Goal: Task Accomplishment & Management: Manage account settings

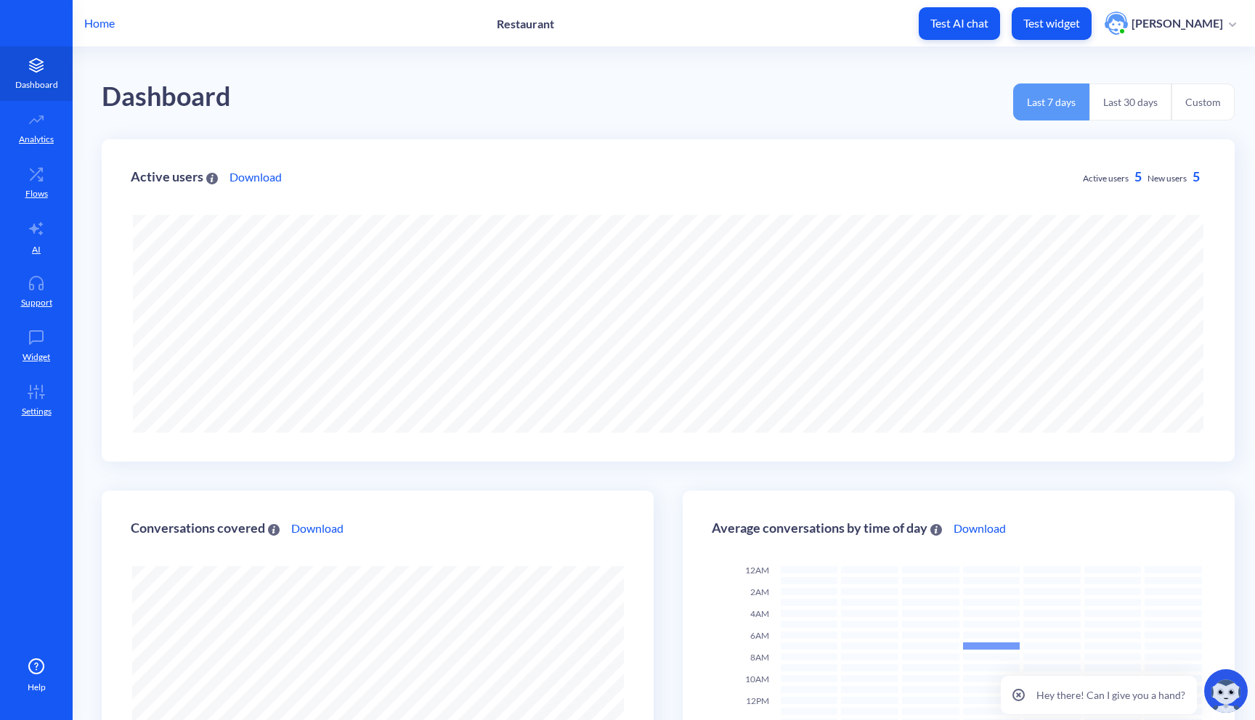
scroll to position [720, 1255]
click at [25, 76] on link "Dashboard" at bounding box center [36, 73] width 73 height 54
click at [34, 118] on icon at bounding box center [36, 119] width 13 height 7
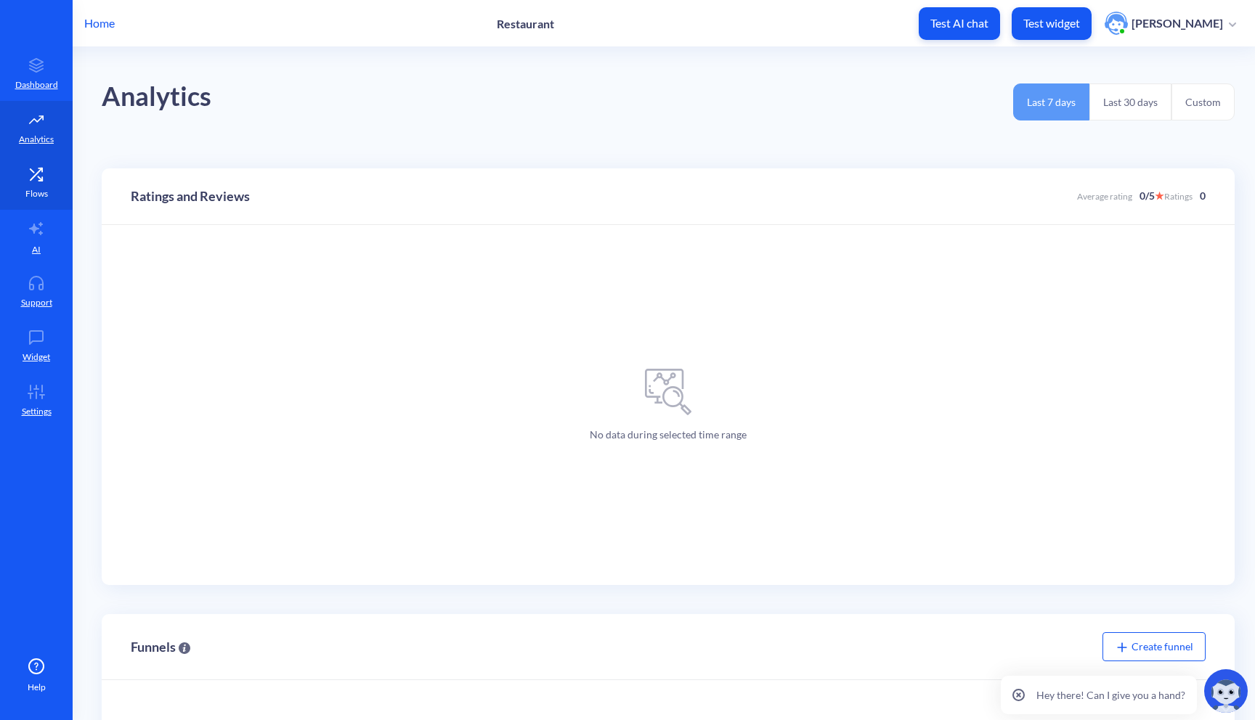
click at [37, 179] on icon at bounding box center [36, 174] width 29 height 15
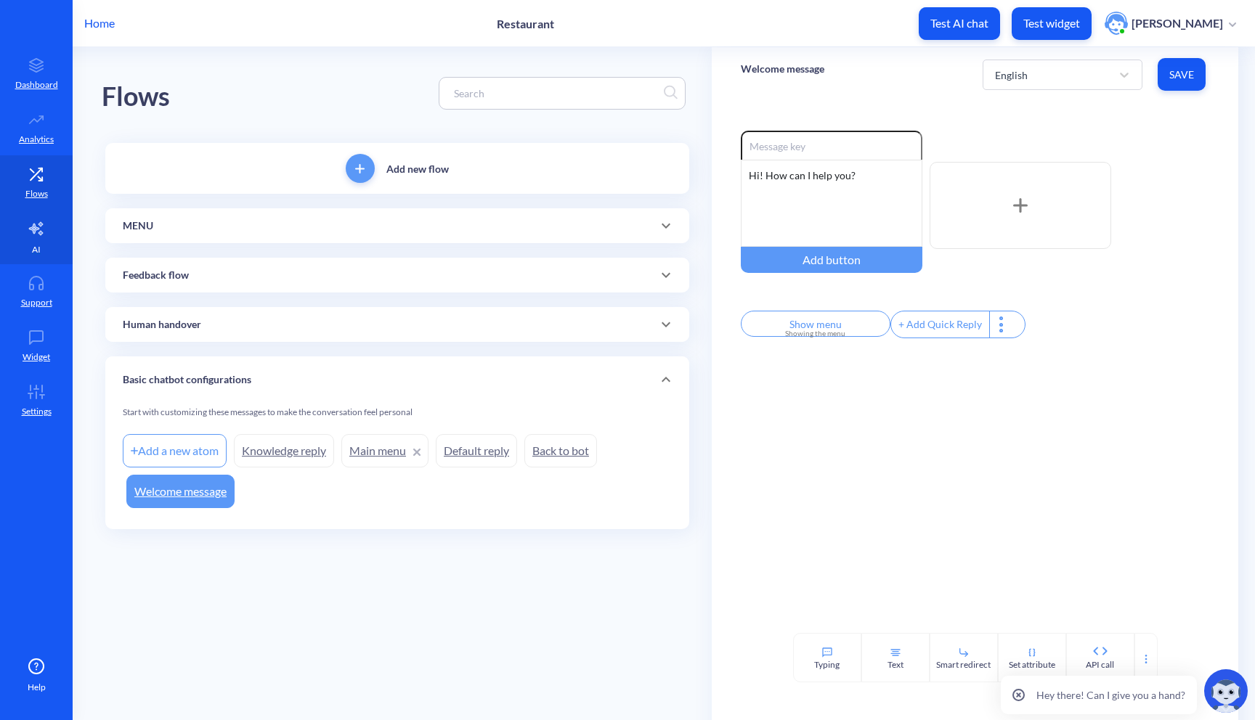
click at [42, 231] on icon at bounding box center [36, 228] width 17 height 17
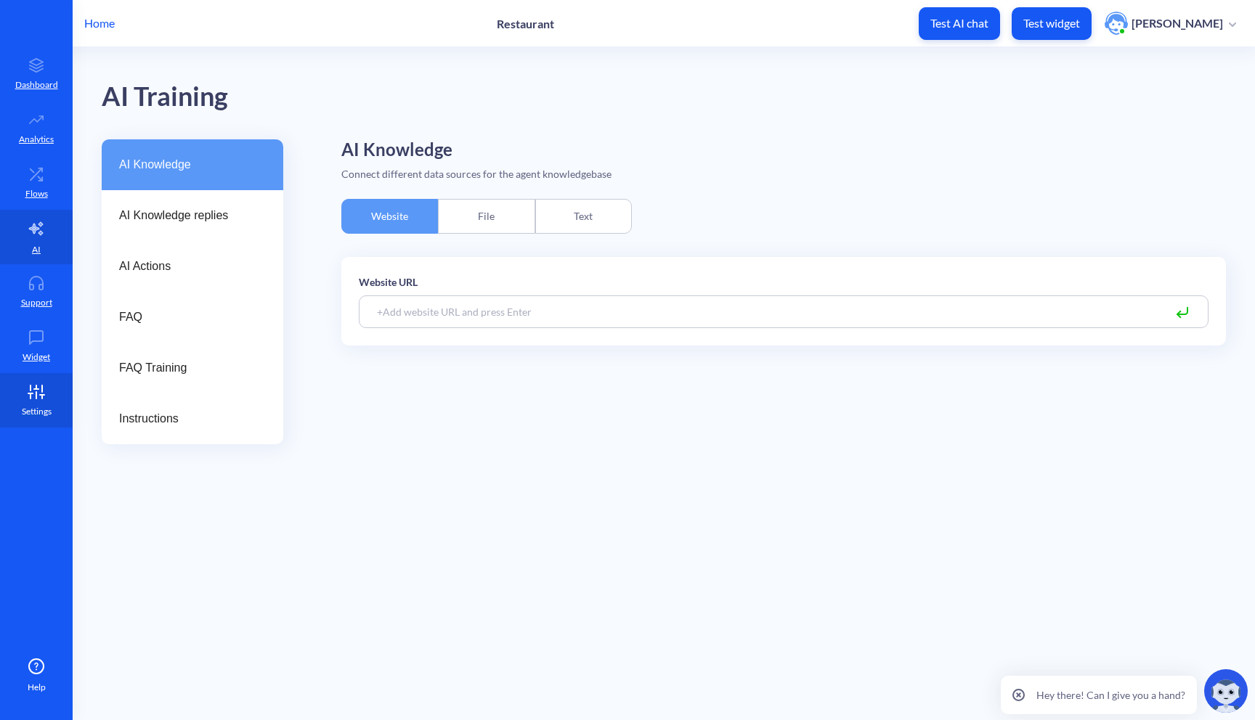
click at [19, 394] on link "Settings" at bounding box center [36, 400] width 73 height 54
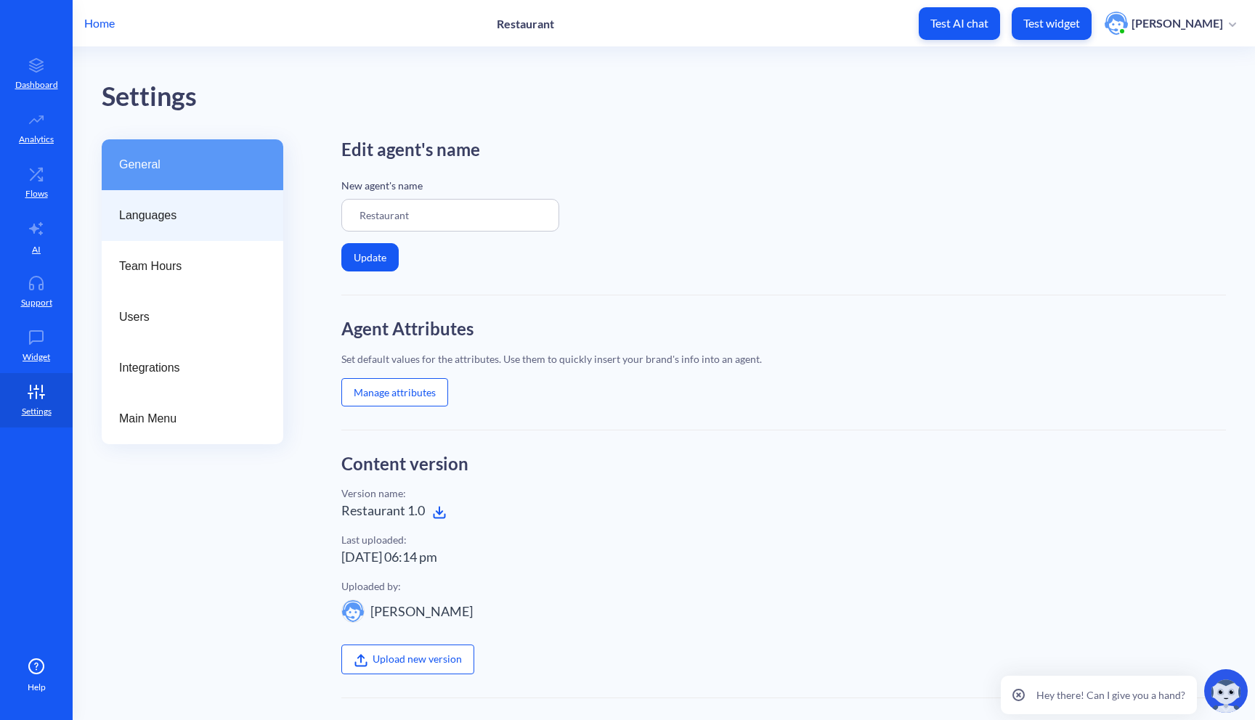
click at [149, 224] on div "Languages" at bounding box center [193, 215] width 182 height 51
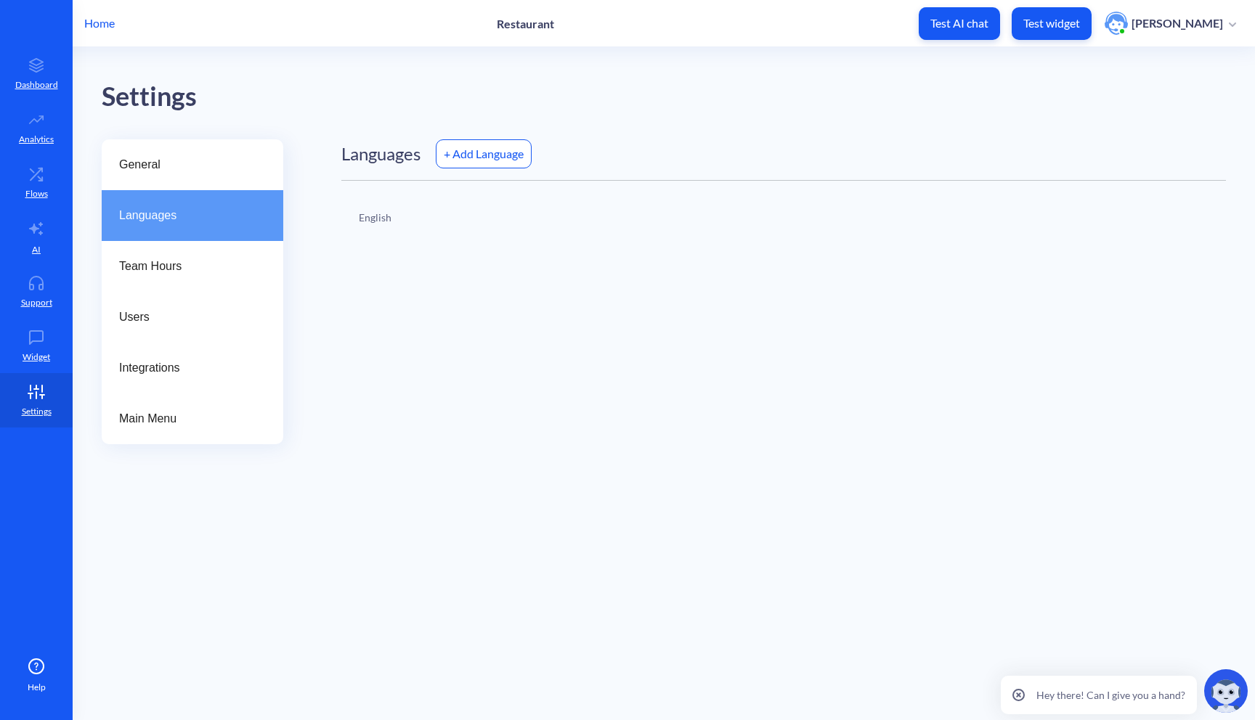
click at [471, 150] on div "+ Add Language" at bounding box center [484, 153] width 96 height 29
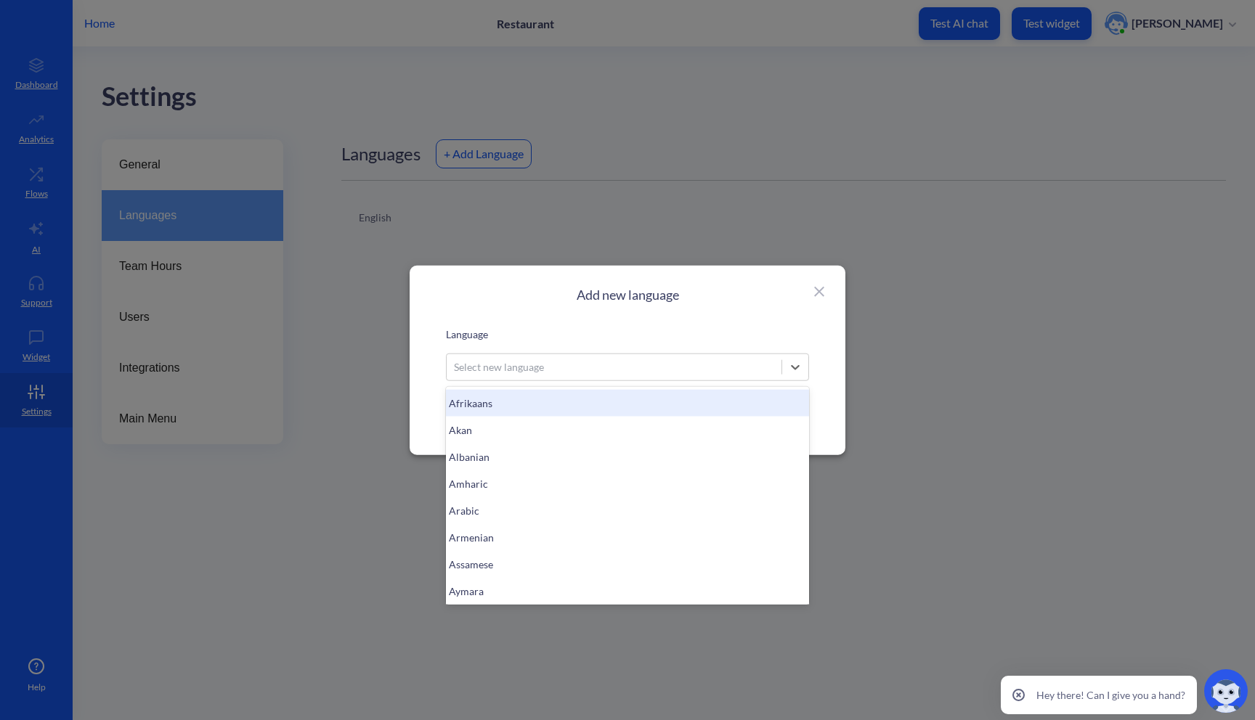
click at [527, 353] on div "Select new language" at bounding box center [627, 367] width 363 height 28
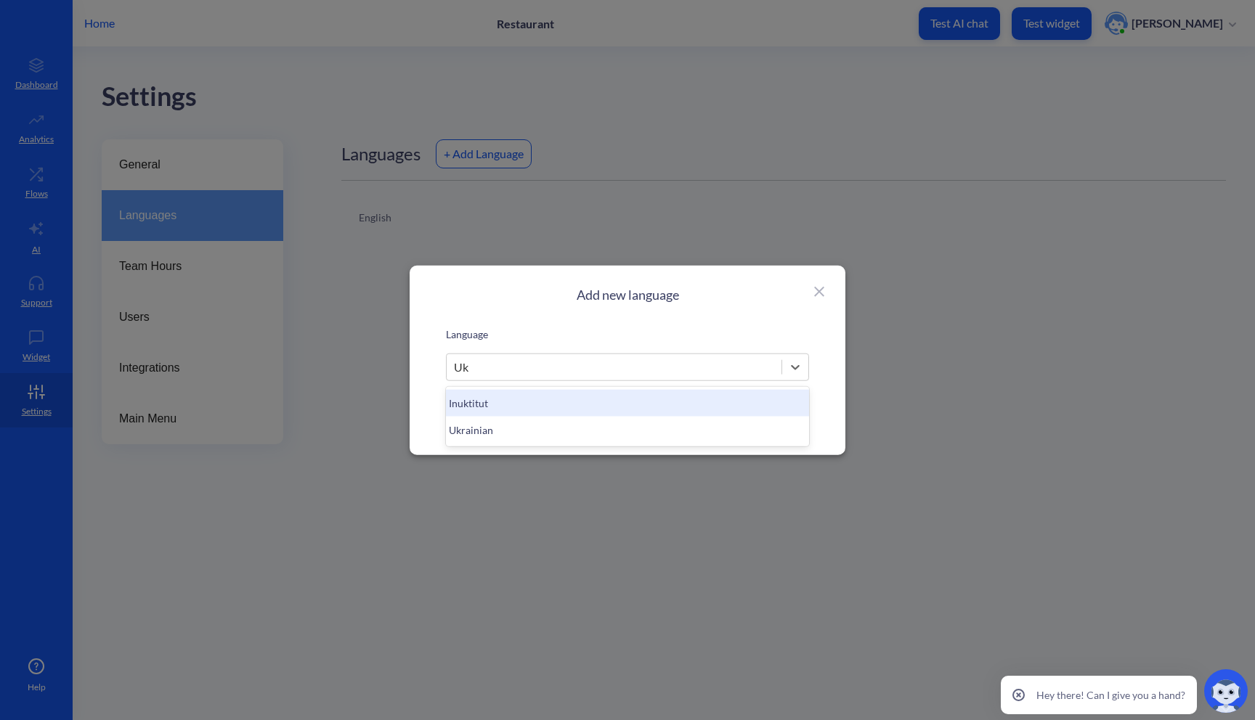
type input "Ukr"
click at [555, 398] on div "Ukrainian" at bounding box center [627, 402] width 363 height 27
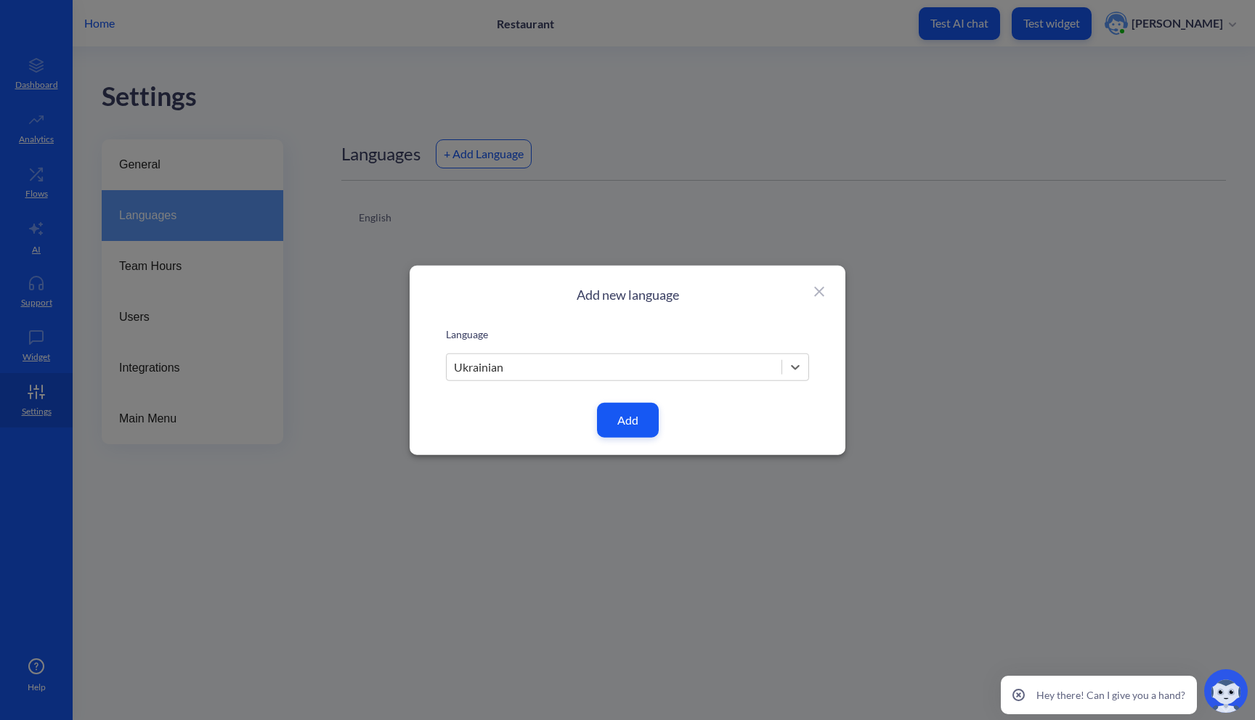
click at [641, 417] on button "Add" at bounding box center [628, 419] width 62 height 35
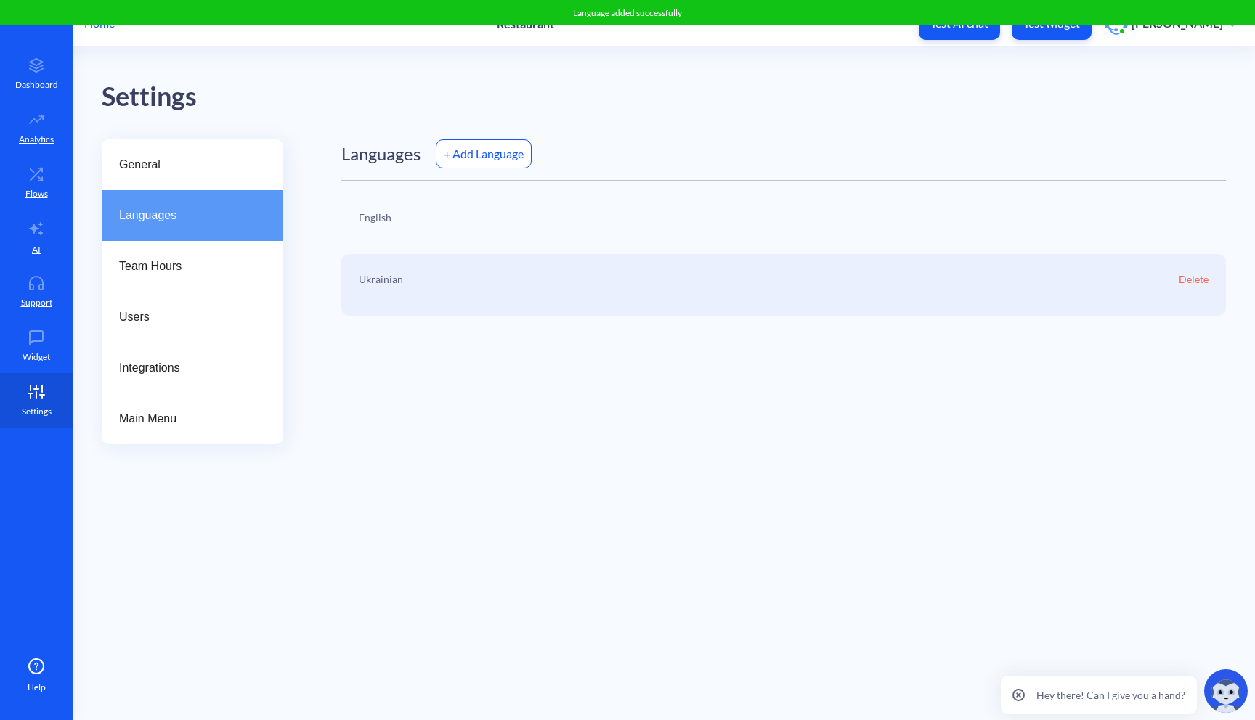
click at [34, 389] on icon at bounding box center [36, 389] width 4 height 0
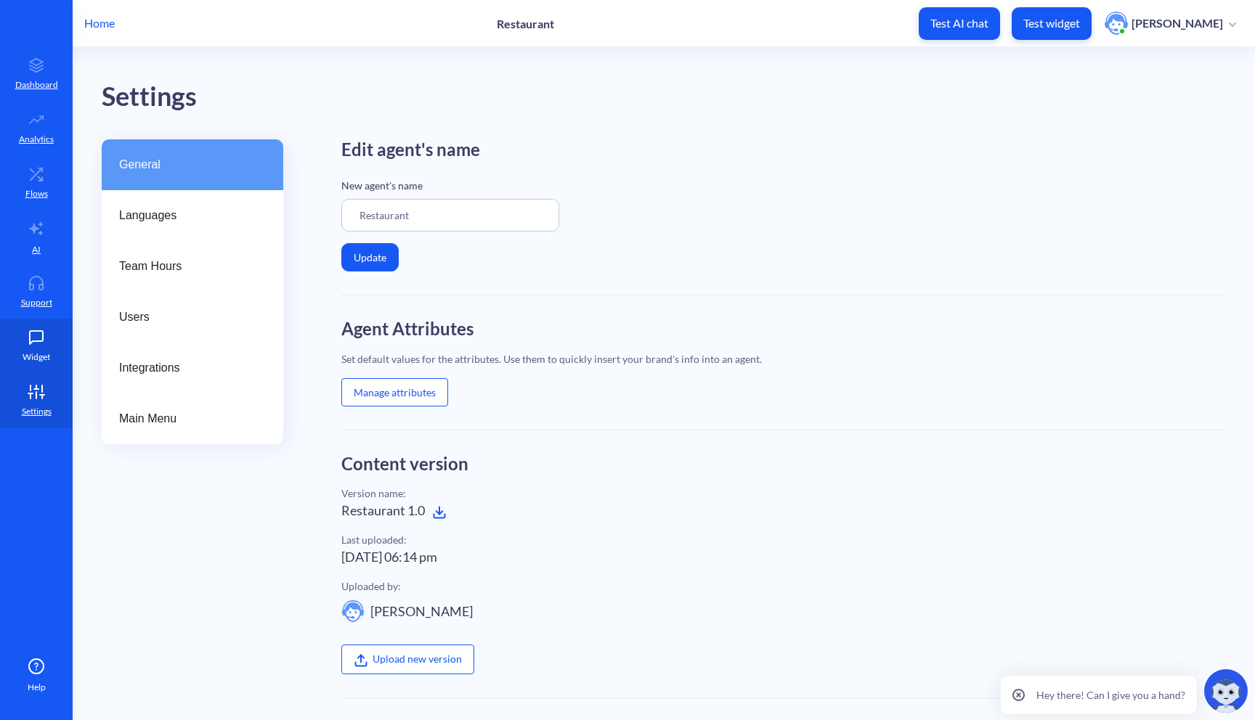
click at [42, 351] on p "Widget" at bounding box center [37, 357] width 28 height 13
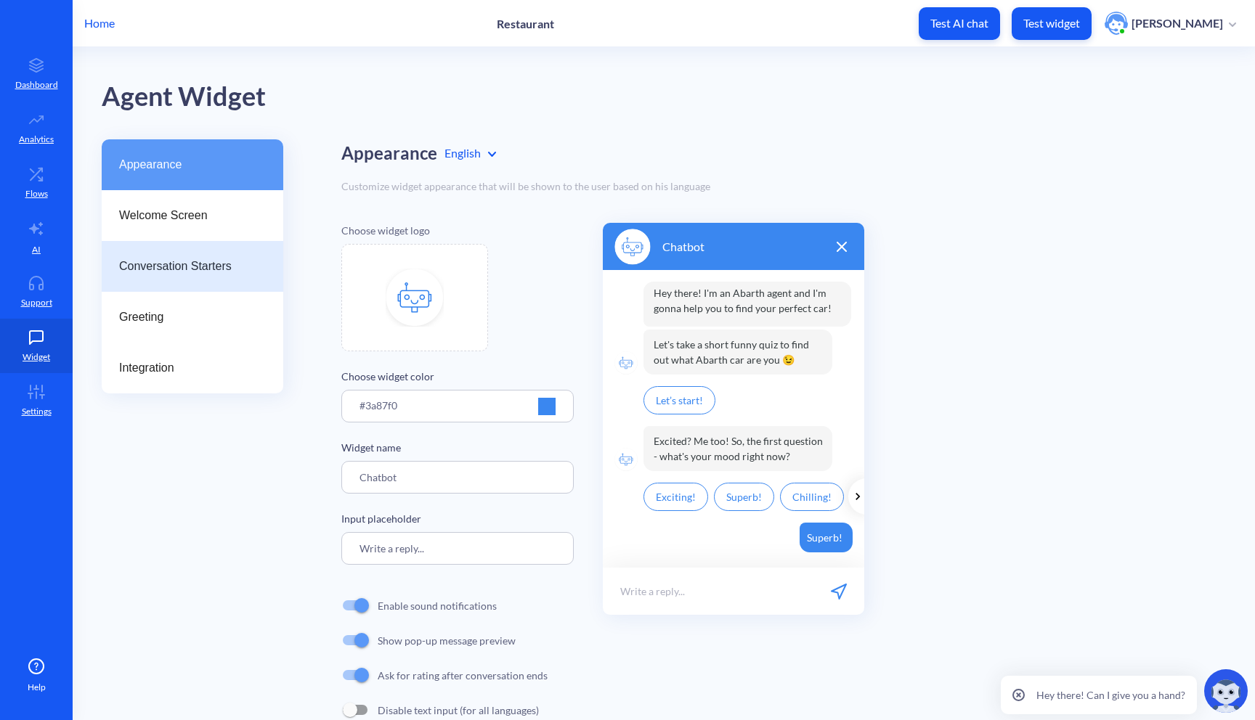
click at [190, 251] on div "Conversation Starters" at bounding box center [193, 266] width 182 height 51
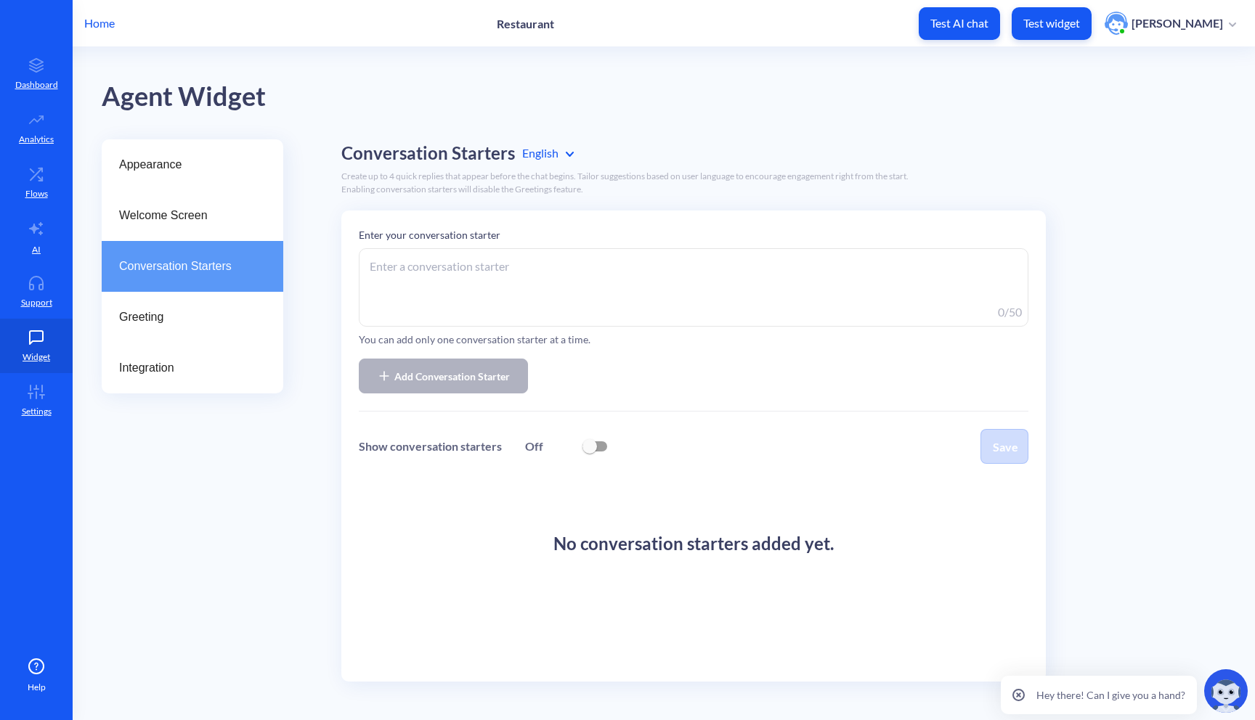
click at [451, 276] on textarea at bounding box center [693, 287] width 669 height 78
type textarea "Wanna see menu?"
click at [584, 441] on input "checkbox" at bounding box center [589, 446] width 35 height 35
checkbox input "false"
click at [498, 378] on span "Add Conversation Starter" at bounding box center [451, 376] width 115 height 15
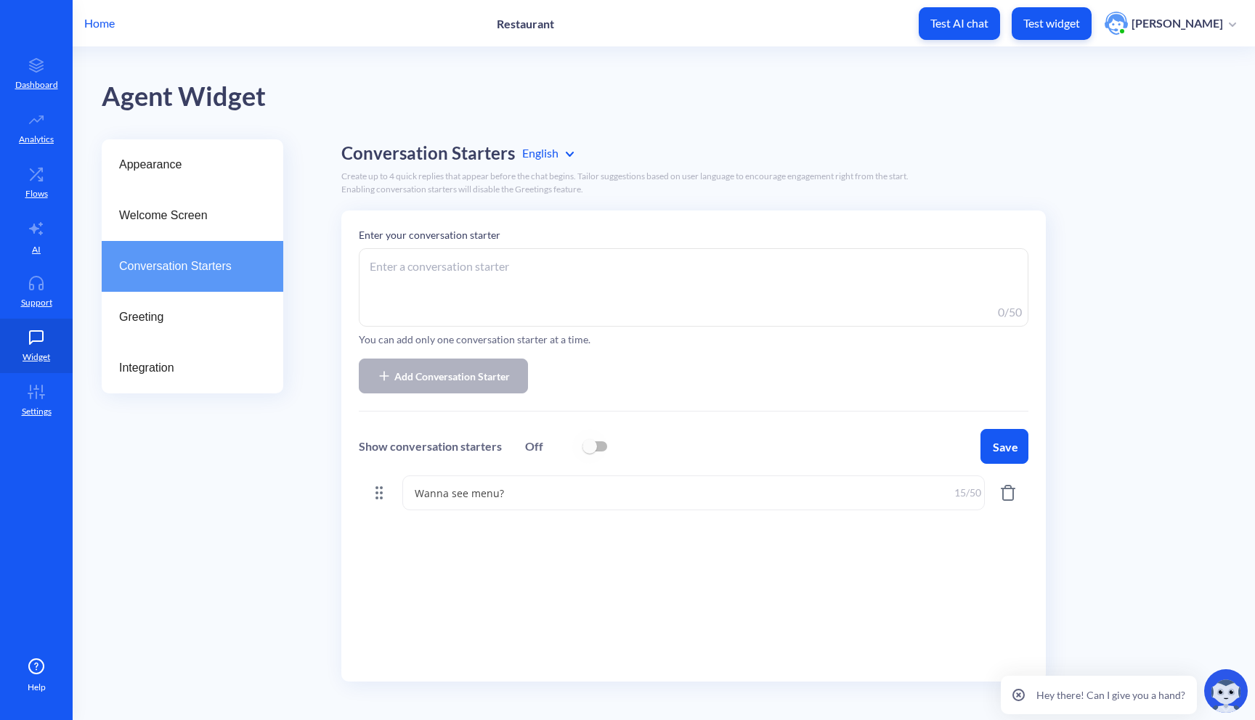
click at [591, 444] on input "checkbox" at bounding box center [589, 446] width 35 height 35
checkbox input "true"
click at [442, 264] on textarea at bounding box center [693, 287] width 669 height 78
type textarea "W"
type textarea "T"
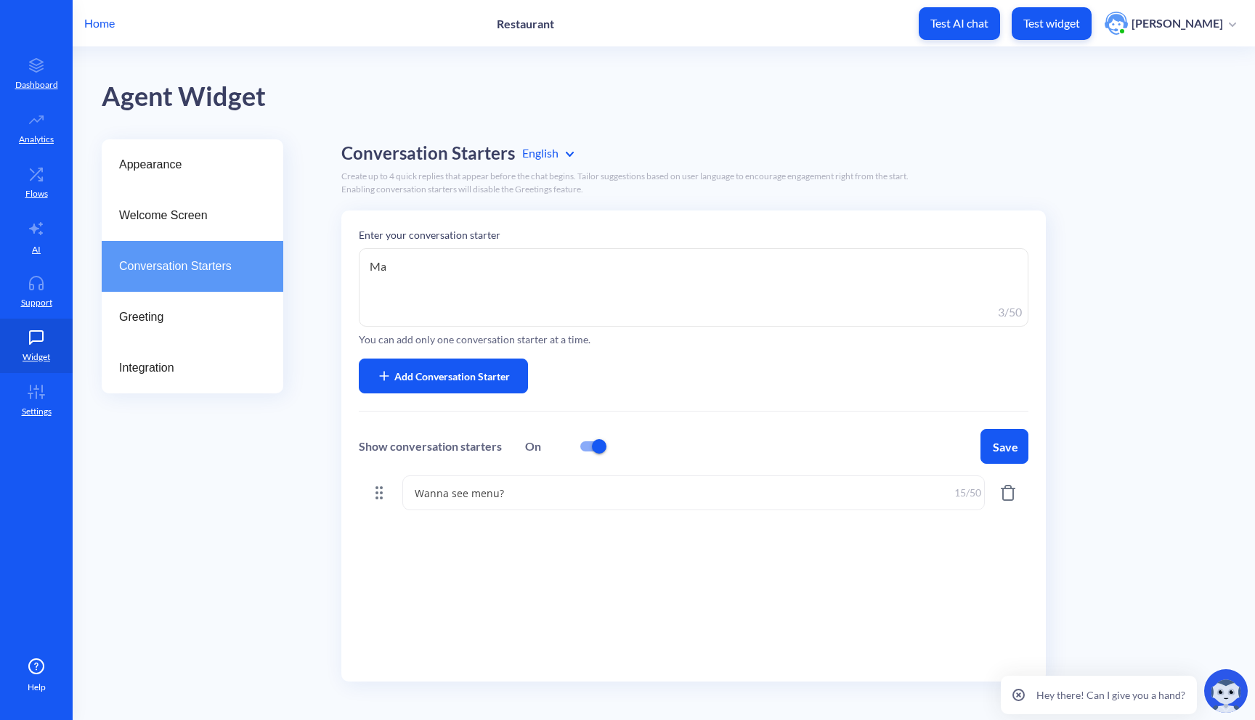
type textarea "M"
click at [425, 269] on textarea "Order takeaway" at bounding box center [693, 287] width 669 height 78
click at [468, 259] on textarea "Order take-away" at bounding box center [693, 287] width 669 height 78
drag, startPoint x: 463, startPoint y: 265, endPoint x: 434, endPoint y: 268, distance: 28.5
click at [434, 268] on textarea "Order take-away" at bounding box center [693, 287] width 669 height 78
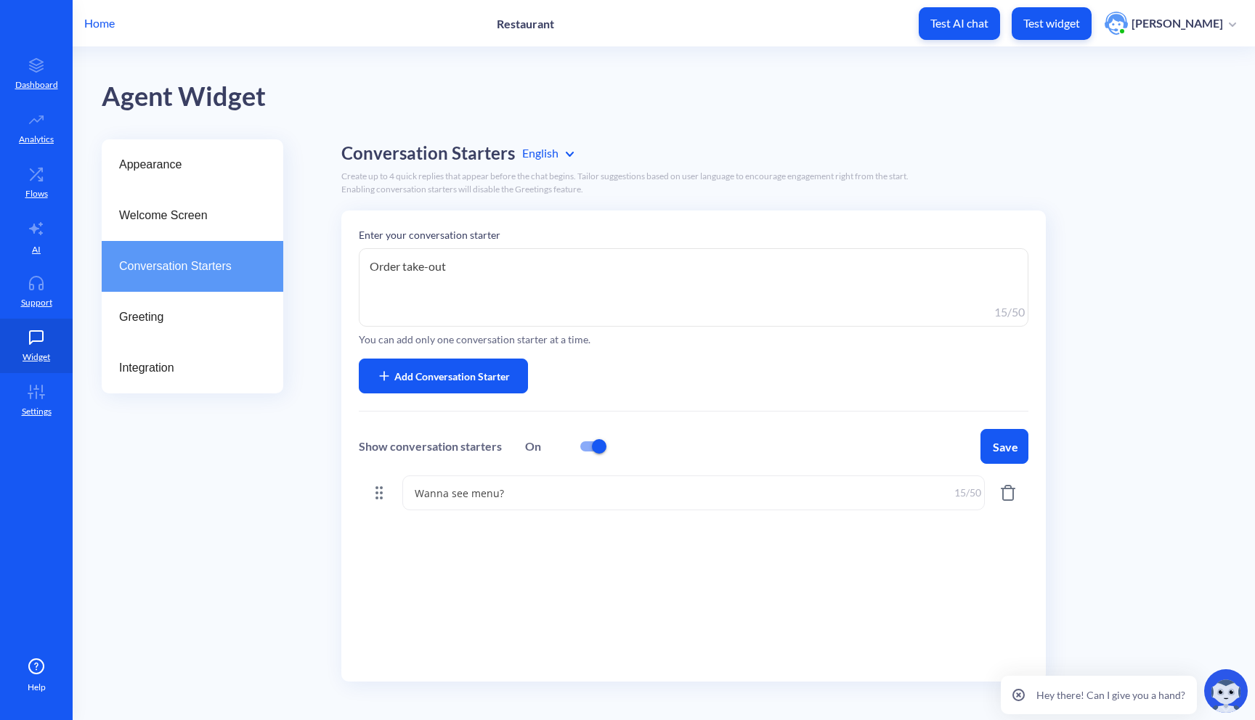
type textarea "Order take-out"
click at [540, 489] on textarea "Wanna see menu?" at bounding box center [693, 493] width 582 height 35
drag, startPoint x: 537, startPoint y: 490, endPoint x: 370, endPoint y: 468, distance: 168.5
click at [370, 468] on div "Enter your conversation starter Order take-out Order take-out 15 /50 You can ad…" at bounding box center [693, 446] width 704 height 471
type textarea "х"
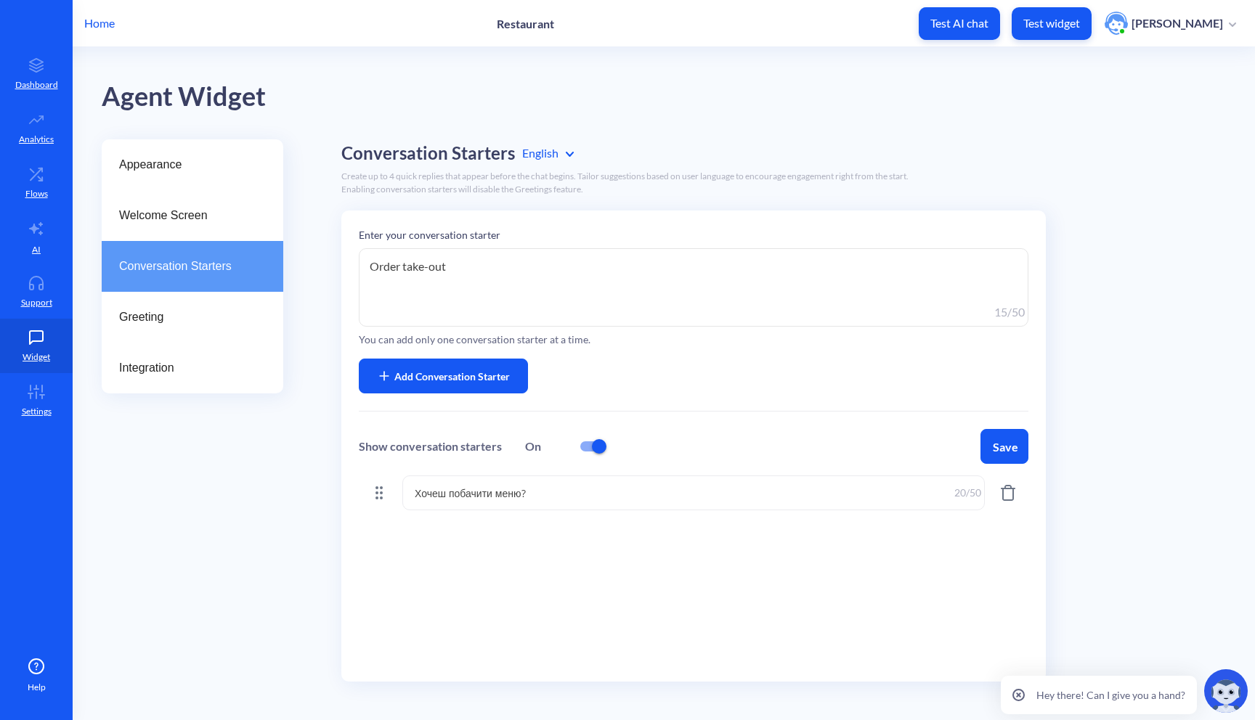
click at [453, 494] on textarea "Хочеш побачити меню?" at bounding box center [693, 493] width 582 height 35
drag, startPoint x: 449, startPoint y: 496, endPoint x: 402, endPoint y: 496, distance: 47.2
click at [403, 496] on textarea "Хочеш побачити меню?" at bounding box center [693, 493] width 582 height 35
click at [545, 493] on textarea "Побачити меню?" at bounding box center [693, 493] width 582 height 35
click at [1003, 444] on button "Save" at bounding box center [1004, 446] width 48 height 35
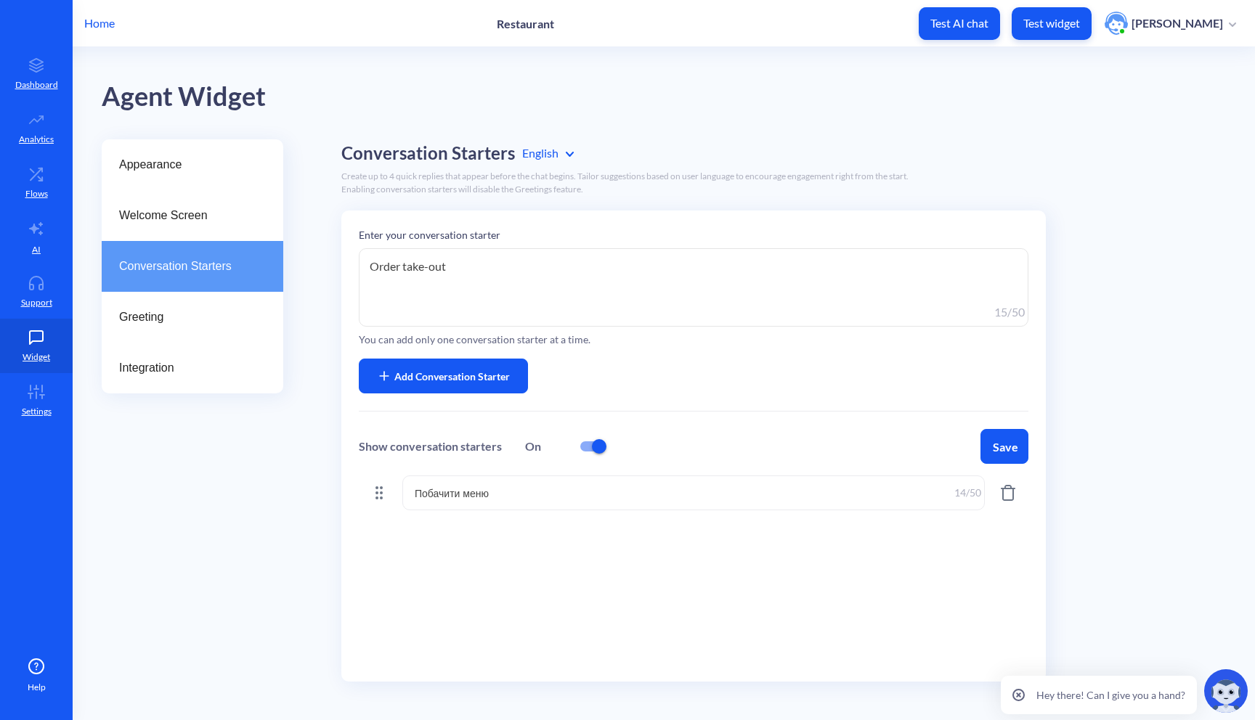
type textarea "Побачити меню"
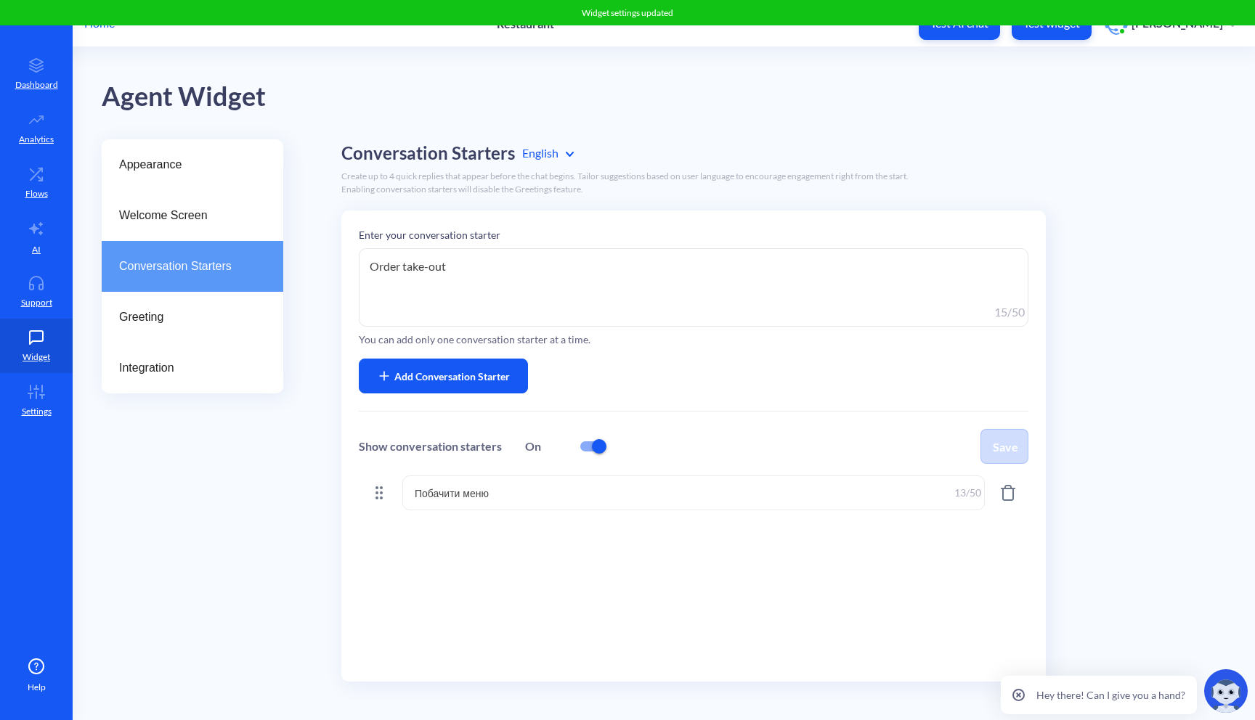
click at [481, 271] on textarea "Order take-out" at bounding box center [693, 287] width 669 height 78
drag, startPoint x: 500, startPoint y: 259, endPoint x: 270, endPoint y: 237, distance: 230.5
click at [270, 237] on div "Appearance Welcome Screen Conversation Starters Greeting Integration Conversati…" at bounding box center [678, 424] width 1153 height 571
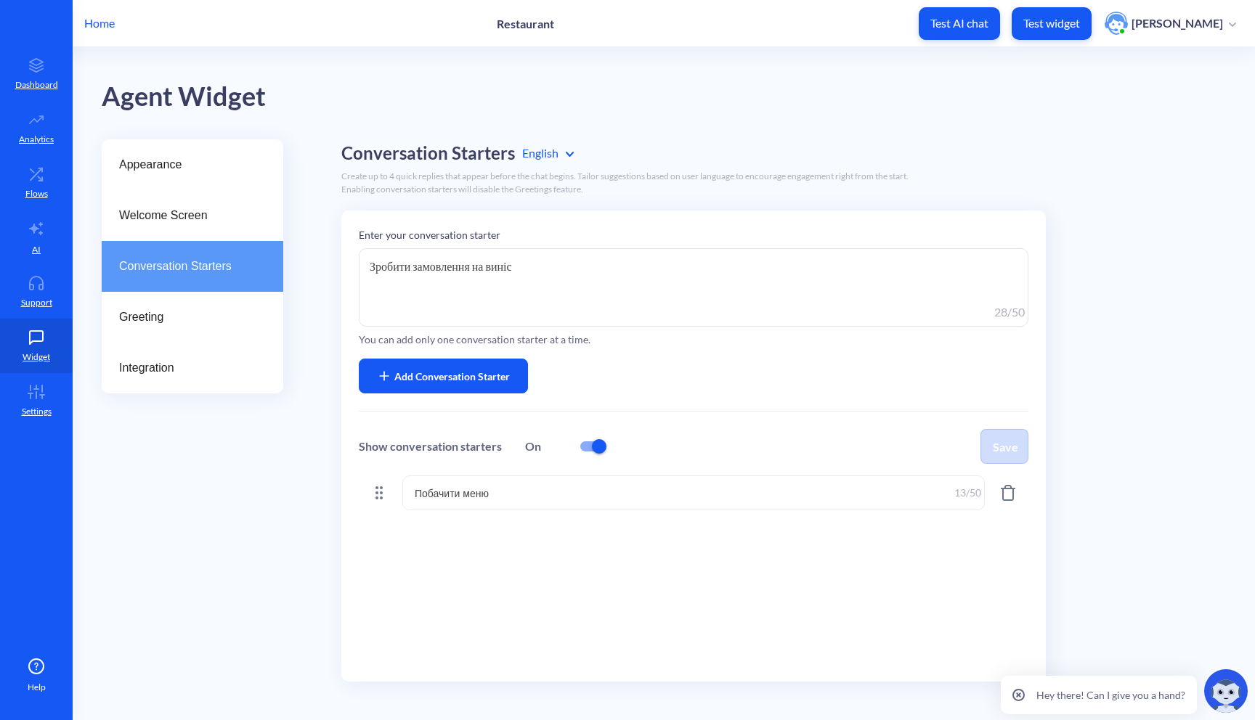
type textarea "Зробити замовлення на виніс"
click at [493, 373] on span "Add Conversation Starter" at bounding box center [451, 376] width 115 height 15
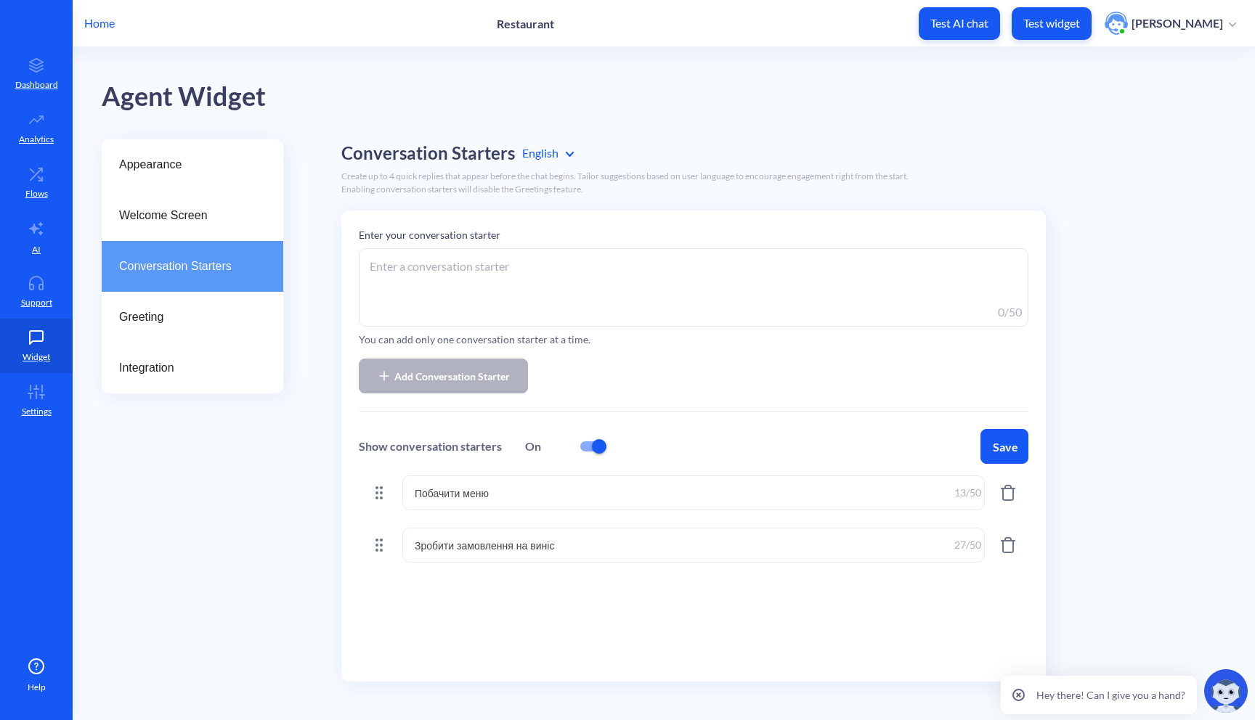
click at [505, 281] on textarea at bounding box center [693, 287] width 669 height 78
type textarea "в"
type textarea "і"
type textarea "Інформація про моє замовлення"
click at [470, 364] on button "Add Conversation Starter" at bounding box center [443, 376] width 169 height 35
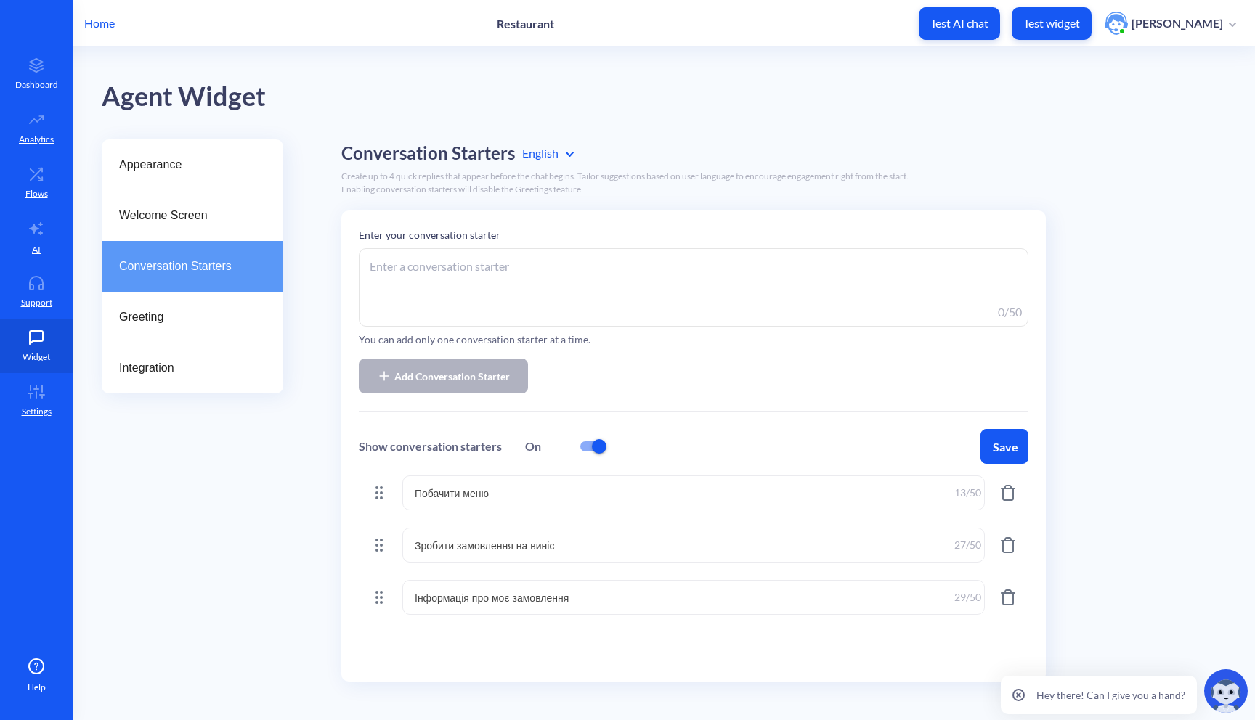
click at [497, 281] on textarea at bounding box center [693, 287] width 669 height 78
type textarea "Хочу тут працювати"
click at [475, 379] on span "Add Conversation Starter" at bounding box center [451, 376] width 115 height 15
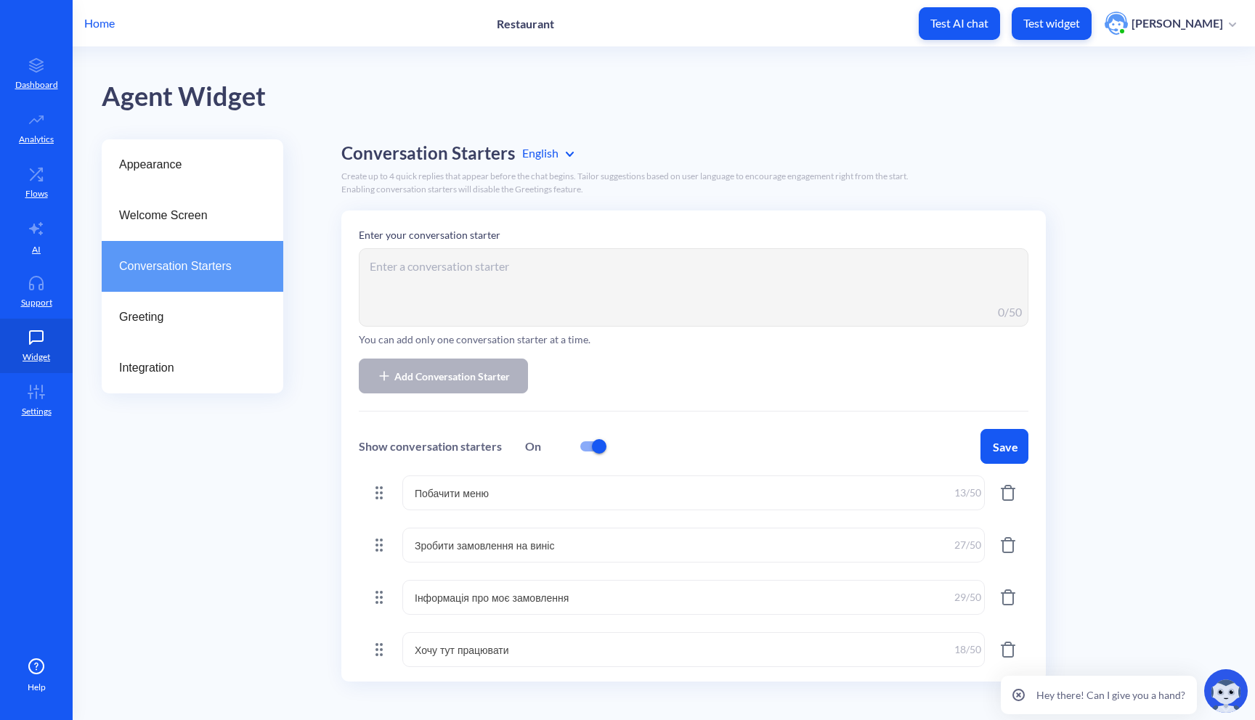
click at [1009, 453] on button "Save" at bounding box center [1004, 446] width 48 height 35
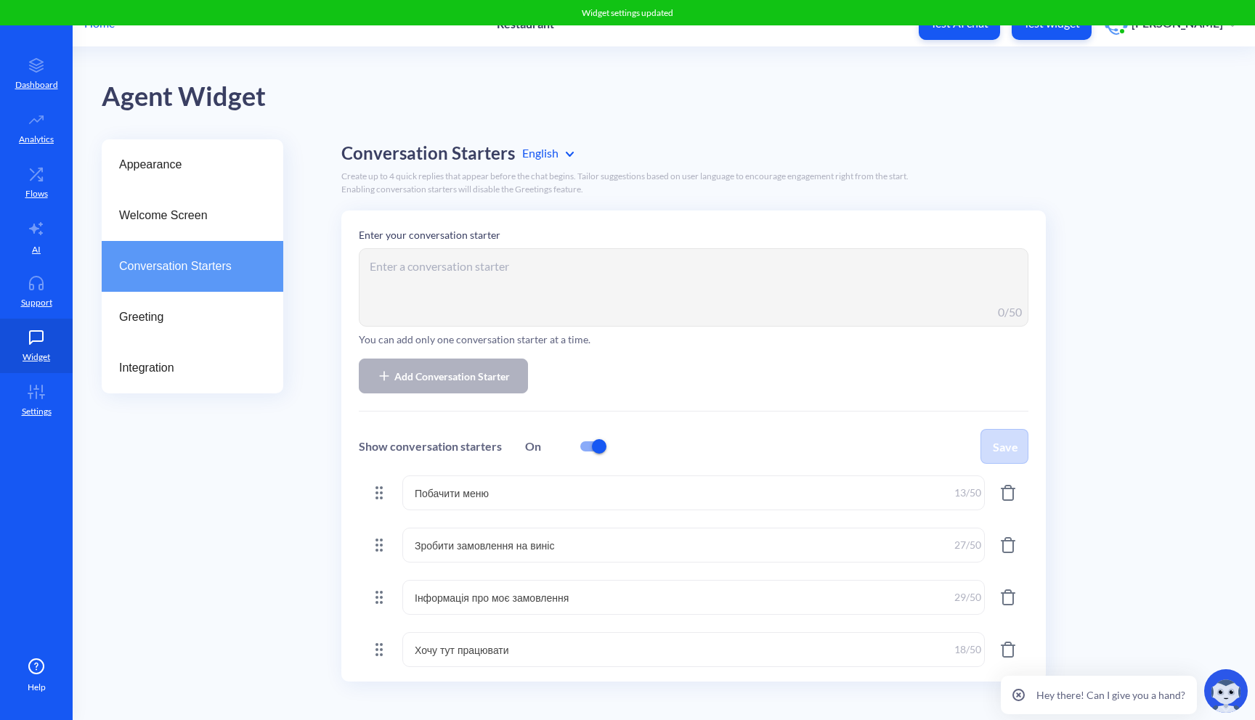
click at [976, 34] on button "Test AI chat" at bounding box center [959, 23] width 81 height 33
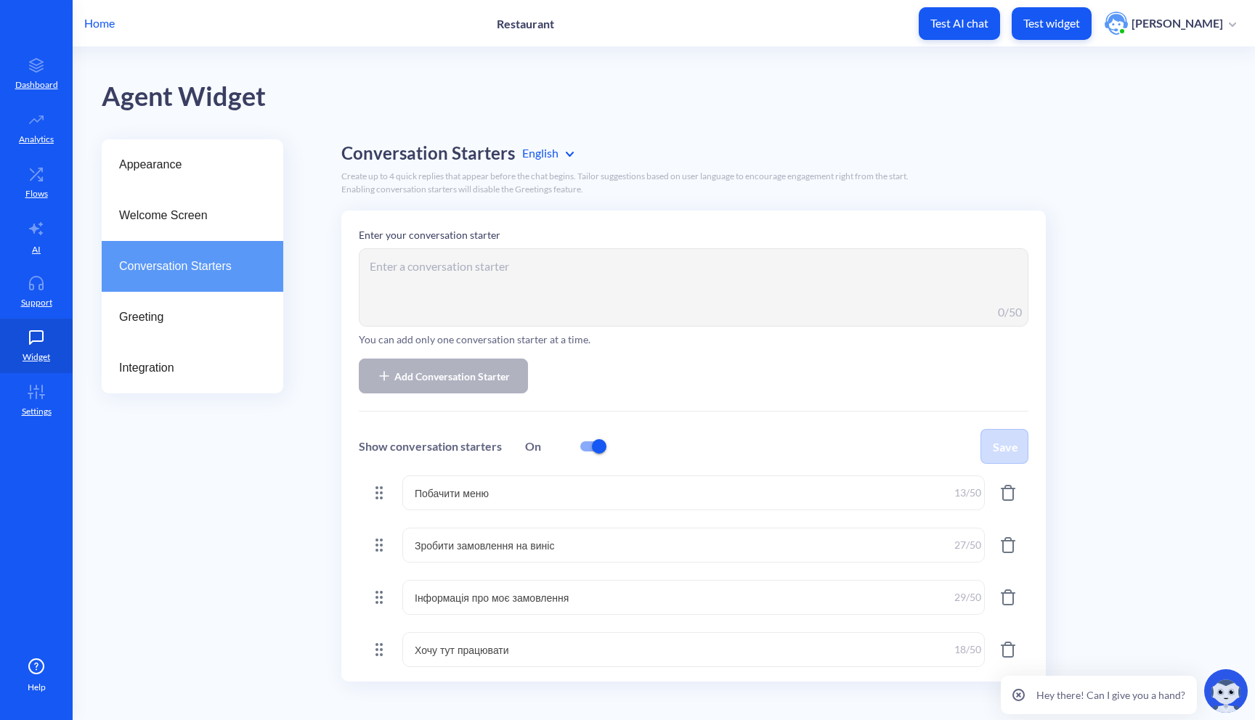
click at [1044, 24] on p "Test widget" at bounding box center [1051, 23] width 57 height 15
click at [542, 212] on div "Ukrainian" at bounding box center [591, 216] width 152 height 27
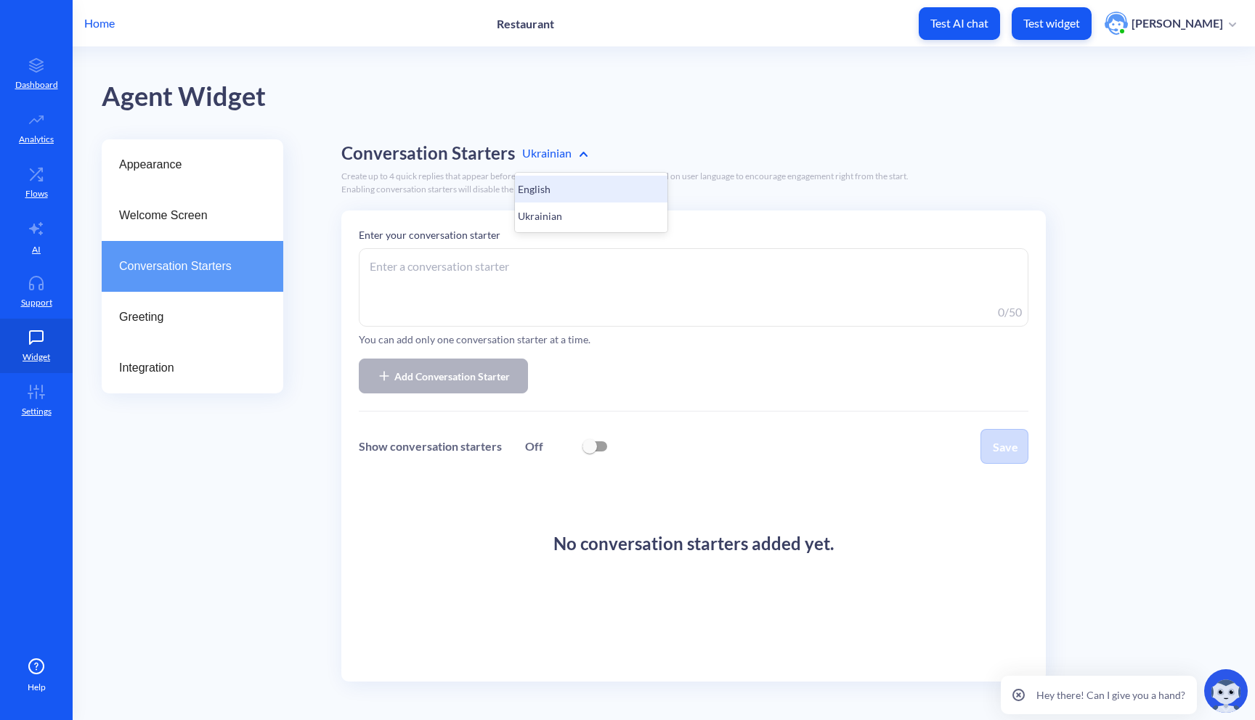
click at [539, 189] on div "English" at bounding box center [591, 189] width 152 height 27
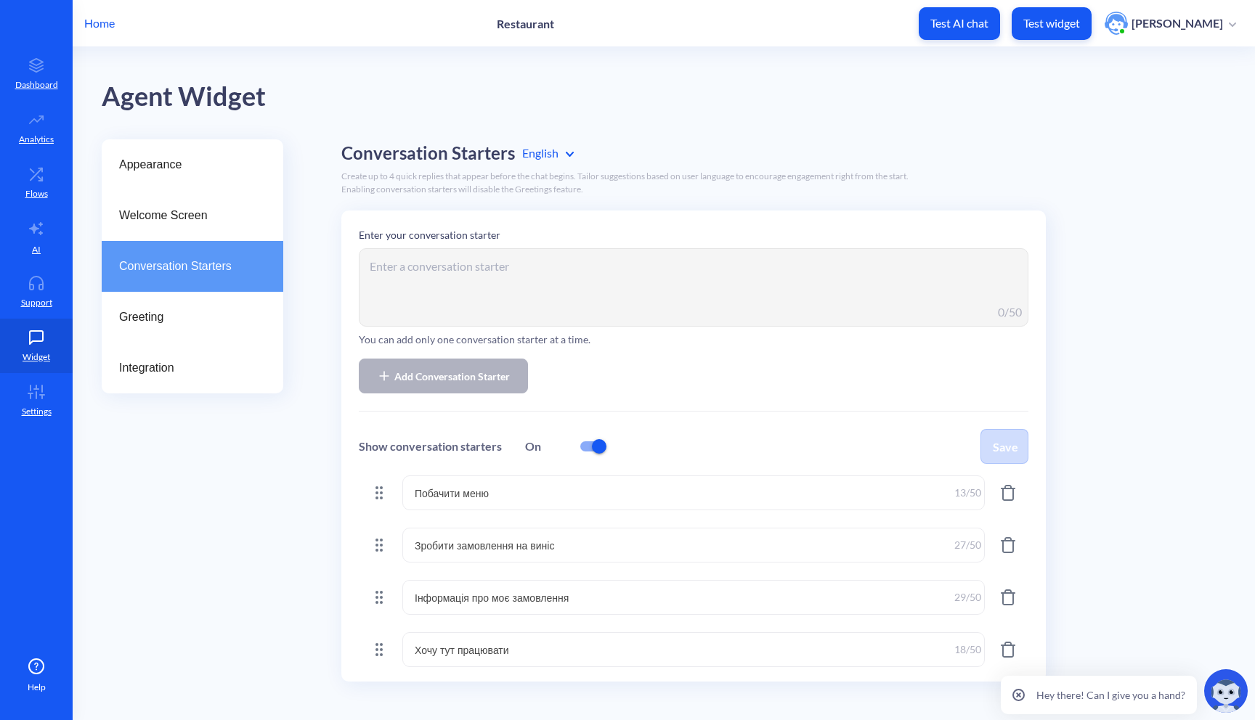
click at [648, 498] on textarea "Побачити меню" at bounding box center [693, 493] width 582 height 35
click at [548, 215] on div "Ukrainian" at bounding box center [591, 216] width 152 height 27
checkbox input "false"
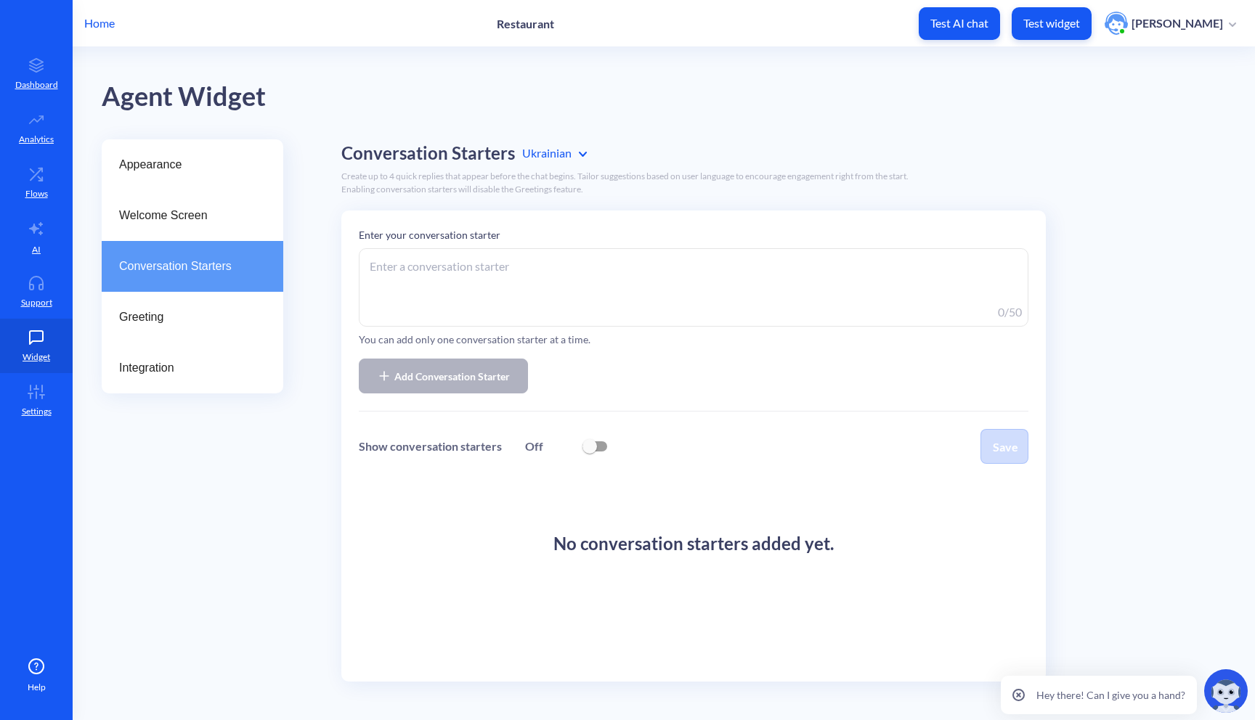
click at [482, 266] on textarea at bounding box center [693, 287] width 669 height 78
paste textarea "Побачити меню"
type textarea "Побачити меню"
click at [507, 379] on span "Add Conversation Starter" at bounding box center [451, 376] width 115 height 15
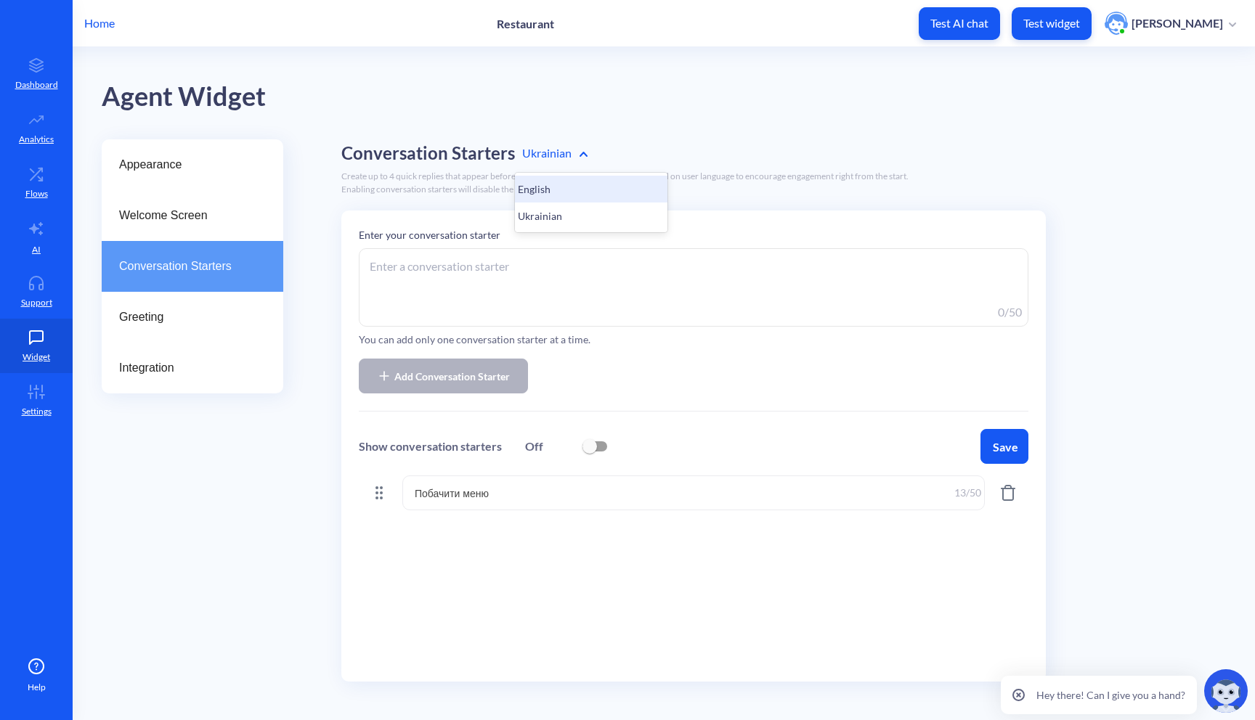
click at [541, 191] on div "English" at bounding box center [591, 189] width 152 height 27
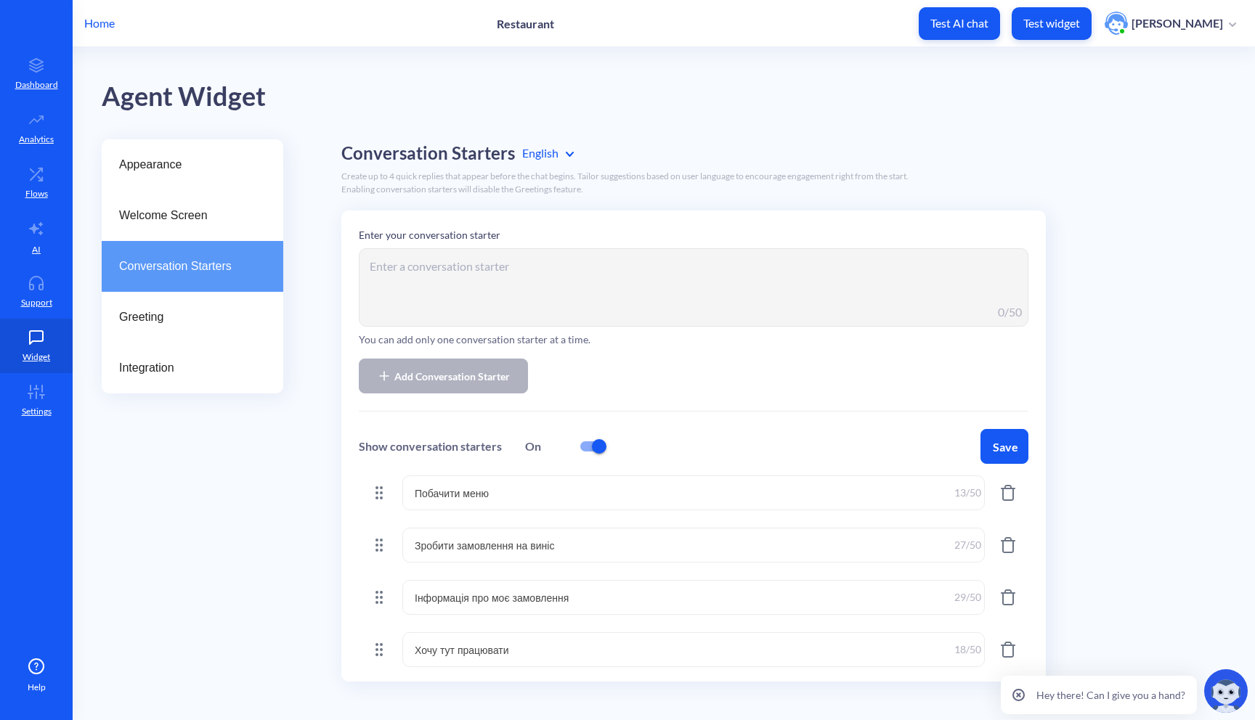
click at [535, 541] on textarea "Зробити замовлення на виніс" at bounding box center [693, 545] width 582 height 35
click at [544, 218] on div "Ukrainian" at bounding box center [591, 216] width 152 height 27
checkbox input "false"
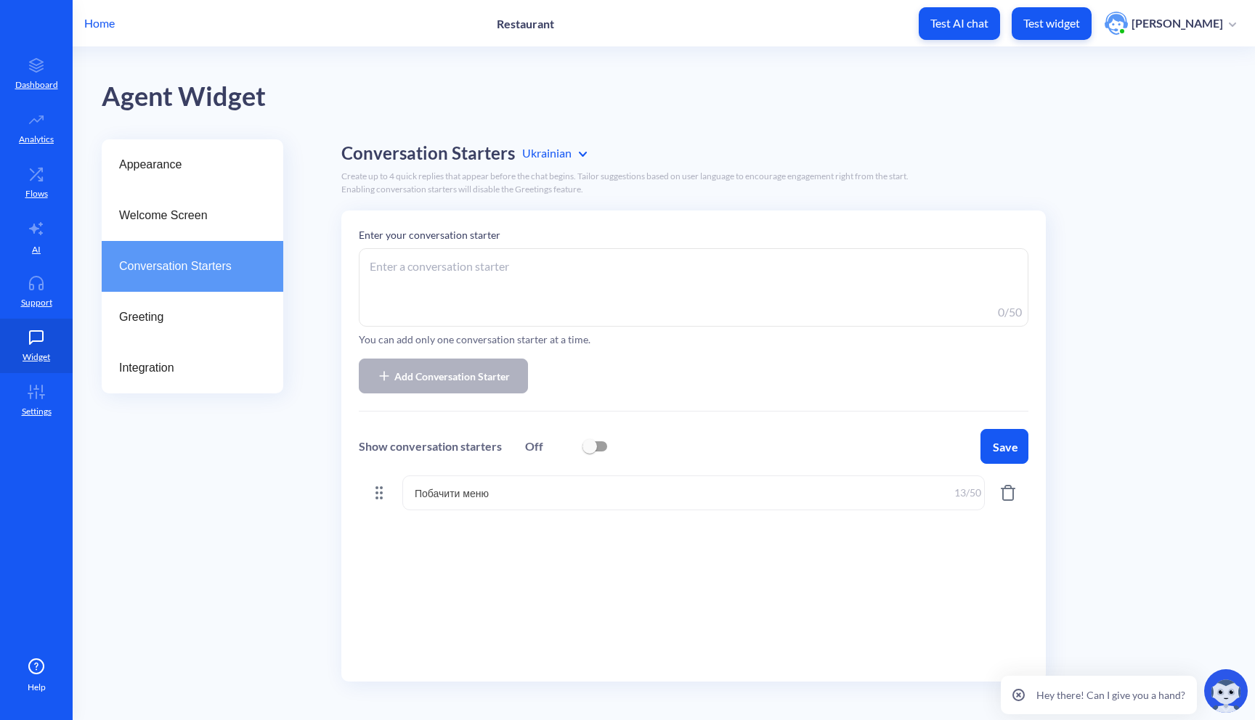
click at [498, 278] on textarea at bounding box center [693, 287] width 669 height 78
paste textarea "Зробити замовлення на виніс"
type textarea "Зробити замовлення на виніс"
click at [452, 382] on span "Add Conversation Starter" at bounding box center [451, 376] width 115 height 15
click at [542, 182] on div "English" at bounding box center [591, 189] width 152 height 27
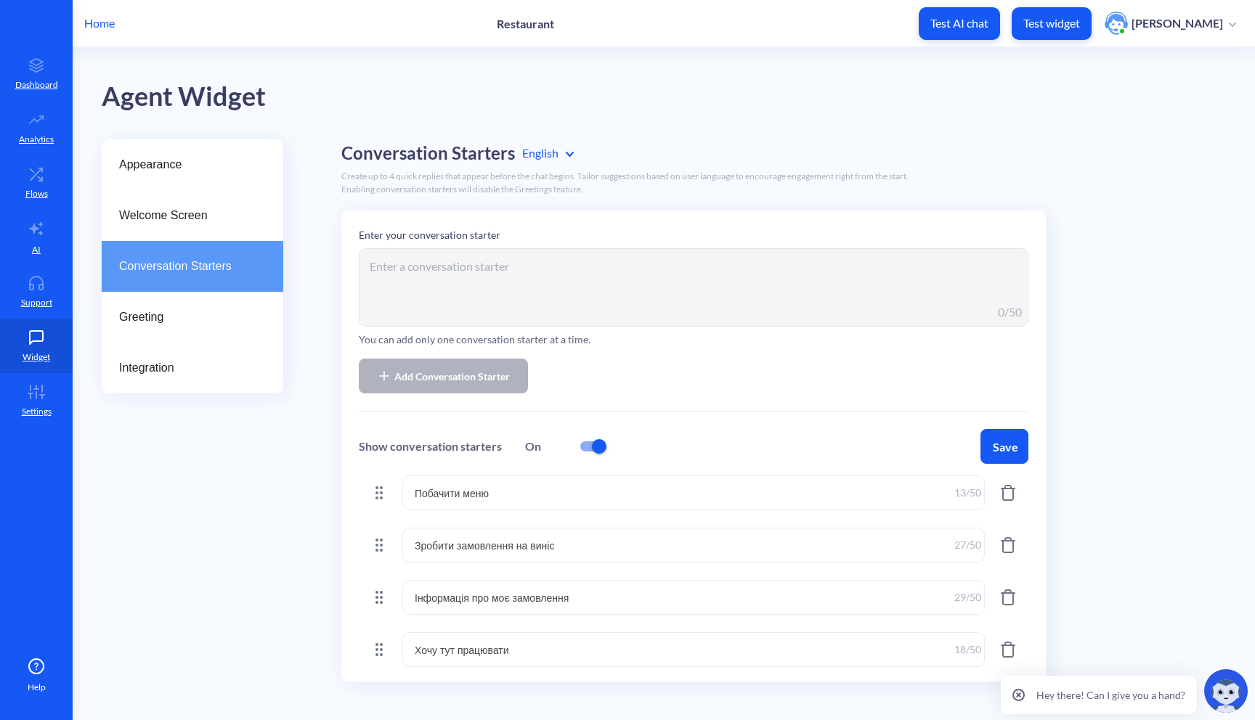
click at [560, 600] on textarea "Інформація про моє замовлення" at bounding box center [693, 597] width 582 height 35
click at [543, 212] on div "Ukrainian" at bounding box center [591, 216] width 152 height 27
checkbox input "false"
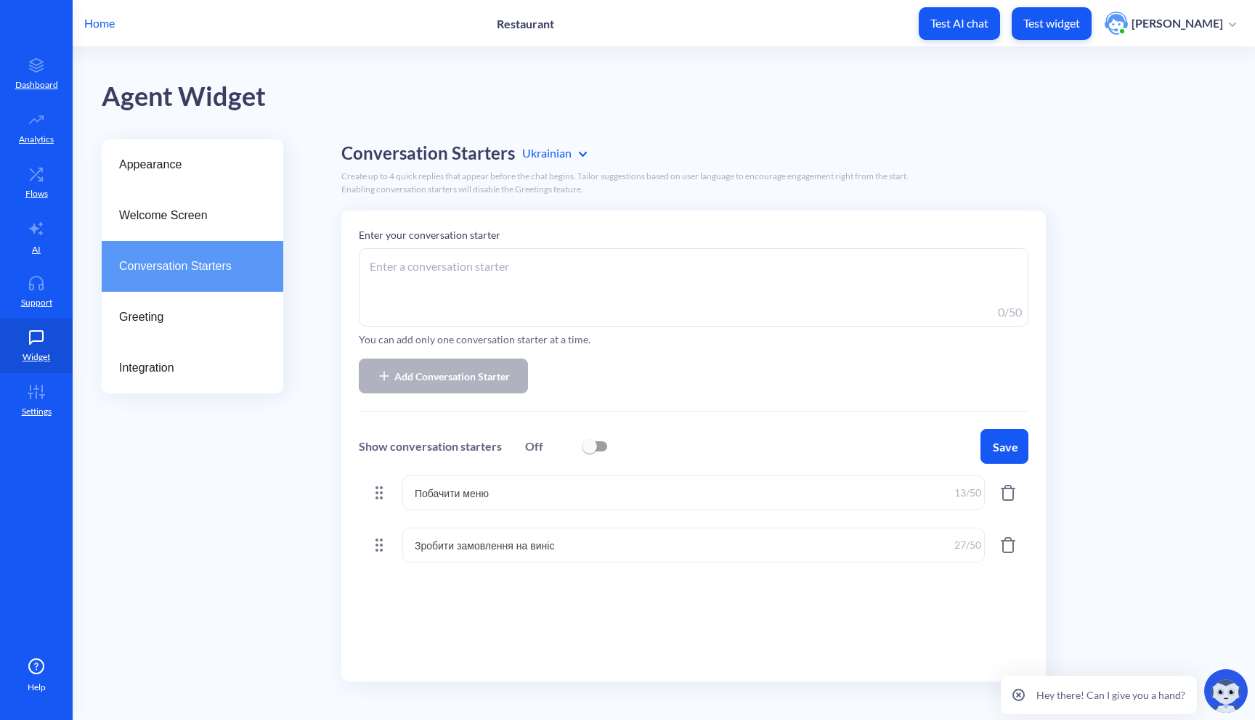
click at [486, 274] on textarea at bounding box center [693, 287] width 669 height 78
paste textarea "Інформація про моє замовлення"
type textarea "Інформація про моє замовлення"
click at [462, 378] on span "Add Conversation Starter" at bounding box center [451, 376] width 115 height 15
click at [551, 192] on div "English" at bounding box center [591, 189] width 152 height 27
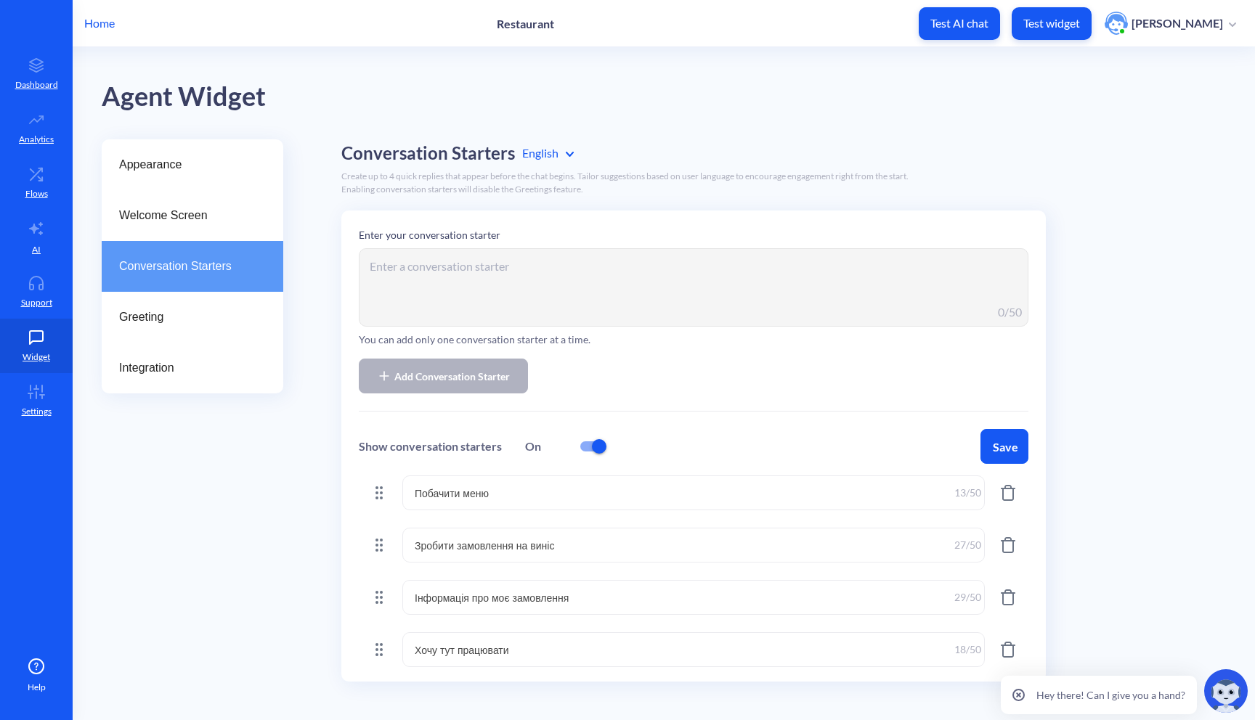
click at [495, 642] on textarea "Хочу тут працювати" at bounding box center [693, 649] width 582 height 35
click at [539, 221] on div "Ukrainian" at bounding box center [591, 216] width 152 height 27
checkbox input "false"
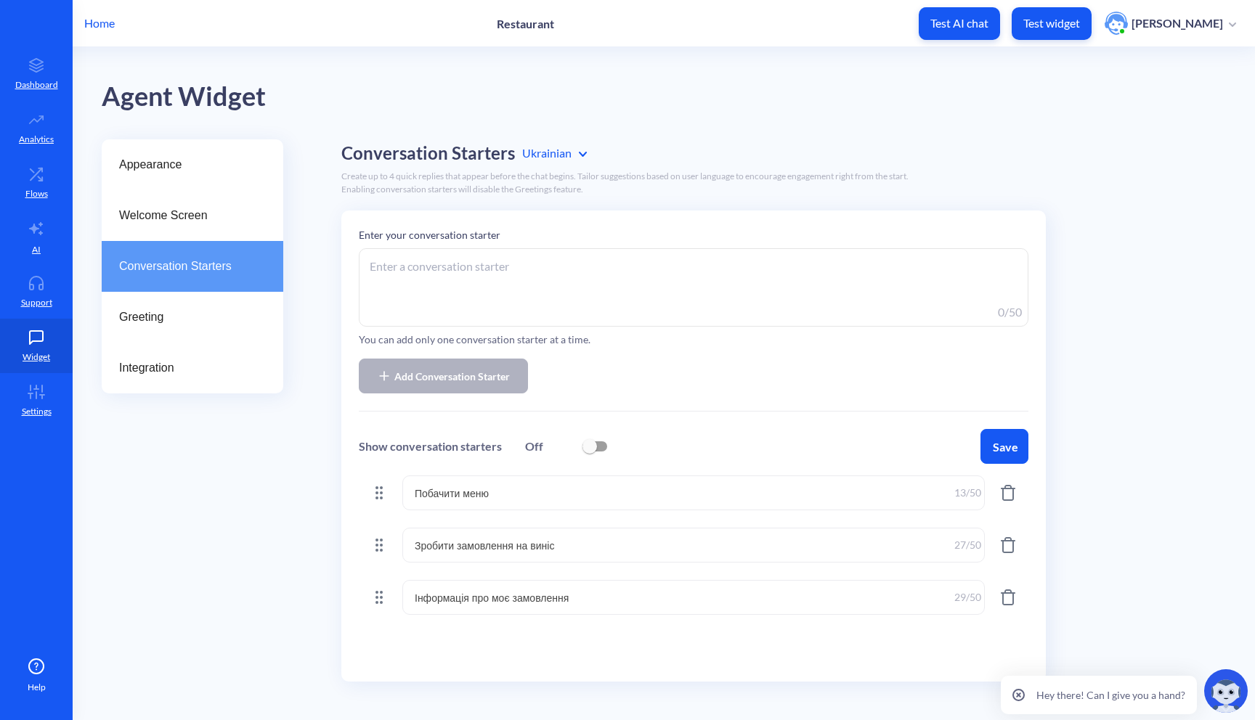
click at [494, 261] on textarea at bounding box center [693, 287] width 669 height 78
paste textarea "Хочу тут працювати"
type textarea "Хочу тут працювати"
click at [478, 383] on button "Add Conversation Starter" at bounding box center [443, 376] width 169 height 35
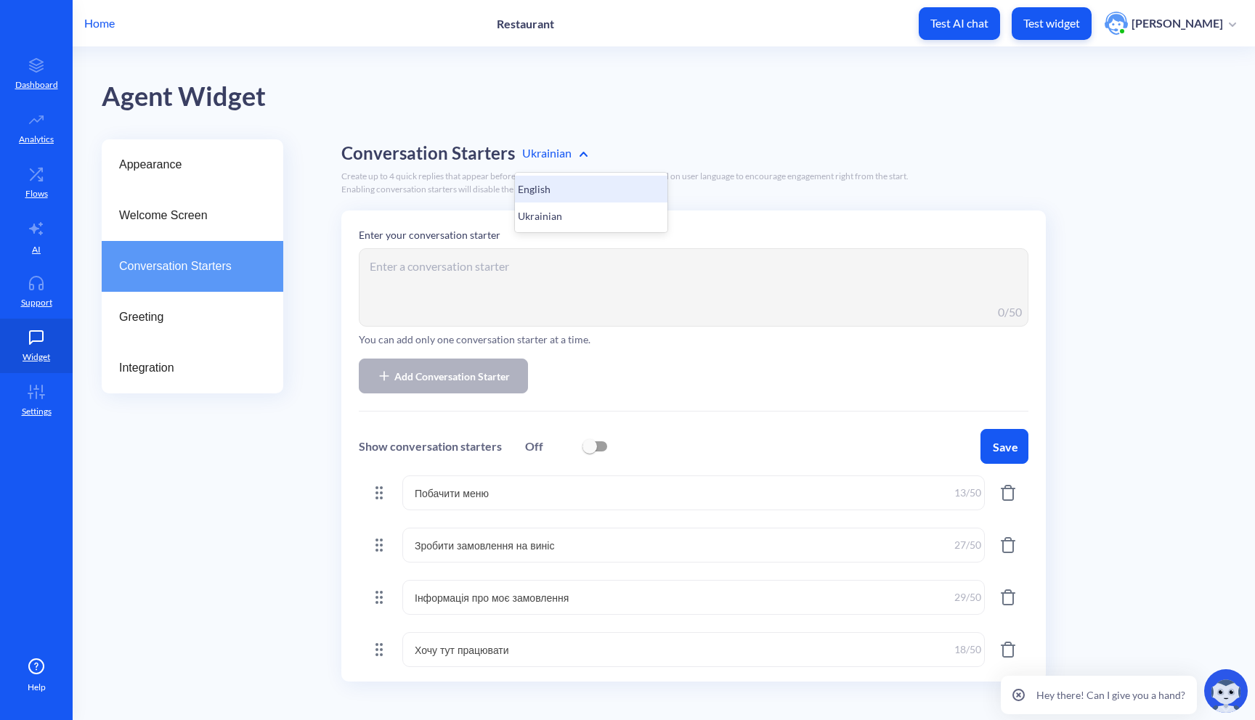
drag, startPoint x: 545, startPoint y: 208, endPoint x: 553, endPoint y: 189, distance: 20.5
click at [553, 189] on div "English Ukrainian" at bounding box center [591, 203] width 152 height 60
click at [553, 189] on div "English" at bounding box center [591, 189] width 152 height 27
checkbox input "true"
click at [511, 494] on textarea "Побачити меню" at bounding box center [693, 493] width 582 height 35
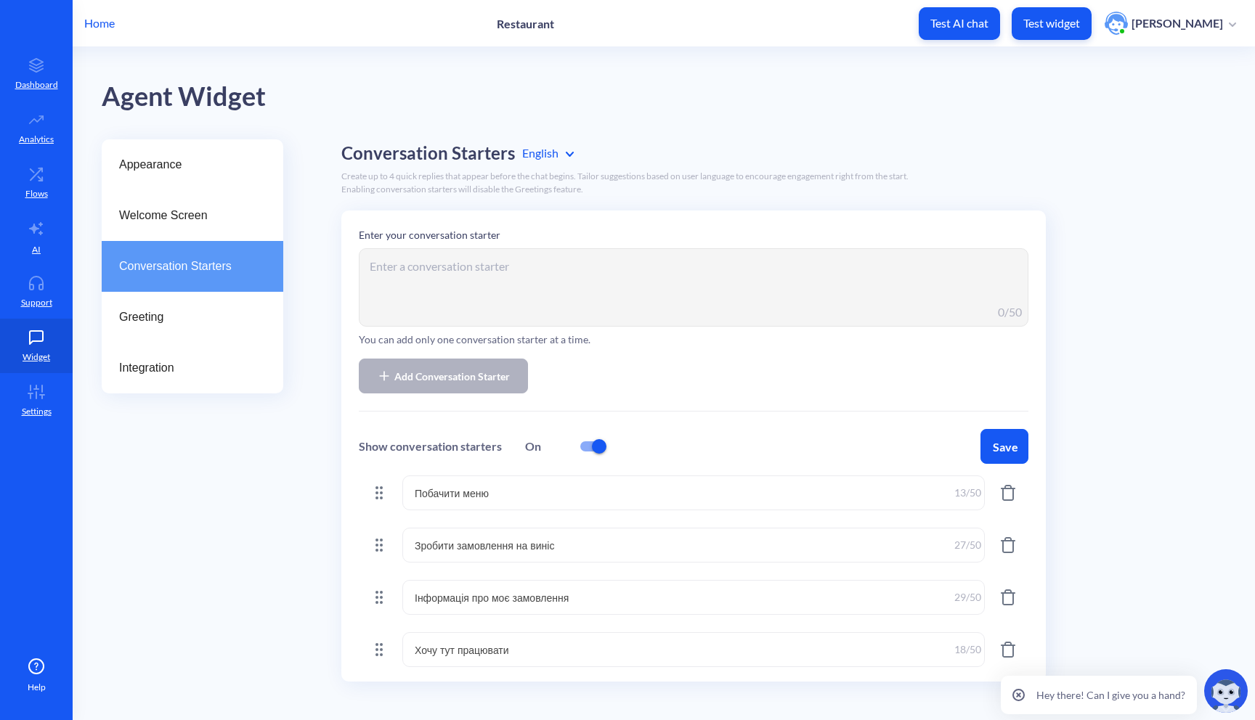
drag, startPoint x: 526, startPoint y: 494, endPoint x: 398, endPoint y: 486, distance: 128.8
click at [402, 486] on textarea "Побачити меню" at bounding box center [693, 493] width 582 height 35
type textarea "І"
type textarea "See the menu"
click at [500, 540] on textarea "Зробити замовлення на виніс" at bounding box center [693, 545] width 582 height 35
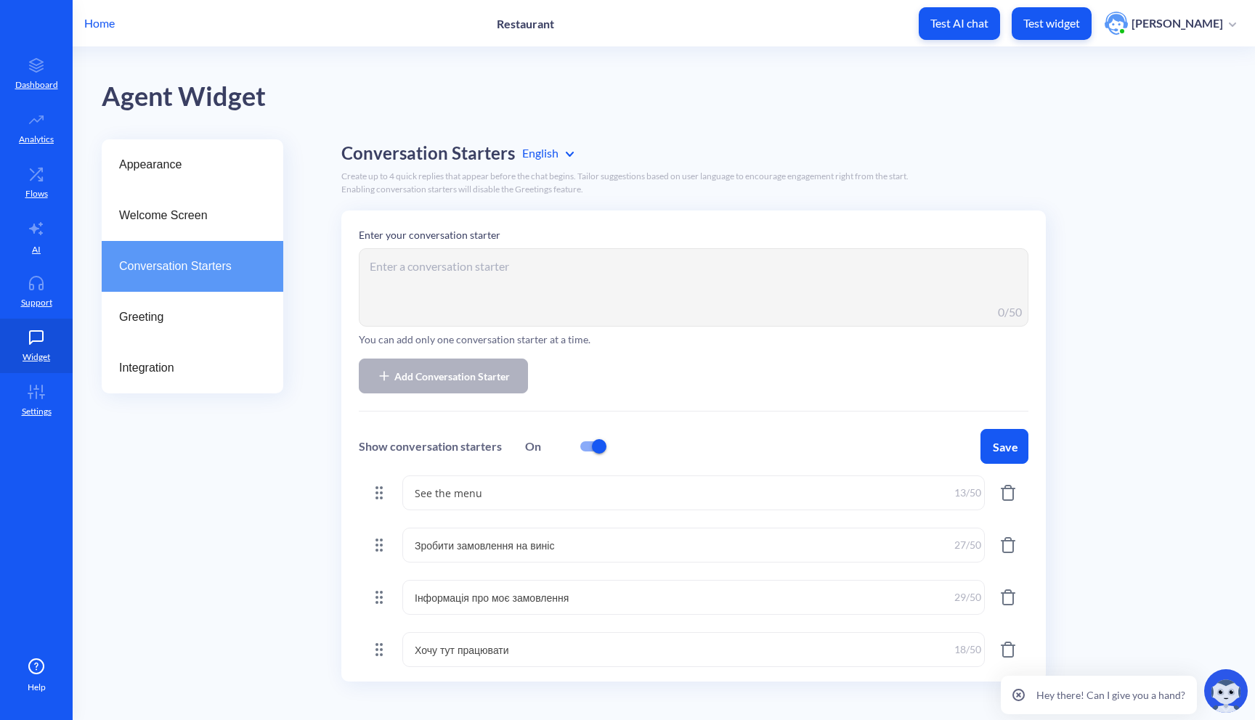
drag, startPoint x: 563, startPoint y: 549, endPoint x: 386, endPoint y: 544, distance: 177.2
click at [386, 544] on div "Зробити замовлення на виніс Зробити замовлення на виніс 27 /50" at bounding box center [693, 545] width 669 height 35
drag, startPoint x: 453, startPoint y: 545, endPoint x: 364, endPoint y: 545, distance: 89.3
click at [364, 545] on div "Order takeaway Order takeaway 15 /50" at bounding box center [693, 545] width 669 height 35
type textarea "Order takeaway"
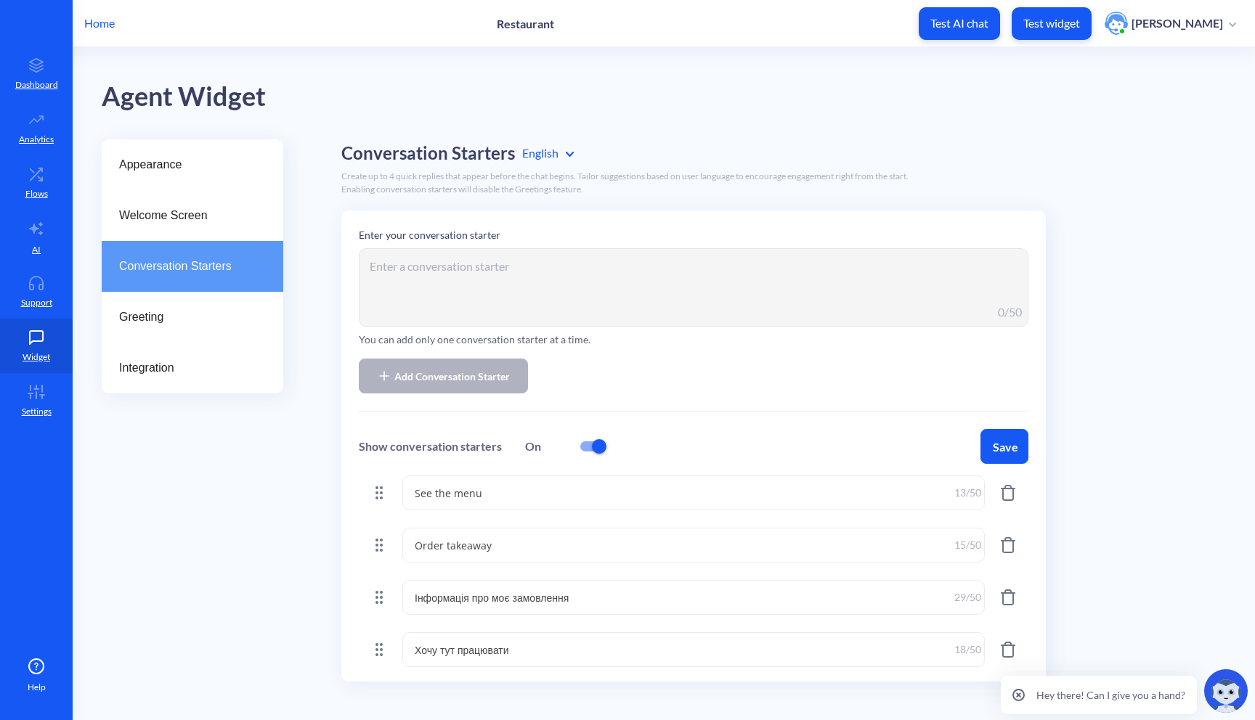
click at [465, 551] on textarea "Order takeaway" at bounding box center [693, 545] width 582 height 35
click at [539, 594] on textarea "Інформація про моє замовлення" at bounding box center [693, 597] width 582 height 35
drag, startPoint x: 584, startPoint y: 602, endPoint x: 426, endPoint y: 603, distance: 157.6
click at [426, 603] on textarea "Інформація про моє замовлення" at bounding box center [693, 597] width 582 height 35
type textarea "І"
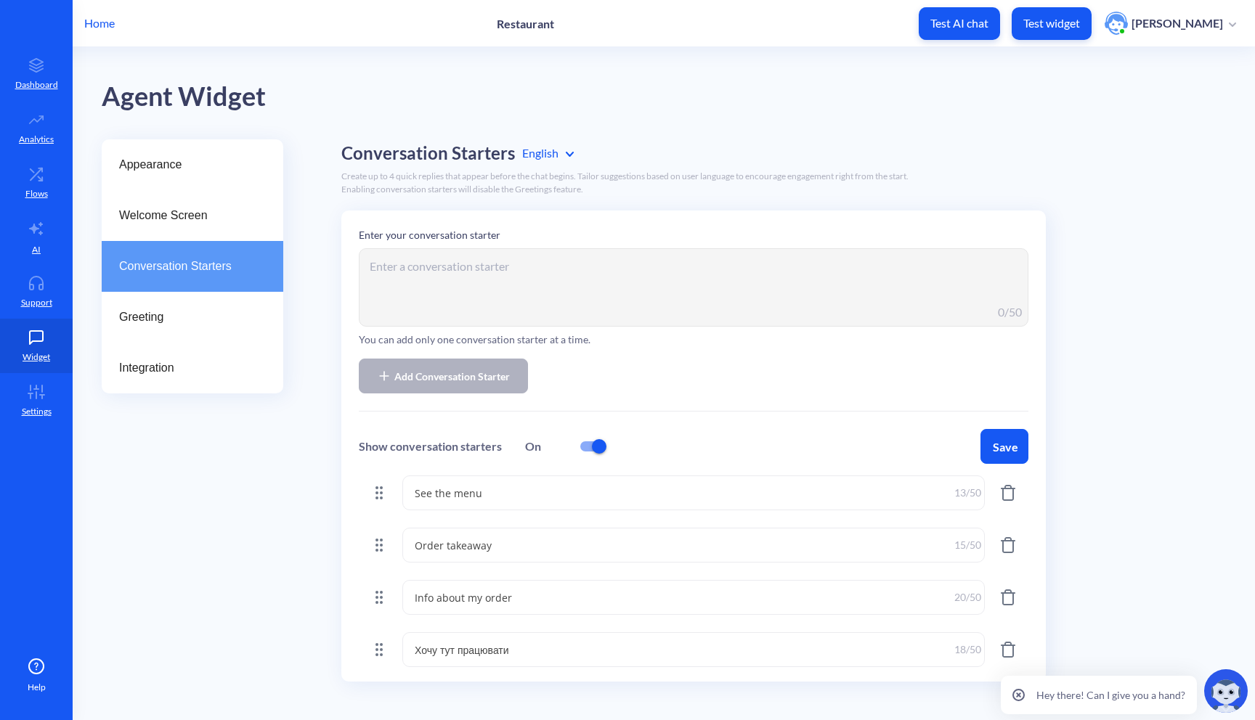
type textarea "Info about my order"
click at [451, 651] on textarea "Хочу тут працювати" at bounding box center [693, 649] width 582 height 35
drag, startPoint x: 512, startPoint y: 651, endPoint x: 370, endPoint y: 648, distance: 142.3
click at [370, 648] on div "Хочу тут працювати Хочу тут працювати 18 /50" at bounding box center [693, 649] width 669 height 35
type textarea "Apply for the job"
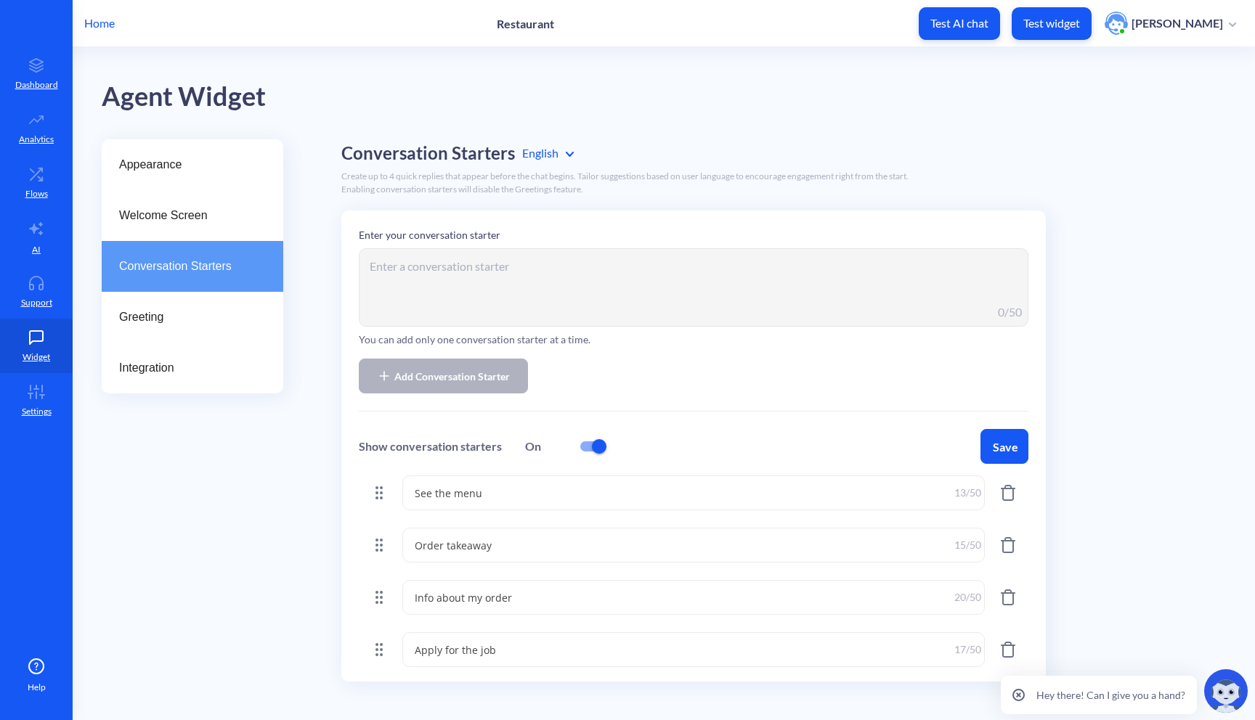
click at [1001, 455] on button "Save" at bounding box center [1004, 446] width 48 height 35
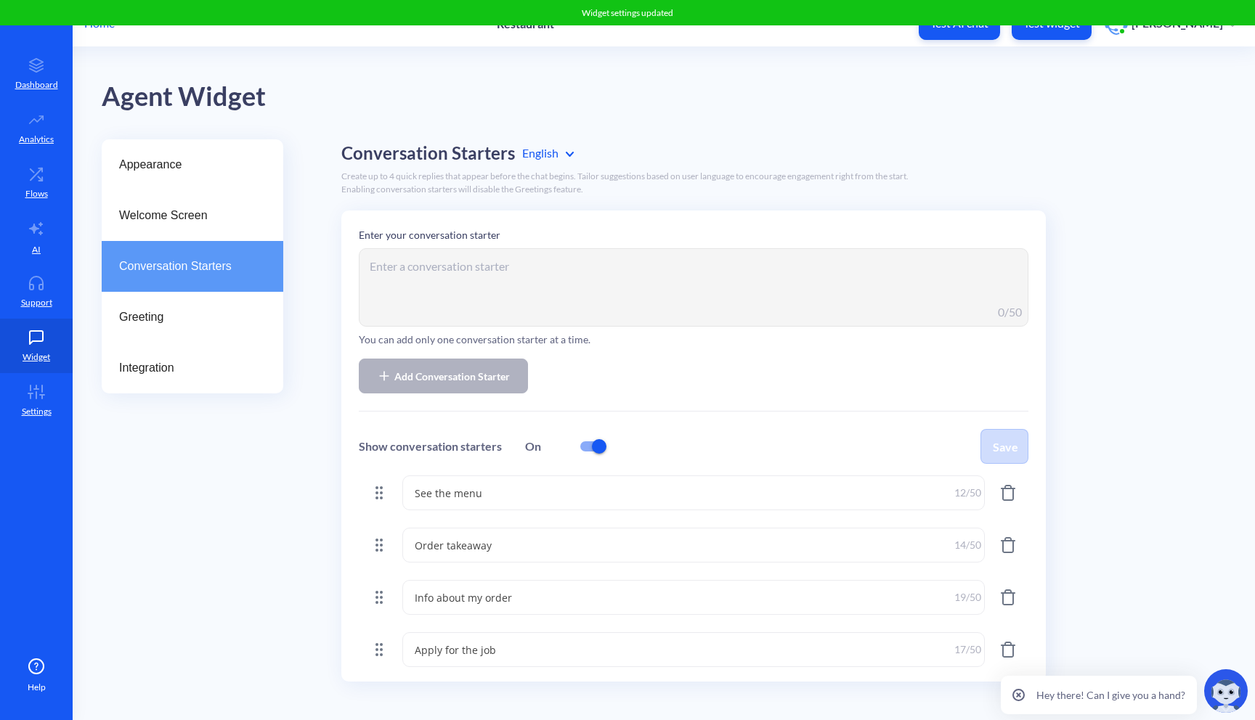
type textarea "See the menu"
type textarea "Order takeaway"
type textarea "Info about my order"
click at [539, 207] on div "Ukrainian" at bounding box center [591, 216] width 152 height 27
checkbox input "false"
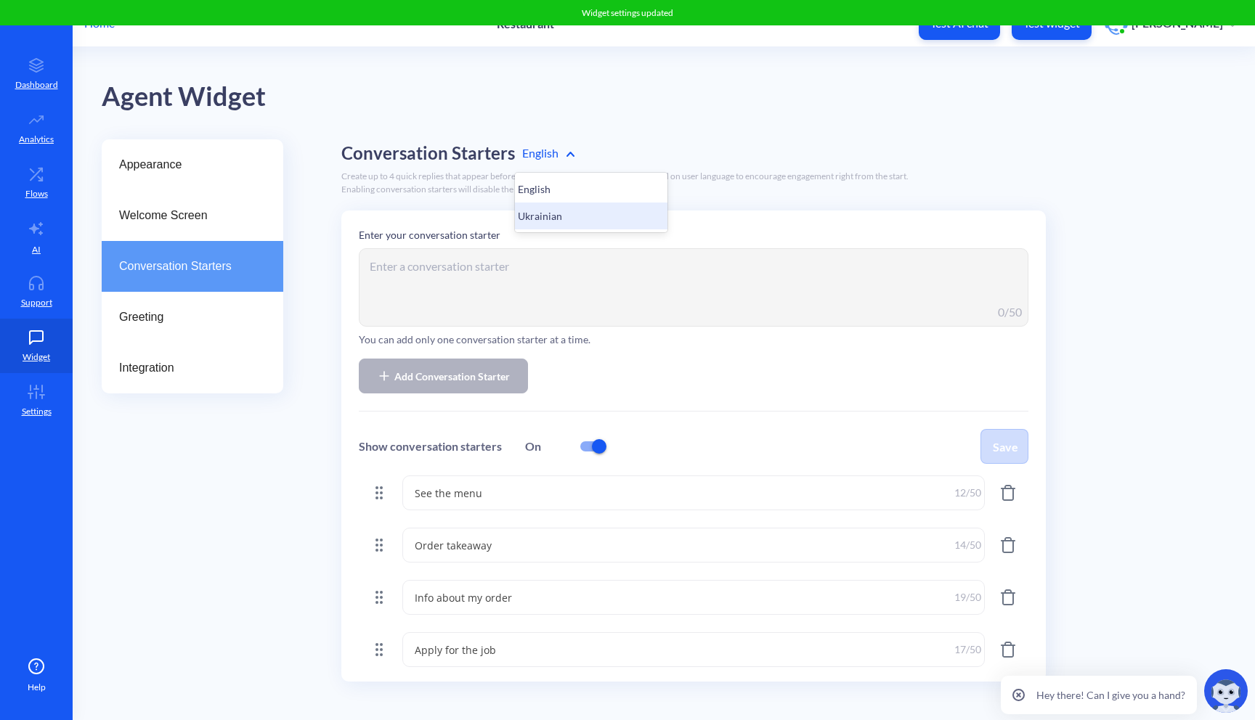
type textarea "Побачити меню"
type textarea "Зробити замовлення на виніс"
type textarea "Інформація про моє замовлення"
type textarea "Хочу тут працювати"
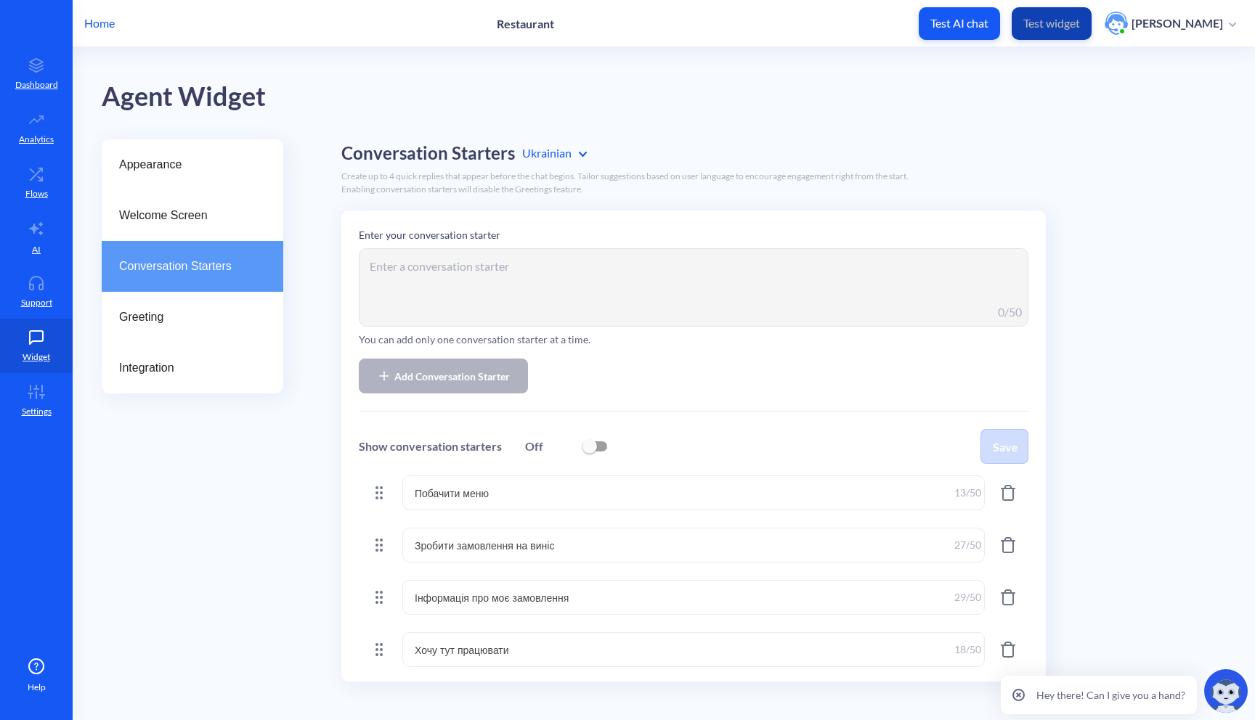
click at [1054, 23] on p "Test widget" at bounding box center [1051, 23] width 57 height 15
click at [579, 449] on input "checkbox" at bounding box center [589, 446] width 35 height 35
checkbox input "true"
click at [998, 435] on button "Save" at bounding box center [1004, 446] width 48 height 35
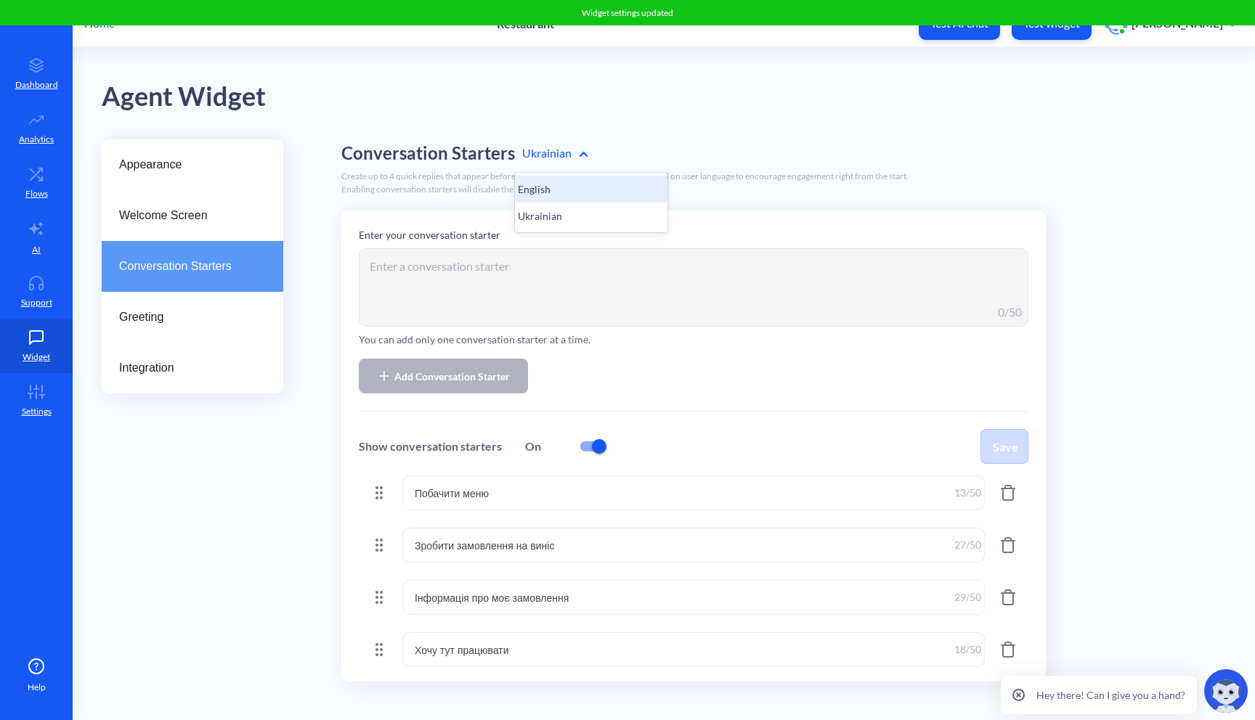
click at [561, 185] on div "English" at bounding box center [591, 189] width 152 height 27
type textarea "See the menu"
type textarea "Order takeaway"
type textarea "Info about my order"
type textarea "Apply for the job"
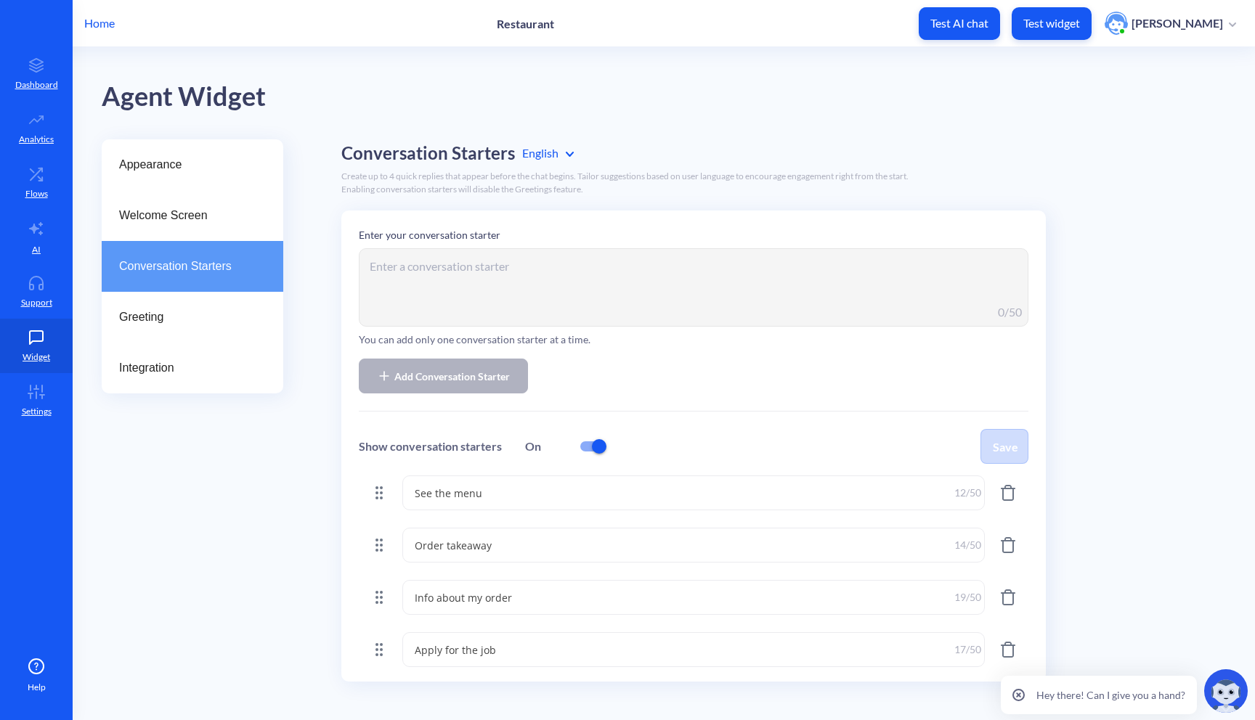
click at [1054, 18] on p "Test widget" at bounding box center [1051, 23] width 57 height 15
click at [172, 306] on div "Greeting" at bounding box center [193, 317] width 182 height 51
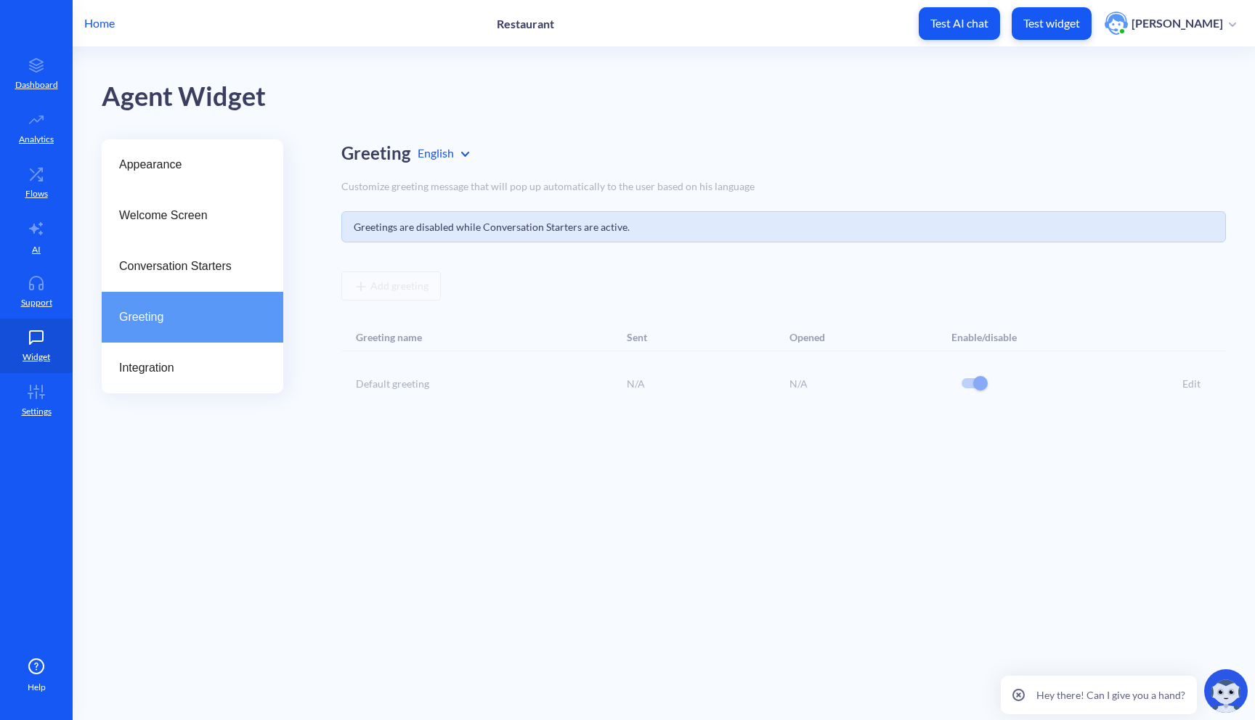
click at [976, 380] on div "Greeting English Customize greeting message that will pop up automatically to t…" at bounding box center [783, 277] width 884 height 276
click at [984, 387] on div "Greeting English Customize greeting message that will pop up automatically to t…" at bounding box center [783, 277] width 884 height 276
click at [447, 221] on div "Ukrainian" at bounding box center [486, 216] width 152 height 27
click at [250, 282] on div "Conversation Starters" at bounding box center [193, 266] width 182 height 51
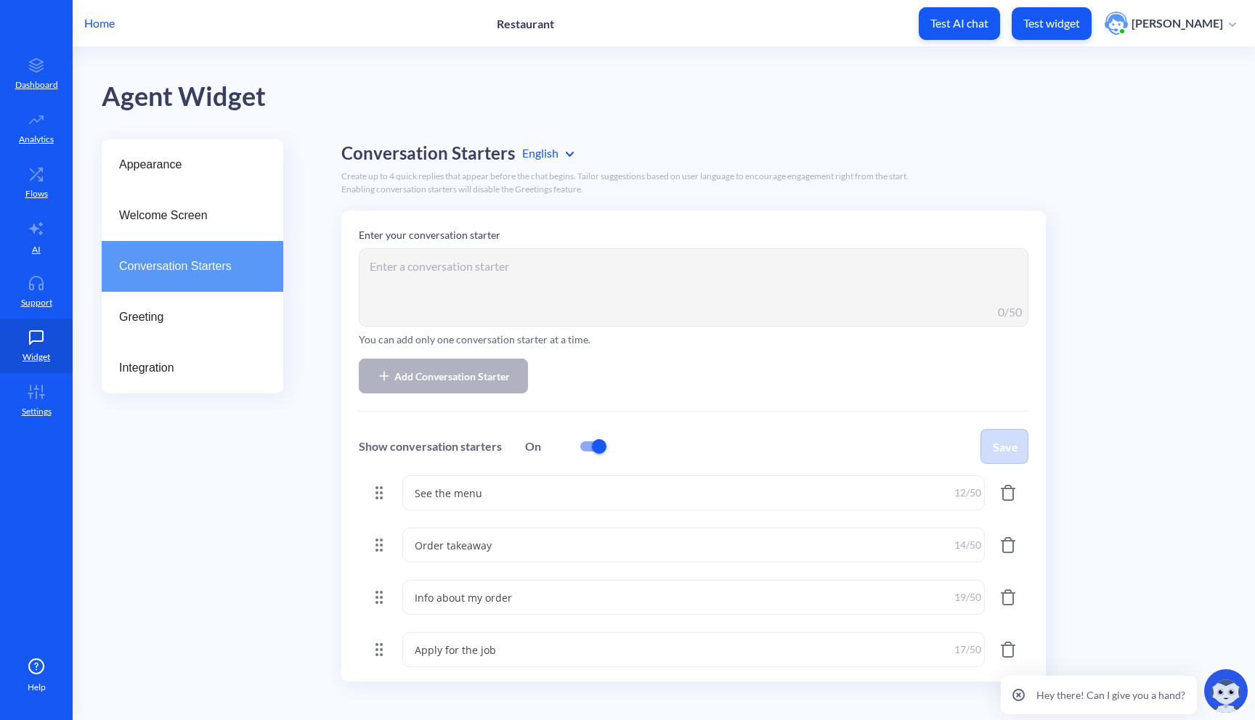
click at [1068, 28] on p "Test widget" at bounding box center [1051, 23] width 57 height 15
click at [212, 215] on span "Welcome Screen" at bounding box center [186, 215] width 135 height 17
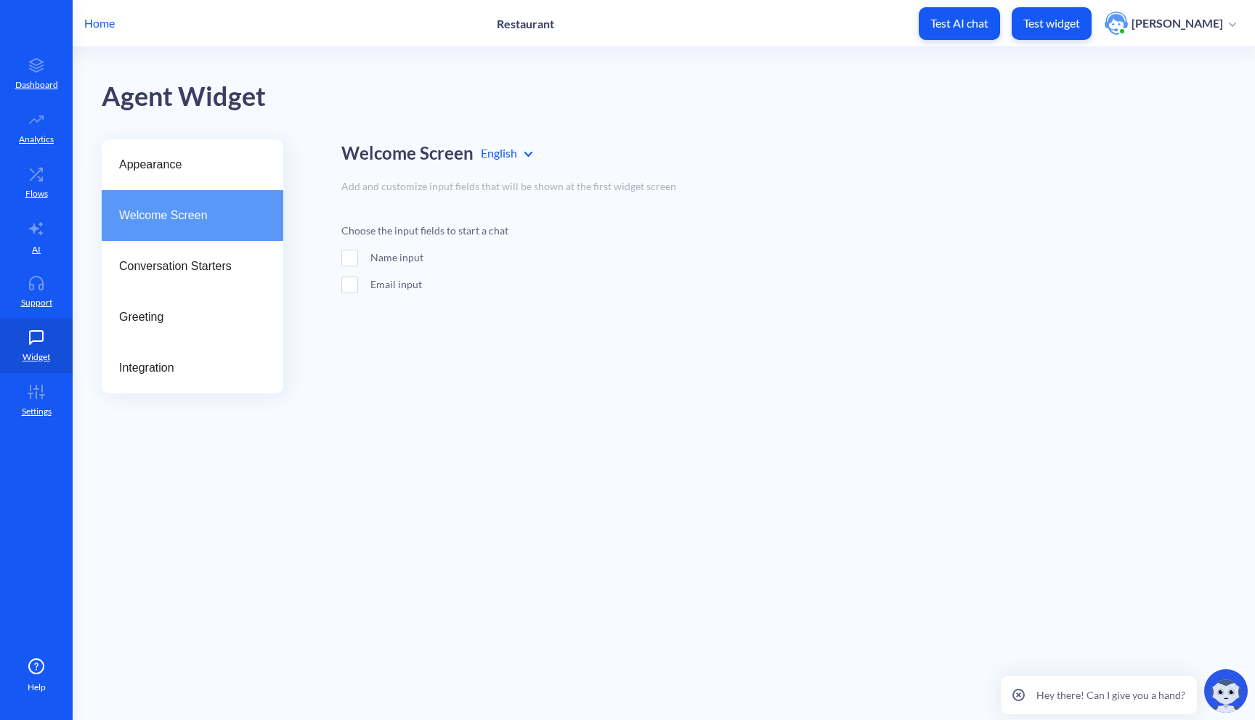
click at [351, 261] on span at bounding box center [349, 258] width 17 height 17
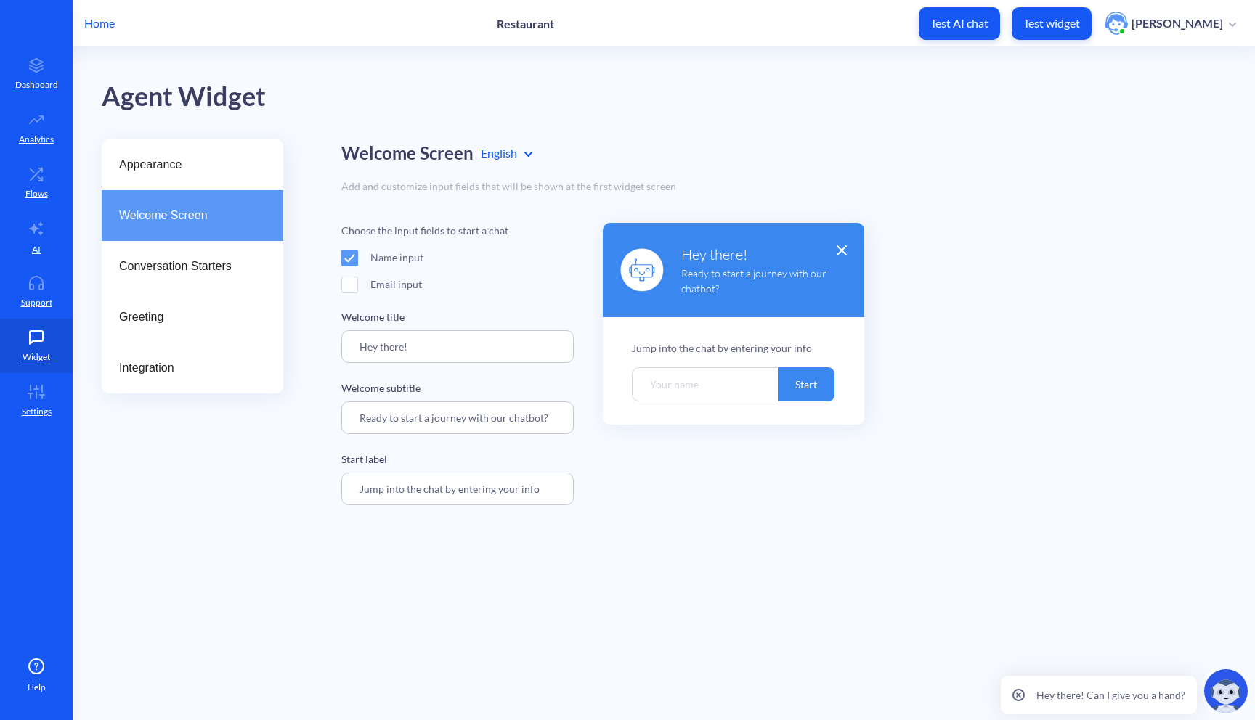
click at [454, 406] on input "Ready to start a journey with our chatbot?" at bounding box center [457, 418] width 232 height 33
click at [463, 412] on input "Ready to start a journey with our chatbot?" at bounding box center [457, 418] width 232 height 33
click at [489, 341] on input "Hey there!" at bounding box center [457, 346] width 232 height 33
click at [355, 284] on span at bounding box center [349, 285] width 17 height 17
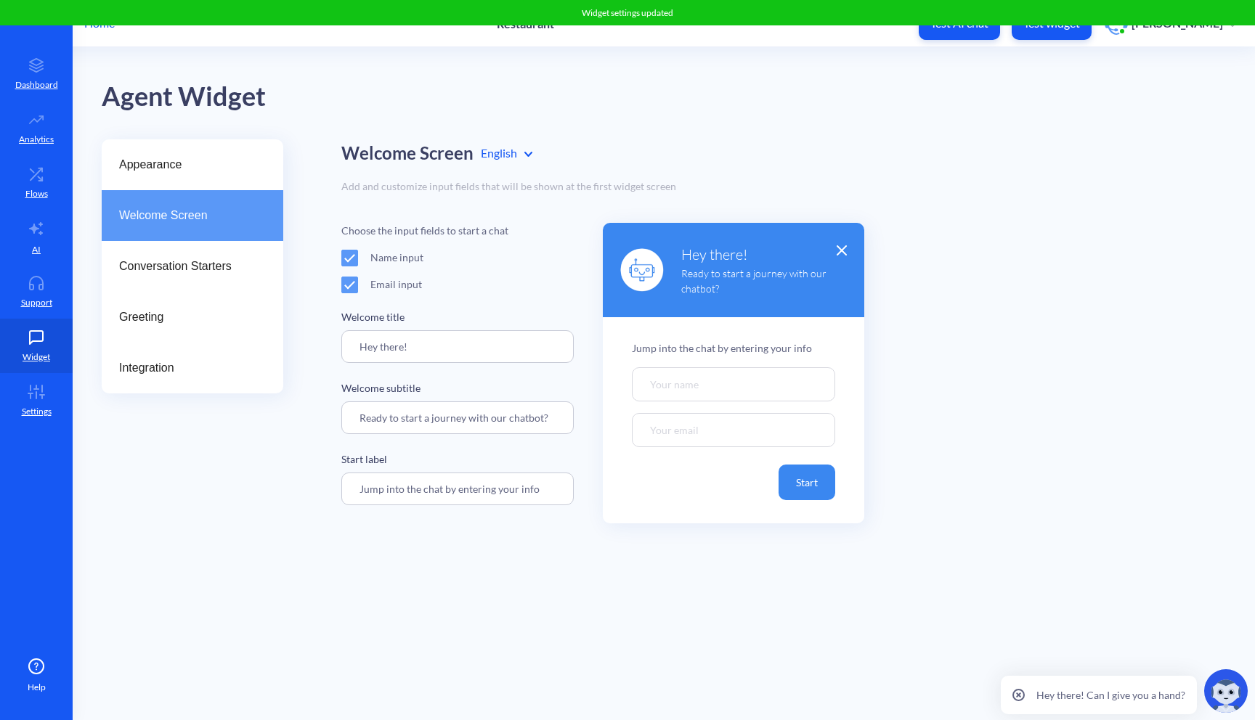
click at [355, 284] on span at bounding box center [349, 285] width 17 height 17
click at [355, 263] on span at bounding box center [349, 258] width 17 height 17
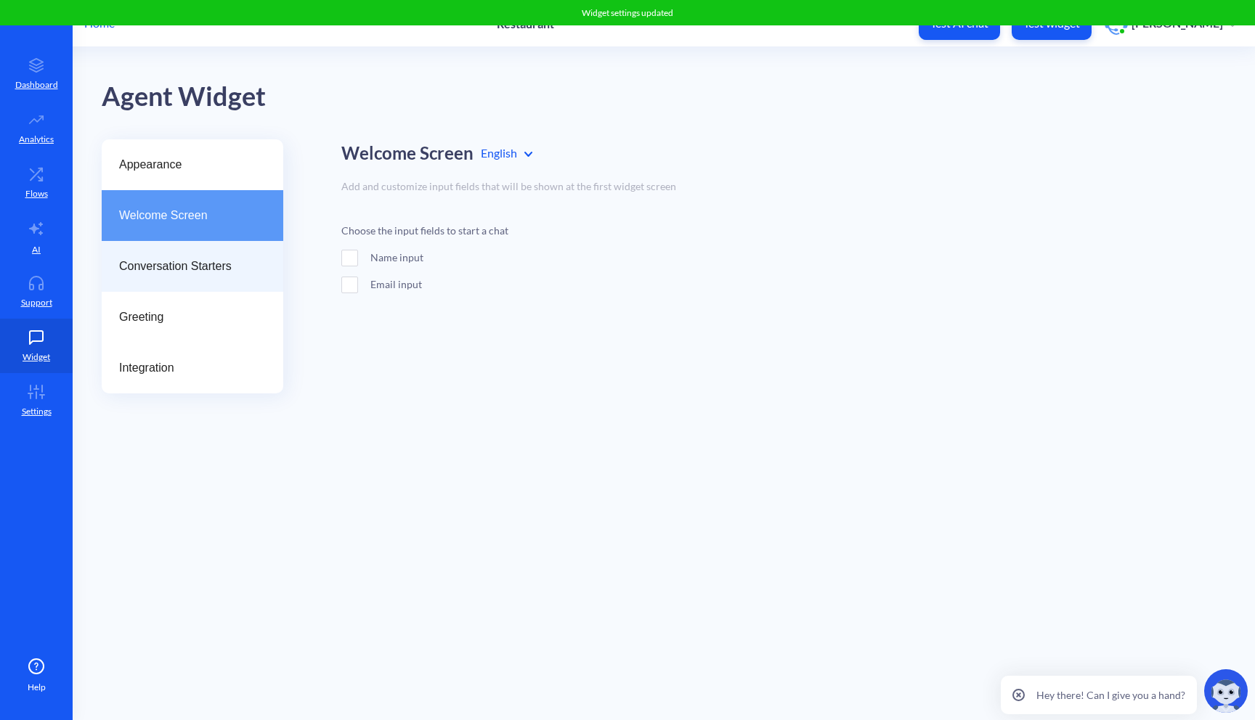
click at [243, 277] on div "Conversation Starters" at bounding box center [193, 266] width 182 height 51
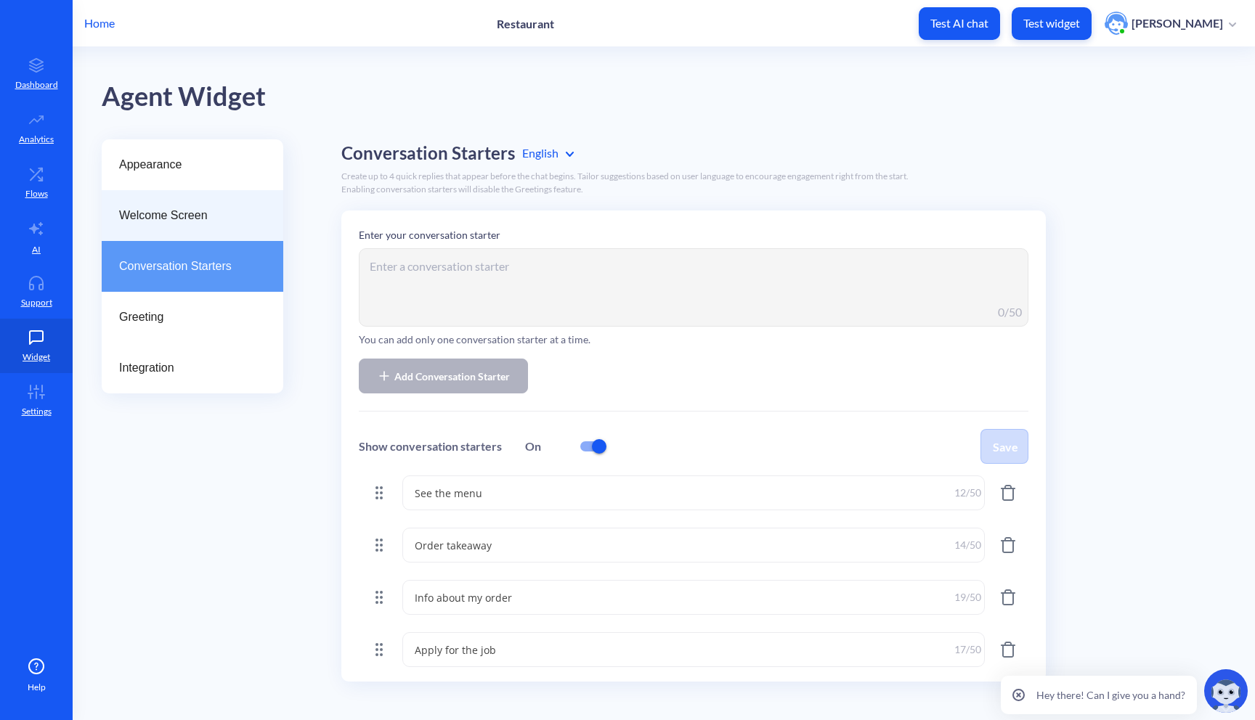
click at [205, 229] on div "Welcome Screen" at bounding box center [193, 215] width 182 height 51
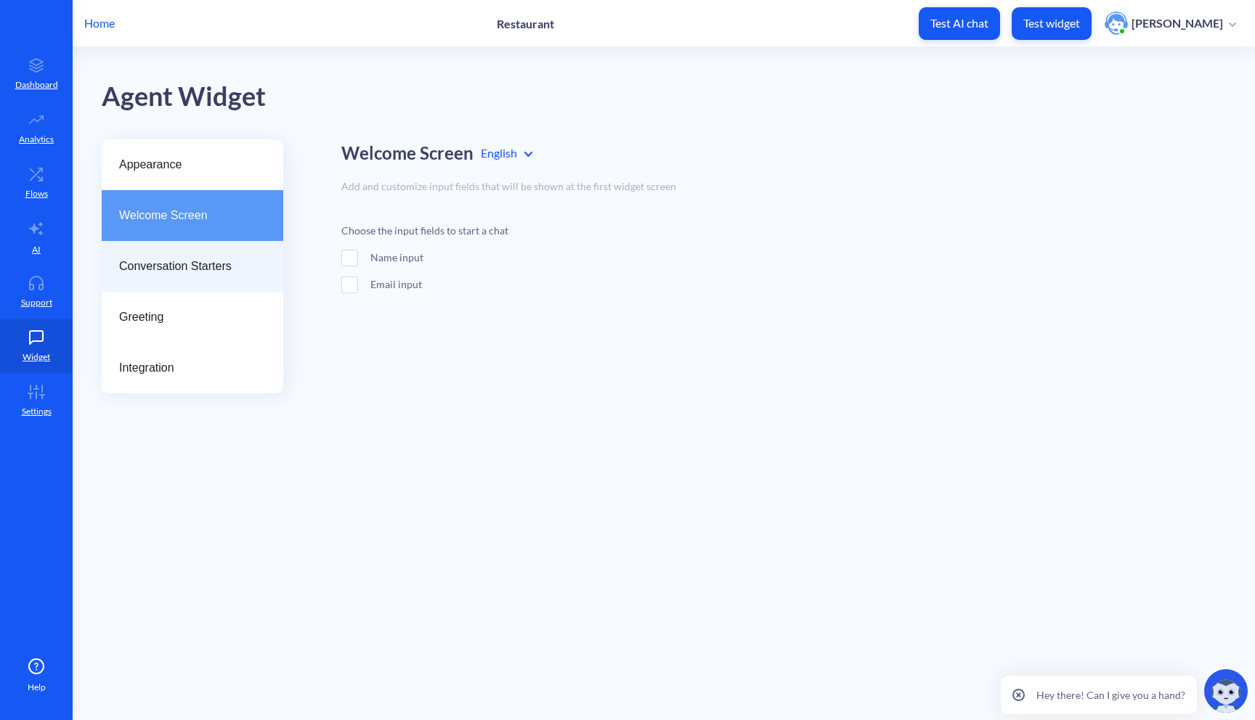
click at [200, 262] on span "Conversation Starters" at bounding box center [186, 266] width 135 height 17
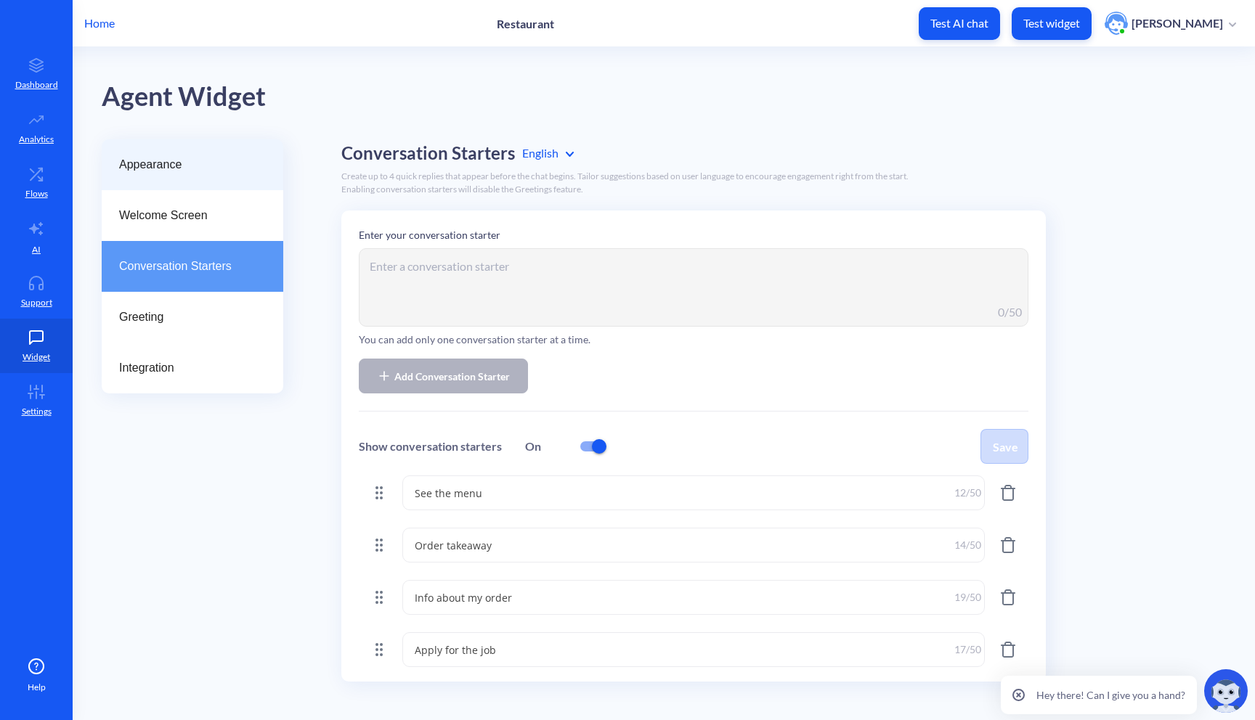
click at [197, 145] on div "Appearance" at bounding box center [193, 164] width 182 height 51
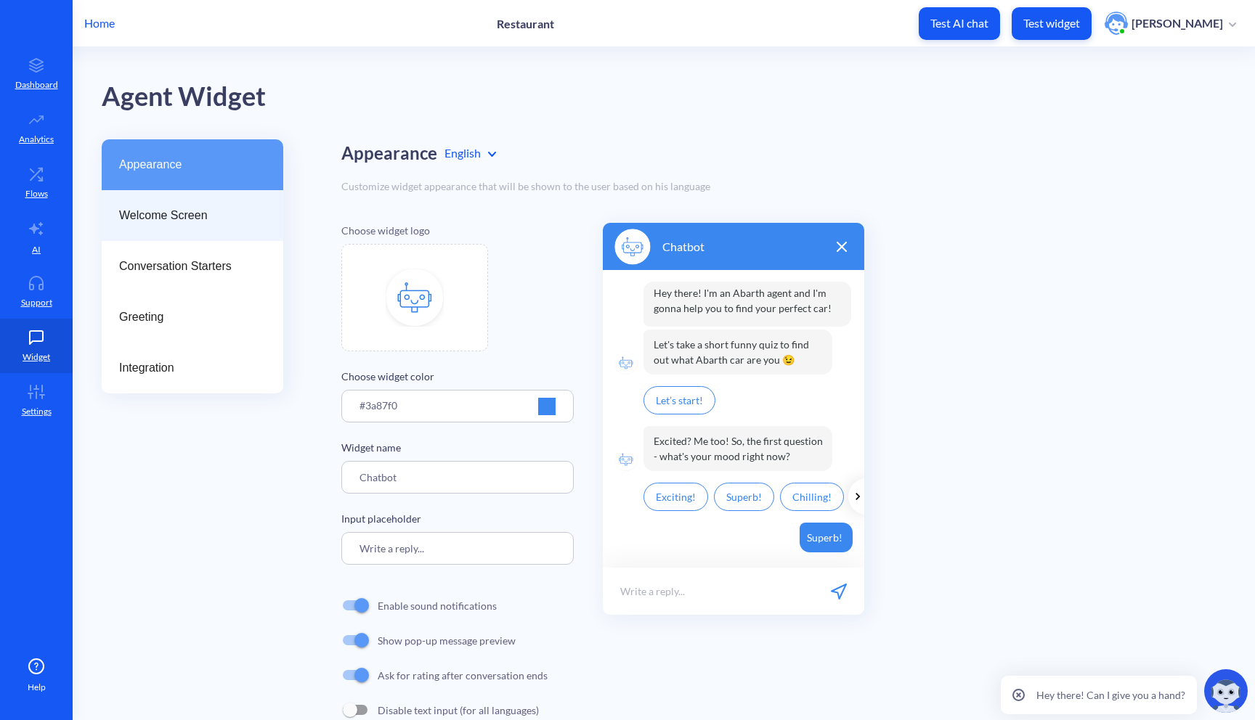
click at [210, 215] on span "Welcome Screen" at bounding box center [186, 215] width 135 height 17
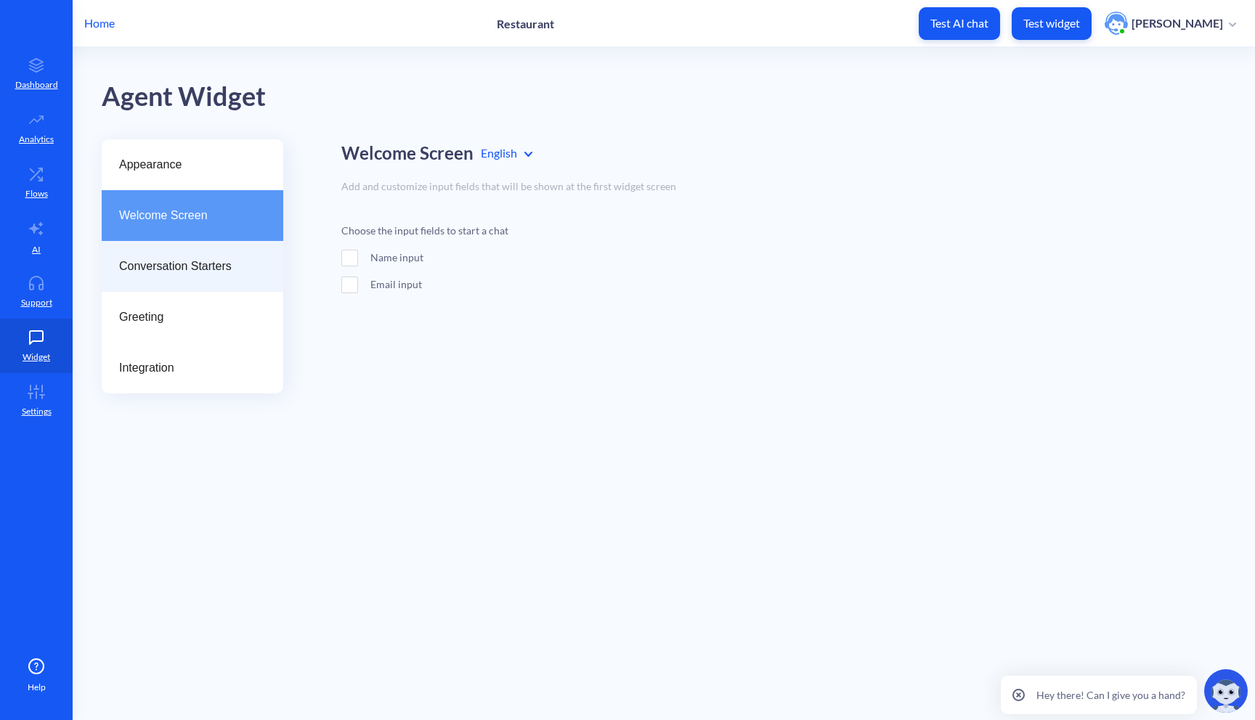
click at [176, 262] on span "Conversation Starters" at bounding box center [186, 266] width 135 height 17
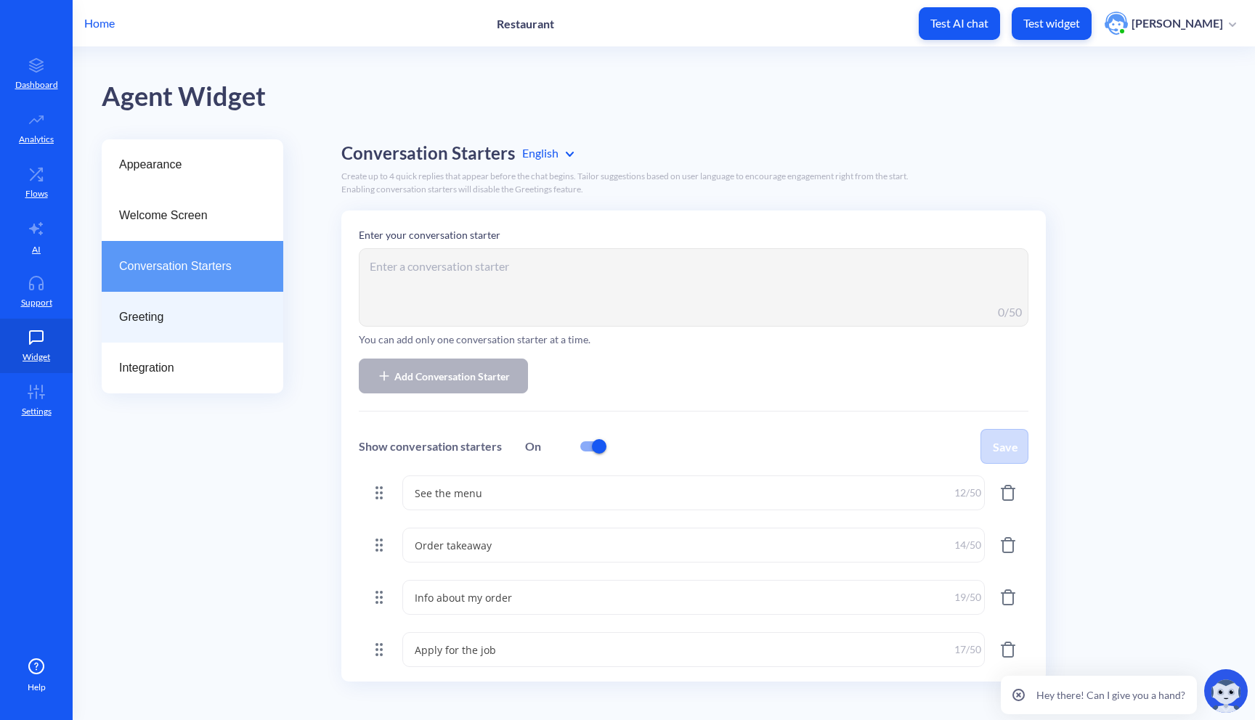
click at [184, 322] on span "Greeting" at bounding box center [186, 317] width 135 height 17
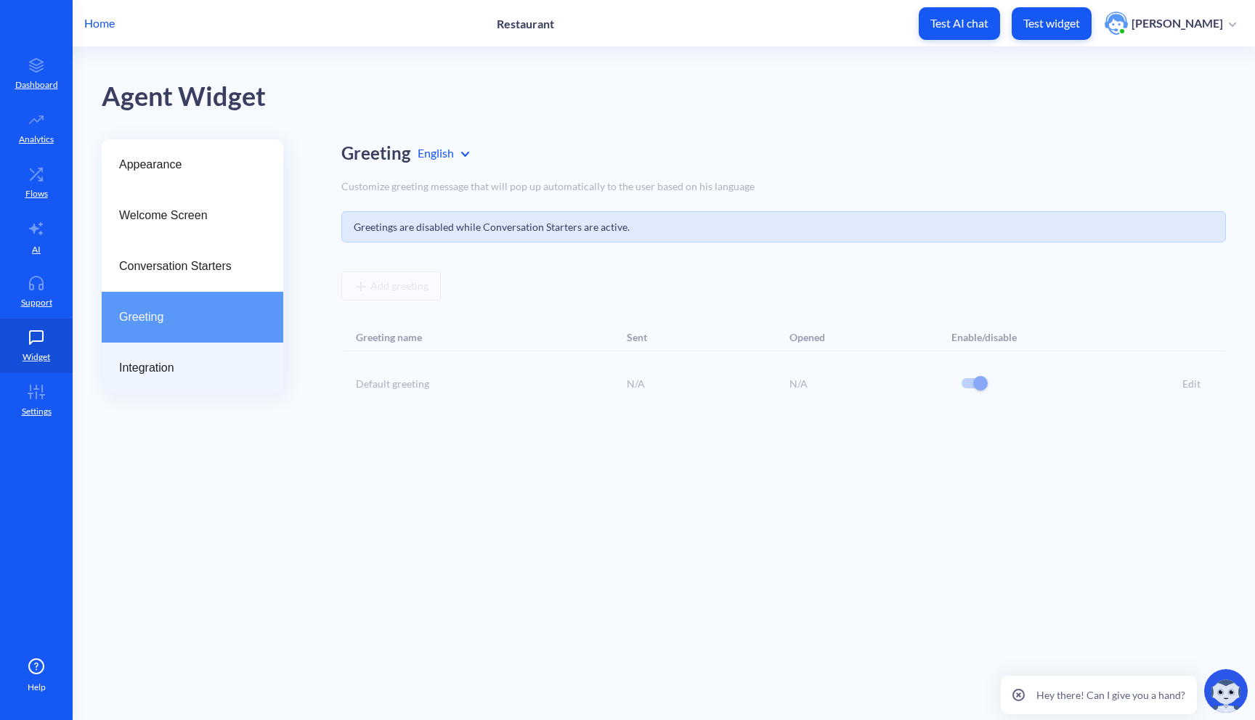
click at [208, 357] on div "Integration" at bounding box center [193, 368] width 182 height 51
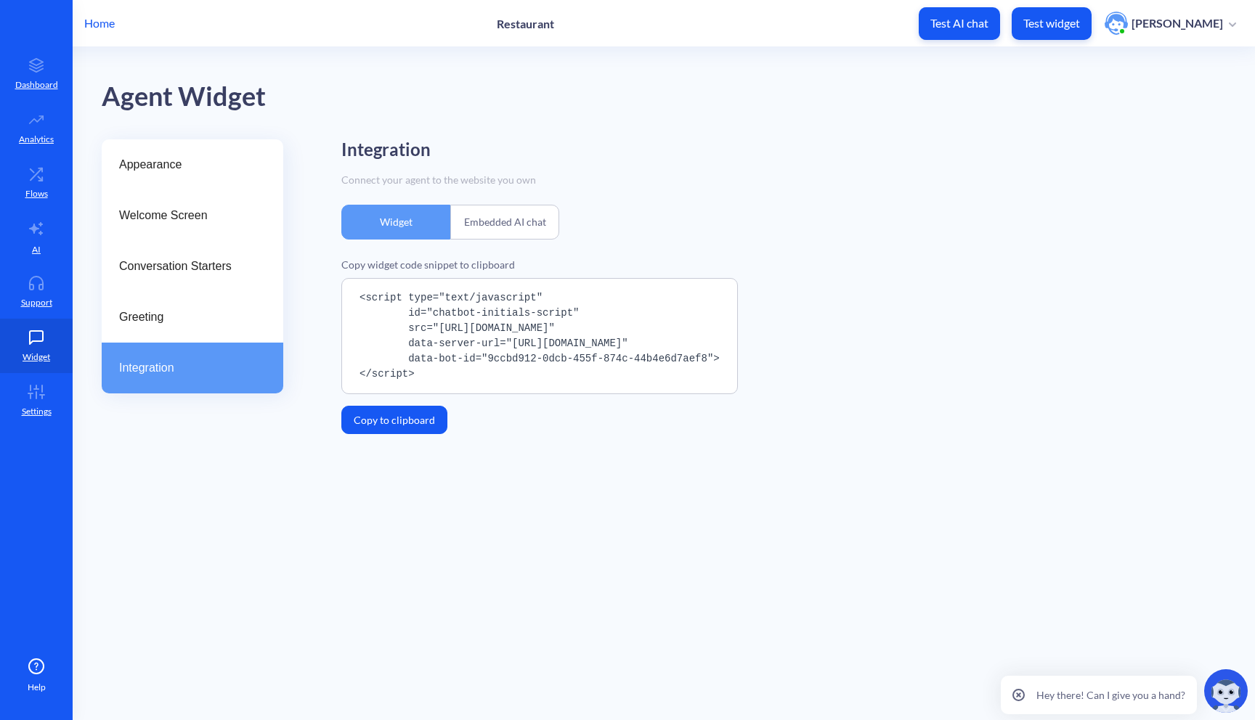
click at [208, 357] on div "Integration" at bounding box center [193, 368] width 182 height 51
click at [186, 324] on span "Greeting" at bounding box center [186, 317] width 135 height 17
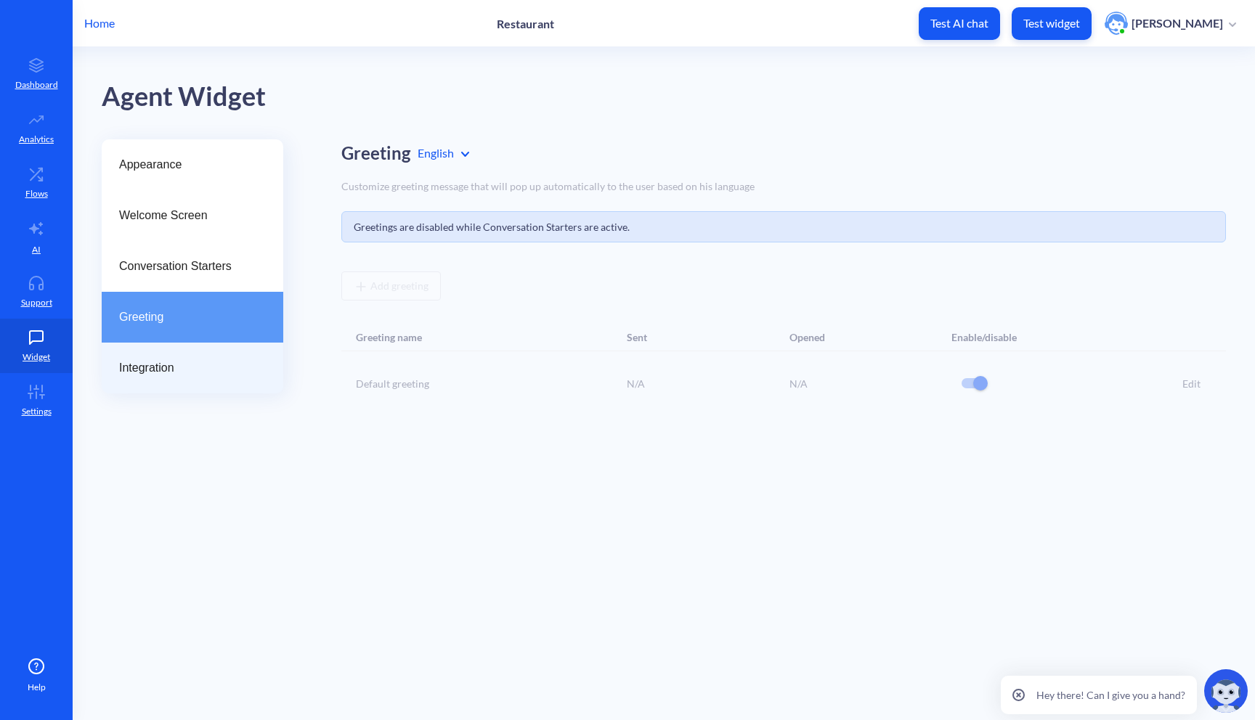
click at [183, 370] on span "Integration" at bounding box center [186, 367] width 135 height 17
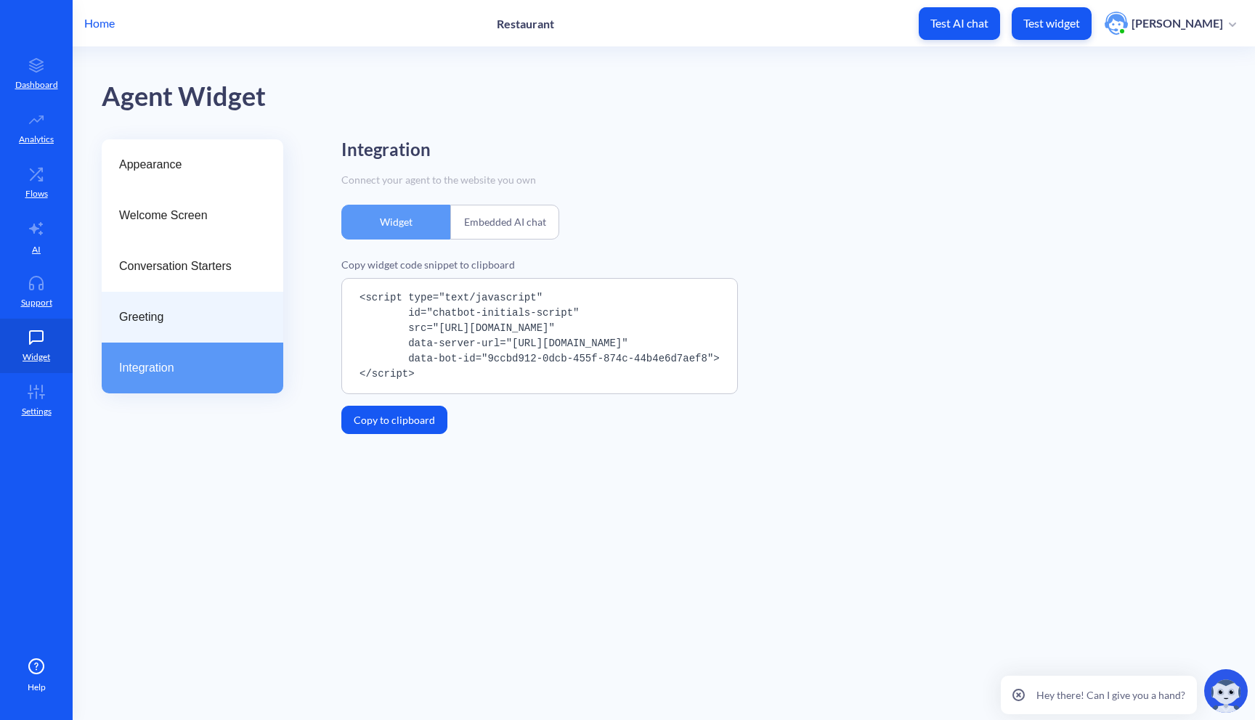
click at [192, 323] on span "Greeting" at bounding box center [186, 317] width 135 height 17
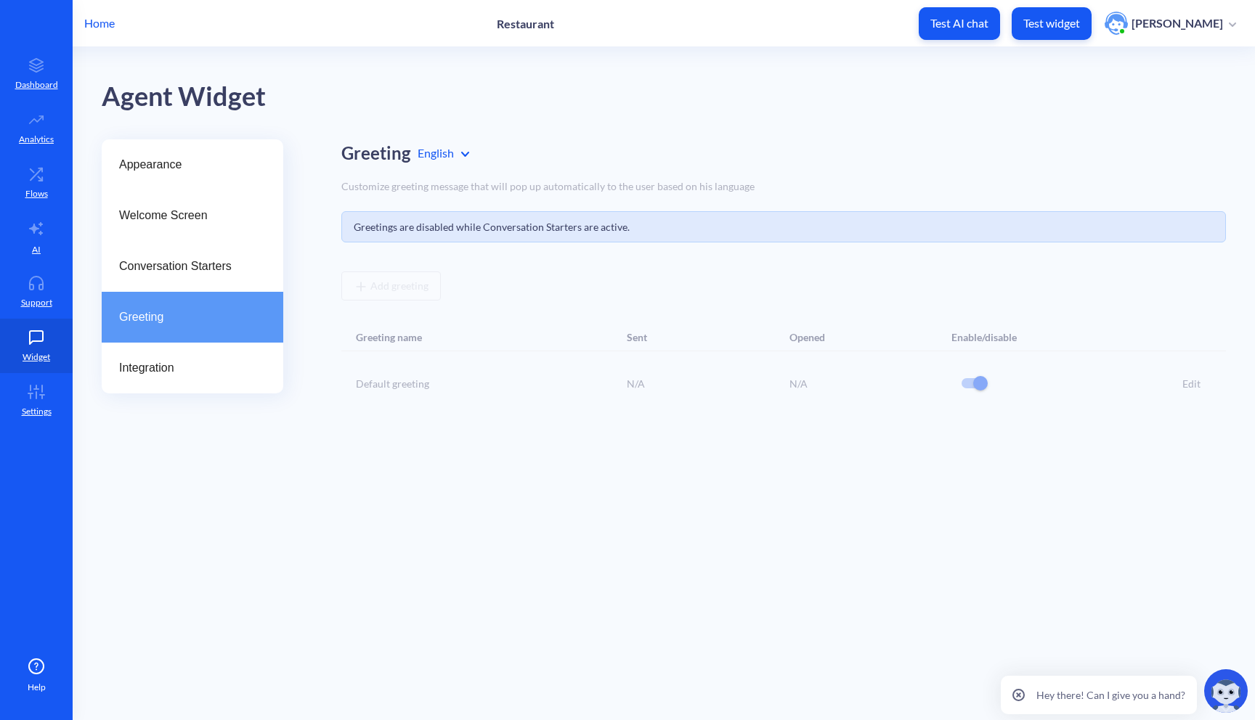
click at [455, 164] on div "English" at bounding box center [486, 153] width 152 height 28
click at [437, 211] on div "Ukrainian" at bounding box center [486, 216] width 152 height 27
click at [963, 16] on p "Test AI chat" at bounding box center [959, 23] width 58 height 15
click at [46, 137] on p "Analytics" at bounding box center [36, 139] width 35 height 13
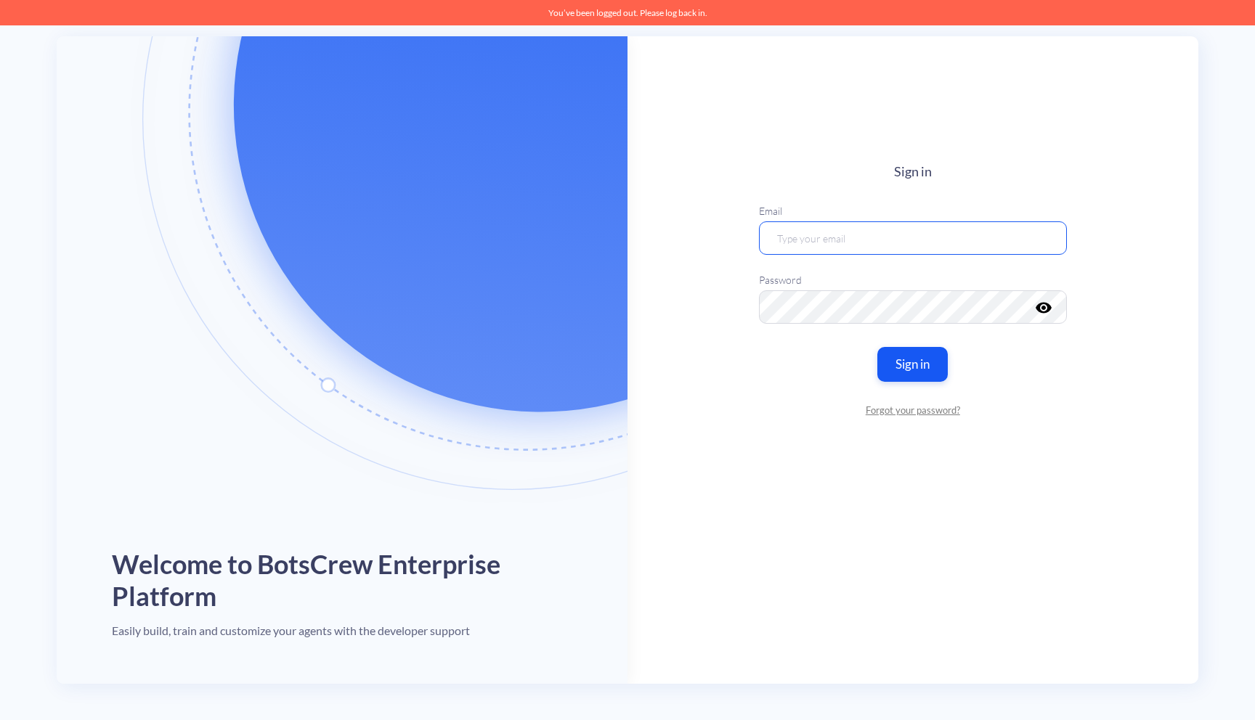
click at [871, 241] on input "email" at bounding box center [913, 237] width 308 height 33
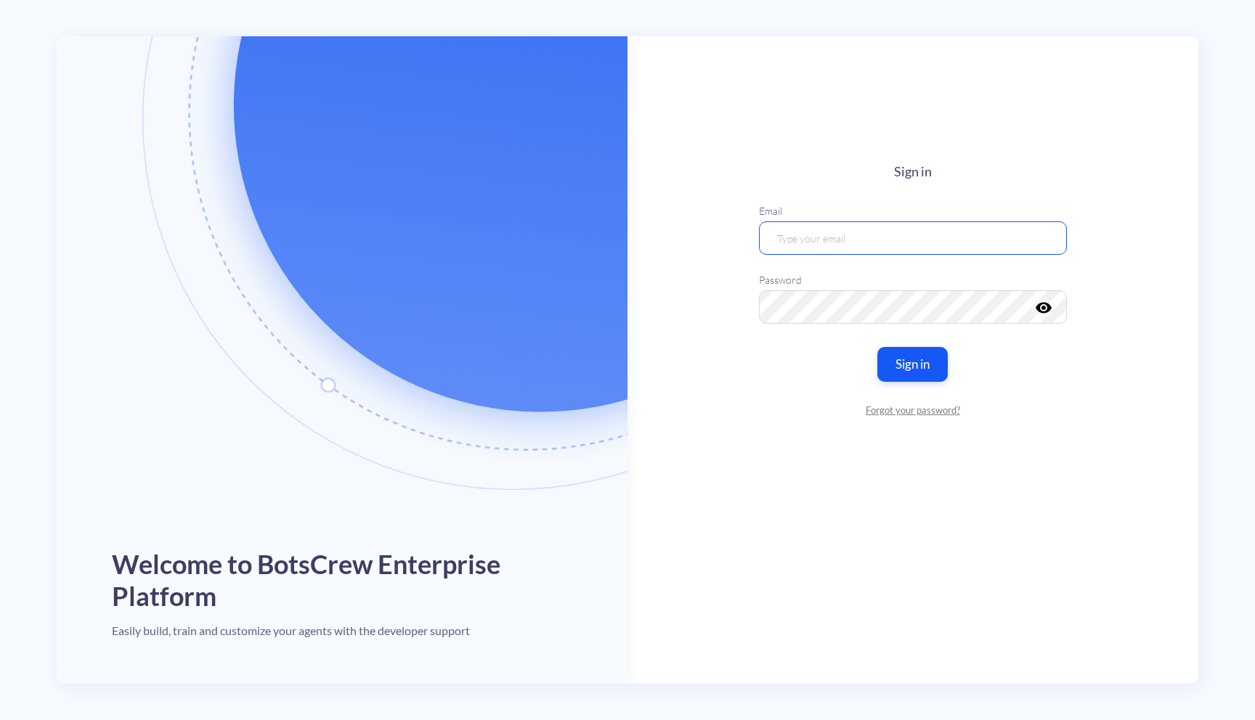
type input "sofia.kvasnytsia@botscrew.com"
click at [932, 359] on button "Sign in" at bounding box center [913, 364] width 74 height 36
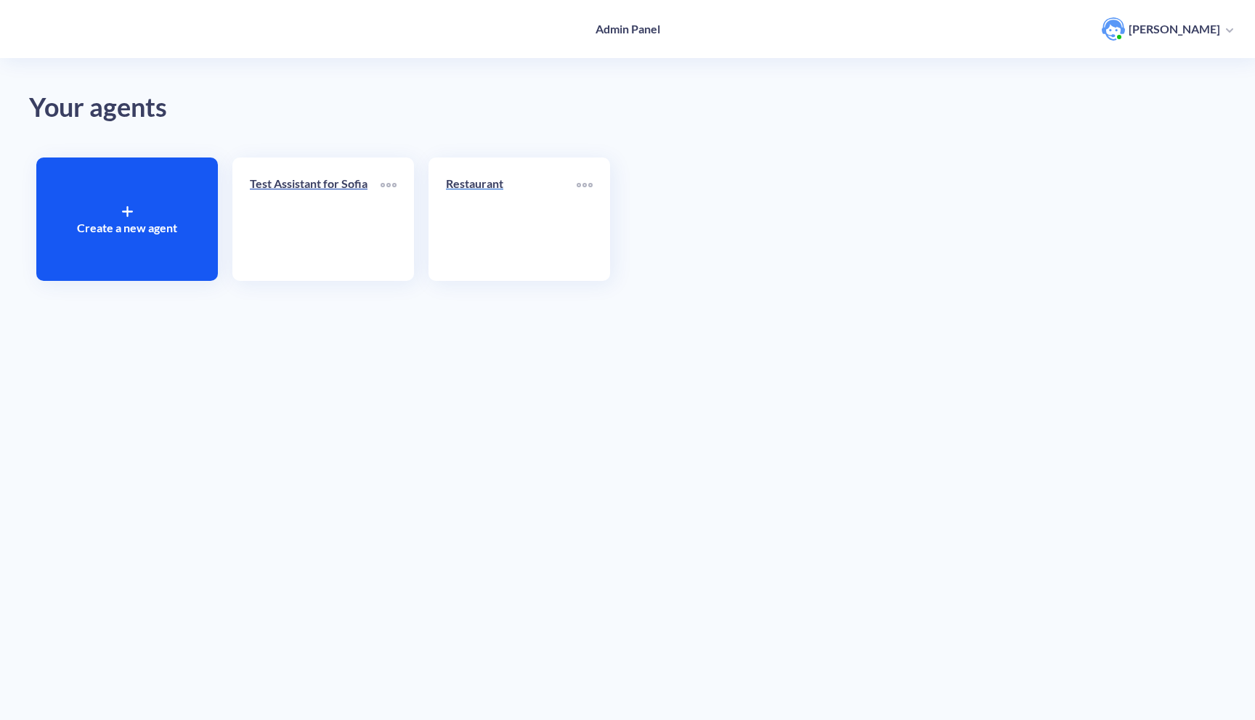
click at [539, 209] on link "Restaurant" at bounding box center [511, 219] width 131 height 89
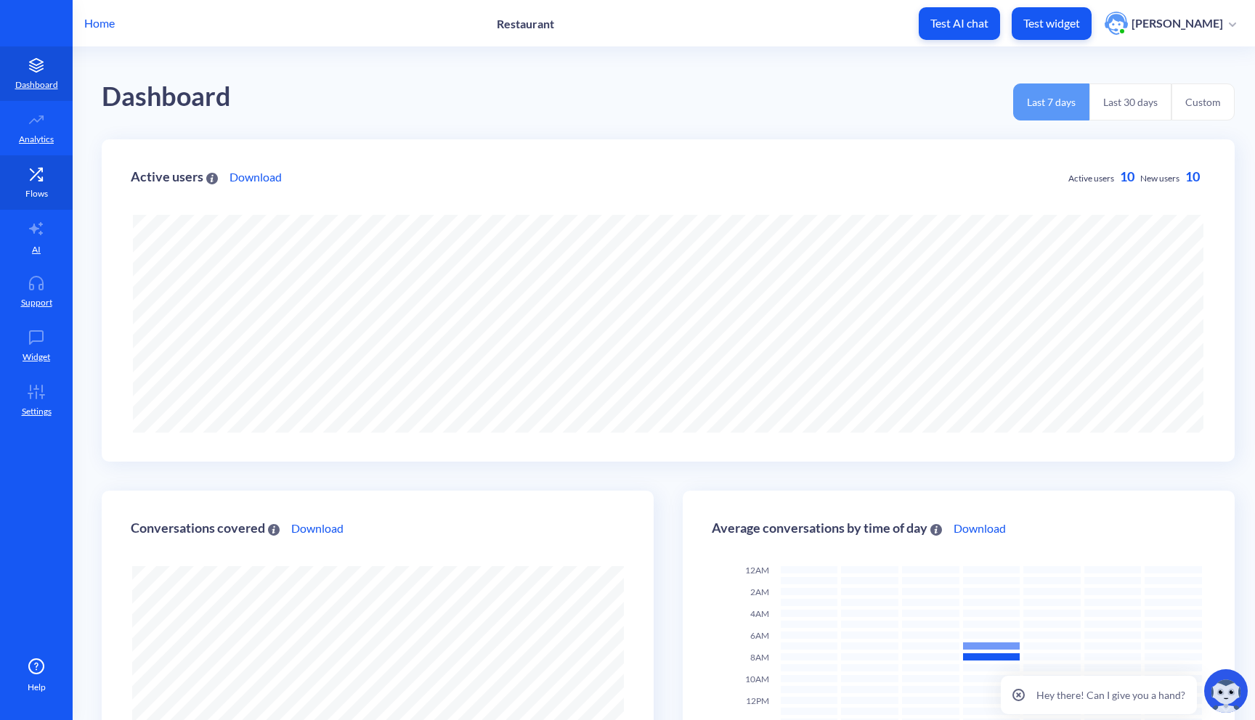
click at [32, 184] on link "Flows" at bounding box center [36, 182] width 73 height 54
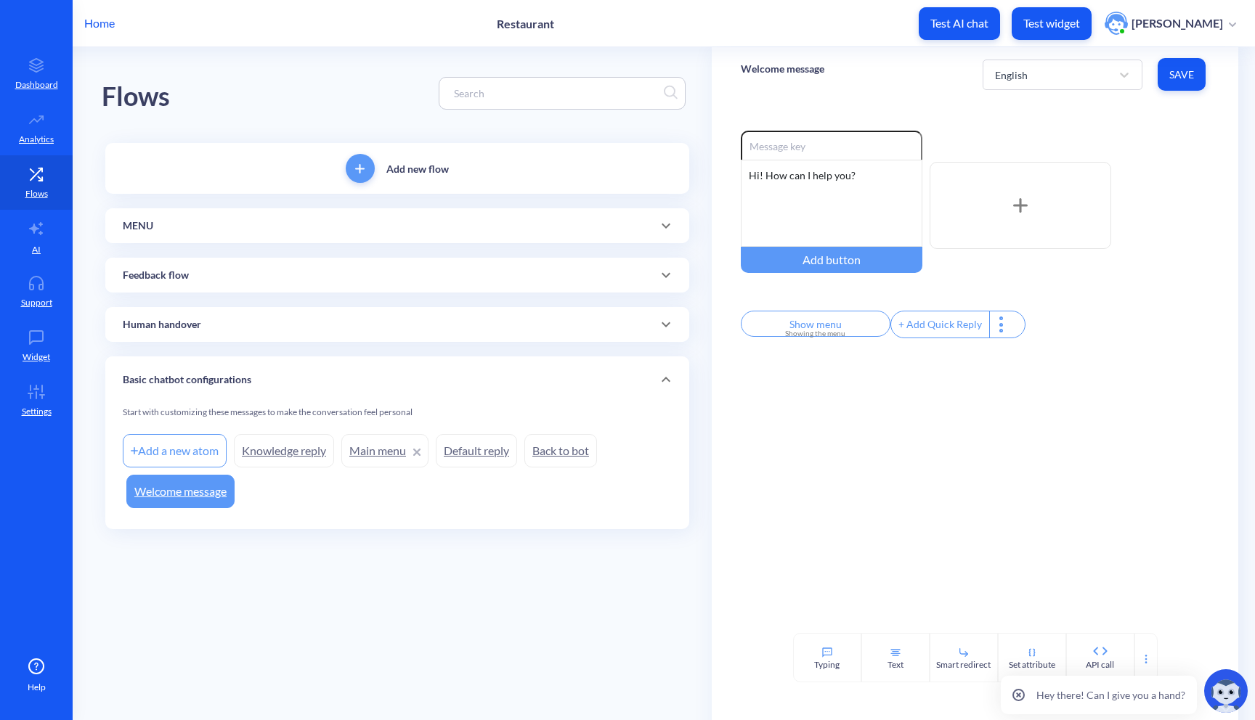
click at [1008, 203] on div at bounding box center [1020, 205] width 182 height 87
click at [982, 196] on div at bounding box center [1020, 205] width 182 height 87
click at [1054, 73] on div "English" at bounding box center [1048, 75] width 123 height 26
click at [1042, 134] on div "Ukrainian" at bounding box center [1062, 139] width 160 height 27
click at [1011, 198] on div at bounding box center [1020, 205] width 182 height 87
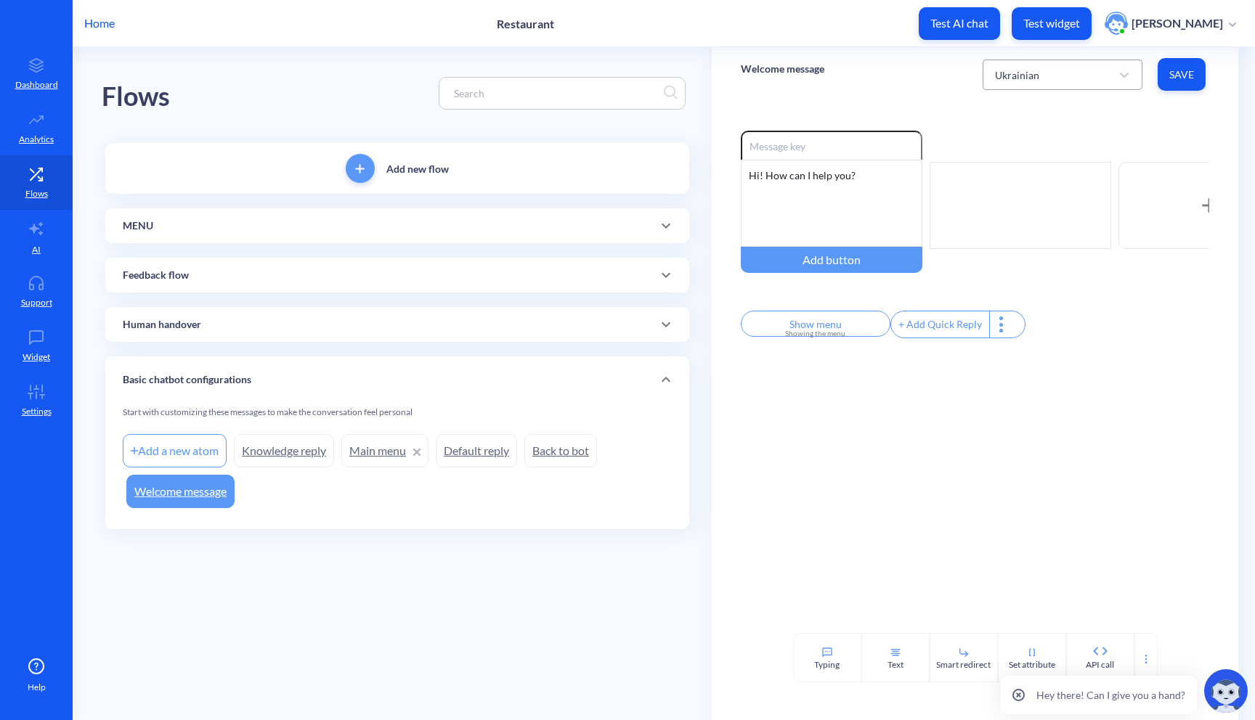
click at [1067, 73] on div "Ukrainian" at bounding box center [1048, 75] width 123 height 26
click at [1046, 105] on div "English" at bounding box center [1062, 112] width 160 height 27
click at [1031, 70] on div "English" at bounding box center [1048, 75] width 123 height 26
click at [1009, 137] on div "Ukrainian" at bounding box center [1062, 139] width 160 height 27
click at [1051, 75] on div "Ukrainian" at bounding box center [1048, 75] width 123 height 26
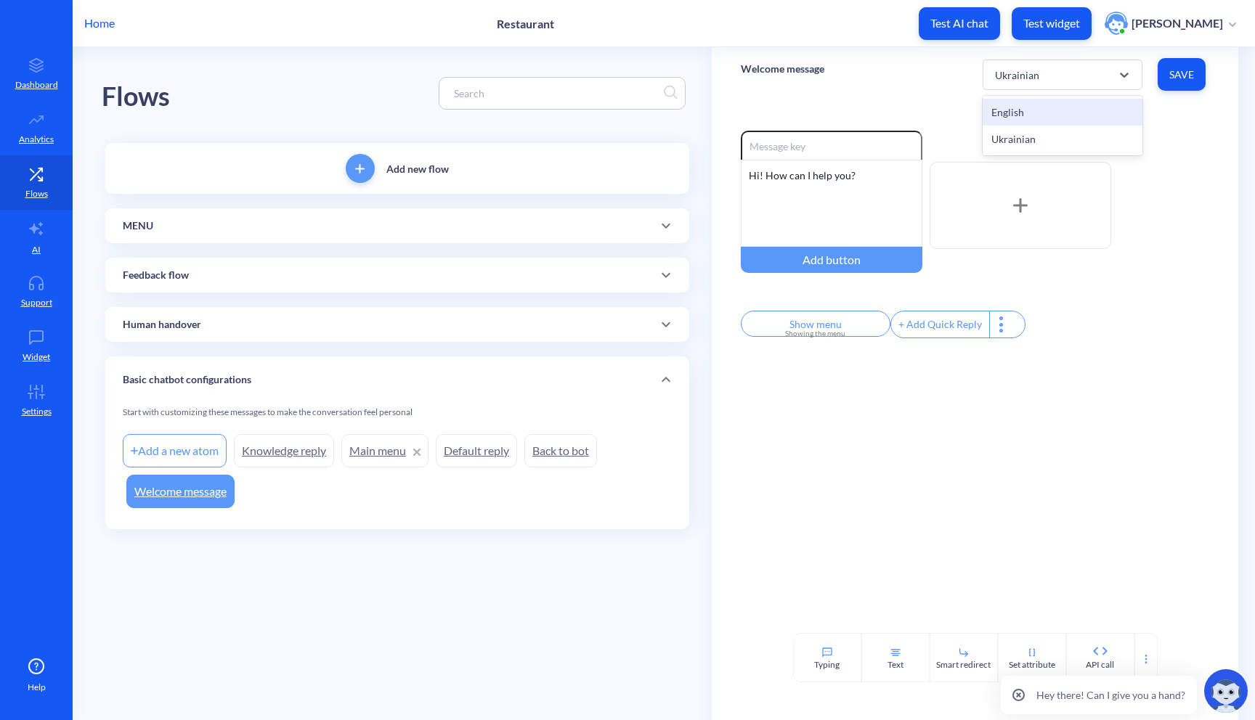
click at [1035, 113] on div "English" at bounding box center [1062, 112] width 160 height 27
click at [1048, 75] on div "English" at bounding box center [1048, 75] width 123 height 26
click at [1022, 137] on div "Ukrainian" at bounding box center [1062, 139] width 160 height 27
click at [1001, 210] on div at bounding box center [1020, 205] width 182 height 87
click at [960, 181] on div at bounding box center [1020, 205] width 182 height 87
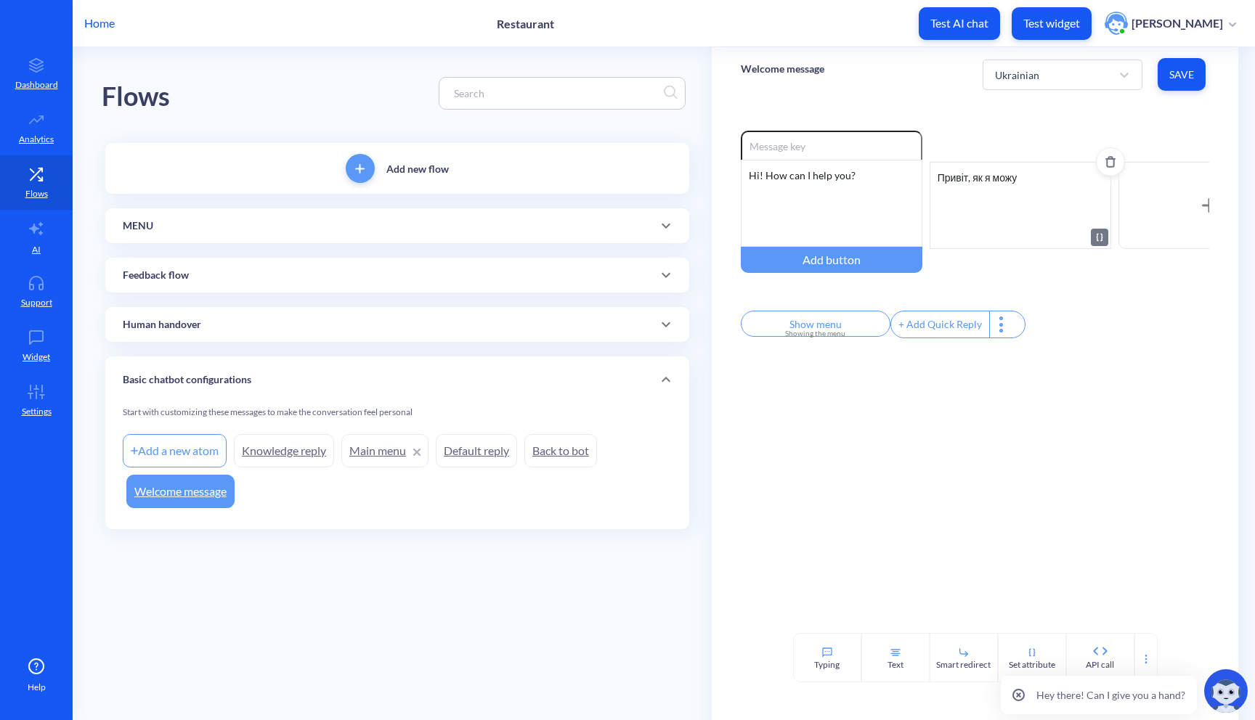
click at [1023, 186] on div "Привіт, як я можу" at bounding box center [1020, 205] width 182 height 87
click at [1046, 28] on p "Test widget" at bounding box center [1051, 23] width 57 height 15
click at [1051, 211] on div "Привіт, як я можу допомогти" at bounding box center [1020, 205] width 182 height 87
click at [1119, 76] on icon at bounding box center [1124, 75] width 15 height 15
click at [1064, 108] on div "English" at bounding box center [1062, 112] width 160 height 27
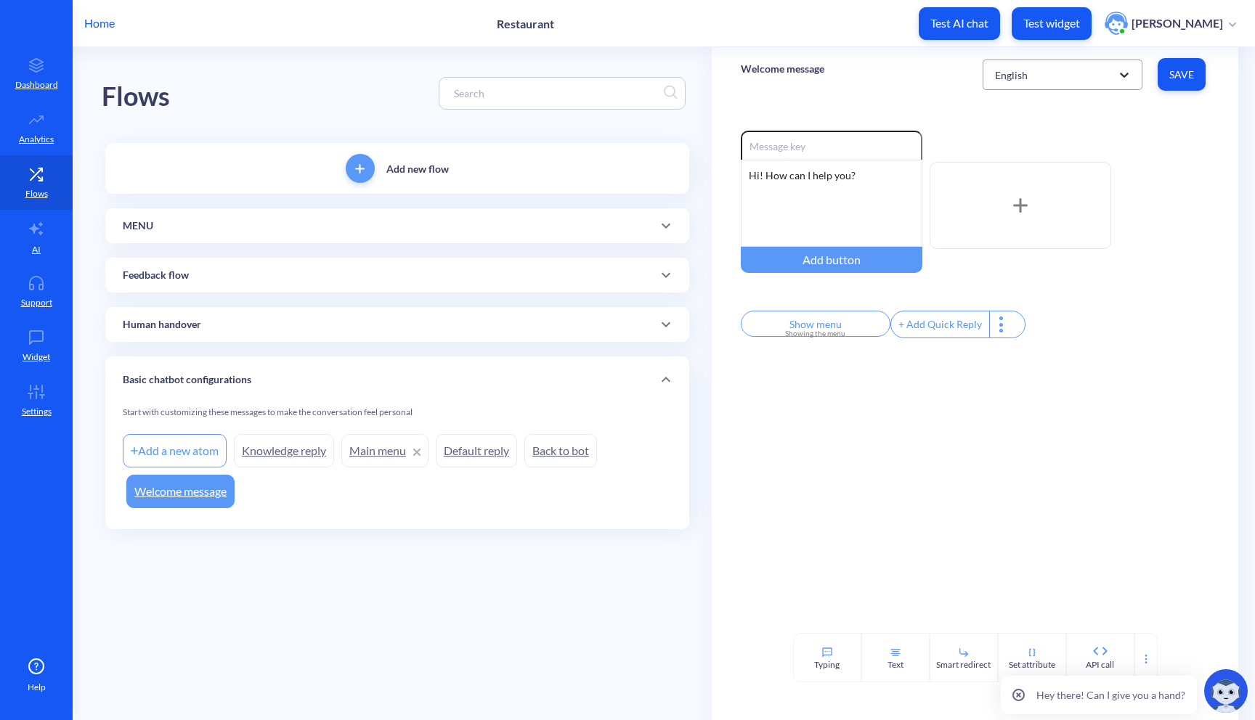
click at [1126, 78] on icon at bounding box center [1124, 75] width 15 height 15
click at [1055, 140] on div "Ukrainian" at bounding box center [1062, 139] width 160 height 27
click at [1012, 88] on div "Ukrainian" at bounding box center [1062, 75] width 160 height 30
click at [1011, 105] on div "English" at bounding box center [1062, 112] width 160 height 27
click at [821, 195] on div "Hi! How can I help you?" at bounding box center [832, 203] width 182 height 87
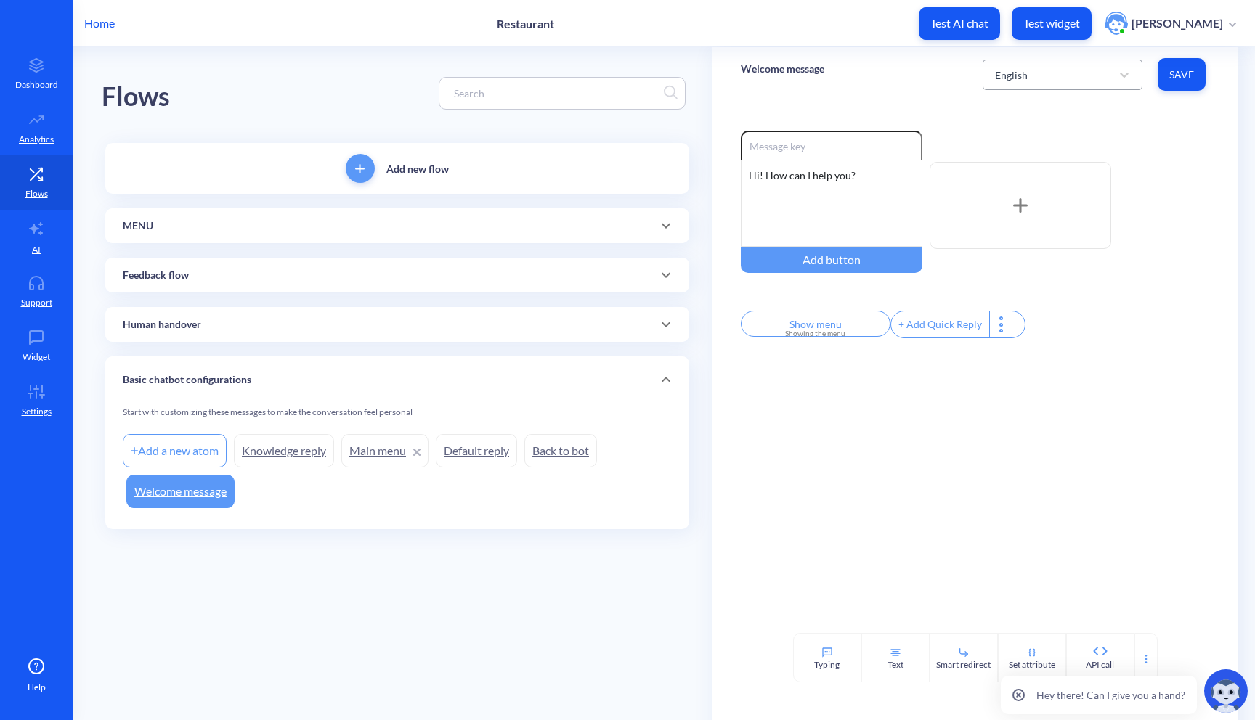
click at [1061, 89] on div "English" at bounding box center [1062, 75] width 160 height 30
click at [1029, 129] on div "Ukrainian" at bounding box center [1062, 139] width 160 height 27
click at [763, 200] on div "Hi! How can I help you?" at bounding box center [832, 203] width 182 height 87
drag, startPoint x: 872, startPoint y: 184, endPoint x: 710, endPoint y: 179, distance: 162.0
click at [712, 179] on div "Enable reactions Hi! How can I help you? Add button Show menu Showing the menu …" at bounding box center [975, 367] width 527 height 531
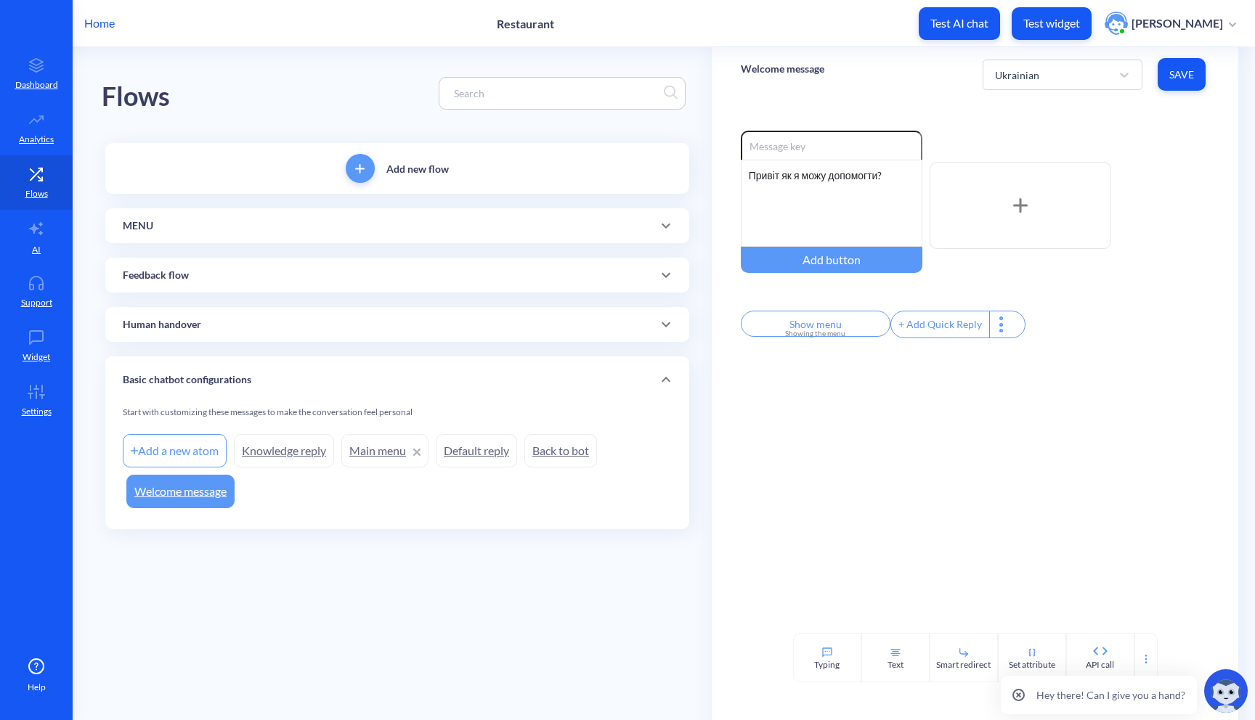
click at [1177, 61] on button "Save" at bounding box center [1181, 74] width 48 height 33
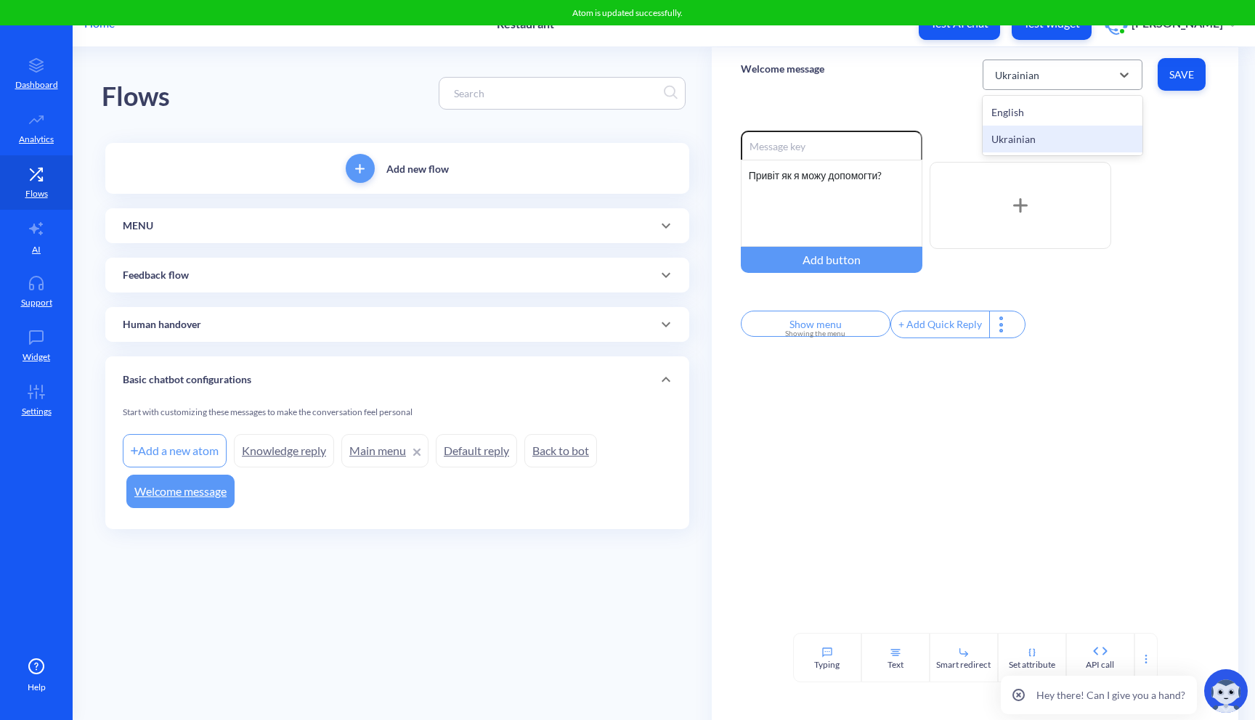
click at [1067, 78] on div "Ukrainian" at bounding box center [1048, 75] width 123 height 26
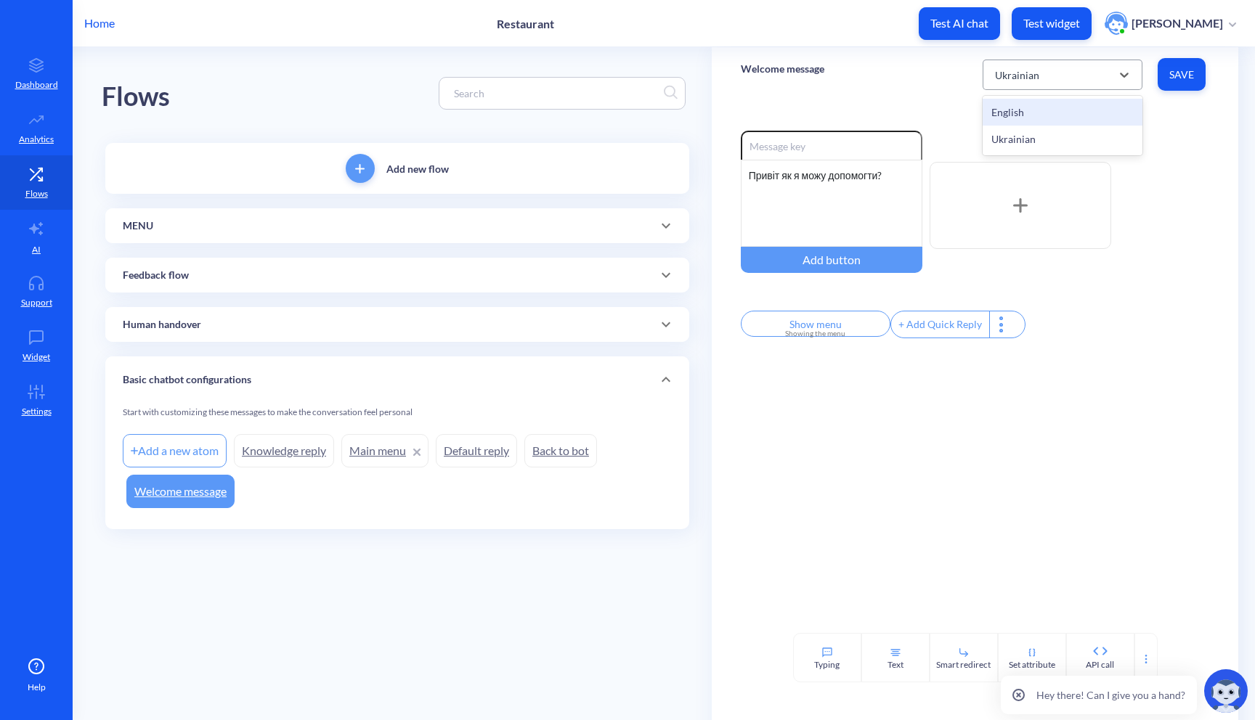
click at [1064, 86] on div "Ukrainian" at bounding box center [1048, 75] width 123 height 26
click at [1052, 20] on p "Test widget" at bounding box center [1051, 23] width 57 height 15
click at [1179, 68] on span "Save" at bounding box center [1181, 75] width 25 height 15
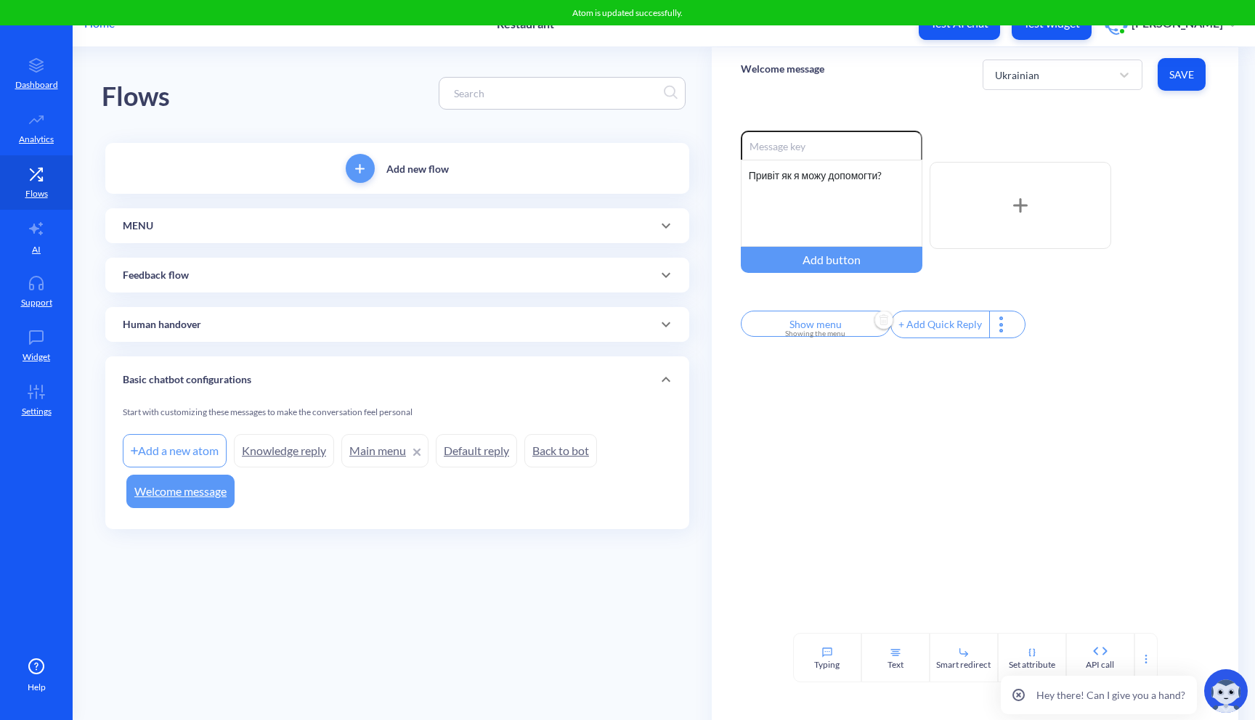
click at [818, 327] on input "Show menu" at bounding box center [816, 324] width 150 height 26
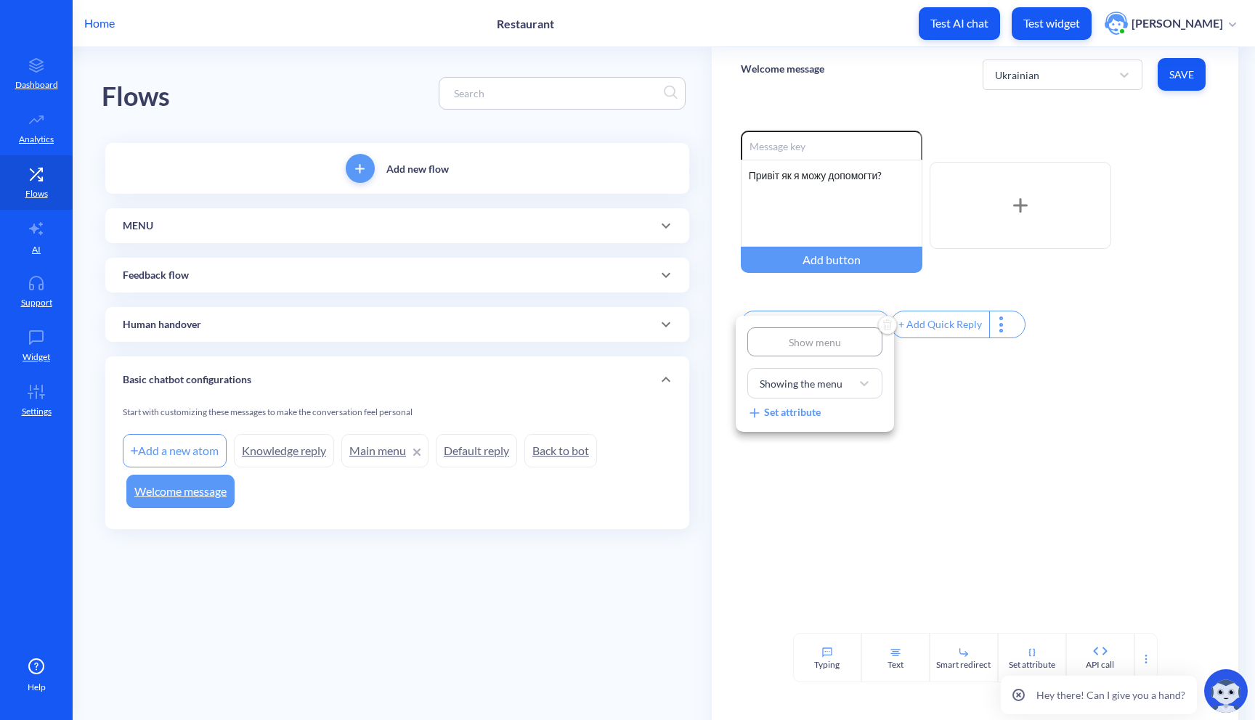
drag, startPoint x: 844, startPoint y: 342, endPoint x: 683, endPoint y: 342, distance: 160.5
click at [683, 342] on div "Show menu Showing the menu Set attribute" at bounding box center [627, 360] width 1255 height 720
type input "G"
type input "Gj"
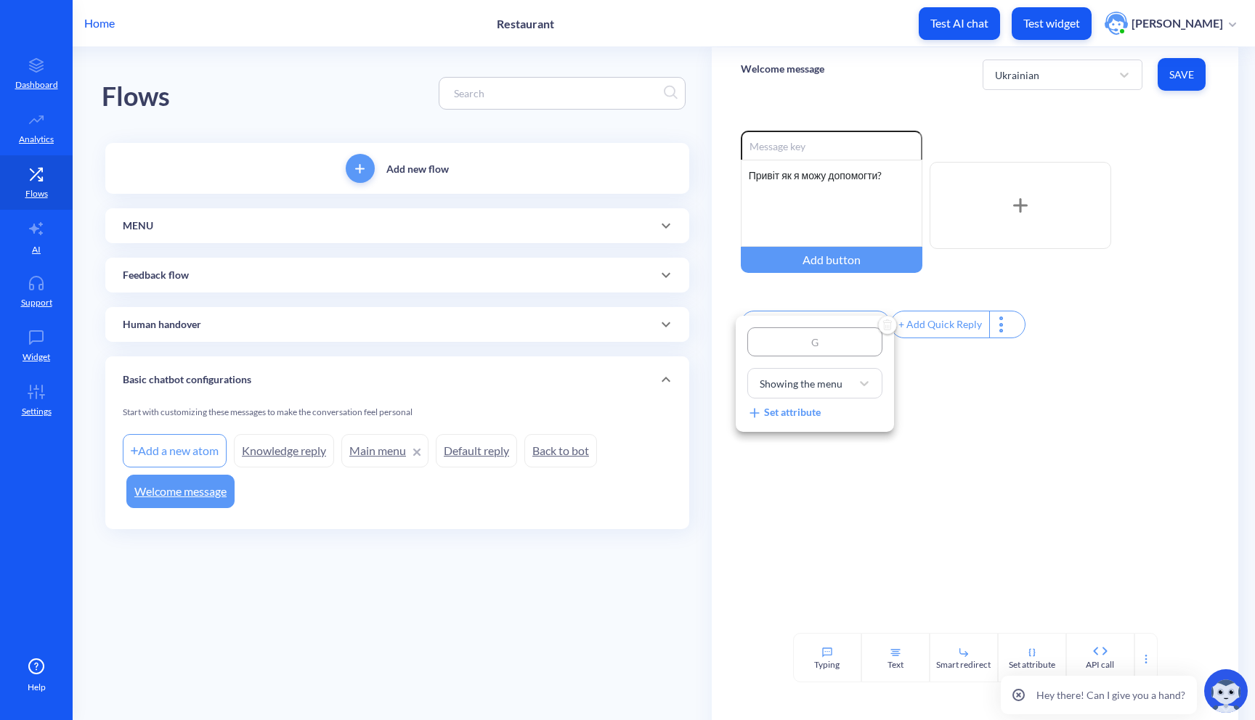
type input "Gj"
type input "Gjr"
type input "Gj"
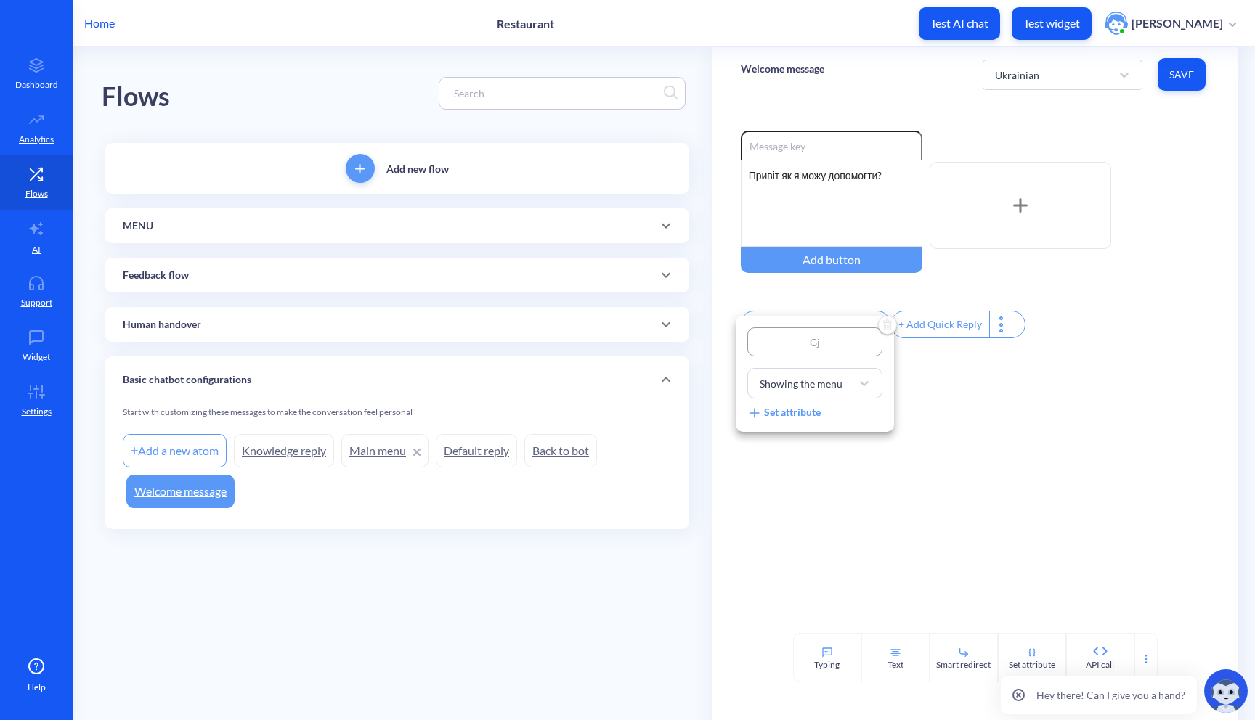
type input "G"
type input "П"
type input "ПФ"
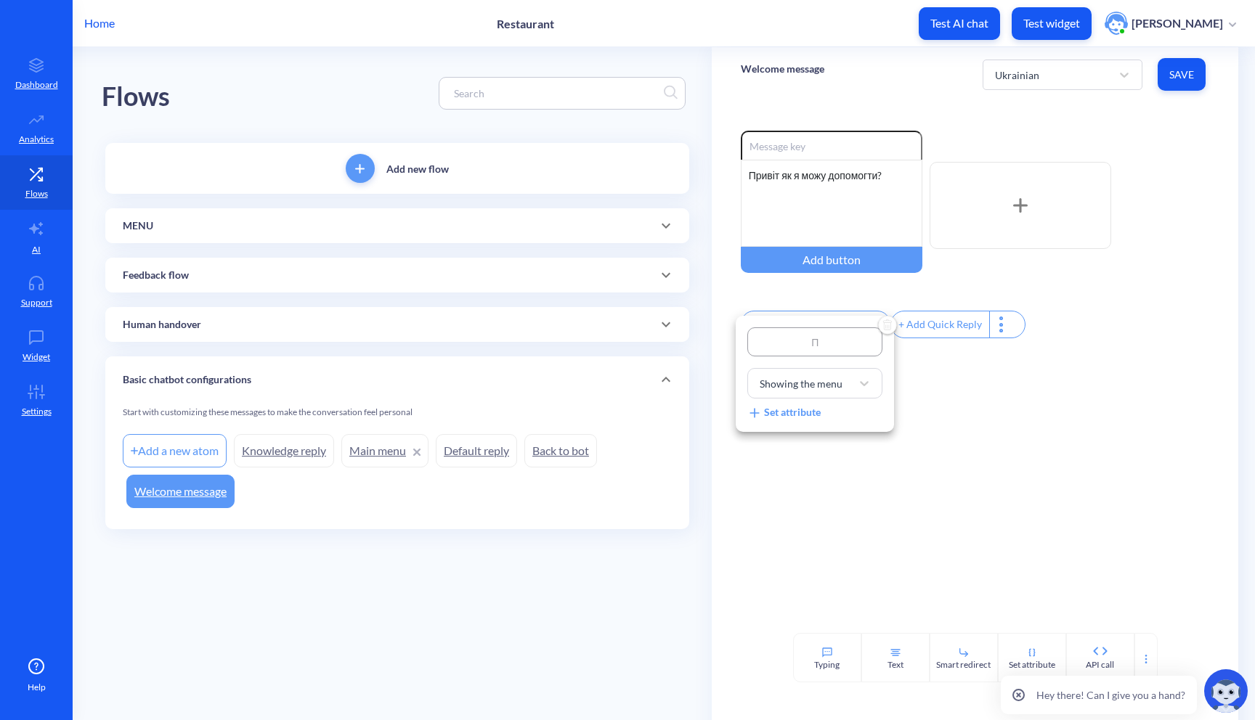
type input "ПФ"
type input "ПФО"
type input "ПФОК"
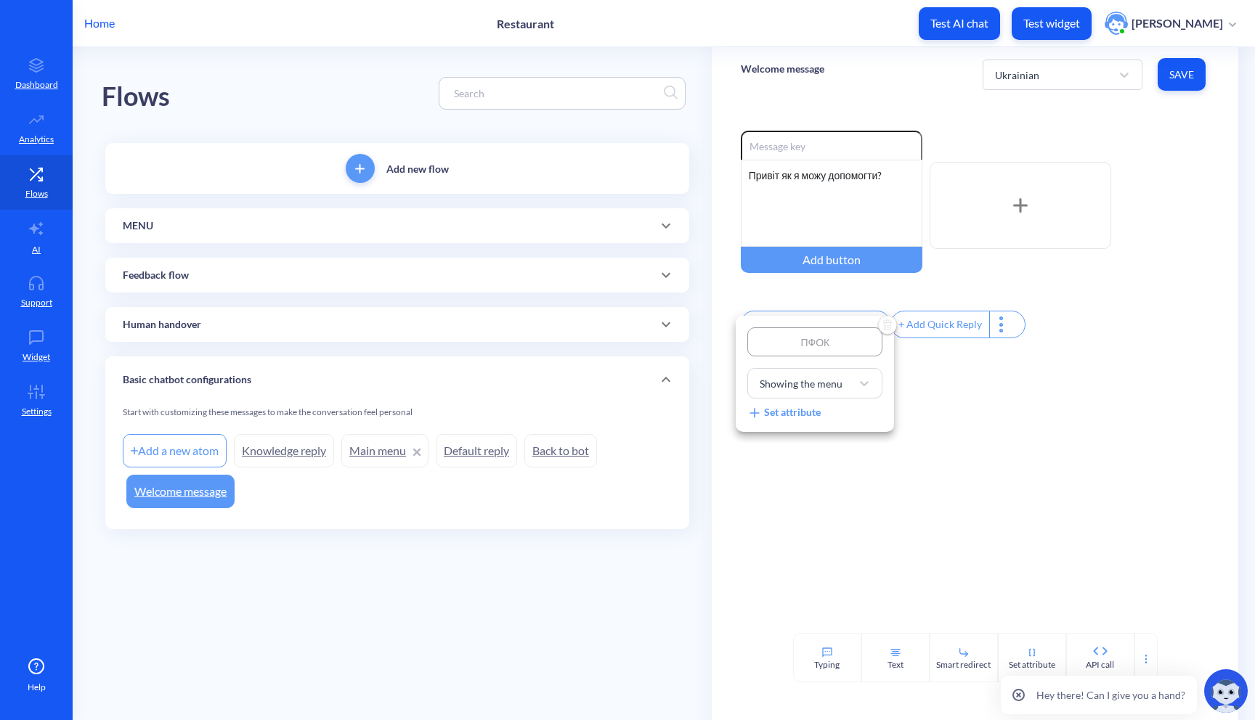
type input "ПФОКА"
type input "ПФОК"
type input "ПФО"
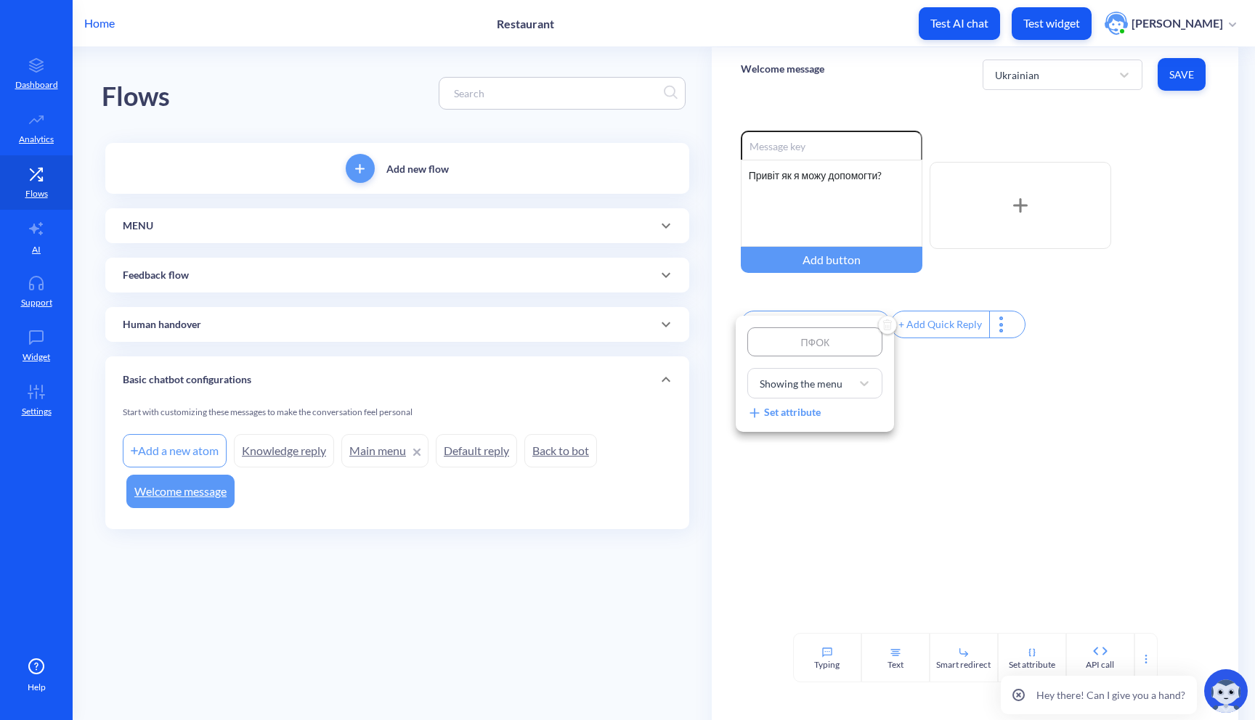
type input "ПФО"
type input "ПФ"
type input "П"
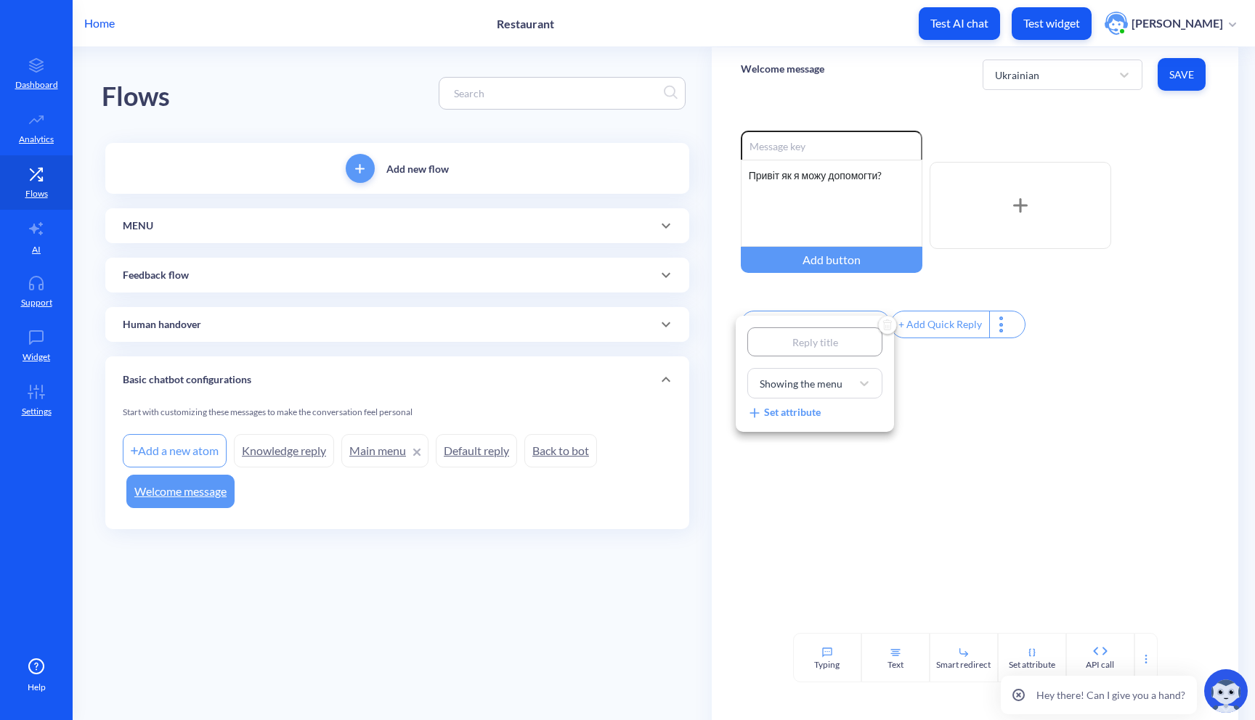
type input "п"
type input "П"
type input "По"
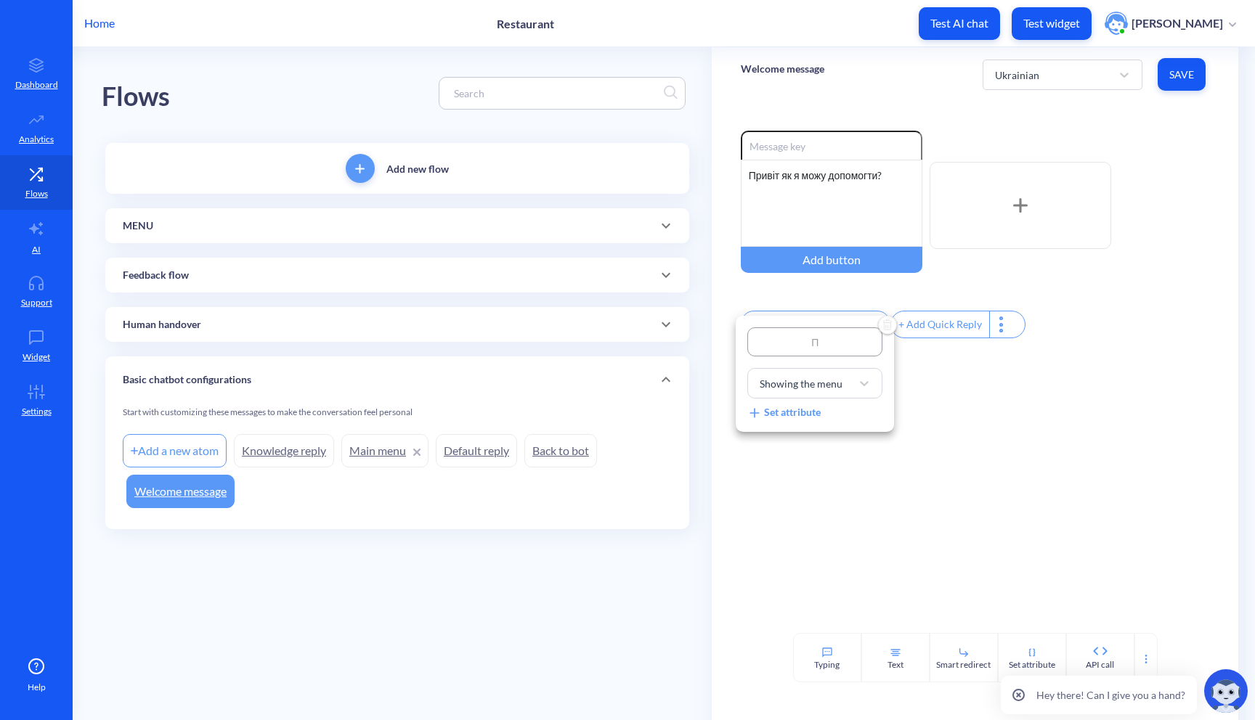
type input "По"
type input "Пок"
type input "Пока"
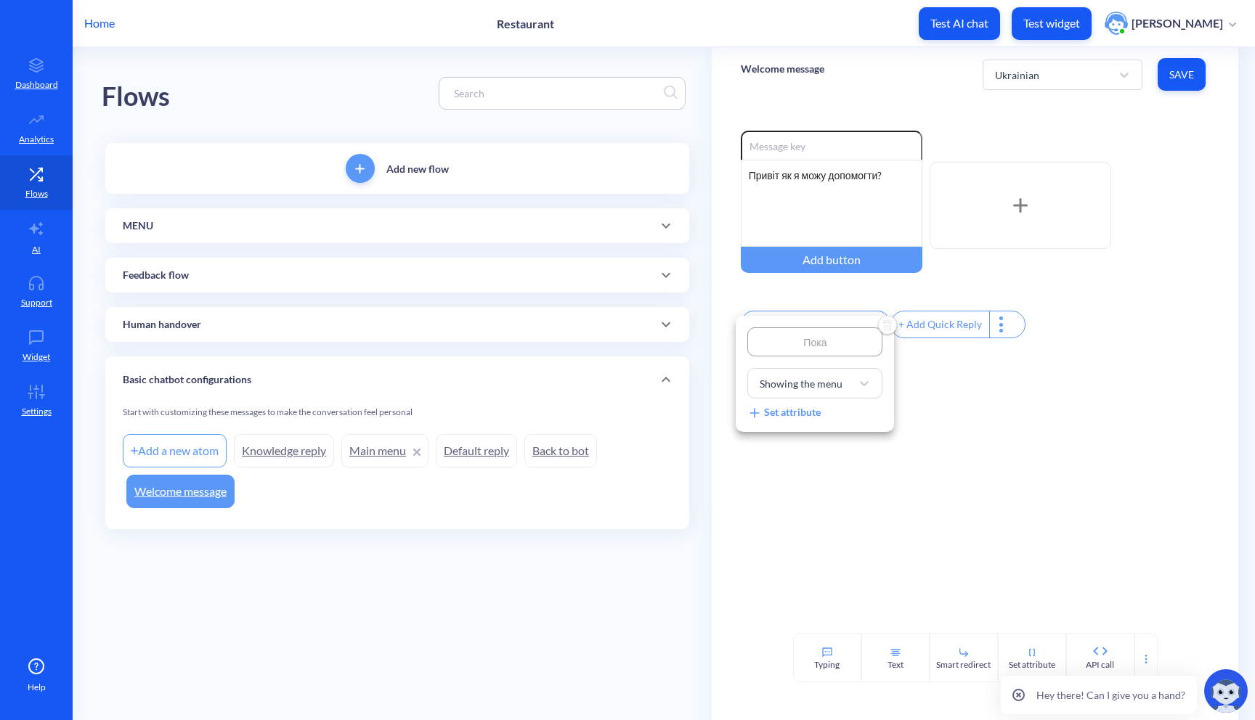
type input "Показ"
type input "Показа"
type input "Показат"
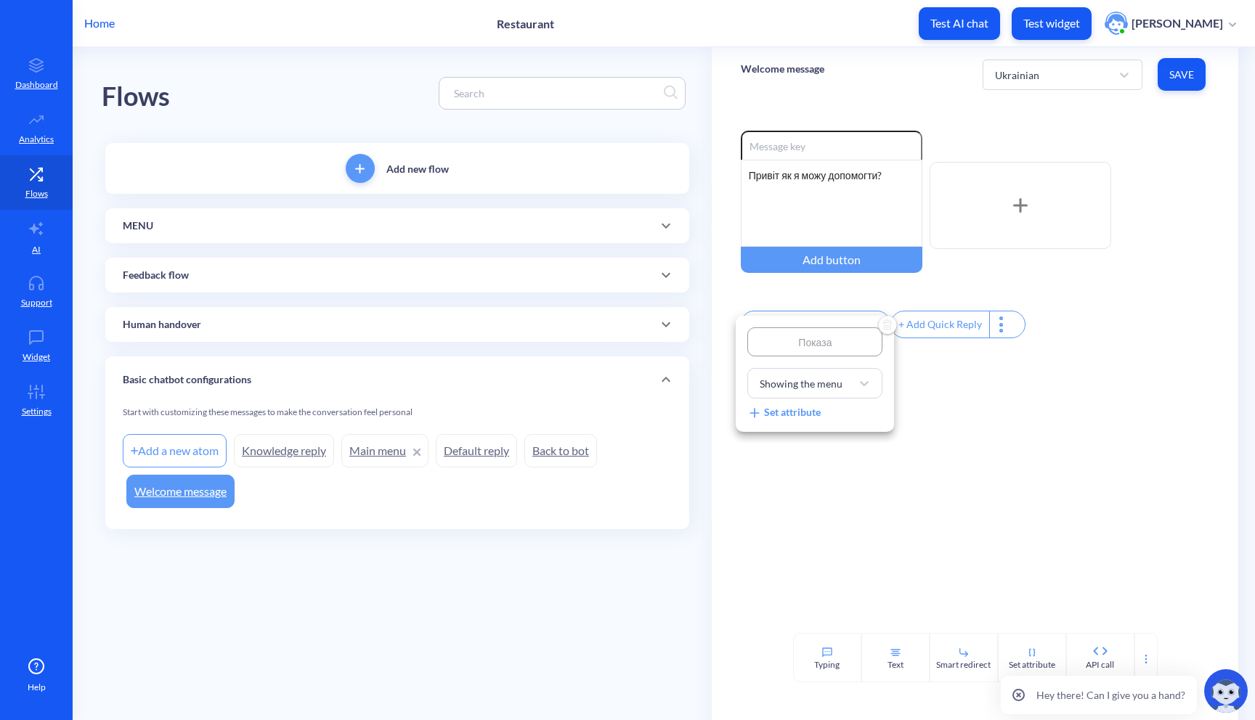
type input "Показат"
type input "Показати"
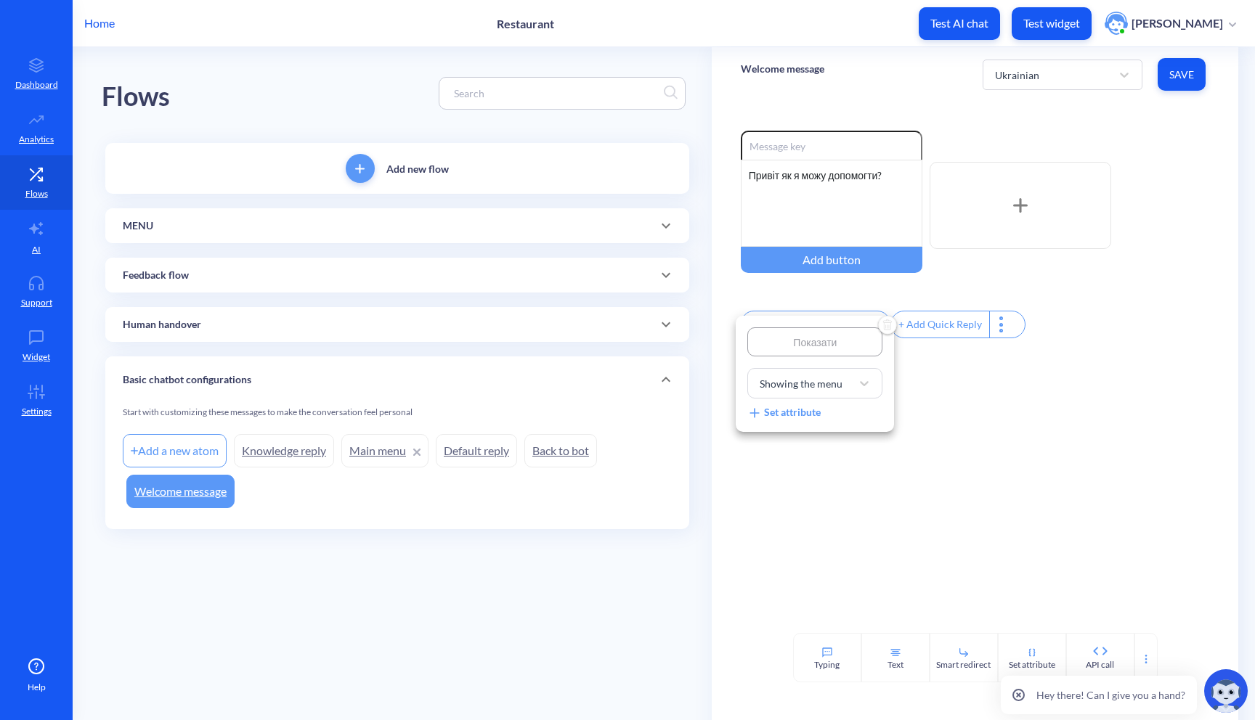
type input "Показати м"
type input "Показати ме"
type input "Показати мен"
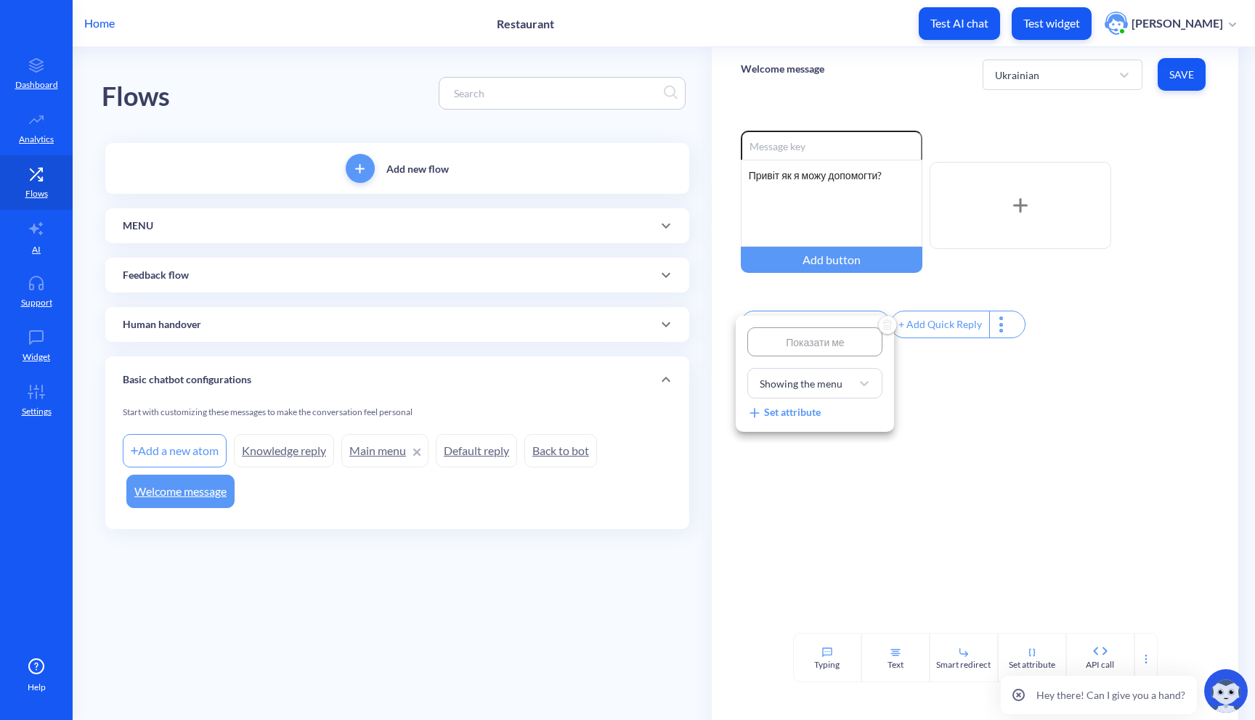
type input "Показати мен"
type input "Показати меню"
click at [938, 405] on div at bounding box center [627, 360] width 1255 height 720
click at [1176, 84] on button "Save" at bounding box center [1181, 74] width 48 height 33
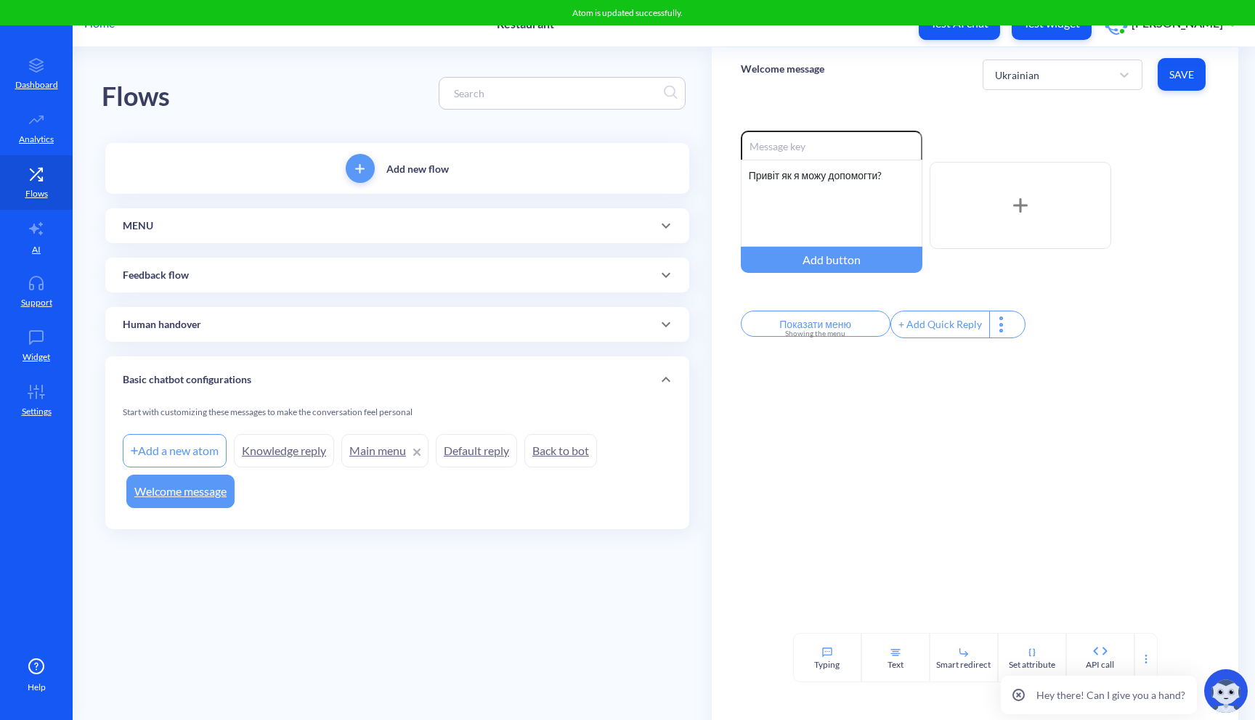
click at [972, 35] on button "Test AI chat" at bounding box center [959, 23] width 81 height 33
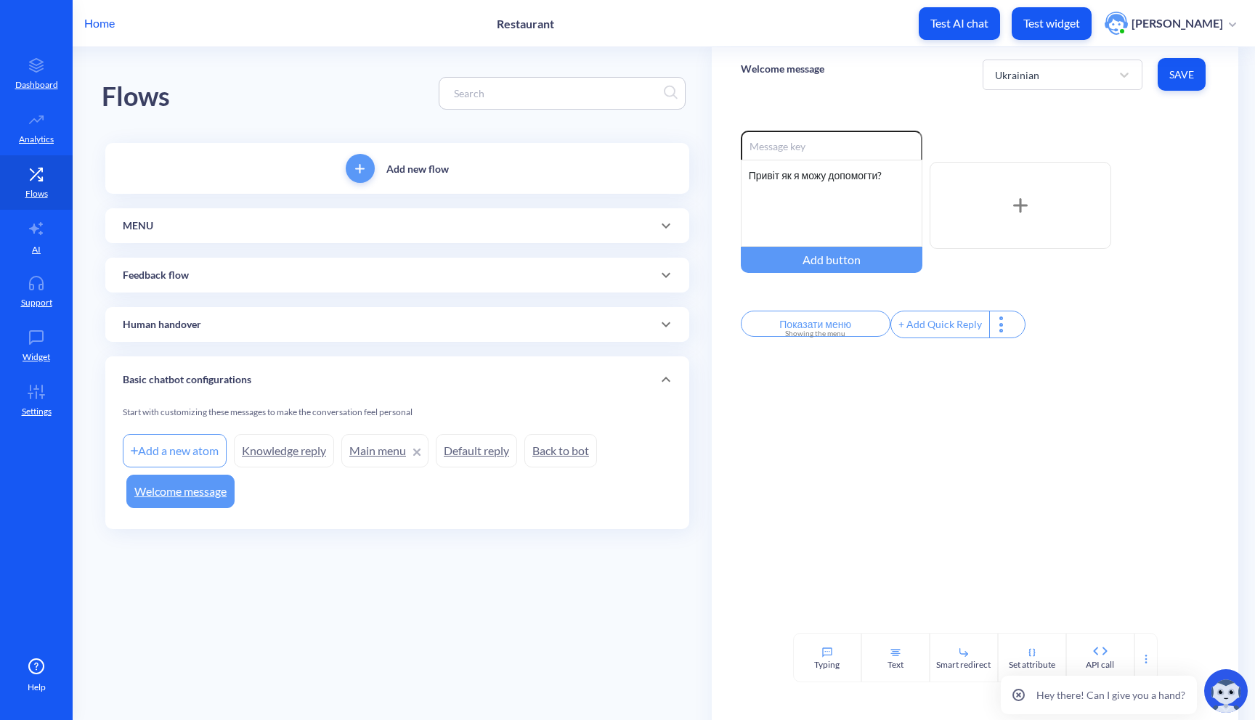
click at [1062, 17] on p "Test widget" at bounding box center [1051, 23] width 57 height 15
click at [397, 221] on div "MENU" at bounding box center [397, 226] width 549 height 15
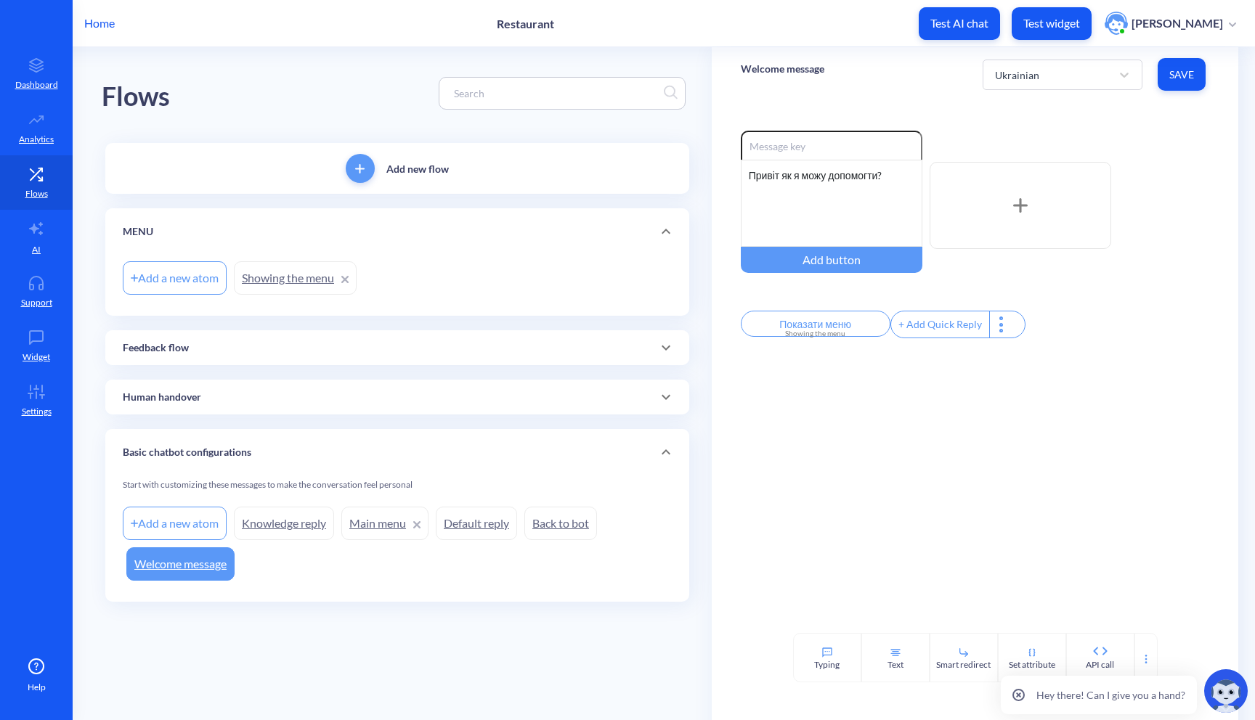
click at [309, 280] on link "Showing the menu" at bounding box center [295, 277] width 123 height 33
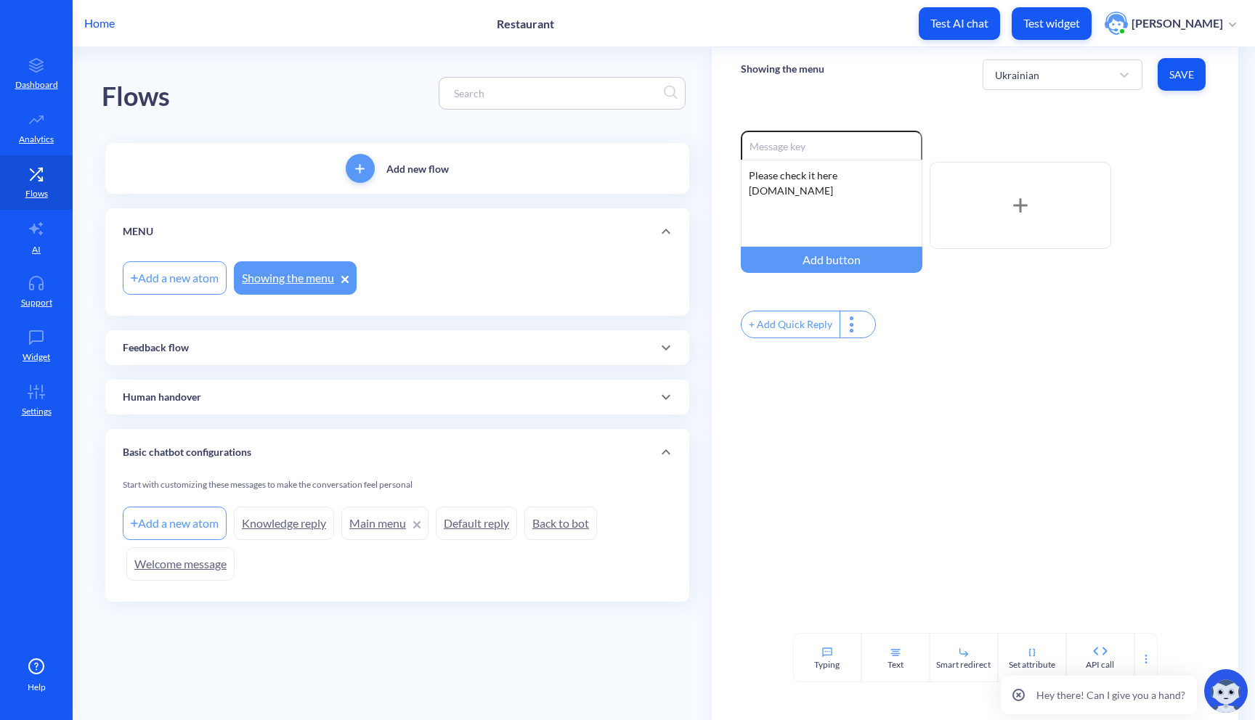
click at [212, 355] on div "Feedback flow" at bounding box center [397, 347] width 584 height 35
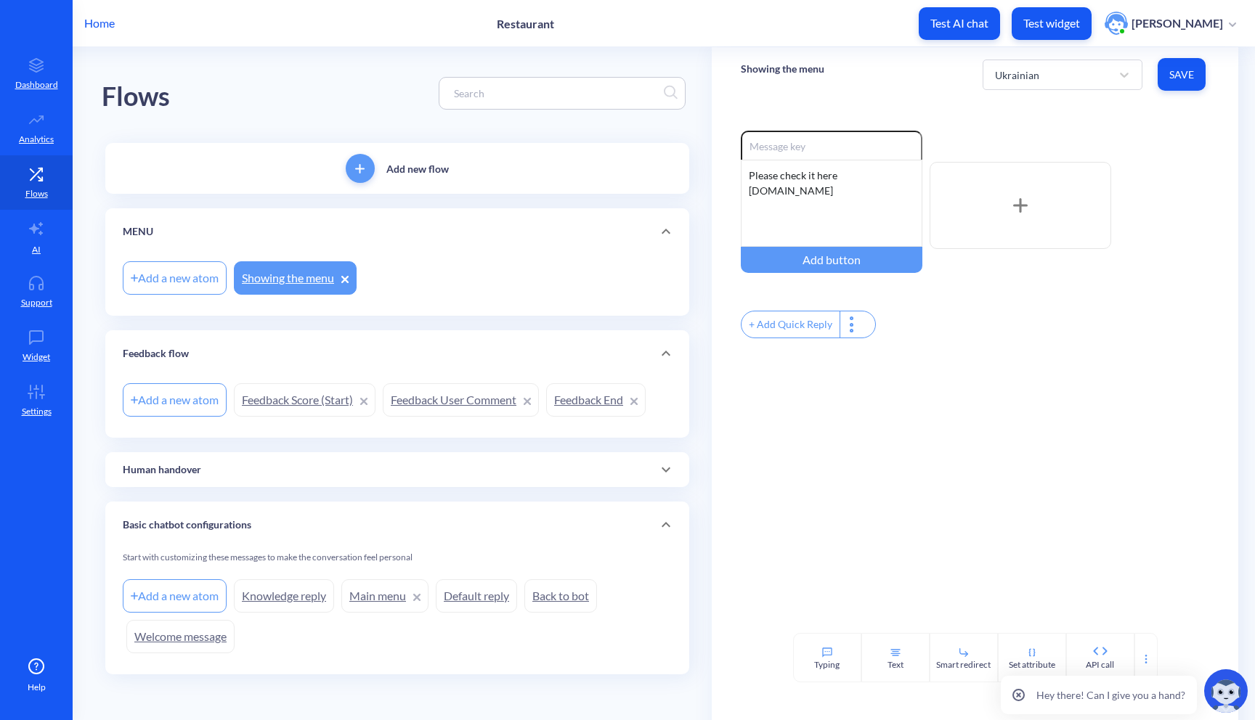
click at [224, 455] on div "Human handover" at bounding box center [397, 469] width 584 height 35
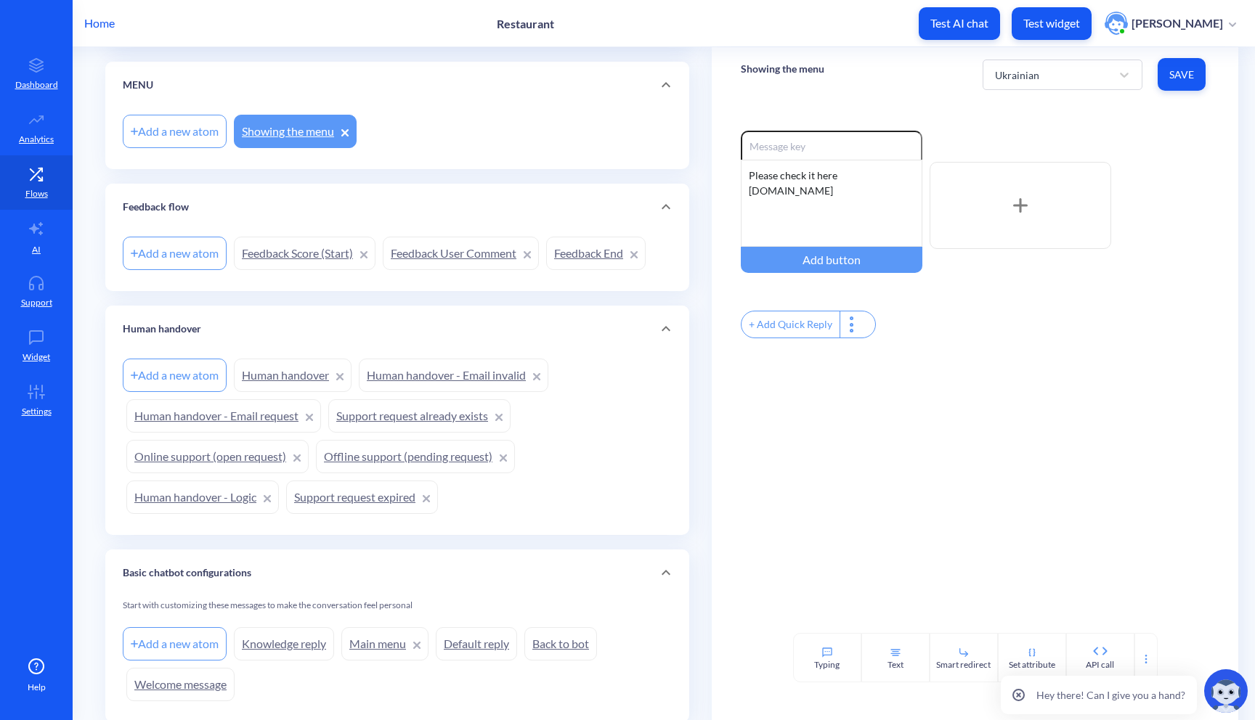
scroll to position [196, 0]
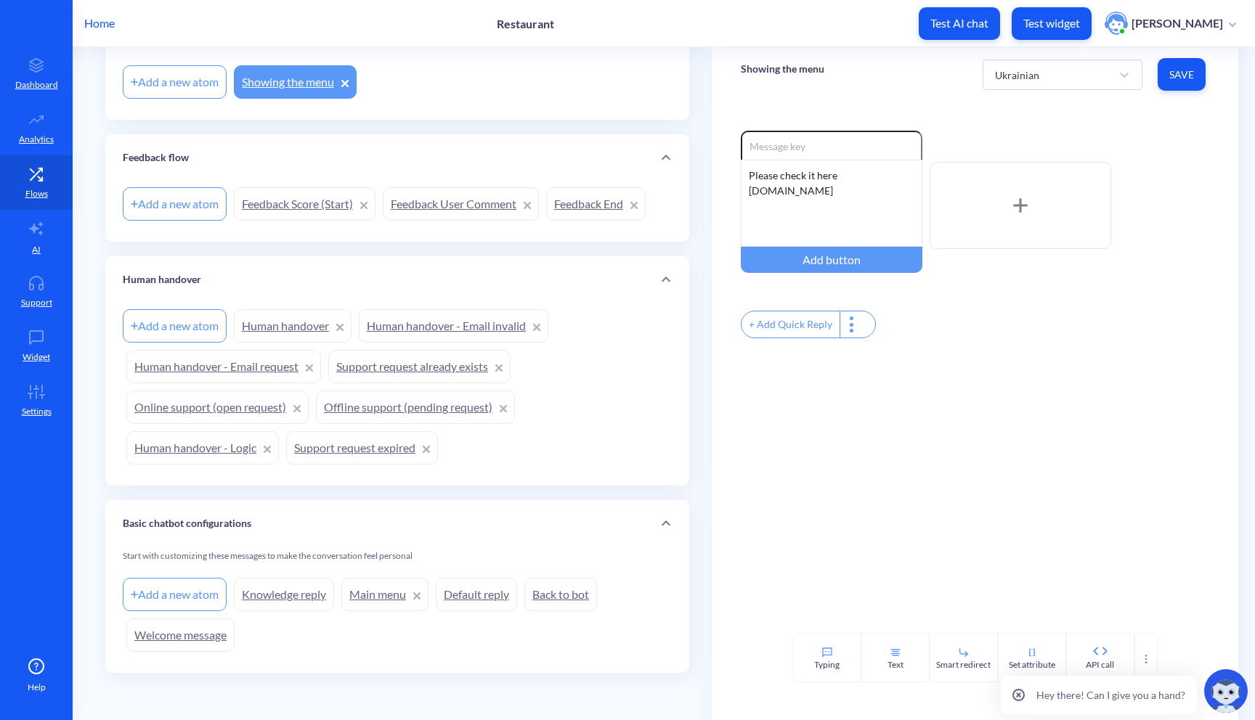
click at [176, 634] on link "Welcome message" at bounding box center [180, 635] width 108 height 33
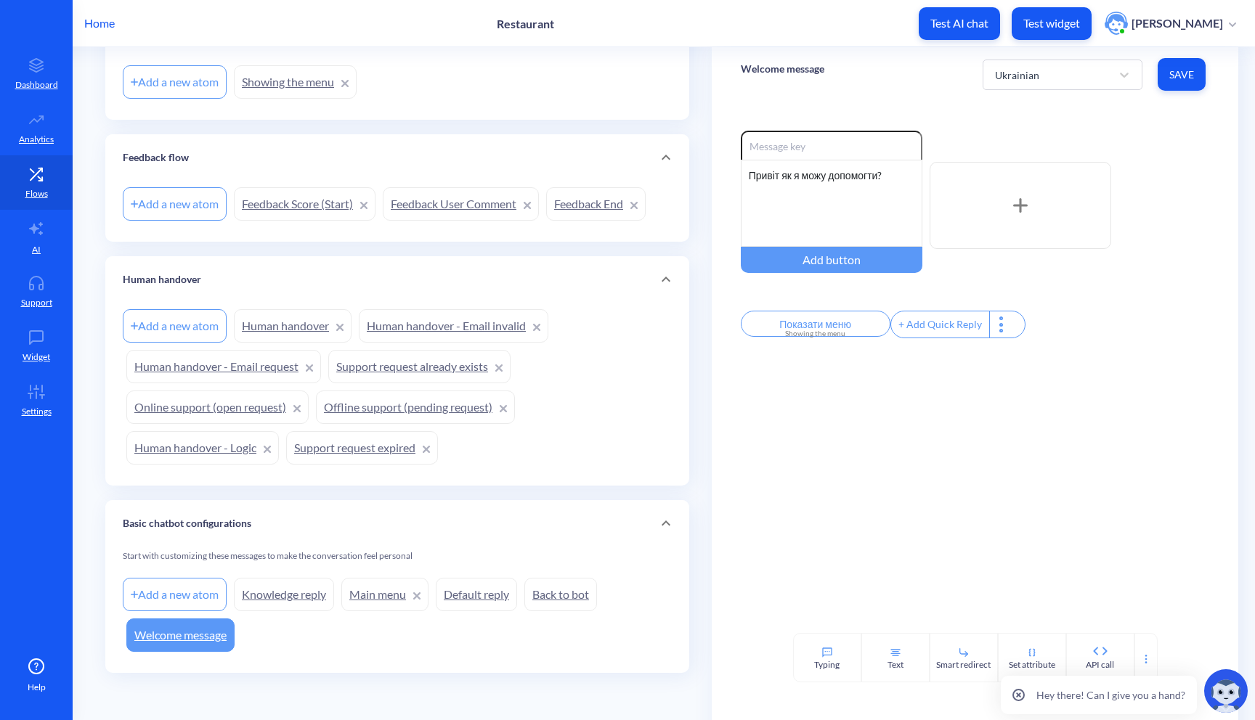
click at [184, 636] on link "Welcome message" at bounding box center [180, 635] width 108 height 33
click at [1051, 87] on div "Ukrainian" at bounding box center [1048, 75] width 123 height 26
click at [1038, 111] on div "English" at bounding box center [1062, 112] width 160 height 27
click at [1066, 84] on div "English" at bounding box center [1048, 75] width 123 height 26
click at [1037, 137] on div "Ukrainian" at bounding box center [1062, 139] width 160 height 27
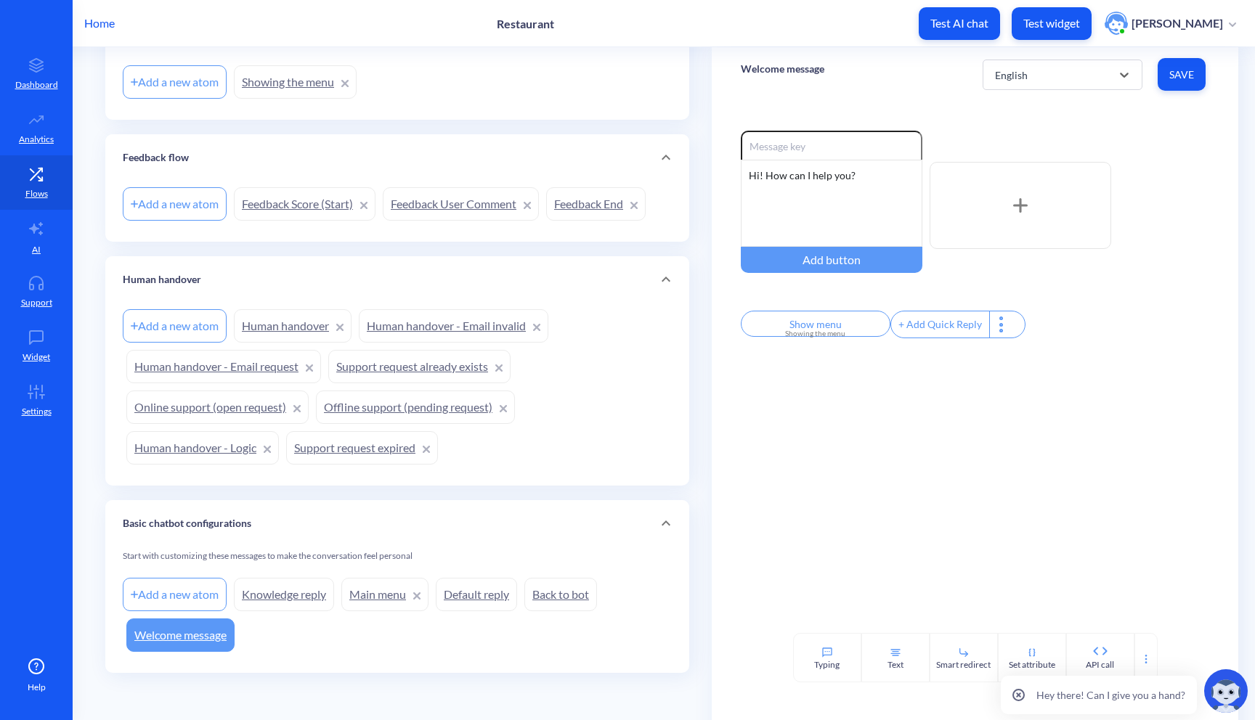
type input "Показати меню"
click at [376, 598] on link "Main menu" at bounding box center [384, 594] width 87 height 33
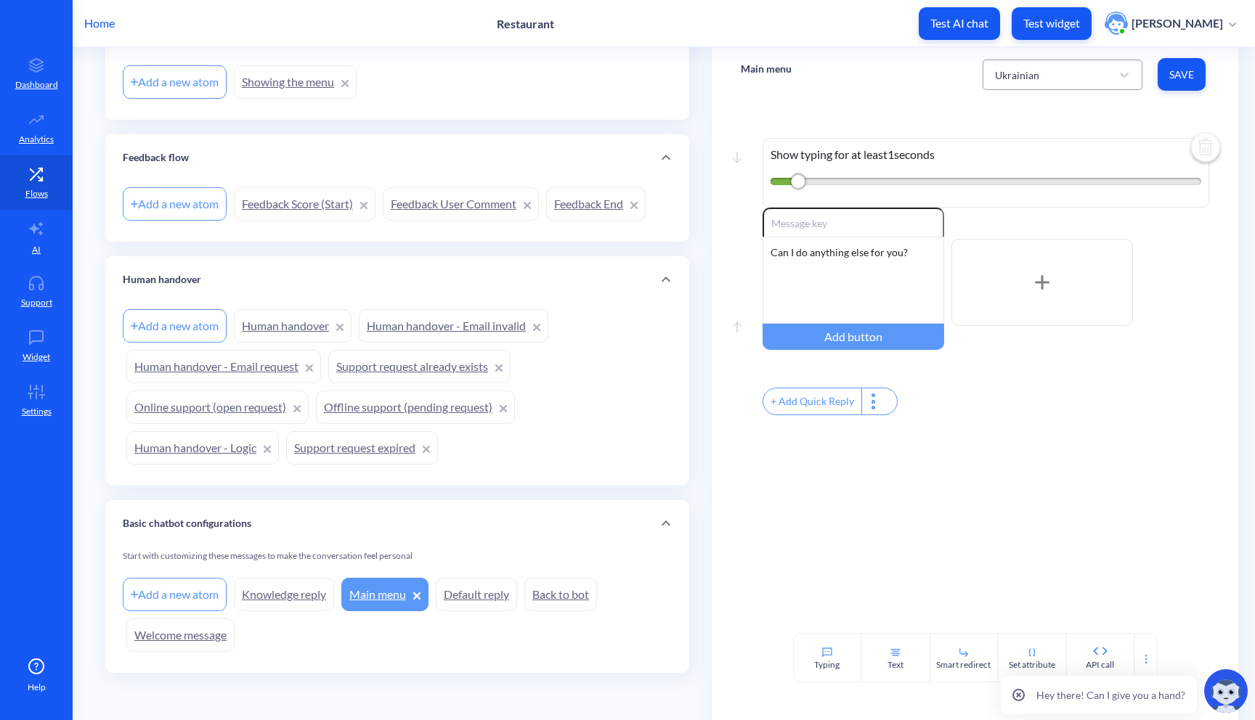
click at [1037, 77] on div "Ukrainian" at bounding box center [1048, 75] width 123 height 26
click at [1018, 113] on div "English" at bounding box center [1062, 112] width 160 height 27
click at [1099, 76] on div "English" at bounding box center [1048, 75] width 123 height 26
click at [1028, 138] on div "Ukrainian" at bounding box center [1062, 139] width 160 height 27
click at [1214, 690] on img at bounding box center [1226, 691] width 44 height 44
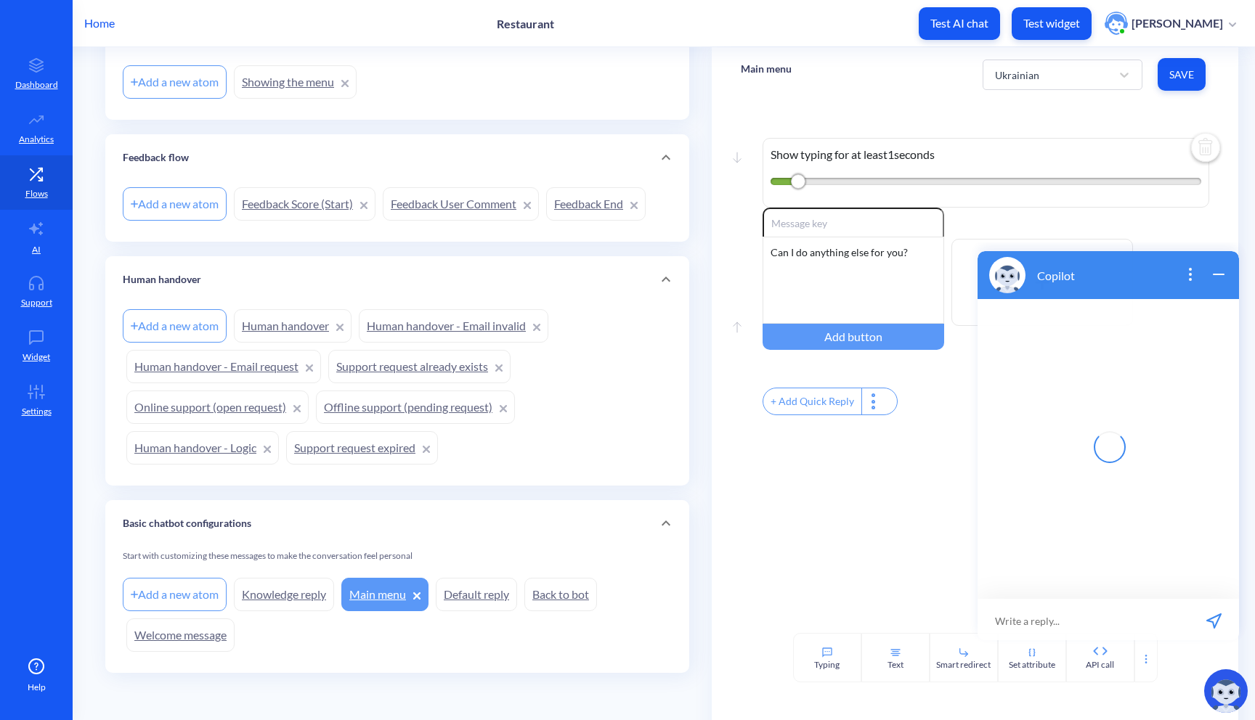
scroll to position [2, 0]
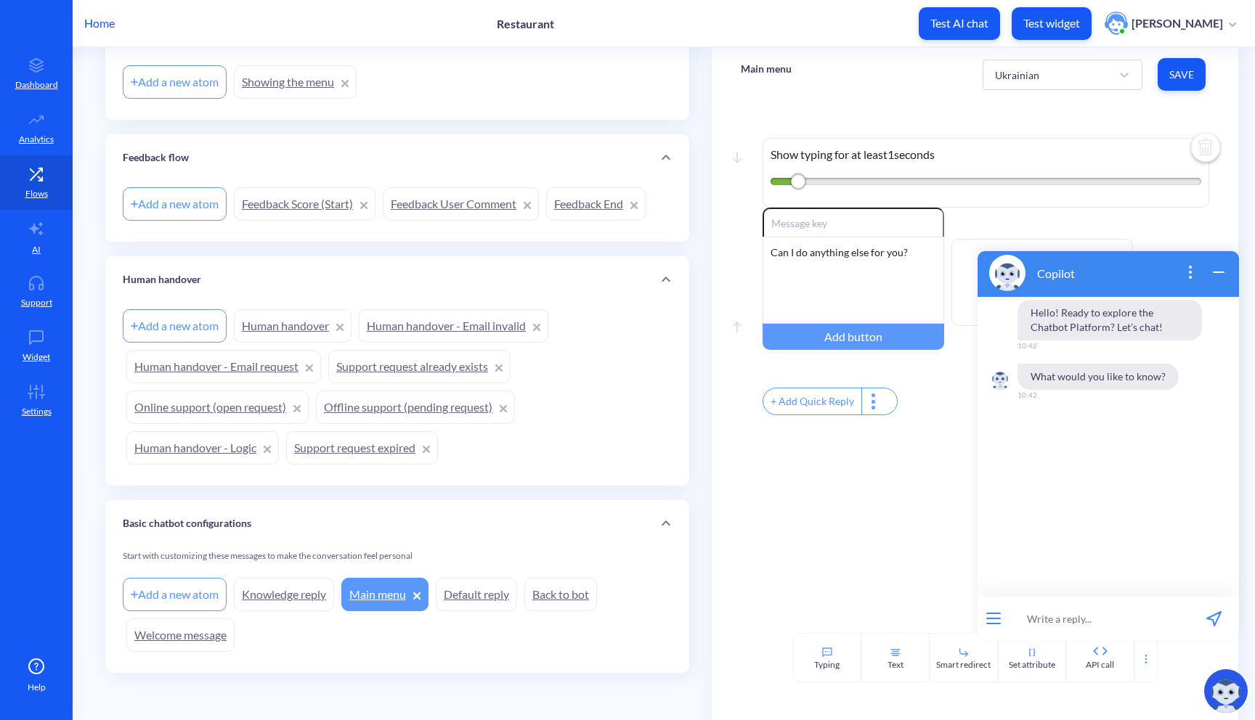
click at [1043, 615] on input at bounding box center [1098, 619] width 179 height 44
type input "Ш"
click at [1112, 623] on input "It seems to me that bot starts" at bounding box center [1098, 619] width 179 height 44
drag, startPoint x: 1170, startPoint y: 620, endPoint x: 1227, endPoint y: 620, distance: 56.6
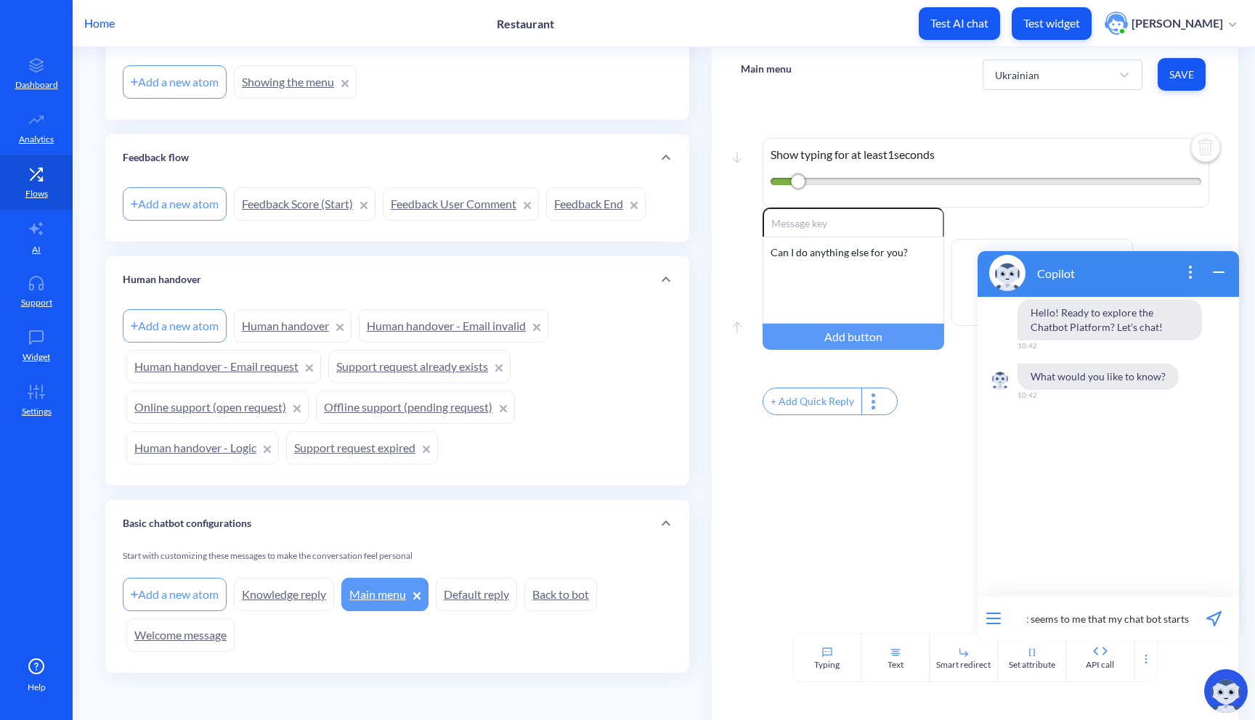
click at [1227, 620] on div "It seems to me that my chat bot starts 39 / 255" at bounding box center [1107, 619] width 261 height 44
click at [1184, 616] on input "It seems to me that my chat bot starts" at bounding box center [1098, 619] width 179 height 44
click at [1186, 617] on input "It seems to me that my chat bot starts" at bounding box center [1098, 619] width 179 height 44
type input "It seems to me that my chat bot starts conversation in English? How can I make …"
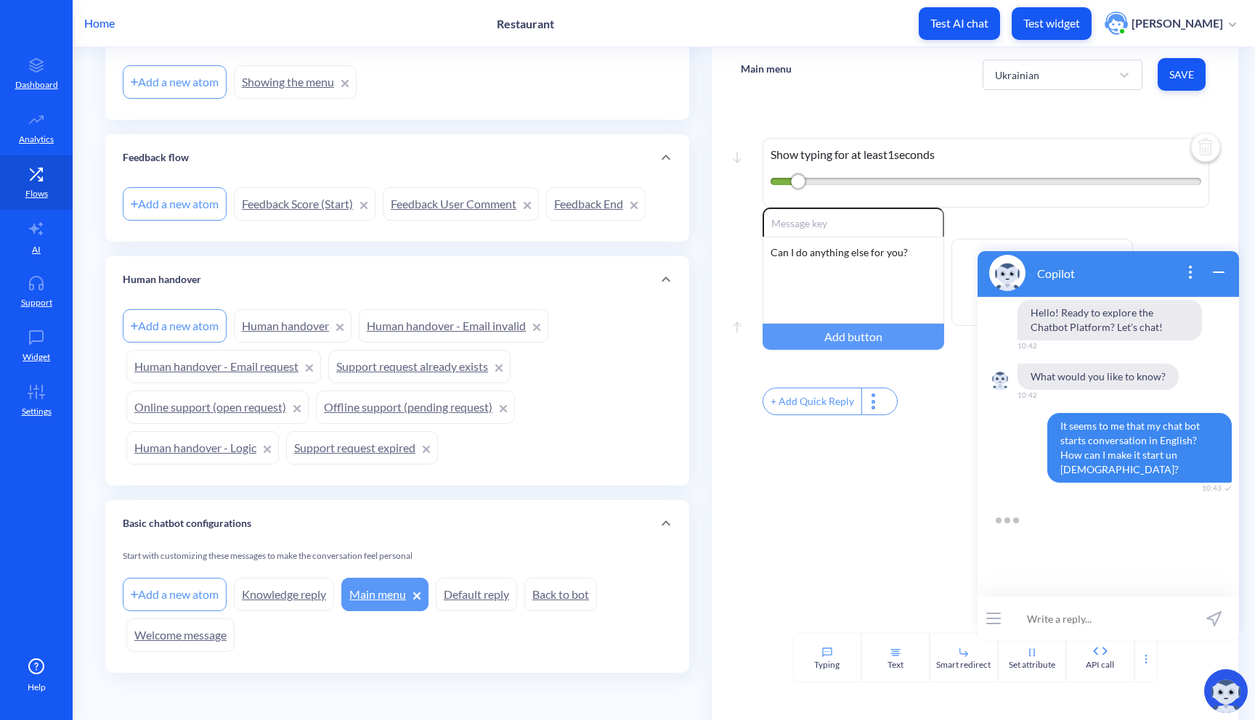
click at [1190, 277] on icon "open popup" at bounding box center [1189, 277] width 1 height 1
click at [1191, 274] on icon "close popup" at bounding box center [1189, 272] width 17 height 17
click at [1002, 622] on div at bounding box center [993, 619] width 32 height 44
click at [994, 621] on button "open menu" at bounding box center [993, 619] width 15 height 12
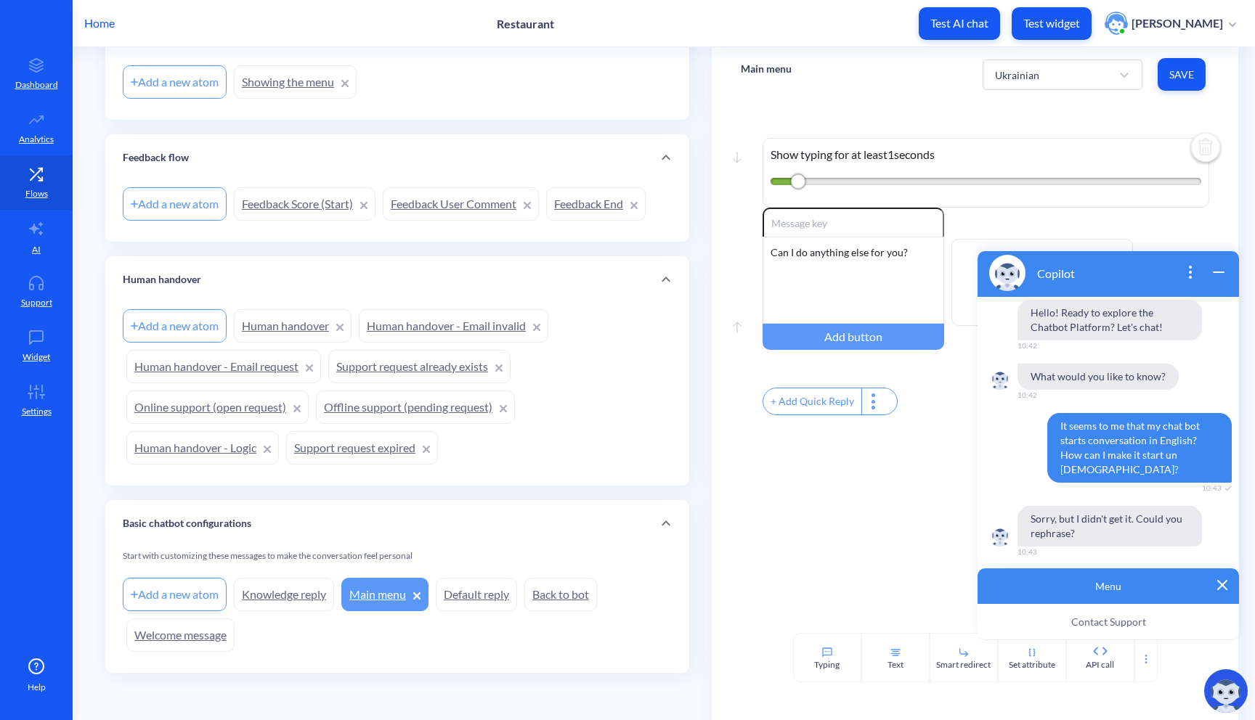
click at [1222, 582] on img at bounding box center [1222, 585] width 10 height 10
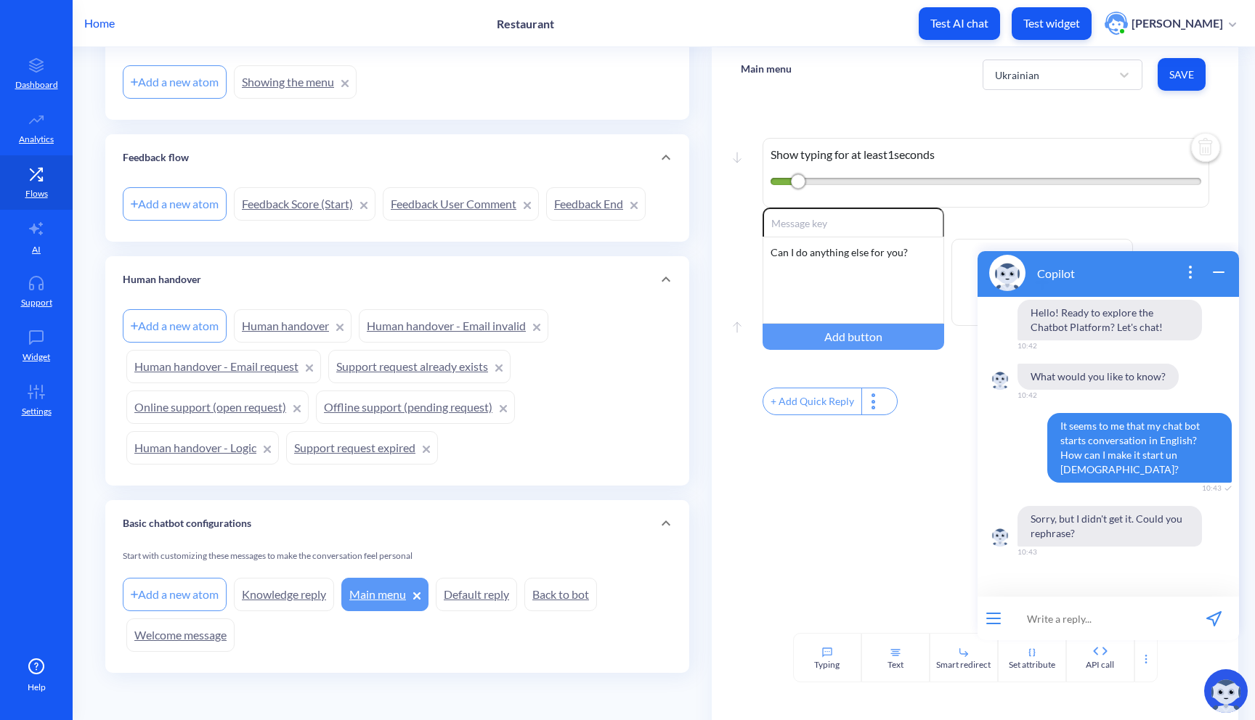
click at [1109, 613] on input at bounding box center [1098, 619] width 179 height 44
click at [1215, 275] on icon "wrap widget" at bounding box center [1218, 272] width 17 height 17
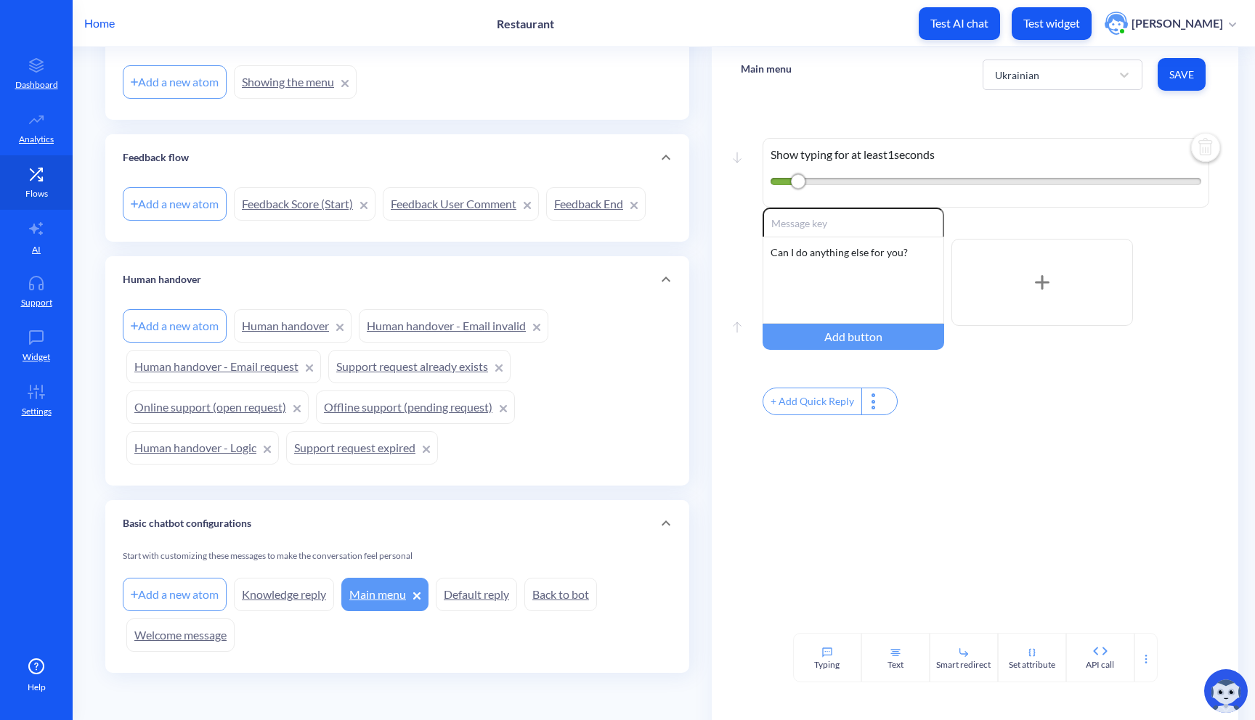
click at [44, 168] on icon at bounding box center [36, 174] width 29 height 15
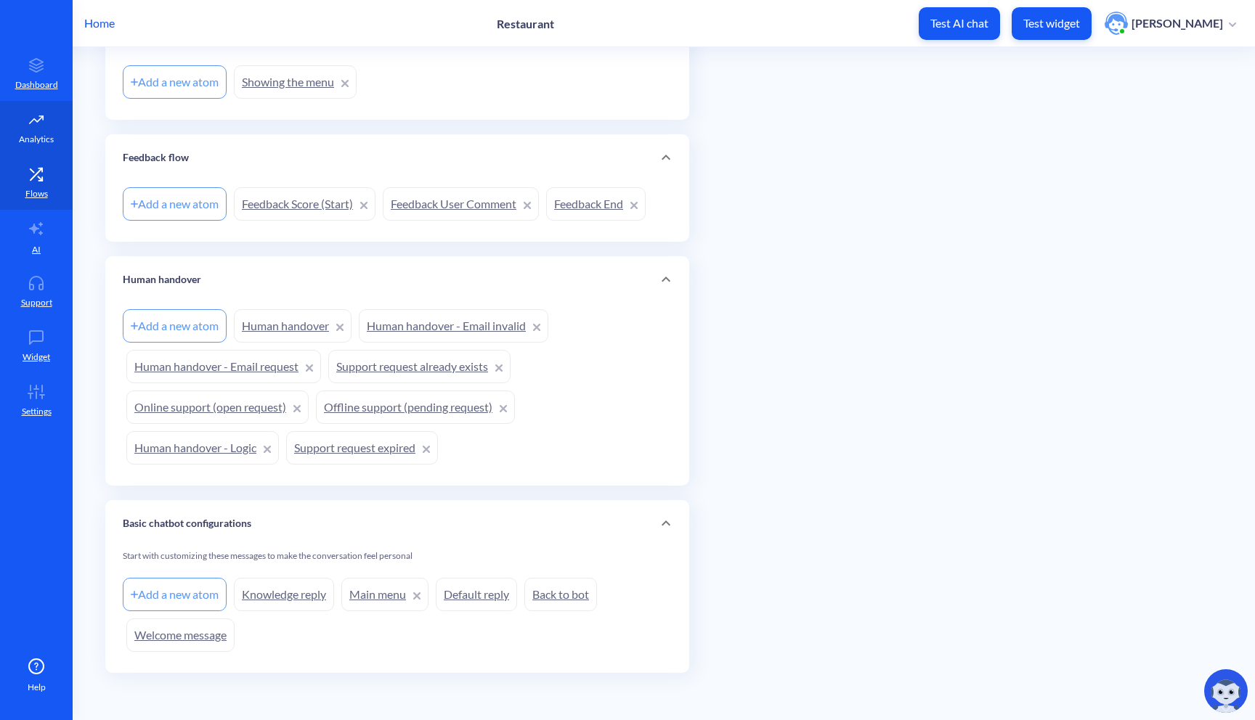
click at [38, 129] on link "Analytics" at bounding box center [36, 128] width 73 height 54
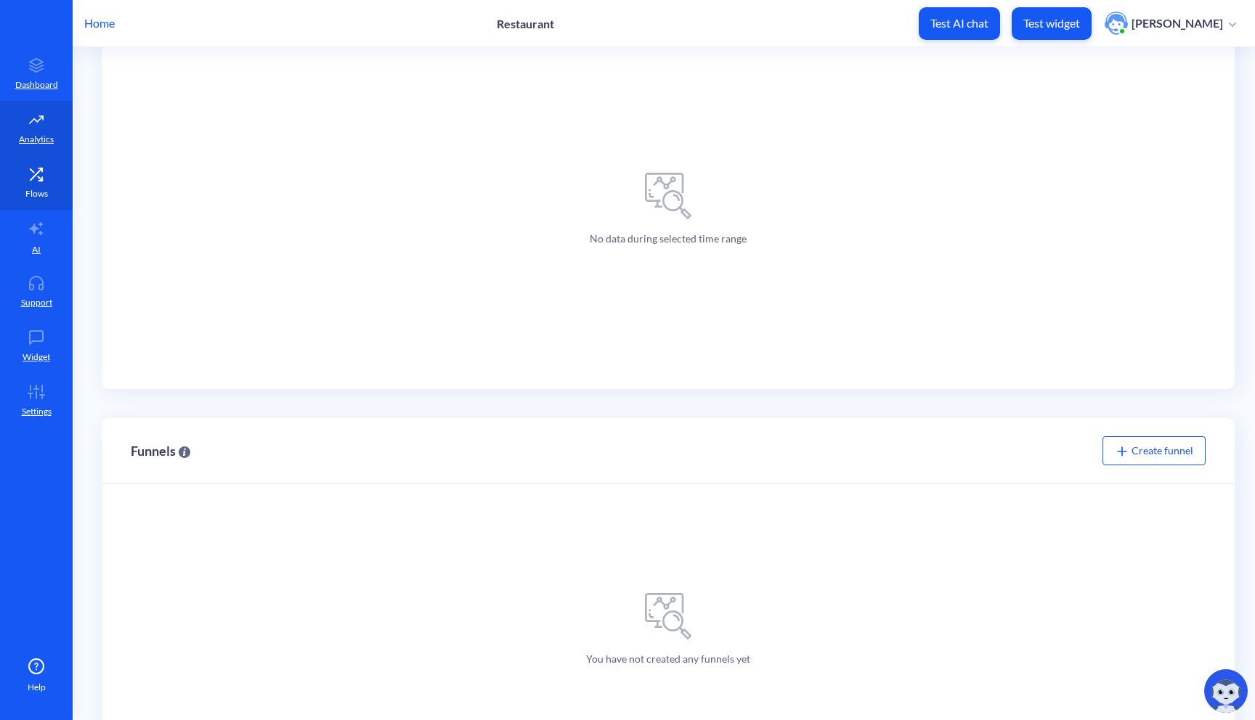
click at [41, 168] on icon at bounding box center [36, 174] width 12 height 12
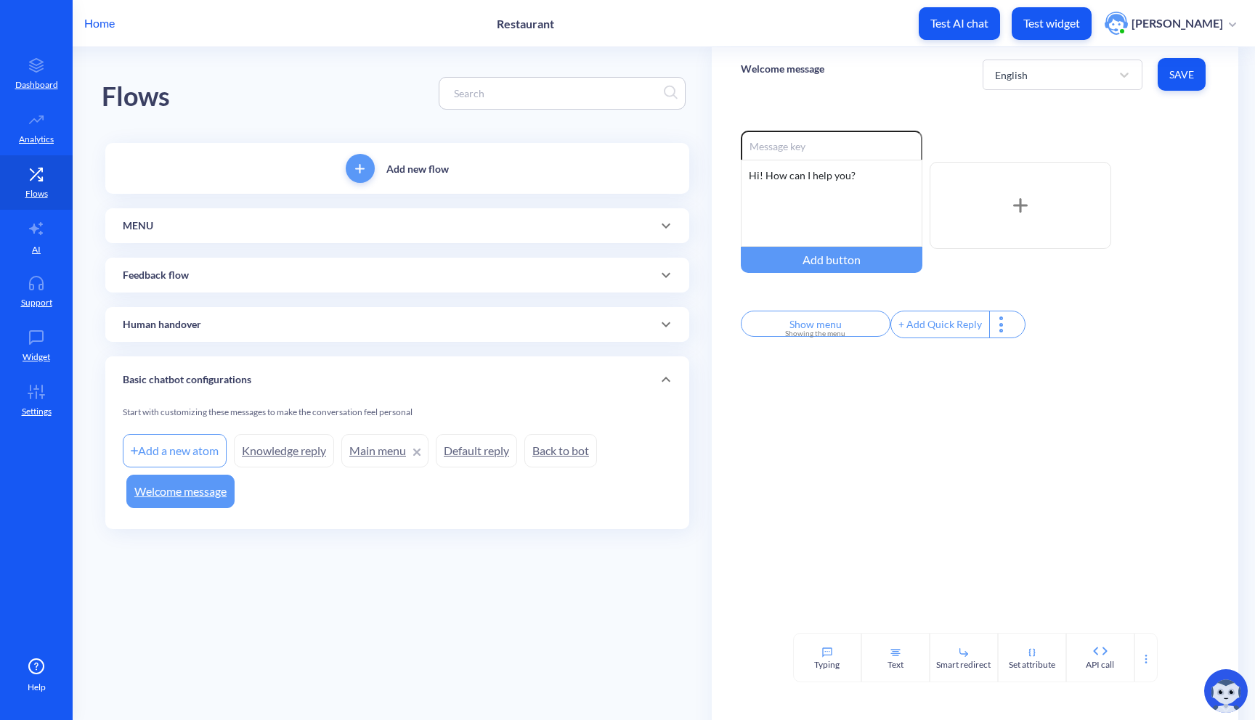
click at [285, 232] on div "MENU" at bounding box center [397, 226] width 549 height 15
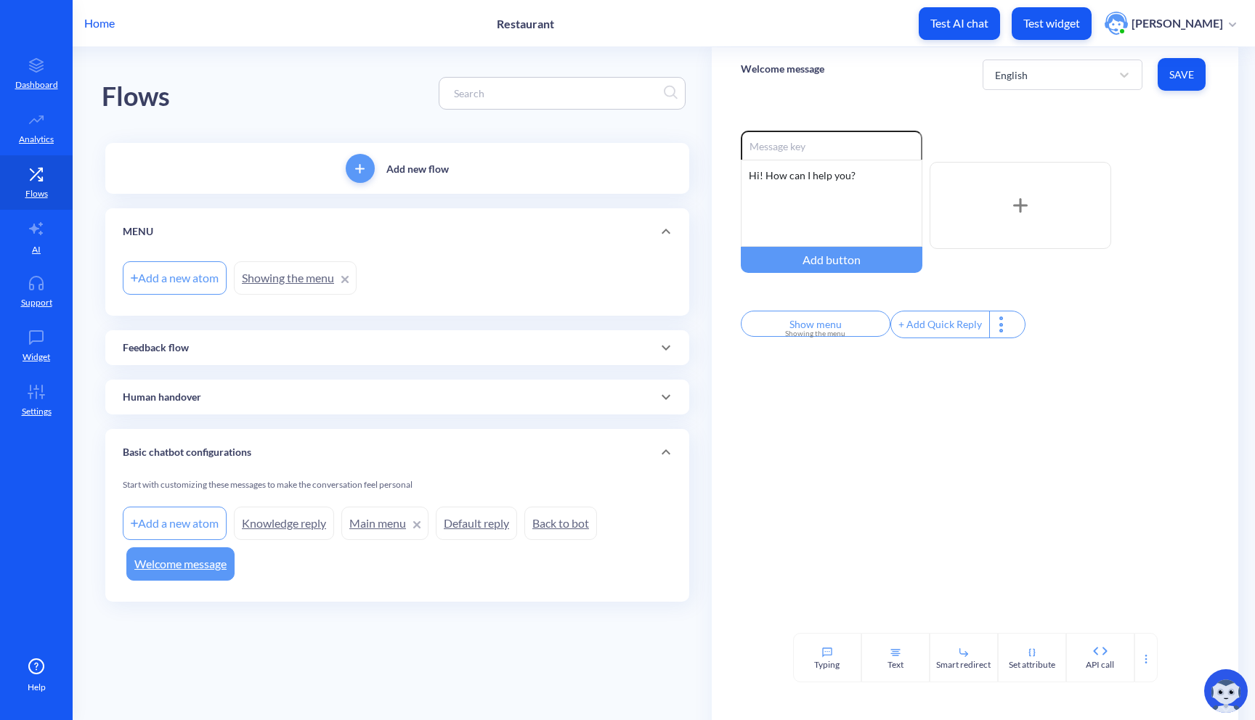
click at [139, 227] on p "MENU" at bounding box center [138, 231] width 30 height 15
click at [150, 227] on p "MENU" at bounding box center [138, 231] width 30 height 15
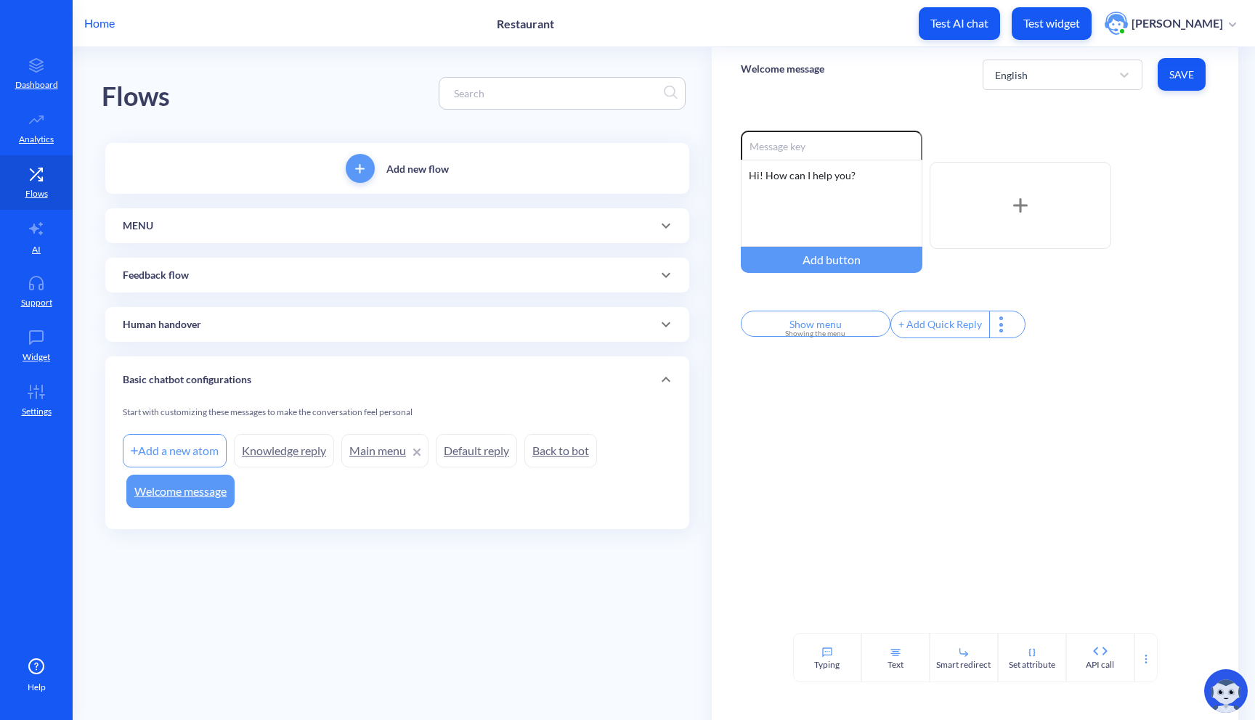
click at [150, 227] on p "MENU" at bounding box center [138, 226] width 30 height 15
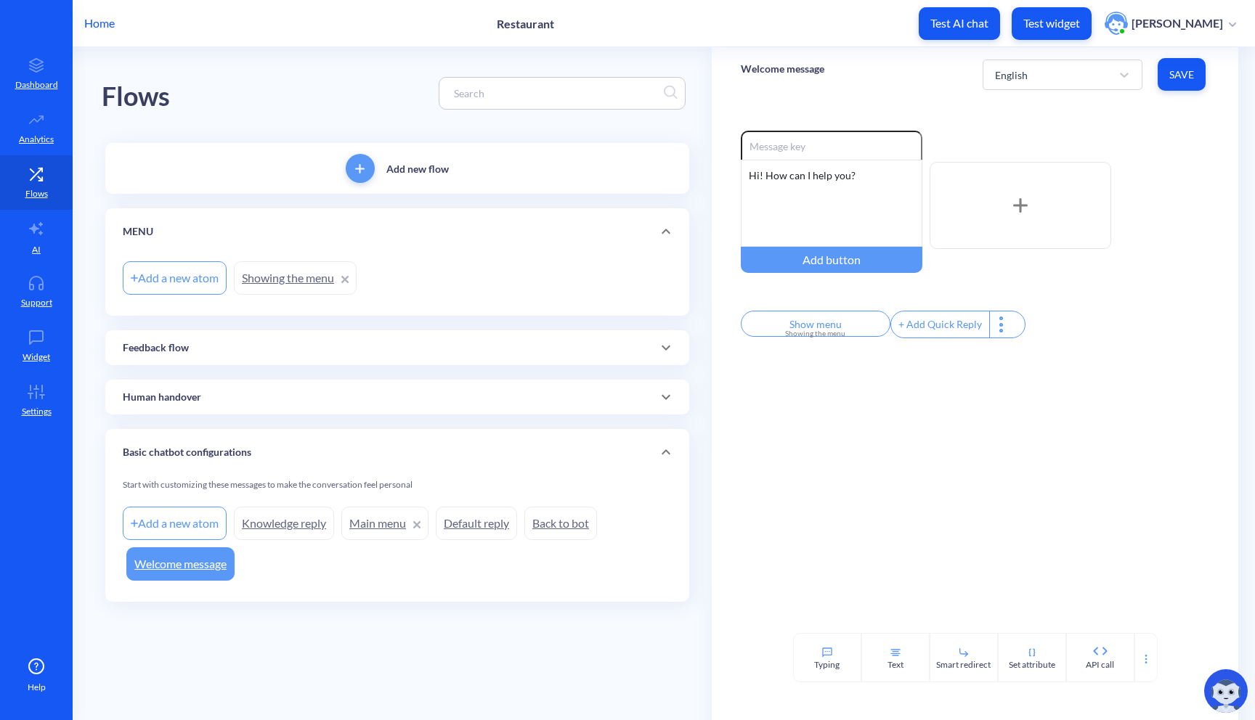
click at [801, 70] on p "Welcome message" at bounding box center [783, 69] width 84 height 15
click at [778, 98] on div "Welcome message English Save" at bounding box center [975, 74] width 527 height 54
click at [233, 345] on div "Feedback flow" at bounding box center [397, 348] width 549 height 15
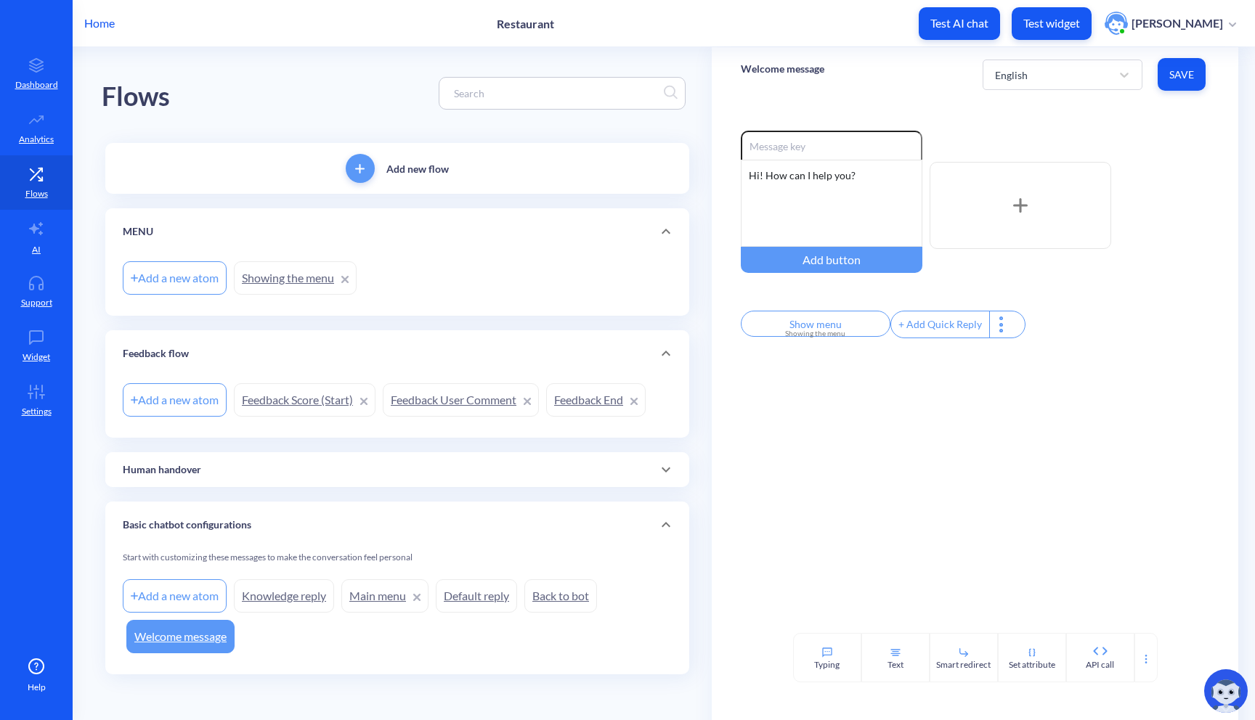
click at [216, 460] on div "Human handover" at bounding box center [397, 469] width 584 height 35
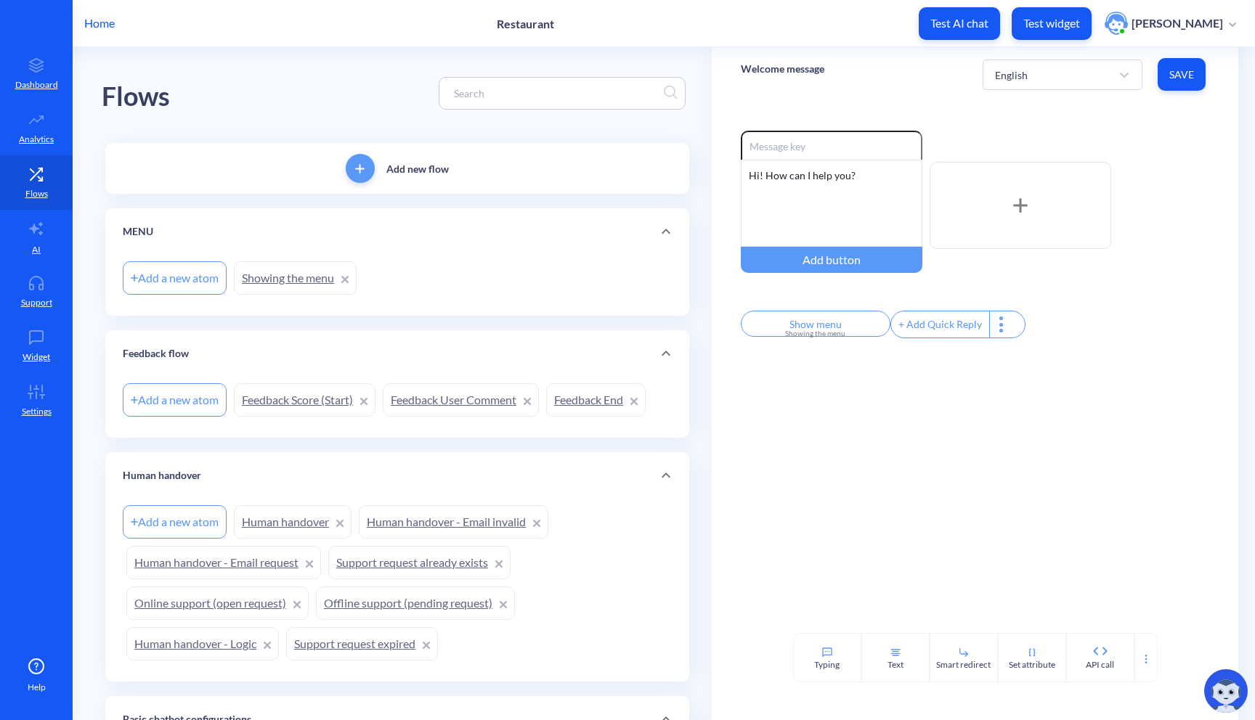
scroll to position [196, 0]
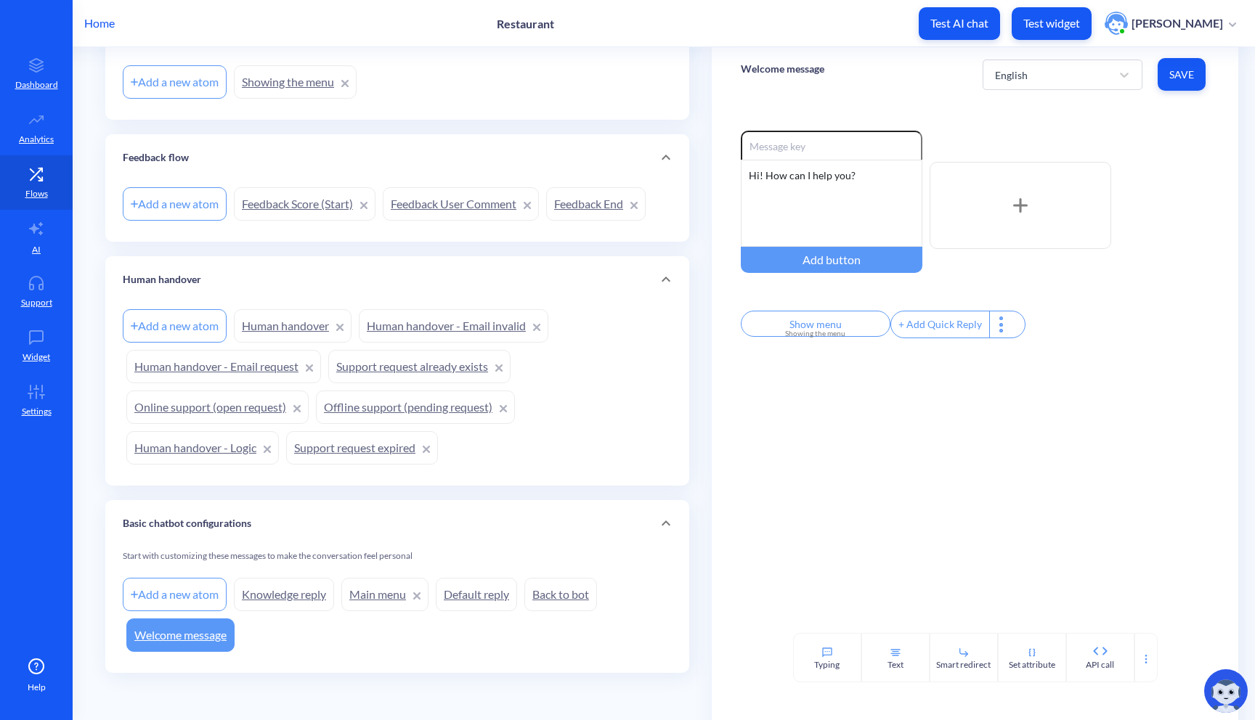
click at [192, 638] on link "Welcome message" at bounding box center [180, 635] width 108 height 33
click at [290, 591] on link "Knowledge reply" at bounding box center [284, 594] width 100 height 33
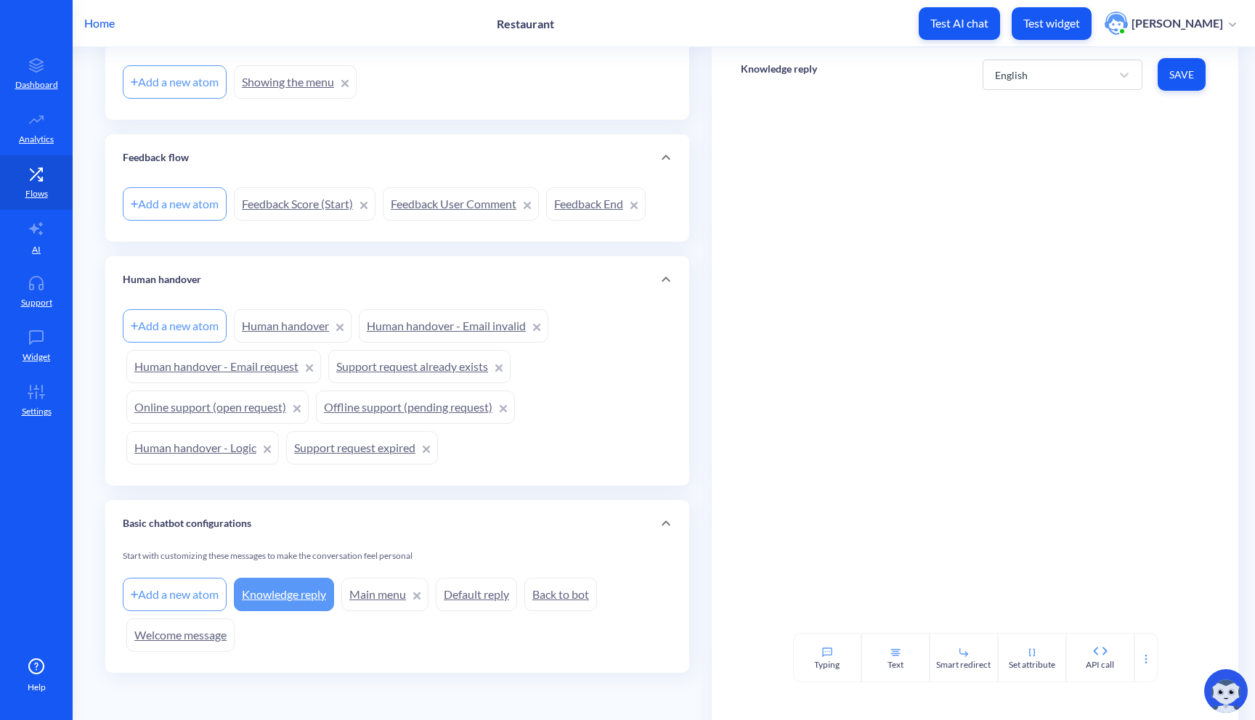
click at [204, 625] on link "Welcome message" at bounding box center [180, 635] width 108 height 33
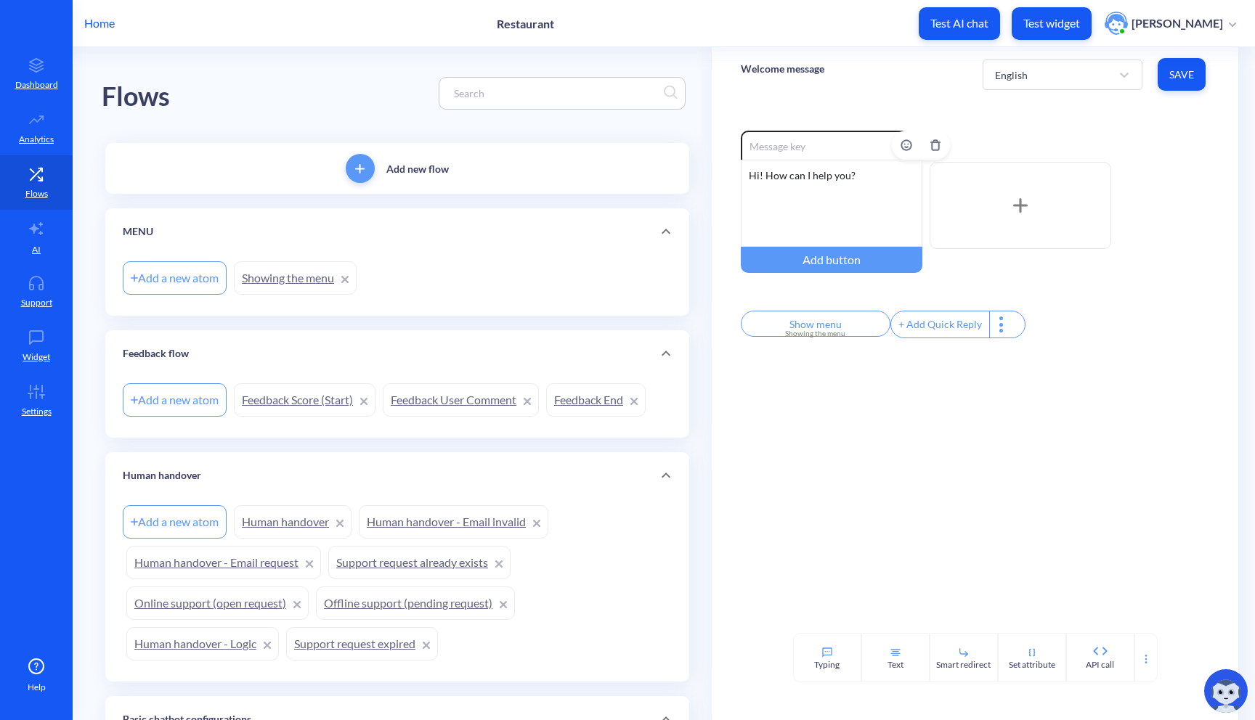
click at [858, 176] on div "Hi! How can I help you?" at bounding box center [832, 203] width 182 height 87
click at [842, 174] on div "Hi! How can I help you?" at bounding box center [832, 203] width 182 height 87
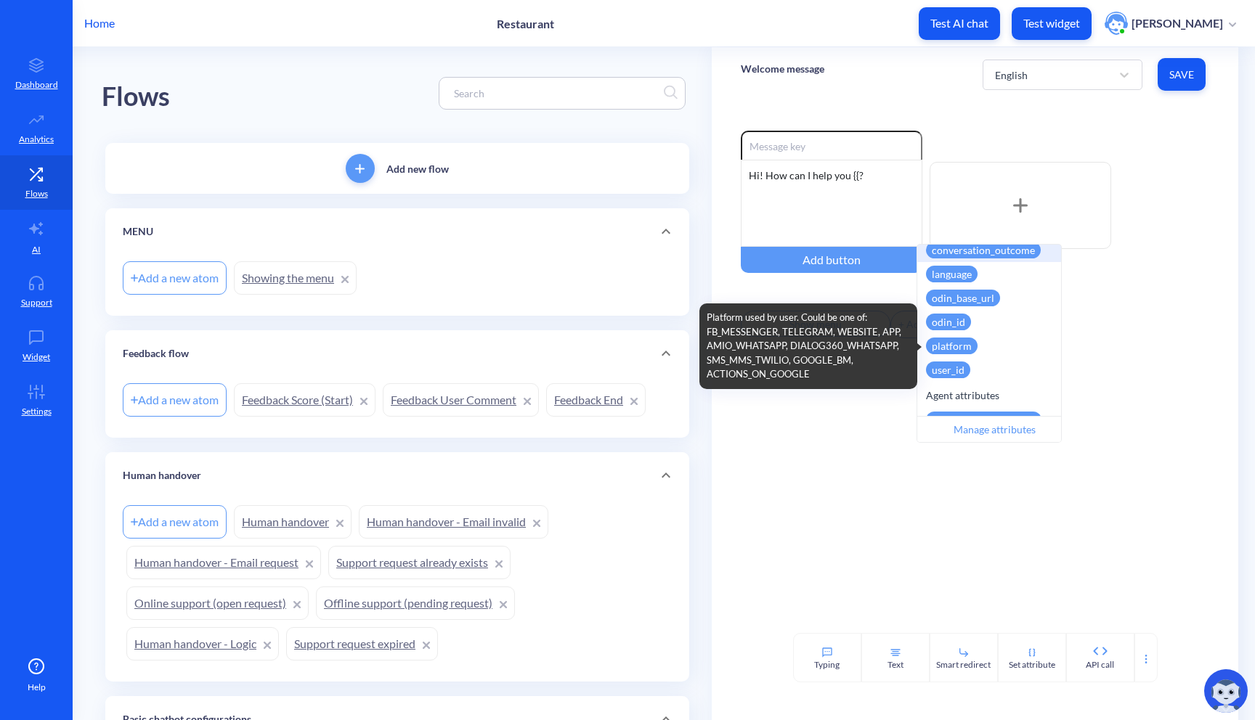
scroll to position [140, 0]
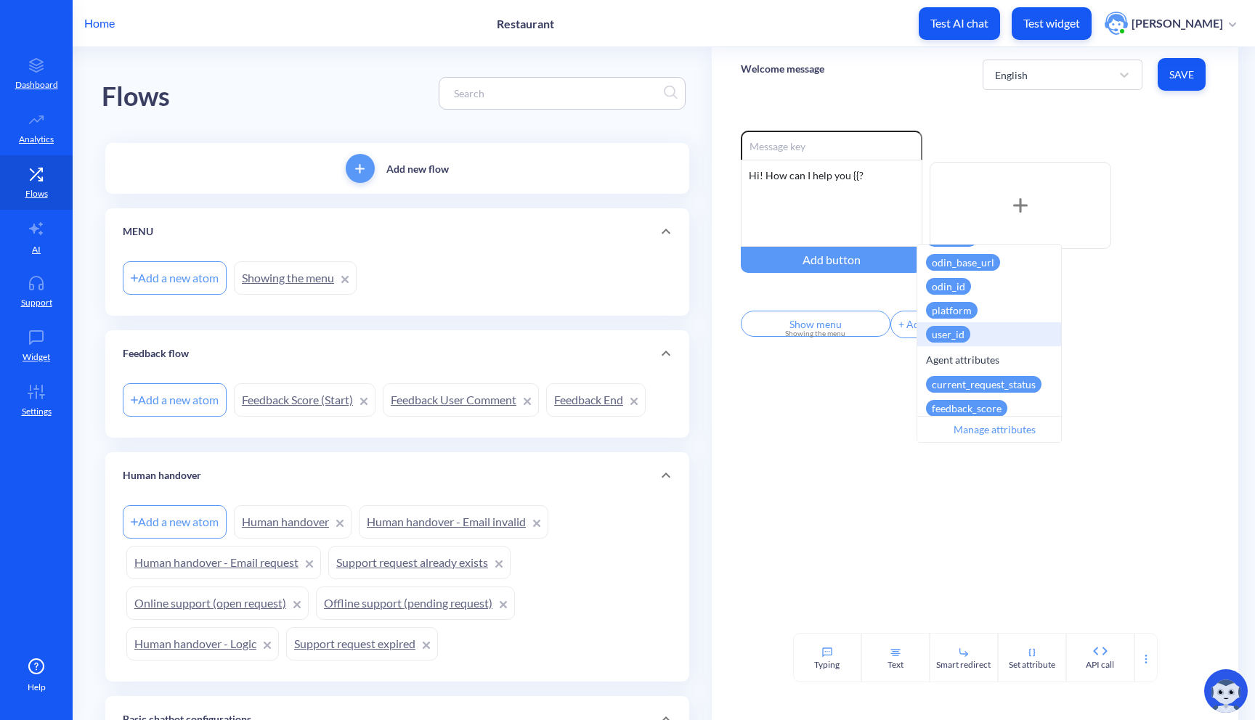
click at [976, 338] on div "user_id Always present. Cannot be updated." at bounding box center [989, 334] width 144 height 24
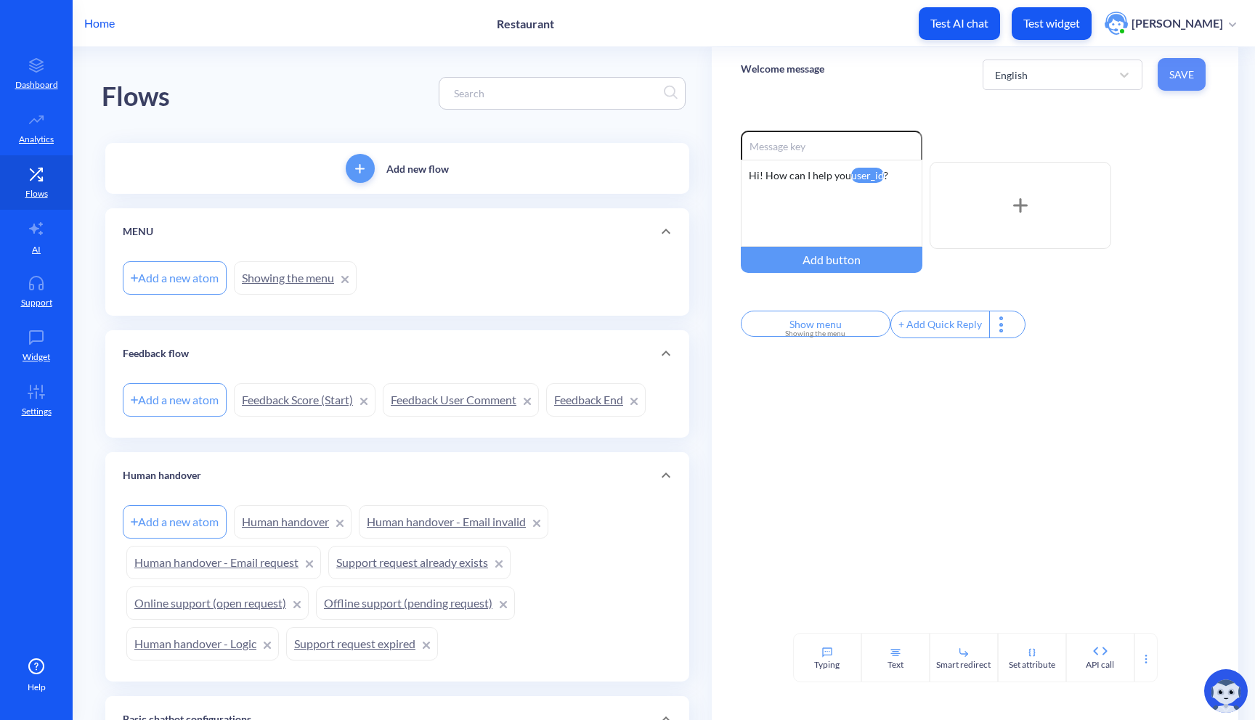
click at [1171, 73] on span "Save" at bounding box center [1181, 75] width 25 height 15
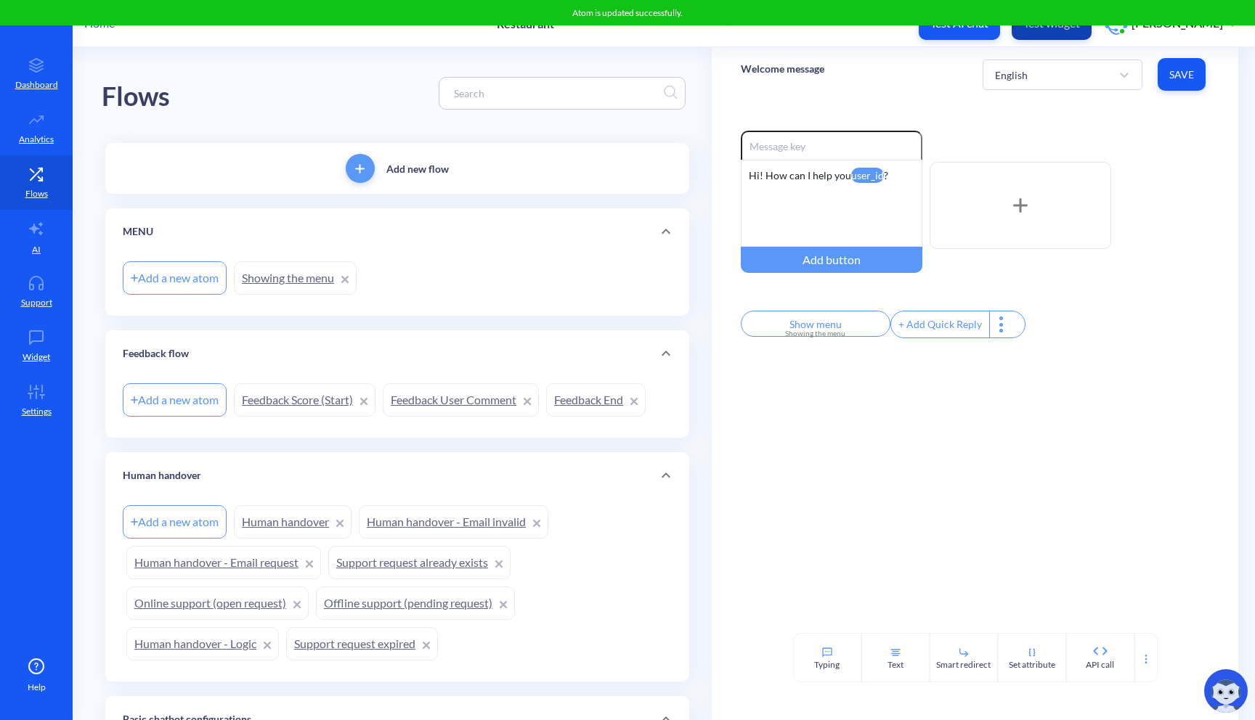
click at [1066, 32] on button "Test widget" at bounding box center [1051, 23] width 80 height 33
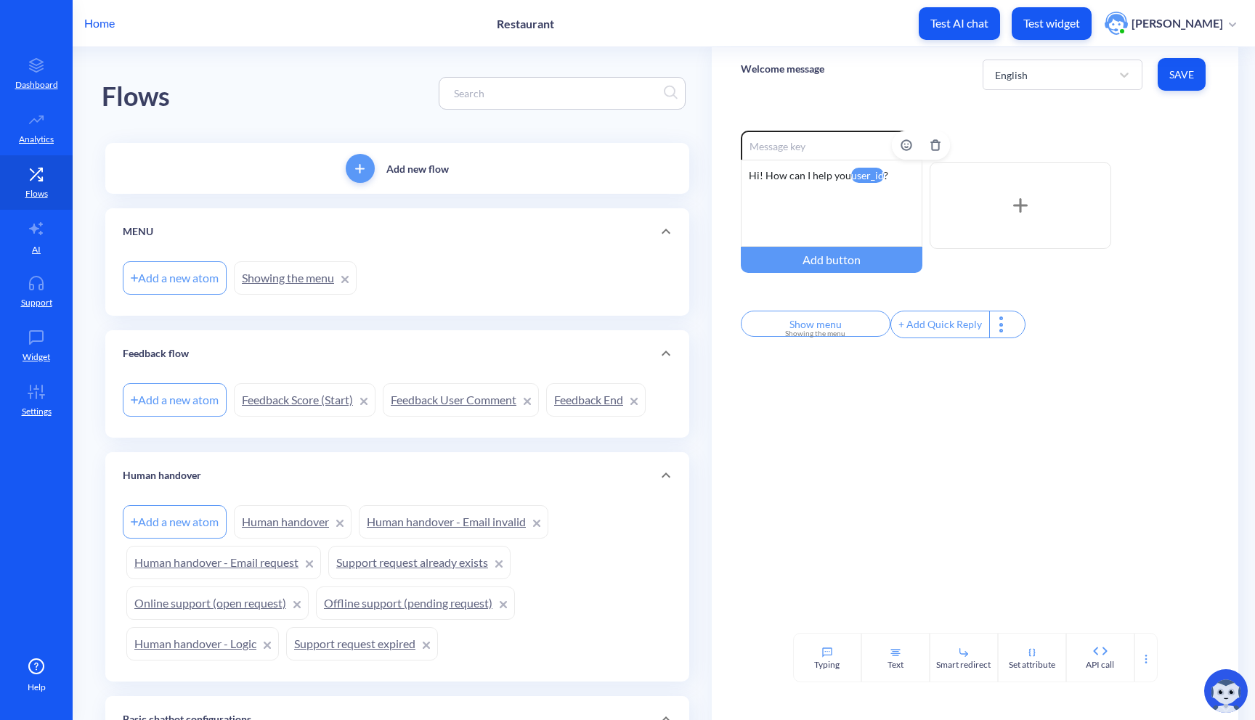
click at [869, 178] on attr "user_id" at bounding box center [867, 175] width 33 height 15
click at [876, 176] on attr "user_id" at bounding box center [867, 175] width 33 height 15
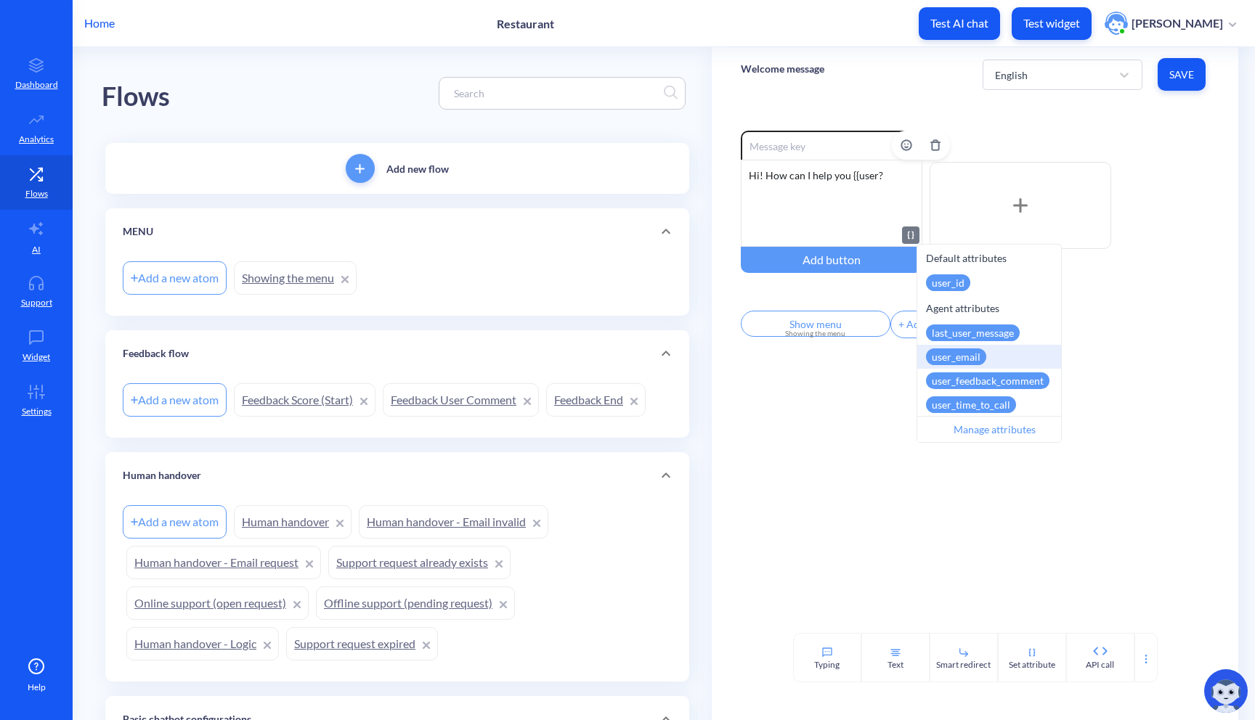
scroll to position [51, 0]
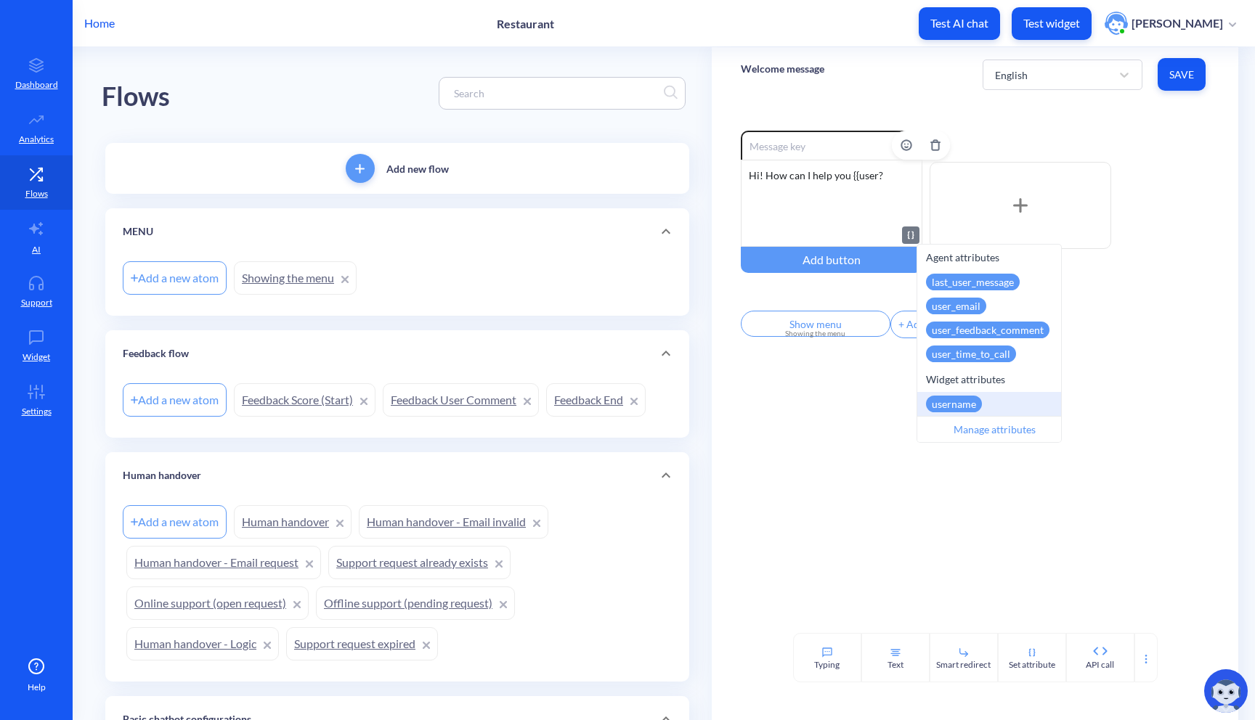
click at [988, 397] on div "username User's name provided in the widget pop-up" at bounding box center [989, 404] width 144 height 24
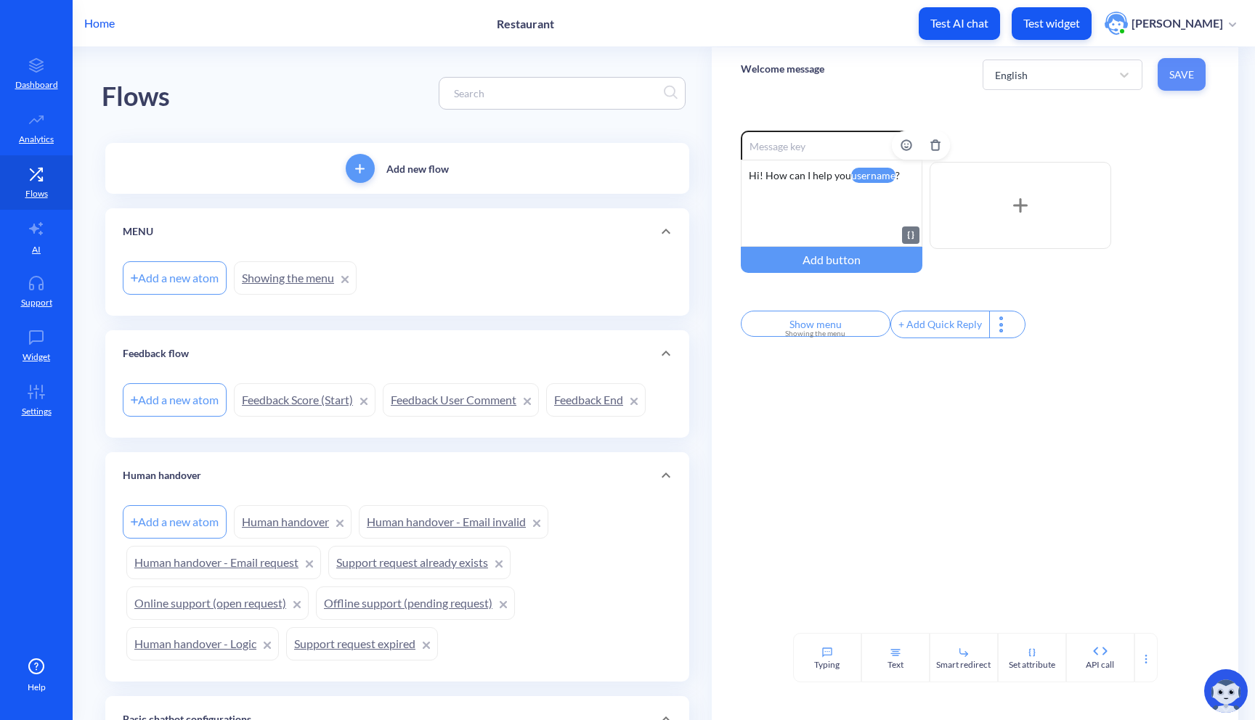
click at [1176, 73] on span "Save" at bounding box center [1181, 75] width 25 height 15
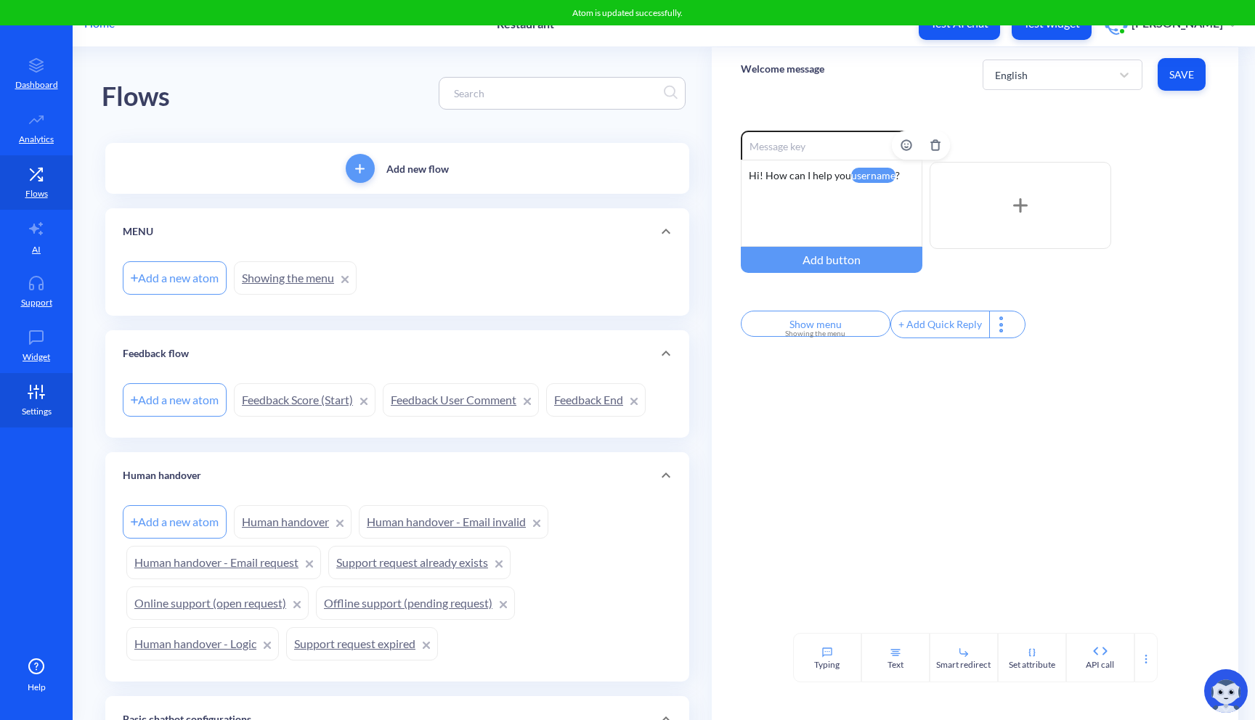
click at [31, 383] on link "Settings" at bounding box center [36, 400] width 73 height 54
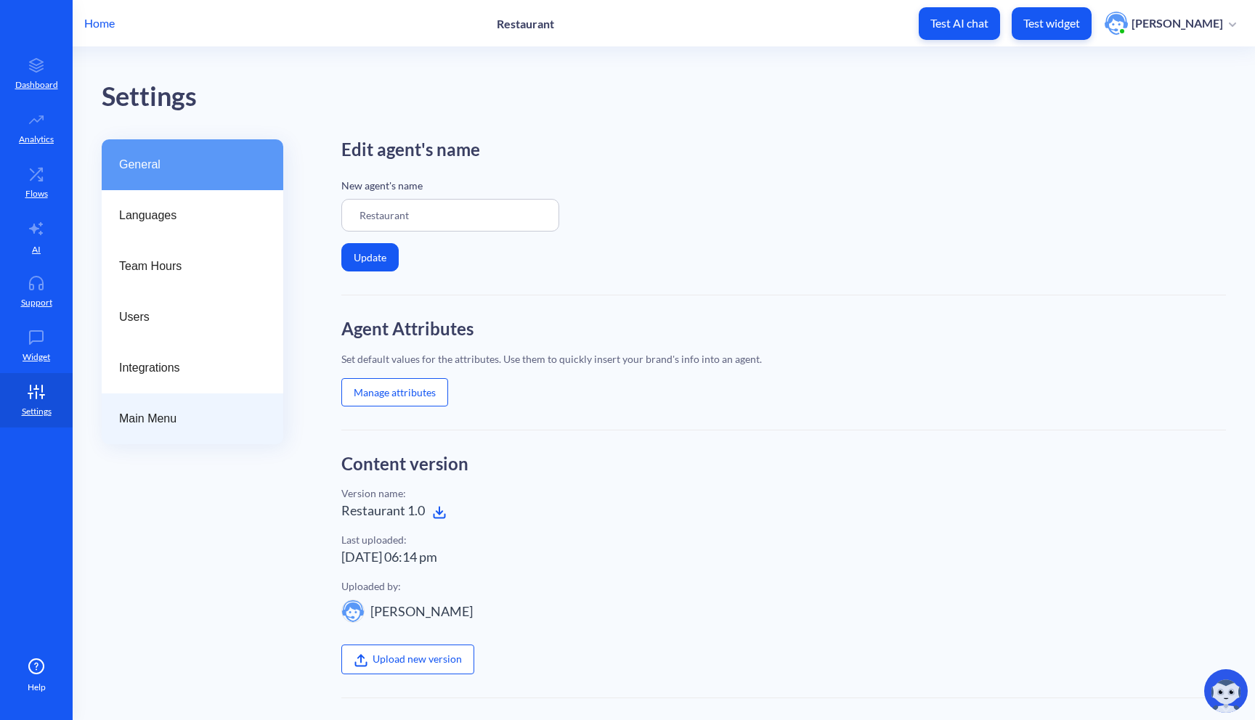
click at [227, 404] on div "Main Menu" at bounding box center [193, 419] width 182 height 51
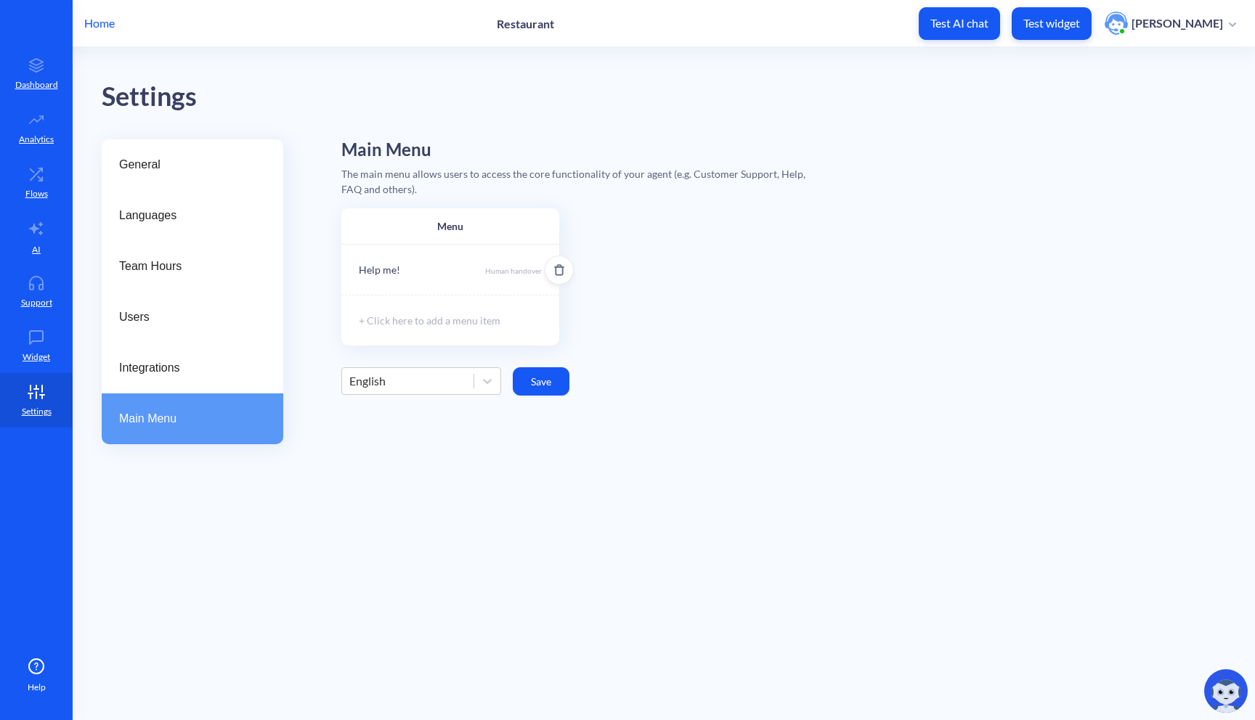
click at [427, 272] on div "Help me! Human handover" at bounding box center [450, 269] width 218 height 51
click at [415, 278] on input "Help me!" at bounding box center [450, 277] width 158 height 17
click at [429, 281] on input "Help me!" at bounding box center [450, 277] width 158 height 17
drag, startPoint x: 436, startPoint y: 280, endPoint x: 361, endPoint y: 280, distance: 75.5
click at [361, 280] on div "Help me!" at bounding box center [450, 277] width 195 height 33
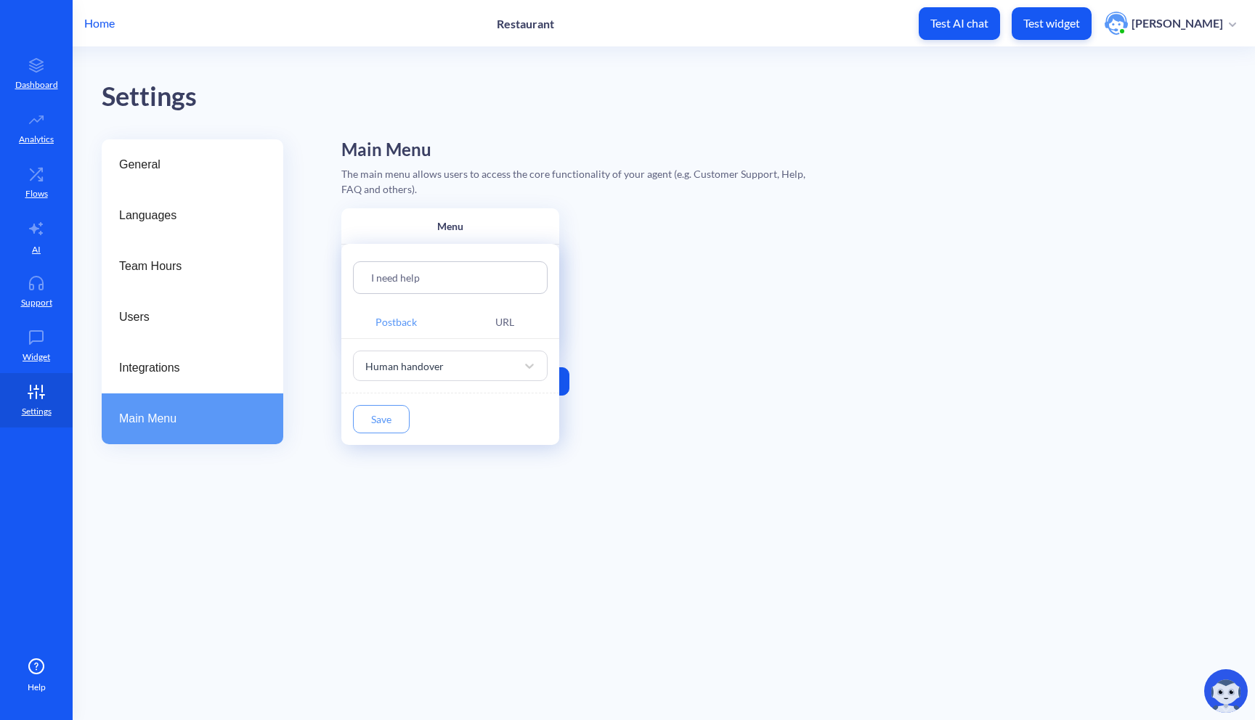
drag, startPoint x: 428, startPoint y: 279, endPoint x: 404, endPoint y: 279, distance: 24.0
click at [404, 279] on input "I need help" at bounding box center [450, 277] width 158 height 17
type input "I need help"
click at [397, 424] on button "Save" at bounding box center [381, 419] width 57 height 28
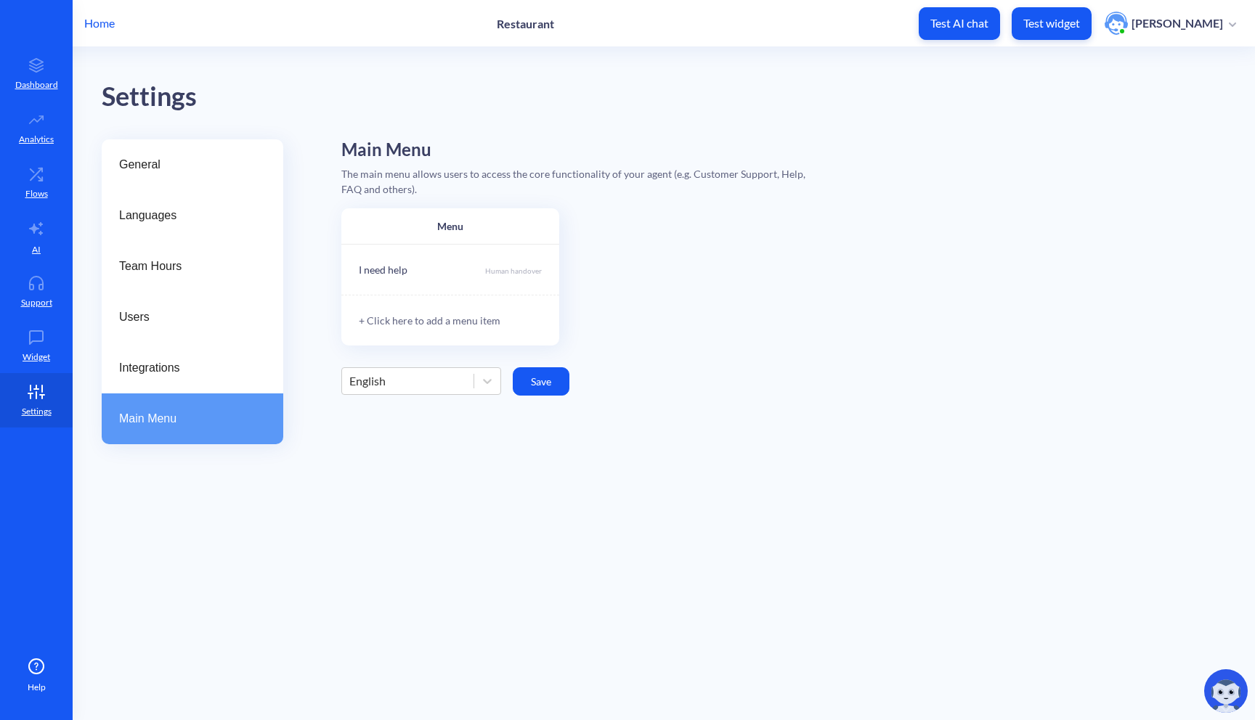
click at [412, 316] on div "+ Click here to add a menu item" at bounding box center [450, 320] width 218 height 51
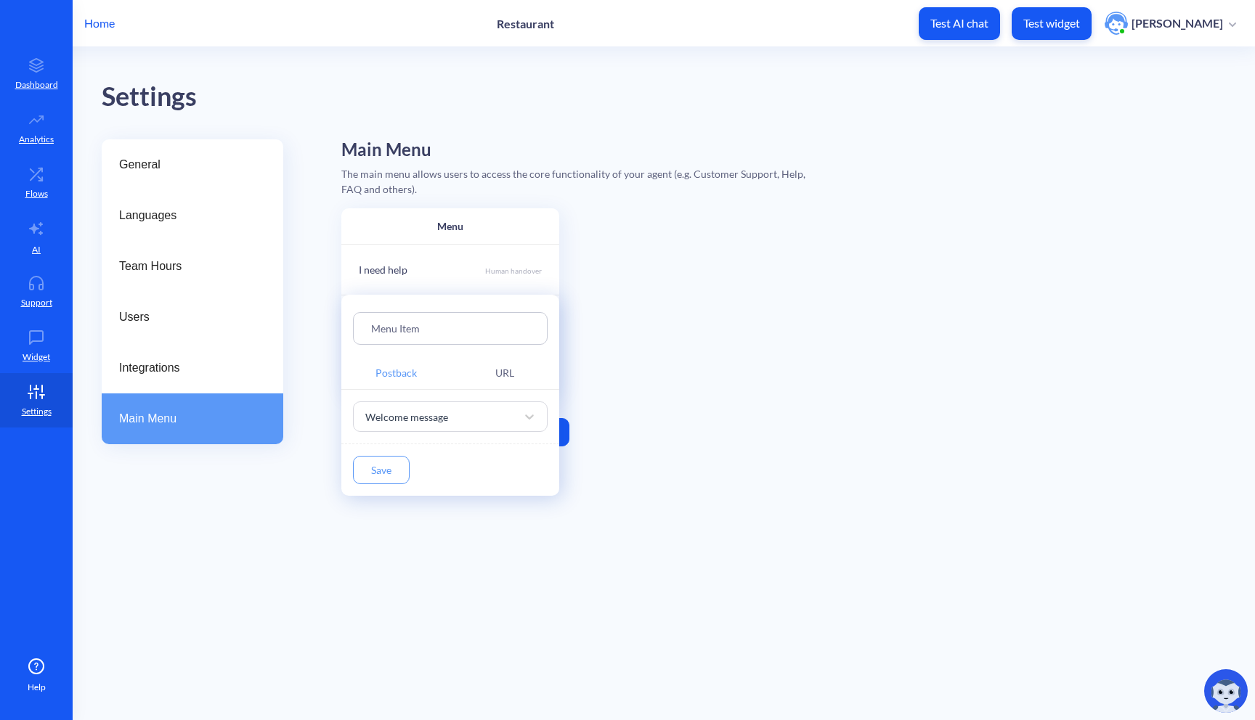
click at [441, 319] on div "Menu Item" at bounding box center [450, 328] width 195 height 33
click at [463, 329] on input "Menu Item" at bounding box center [450, 328] width 158 height 17
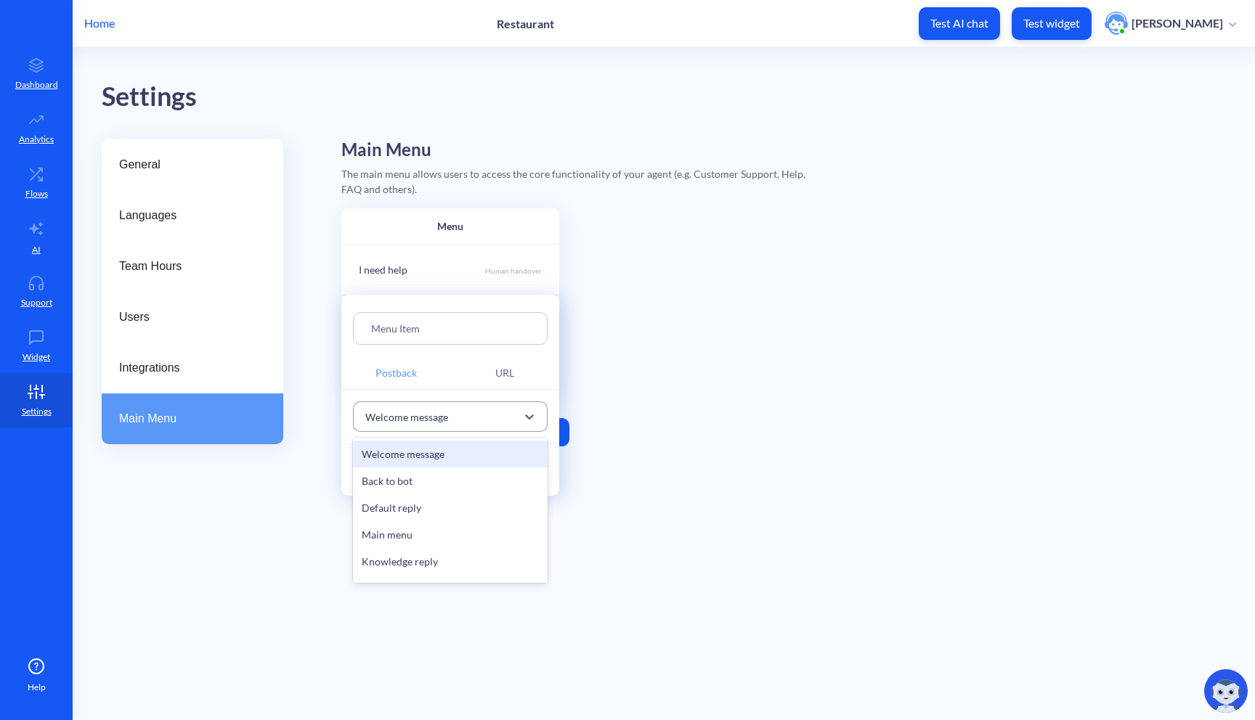
click at [419, 417] on div "Welcome message" at bounding box center [406, 416] width 83 height 15
click at [441, 420] on div "Welcome message" at bounding box center [406, 416] width 83 height 15
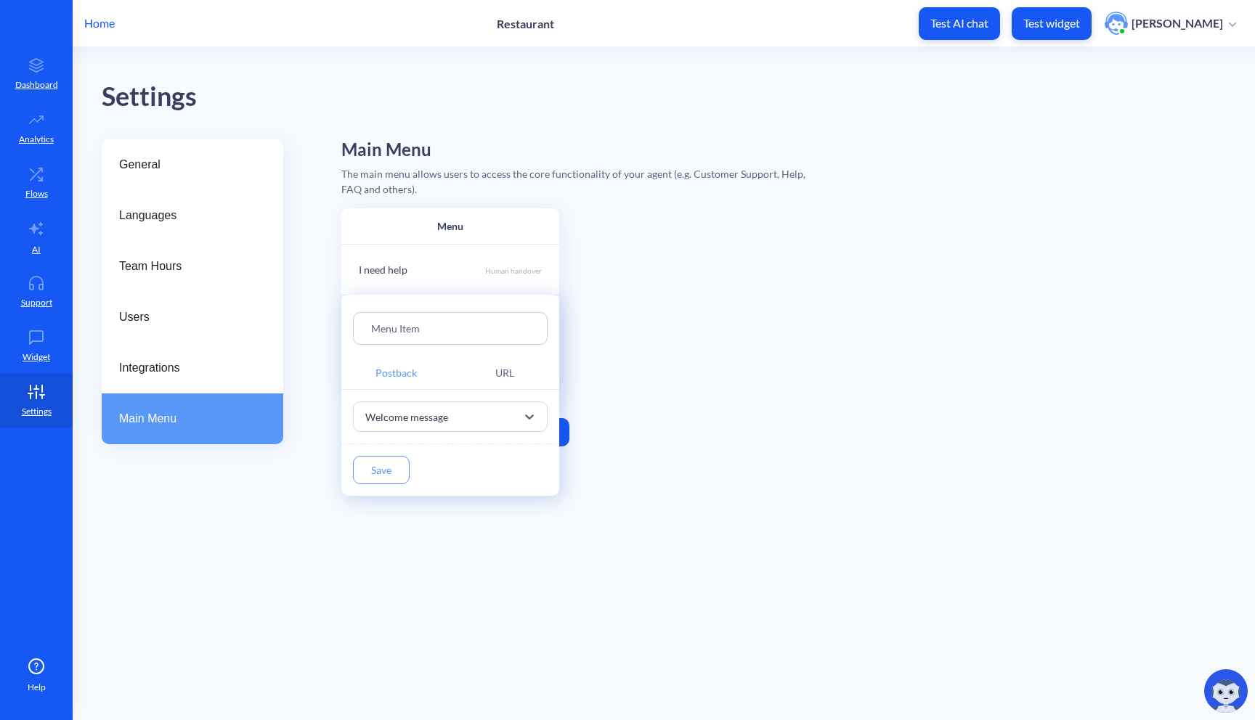
click at [455, 334] on input "Menu Item" at bounding box center [450, 328] width 158 height 17
drag, startPoint x: 469, startPoint y: 328, endPoint x: 357, endPoint y: 328, distance: 111.8
click at [357, 328] on div "Menu Item" at bounding box center [450, 328] width 195 height 33
type input "I"
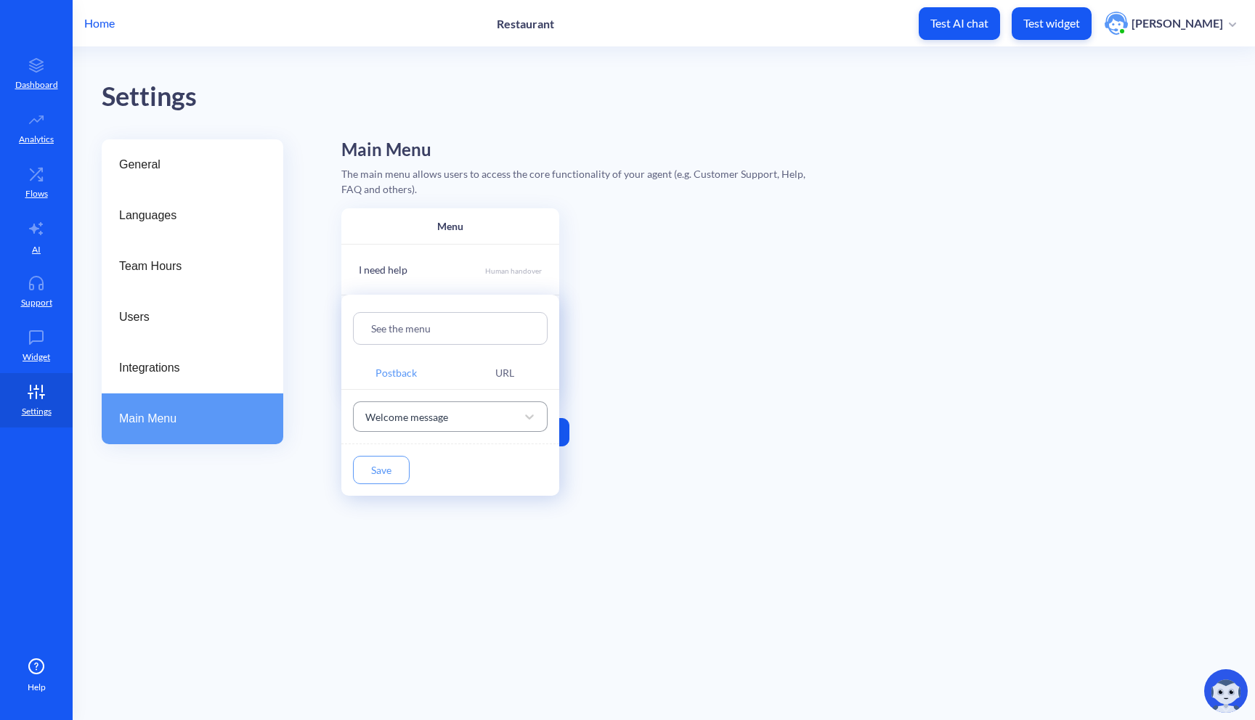
type input "See the menu"
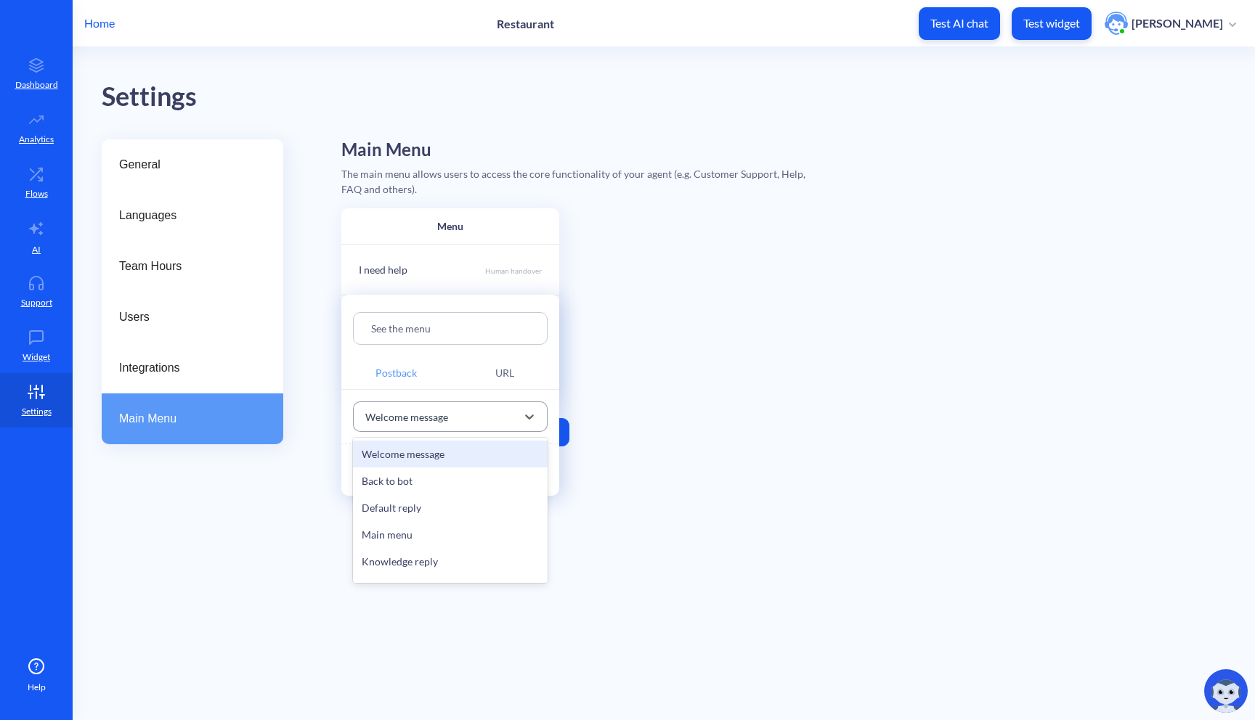
click at [415, 418] on div "Welcome message" at bounding box center [406, 416] width 83 height 15
click at [415, 419] on div "Welcome message" at bounding box center [406, 416] width 83 height 15
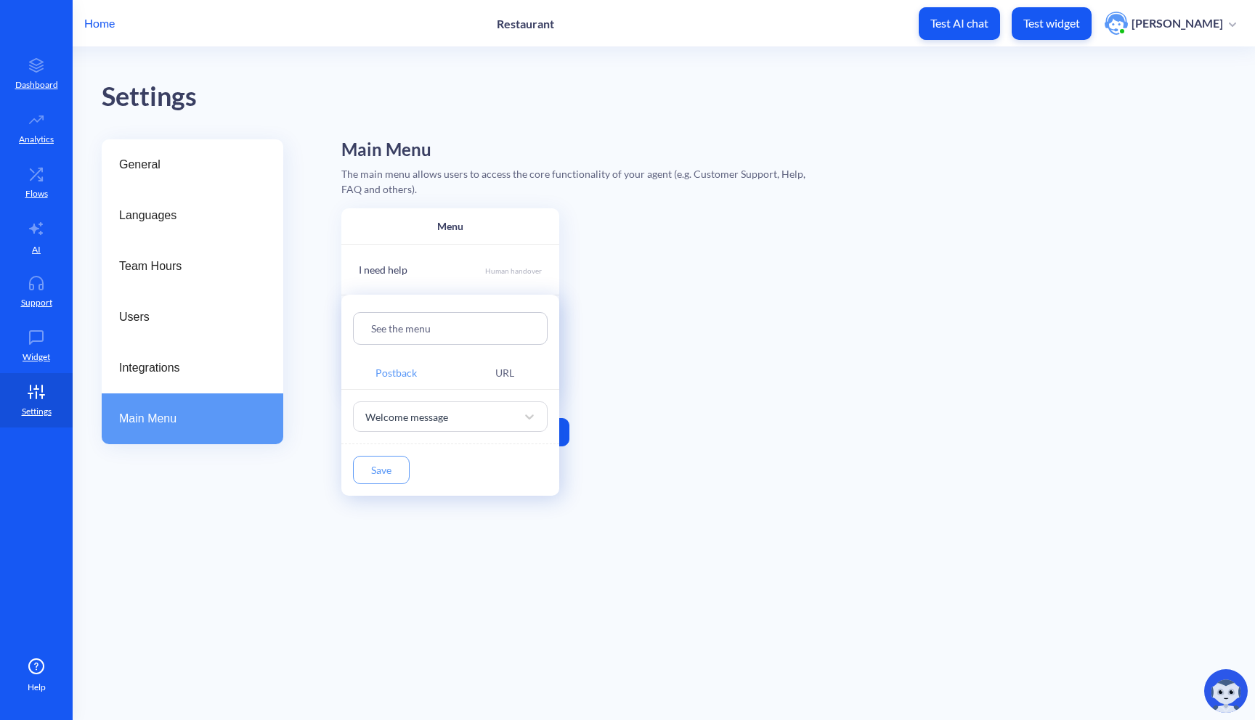
click at [383, 462] on button "Save" at bounding box center [381, 470] width 57 height 28
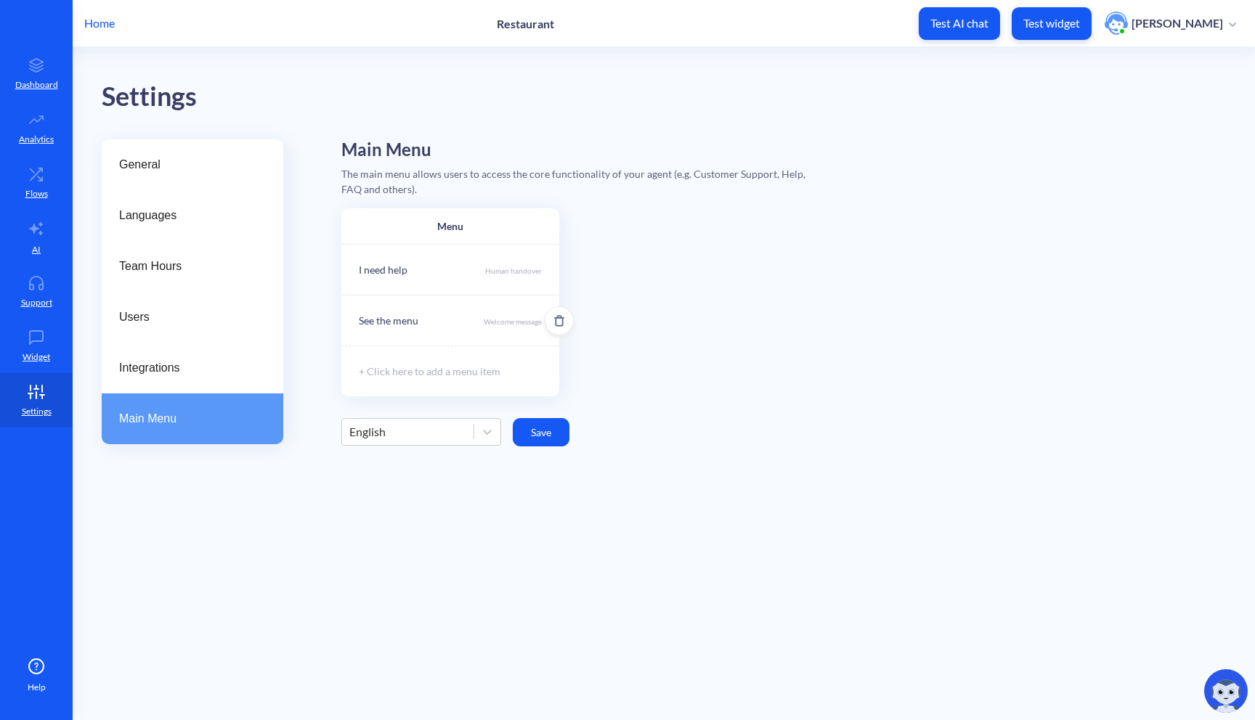
click at [497, 317] on p "Welcome message" at bounding box center [513, 323] width 58 height 12
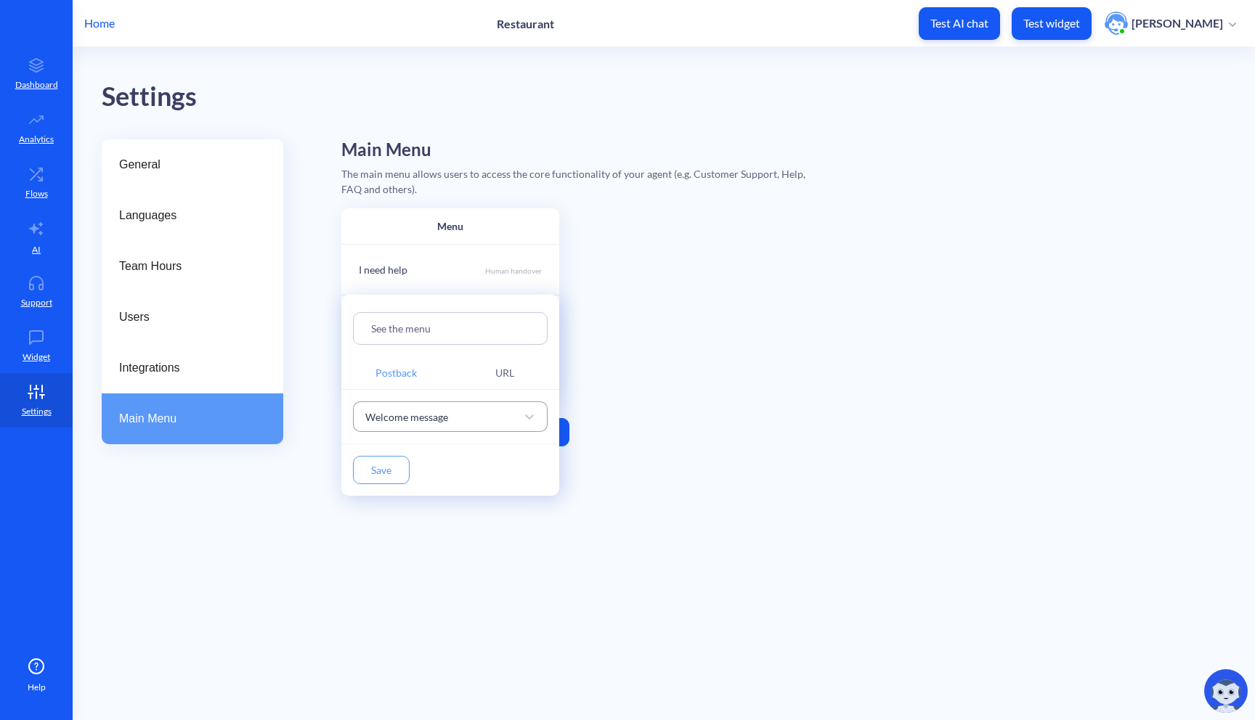
click at [448, 420] on div "Welcome message" at bounding box center [437, 417] width 158 height 26
click at [478, 326] on input "See the menu" at bounding box center [450, 328] width 158 height 17
click at [391, 465] on button "Save" at bounding box center [381, 470] width 57 height 28
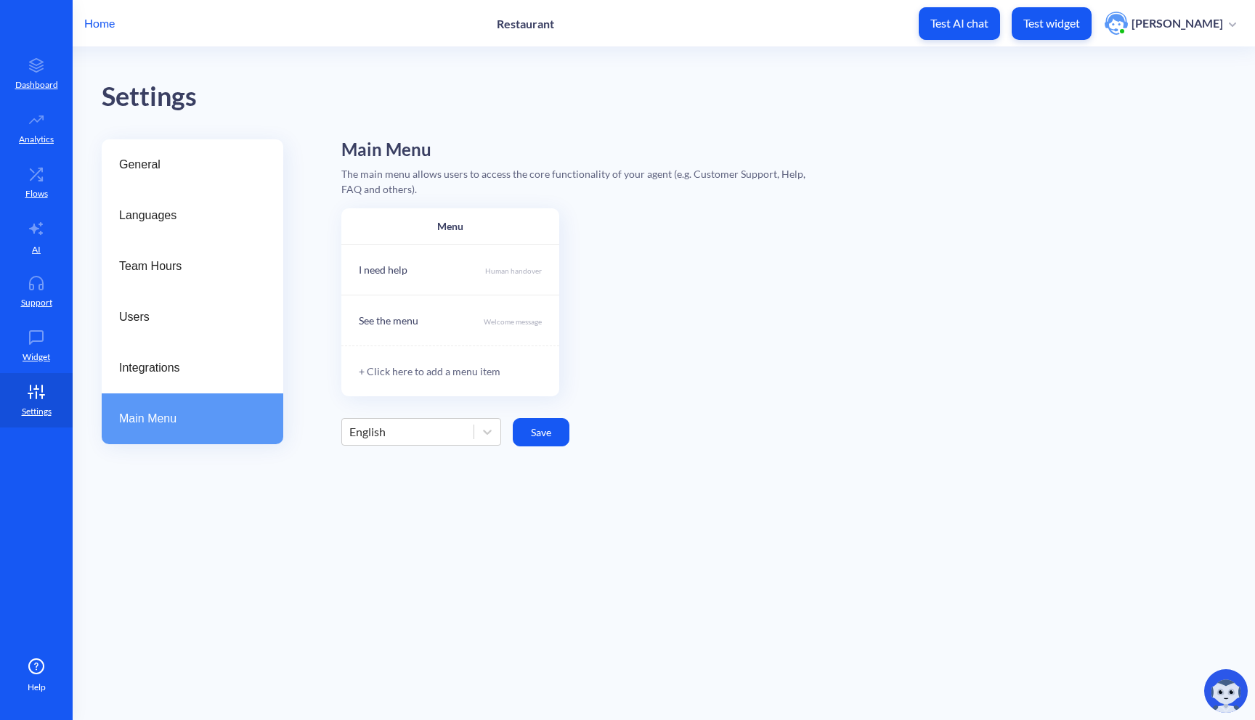
click at [414, 395] on div "+ Click here to add a menu item" at bounding box center [450, 371] width 218 height 51
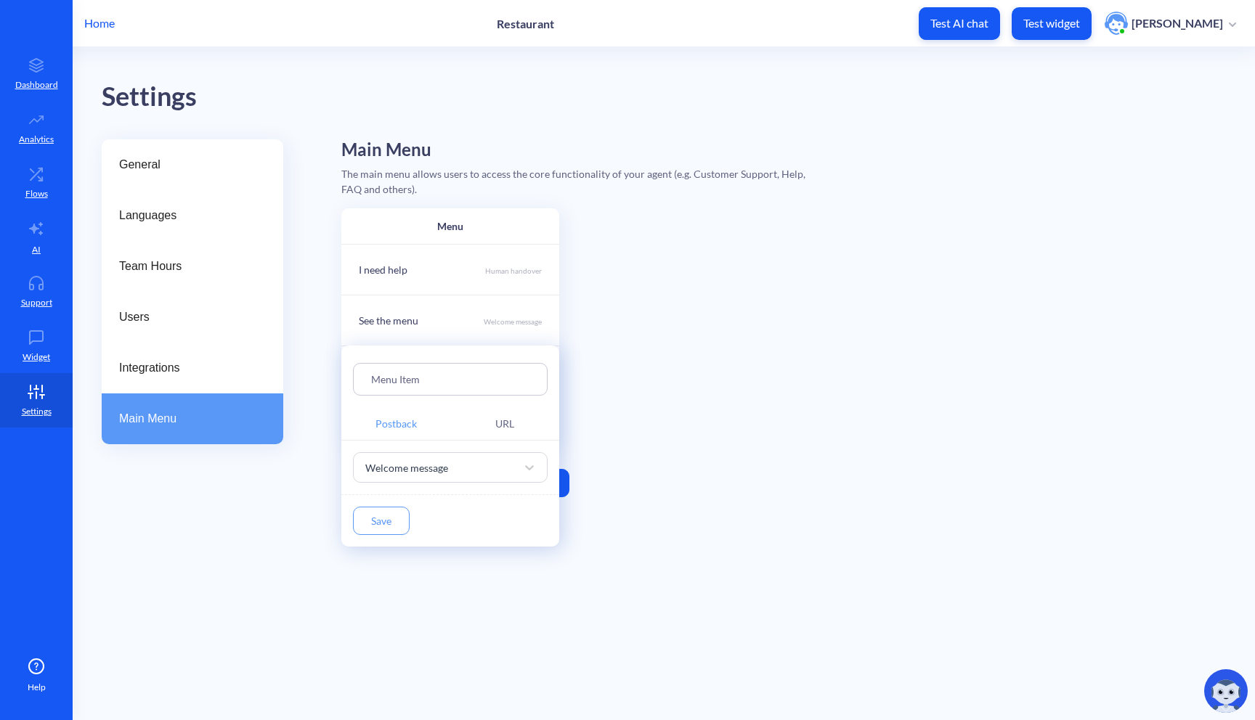
click at [592, 424] on div at bounding box center [627, 360] width 1255 height 720
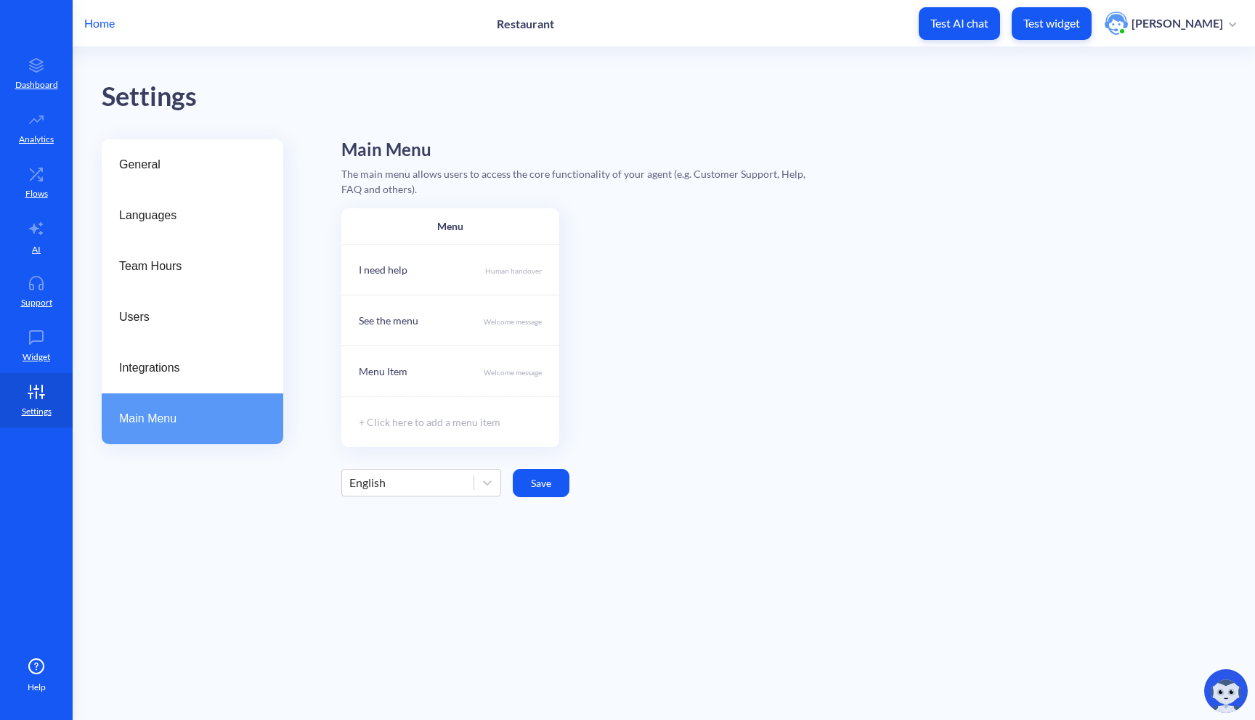
click at [436, 488] on div "English" at bounding box center [407, 483] width 131 height 26
click at [422, 545] on div "Ukrainian" at bounding box center [421, 545] width 160 height 27
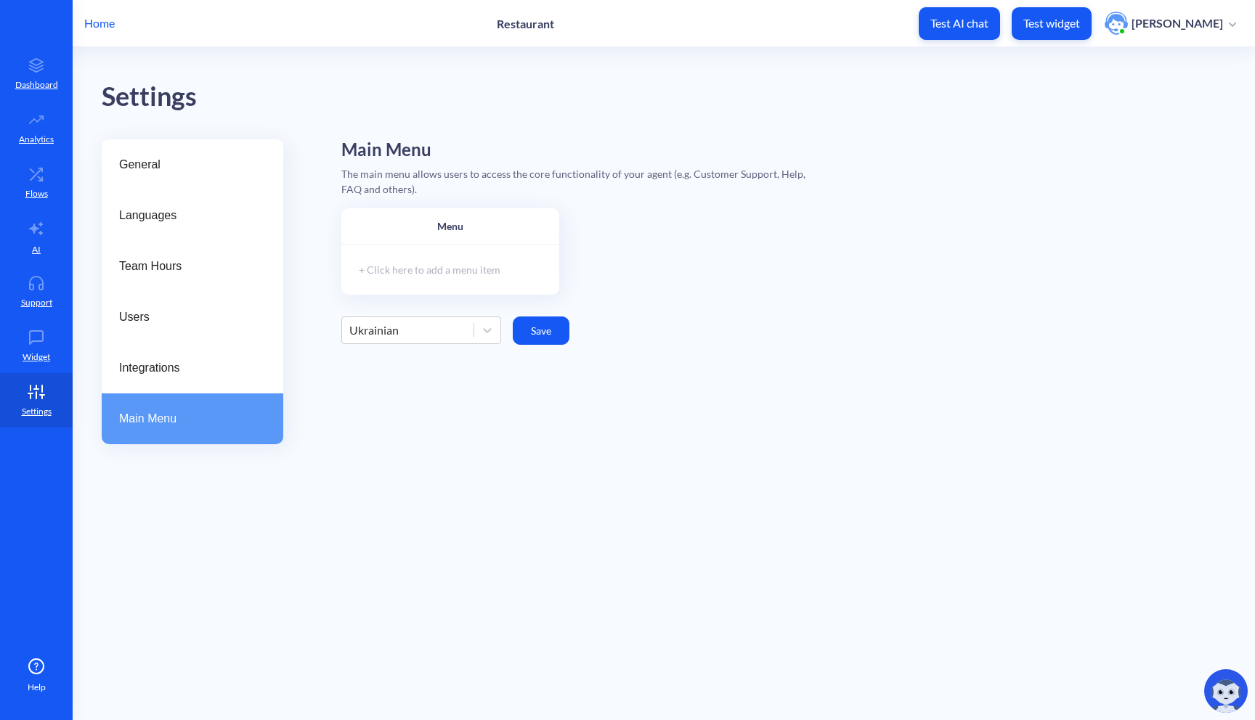
click at [426, 351] on div "Main Menu The main menu allows users to access the core functionality of your a…" at bounding box center [783, 325] width 884 height 372
click at [434, 341] on div "Ukrainian" at bounding box center [407, 330] width 131 height 26
click at [413, 365] on div "English" at bounding box center [421, 366] width 160 height 27
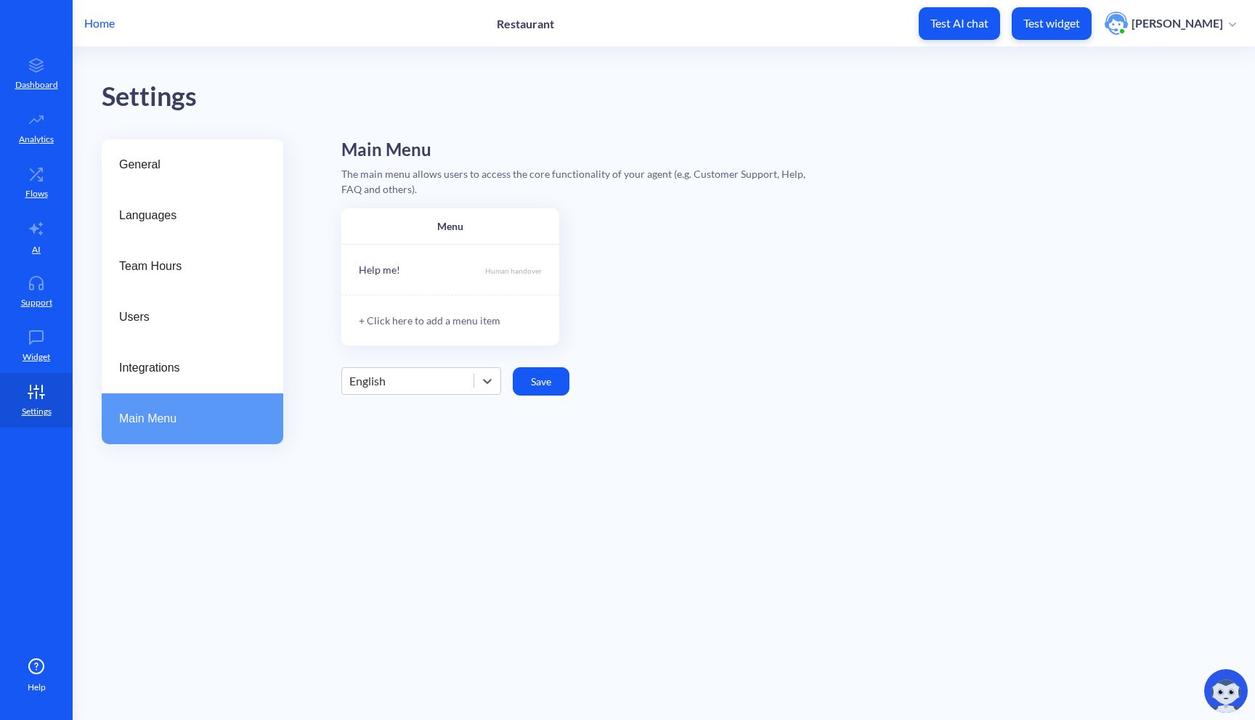
click at [421, 314] on div "+ Click here to add a menu item" at bounding box center [450, 320] width 218 height 51
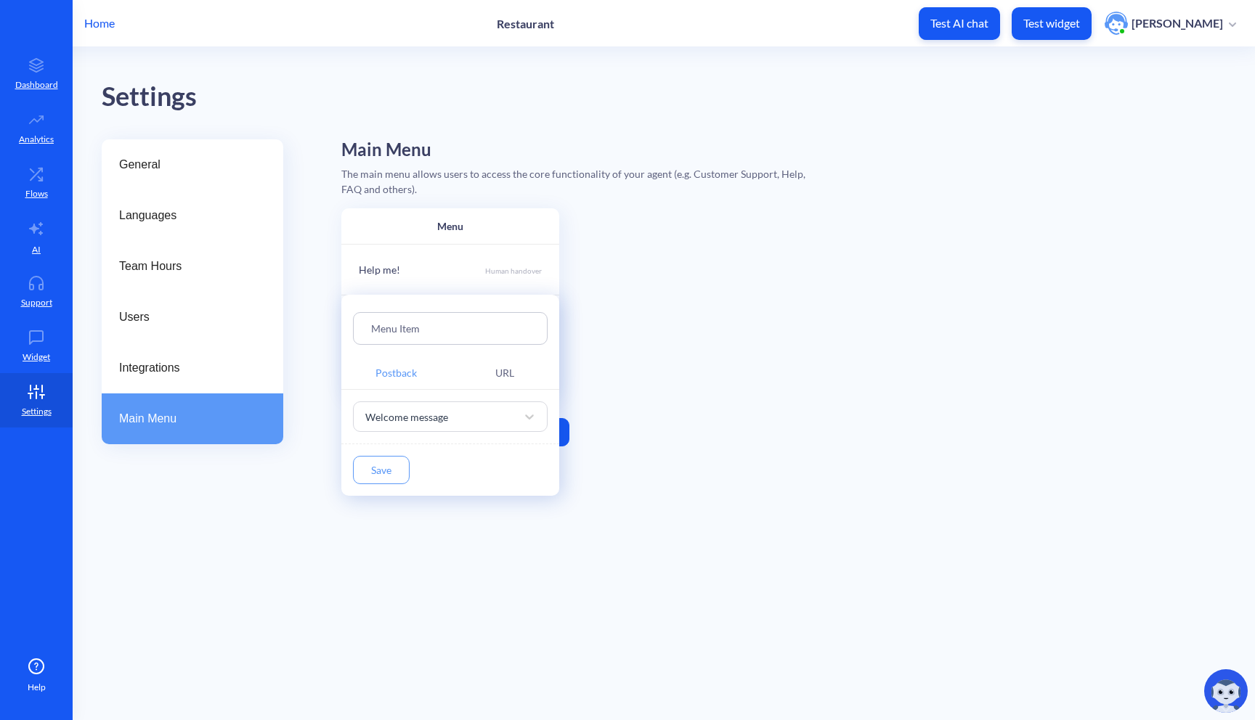
click at [428, 322] on input "Menu Item" at bounding box center [450, 328] width 158 height 17
drag, startPoint x: 447, startPoint y: 334, endPoint x: 324, endPoint y: 334, distance: 122.7
click at [325, 334] on div "Menu Item Postback URL Welcome message Save" at bounding box center [627, 360] width 1255 height 720
type input "See the menu"
click at [404, 474] on button "Save" at bounding box center [381, 470] width 57 height 28
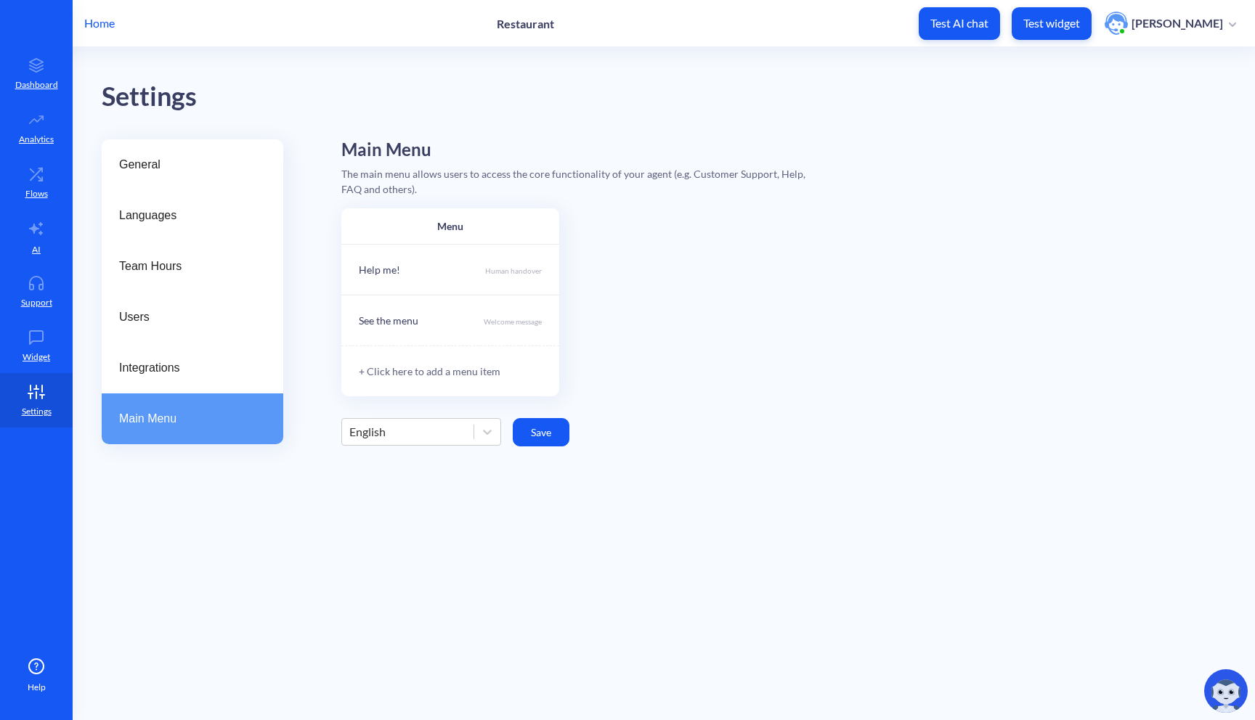
click at [440, 367] on div "+ Click here to add a menu item" at bounding box center [450, 371] width 218 height 51
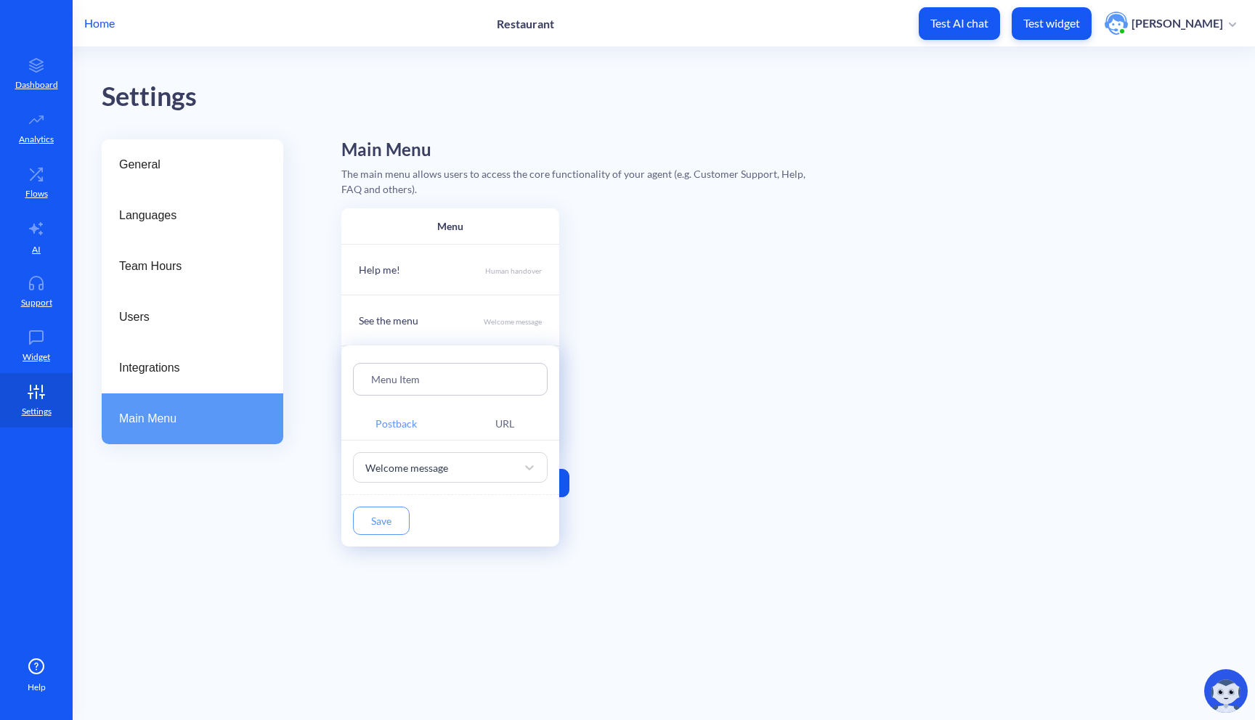
click at [404, 378] on input "Menu Item" at bounding box center [450, 379] width 158 height 17
click at [426, 381] on input "Menu Item" at bounding box center [450, 379] width 158 height 17
drag, startPoint x: 390, startPoint y: 383, endPoint x: 356, endPoint y: 383, distance: 34.1
click at [356, 383] on div "Menu Item" at bounding box center [450, 379] width 195 height 33
paste input "Order takeaway"
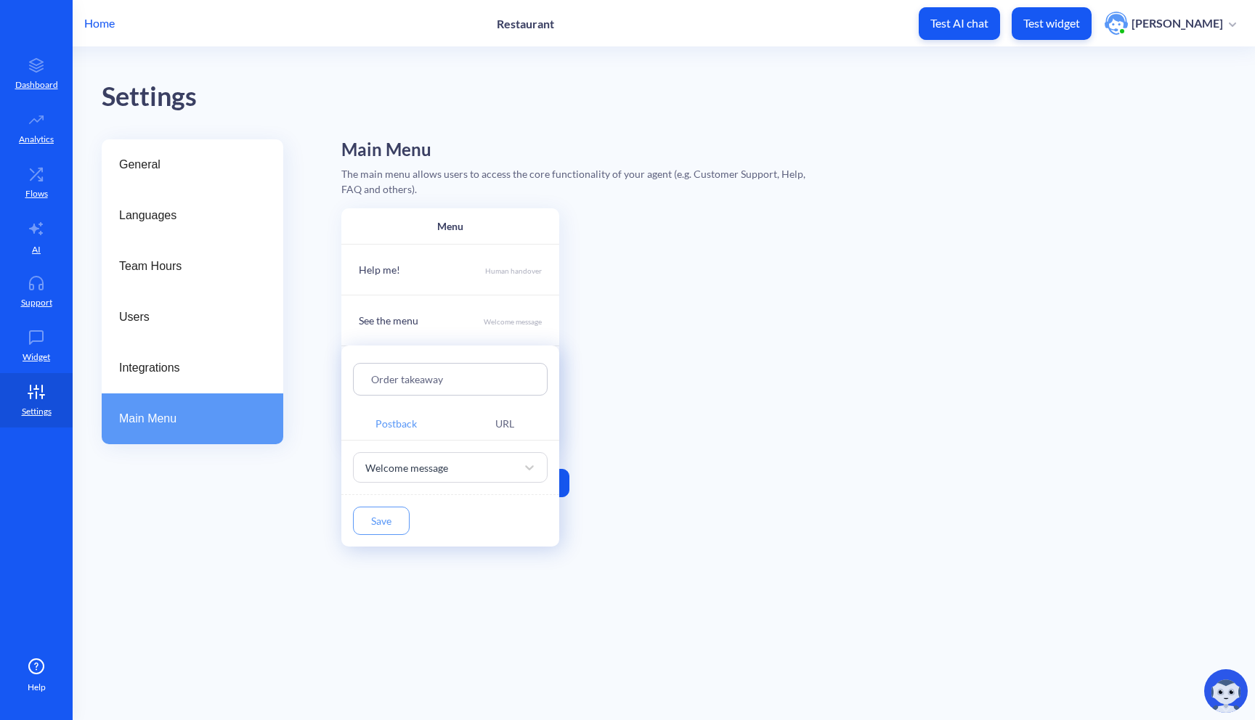
type input "Order takeaway"
click at [399, 524] on button "Save" at bounding box center [381, 521] width 57 height 28
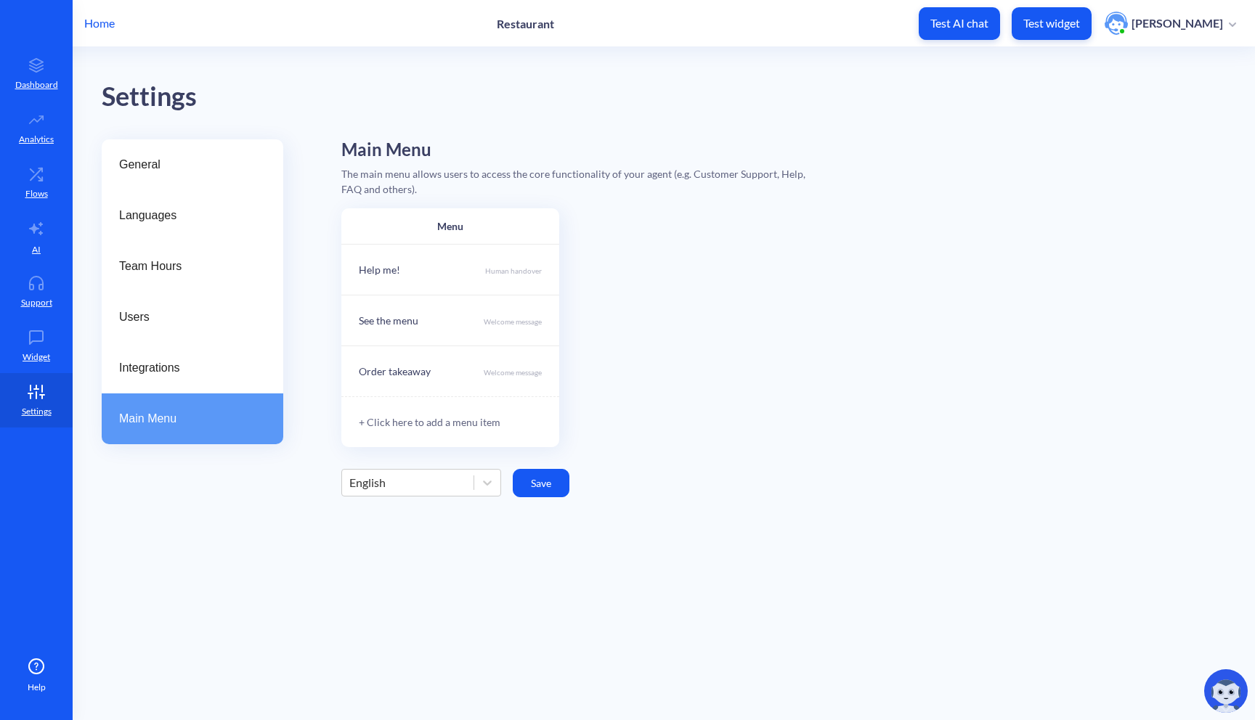
click at [406, 423] on div "+ Click here to add a menu item" at bounding box center [450, 421] width 218 height 51
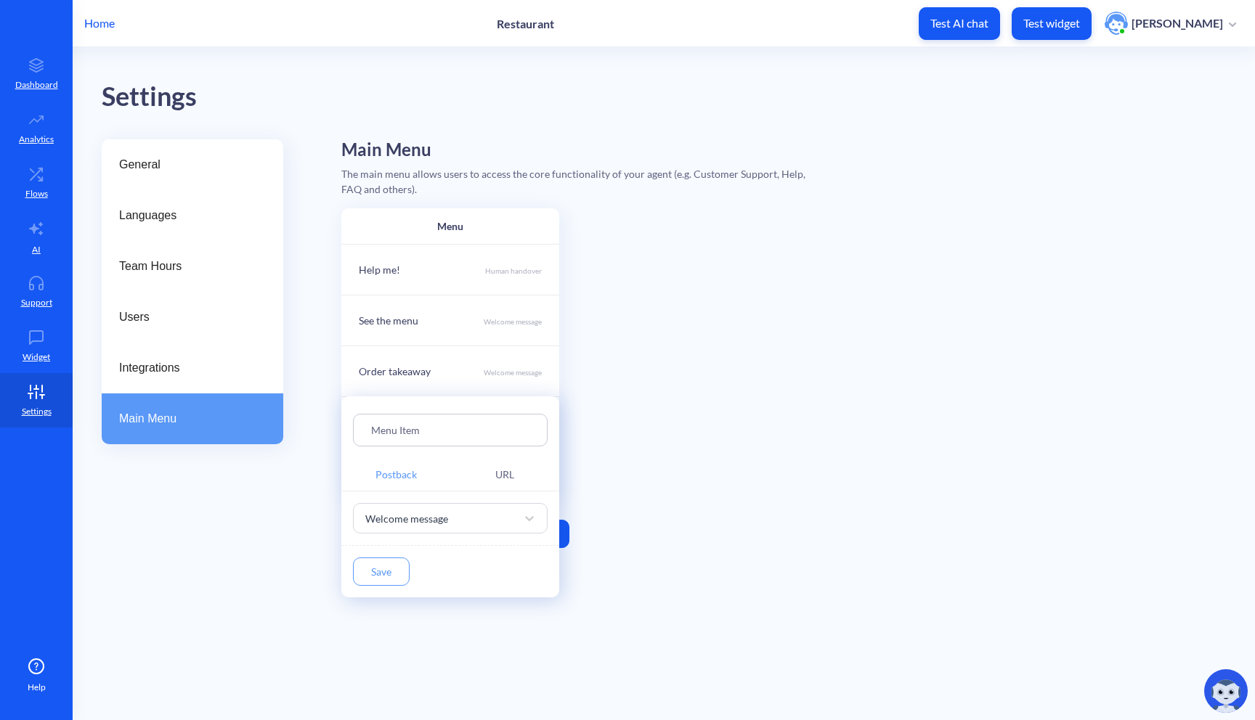
click at [425, 431] on input "Menu Item" at bounding box center [450, 430] width 158 height 17
drag, startPoint x: 439, startPoint y: 431, endPoint x: 269, endPoint y: 430, distance: 169.9
click at [269, 430] on div "Menu Item Postback URL Welcome message Save" at bounding box center [627, 360] width 1255 height 720
paste input "Info about my order"
type input "Info about my order"
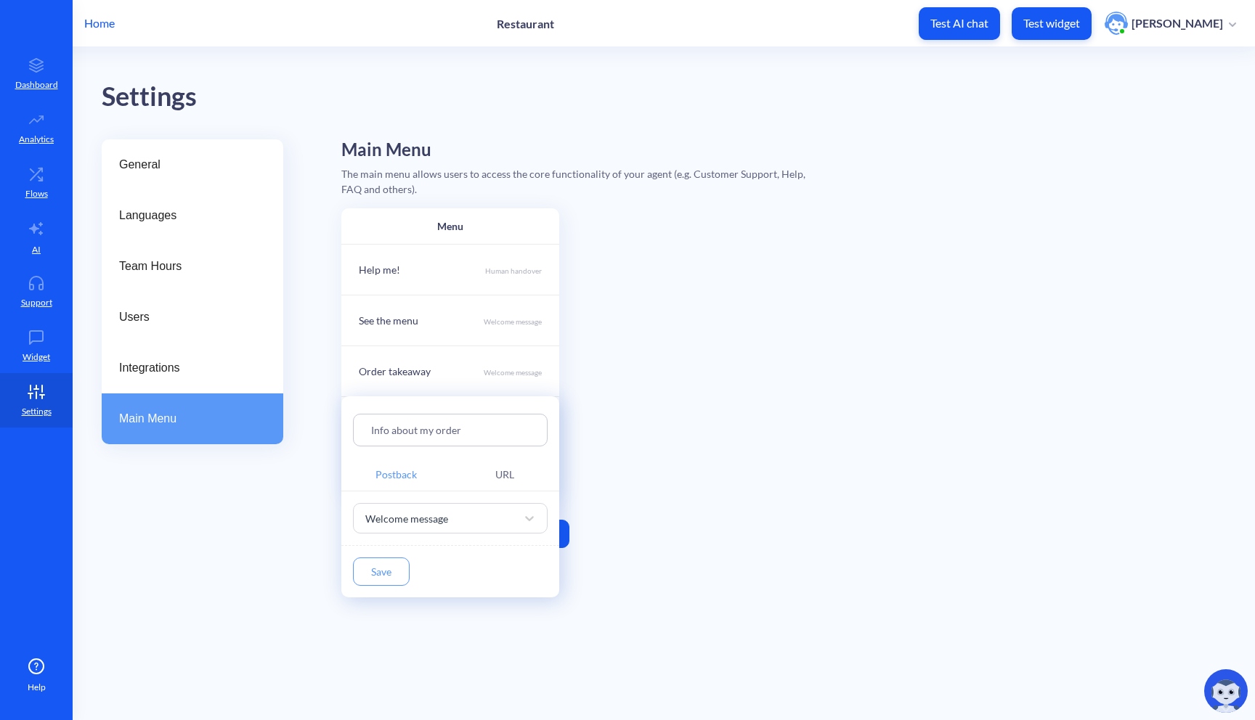
click at [383, 572] on button "Save" at bounding box center [381, 572] width 57 height 28
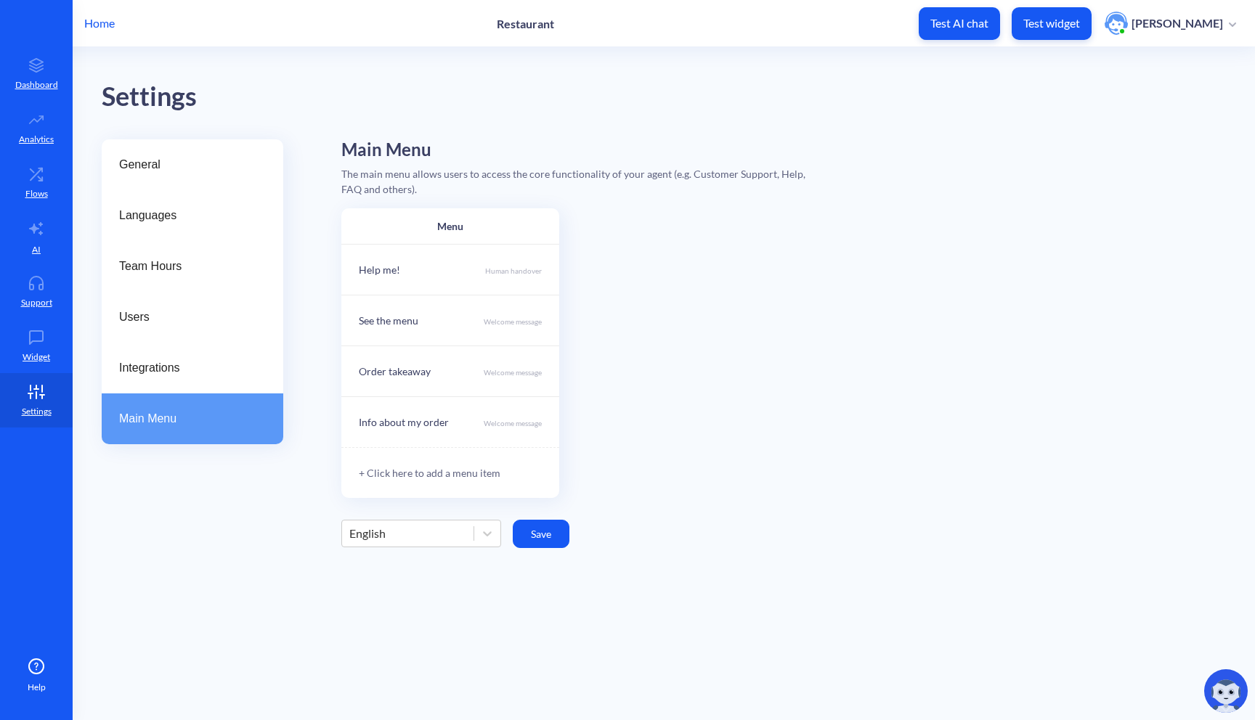
click at [449, 474] on div "+ Click here to add a menu item" at bounding box center [450, 472] width 218 height 51
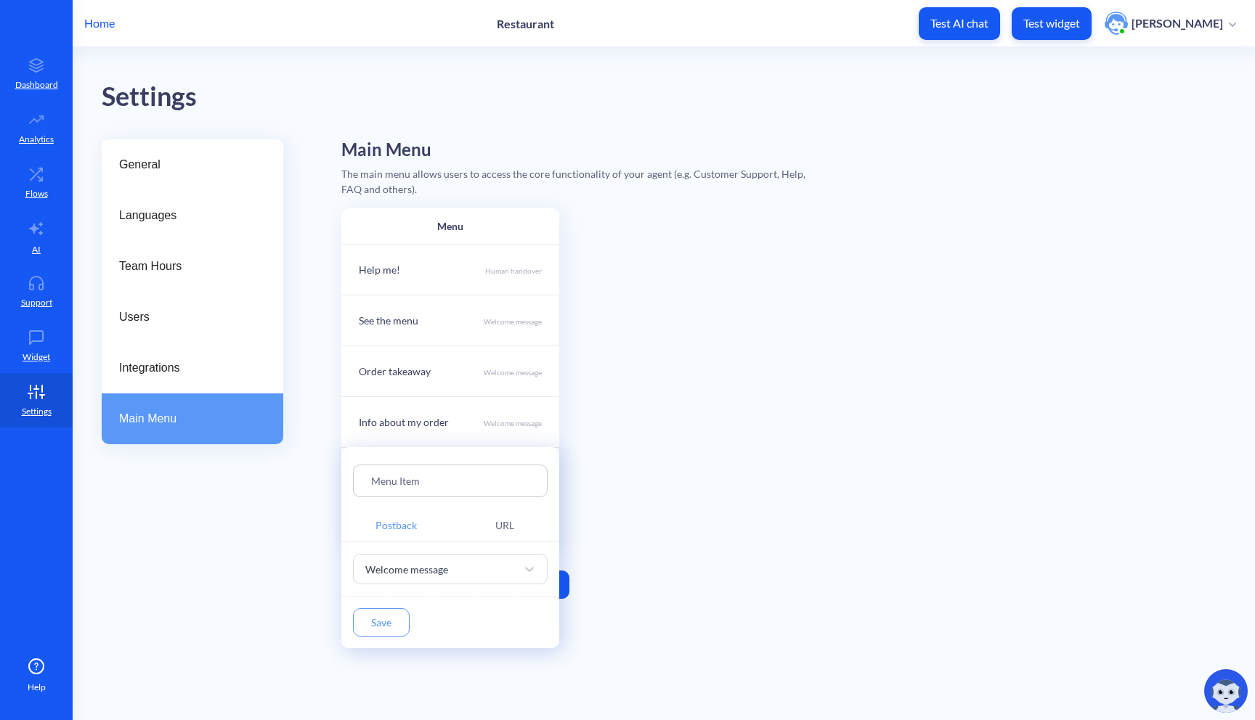
click at [441, 477] on input "Menu Item" at bounding box center [450, 481] width 158 height 17
drag, startPoint x: 452, startPoint y: 476, endPoint x: 258, endPoint y: 476, distance: 193.9
click at [258, 476] on div "Menu Item Postback URL Welcome message Save" at bounding box center [627, 360] width 1255 height 720
paste input "Apply for the job"
type input "Apply for the job"
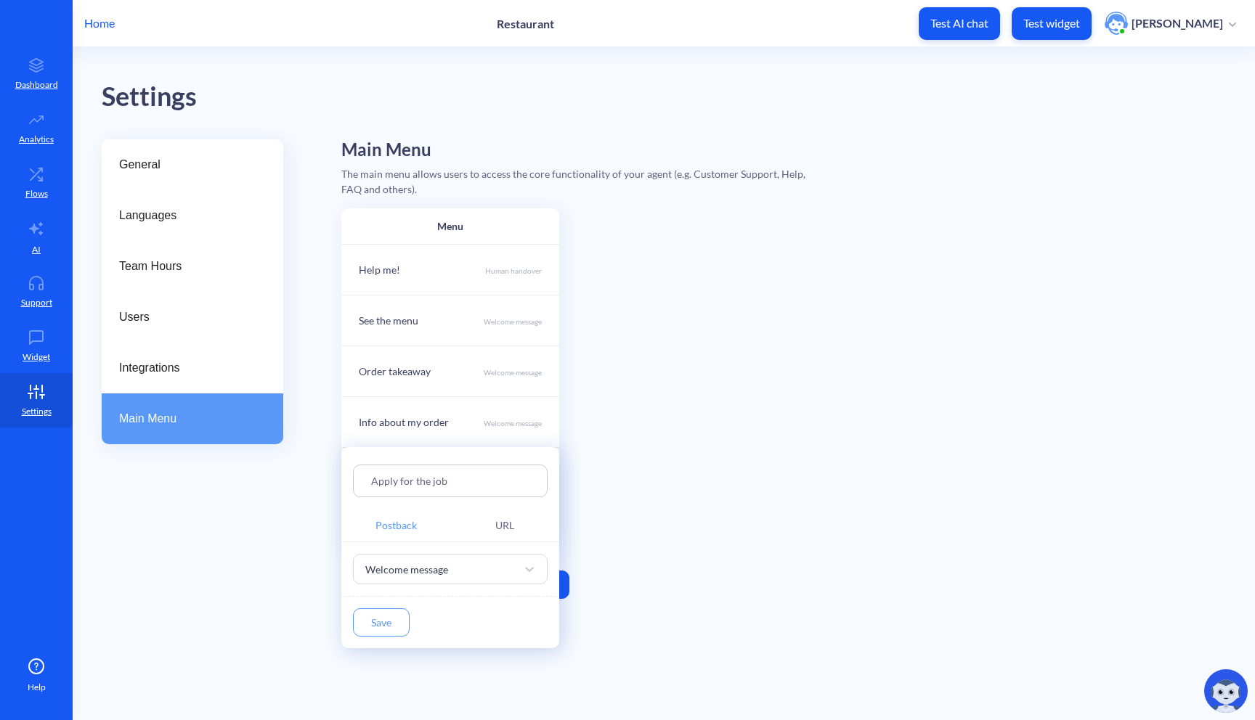
click at [380, 614] on button "Save" at bounding box center [381, 622] width 57 height 28
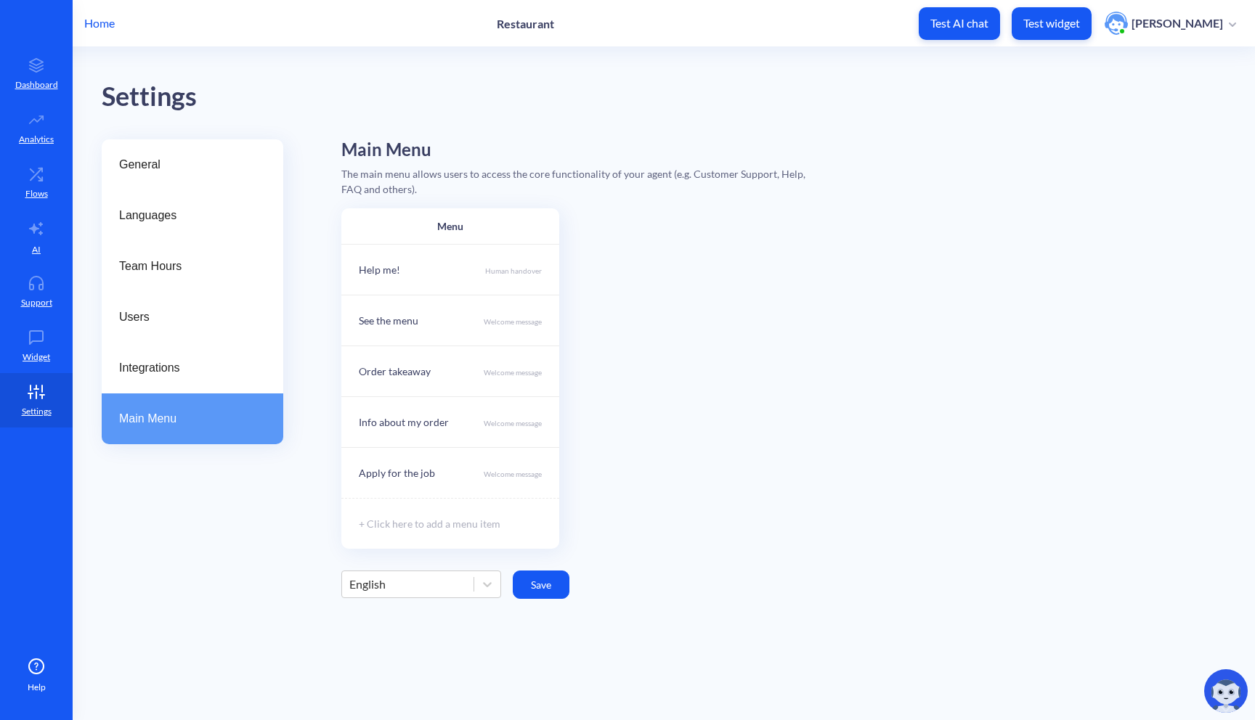
click at [577, 591] on div "English Save" at bounding box center [783, 585] width 884 height 28
click at [557, 590] on button "Save" at bounding box center [541, 585] width 57 height 28
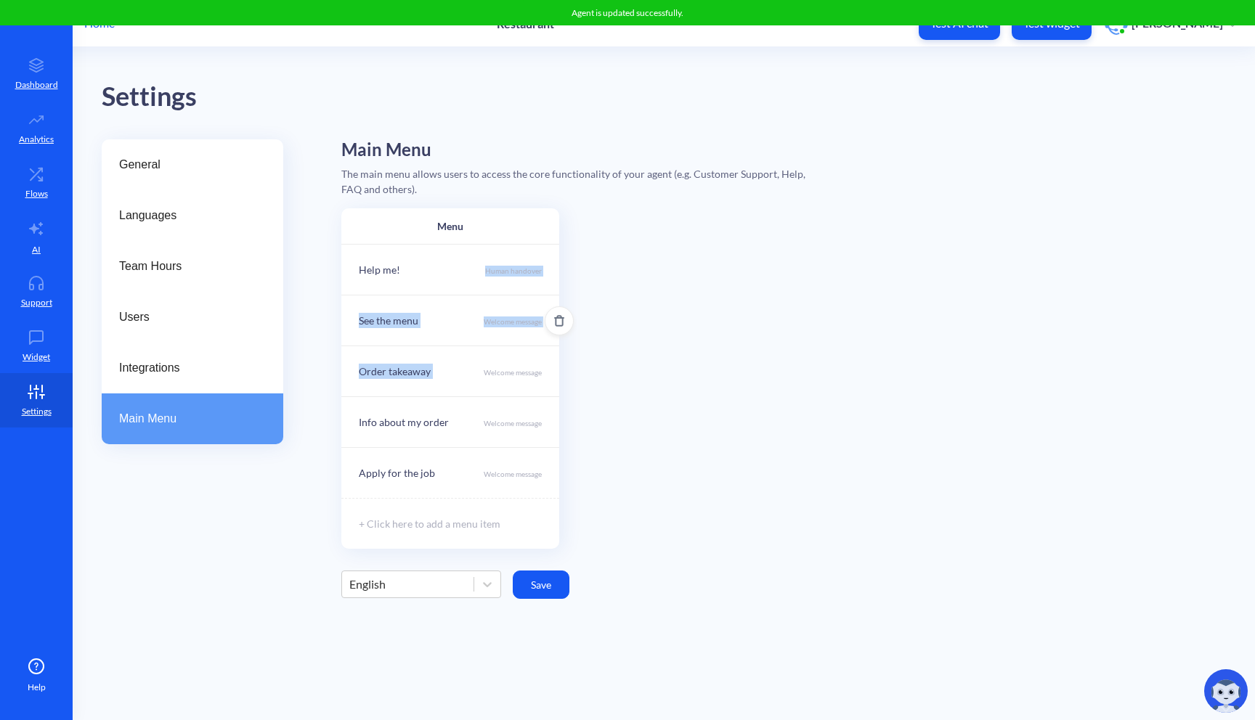
drag, startPoint x: 484, startPoint y: 269, endPoint x: 492, endPoint y: 336, distance: 67.3
click at [492, 336] on div "Menu Help me! Human handover See the menu Welcome message Order takeaway Welcom…" at bounding box center [450, 378] width 218 height 341
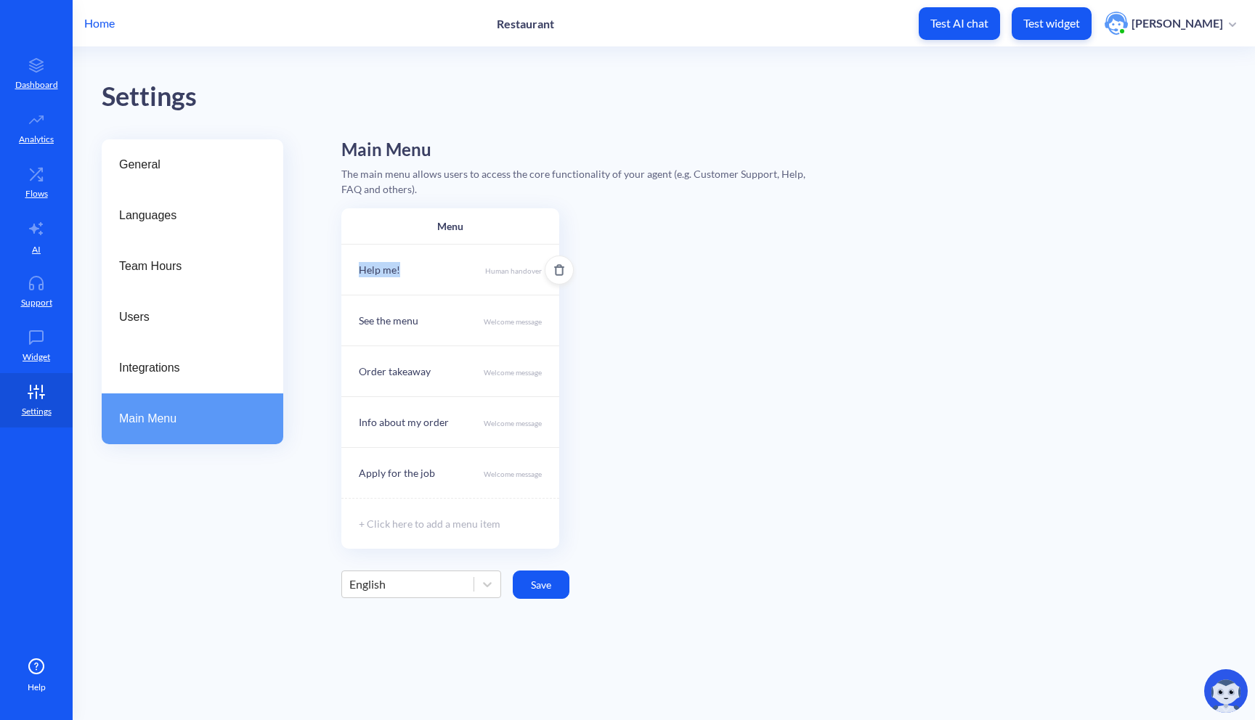
drag, startPoint x: 426, startPoint y: 267, endPoint x: 422, endPoint y: 256, distance: 11.7
click at [422, 256] on div "Help me! Human handover" at bounding box center [450, 269] width 218 height 51
click at [632, 306] on div at bounding box center [627, 360] width 1255 height 720
click at [562, 270] on div "Menu Help me! Human handover See the menu Welcome message Order takeaway Welcom…" at bounding box center [783, 378] width 884 height 341
click at [557, 273] on icon "Delete" at bounding box center [559, 270] width 12 height 12
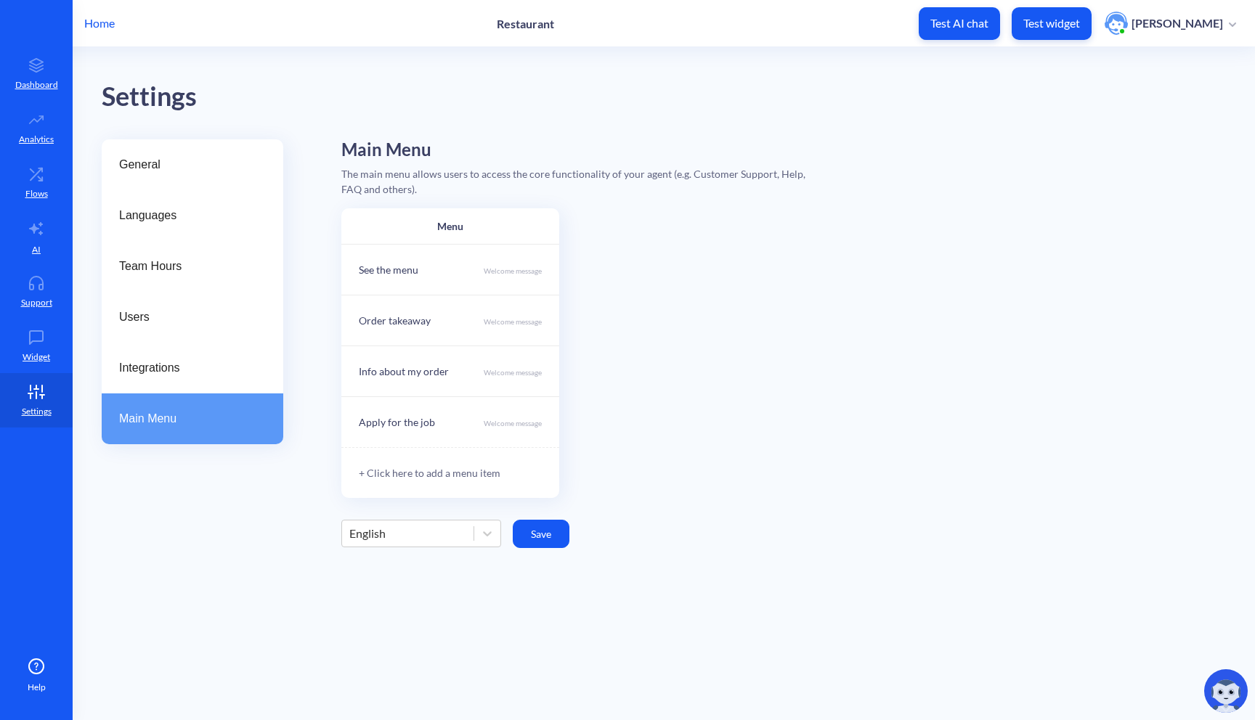
click at [412, 472] on div "+ Click here to add a menu item" at bounding box center [450, 472] width 218 height 51
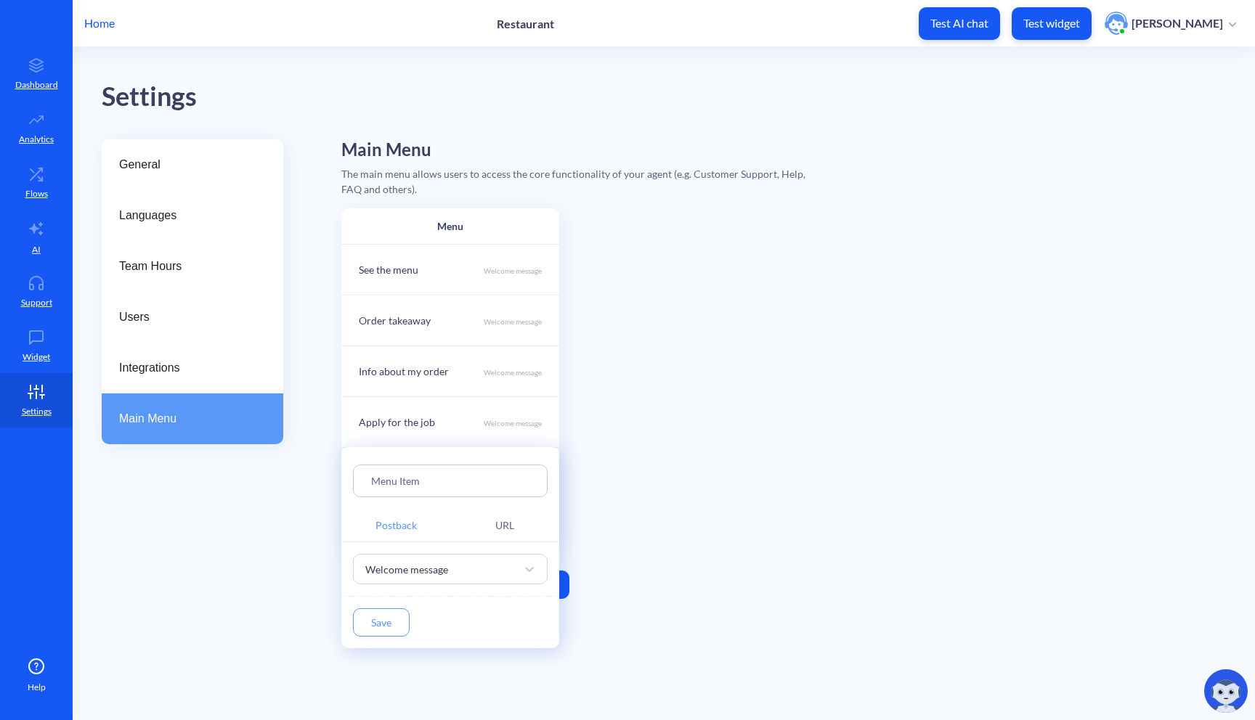
click at [407, 479] on input "Menu Item" at bounding box center [450, 481] width 158 height 17
drag, startPoint x: 450, startPoint y: 478, endPoint x: 357, endPoint y: 473, distance: 93.8
click at [357, 473] on div "Menu Item" at bounding box center [450, 481] width 195 height 33
type input "H"
type input "I"
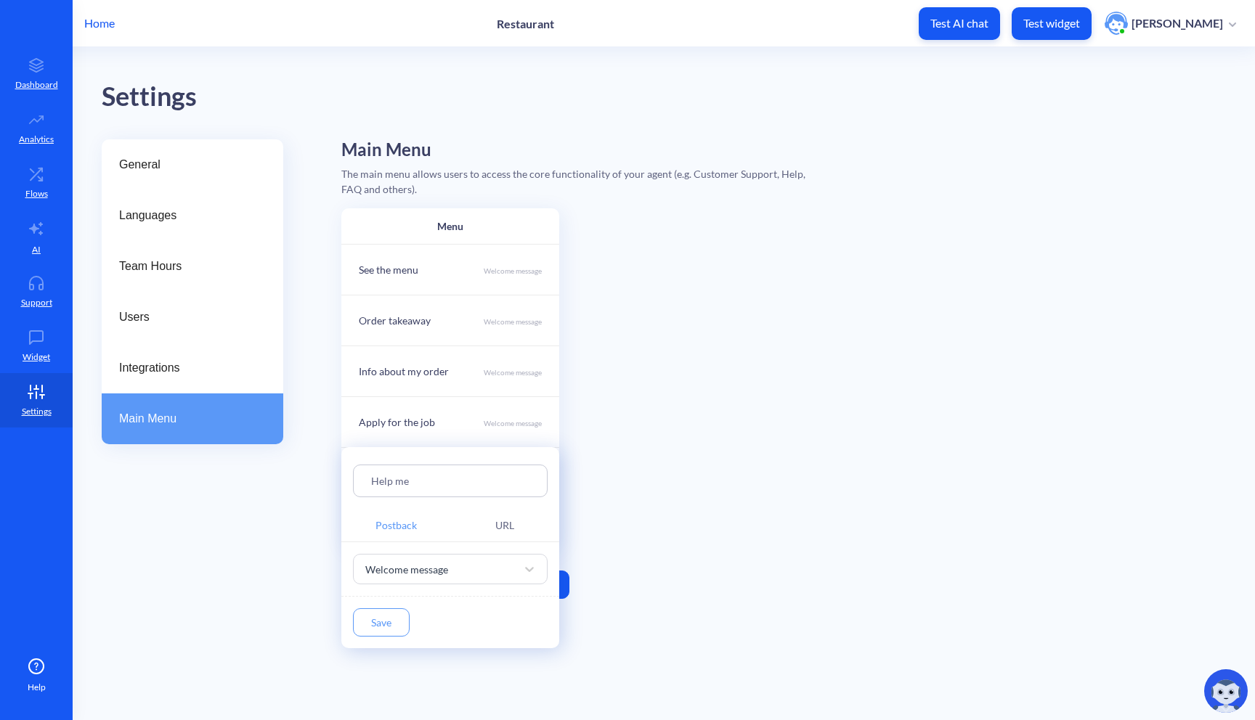
type input "Help me"
click at [375, 630] on button "Save" at bounding box center [381, 622] width 57 height 28
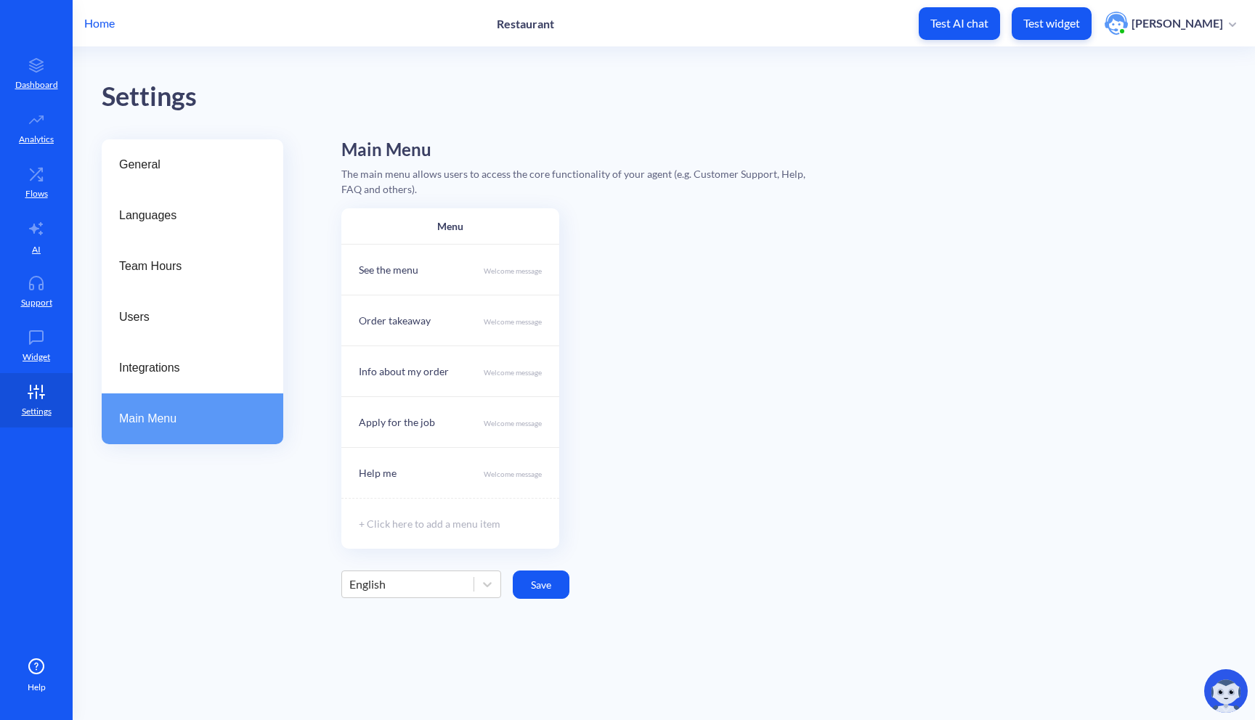
click at [523, 587] on button "Save" at bounding box center [541, 585] width 57 height 28
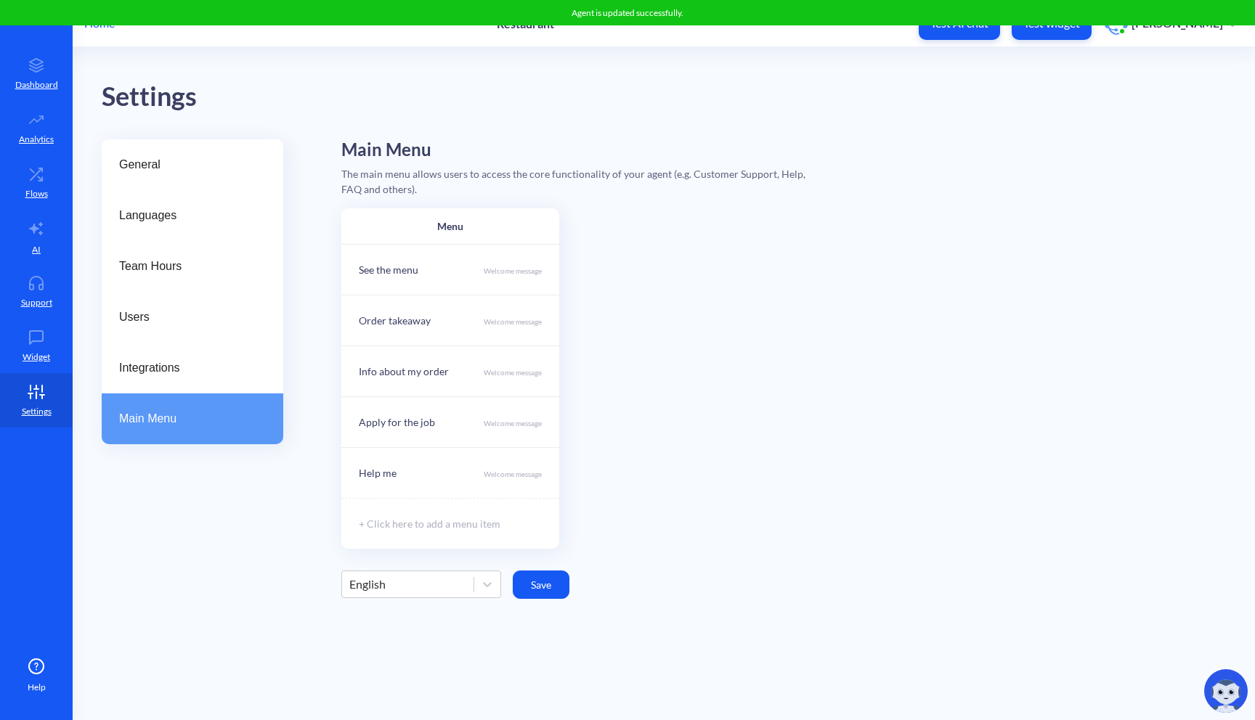
click at [471, 577] on div "English" at bounding box center [407, 584] width 131 height 26
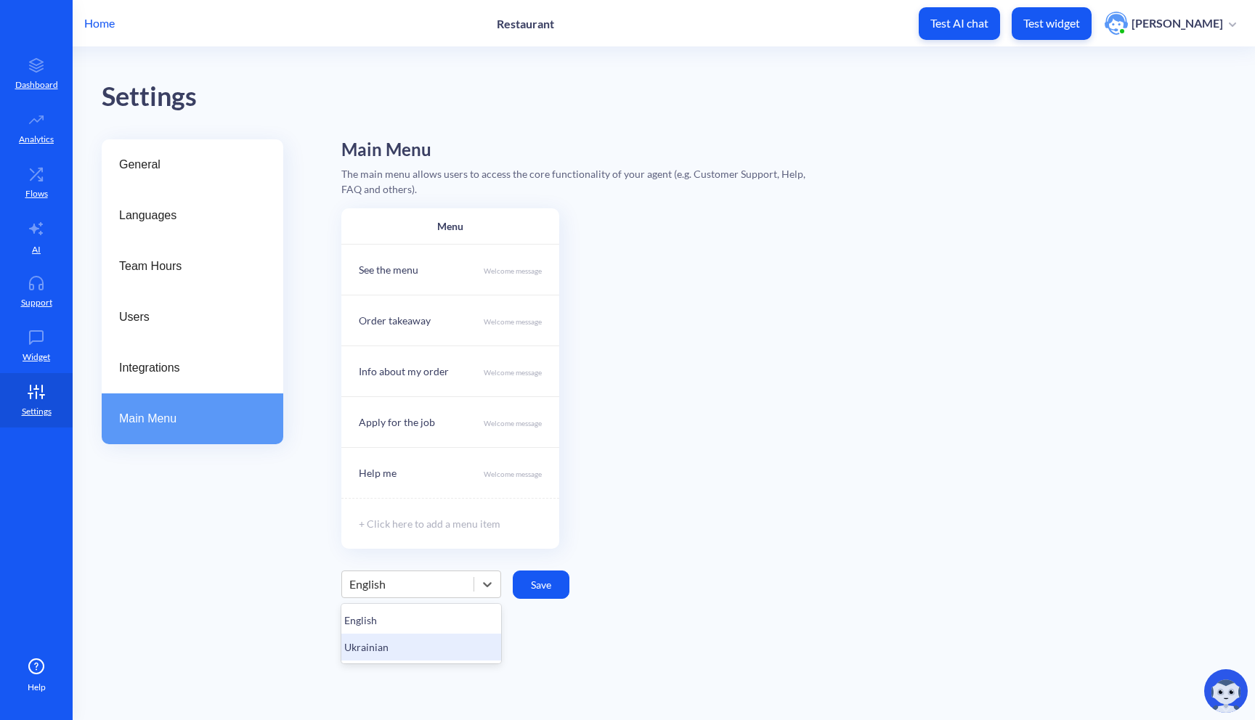
click at [433, 653] on div "Ukrainian" at bounding box center [421, 647] width 160 height 27
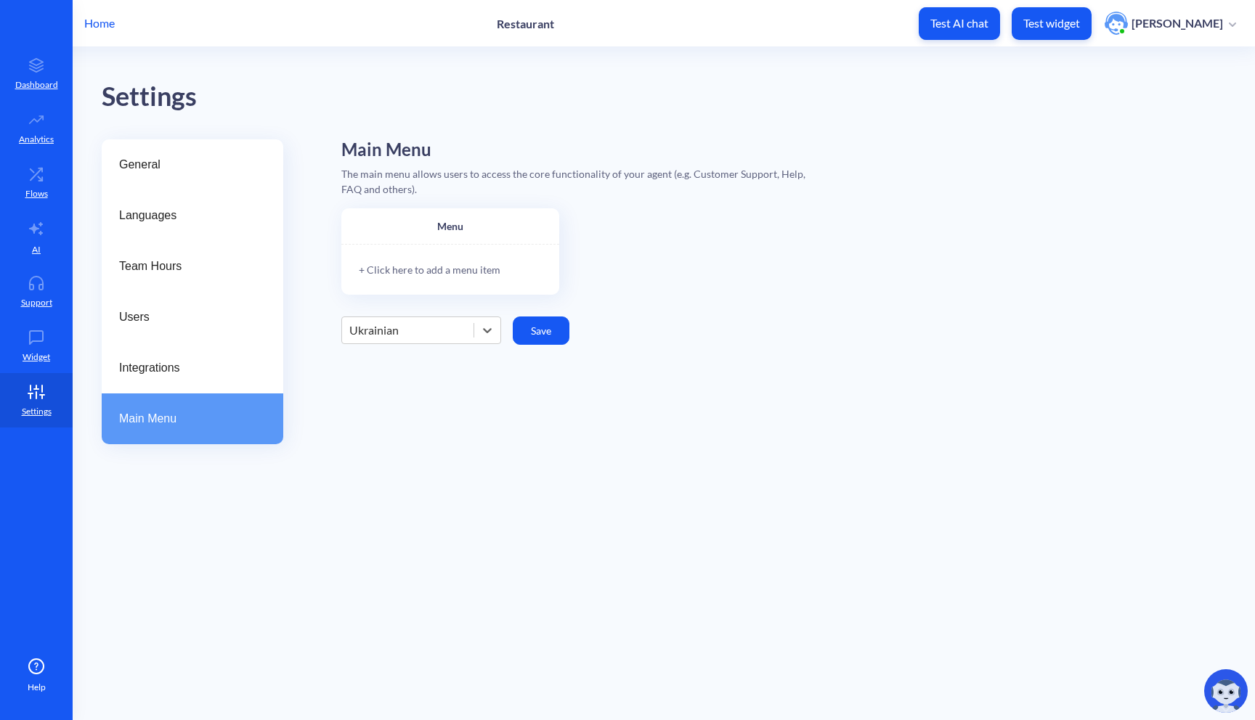
click at [437, 280] on div "+ Click here to add a menu item" at bounding box center [450, 269] width 218 height 51
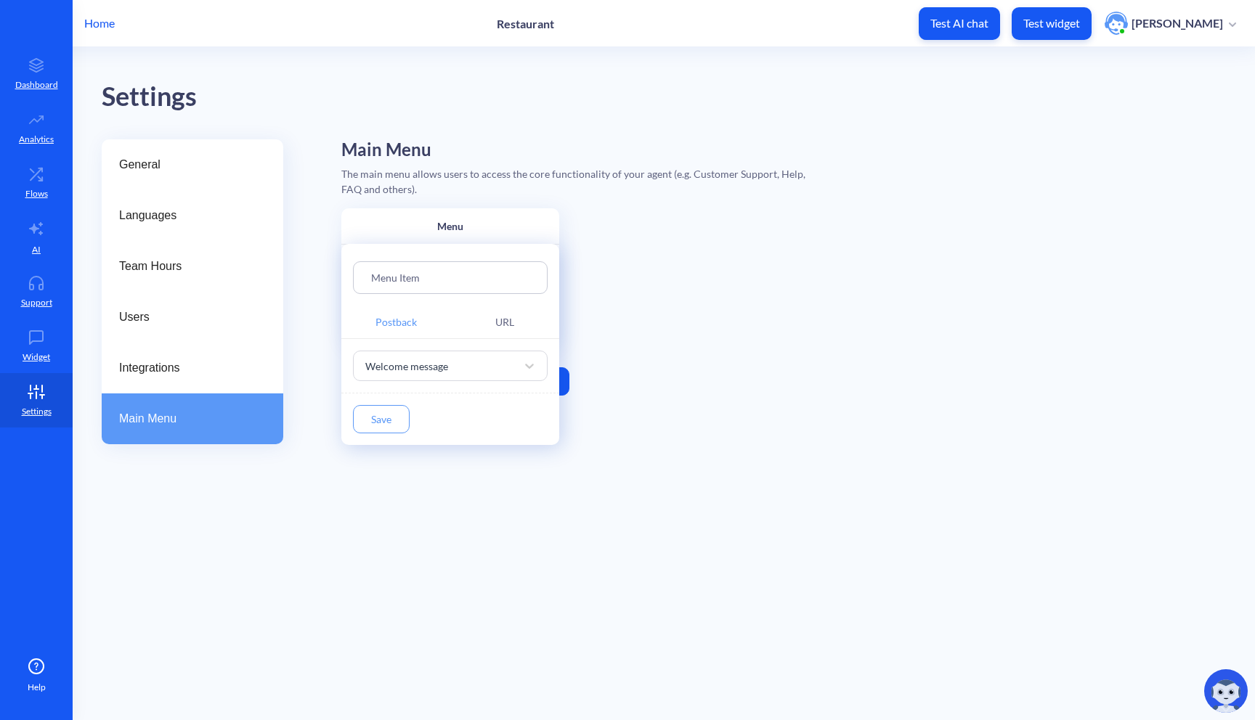
click at [424, 279] on input "Menu Item" at bounding box center [450, 277] width 158 height 17
drag, startPoint x: 457, startPoint y: 284, endPoint x: 280, endPoint y: 284, distance: 177.2
click at [280, 284] on div "Menu Item Postback URL Welcome message Save" at bounding box center [627, 360] width 1255 height 720
paste input "Побачити меню"
type input "Побачити меню"
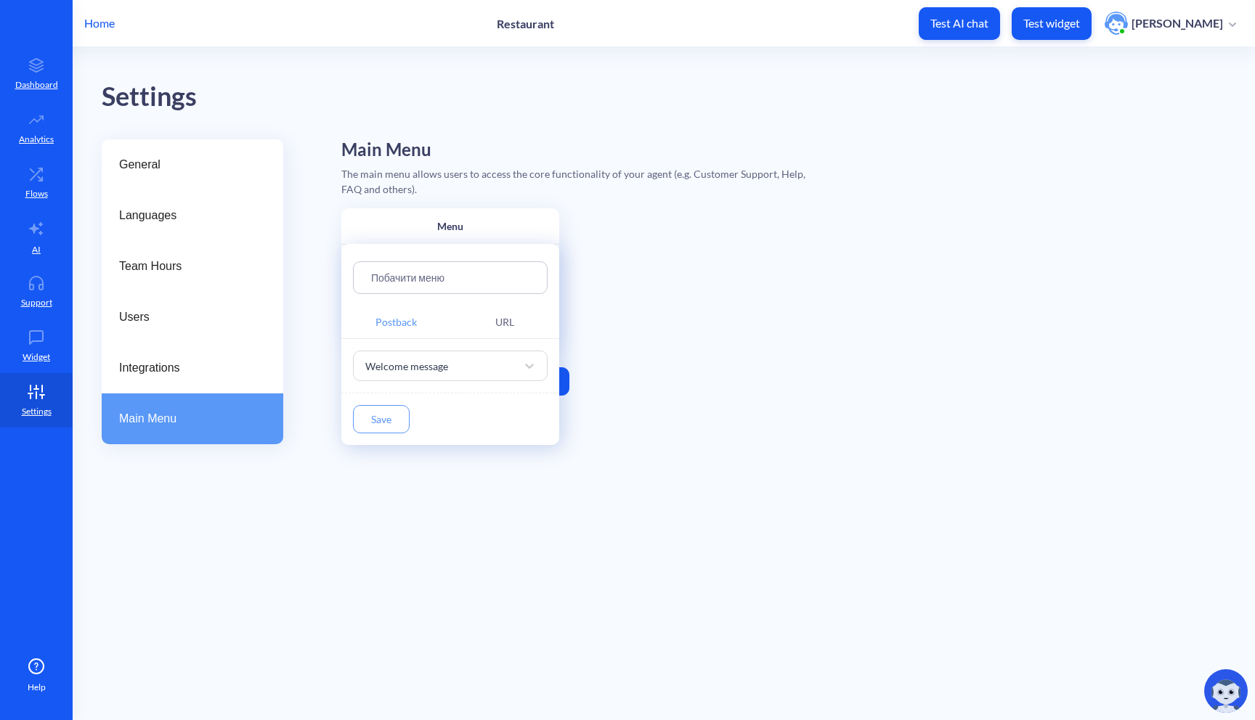
click at [387, 421] on button "Save" at bounding box center [381, 419] width 57 height 28
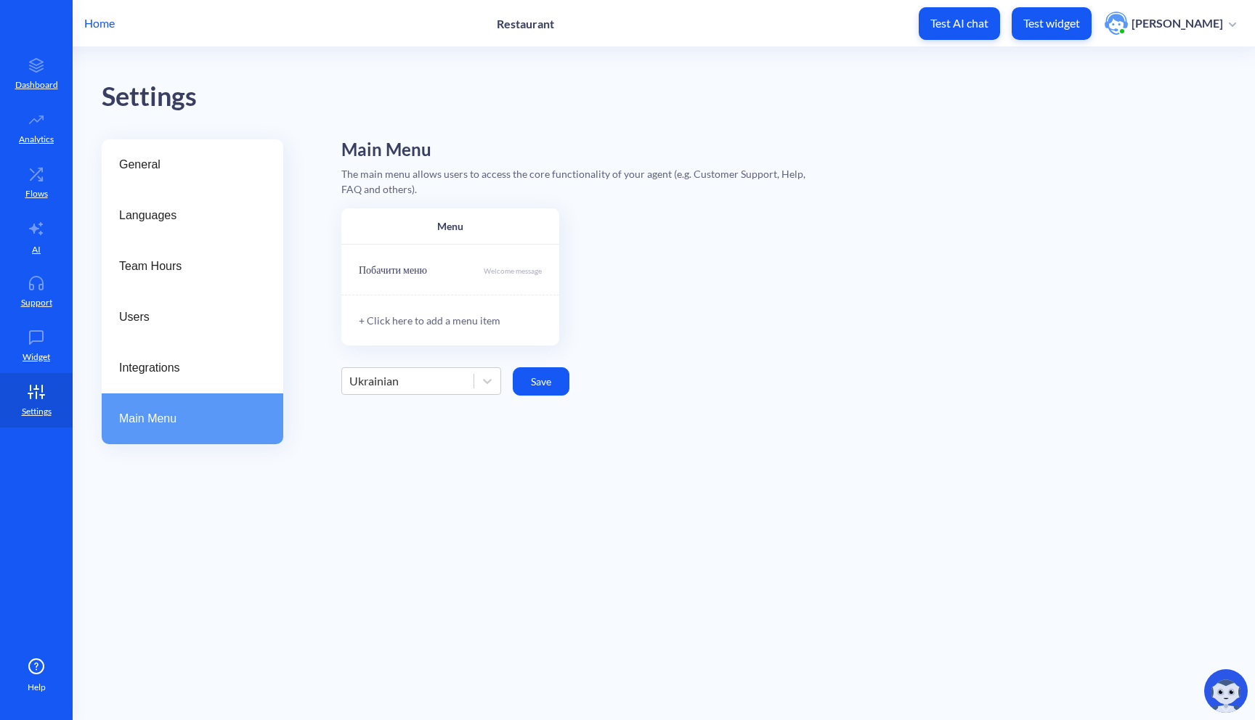
click at [457, 327] on div "+ Click here to add a menu item" at bounding box center [450, 320] width 218 height 51
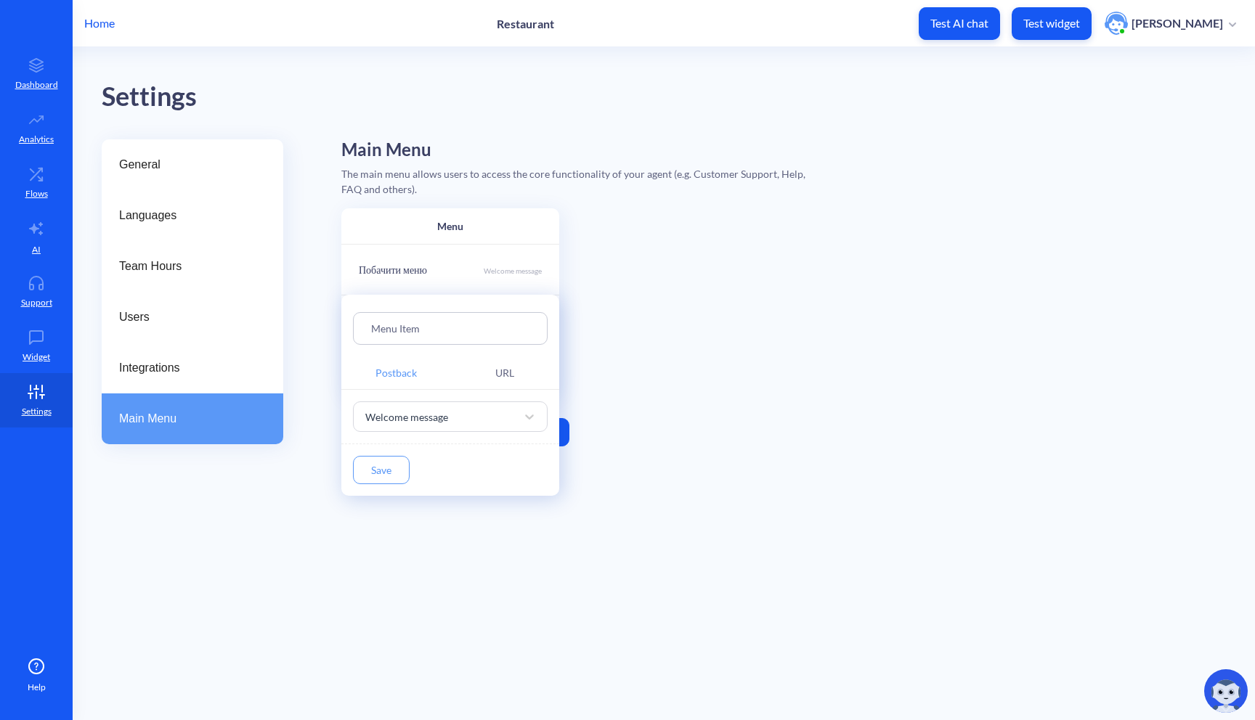
click at [437, 318] on div "Menu Item" at bounding box center [450, 328] width 195 height 33
click at [428, 328] on input "Menu Item" at bounding box center [450, 328] width 158 height 17
paste input "Зробити замовлення на виніс"
type input "Зробити замовлення на виніс"
click at [378, 463] on button "Save" at bounding box center [381, 470] width 57 height 28
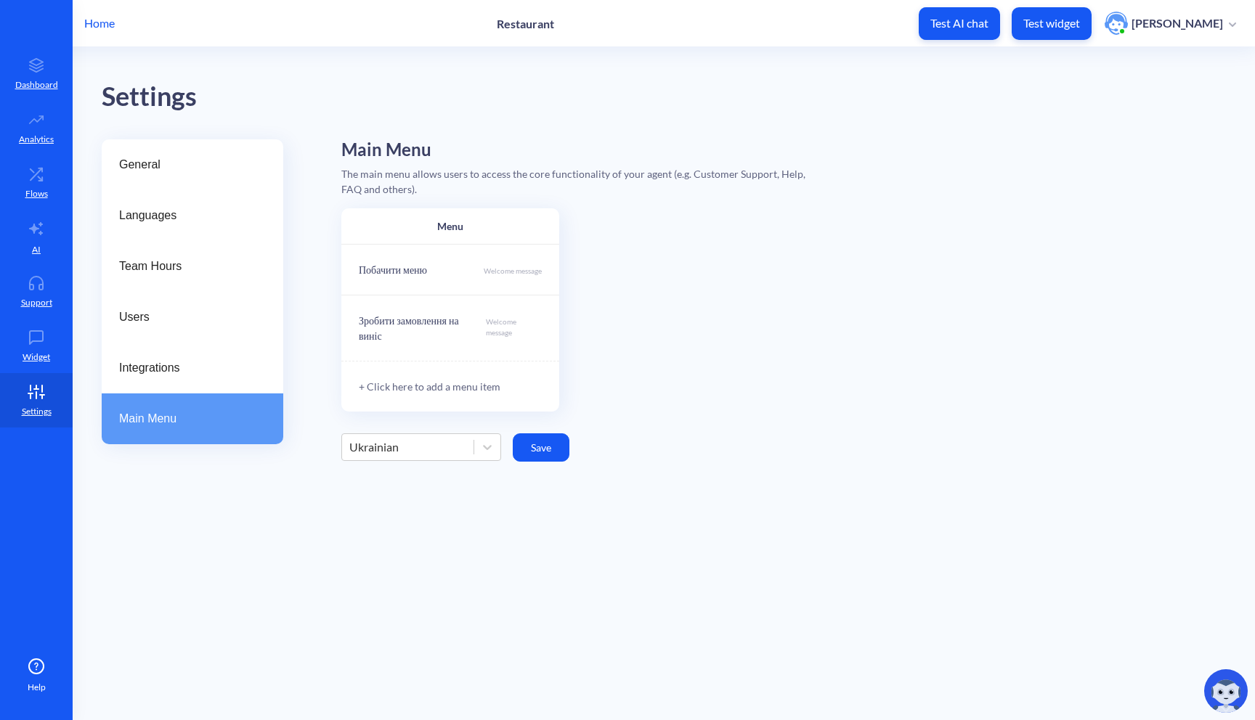
click at [443, 384] on div "+ Click here to add a menu item" at bounding box center [450, 386] width 218 height 51
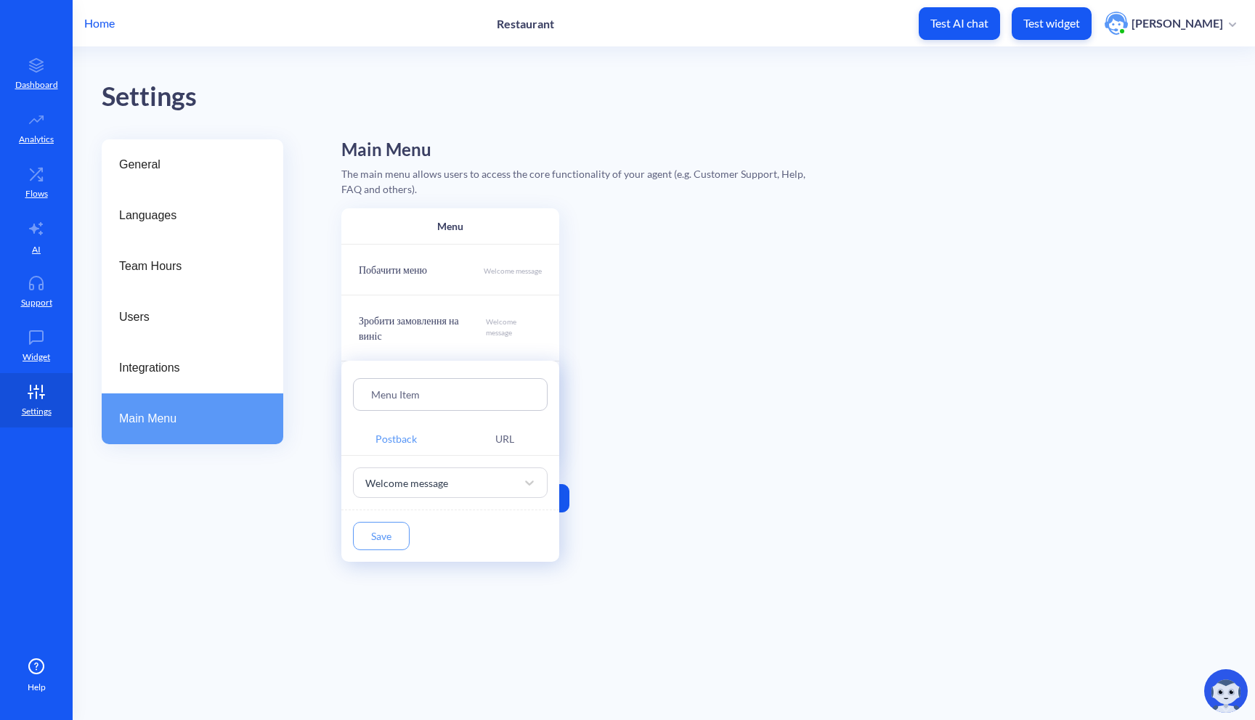
click at [448, 396] on input "Menu Item" at bounding box center [450, 394] width 158 height 17
type input "Menu Itema"
paste input "Інформація про моє замовлення"
type input "Інформація про моє замовлення"
click at [386, 545] on button "Save" at bounding box center [381, 536] width 57 height 28
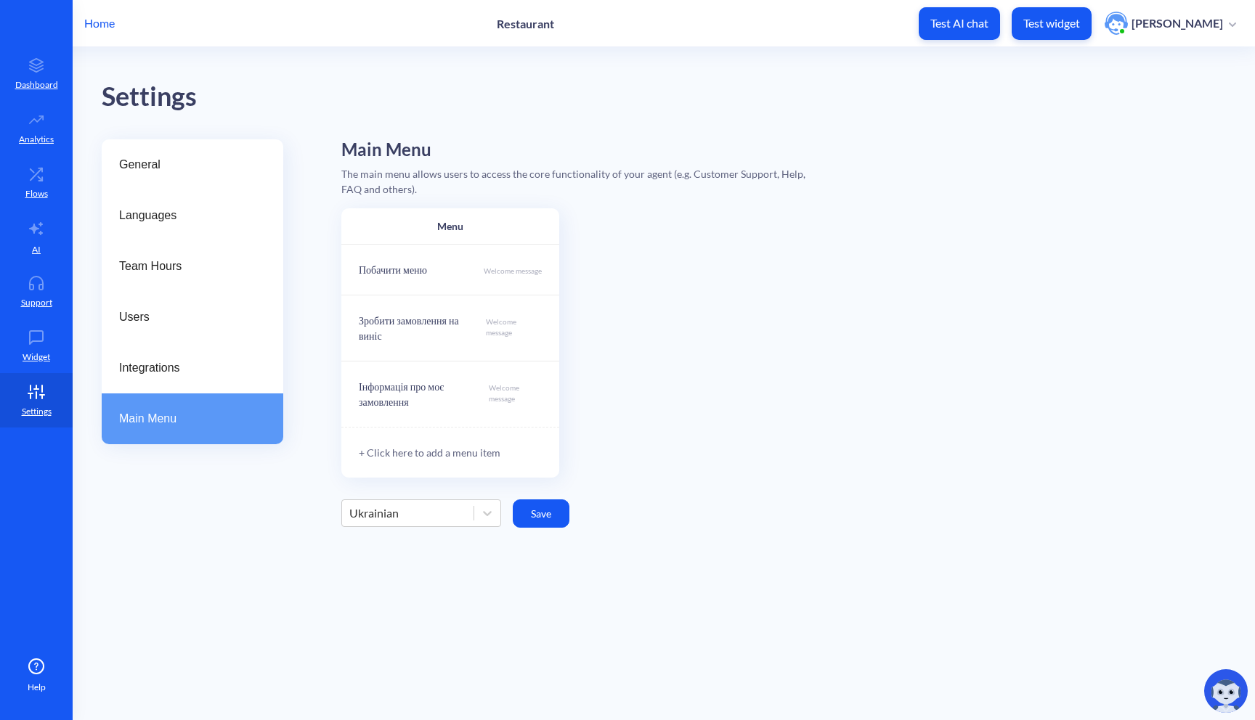
click at [407, 452] on div "+ Click here to add a menu item" at bounding box center [450, 452] width 218 height 51
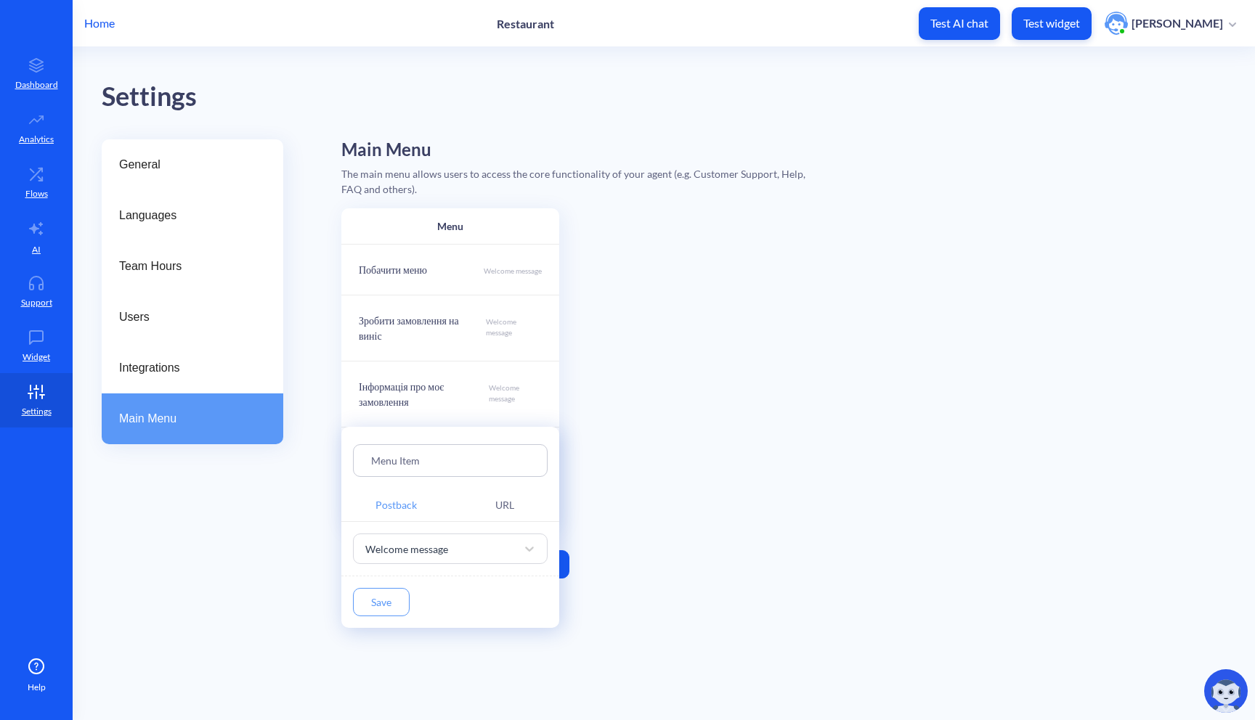
click at [397, 460] on input "Menu Item" at bounding box center [450, 460] width 158 height 17
type input "Menuaa Item"
paste input "Хочу тут працювати"
type input "Хочу тут працювати"
click at [385, 601] on button "Save" at bounding box center [381, 602] width 57 height 28
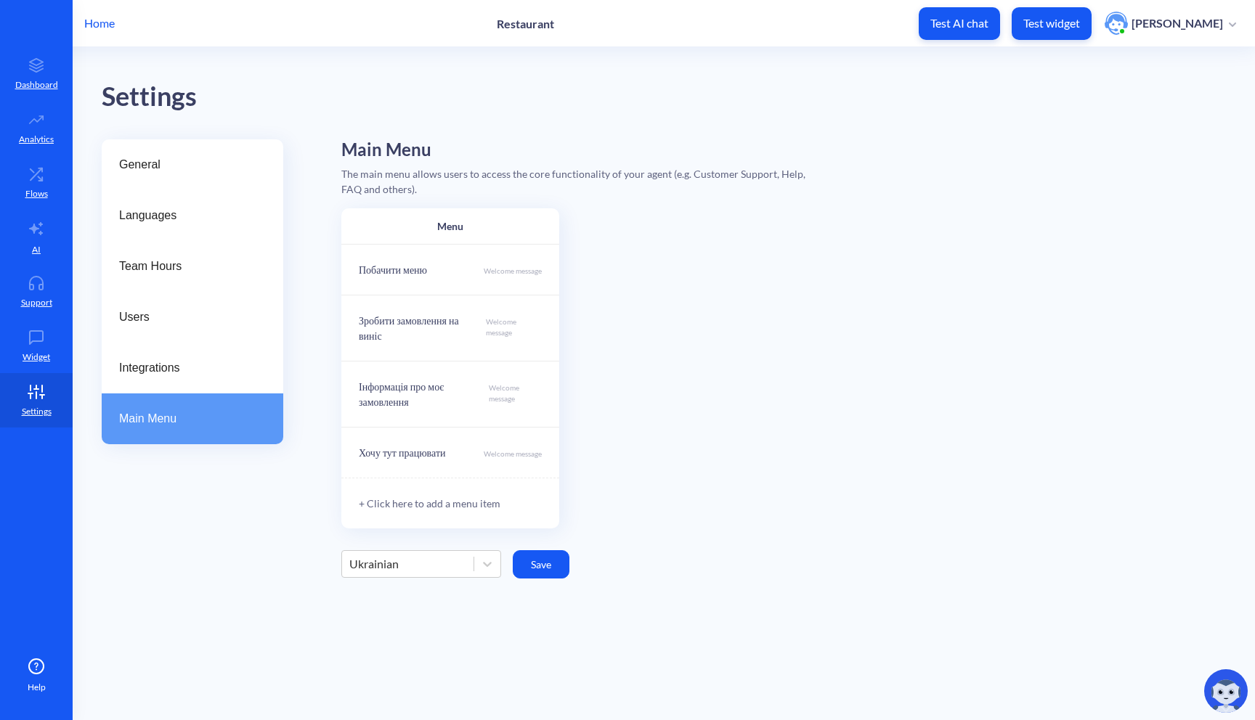
click at [423, 493] on div "+ Click here to add a menu item" at bounding box center [450, 503] width 218 height 51
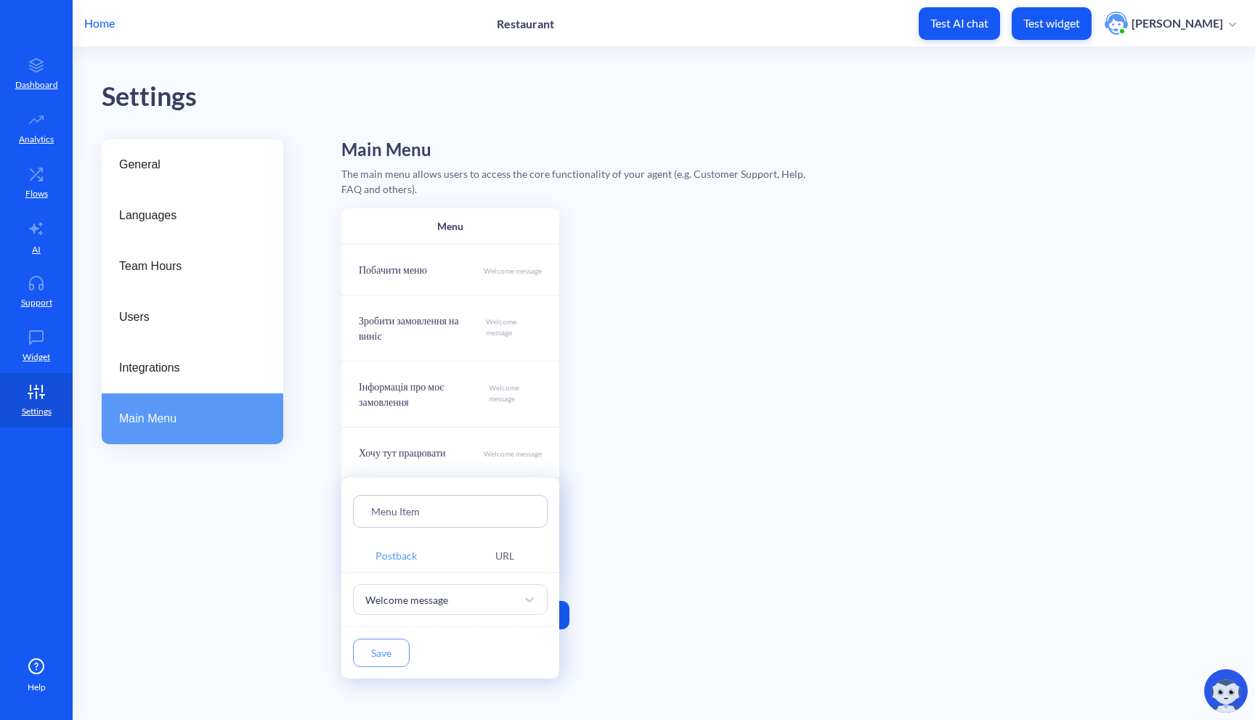
click at [425, 507] on input "Menu Item" at bounding box center [450, 511] width 158 height 17
type input "G"
type input "Потрібна допомога"
click at [386, 654] on button "Save" at bounding box center [381, 653] width 57 height 28
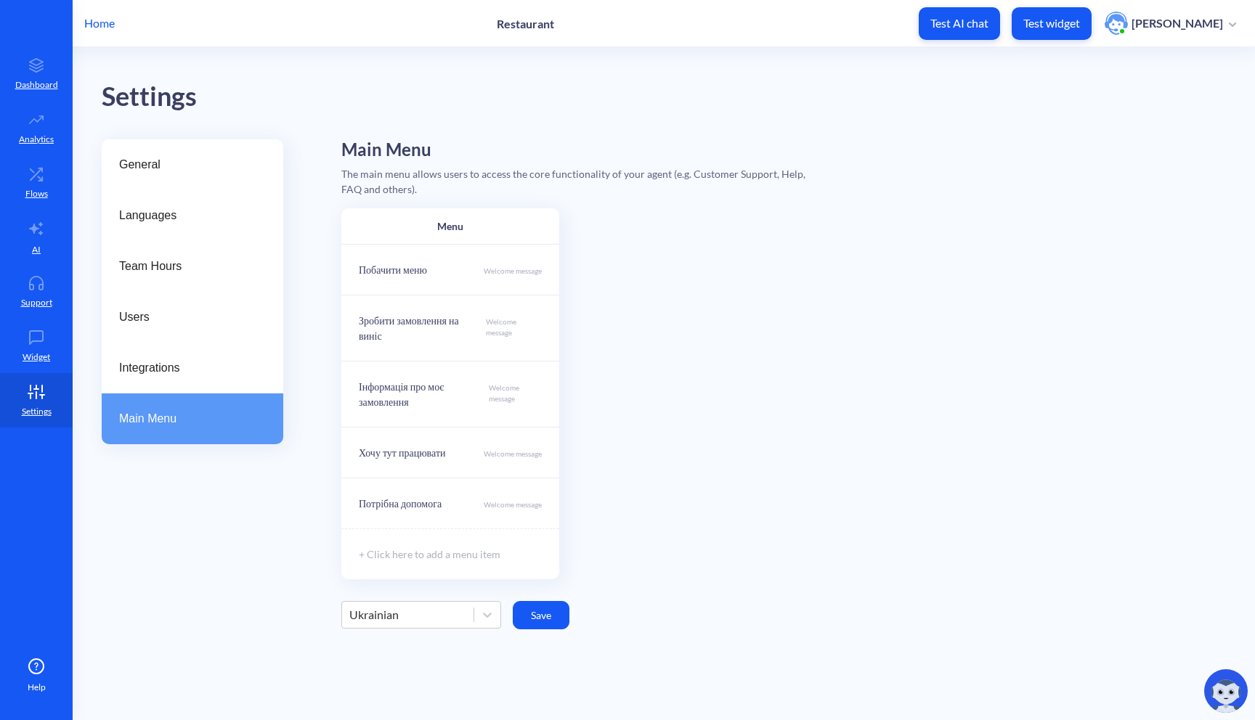
click at [534, 614] on button "Save" at bounding box center [541, 615] width 57 height 28
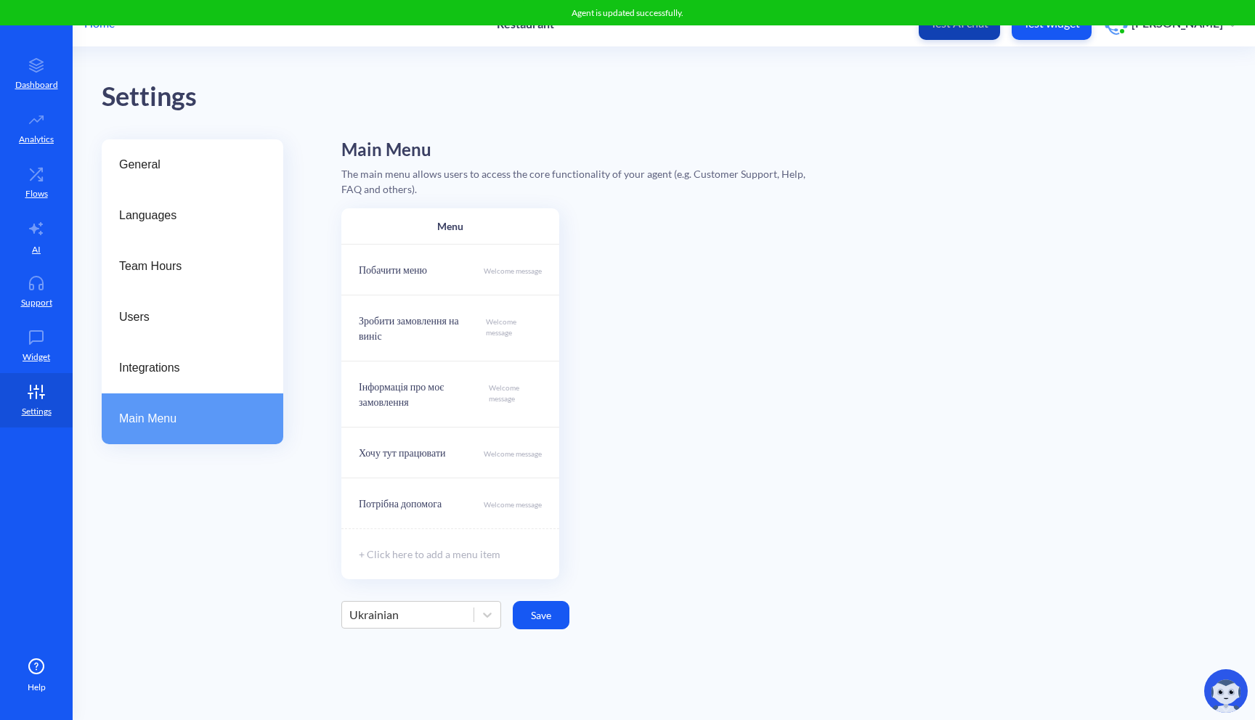
click at [987, 30] on button "Test AI chat" at bounding box center [959, 23] width 81 height 33
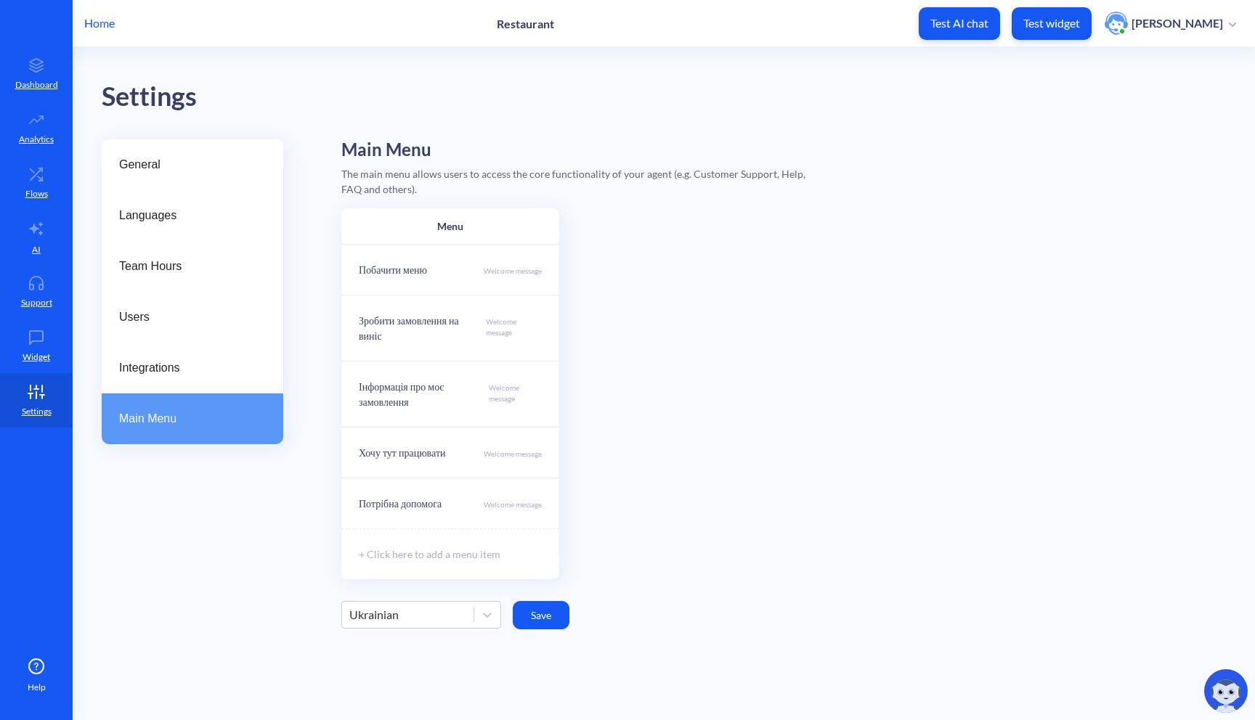
click at [965, 25] on p "Test AI chat" at bounding box center [959, 23] width 58 height 15
click at [1055, 30] on button "Test widget" at bounding box center [1051, 23] width 80 height 33
click at [198, 169] on span "General" at bounding box center [186, 164] width 135 height 17
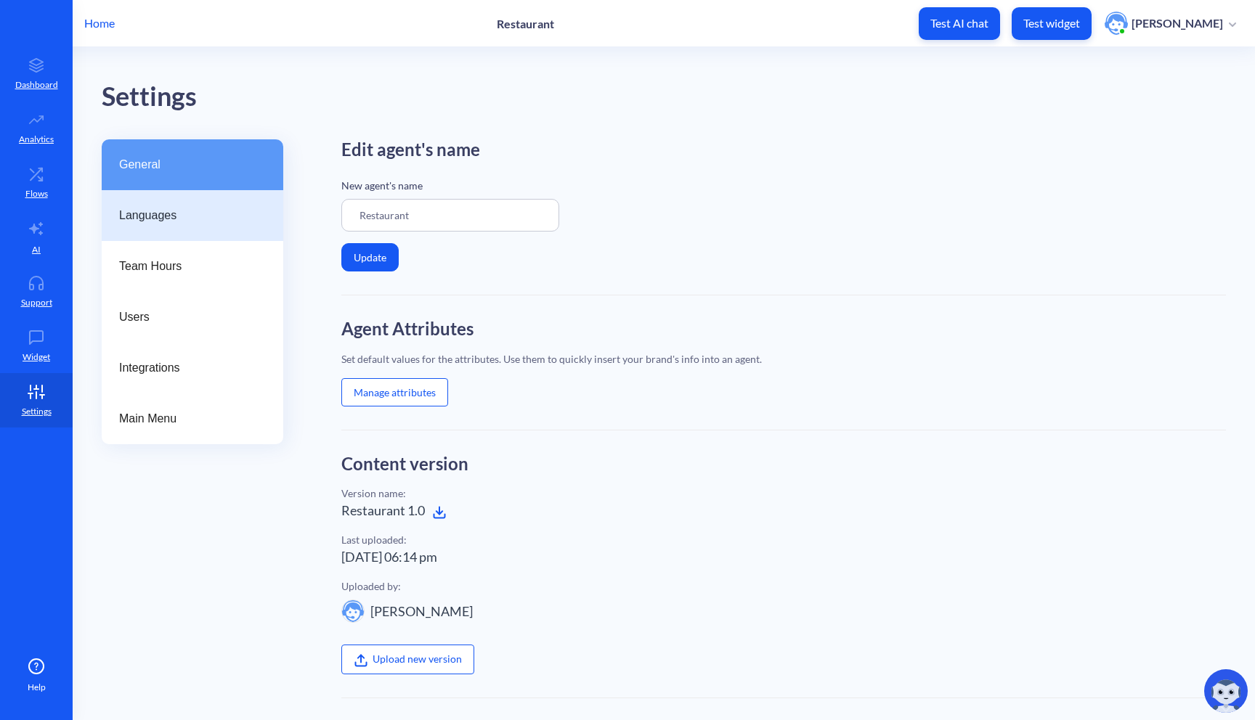
click at [188, 199] on div "Languages" at bounding box center [193, 215] width 182 height 51
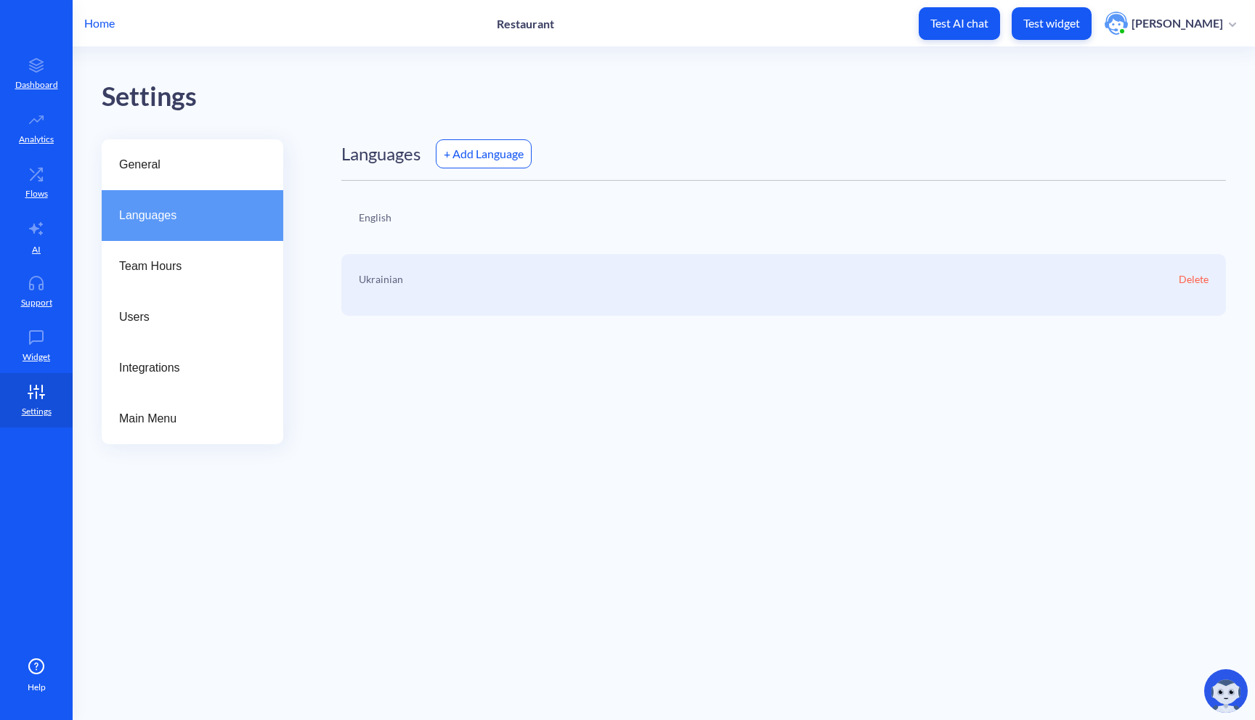
click at [555, 220] on div "English" at bounding box center [783, 223] width 884 height 62
click at [203, 270] on span "Team Hours" at bounding box center [186, 266] width 135 height 17
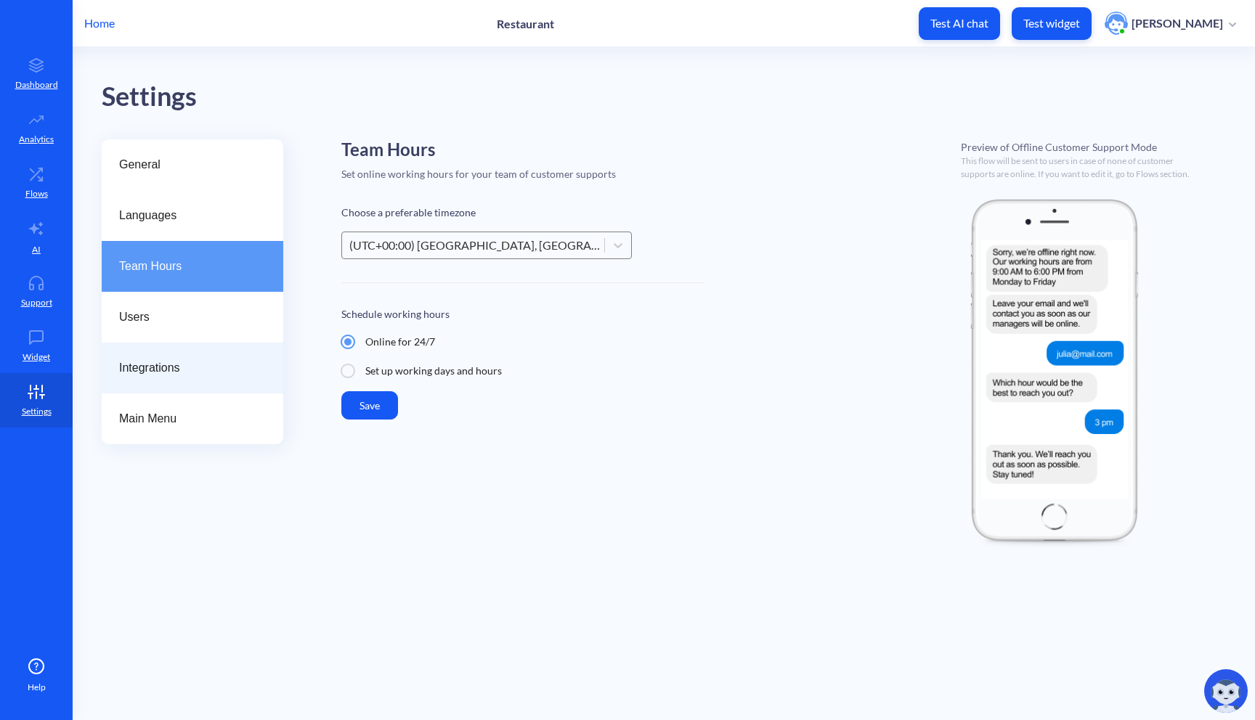
click at [204, 370] on span "Integrations" at bounding box center [186, 367] width 135 height 17
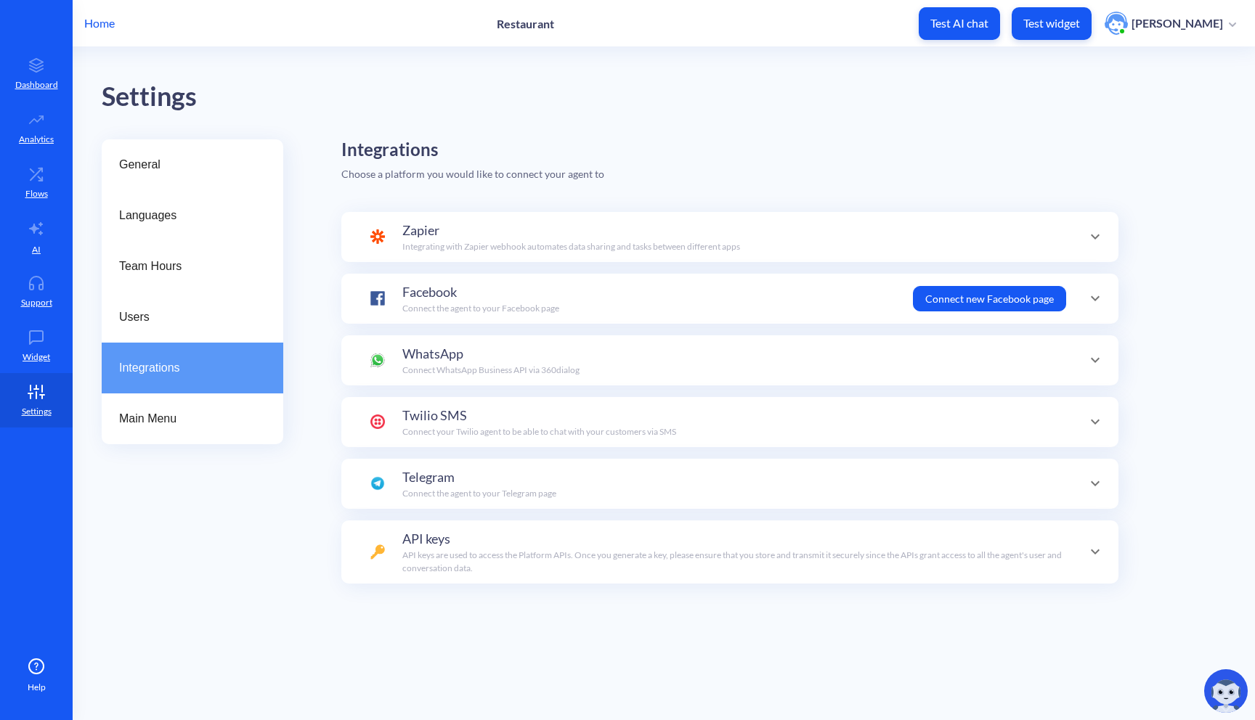
scroll to position [142, 0]
click at [213, 336] on div "Users" at bounding box center [193, 317] width 182 height 51
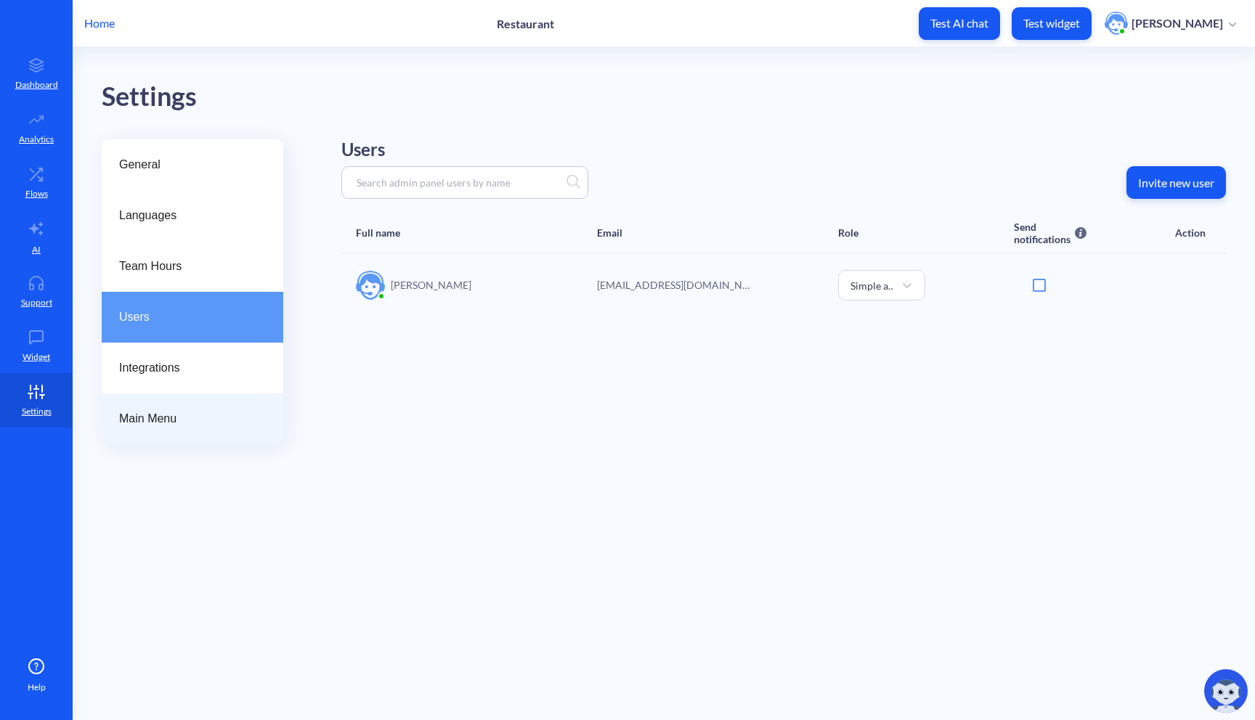
click at [197, 417] on span "Main Menu" at bounding box center [186, 418] width 135 height 17
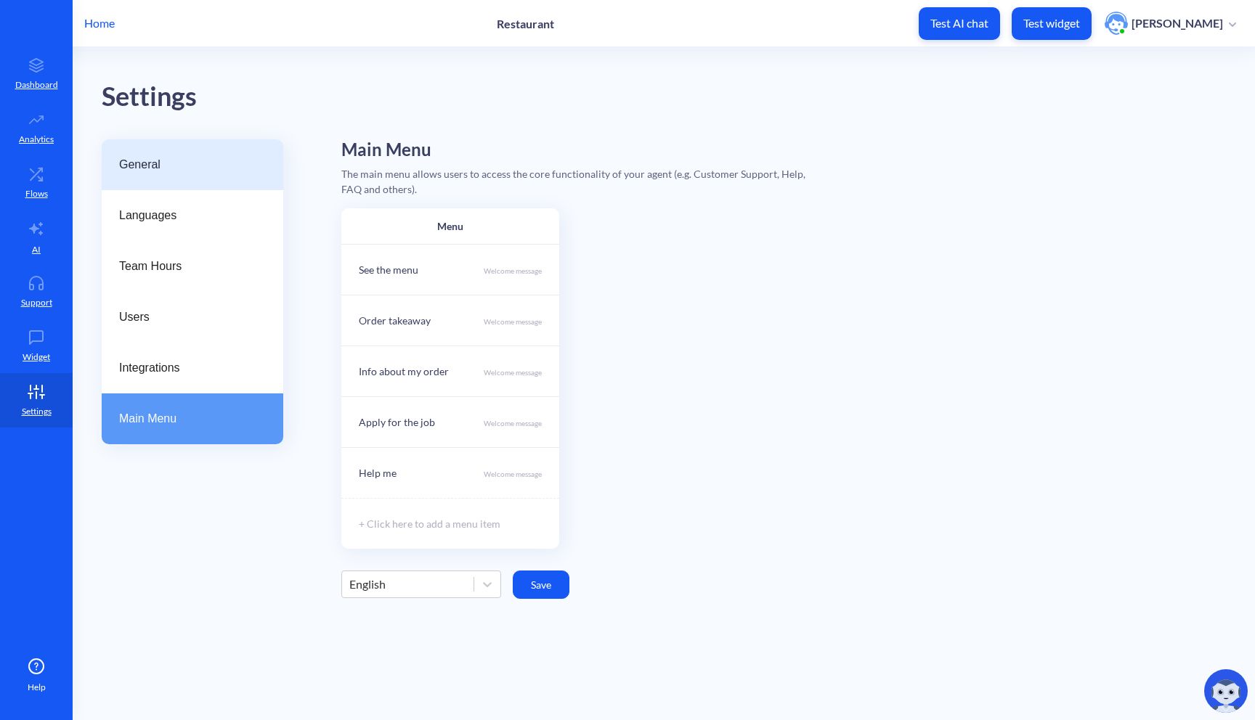
click at [204, 176] on div "General" at bounding box center [193, 164] width 182 height 51
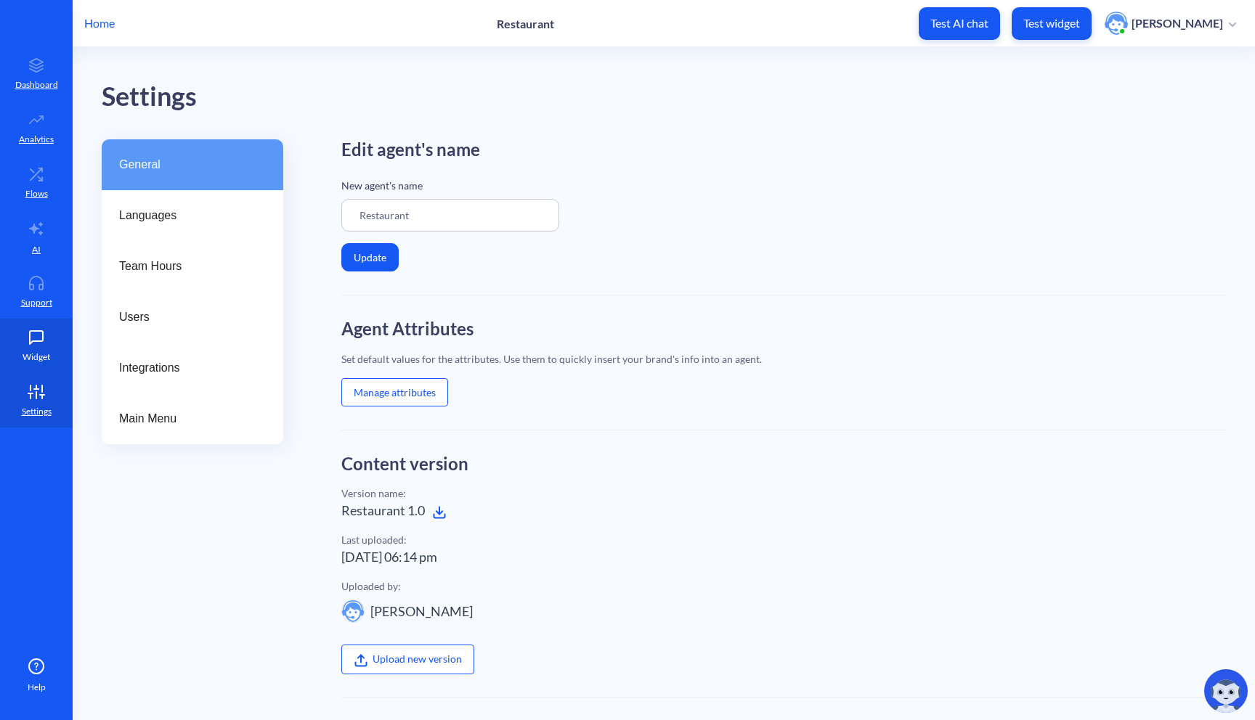
click at [44, 352] on p "Widget" at bounding box center [37, 357] width 28 height 13
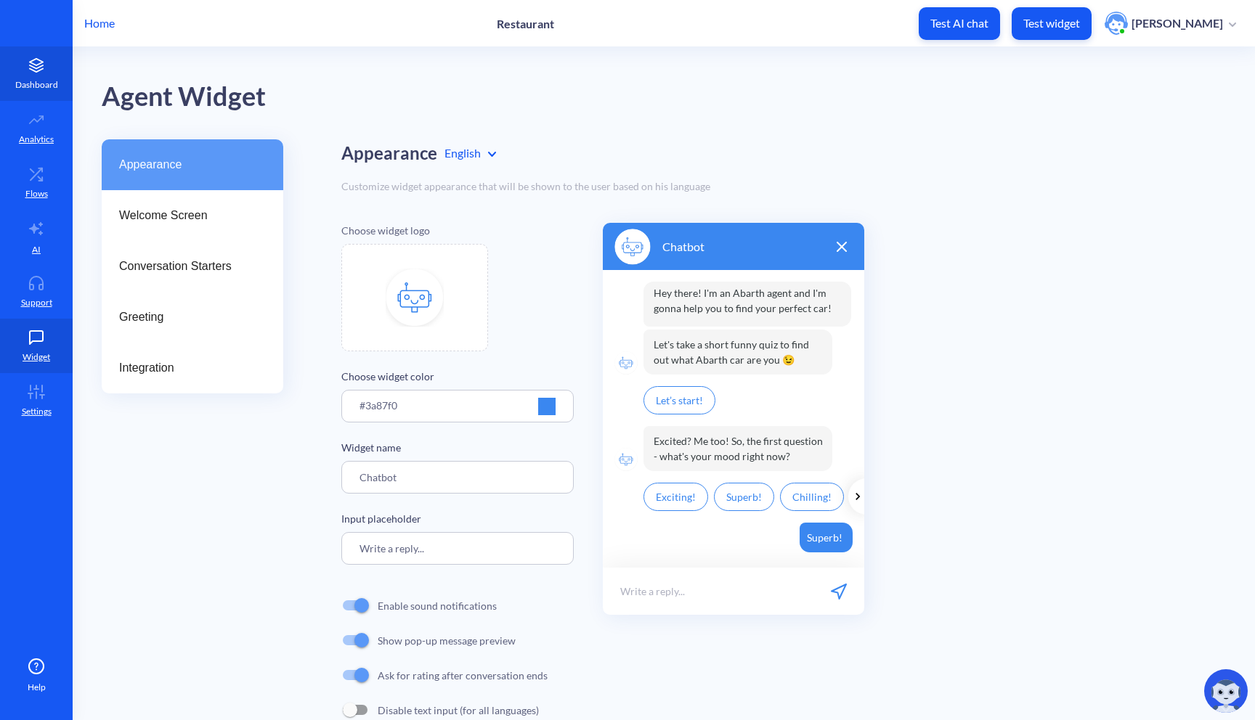
click at [46, 70] on icon at bounding box center [36, 65] width 29 height 15
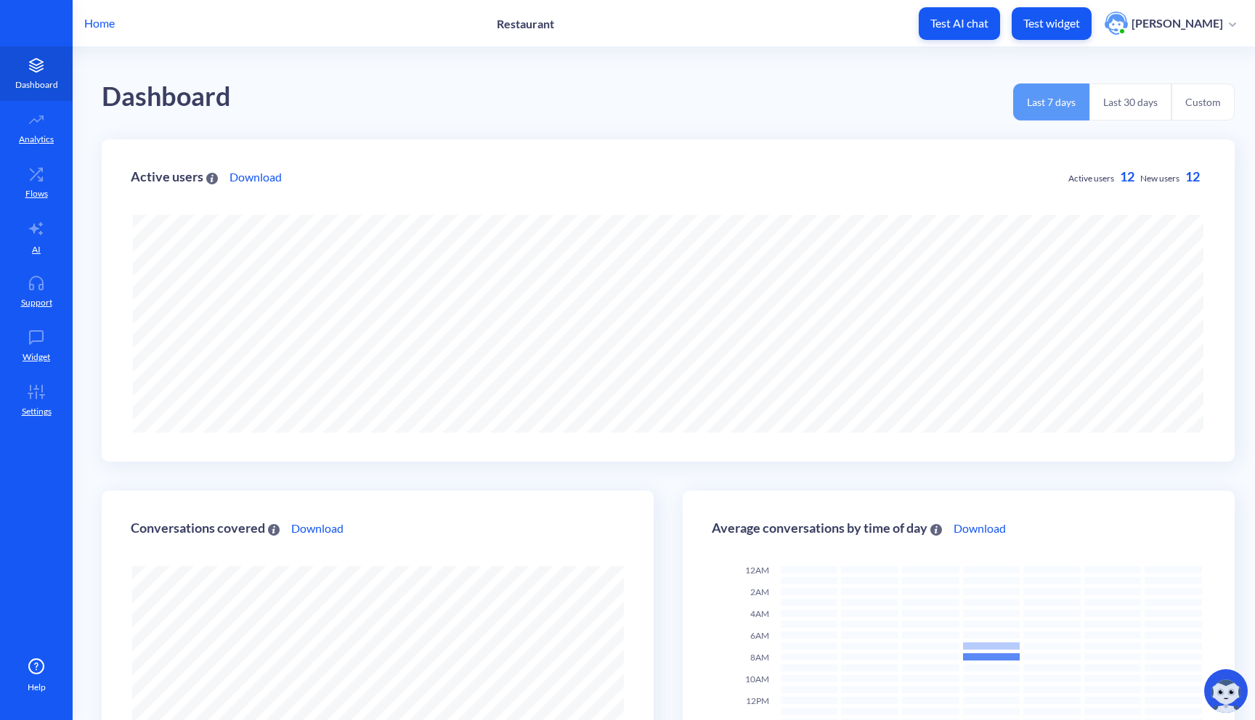
scroll to position [720, 1255]
click at [41, 139] on p "Analytics" at bounding box center [36, 139] width 35 height 13
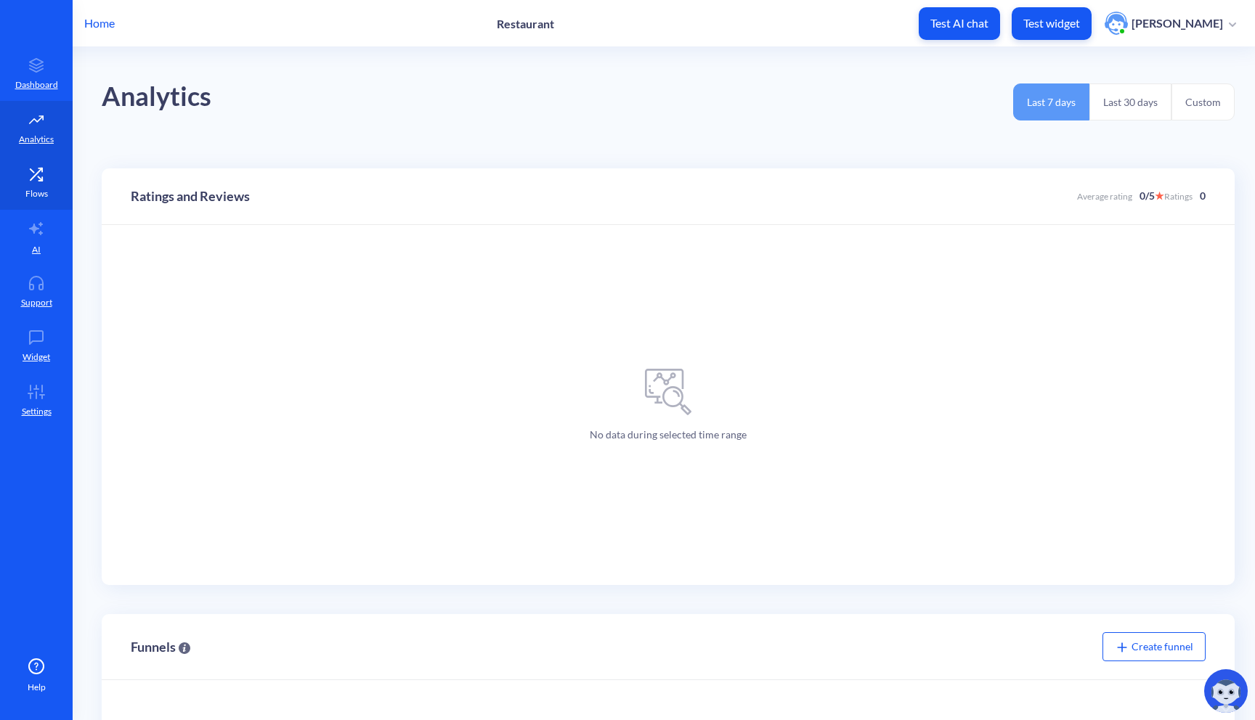
click at [40, 176] on icon at bounding box center [36, 174] width 29 height 15
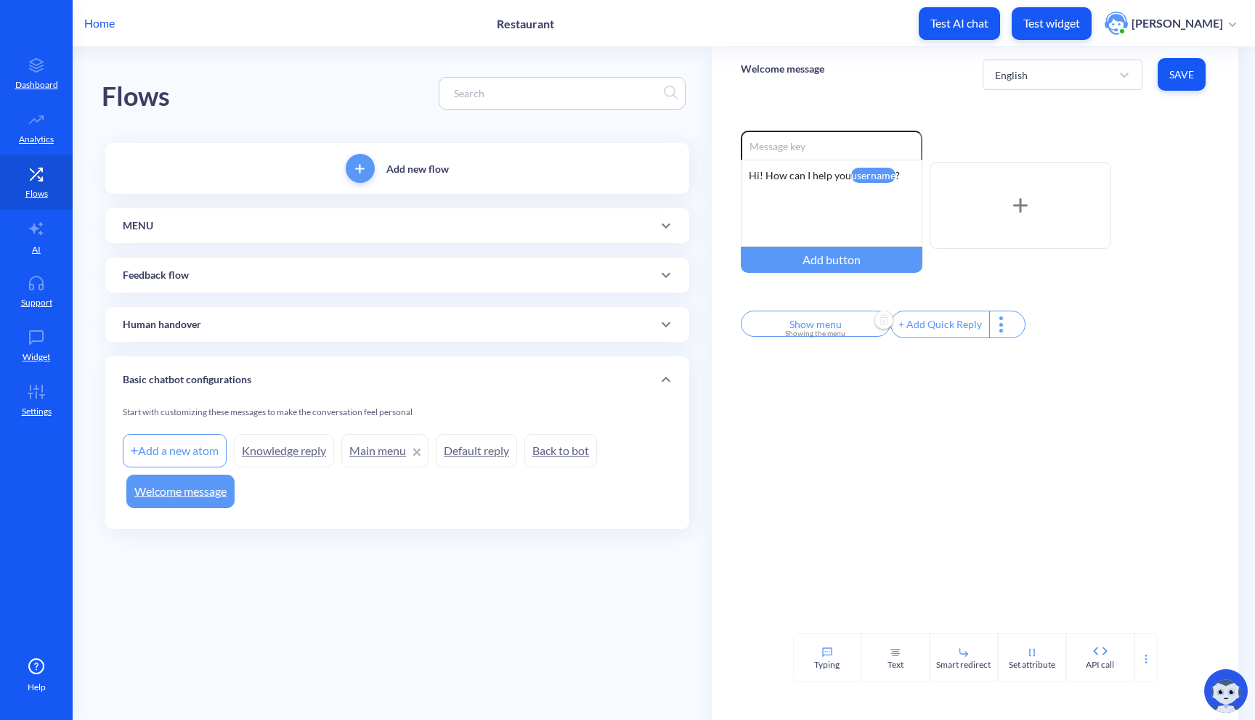
click at [828, 332] on input "Show menu" at bounding box center [816, 324] width 150 height 26
click at [847, 341] on input "Show menu" at bounding box center [814, 341] width 135 height 29
click at [851, 371] on div at bounding box center [864, 383] width 26 height 26
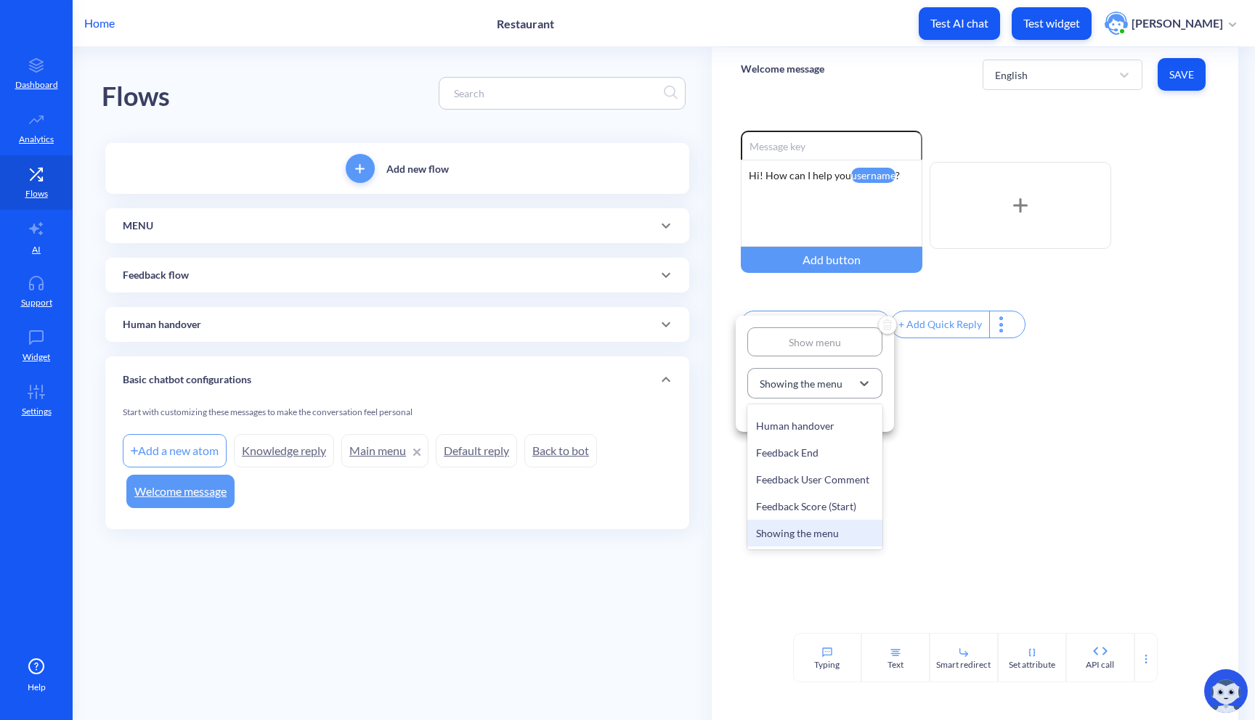
click at [841, 383] on div "Showing the menu" at bounding box center [800, 383] width 83 height 15
click at [850, 346] on input "Show menu" at bounding box center [814, 341] width 135 height 29
click at [857, 382] on icon at bounding box center [864, 383] width 15 height 15
click at [815, 539] on div "Showing the menu" at bounding box center [814, 533] width 135 height 27
click at [793, 520] on div at bounding box center [627, 360] width 1255 height 720
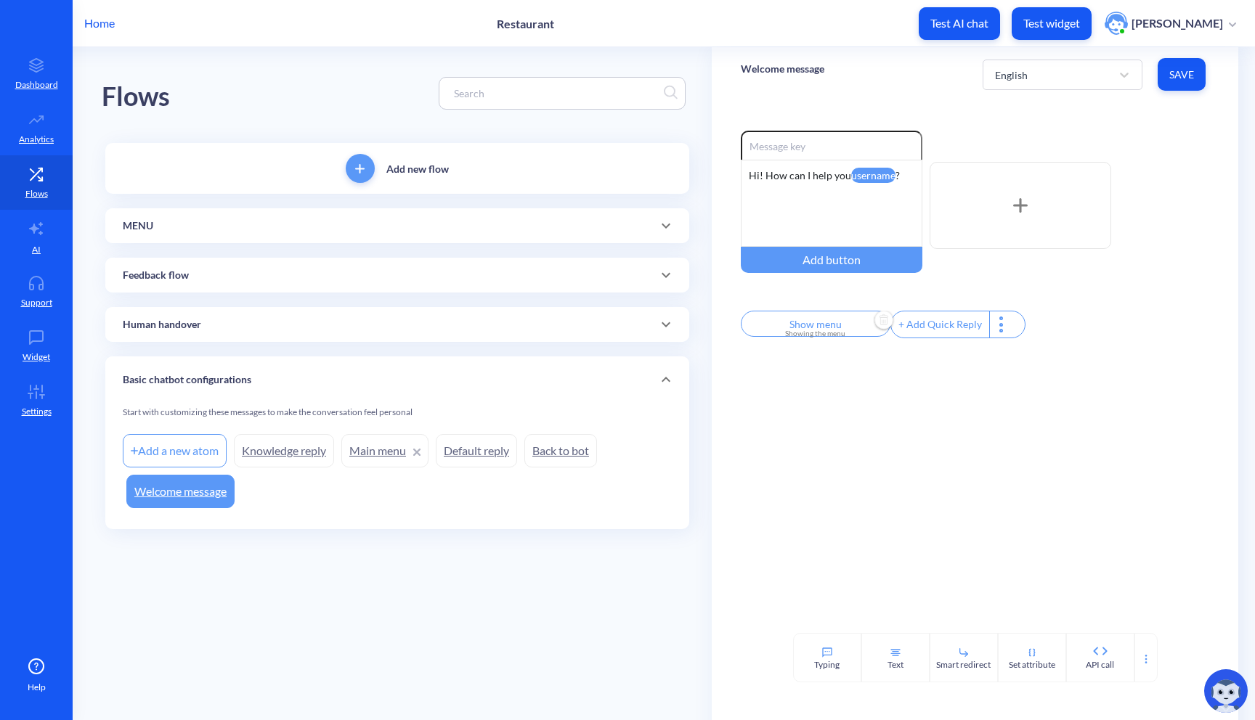
click at [657, 225] on icon at bounding box center [665, 225] width 17 height 17
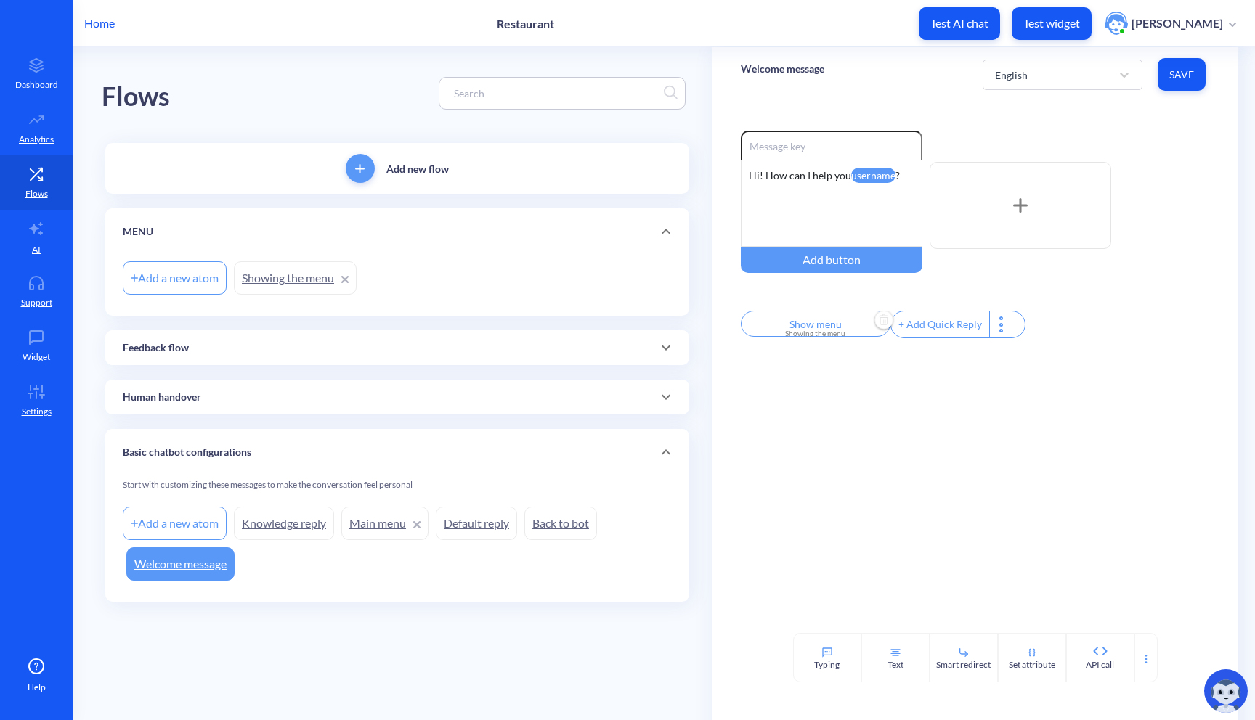
click at [300, 282] on link "Showing the menu" at bounding box center [295, 277] width 123 height 33
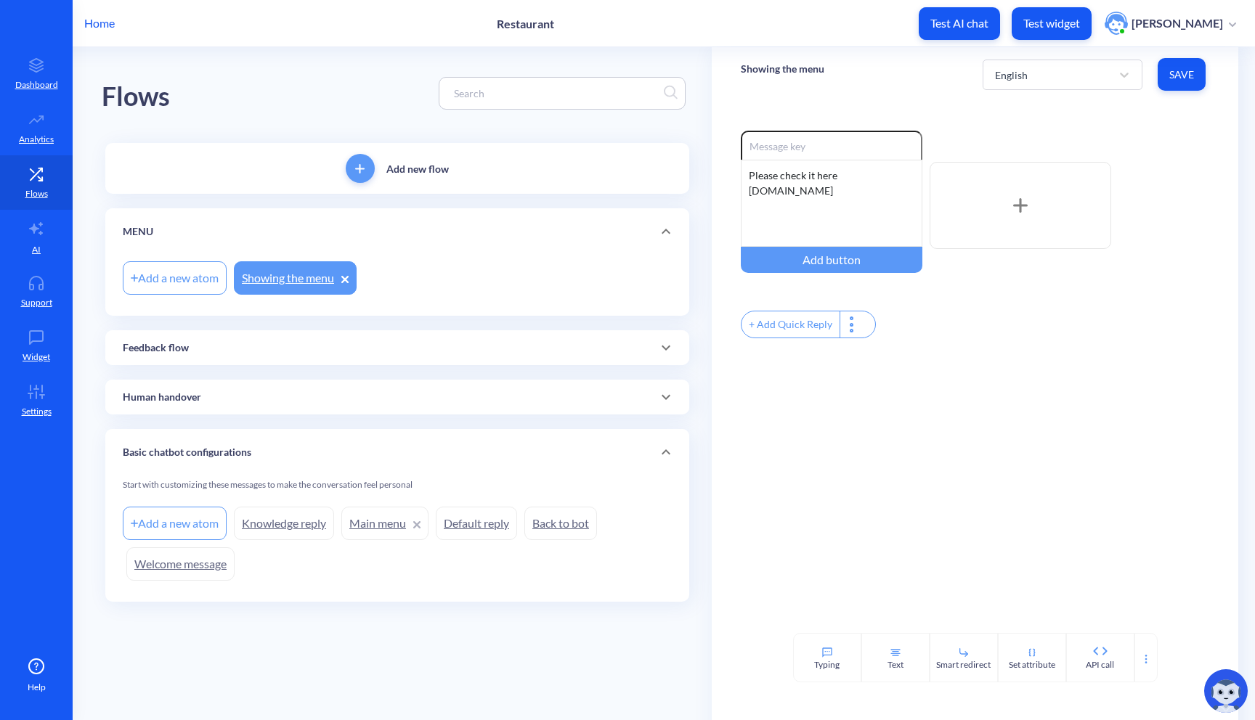
click at [804, 65] on p "Showing the menu" at bounding box center [783, 69] width 84 height 15
click at [812, 86] on div "Showing the menu" at bounding box center [783, 74] width 84 height 40
click at [818, 68] on p "Showing the menu" at bounding box center [783, 69] width 84 height 15
click at [802, 112] on div "Enable reactions Please check it here google.com Add button + Add Quick Reply" at bounding box center [975, 367] width 527 height 531
click at [143, 225] on p "MENU" at bounding box center [138, 231] width 30 height 15
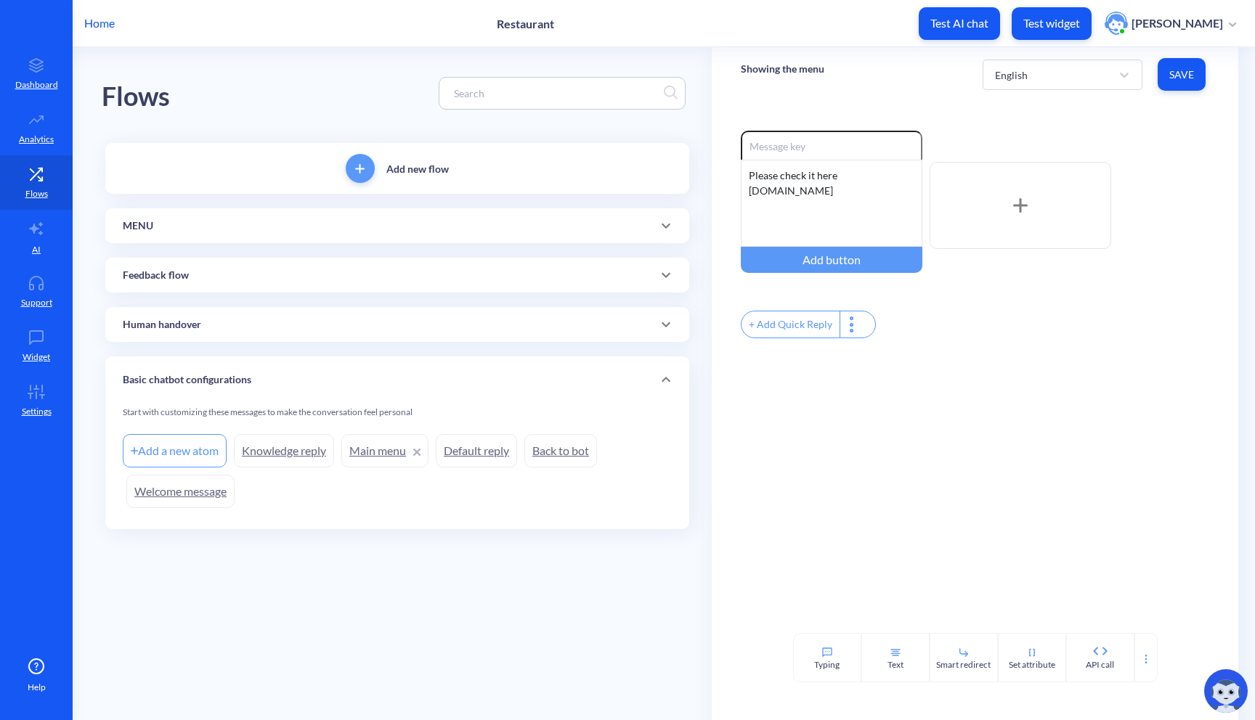
click at [143, 225] on p "MENU" at bounding box center [138, 226] width 30 height 15
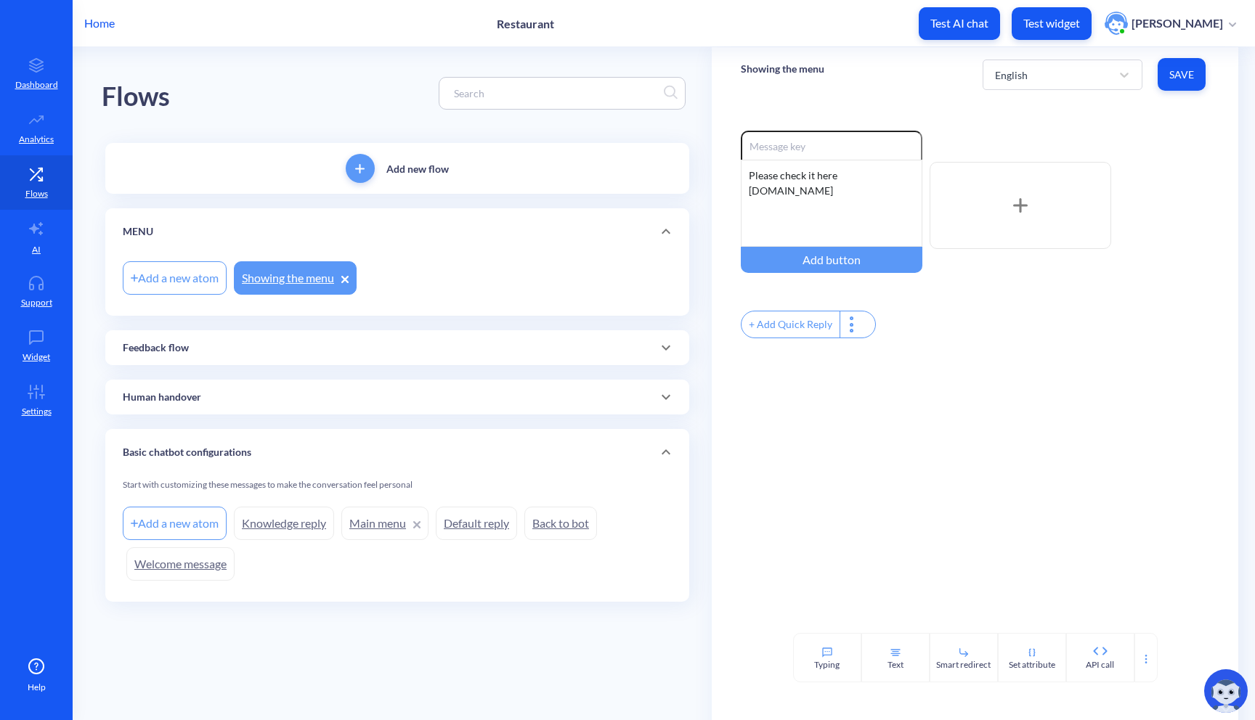
click at [364, 165] on icon "add" at bounding box center [359, 168] width 9 height 9
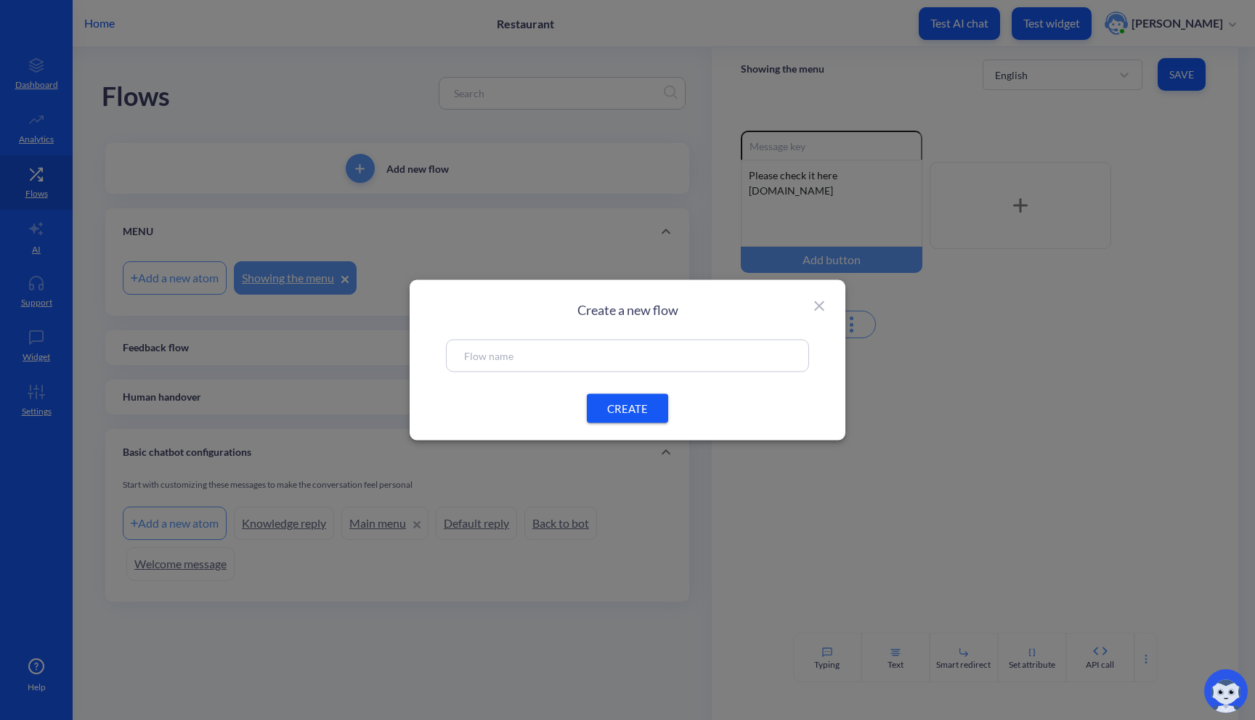
click at [527, 353] on input "text" at bounding box center [627, 356] width 327 height 17
click at [815, 310] on icon at bounding box center [819, 306] width 10 height 10
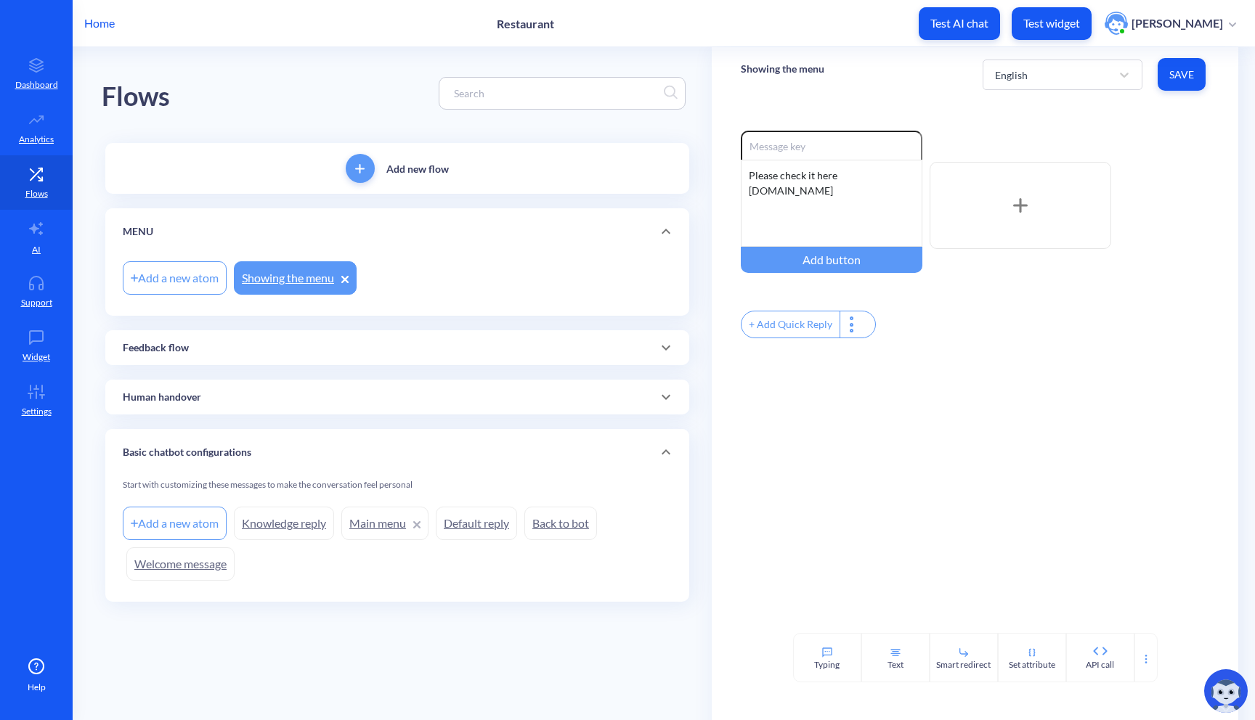
click at [403, 175] on p "Add new flow" at bounding box center [417, 168] width 62 height 15
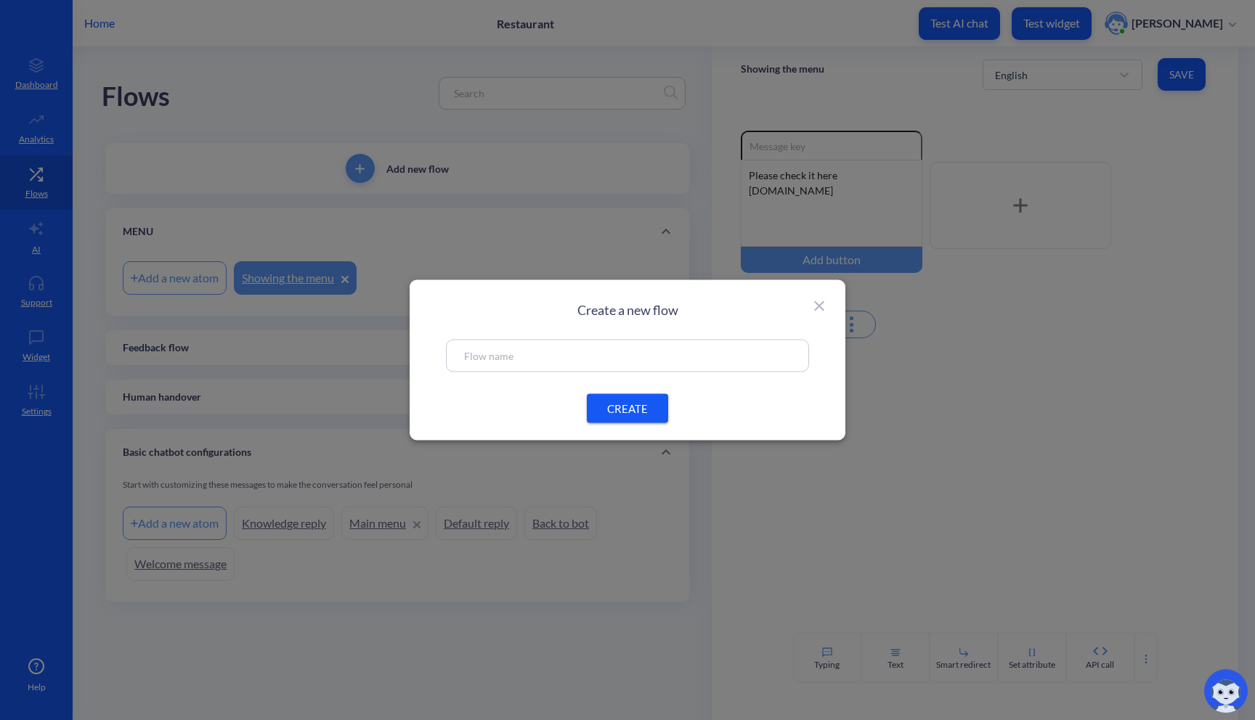
click at [487, 355] on input "text" at bounding box center [627, 356] width 327 height 17
paste input "Conversational Entry Points"
type input "Conversational Entry Points"
click at [638, 412] on span "CREATE" at bounding box center [627, 408] width 46 height 15
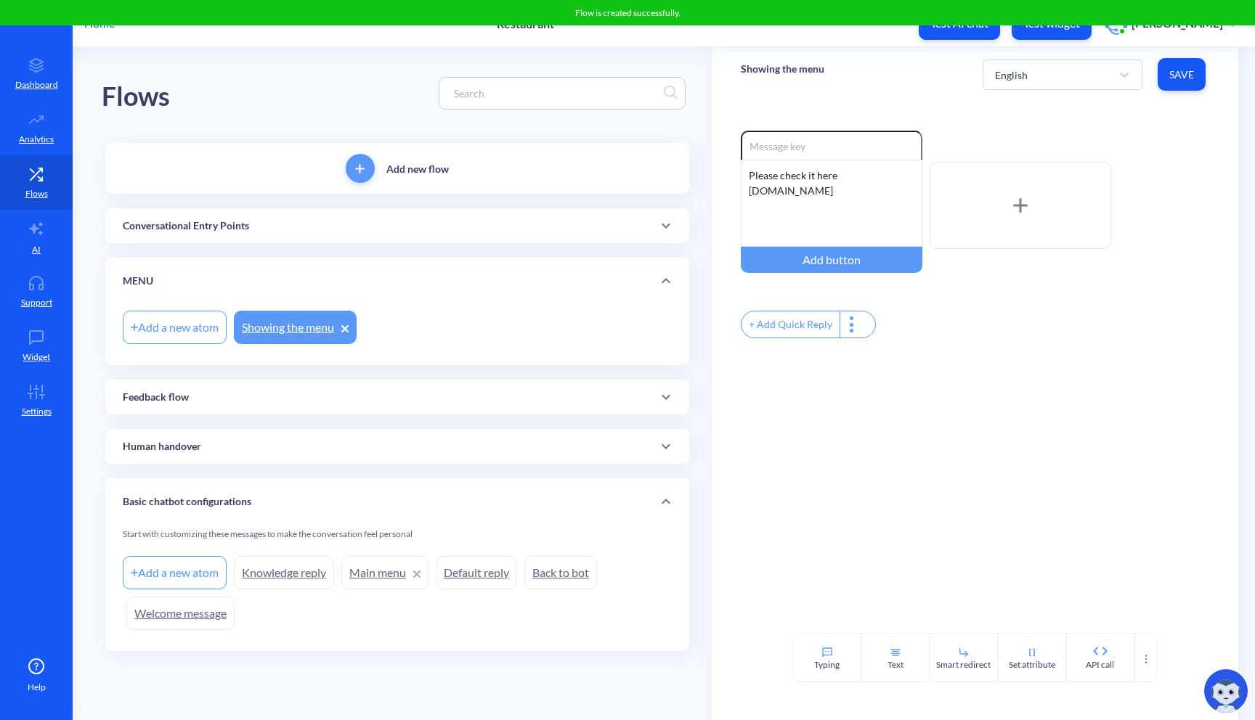
click at [138, 289] on div "MENU" at bounding box center [397, 281] width 584 height 46
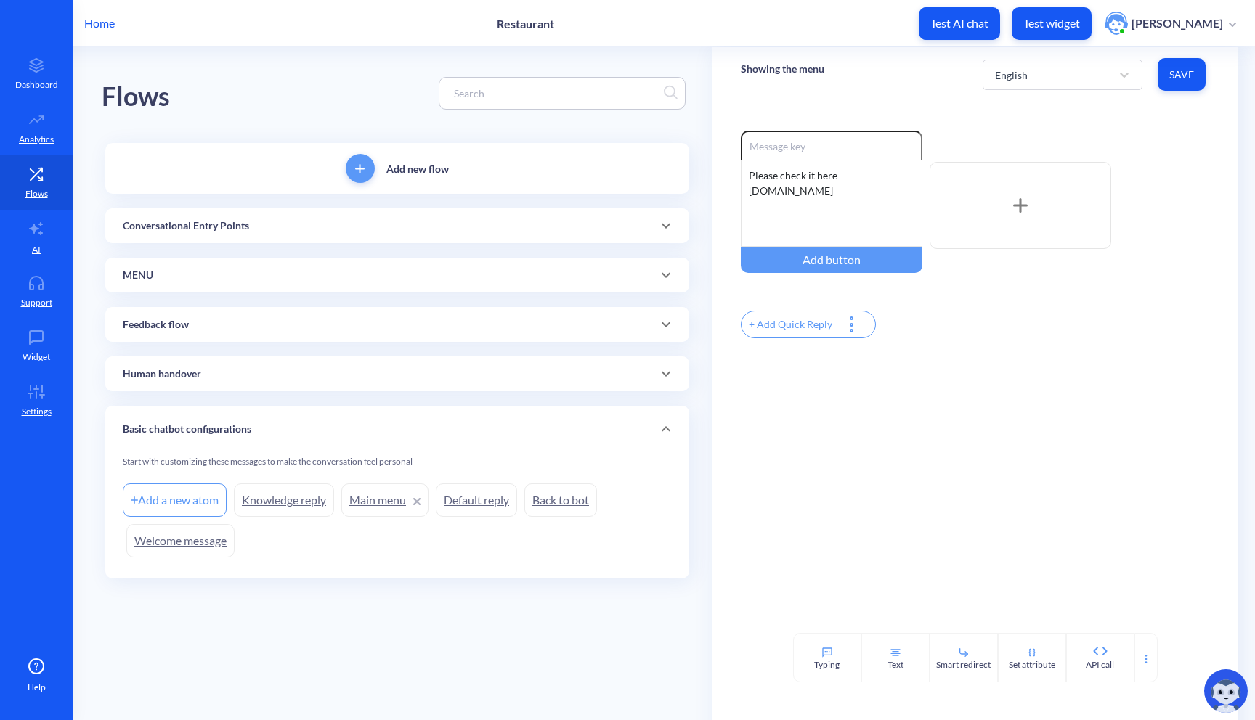
click at [139, 289] on div "MENU" at bounding box center [397, 275] width 584 height 35
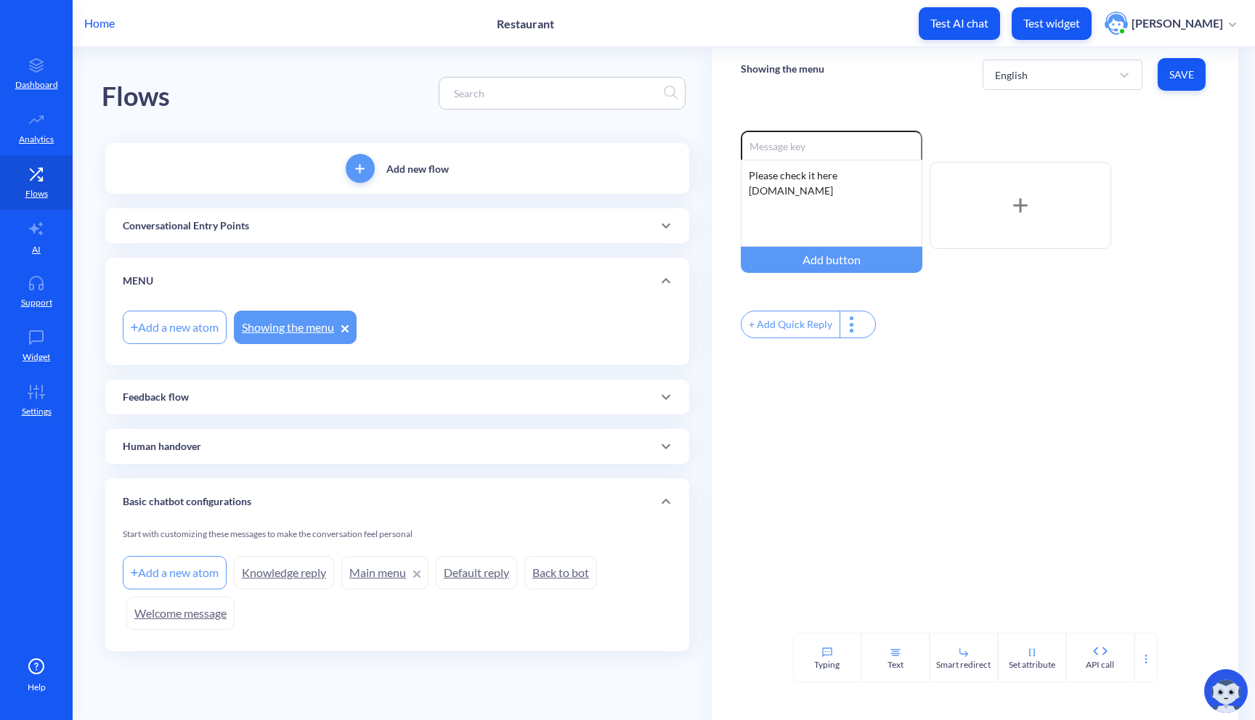
click at [683, 256] on div "Add new flow Conversational Entry Points Add a new atom MENU Add a new atom Sho…" at bounding box center [397, 397] width 584 height 508
click at [680, 259] on div "MENU" at bounding box center [397, 281] width 584 height 46
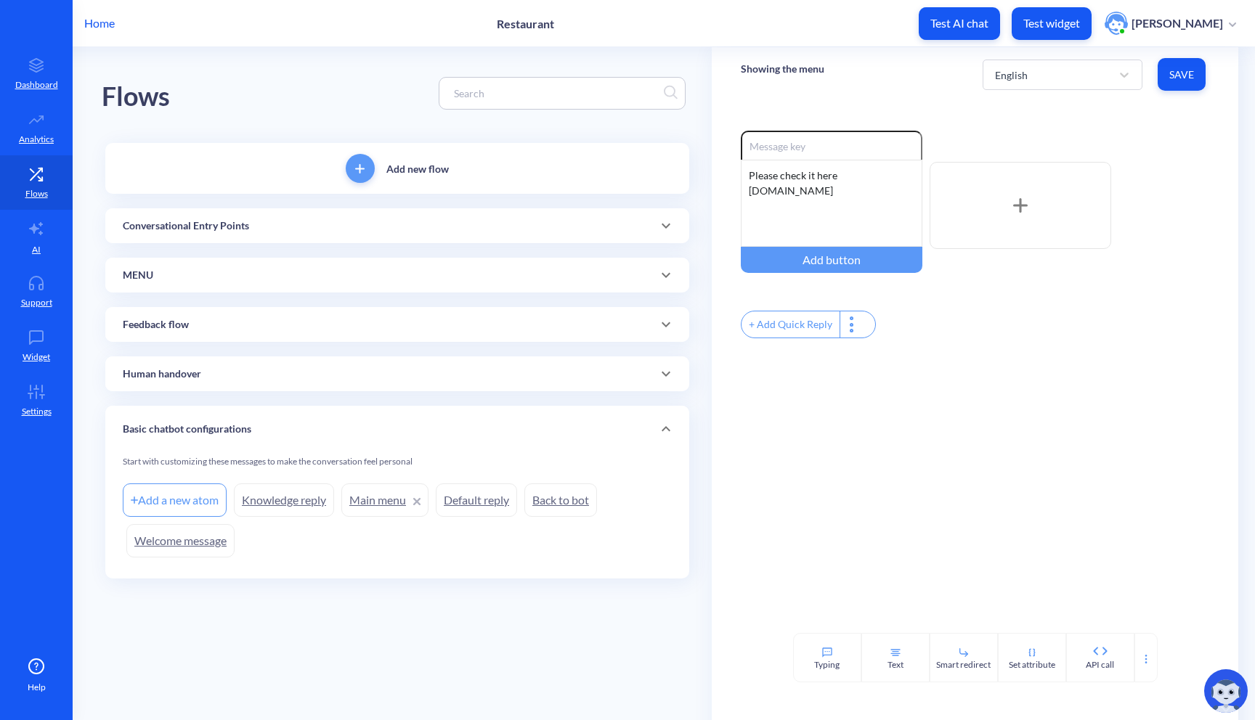
click at [680, 259] on div "MENU" at bounding box center [397, 275] width 584 height 35
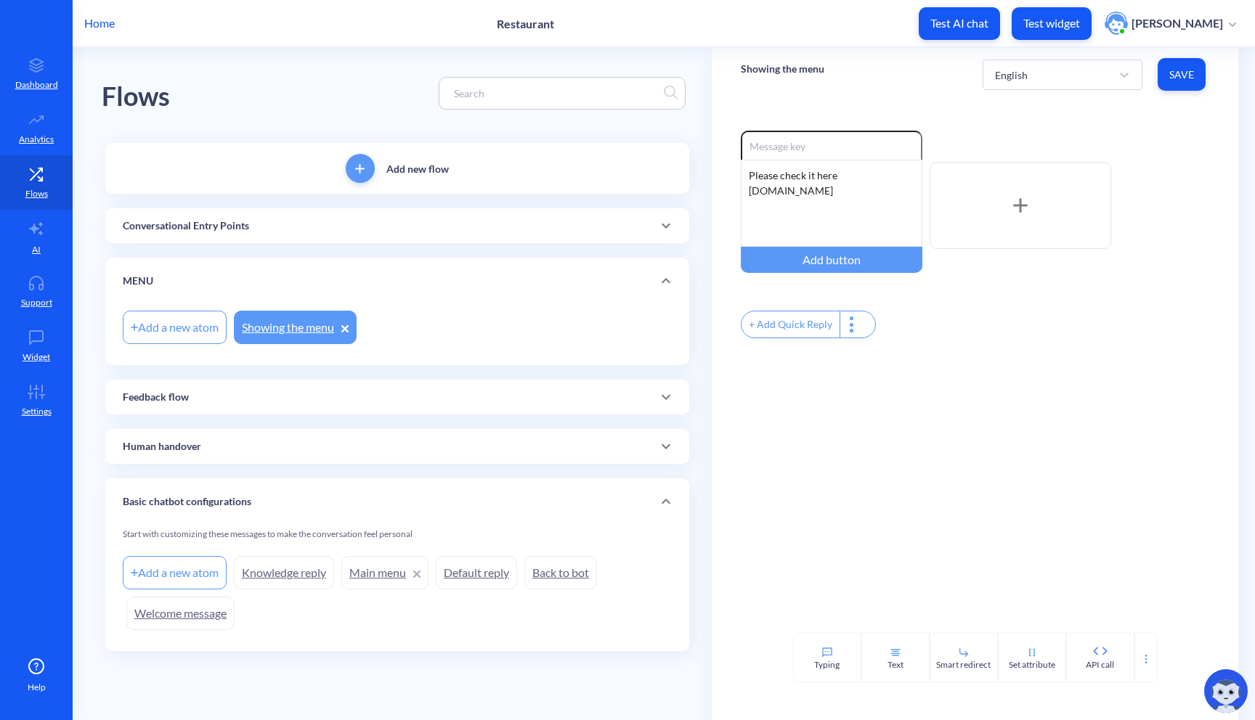
click at [130, 275] on p "MENU" at bounding box center [138, 281] width 30 height 15
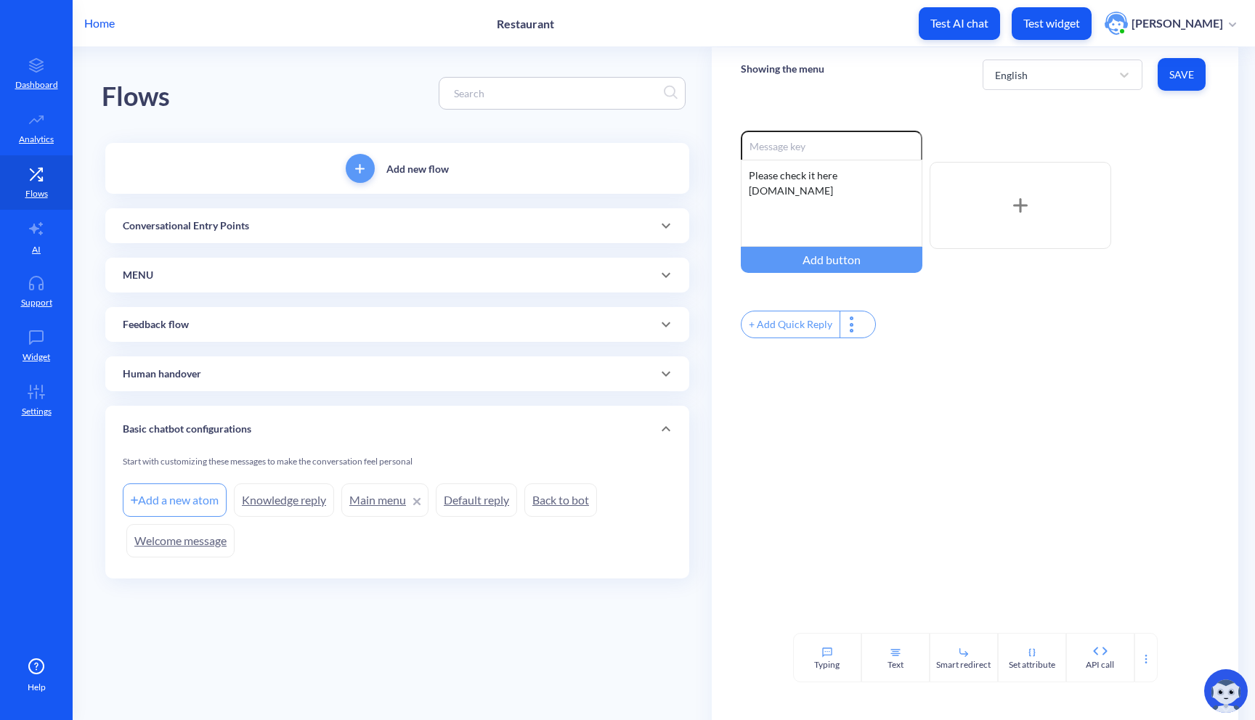
click at [134, 275] on p "MENU" at bounding box center [138, 275] width 30 height 15
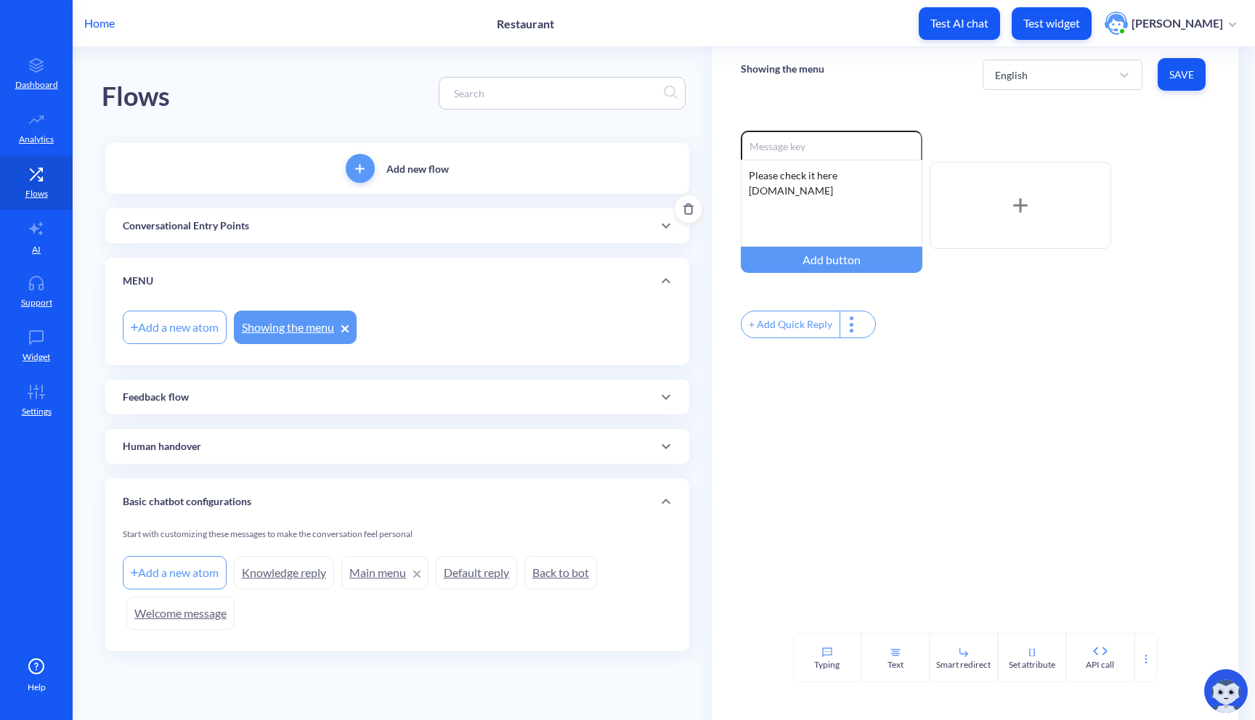
click at [685, 211] on icon "Delete" at bounding box center [688, 208] width 7 height 9
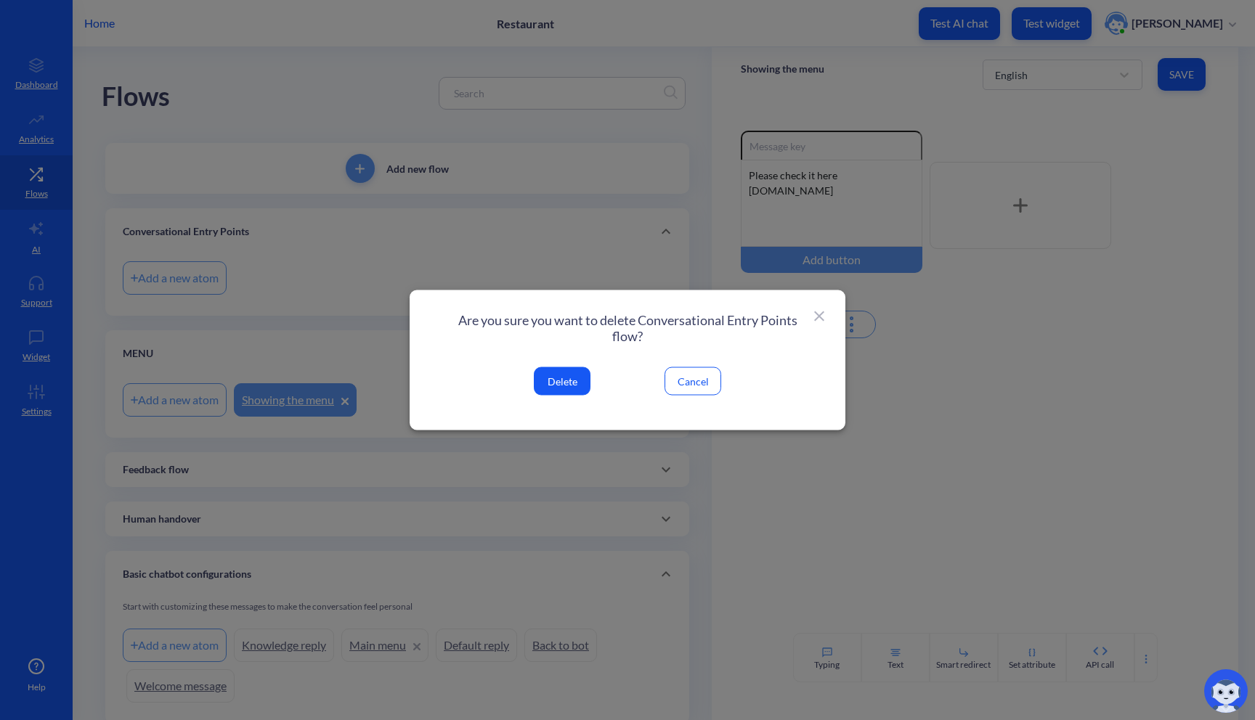
click at [818, 312] on icon at bounding box center [818, 316] width 17 height 17
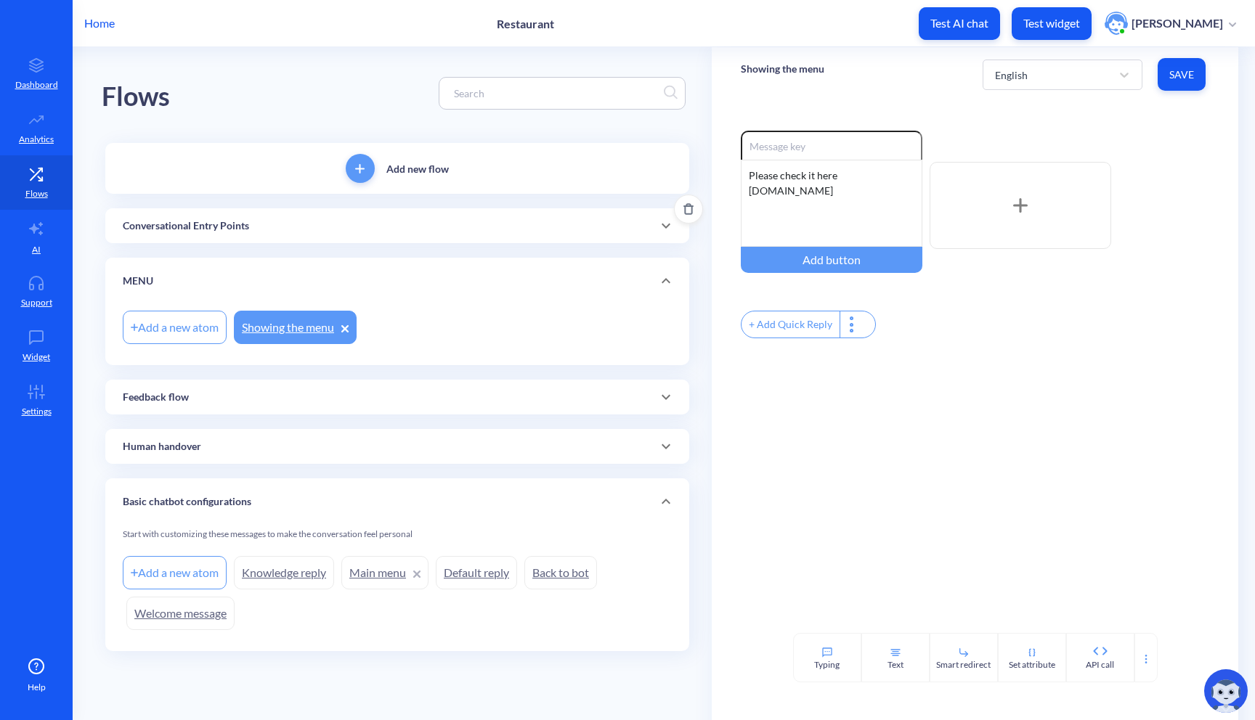
click at [384, 229] on div "Conversational Entry Points" at bounding box center [397, 226] width 549 height 15
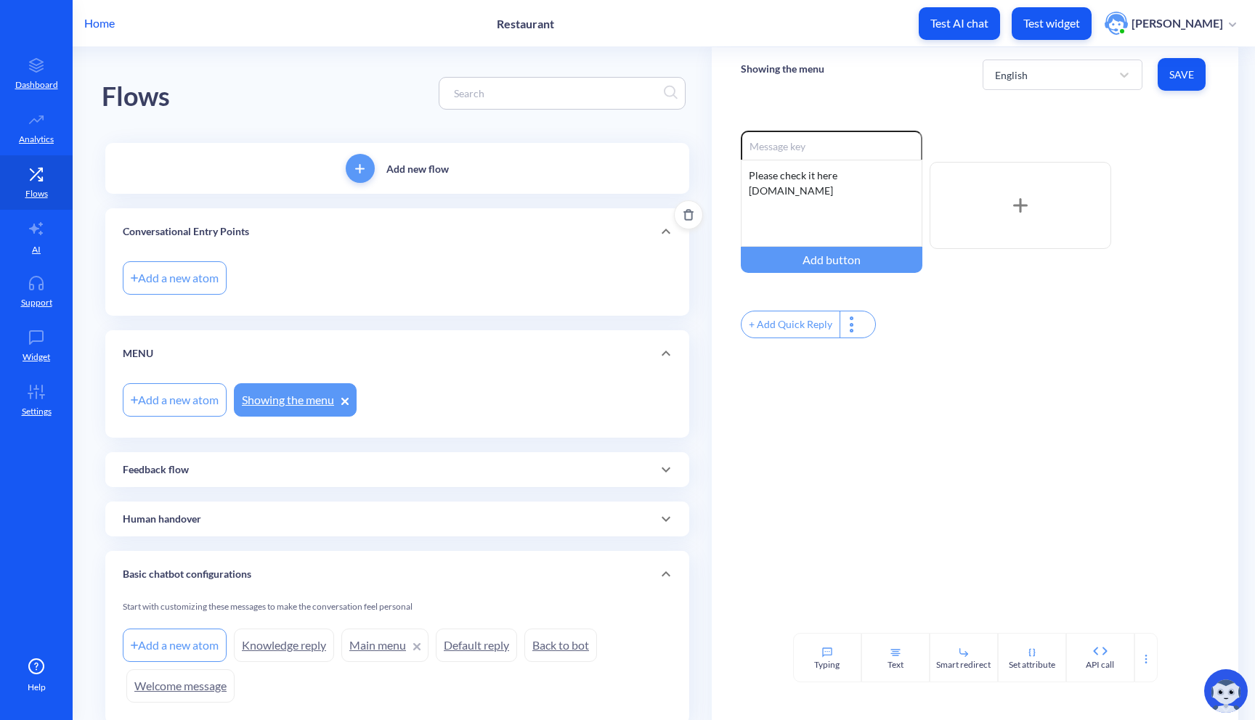
click at [684, 213] on icon "Delete" at bounding box center [689, 215] width 12 height 12
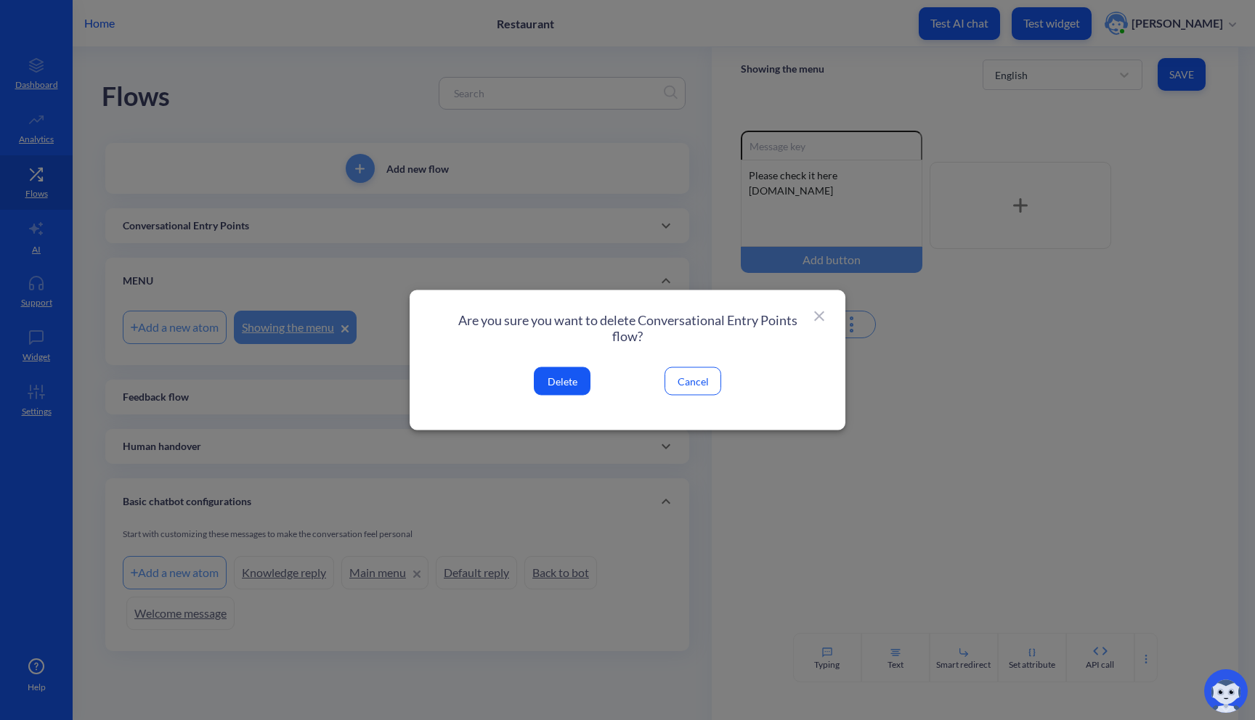
click at [563, 383] on button "Delete" at bounding box center [562, 381] width 57 height 28
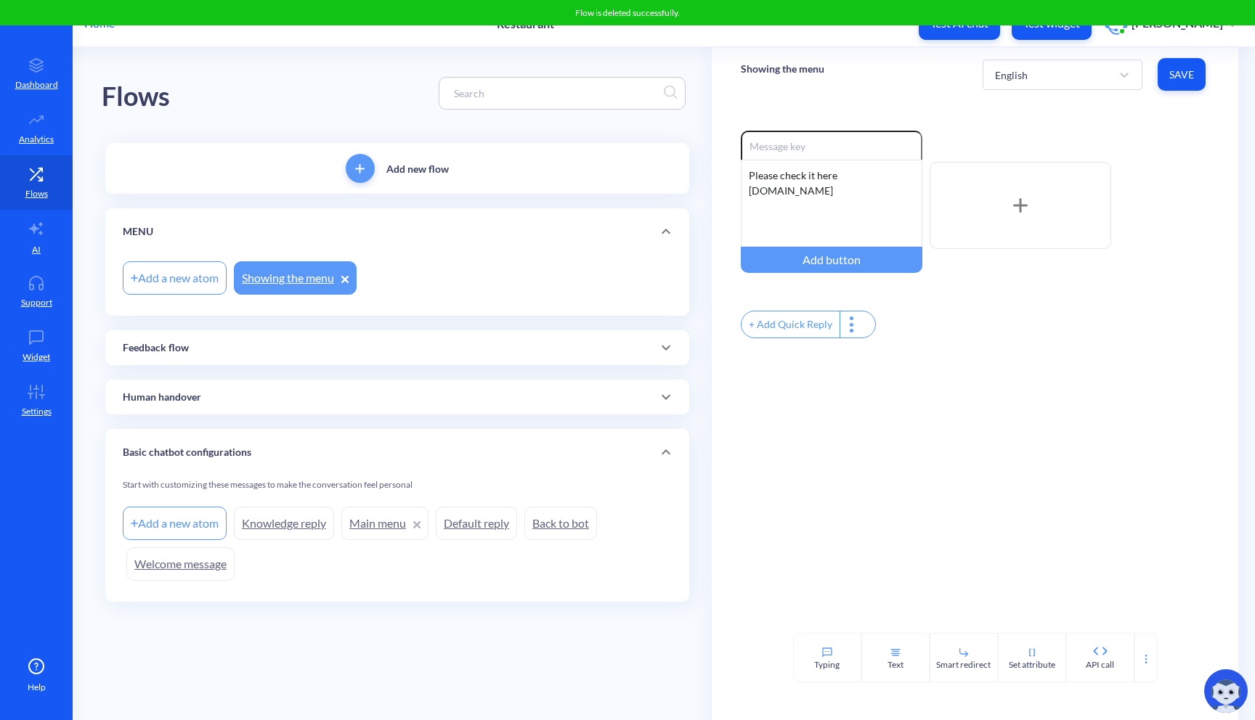
click at [398, 176] on p "Add new flow" at bounding box center [417, 168] width 62 height 15
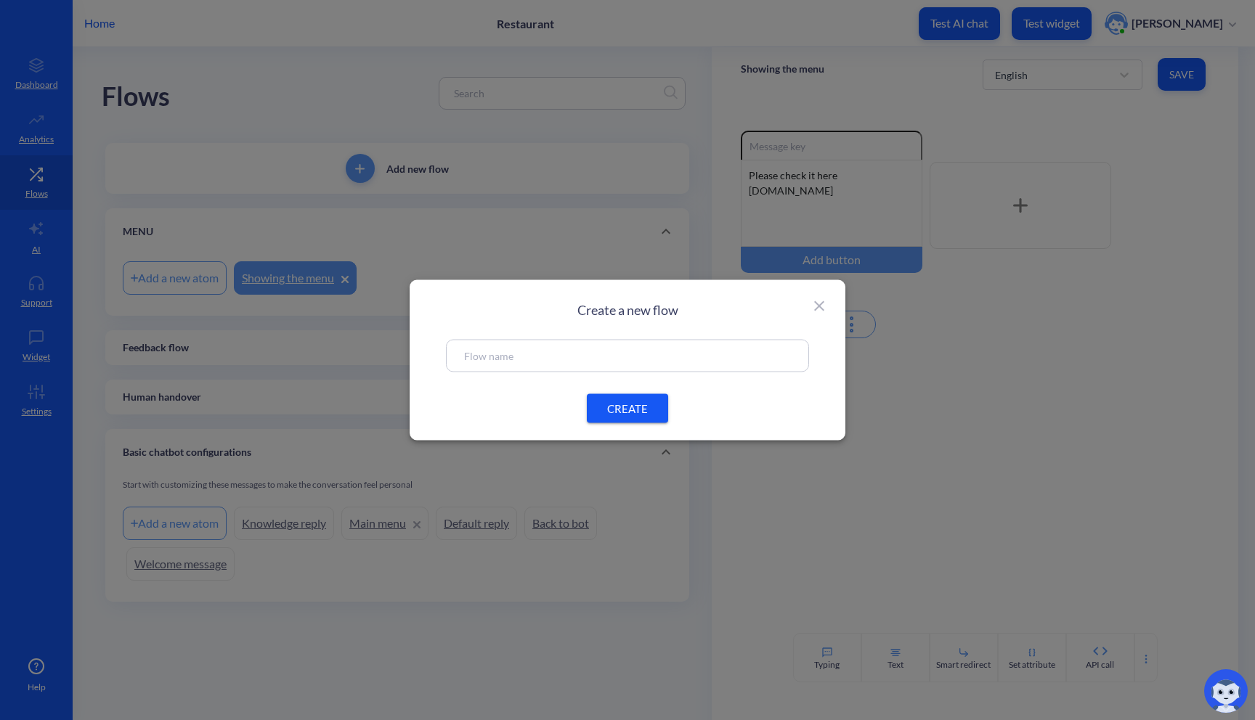
click at [534, 363] on input "text" at bounding box center [627, 356] width 327 height 17
paste input "Menu Discovery and Browsing"
type input "Menu Discovery and Browsing"
click at [631, 415] on span "CREATE" at bounding box center [627, 408] width 46 height 15
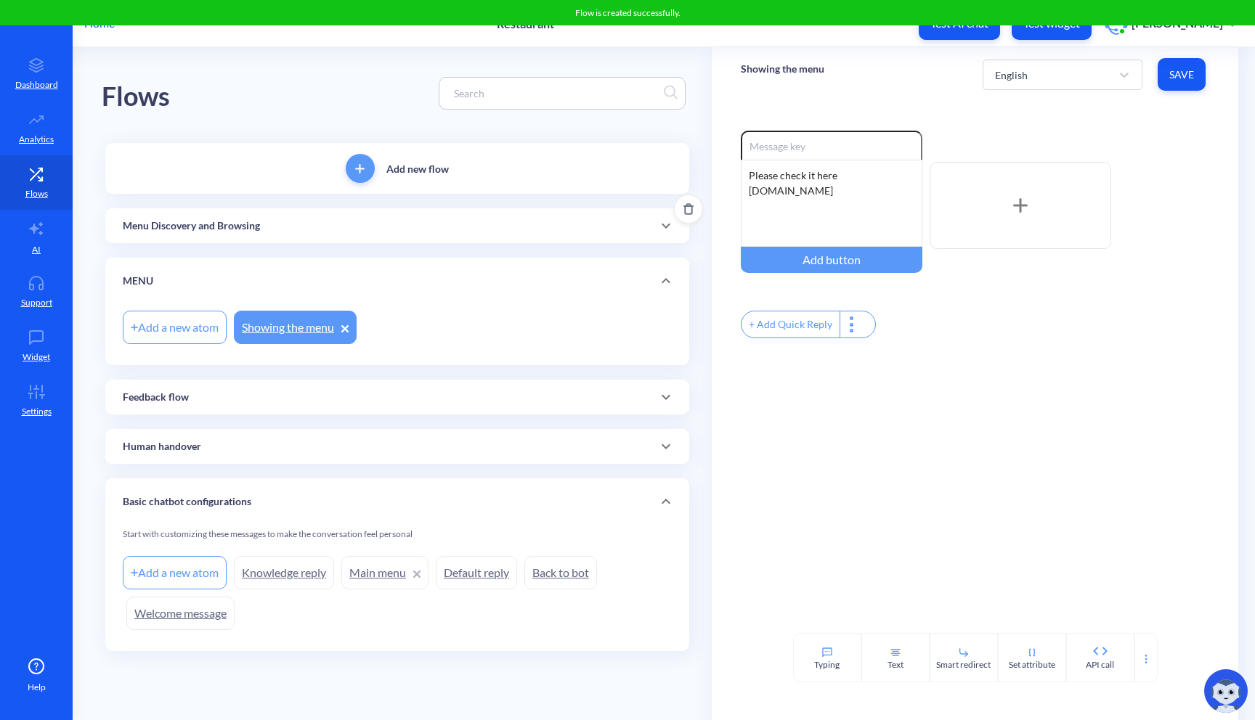
click at [261, 224] on div "Menu Discovery and Browsing" at bounding box center [397, 226] width 549 height 15
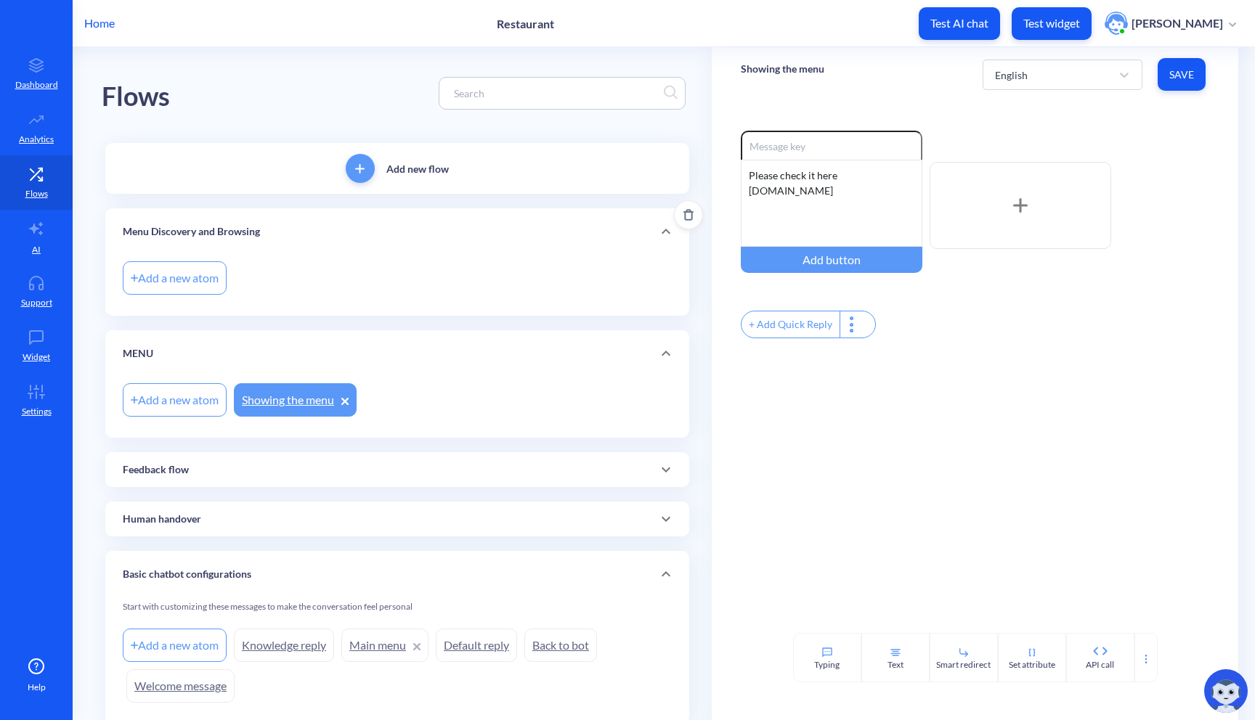
click at [184, 284] on div "Add a new atom" at bounding box center [175, 277] width 104 height 33
click at [683, 216] on icon "Delete" at bounding box center [689, 215] width 12 height 12
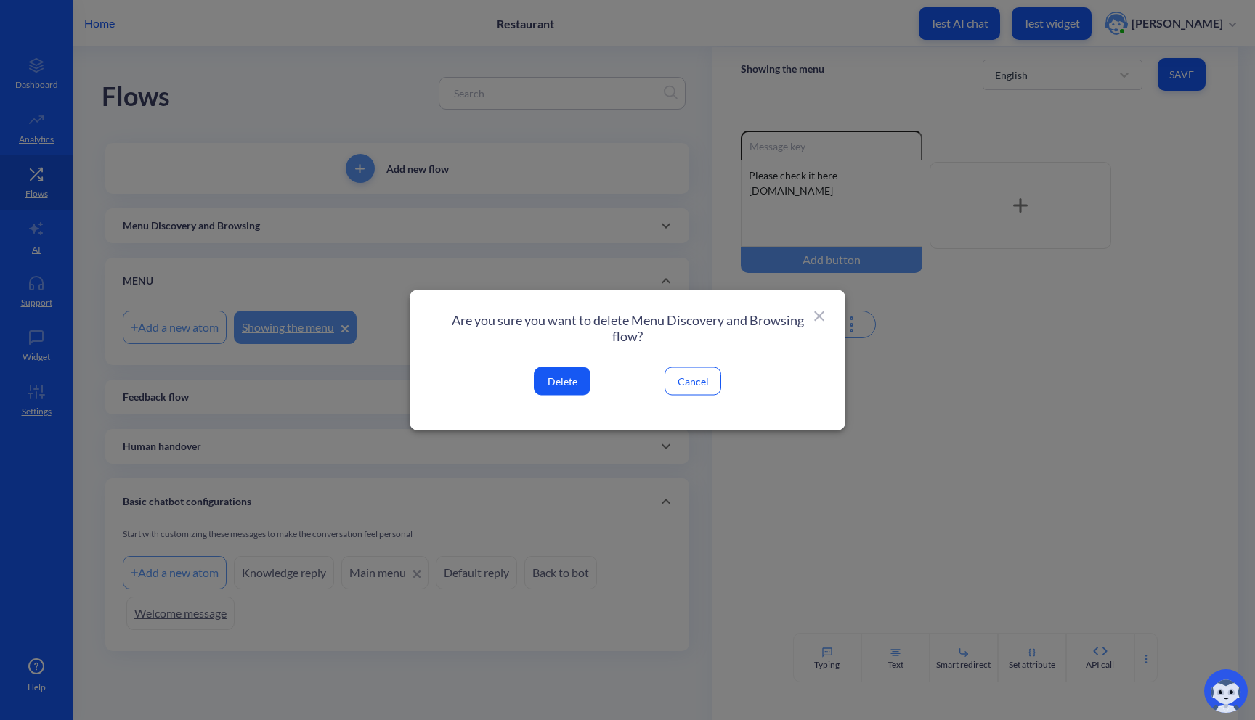
click at [568, 388] on button "Delete" at bounding box center [562, 381] width 57 height 28
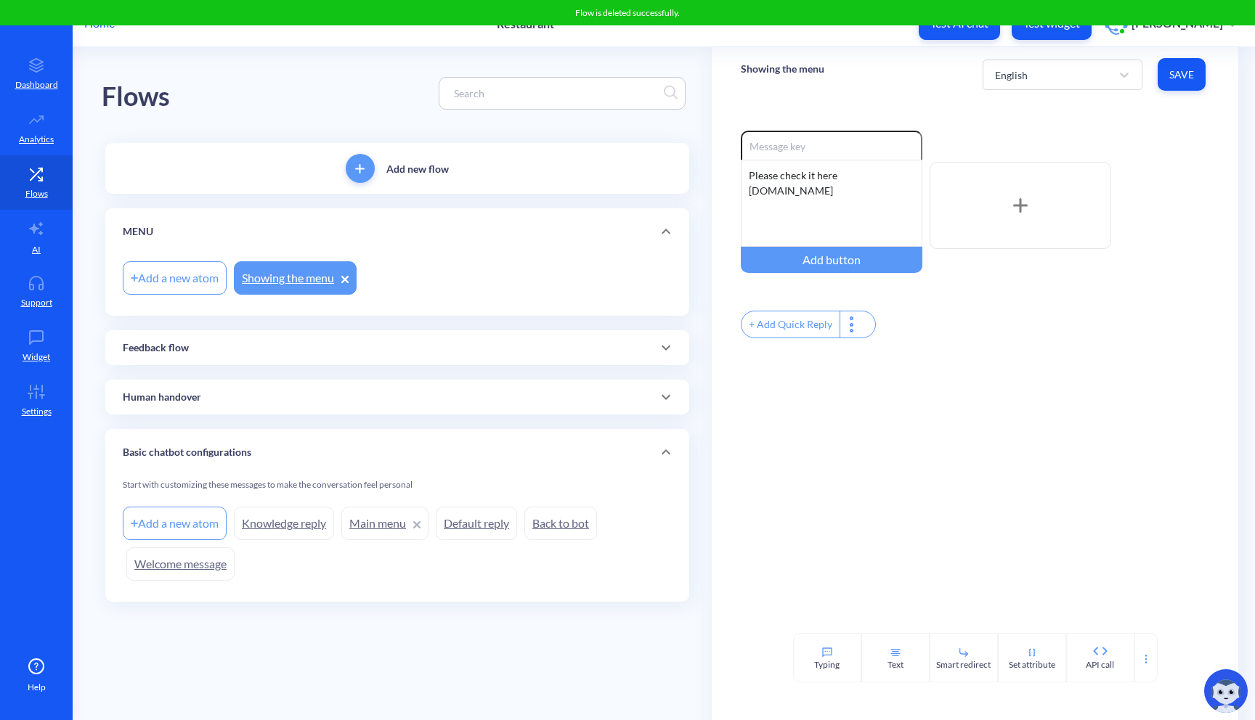
click at [182, 577] on link "Welcome message" at bounding box center [180, 563] width 108 height 33
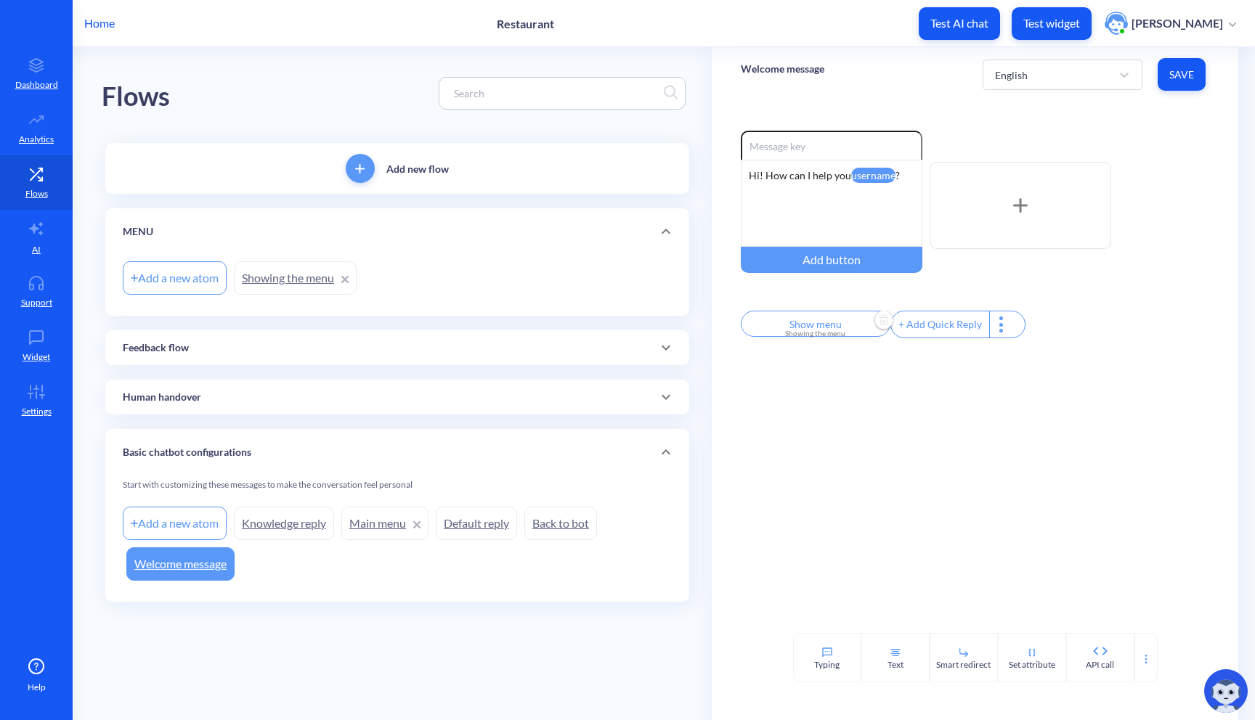
click at [824, 326] on input "Show menu" at bounding box center [816, 324] width 150 height 26
click at [774, 553] on div at bounding box center [627, 360] width 1255 height 720
click at [345, 280] on icon at bounding box center [345, 280] width 6 height 6
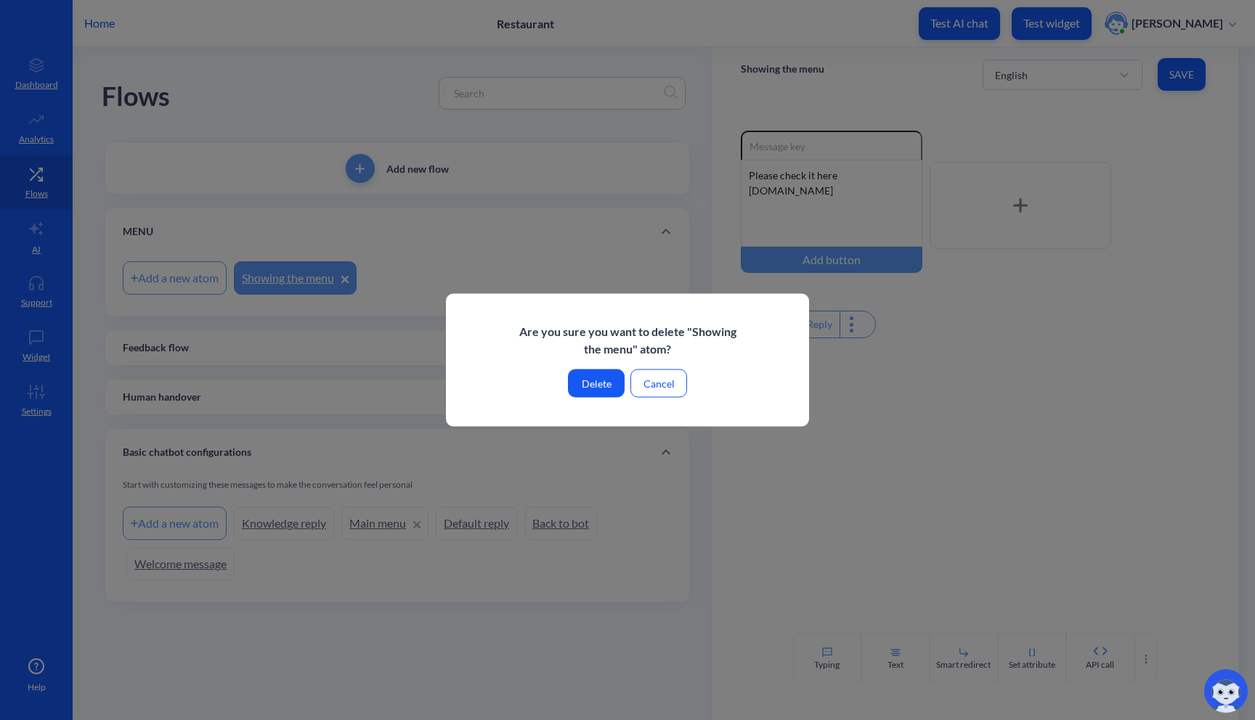
click at [580, 380] on button "Delete" at bounding box center [596, 384] width 57 height 28
click at [583, 383] on button "Delete" at bounding box center [596, 384] width 57 height 28
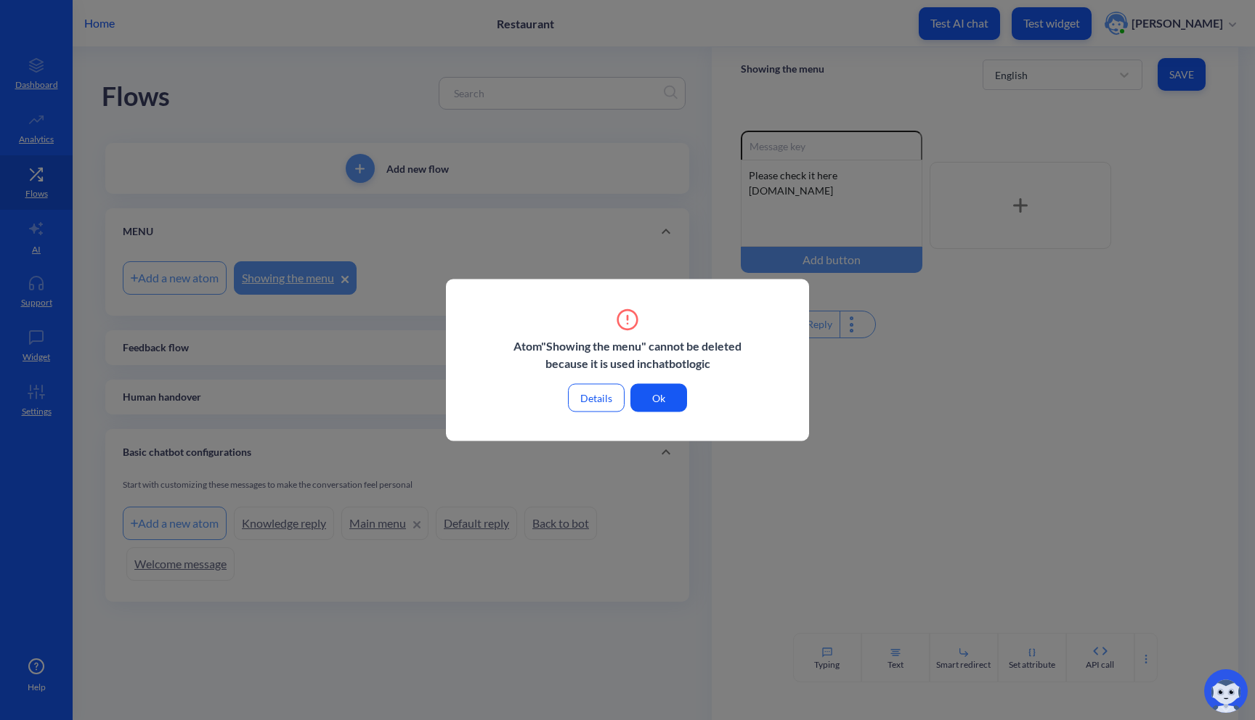
click at [659, 396] on button "Ok" at bounding box center [658, 398] width 57 height 28
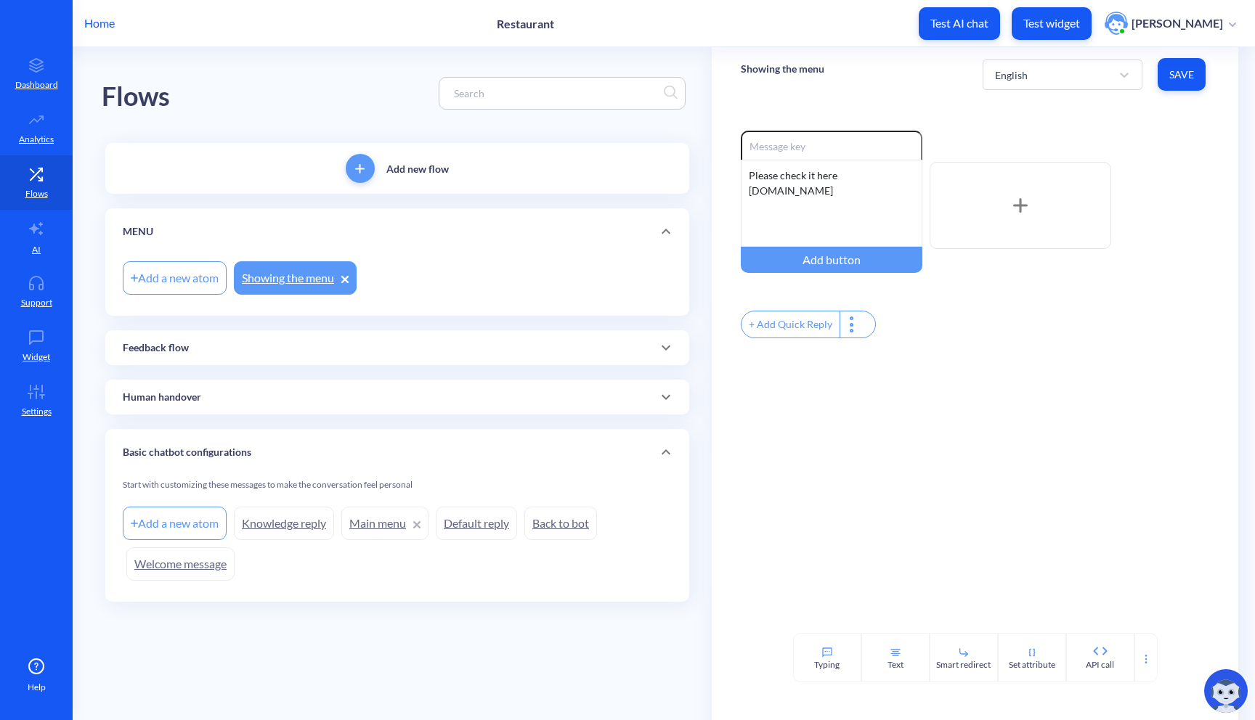
click at [348, 277] on icon at bounding box center [345, 280] width 6 height 6
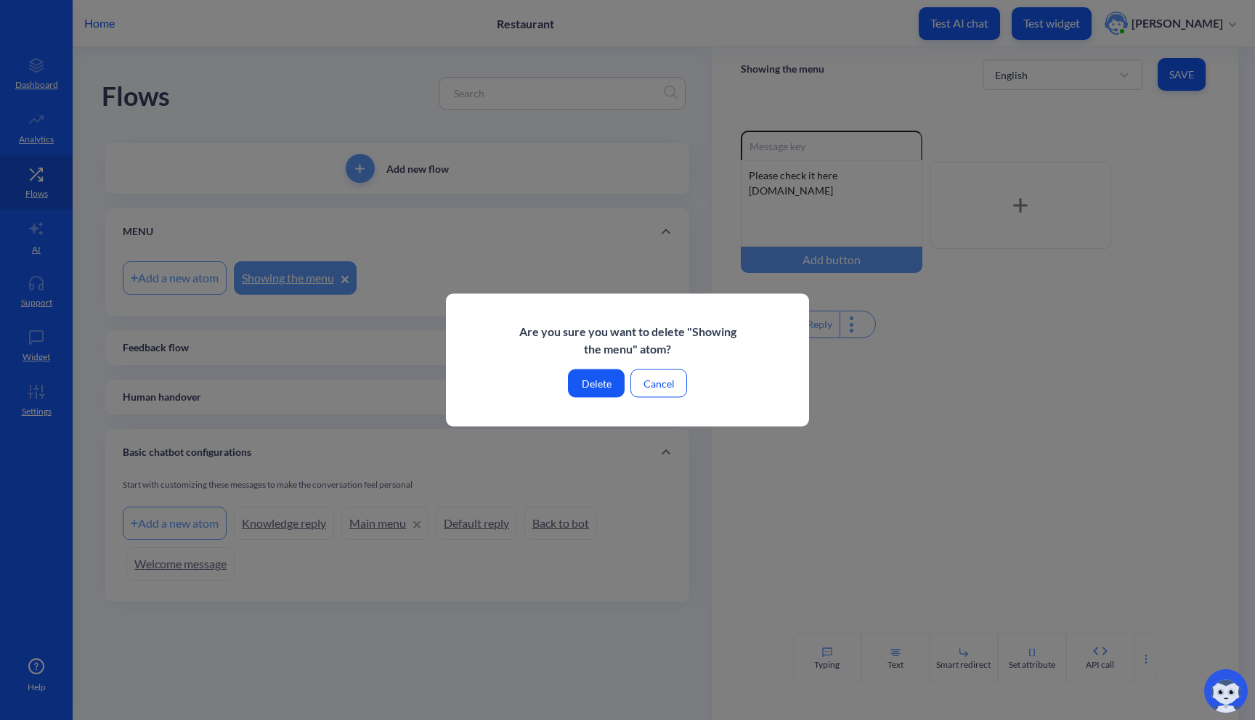
click at [671, 388] on button "Cancel" at bounding box center [658, 384] width 57 height 28
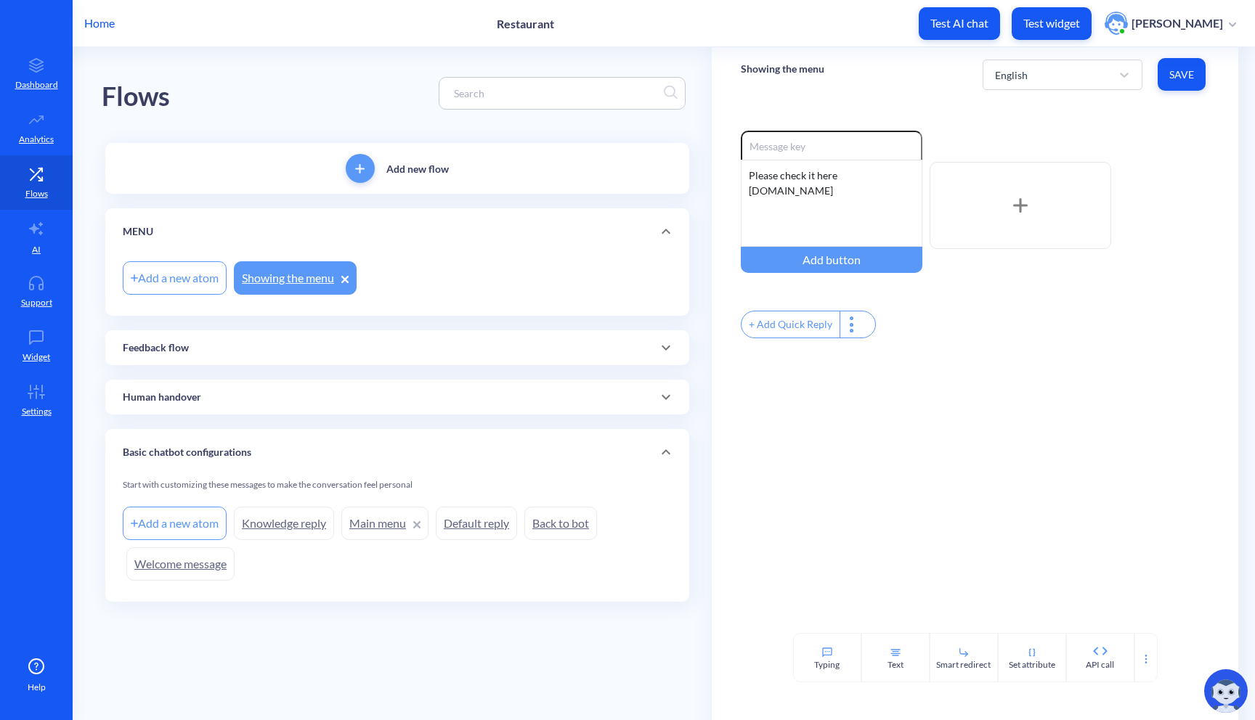
click at [370, 163] on button "add" at bounding box center [360, 168] width 29 height 29
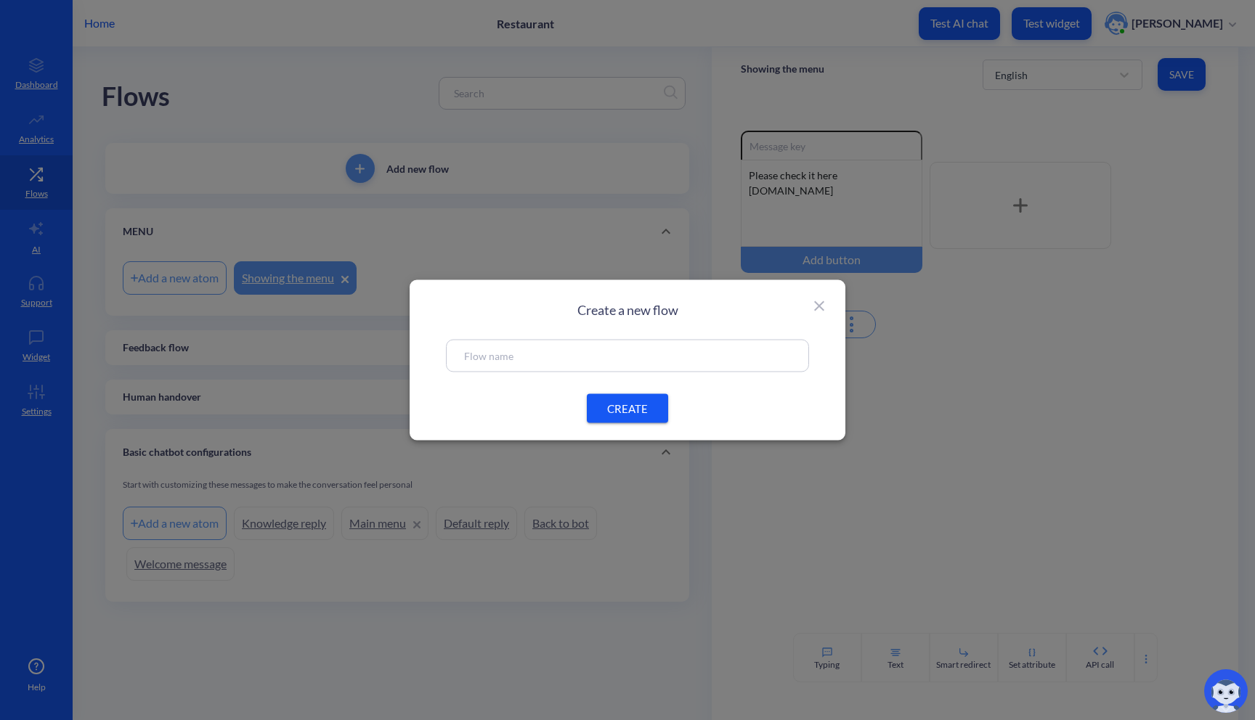
click at [596, 370] on div at bounding box center [627, 356] width 363 height 33
click at [607, 357] on input "text" at bounding box center [627, 356] width 327 height 17
type input "Conversation Starters"
click at [636, 403] on span "CREATE" at bounding box center [627, 408] width 46 height 15
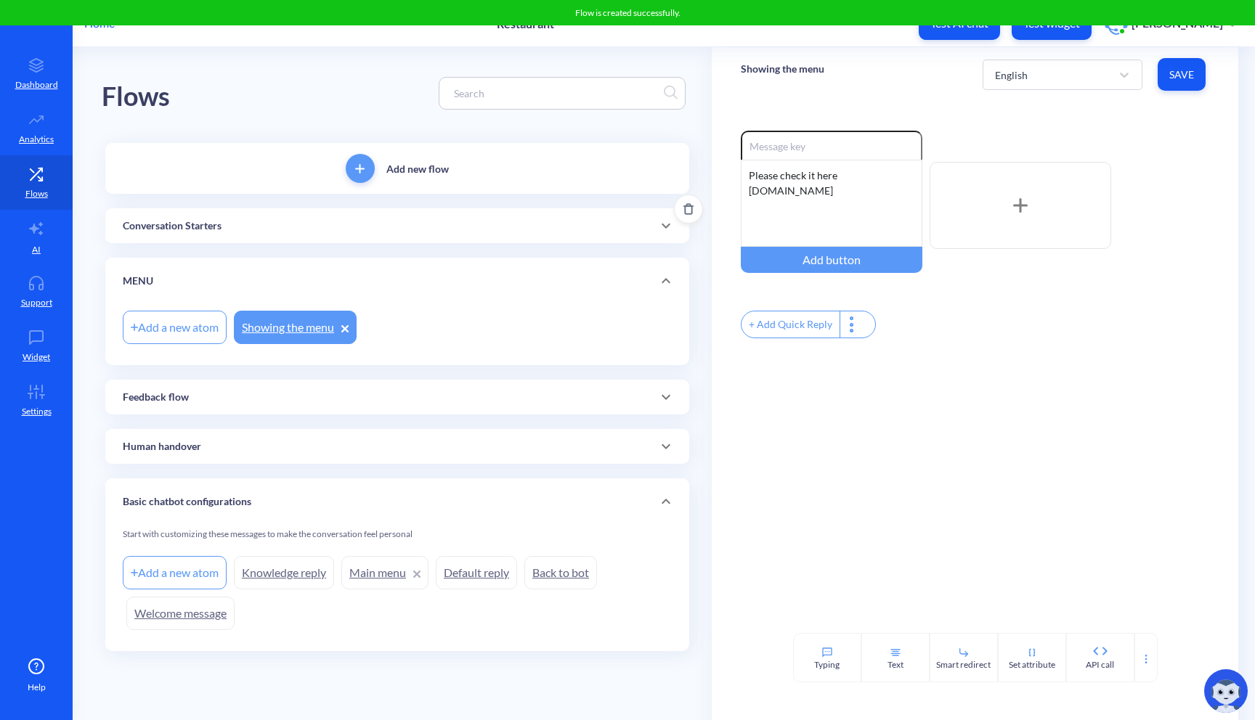
click at [367, 234] on div "Conversation Starters" at bounding box center [397, 225] width 584 height 35
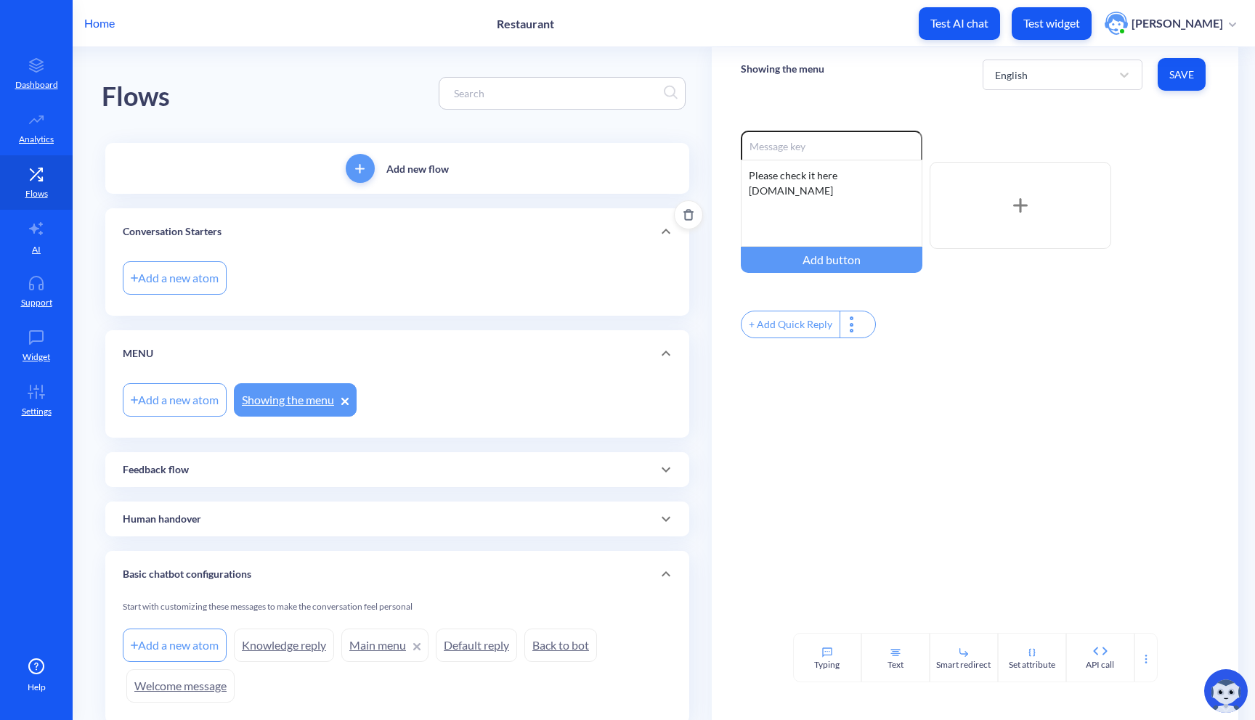
click at [191, 282] on div "Add a new atom" at bounding box center [175, 277] width 104 height 33
click at [269, 273] on input at bounding box center [300, 278] width 116 height 15
click at [210, 285] on div "Add a new atom" at bounding box center [175, 277] width 104 height 33
type input "See the menu"
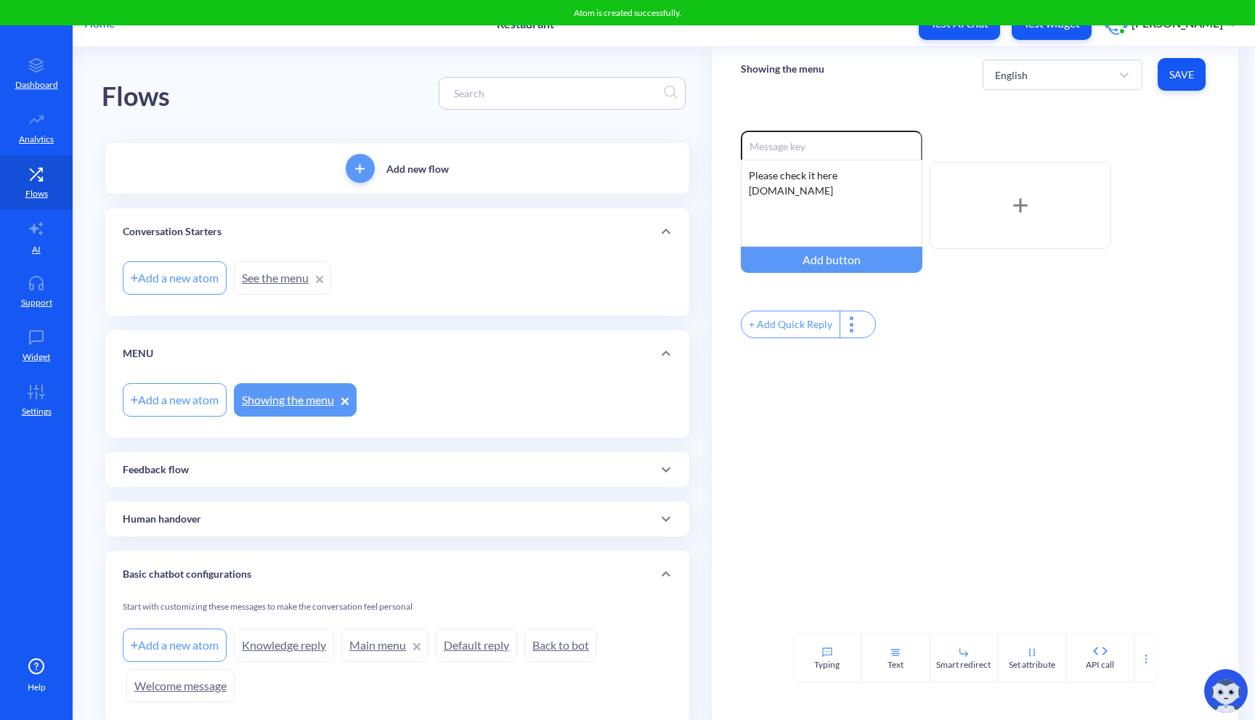
click at [185, 279] on div "Add a new atom" at bounding box center [175, 277] width 104 height 33
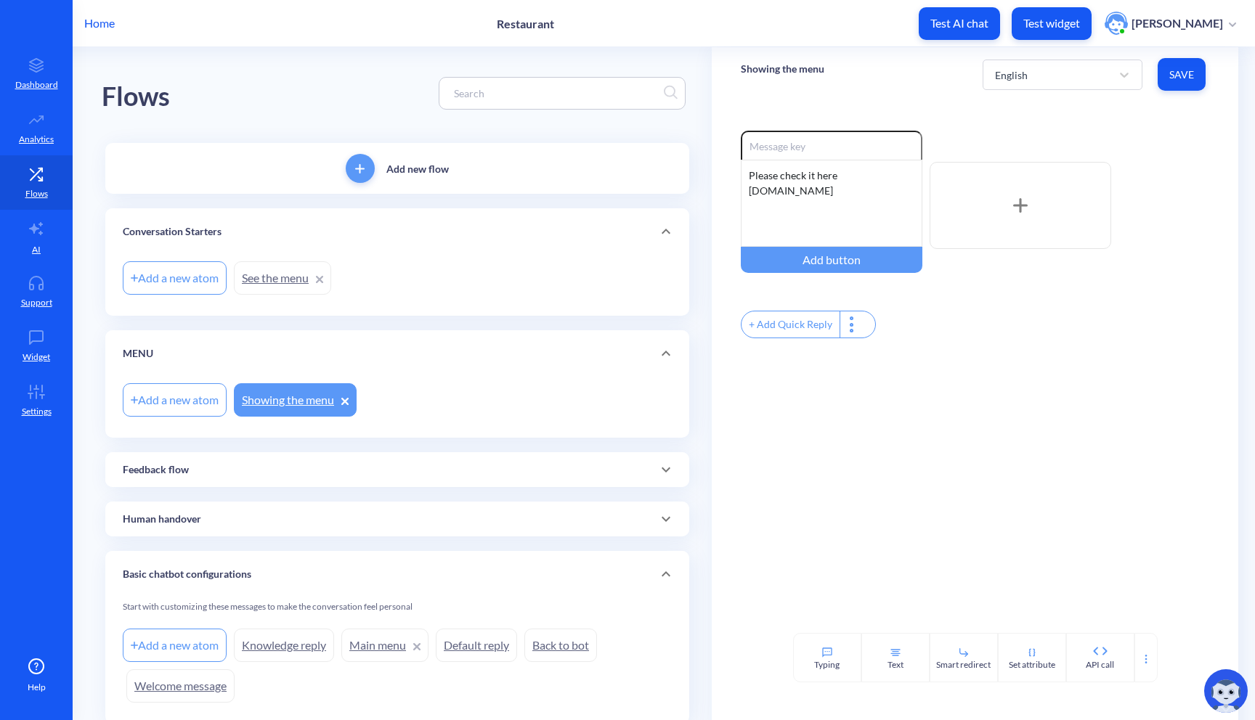
click at [199, 277] on div "Add a new atom" at bounding box center [175, 277] width 104 height 33
type input "Order takeaway"
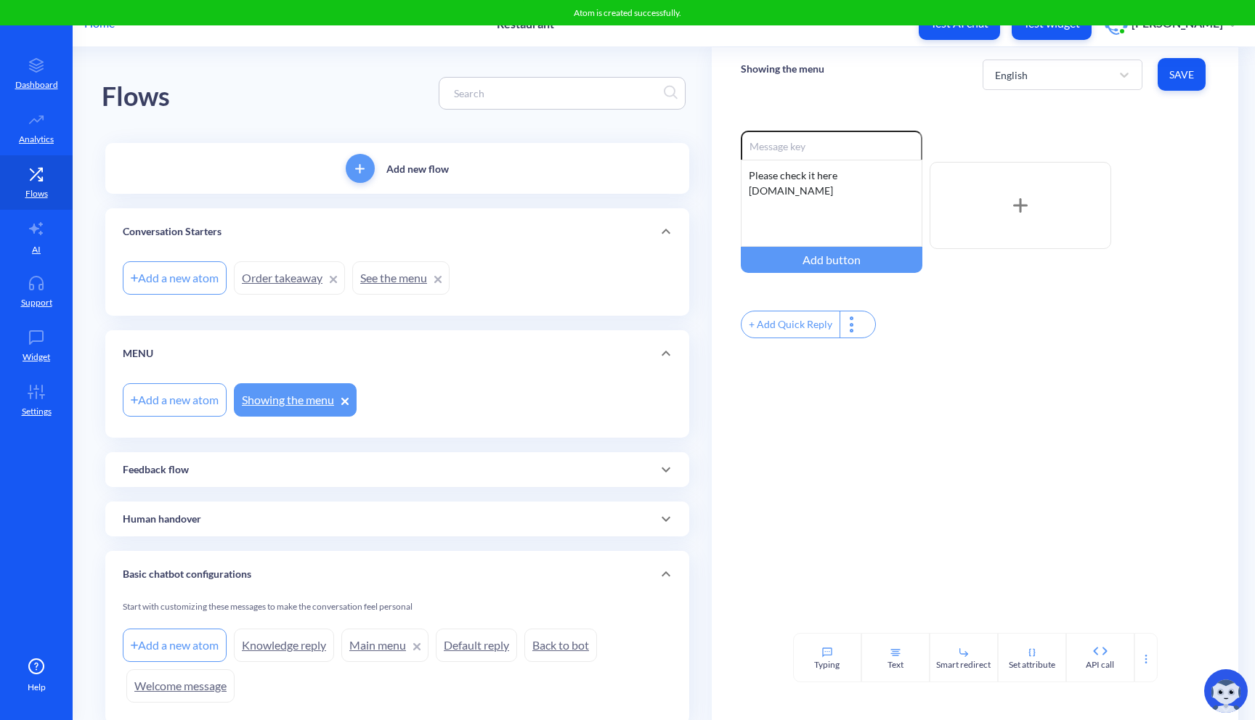
click at [187, 278] on div "Add a new atom" at bounding box center [175, 277] width 104 height 33
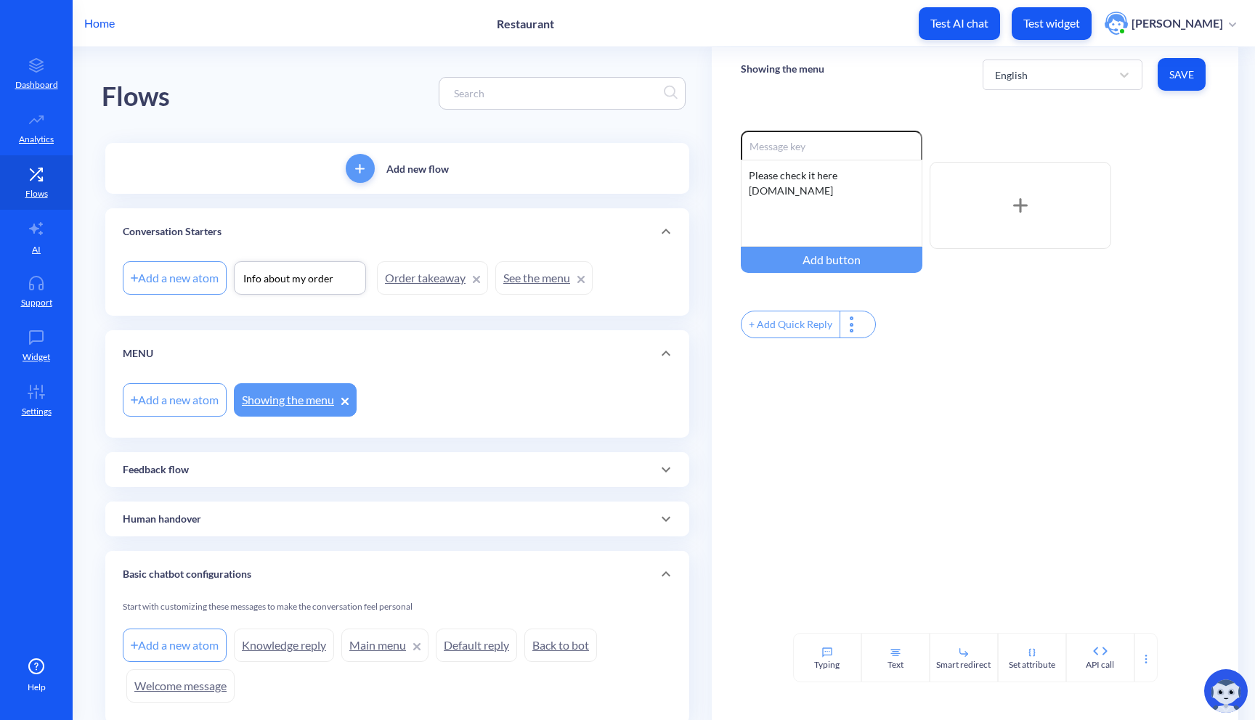
type input "Info about my order"
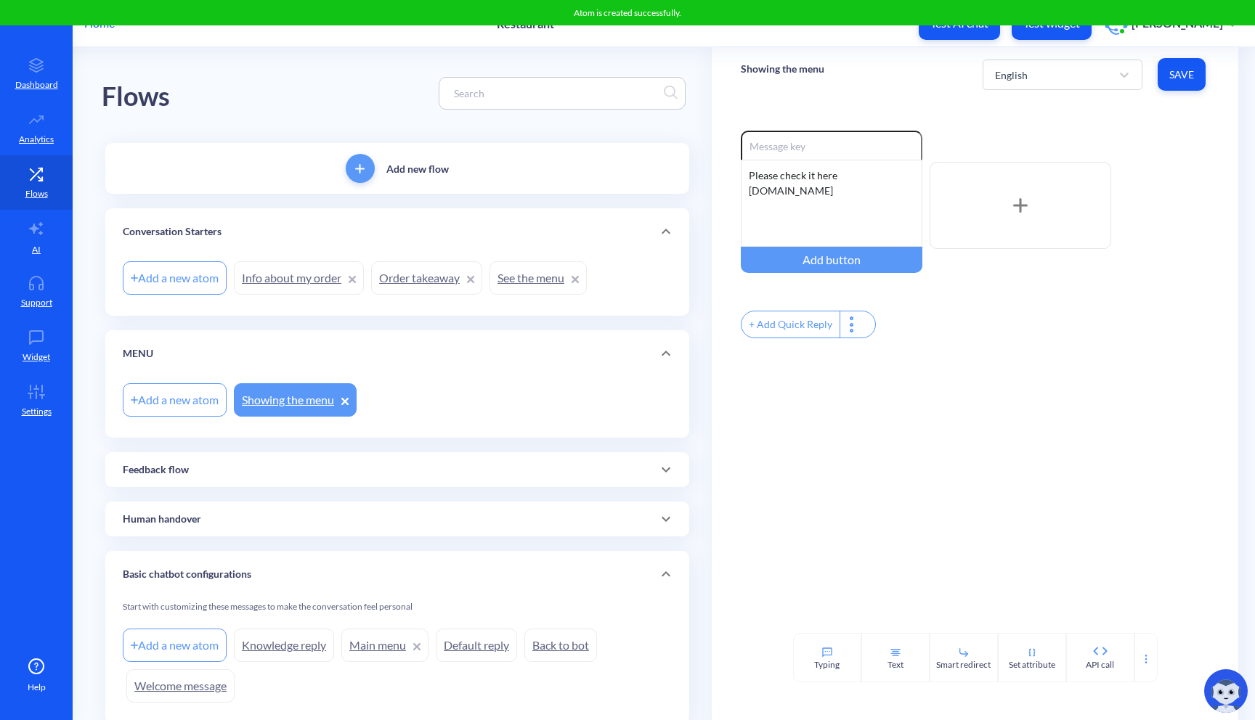
click at [194, 283] on div "Add a new atom" at bounding box center [175, 277] width 104 height 33
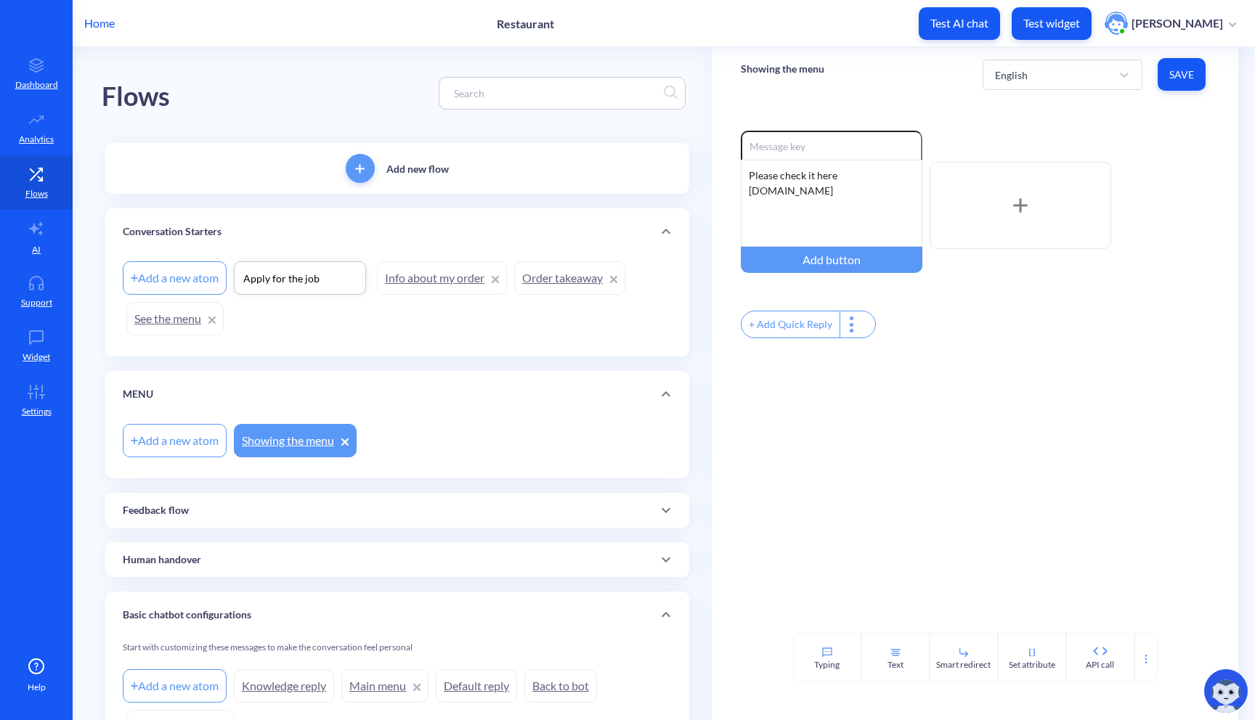
type input "Apply for the job"
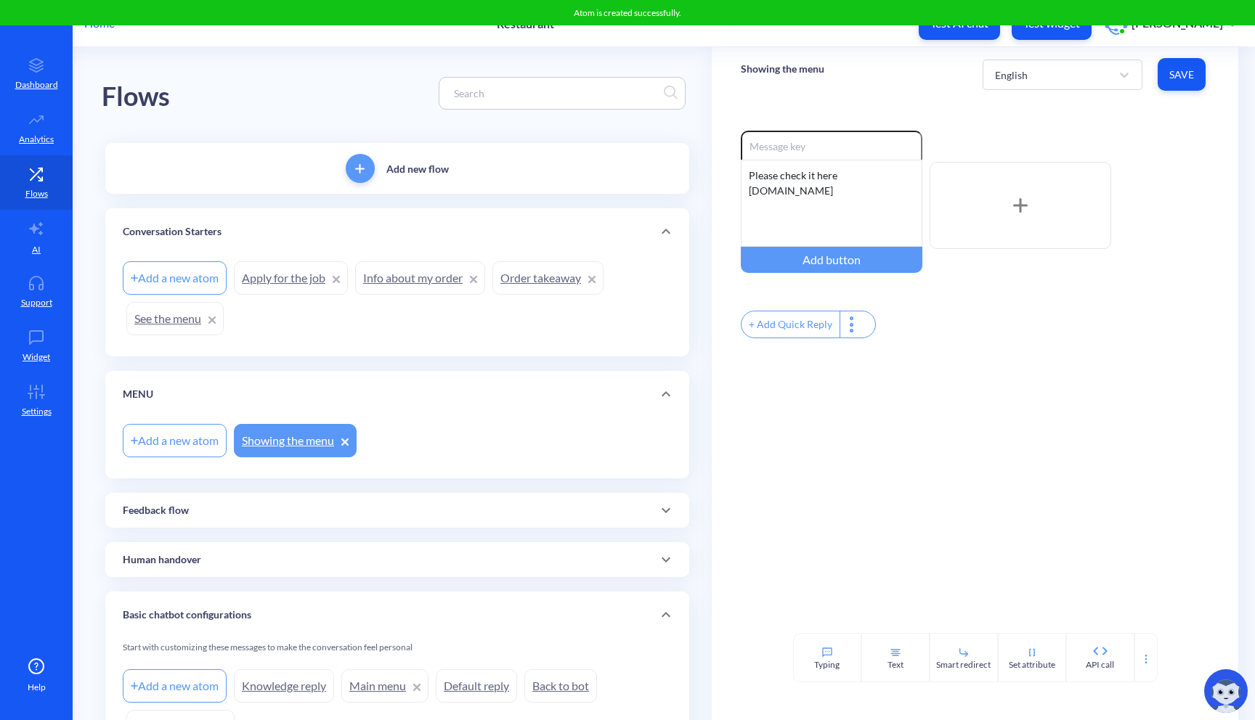
click at [187, 277] on div "Add a new atom" at bounding box center [175, 277] width 104 height 33
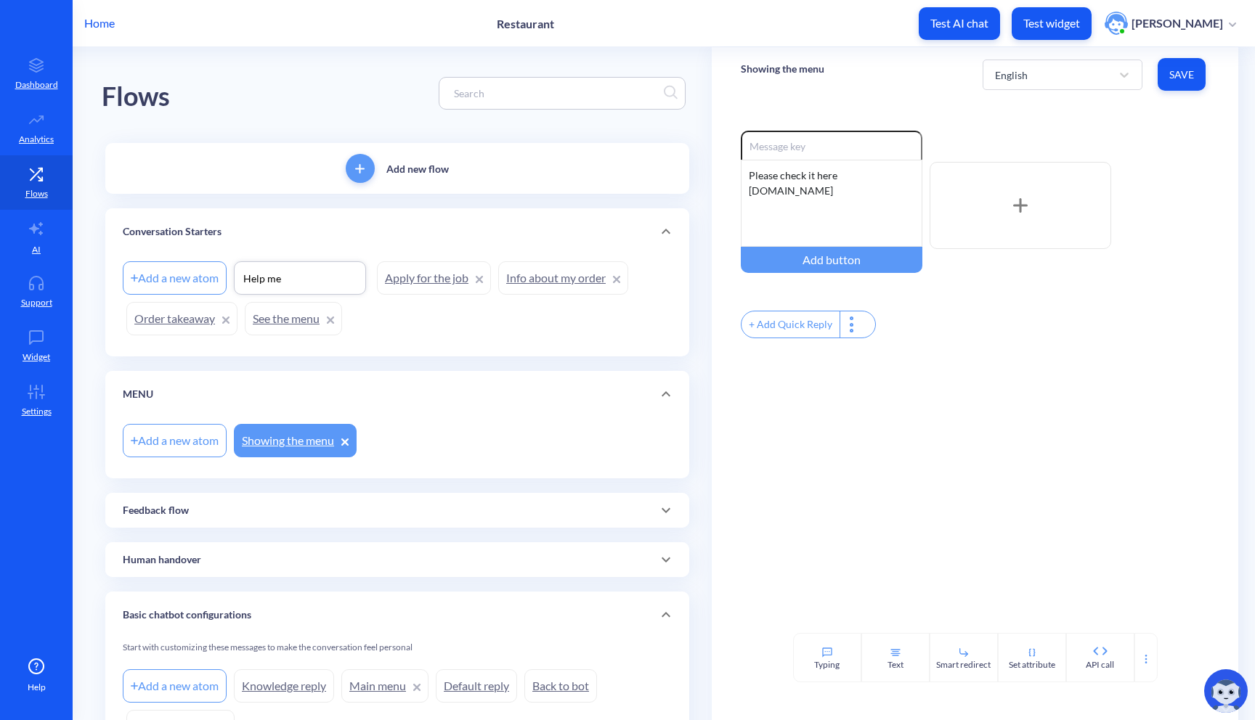
type input "Help me"
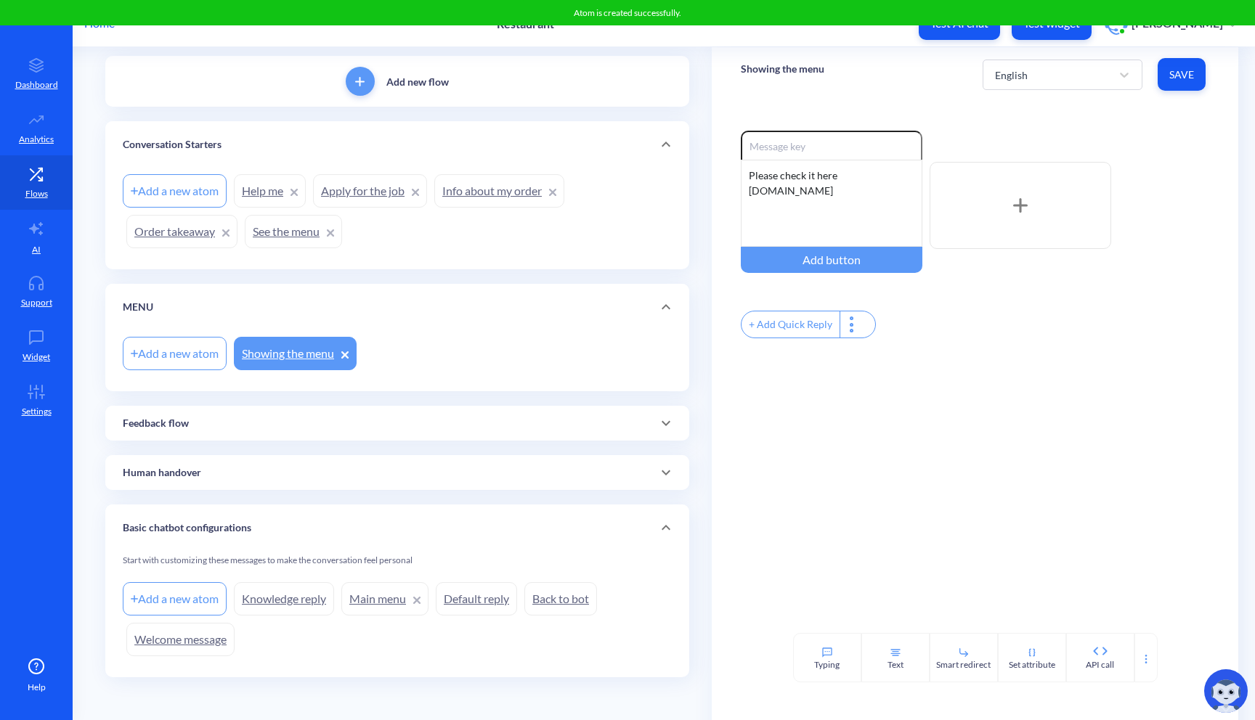
scroll to position [91, 0]
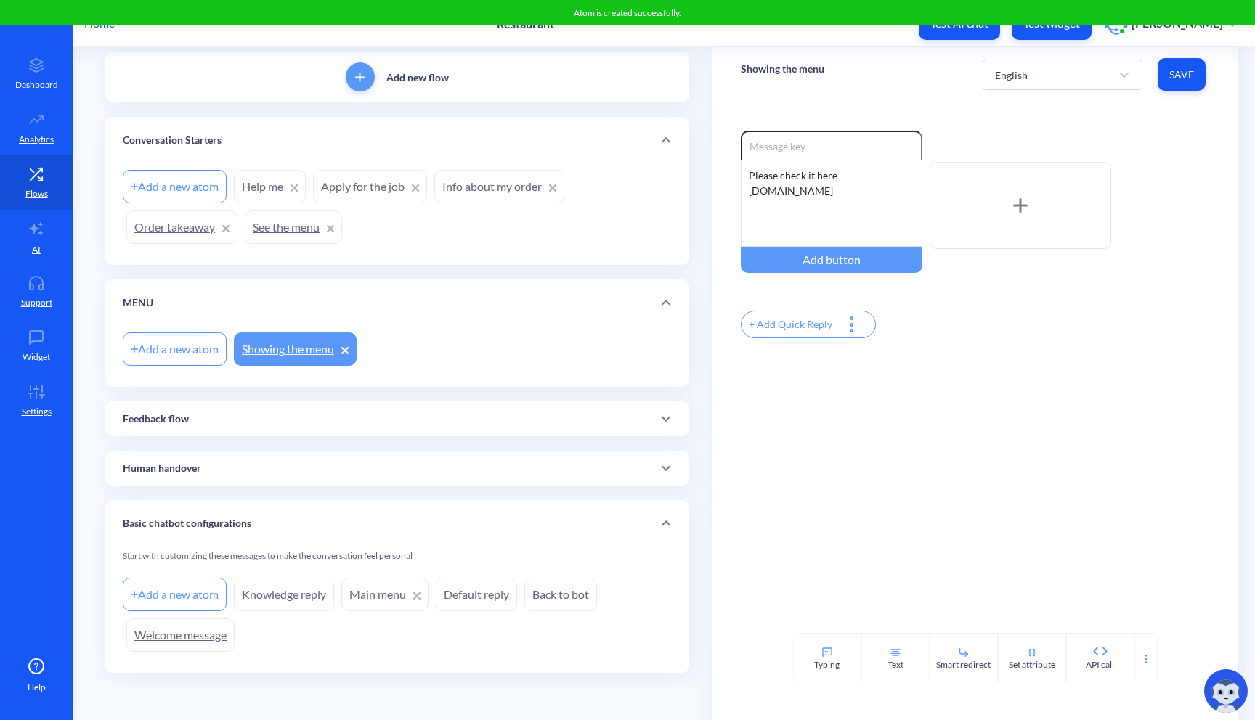
click at [196, 634] on link "Welcome message" at bounding box center [180, 635] width 108 height 33
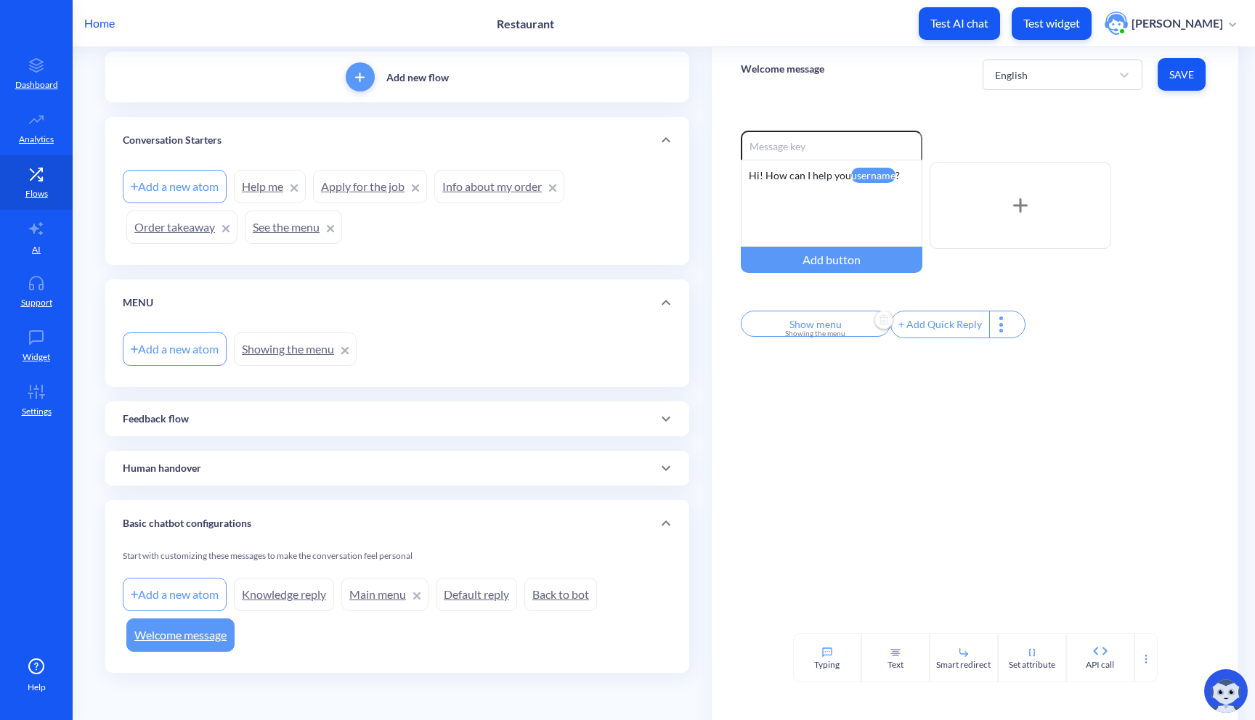
click at [826, 326] on input "Show menu" at bounding box center [816, 324] width 150 height 26
click at [842, 341] on input "Show menu" at bounding box center [812, 341] width 135 height 29
drag, startPoint x: 851, startPoint y: 343, endPoint x: 741, endPoint y: 343, distance: 109.6
click at [741, 343] on div "Show menu Showing the menu Set attribute" at bounding box center [812, 374] width 158 height 116
type input "S"
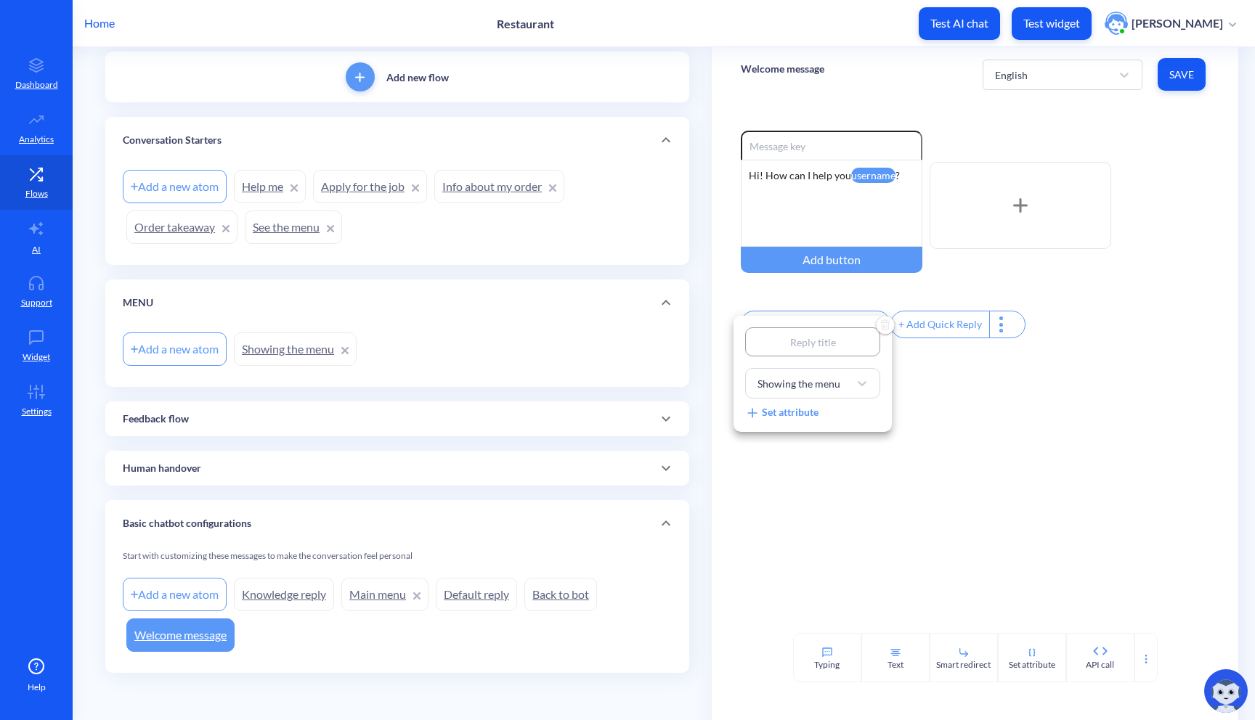
type input "S"
type input "Se"
type input "See"
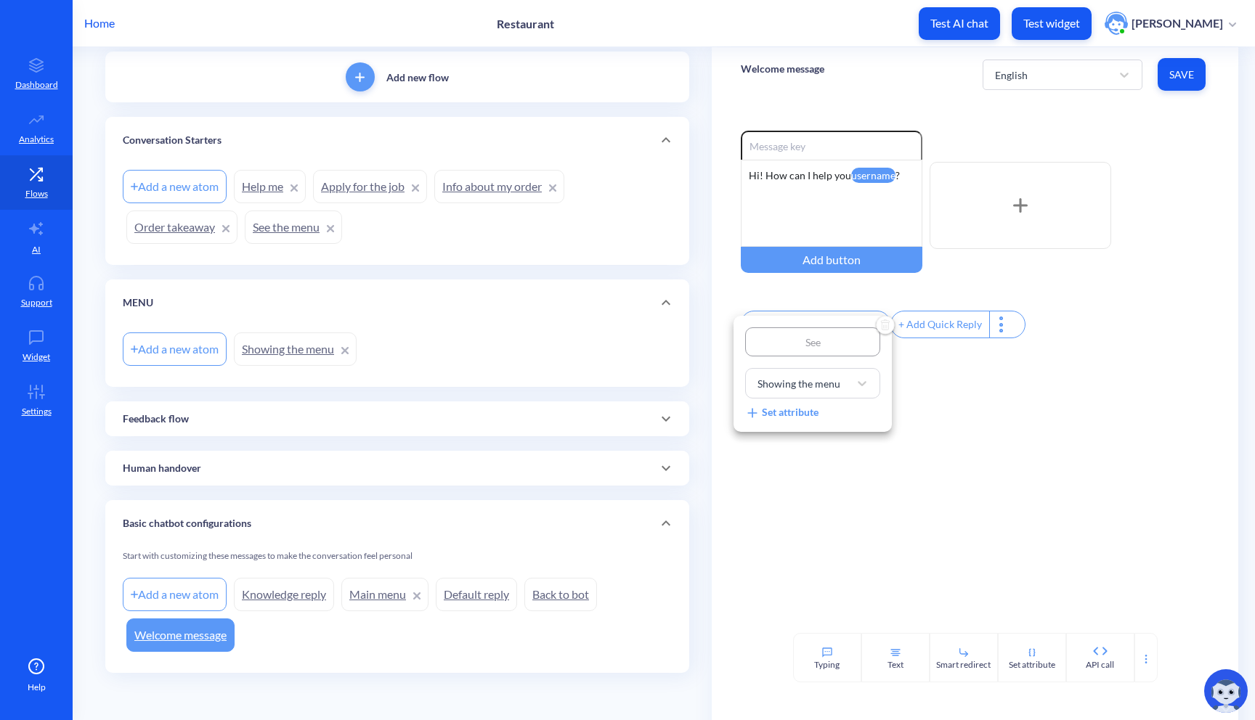
type input "See"
type input "See t"
type input "See th"
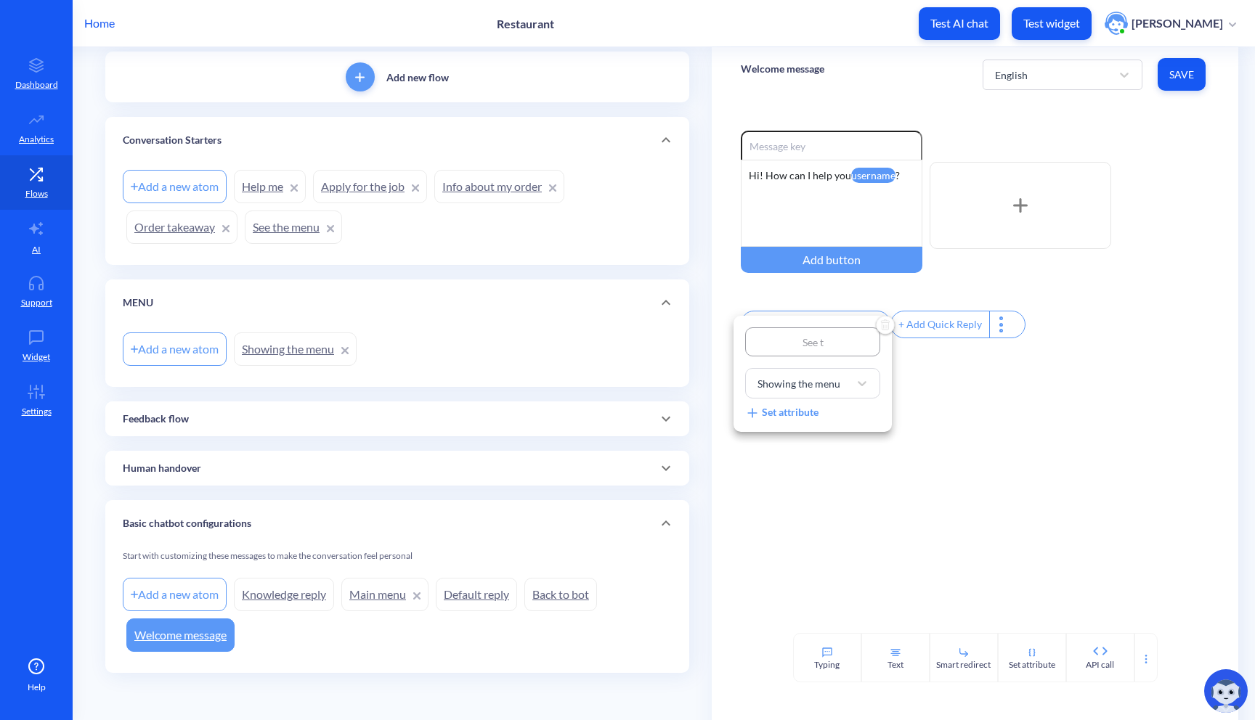
type input "See th"
type input "See the"
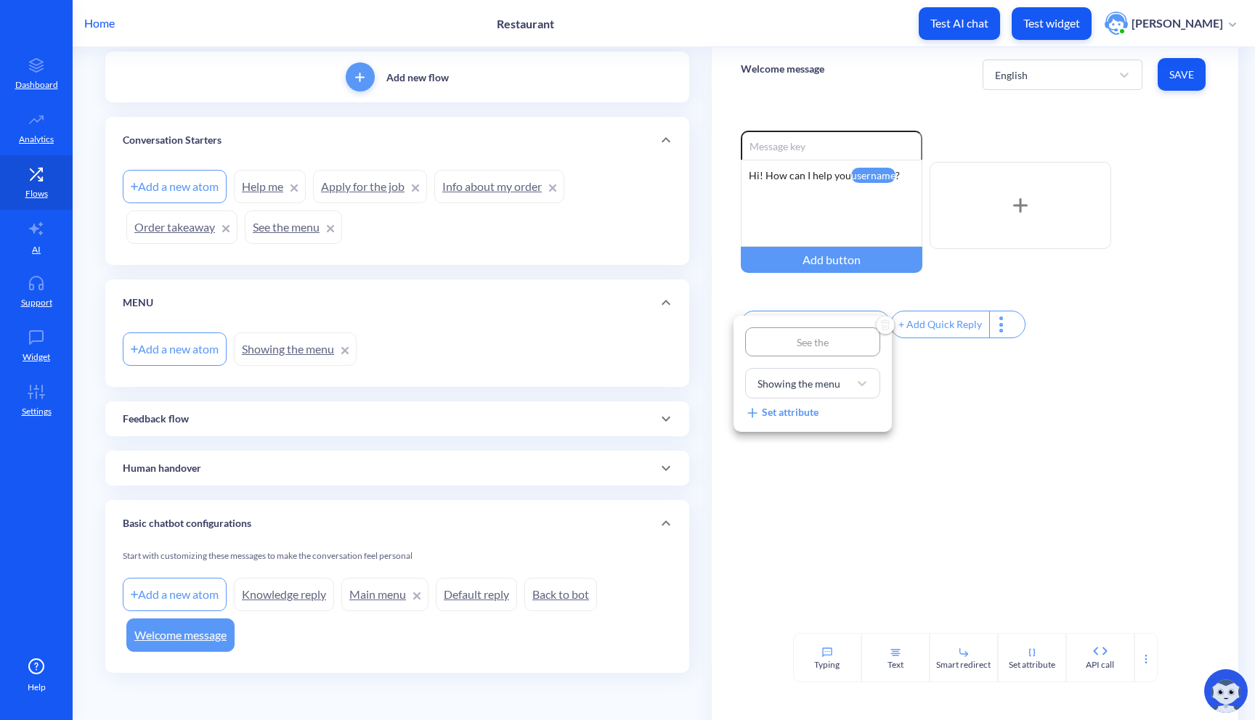
type input "See the m"
type input "See the me"
type input "See the men"
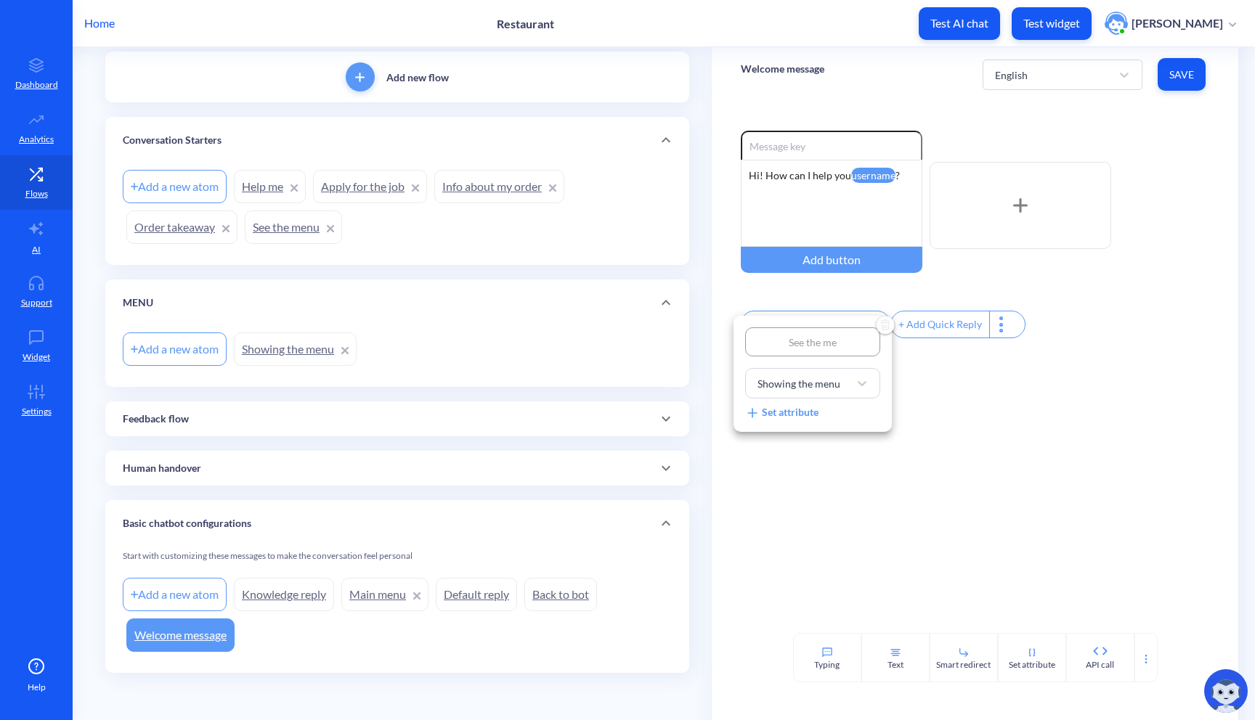
type input "See the men"
type input "See the meny"
type input "See the men"
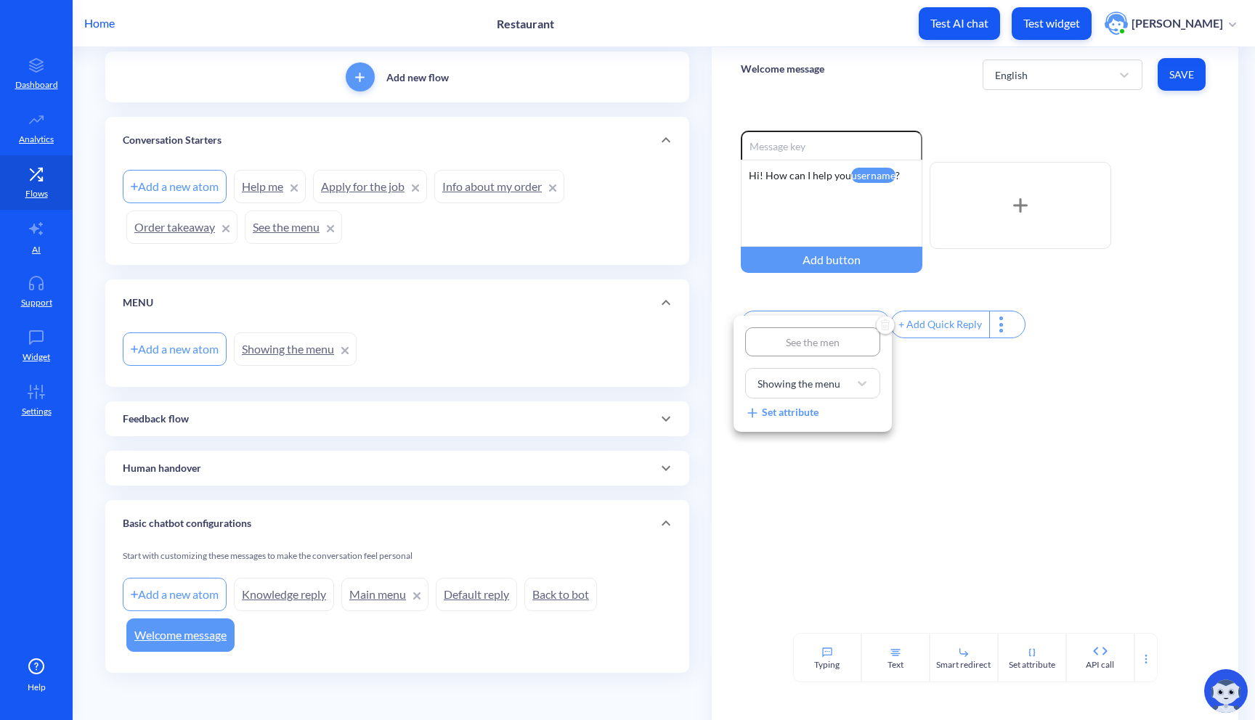
type input "See the menu"
click at [825, 389] on div "Showing the menu" at bounding box center [798, 383] width 83 height 15
click at [833, 431] on div "See the menu" at bounding box center [812, 425] width 135 height 27
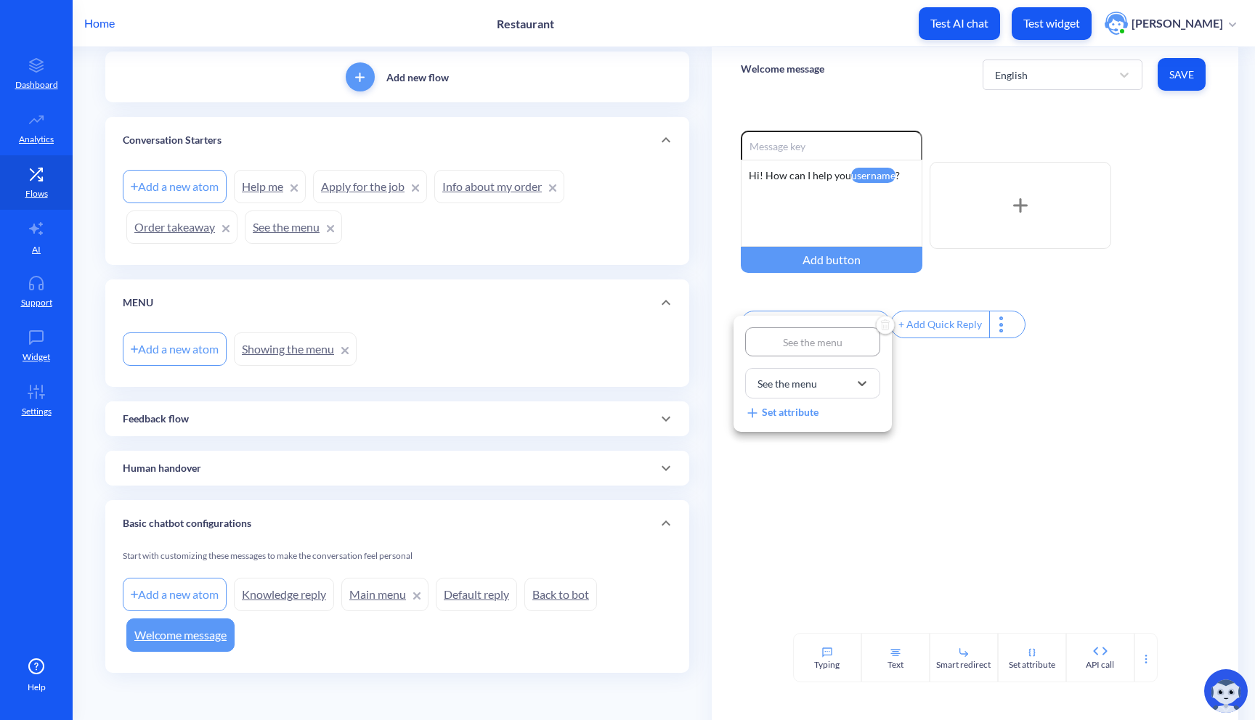
click at [828, 453] on div at bounding box center [627, 360] width 1255 height 720
click at [1067, 23] on p "Test widget" at bounding box center [1051, 23] width 57 height 15
click at [1204, 61] on div "English Save" at bounding box center [1095, 74] width 227 height 40
click at [1176, 68] on span "Save" at bounding box center [1181, 75] width 25 height 15
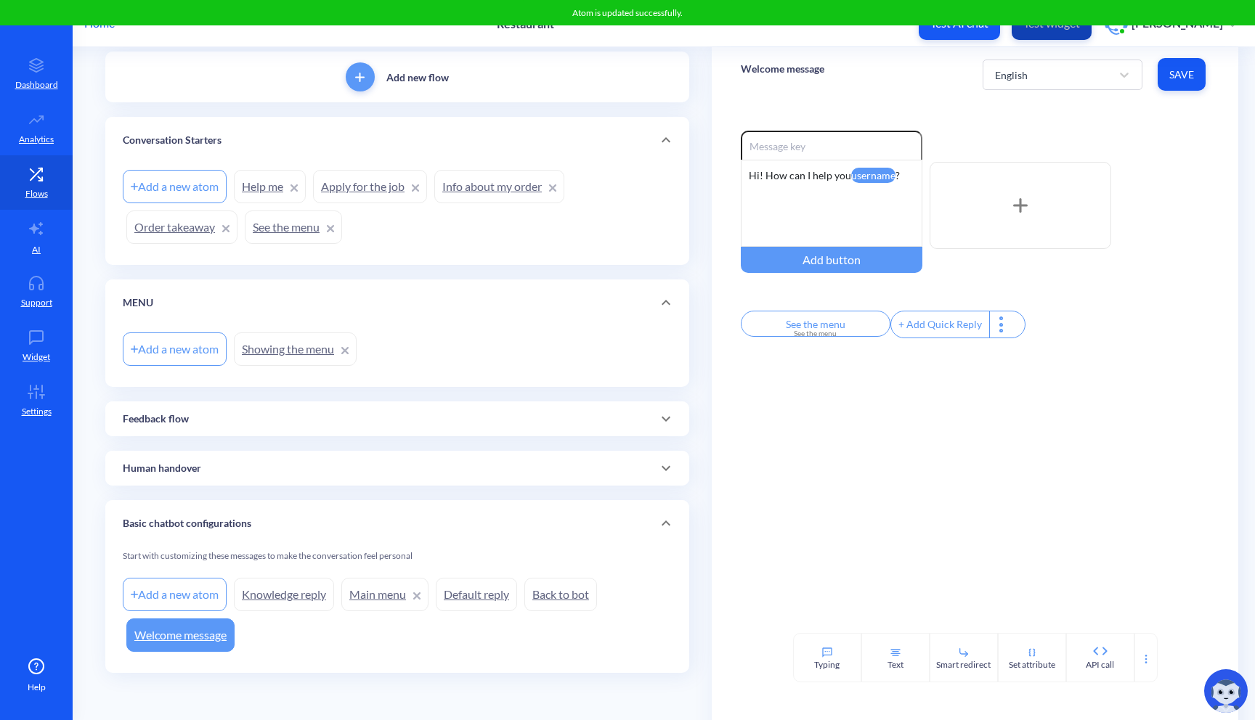
click at [1069, 33] on button "Test widget" at bounding box center [1051, 23] width 80 height 33
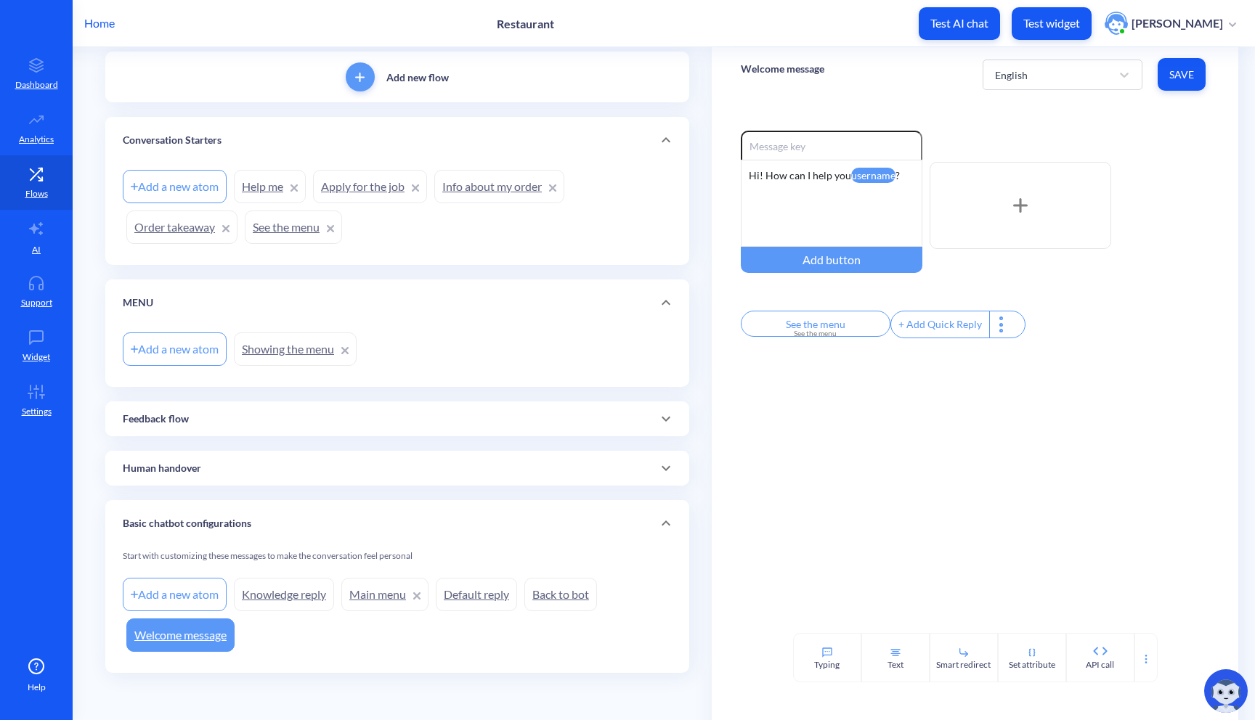
click at [278, 229] on link "See the menu" at bounding box center [293, 227] width 97 height 33
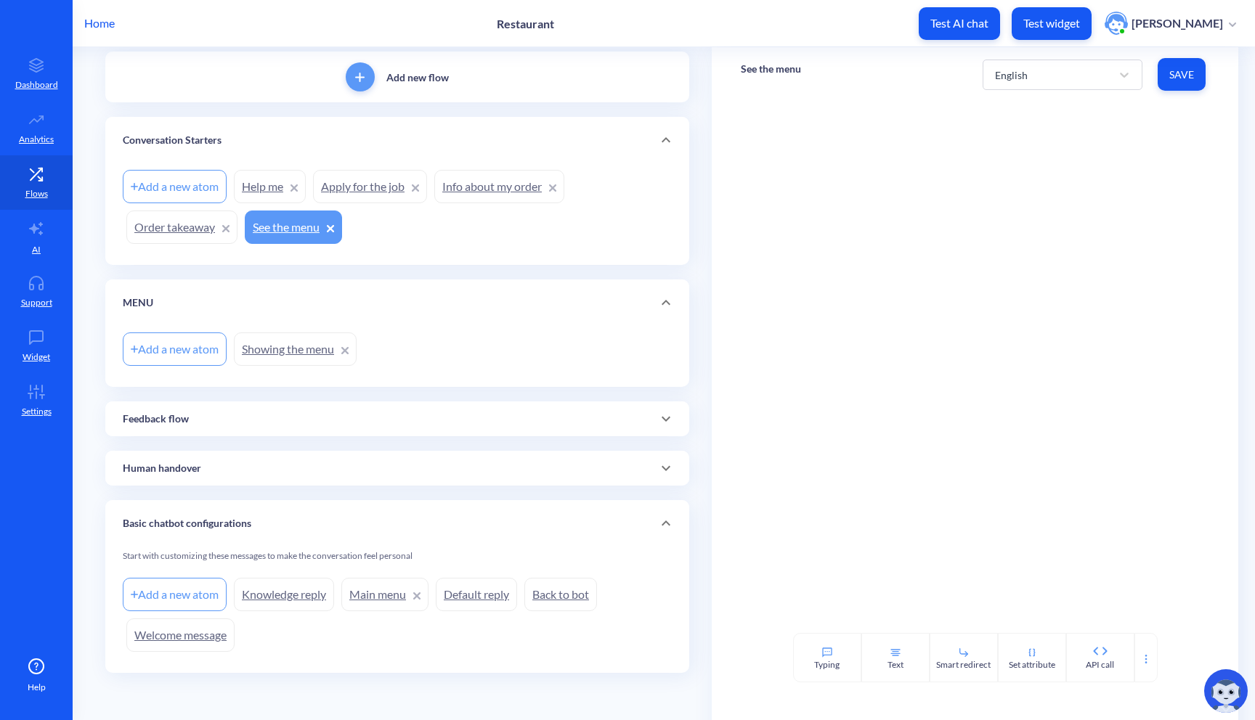
click at [815, 176] on div at bounding box center [975, 367] width 527 height 531
click at [1144, 655] on icon at bounding box center [1145, 656] width 2 height 2
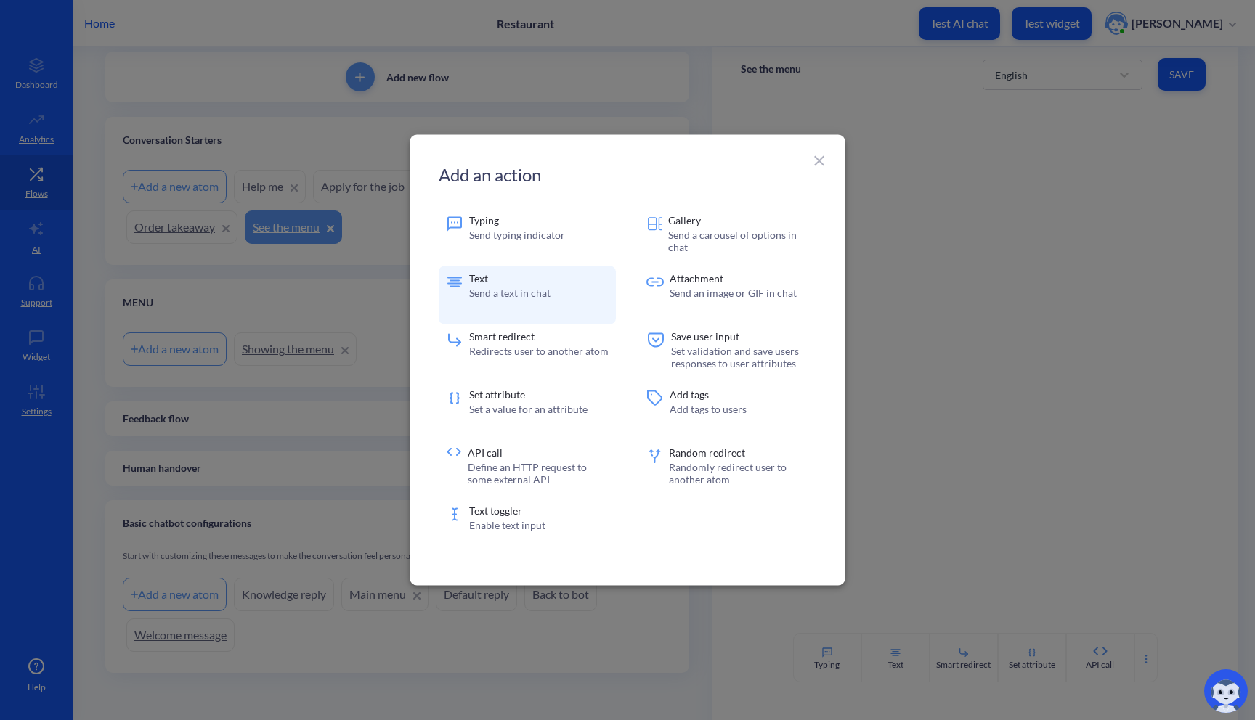
click at [532, 282] on p "Text" at bounding box center [509, 279] width 81 height 10
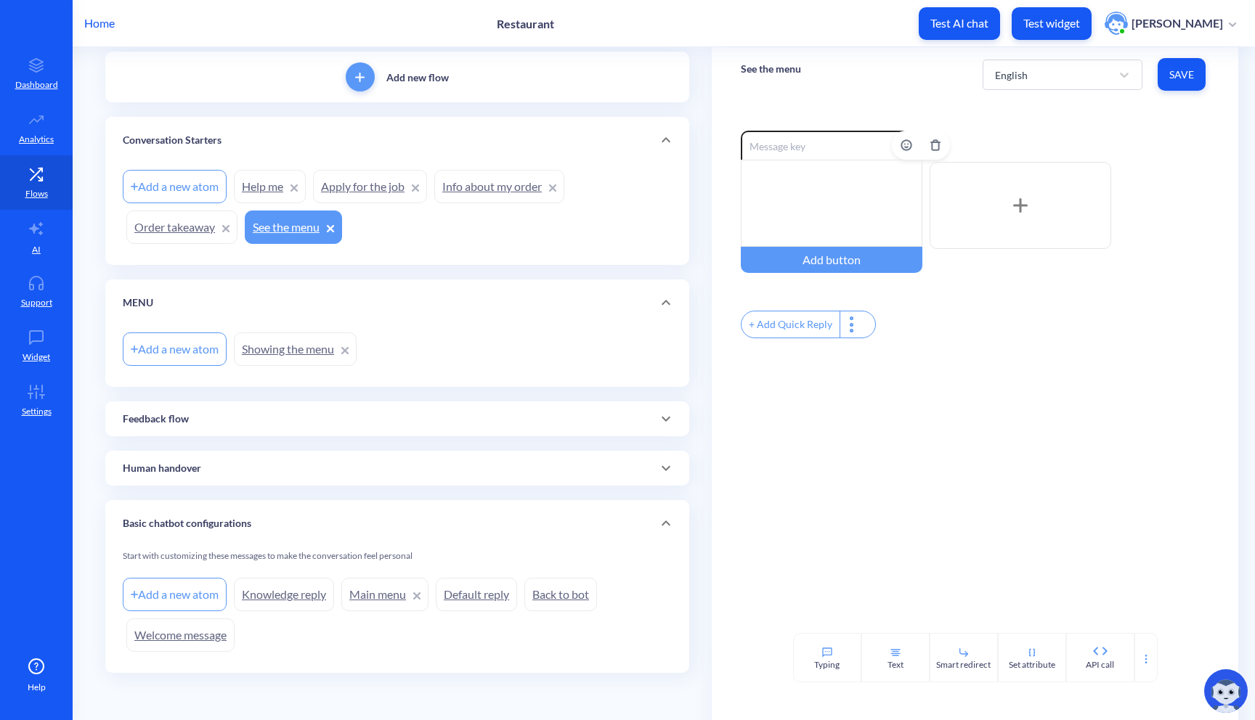
click at [793, 195] on div at bounding box center [832, 203] width 182 height 87
click at [846, 192] on div "You can see the menu following the link:" at bounding box center [832, 203] width 182 height 87
click at [1184, 60] on button "Save" at bounding box center [1181, 74] width 48 height 33
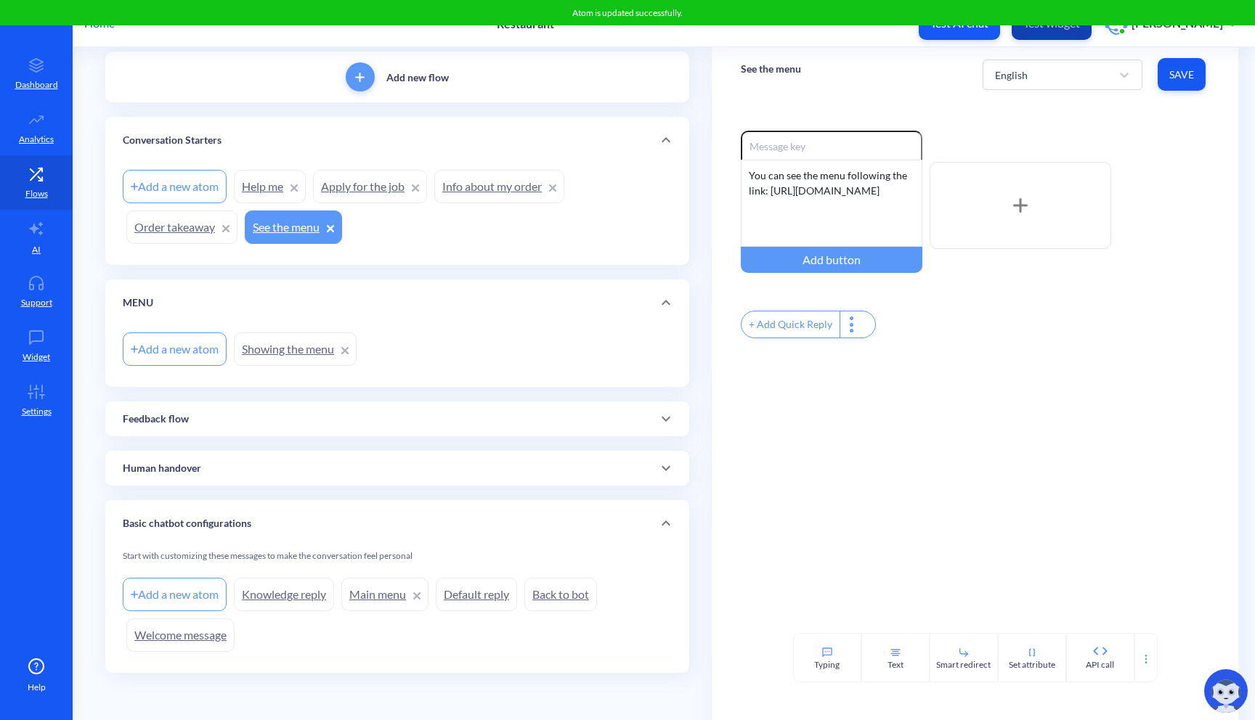
click at [1074, 27] on p "Test widget" at bounding box center [1051, 23] width 57 height 15
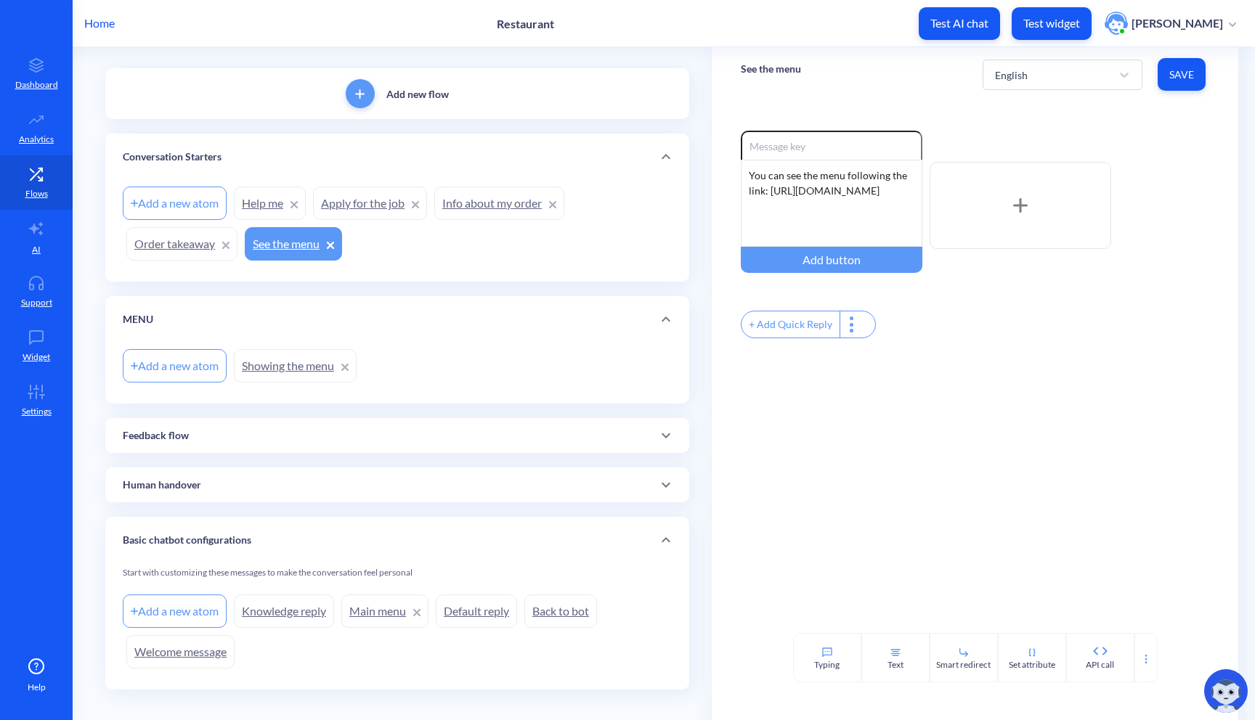
scroll to position [88, 0]
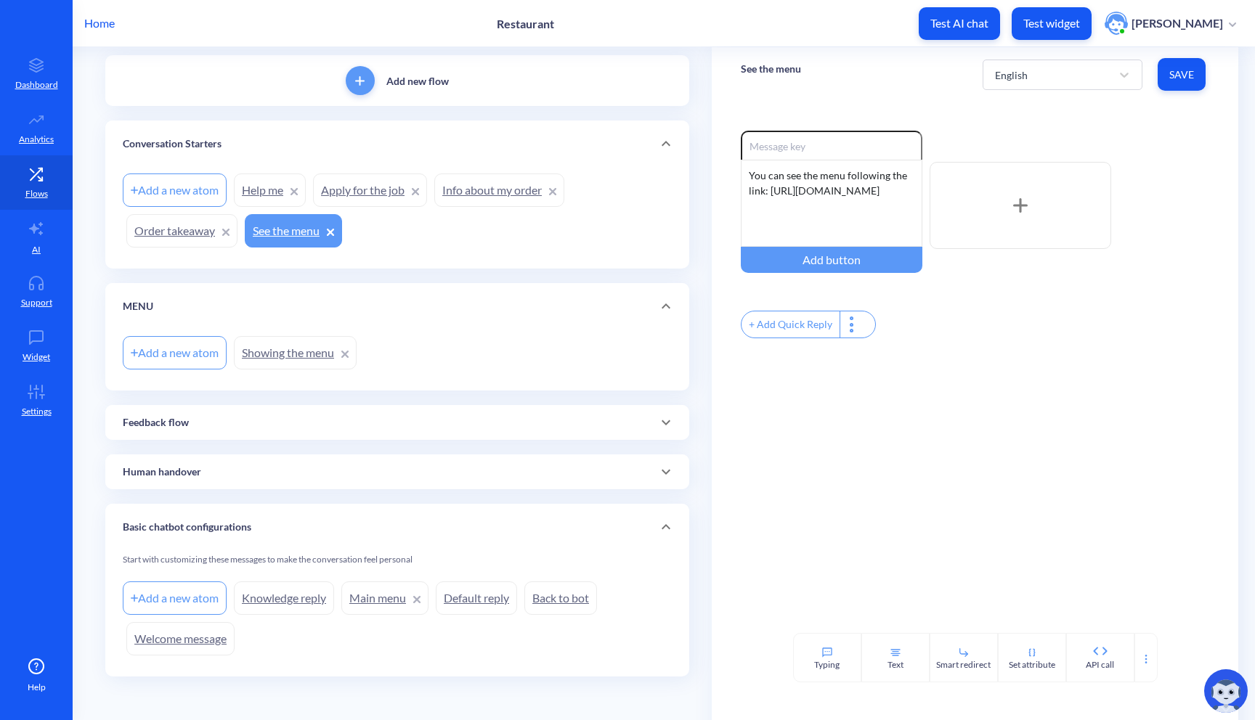
click at [349, 353] on icon at bounding box center [344, 354] width 7 height 7
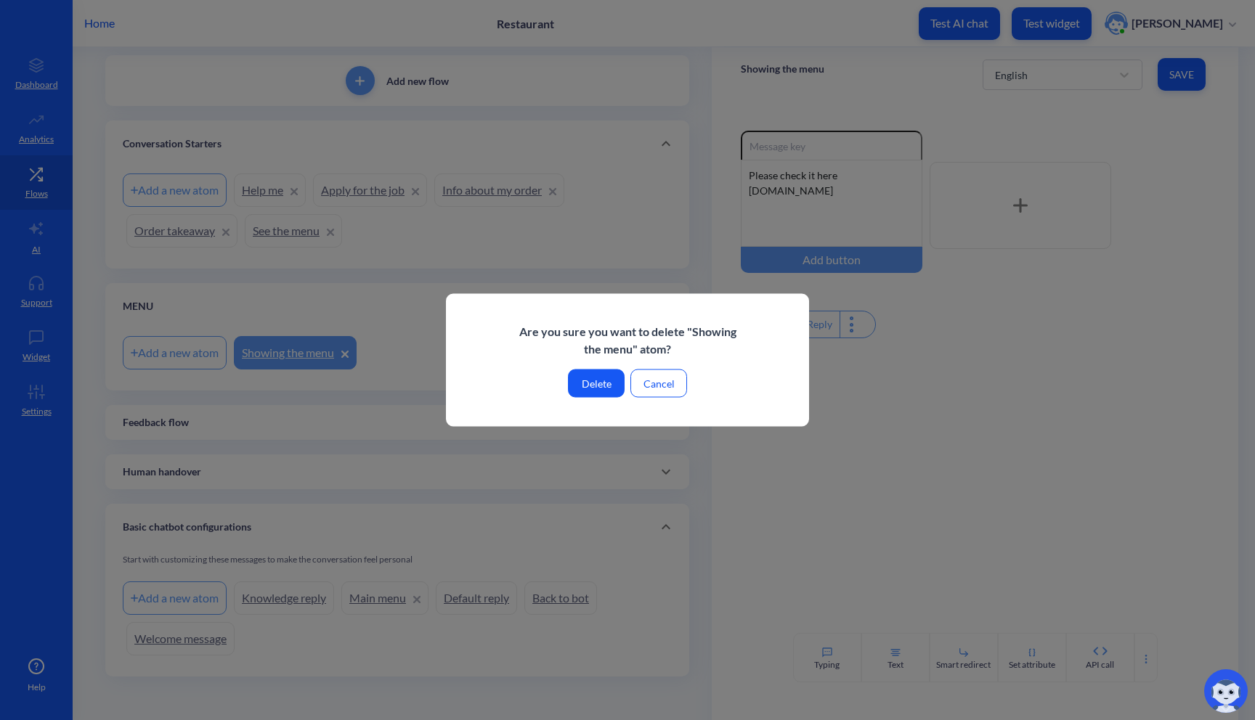
click at [599, 386] on button "Delete" at bounding box center [596, 384] width 57 height 28
click at [601, 386] on button "Delete" at bounding box center [596, 384] width 57 height 28
click at [604, 380] on button "Delete" at bounding box center [596, 384] width 57 height 28
click at [592, 380] on button "Delete" at bounding box center [596, 384] width 57 height 28
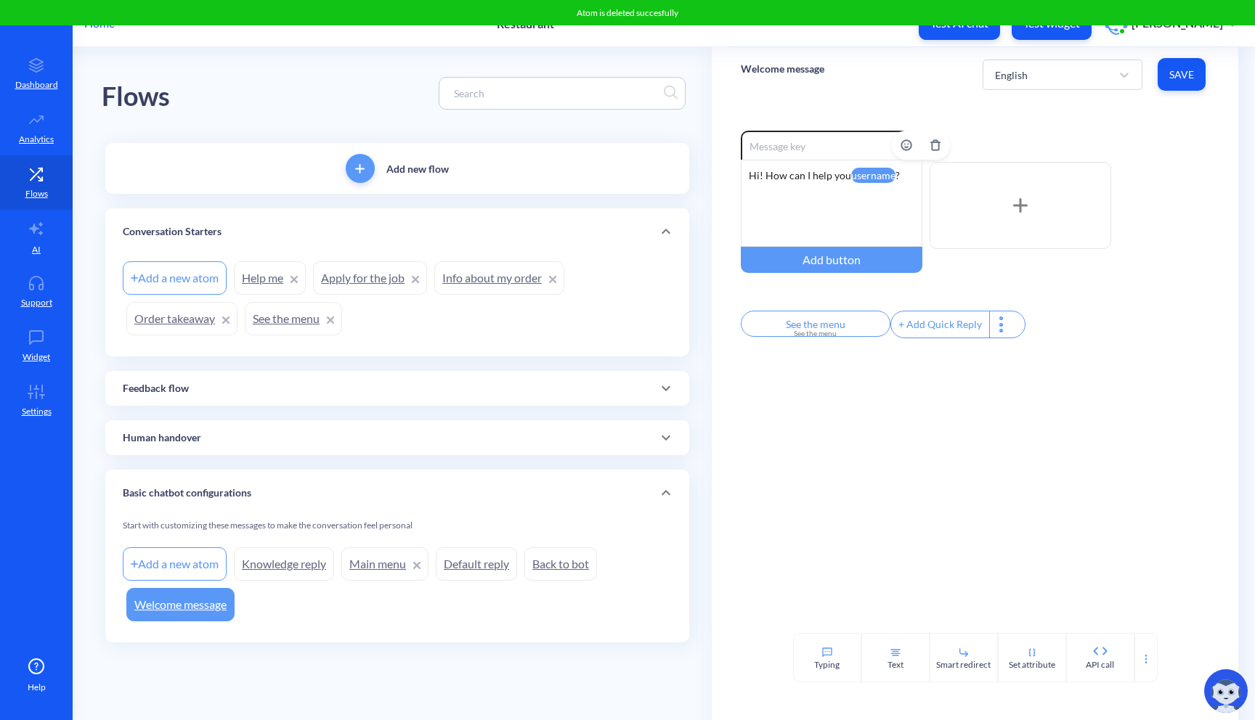
click at [833, 205] on div "Hi! How can I help you username ?" at bounding box center [832, 203] width 182 height 87
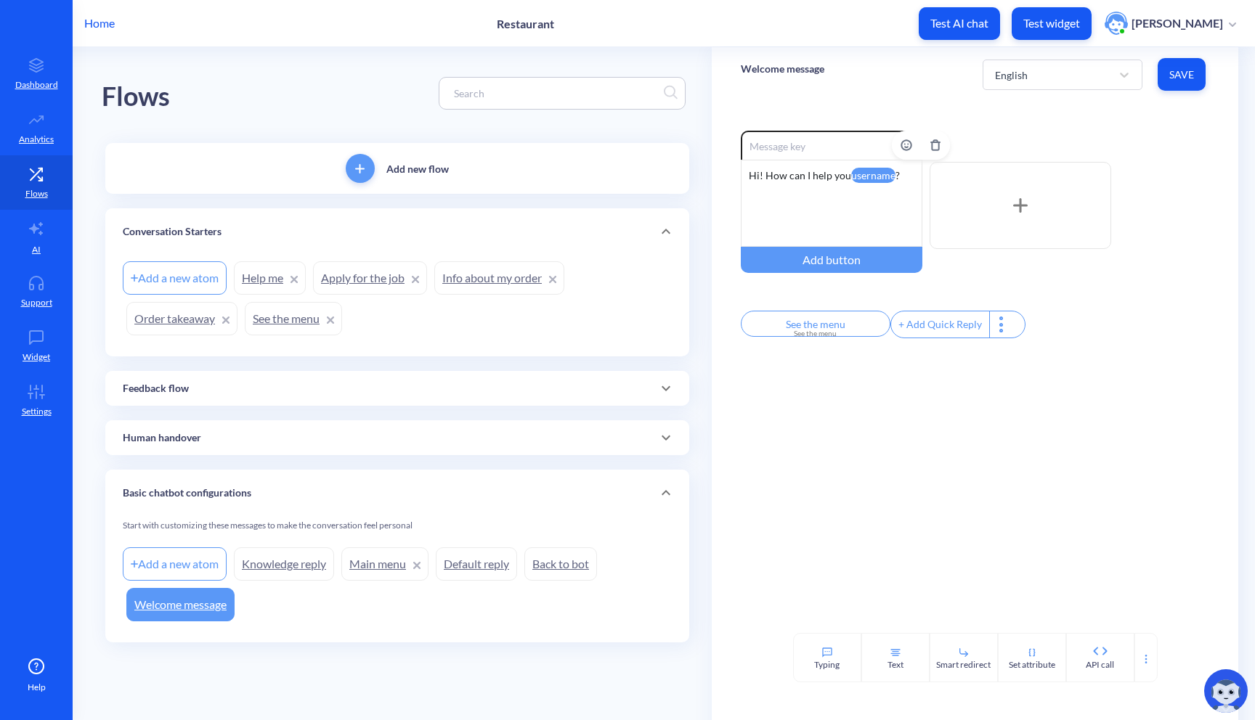
click at [859, 186] on div "Hi! How can I help you username ?" at bounding box center [832, 203] width 182 height 87
drag, startPoint x: 892, startPoint y: 174, endPoint x: 853, endPoint y: 174, distance: 38.5
click at [853, 174] on attr "username" at bounding box center [873, 175] width 44 height 15
click at [890, 179] on attr "username" at bounding box center [873, 175] width 44 height 15
click at [910, 179] on div "Hi! How can I help you username ?" at bounding box center [832, 203] width 182 height 87
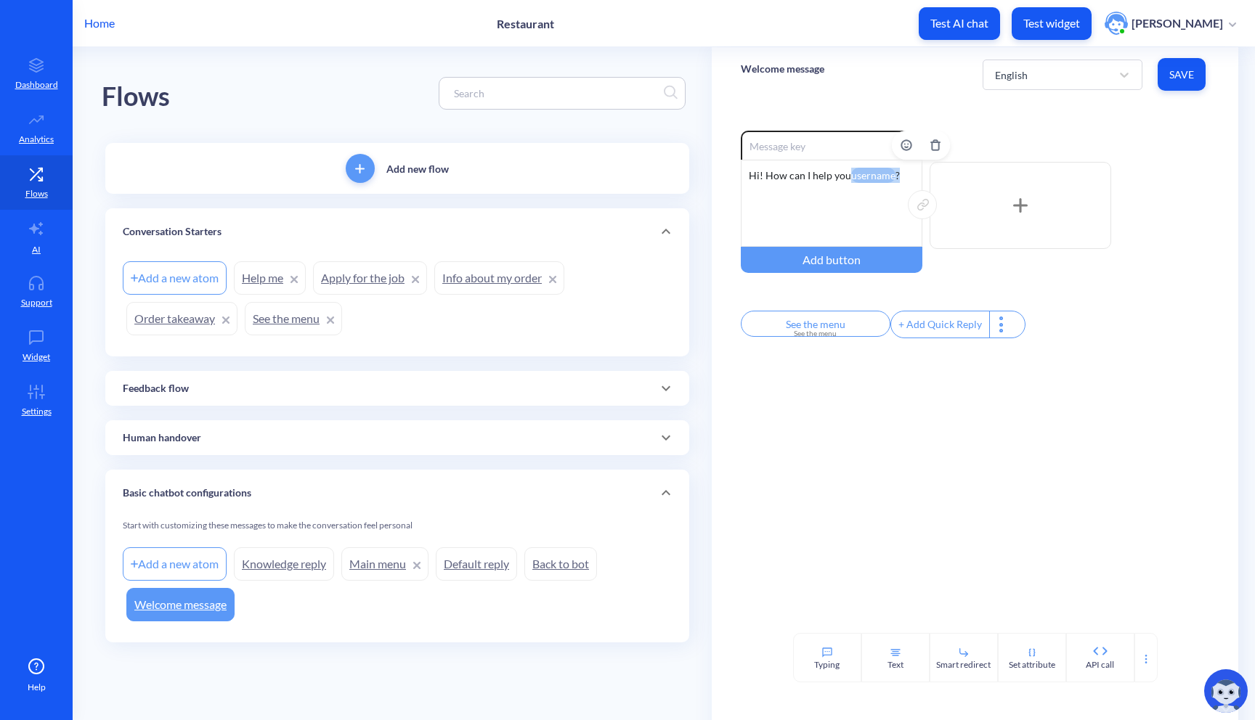
drag, startPoint x: 907, startPoint y: 179, endPoint x: 863, endPoint y: 179, distance: 44.3
click at [863, 179] on div "Hi! How can I help you username ?" at bounding box center [832, 203] width 182 height 87
click at [863, 191] on div "Hi! How can I help you username ?" at bounding box center [832, 203] width 182 height 87
click at [825, 412] on div "Enable reactions Hi! How can I help you username ? Add button See the menu See …" at bounding box center [975, 367] width 527 height 531
click at [885, 183] on div "Hi! How can I help you username ?" at bounding box center [832, 203] width 182 height 87
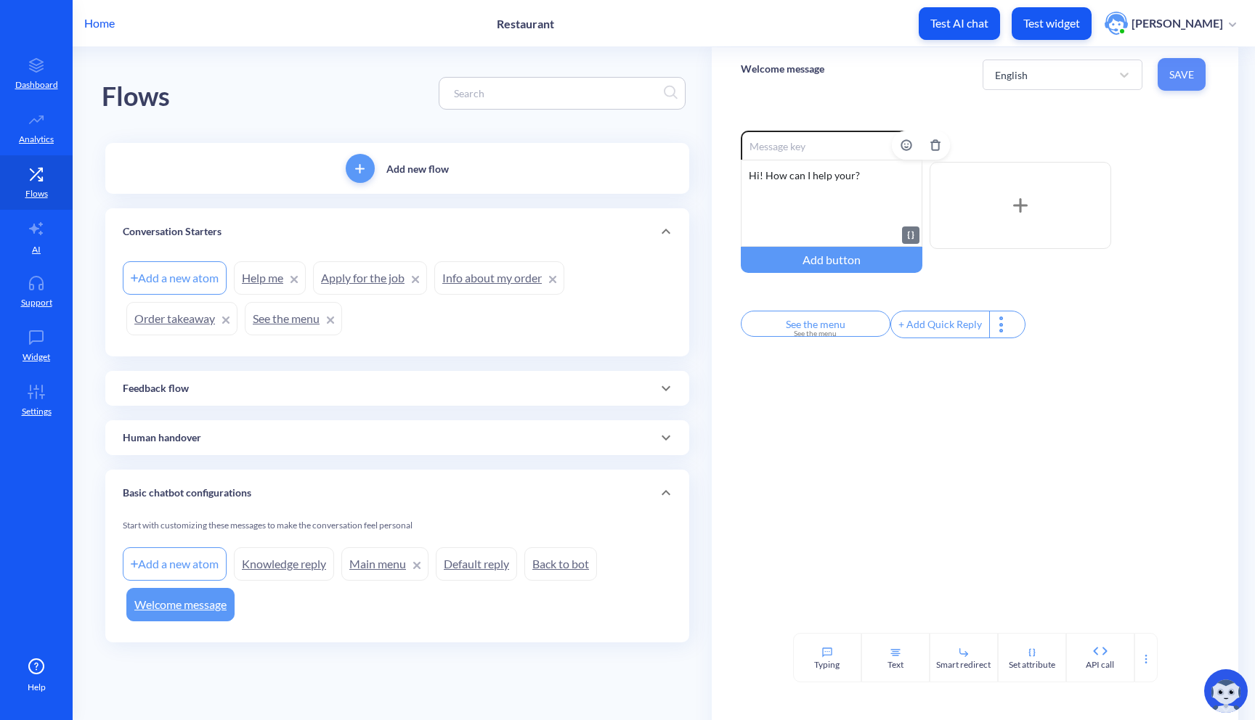
click at [1187, 76] on span "Save" at bounding box center [1181, 75] width 25 height 15
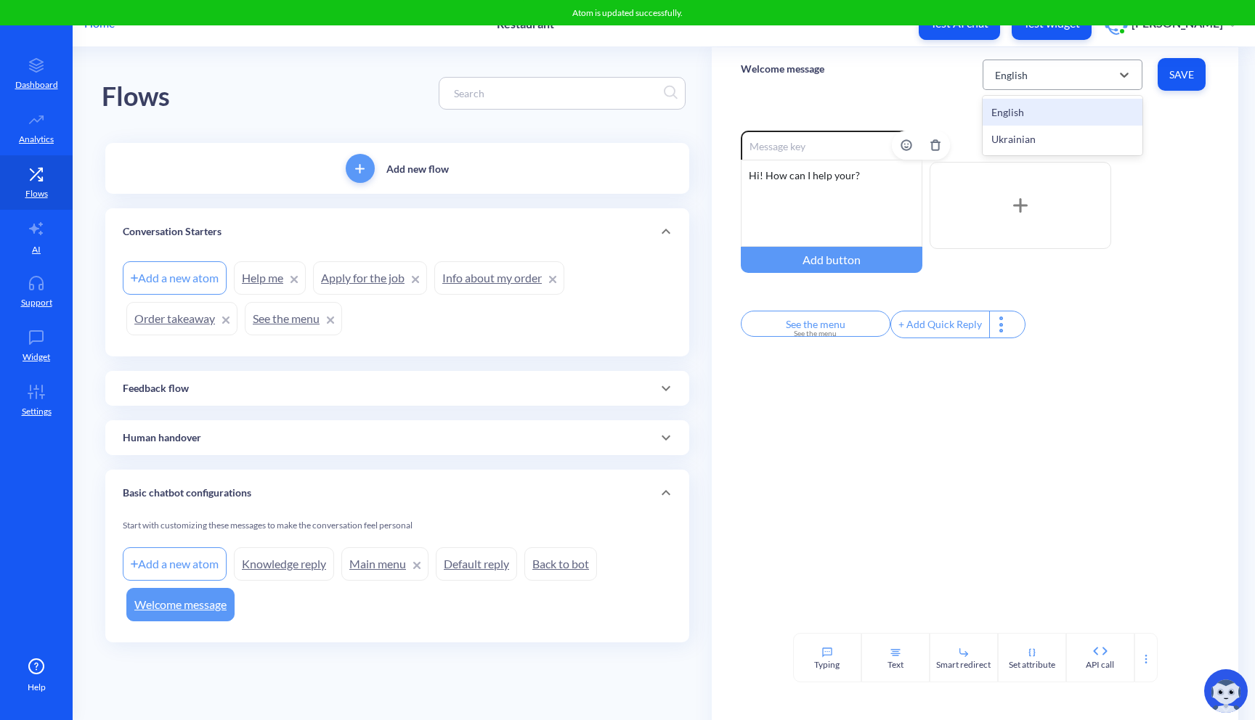
click at [1093, 88] on div "English" at bounding box center [1062, 75] width 160 height 30
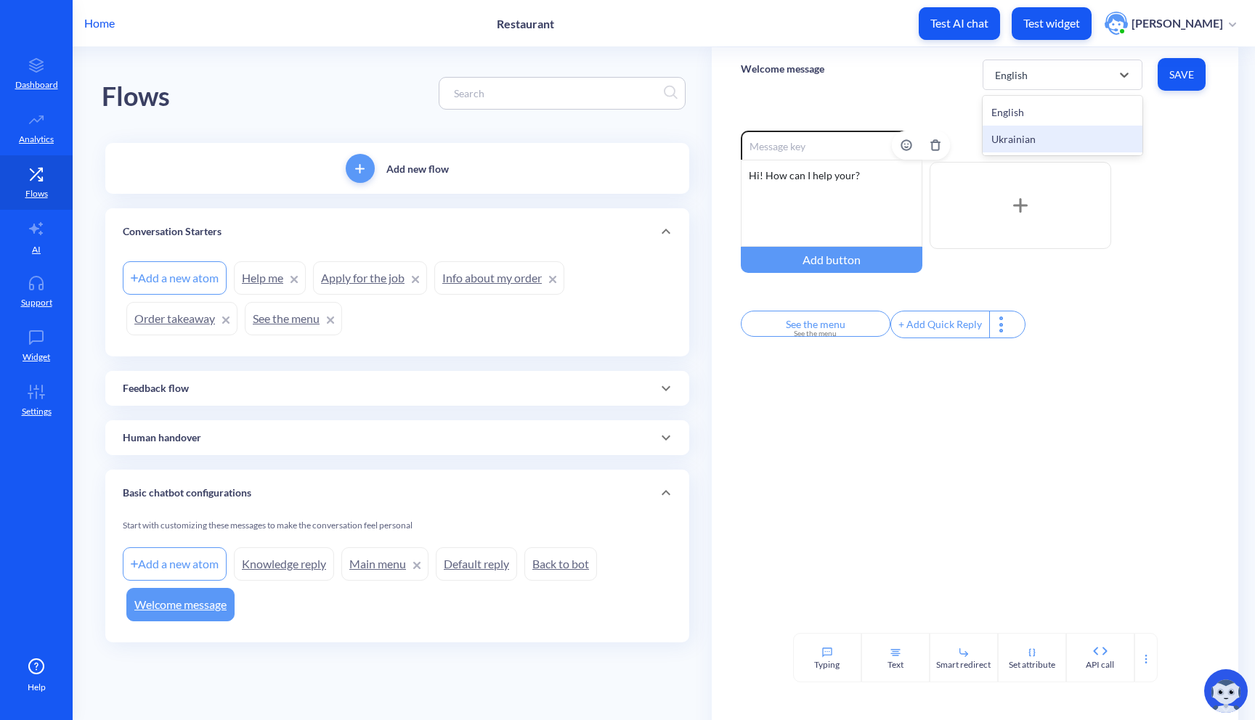
click at [1055, 139] on div "Ukrainian" at bounding box center [1062, 139] width 160 height 27
click at [860, 203] on div "Привіт як я можу допомогти?" at bounding box center [832, 203] width 182 height 87
click at [818, 333] on input "Показати меню" at bounding box center [816, 324] width 150 height 26
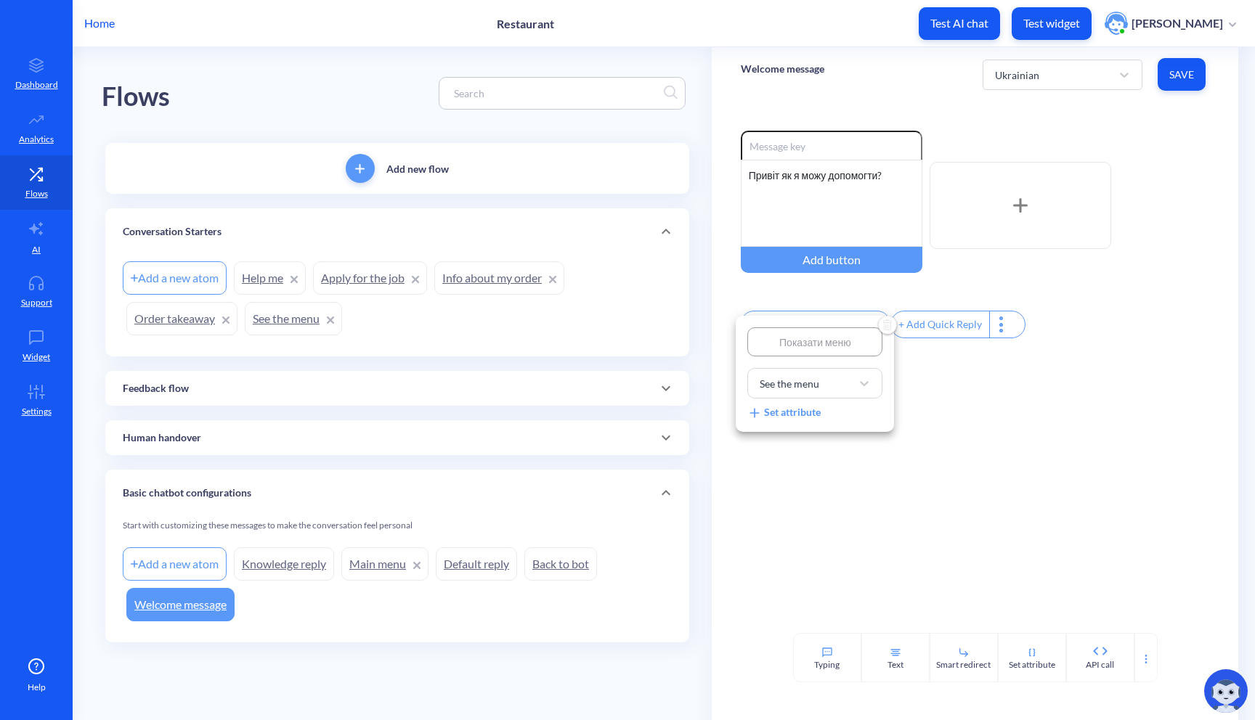
click at [884, 385] on div "Показати меню See the menu Set attribute" at bounding box center [815, 374] width 158 height 116
click at [1202, 68] on div at bounding box center [627, 360] width 1255 height 720
click at [1193, 72] on span "Save" at bounding box center [1181, 75] width 25 height 15
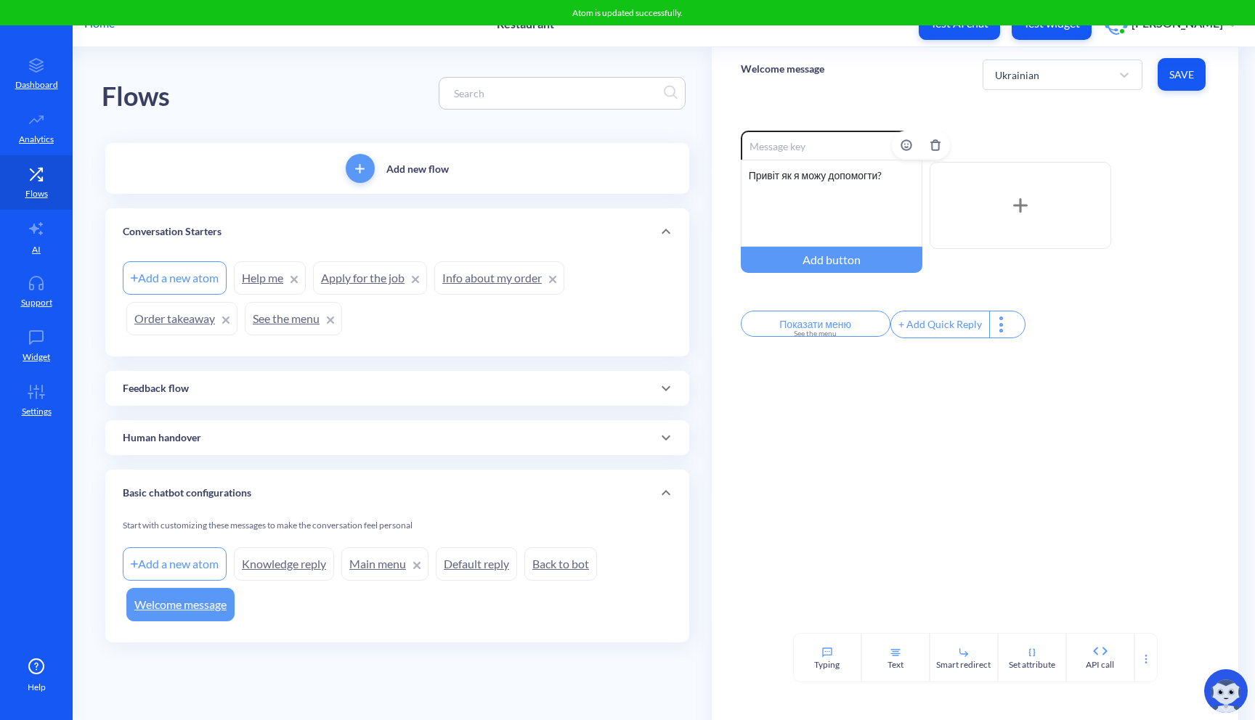
click at [779, 174] on div "Привіт як я можу допомогти?" at bounding box center [832, 203] width 182 height 87
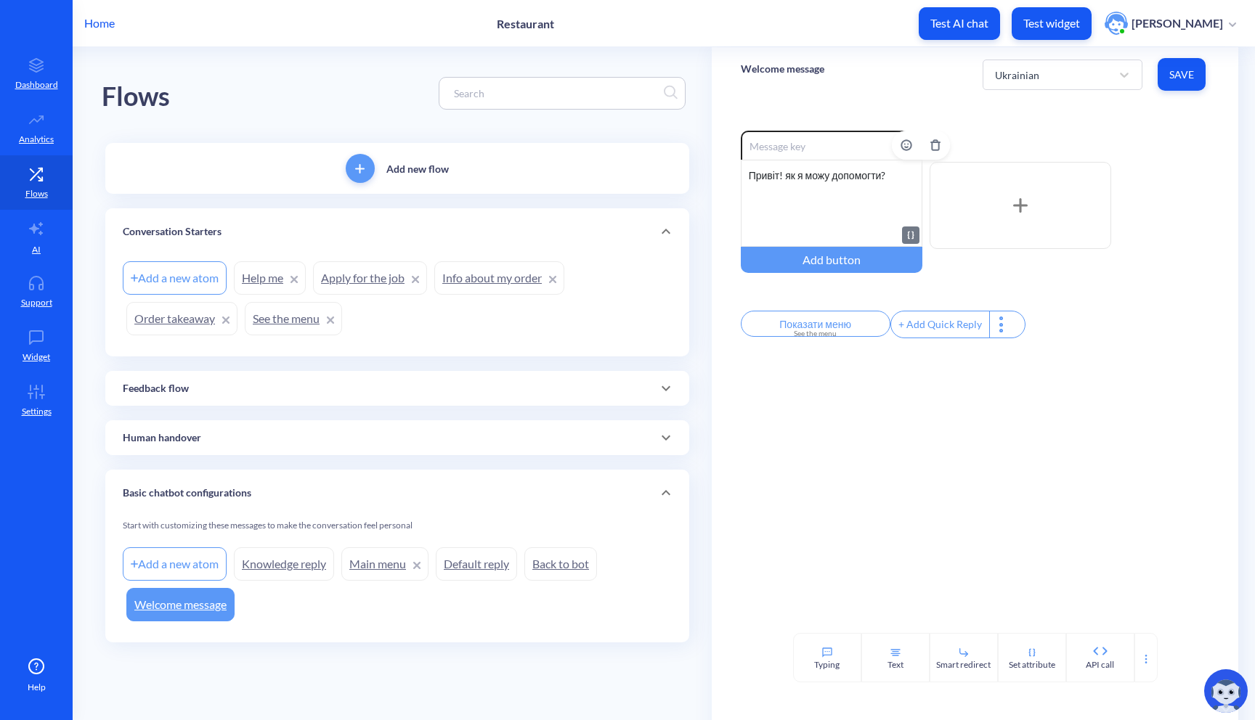
click at [789, 181] on div "Привіт! як я можу допомогти?" at bounding box center [832, 203] width 182 height 87
click at [1187, 81] on span "Save" at bounding box center [1181, 75] width 25 height 15
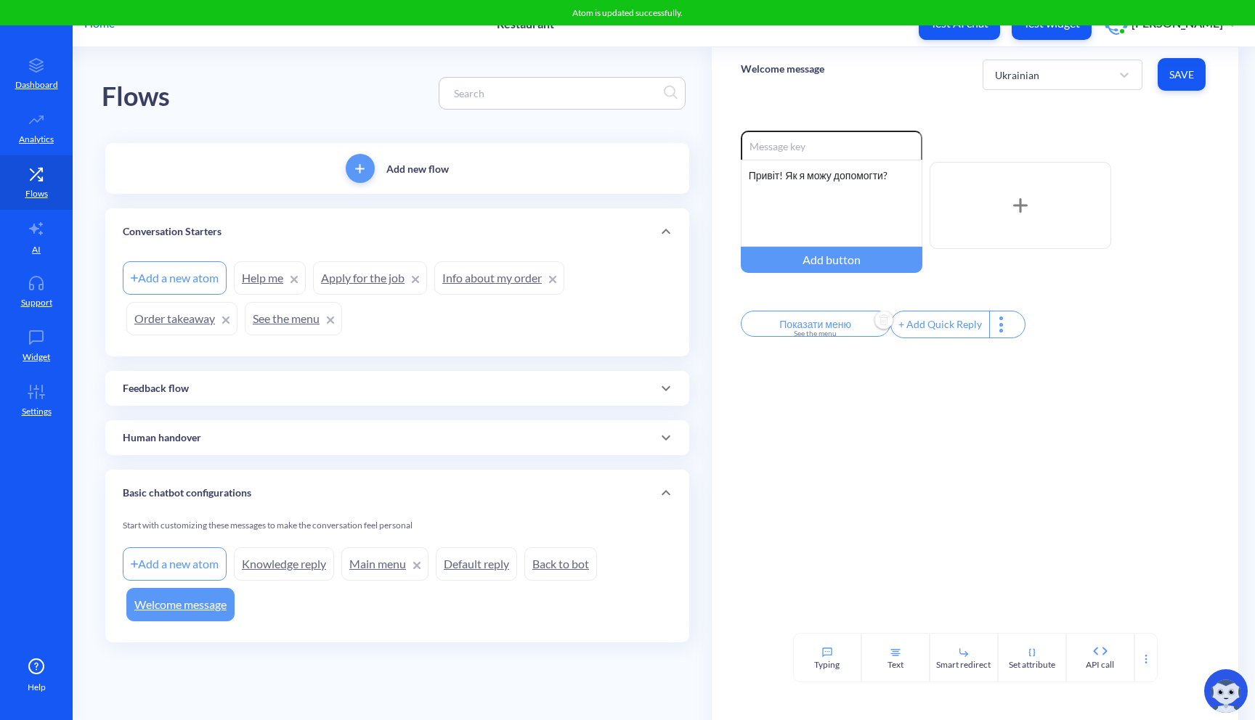
click at [846, 330] on input "Показати меню" at bounding box center [816, 324] width 150 height 26
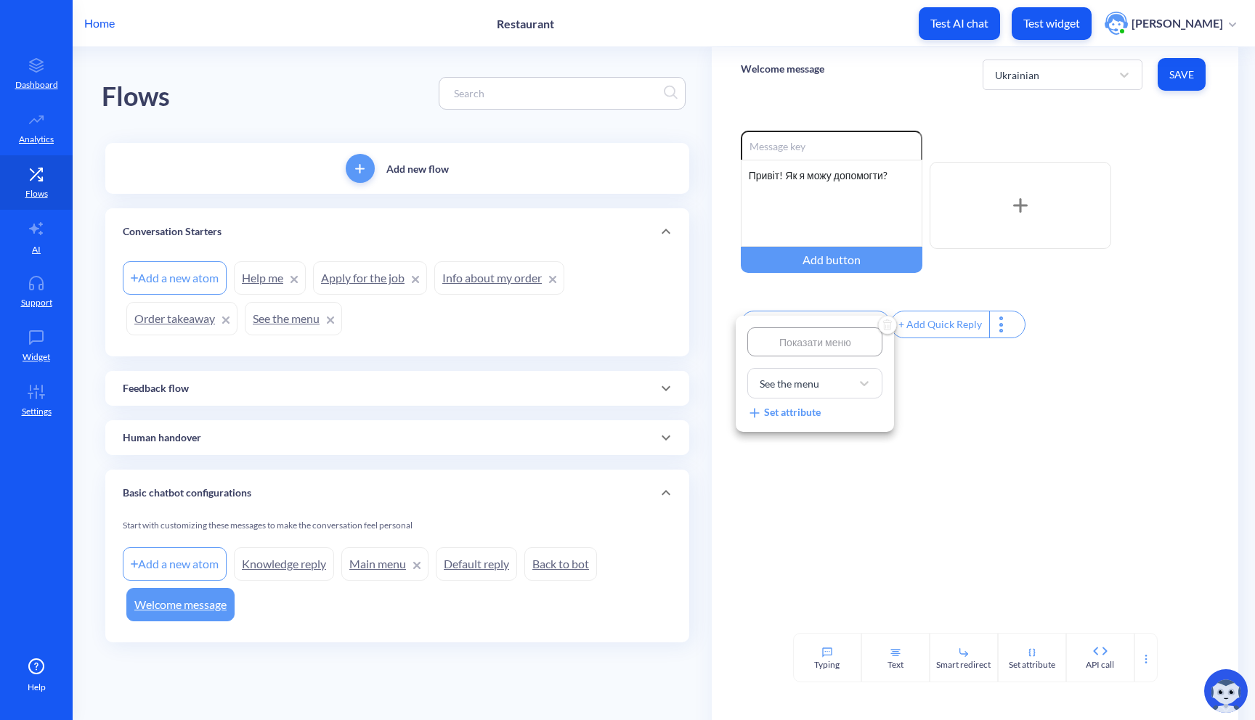
click at [895, 402] on div at bounding box center [627, 360] width 1255 height 720
click at [945, 324] on div "+ Add Quick Reply" at bounding box center [940, 324] width 98 height 26
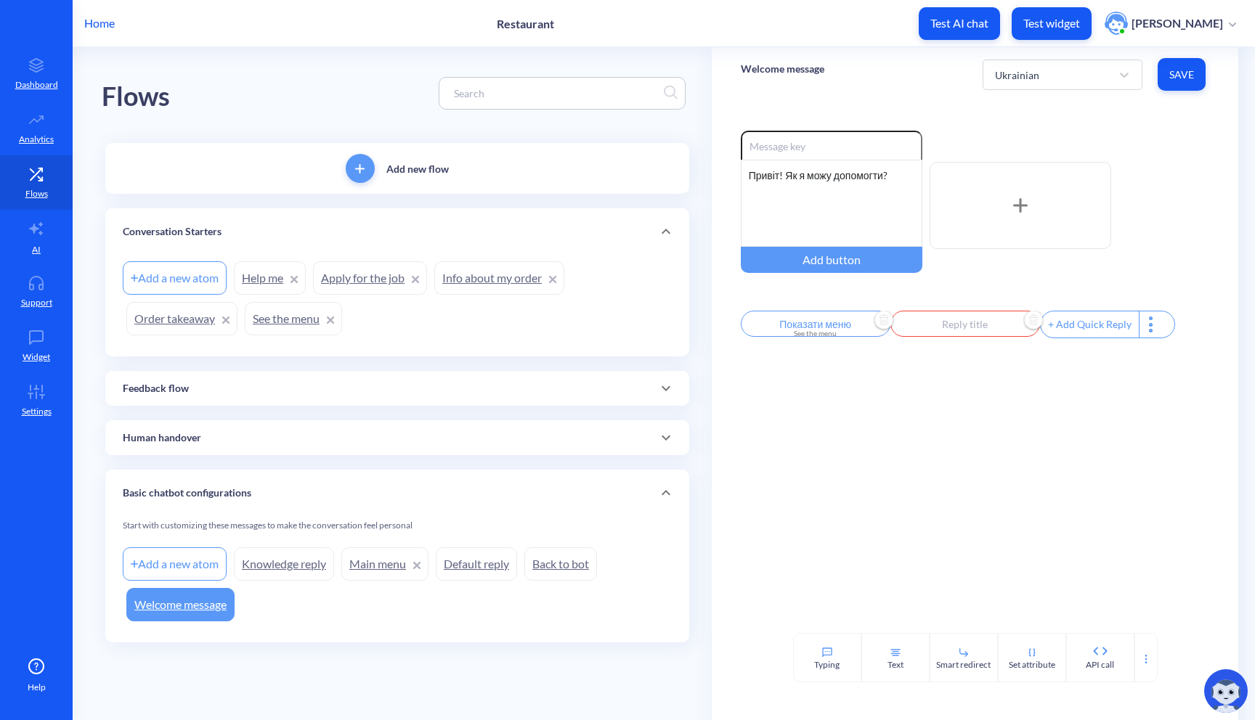
click at [945, 332] on input "text" at bounding box center [965, 324] width 150 height 26
click at [985, 338] on input "text" at bounding box center [959, 341] width 135 height 29
click at [833, 436] on div at bounding box center [627, 360] width 1255 height 720
click at [1048, 89] on div "Ukrainian" at bounding box center [1062, 75] width 160 height 30
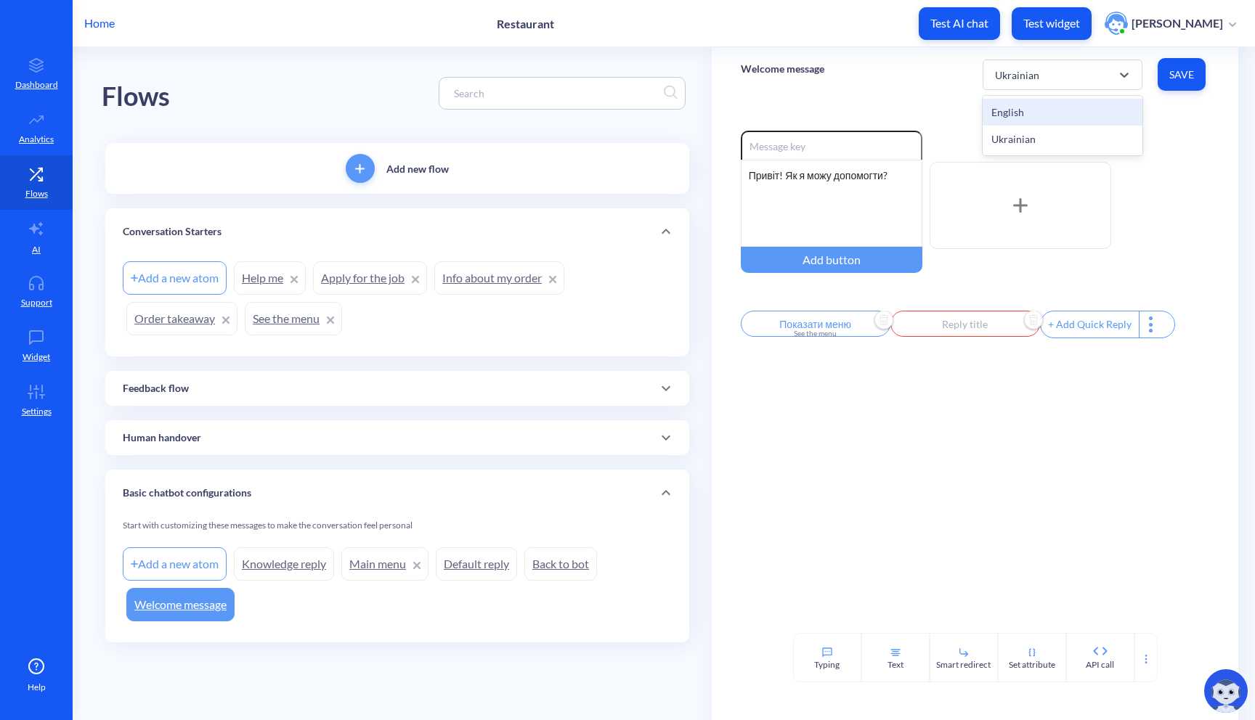
click at [1035, 110] on div "English" at bounding box center [1062, 112] width 160 height 27
type input "See the menu"
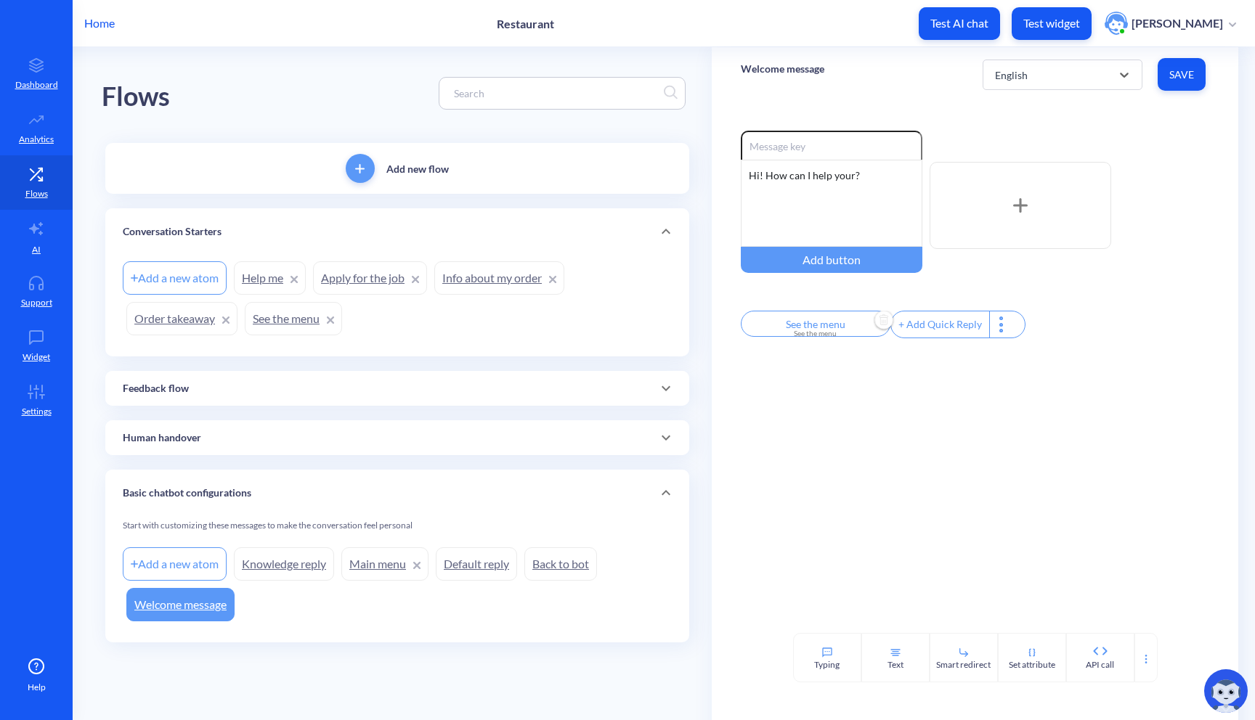
click at [825, 333] on div "See the menu" at bounding box center [815, 333] width 132 height 11
click at [958, 393] on div at bounding box center [627, 360] width 1255 height 720
click at [943, 335] on div "+ Add Quick Reply" at bounding box center [940, 324] width 98 height 26
click at [960, 327] on input "text" at bounding box center [965, 324] width 150 height 26
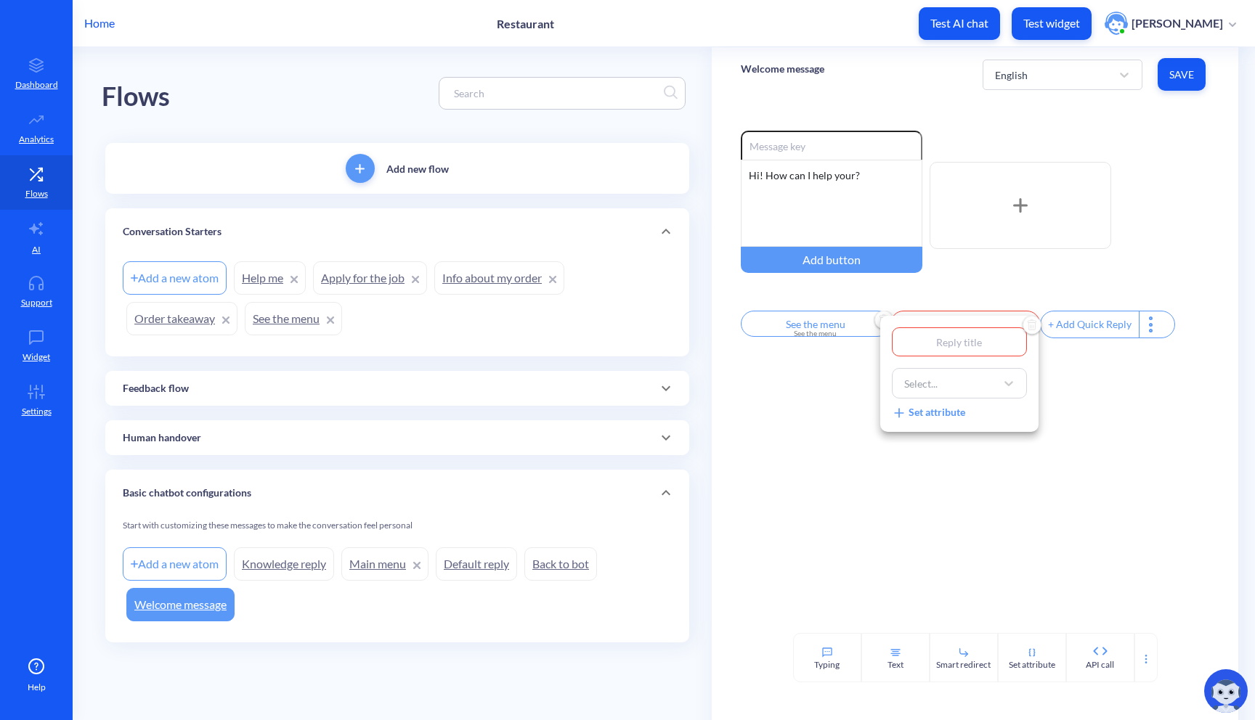
drag, startPoint x: 919, startPoint y: 338, endPoint x: 961, endPoint y: 338, distance: 42.1
click at [959, 338] on input "text" at bounding box center [959, 341] width 135 height 29
click at [948, 383] on div "Select..." at bounding box center [946, 383] width 99 height 26
click at [974, 453] on div "Order takeaway" at bounding box center [959, 452] width 135 height 27
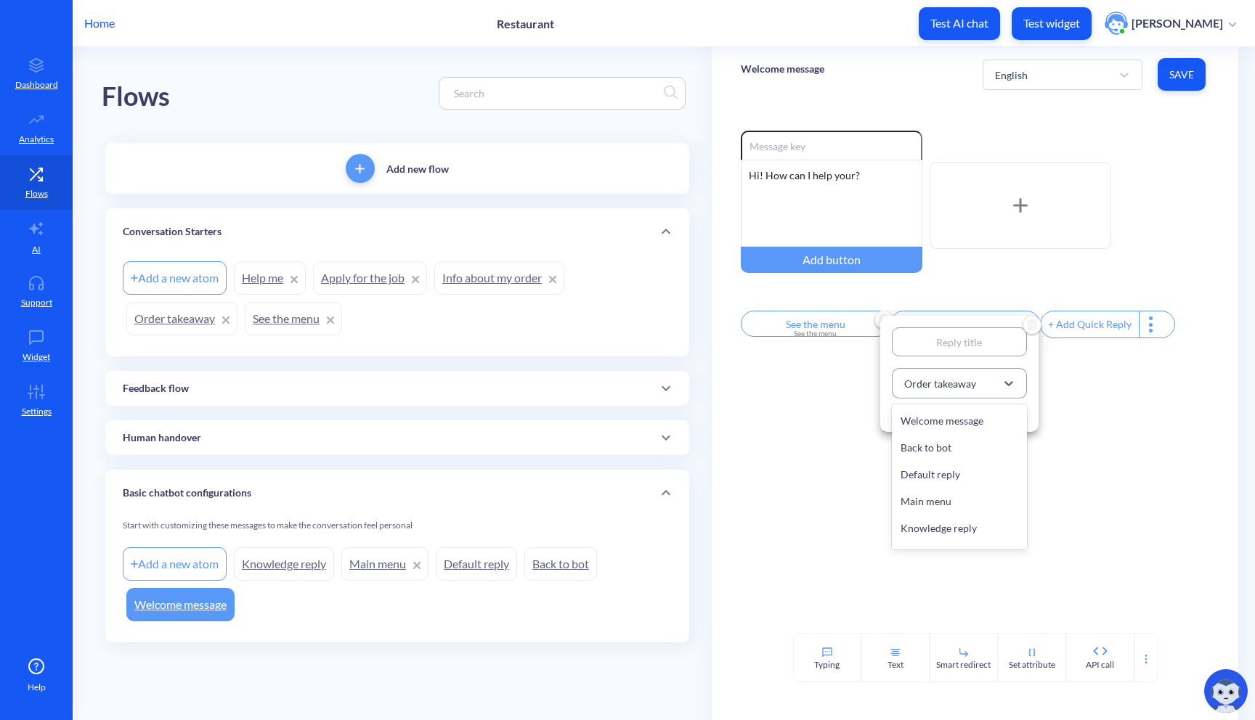
scroll to position [441, 0]
drag, startPoint x: 973, startPoint y: 382, endPoint x: 933, endPoint y: 380, distance: 40.0
click at [933, 380] on div "Order takeaway" at bounding box center [940, 383] width 72 height 15
click at [950, 344] on input "text" at bounding box center [959, 341] width 135 height 29
type input "щ"
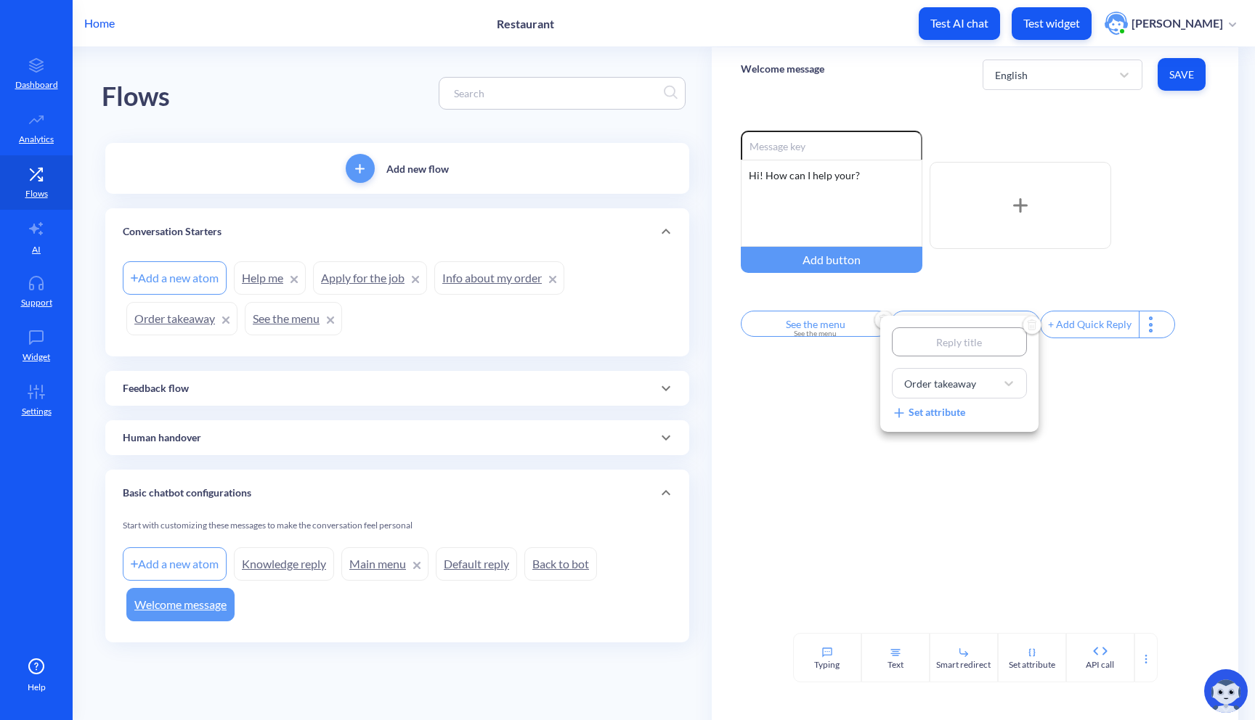
type input "щ"
type input "o"
type input "oR"
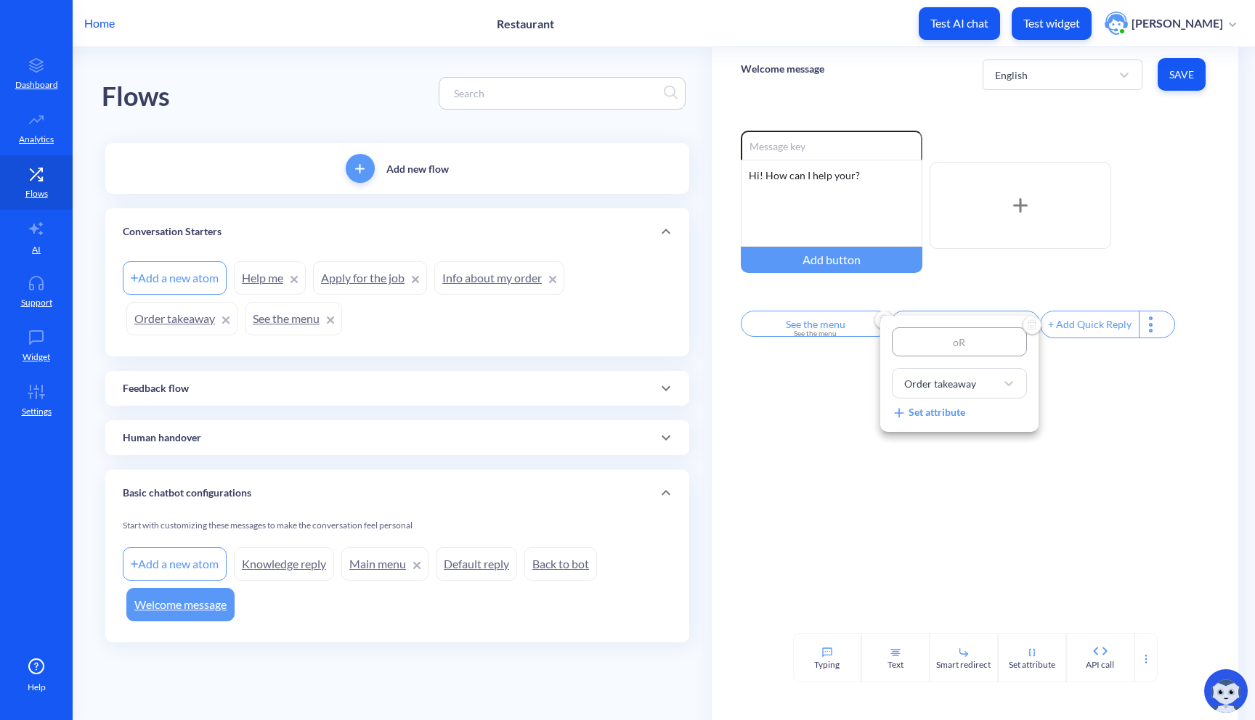
type input "o"
type input "O"
type input "Or"
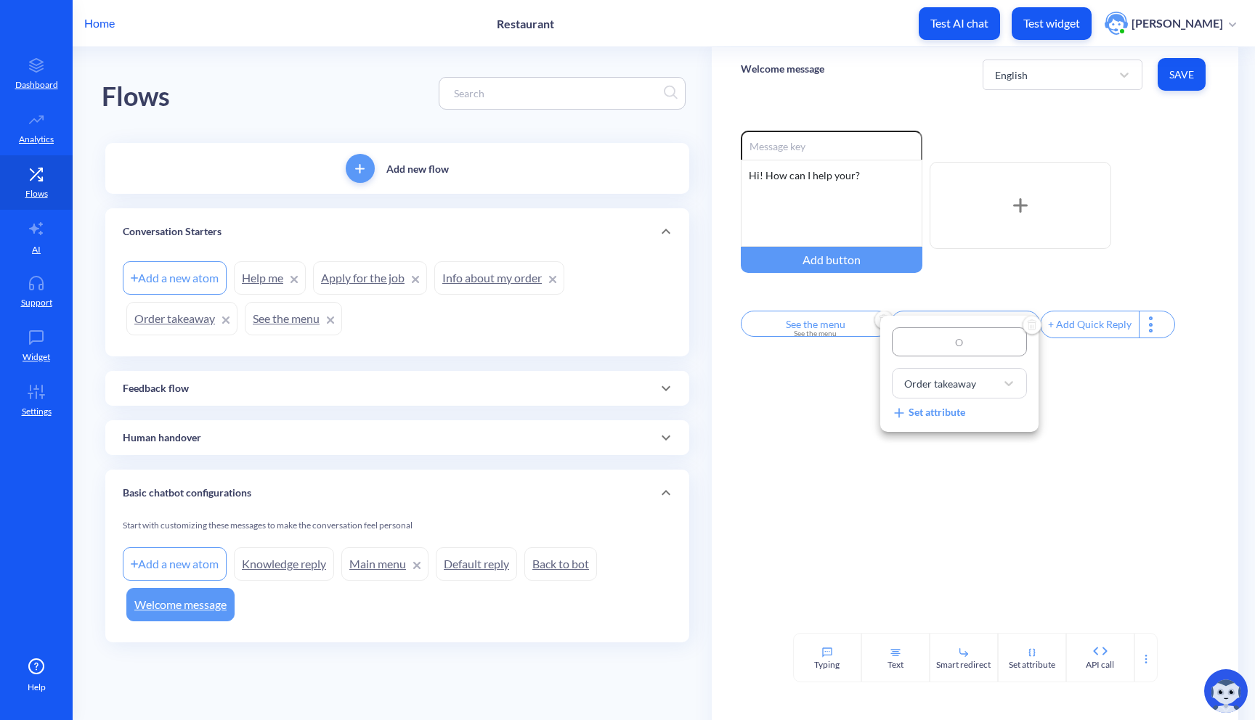
type input "Or"
type input "Ord"
type input "Orde"
click at [995, 468] on div at bounding box center [627, 360] width 1255 height 720
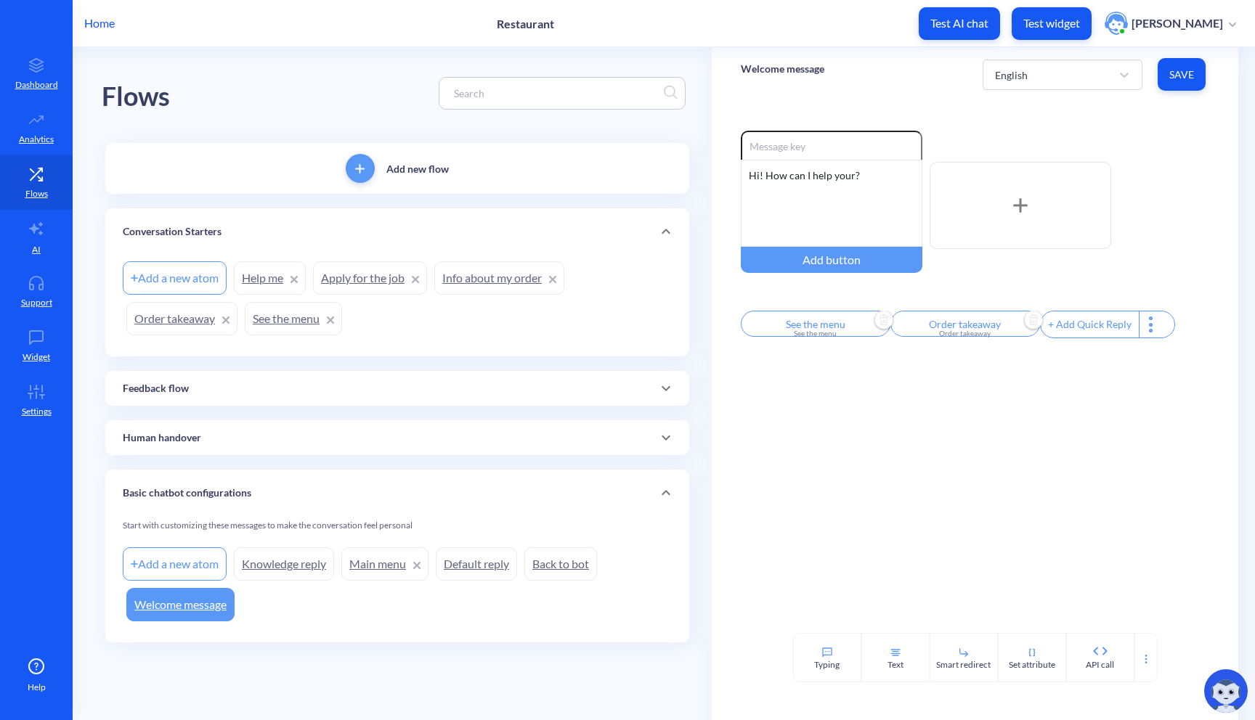
click at [1070, 328] on div "+ Add Quick Reply" at bounding box center [1089, 324] width 98 height 26
click at [1083, 330] on input "text" at bounding box center [1115, 324] width 150 height 26
click at [1086, 330] on input "text" at bounding box center [1102, 341] width 135 height 29
click at [863, 444] on div at bounding box center [627, 360] width 1255 height 720
click at [1120, 330] on input "text" at bounding box center [1115, 324] width 150 height 26
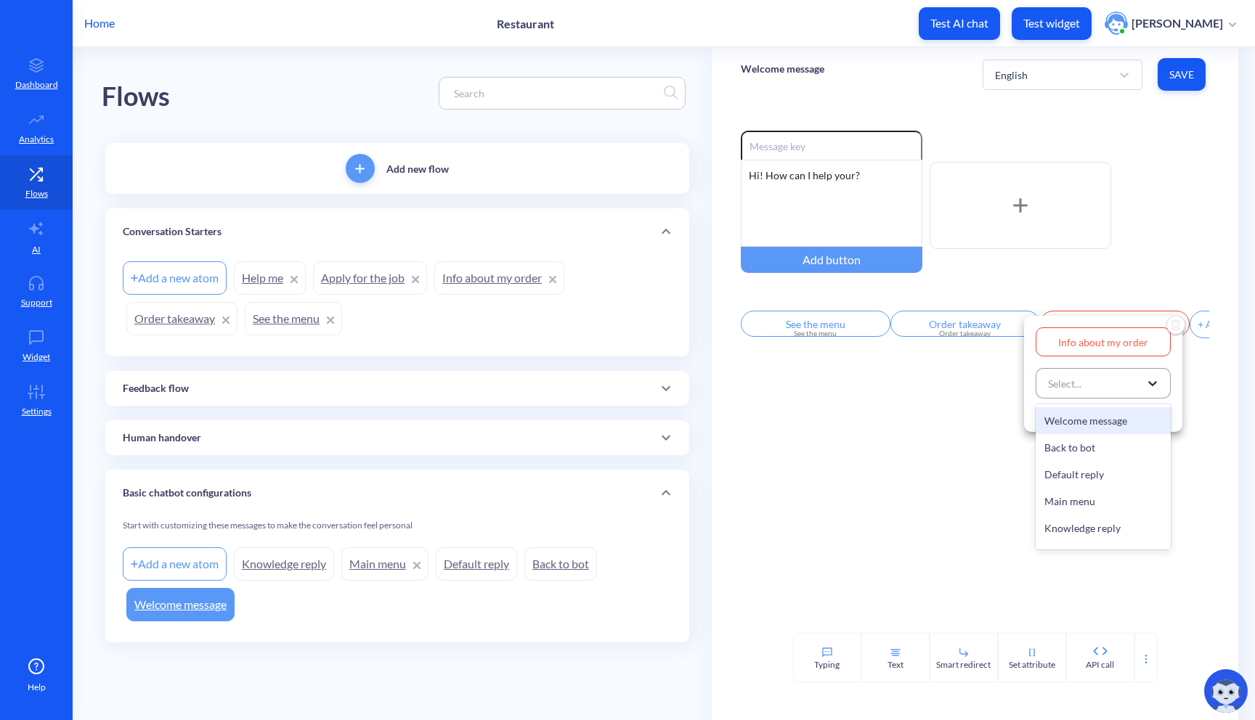
click at [1139, 396] on div at bounding box center [1152, 383] width 26 height 26
click at [1106, 477] on div "Info about my order" at bounding box center [1102, 479] width 135 height 27
click at [1086, 505] on div at bounding box center [627, 360] width 1255 height 720
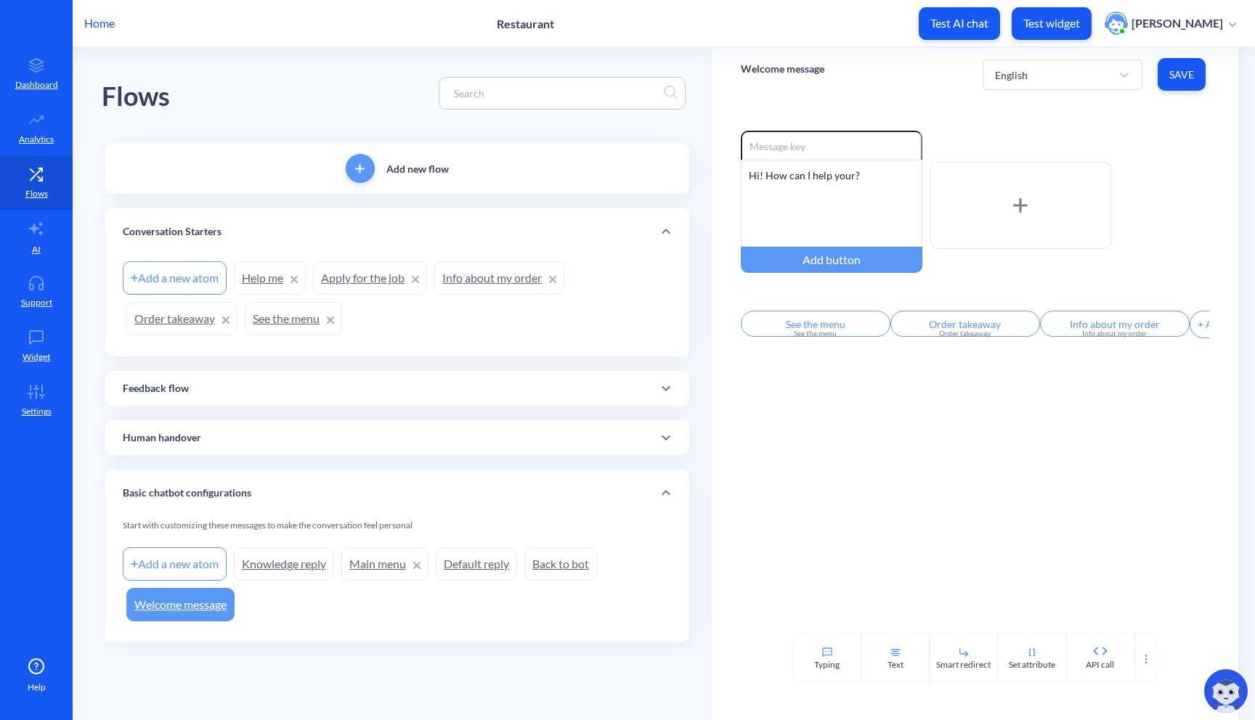
scroll to position [0, 102]
click at [1131, 333] on div "+ Add Quick Reply" at bounding box center [1137, 324] width 98 height 26
click at [1142, 329] on input "text" at bounding box center [1162, 324] width 150 height 26
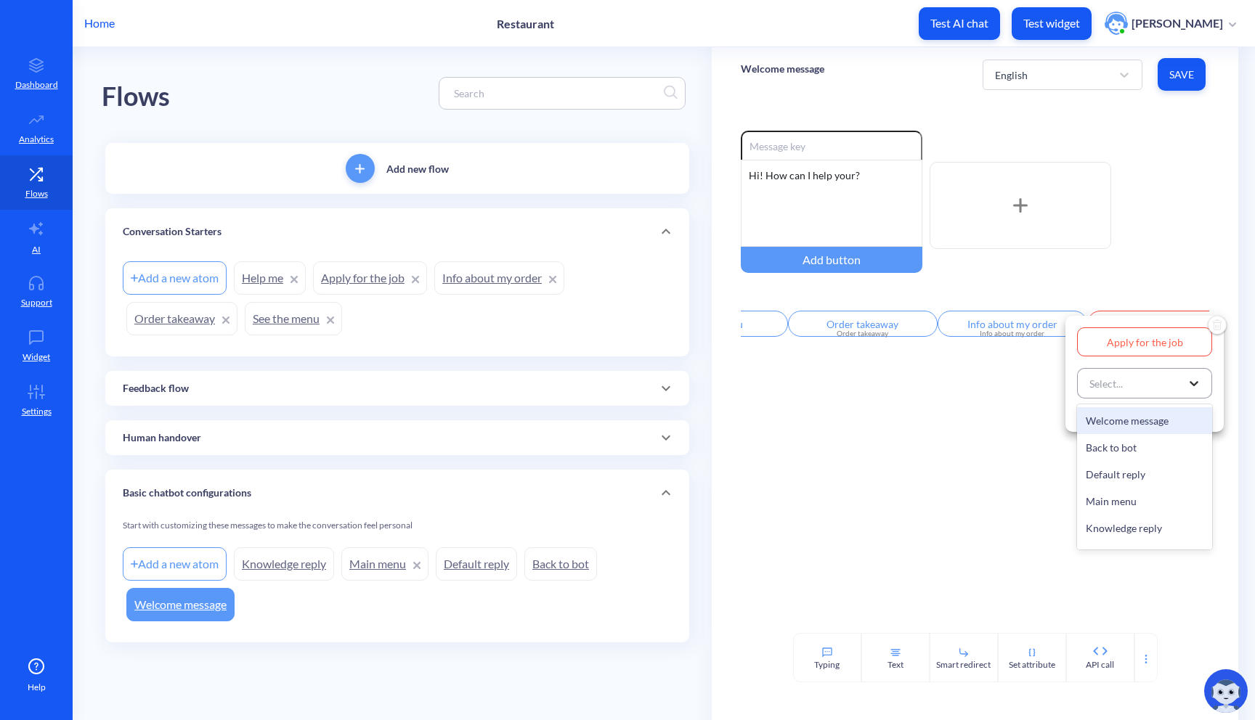
click at [1186, 377] on icon at bounding box center [1193, 383] width 15 height 15
click at [1137, 504] on div "Apply for the job" at bounding box center [1144, 506] width 135 height 27
click at [1127, 413] on div "Set attribute" at bounding box center [1113, 412] width 73 height 16
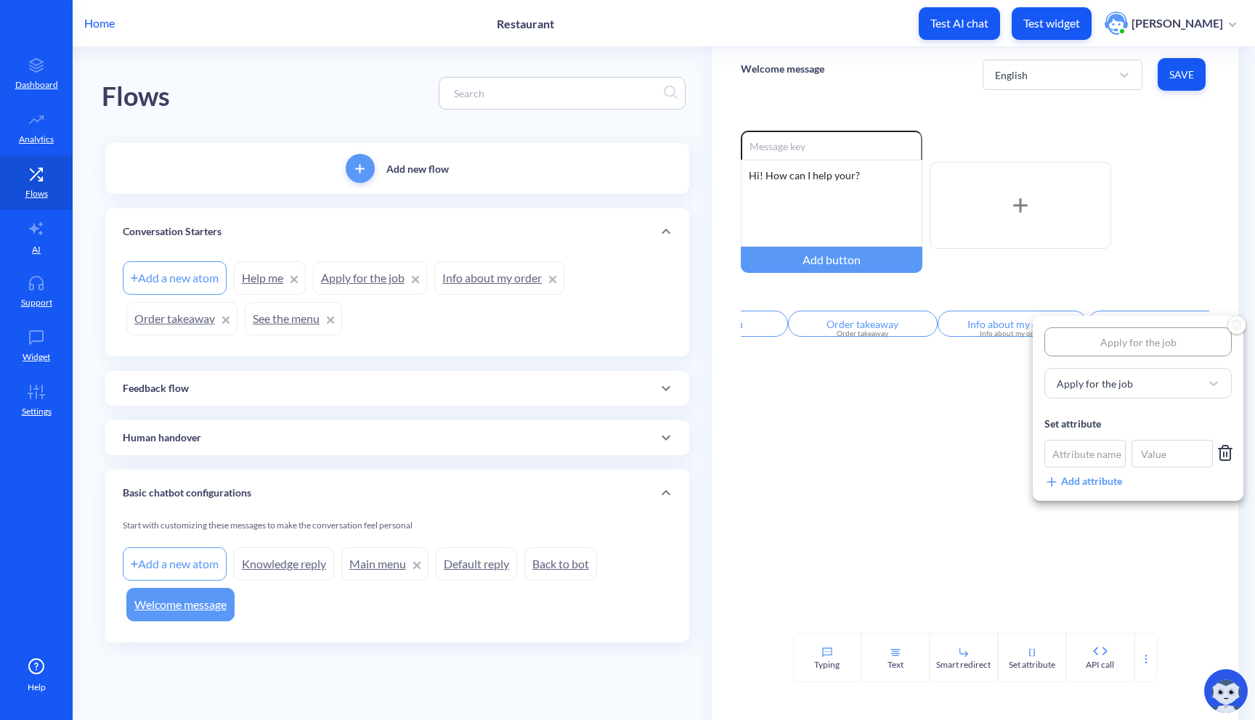
click at [1104, 555] on div at bounding box center [627, 360] width 1255 height 720
click at [1140, 331] on div "+ Add Quick Reply" at bounding box center [1142, 324] width 98 height 26
click at [1139, 331] on input "text" at bounding box center [1167, 324] width 150 height 26
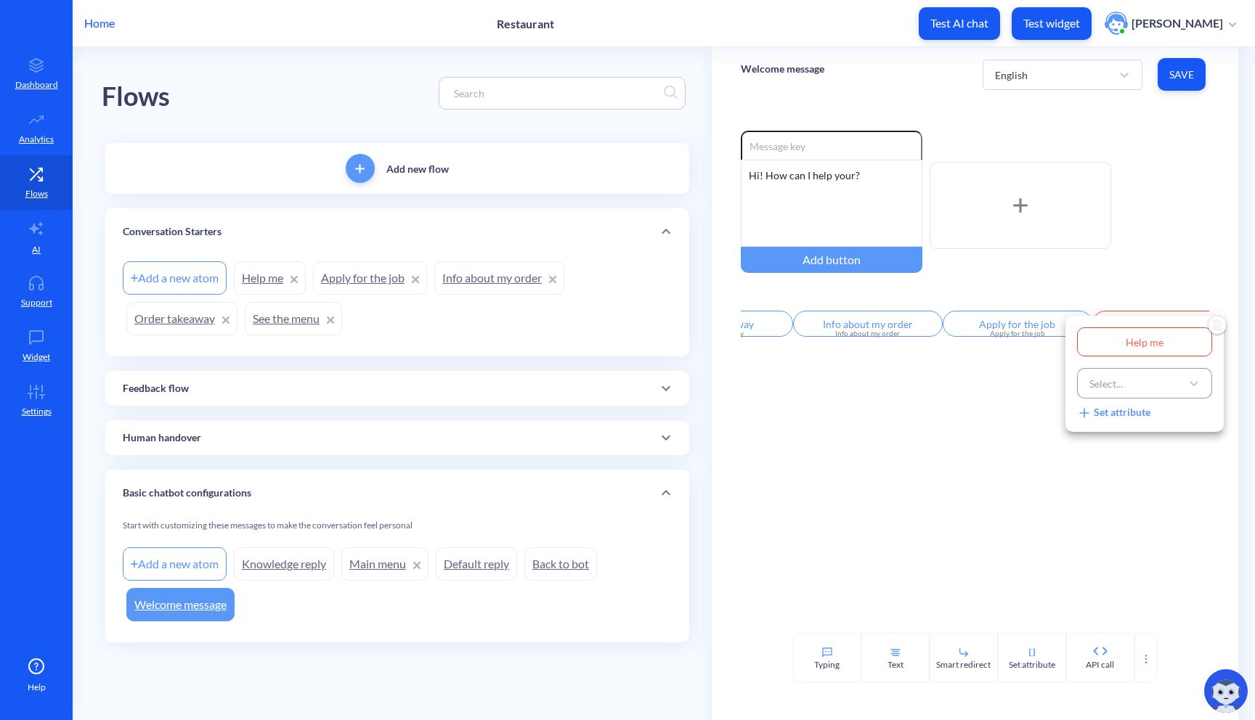
click at [1162, 396] on div "Select..." at bounding box center [1131, 383] width 99 height 26
click at [1162, 441] on div "Human handover" at bounding box center [1144, 436] width 135 height 27
click at [1135, 463] on div at bounding box center [627, 360] width 1255 height 720
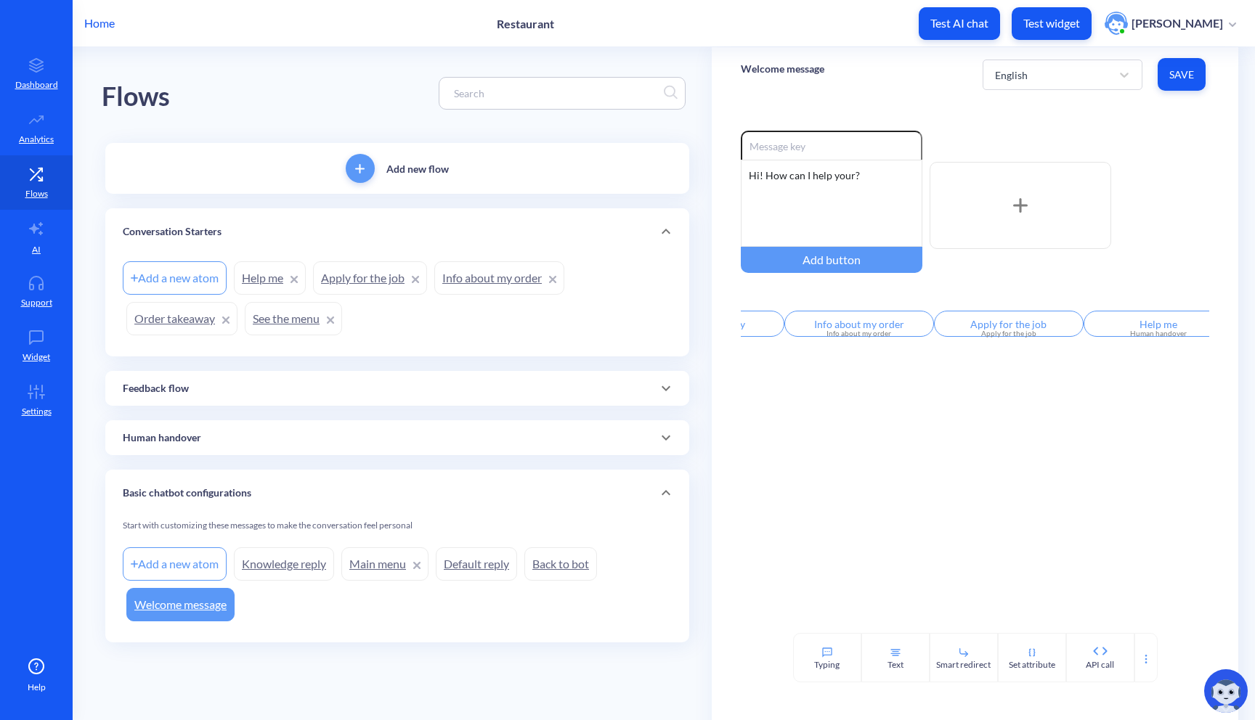
click at [295, 277] on icon at bounding box center [293, 279] width 7 height 7
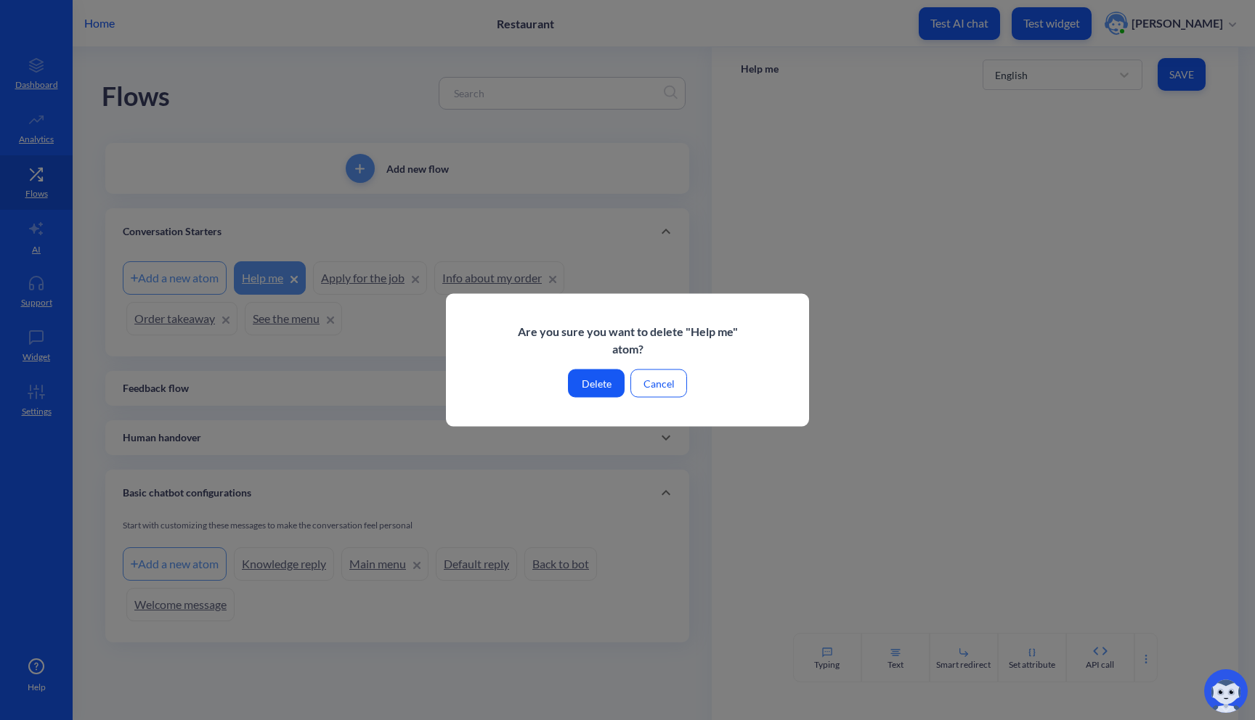
click at [610, 378] on button "Delete" at bounding box center [596, 384] width 57 height 28
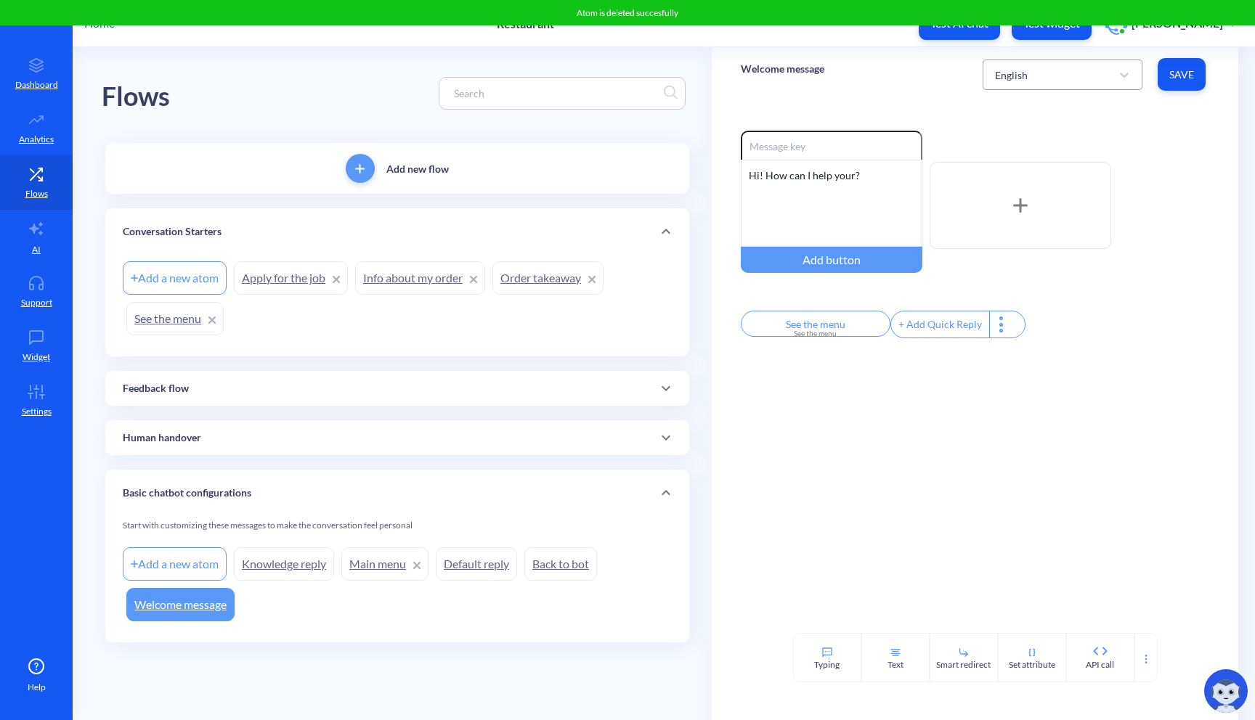
click at [1048, 80] on div "English" at bounding box center [1048, 75] width 123 height 26
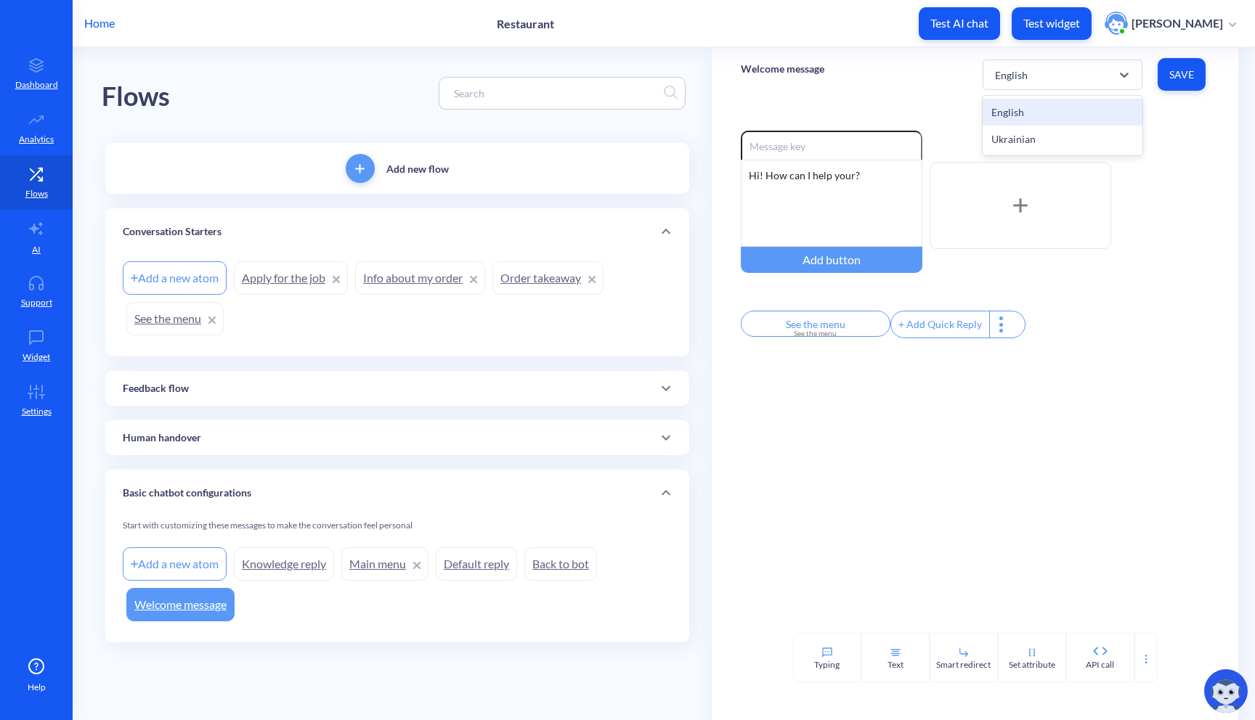
click at [1022, 136] on div "Ukrainian" at bounding box center [1062, 139] width 160 height 27
click at [1048, 83] on div "Ukrainian" at bounding box center [1048, 75] width 123 height 26
click at [1035, 121] on div "English" at bounding box center [1062, 112] width 160 height 27
click at [921, 326] on div "+ Add Quick Reply" at bounding box center [940, 324] width 98 height 26
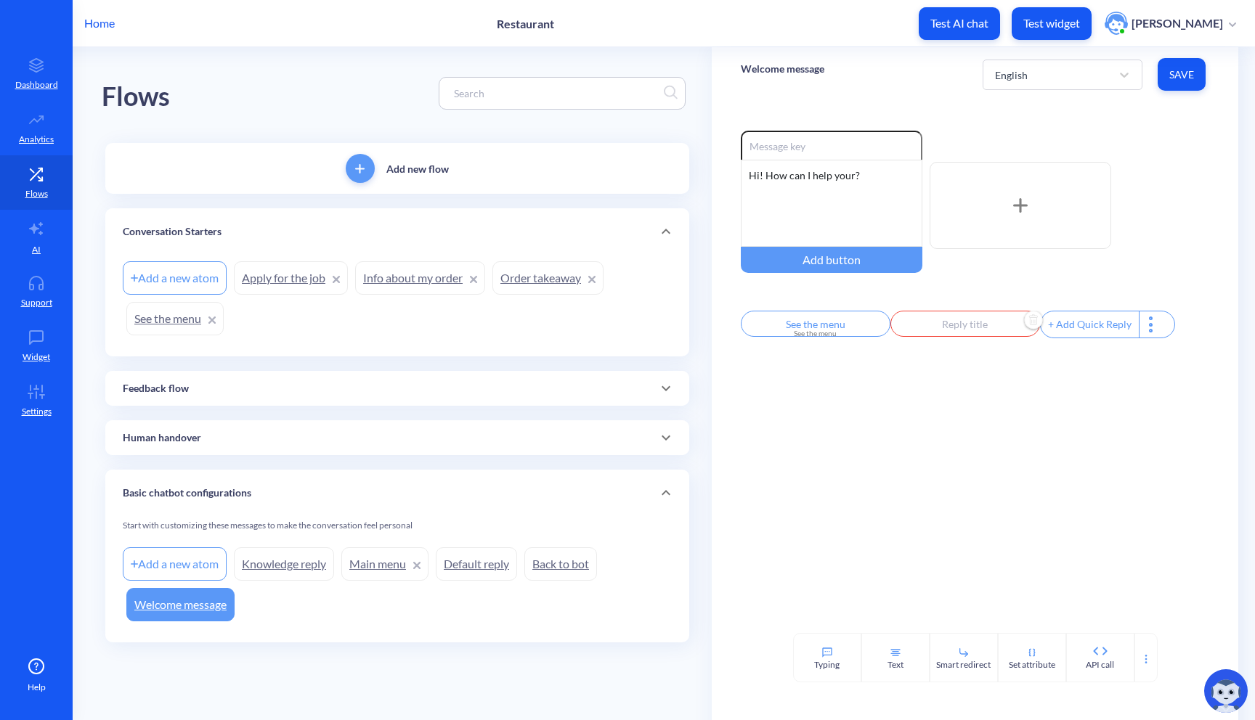
click at [930, 334] on input "text" at bounding box center [965, 324] width 150 height 26
click at [956, 383] on div "Select..." at bounding box center [946, 383] width 99 height 26
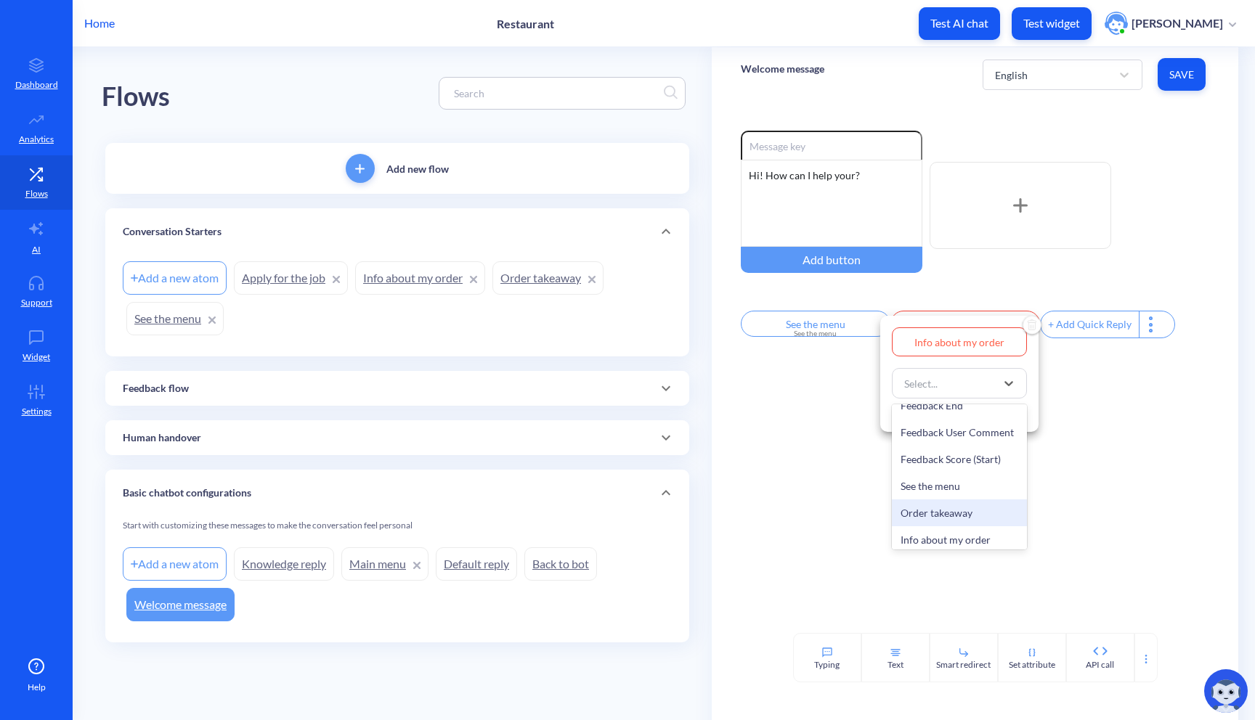
scroll to position [489, 0]
click at [953, 505] on div "Info about my order" at bounding box center [959, 506] width 135 height 27
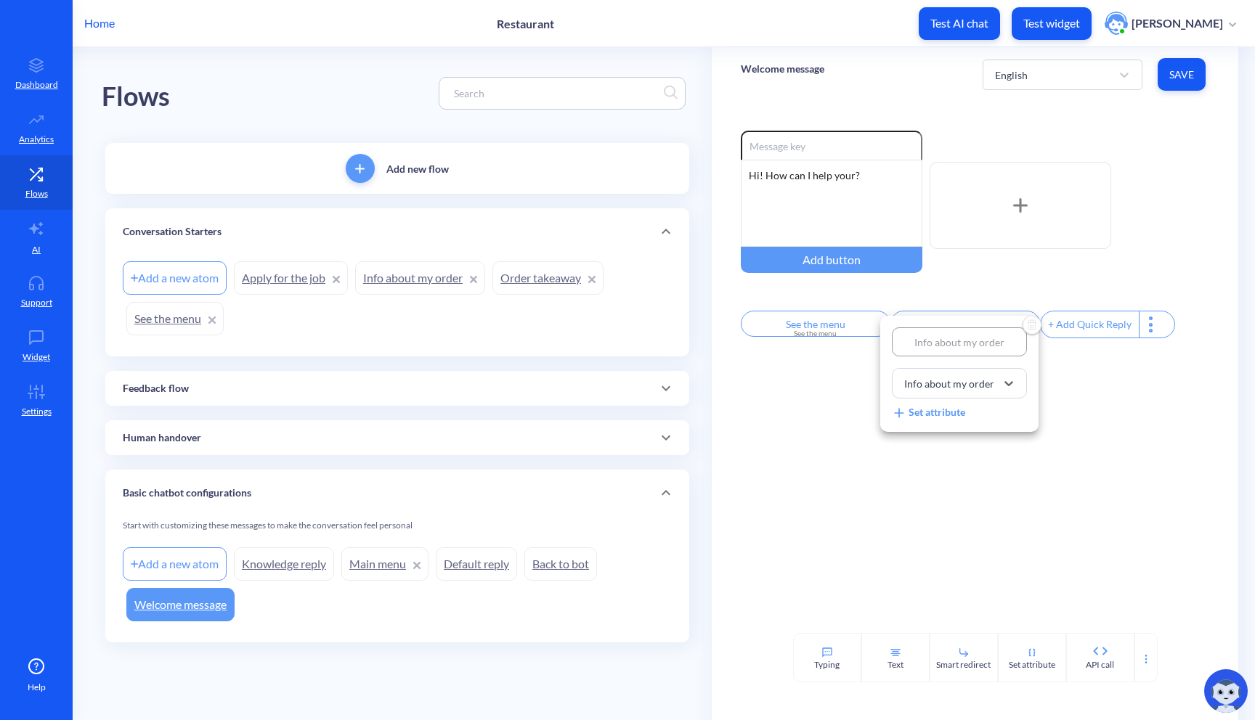
click at [1064, 366] on div at bounding box center [627, 360] width 1255 height 720
click at [1078, 338] on div "+ Add Quick Reply" at bounding box center [1089, 324] width 98 height 26
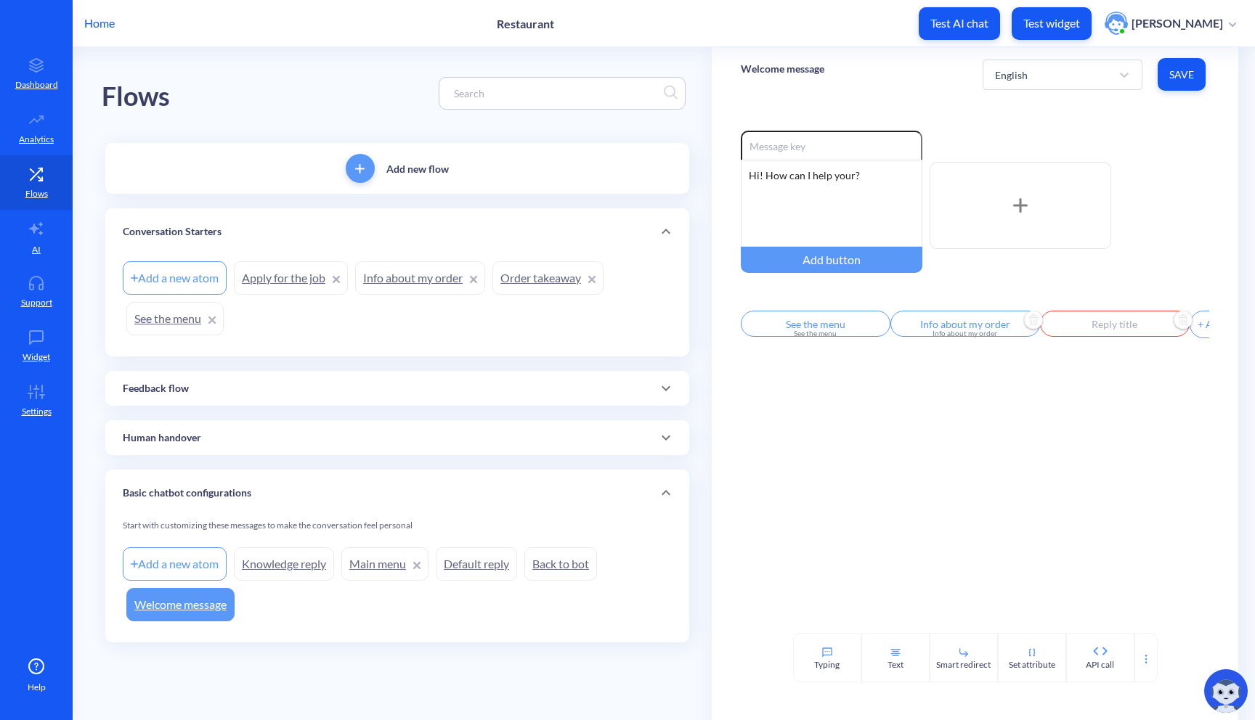
click at [1092, 332] on input "text" at bounding box center [1115, 324] width 150 height 26
click at [1109, 383] on div "Select..." at bounding box center [1089, 383] width 99 height 26
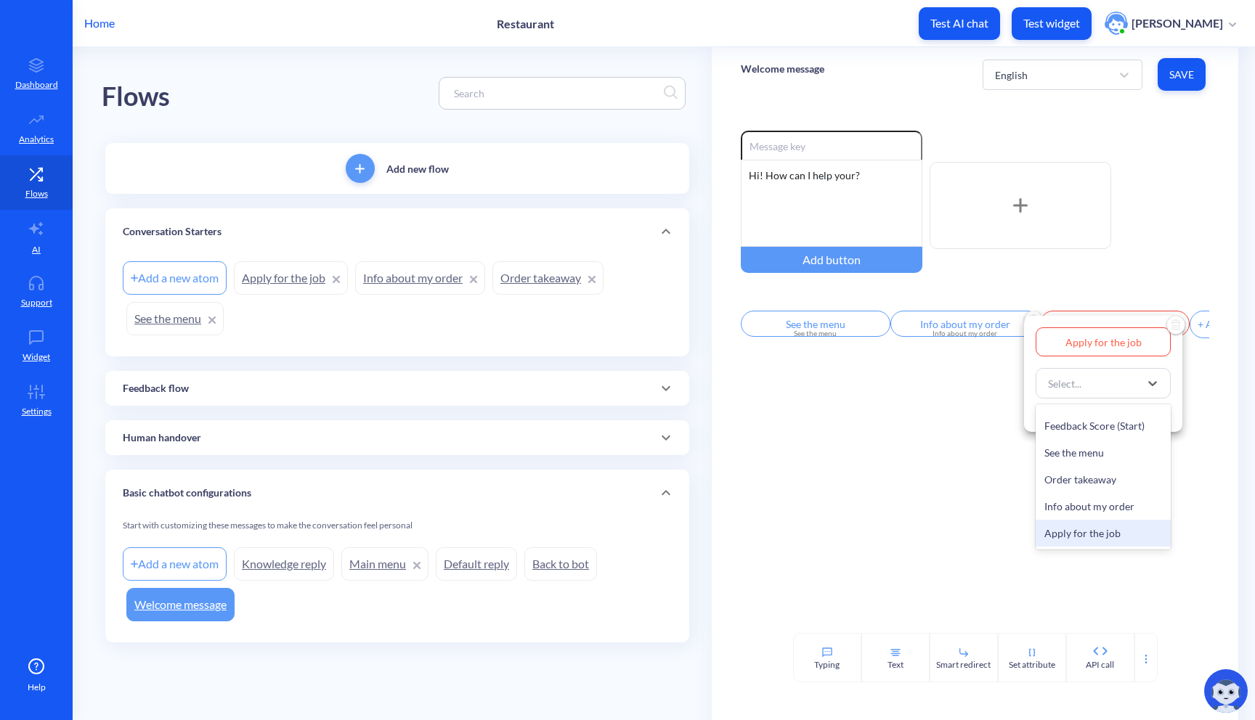
click at [1093, 537] on div "Apply for the job" at bounding box center [1102, 533] width 135 height 27
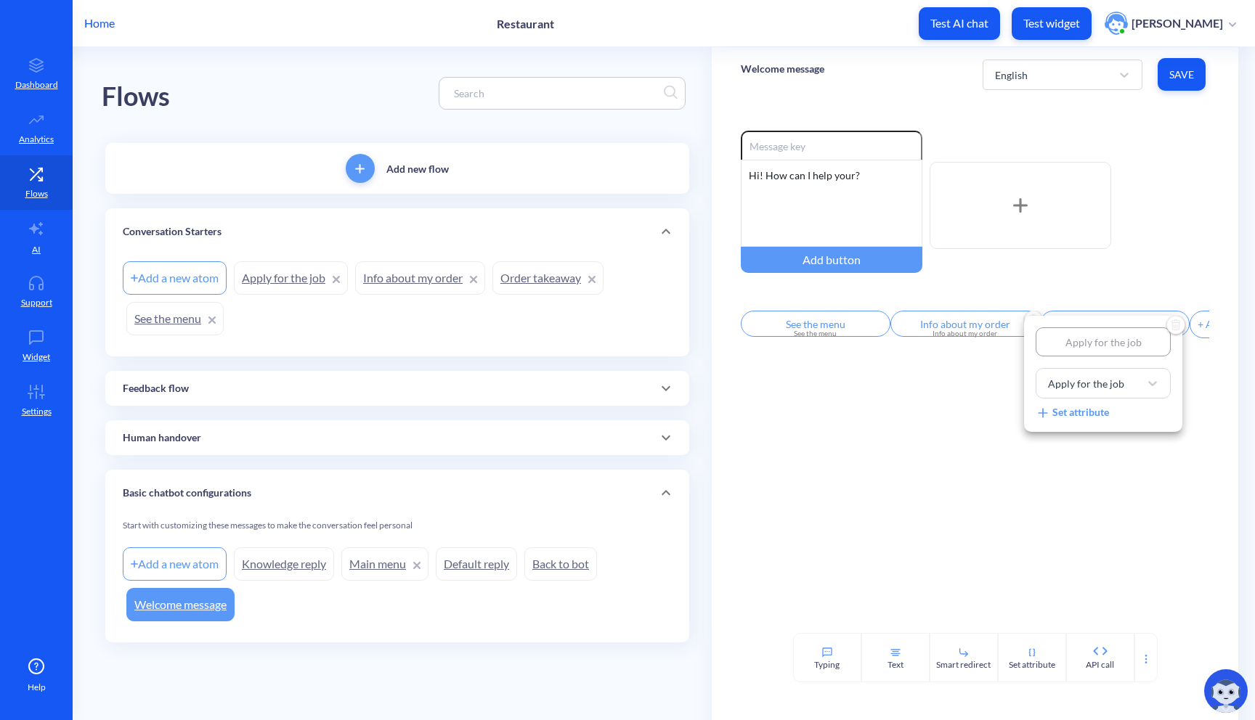
click at [1192, 332] on div at bounding box center [627, 360] width 1255 height 720
click at [1190, 333] on div "+ Add Quick Reply" at bounding box center [1239, 324] width 98 height 26
click at [1189, 333] on input "text" at bounding box center [1264, 324] width 150 height 26
click at [950, 510] on div at bounding box center [627, 360] width 1255 height 720
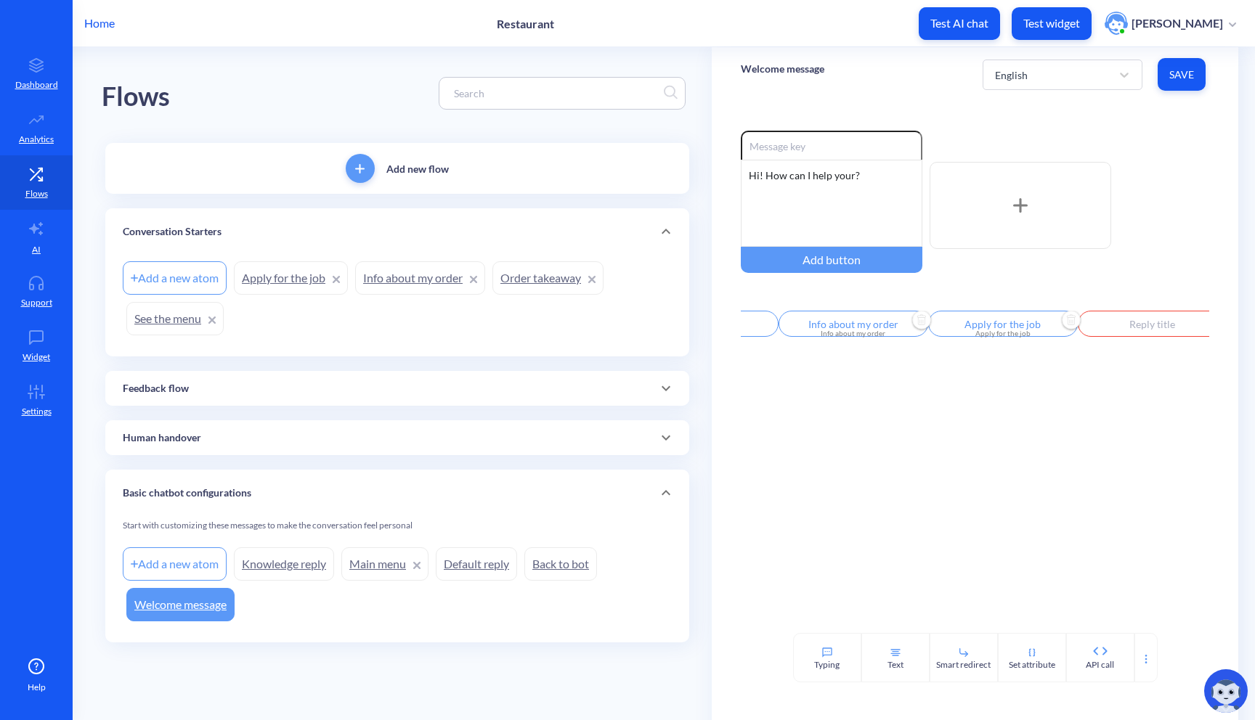
drag, startPoint x: 1015, startPoint y: 324, endPoint x: 990, endPoint y: 324, distance: 24.7
click at [990, 324] on input "Apply for the job" at bounding box center [1003, 324] width 150 height 26
click at [1040, 466] on div at bounding box center [627, 360] width 1255 height 720
click at [936, 323] on input "Info about my order" at bounding box center [965, 324] width 150 height 26
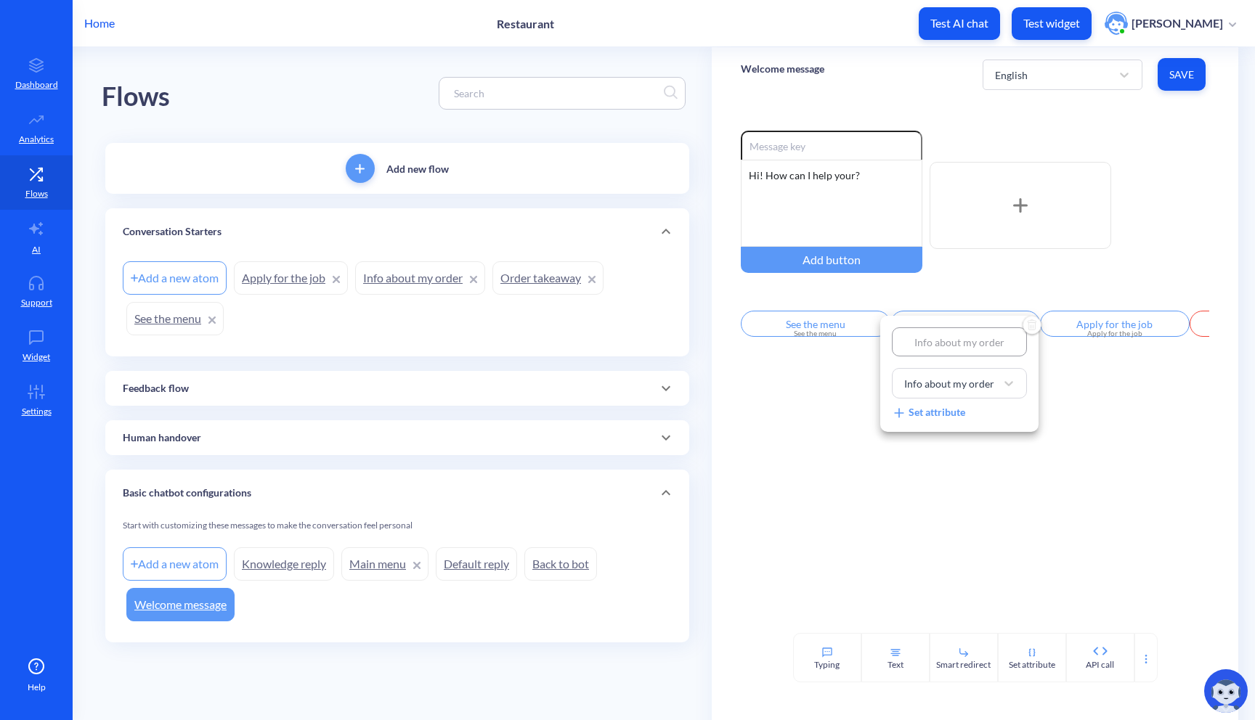
click at [844, 482] on div at bounding box center [627, 360] width 1255 height 720
click at [859, 330] on input "See the menu" at bounding box center [816, 324] width 150 height 26
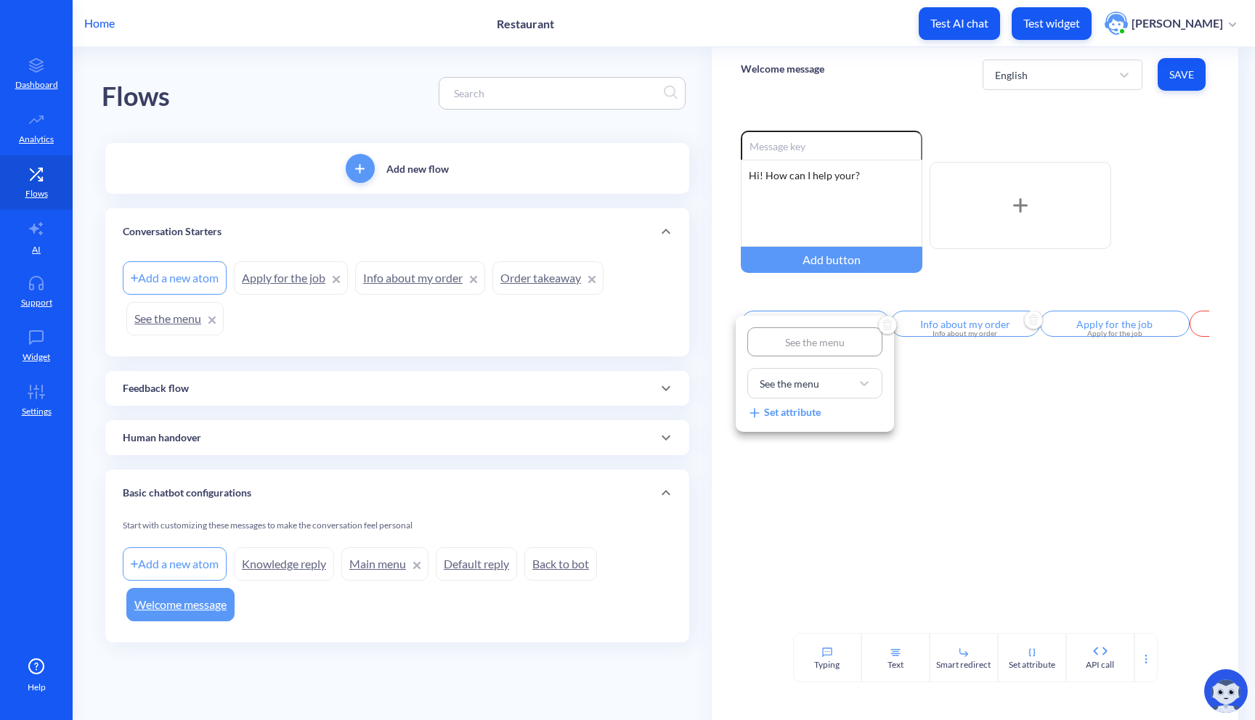
click at [952, 477] on div at bounding box center [627, 360] width 1255 height 720
click at [1151, 663] on div at bounding box center [1145, 657] width 23 height 49
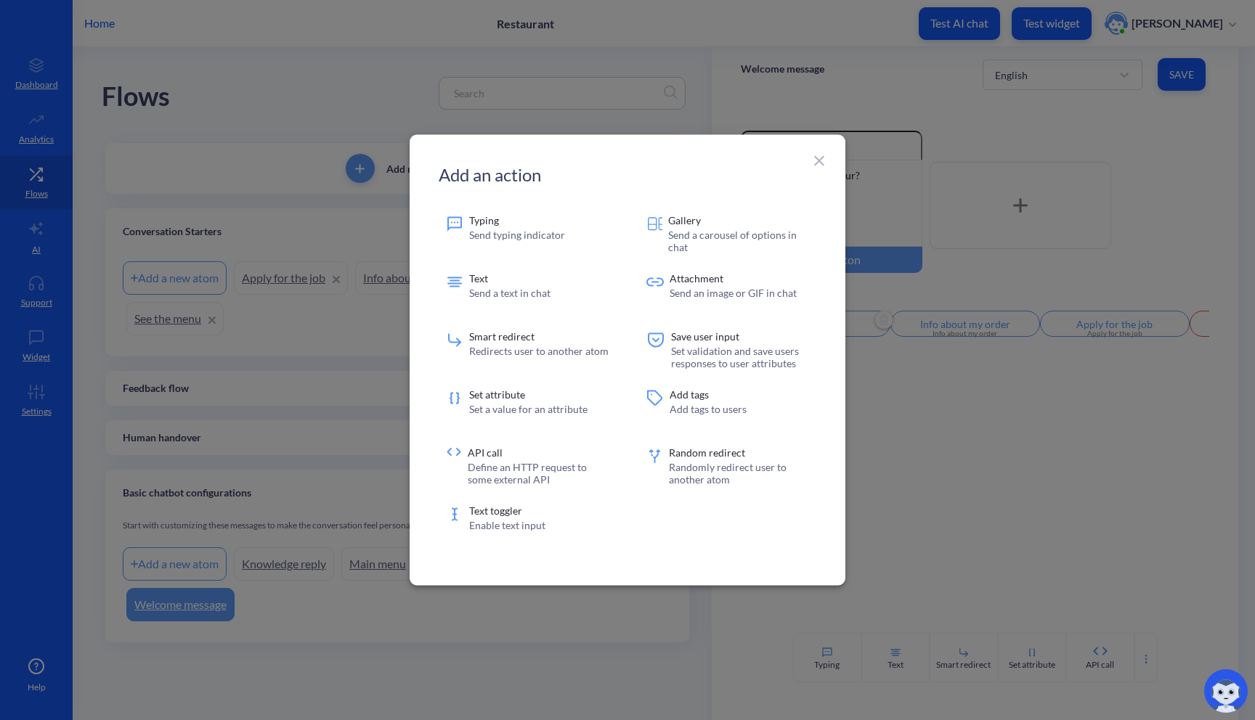
click at [821, 166] on icon at bounding box center [818, 160] width 17 height 17
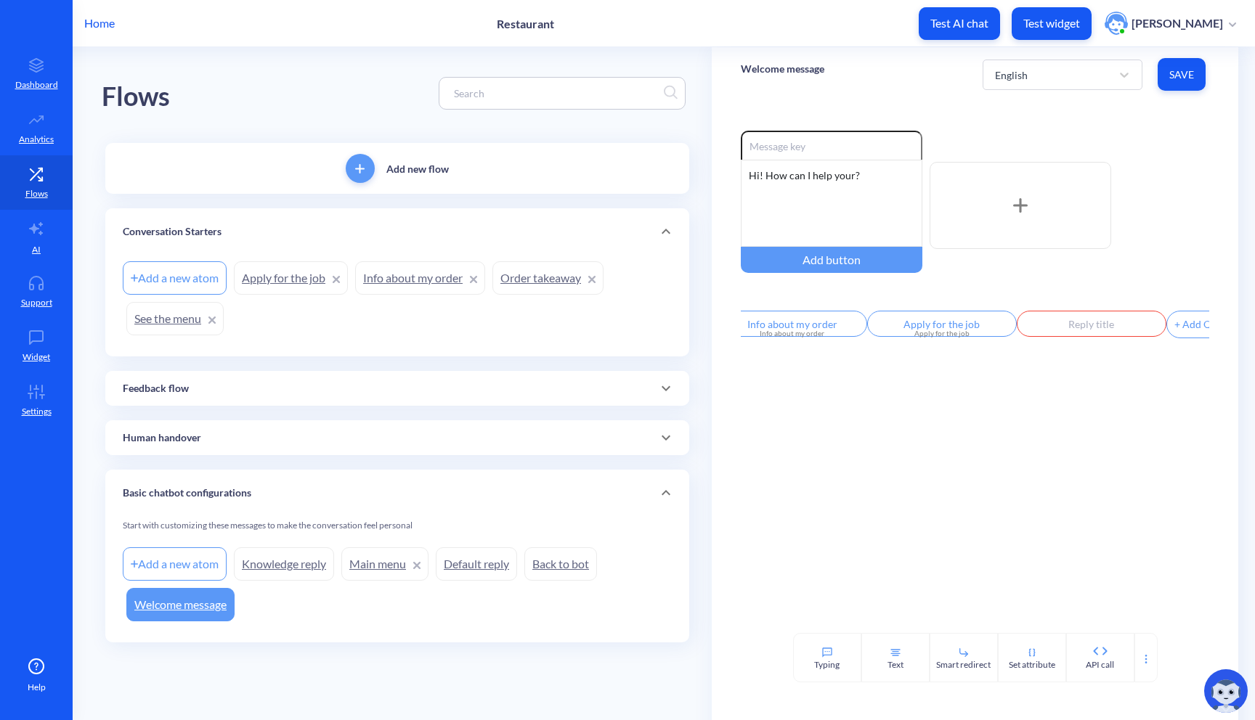
scroll to position [0, 179]
click at [942, 328] on input "Apply for the job" at bounding box center [935, 324] width 150 height 26
click at [1048, 330] on div at bounding box center [627, 360] width 1255 height 720
click at [1057, 328] on input "text" at bounding box center [1085, 324] width 150 height 26
click at [1056, 387] on div "Select..." at bounding box center [1054, 383] width 99 height 26
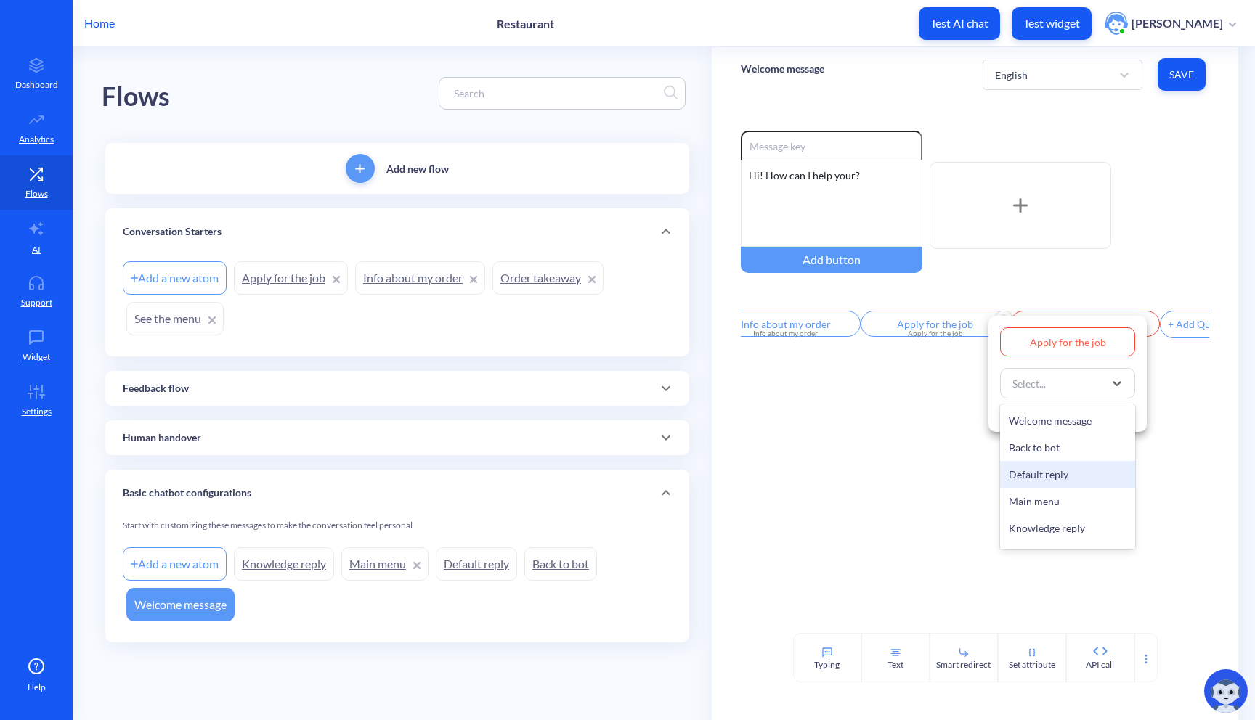
scroll to position [489, 0]
click at [1047, 530] on div "Apply for the job" at bounding box center [1067, 533] width 135 height 27
click at [944, 375] on div at bounding box center [627, 360] width 1255 height 720
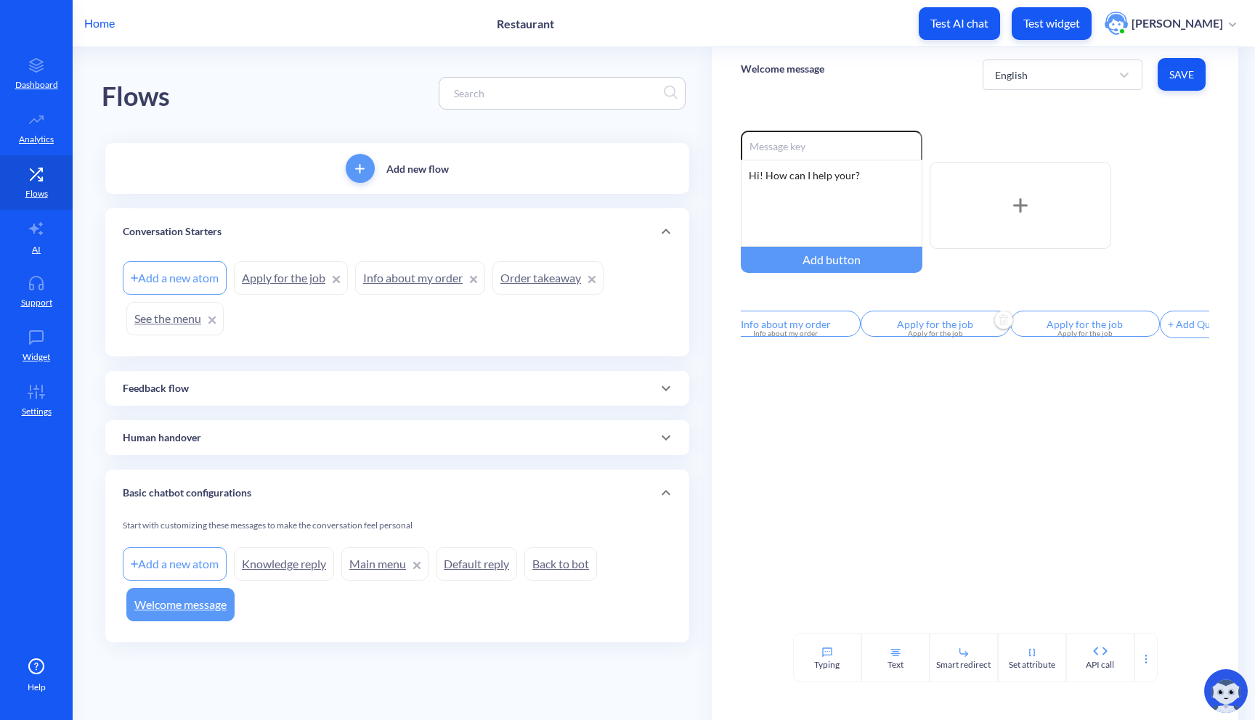
click at [947, 325] on input "Apply for the job" at bounding box center [935, 324] width 150 height 26
click at [797, 415] on div at bounding box center [627, 360] width 1255 height 720
click at [908, 329] on input "Info about my order" at bounding box center [885, 324] width 150 height 26
click at [1033, 323] on div at bounding box center [627, 360] width 1255 height 720
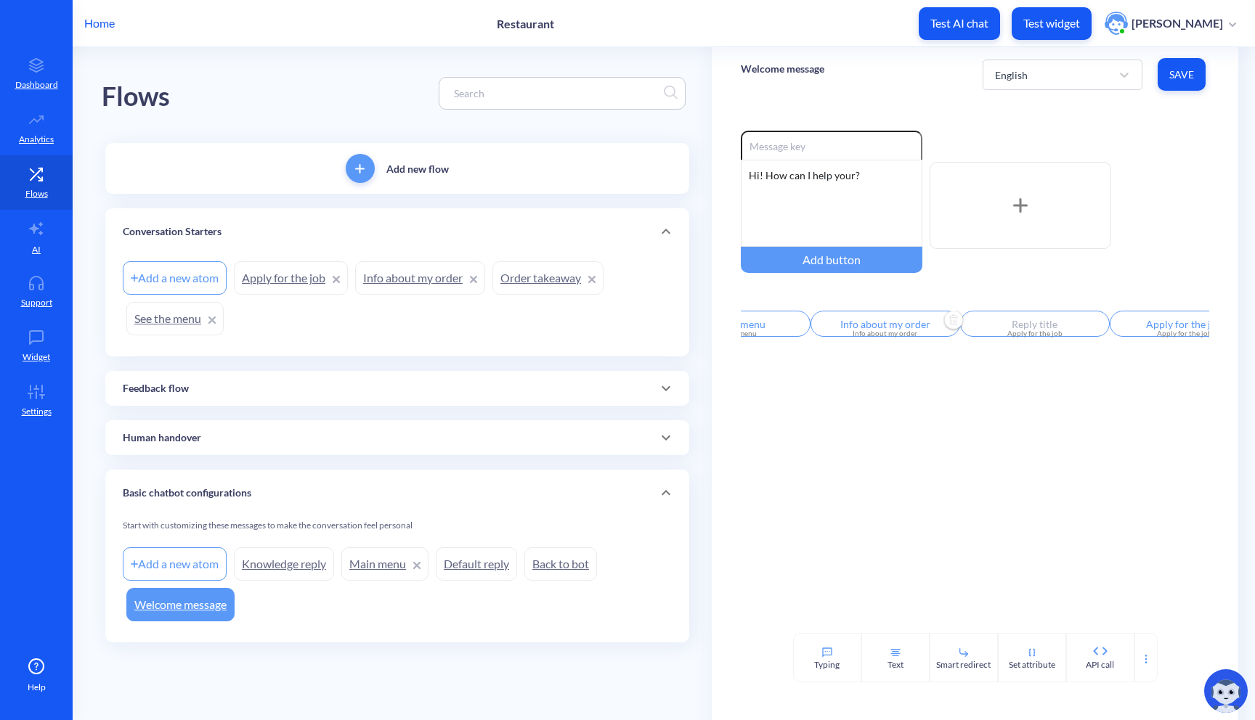
click at [1022, 326] on input "text" at bounding box center [1035, 324] width 150 height 26
click at [1046, 381] on div "Apply for the job" at bounding box center [1010, 383] width 99 height 26
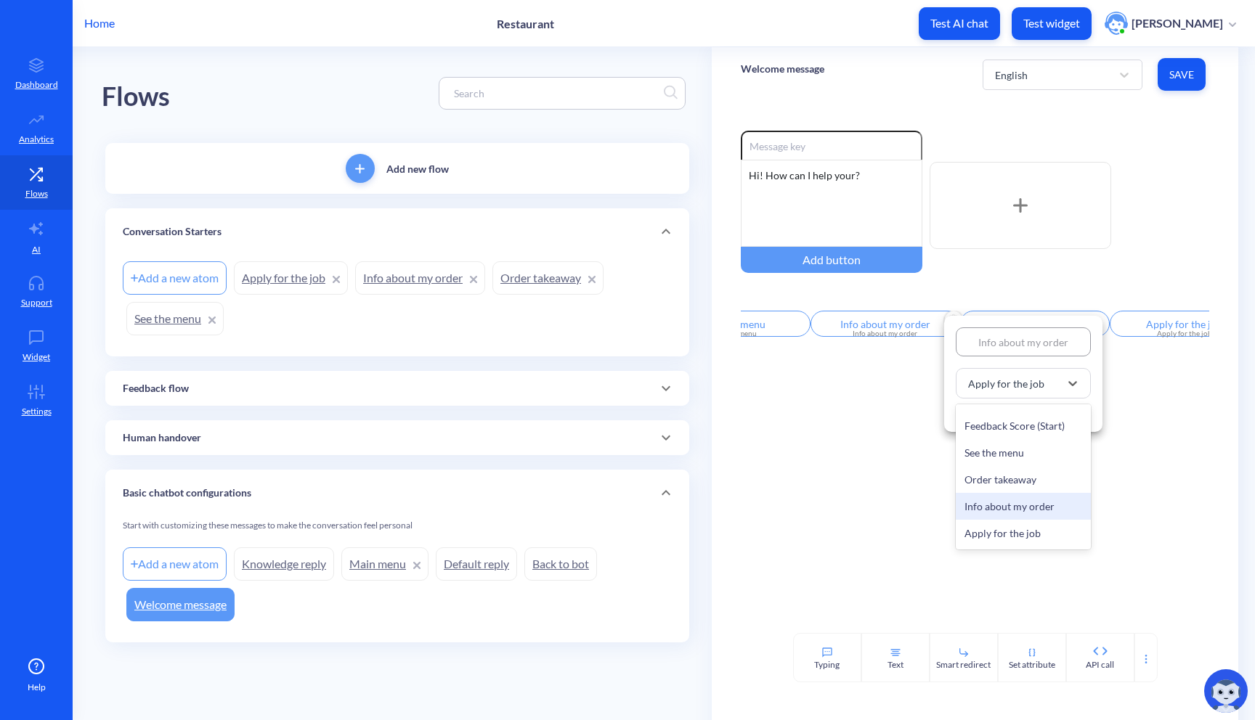
click at [1016, 502] on div "Info about my order" at bounding box center [1023, 506] width 135 height 27
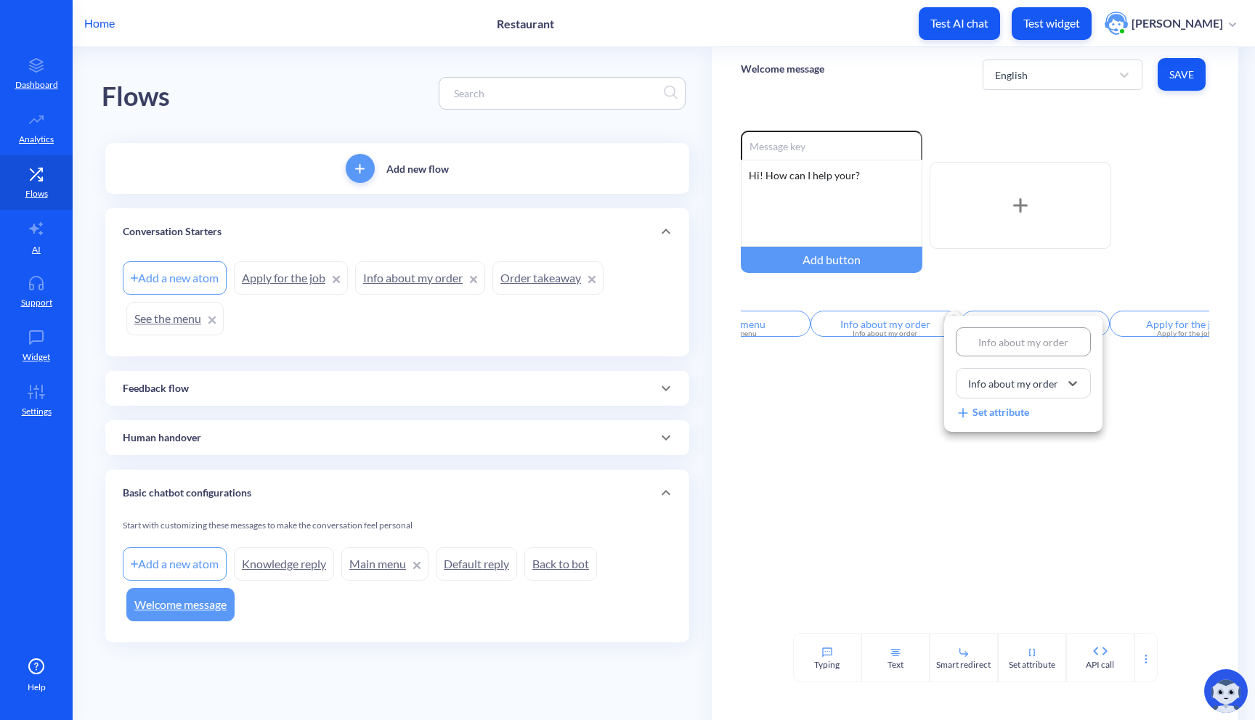
click at [872, 324] on div at bounding box center [627, 360] width 1255 height 720
click at [872, 330] on input "Info about my order" at bounding box center [885, 324] width 150 height 26
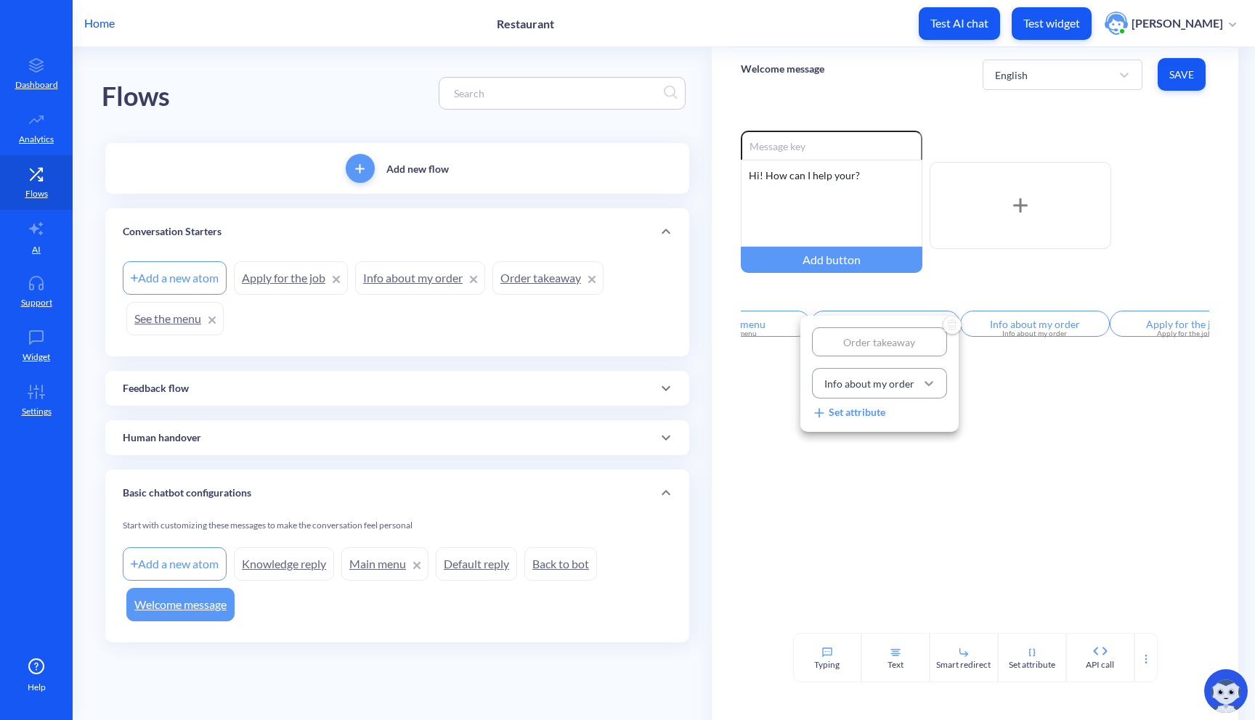
click at [916, 389] on div at bounding box center [929, 383] width 26 height 26
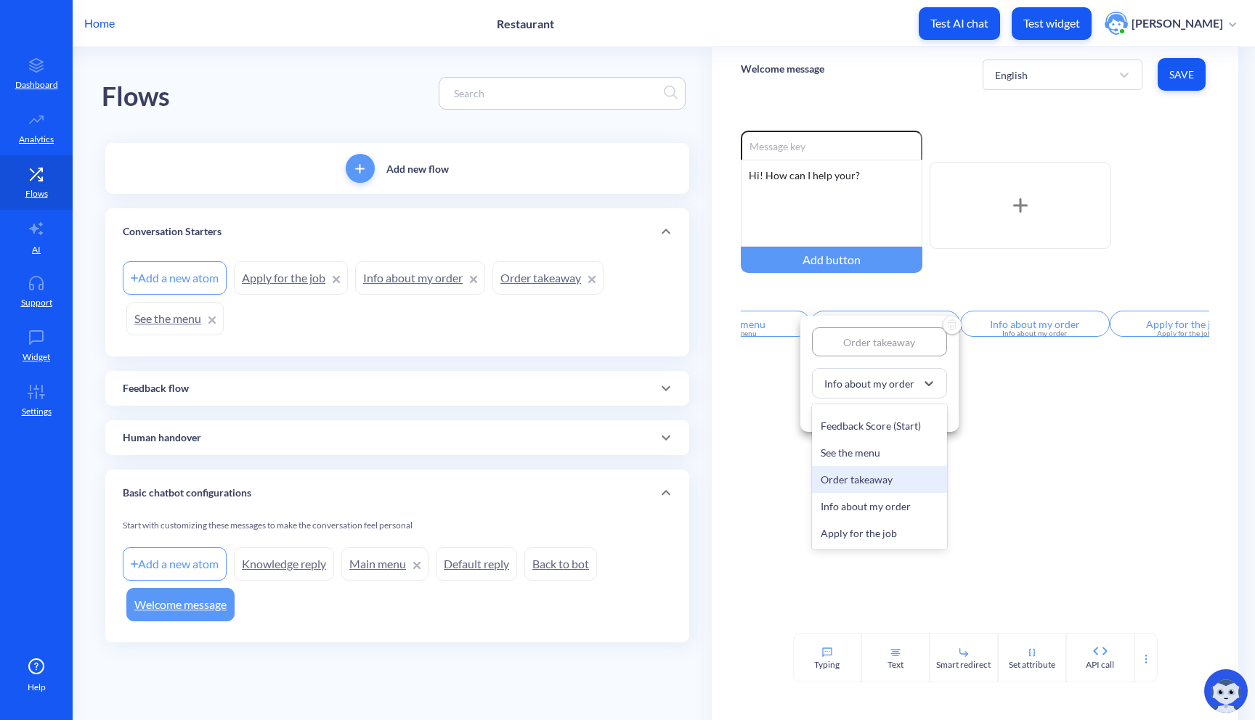
click at [876, 479] on div "Order takeaway" at bounding box center [879, 479] width 135 height 27
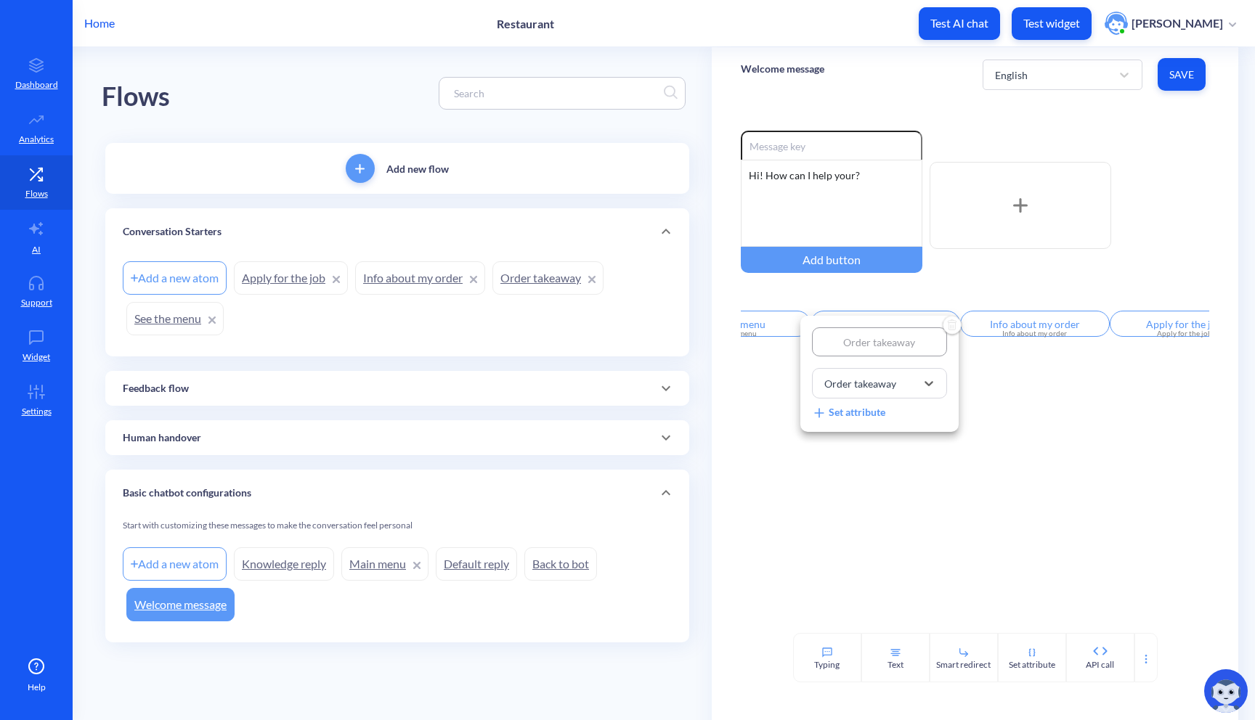
click at [1115, 285] on div at bounding box center [627, 360] width 1255 height 720
click at [1132, 329] on div "+ Add Quick Reply" at bounding box center [1142, 324] width 98 height 26
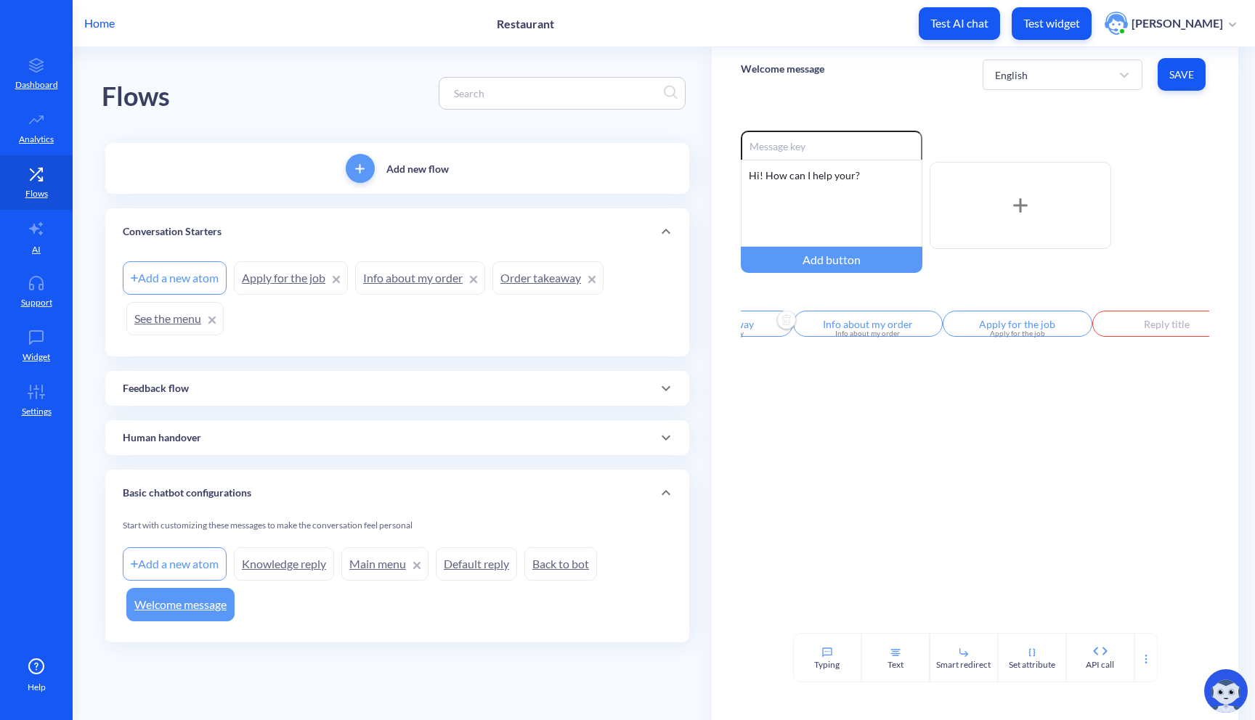
click at [1126, 328] on input "text" at bounding box center [1167, 324] width 150 height 26
click at [1164, 379] on div "Select..." at bounding box center [1131, 383] width 99 height 26
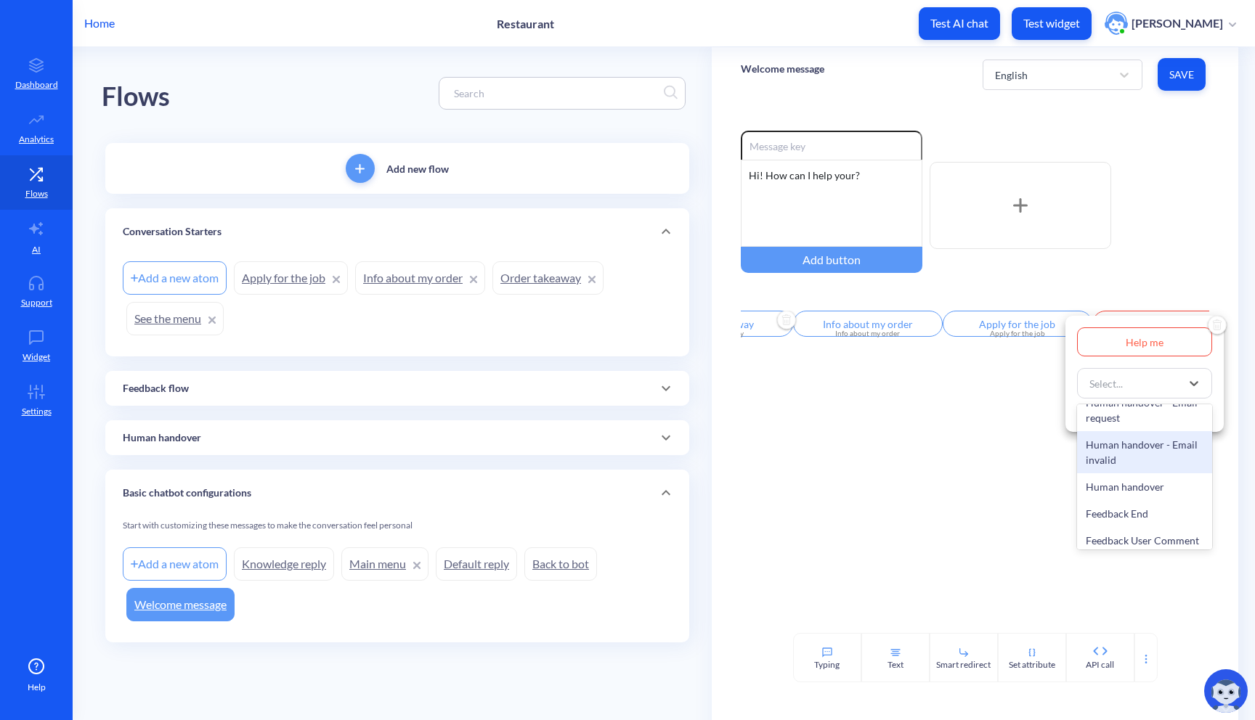
scroll to position [335, 0]
click at [1143, 477] on div "Human handover" at bounding box center [1144, 484] width 135 height 27
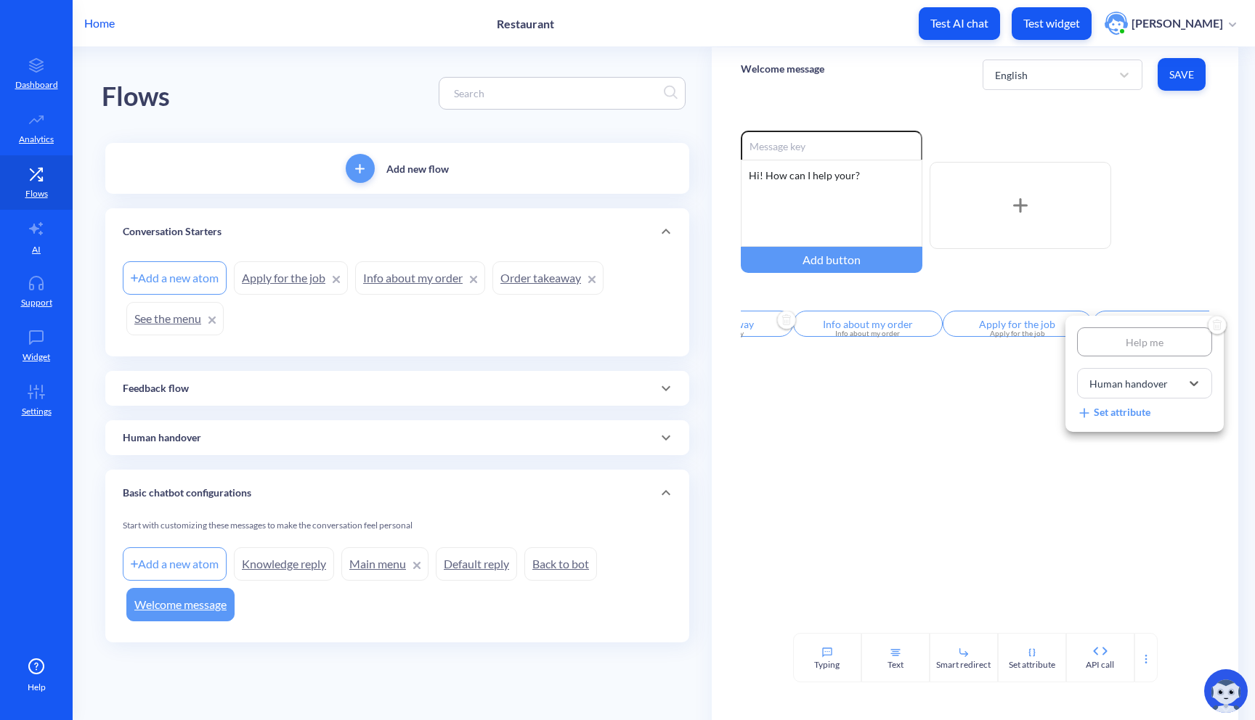
click at [1133, 481] on div at bounding box center [627, 360] width 1255 height 720
click at [1183, 83] on button "Save" at bounding box center [1181, 74] width 48 height 33
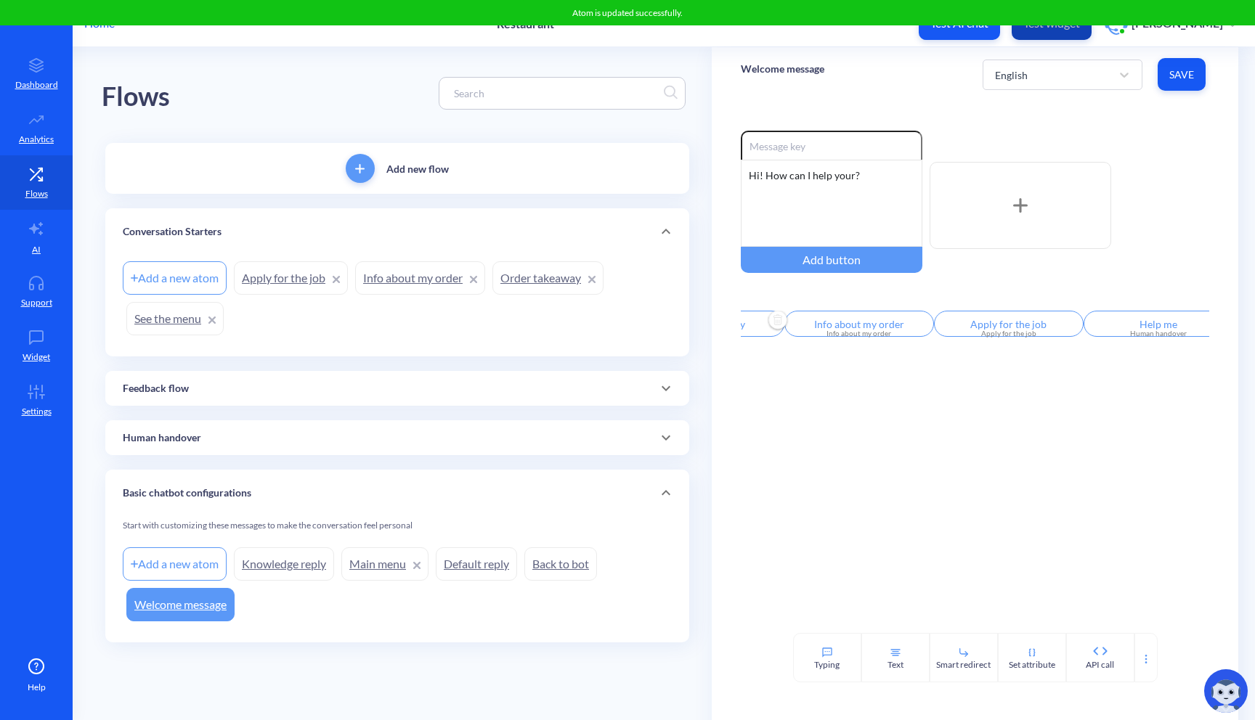
click at [1070, 29] on p "Test widget" at bounding box center [1051, 23] width 57 height 15
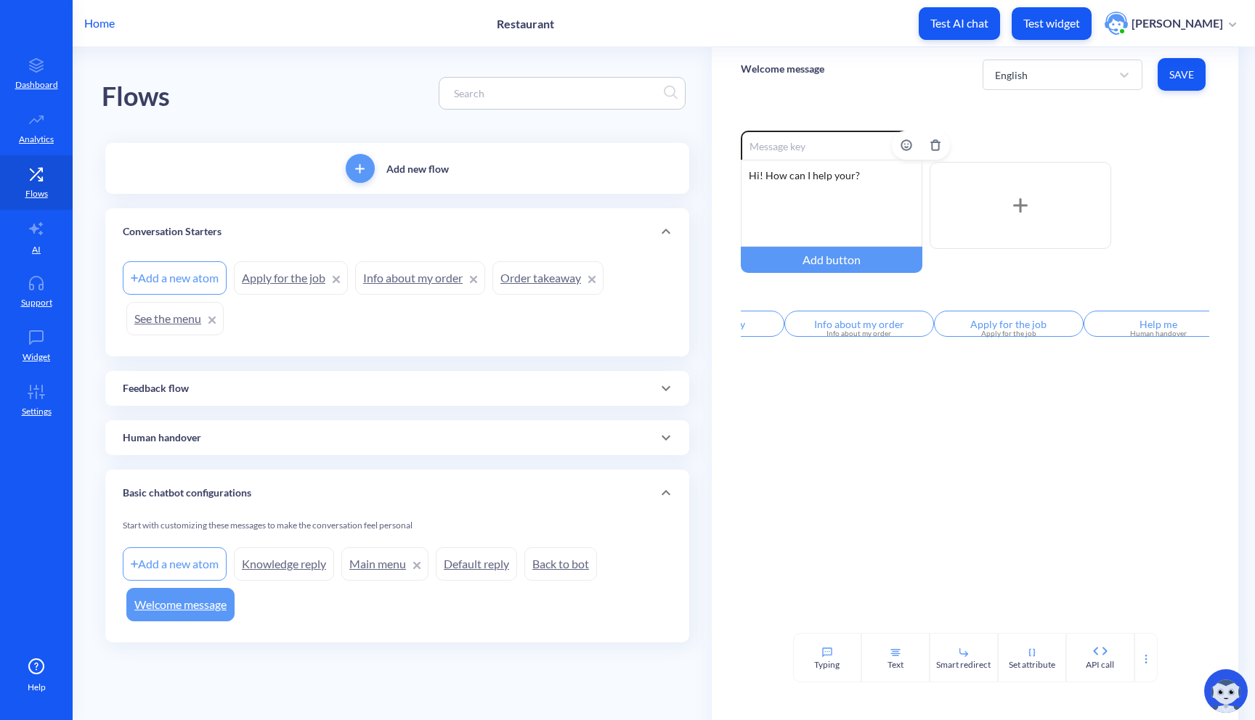
click at [864, 175] on div "Hi! How can I help your?" at bounding box center [832, 203] width 182 height 87
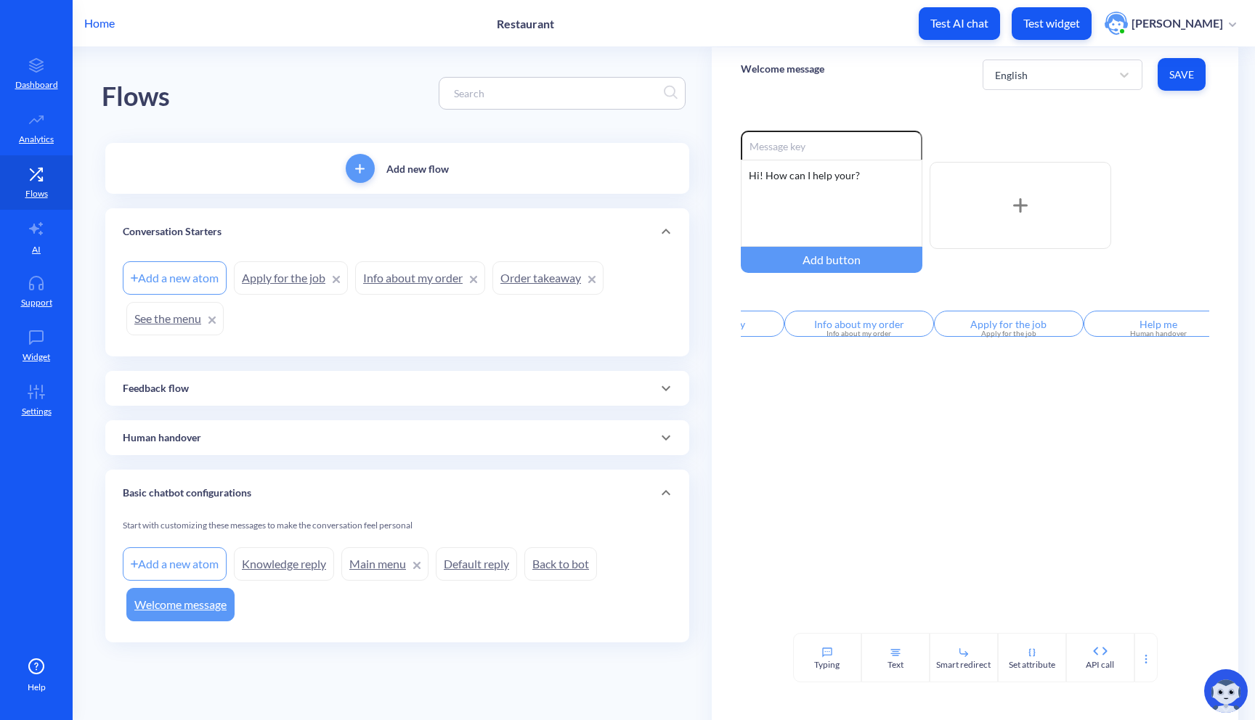
scroll to position [0, 0]
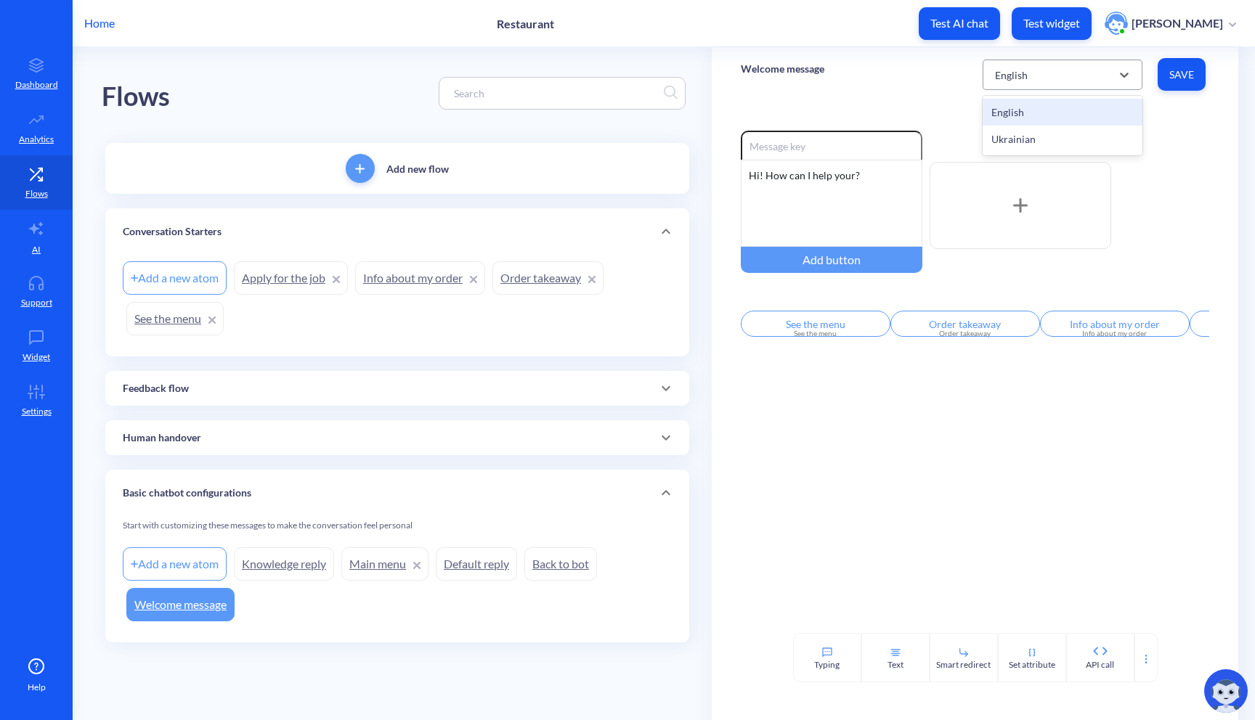
click at [1102, 83] on div "English" at bounding box center [1048, 75] width 123 height 26
click at [1073, 76] on div "English" at bounding box center [1048, 75] width 123 height 26
click at [1184, 81] on span "Save" at bounding box center [1181, 75] width 25 height 15
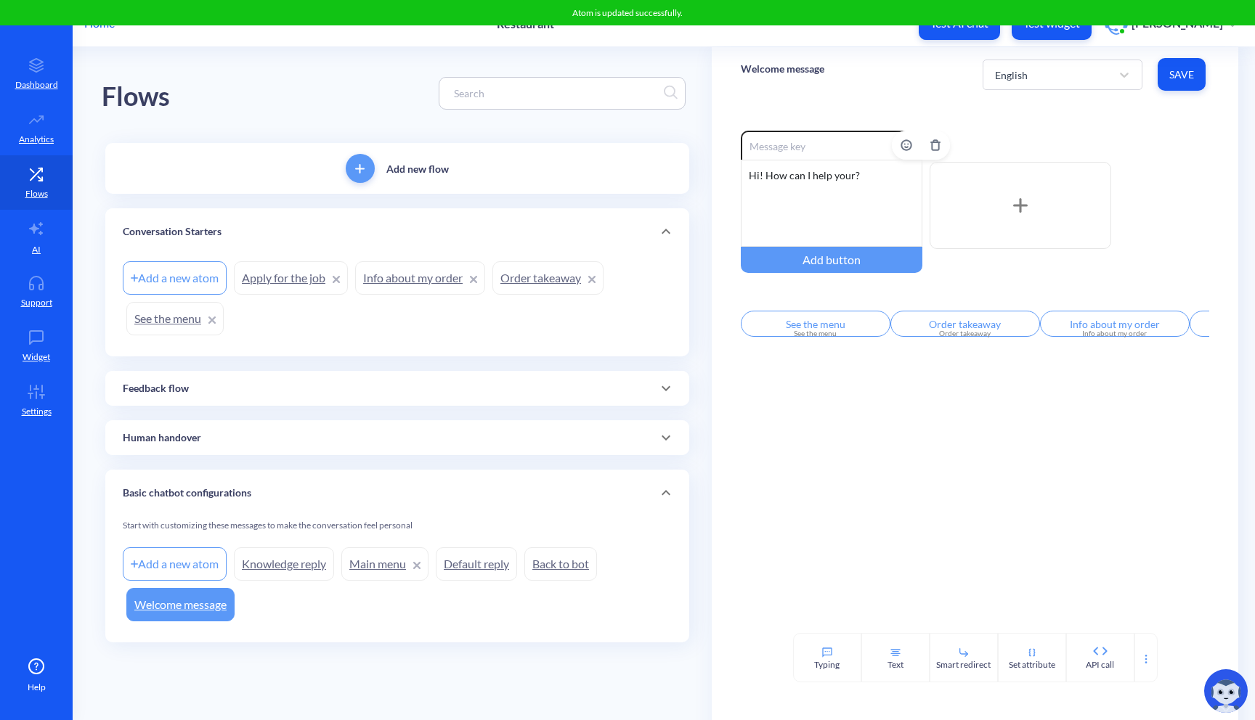
drag, startPoint x: 844, startPoint y: 142, endPoint x: 844, endPoint y: 158, distance: 16.0
click at [844, 158] on input at bounding box center [832, 145] width 182 height 29
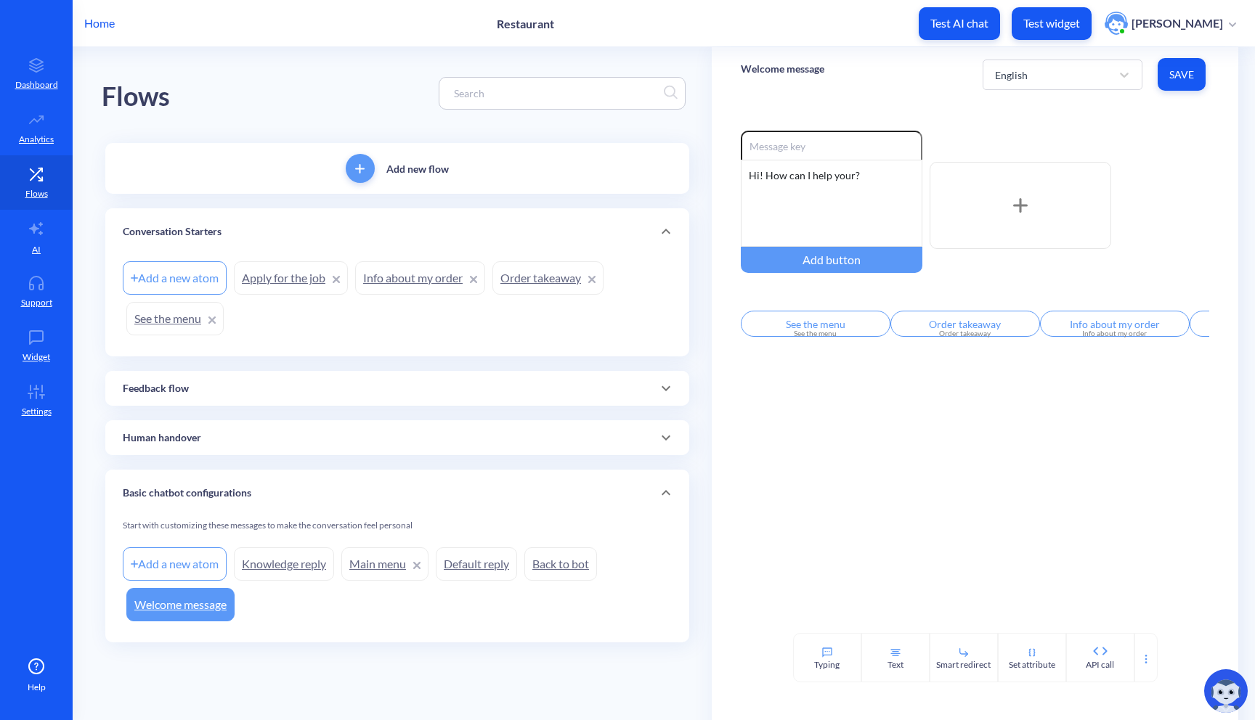
click at [980, 207] on div at bounding box center [1020, 205] width 182 height 87
click at [994, 192] on div at bounding box center [1020, 205] width 182 height 87
click at [1108, 163] on icon "Delete" at bounding box center [1110, 162] width 12 height 12
click at [828, 137] on input at bounding box center [832, 145] width 182 height 29
click at [1177, 73] on span "Save" at bounding box center [1181, 75] width 25 height 15
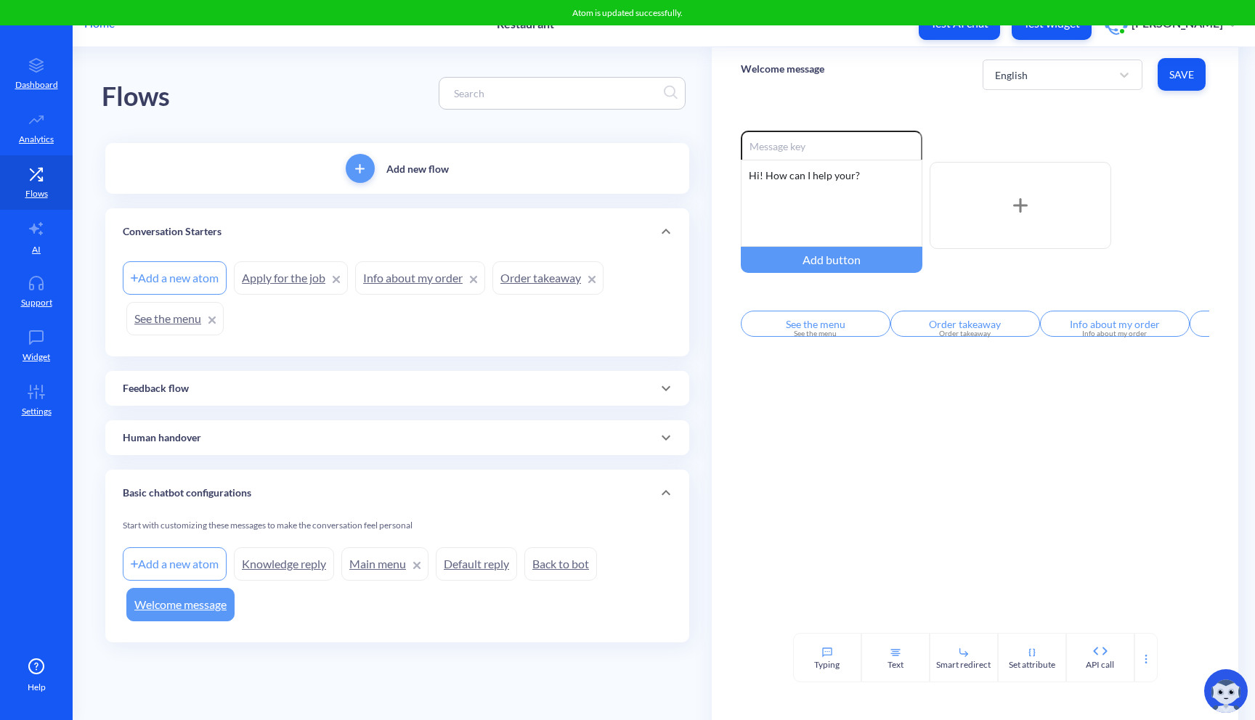
click at [809, 70] on p "Welcome message" at bounding box center [783, 69] width 84 height 15
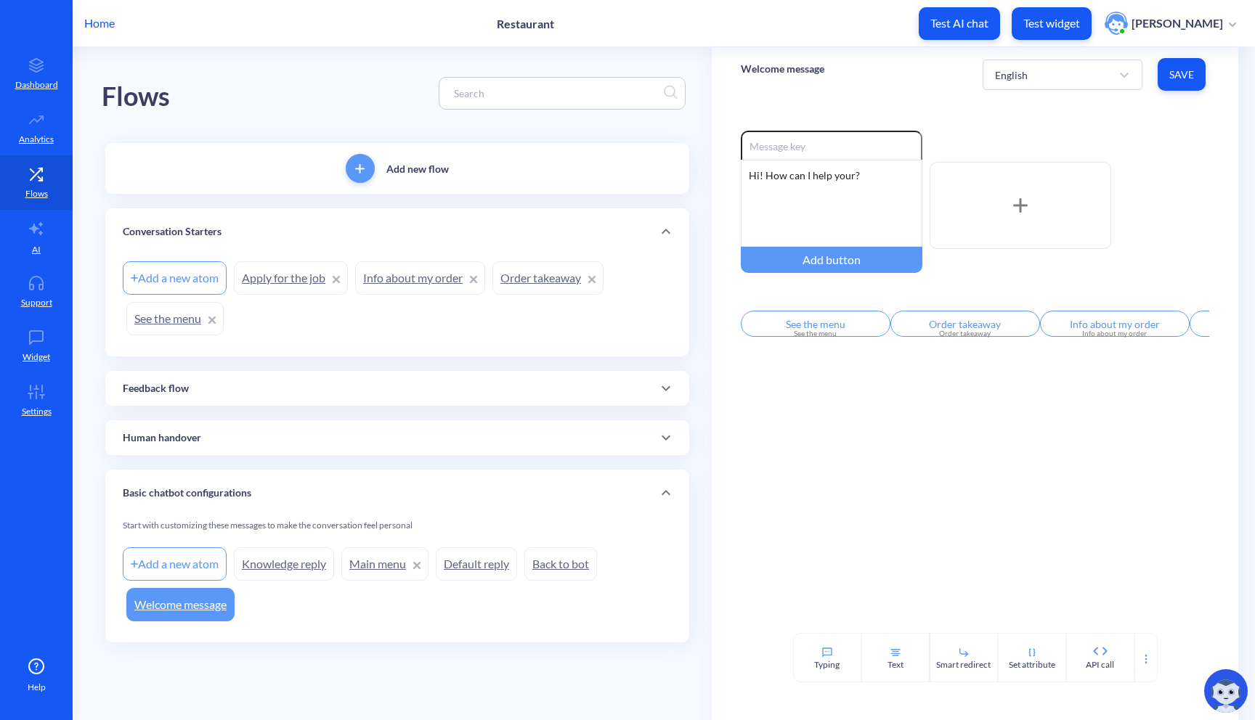
click at [200, 600] on link "Welcome message" at bounding box center [180, 604] width 108 height 33
click at [382, 567] on link "Main menu" at bounding box center [384, 563] width 87 height 33
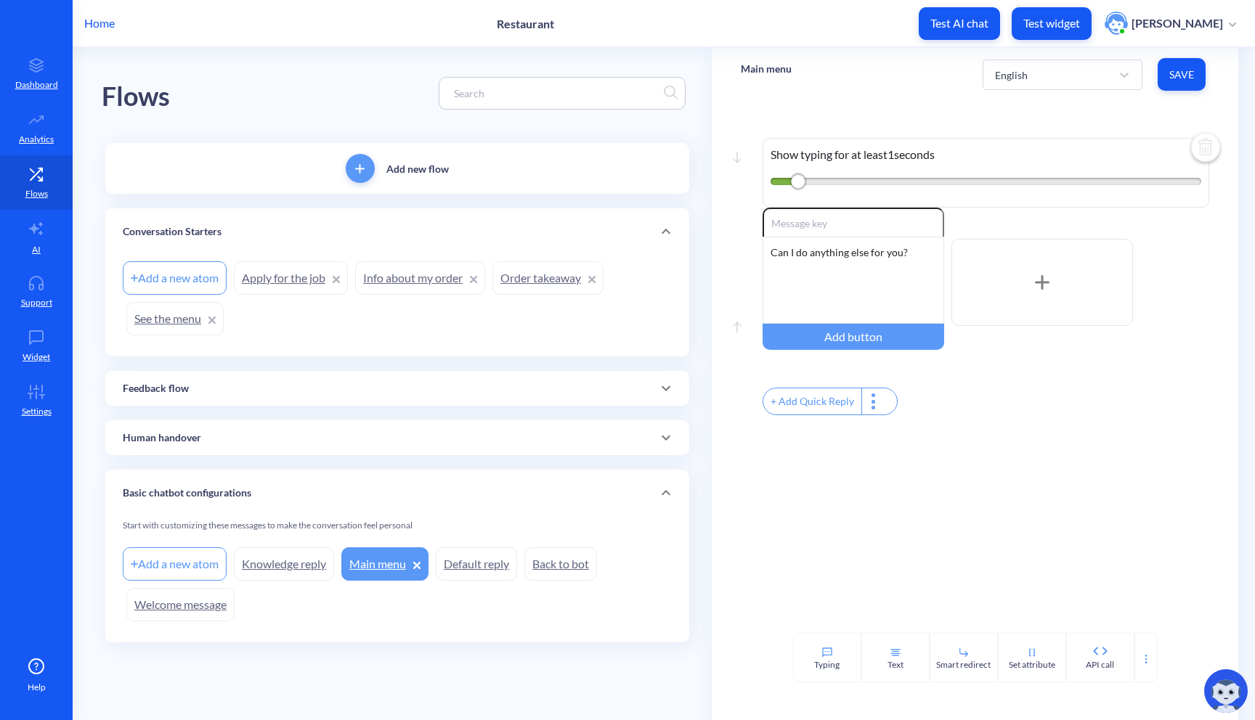
click at [424, 433] on div "Human handover" at bounding box center [397, 438] width 549 height 15
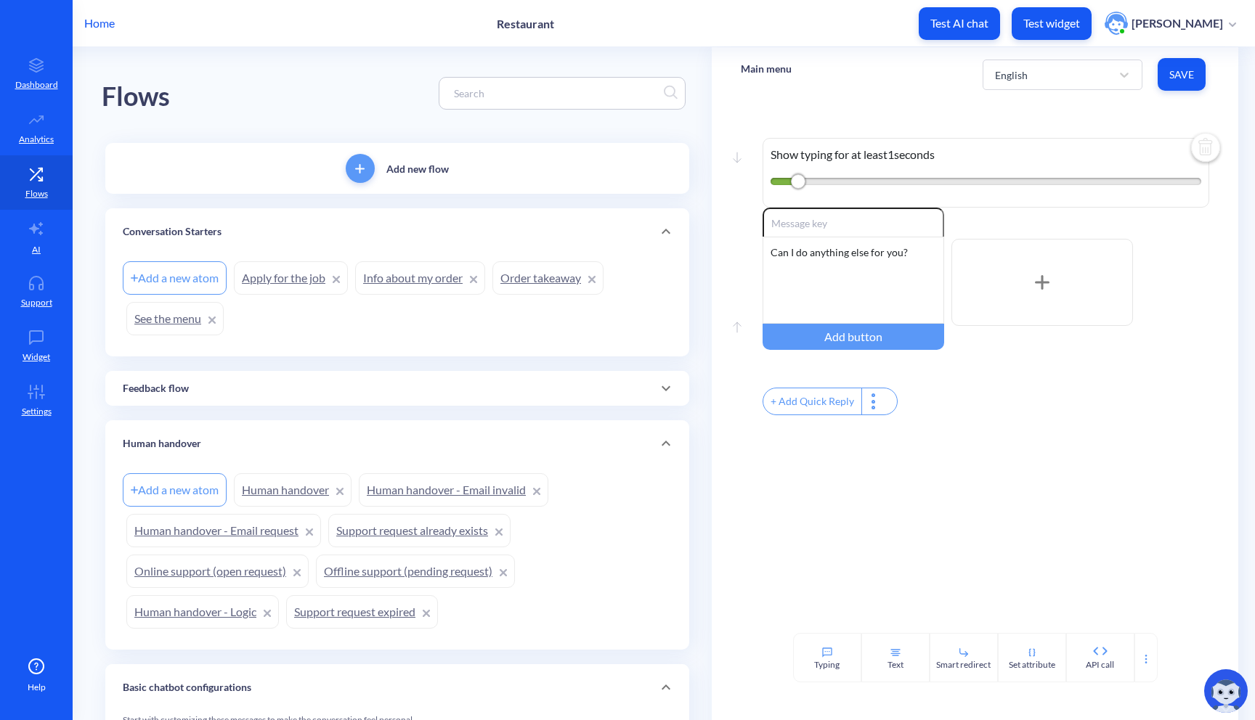
click at [424, 433] on div "Human handover" at bounding box center [397, 443] width 584 height 46
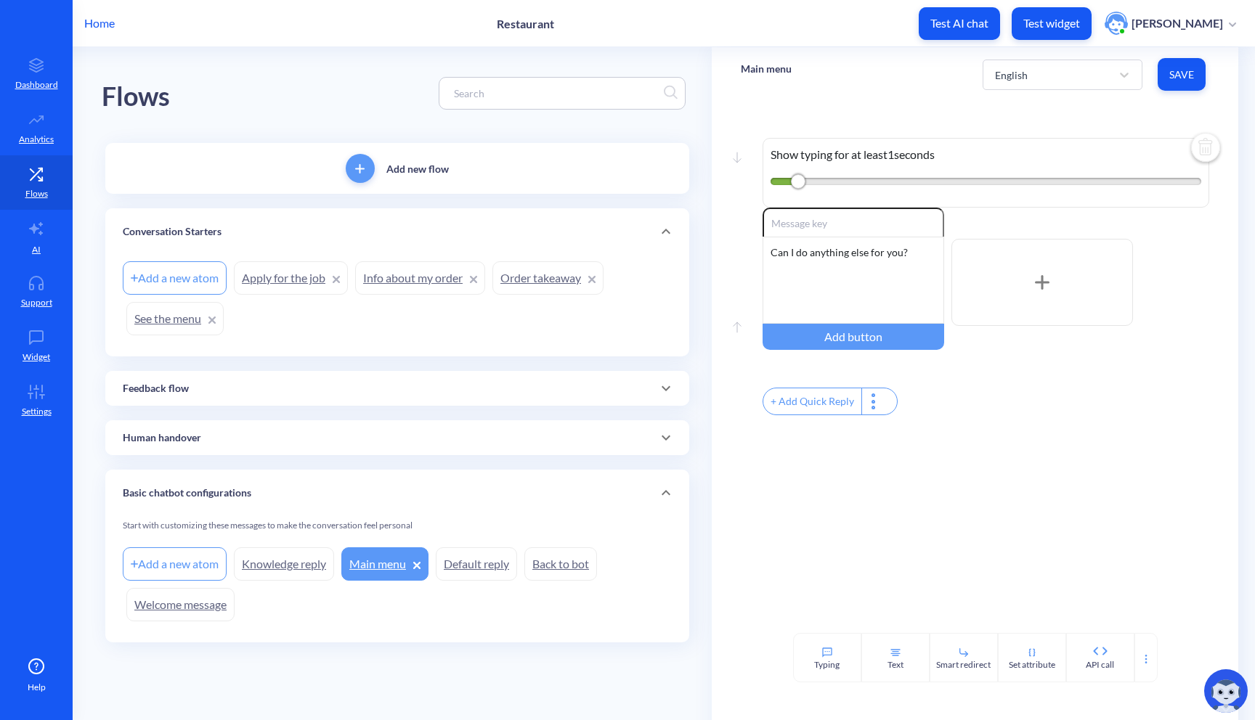
click at [424, 433] on div "Human handover" at bounding box center [397, 438] width 549 height 15
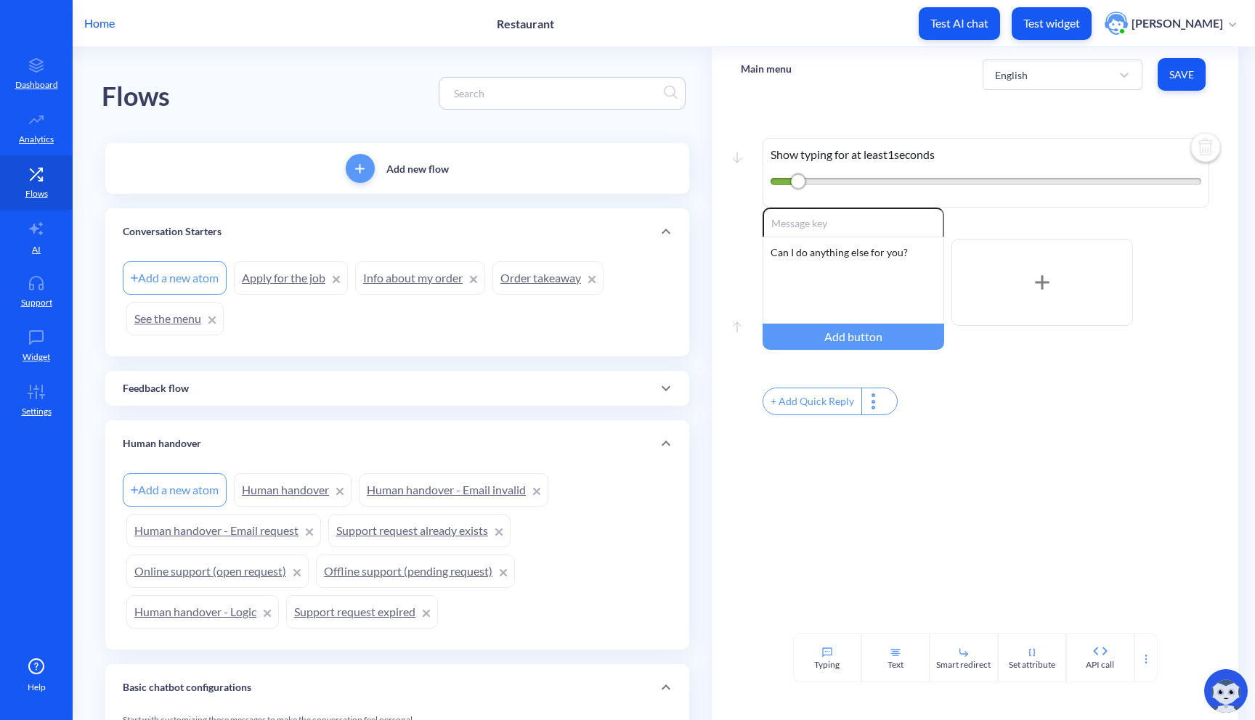
click at [390, 535] on link "Support request already exists" at bounding box center [419, 530] width 182 height 33
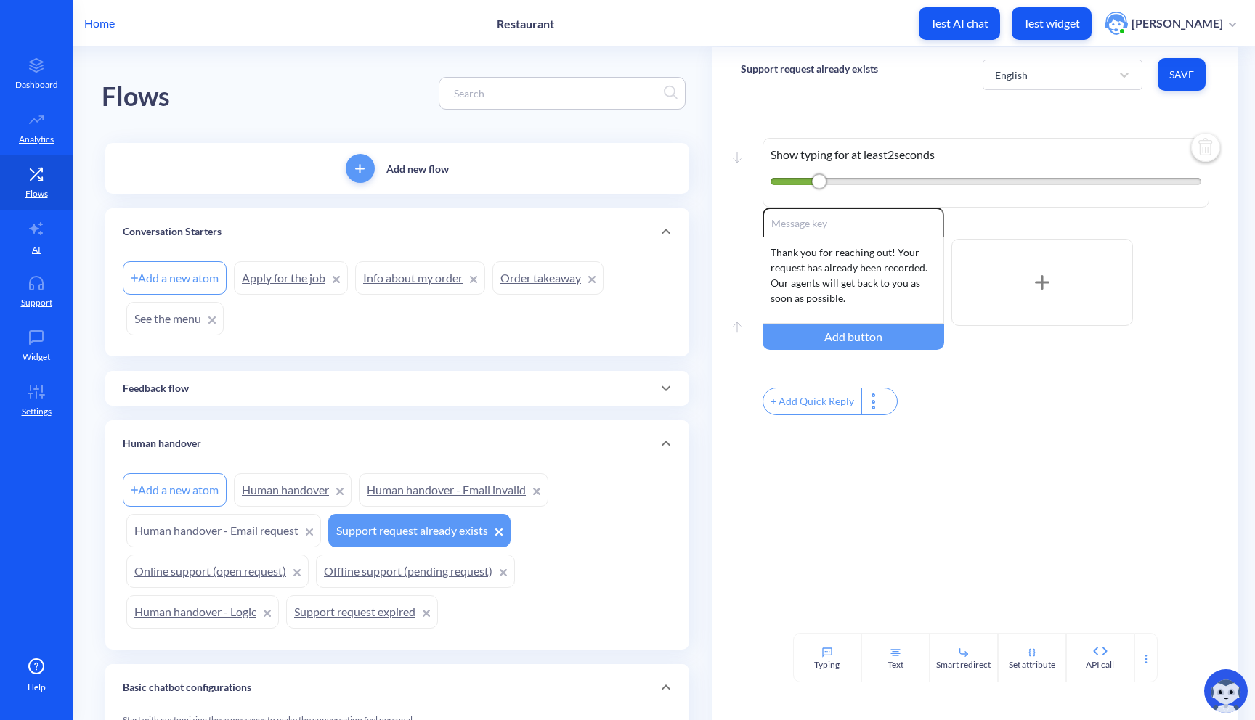
click at [375, 566] on link "Offline support (pending request)" at bounding box center [415, 571] width 199 height 33
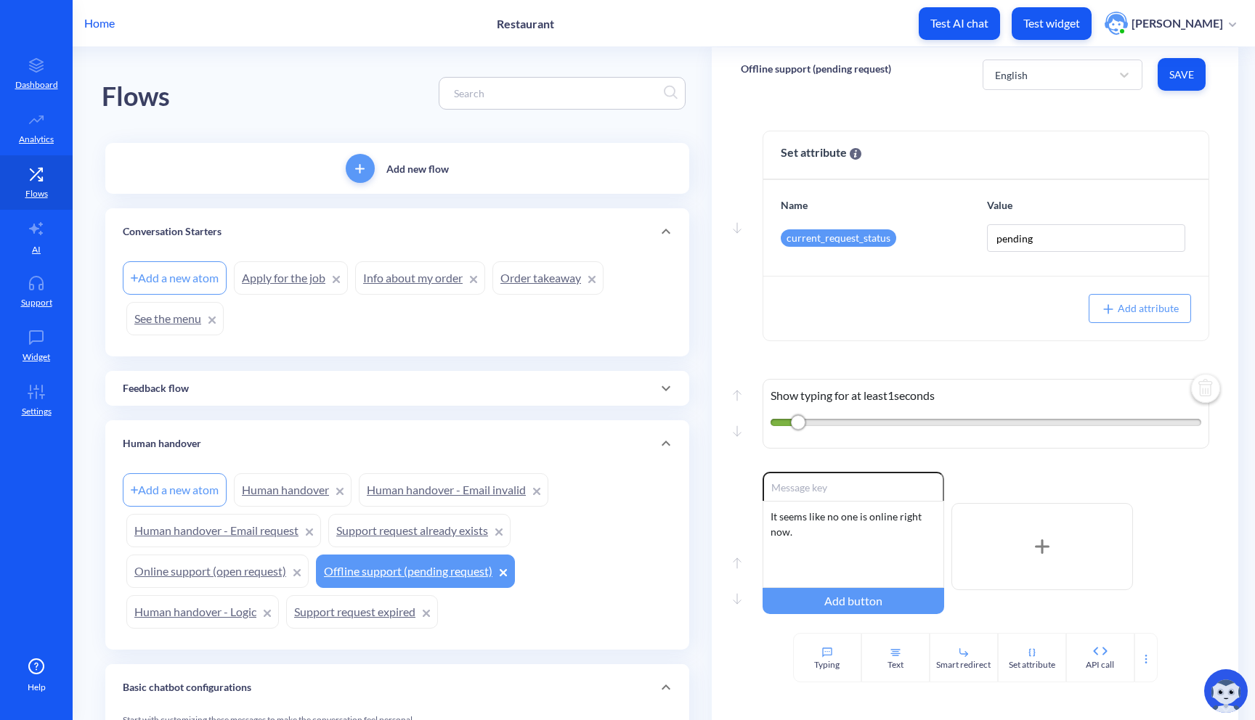
click at [224, 522] on link "Human handover - Email request" at bounding box center [223, 530] width 195 height 33
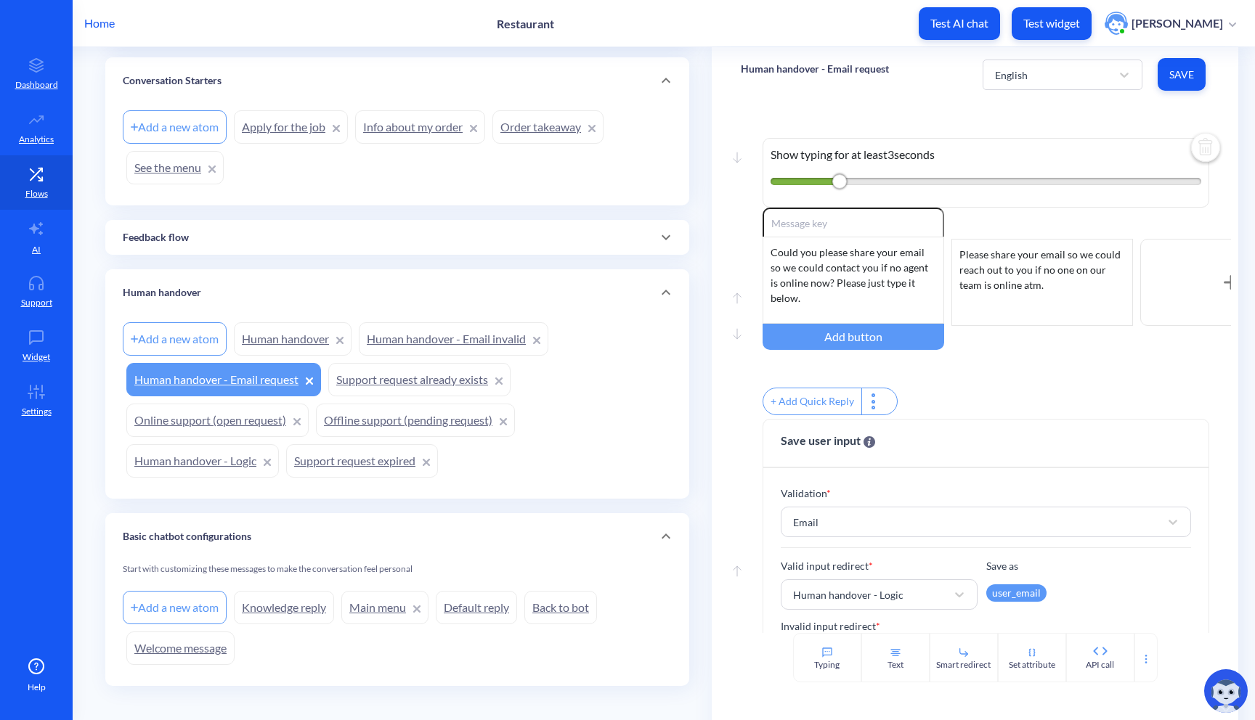
click at [351, 391] on link "Support request already exists" at bounding box center [419, 379] width 182 height 33
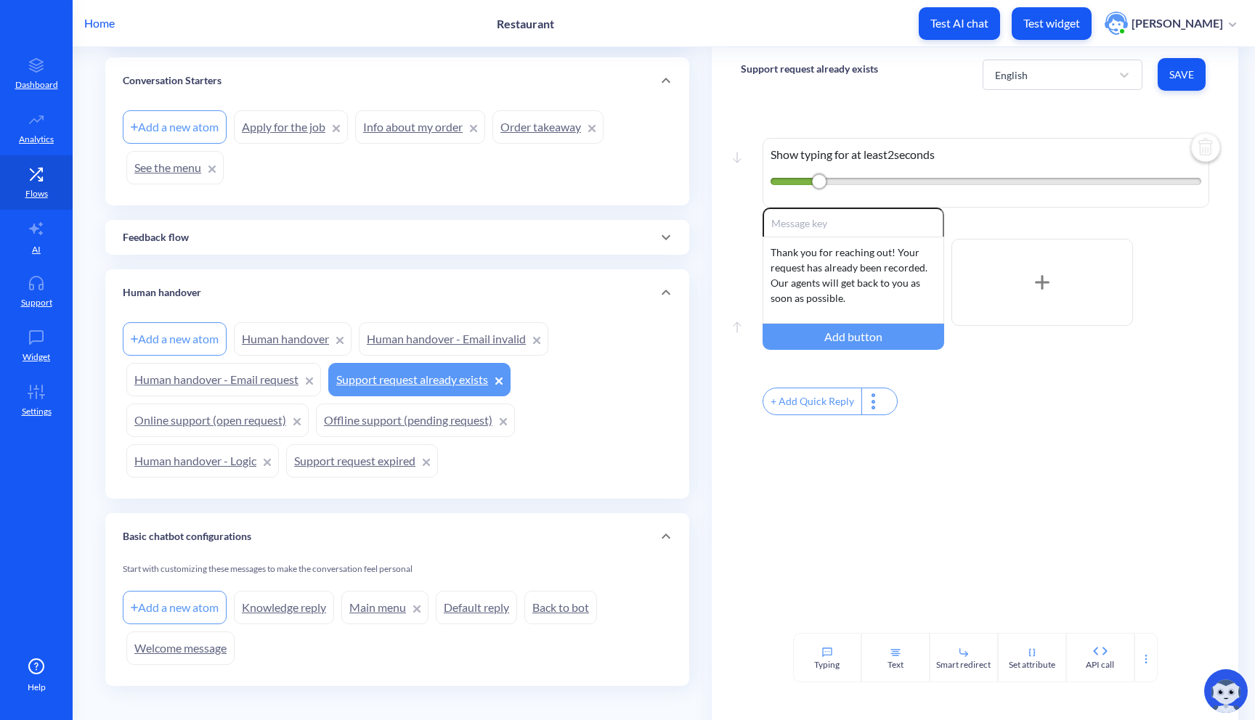
click at [248, 420] on link "Online support (open request)" at bounding box center [217, 420] width 182 height 33
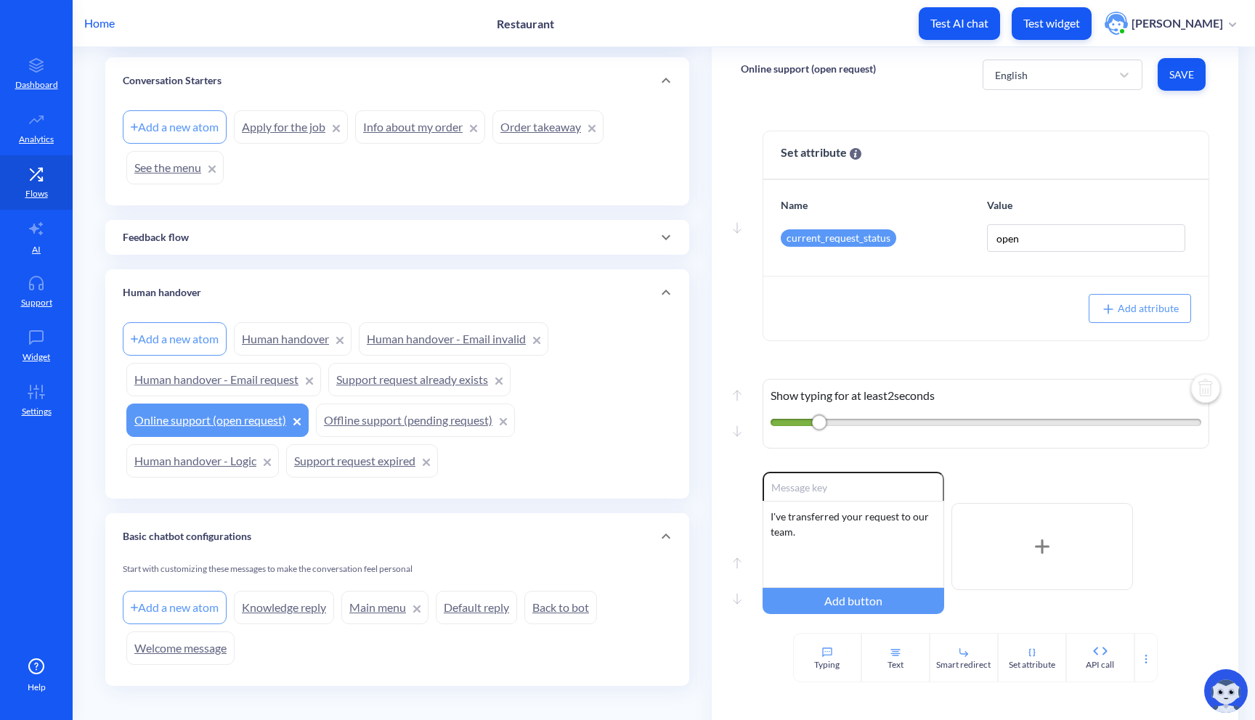
click at [388, 428] on link "Offline support (pending request)" at bounding box center [415, 420] width 199 height 33
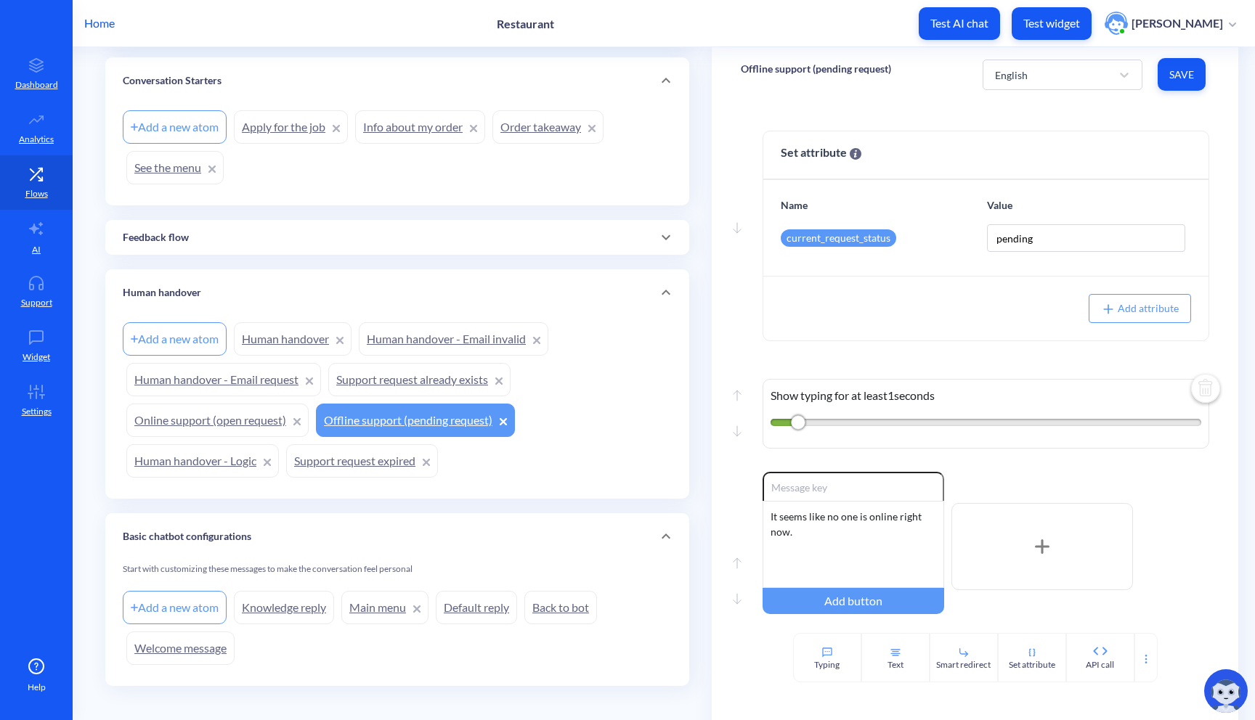
click at [381, 450] on link "Support request expired" at bounding box center [362, 460] width 152 height 33
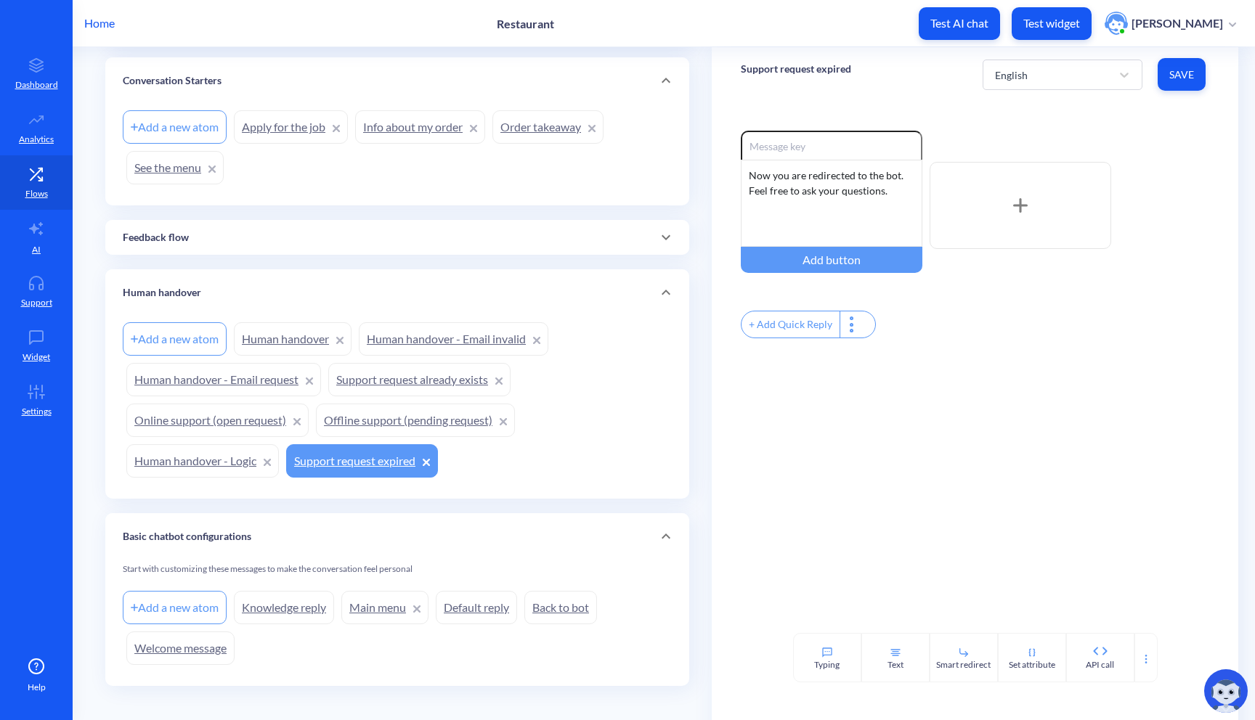
click at [218, 452] on link "Human handover - Logic" at bounding box center [202, 460] width 152 height 33
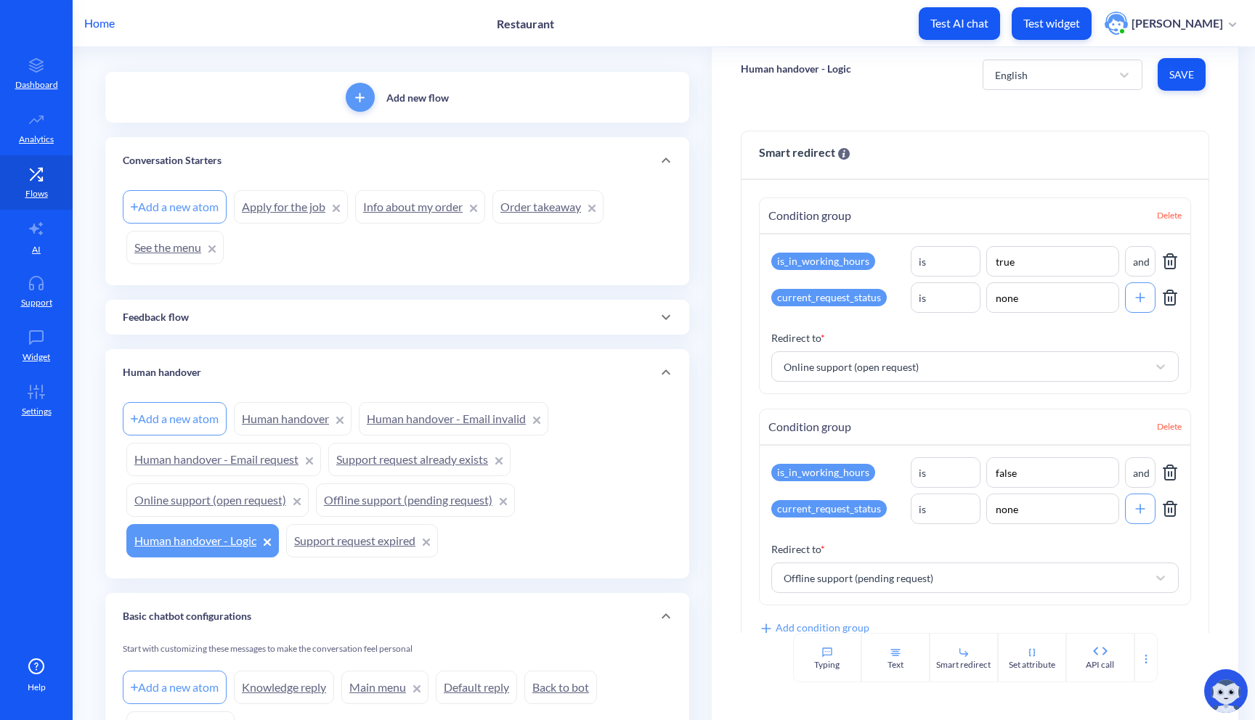
scroll to position [90, 0]
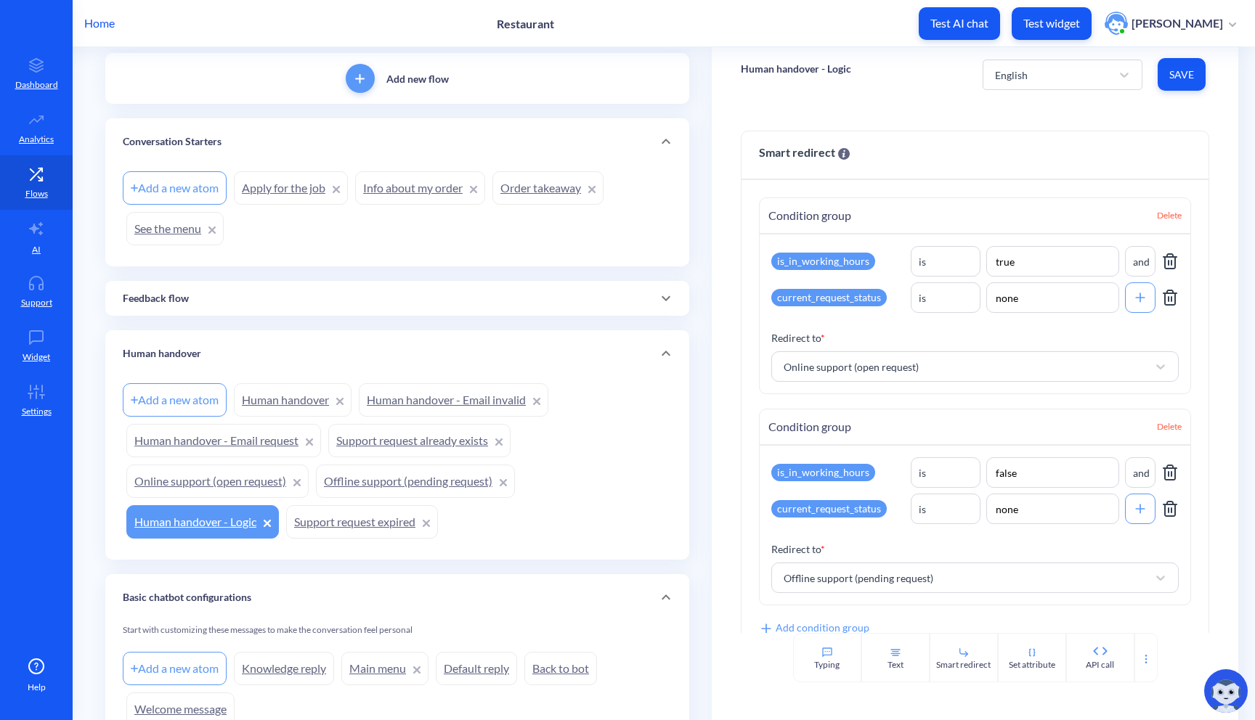
click at [309, 182] on link "Apply for the job" at bounding box center [291, 187] width 114 height 33
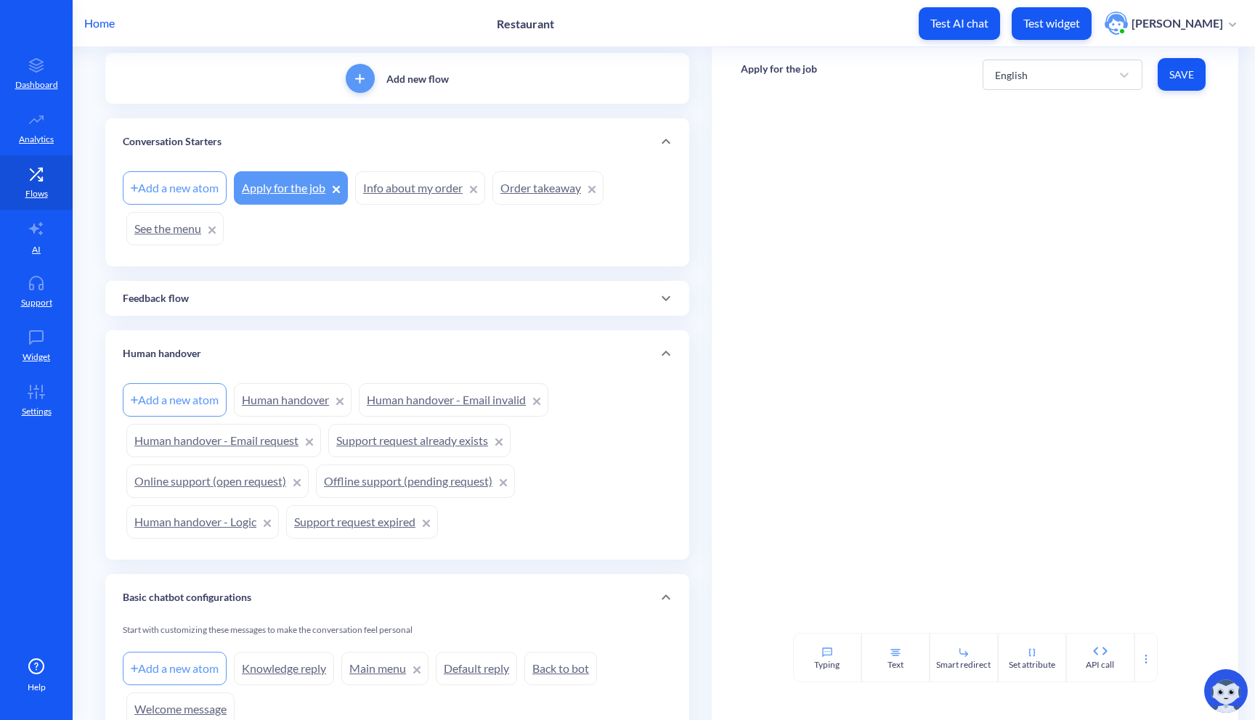
click at [426, 185] on link "Info about my order" at bounding box center [420, 187] width 130 height 33
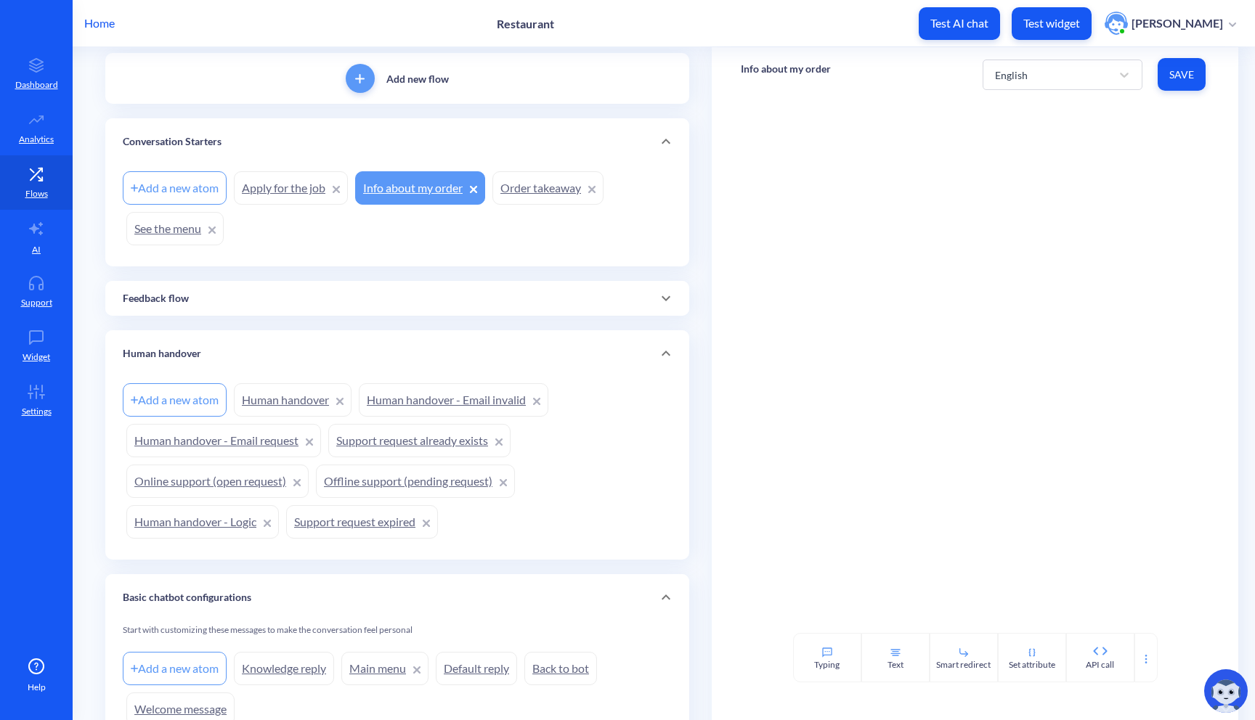
click at [266, 193] on link "Apply for the job" at bounding box center [291, 187] width 114 height 33
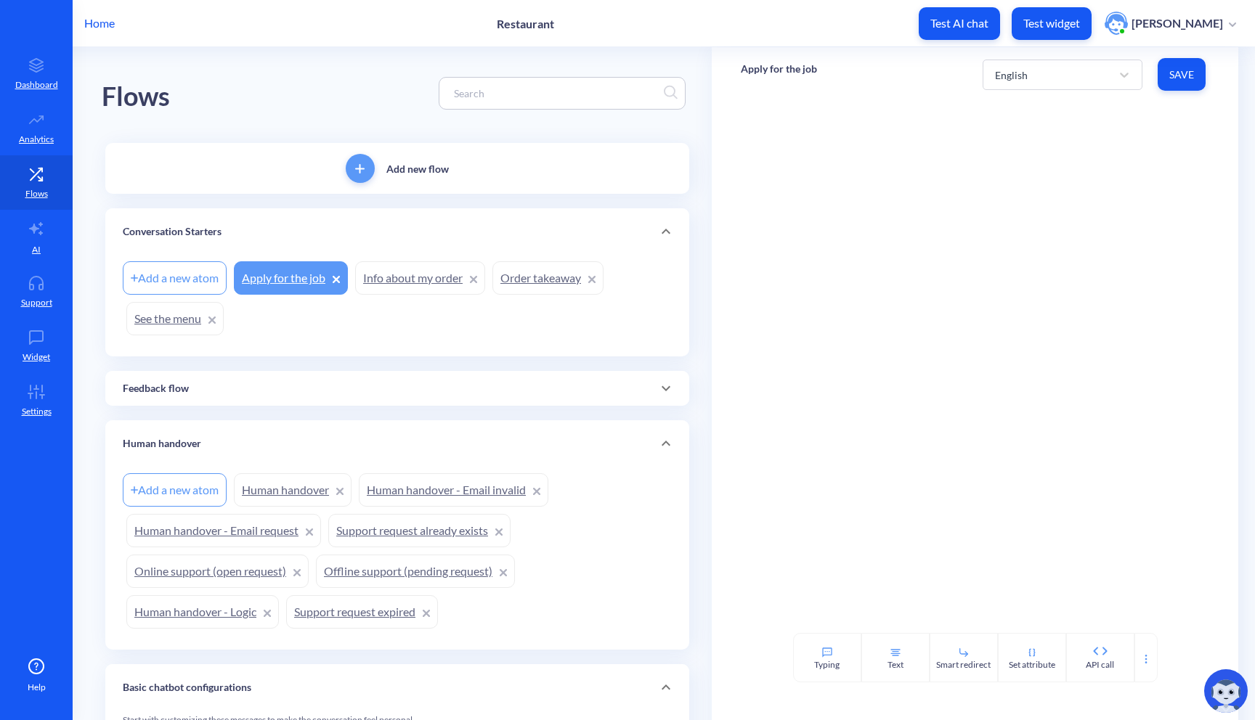
click at [855, 246] on div at bounding box center [975, 367] width 527 height 531
click at [905, 669] on div "Text" at bounding box center [895, 657] width 68 height 49
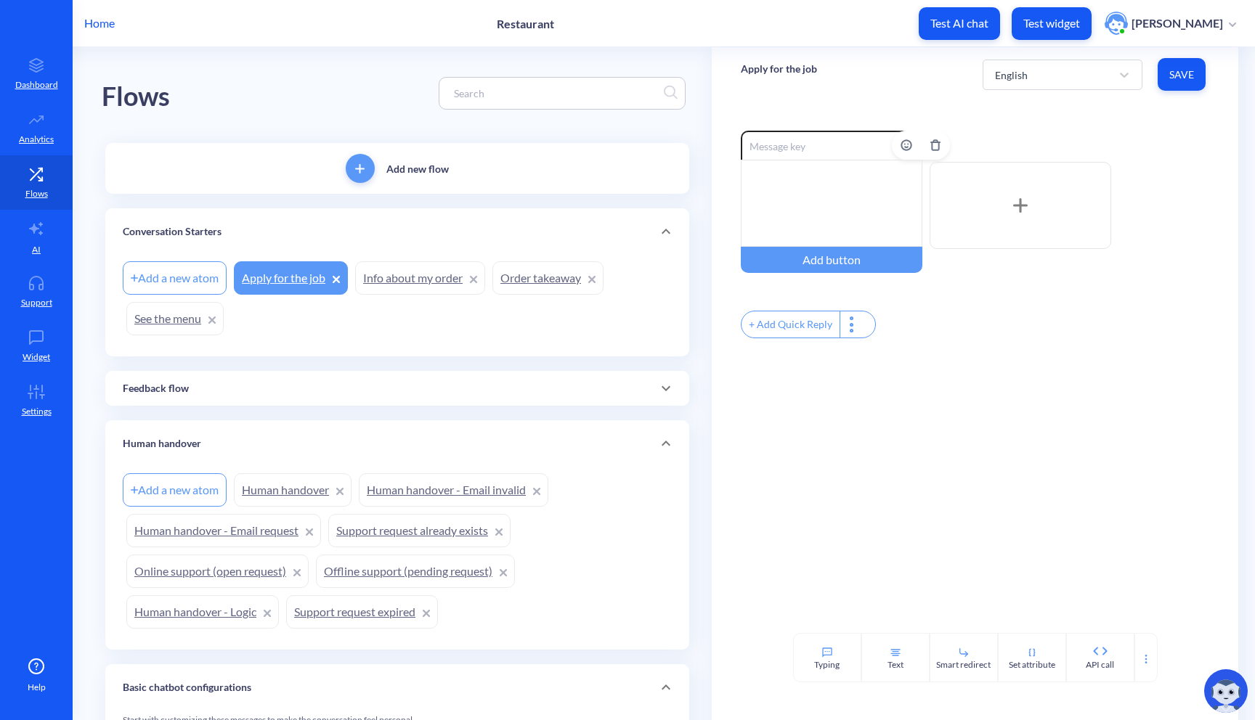
click at [829, 184] on div at bounding box center [832, 203] width 182 height 87
click at [399, 282] on link "Info about my order" at bounding box center [420, 277] width 130 height 33
click at [785, 182] on div "Please" at bounding box center [832, 203] width 182 height 87
click at [794, 181] on div "Please" at bounding box center [832, 203] width 182 height 87
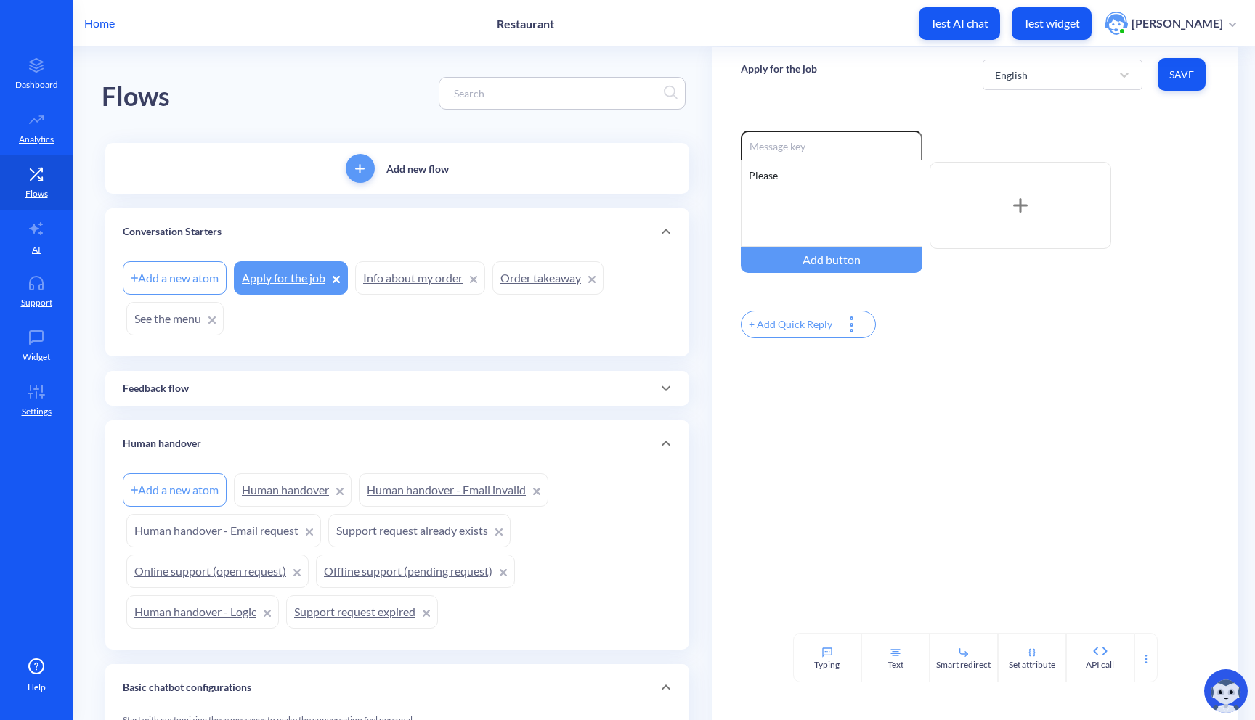
drag, startPoint x: 802, startPoint y: 179, endPoint x: 710, endPoint y: 179, distance: 91.5
click at [712, 179] on div "Enable reactions Please Add button + Add Quick Reply" at bounding box center [975, 367] width 527 height 531
click at [812, 330] on div "+ Add Quick Reply" at bounding box center [790, 324] width 98 height 26
click at [863, 373] on div "Enable reactions Add button + Add Quick Reply" at bounding box center [975, 367] width 527 height 531
click at [856, 157] on input at bounding box center [832, 145] width 182 height 29
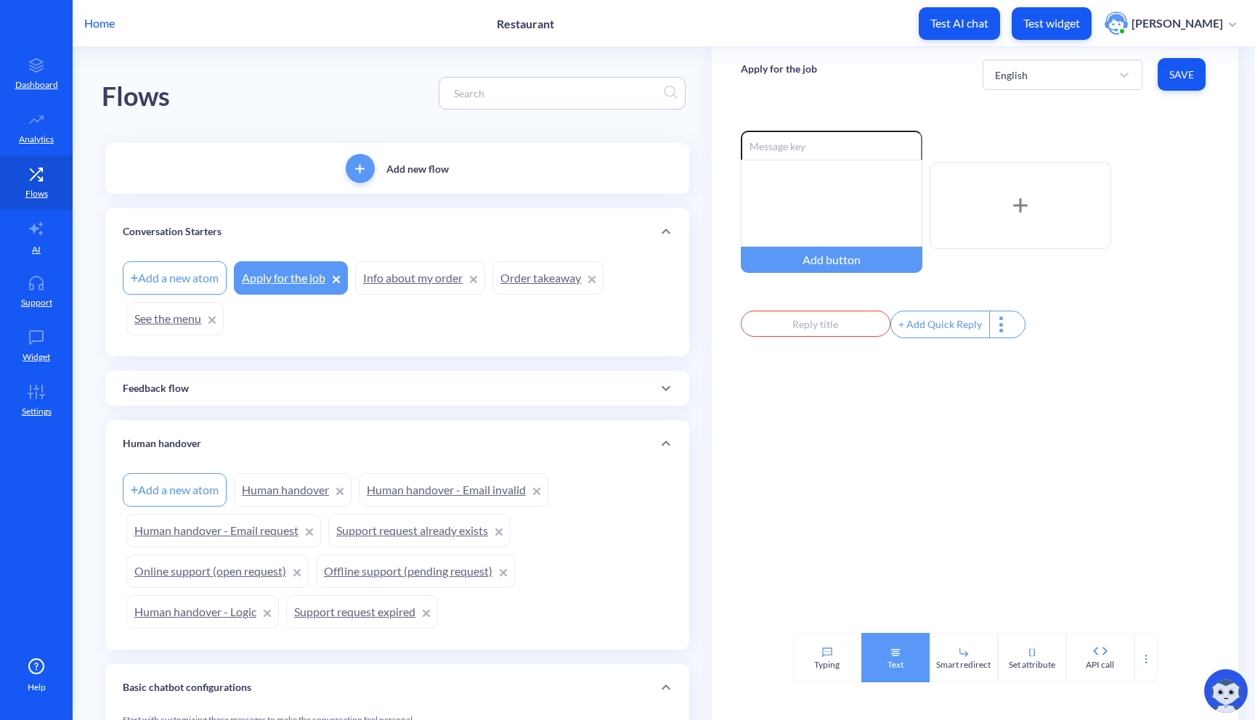
click at [905, 661] on div "Text" at bounding box center [895, 657] width 68 height 49
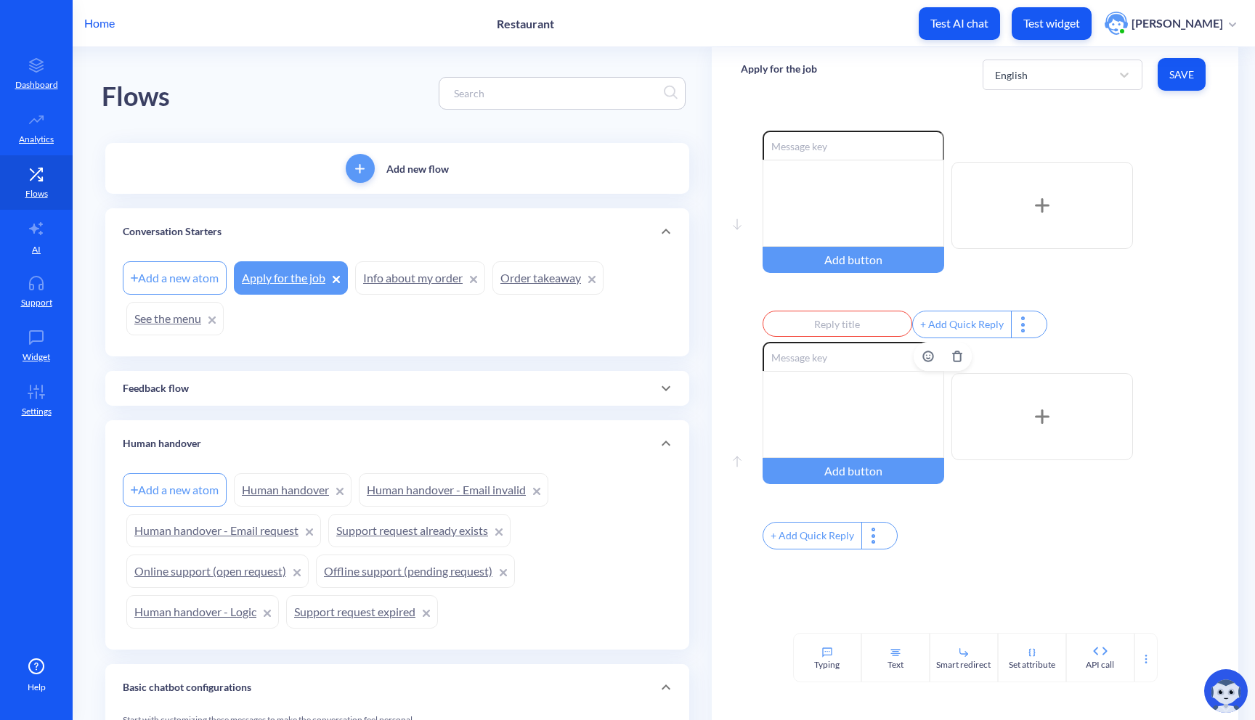
click at [858, 370] on input at bounding box center [853, 356] width 182 height 29
click at [858, 152] on input at bounding box center [853, 145] width 182 height 29
click at [817, 398] on div at bounding box center [853, 414] width 182 height 87
click at [843, 184] on div at bounding box center [853, 203] width 182 height 87
click at [834, 198] on div at bounding box center [853, 203] width 182 height 87
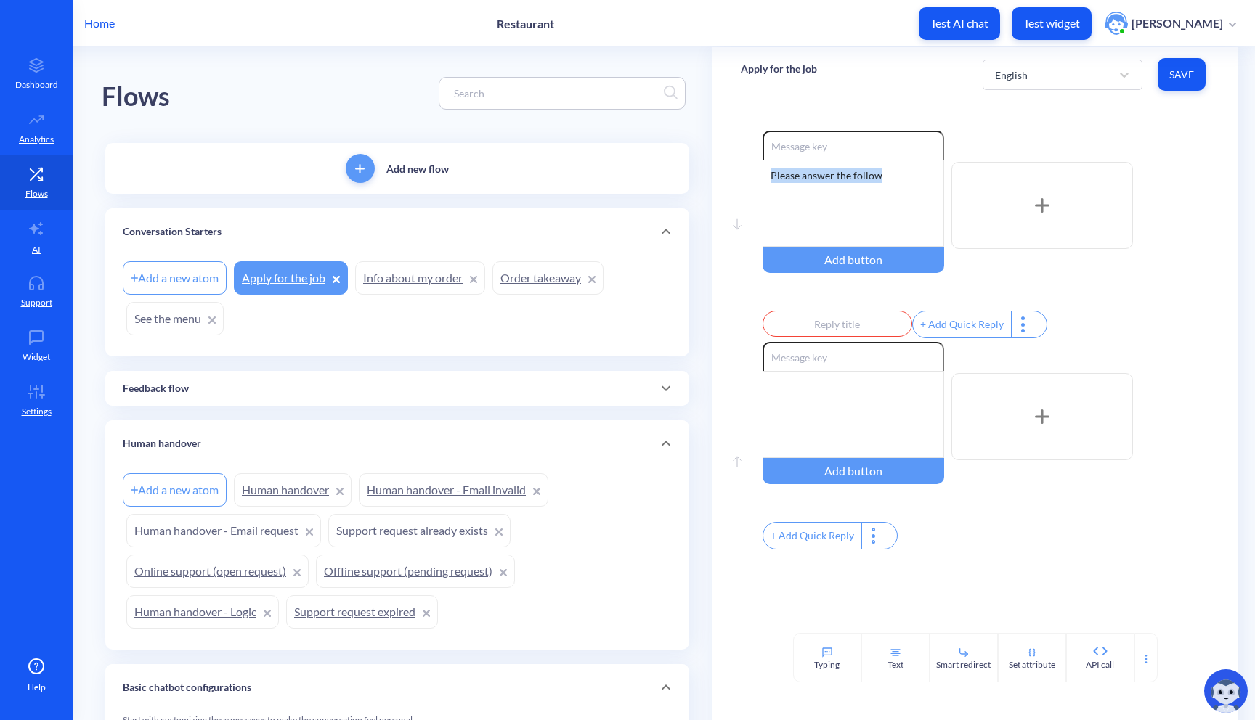
drag, startPoint x: 884, startPoint y: 176, endPoint x: 733, endPoint y: 174, distance: 151.0
click at [733, 174] on div "Move down Enable reactions Please answer the follow Add button + Add Quick Repl…" at bounding box center [975, 367] width 527 height 531
click at [911, 279] on div "Enable reactions We are happy that you're interested in working at our restaura…" at bounding box center [985, 206] width 447 height 150
click at [1015, 331] on div at bounding box center [1023, 324] width 25 height 26
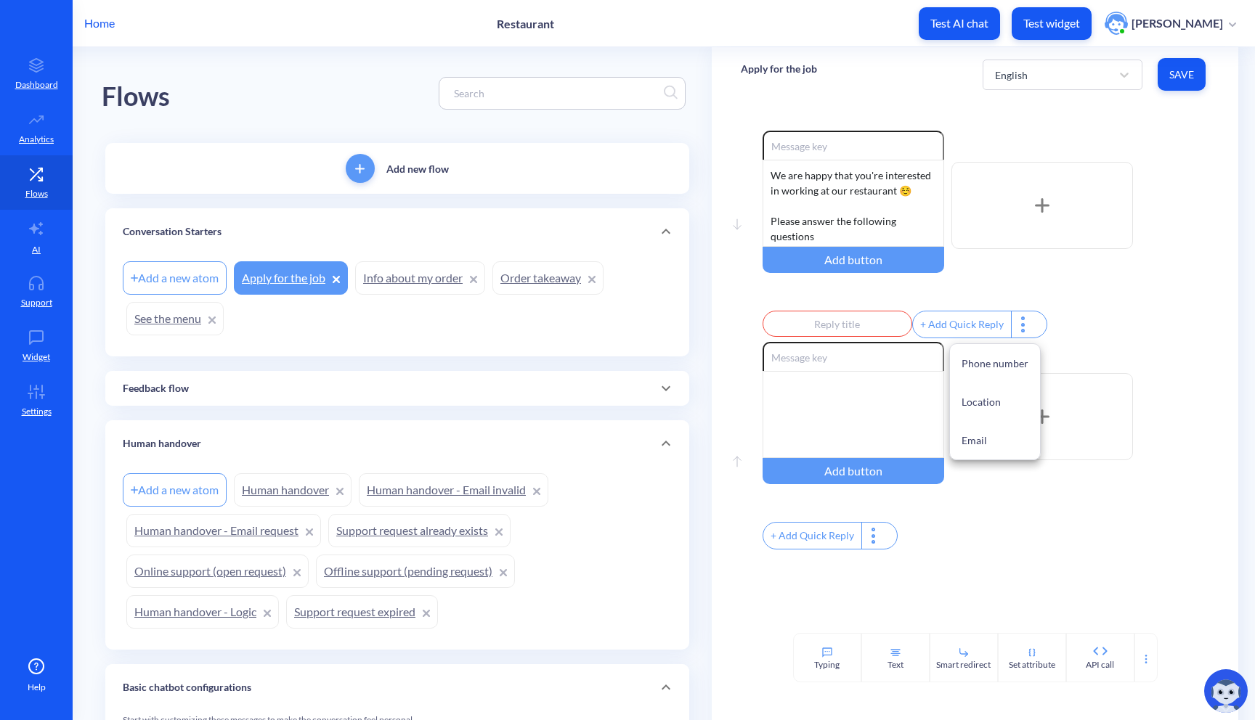
click at [1071, 333] on div at bounding box center [627, 360] width 1255 height 720
click at [811, 322] on input "text" at bounding box center [837, 324] width 150 height 26
click at [950, 290] on div at bounding box center [627, 360] width 1255 height 720
click at [1016, 322] on div at bounding box center [1023, 324] width 25 height 26
click at [1048, 330] on div at bounding box center [627, 360] width 1255 height 720
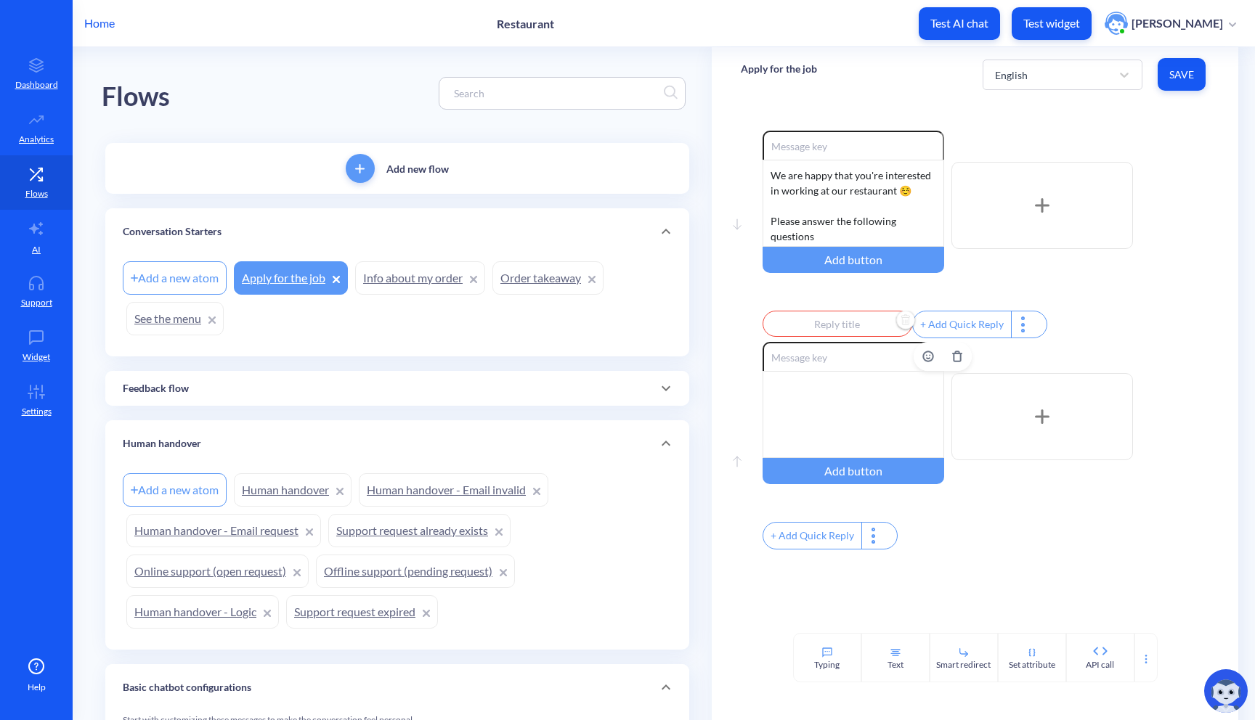
click at [818, 425] on div at bounding box center [853, 414] width 182 height 87
click at [900, 324] on img "Delete" at bounding box center [906, 321] width 22 height 22
click at [829, 399] on div at bounding box center [853, 414] width 182 height 87
click at [845, 239] on div "We are happy that you're interested in working at our restaurant ☺️ Please answ…" at bounding box center [853, 203] width 182 height 87
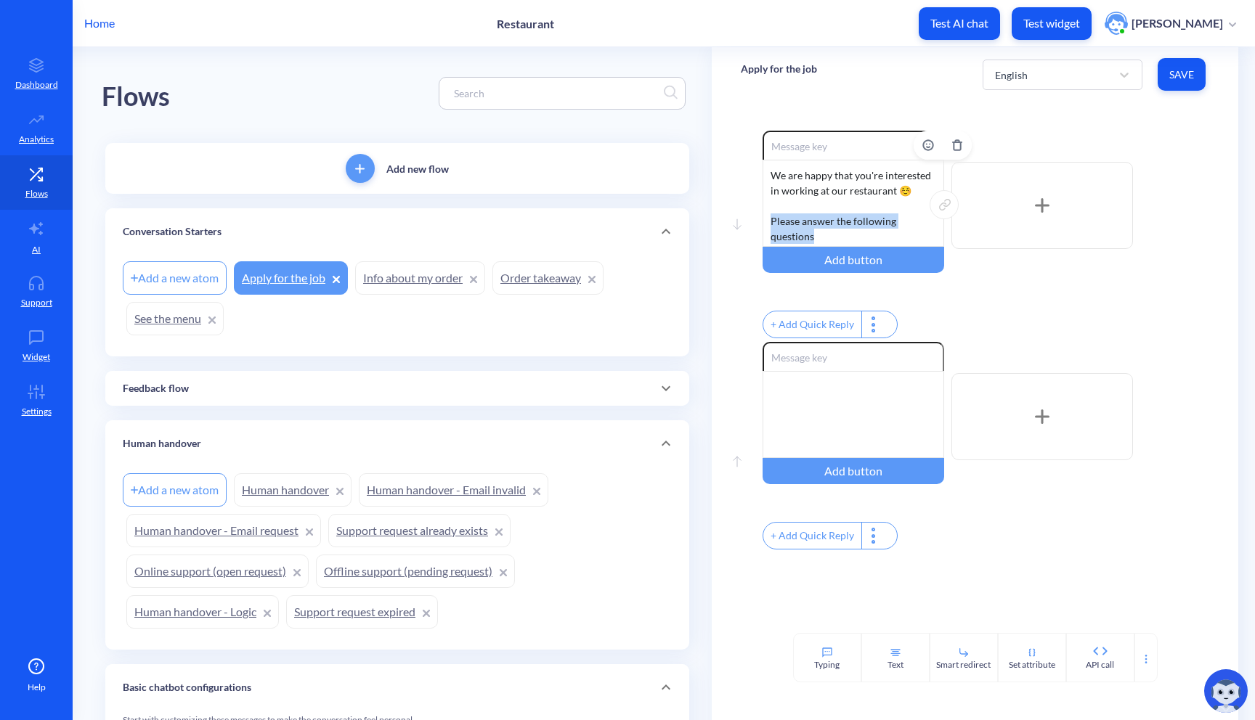
drag, startPoint x: 825, startPoint y: 235, endPoint x: 768, endPoint y: 224, distance: 57.7
click at [768, 224] on div "We are happy that you're interested in working at our restaurant ☺️ Please answ…" at bounding box center [853, 203] width 182 height 87
click at [1174, 84] on button "Save" at bounding box center [1181, 74] width 48 height 33
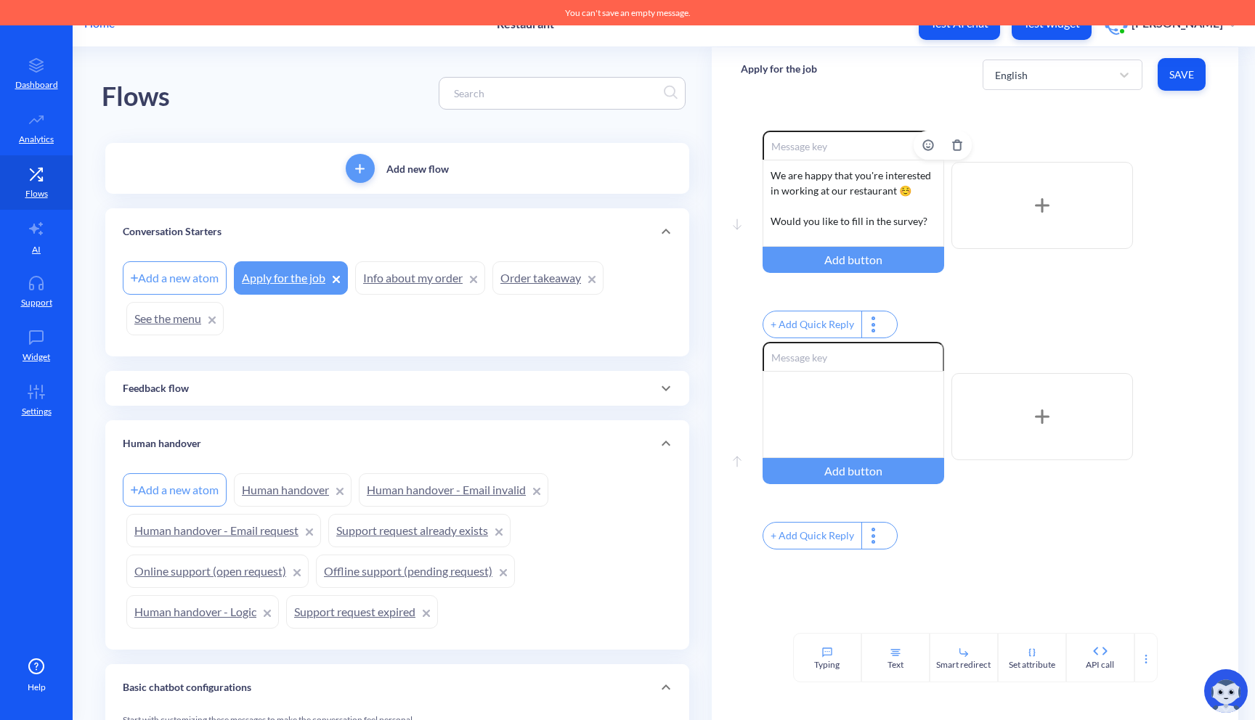
click at [876, 226] on div "We are happy that you're interested in working at our restaurant ☺️ Would you l…" at bounding box center [853, 203] width 182 height 87
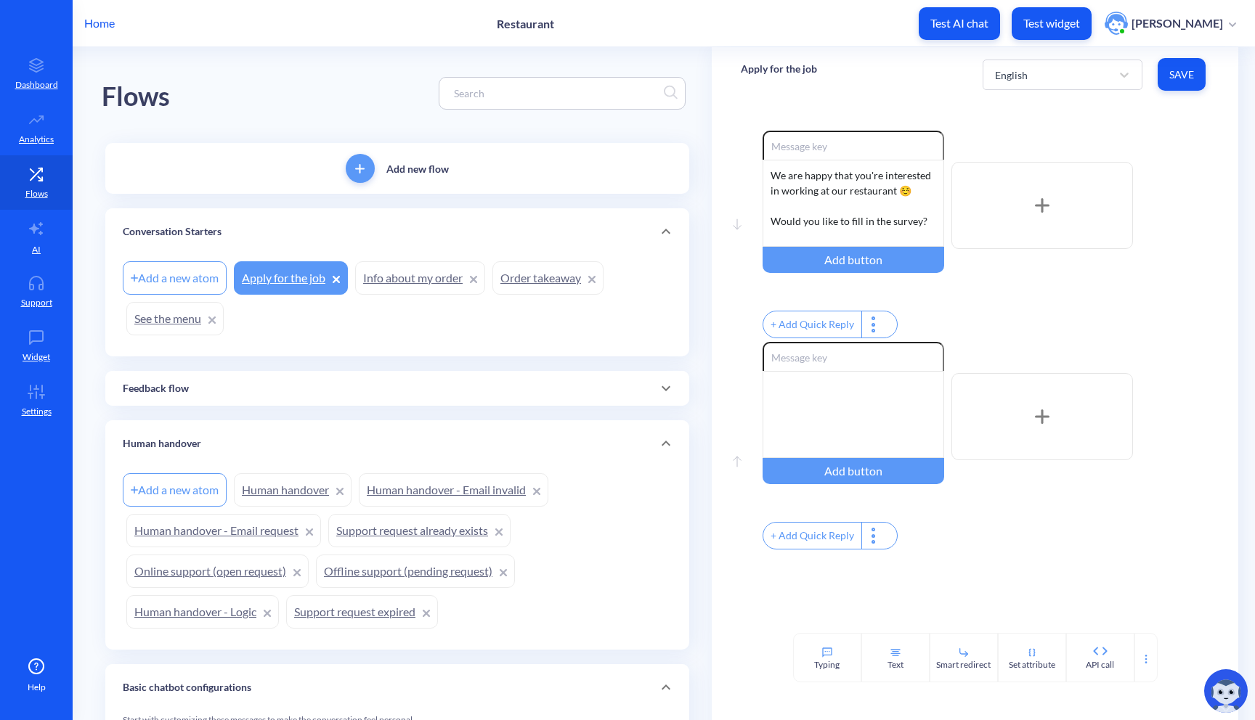
click at [826, 330] on div "+ Add Quick Reply" at bounding box center [812, 324] width 98 height 26
click at [826, 330] on input "text" at bounding box center [837, 324] width 150 height 26
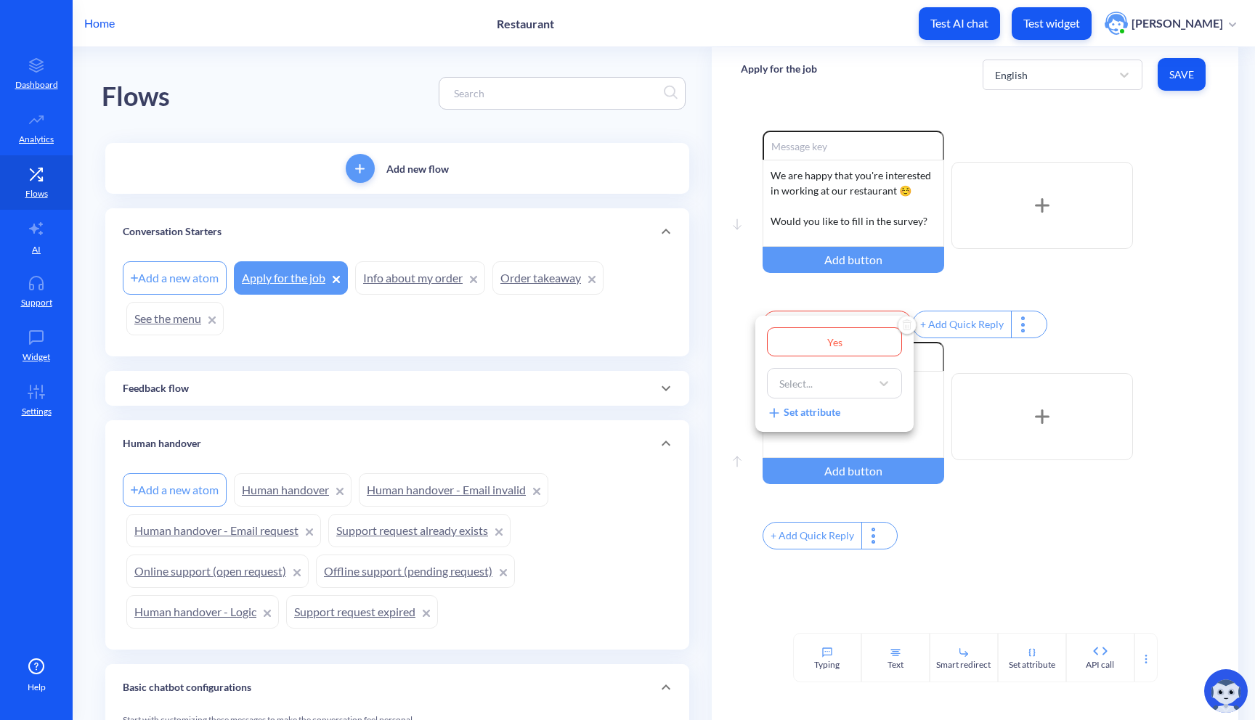
click at [975, 329] on div at bounding box center [627, 360] width 1255 height 720
click at [999, 328] on div "+ Add Quick Reply" at bounding box center [962, 324] width 98 height 26
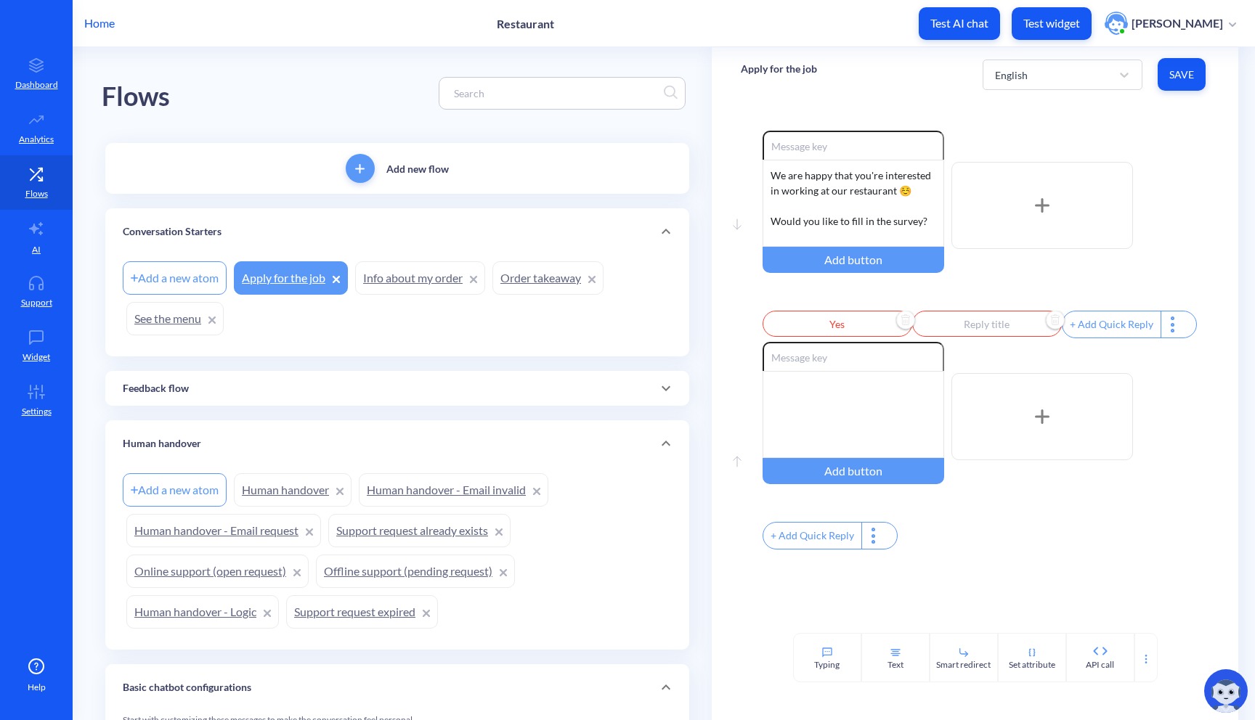
click at [983, 336] on input "text" at bounding box center [987, 324] width 150 height 26
click at [1030, 299] on div at bounding box center [627, 360] width 1255 height 720
click at [870, 327] on input "Yes" at bounding box center [837, 324] width 150 height 26
click at [847, 380] on div "Select..." at bounding box center [821, 383] width 99 height 26
click at [834, 381] on div "Select..." at bounding box center [821, 383] width 99 height 26
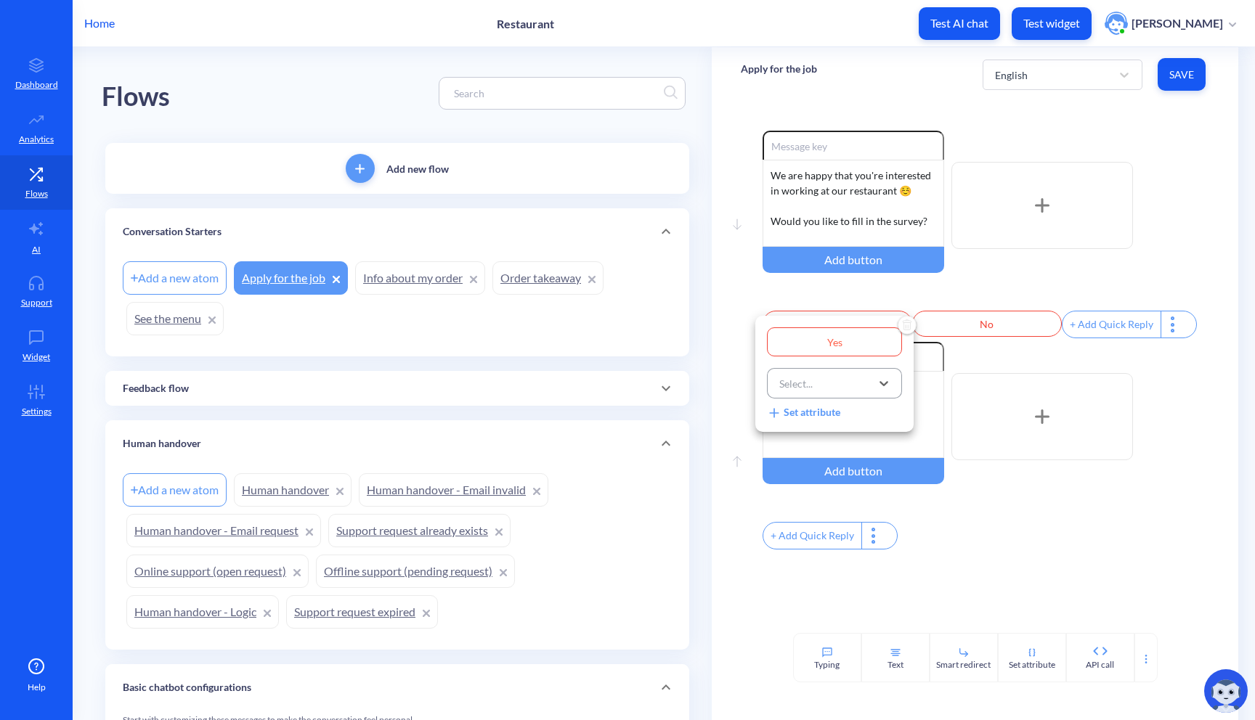
click at [852, 388] on div "Select..." at bounding box center [821, 383] width 99 height 26
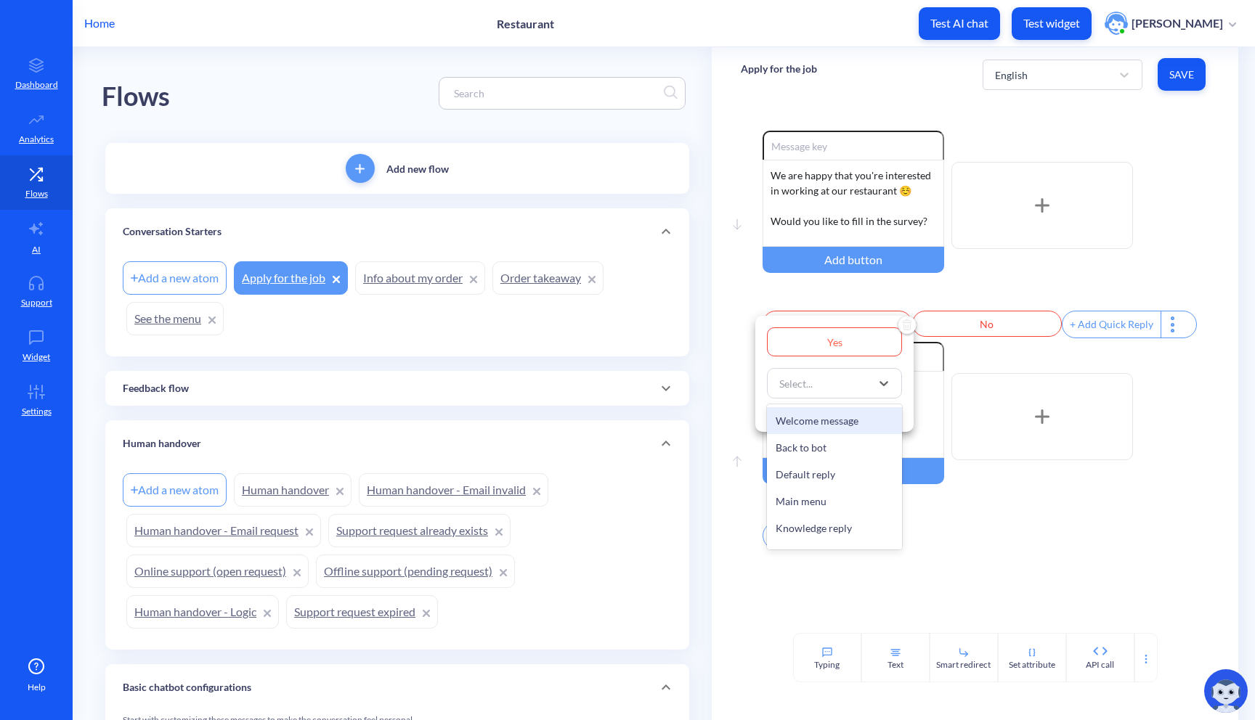
click at [939, 378] on div at bounding box center [627, 360] width 1255 height 720
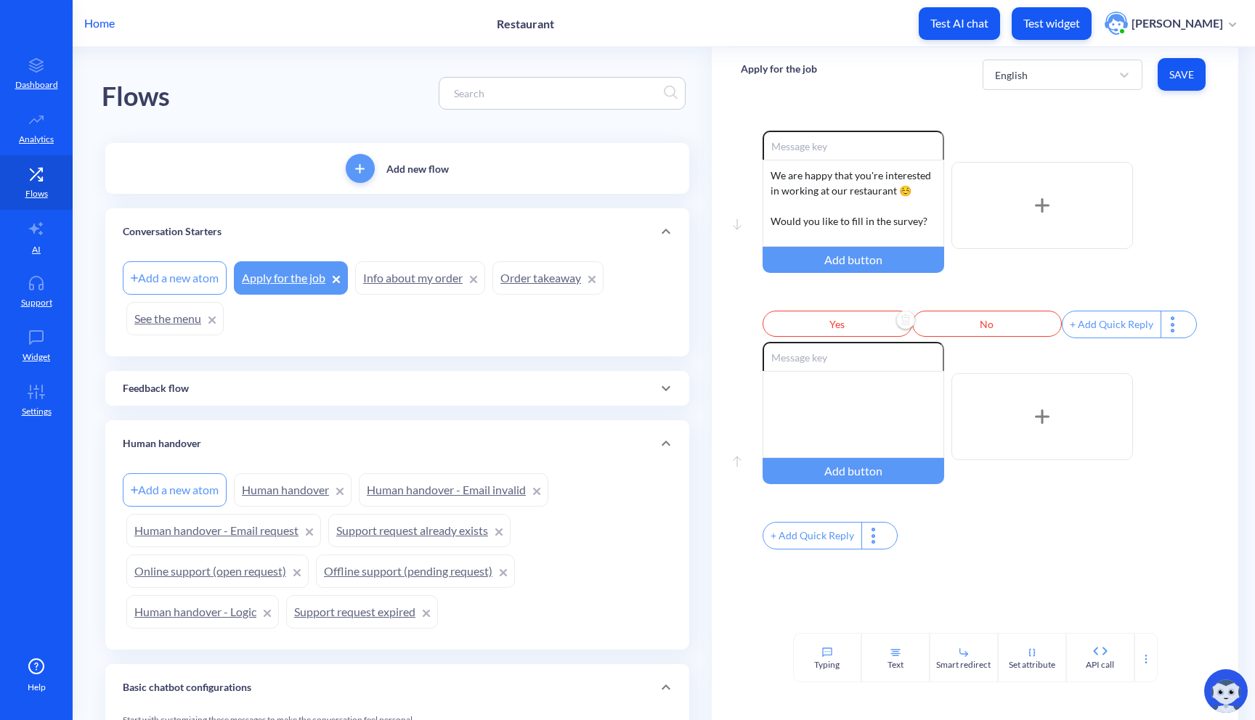
click at [1171, 332] on icon at bounding box center [1172, 331] width 2 height 2
click at [1159, 333] on div at bounding box center [627, 360] width 1255 height 720
click at [895, 328] on img "Delete" at bounding box center [906, 321] width 22 height 22
drag, startPoint x: 861, startPoint y: 418, endPoint x: 862, endPoint y: 454, distance: 36.3
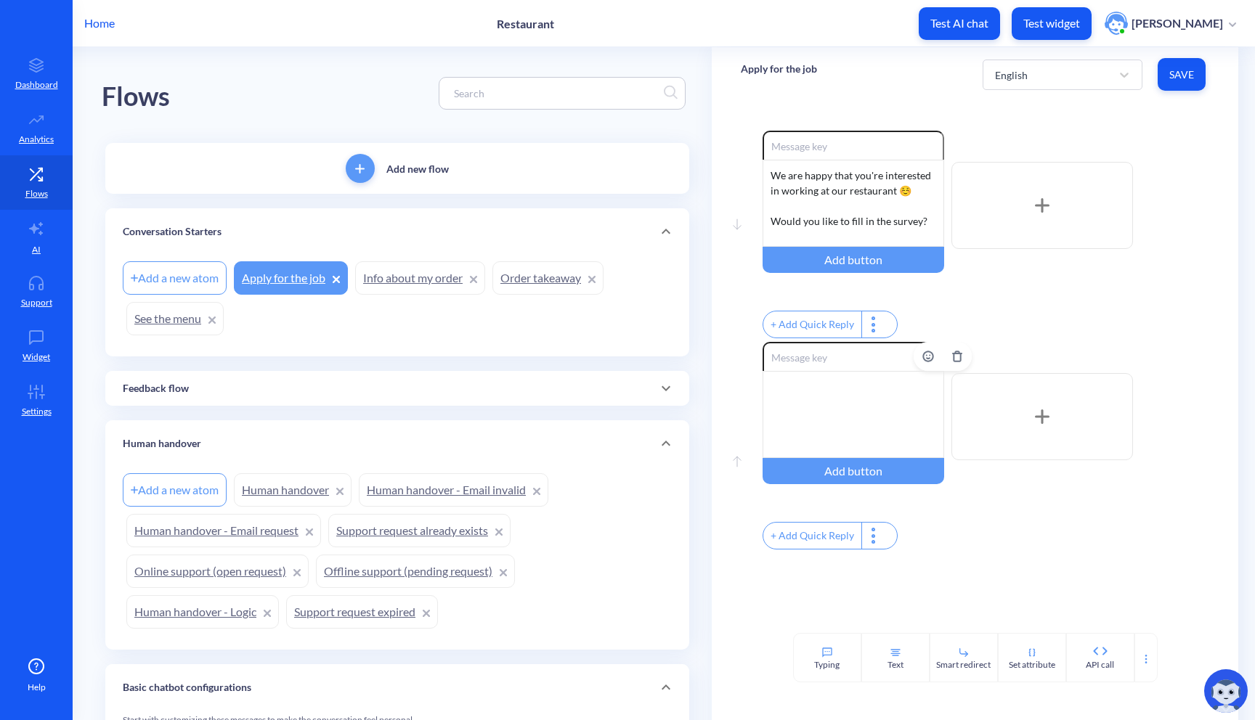
click at [862, 454] on div at bounding box center [853, 414] width 182 height 87
click at [1142, 648] on div at bounding box center [1145, 657] width 23 height 49
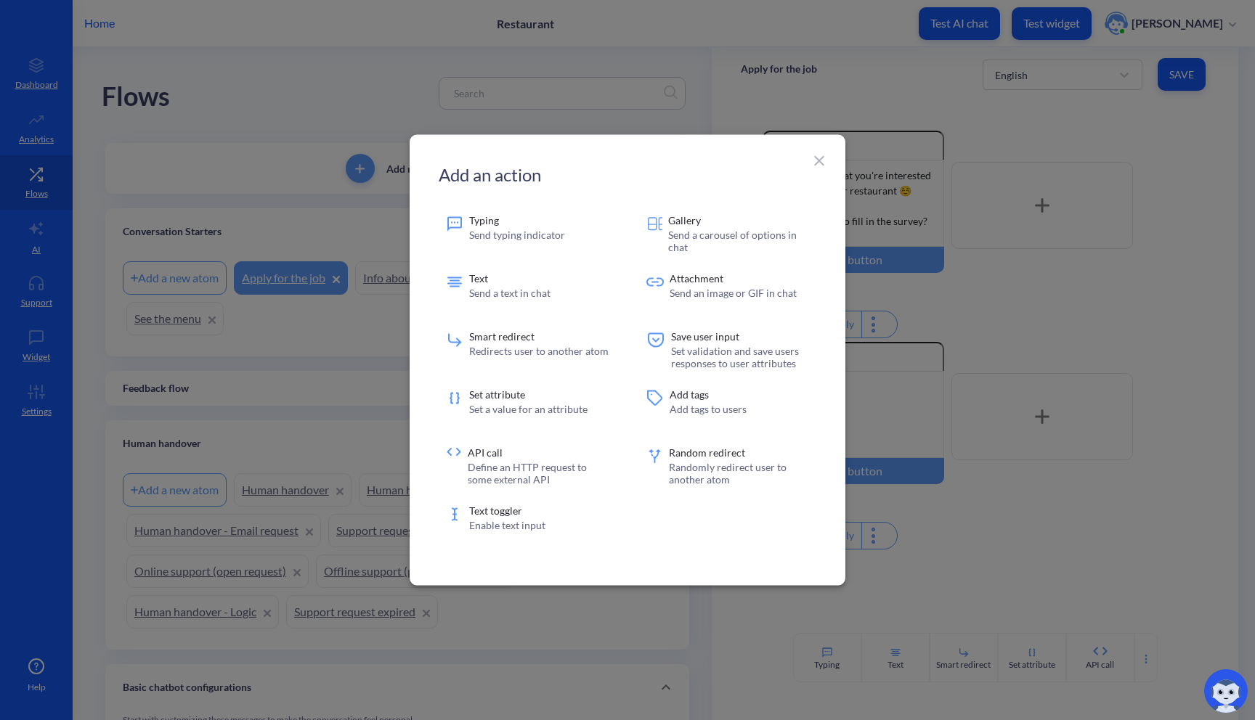
click at [818, 156] on icon at bounding box center [818, 160] width 17 height 17
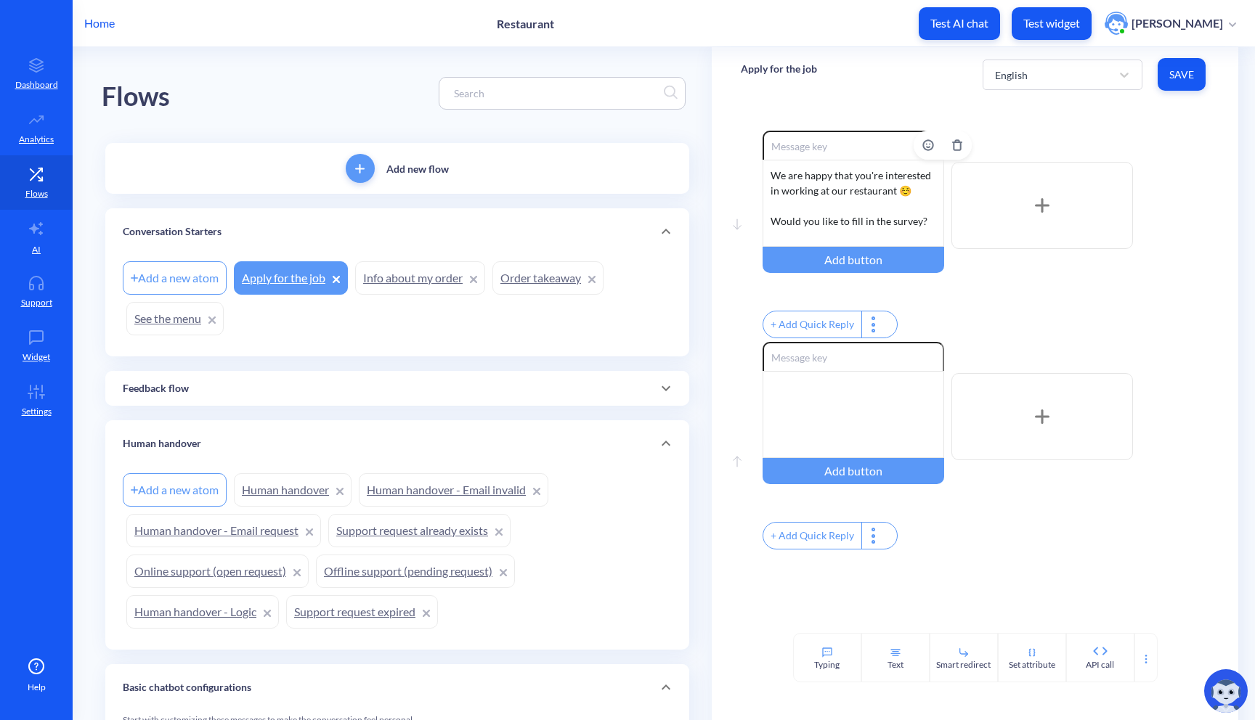
click at [844, 235] on div "We are happy that you're interested in working at our restaurant ☺️ Would you l…" at bounding box center [853, 203] width 182 height 87
click at [862, 265] on div "Add button" at bounding box center [853, 260] width 182 height 26
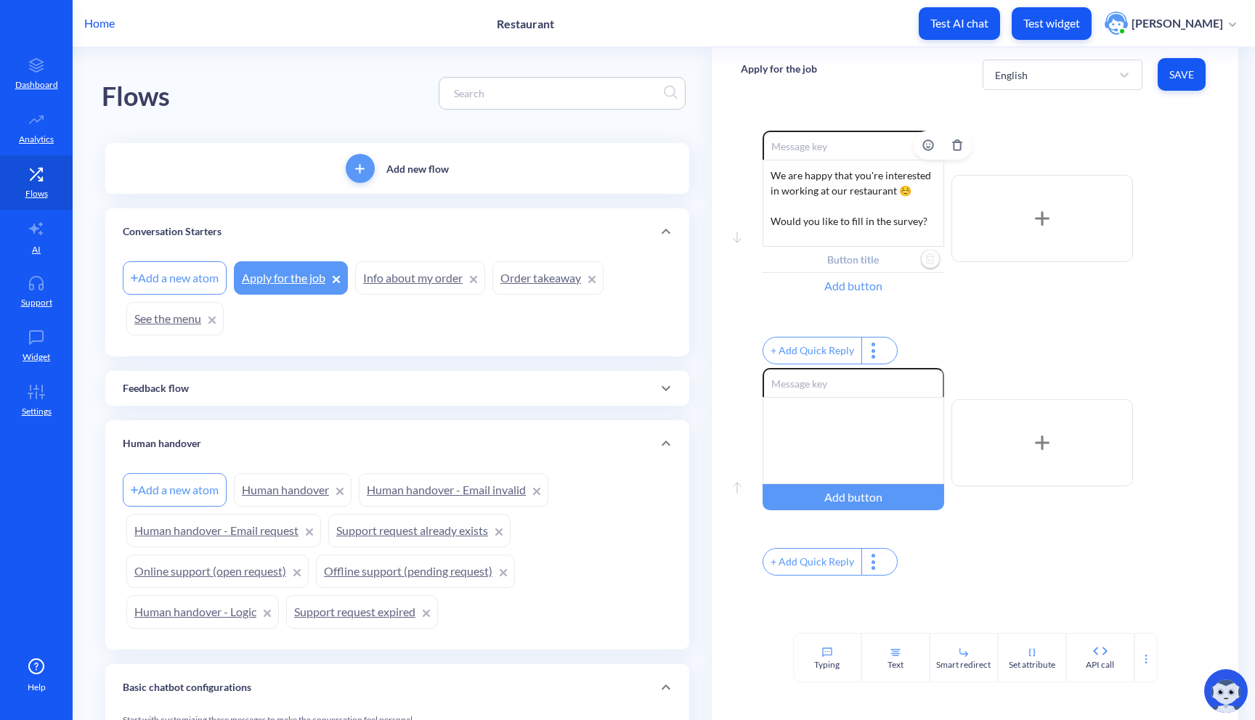
click at [862, 265] on input "text" at bounding box center [853, 260] width 182 height 26
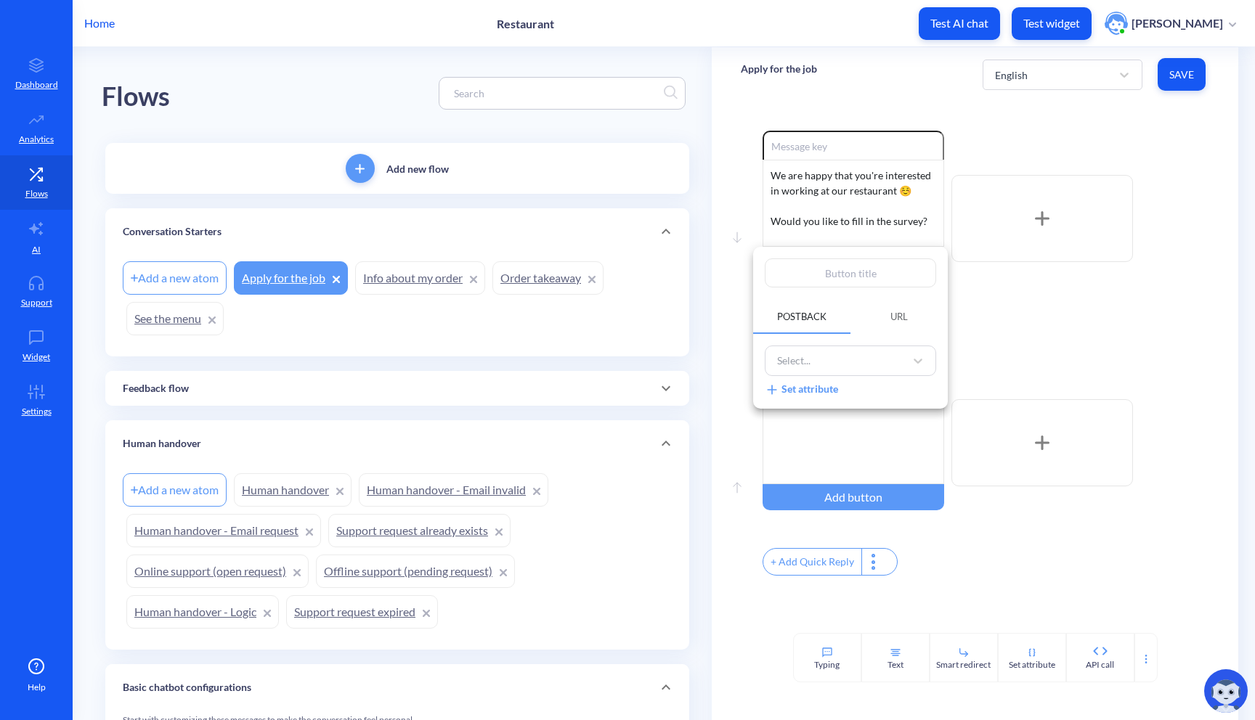
click at [855, 273] on input "text" at bounding box center [850, 272] width 171 height 29
click at [826, 364] on div "Select..." at bounding box center [837, 361] width 135 height 24
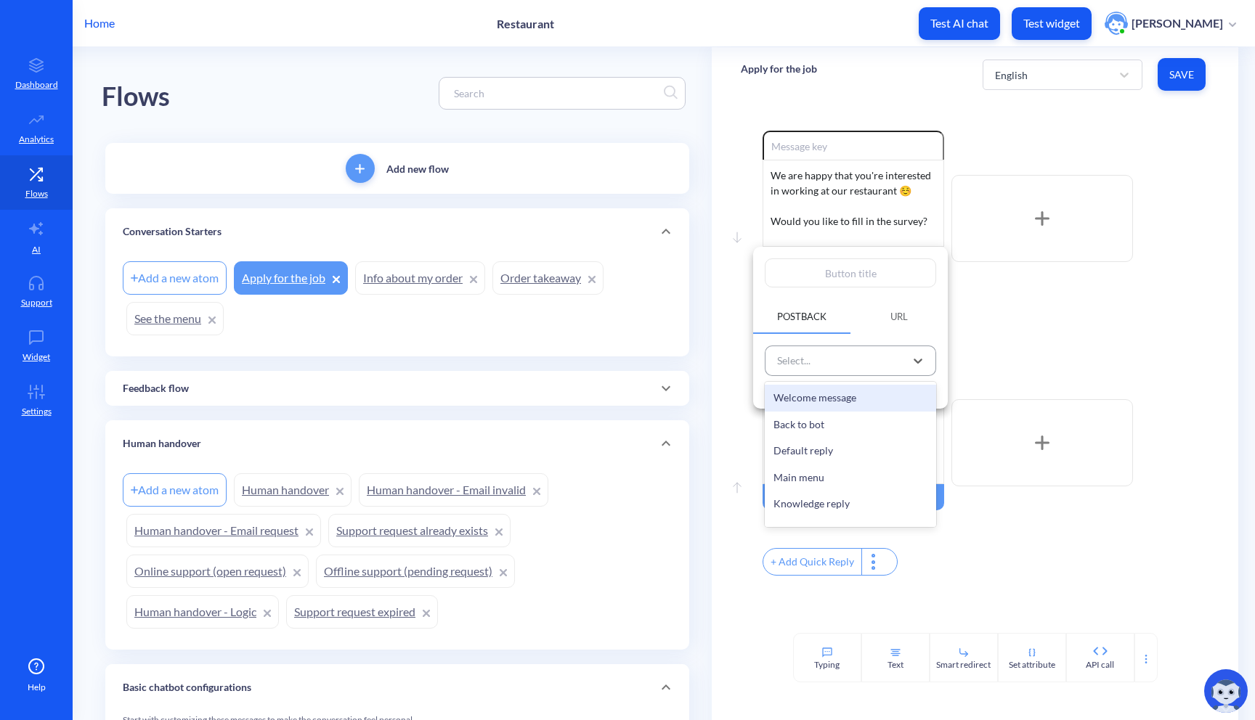
click at [833, 363] on div "Select..." at bounding box center [837, 361] width 135 height 24
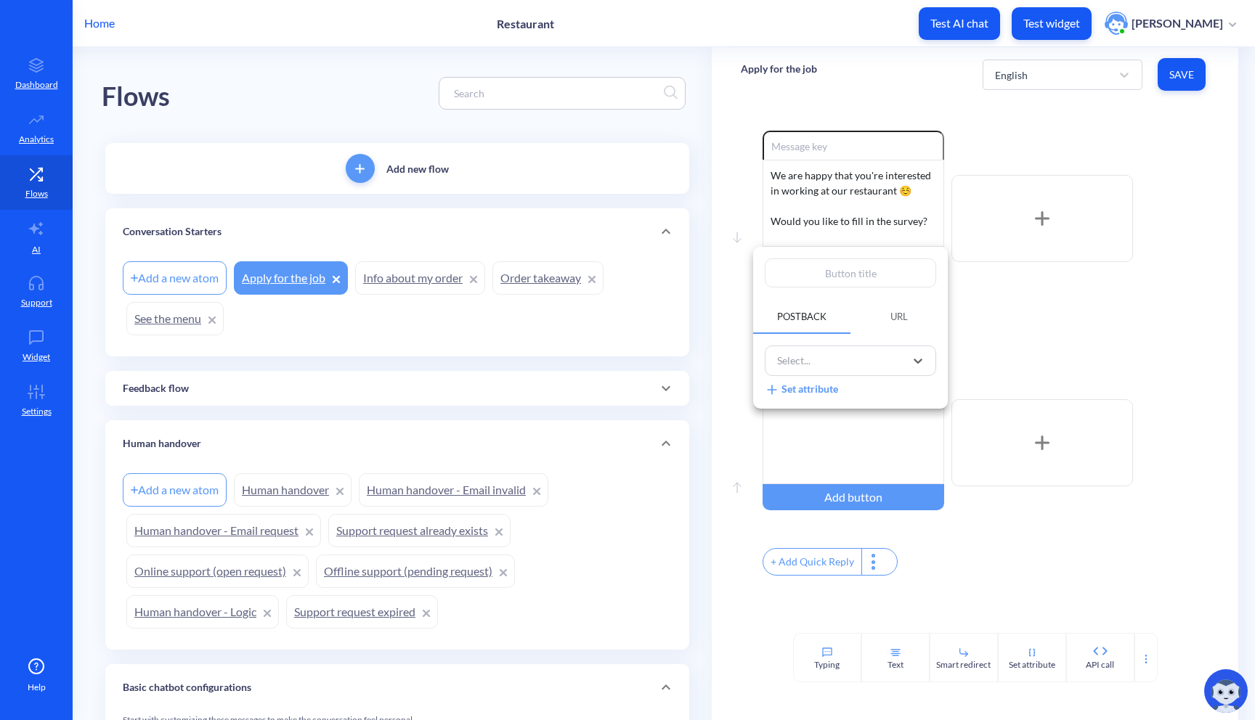
click at [862, 274] on input "text" at bounding box center [850, 272] width 171 height 29
click at [836, 363] on div "Select..." at bounding box center [837, 361] width 135 height 24
click at [838, 363] on div "Select..." at bounding box center [837, 361] width 135 height 24
click at [999, 339] on div at bounding box center [627, 360] width 1255 height 720
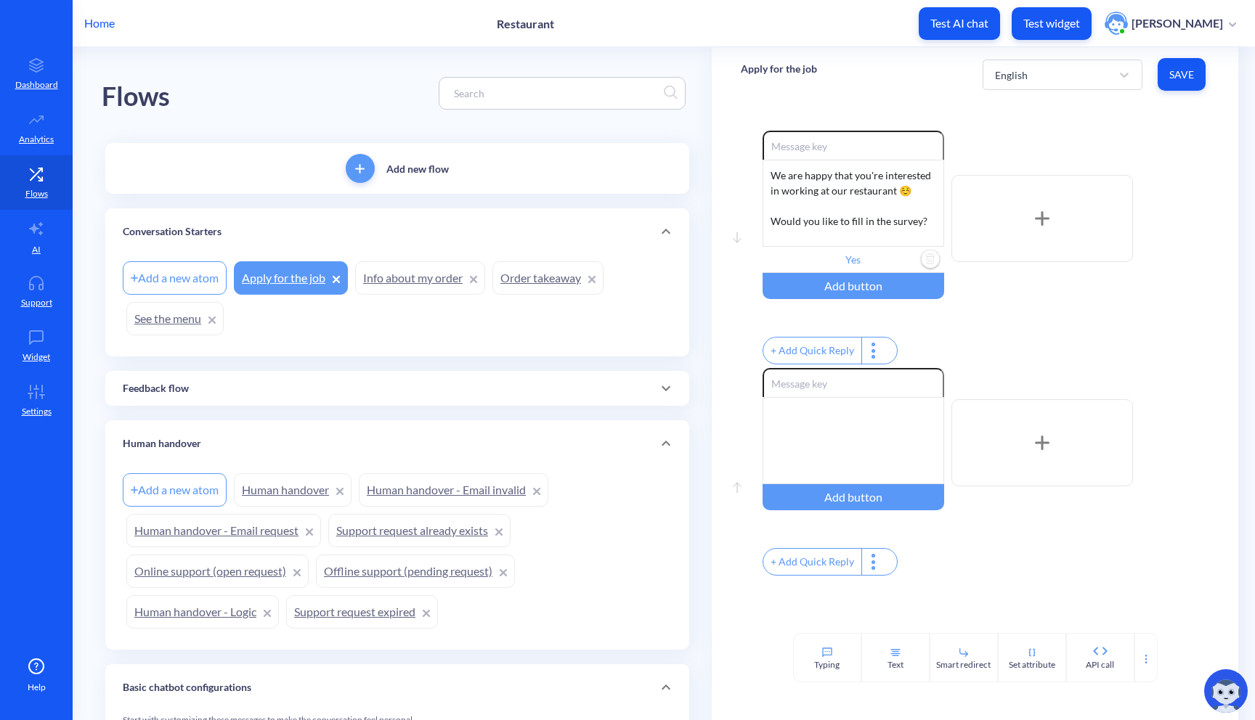
click at [200, 285] on div "Add a new atom" at bounding box center [175, 277] width 104 height 33
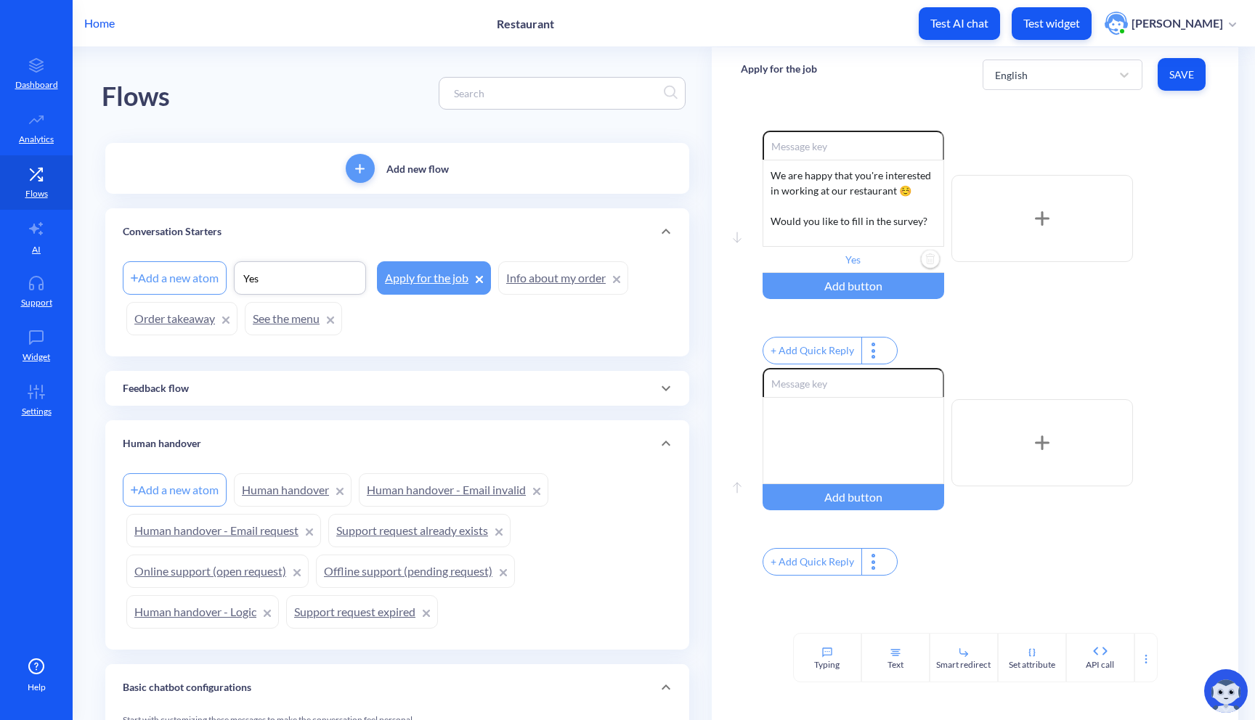
click at [390, 314] on div "Add a new atom Yes Apply for the job Info about my order Order takeaway See the…" at bounding box center [397, 298] width 549 height 81
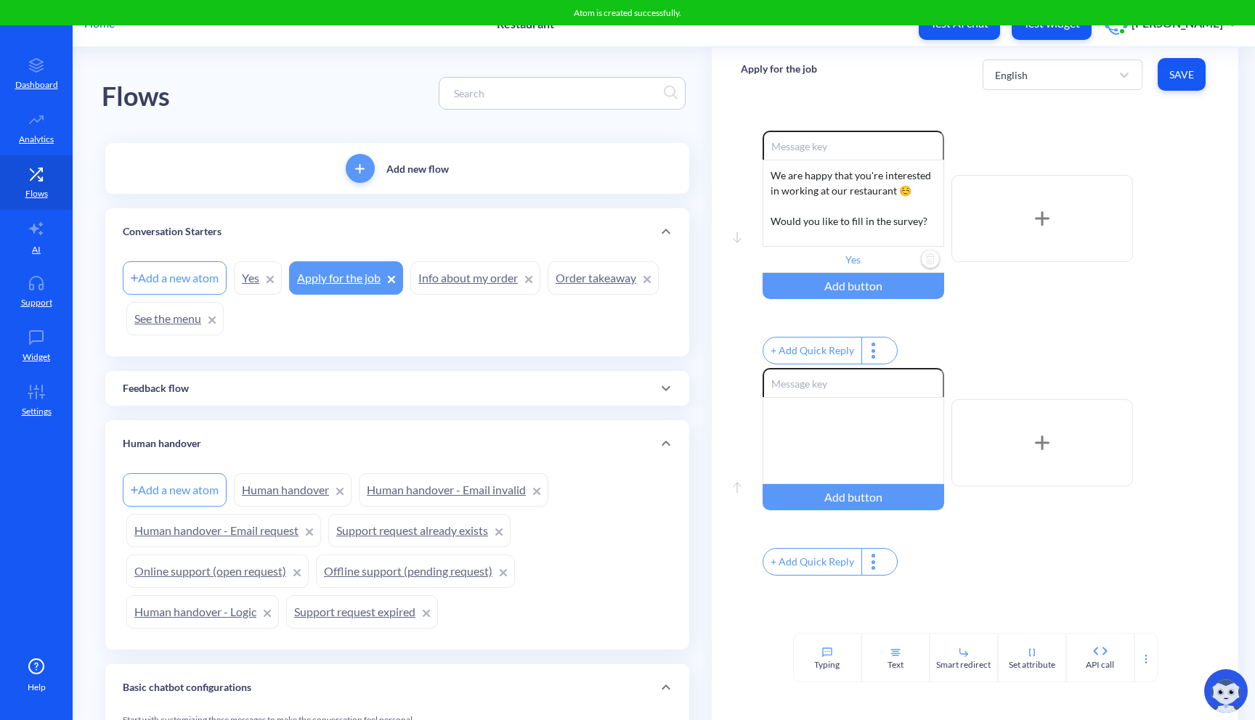
click at [173, 284] on div "Add a new atom" at bounding box center [175, 277] width 104 height 33
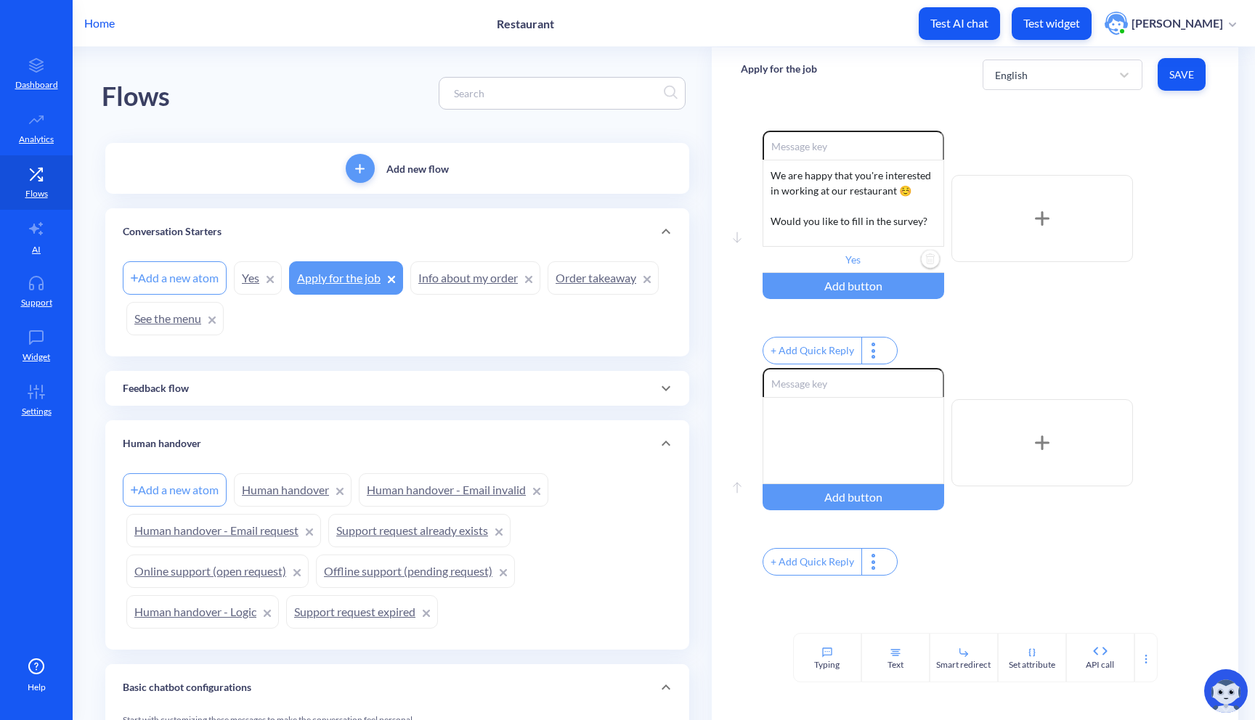
click at [593, 301] on div "Add a new atom Yes Apply for the job Info about my order Order takeaway See the…" at bounding box center [397, 298] width 549 height 81
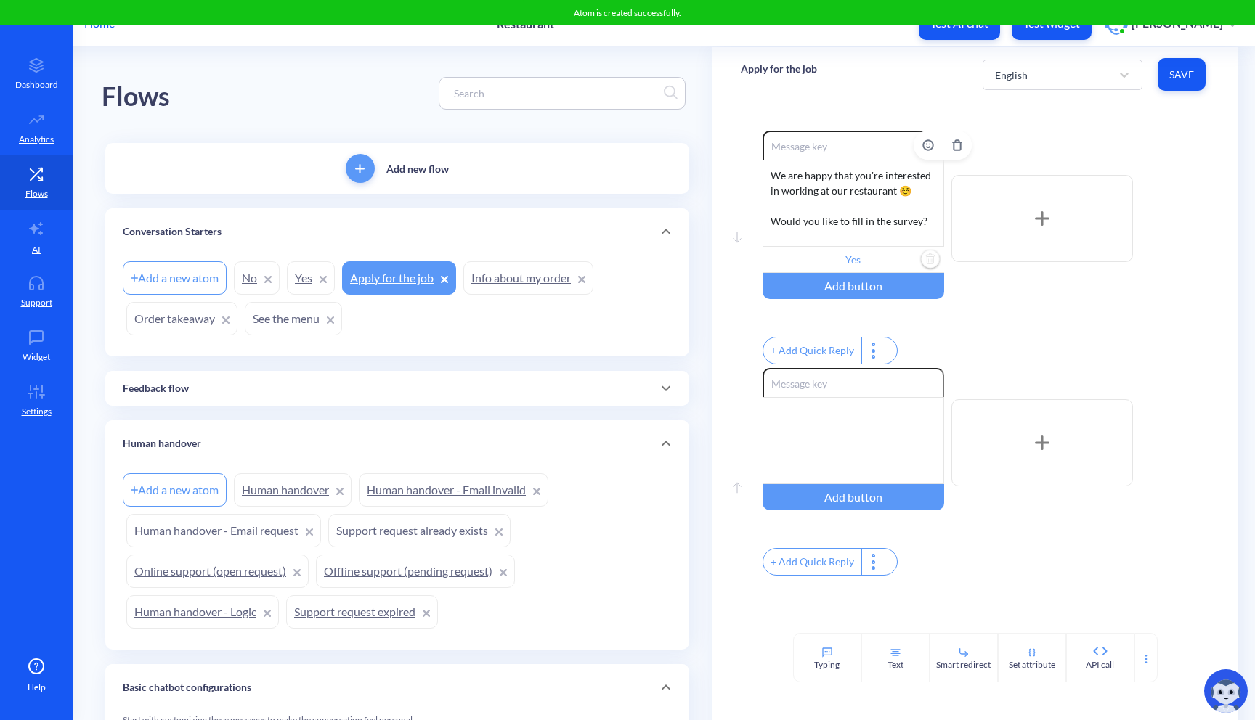
click at [852, 265] on input "Yes" at bounding box center [853, 260] width 182 height 26
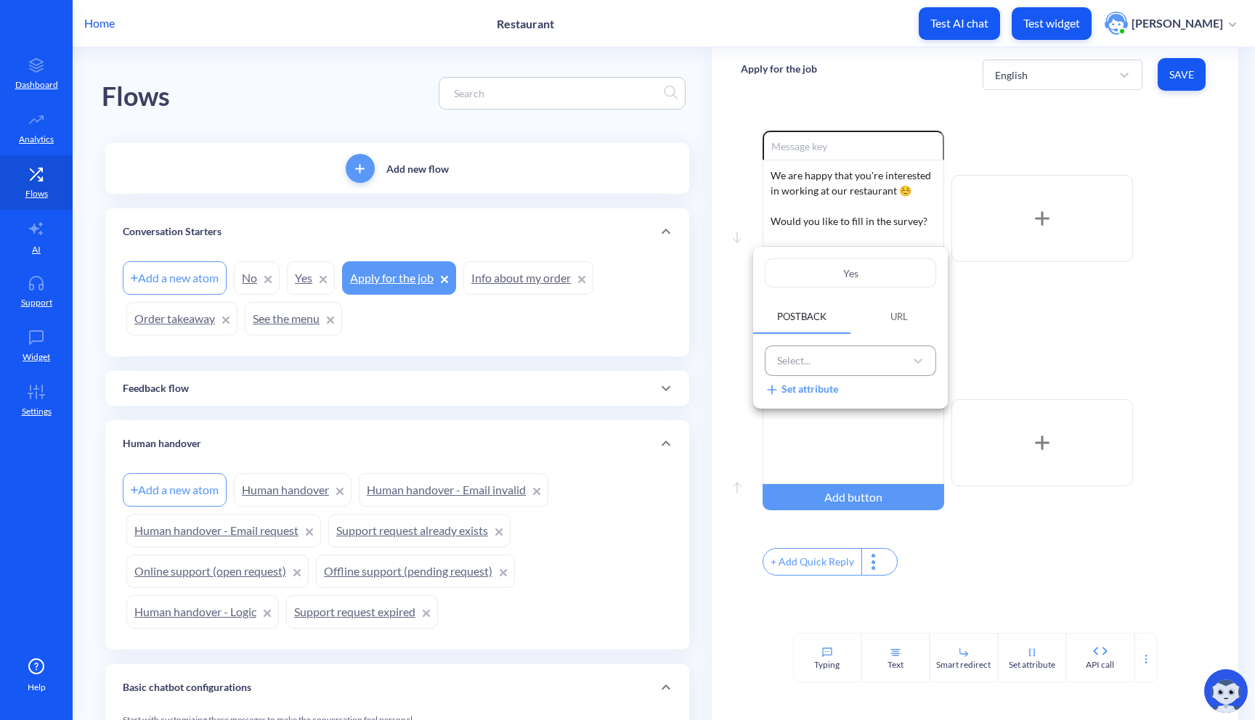
click at [838, 362] on div "Select..." at bounding box center [837, 361] width 135 height 24
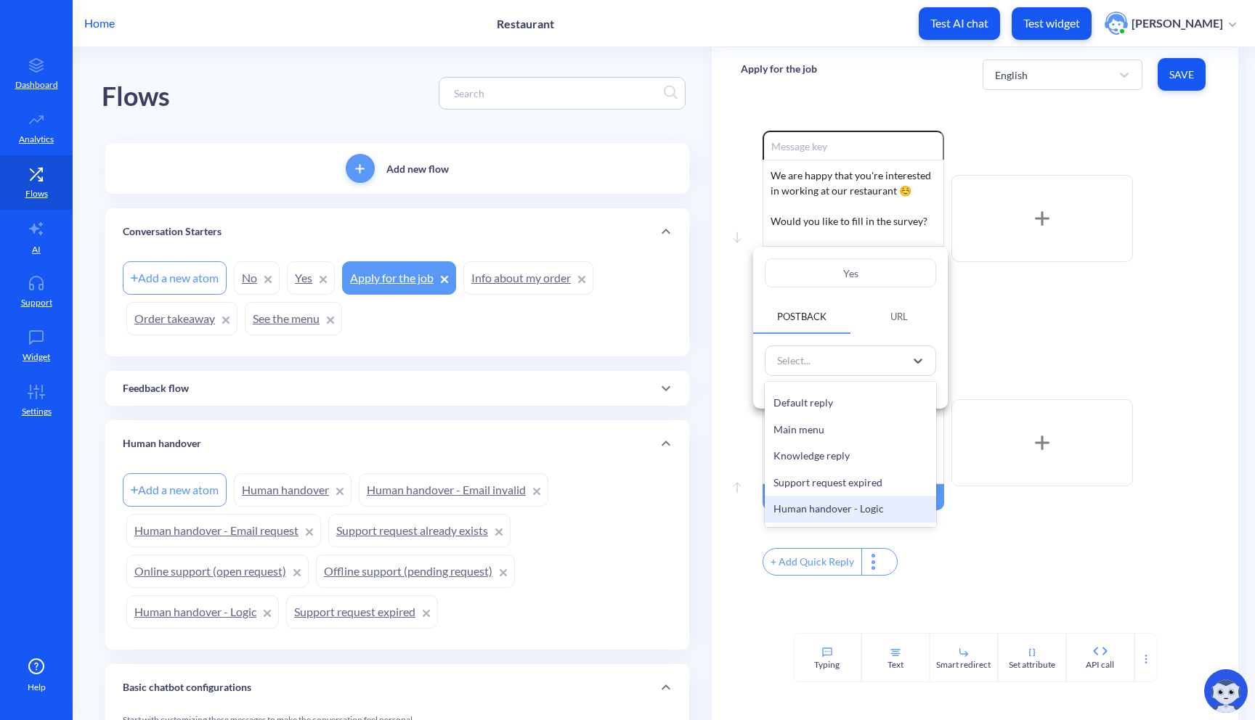
scroll to position [444, 0]
click at [837, 483] on div "Yes" at bounding box center [850, 484] width 171 height 27
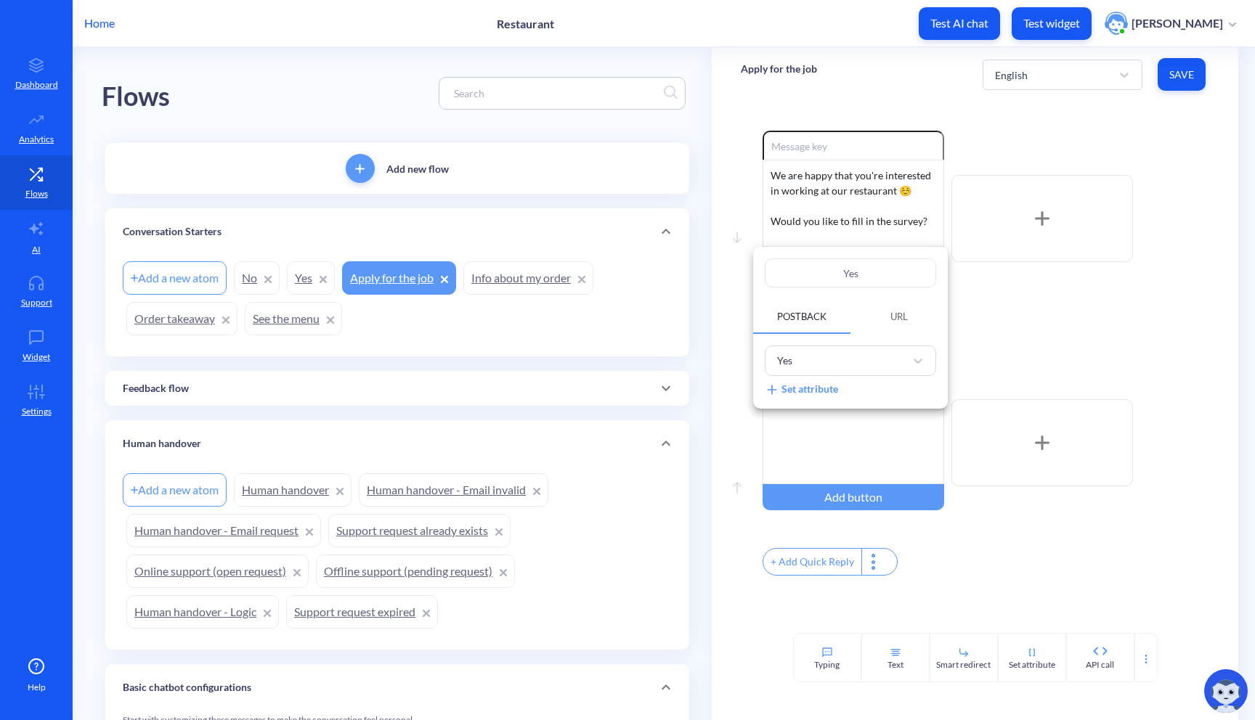
click at [960, 365] on div at bounding box center [627, 360] width 1255 height 720
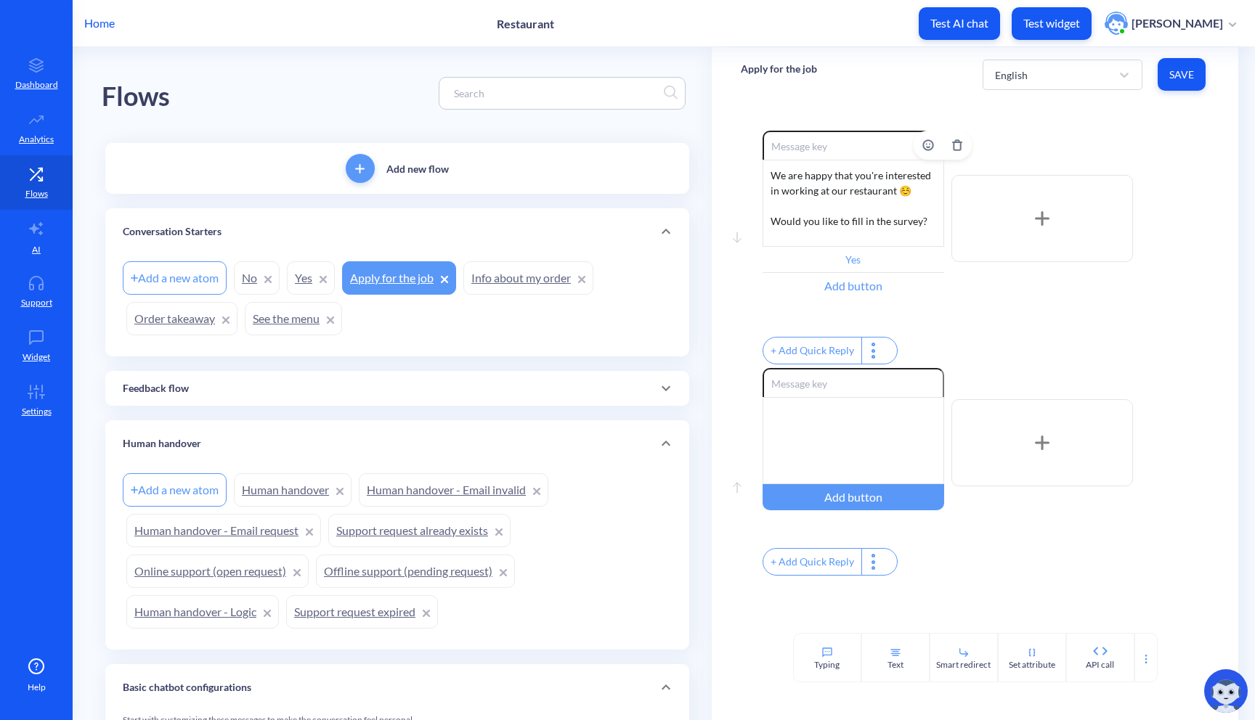
click at [873, 287] on div "Add button" at bounding box center [853, 286] width 182 height 26
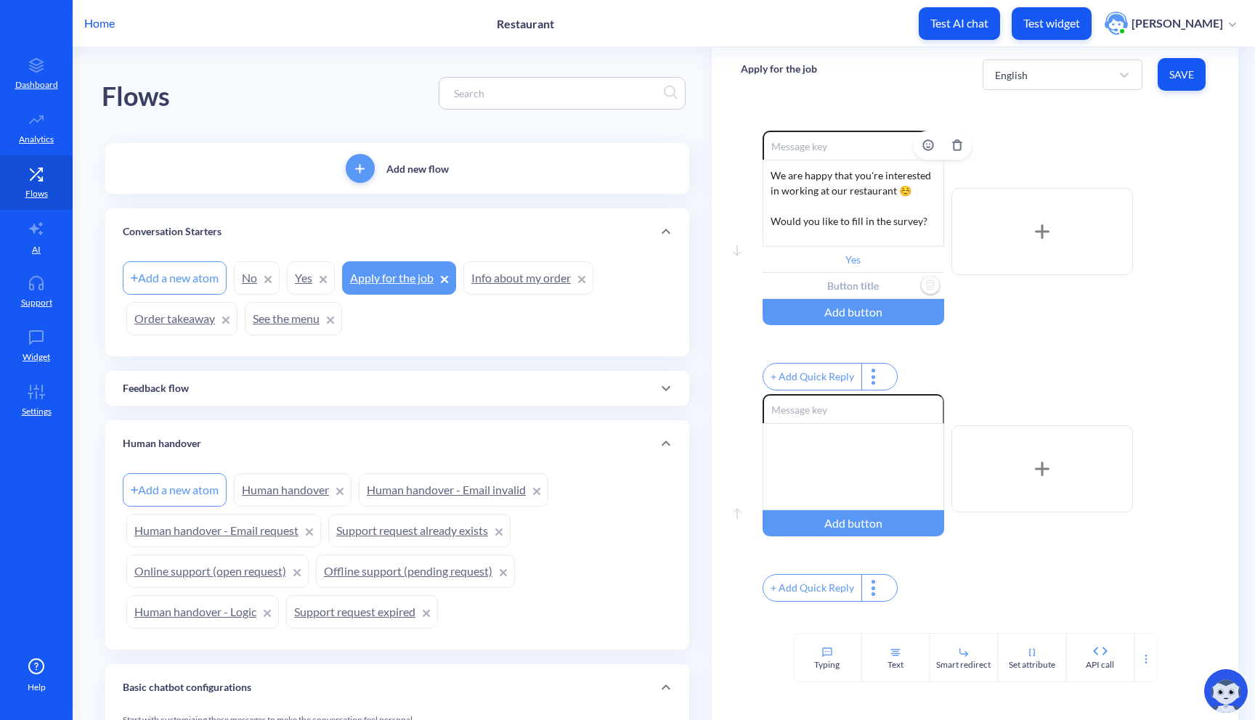
click at [864, 288] on input "text" at bounding box center [853, 286] width 182 height 26
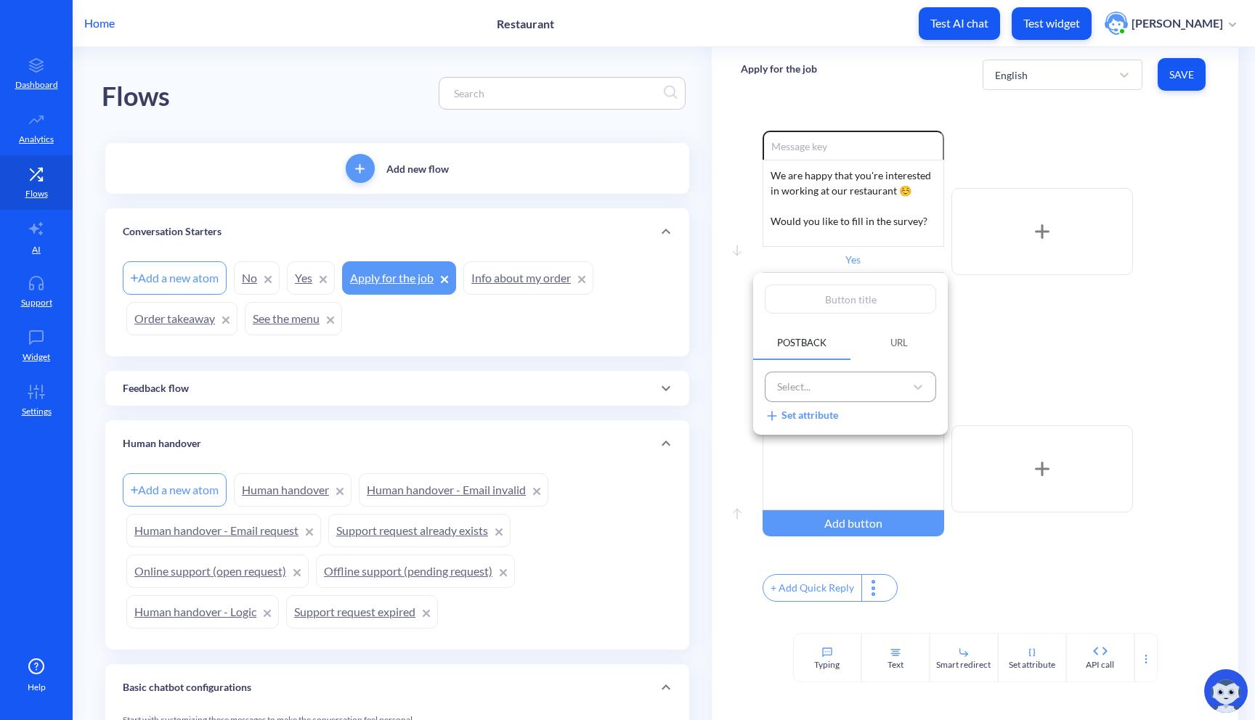
click at [819, 383] on div "Select..." at bounding box center [837, 387] width 135 height 24
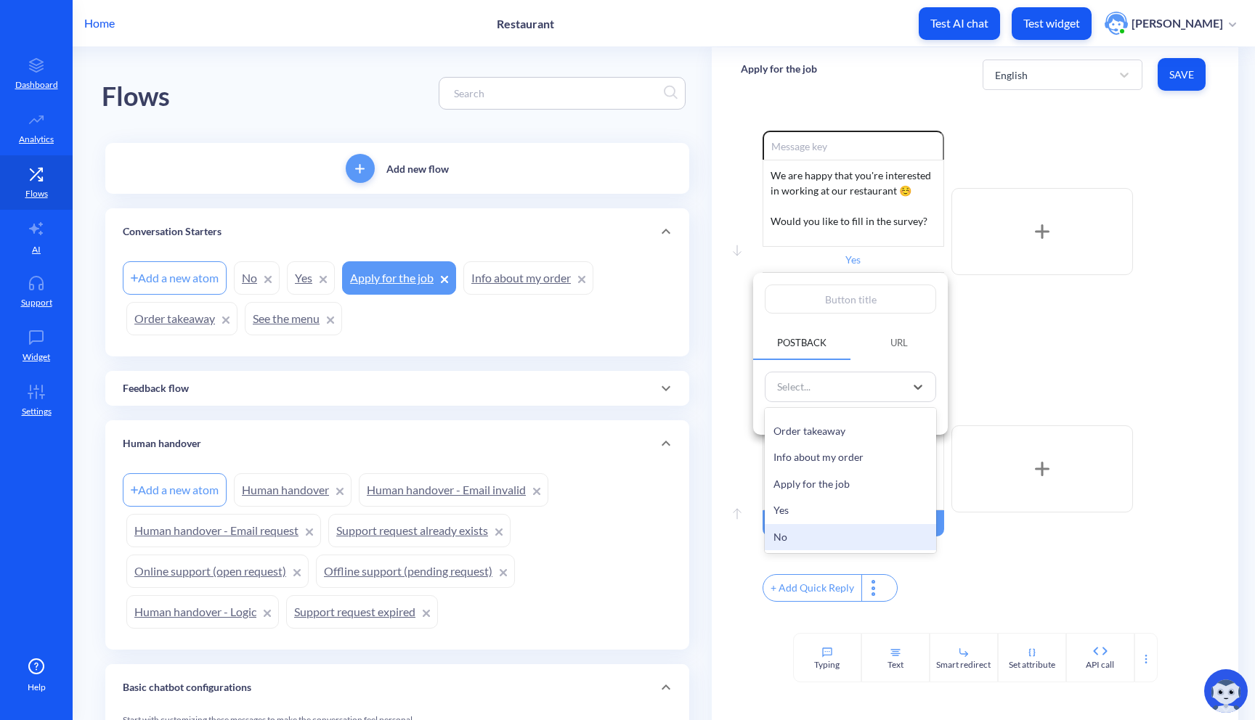
click at [801, 537] on div "No" at bounding box center [850, 537] width 171 height 27
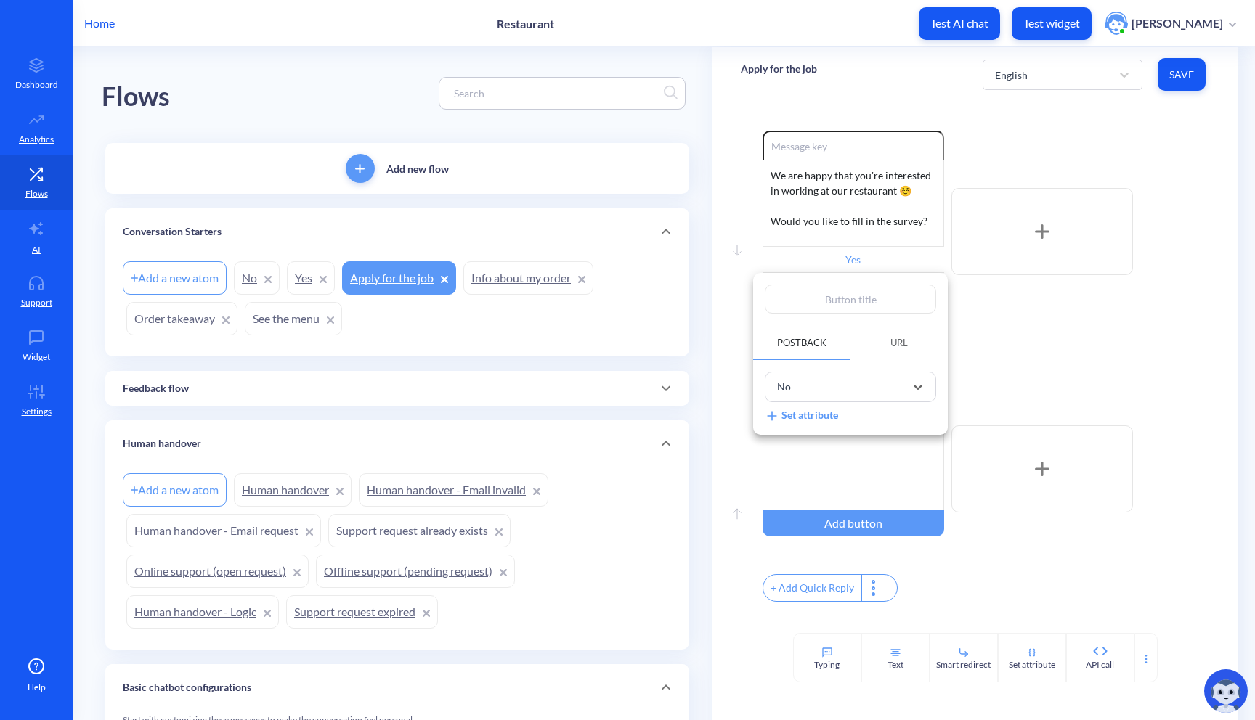
click at [1027, 341] on div at bounding box center [627, 360] width 1255 height 720
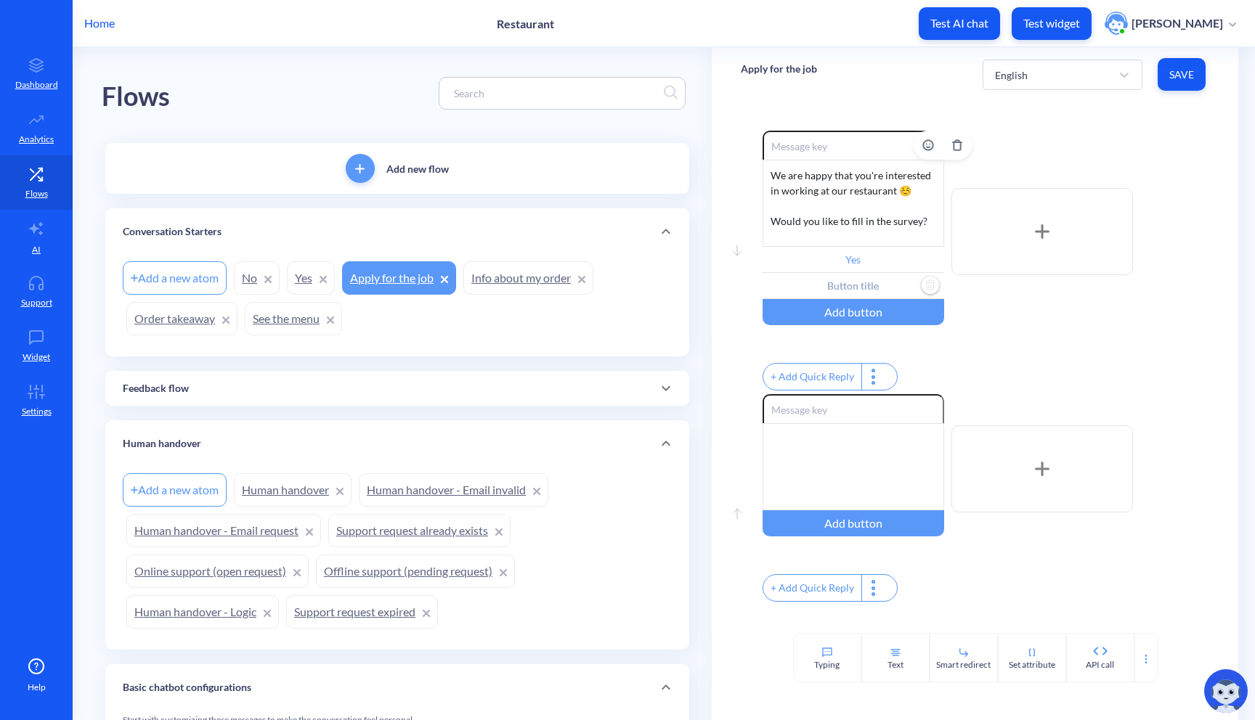
click at [882, 288] on input "text" at bounding box center [853, 286] width 182 height 26
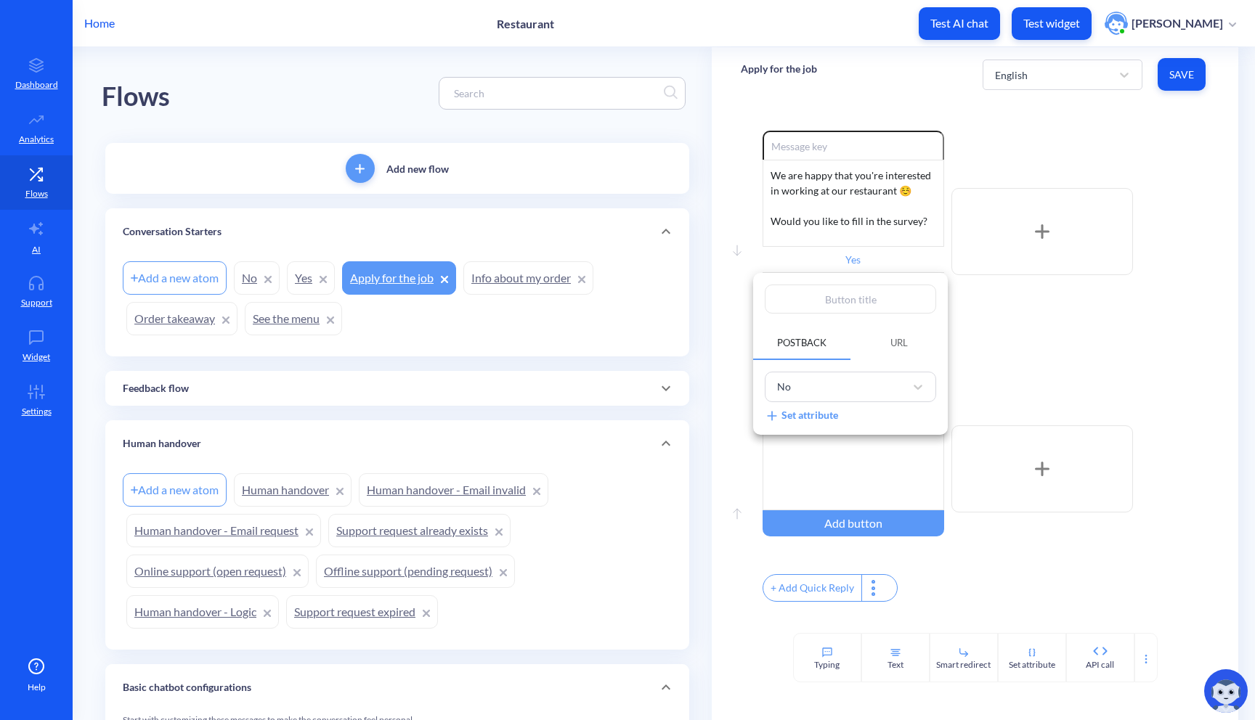
click at [1034, 337] on div at bounding box center [627, 360] width 1255 height 720
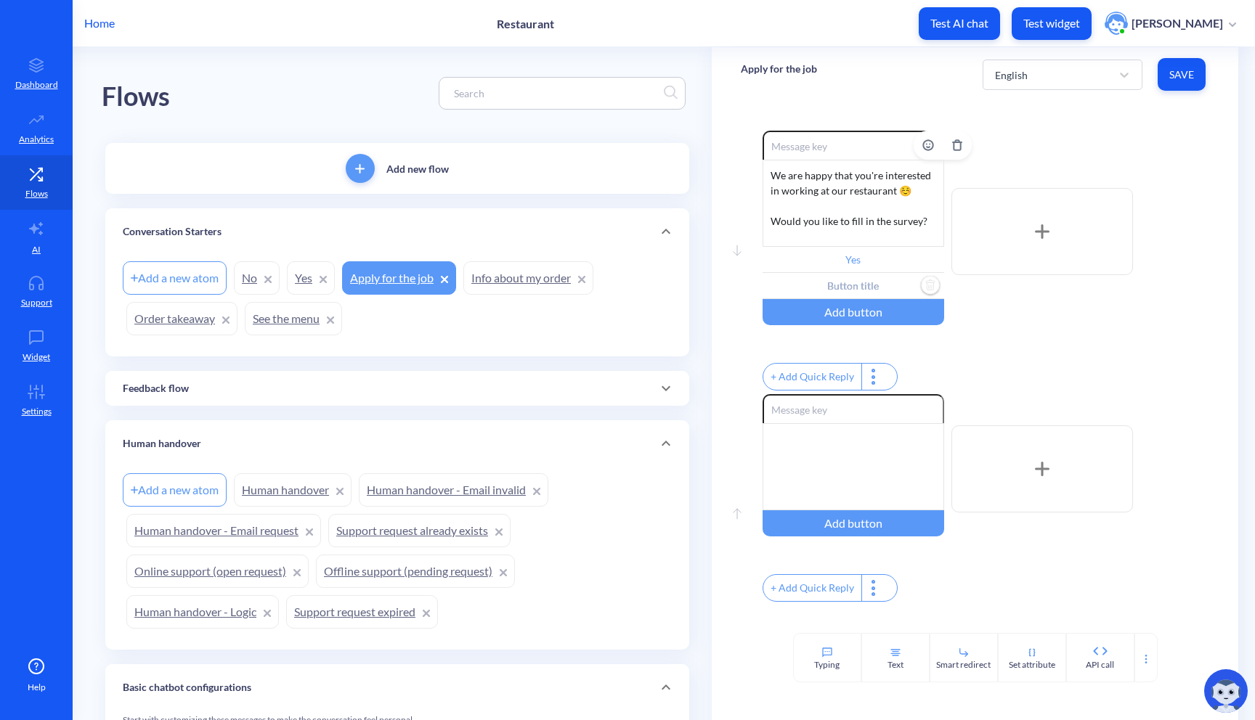
click at [896, 288] on input "text" at bounding box center [853, 286] width 182 height 26
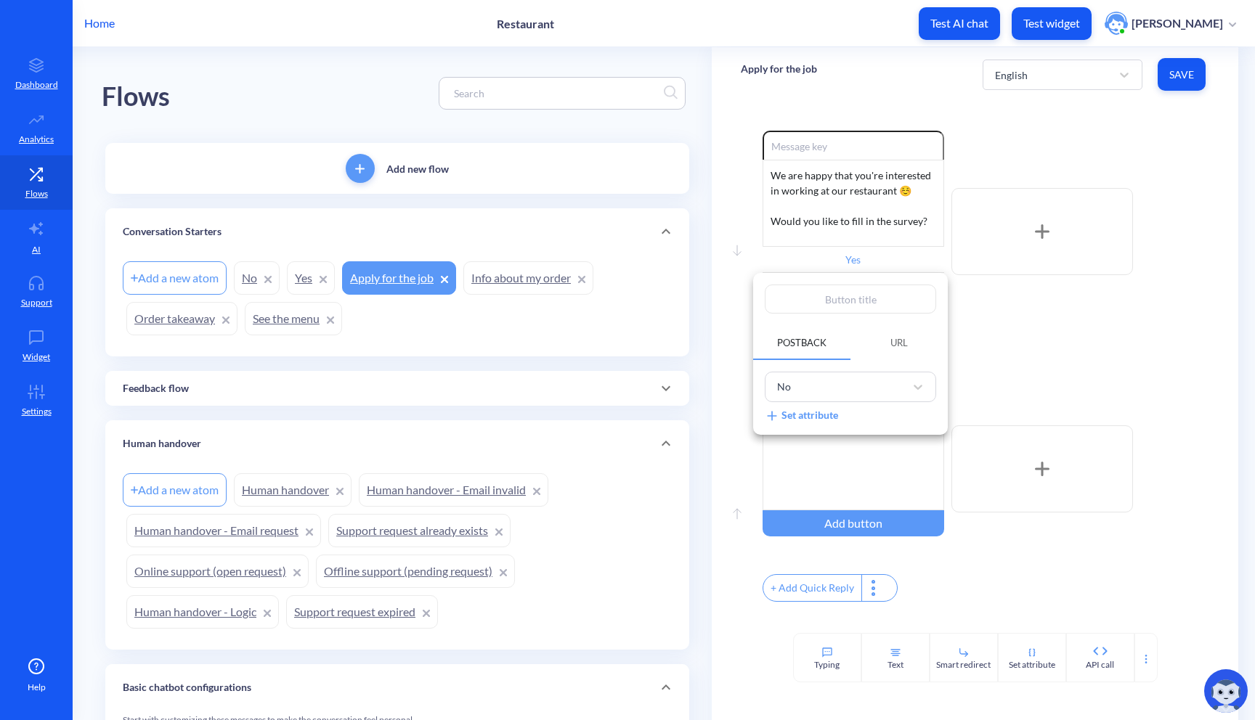
click at [854, 304] on input "text" at bounding box center [850, 299] width 171 height 29
click at [993, 333] on div at bounding box center [627, 360] width 1255 height 720
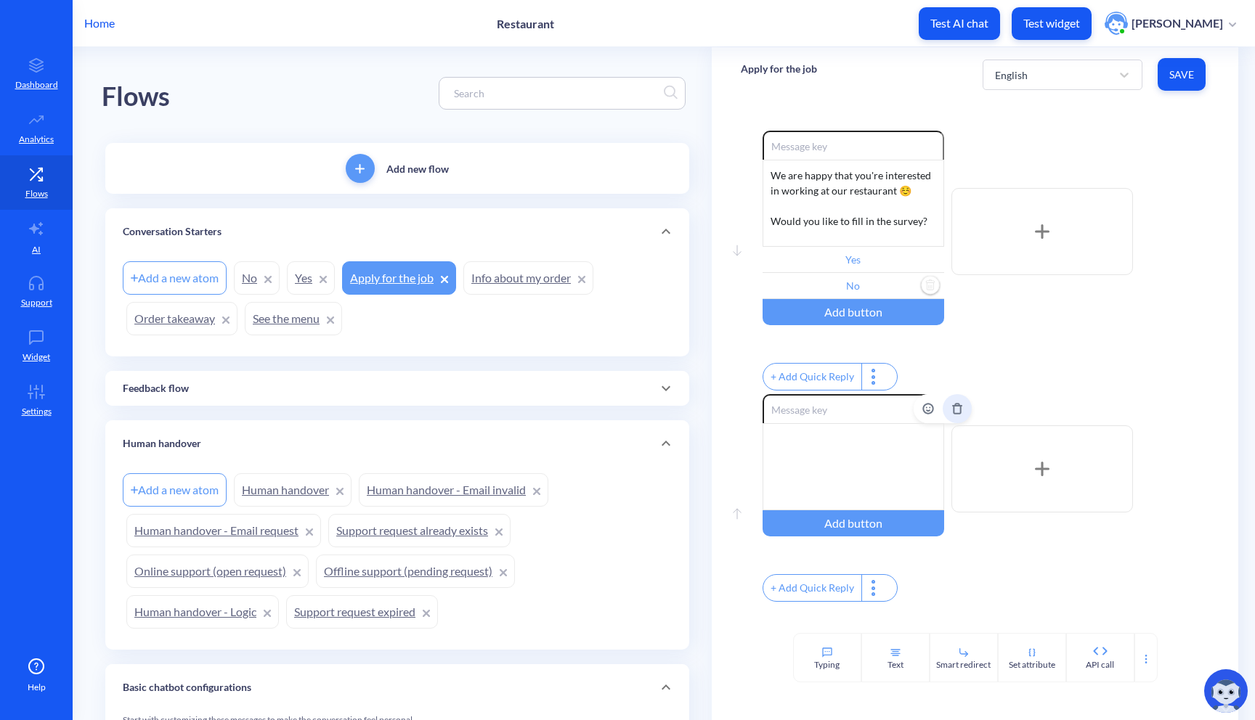
click at [960, 415] on icon "Delete" at bounding box center [957, 409] width 12 height 12
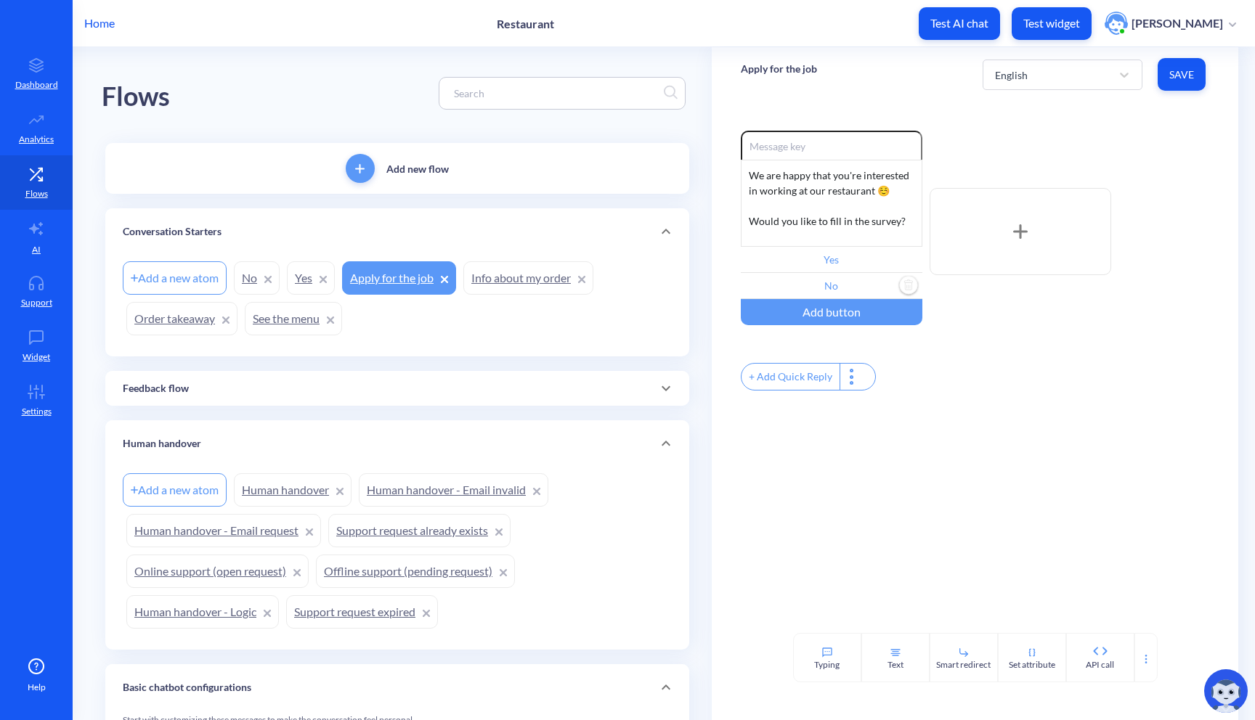
click at [1177, 73] on span "Save" at bounding box center [1181, 75] width 25 height 15
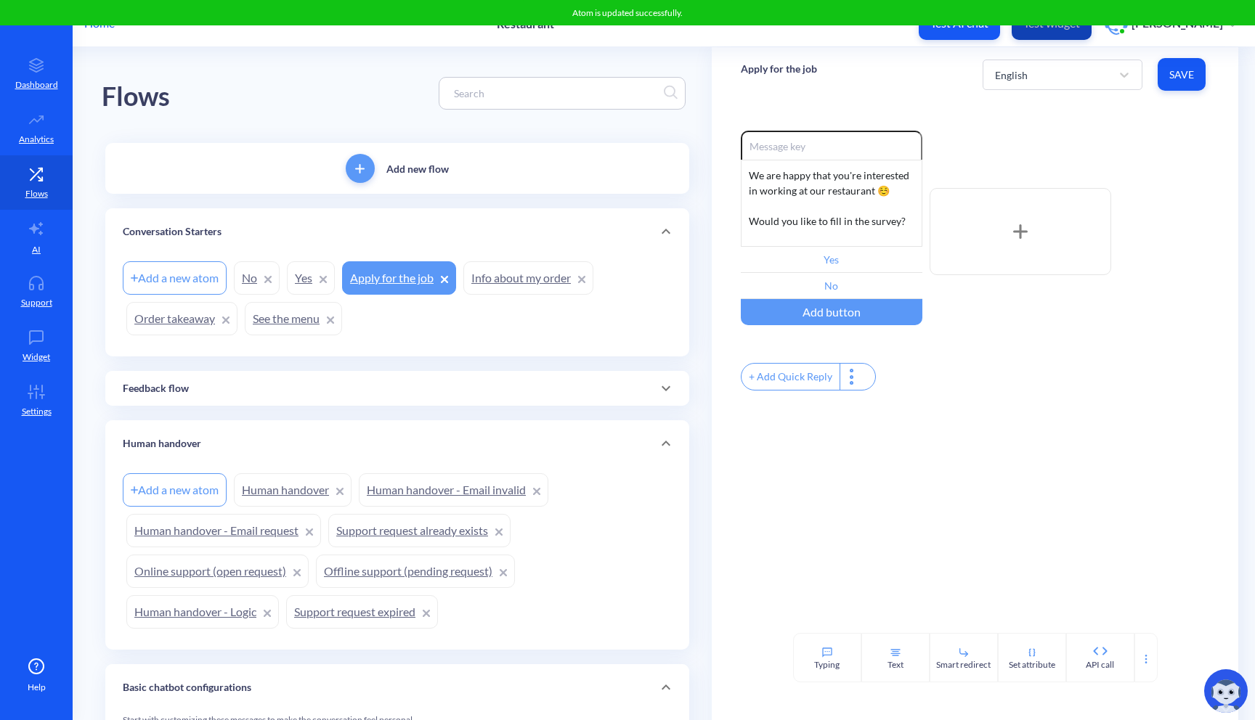
click at [1062, 28] on p "Test widget" at bounding box center [1051, 23] width 57 height 15
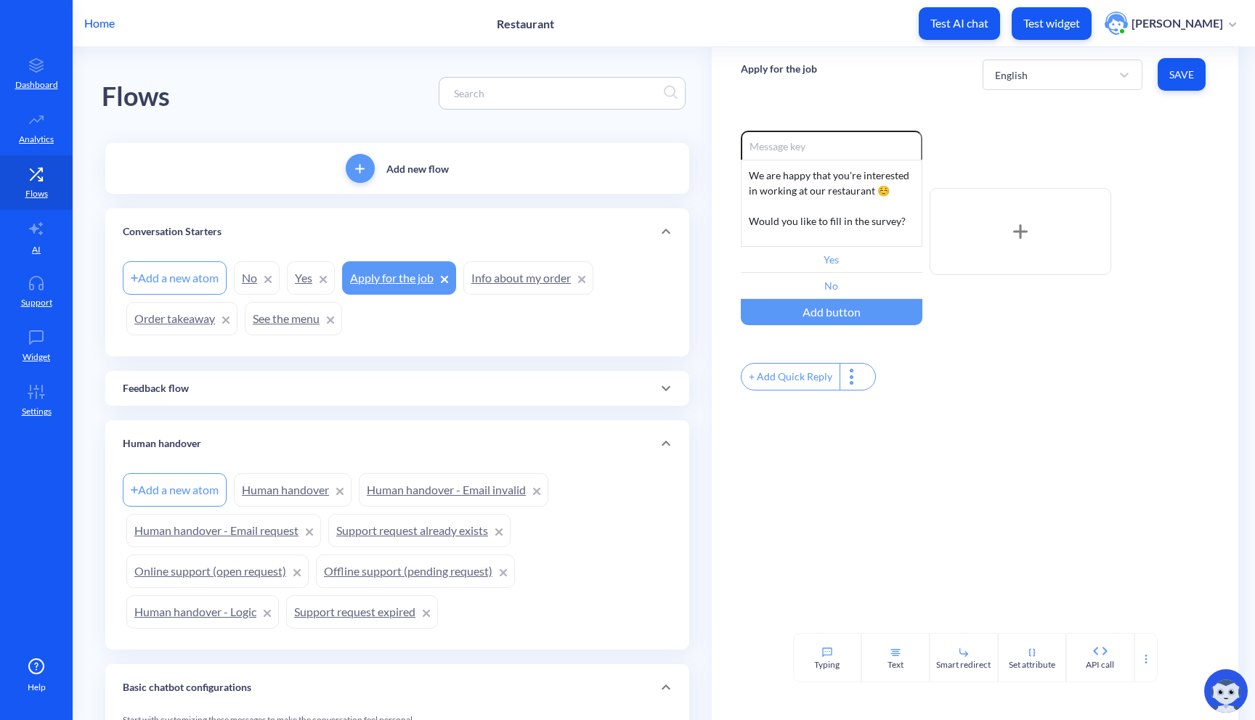
click at [258, 283] on link "No" at bounding box center [257, 277] width 46 height 33
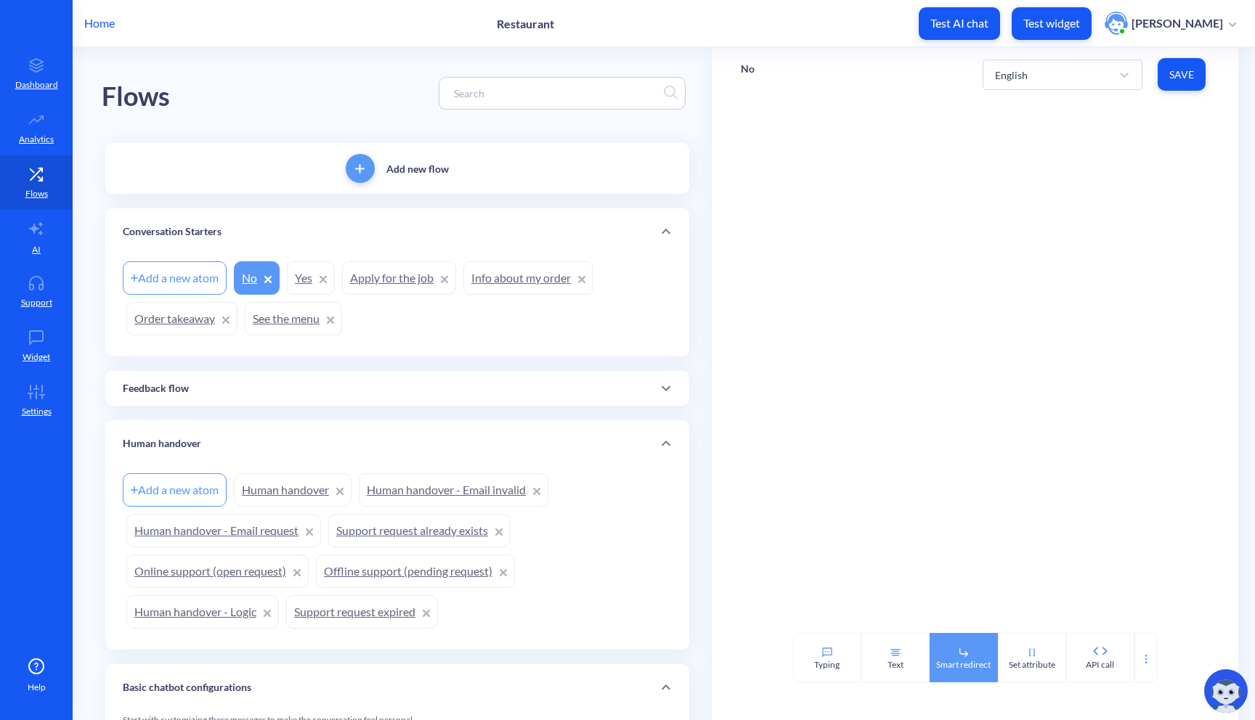
click at [969, 664] on div "Smart redirect" at bounding box center [963, 665] width 54 height 13
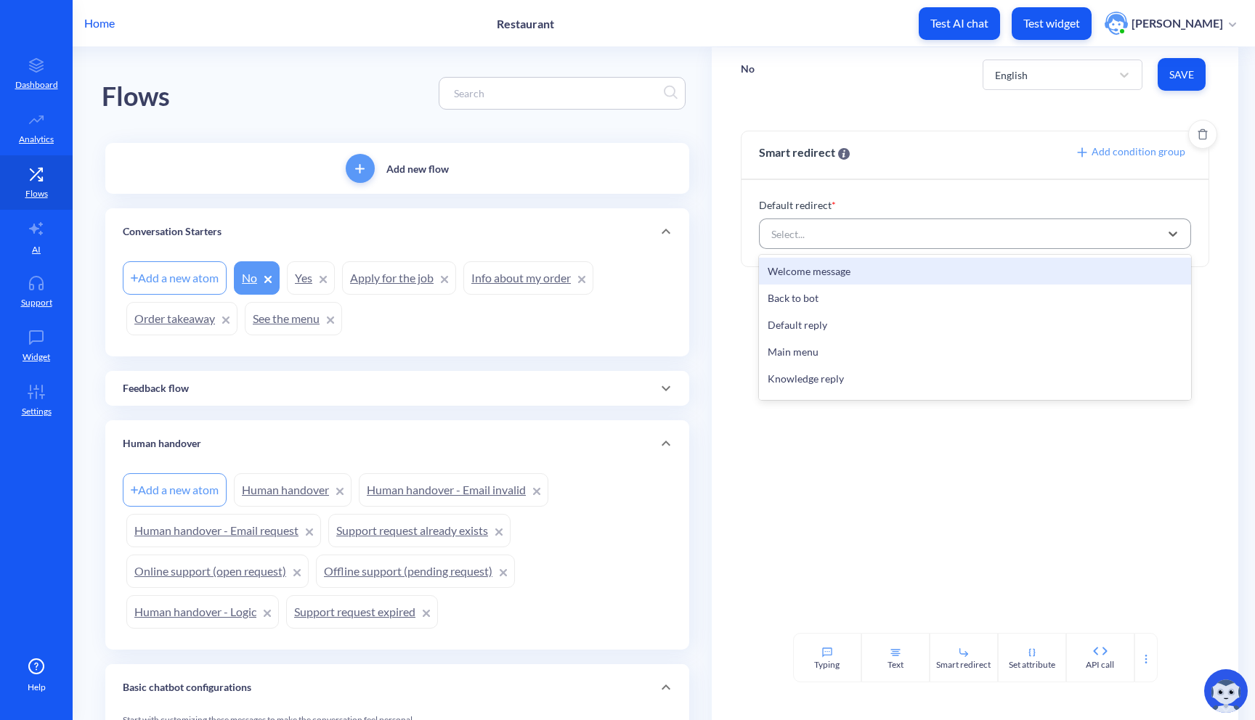
click at [855, 227] on div "Select..." at bounding box center [962, 234] width 396 height 26
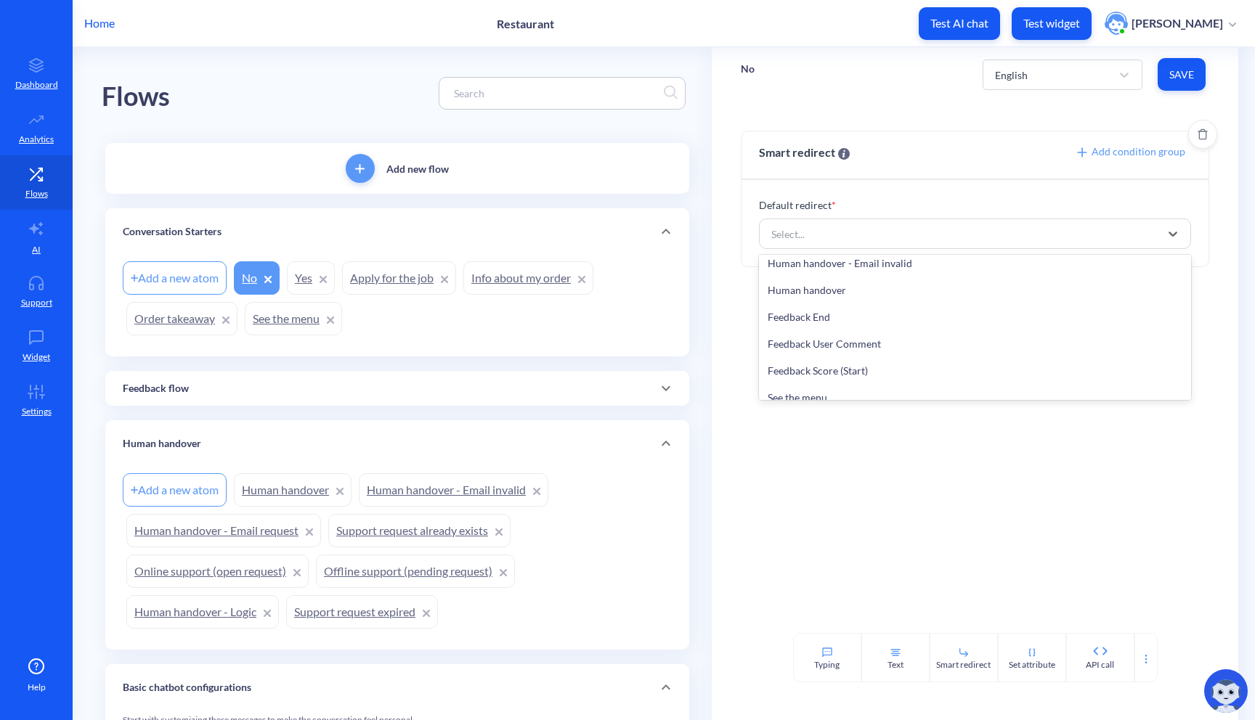
scroll to position [304, 0]
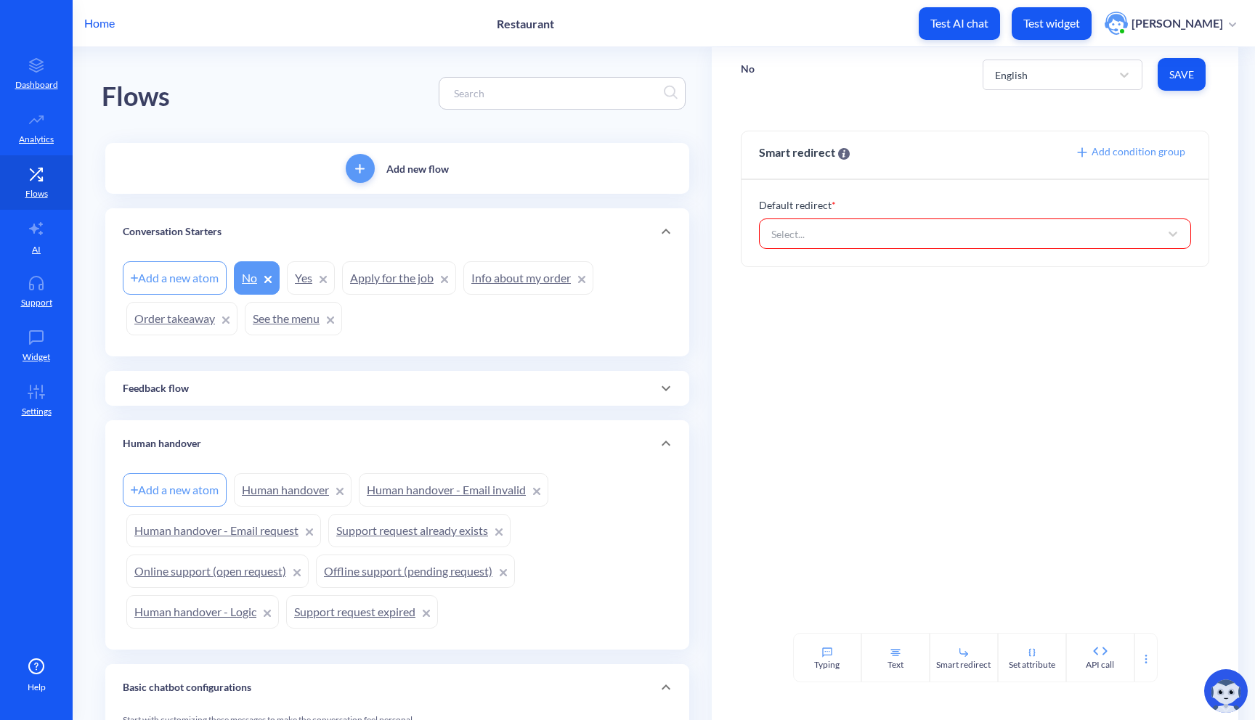
click at [753, 500] on div "Smart redirect Add condition group Default redirect * Select..." at bounding box center [975, 367] width 527 height 531
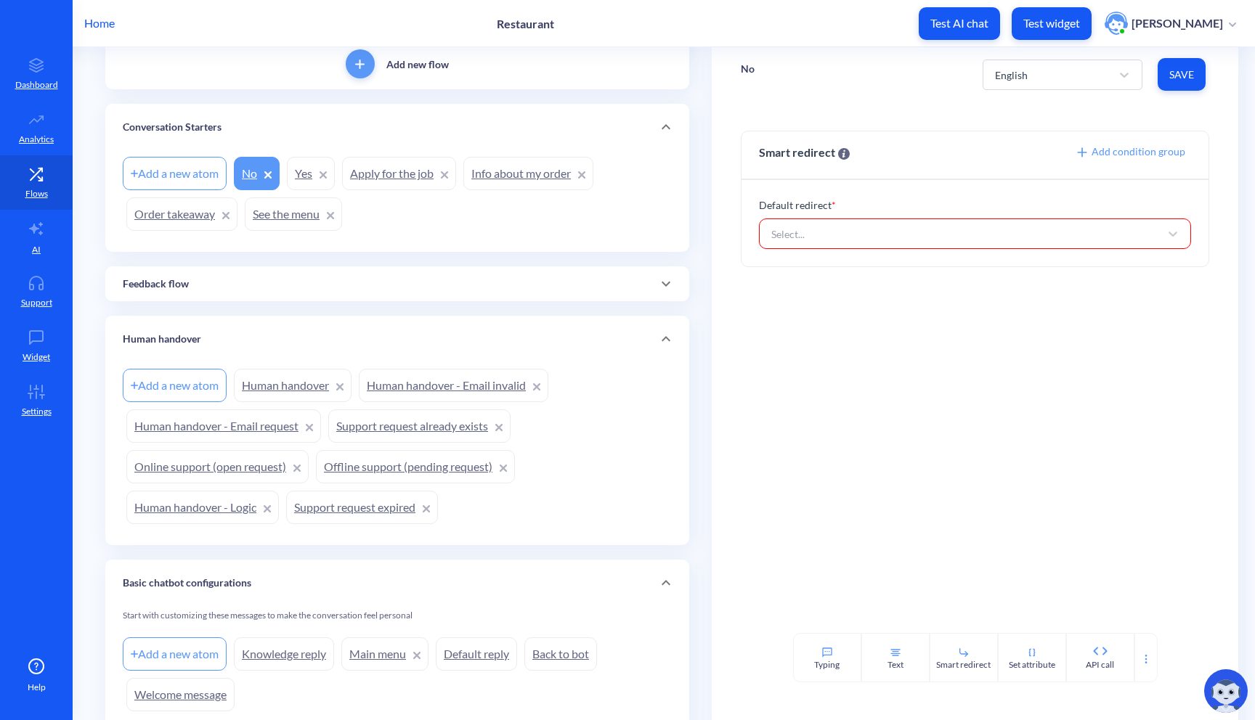
scroll to position [83, 0]
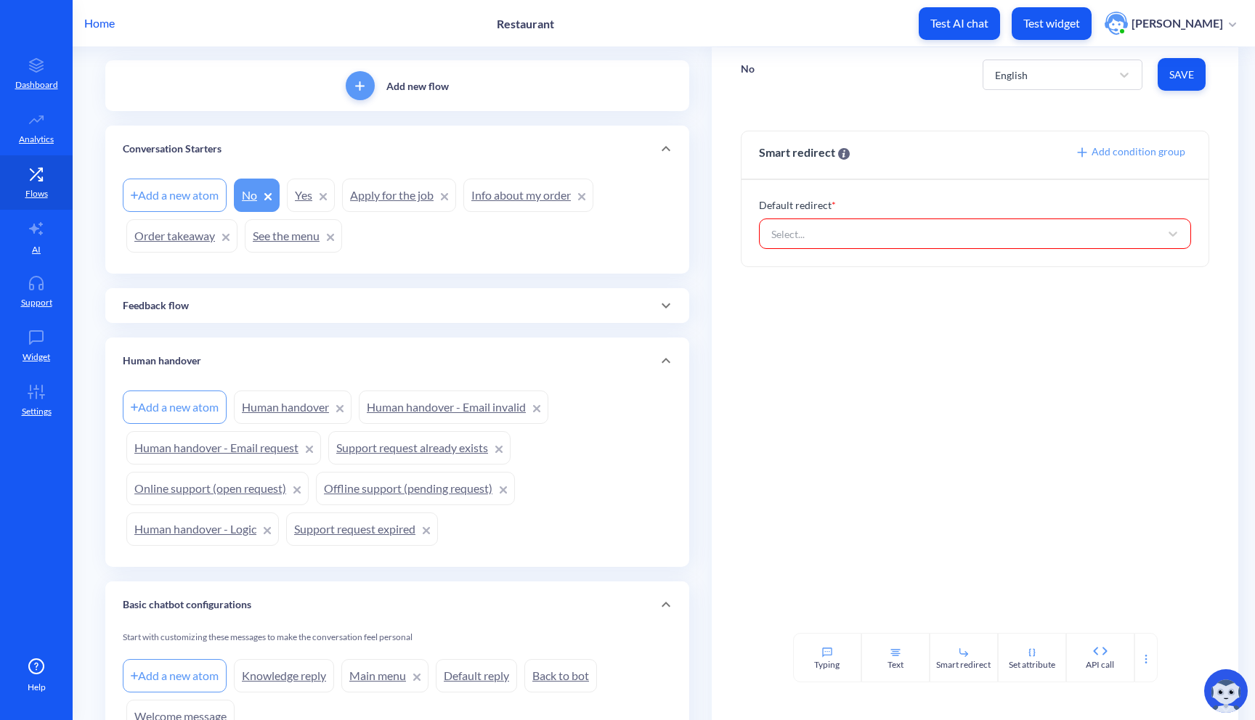
click at [468, 306] on div "Feedback flow" at bounding box center [397, 305] width 549 height 15
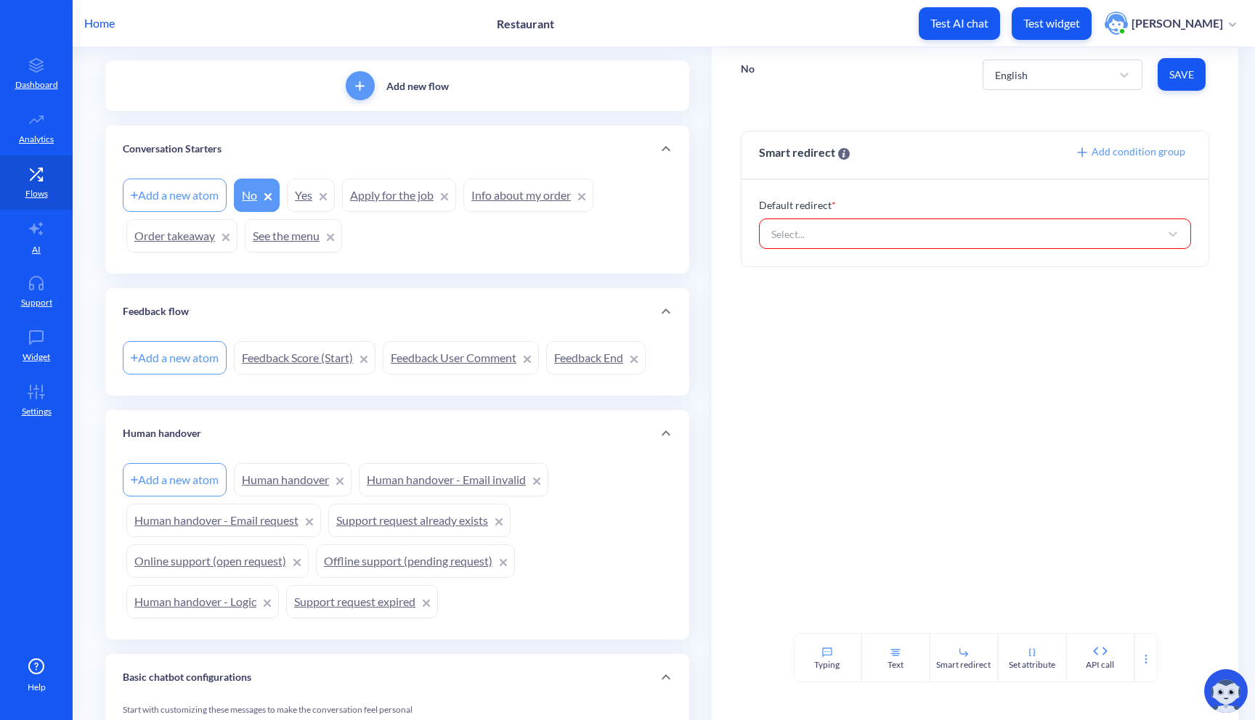
click at [602, 362] on link "Feedback End" at bounding box center [595, 357] width 99 height 33
click at [795, 235] on div "Select..." at bounding box center [787, 234] width 33 height 15
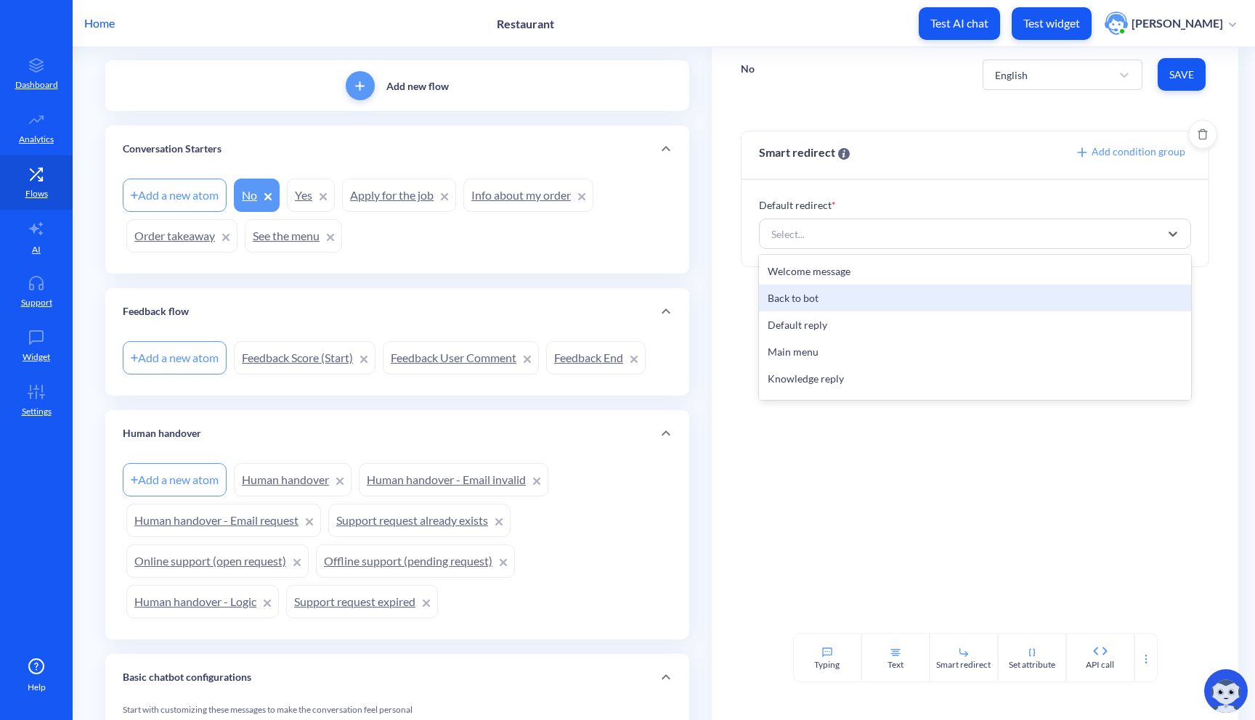
click at [803, 290] on div "Back to bot" at bounding box center [975, 298] width 433 height 27
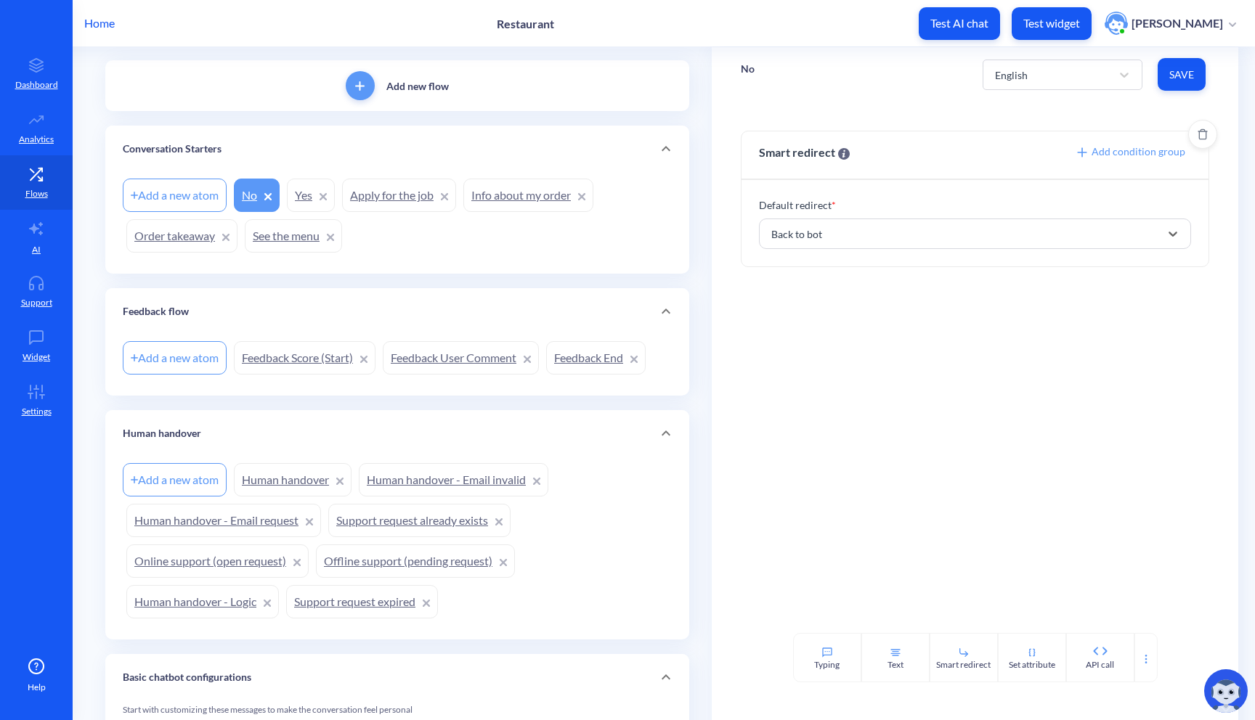
click at [1181, 70] on span "Save" at bounding box center [1181, 75] width 25 height 15
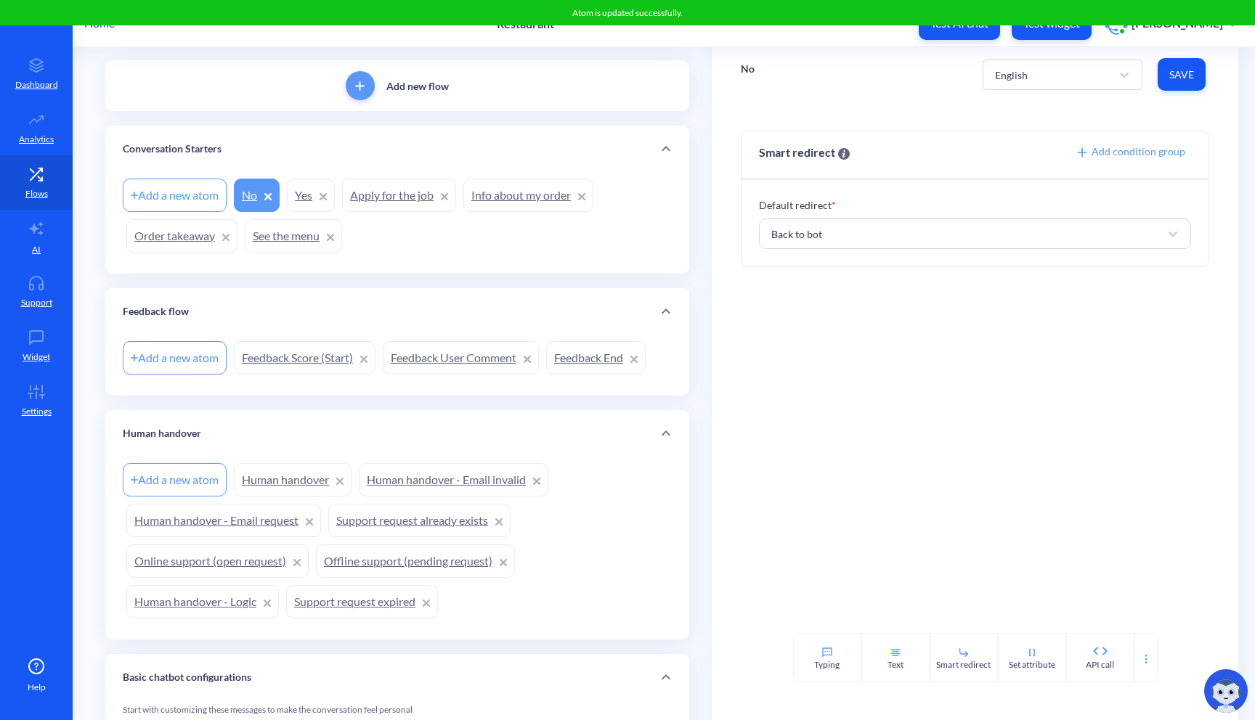
click at [304, 200] on link "Yes" at bounding box center [311, 195] width 48 height 33
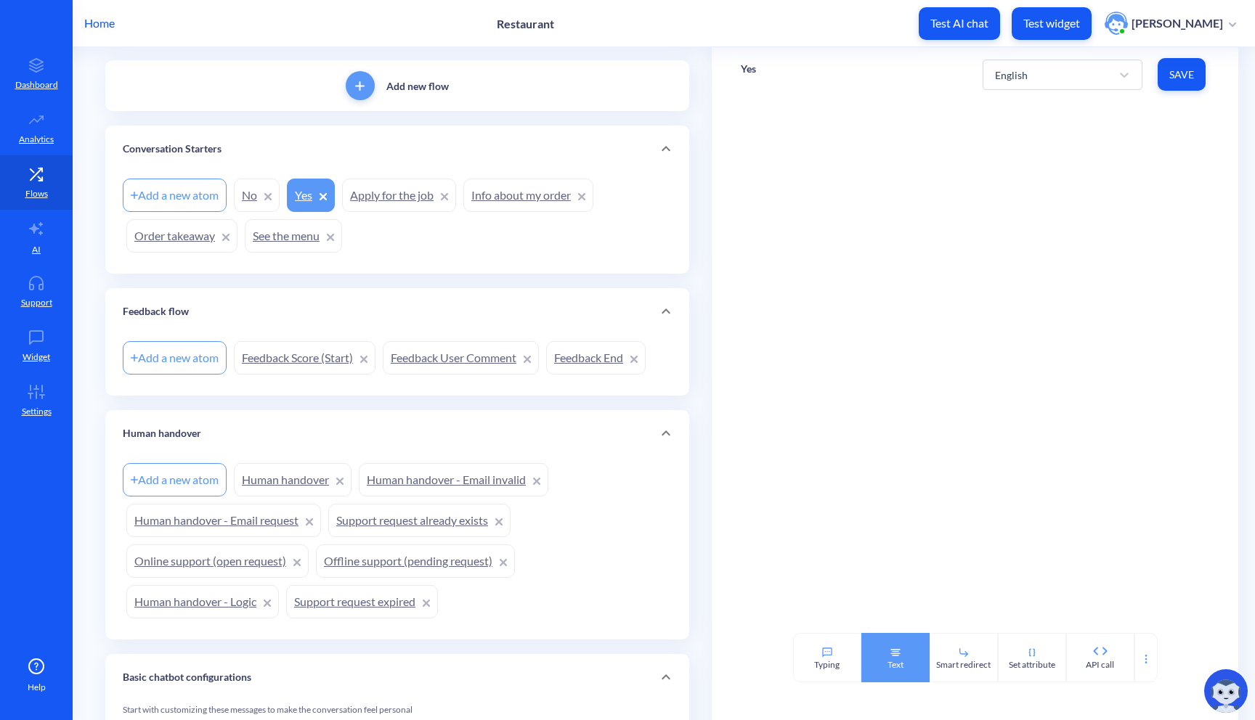
click at [900, 659] on div "Text" at bounding box center [895, 665] width 16 height 13
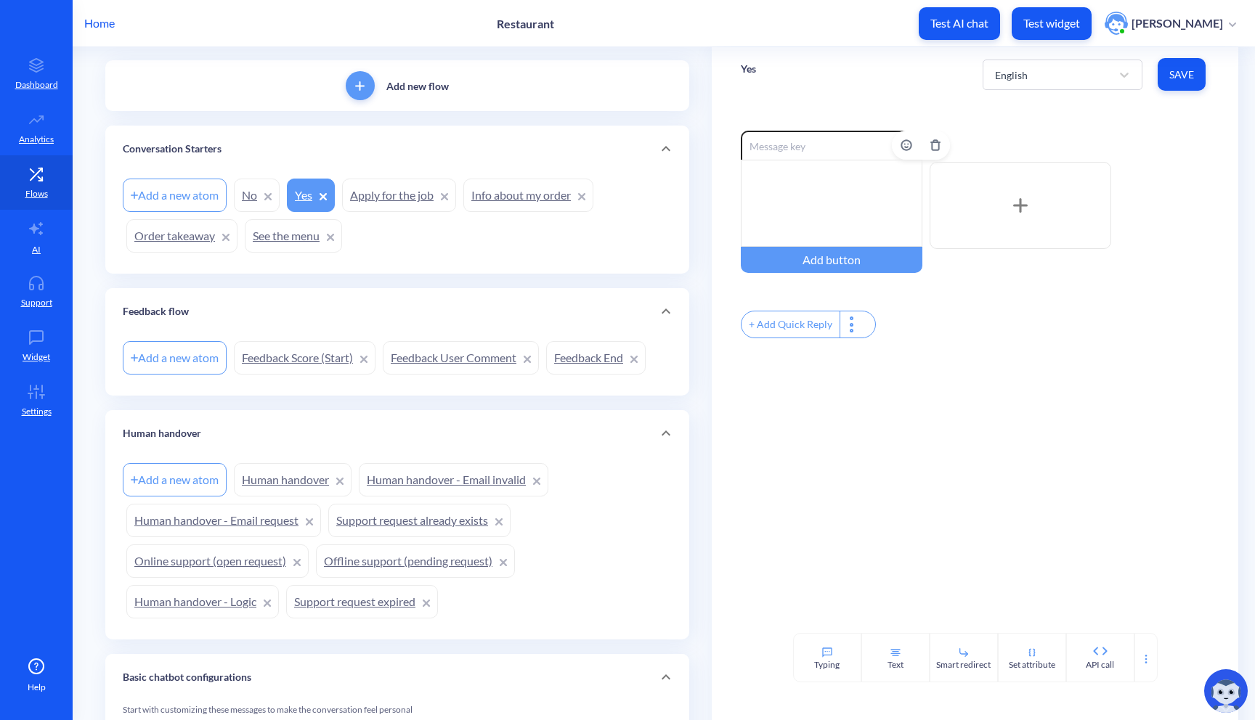
click at [826, 205] on div at bounding box center [832, 203] width 182 height 87
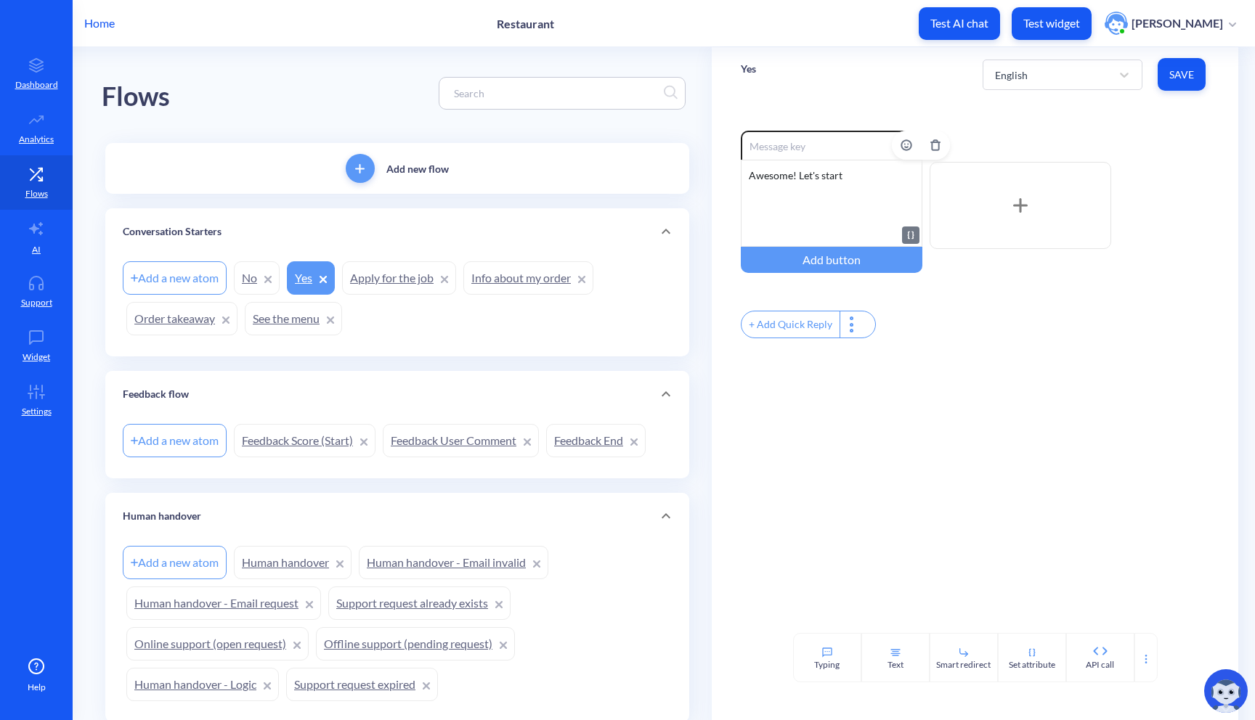
click at [836, 193] on div "Awesome! Let's start" at bounding box center [832, 203] width 182 height 87
click at [924, 427] on div "Enable reactions Awesome! Let's start Add button + Add Quick Reply" at bounding box center [975, 367] width 527 height 531
click at [848, 176] on div "Awesome! Let's start" at bounding box center [832, 203] width 182 height 87
click at [1173, 78] on span "Save" at bounding box center [1181, 75] width 25 height 15
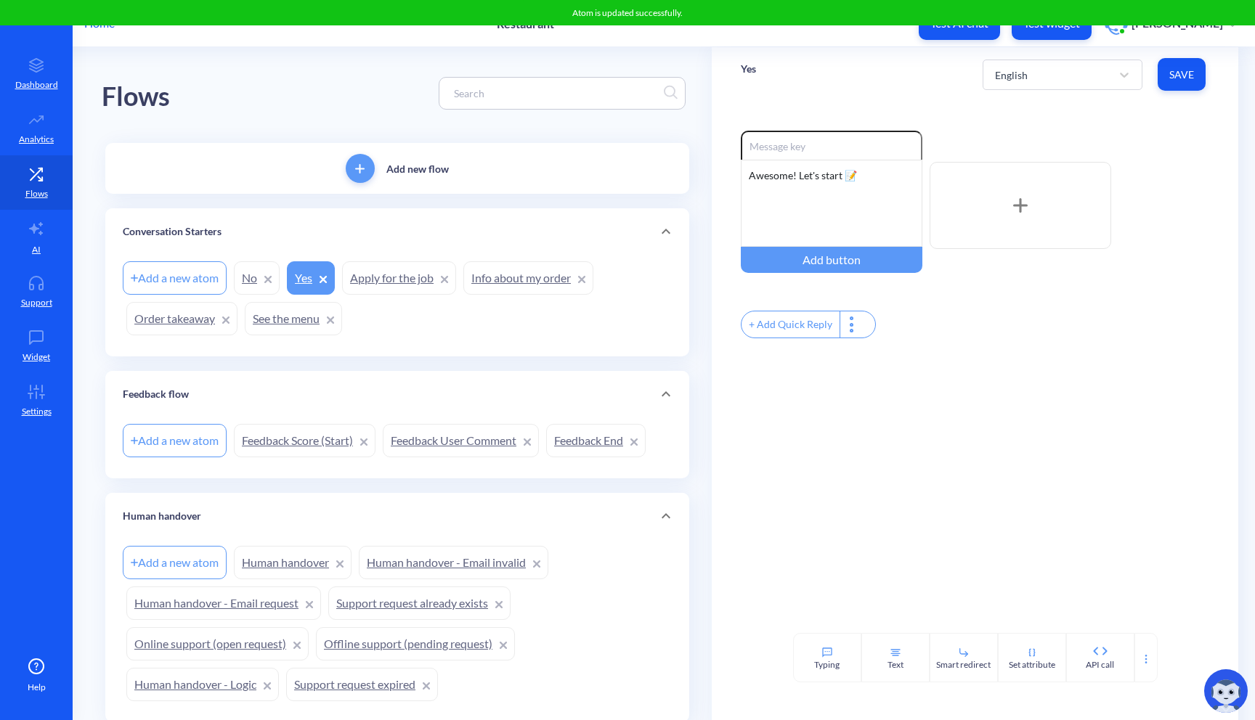
click at [810, 333] on div "+ Add Quick Reply" at bounding box center [790, 324] width 98 height 26
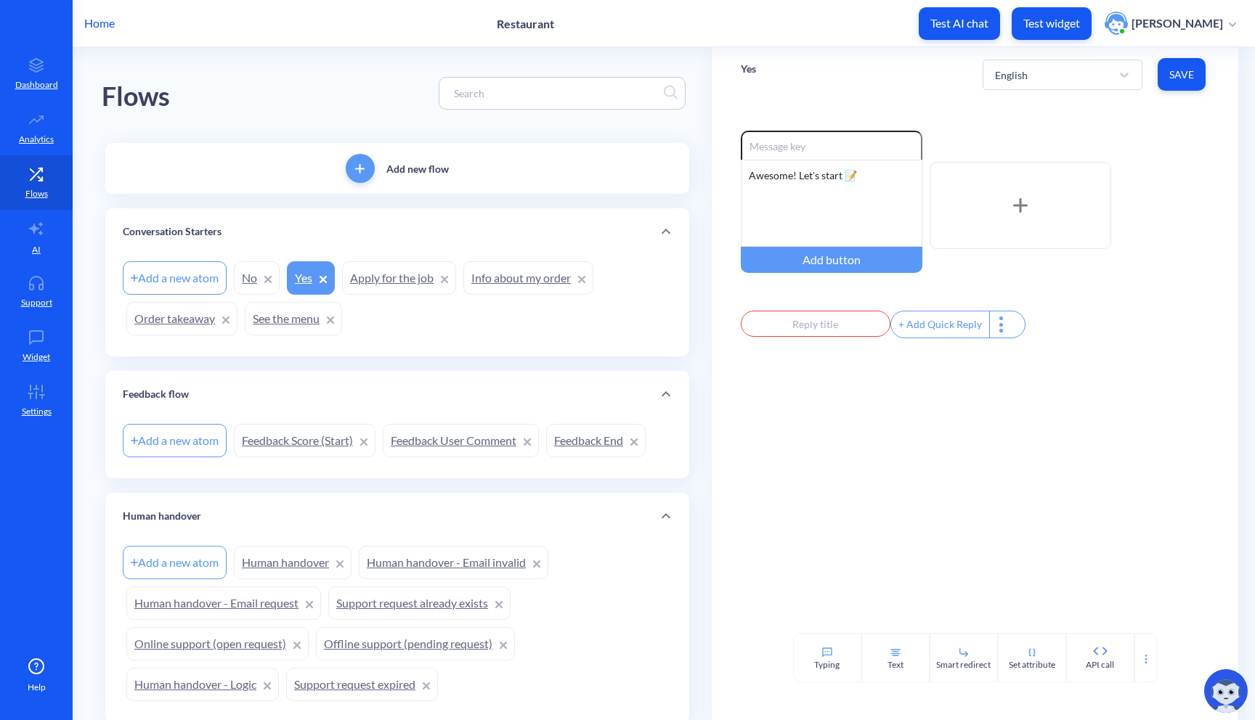
click at [816, 418] on div "Enable reactions Awesome! Let's start 📝 Add button + Add Quick Reply" at bounding box center [975, 367] width 527 height 531
click at [836, 669] on div "Typing" at bounding box center [826, 665] width 25 height 13
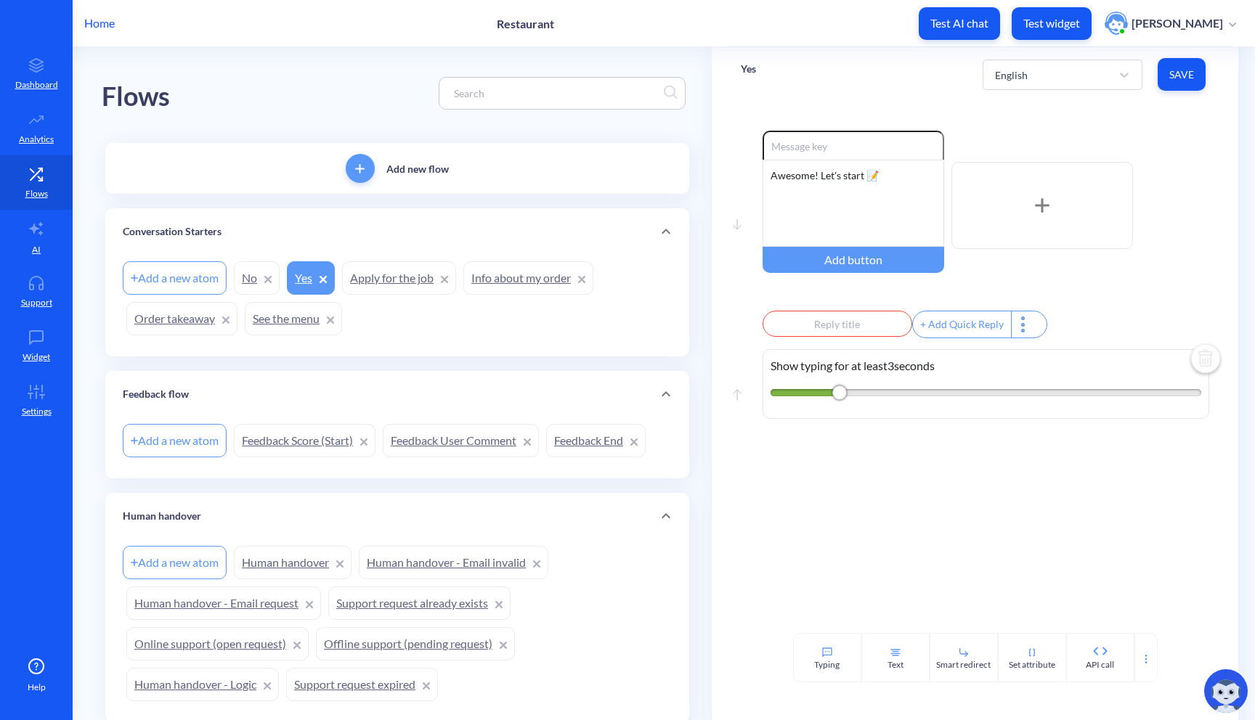
click at [1011, 330] on div at bounding box center [1023, 324] width 25 height 26
click at [942, 489] on div at bounding box center [627, 360] width 1255 height 720
drag, startPoint x: 834, startPoint y: 405, endPoint x: 812, endPoint y: 405, distance: 21.1
click at [812, 400] on div "2" at bounding box center [819, 393] width 15 height 15
click at [925, 468] on div "Move down Enable reactions Awesome! Let's start 📝 Add button + Add Quick Reply …" at bounding box center [975, 367] width 527 height 531
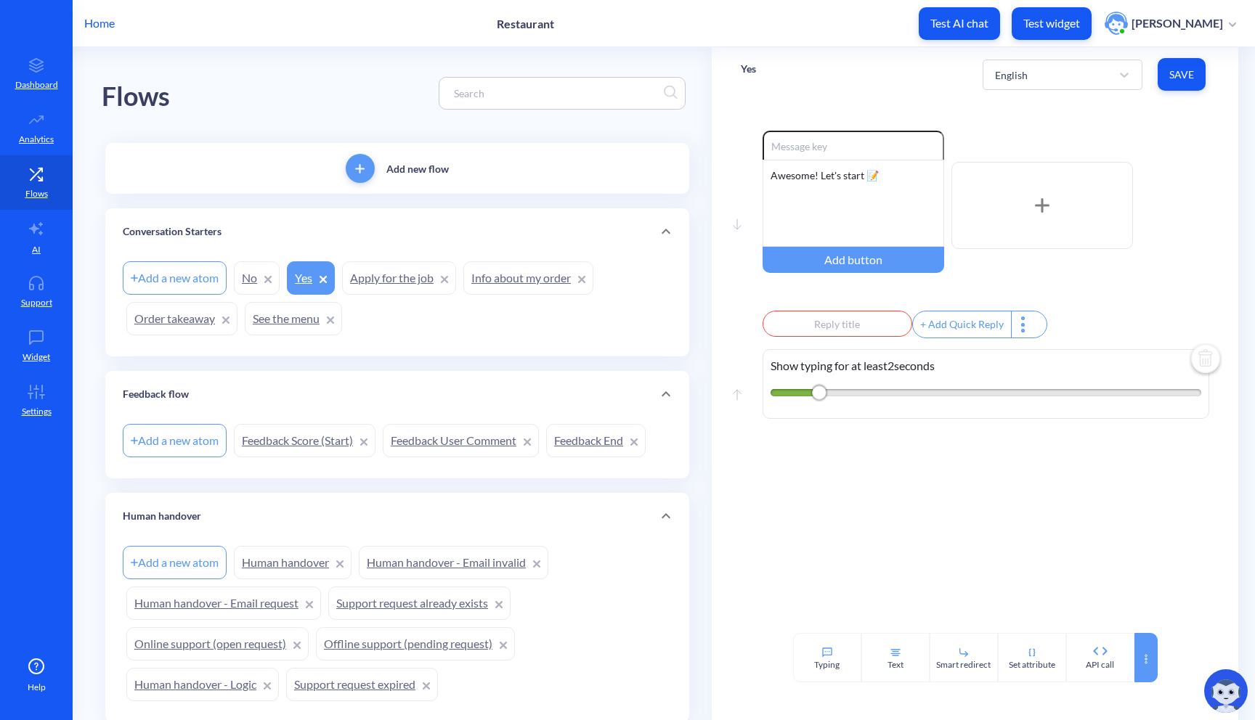
click at [1136, 654] on div at bounding box center [1145, 657] width 23 height 49
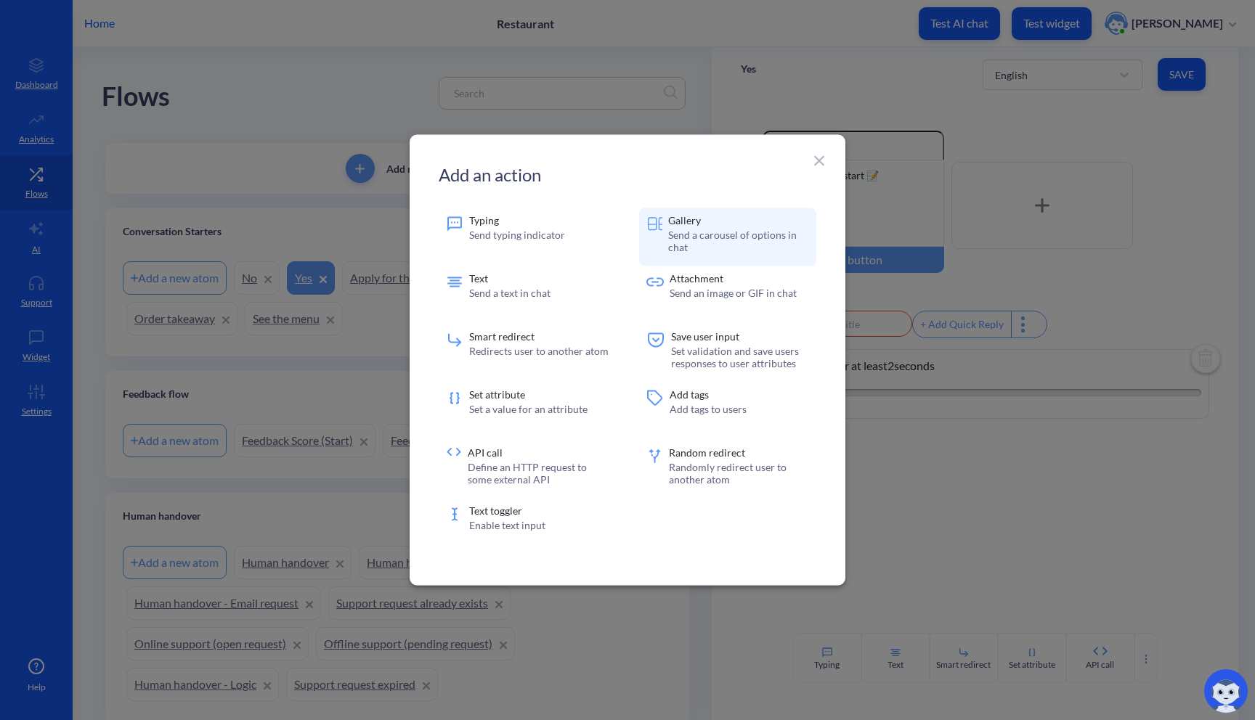
click at [714, 237] on p "Send a carousel of options in chat" at bounding box center [738, 241] width 141 height 25
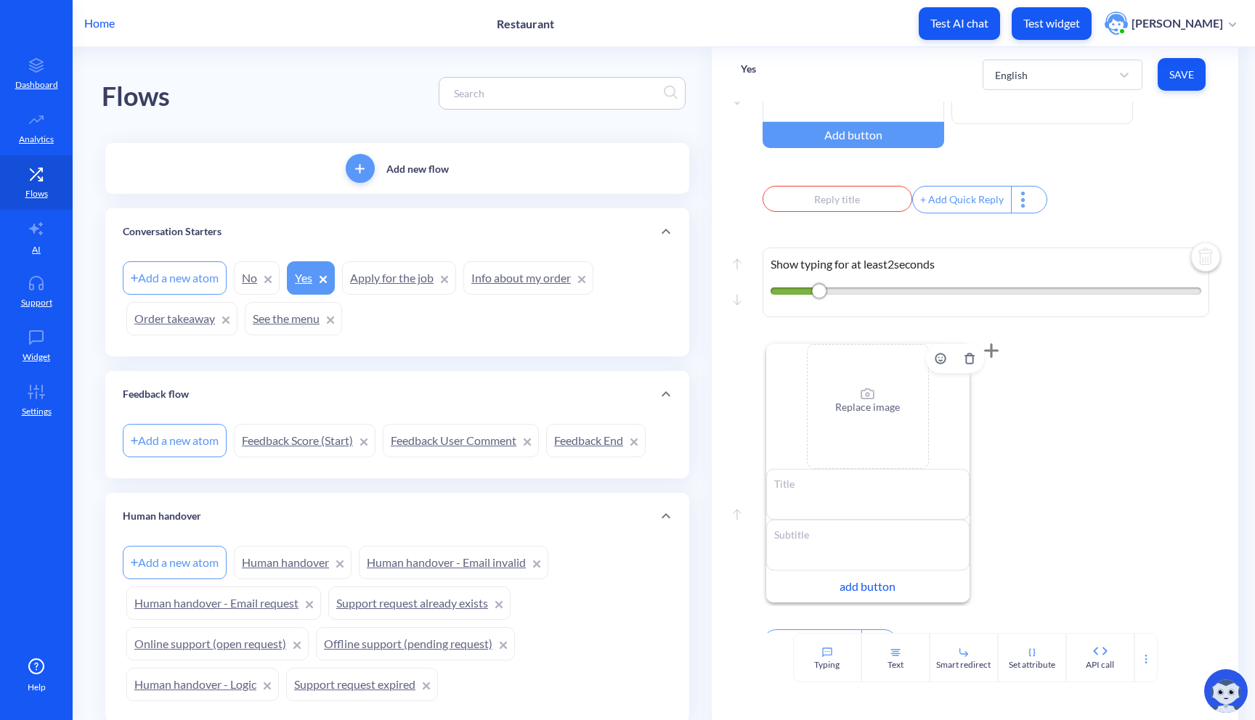
scroll to position [143, 0]
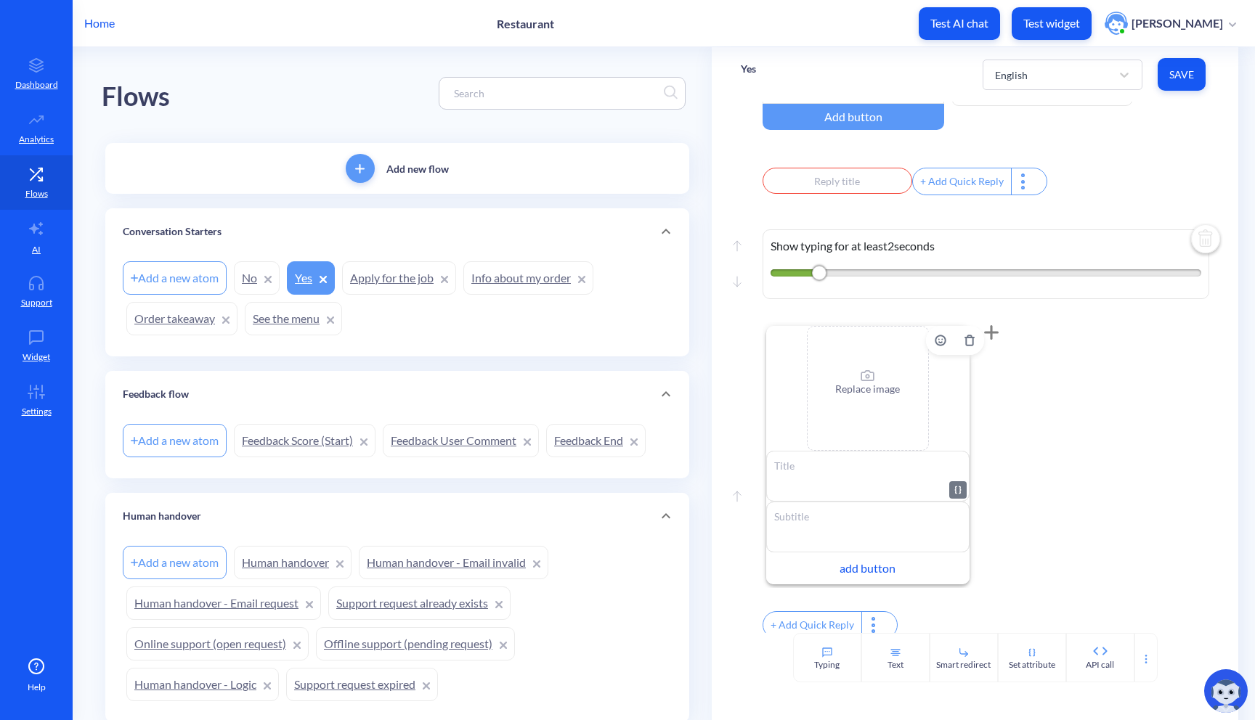
click at [823, 487] on textarea at bounding box center [867, 476] width 203 height 51
click at [819, 528] on textarea at bounding box center [867, 527] width 203 height 51
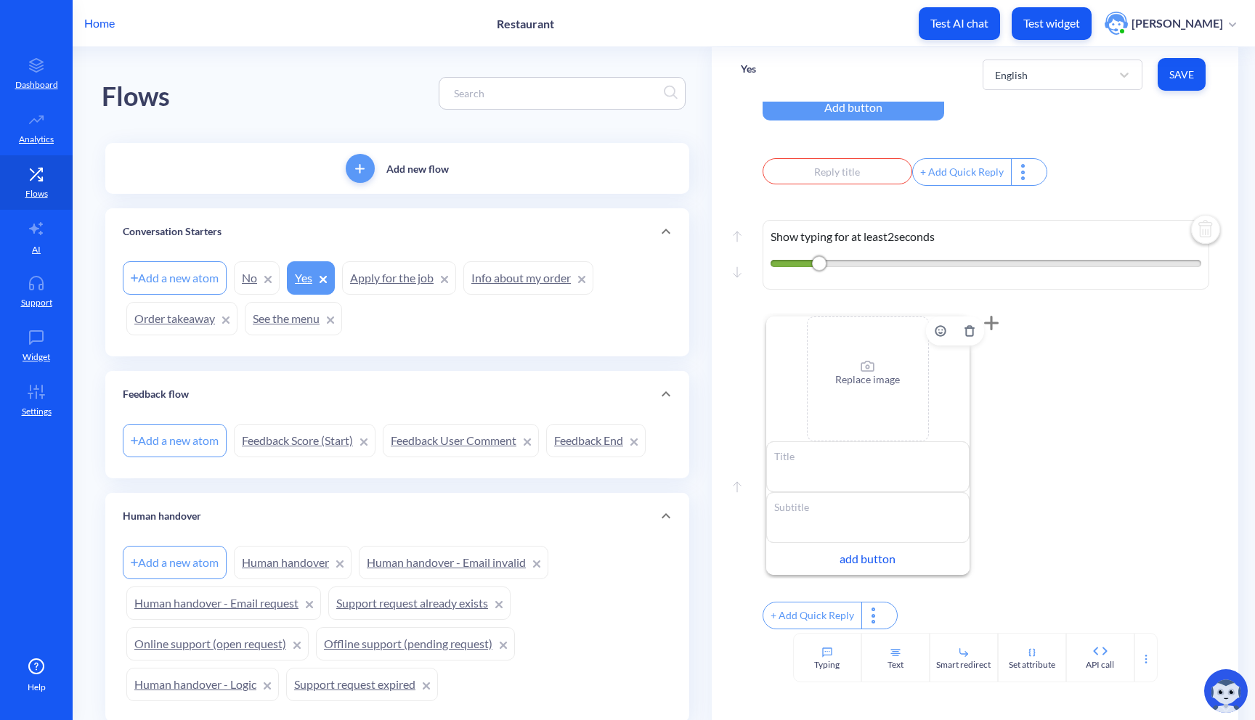
click at [858, 546] on div "add button" at bounding box center [867, 559] width 203 height 32
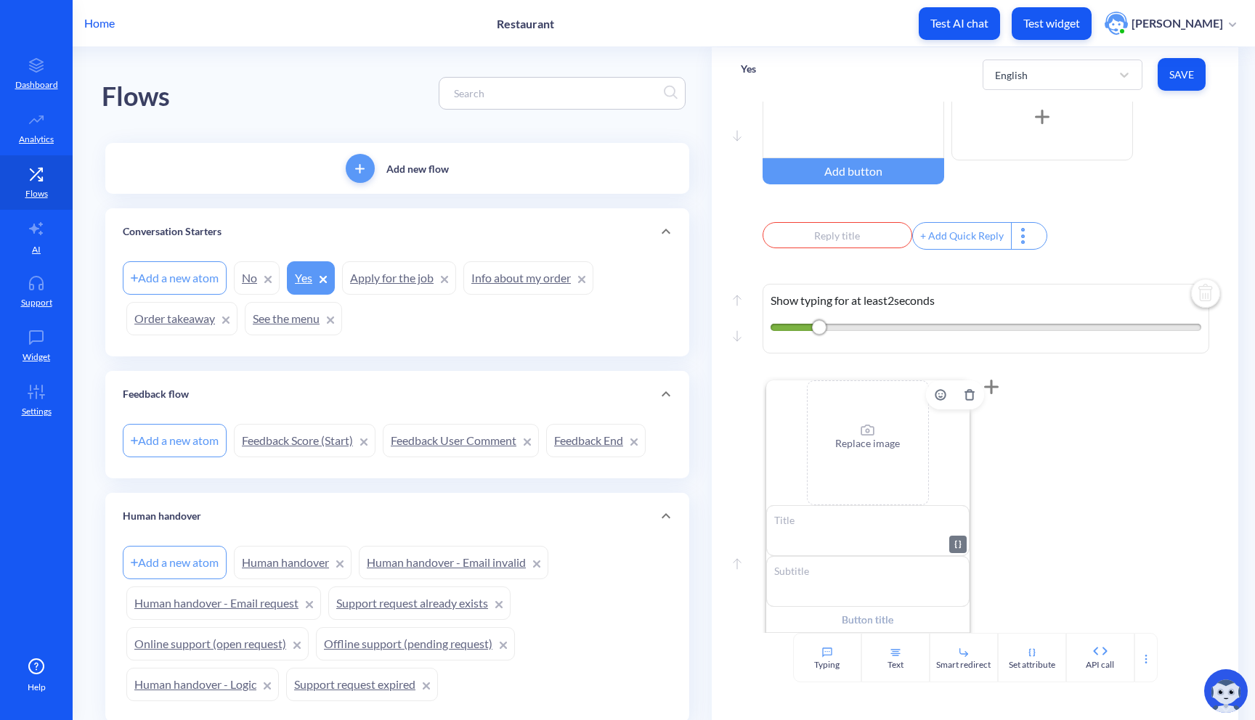
scroll to position [76, 0]
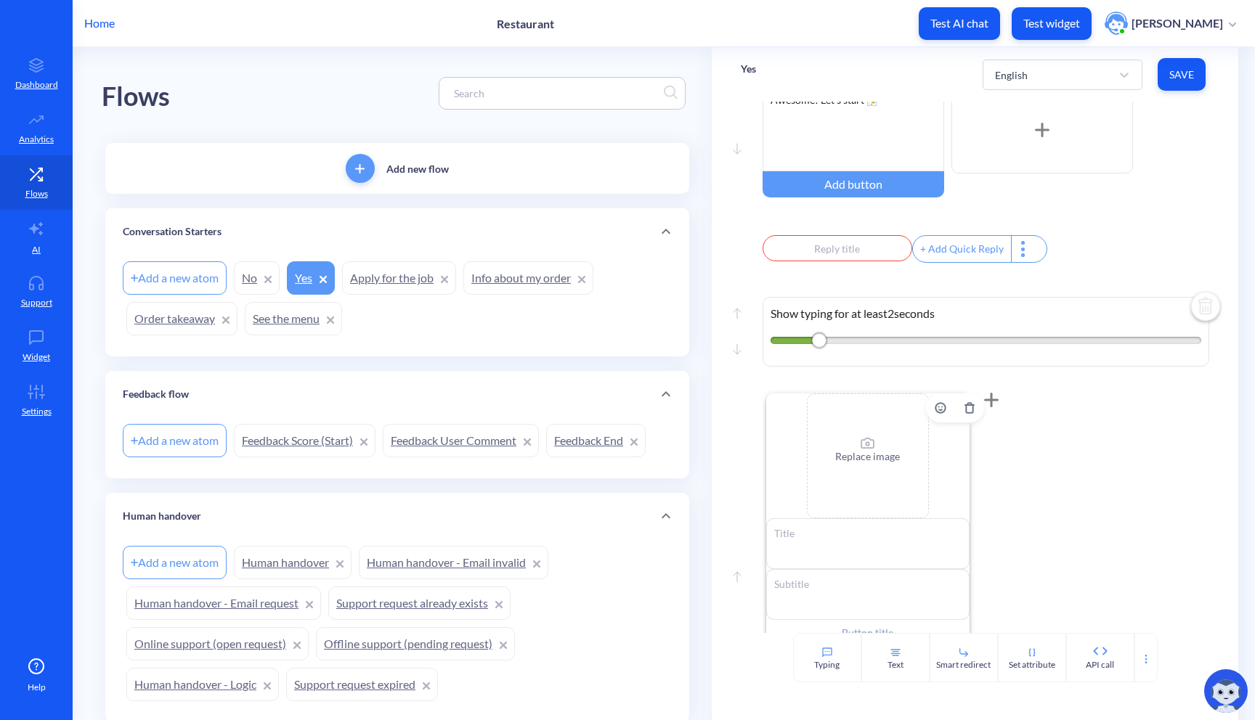
click at [879, 446] on div "Replace image" at bounding box center [868, 456] width 122 height 125
click at [865, 463] on p "Replace image" at bounding box center [867, 456] width 65 height 15
click at [966, 412] on icon "Delete" at bounding box center [969, 407] width 7 height 9
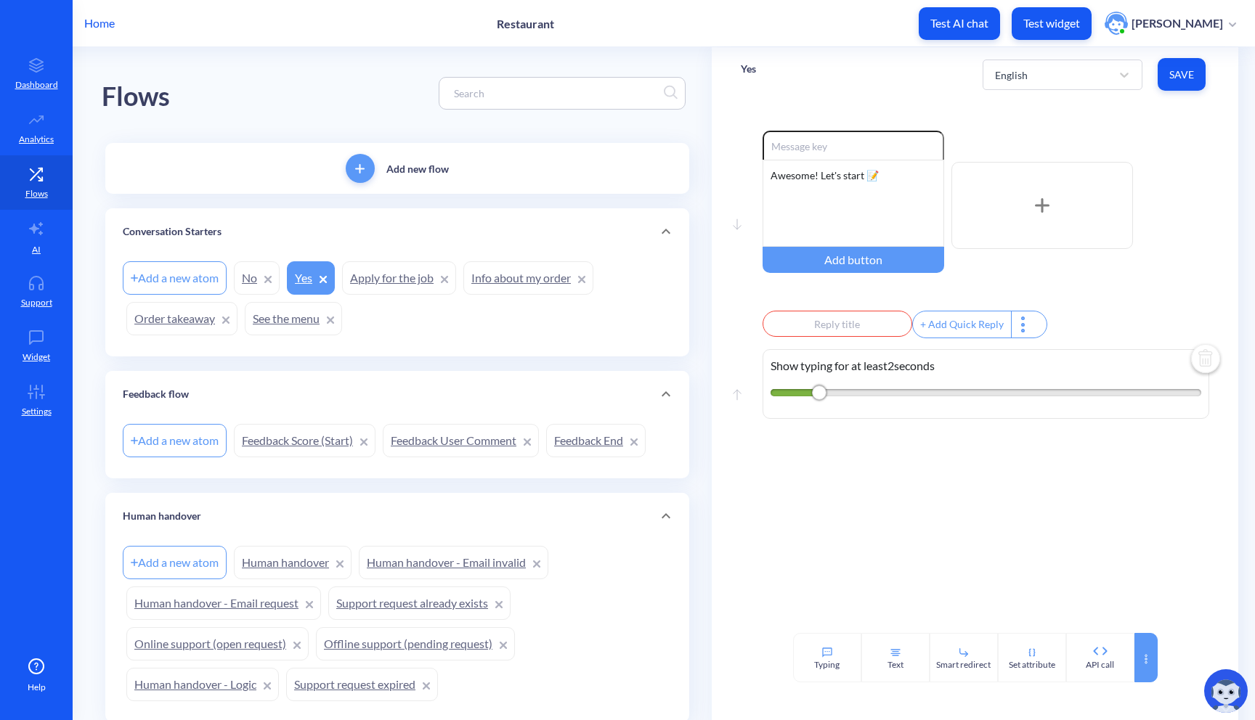
click at [1144, 649] on div at bounding box center [1145, 657] width 23 height 49
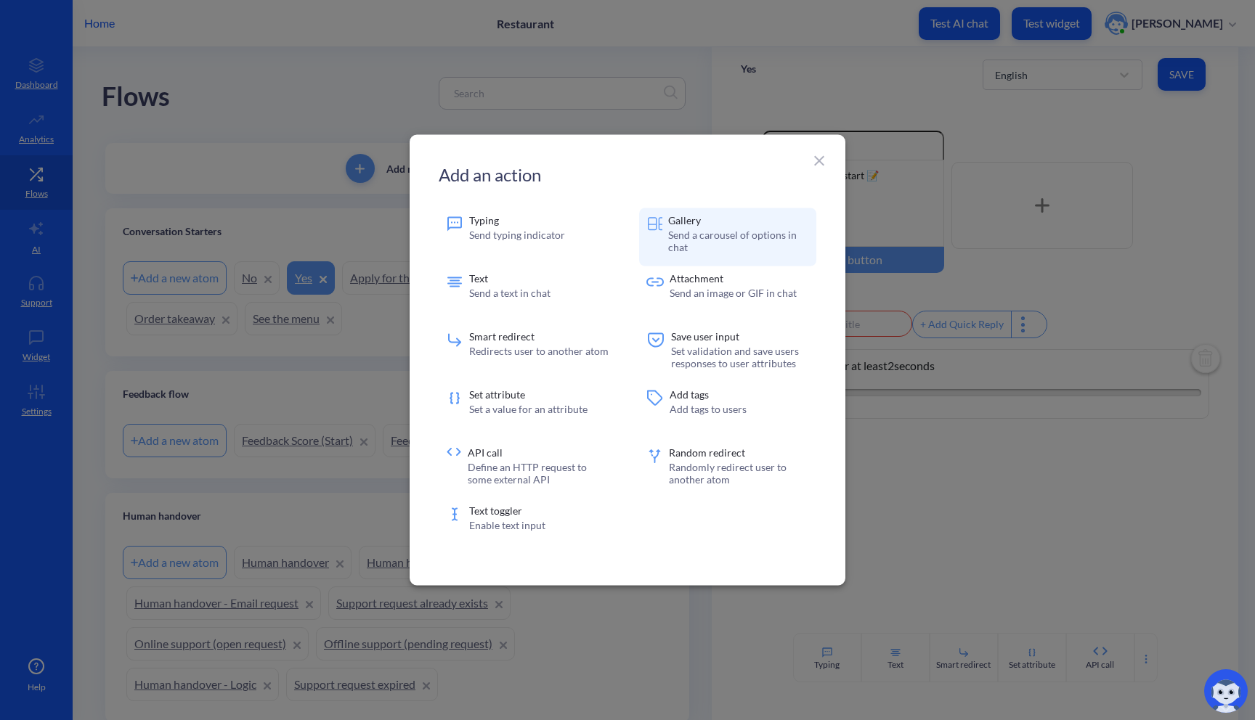
click at [743, 244] on p "Send a carousel of options in chat" at bounding box center [738, 241] width 141 height 25
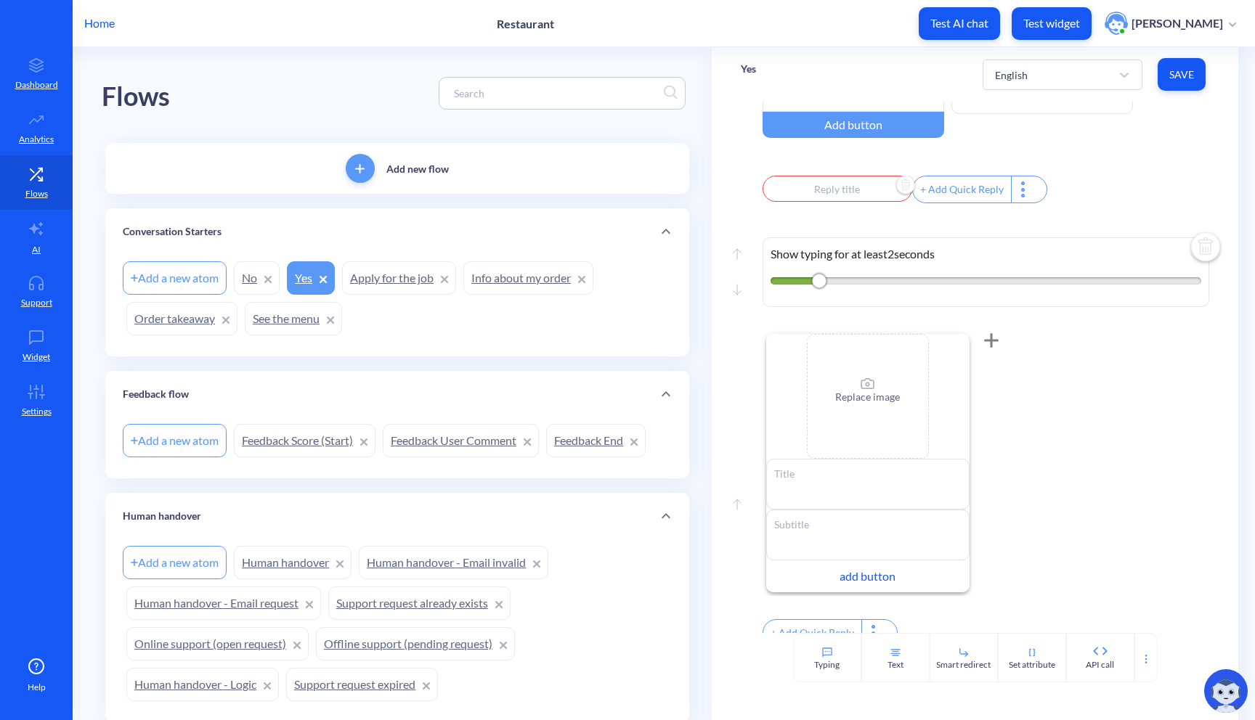
scroll to position [171, 0]
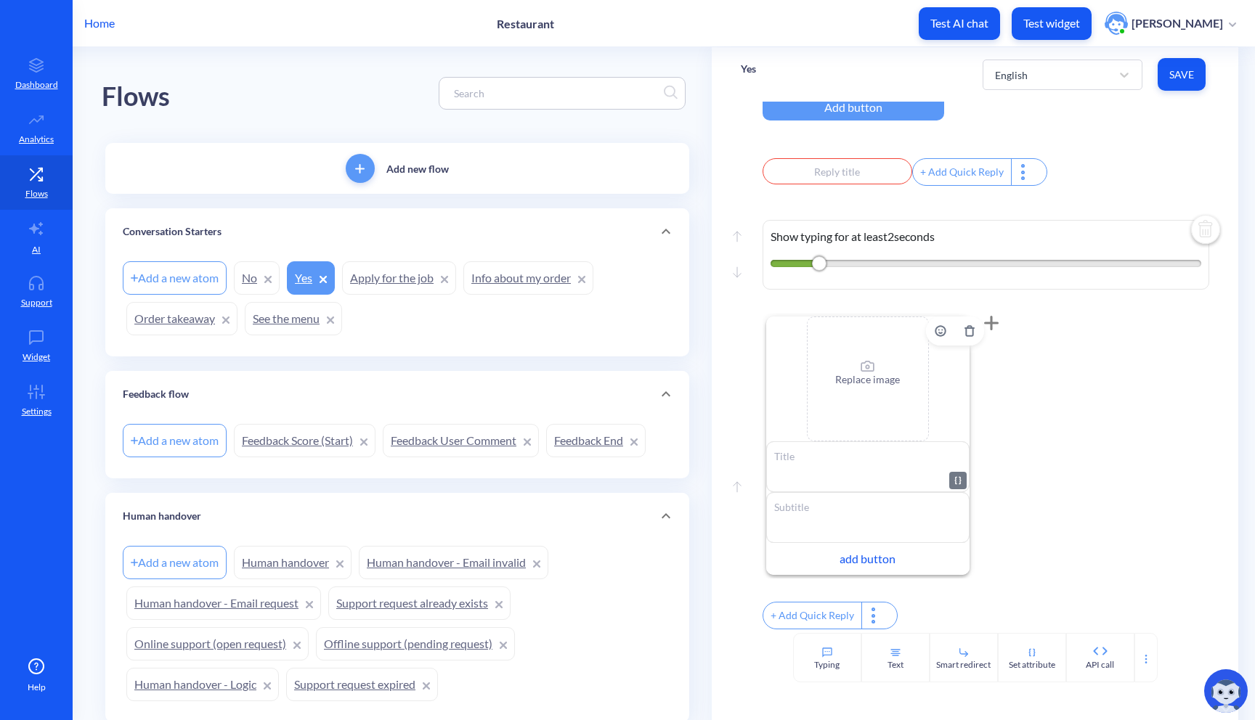
click at [806, 448] on textarea at bounding box center [867, 466] width 203 height 51
click at [799, 450] on textarea at bounding box center [867, 466] width 203 height 51
click at [830, 492] on textarea at bounding box center [867, 517] width 203 height 51
click at [864, 551] on div "add button" at bounding box center [867, 559] width 203 height 32
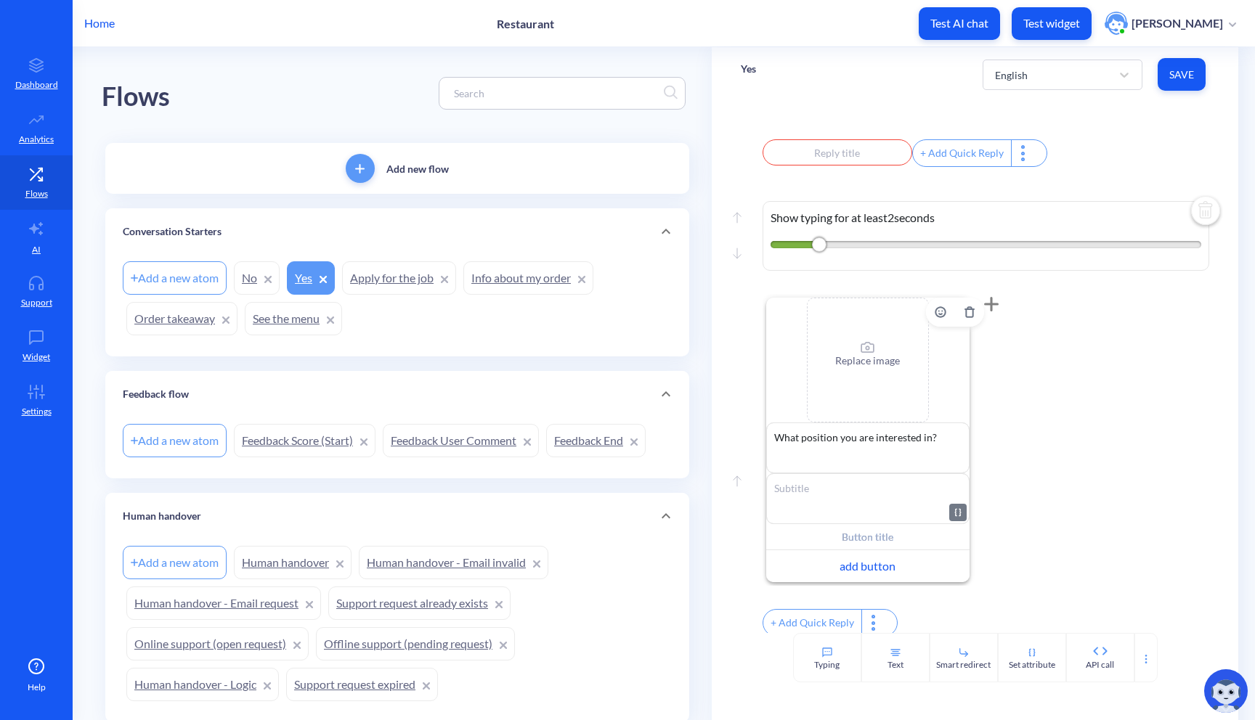
click at [860, 518] on textarea at bounding box center [867, 498] width 203 height 51
click at [878, 542] on input "text" at bounding box center [867, 537] width 203 height 26
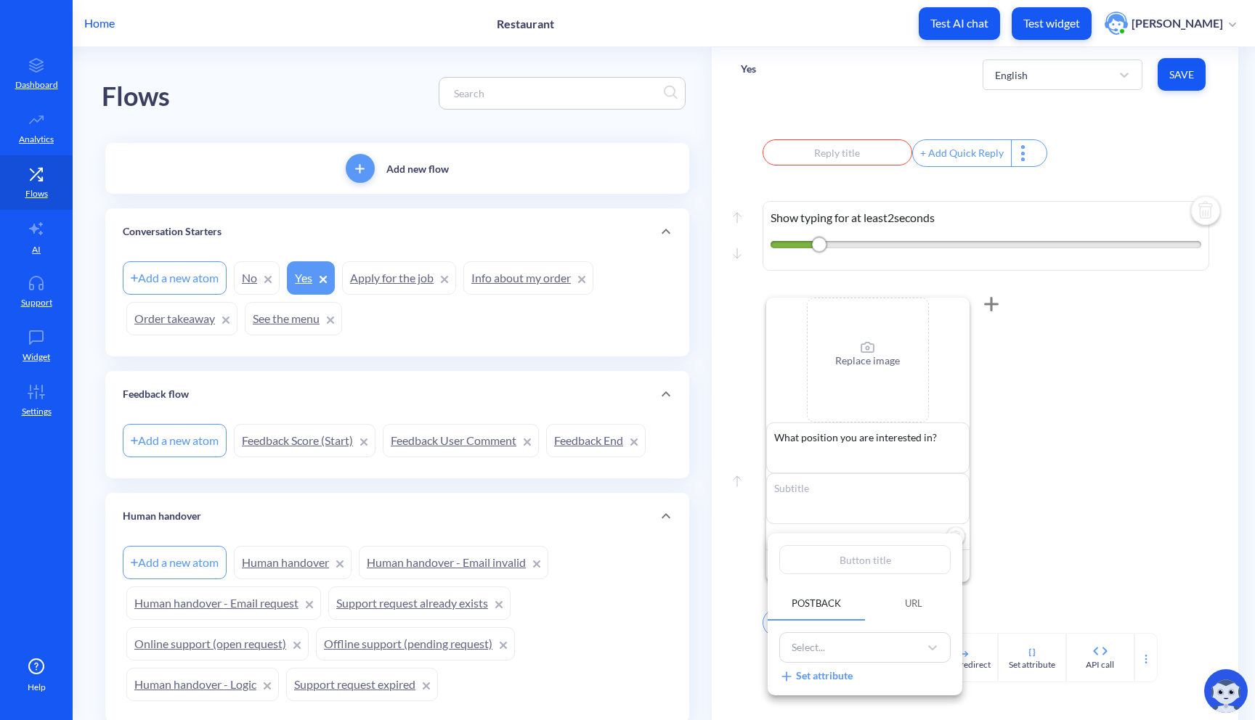
click at [870, 561] on input "text" at bounding box center [864, 559] width 171 height 29
click at [874, 648] on div "Select..." at bounding box center [851, 648] width 135 height 24
click at [913, 618] on button "URL" at bounding box center [913, 603] width 97 height 35
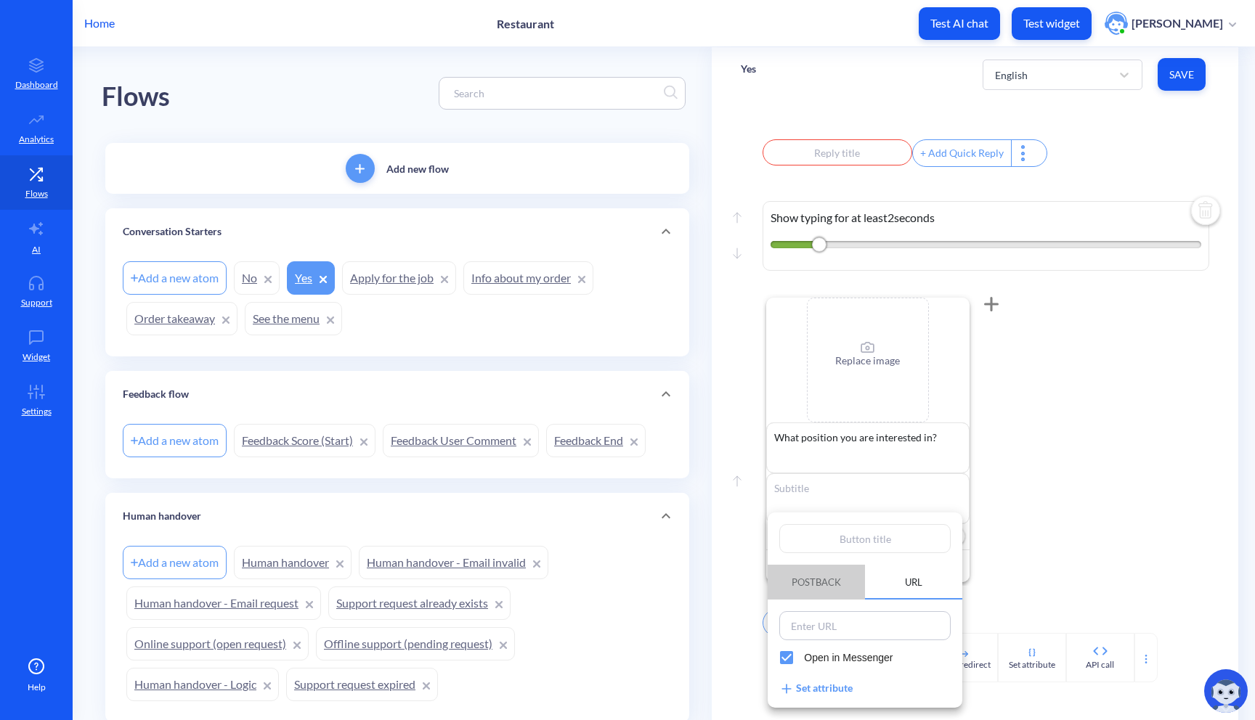
click at [842, 591] on span "Postback" at bounding box center [816, 582] width 84 height 25
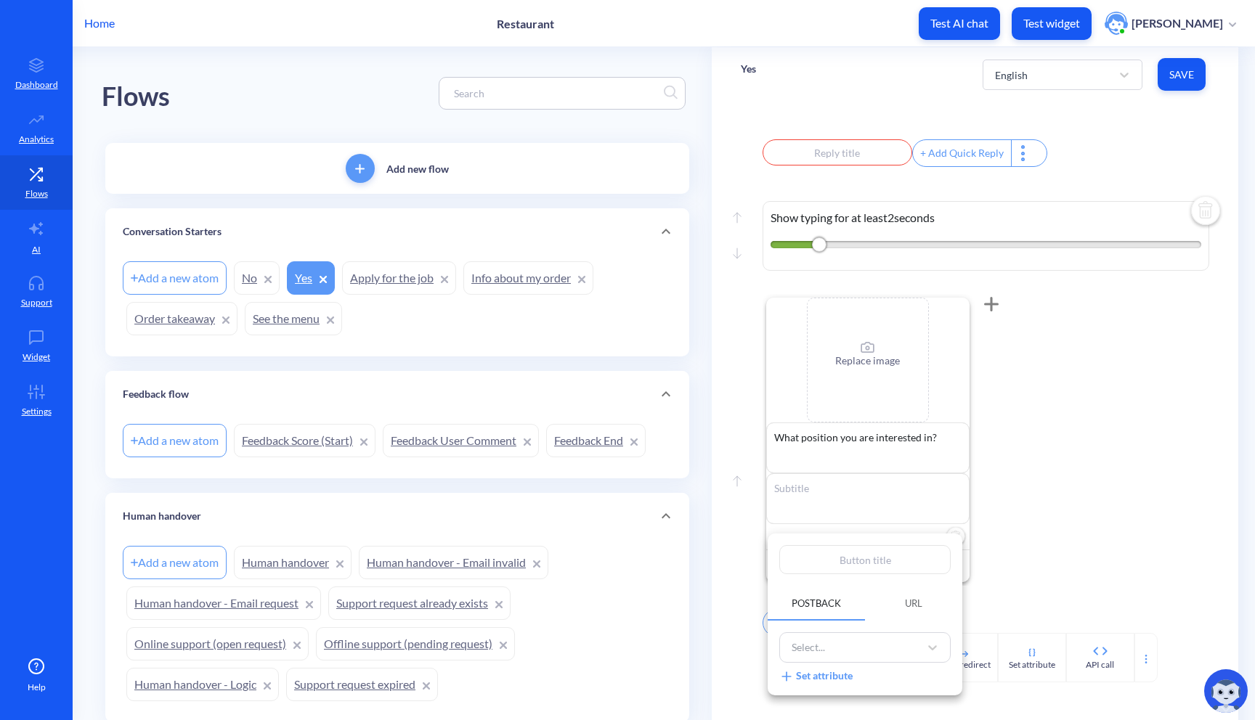
click at [840, 669] on div "Set attribute" at bounding box center [815, 676] width 73 height 15
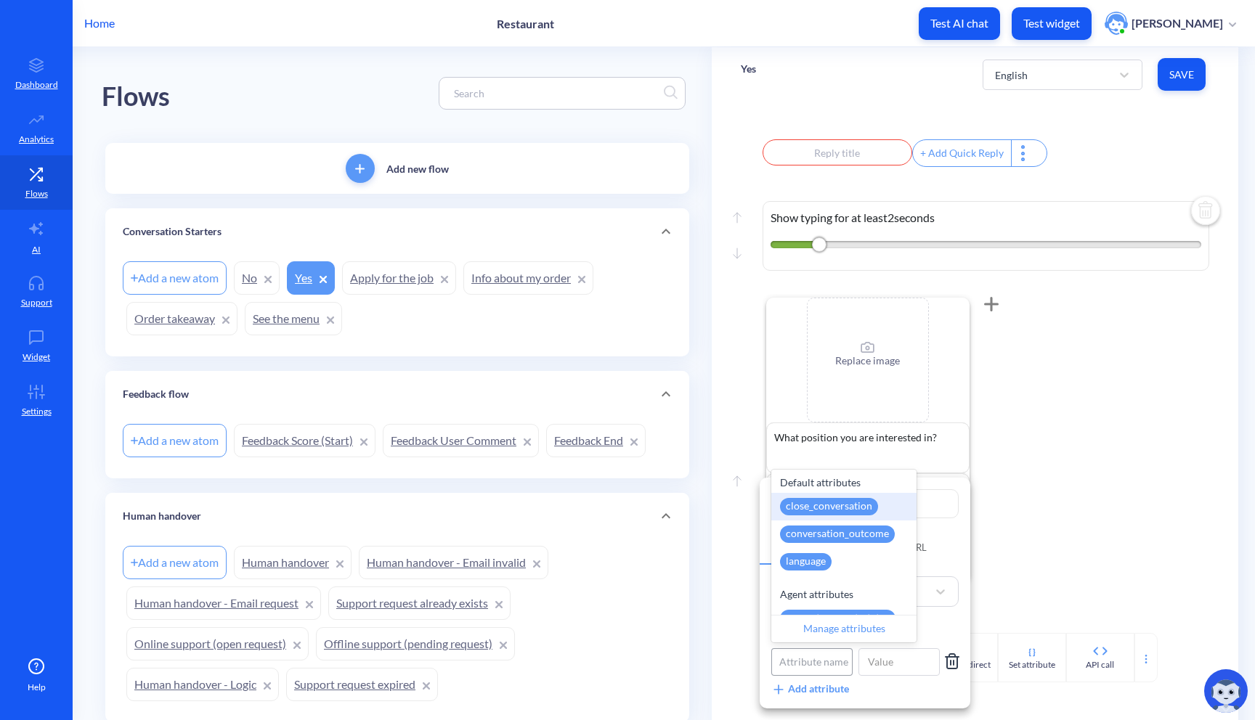
click at [826, 661] on div "Attribute name" at bounding box center [813, 661] width 69 height 15
click at [881, 660] on input at bounding box center [898, 662] width 81 height 28
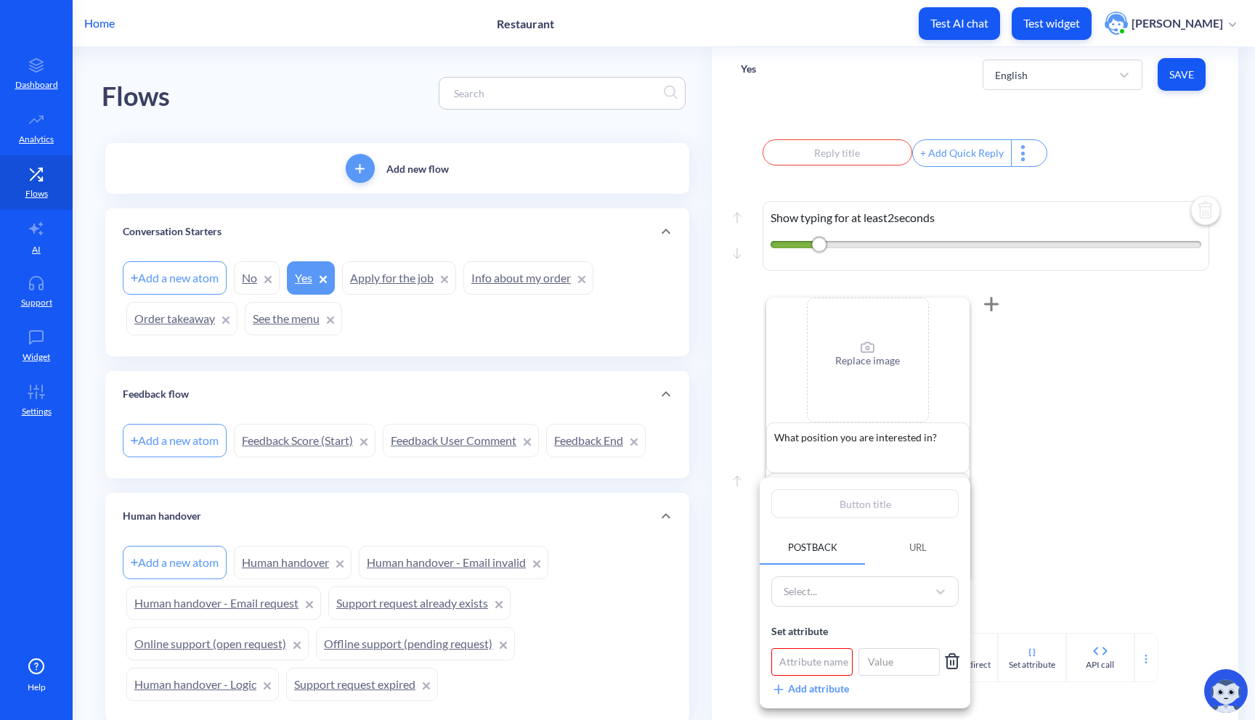
click at [948, 662] on icon at bounding box center [951, 661] width 17 height 17
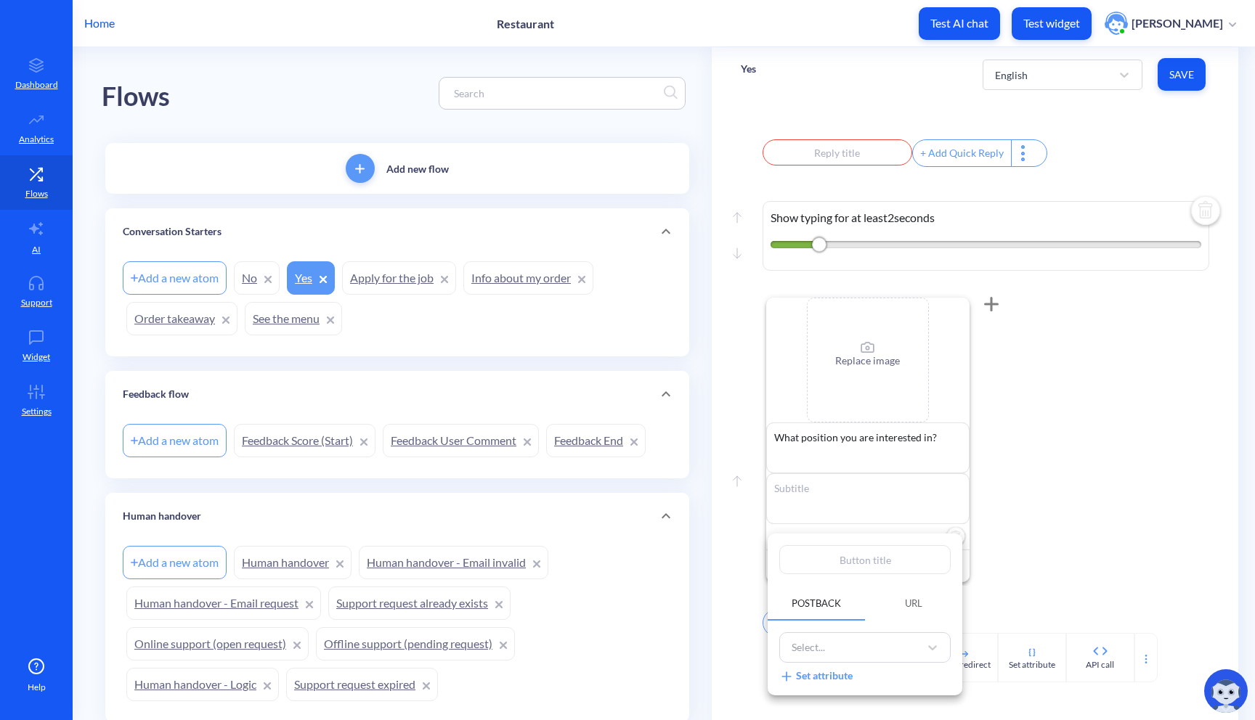
click at [857, 566] on input "text" at bounding box center [864, 559] width 171 height 29
click at [831, 513] on div at bounding box center [627, 360] width 1255 height 720
click at [823, 550] on input "text" at bounding box center [867, 537] width 203 height 26
click at [889, 562] on input "text" at bounding box center [864, 559] width 171 height 29
paste input "waiter"
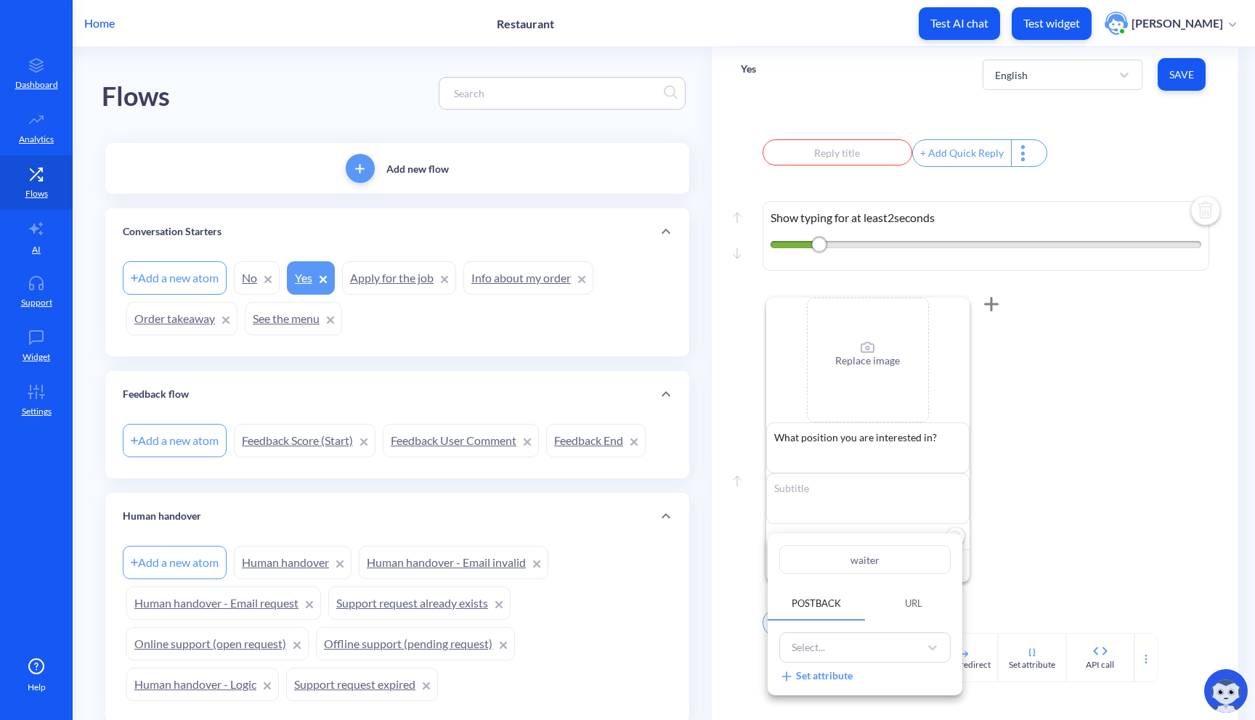
click at [1033, 536] on div at bounding box center [627, 360] width 1255 height 720
click at [875, 577] on div "add button" at bounding box center [867, 566] width 203 height 32
click at [881, 573] on input "text" at bounding box center [867, 563] width 203 height 26
click at [879, 574] on input "text" at bounding box center [864, 572] width 171 height 29
paste input "kitchen staff"
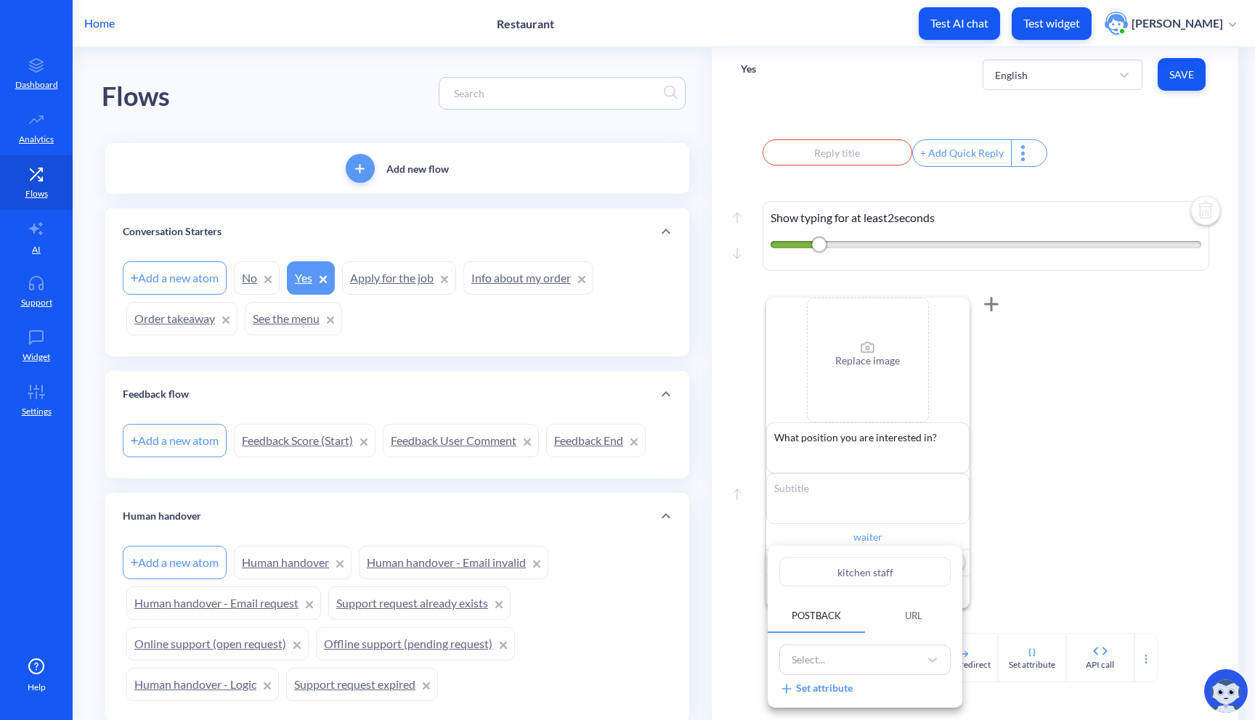
click at [1083, 549] on div at bounding box center [627, 360] width 1255 height 720
click at [887, 603] on div "add button" at bounding box center [867, 593] width 203 height 32
click at [887, 602] on input "text" at bounding box center [867, 590] width 203 height 26
click at [876, 574] on input "text" at bounding box center [864, 572] width 171 height 29
paste input "bartender"
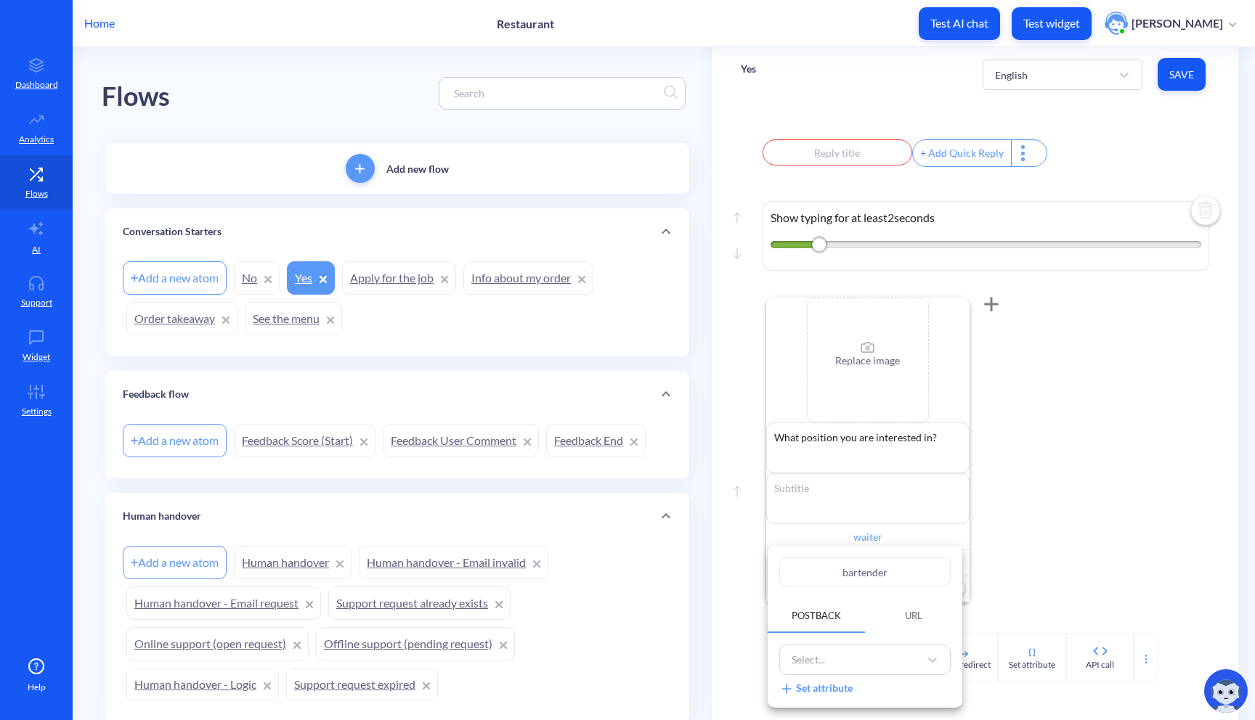
click at [1078, 555] on div at bounding box center [627, 360] width 1255 height 720
click at [1162, 66] on button "Save" at bounding box center [1181, 74] width 48 height 33
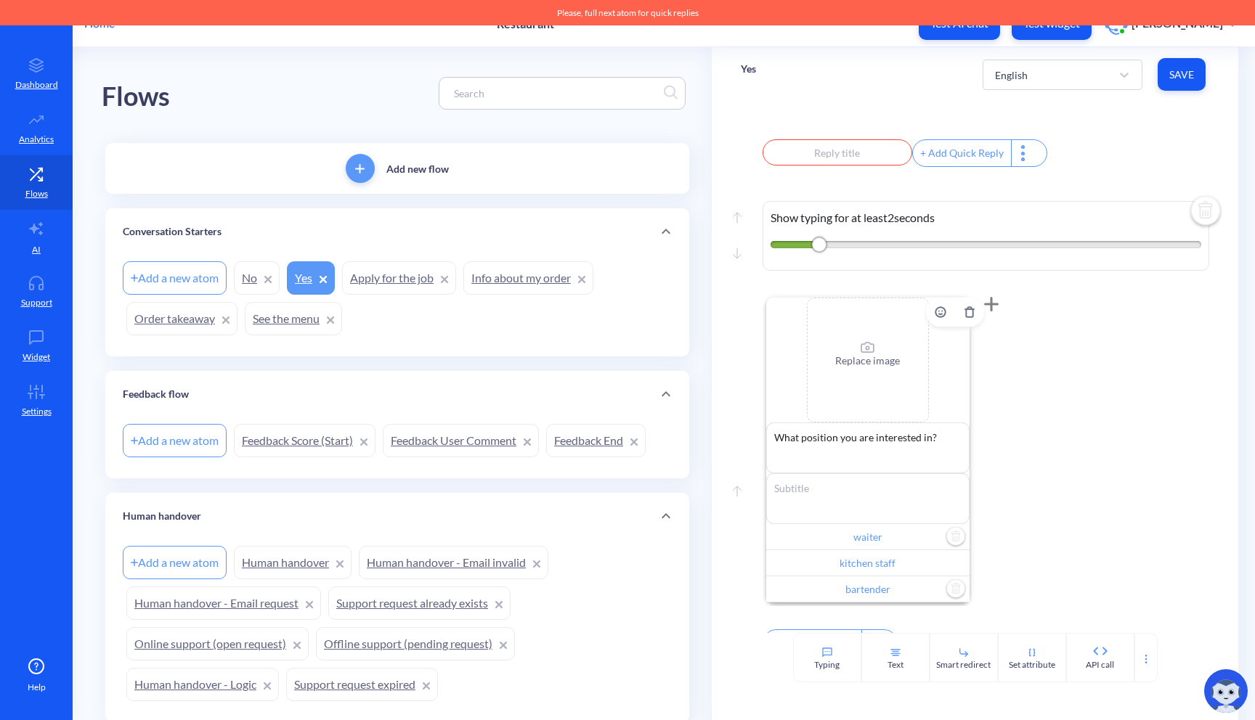
click at [862, 546] on input "waiter" at bounding box center [867, 537] width 203 height 26
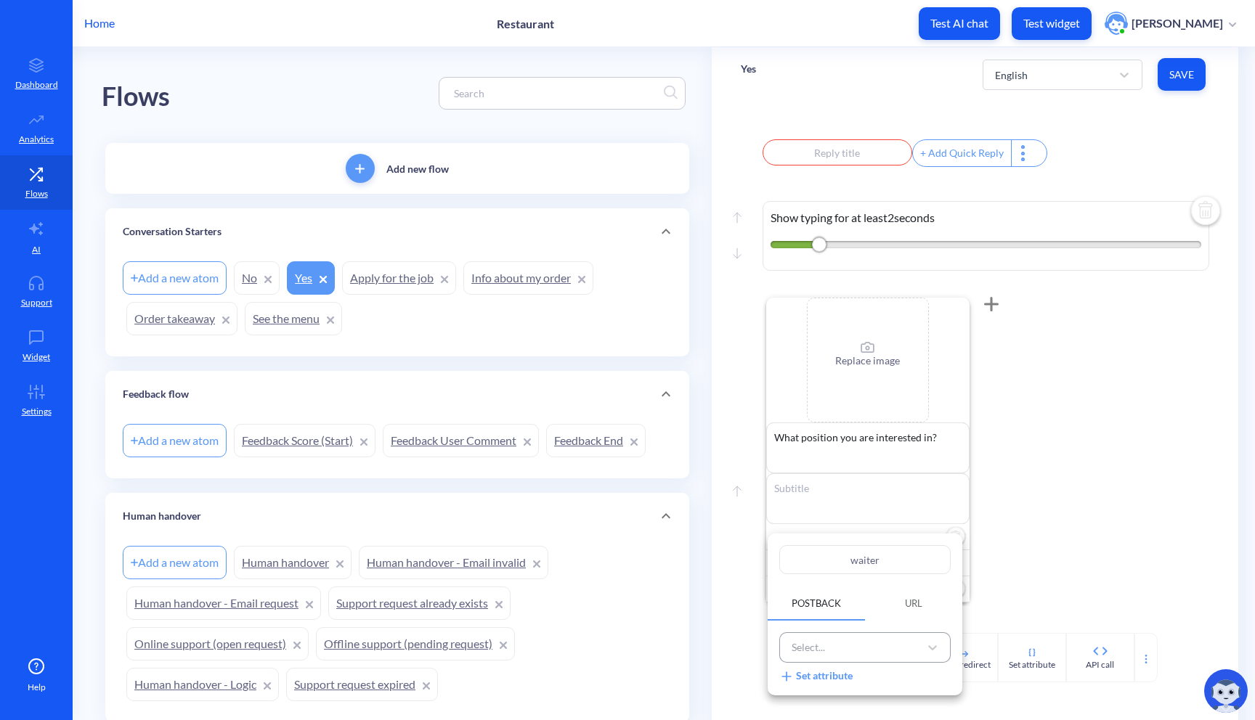
click at [855, 654] on div "Select..." at bounding box center [851, 648] width 135 height 24
click at [858, 642] on div "Select..." at bounding box center [851, 648] width 135 height 24
click at [867, 640] on div "Select..." at bounding box center [851, 648] width 135 height 24
click at [839, 649] on div "Select..." at bounding box center [851, 648] width 135 height 24
click at [881, 603] on span "URL" at bounding box center [913, 603] width 97 height 25
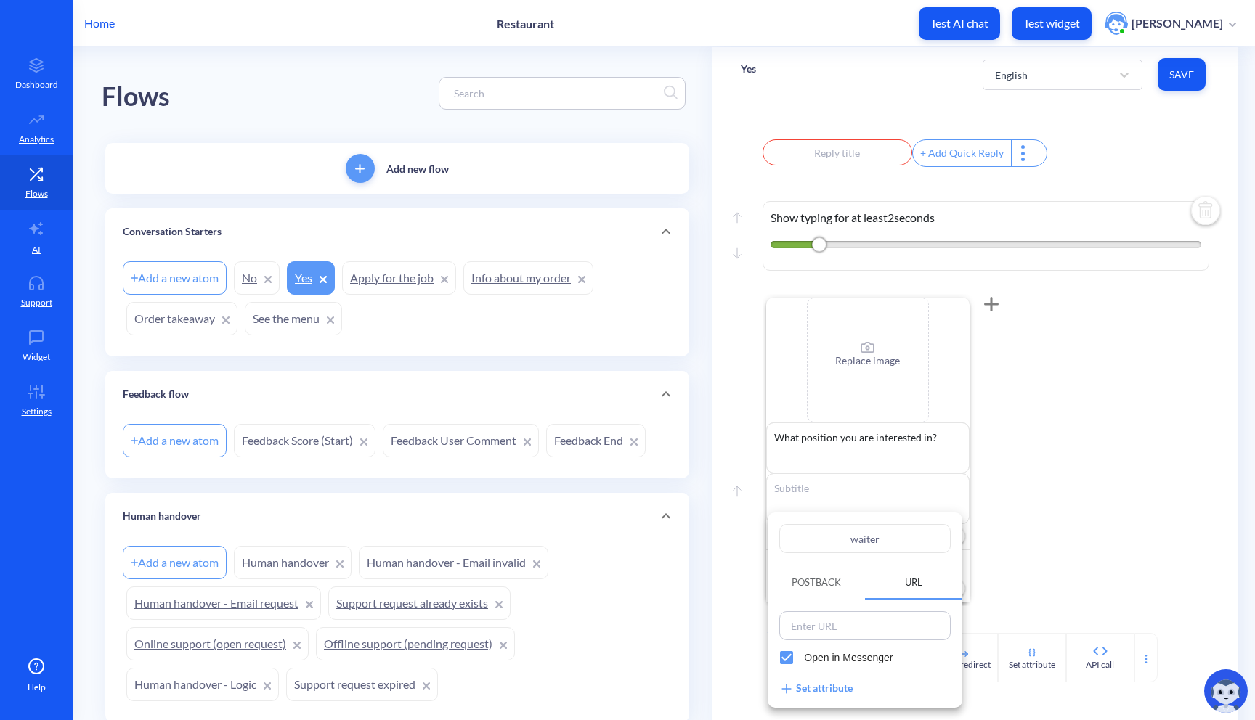
click at [798, 581] on span "Postback" at bounding box center [815, 583] width 49 height 12
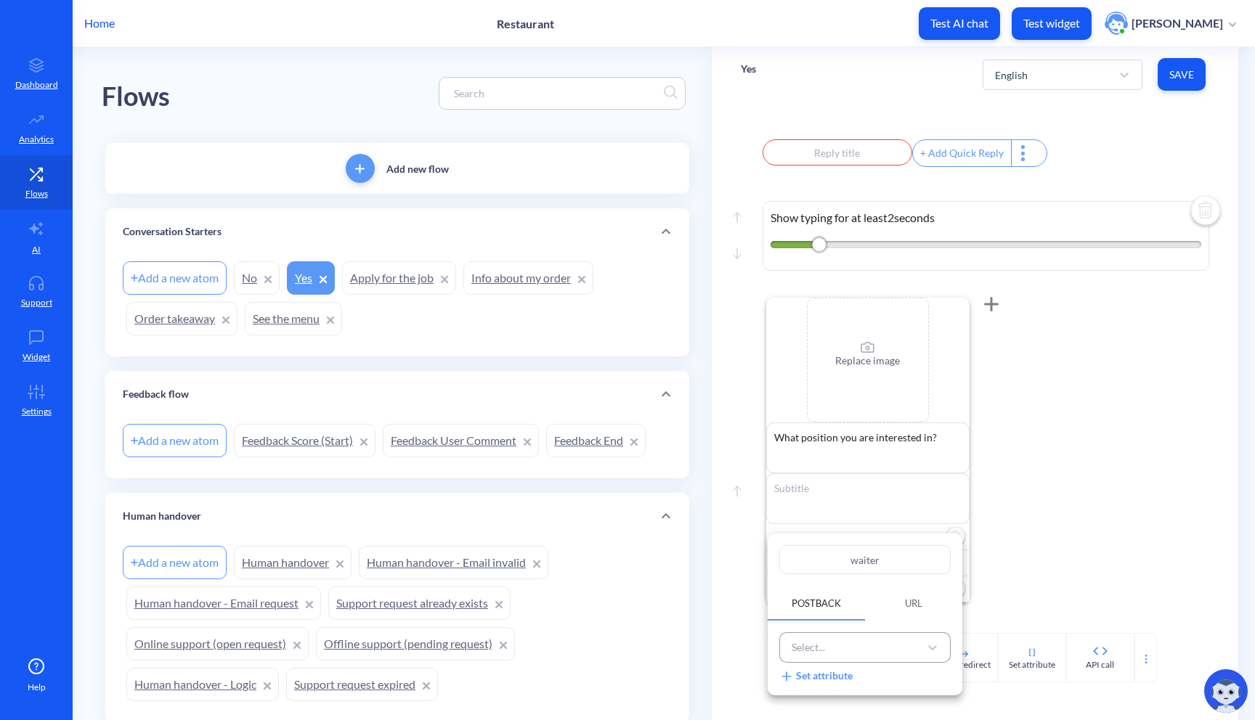
click at [870, 655] on div "Select..." at bounding box center [851, 648] width 135 height 24
click at [876, 561] on div "Default reply" at bounding box center [864, 550] width 171 height 27
click at [1014, 560] on div at bounding box center [627, 360] width 1255 height 720
click at [901, 571] on input "kitchen staff" at bounding box center [867, 563] width 203 height 26
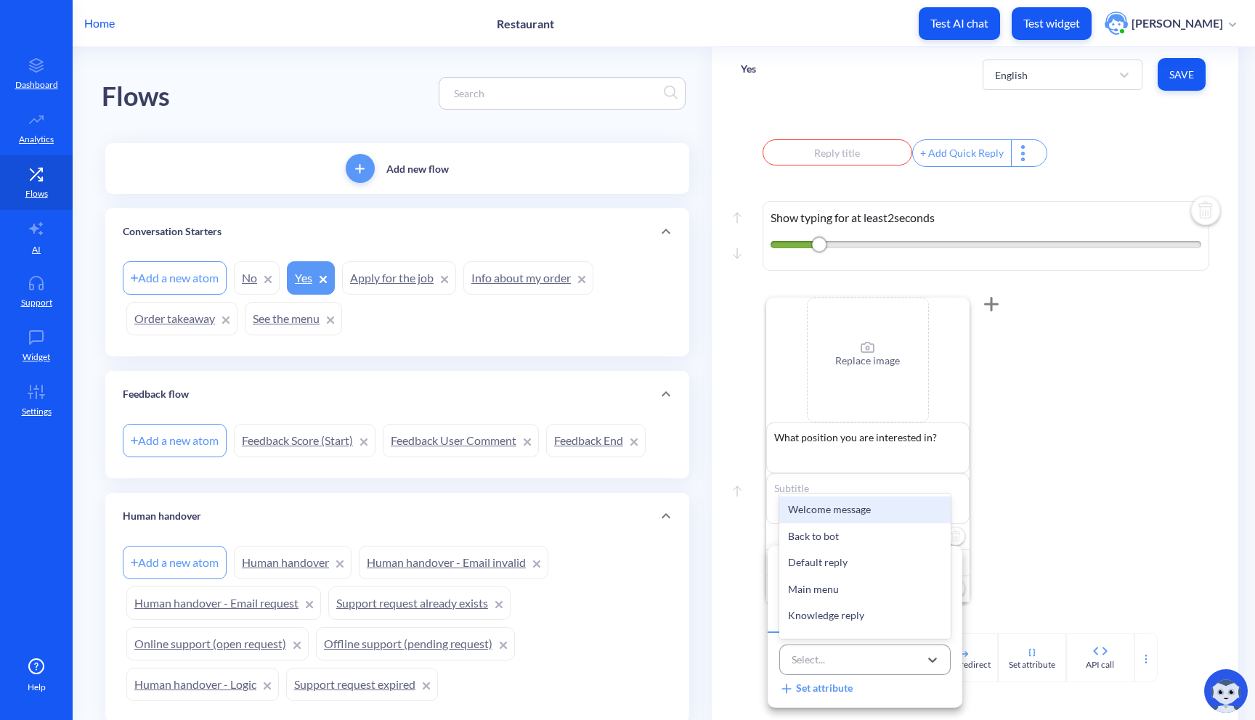
click at [855, 648] on div "Select..." at bounding box center [851, 660] width 135 height 24
click at [845, 569] on div "Default reply" at bounding box center [864, 563] width 171 height 27
click at [1022, 583] on div at bounding box center [627, 360] width 1255 height 720
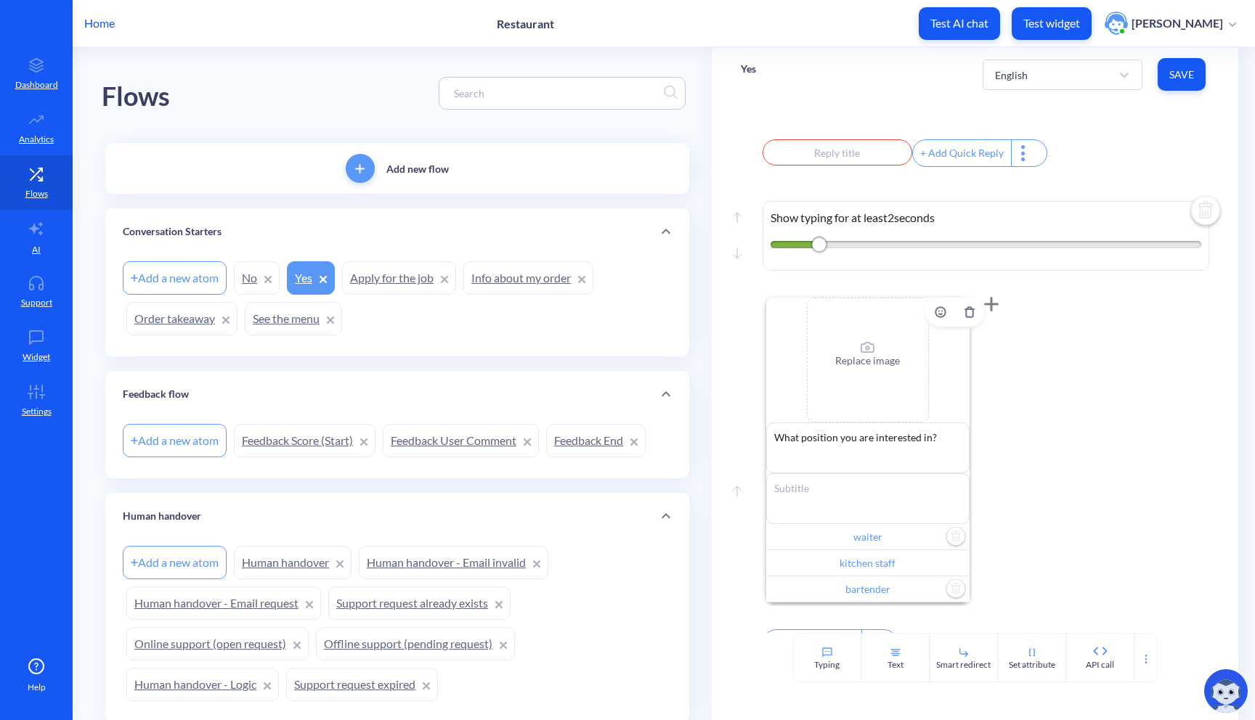
click at [888, 603] on input "bartender" at bounding box center [867, 590] width 203 height 26
click at [839, 685] on div "Set attribute" at bounding box center [815, 688] width 73 height 15
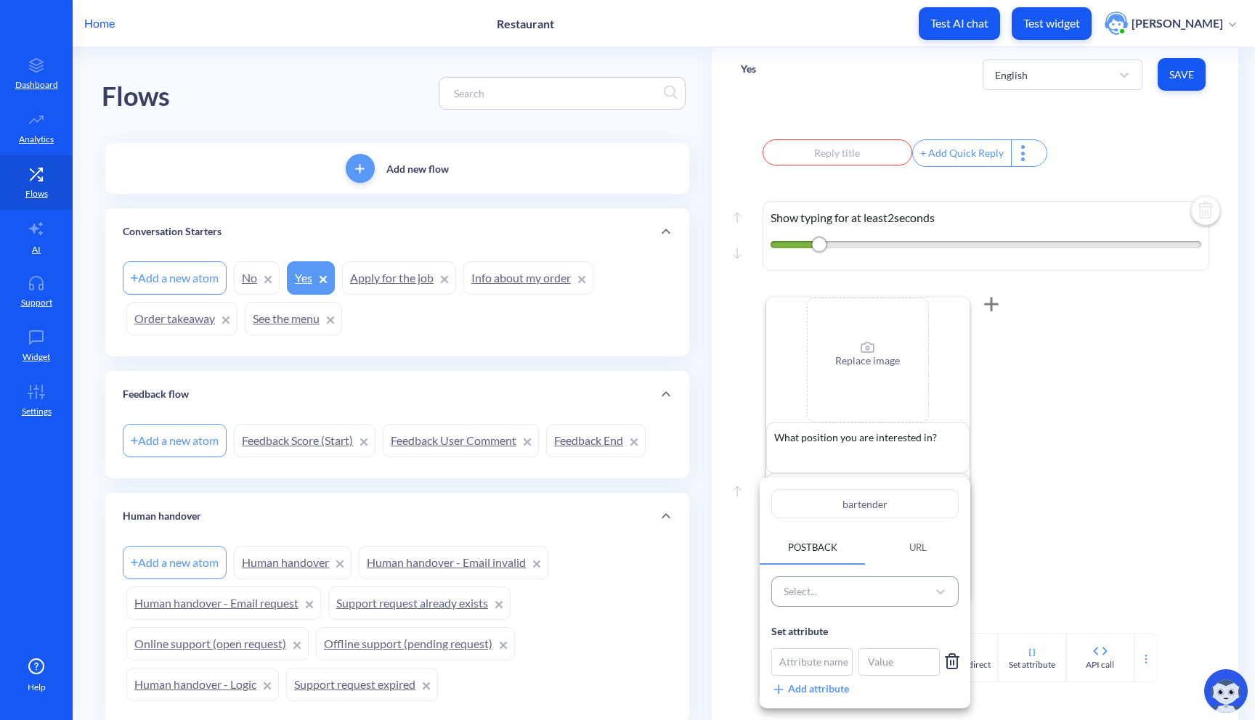
click at [862, 603] on div "Select..." at bounding box center [851, 592] width 151 height 24
click at [848, 502] on div "Default reply" at bounding box center [864, 494] width 187 height 27
click at [1006, 544] on div at bounding box center [627, 360] width 1255 height 720
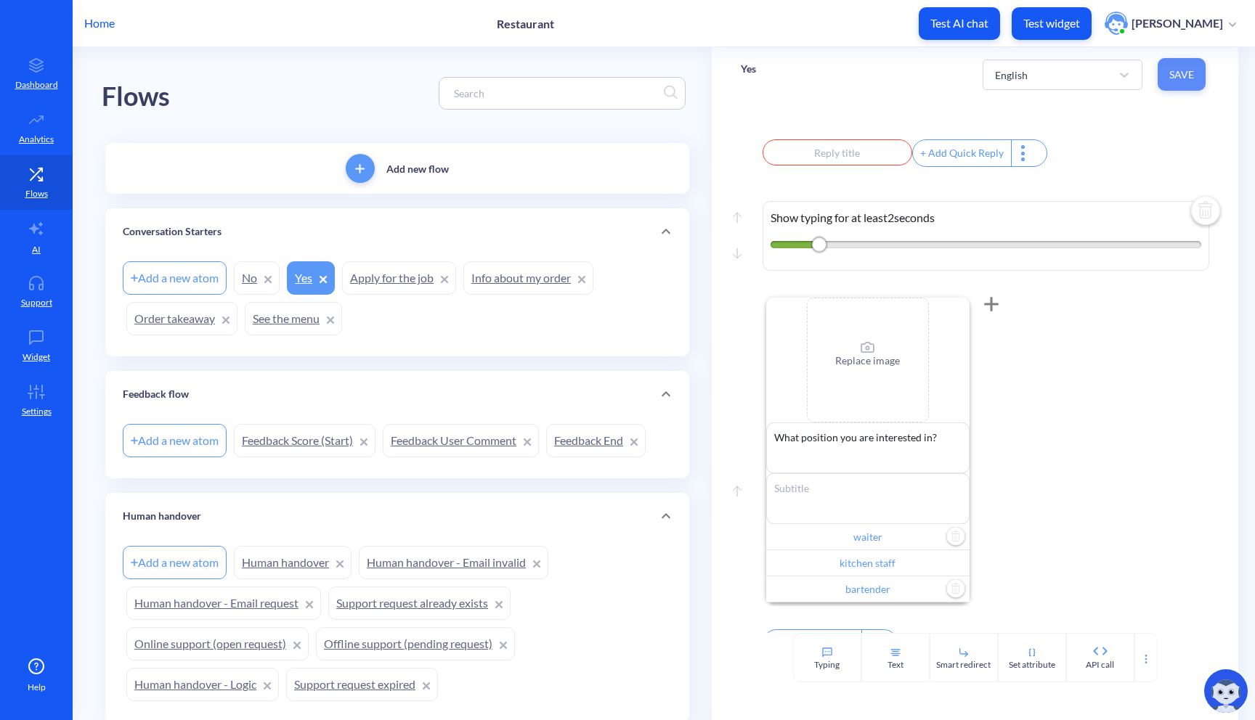
click at [1189, 76] on span "Save" at bounding box center [1181, 75] width 25 height 15
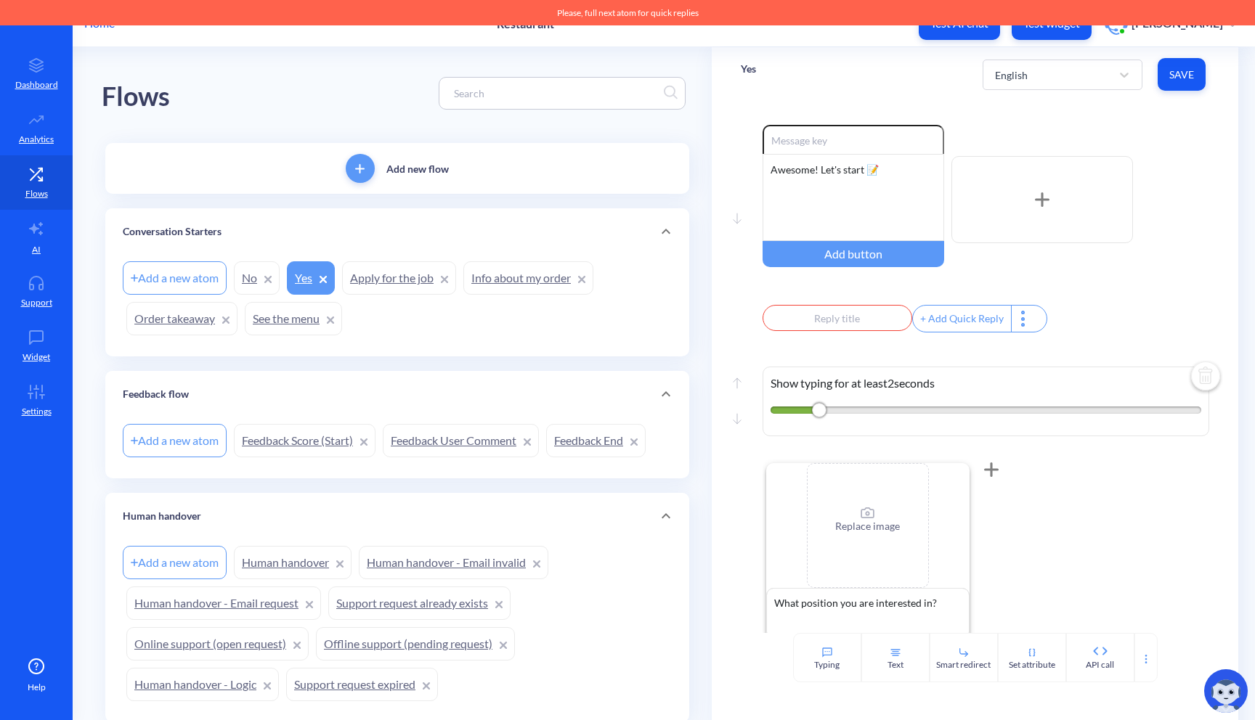
scroll to position [3, 0]
click at [864, 330] on input "text" at bounding box center [837, 321] width 150 height 26
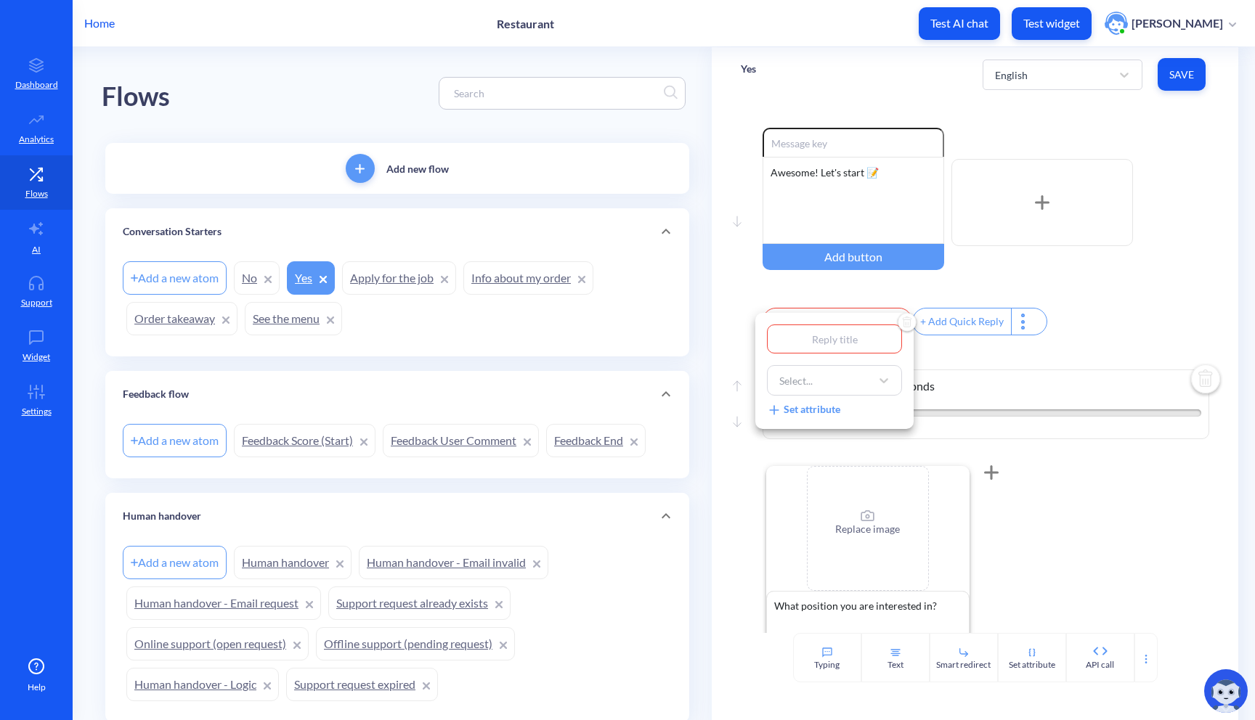
click at [941, 351] on div at bounding box center [627, 360] width 1255 height 720
click at [1017, 330] on div at bounding box center [1023, 322] width 25 height 26
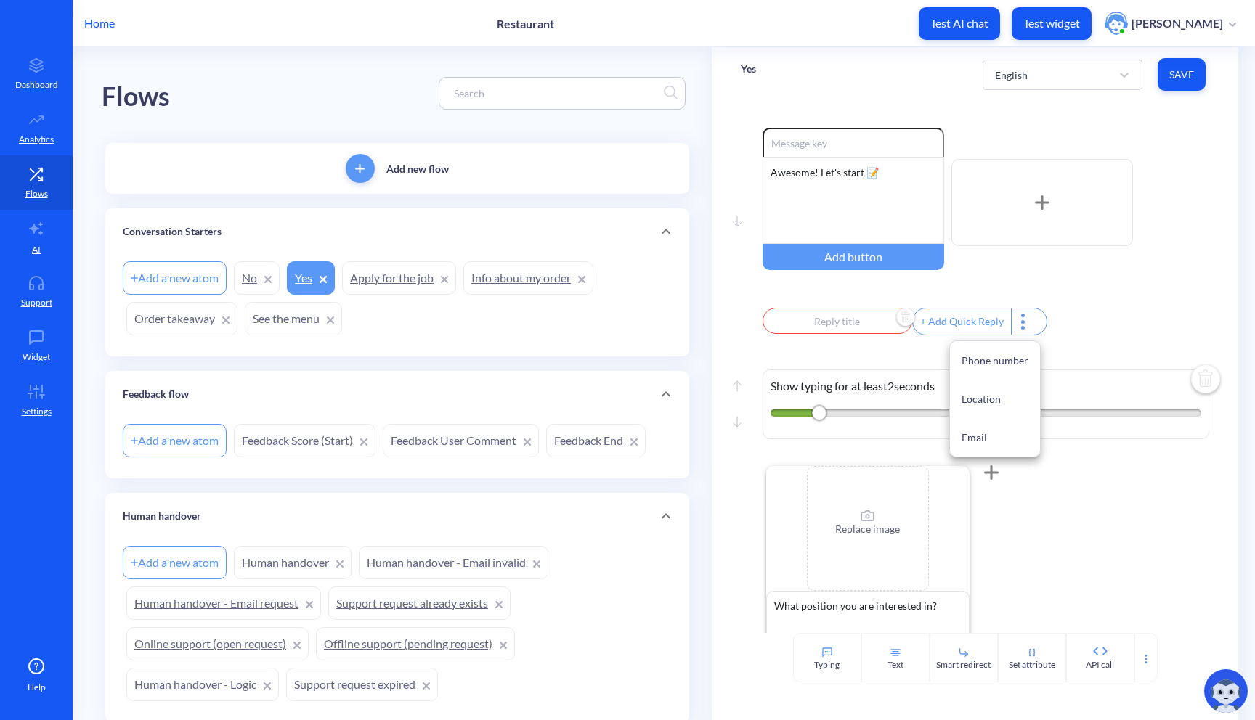
click at [1052, 337] on div at bounding box center [627, 360] width 1255 height 720
click at [825, 330] on input "text" at bounding box center [837, 321] width 150 height 26
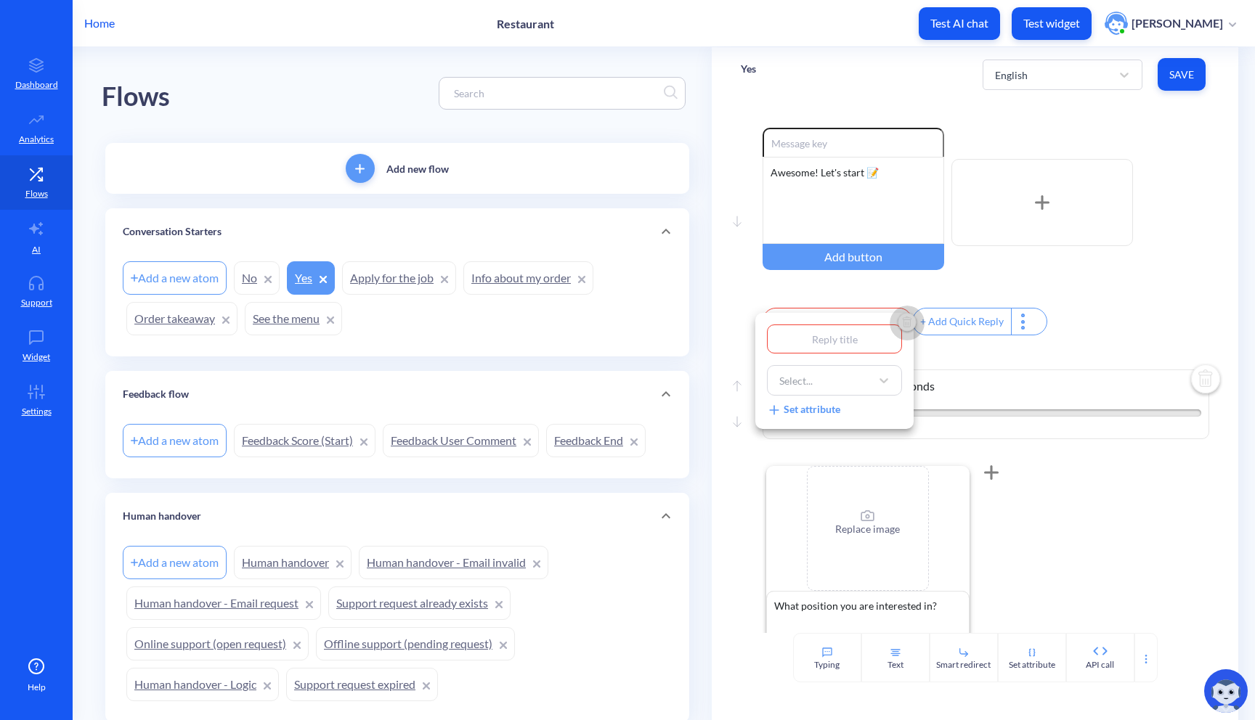
click at [900, 322] on img "Delete" at bounding box center [907, 323] width 22 height 22
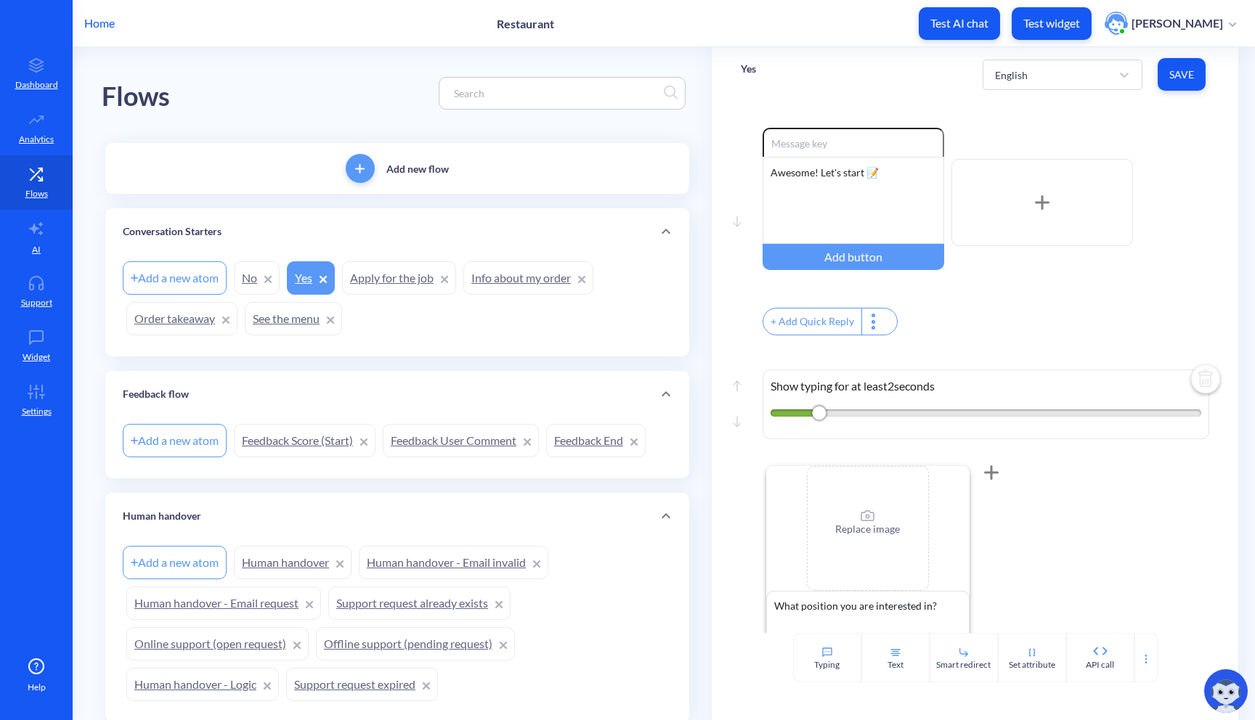
click at [1181, 80] on span "Save" at bounding box center [1181, 75] width 25 height 15
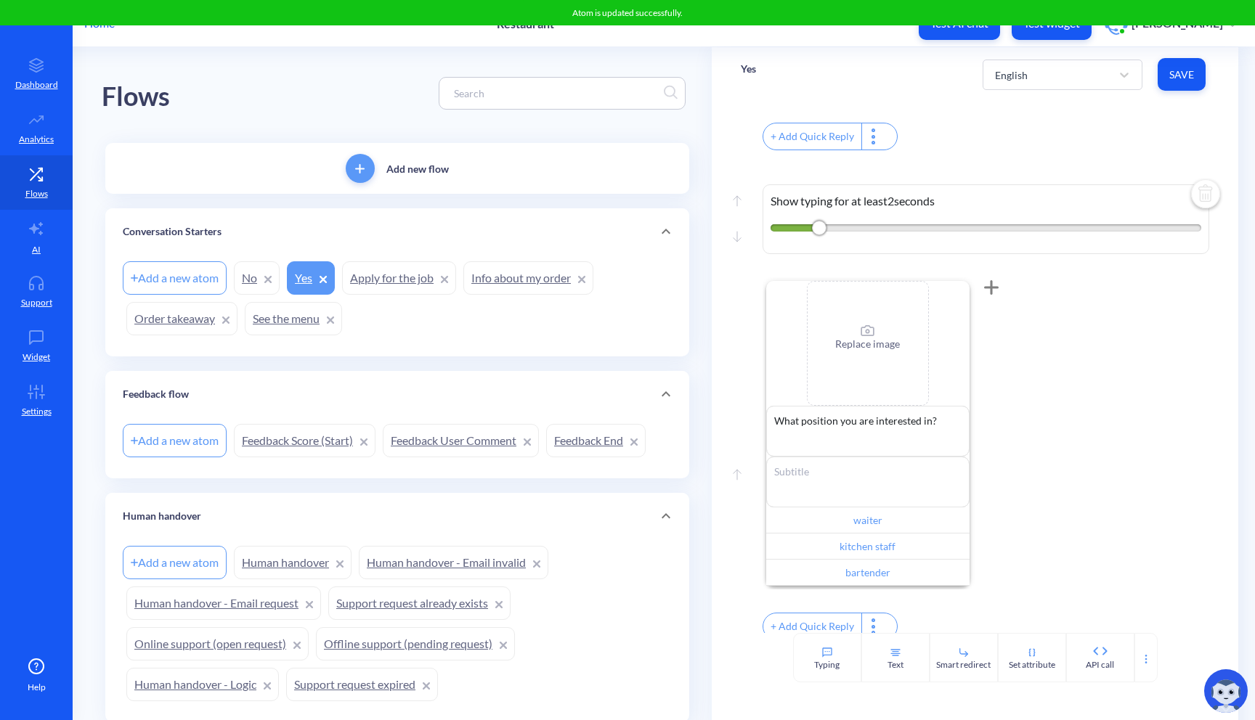
scroll to position [204, 0]
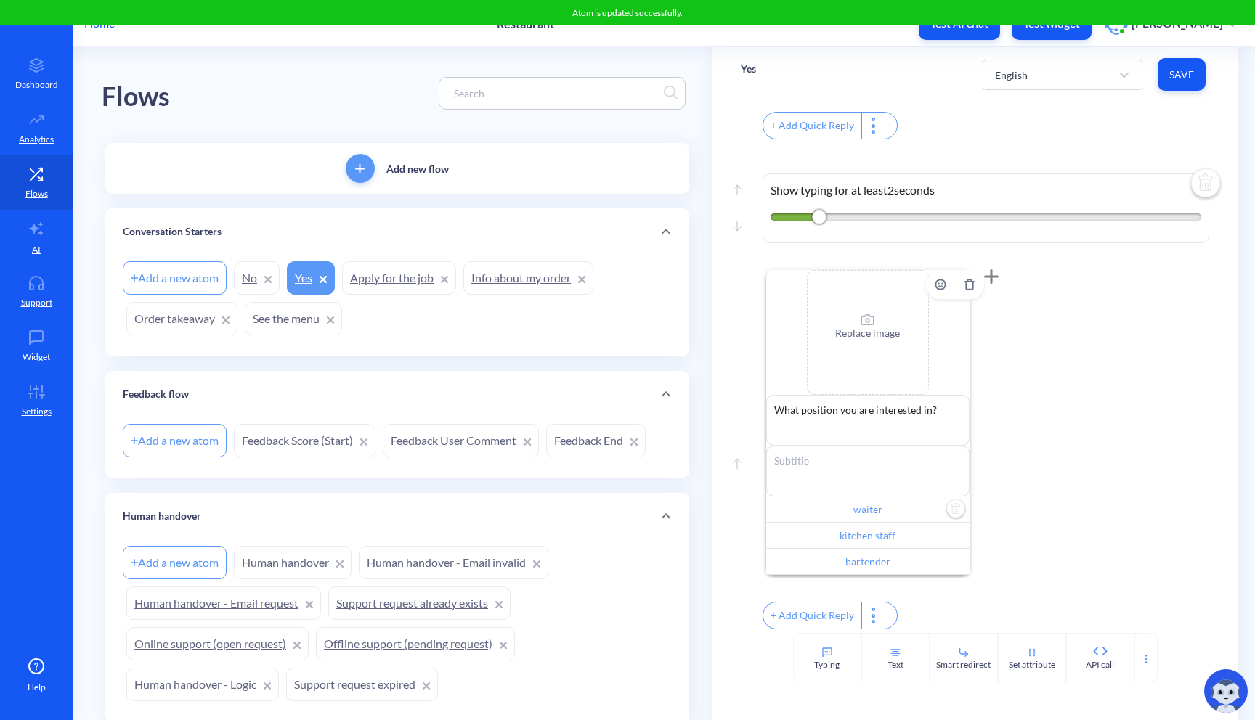
click at [883, 522] on input "waiter" at bounding box center [867, 510] width 203 height 26
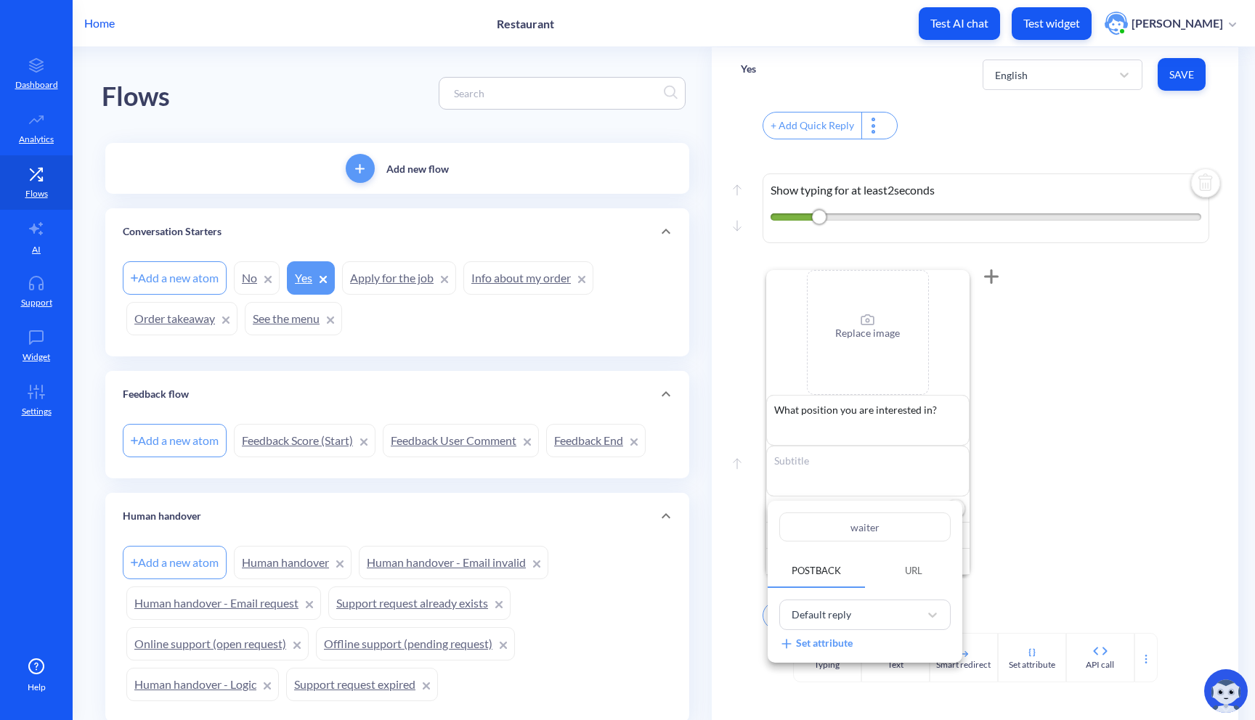
click at [1186, 88] on div at bounding box center [627, 360] width 1255 height 720
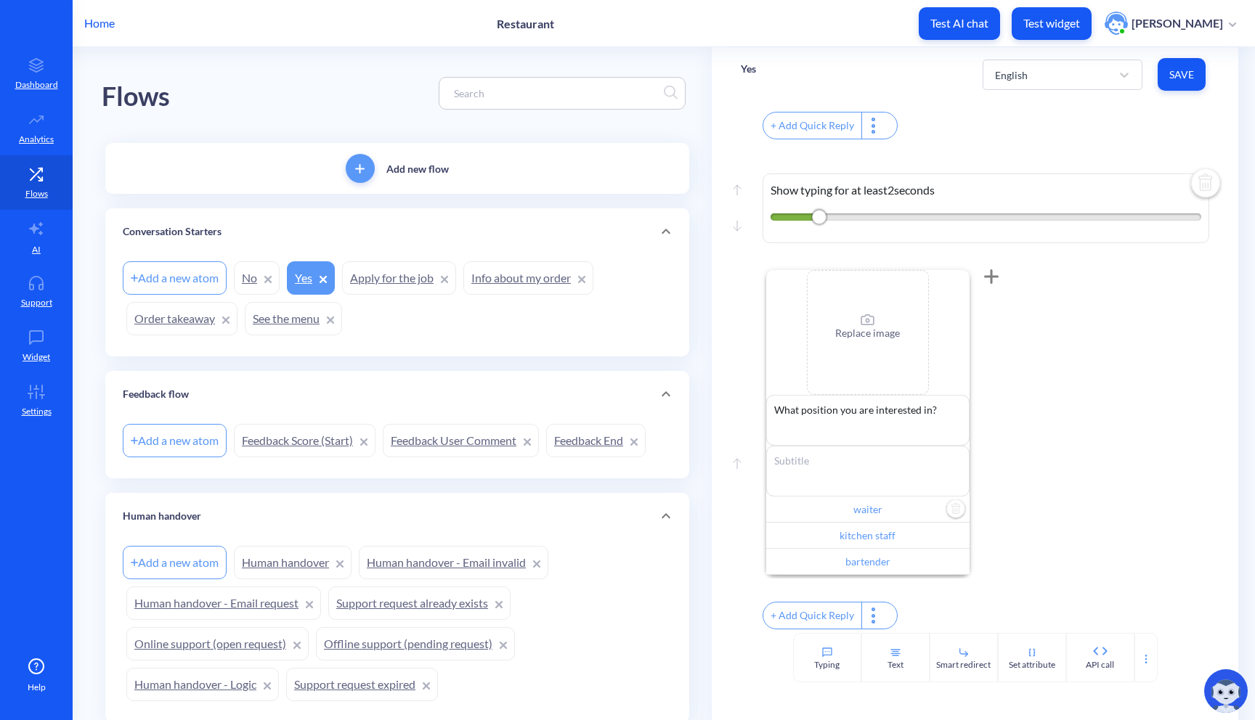
click at [1170, 75] on span "Save" at bounding box center [1181, 75] width 25 height 15
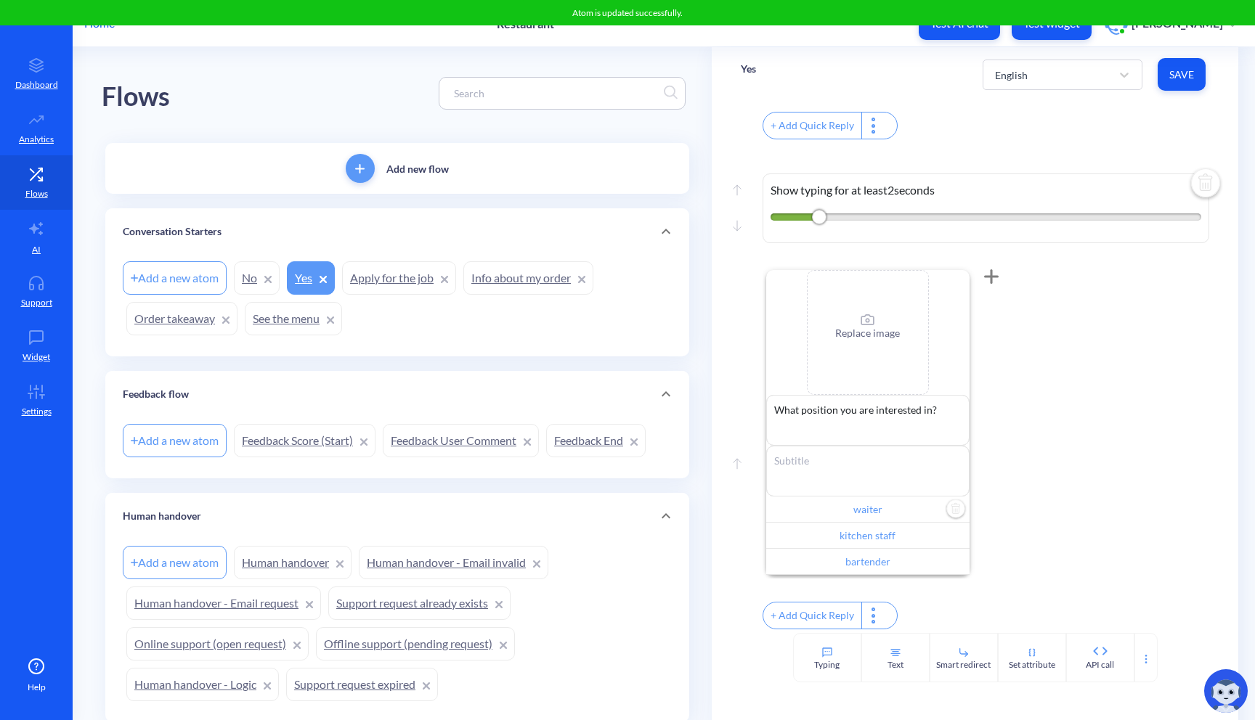
click at [1064, 20] on div "Atom is updated successfully." at bounding box center [627, 12] width 1255 height 25
click at [1051, 32] on button "Test widget" at bounding box center [1051, 23] width 80 height 33
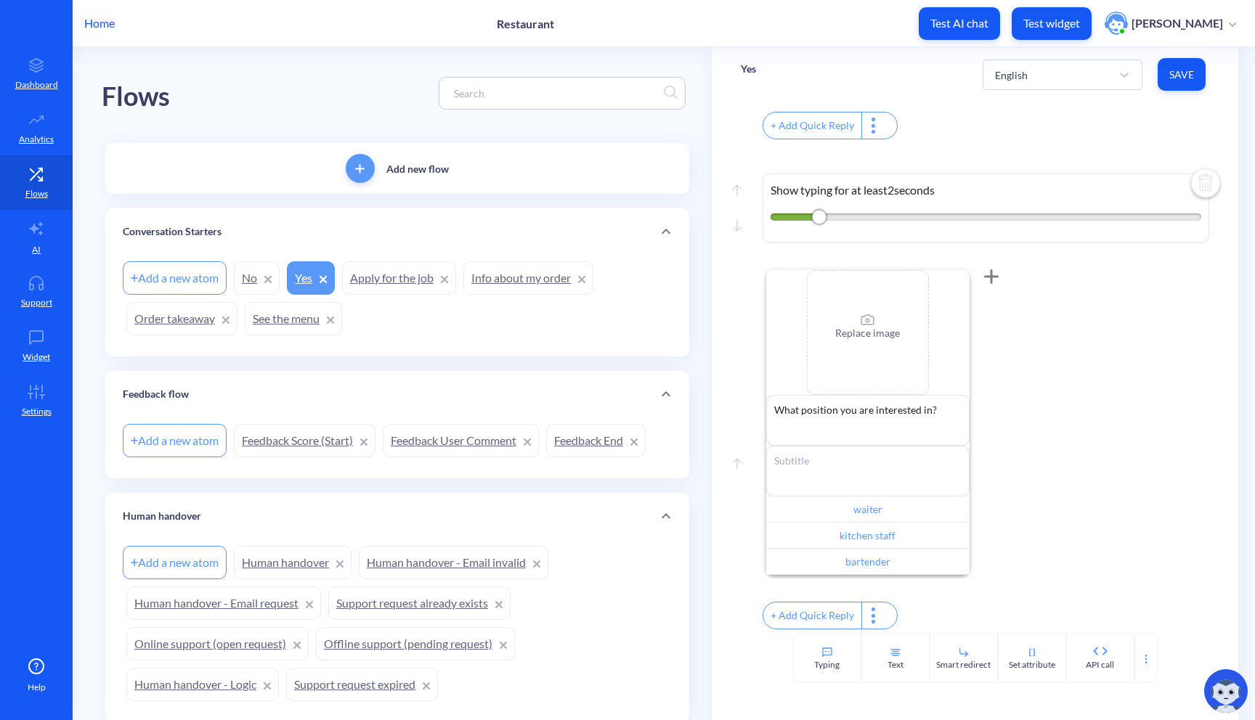
scroll to position [218, 0]
click at [868, 325] on p "Replace image" at bounding box center [867, 332] width 65 height 15
click at [869, 333] on div "Replace image" at bounding box center [867, 339] width 65 height 51
click at [873, 314] on div "Replace image" at bounding box center [867, 339] width 65 height 51
click at [1194, 85] on button "Save" at bounding box center [1181, 74] width 48 height 33
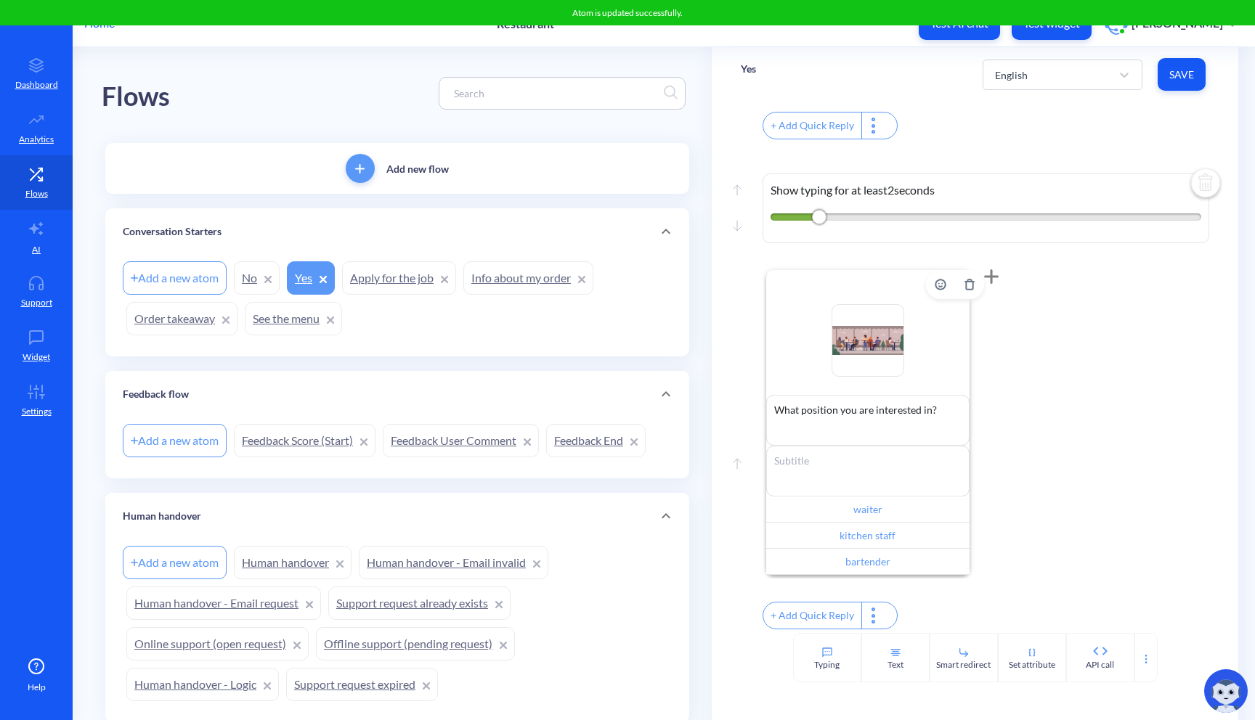
click at [1071, 25] on p "Test widget" at bounding box center [1051, 23] width 57 height 15
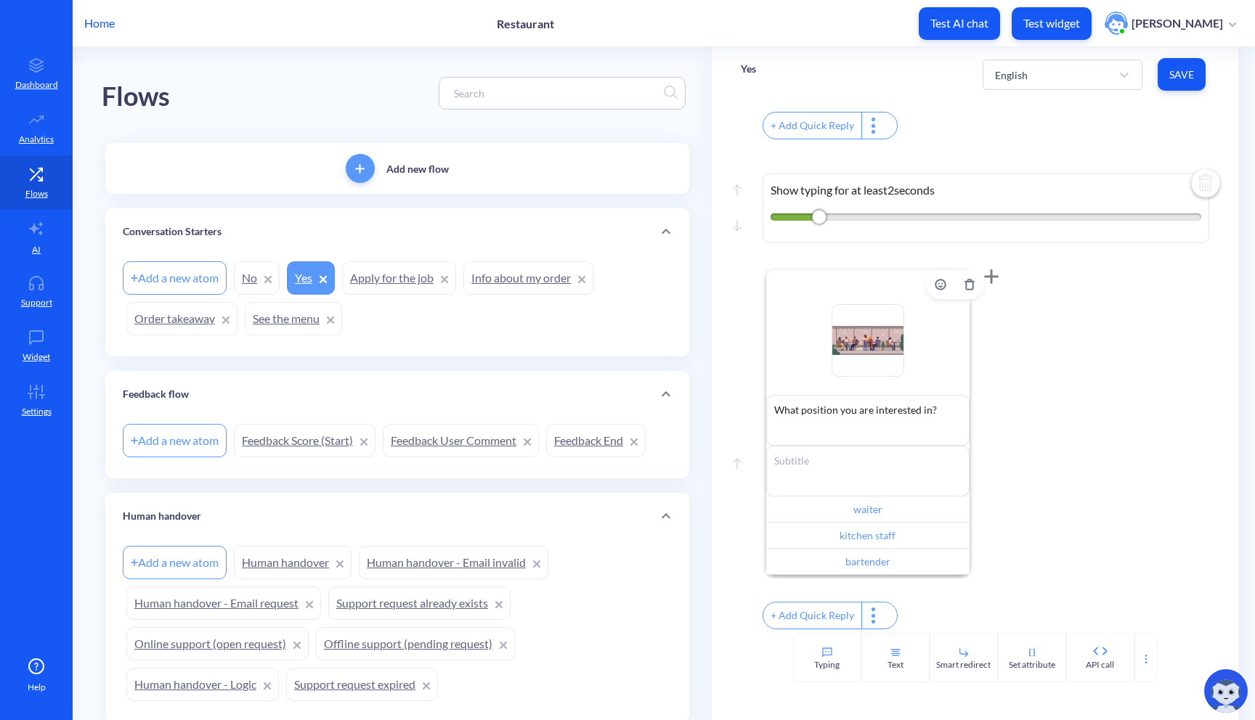
scroll to position [0, 0]
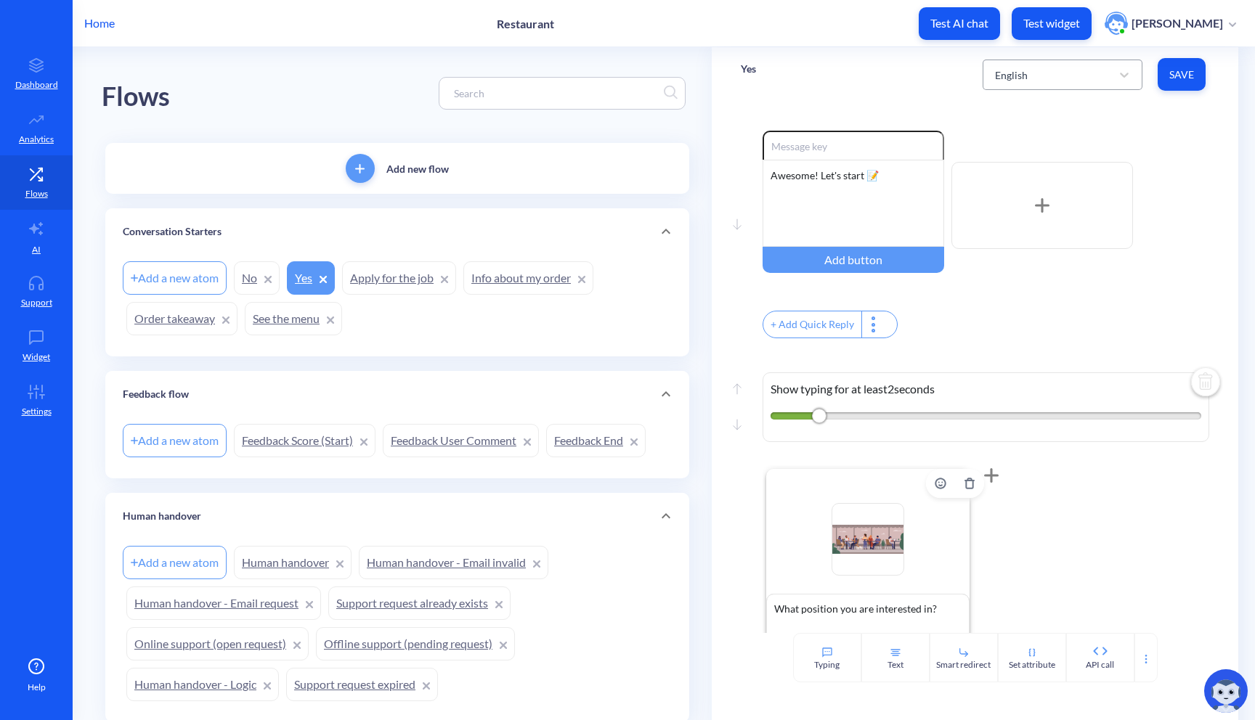
click at [1083, 70] on div "English" at bounding box center [1048, 75] width 123 height 26
click at [1037, 139] on div "Ukrainian" at bounding box center [1062, 139] width 160 height 27
click at [1065, 60] on div "Ukrainian" at bounding box center [1062, 75] width 160 height 30
click at [1022, 123] on div "English" at bounding box center [1062, 112] width 160 height 27
click at [1050, 70] on div "English" at bounding box center [1048, 75] width 123 height 26
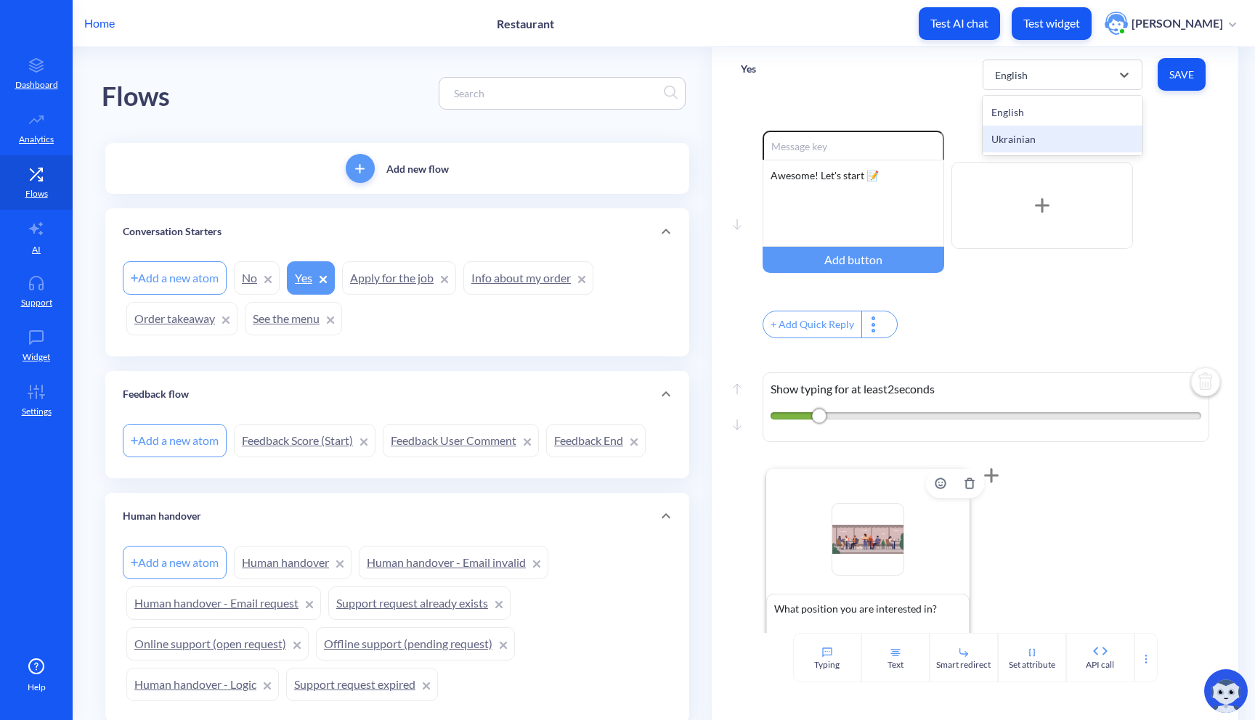
click at [1019, 135] on div "Ukrainian" at bounding box center [1062, 139] width 160 height 27
click at [1038, 78] on div "Ukrainian" at bounding box center [1048, 75] width 123 height 26
click at [1011, 113] on div "English" at bounding box center [1062, 112] width 160 height 27
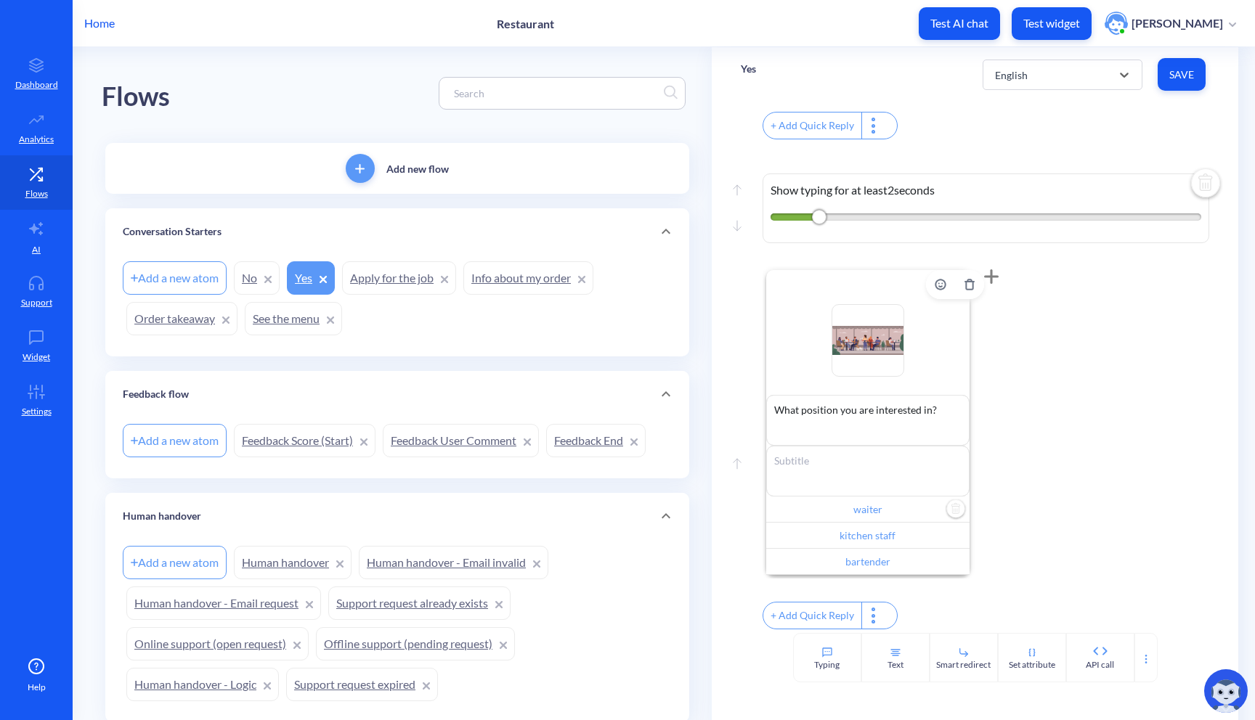
click at [897, 501] on input "waiter" at bounding box center [867, 510] width 203 height 26
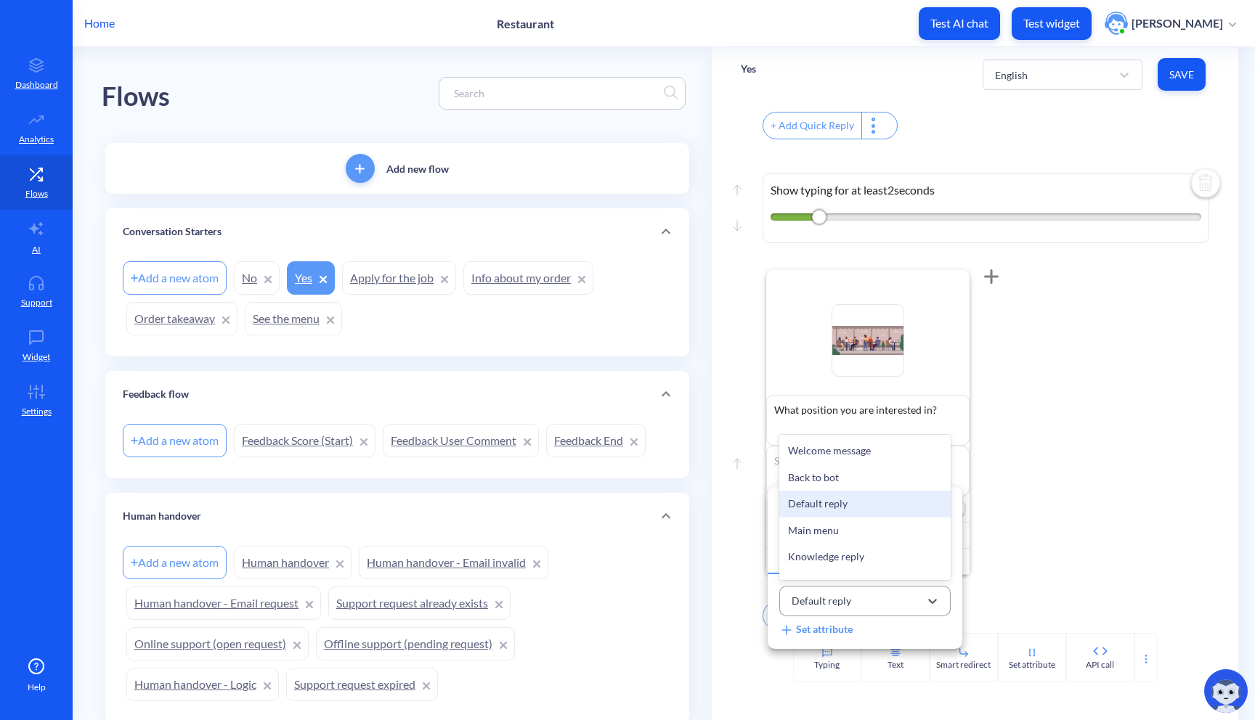
click at [895, 594] on div "Default reply" at bounding box center [851, 602] width 135 height 24
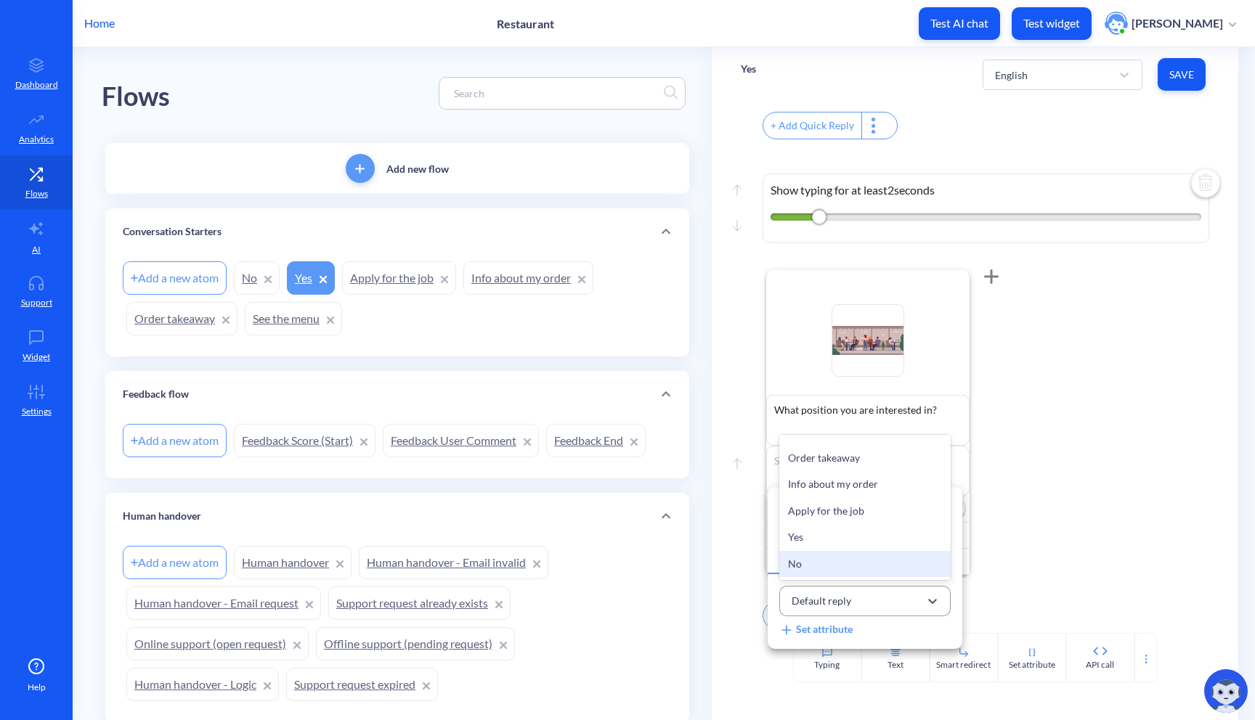
click at [891, 609] on div "Default reply" at bounding box center [851, 602] width 135 height 24
click at [855, 592] on div "Default reply" at bounding box center [851, 602] width 135 height 24
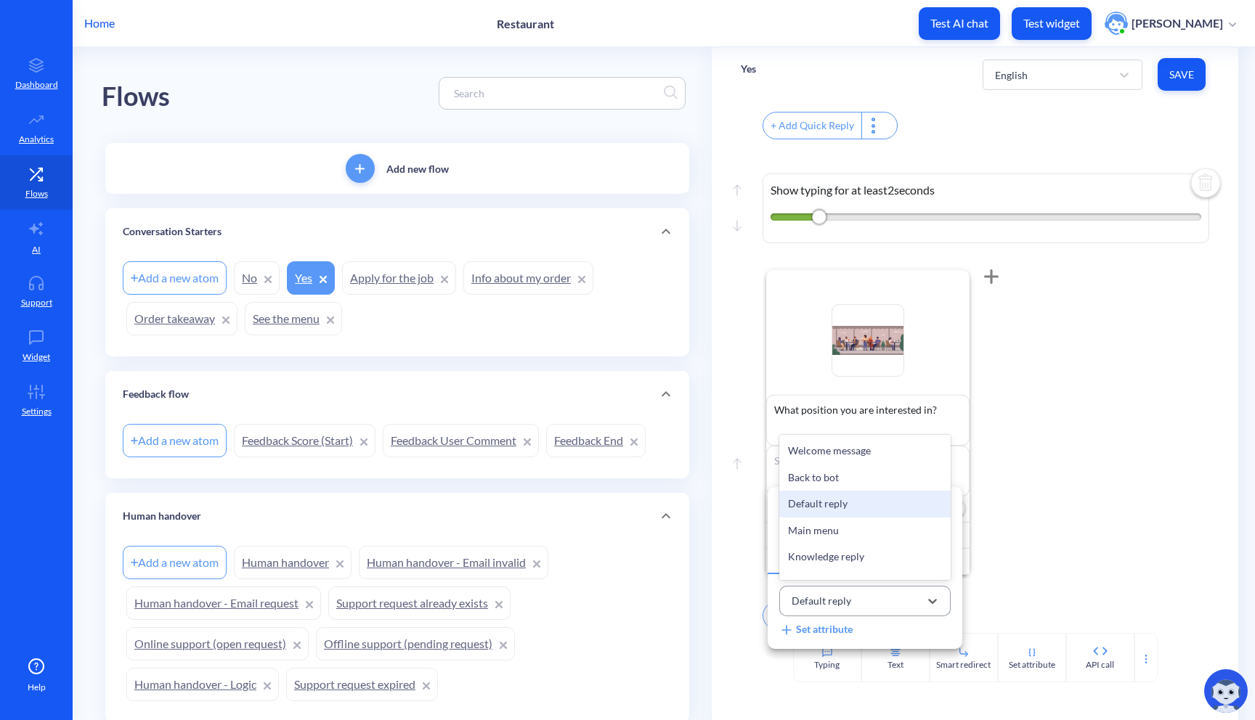
click at [866, 600] on div "Default reply" at bounding box center [851, 602] width 135 height 24
click at [263, 163] on div at bounding box center [627, 360] width 1255 height 720
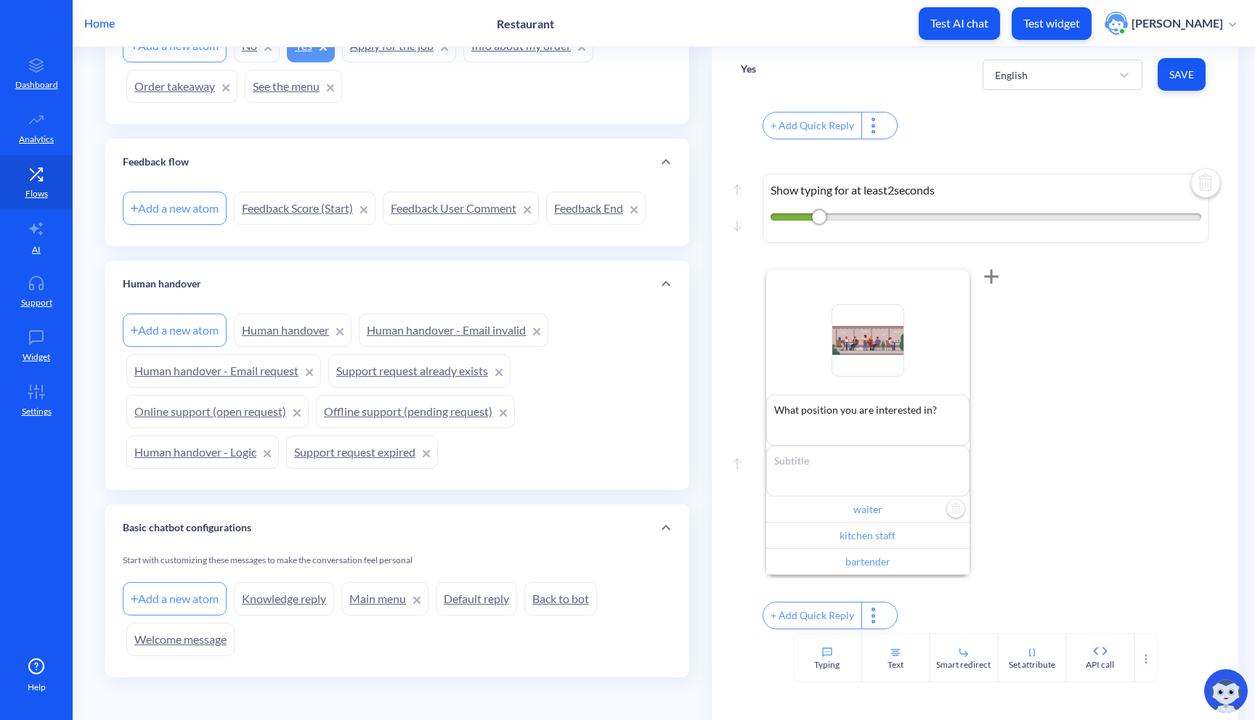
scroll to position [237, 0]
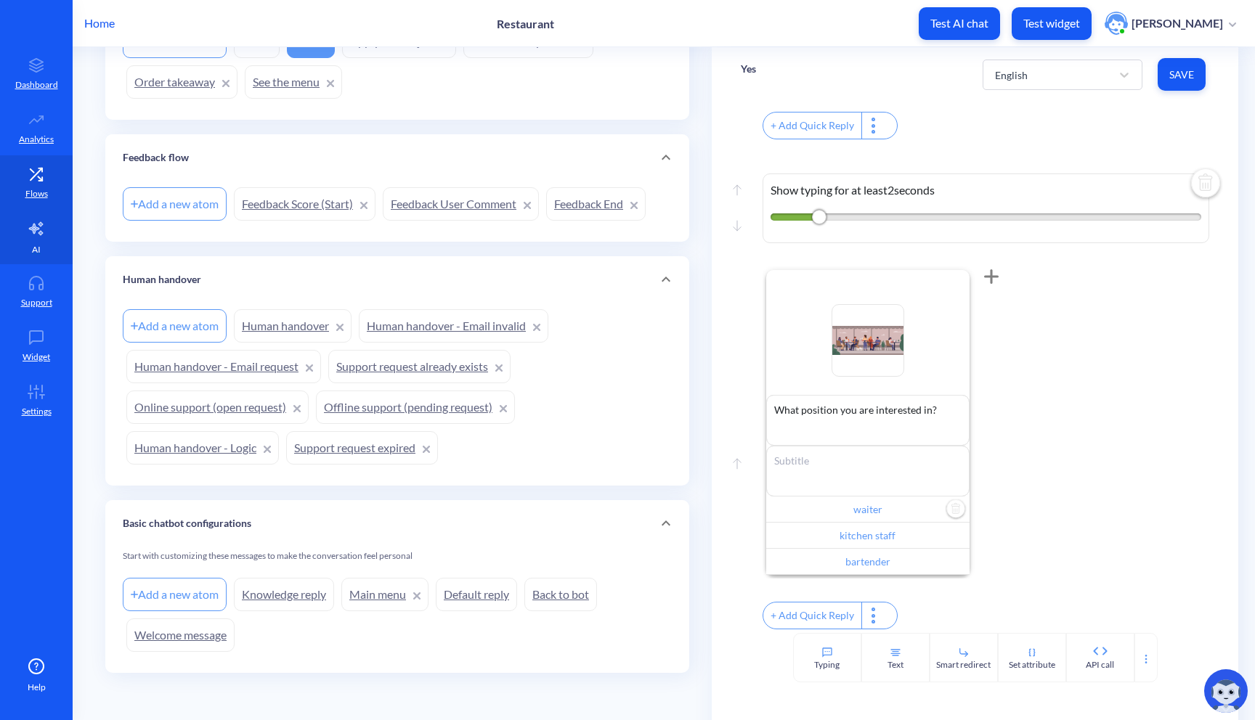
click at [40, 240] on link "AI" at bounding box center [36, 237] width 73 height 54
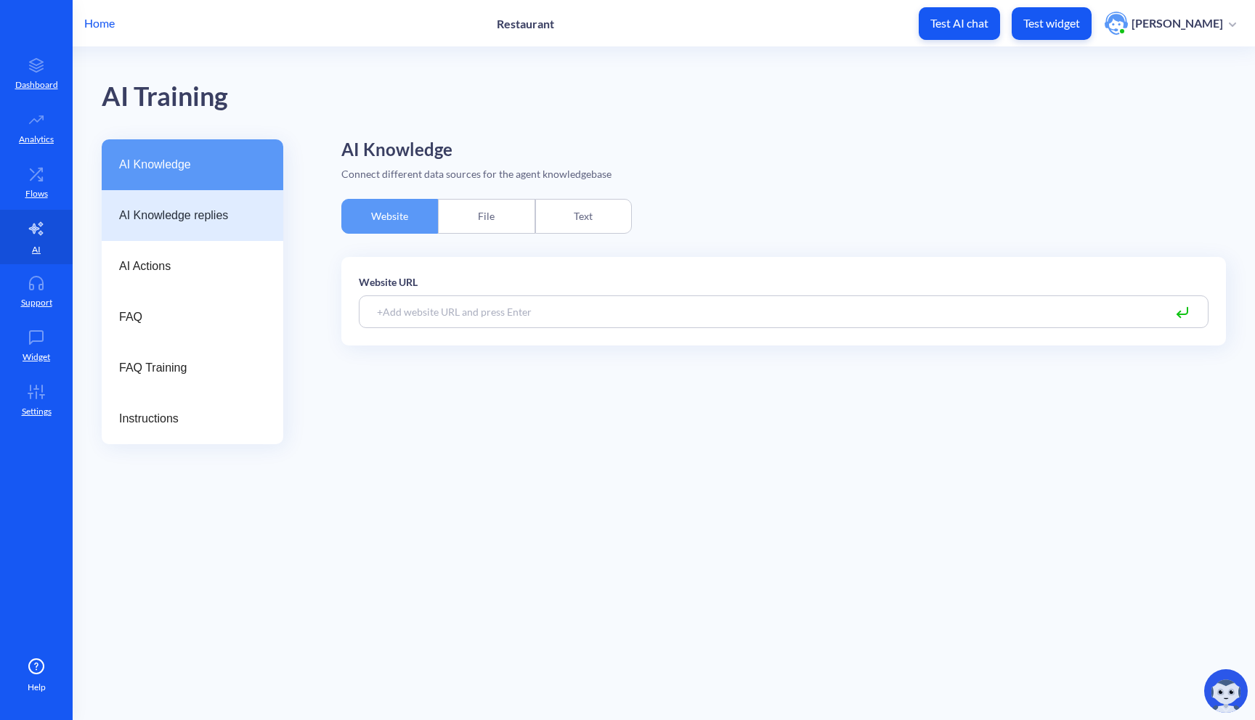
click at [175, 216] on span "AI Knowledge replies" at bounding box center [186, 215] width 135 height 17
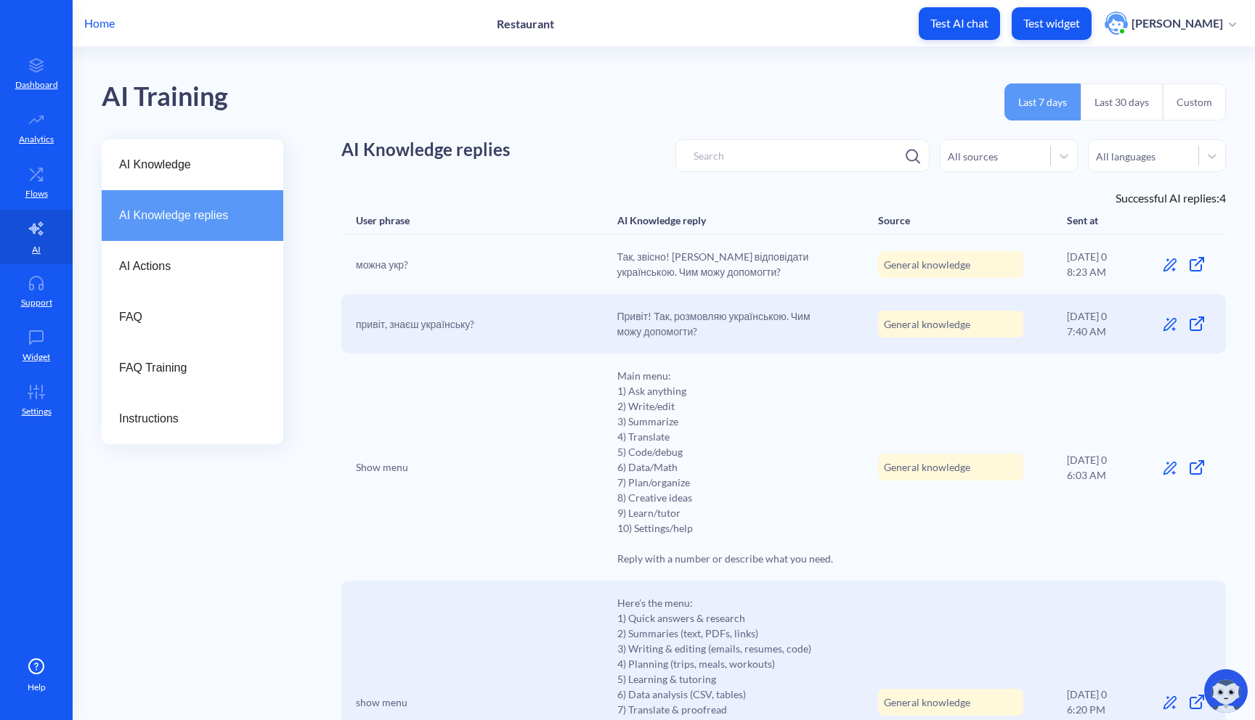
click at [677, 270] on span "Так, звісно! Можу відповідати українською. Чим можу допомогти?" at bounding box center [726, 264] width 218 height 30
click at [675, 321] on span "Привіт! Так, розмовляю українською. Чим можу допомогти?" at bounding box center [726, 324] width 218 height 30
click at [190, 250] on div "AI Actions" at bounding box center [193, 266] width 182 height 51
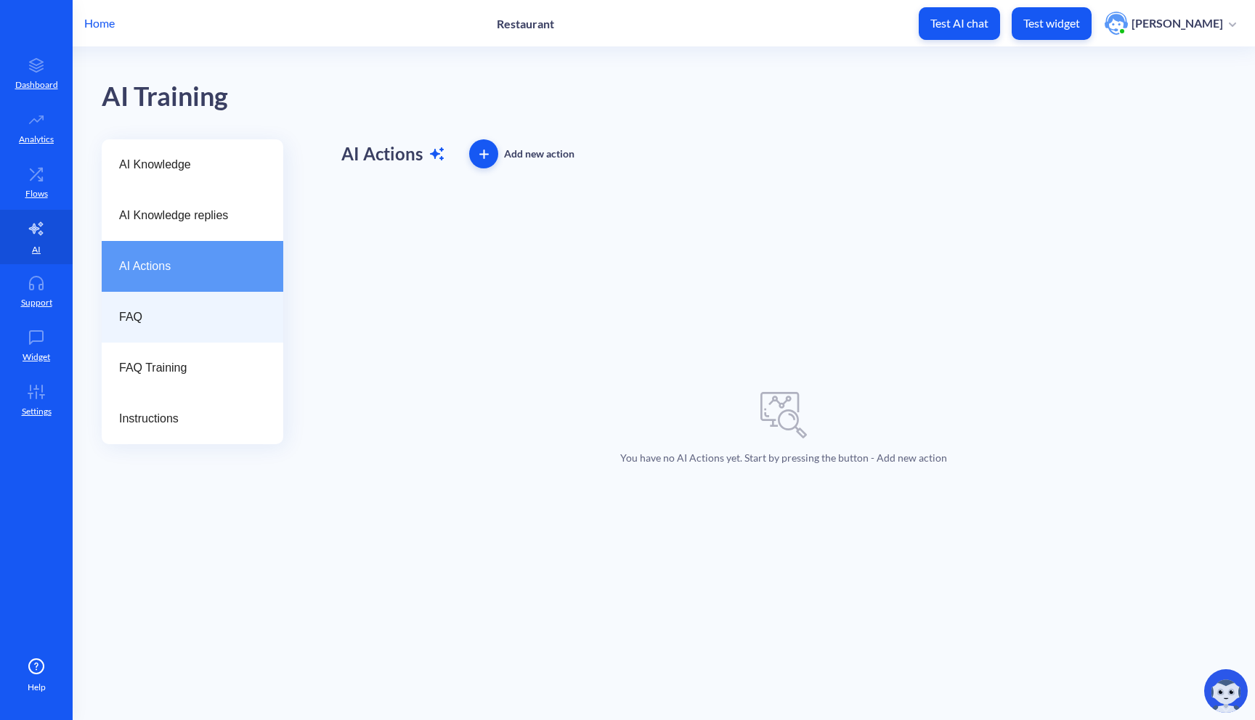
click at [190, 309] on span "FAQ" at bounding box center [186, 317] width 135 height 17
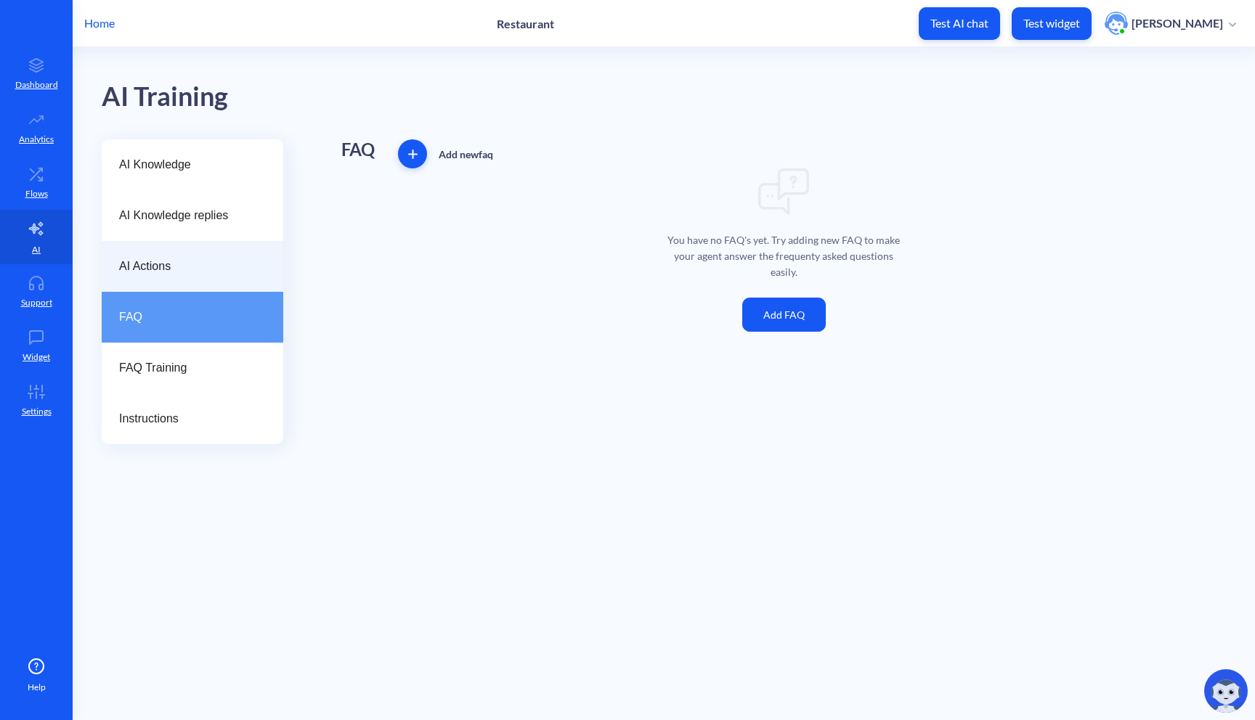
click at [213, 265] on span "AI Actions" at bounding box center [186, 266] width 135 height 17
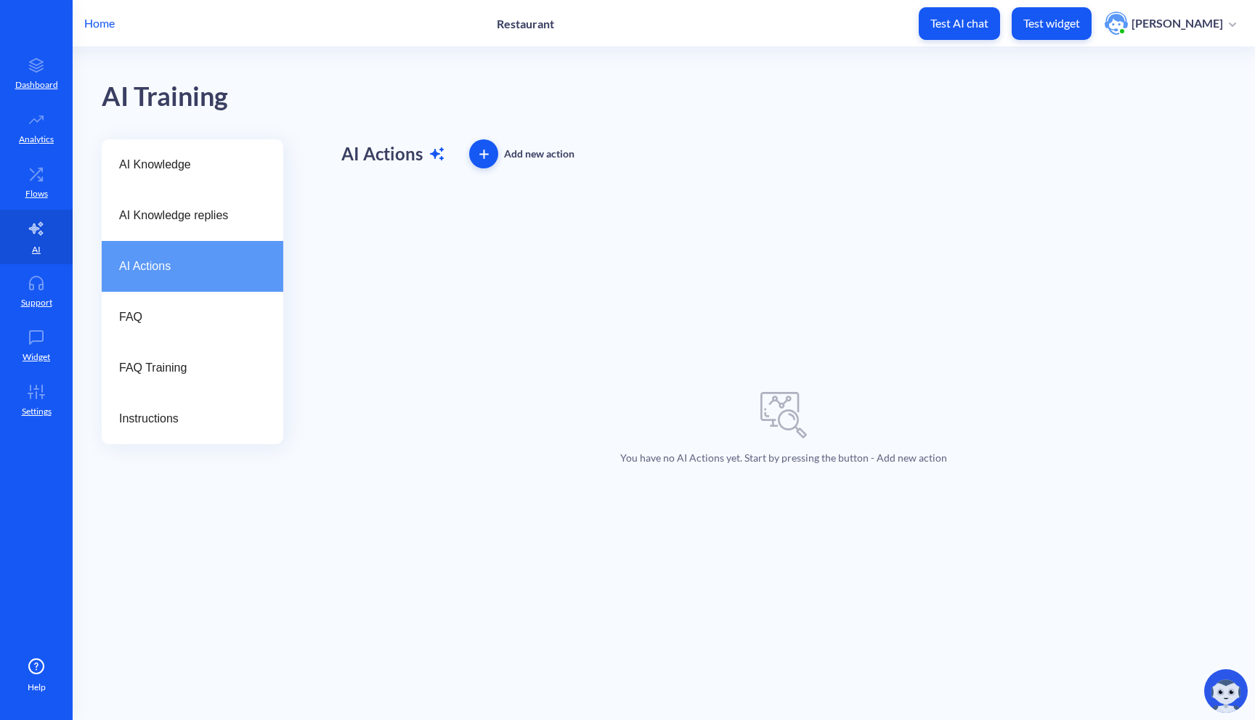
click at [488, 154] on span "button" at bounding box center [483, 154] width 29 height 9
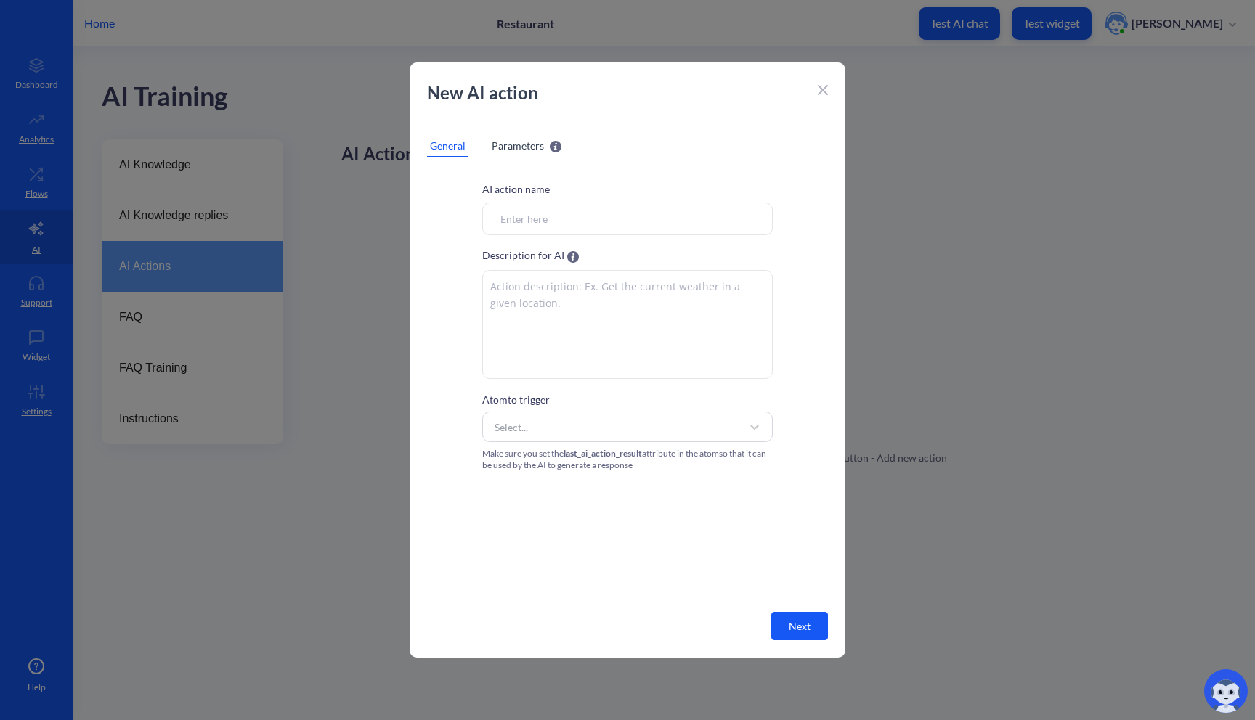
click at [489, 154] on div "Parameters" at bounding box center [527, 146] width 76 height 22
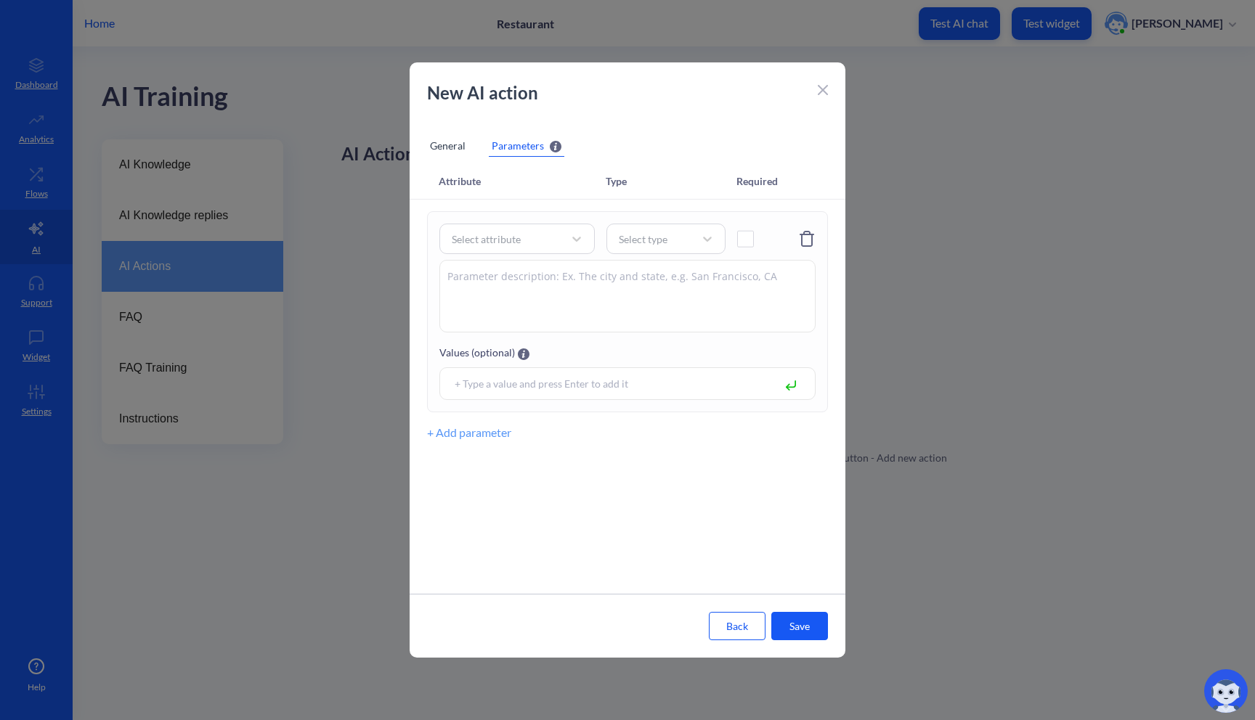
click at [447, 144] on div "General" at bounding box center [447, 146] width 41 height 22
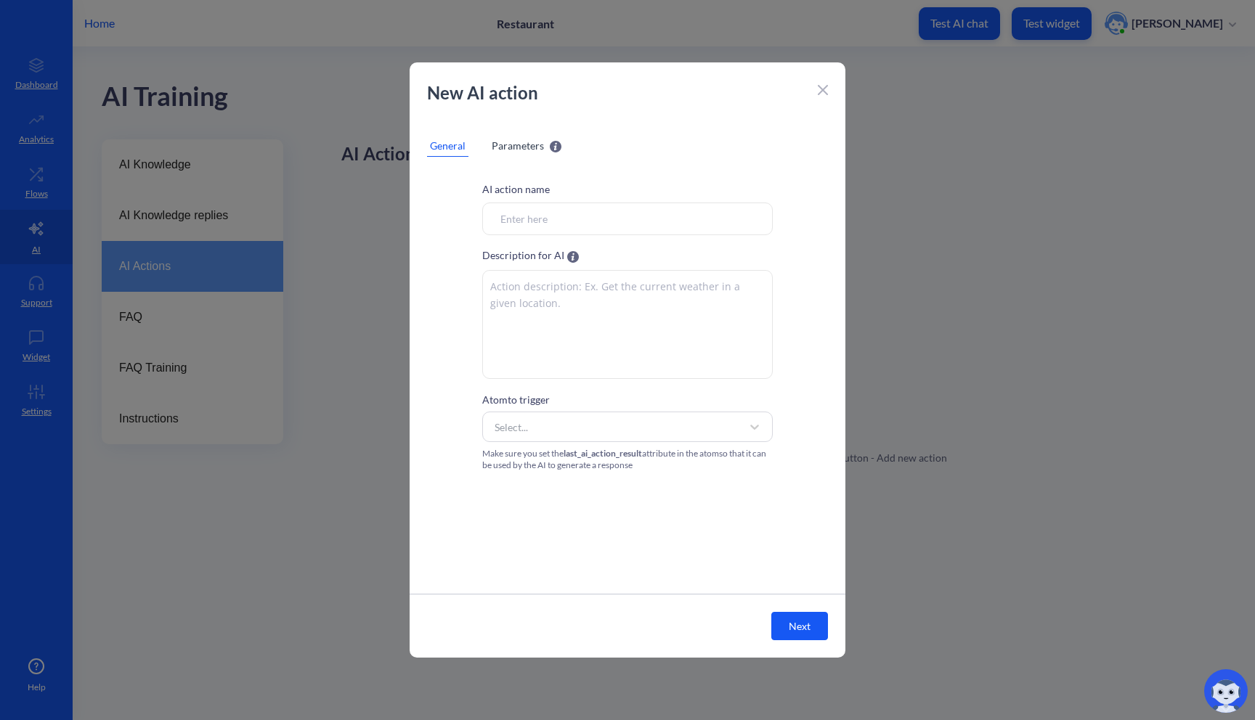
click at [497, 227] on input "Atom to trigger" at bounding box center [627, 219] width 290 height 33
click at [696, 330] on textarea at bounding box center [627, 324] width 290 height 109
click at [676, 232] on input "Atom to trigger" at bounding box center [627, 219] width 290 height 33
click at [542, 223] on input "Convesation handling" at bounding box center [627, 219] width 290 height 33
click at [555, 221] on input "Convesation handling" at bounding box center [627, 219] width 290 height 33
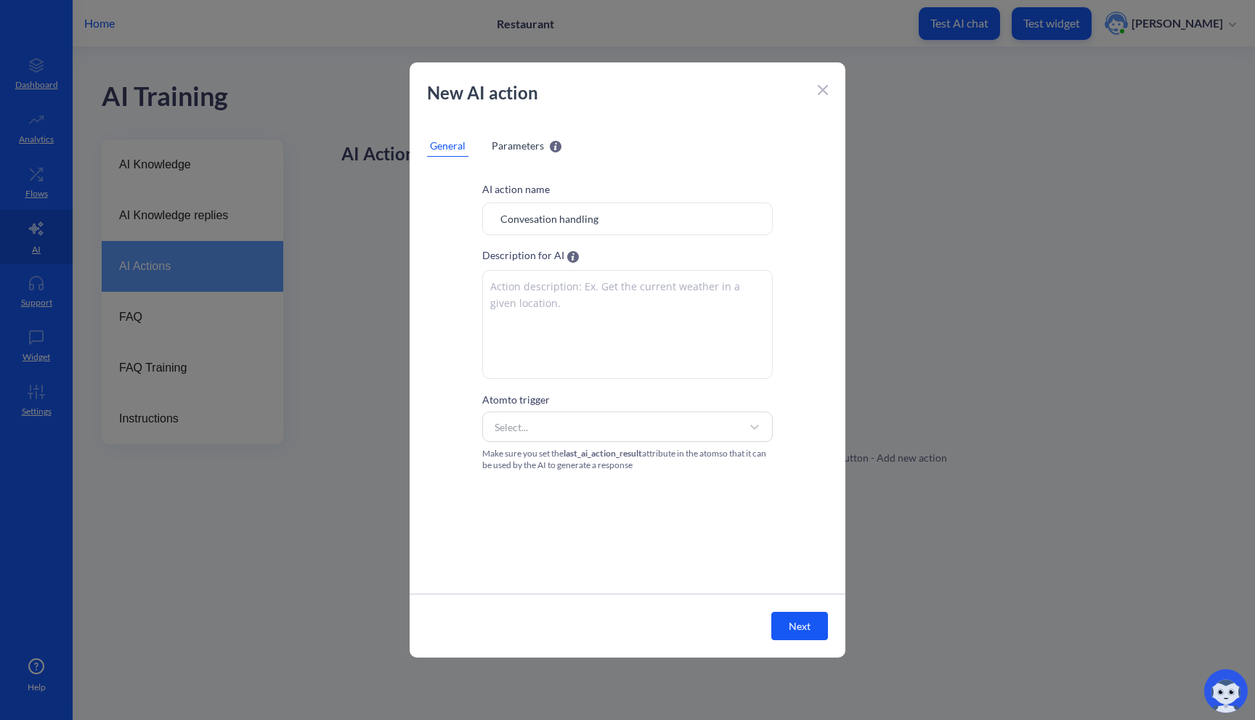
click at [529, 221] on input "Convesation handling" at bounding box center [627, 219] width 290 height 33
click at [608, 217] on input "Conversation handling" at bounding box center [627, 219] width 290 height 33
click at [577, 299] on textarea at bounding box center [627, 324] width 290 height 109
click at [578, 332] on textarea at bounding box center [627, 324] width 290 height 109
click at [632, 418] on div "Select..." at bounding box center [614, 427] width 254 height 26
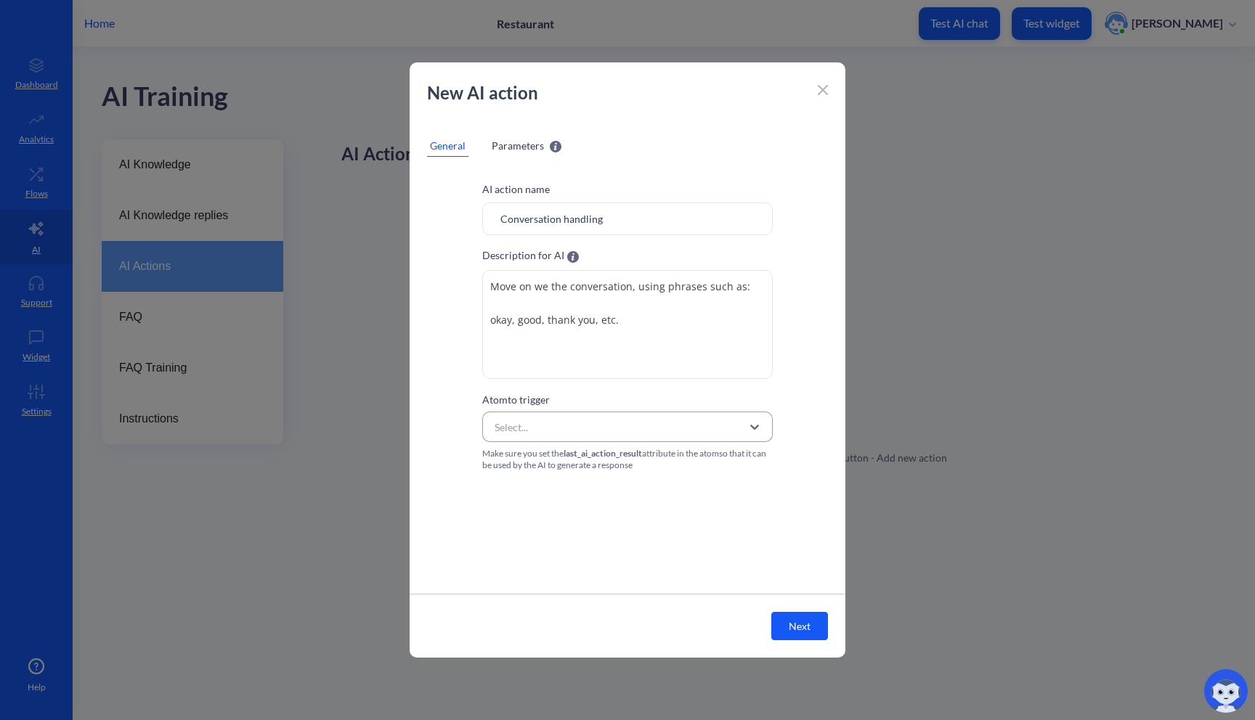
click at [624, 431] on div "Select..." at bounding box center [614, 427] width 254 height 26
click at [810, 624] on button "Next" at bounding box center [799, 626] width 57 height 28
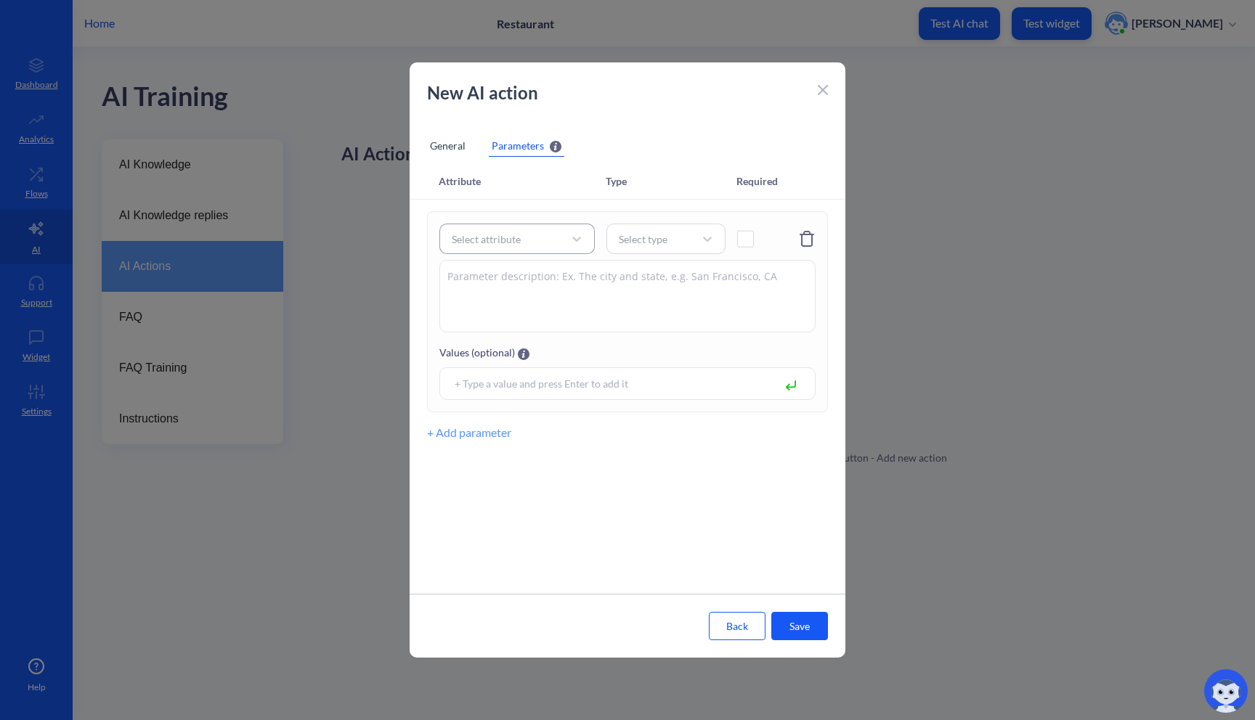
click at [540, 237] on div "Select attribute" at bounding box center [503, 239] width 119 height 26
click at [546, 233] on div "Select attribute" at bounding box center [503, 239] width 119 height 26
click at [693, 251] on div "Select type" at bounding box center [665, 239] width 119 height 30
click at [696, 242] on div at bounding box center [707, 239] width 26 height 26
click at [447, 146] on div "General" at bounding box center [447, 146] width 41 height 22
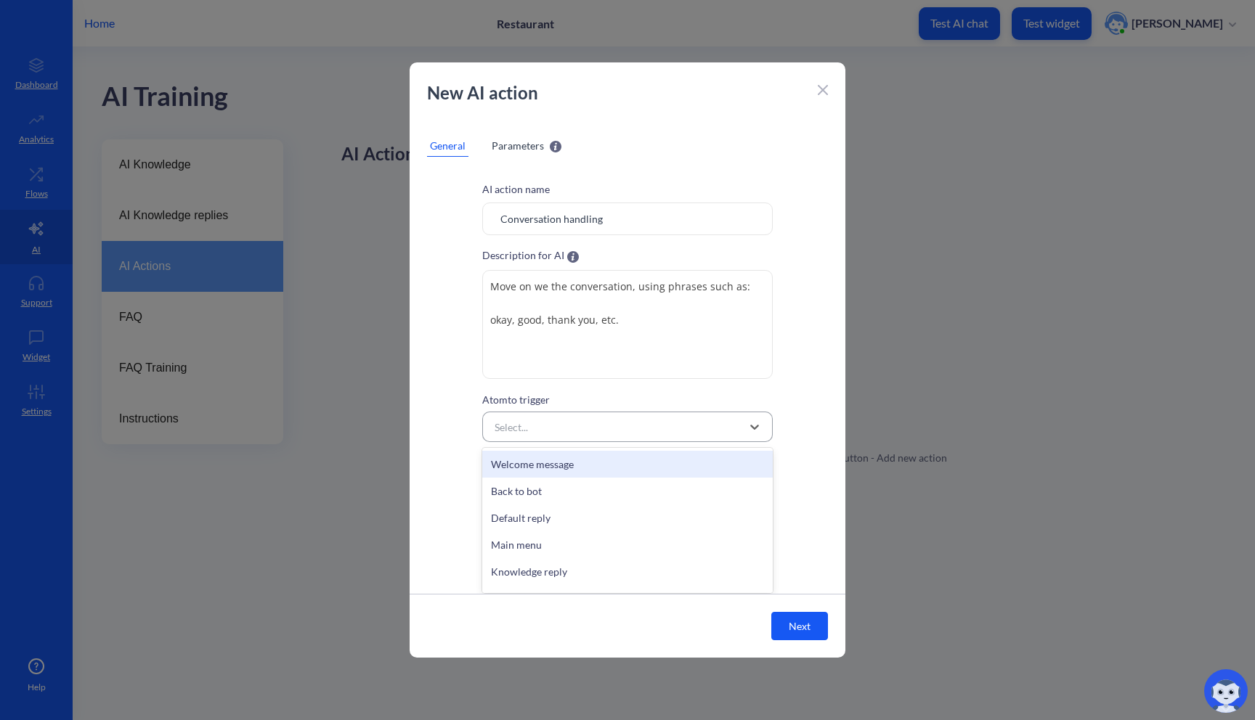
click at [630, 420] on div "Select..." at bounding box center [614, 427] width 254 height 26
click at [638, 415] on div "Select..." at bounding box center [614, 427] width 254 height 26
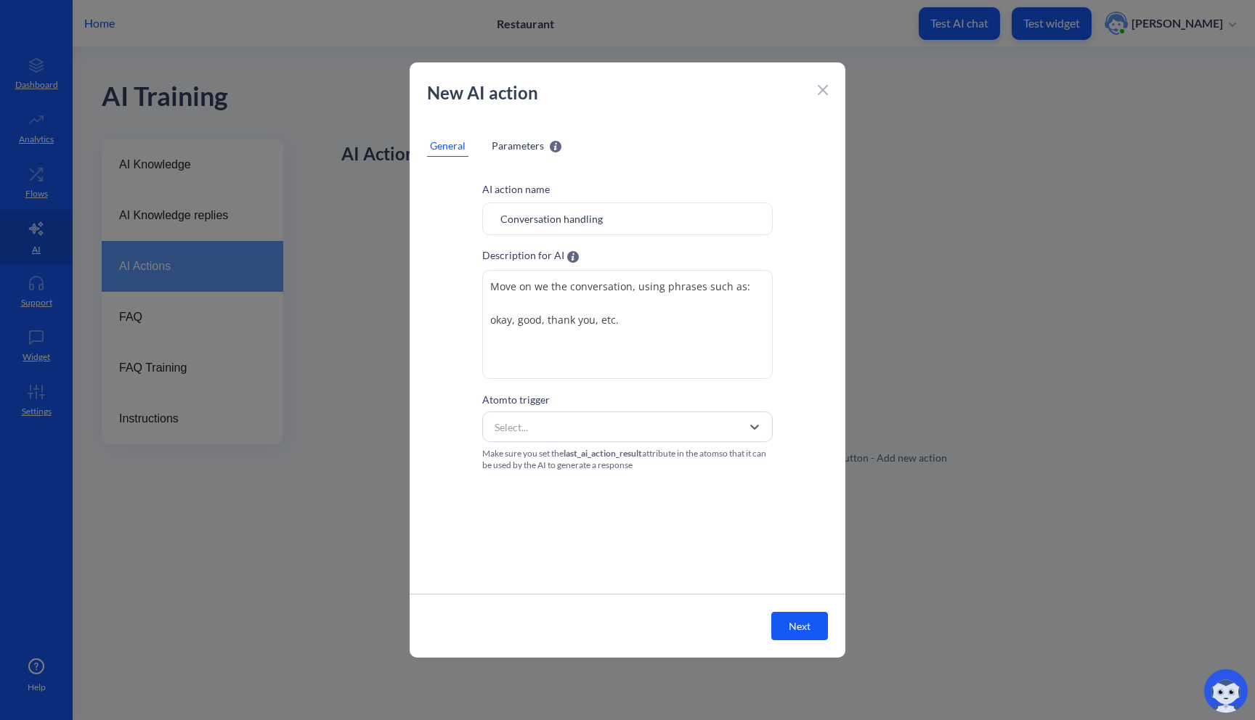
click at [803, 629] on button "Next" at bounding box center [799, 626] width 57 height 28
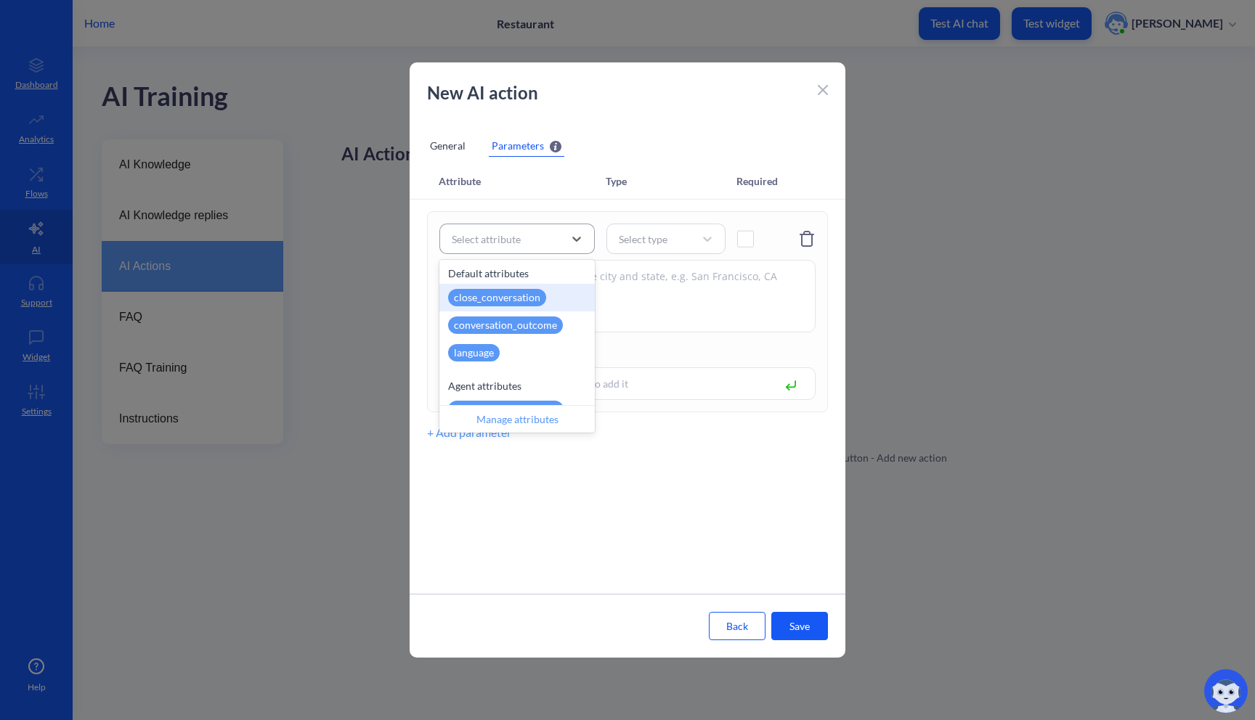
click at [523, 245] on div "Select attribute" at bounding box center [503, 239] width 119 height 26
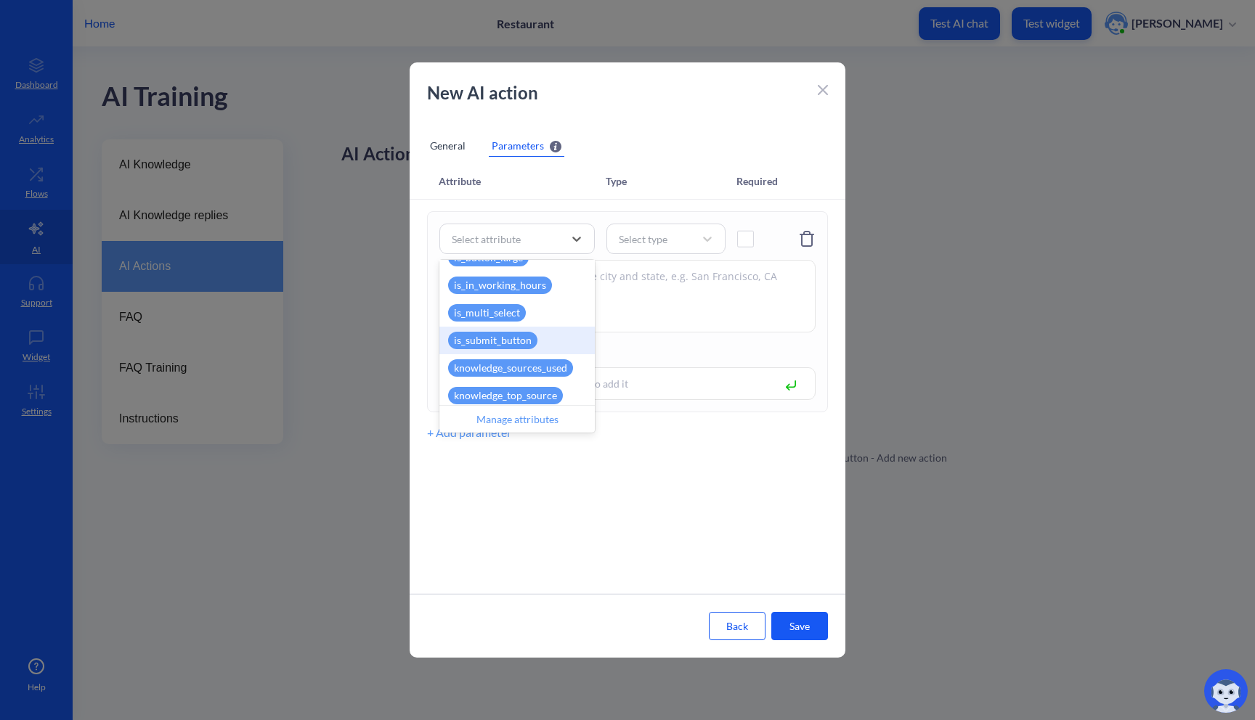
scroll to position [238, 0]
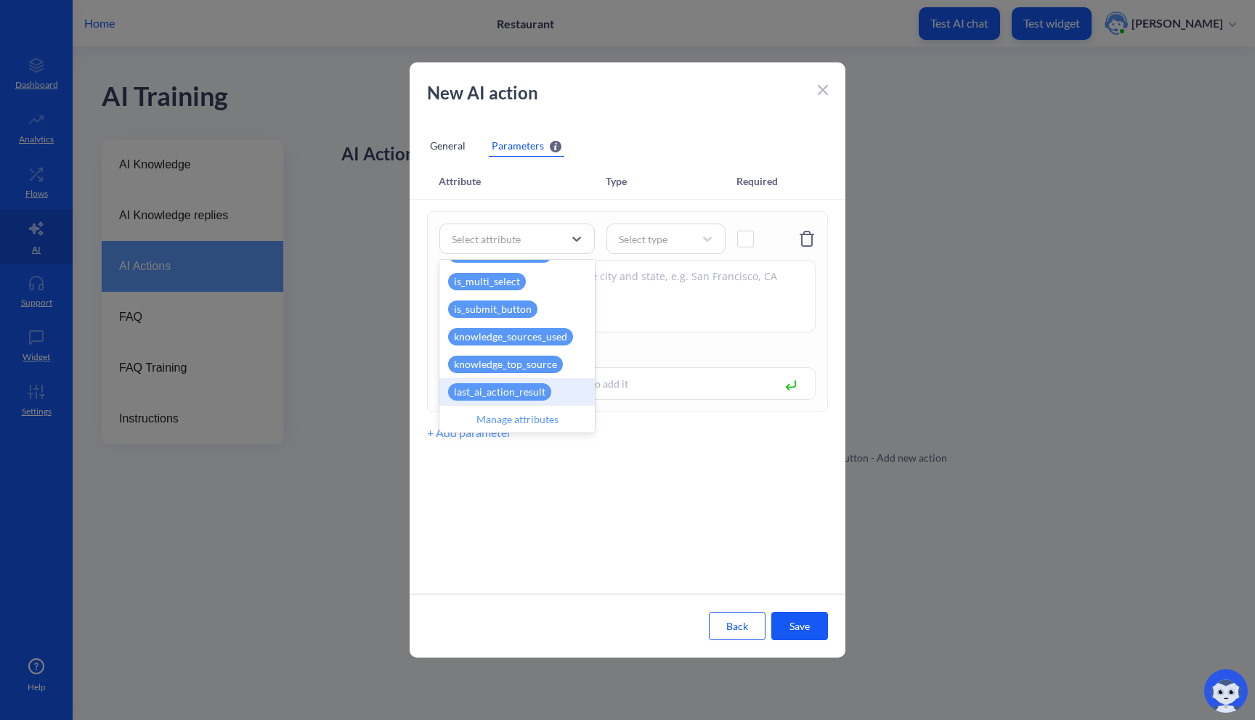
click at [550, 394] on div "last_ai_action_result" at bounding box center [516, 392] width 155 height 28
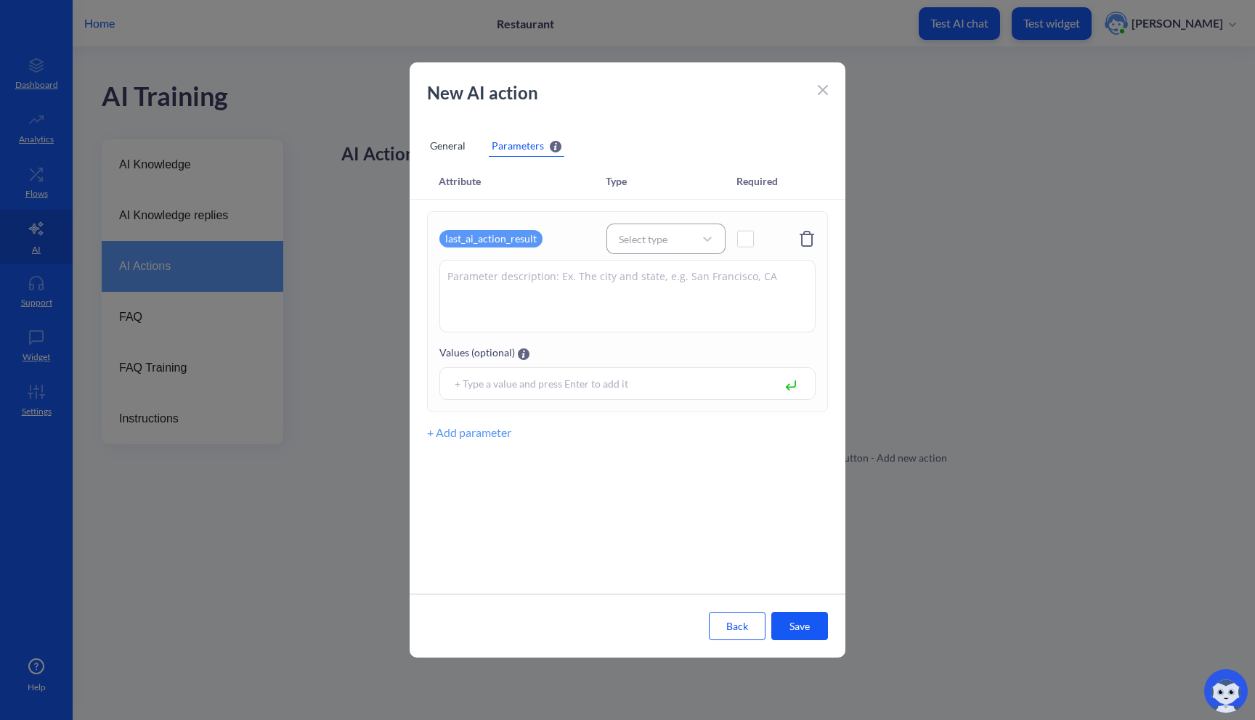
click at [688, 243] on div "Select type" at bounding box center [652, 239] width 83 height 20
click at [677, 282] on div "String" at bounding box center [665, 276] width 119 height 27
click at [672, 286] on textarea at bounding box center [627, 296] width 376 height 73
click at [749, 239] on span at bounding box center [745, 239] width 17 height 17
click at [749, 240] on span at bounding box center [745, 239] width 17 height 17
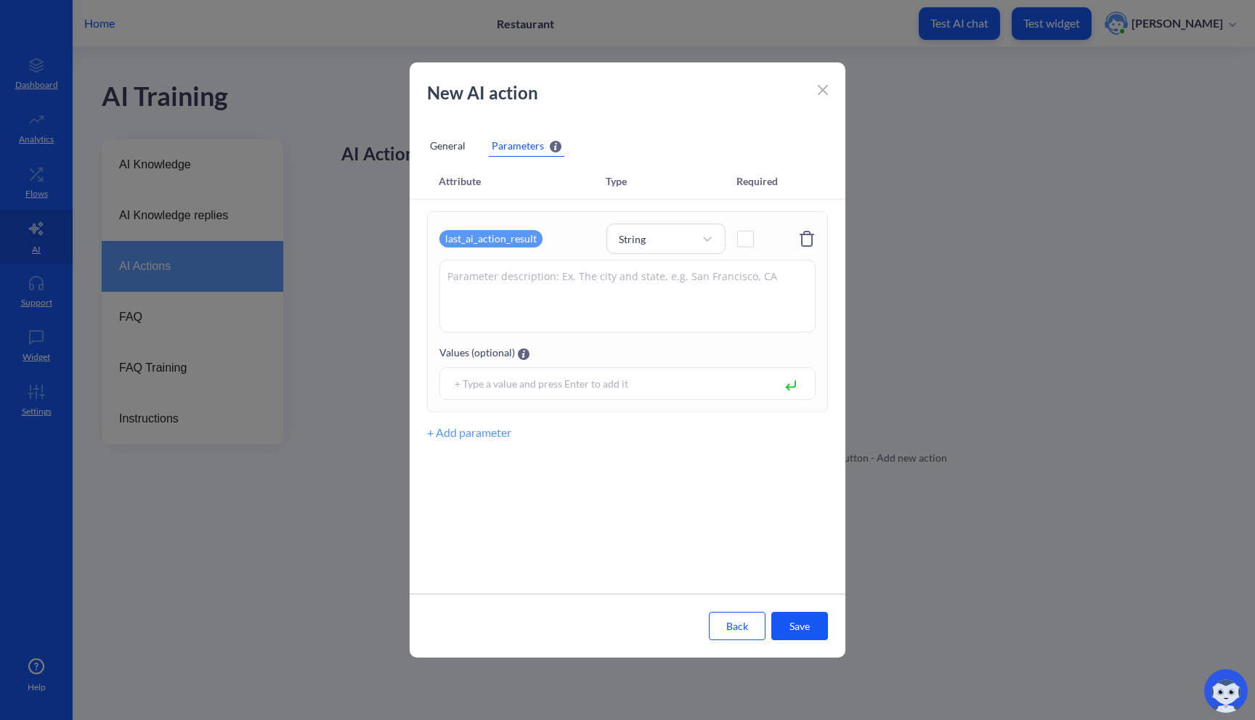
click at [587, 394] on div at bounding box center [627, 383] width 376 height 33
click at [605, 386] on input at bounding box center [609, 383] width 324 height 17
click at [812, 627] on button "Save" at bounding box center [799, 626] width 57 height 28
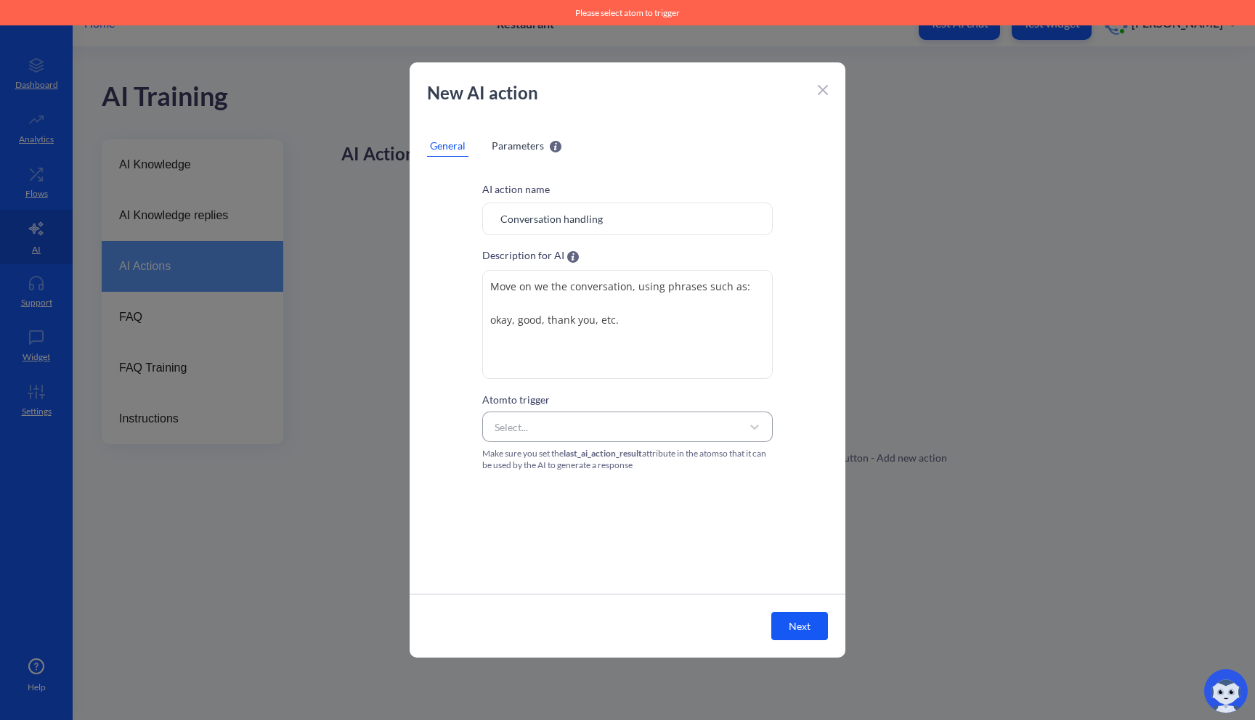
click at [580, 428] on div "Select..." at bounding box center [614, 427] width 254 height 26
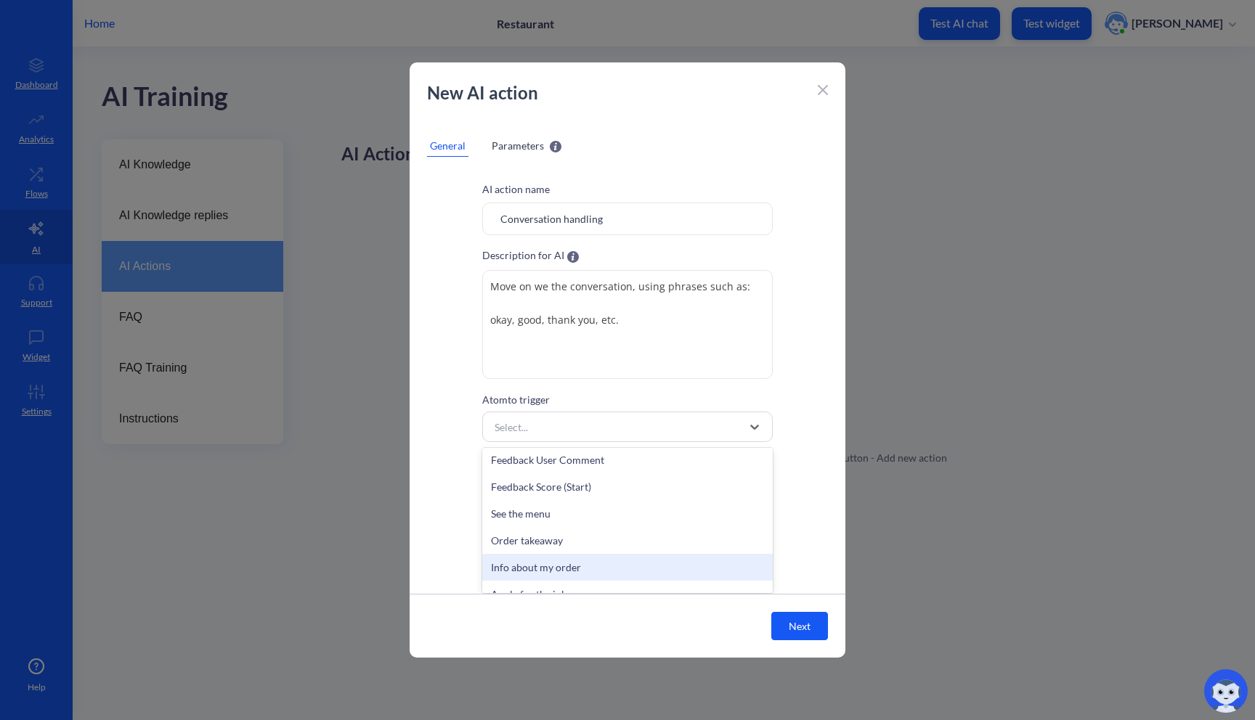
scroll to position [378, 0]
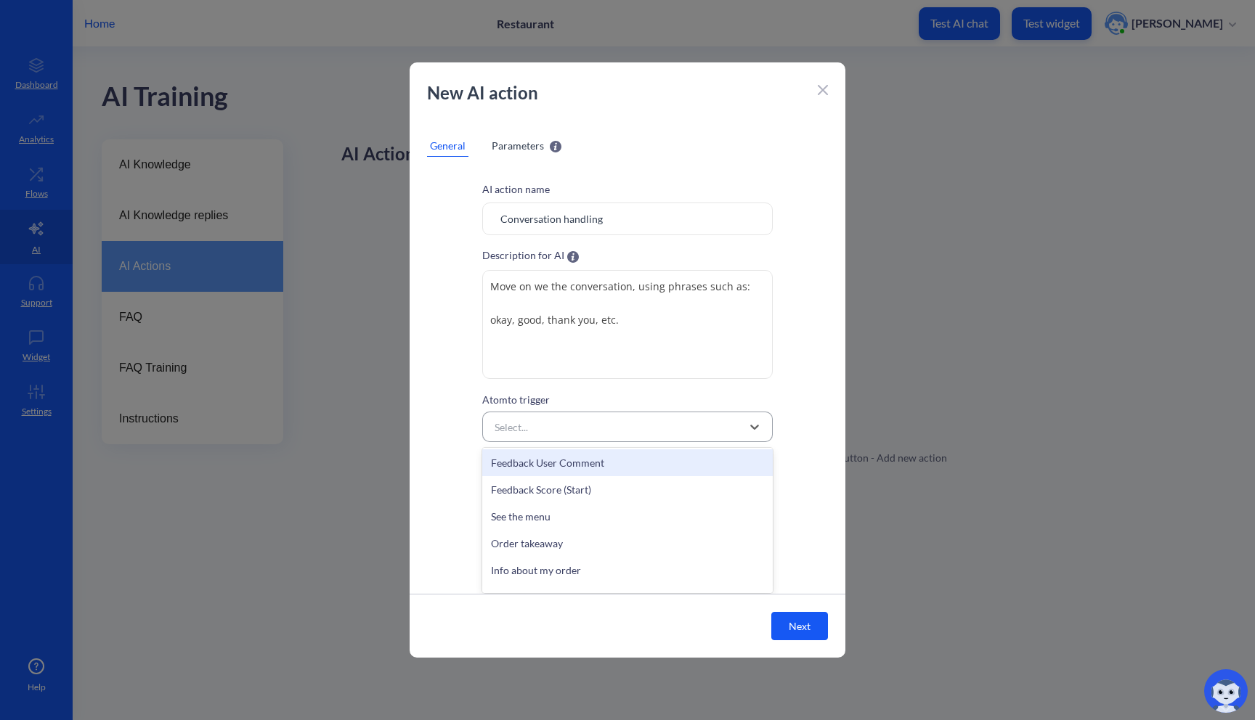
click at [595, 431] on div "Select..." at bounding box center [614, 427] width 254 height 26
click at [569, 420] on div "Select..." at bounding box center [614, 427] width 254 height 26
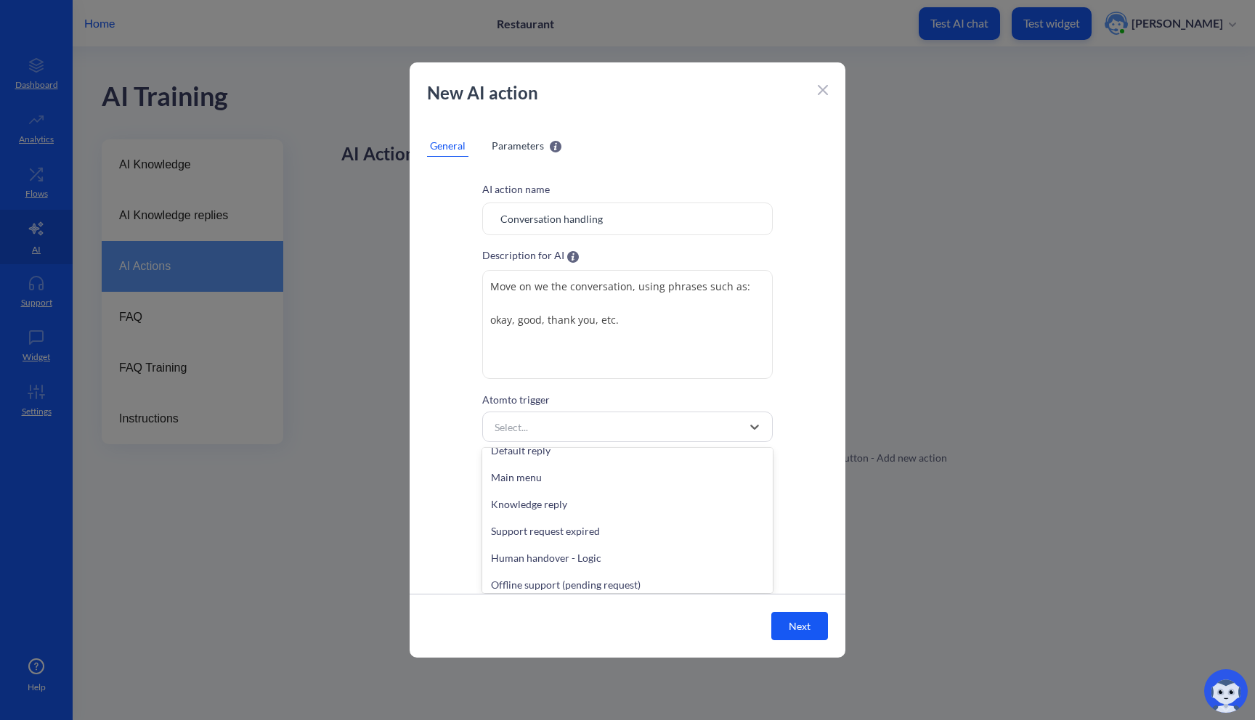
scroll to position [0, 0]
click at [809, 173] on div "AI action name Conversation handling Description for AI Move on we the conversa…" at bounding box center [628, 379] width 436 height 430
click at [502, 144] on span "Parameters" at bounding box center [518, 145] width 52 height 15
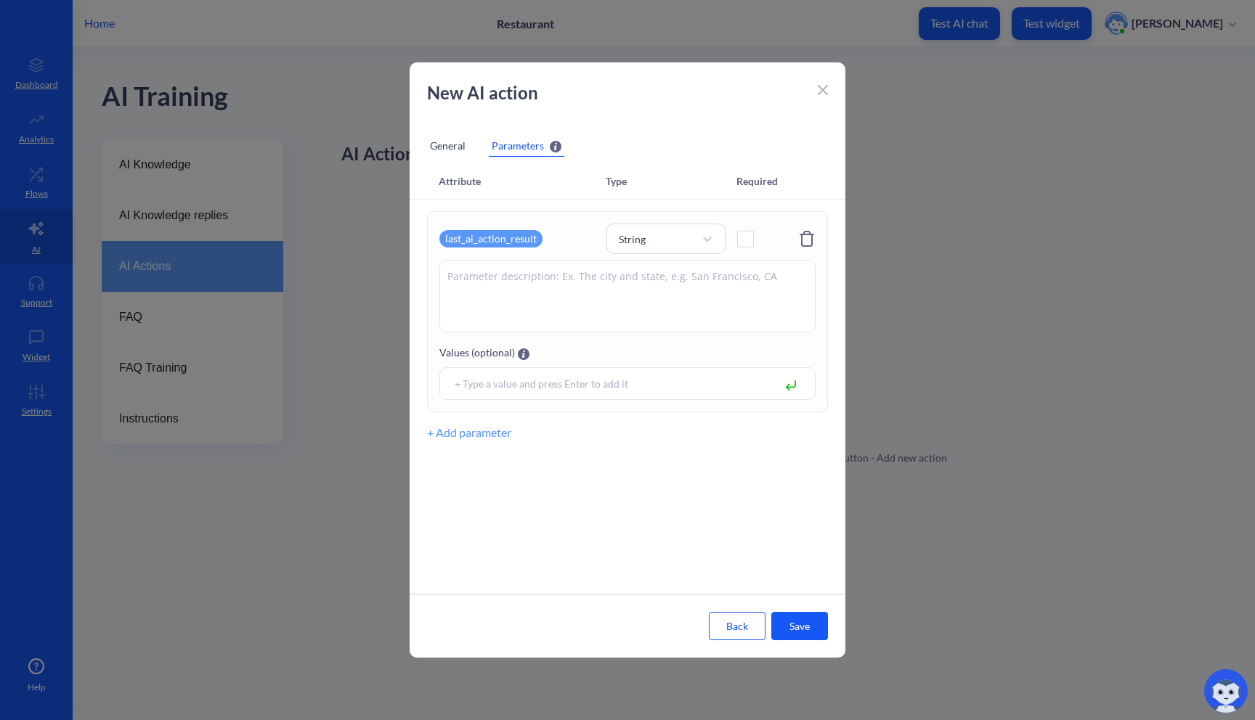
click at [439, 153] on div "General" at bounding box center [447, 146] width 41 height 22
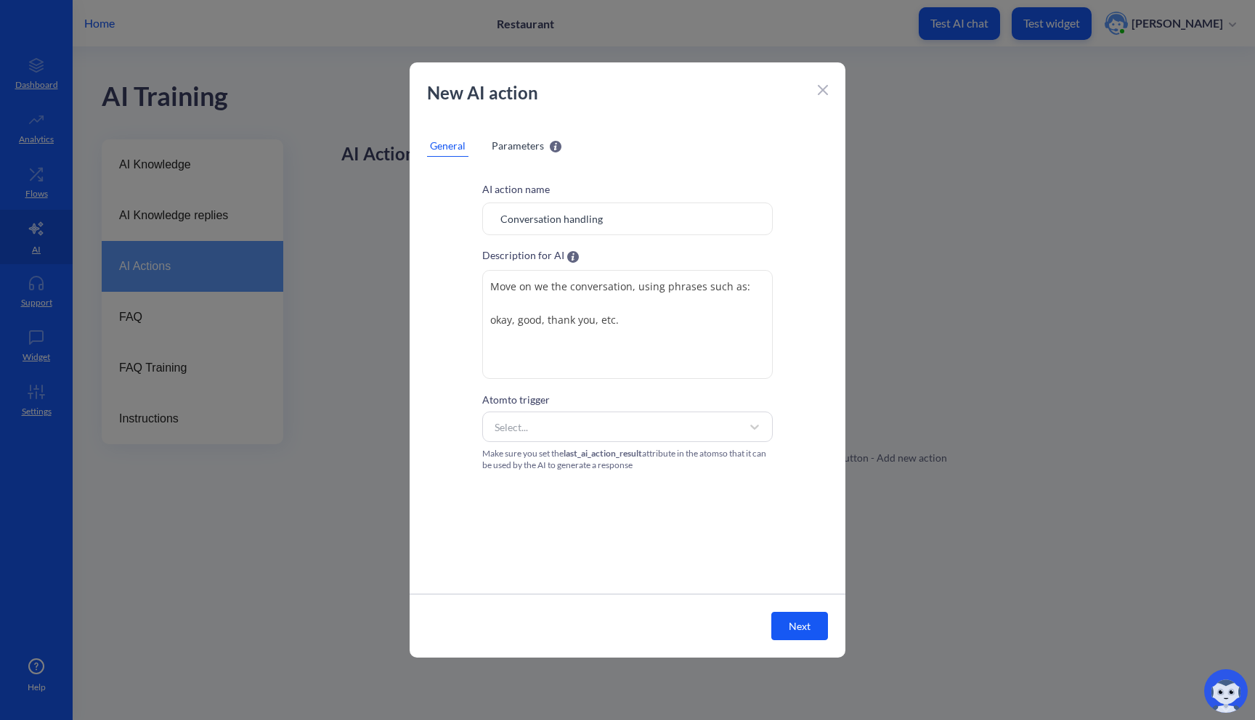
click at [678, 344] on textarea "Move on we the conversation, using phrases such as: okay, good, thank you, etc." at bounding box center [627, 324] width 290 height 109
click at [787, 636] on button "Next" at bounding box center [799, 626] width 57 height 28
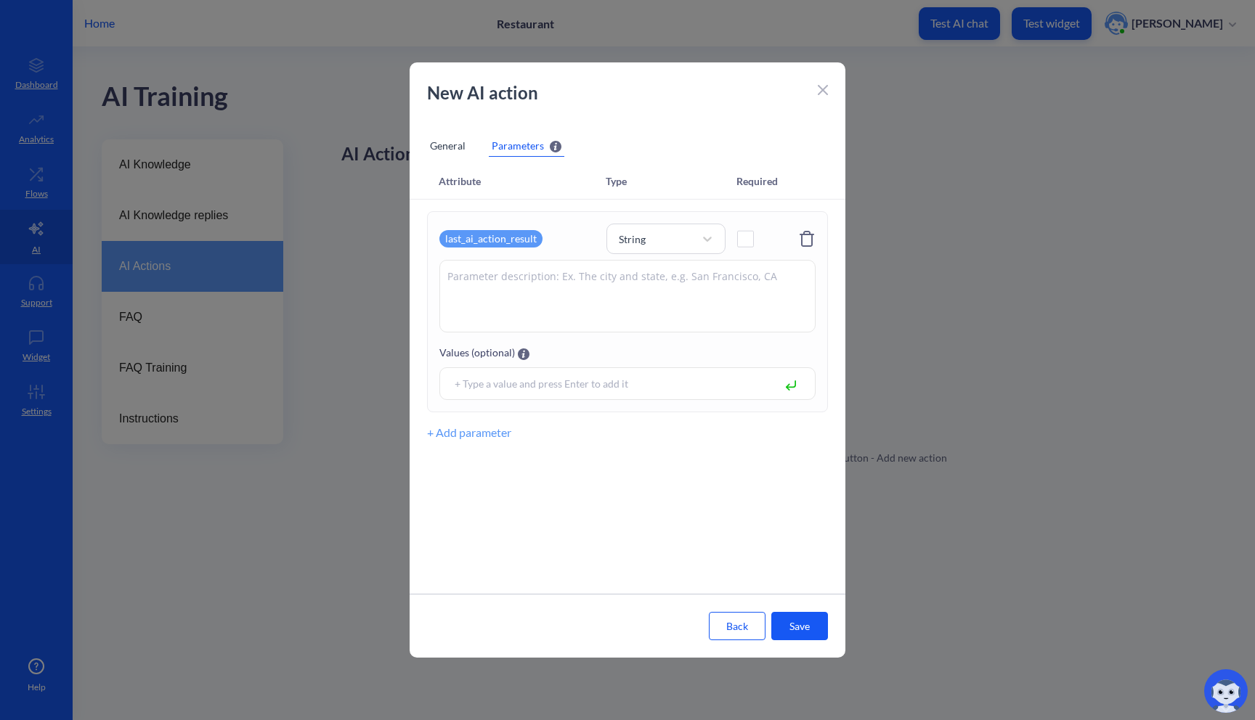
click at [468, 147] on div "General" at bounding box center [447, 146] width 41 height 22
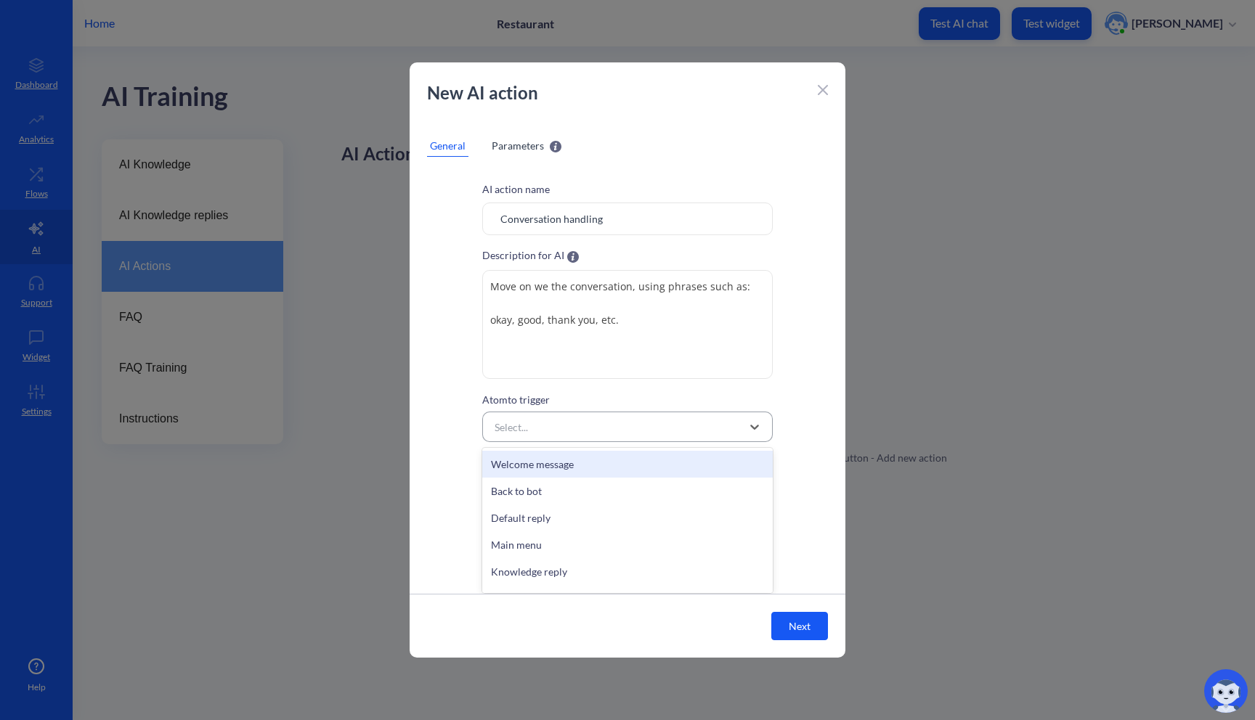
click at [555, 428] on div "Select..." at bounding box center [614, 427] width 254 height 26
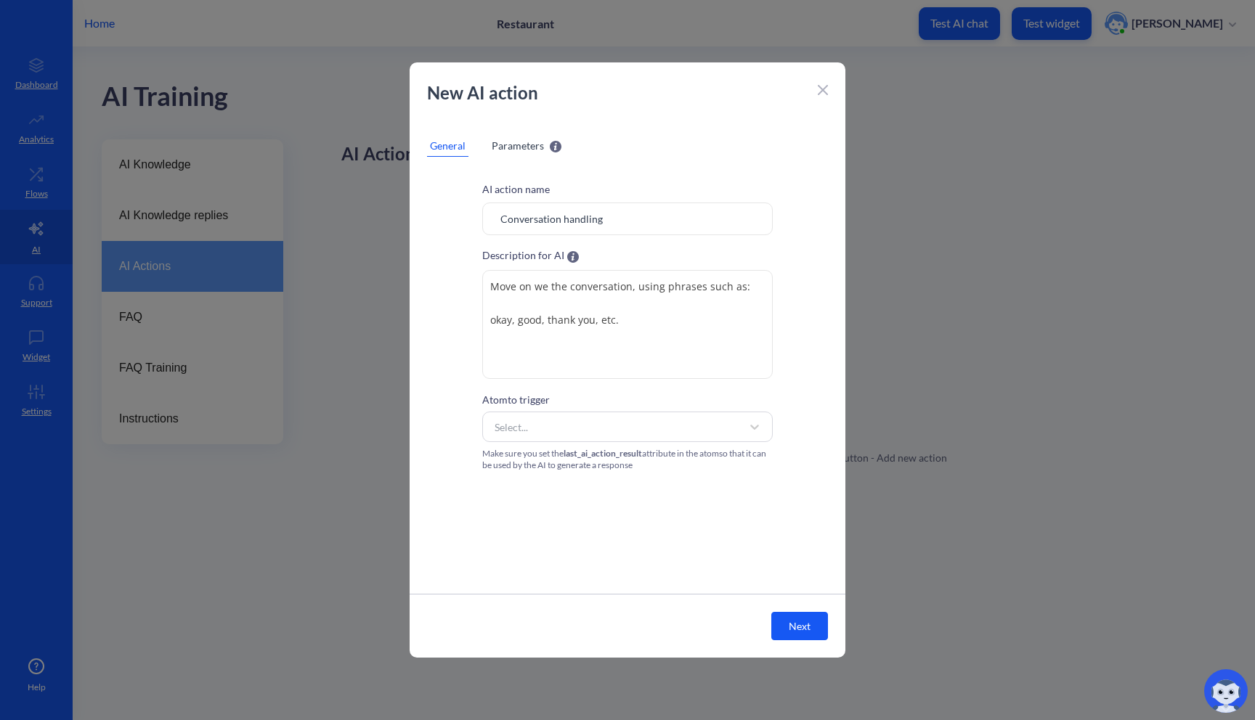
click at [823, 94] on icon at bounding box center [823, 90] width 10 height 10
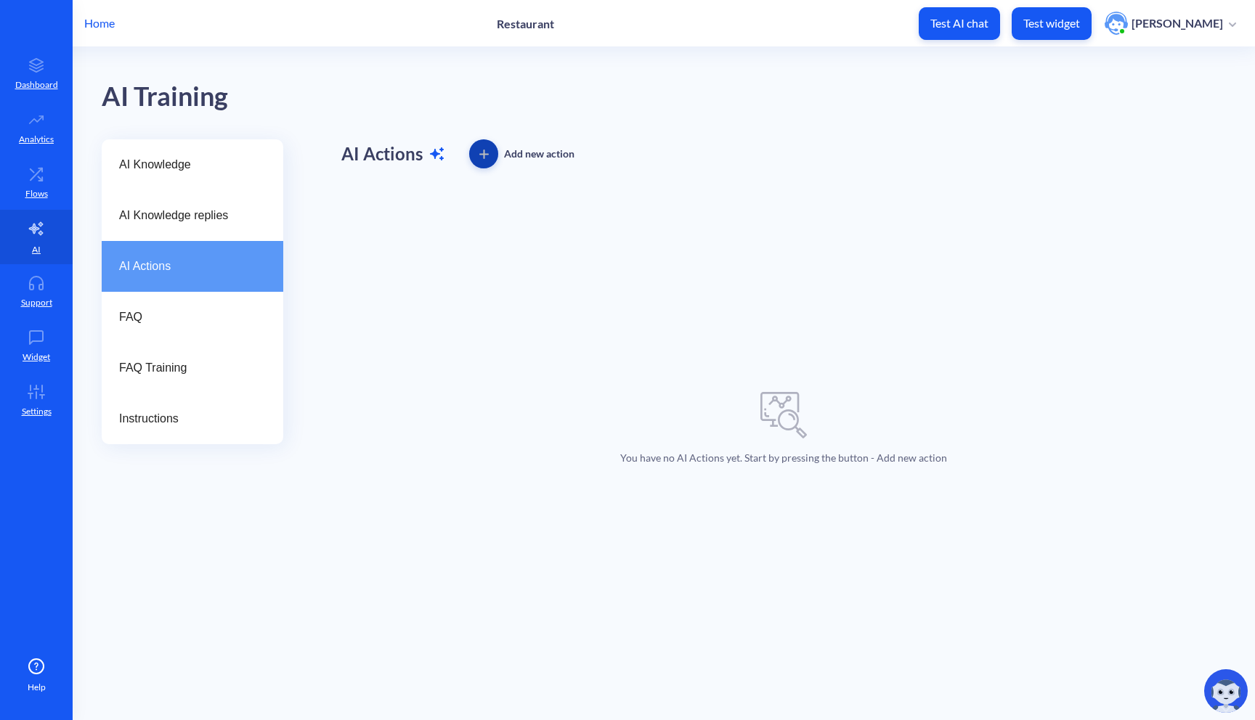
click at [480, 158] on button "button" at bounding box center [483, 153] width 29 height 29
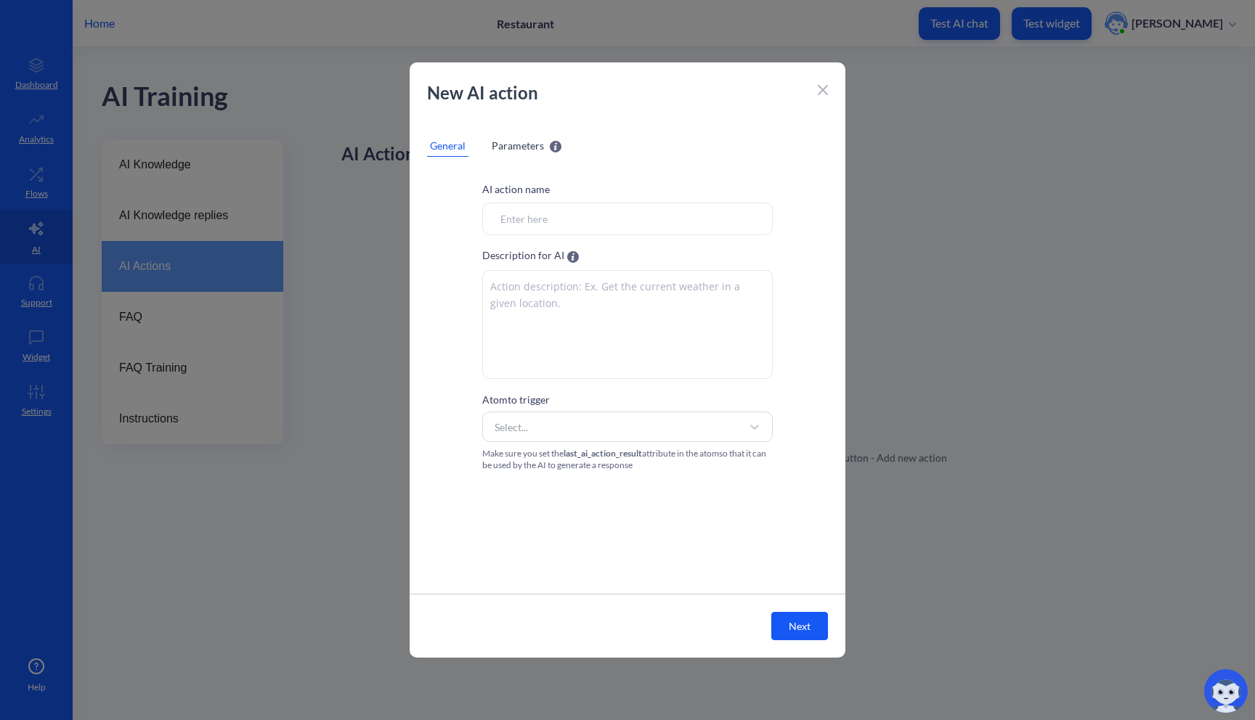
click at [548, 331] on textarea at bounding box center [627, 324] width 290 height 109
paste textarea "Move on we the conversation, using phrases such as: okay, good, thank you, etc."
click at [587, 213] on input "Atom to trigger" at bounding box center [627, 219] width 290 height 33
click at [579, 425] on div "Select..." at bounding box center [614, 427] width 254 height 26
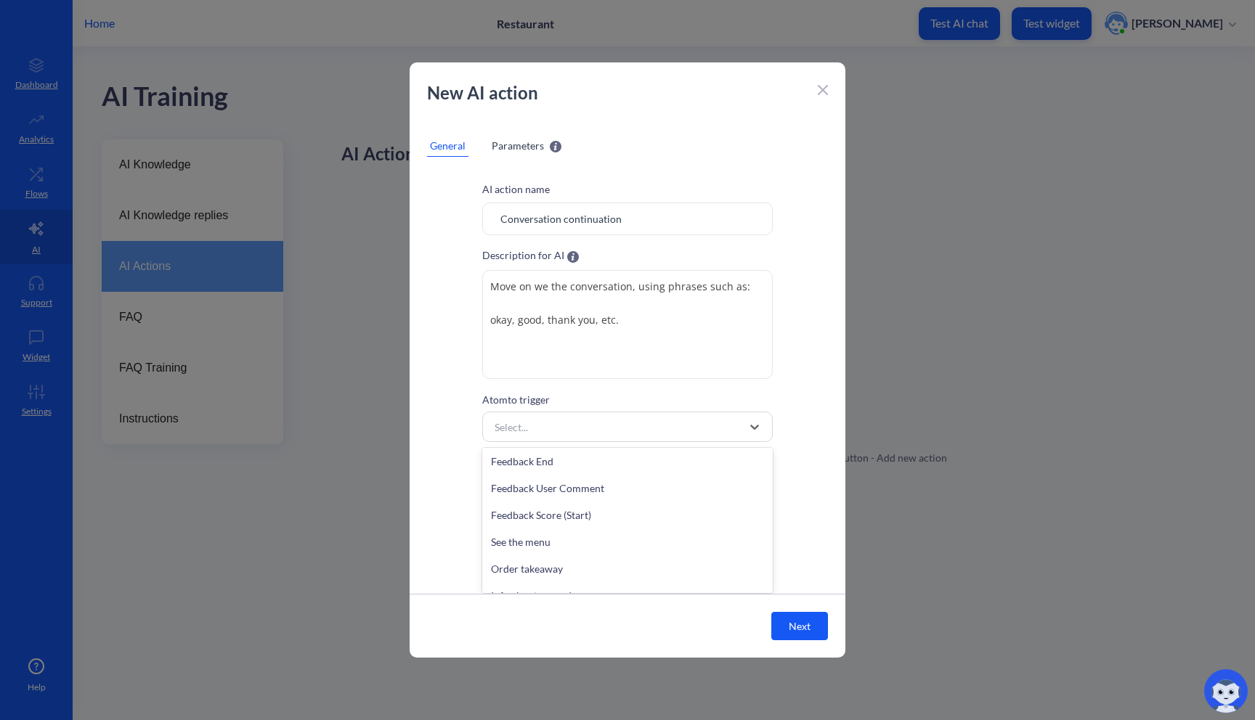
scroll to position [349, 0]
click at [709, 424] on div "Select..." at bounding box center [614, 427] width 254 height 26
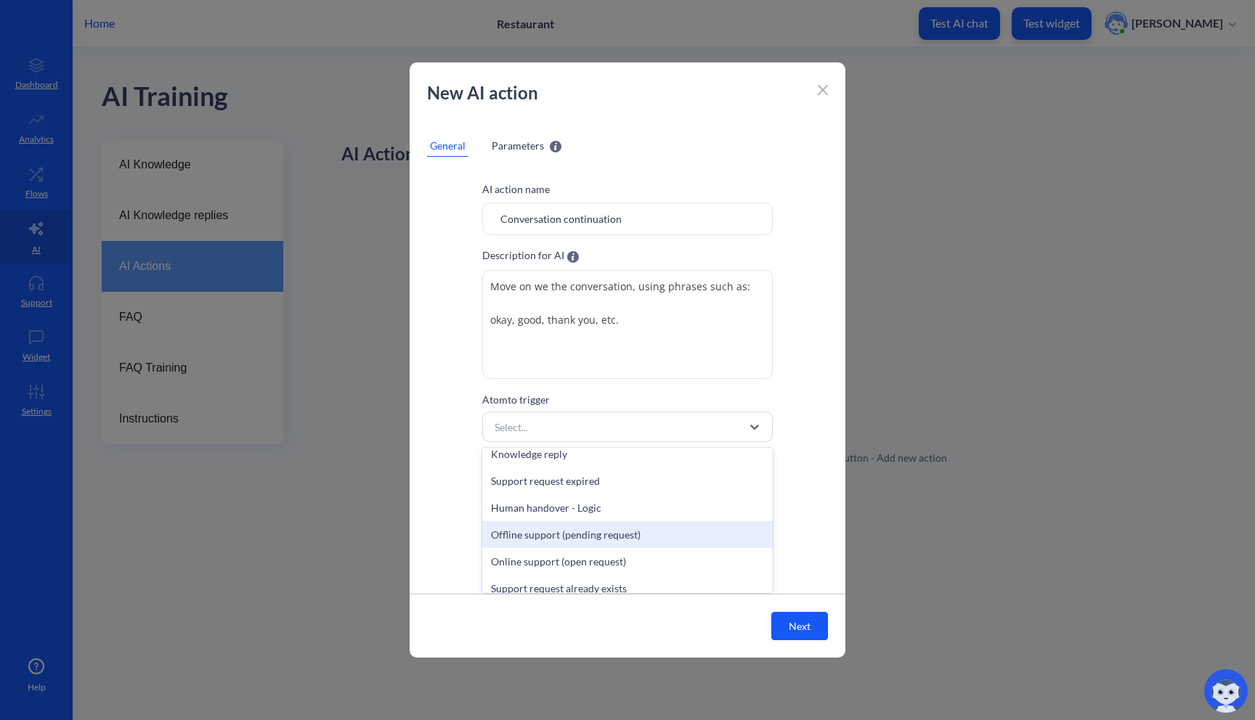
scroll to position [0, 0]
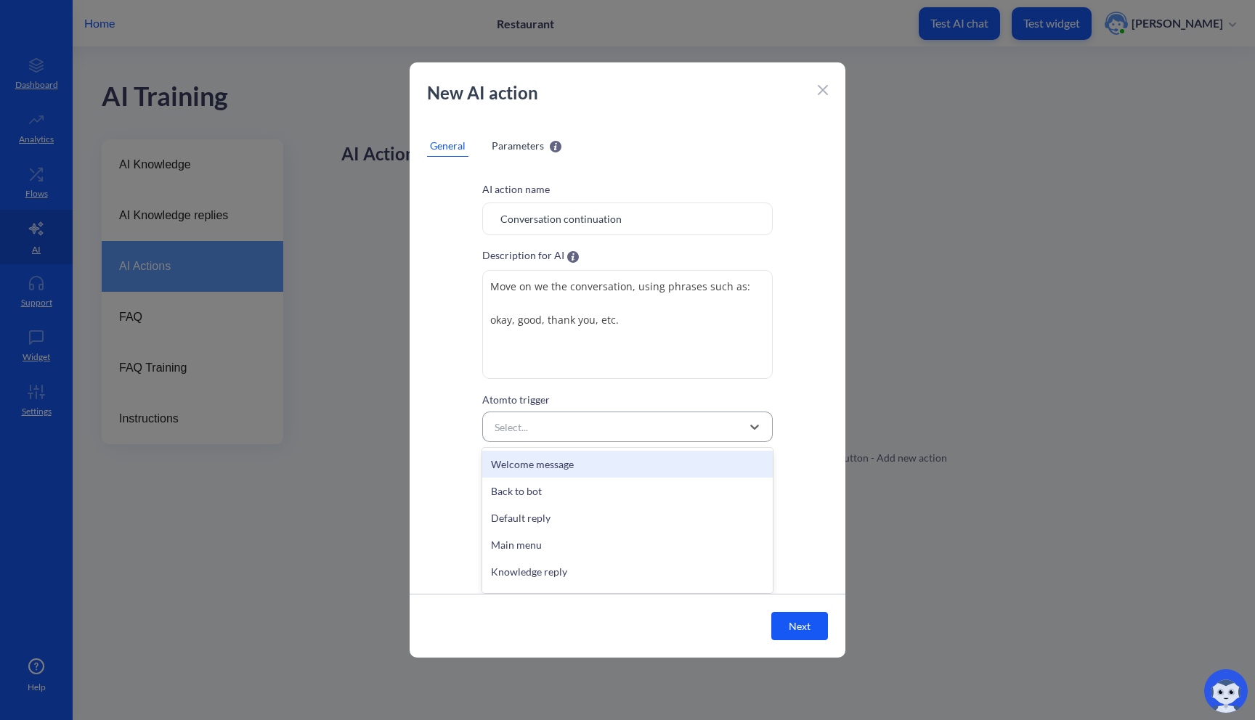
click at [637, 431] on div "Select..." at bounding box center [614, 427] width 254 height 26
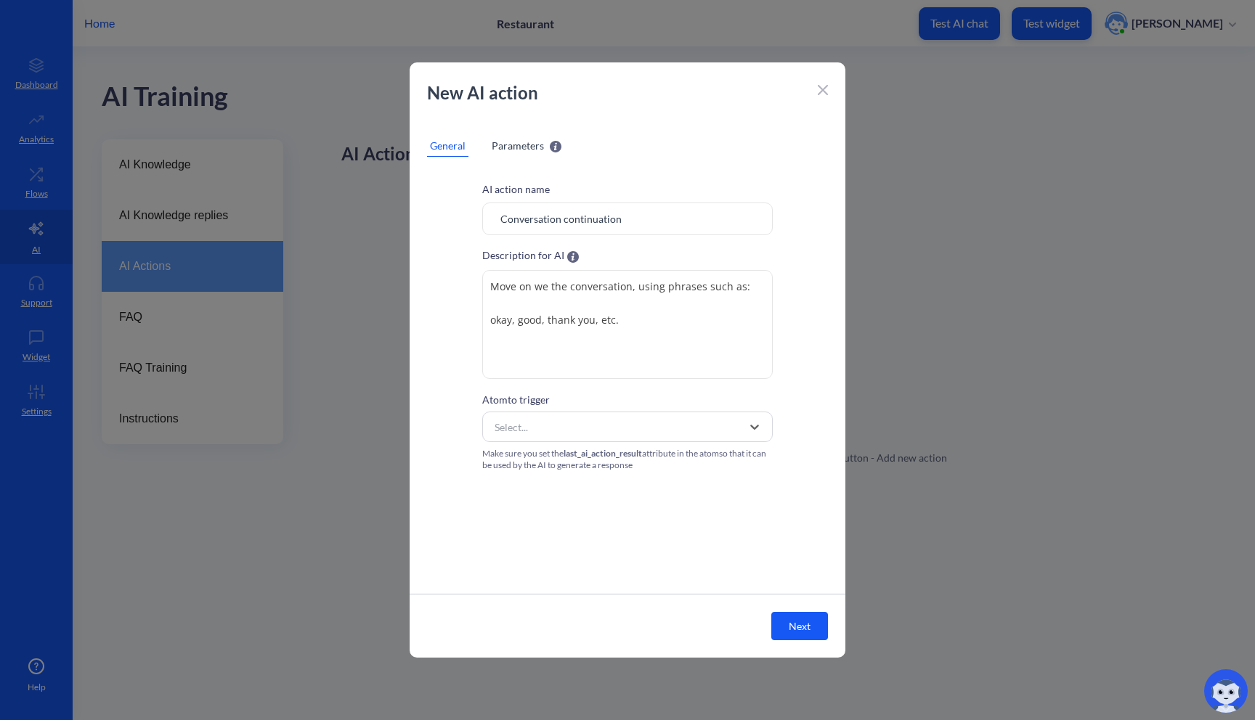
click at [650, 465] on div "Make sure you set the last_ai_action_result attribute in the atom so that it ca…" at bounding box center [627, 459] width 290 height 23
click at [586, 430] on div "Select..." at bounding box center [614, 427] width 254 height 26
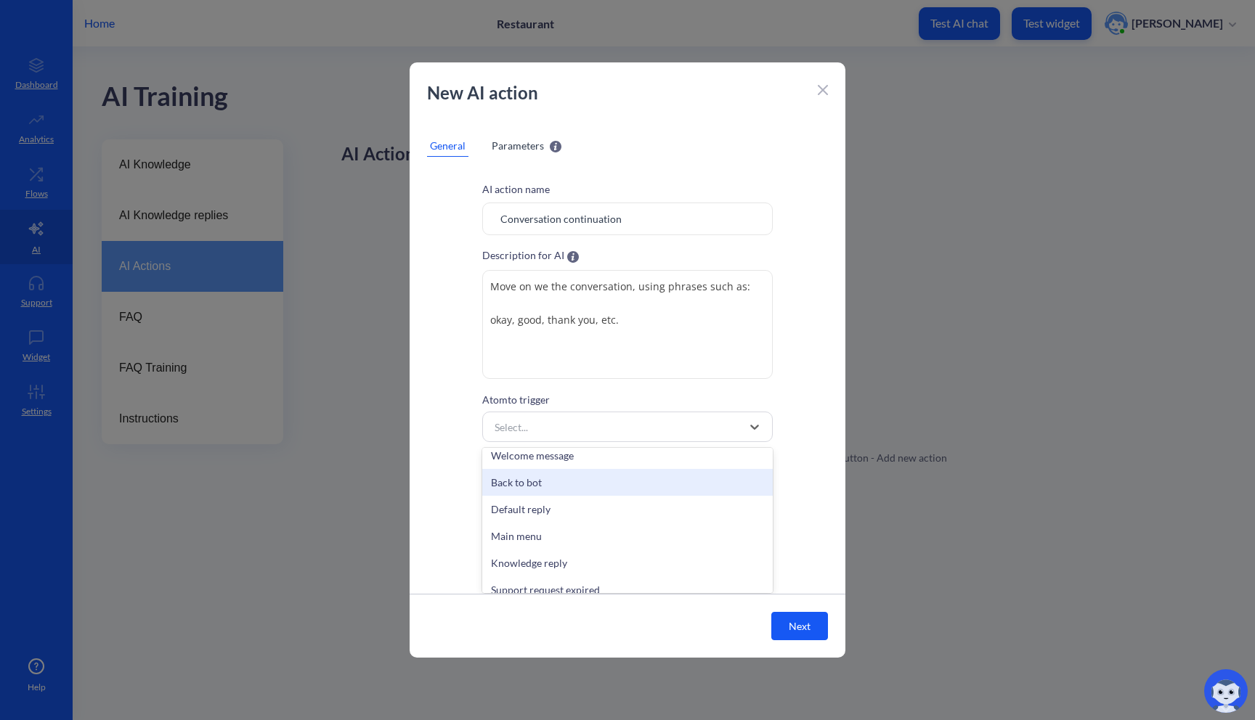
click at [584, 470] on div "Back to bot" at bounding box center [627, 482] width 290 height 27
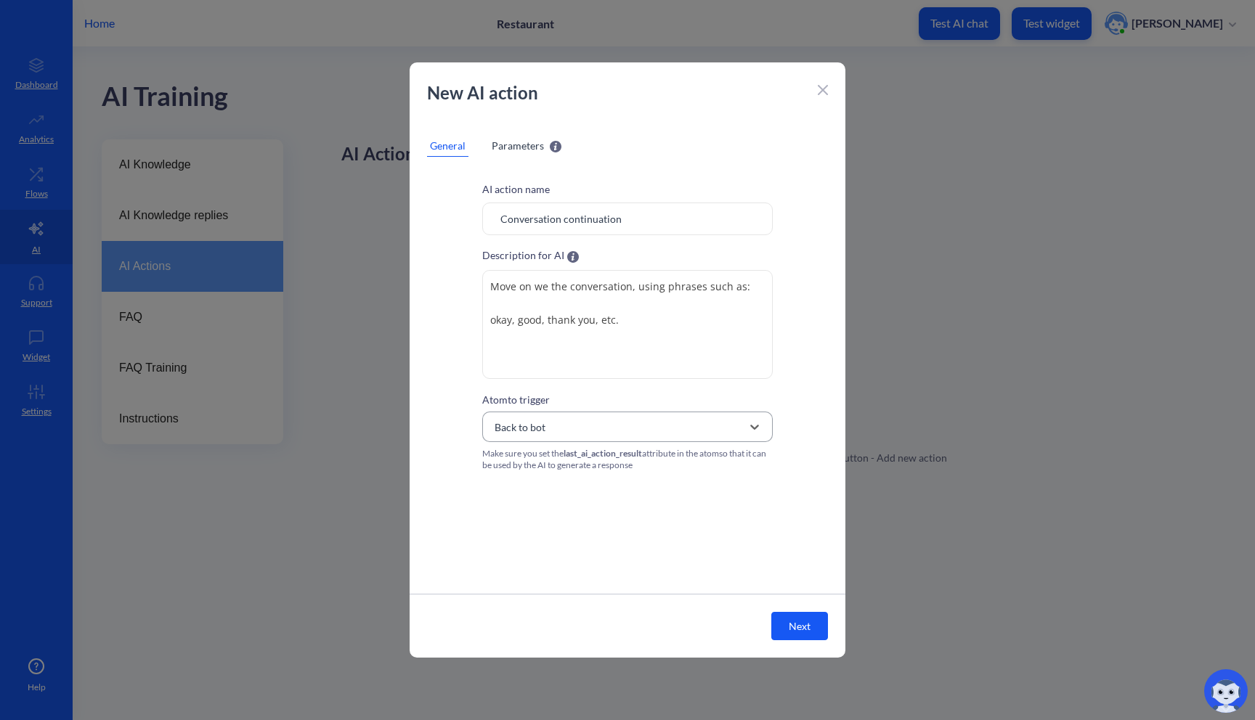
click at [635, 433] on div "Back to bot" at bounding box center [614, 427] width 254 height 26
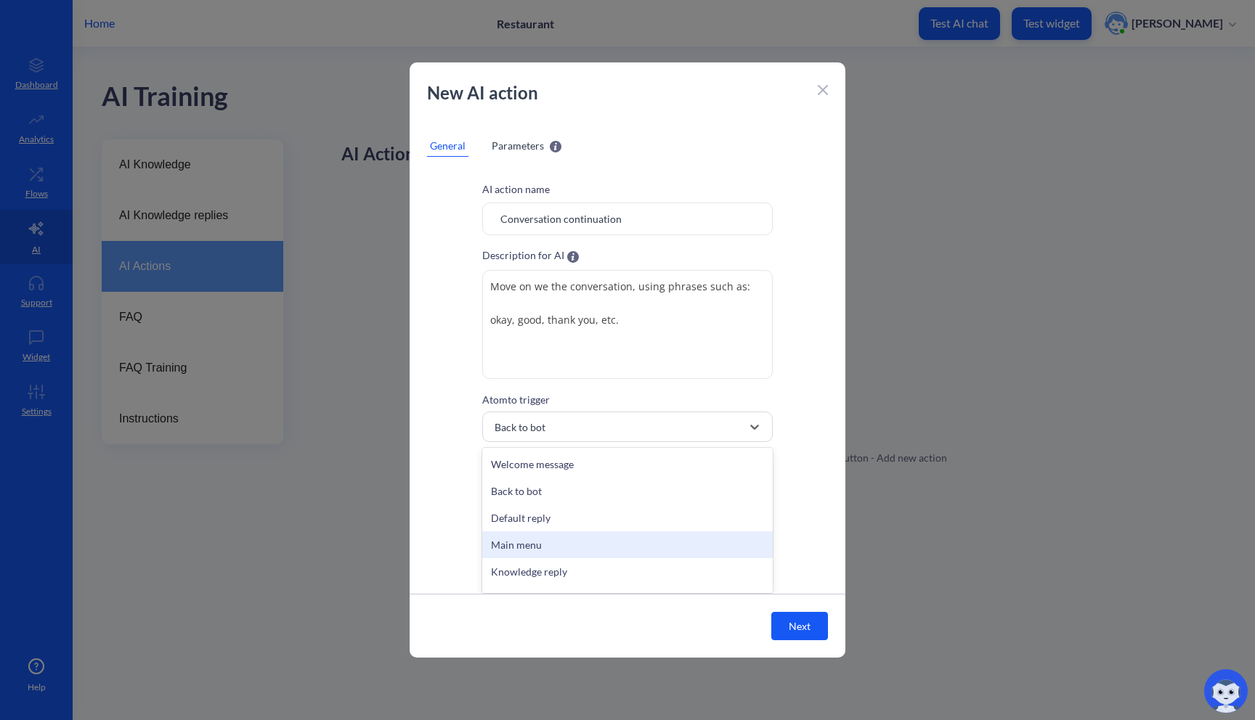
scroll to position [452, 0]
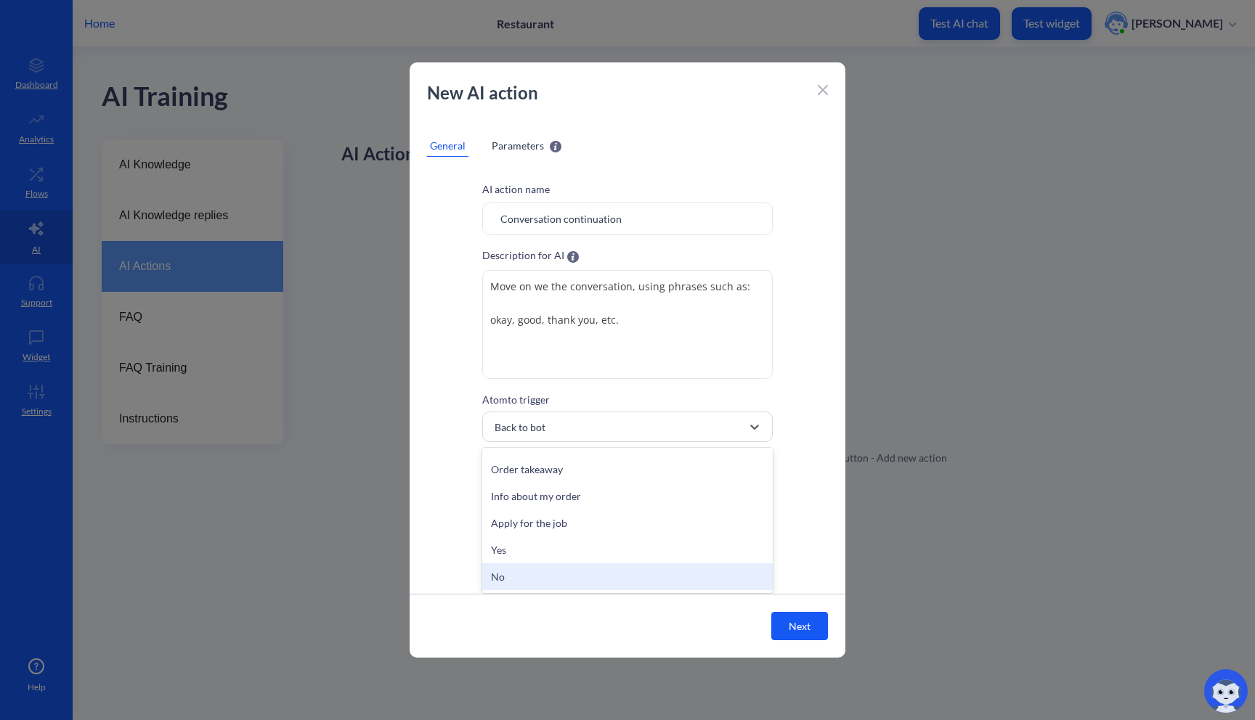
click at [590, 582] on div "No" at bounding box center [627, 576] width 290 height 27
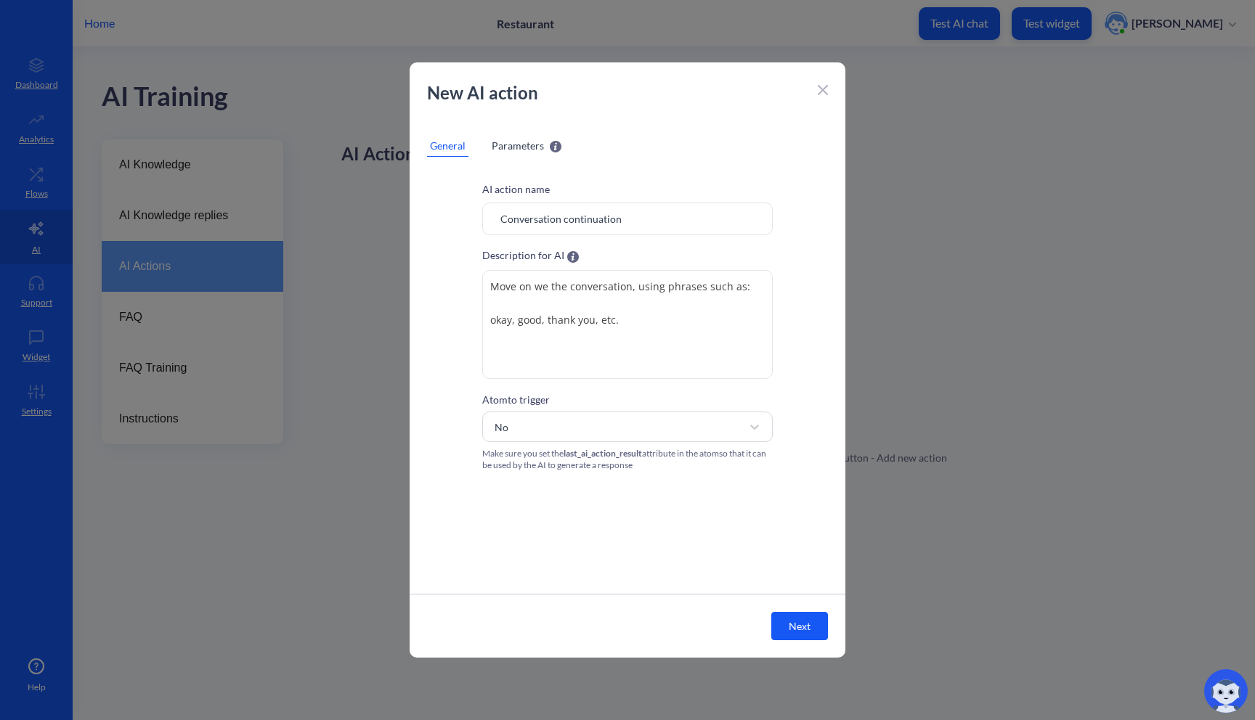
click at [535, 153] on div "Parameters" at bounding box center [527, 146] width 76 height 22
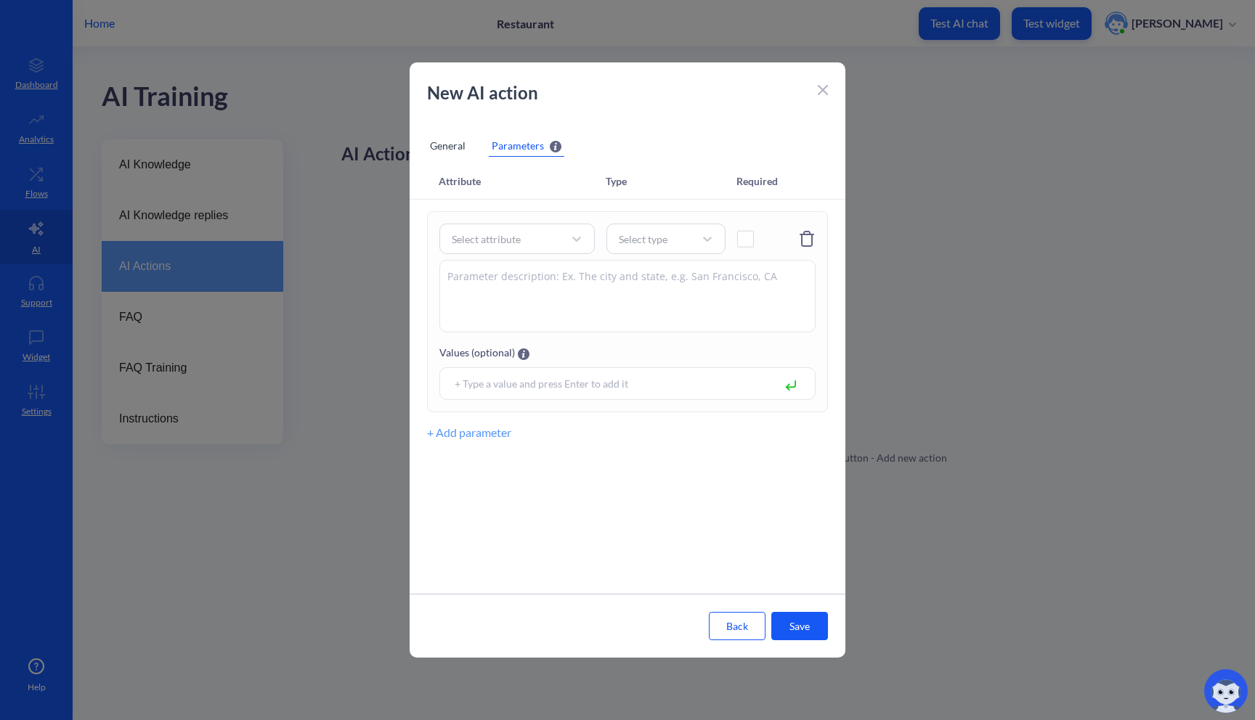
click at [464, 135] on div "General" at bounding box center [447, 146] width 41 height 22
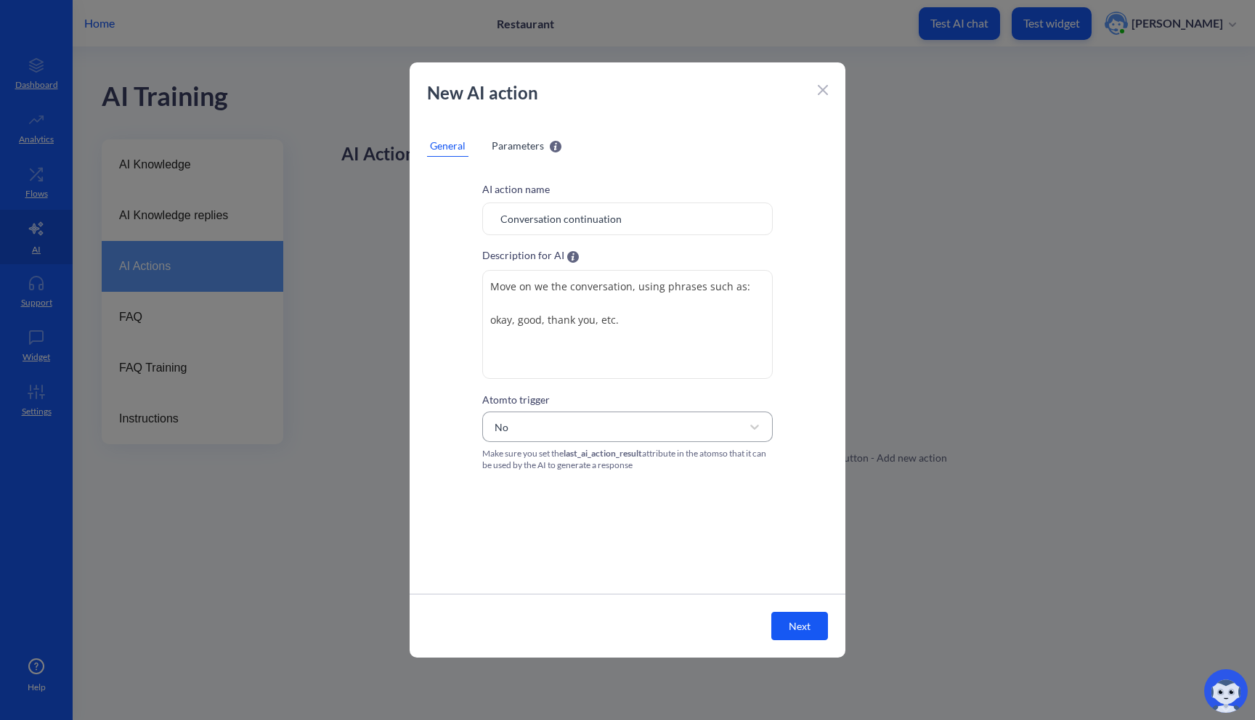
click at [661, 422] on div "No" at bounding box center [614, 427] width 254 height 26
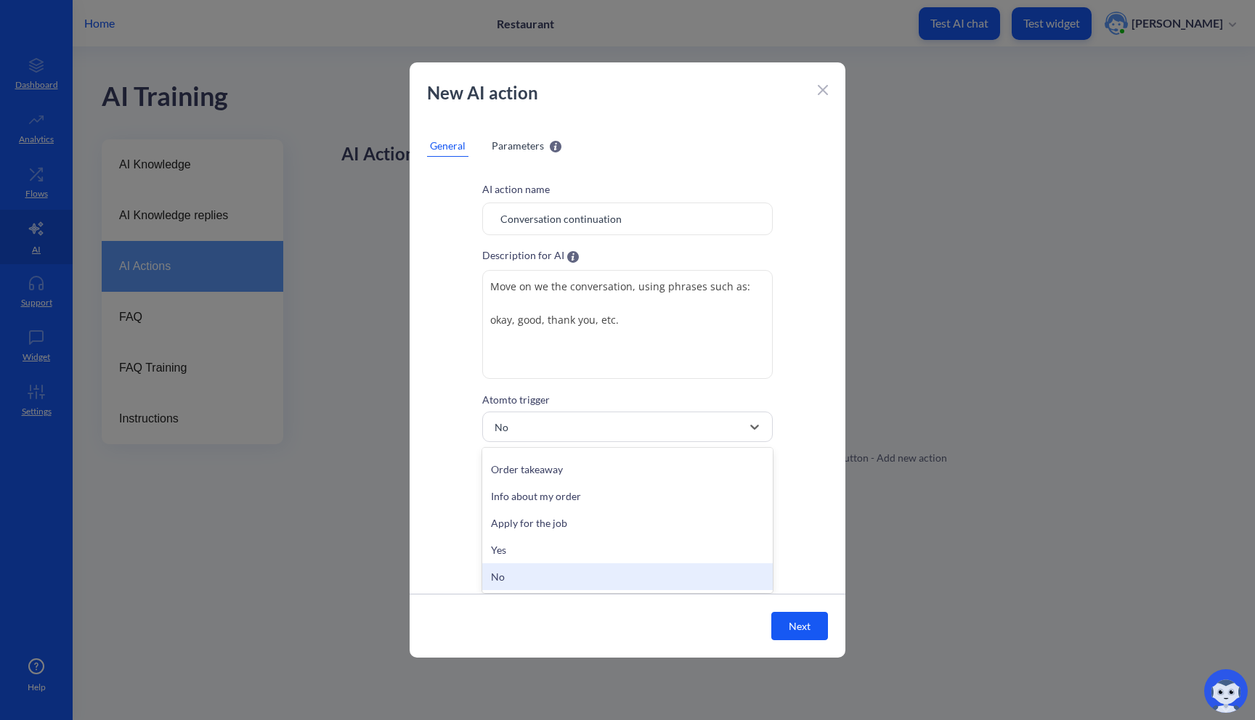
click at [792, 627] on button "Next" at bounding box center [799, 626] width 57 height 28
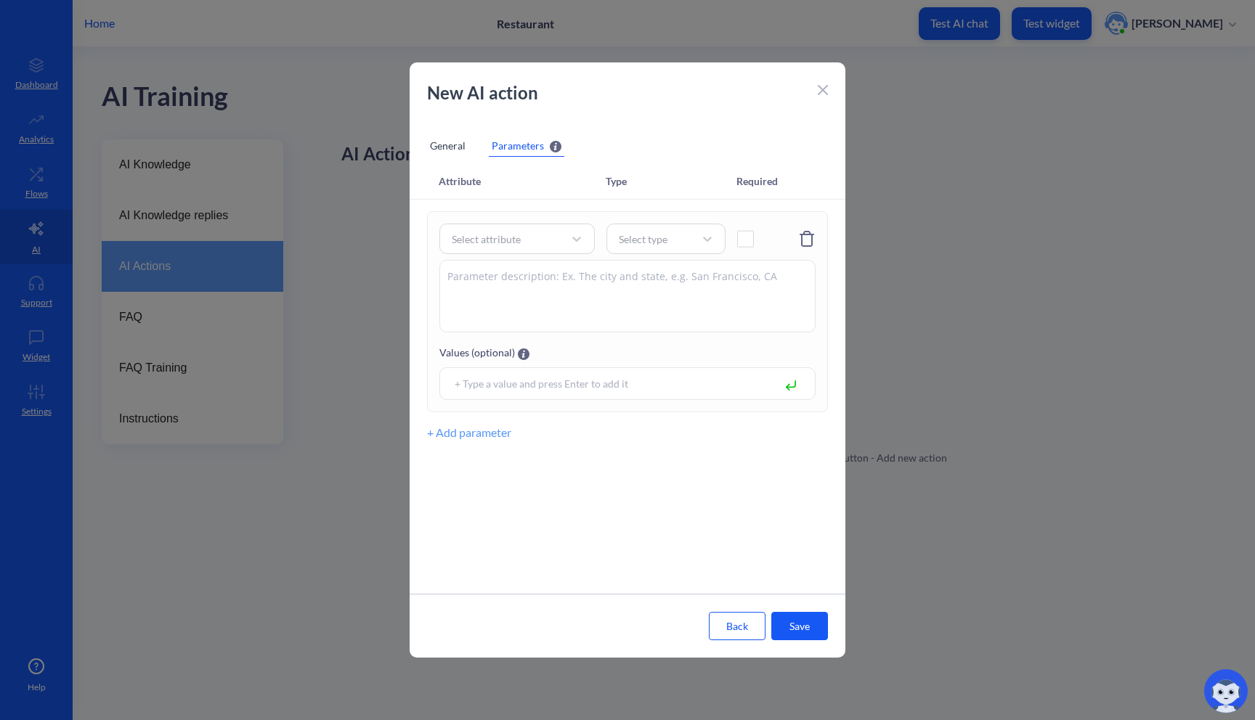
click at [792, 627] on button "Save" at bounding box center [799, 626] width 57 height 28
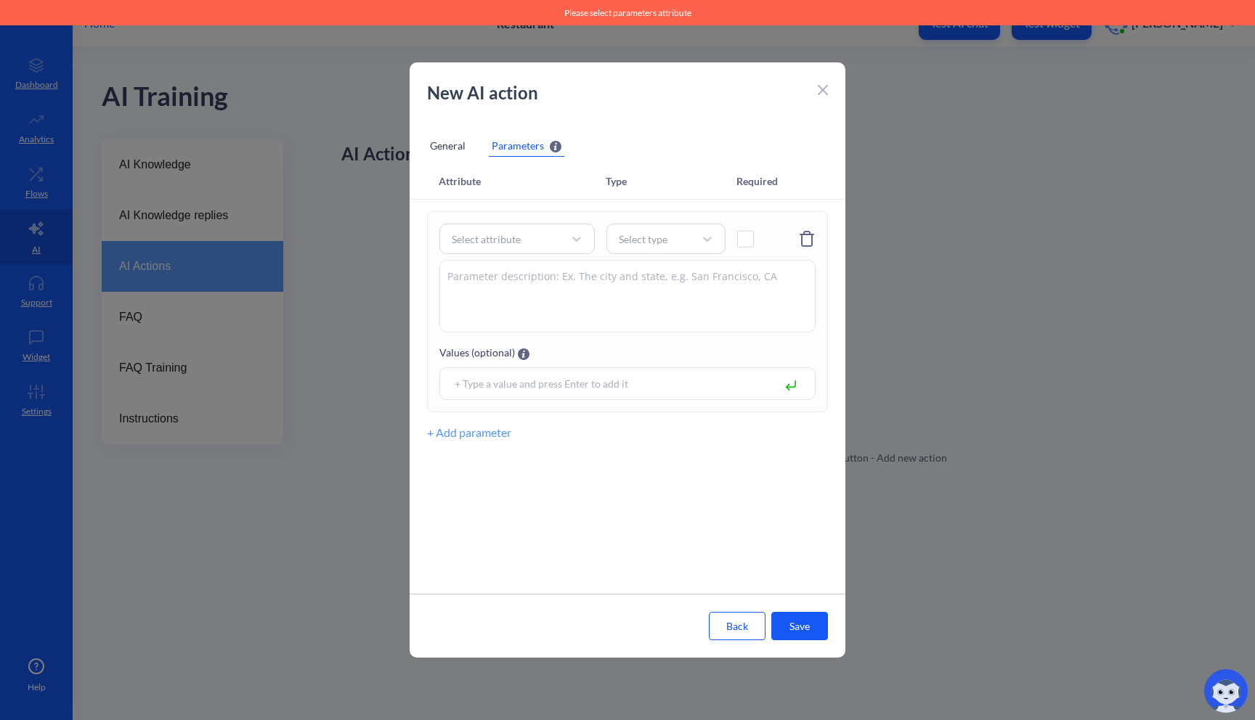
click at [827, 84] on div at bounding box center [823, 88] width 10 height 17
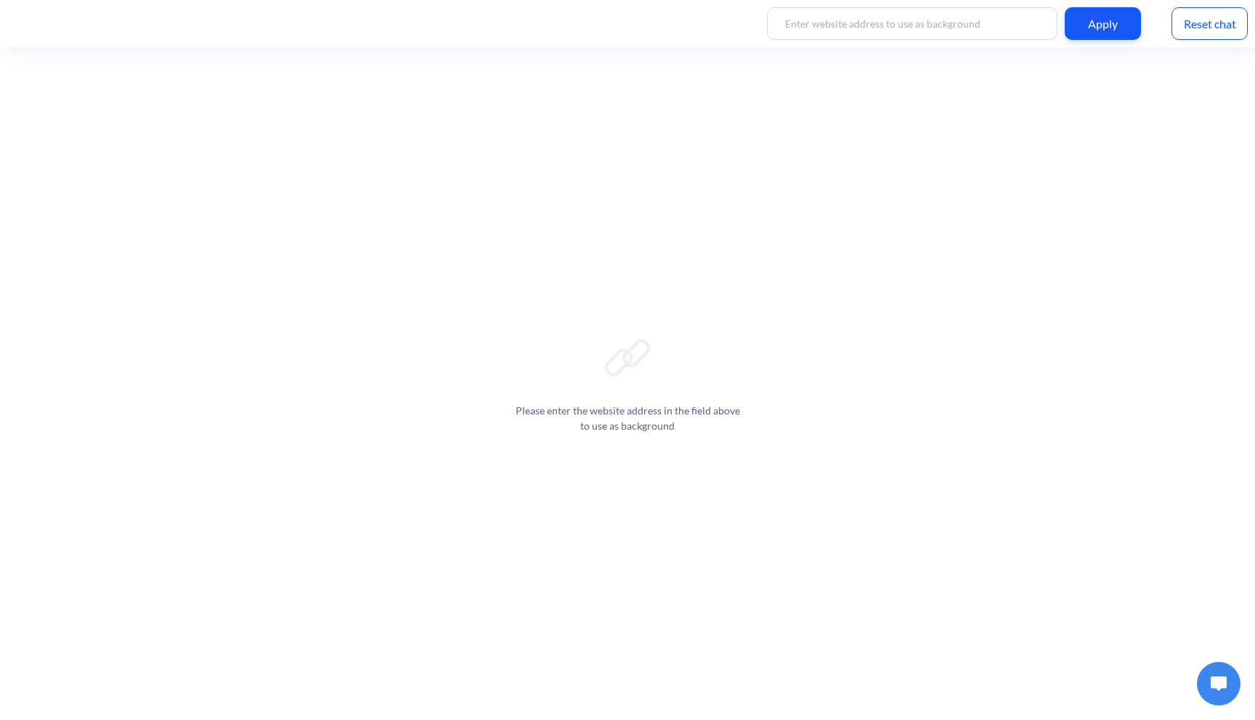
click at [1217, 687] on img at bounding box center [1218, 684] width 16 height 15
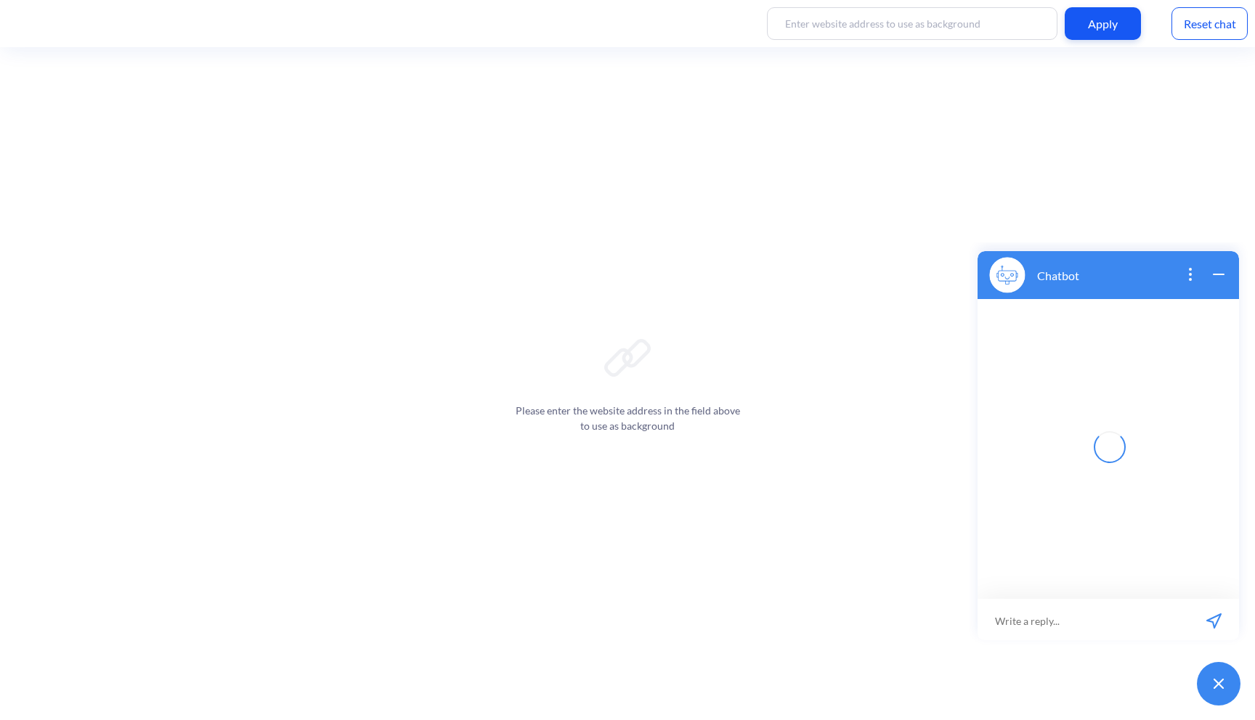
scroll to position [2, 0]
click at [994, 624] on icon "open menu" at bounding box center [993, 624] width 13 height 0
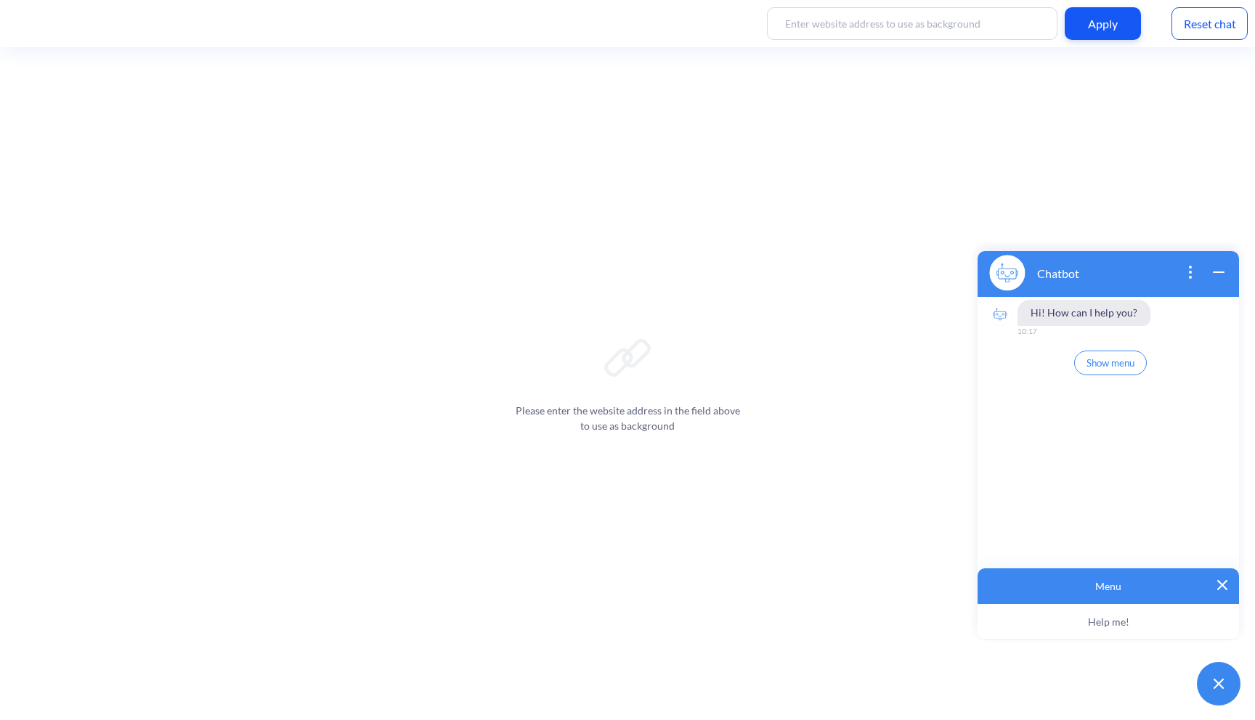
click at [1219, 582] on img at bounding box center [1222, 585] width 10 height 10
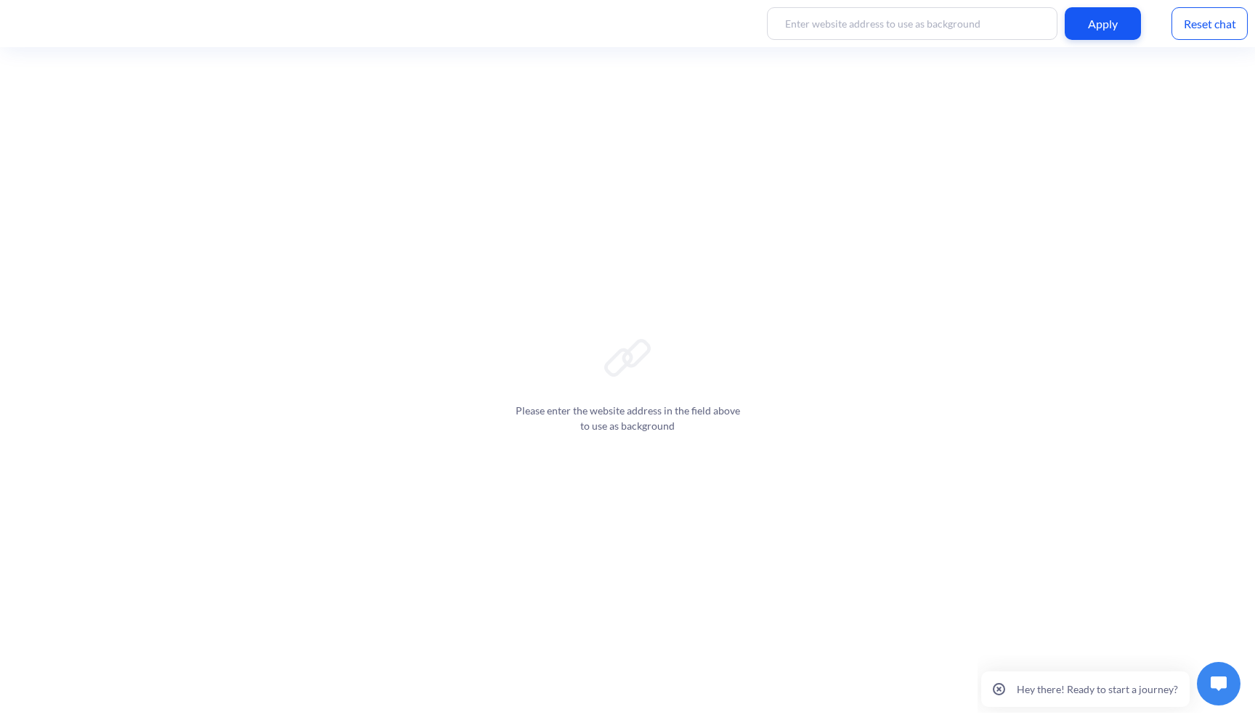
click at [1244, 677] on div at bounding box center [1218, 684] width 58 height 58
click at [1224, 684] on img at bounding box center [1218, 684] width 16 height 15
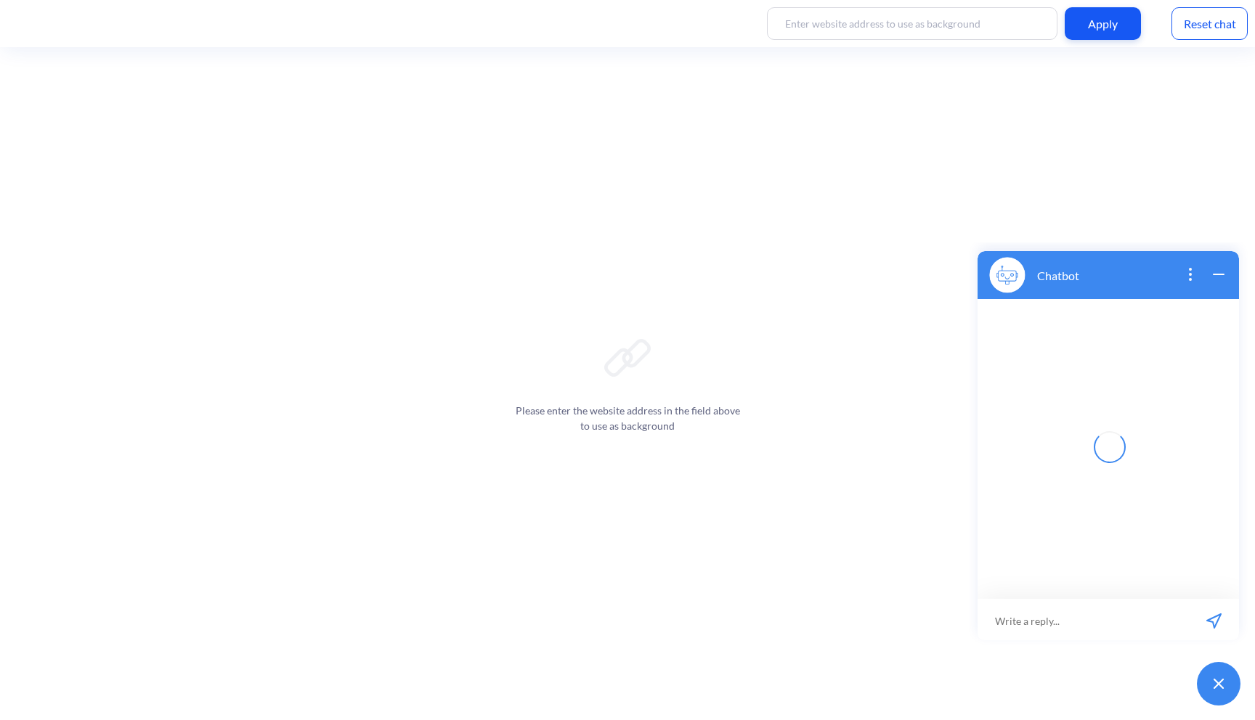
scroll to position [2, 0]
click at [1207, 27] on div "Reset chat" at bounding box center [1209, 23] width 76 height 33
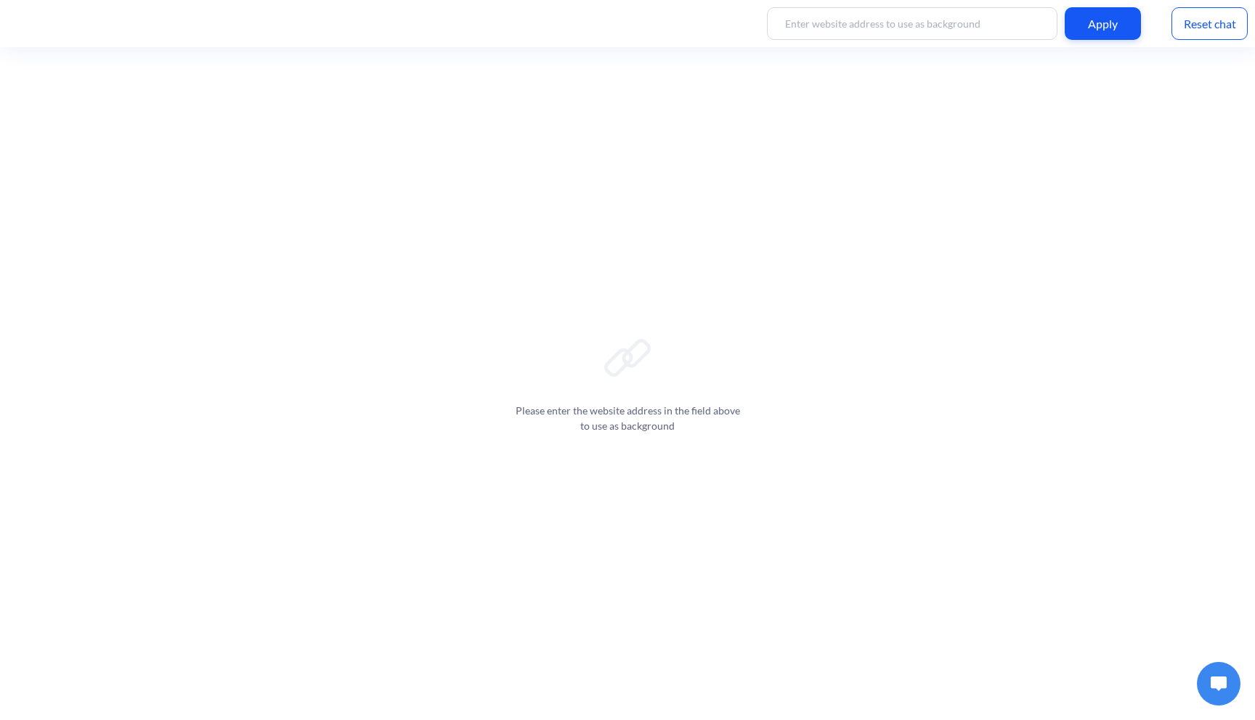
click at [1213, 680] on img at bounding box center [1218, 684] width 16 height 15
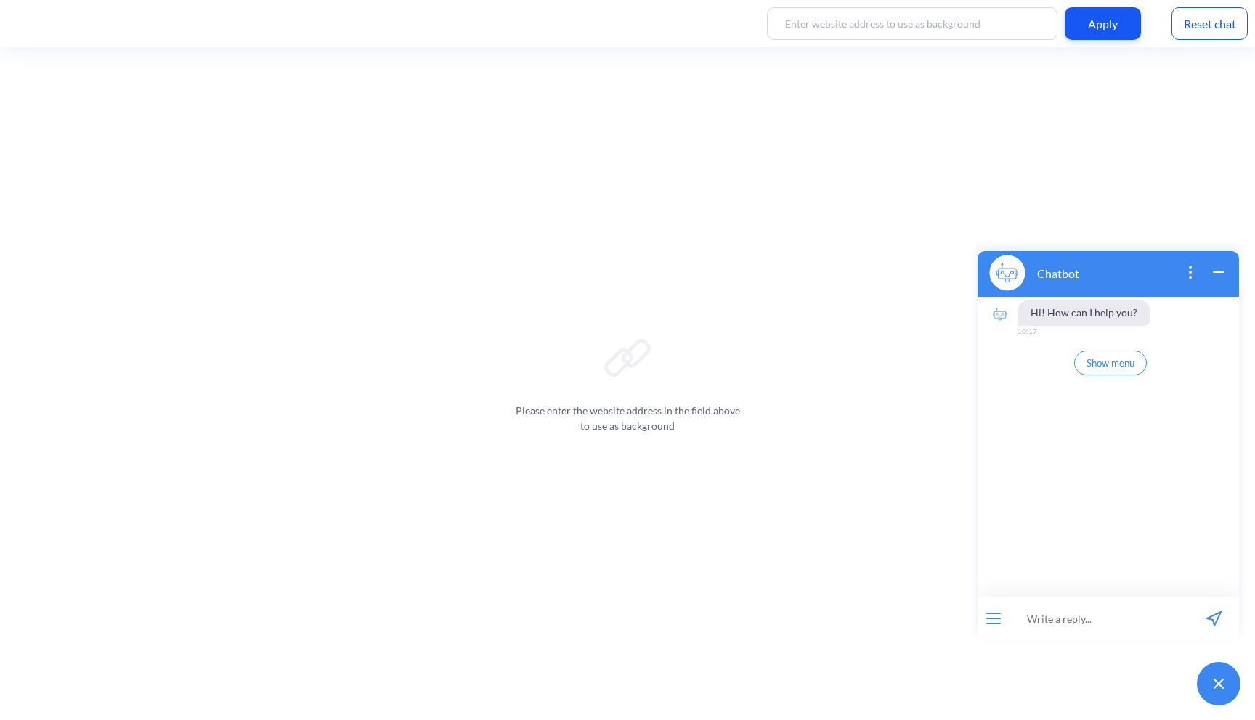
click at [990, 623] on icon "open menu" at bounding box center [993, 623] width 15 height 1
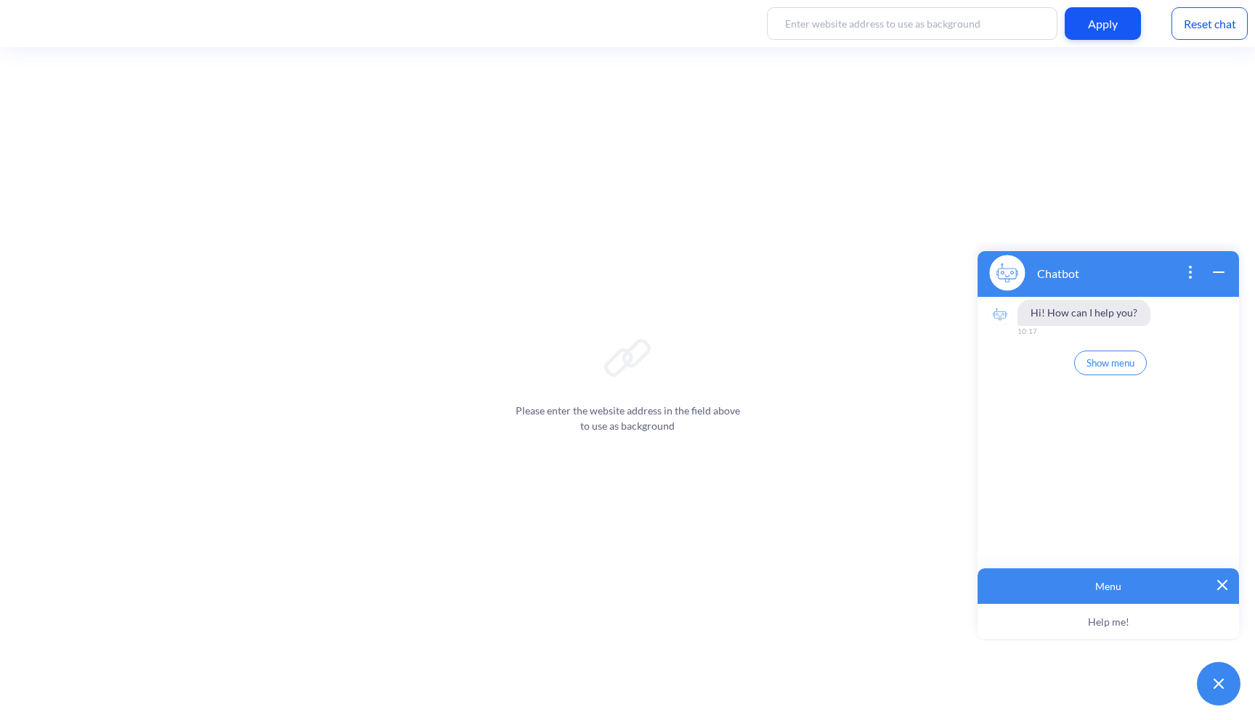
click at [1217, 579] on div "Menu" at bounding box center [1107, 587] width 261 height 36
click at [1219, 275] on icon "wrap widget" at bounding box center [1218, 272] width 17 height 17
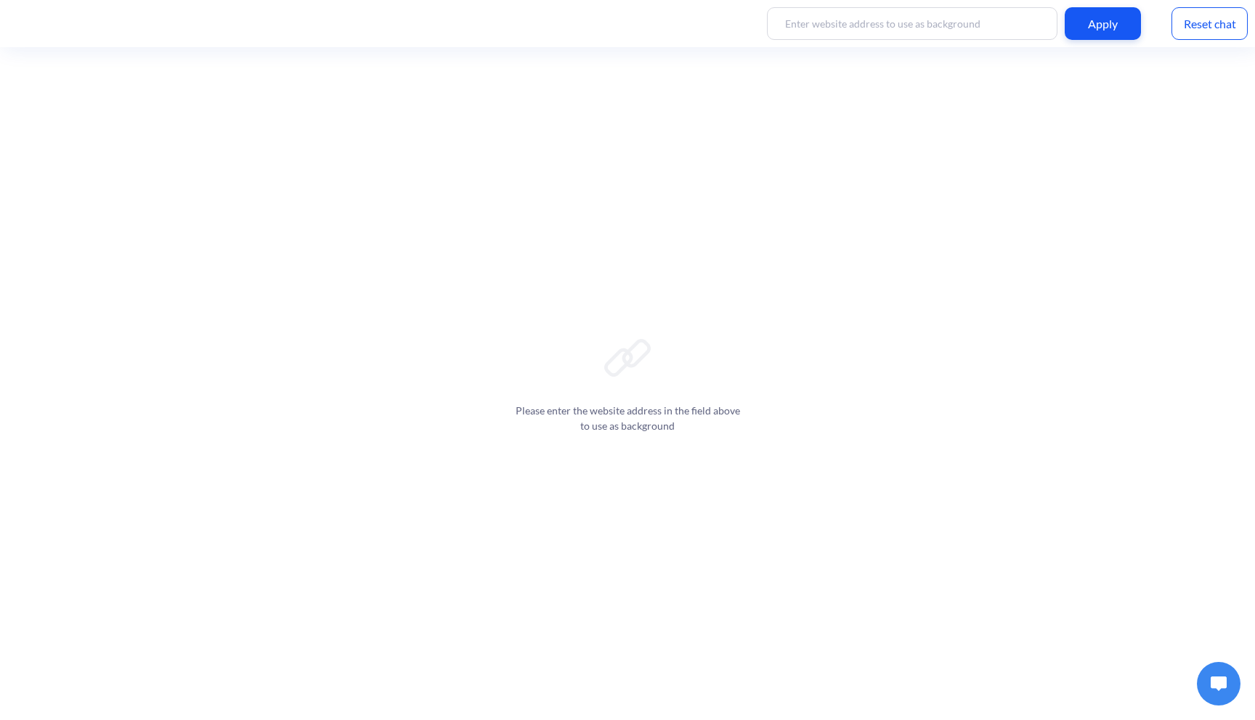
click at [1214, 685] on img at bounding box center [1218, 684] width 16 height 15
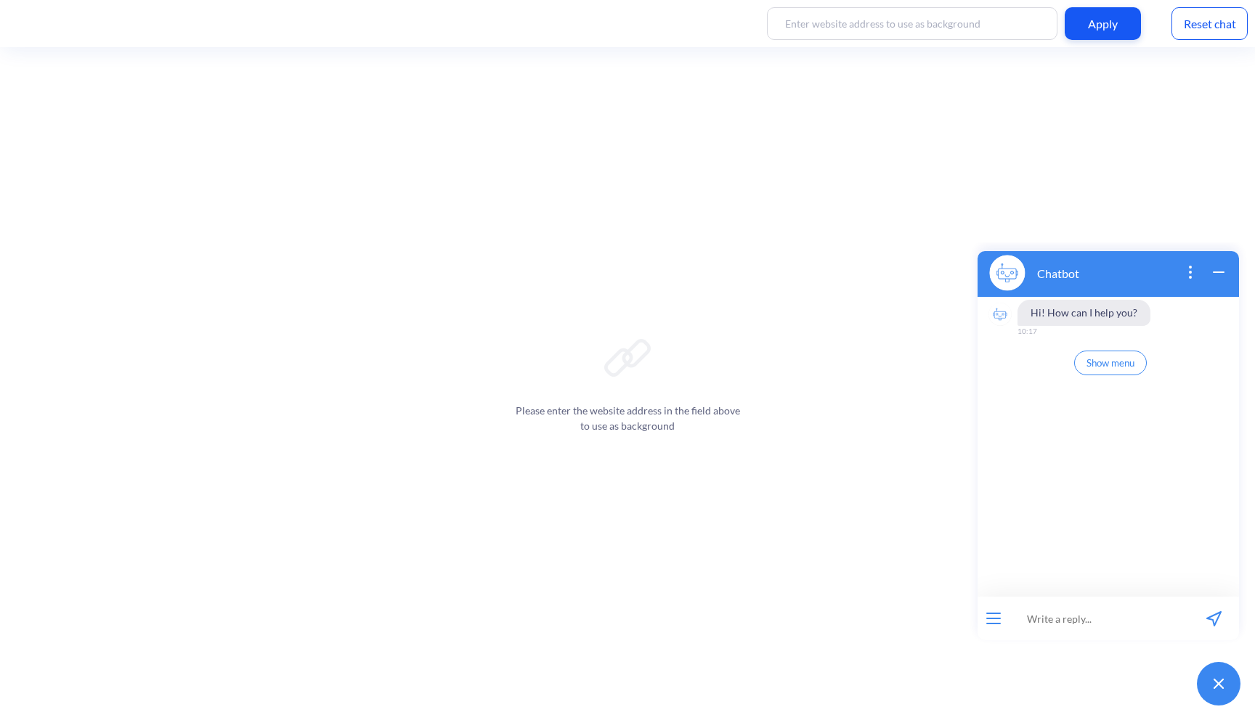
click at [995, 617] on button "open menu" at bounding box center [993, 619] width 15 height 12
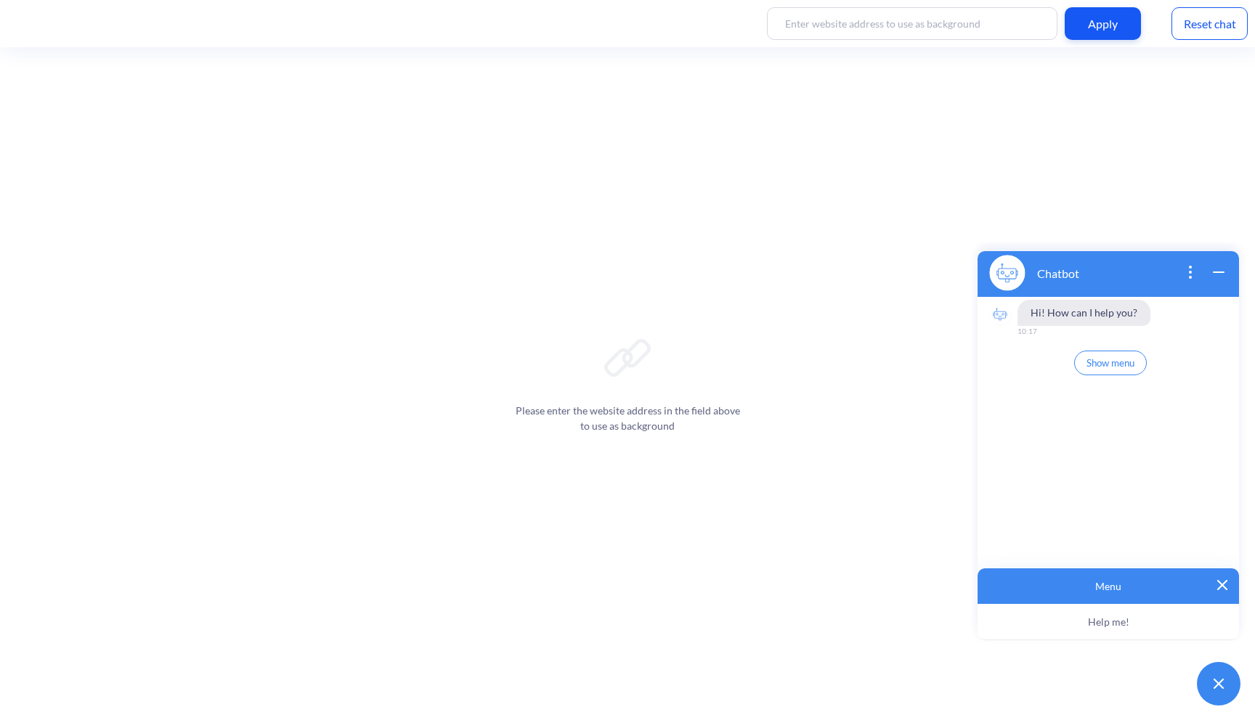
click at [1226, 582] on img at bounding box center [1222, 585] width 10 height 10
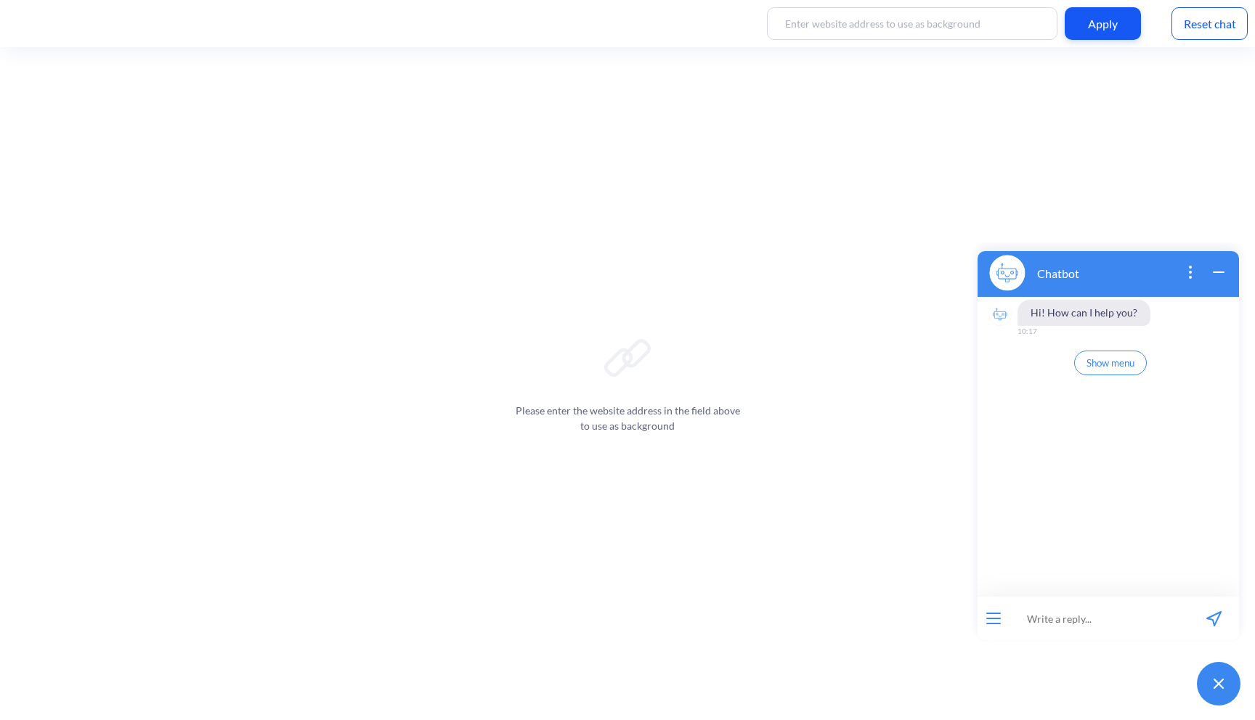
click at [1195, 270] on icon "open popup" at bounding box center [1189, 272] width 17 height 17
click at [1218, 270] on icon "wrap widget" at bounding box center [1218, 272] width 17 height 17
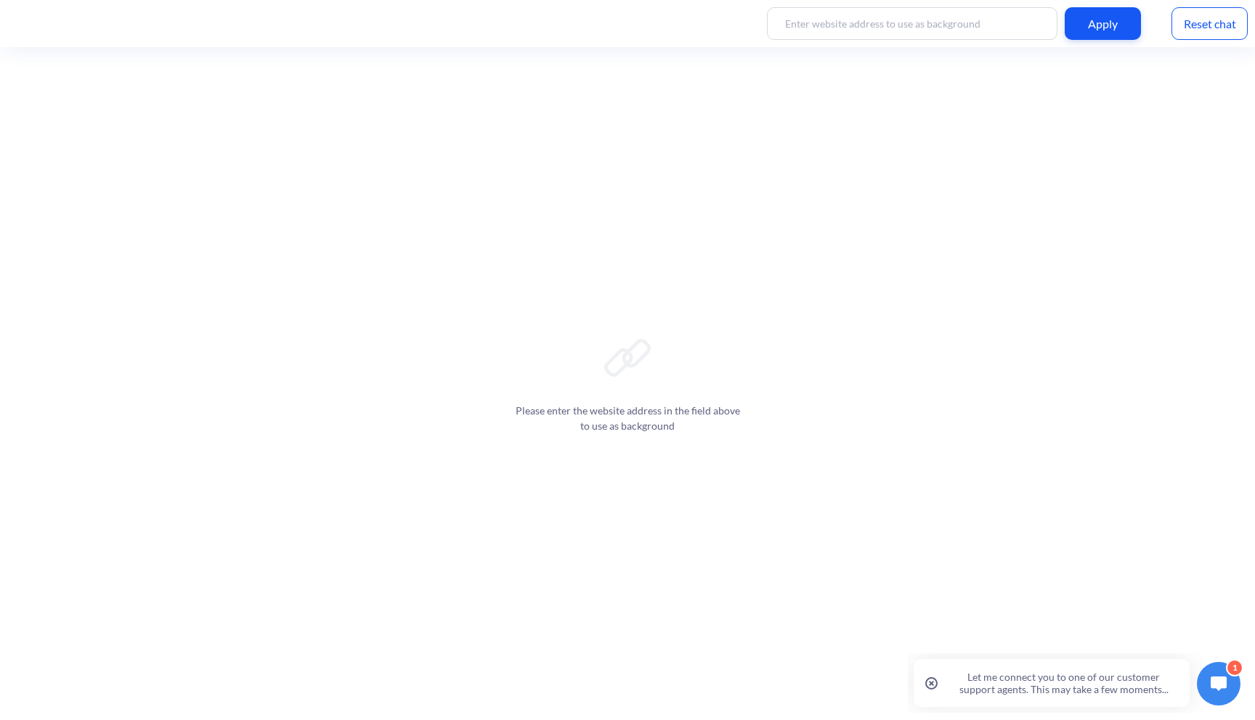
click at [1216, 684] on img at bounding box center [1218, 684] width 16 height 15
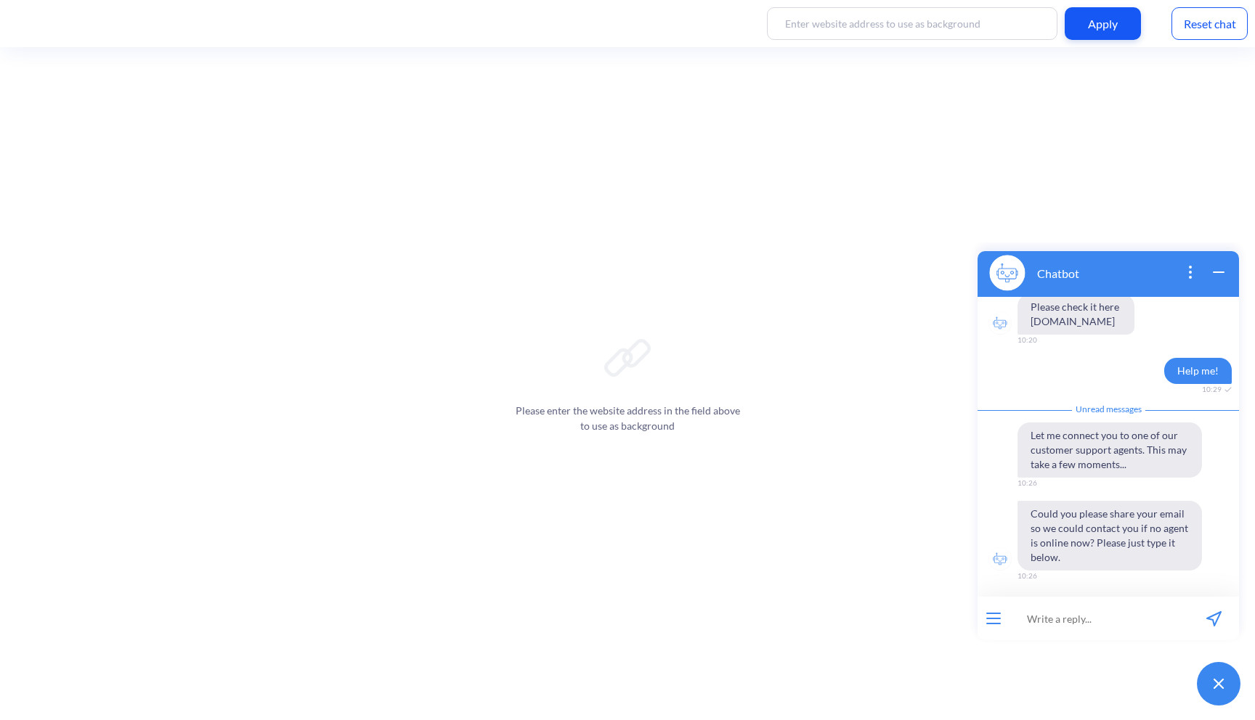
scroll to position [105, 0]
click at [1217, 272] on icon "wrap widget" at bounding box center [1218, 272] width 17 height 17
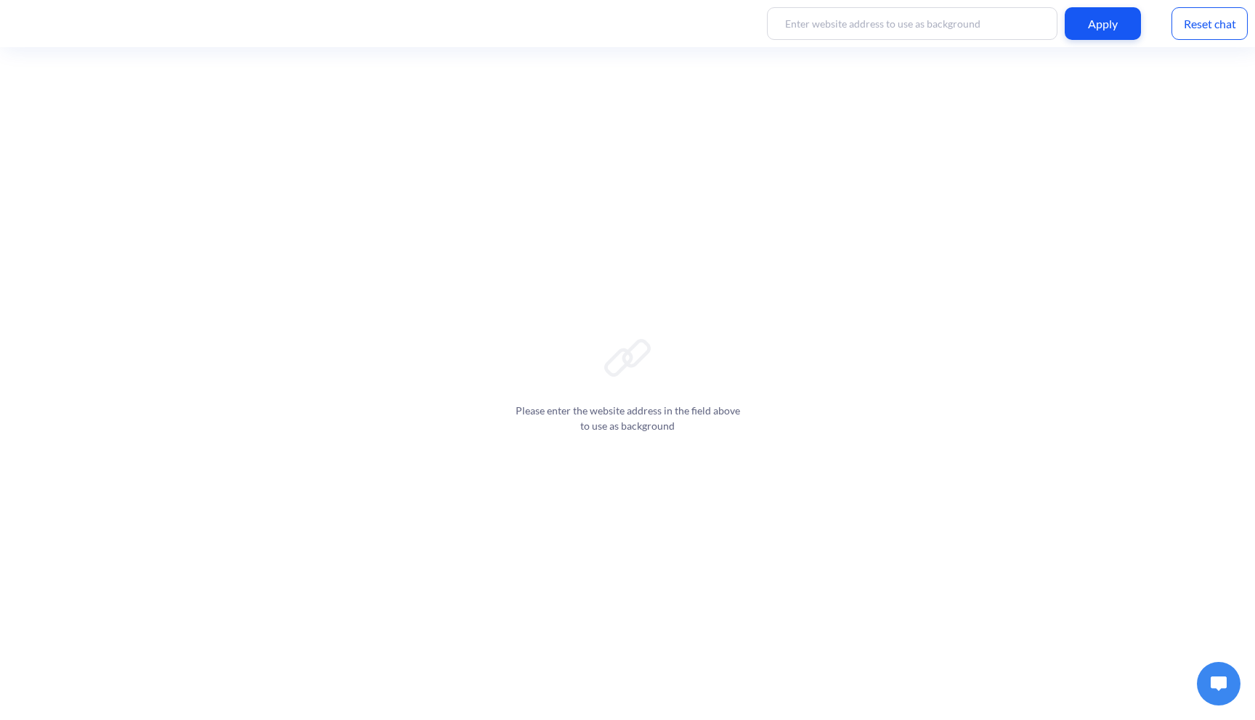
click at [1201, 11] on div "Reset chat" at bounding box center [1209, 23] width 76 height 33
click at [1211, 686] on img at bounding box center [1218, 684] width 16 height 15
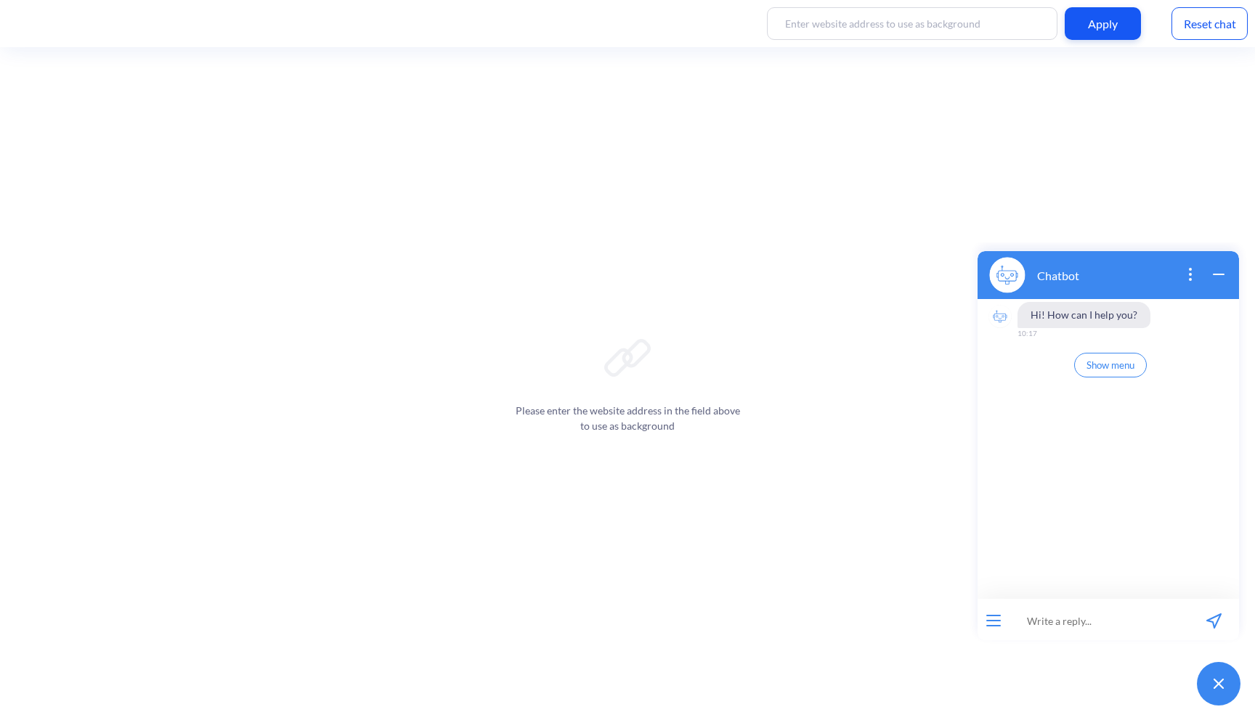
scroll to position [2, 0]
click at [995, 629] on div at bounding box center [993, 619] width 32 height 44
click at [990, 622] on button "open menu" at bounding box center [993, 619] width 15 height 12
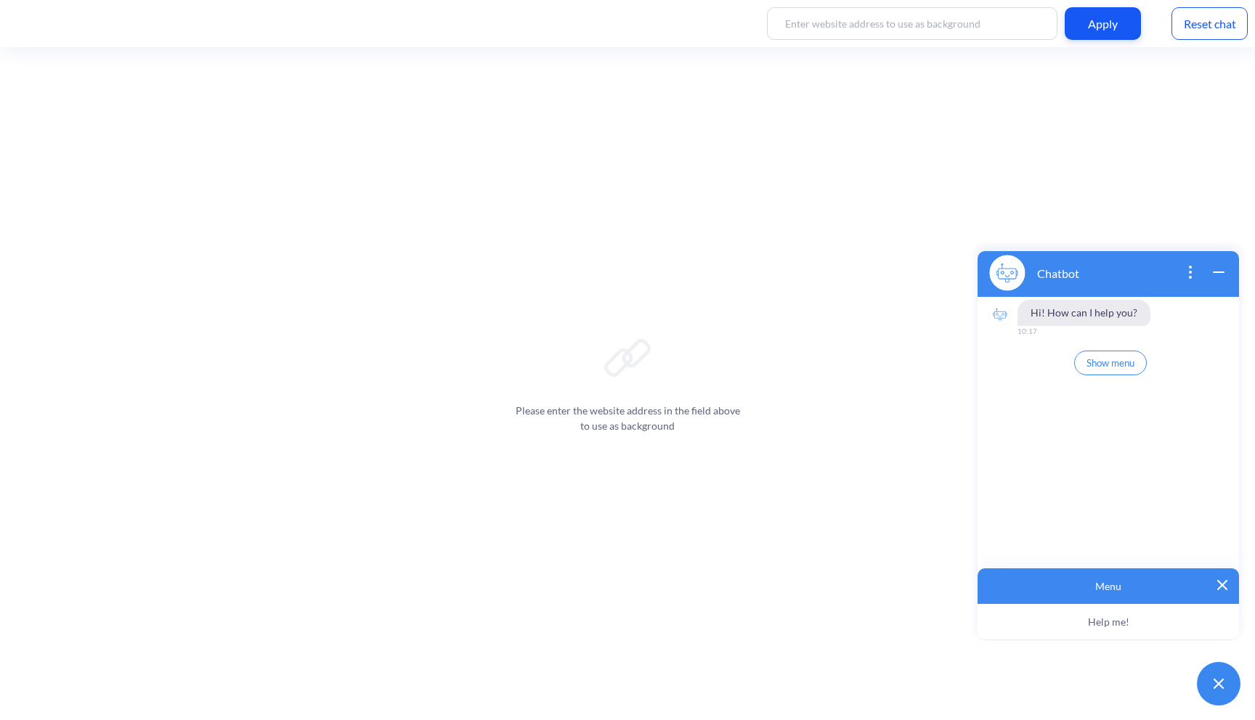
click at [1221, 586] on img at bounding box center [1222, 585] width 10 height 10
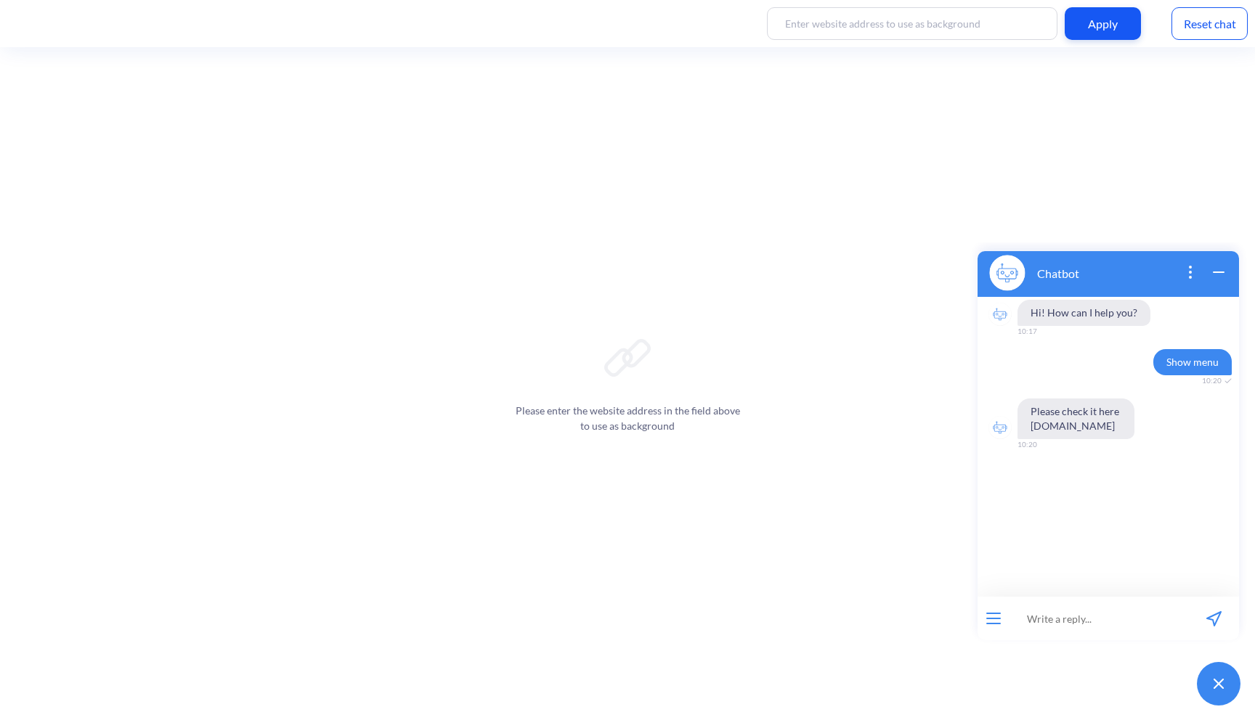
click at [980, 622] on div at bounding box center [993, 619] width 32 height 44
click at [992, 622] on button "open menu" at bounding box center [993, 619] width 15 height 12
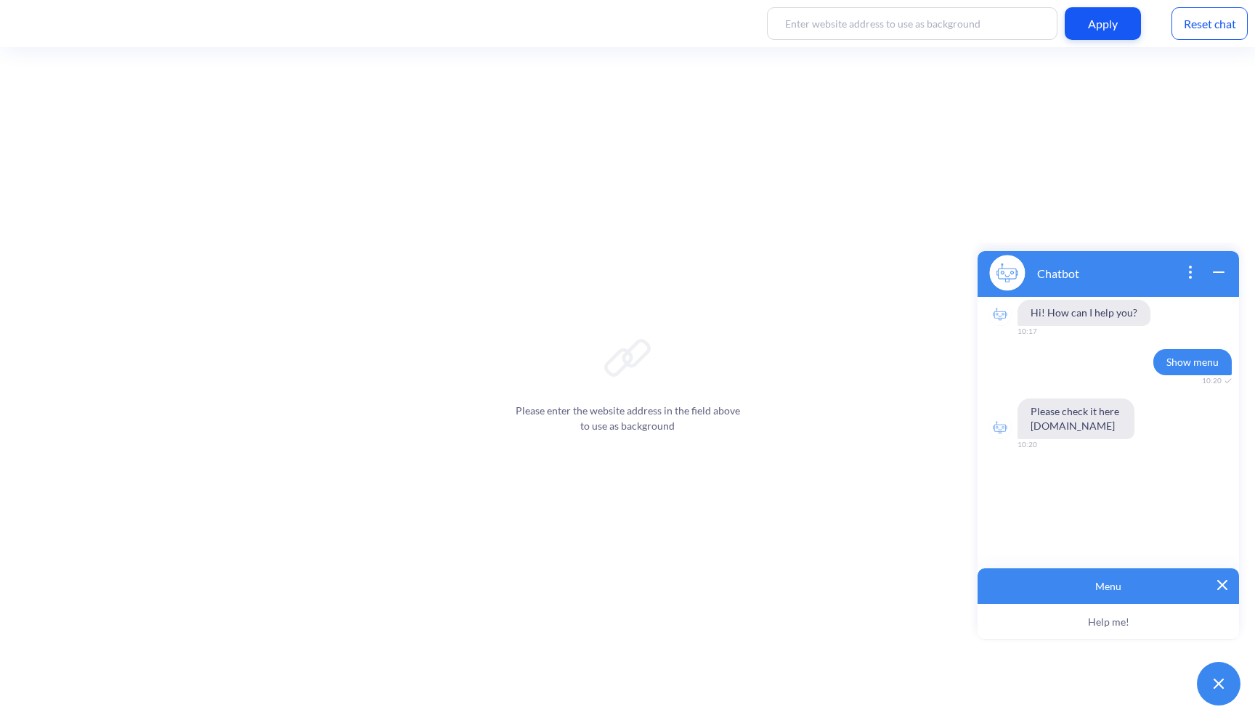
click at [992, 622] on button "Help me!" at bounding box center [1107, 622] width 261 height 36
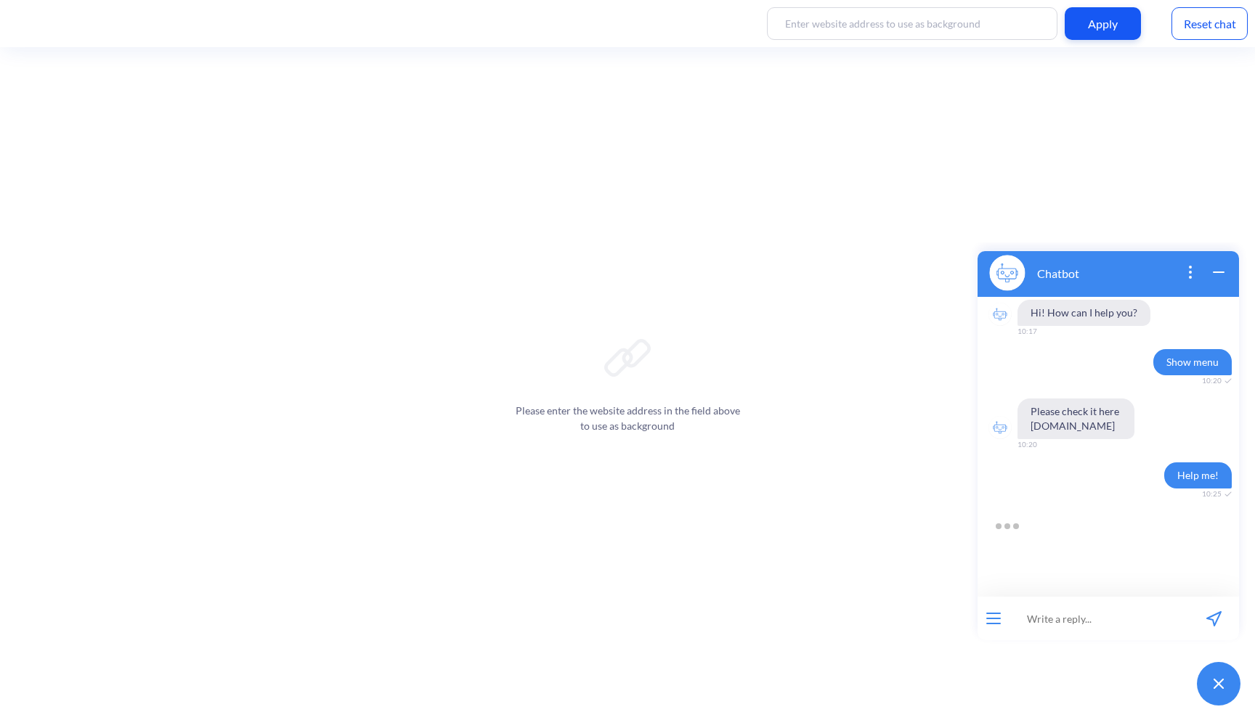
click at [1186, 268] on icon "open popup" at bounding box center [1189, 272] width 17 height 17
click at [1214, 274] on icon "wrap widget" at bounding box center [1218, 272] width 17 height 17
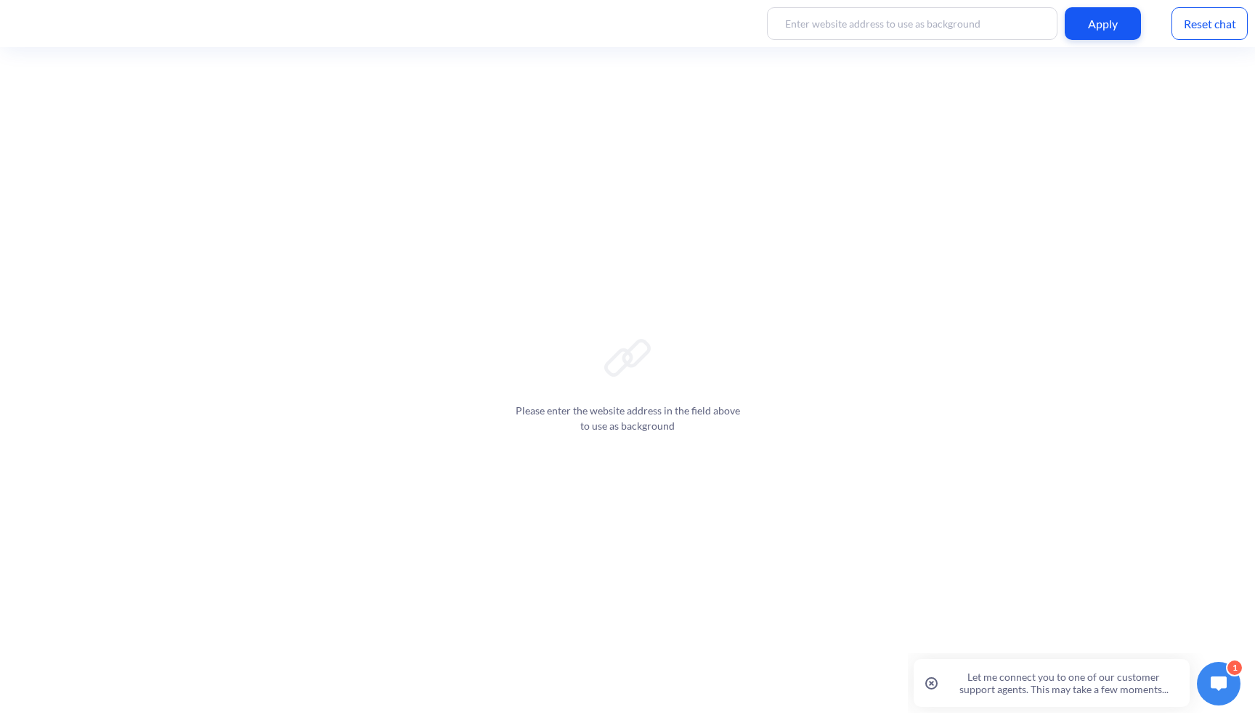
click at [1215, 690] on img at bounding box center [1218, 684] width 16 height 15
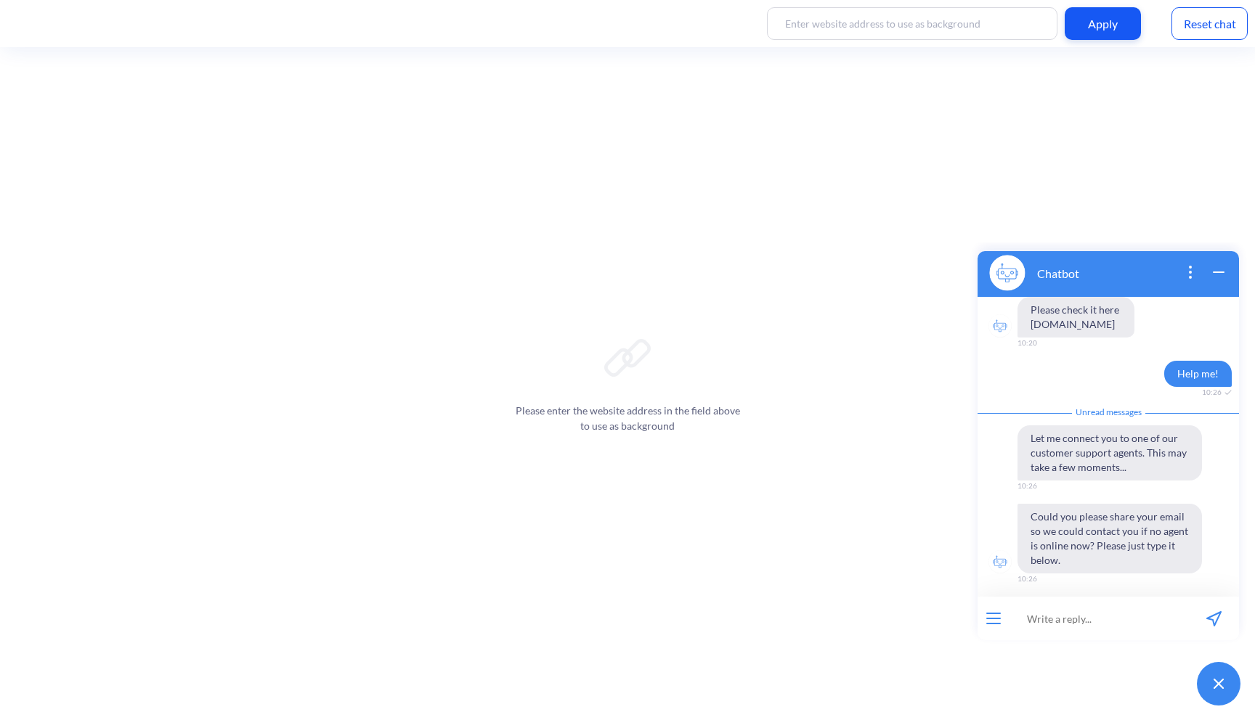
scroll to position [105, 0]
click at [1189, 266] on icon "open popup" at bounding box center [1189, 266] width 1 height 1
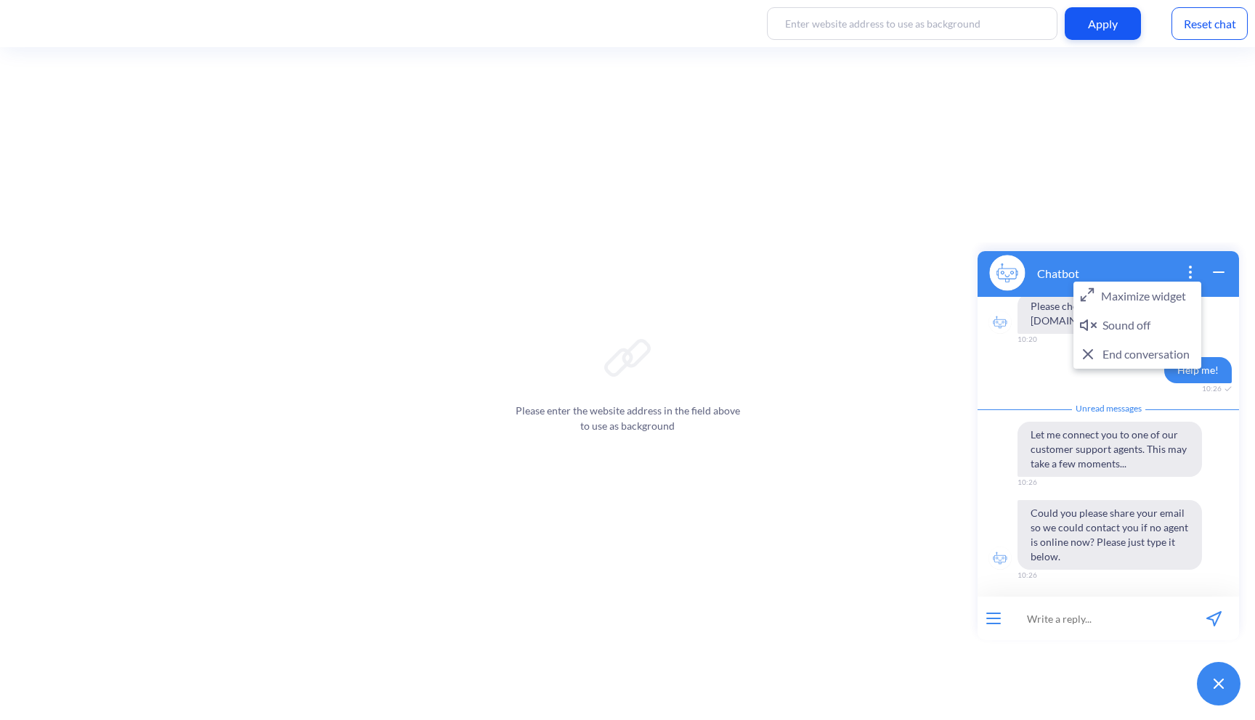
click at [1144, 357] on button "End conversation" at bounding box center [1137, 354] width 128 height 29
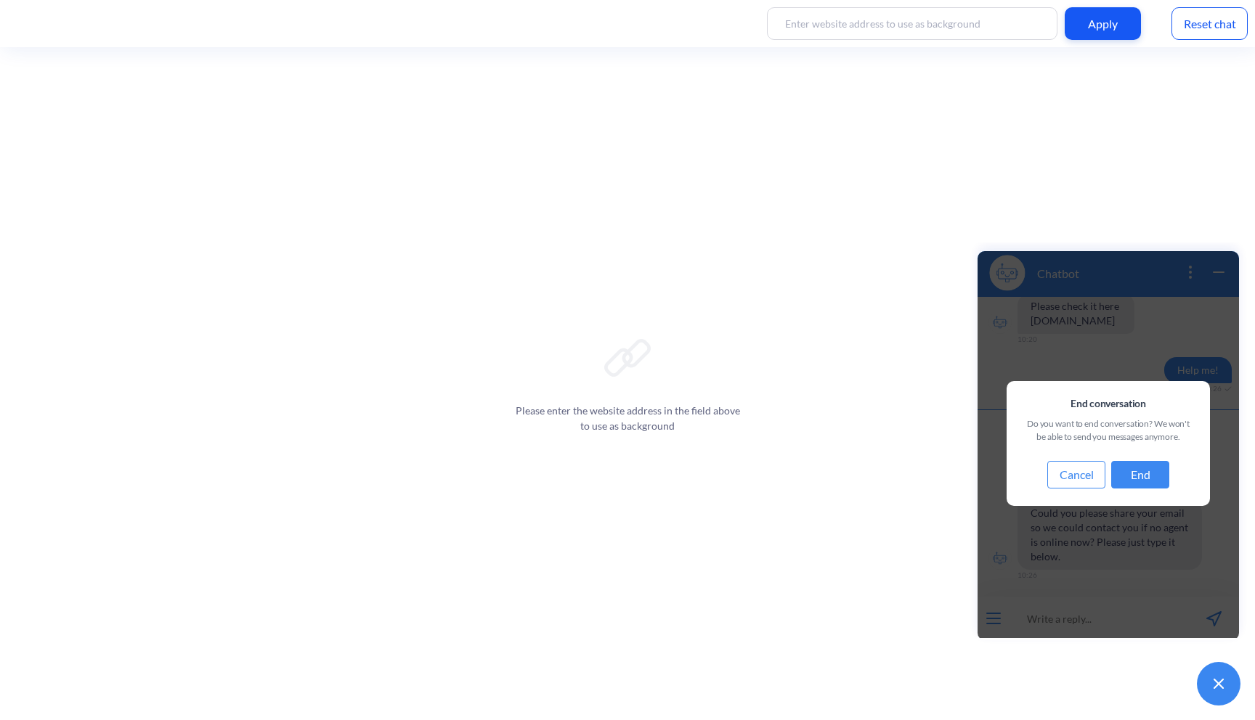
click at [1150, 477] on button "End" at bounding box center [1140, 475] width 58 height 28
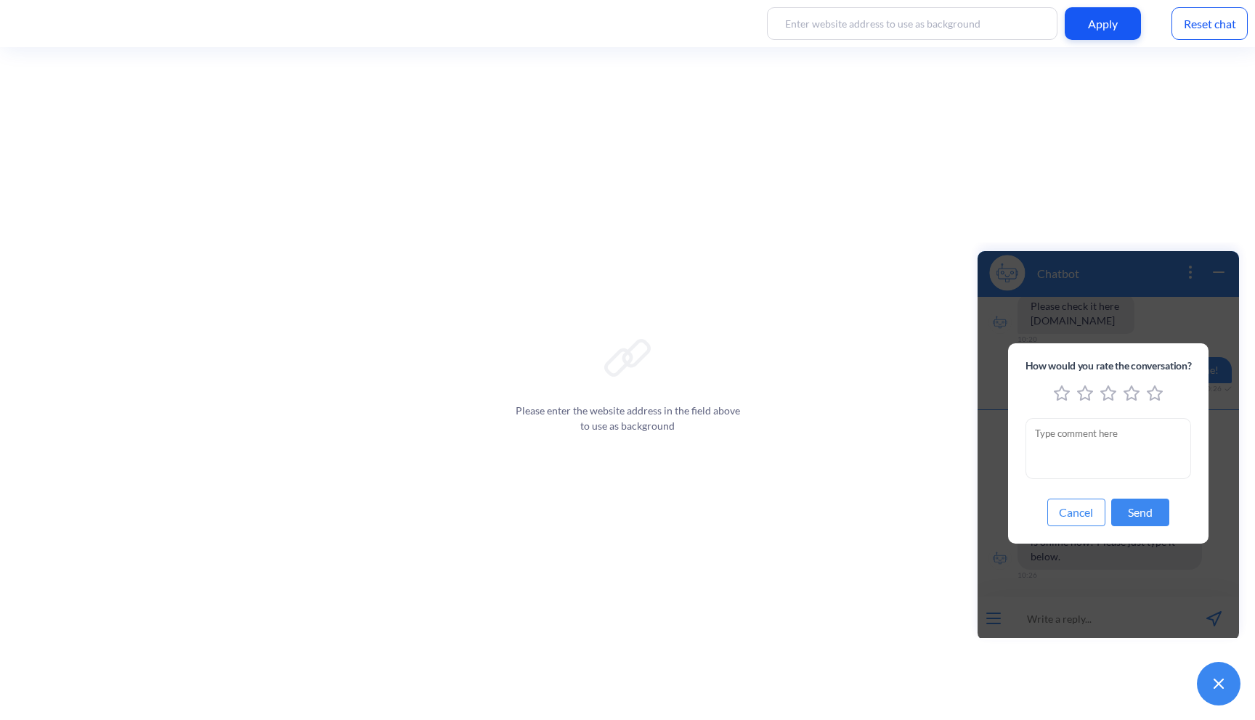
click at [1083, 510] on button "Cancel" at bounding box center [1076, 513] width 58 height 28
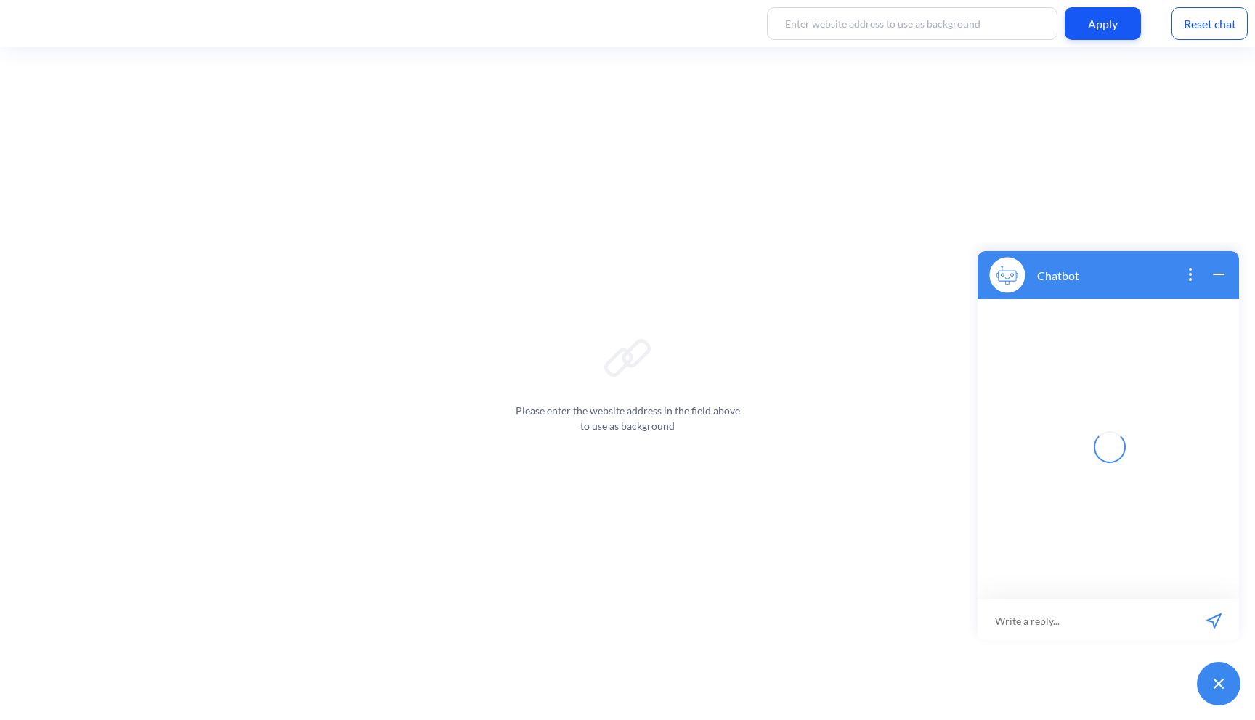
scroll to position [2, 0]
click at [998, 622] on button "open menu" at bounding box center [993, 619] width 15 height 12
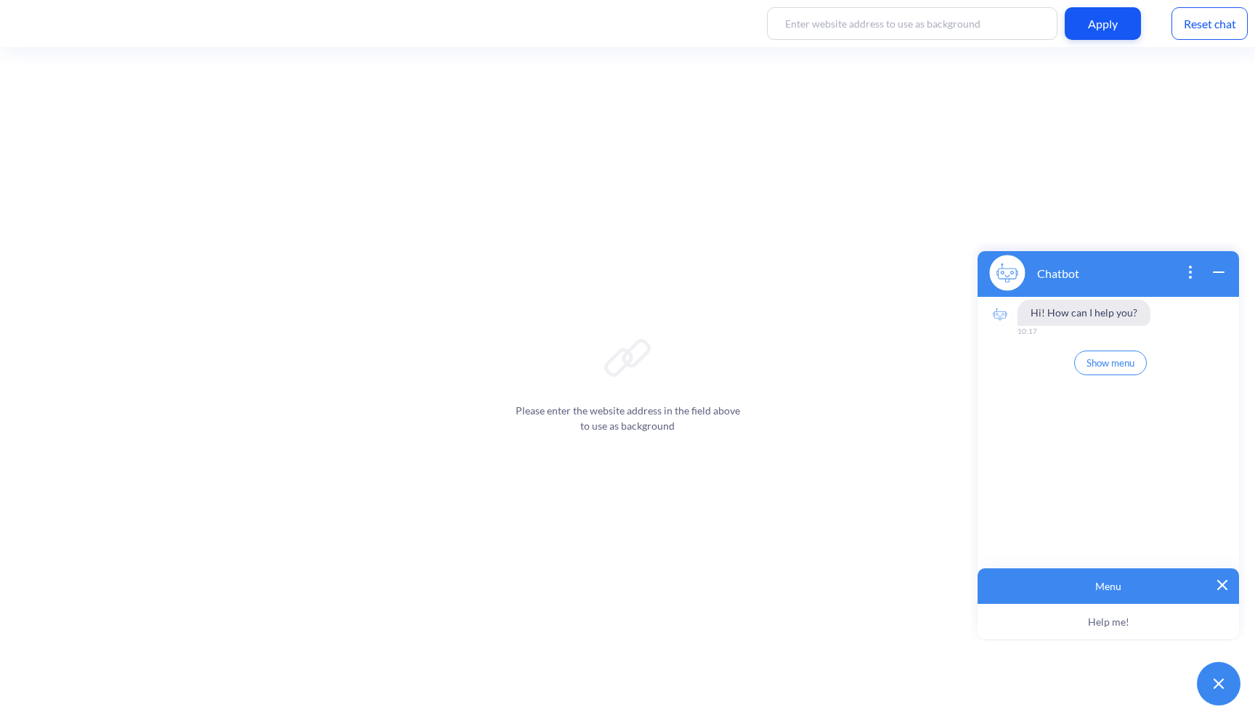
click at [1217, 580] on img at bounding box center [1222, 585] width 10 height 10
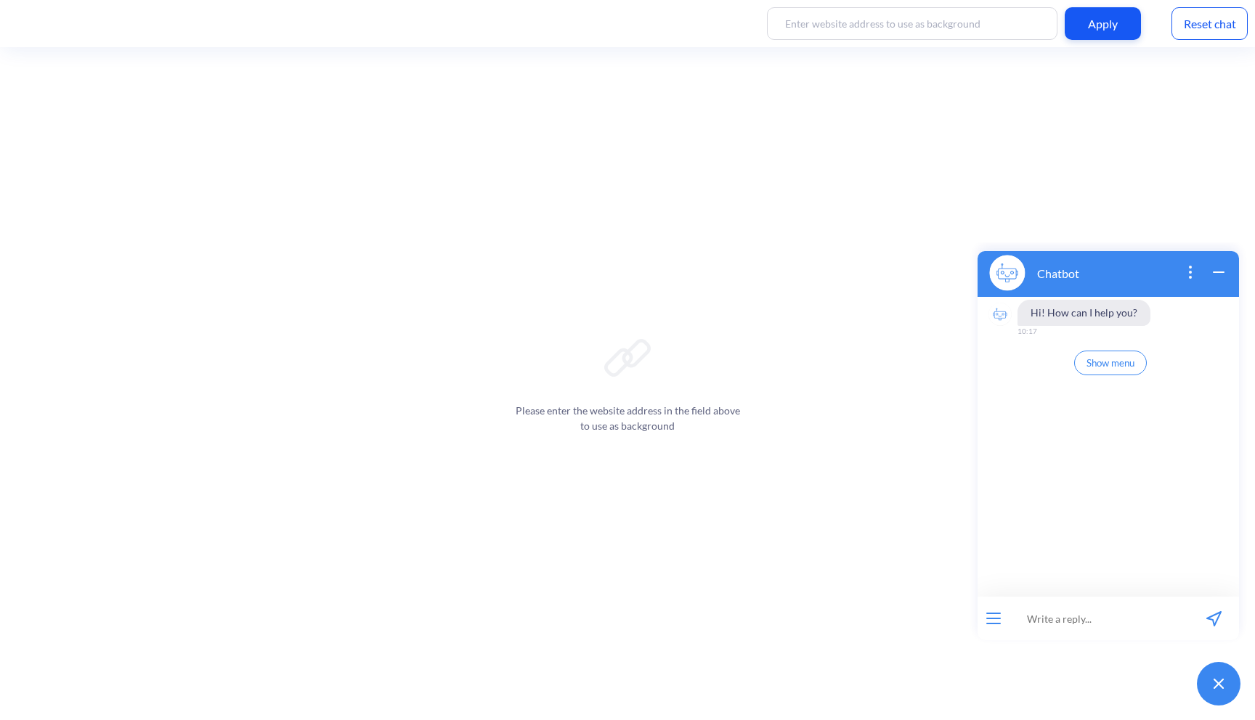
click at [1120, 354] on button "Show menu" at bounding box center [1110, 363] width 73 height 25
click at [1230, 683] on button at bounding box center [1219, 684] width 44 height 44
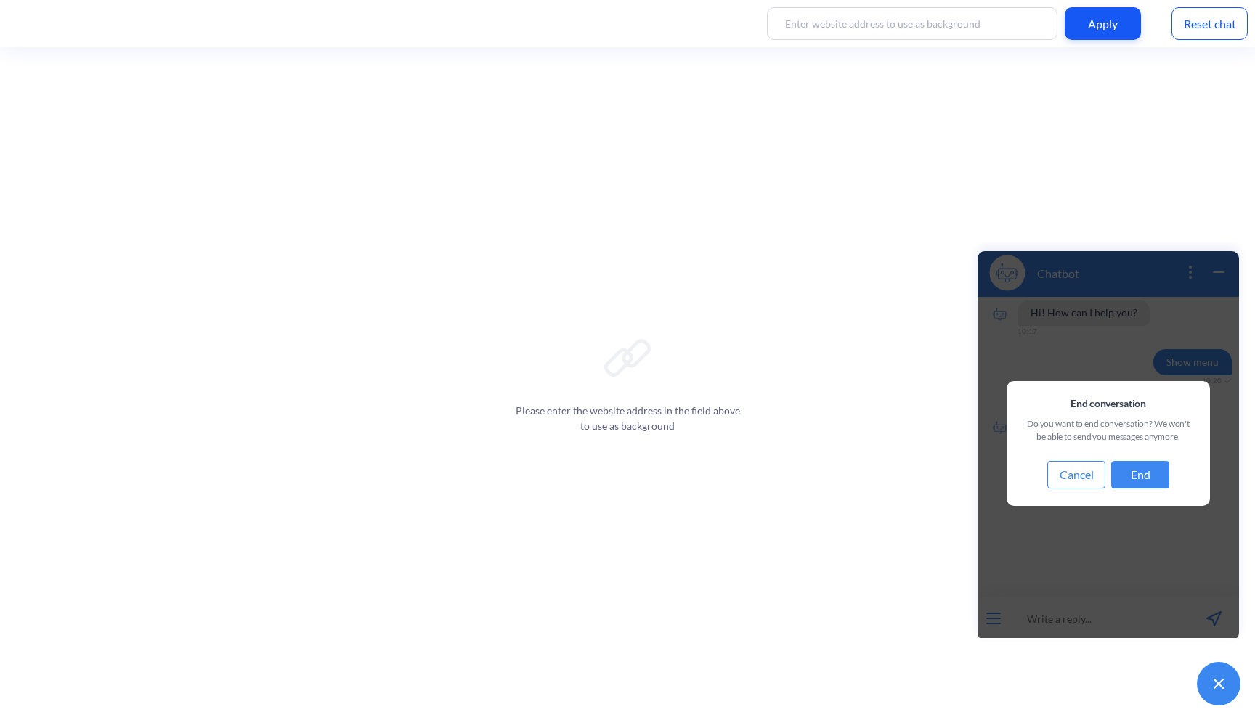
click at [1083, 476] on button "Cancel" at bounding box center [1076, 475] width 58 height 28
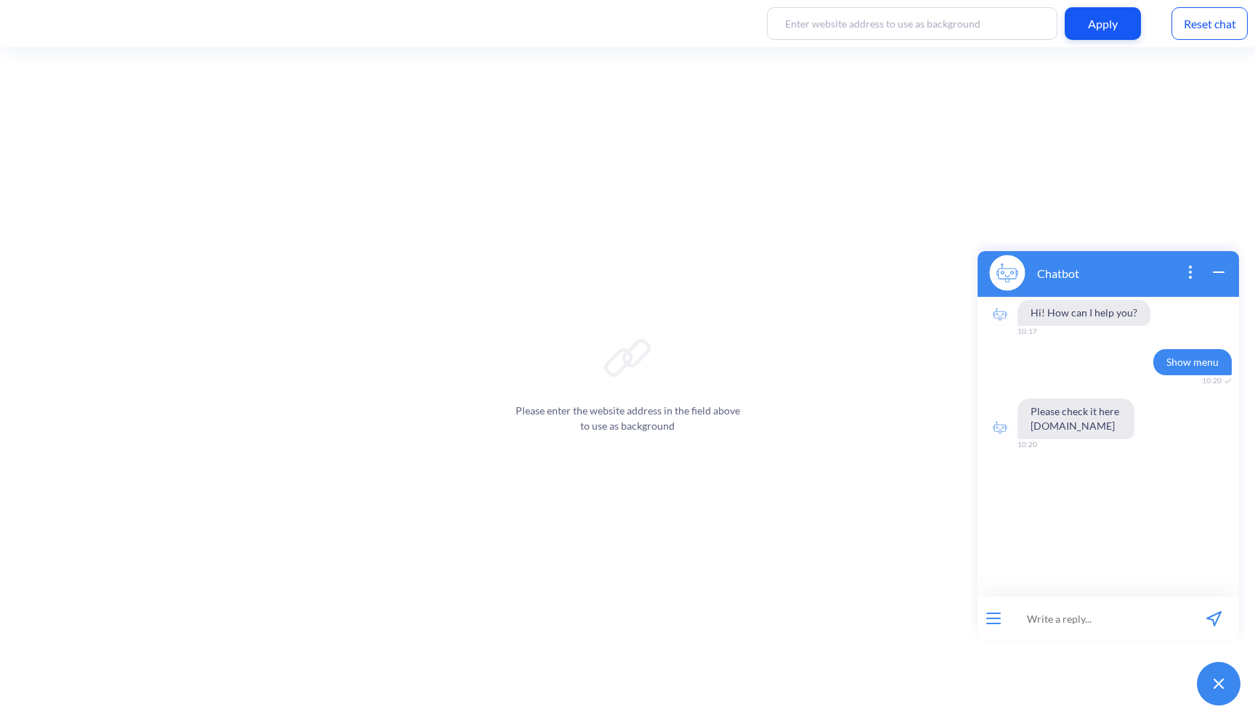
click at [1194, 275] on icon "open popup" at bounding box center [1189, 272] width 17 height 17
click at [1154, 236] on div "Please enter the website address in the field above to use as background" at bounding box center [627, 383] width 1255 height 673
click at [1196, 32] on div "Reset chat" at bounding box center [1209, 23] width 76 height 33
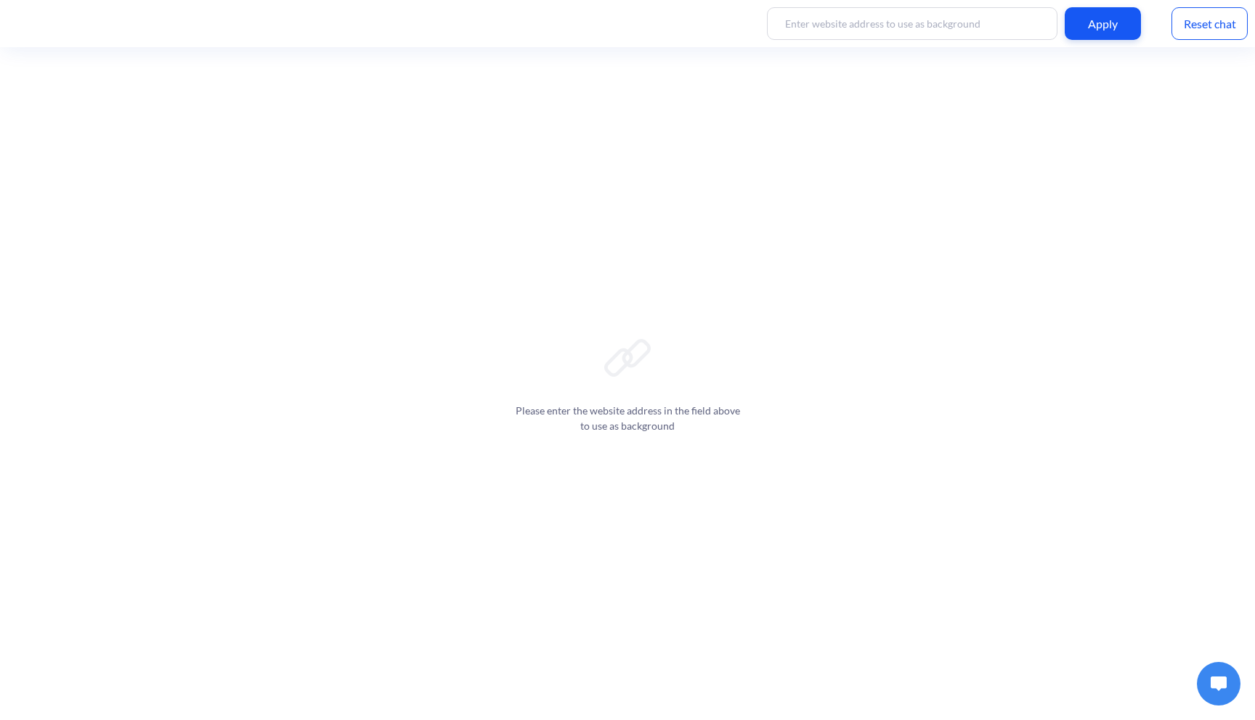
click at [1212, 685] on img at bounding box center [1218, 684] width 16 height 15
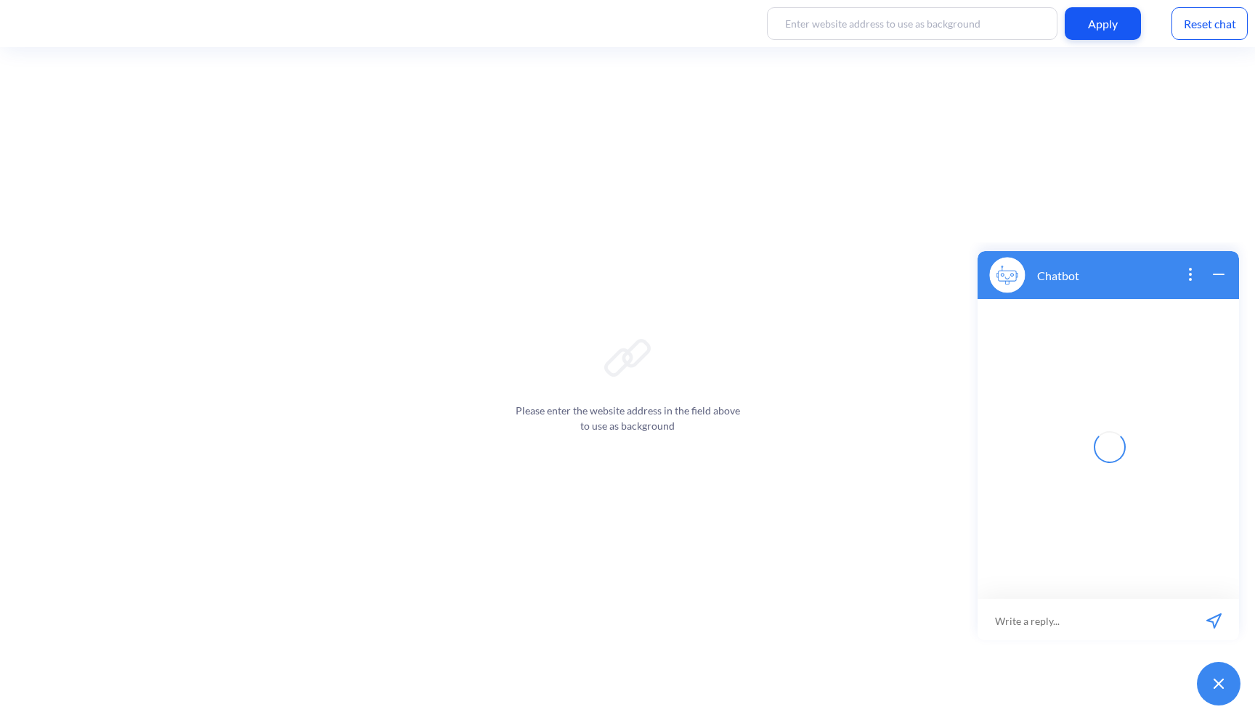
scroll to position [2, 0]
click at [990, 619] on button "open menu" at bounding box center [993, 619] width 15 height 12
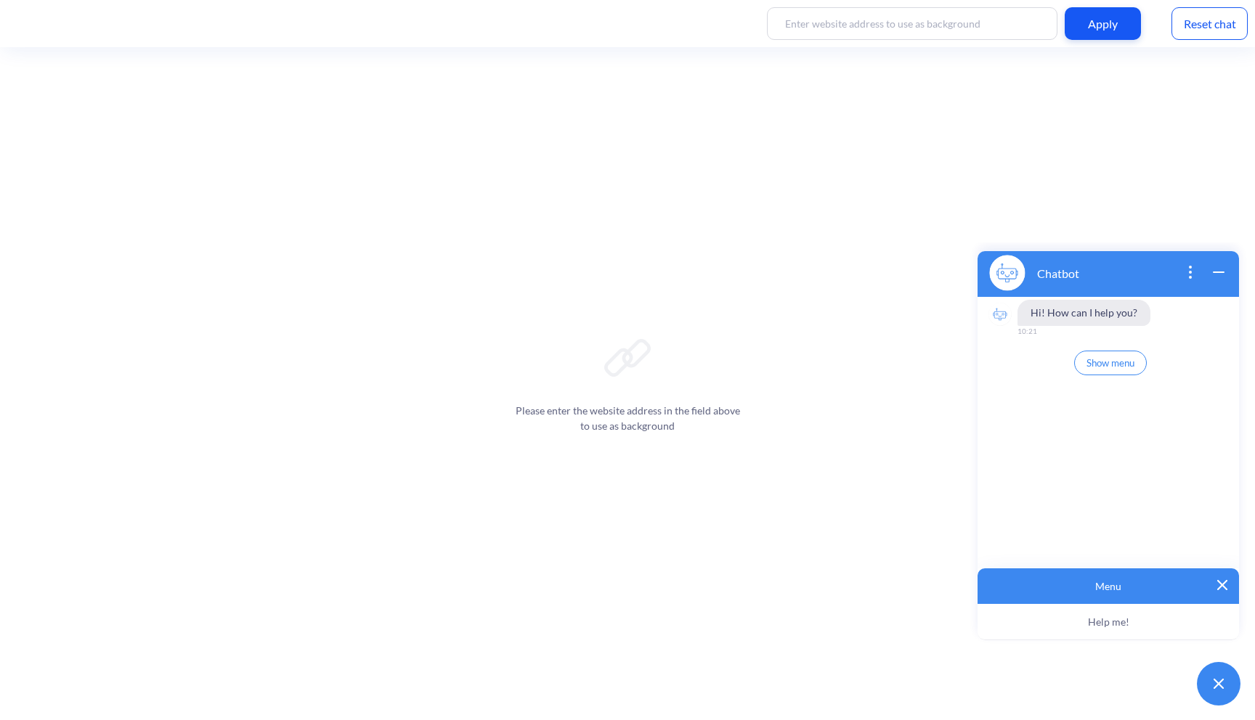
click at [1219, 586] on img at bounding box center [1222, 585] width 10 height 10
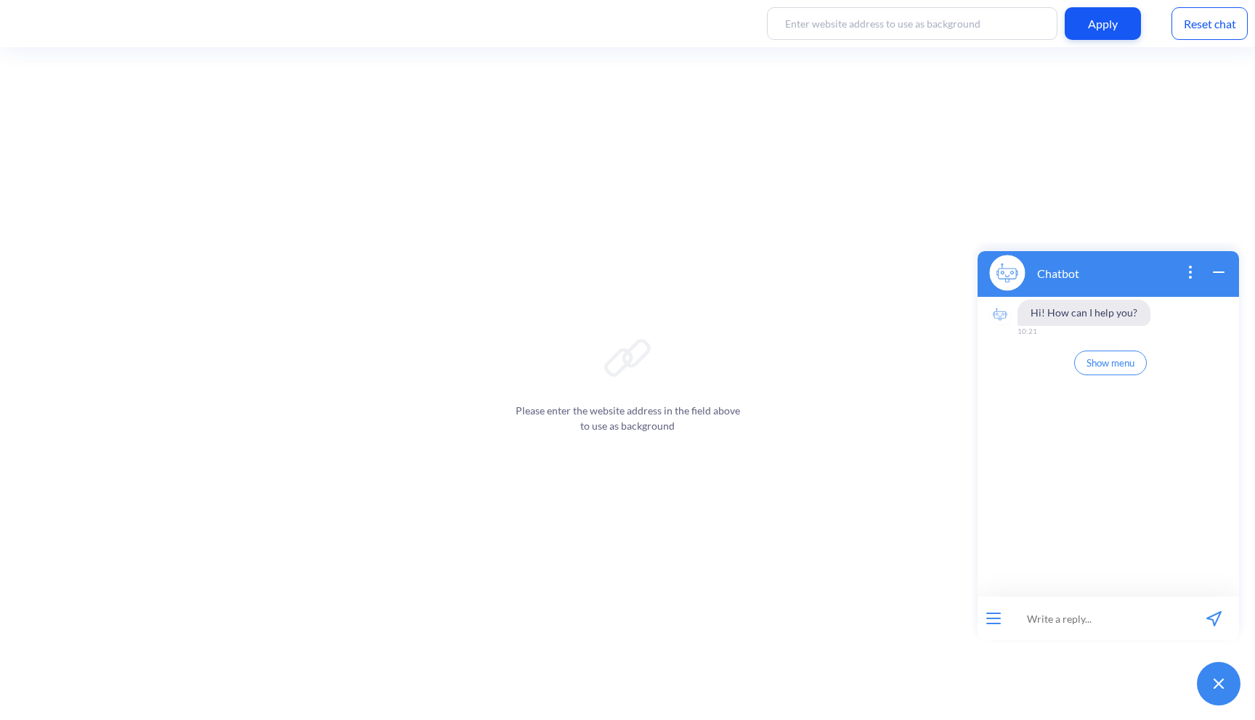
click at [1193, 269] on icon "open popup" at bounding box center [1189, 272] width 17 height 17
click at [1221, 281] on button "wrap widget" at bounding box center [1218, 274] width 17 height 20
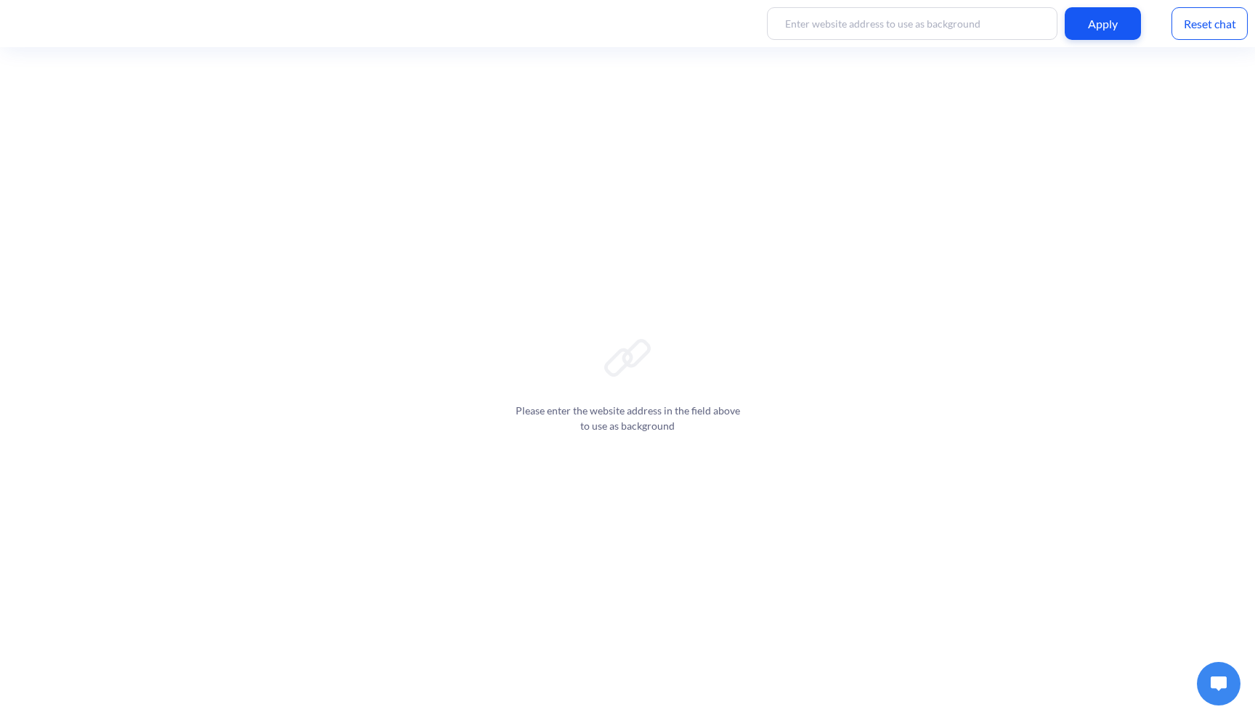
click at [1217, 669] on button at bounding box center [1219, 684] width 44 height 44
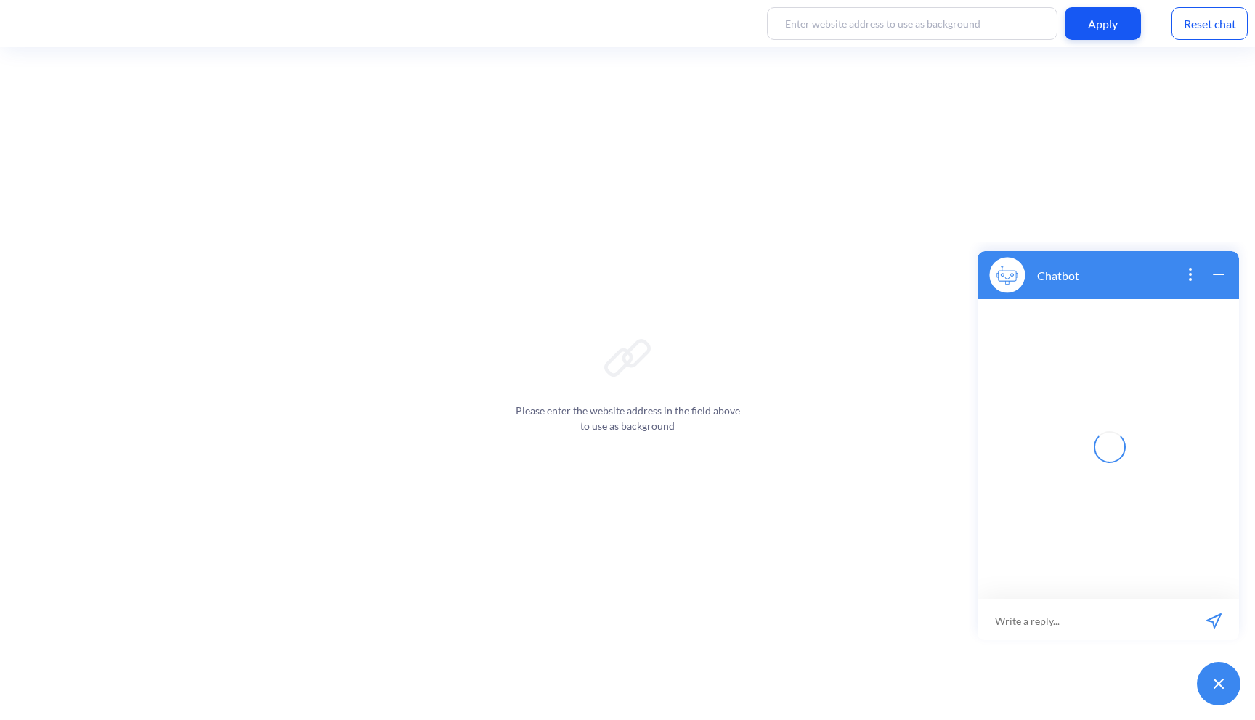
scroll to position [2, 0]
click at [1000, 626] on div at bounding box center [993, 619] width 32 height 44
click at [993, 619] on button "open menu" at bounding box center [993, 619] width 15 height 12
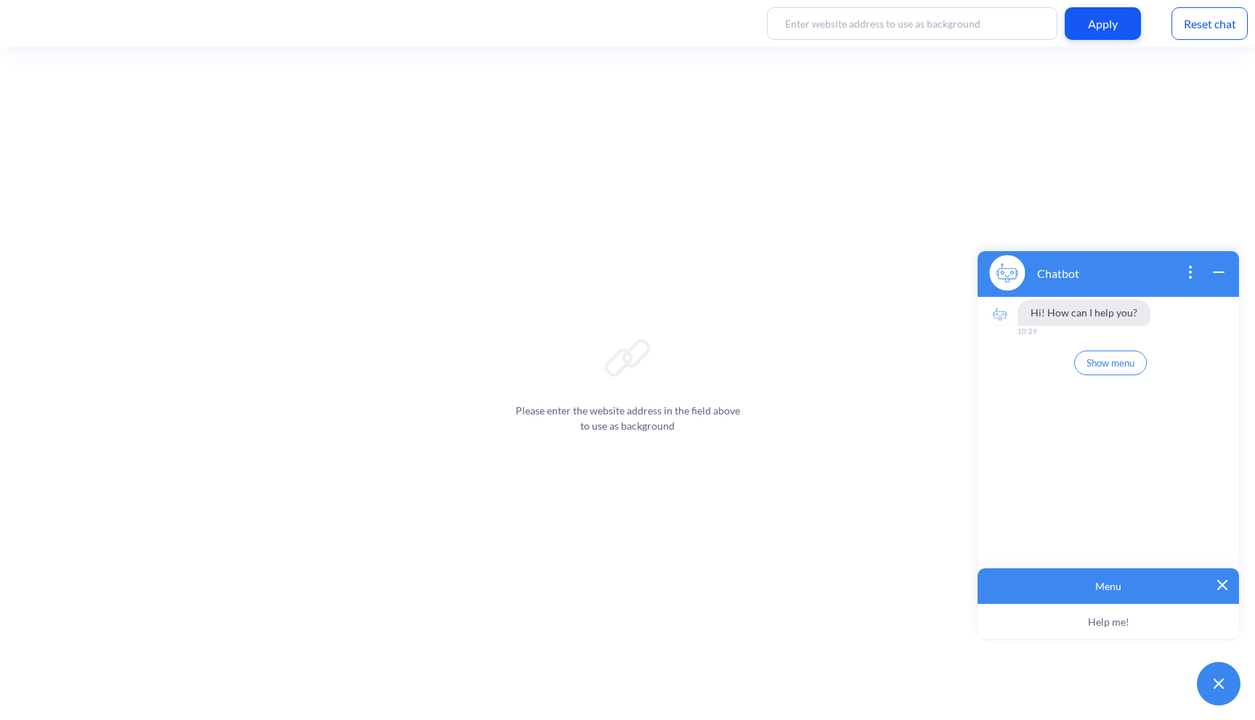
click at [1223, 588] on img at bounding box center [1222, 585] width 10 height 10
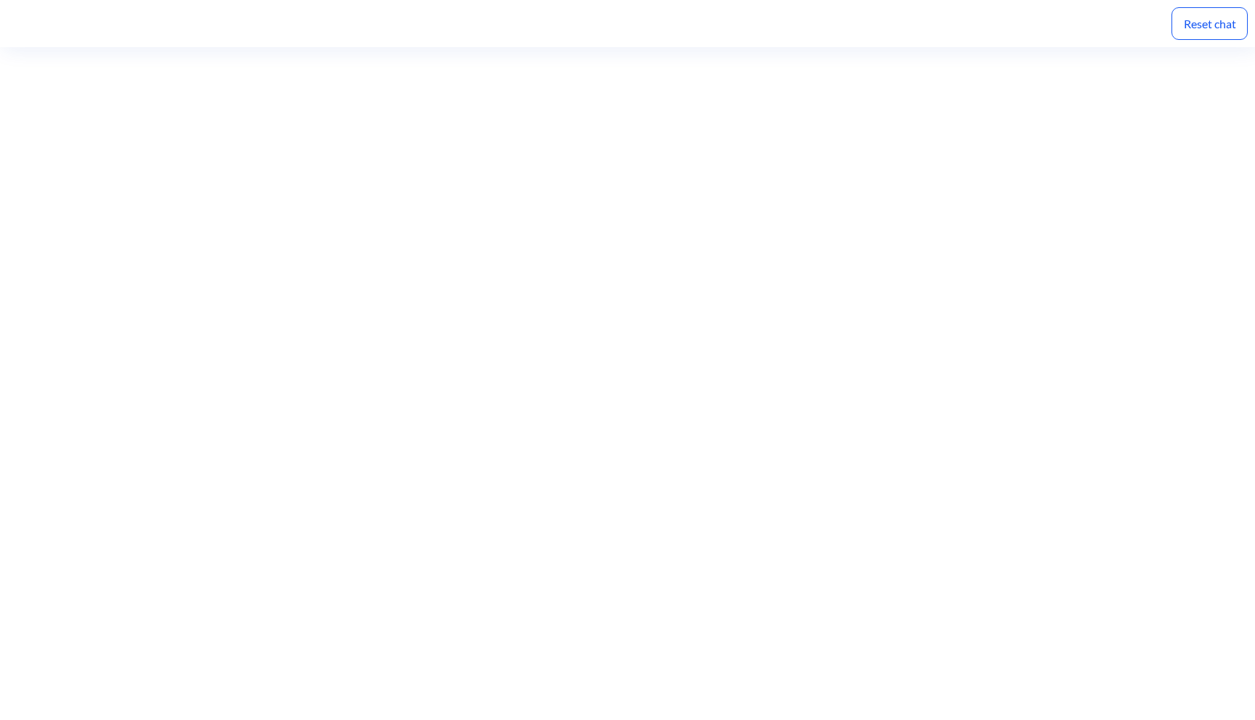
click at [1200, 20] on div "Reset chat" at bounding box center [1209, 23] width 76 height 33
click at [1200, 21] on div "Reset chat" at bounding box center [1209, 23] width 76 height 33
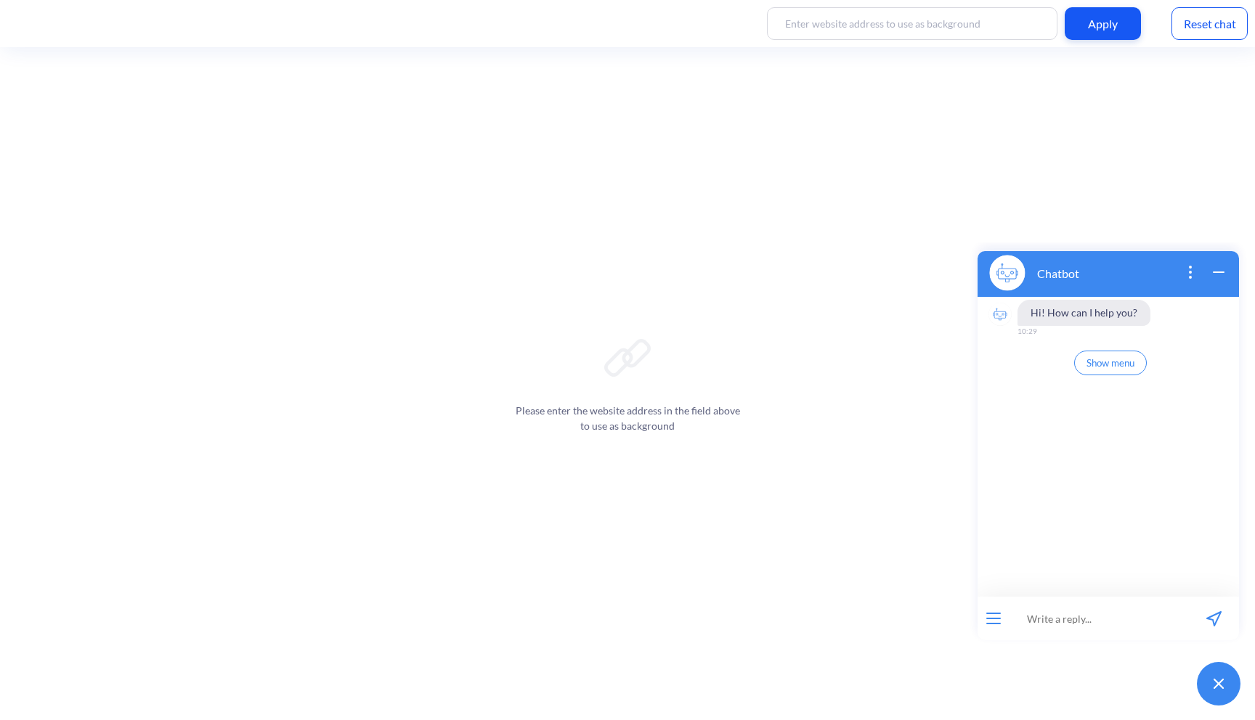
click at [993, 614] on button "open menu" at bounding box center [993, 619] width 15 height 12
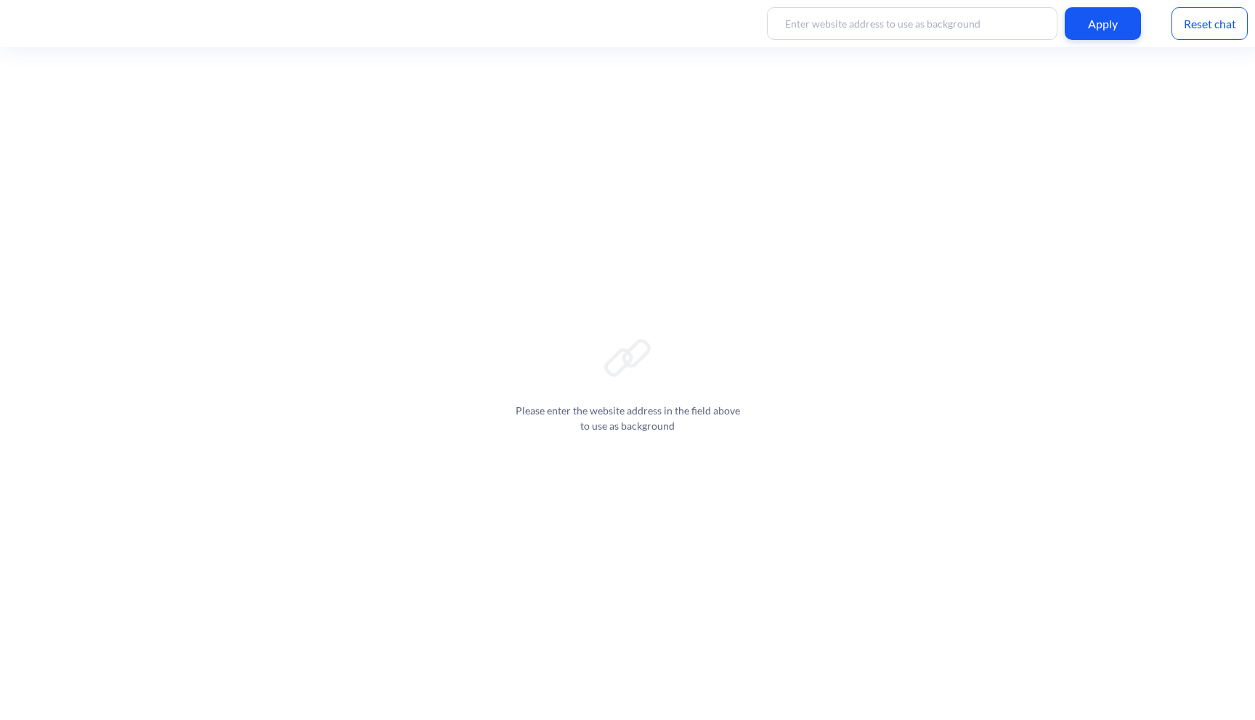
scroll to position [2, 0]
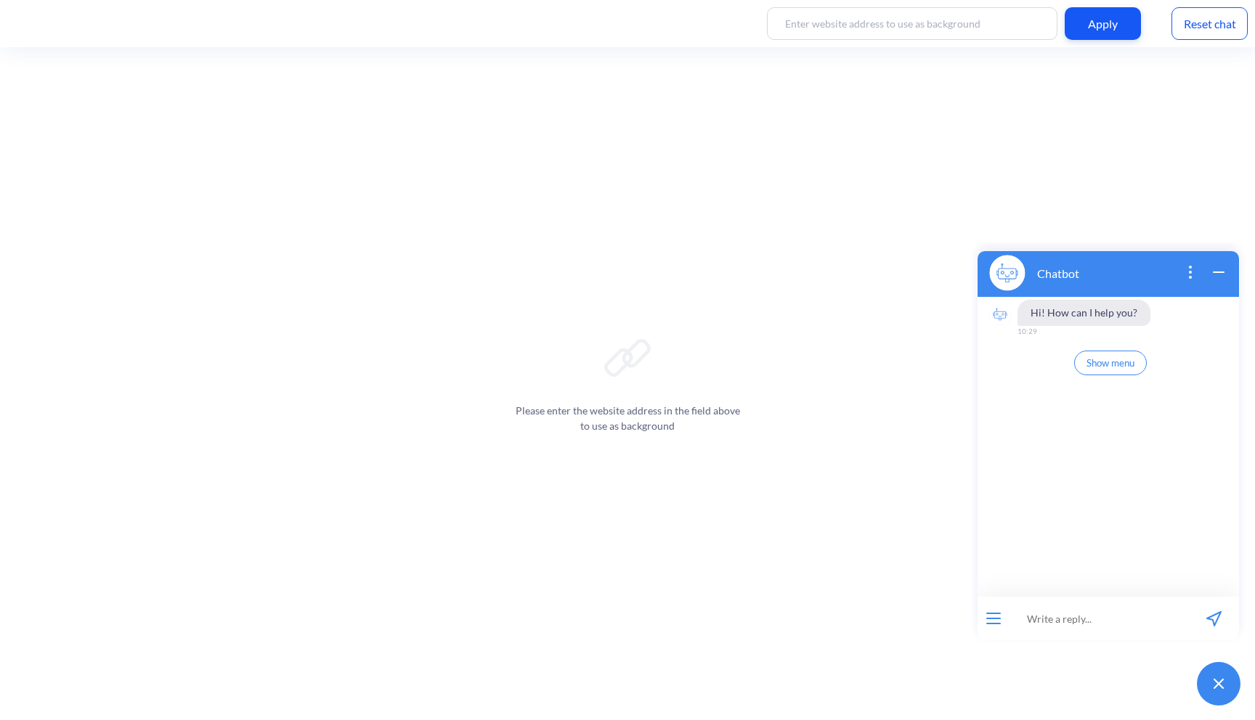
click at [1107, 312] on span "Hi! How can I help you?" at bounding box center [1083, 313] width 133 height 26
click at [1184, 277] on icon "open popup" at bounding box center [1189, 272] width 17 height 17
click at [1086, 253] on div "Chatbot" at bounding box center [1107, 273] width 261 height 48
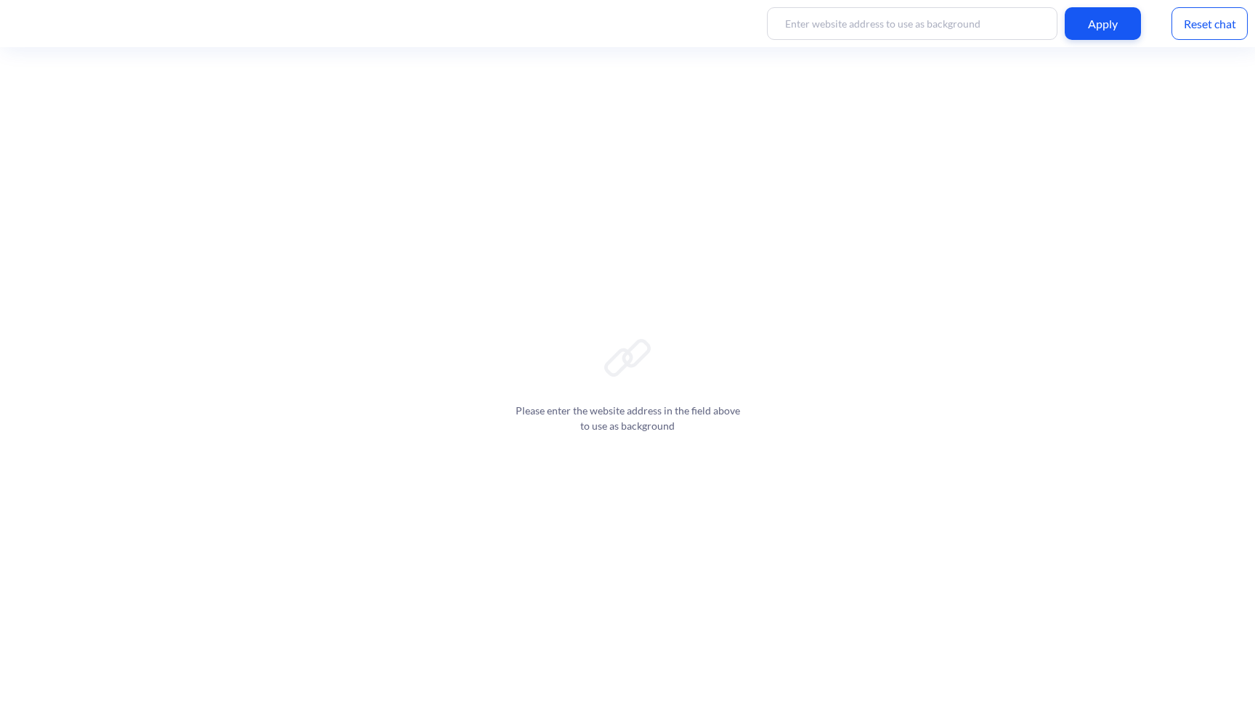
scroll to position [2, 0]
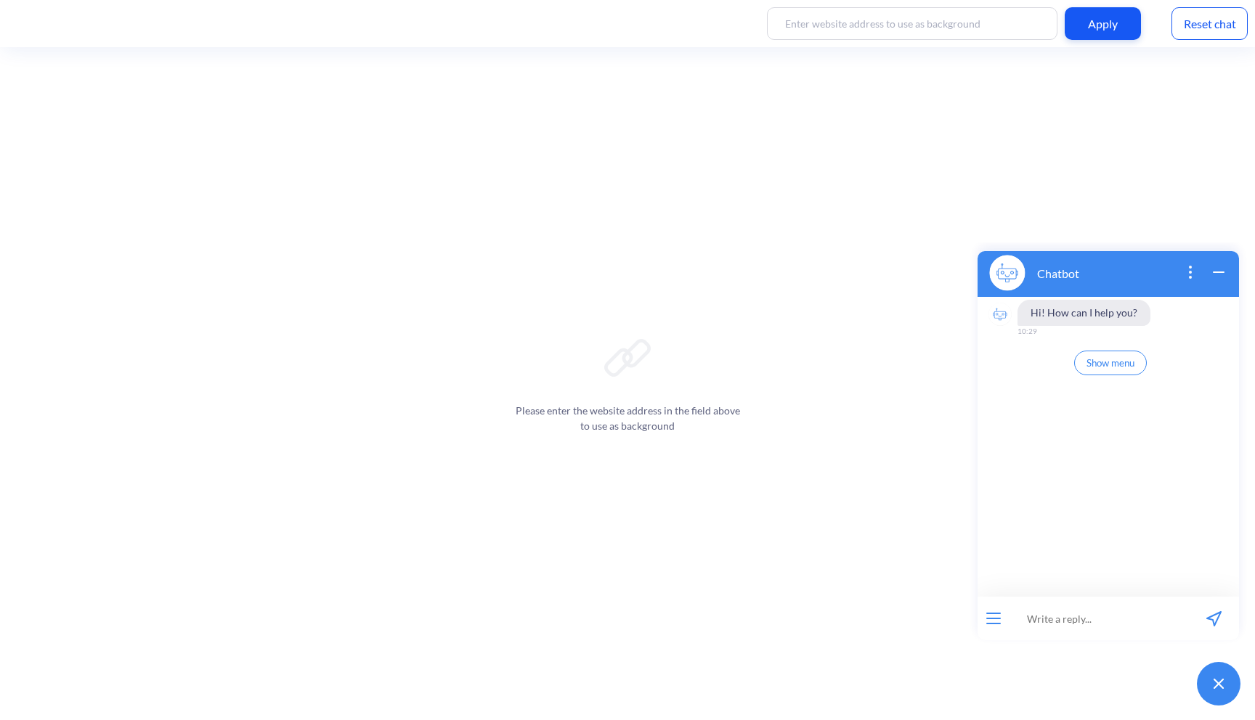
click at [1190, 274] on icon "open popup" at bounding box center [1189, 272] width 17 height 17
click at [1159, 265] on div "Chatbot" at bounding box center [1107, 273] width 261 height 48
click at [998, 616] on button "open menu" at bounding box center [993, 619] width 15 height 12
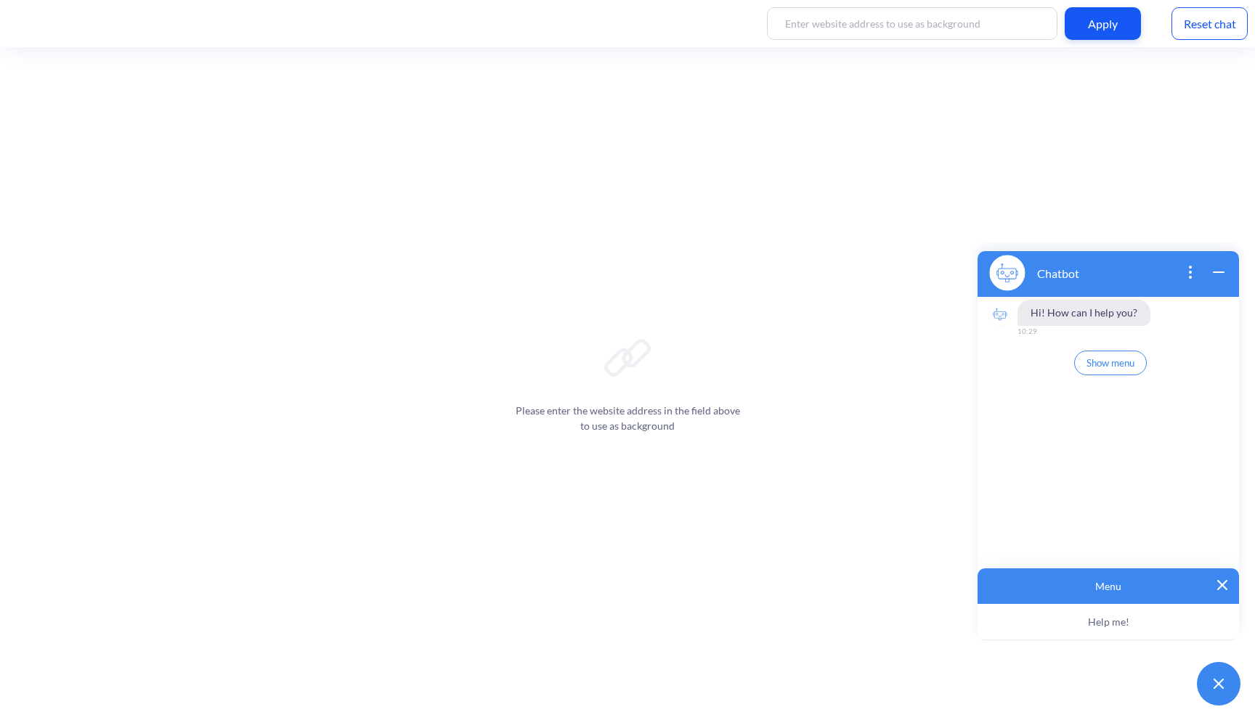
click at [1219, 582] on img at bounding box center [1222, 585] width 10 height 10
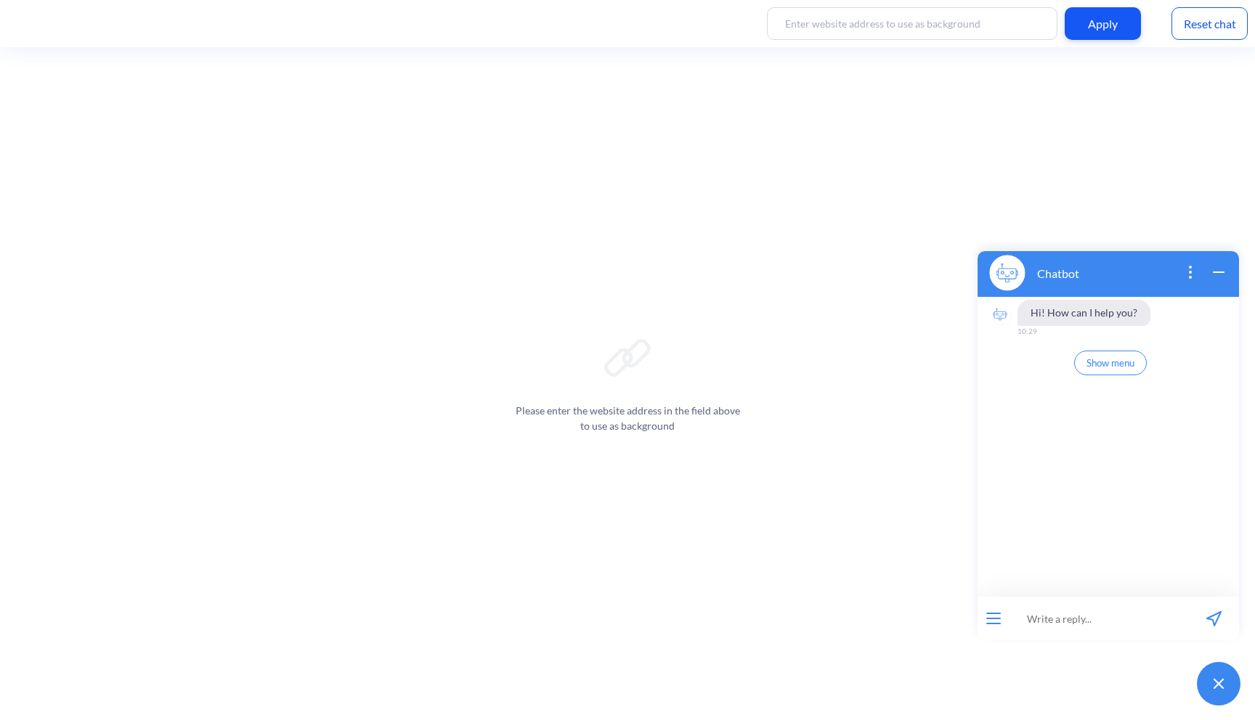
click at [1094, 624] on input at bounding box center [1098, 619] width 179 height 44
type input "привіт, знаєш українську?"
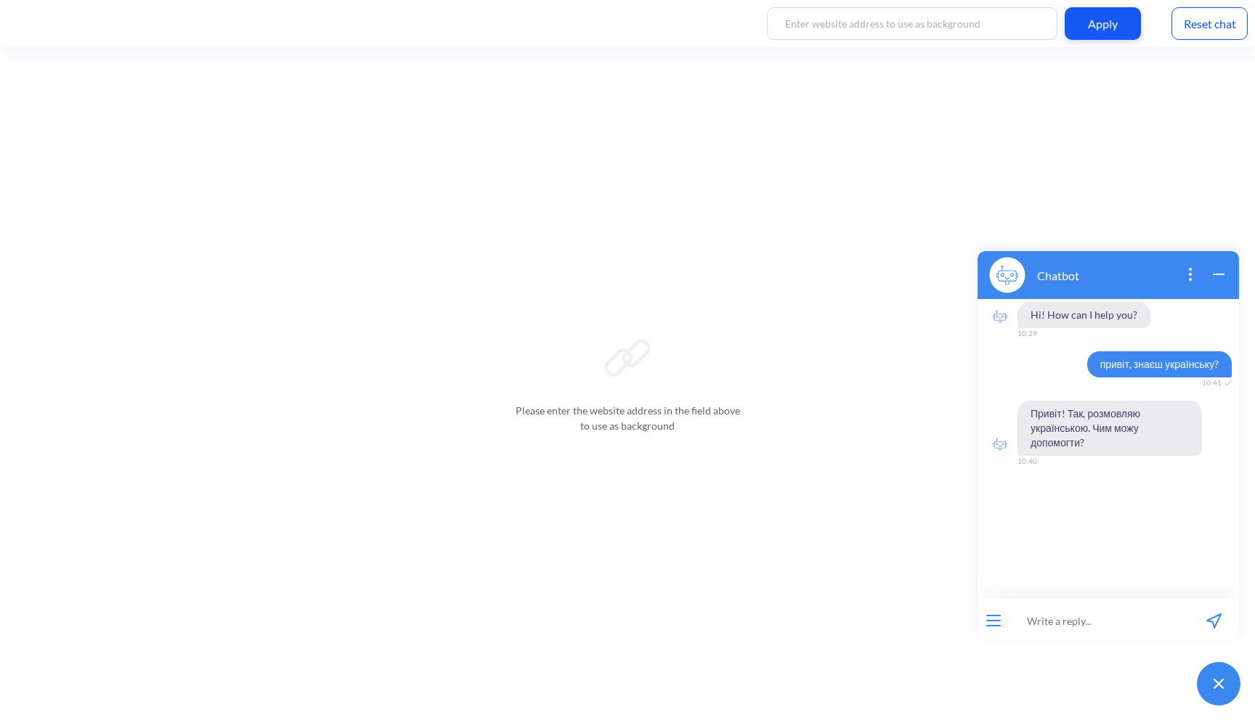
scroll to position [2, 0]
click at [1218, 23] on div "Reset chat" at bounding box center [1209, 23] width 76 height 33
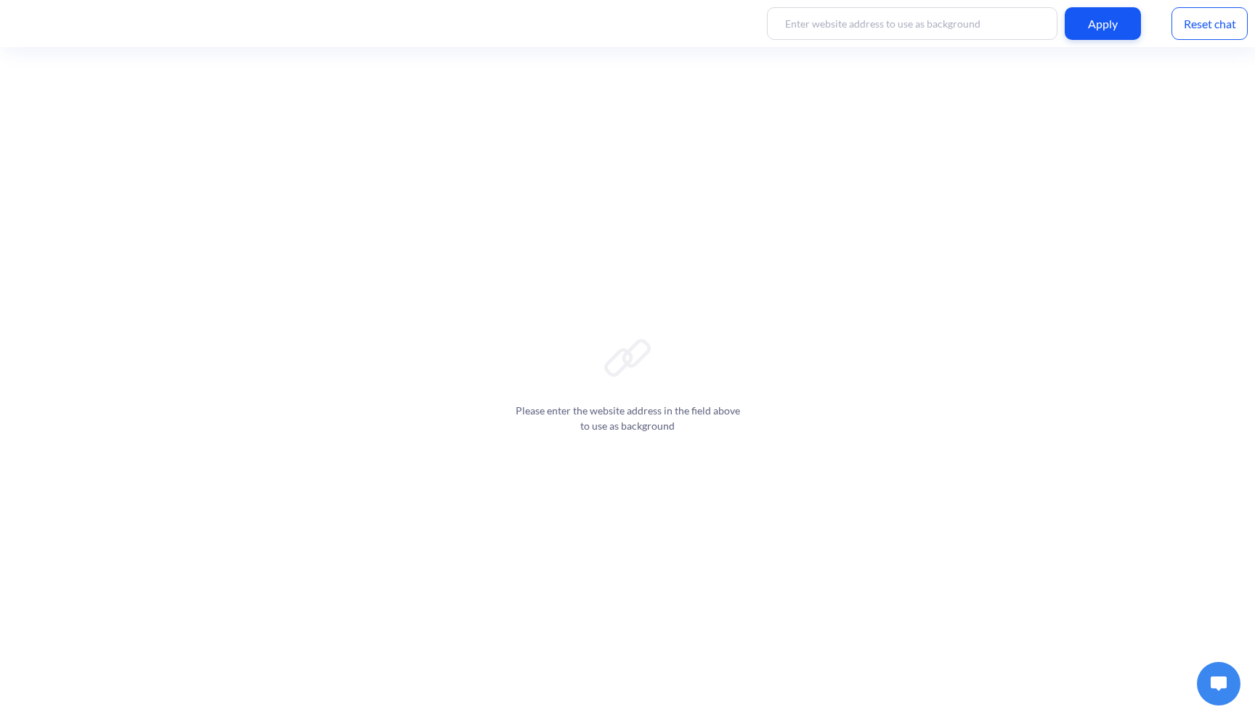
click at [1202, 27] on div "Reset chat" at bounding box center [1209, 23] width 76 height 33
click at [1213, 681] on img at bounding box center [1218, 684] width 16 height 15
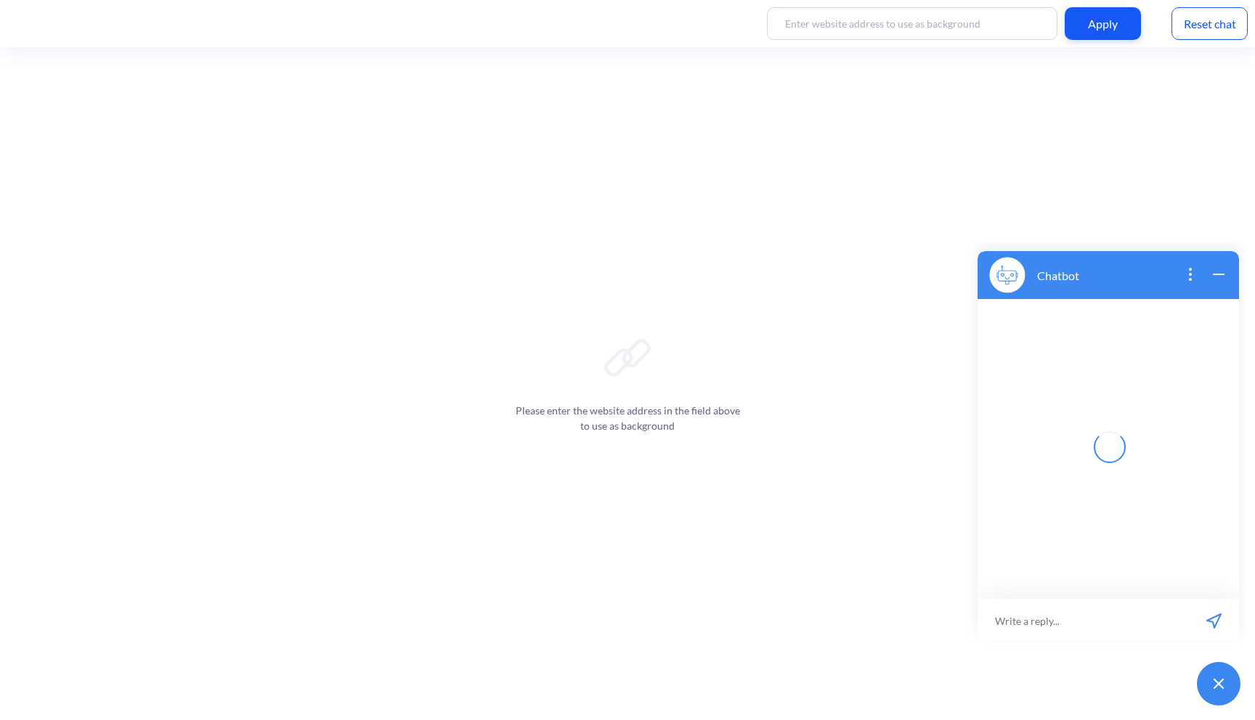
scroll to position [2, 0]
click at [1213, 279] on icon "wrap widget" at bounding box center [1218, 272] width 17 height 17
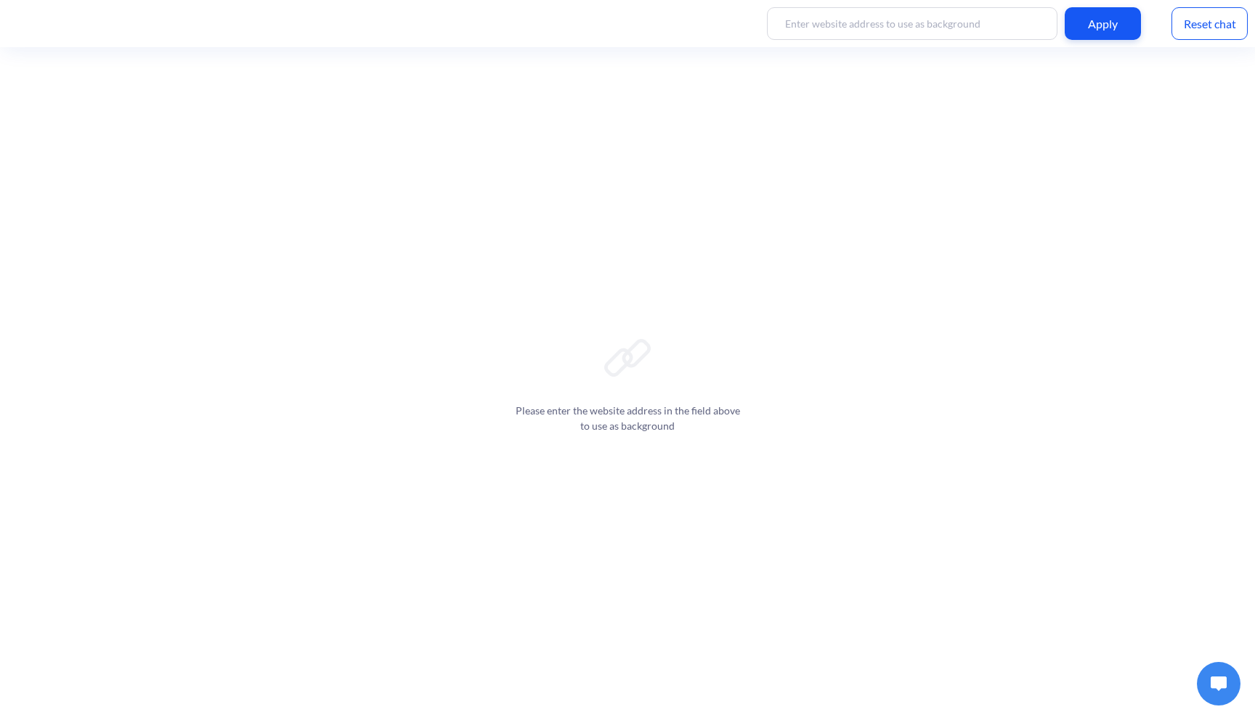
click at [1208, 681] on button at bounding box center [1219, 684] width 44 height 44
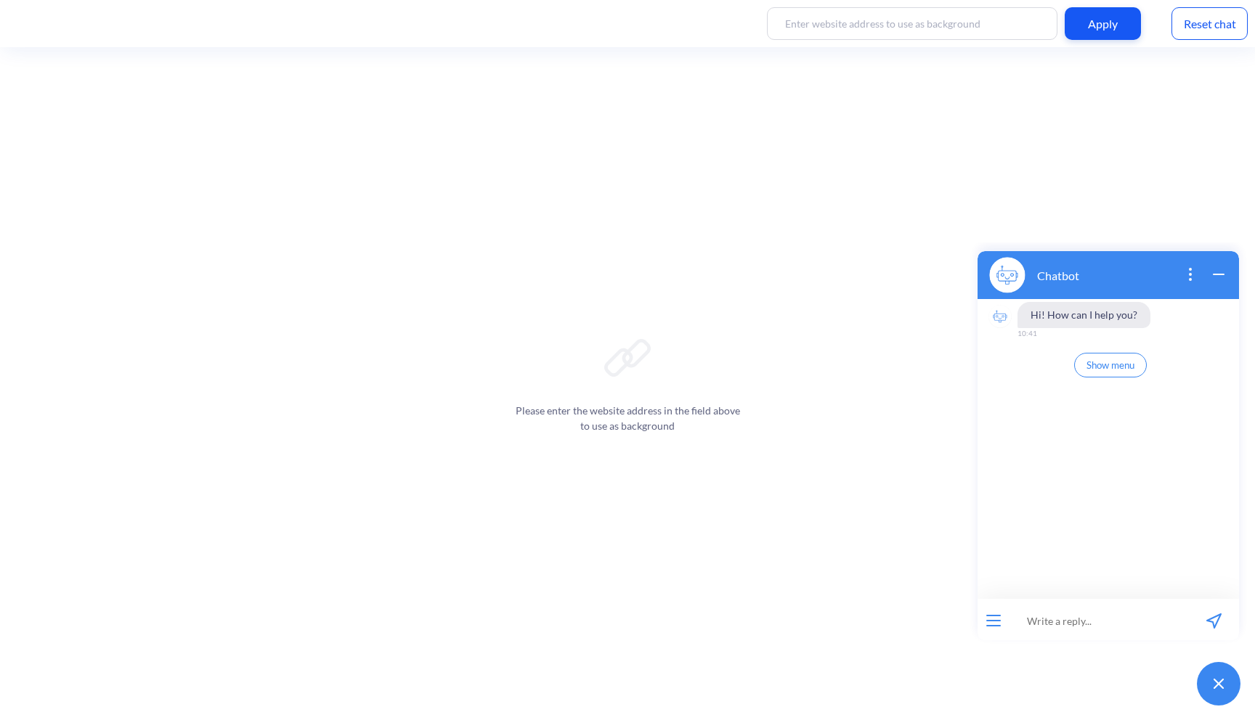
scroll to position [2, 0]
click at [1104, 311] on span "Hi! How can I help you?" at bounding box center [1083, 313] width 133 height 26
click at [1216, 24] on div "Reset chat" at bounding box center [1209, 23] width 76 height 33
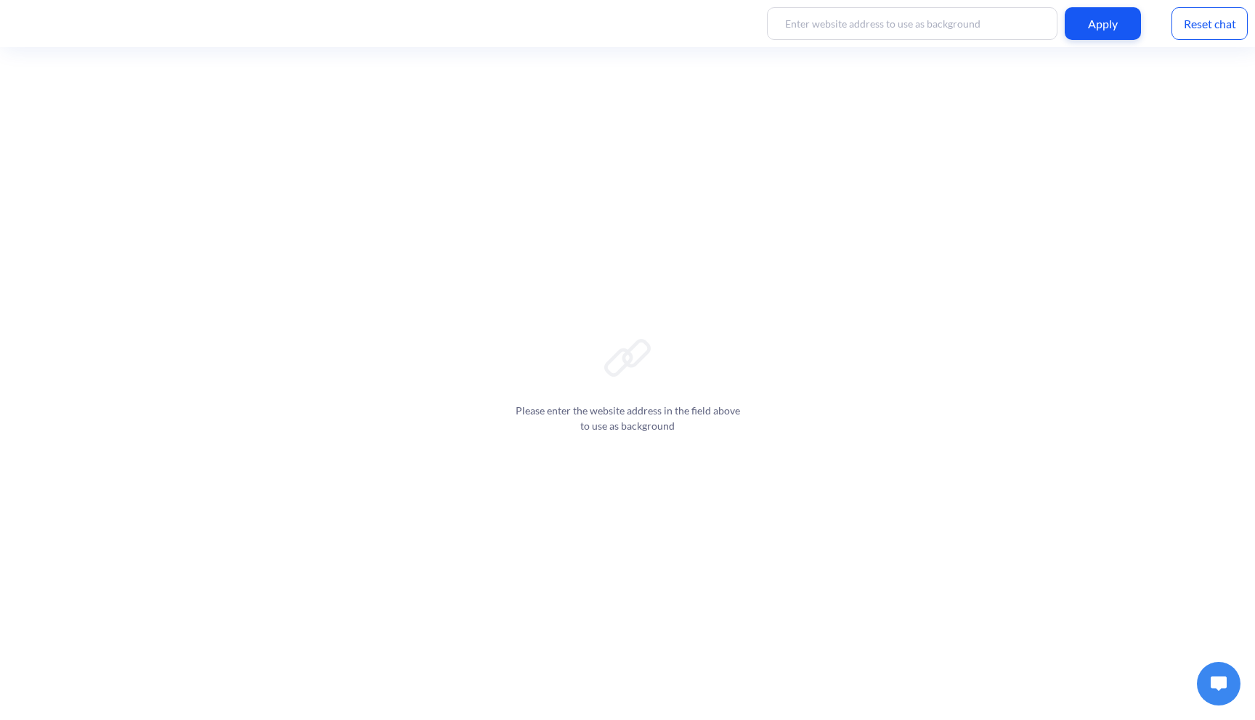
click at [1208, 675] on button at bounding box center [1219, 684] width 44 height 44
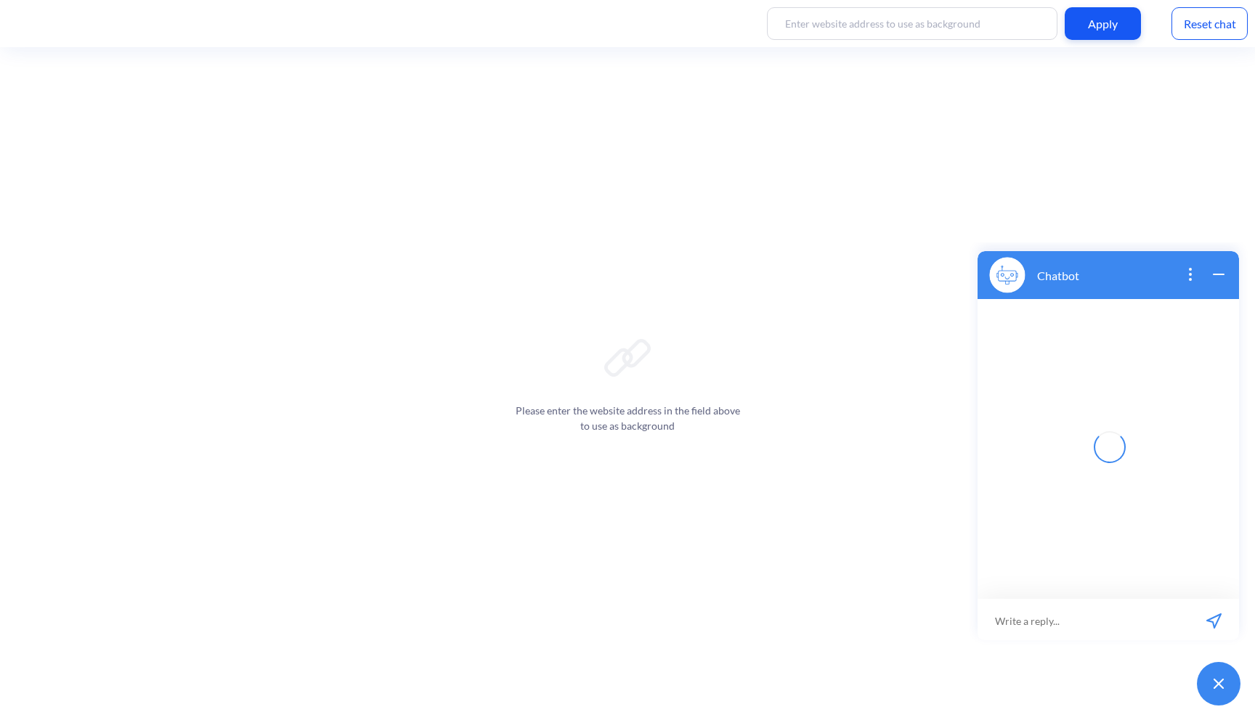
scroll to position [2, 0]
click at [1139, 318] on span "Hi! How can I help you 519303?" at bounding box center [1102, 313] width 170 height 26
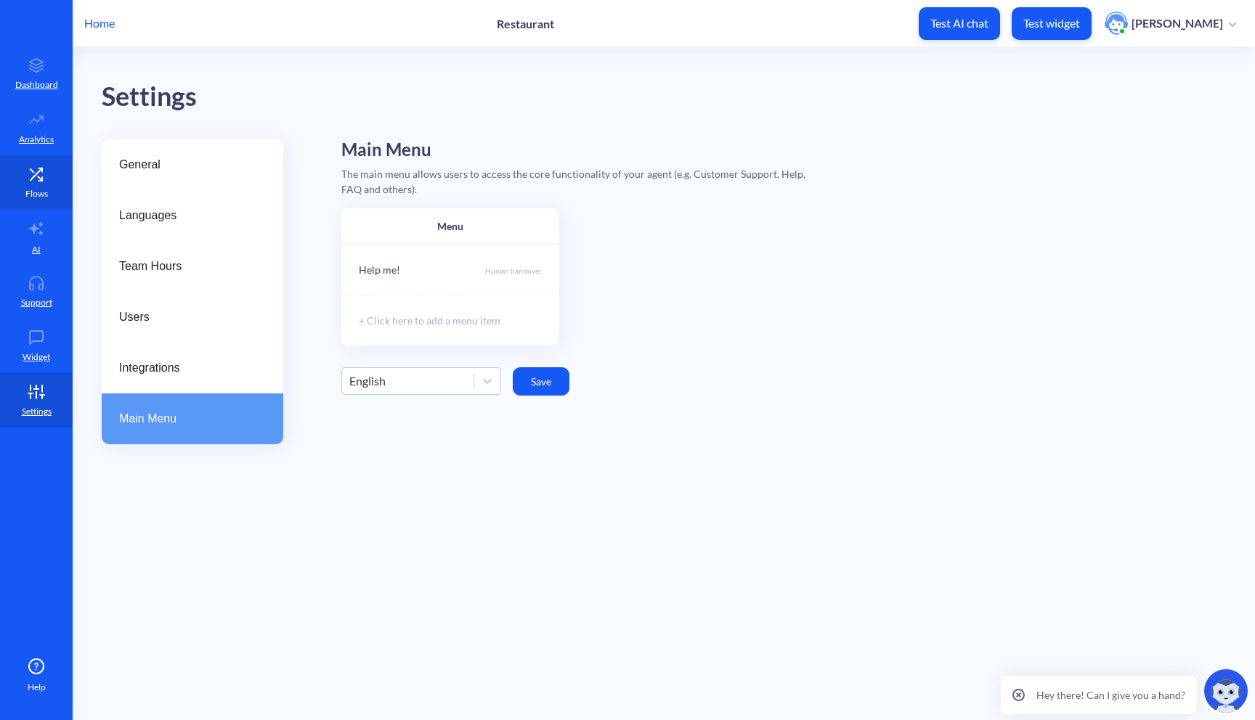
click at [44, 179] on icon at bounding box center [36, 174] width 29 height 15
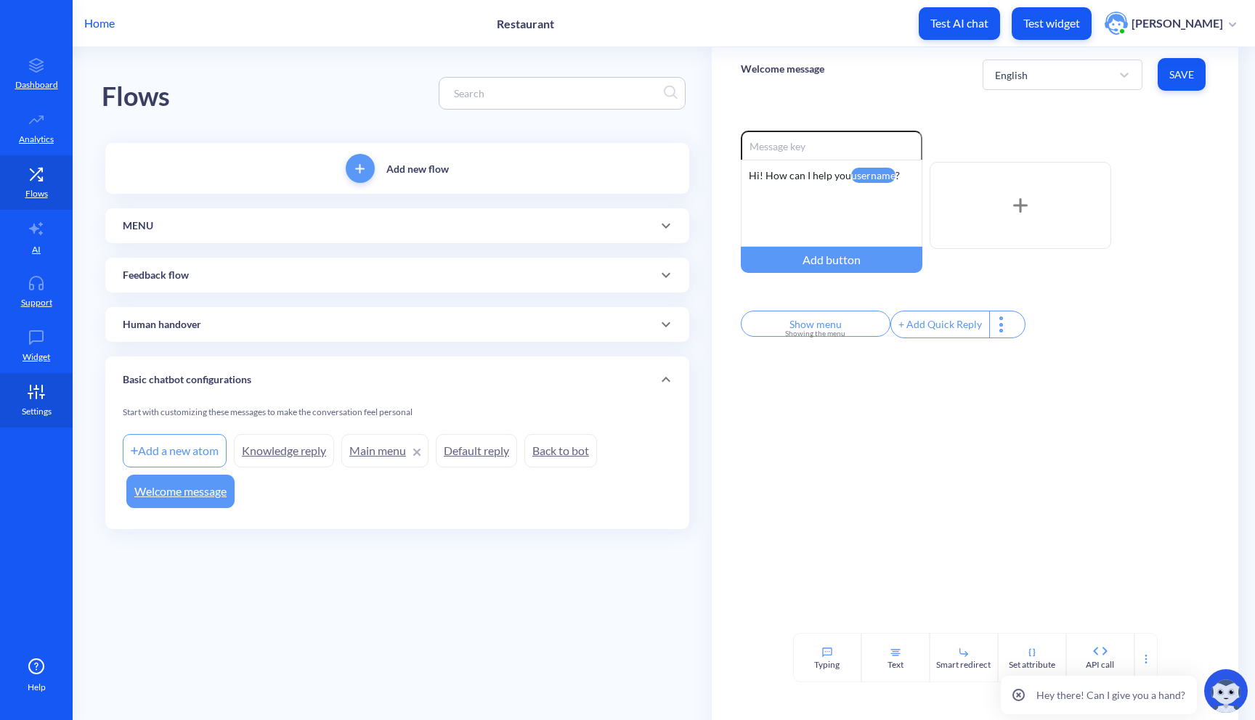
click at [36, 392] on icon at bounding box center [36, 395] width 0 height 7
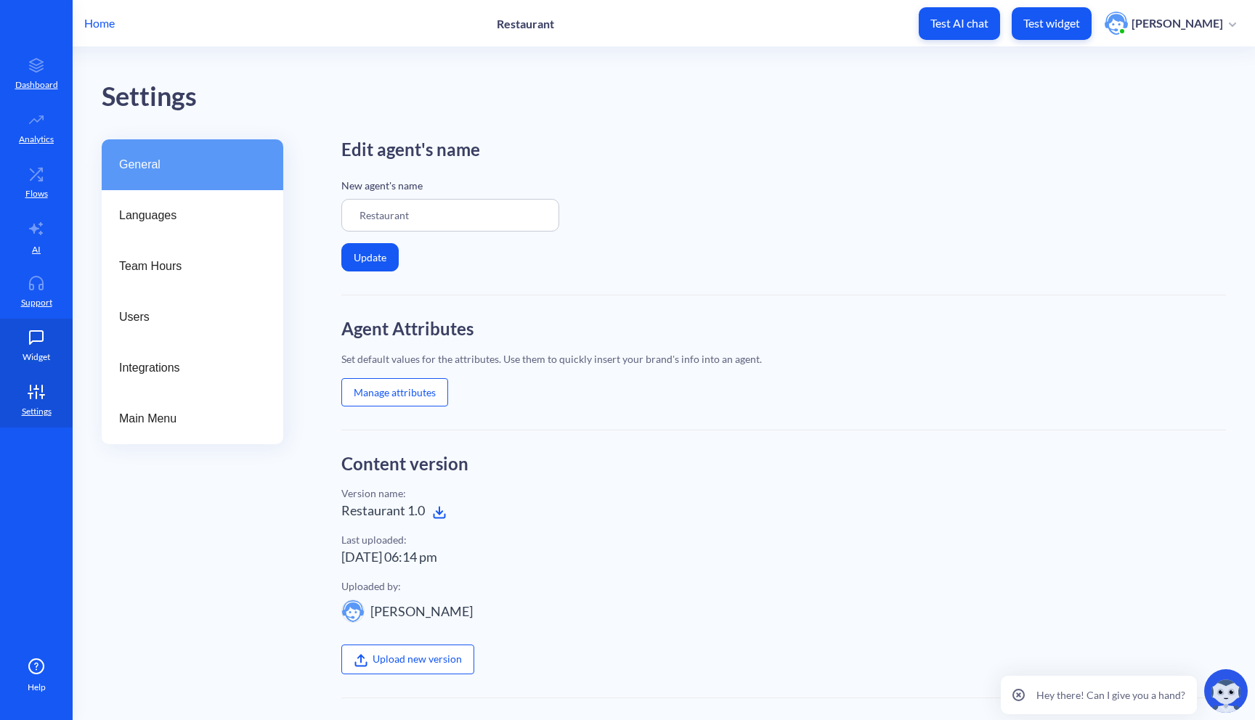
click at [49, 342] on icon at bounding box center [36, 337] width 29 height 15
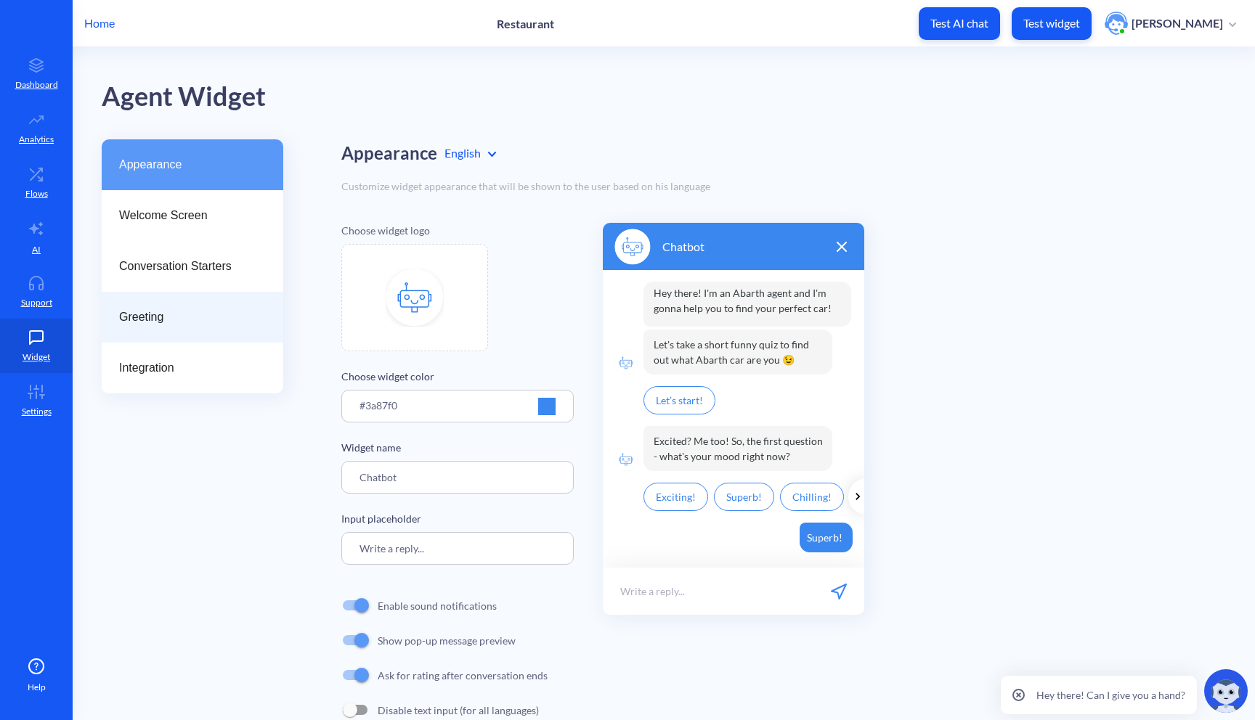
click at [148, 335] on div "Greeting" at bounding box center [193, 317] width 182 height 51
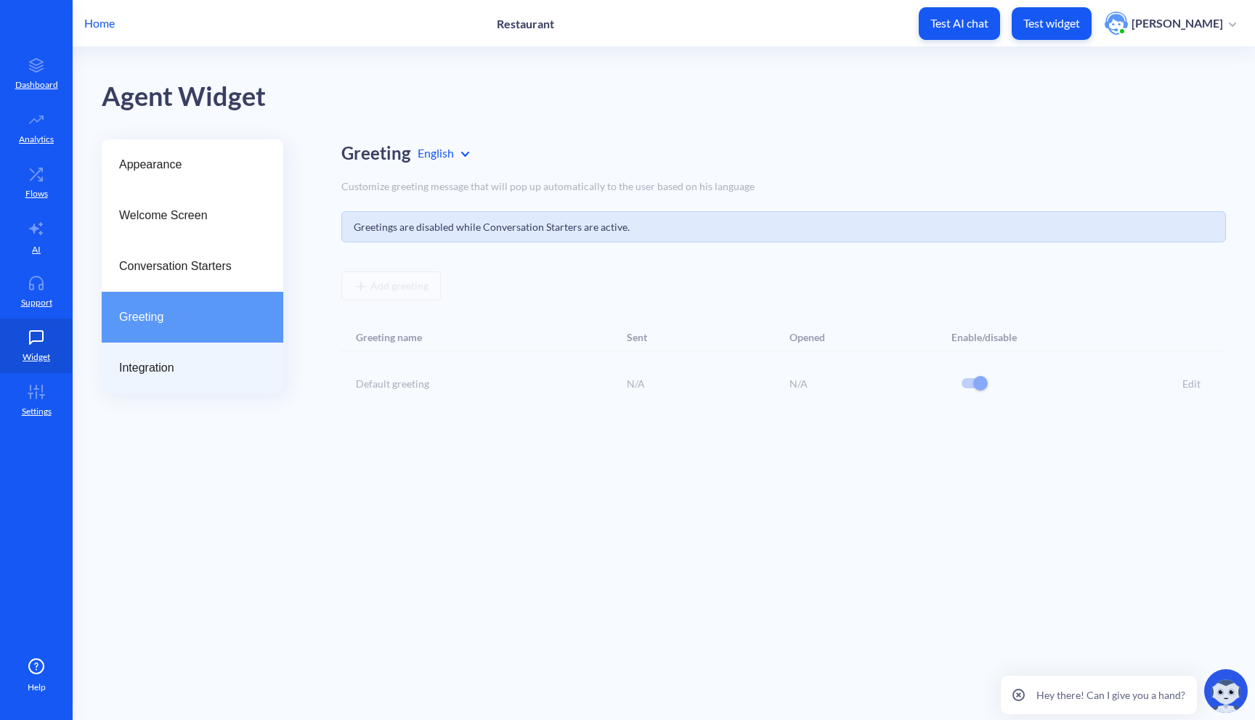
click at [156, 372] on span "Integration" at bounding box center [186, 367] width 135 height 17
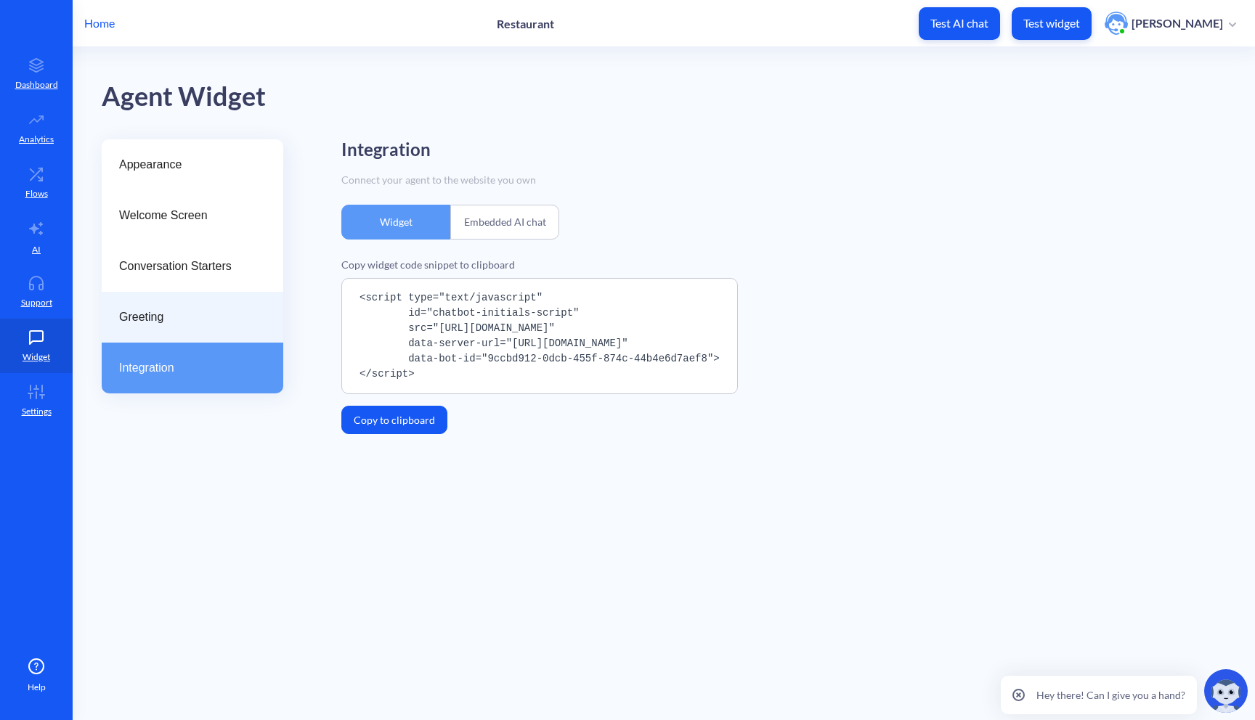
click at [182, 295] on div "Greeting" at bounding box center [193, 317] width 182 height 51
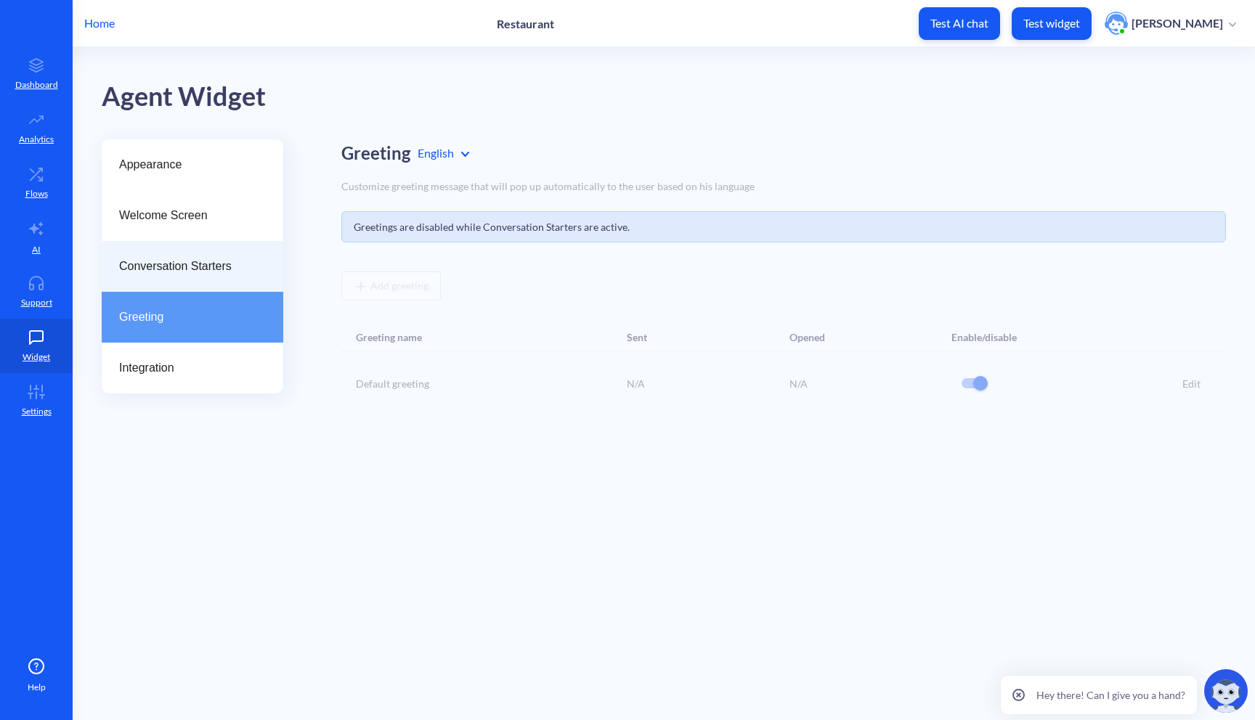
click at [192, 281] on div "Conversation Starters" at bounding box center [193, 266] width 182 height 51
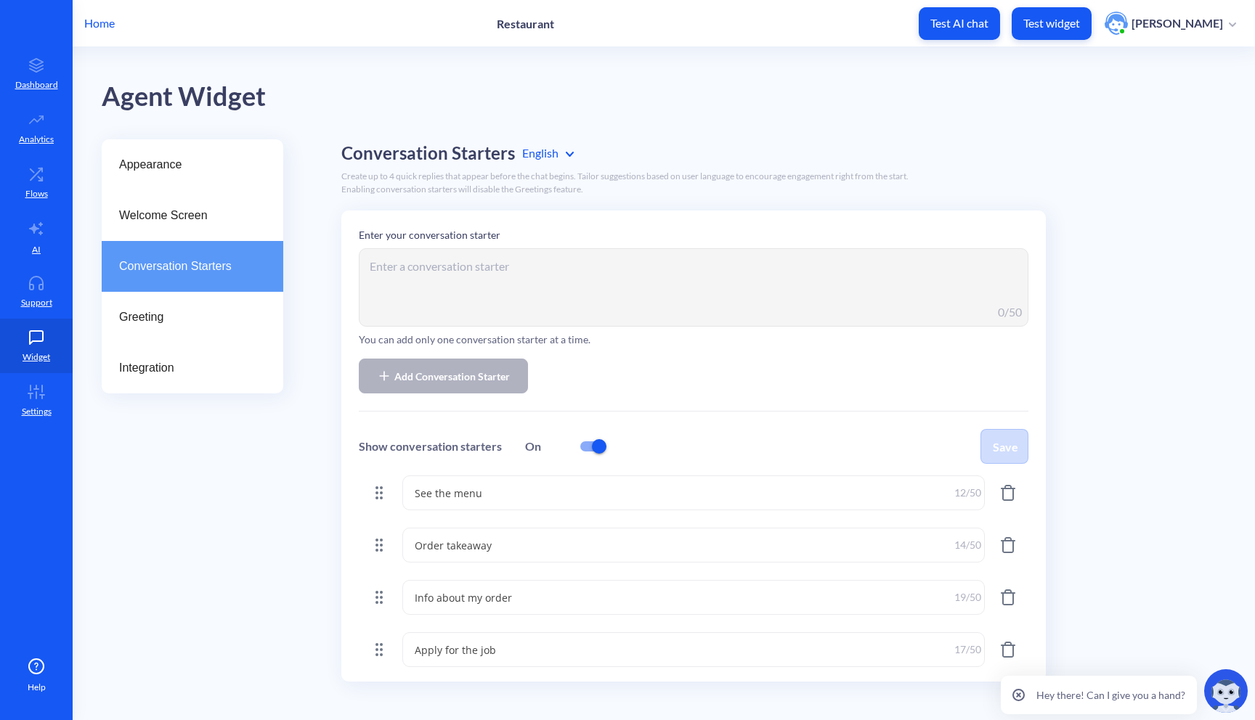
click at [495, 544] on textarea "Order takeaway" at bounding box center [693, 545] width 582 height 35
drag, startPoint x: 508, startPoint y: 544, endPoint x: 371, endPoint y: 544, distance: 137.2
click at [371, 544] on div "Order takeaway Order takeaway 14 /50" at bounding box center [693, 545] width 669 height 35
click at [490, 599] on textarea "Info about my order" at bounding box center [693, 597] width 582 height 35
click at [489, 643] on textarea "Apply for the job" at bounding box center [693, 649] width 582 height 35
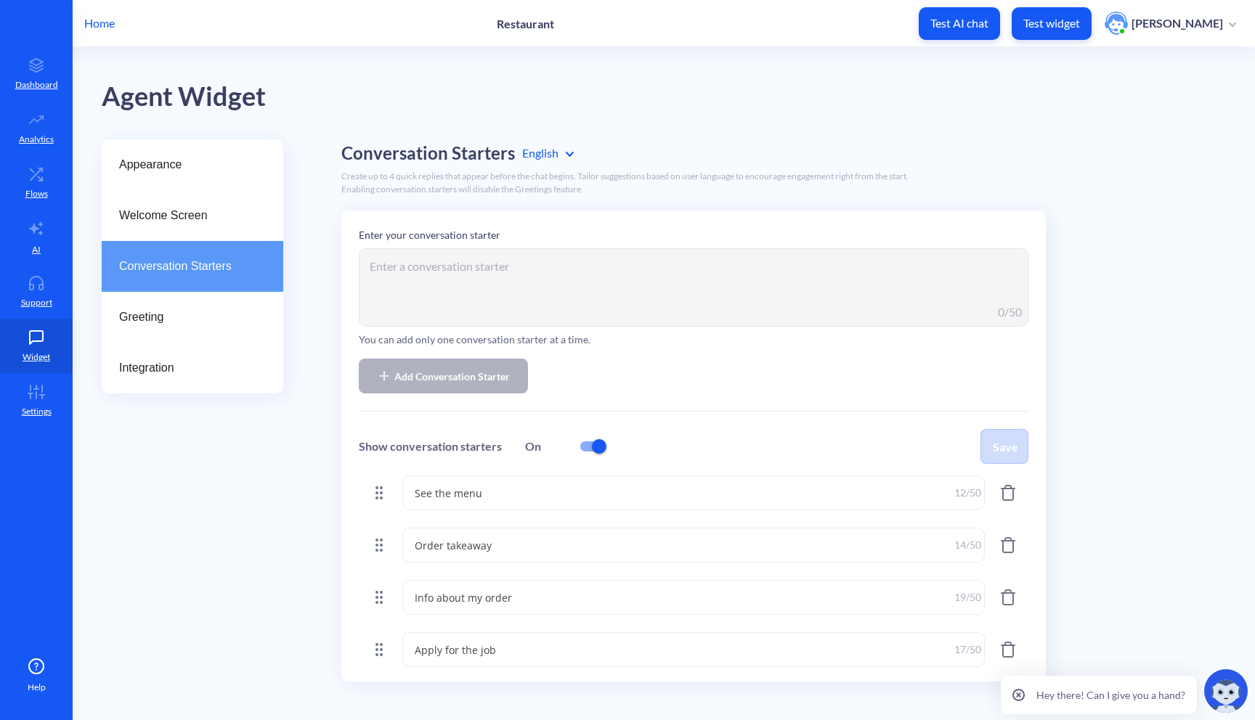
click at [609, 380] on div "Enter your conversation starter 0 /50 You can add only one conversation starter…" at bounding box center [693, 311] width 669 height 166
click at [563, 212] on div "Ukrainian" at bounding box center [591, 216] width 152 height 27
type textarea "Побачити меню"
type textarea "Зробити замовлення на виніс"
type textarea "Інформація про моє замовлення"
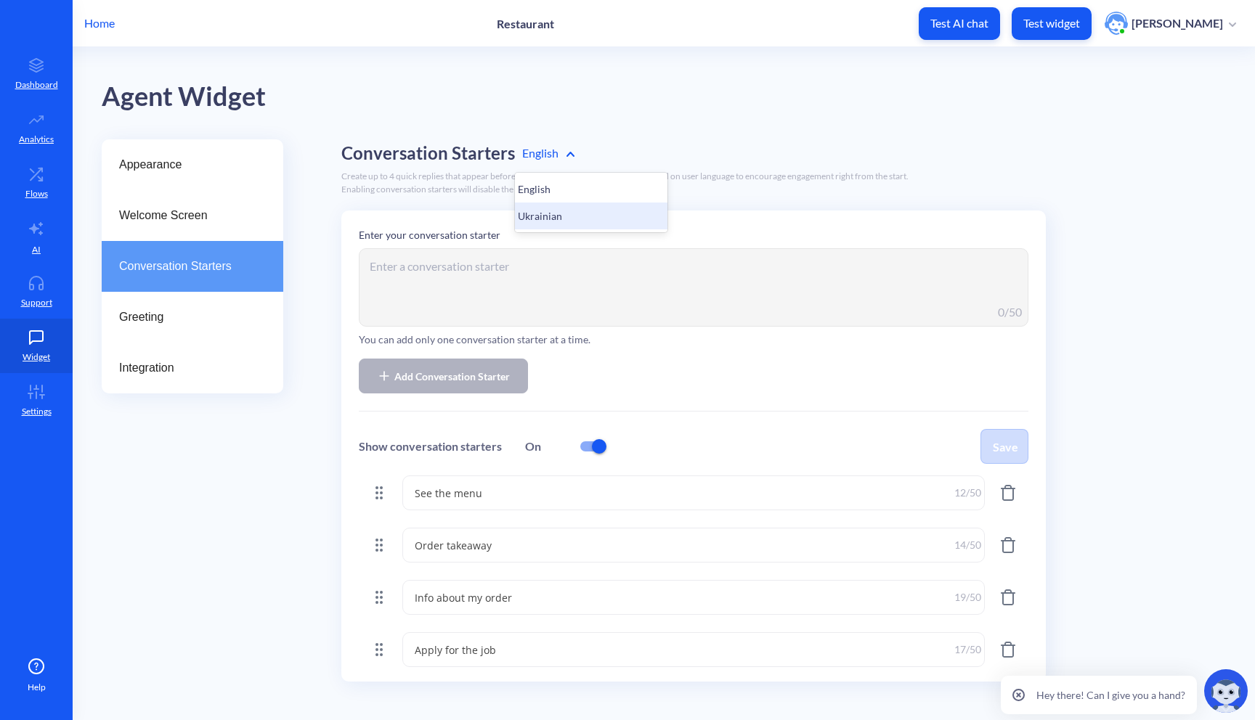
type textarea "Хочу тут працювати"
click at [553, 486] on textarea "Побачити меню" at bounding box center [693, 493] width 582 height 35
click at [580, 551] on textarea "Зробити замовлення на виніс" at bounding box center [693, 545] width 582 height 35
click at [486, 600] on textarea "Інформація про моє замовлення" at bounding box center [693, 597] width 582 height 35
click at [480, 654] on textarea "Хочу тут працювати" at bounding box center [693, 649] width 582 height 35
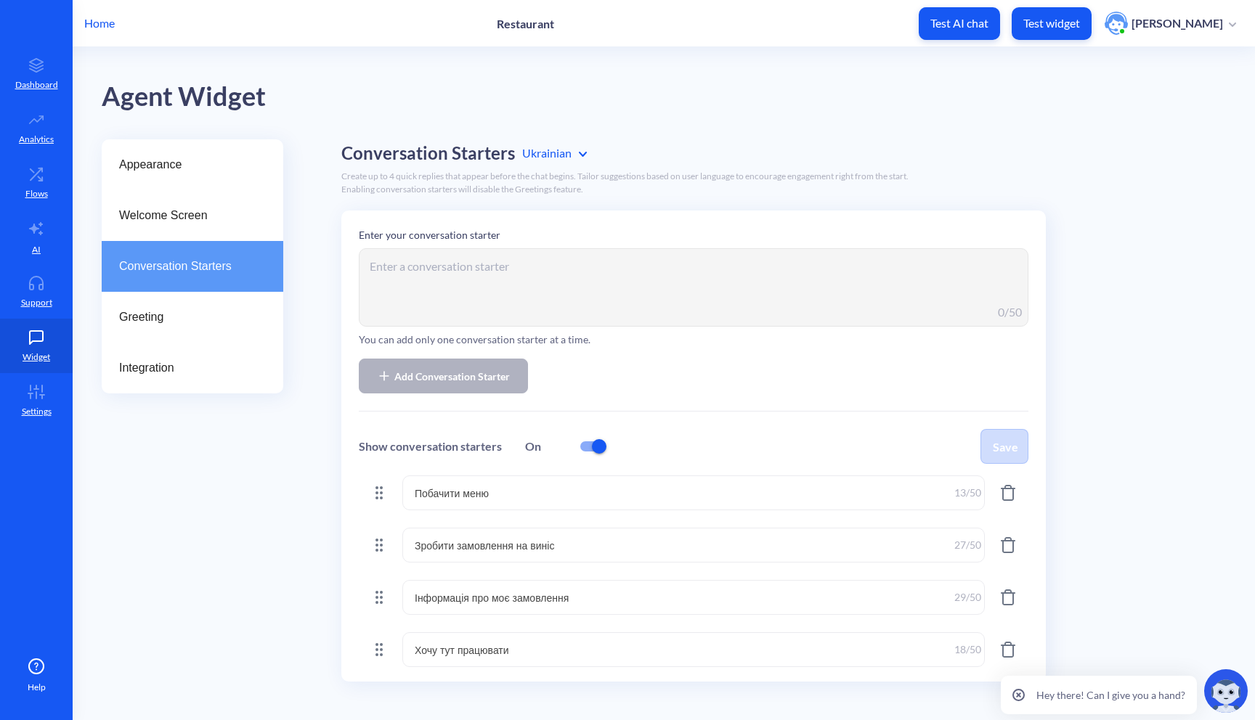
click at [497, 491] on textarea "Побачити меню" at bounding box center [693, 493] width 582 height 35
click at [556, 185] on div "English" at bounding box center [591, 189] width 152 height 27
type textarea "See the menu"
type textarea "Order takeaway"
type textarea "Info about my order"
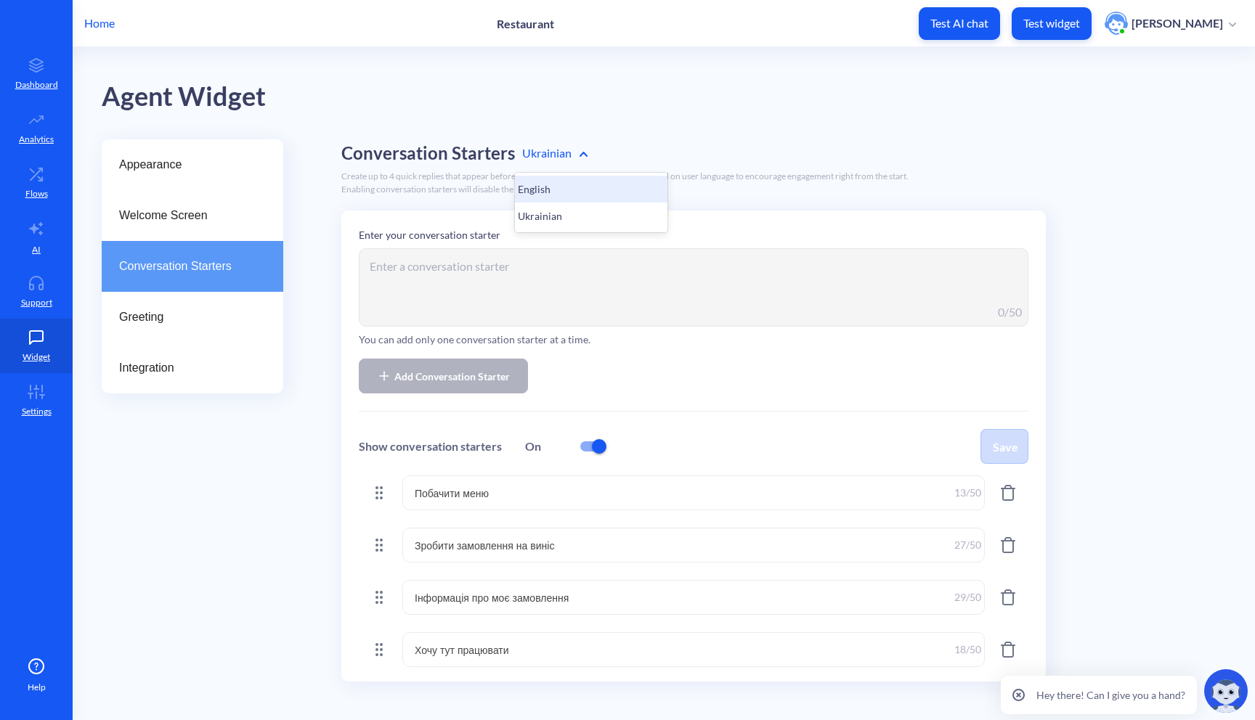
type textarea "Apply for the job"
click at [494, 490] on textarea "See the menu" at bounding box center [693, 493] width 582 height 35
paste textarea "See the menu"
type textarea "See the menu"
click at [505, 553] on textarea "Order takeaway" at bounding box center [693, 545] width 582 height 35
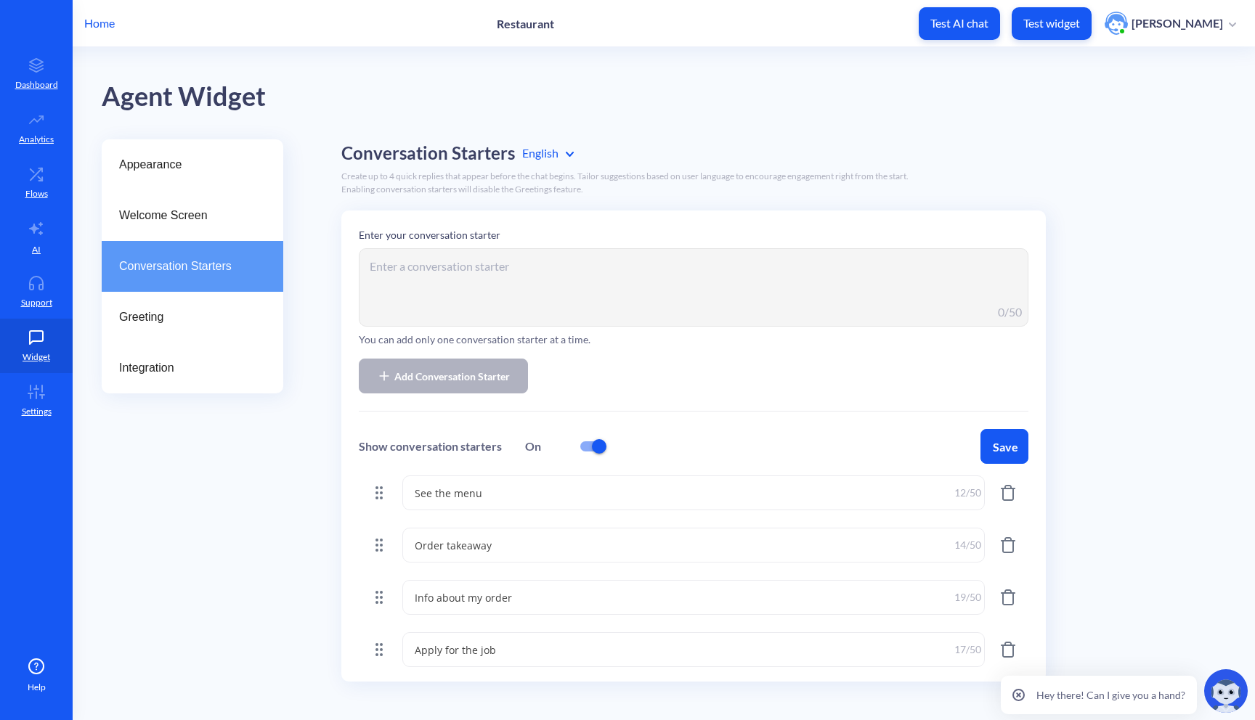
click at [481, 603] on textarea "Info about my order" at bounding box center [693, 597] width 582 height 35
click at [476, 642] on textarea "Apply for the job" at bounding box center [693, 649] width 582 height 35
click at [45, 178] on icon at bounding box center [36, 174] width 29 height 15
click at [1005, 437] on button "Save" at bounding box center [1004, 446] width 48 height 35
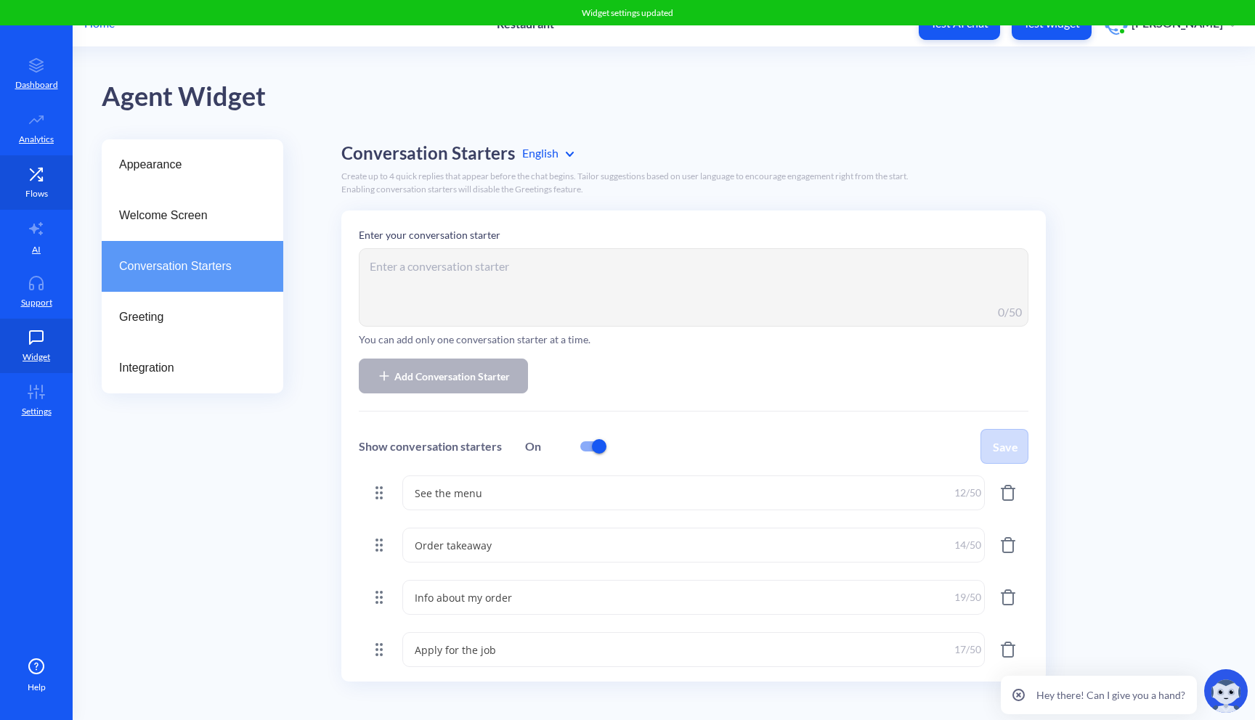
click at [46, 174] on icon at bounding box center [36, 174] width 29 height 15
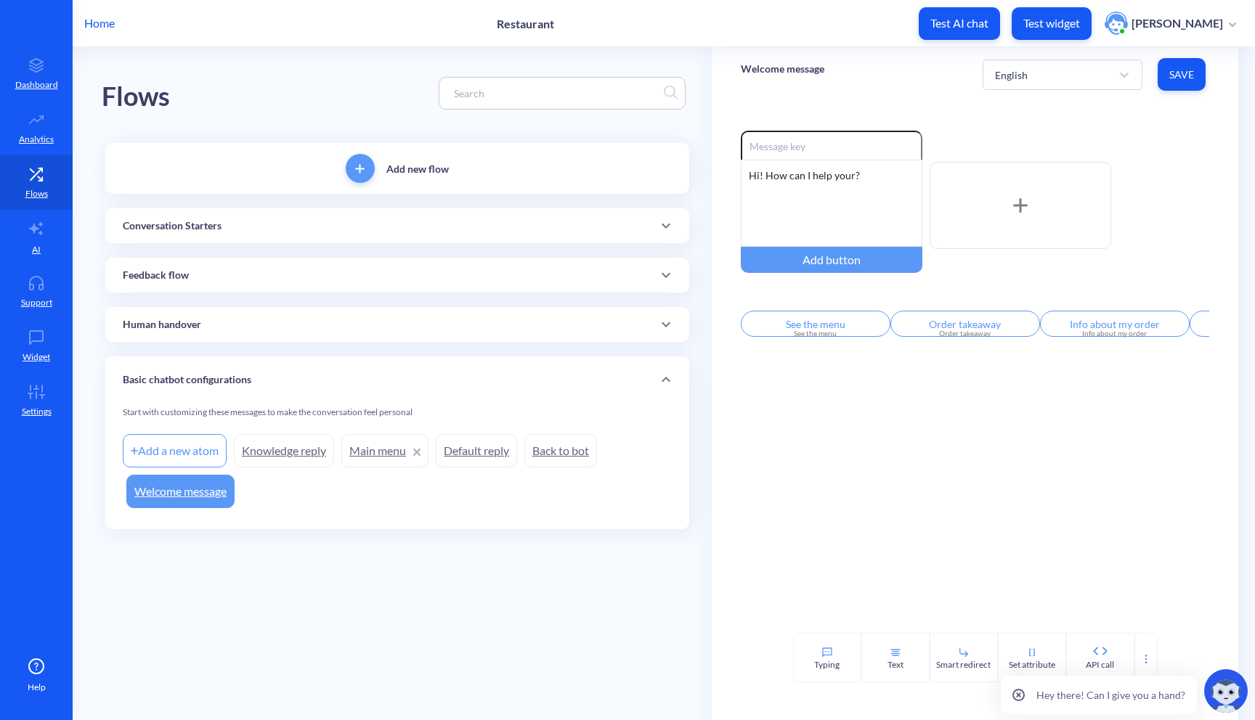
click at [284, 230] on div "Conversation Starters" at bounding box center [397, 226] width 549 height 15
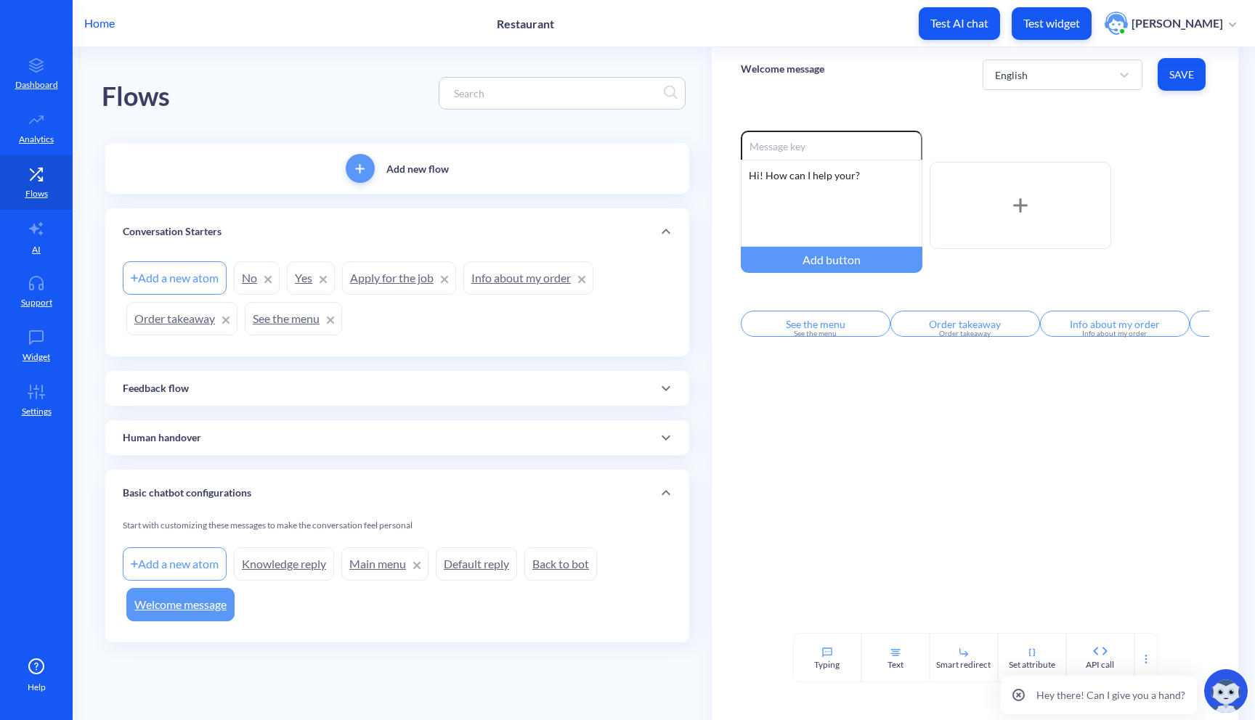
click at [208, 281] on div "Add a new atom" at bounding box center [175, 277] width 104 height 33
type input "Conversation Handling"
click at [1196, 88] on button "Save" at bounding box center [1181, 74] width 48 height 33
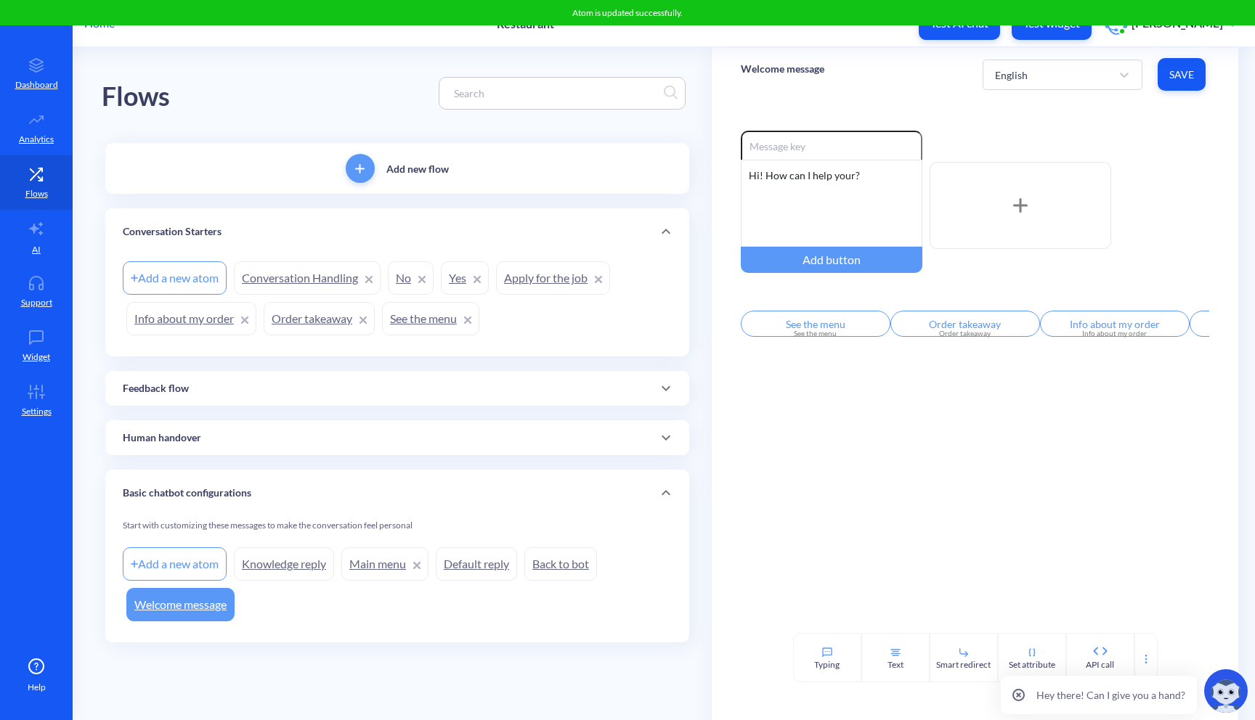
click at [320, 282] on link "Conversation Handling" at bounding box center [307, 277] width 147 height 33
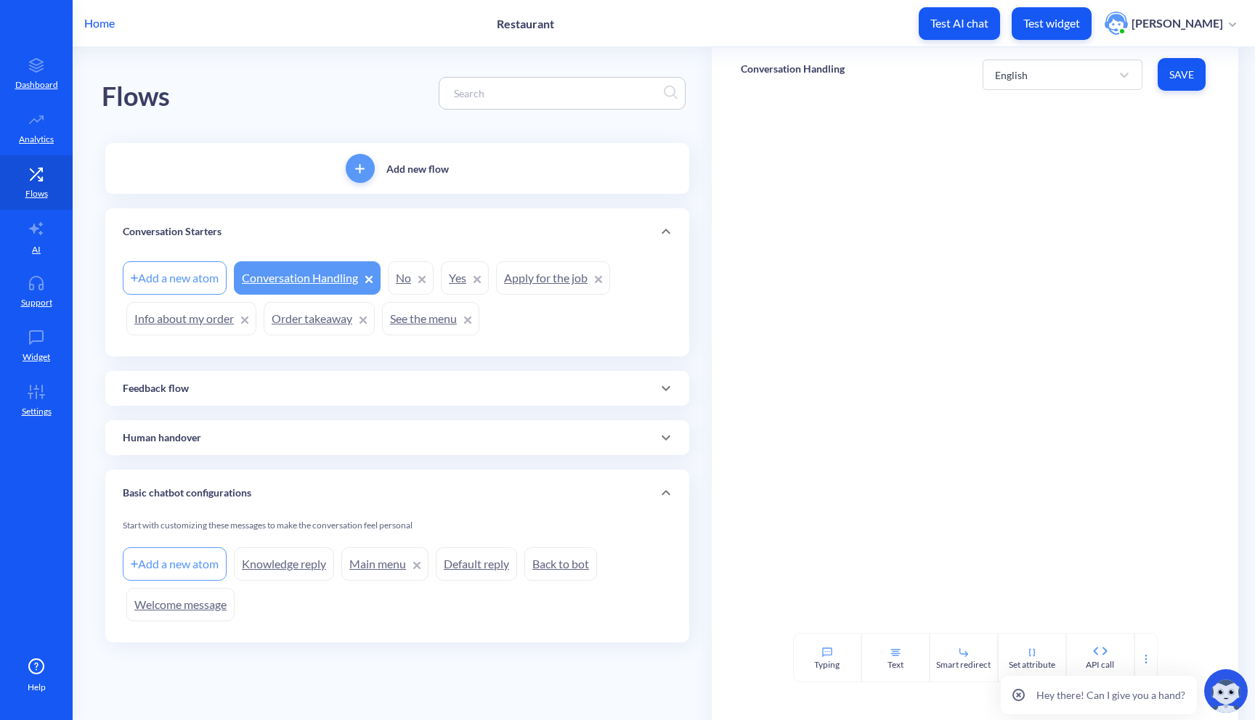
click at [332, 367] on div "Add new flow Conversation Starters Add a new atom Conversation Handling No Yes …" at bounding box center [397, 393] width 584 height 500
click at [325, 379] on div "Feedback flow" at bounding box center [397, 388] width 584 height 35
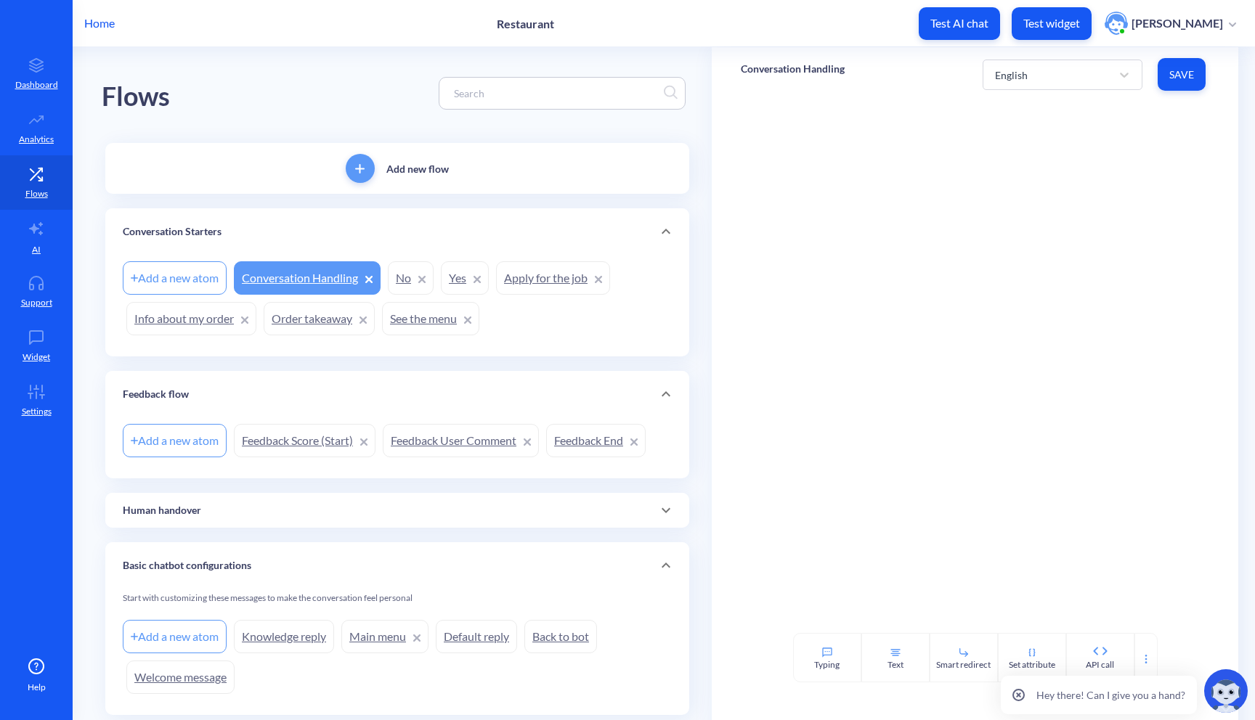
click at [388, 509] on div "Human handover" at bounding box center [397, 510] width 549 height 15
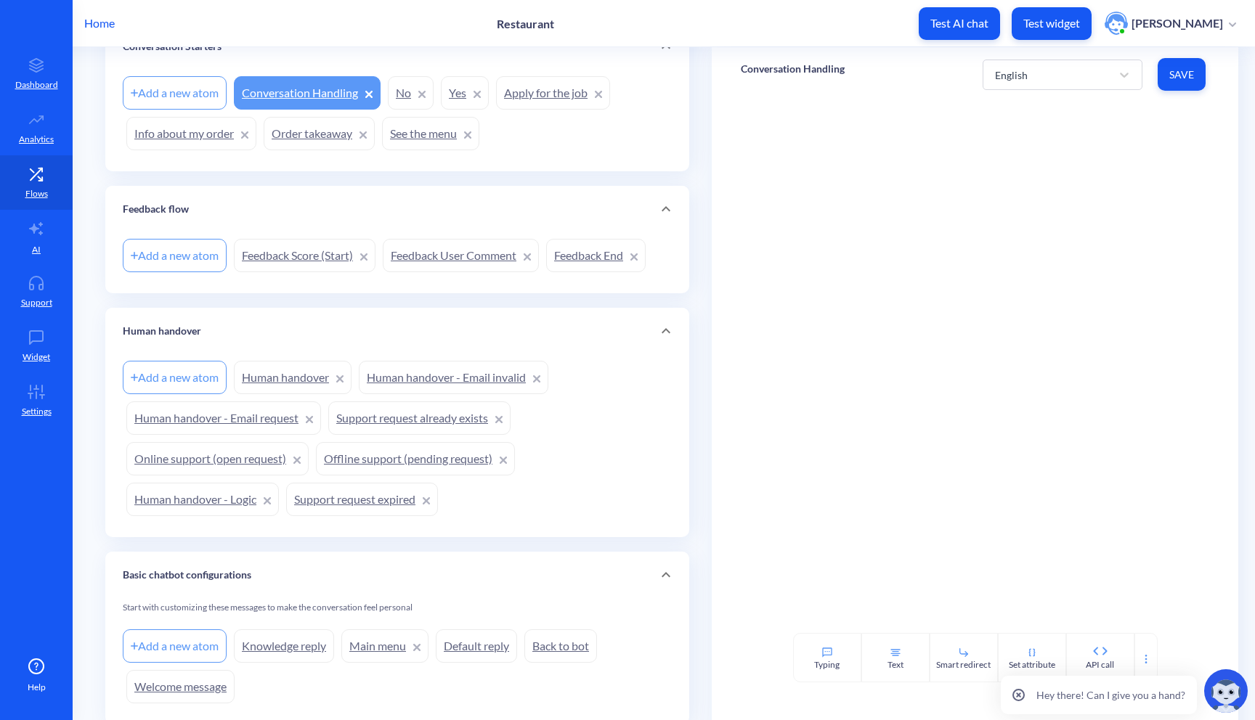
scroll to position [237, 0]
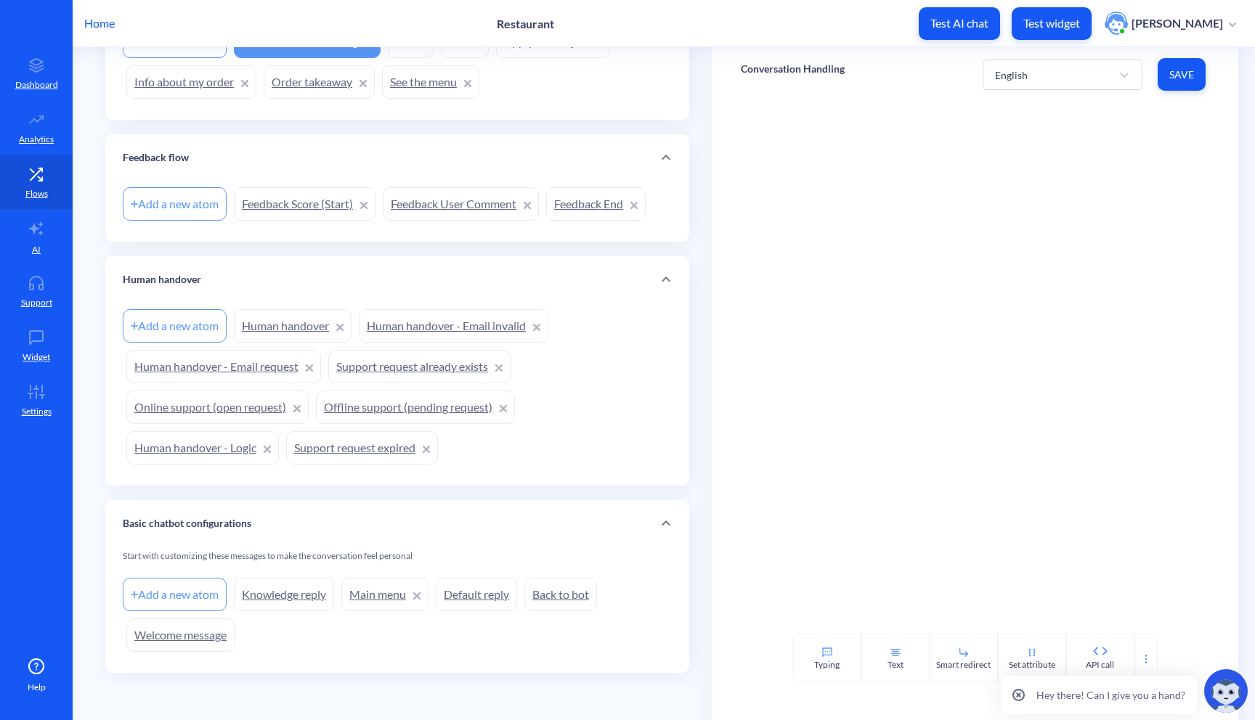
click at [565, 602] on link "Back to bot" at bounding box center [560, 594] width 73 height 33
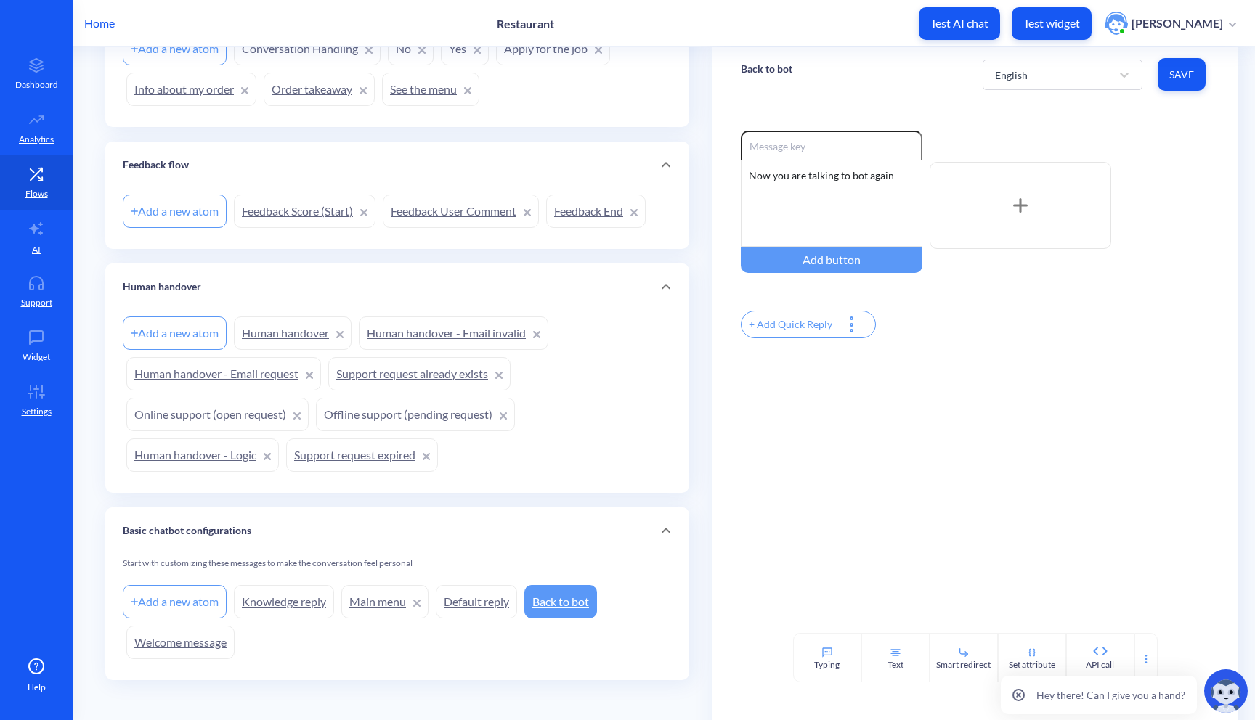
scroll to position [237, 0]
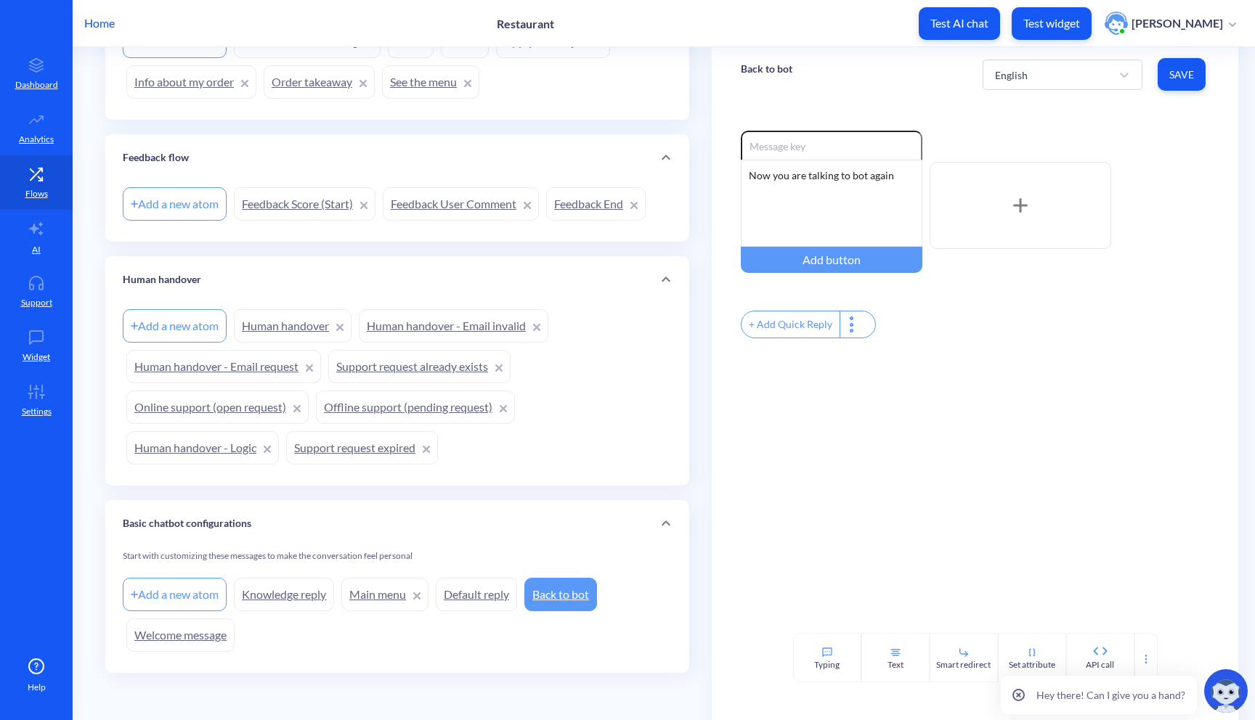
click at [357, 594] on link "Main menu" at bounding box center [384, 594] width 87 height 33
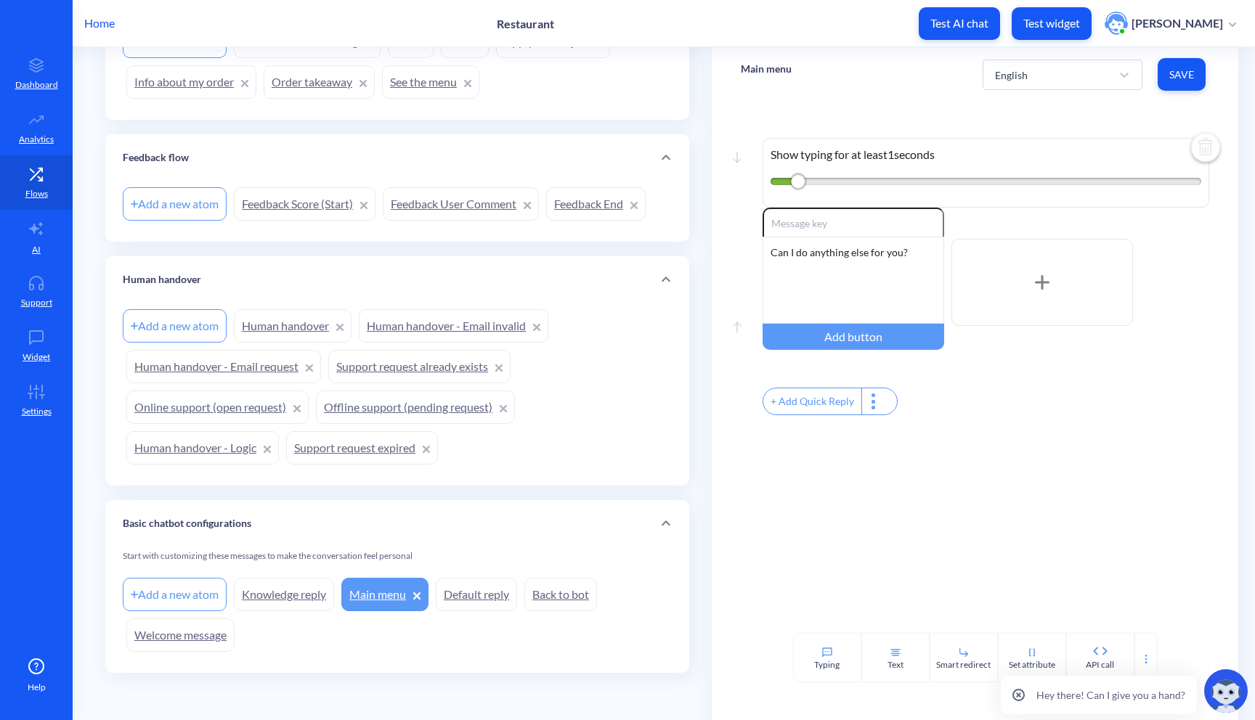
click at [494, 598] on link "Default reply" at bounding box center [476, 594] width 81 height 33
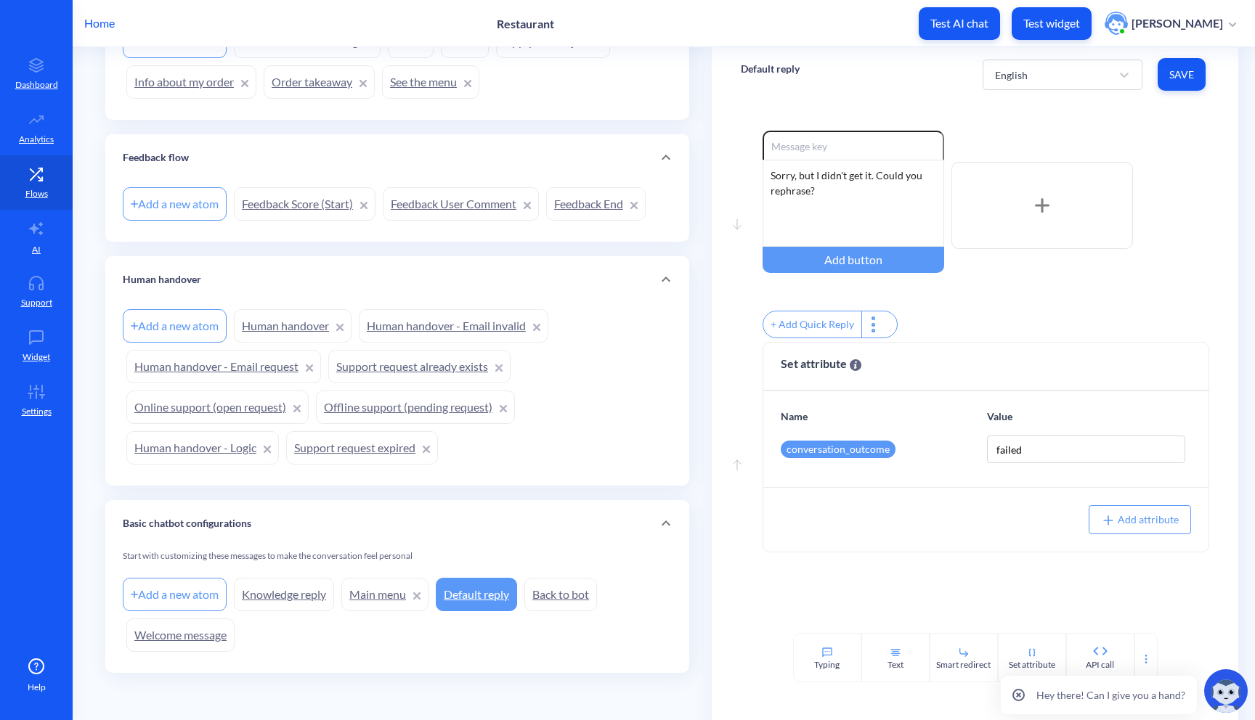
click at [295, 600] on link "Knowledge reply" at bounding box center [284, 594] width 100 height 33
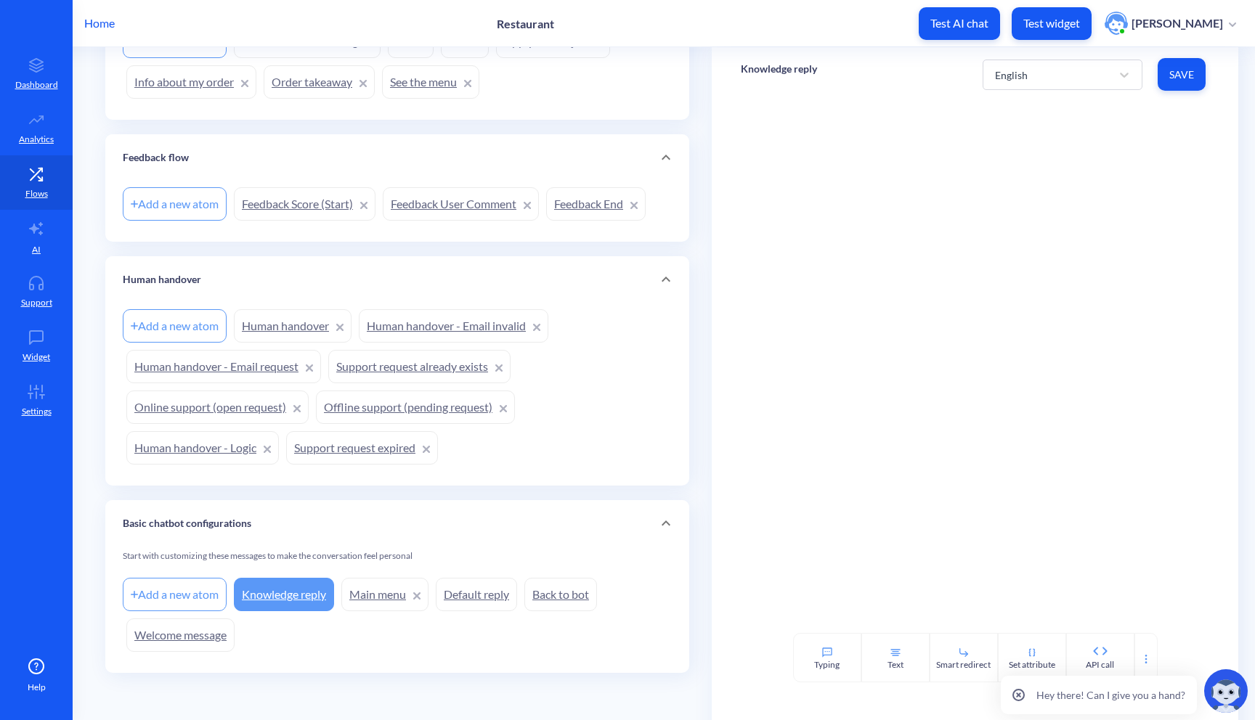
click at [219, 633] on link "Welcome message" at bounding box center [180, 635] width 108 height 33
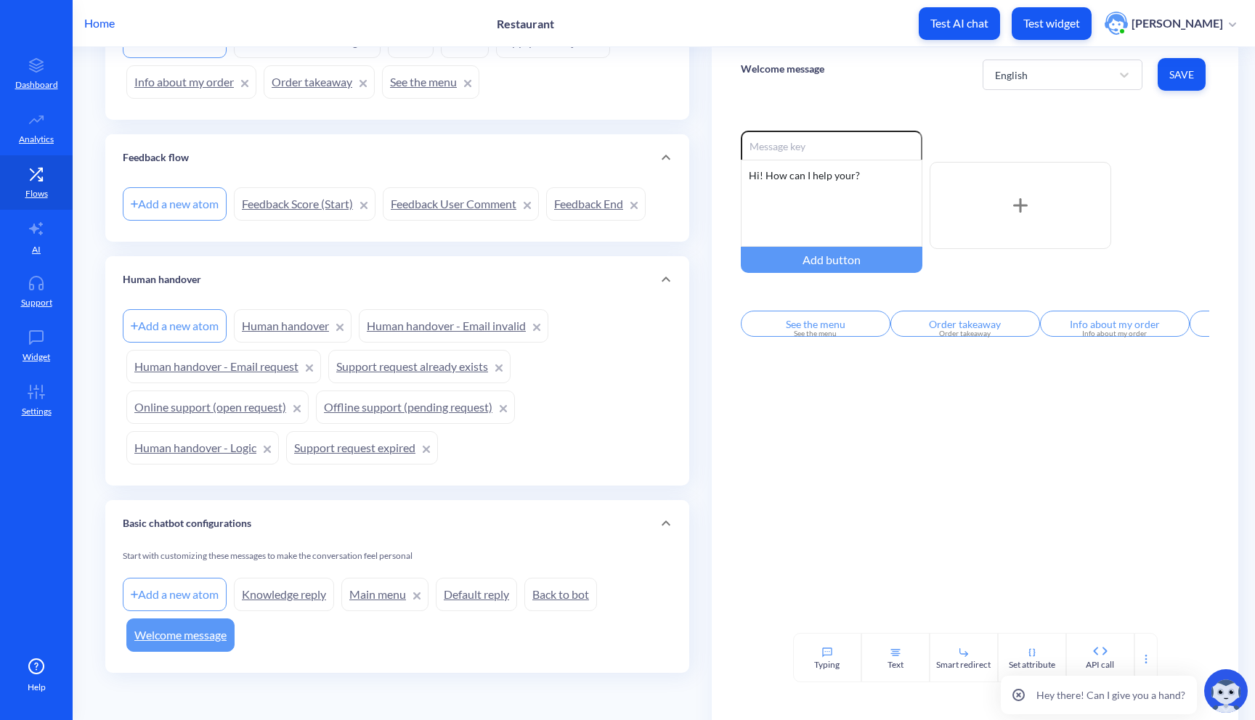
click at [222, 453] on link "Human handover - Logic" at bounding box center [202, 447] width 152 height 33
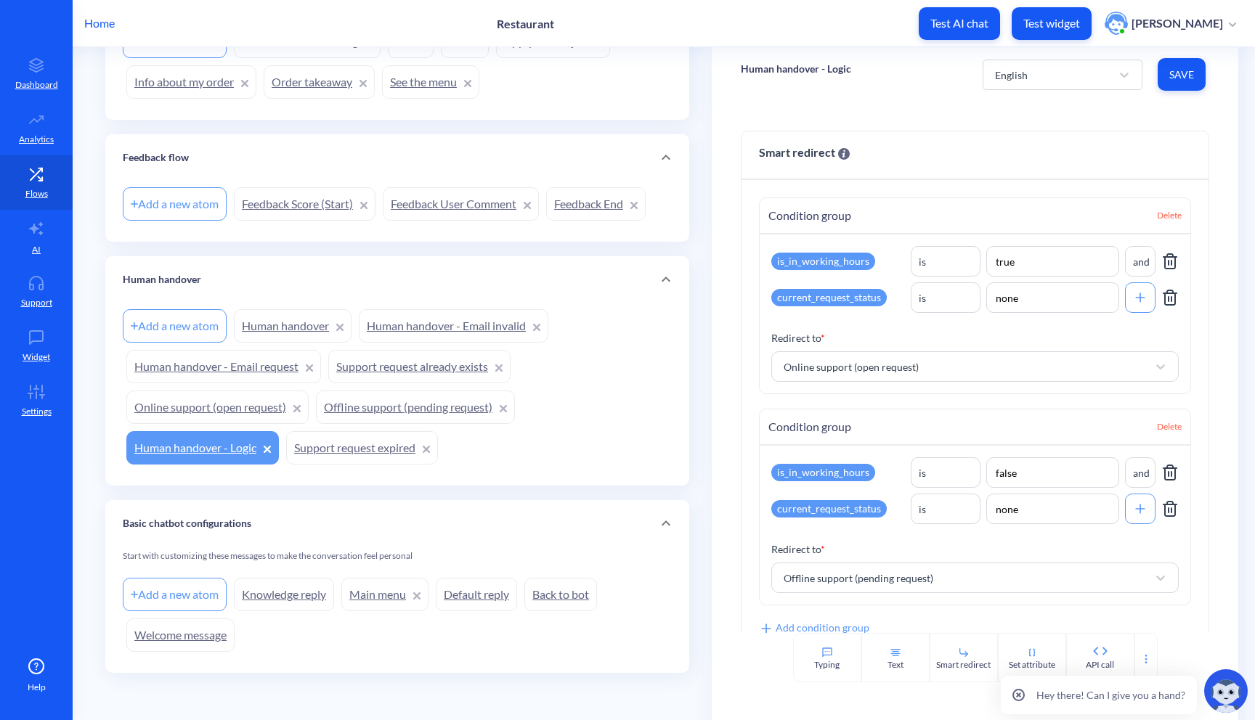
click at [210, 355] on link "Human handover - Email request" at bounding box center [223, 366] width 195 height 33
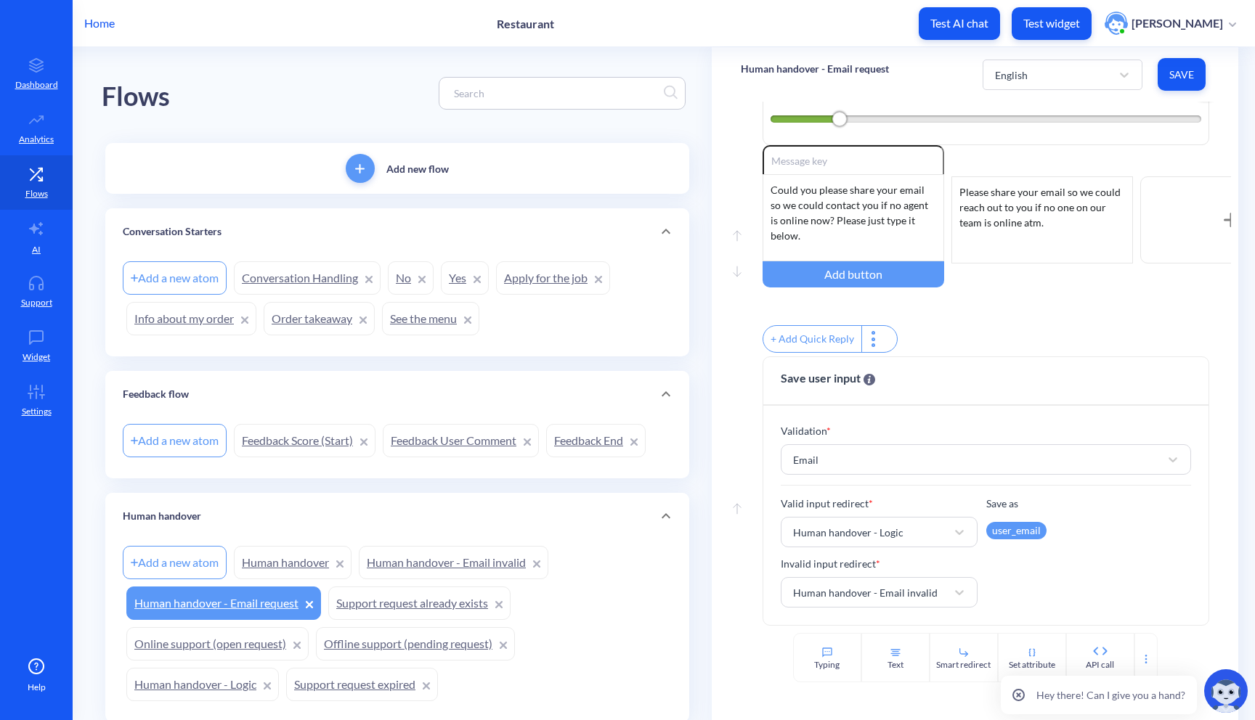
click at [293, 284] on link "Conversation Handling" at bounding box center [307, 277] width 147 height 33
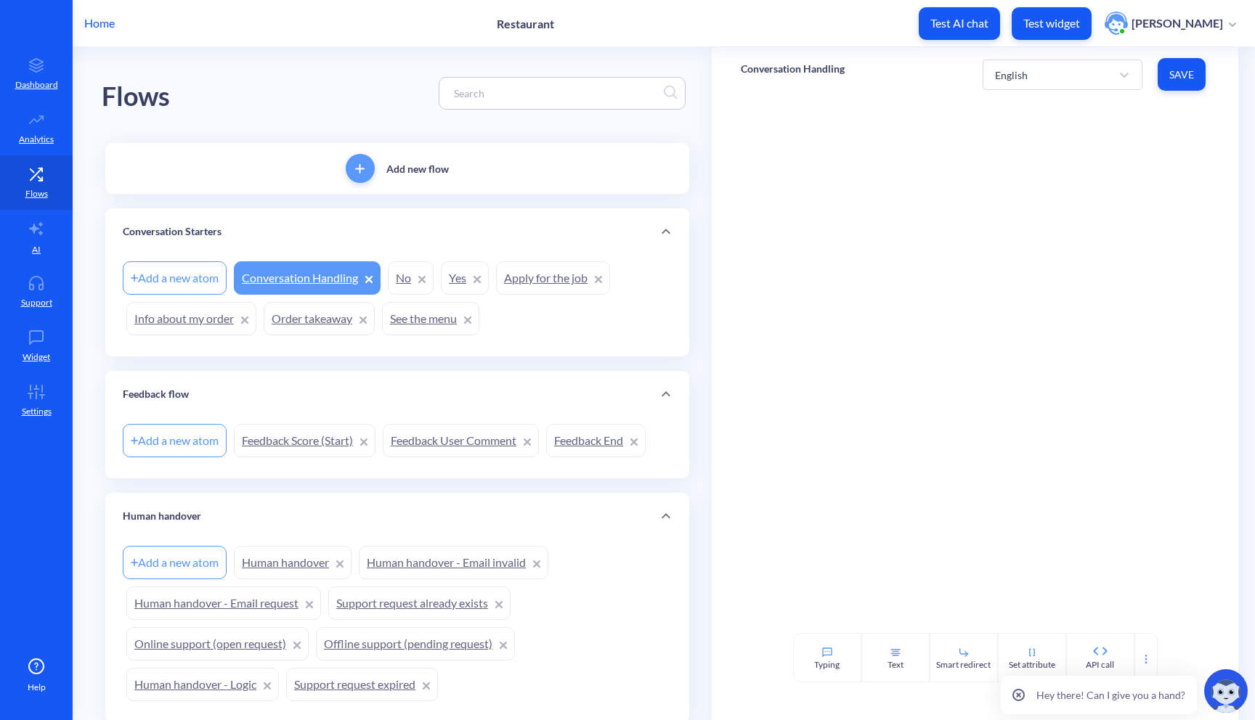
click at [293, 284] on link "Conversation Handling" at bounding box center [307, 277] width 147 height 33
click at [1022, 697] on icon at bounding box center [1018, 695] width 12 height 12
click at [1175, 70] on span "Save" at bounding box center [1181, 75] width 25 height 15
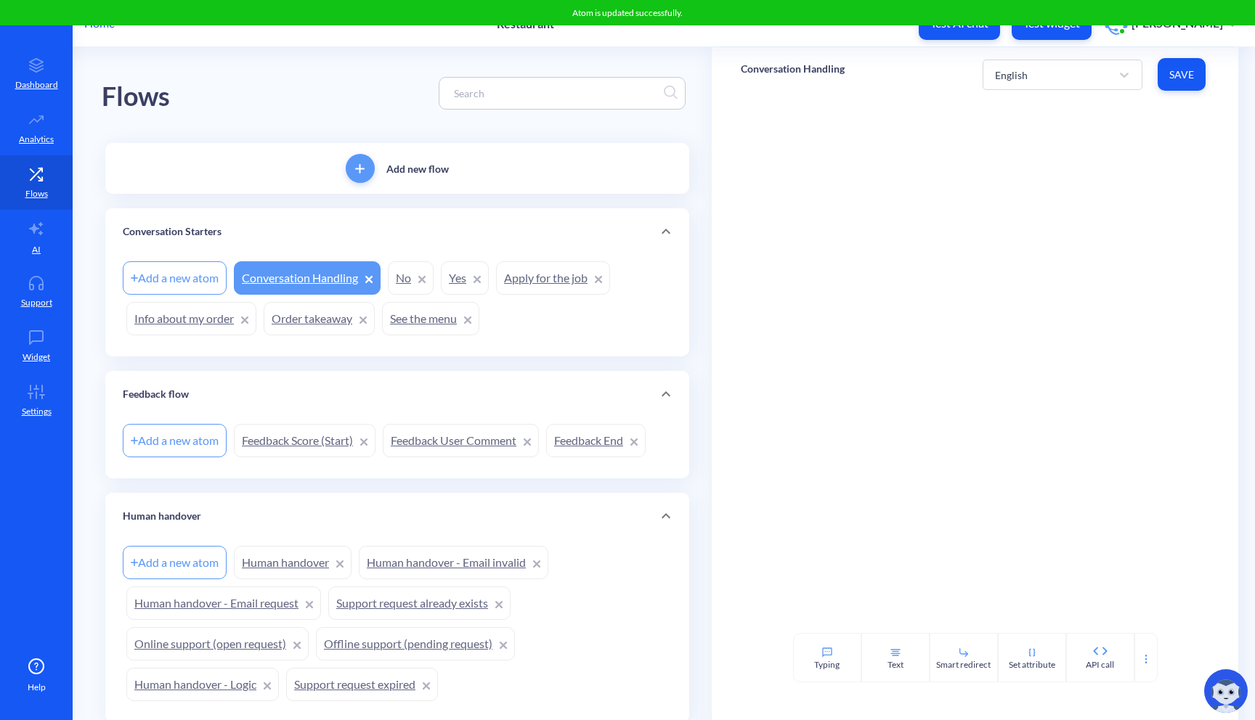
click at [432, 322] on link "See the menu" at bounding box center [430, 318] width 97 height 33
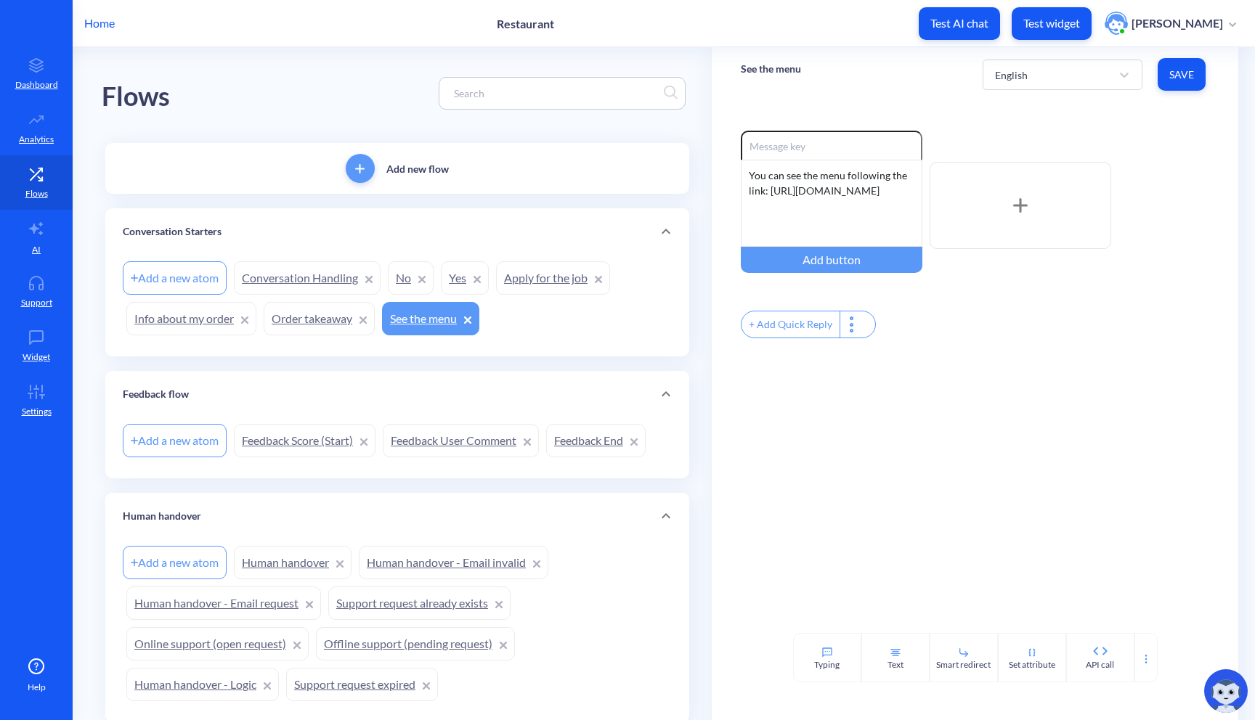
click at [724, 469] on div "Enable reactions You can see the menu following the link: https://grill-food.co…" at bounding box center [975, 367] width 527 height 531
click at [321, 285] on link "Conversation Handling" at bounding box center [307, 277] width 147 height 33
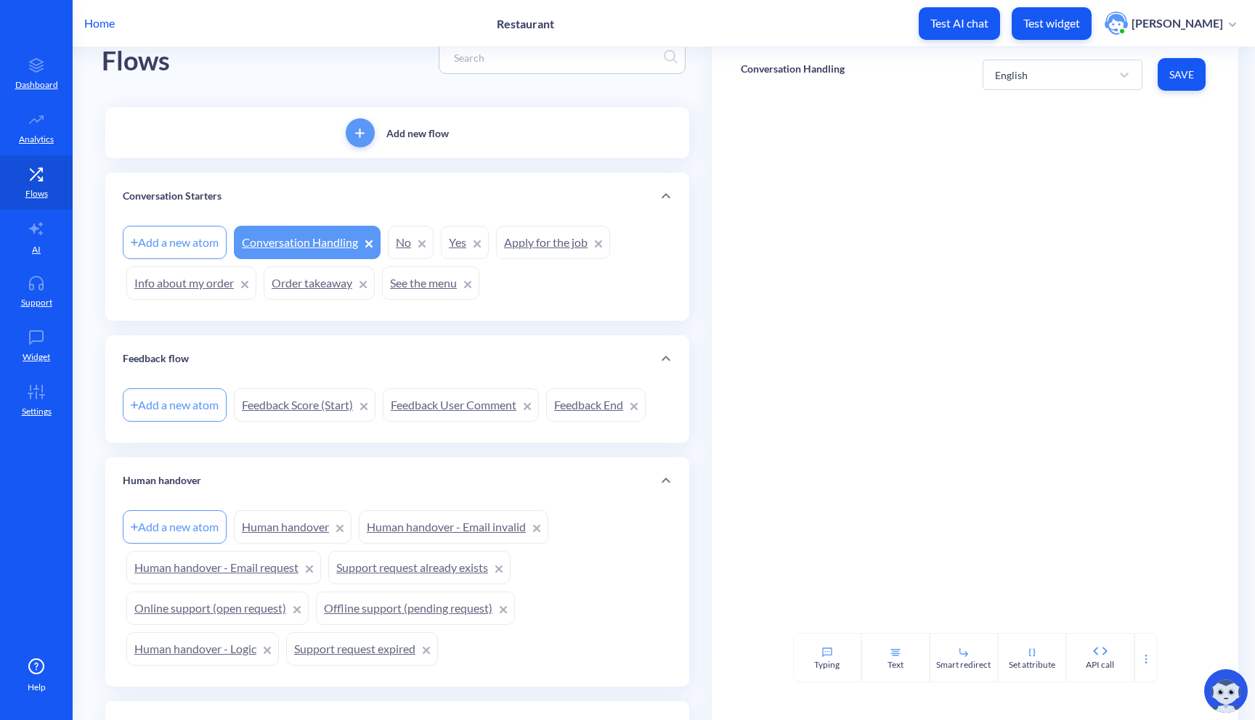
scroll to position [48, 0]
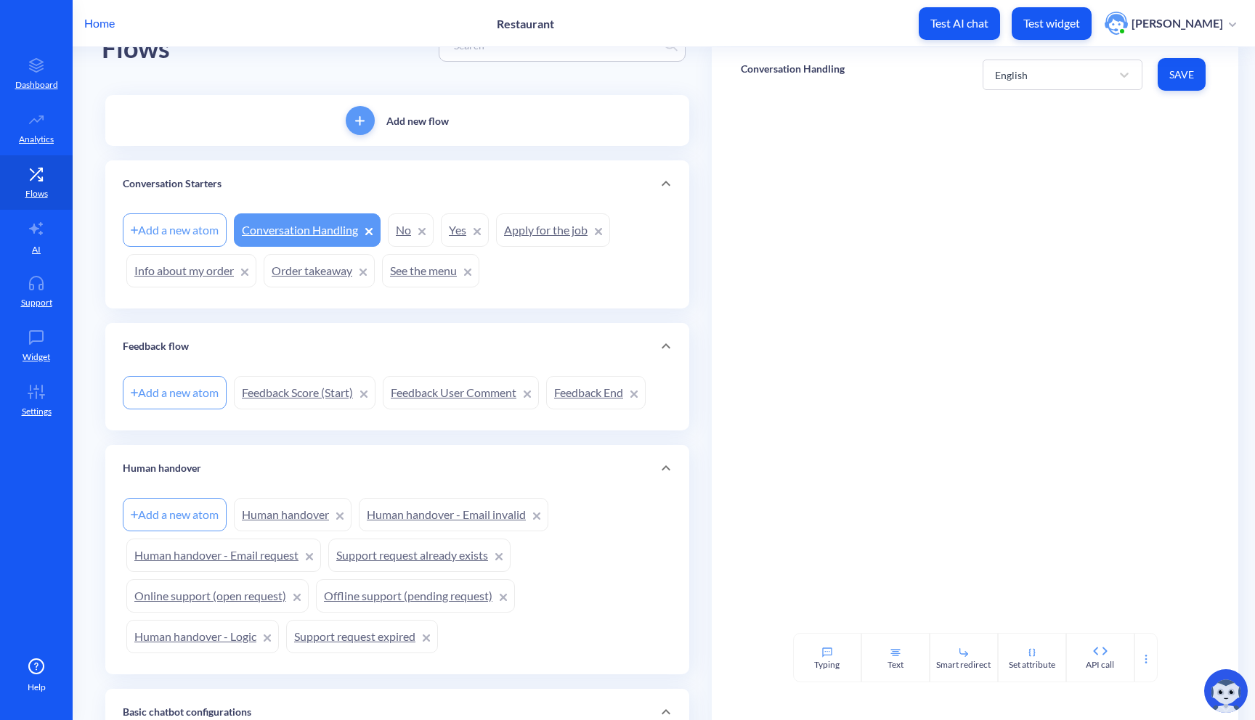
click at [314, 386] on link "Feedback Score (Start)" at bounding box center [305, 392] width 142 height 33
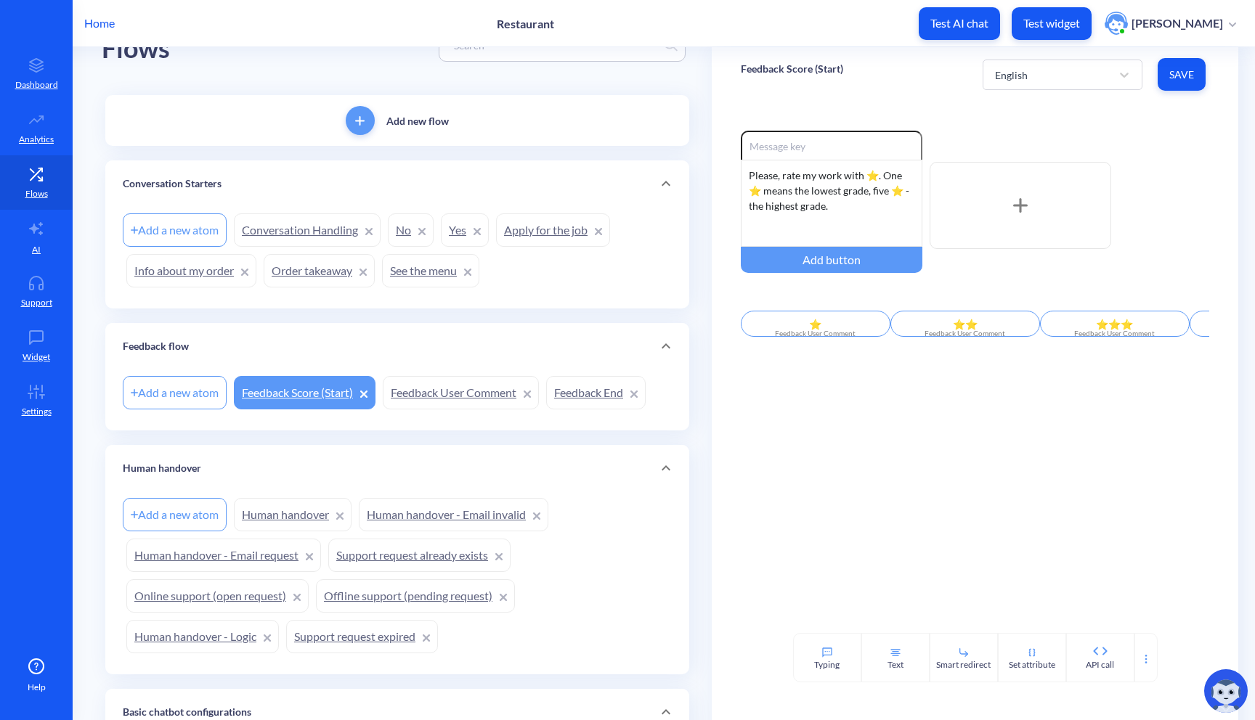
click at [439, 401] on link "Feedback User Comment" at bounding box center [461, 392] width 156 height 33
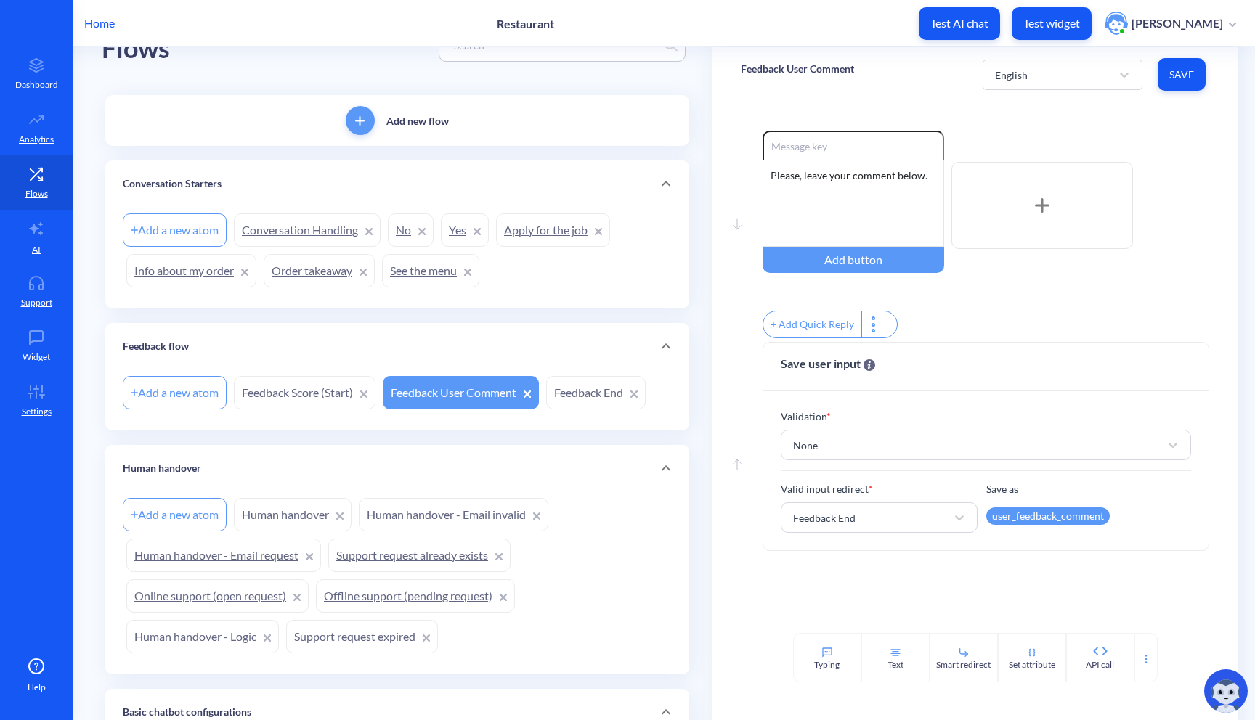
click at [595, 386] on link "Feedback End" at bounding box center [595, 392] width 99 height 33
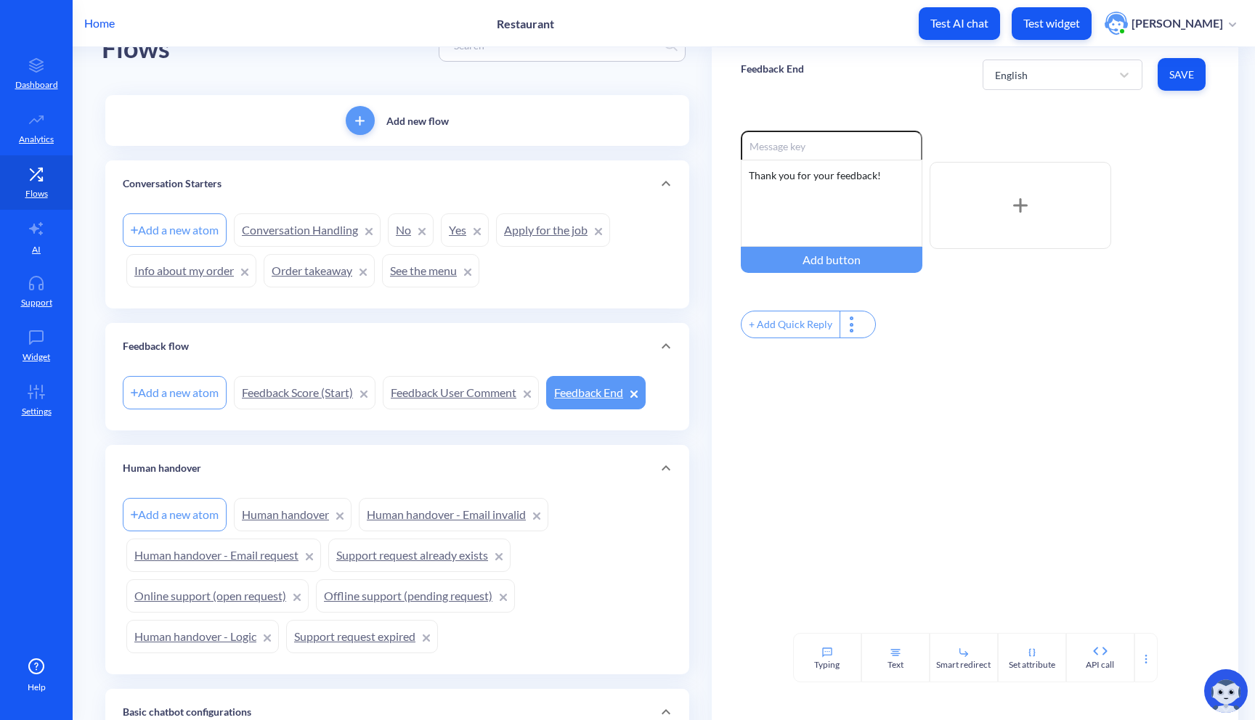
click at [268, 516] on link "Human handover" at bounding box center [293, 514] width 118 height 33
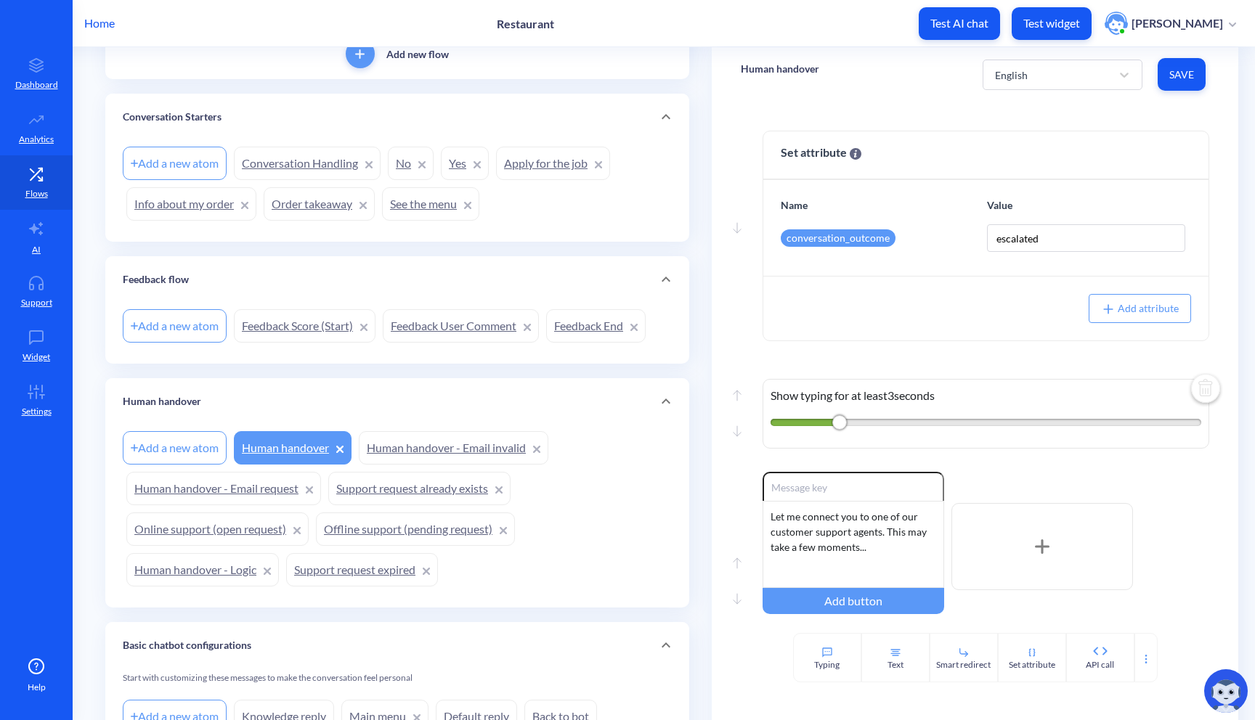
scroll to position [118, 0]
click at [407, 450] on link "Human handover - Email invalid" at bounding box center [454, 444] width 190 height 33
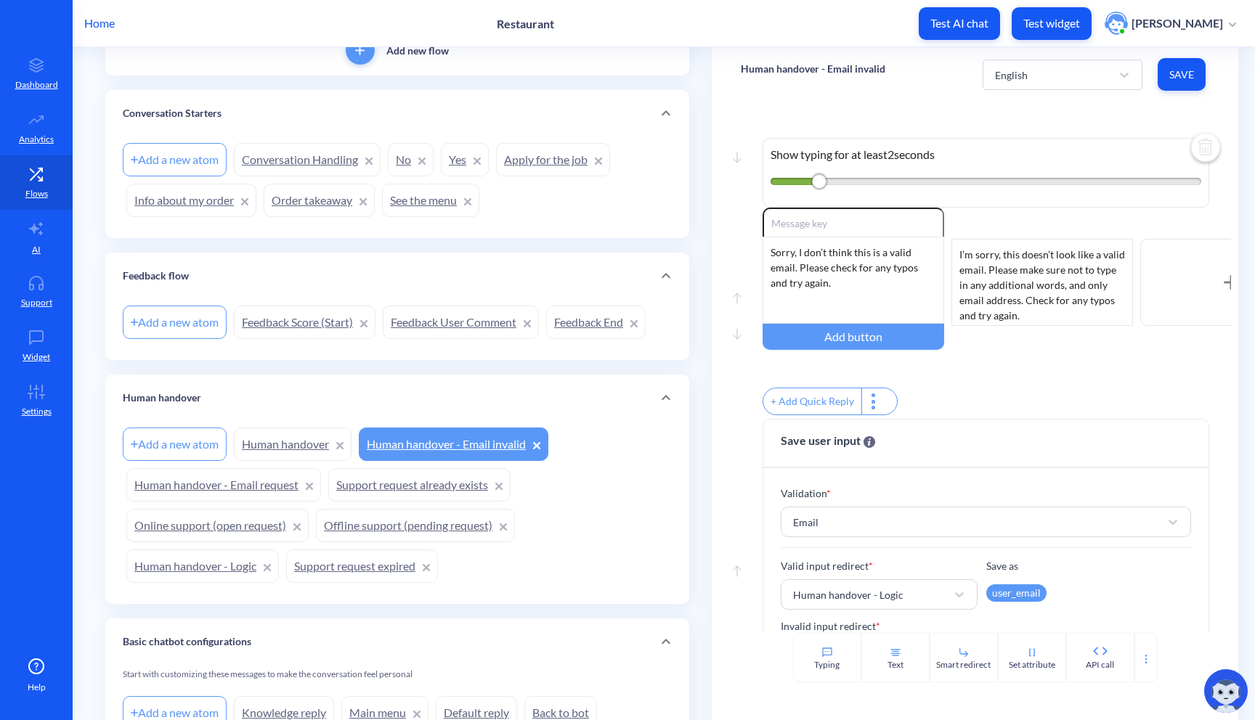
click at [272, 484] on link "Human handover - Email request" at bounding box center [223, 484] width 195 height 33
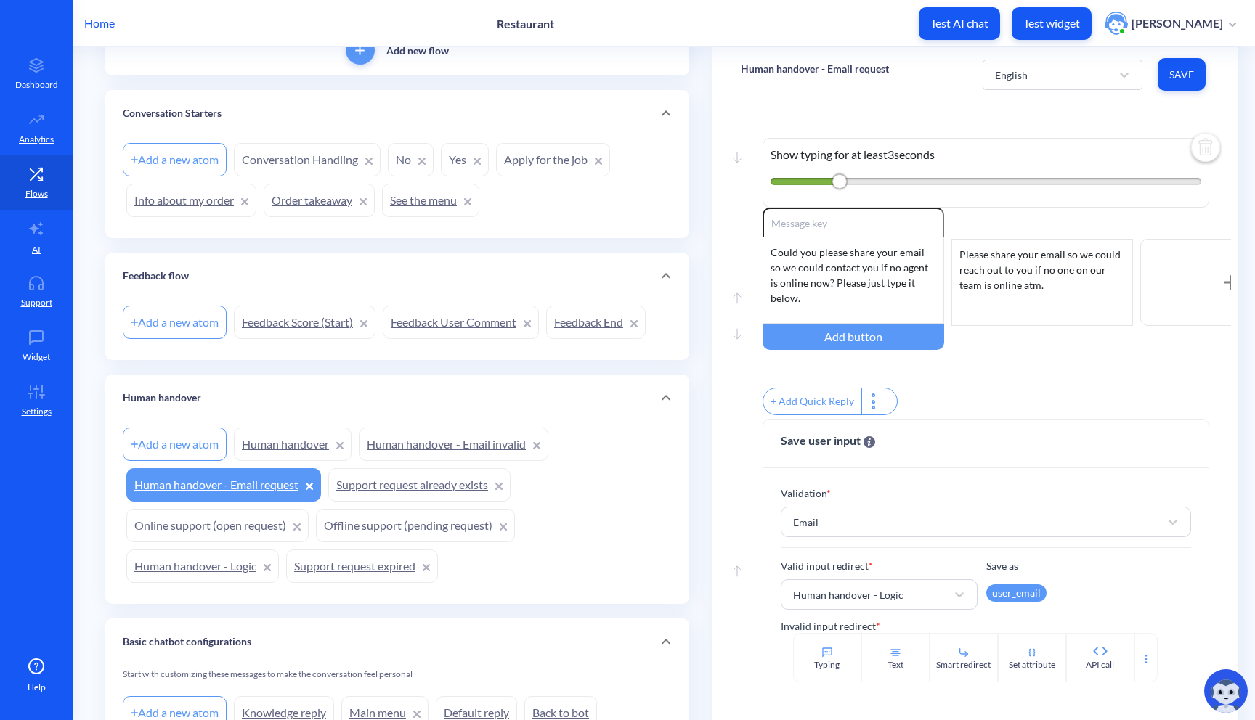
click at [438, 484] on link "Support request already exists" at bounding box center [419, 484] width 182 height 33
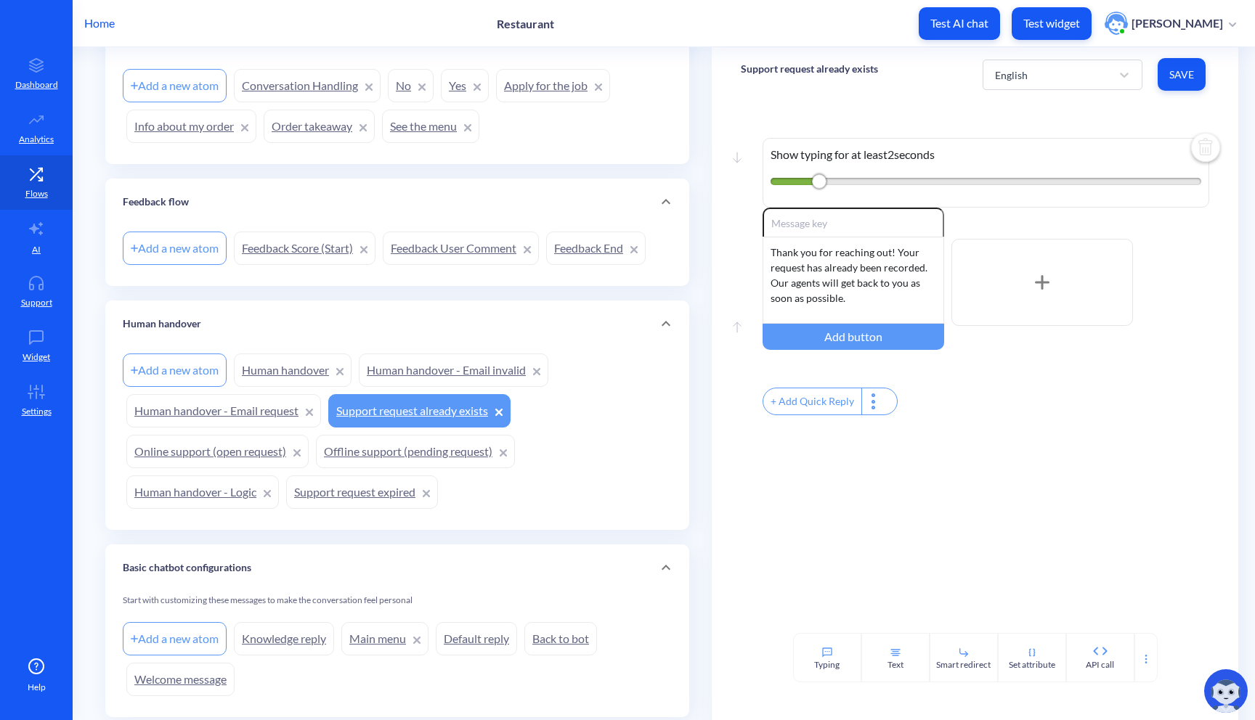
scroll to position [194, 0]
click at [259, 447] on link "Online support (open request)" at bounding box center [217, 449] width 182 height 33
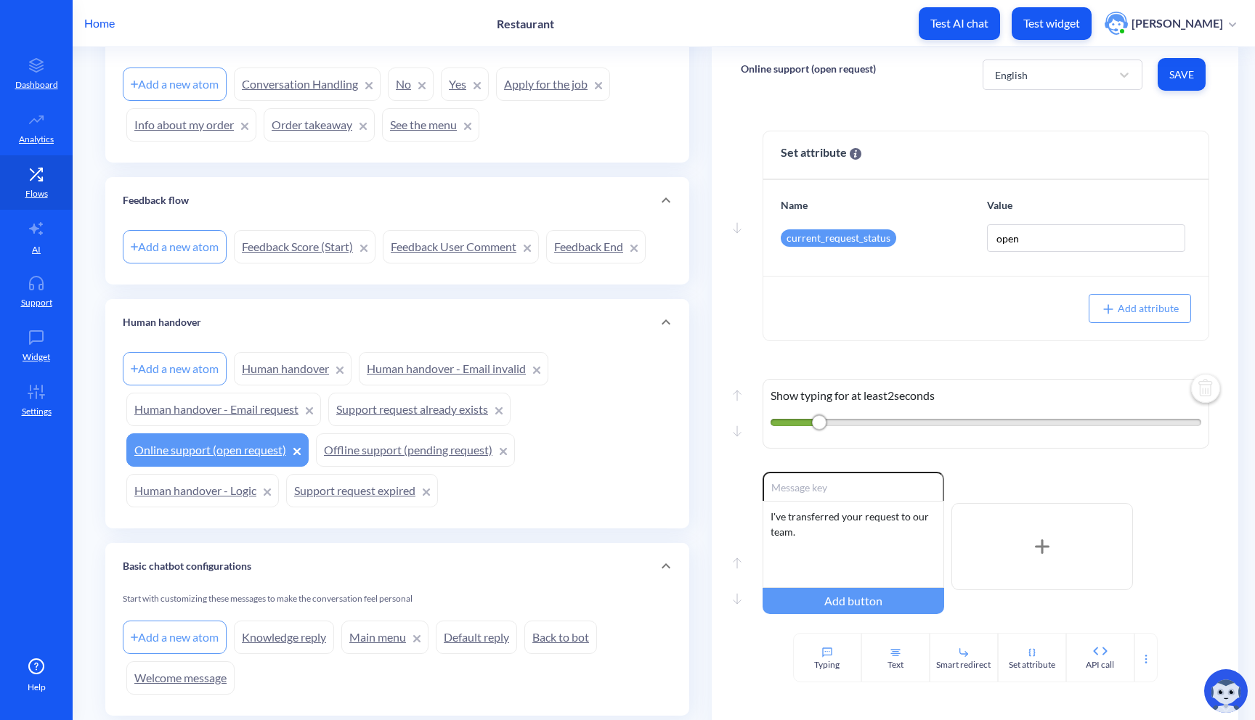
click at [382, 455] on link "Offline support (pending request)" at bounding box center [415, 449] width 199 height 33
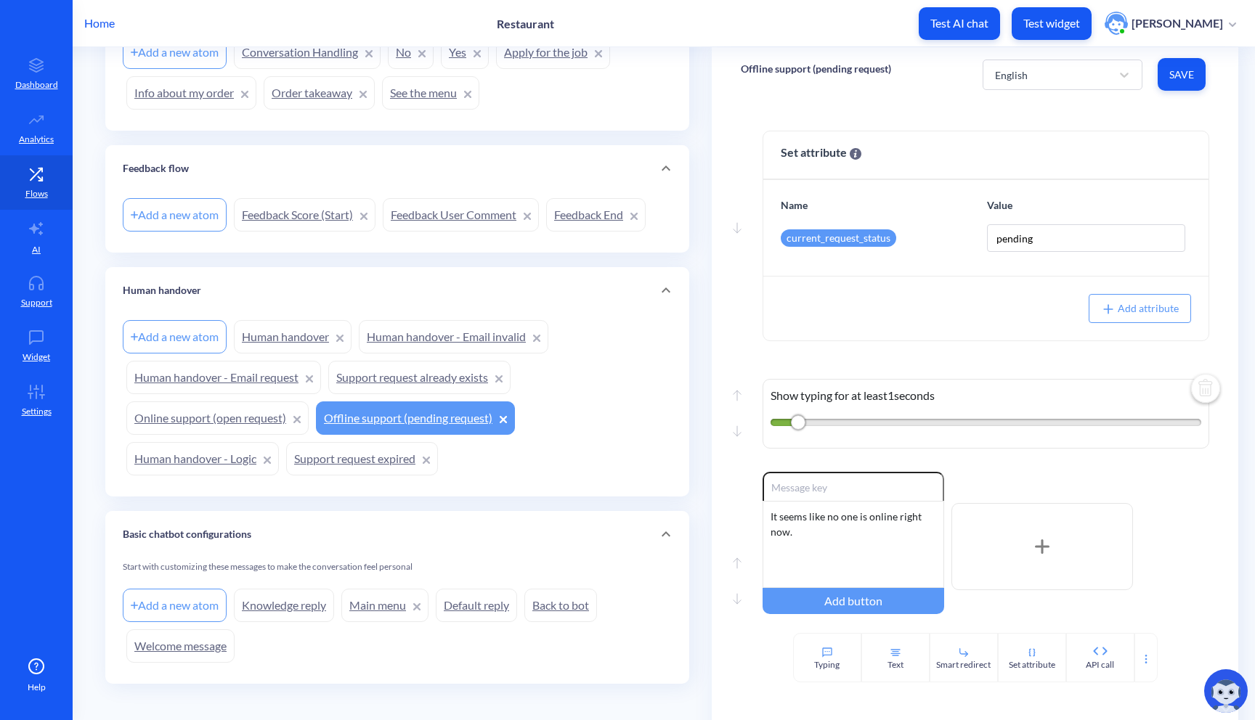
scroll to position [237, 0]
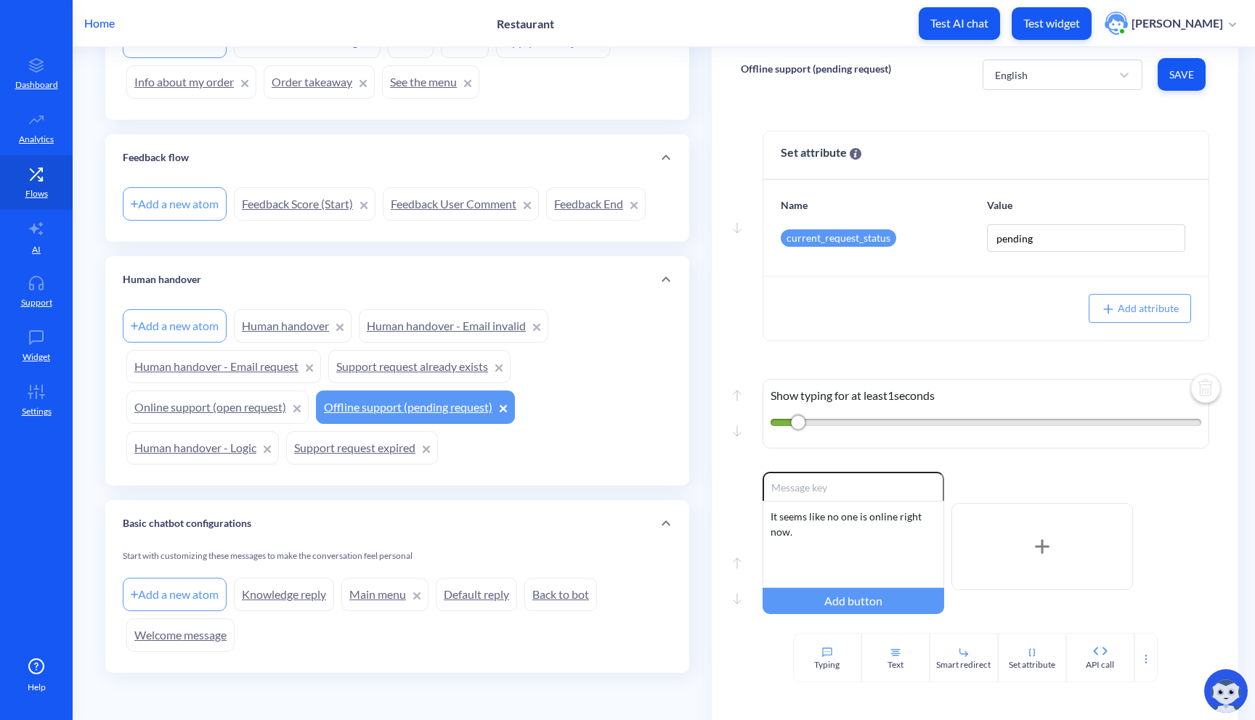
click at [368, 455] on link "Support request expired" at bounding box center [362, 447] width 152 height 33
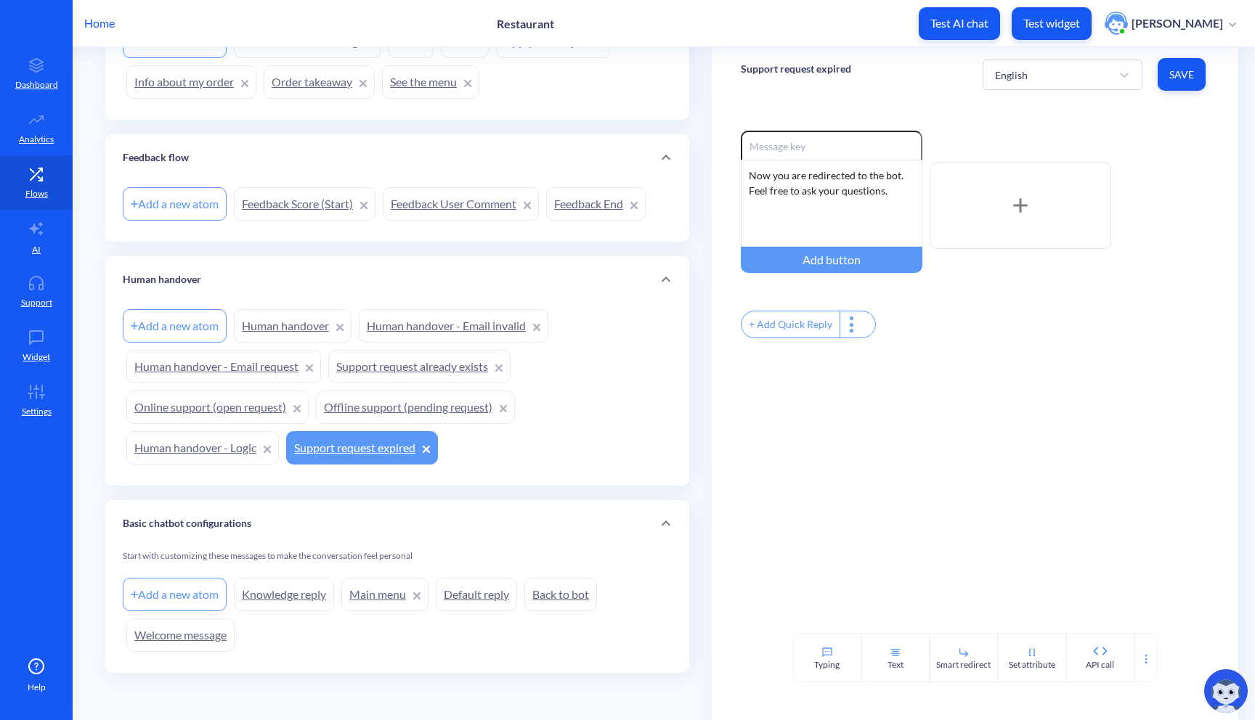
click at [197, 460] on link "Human handover - Logic" at bounding box center [202, 447] width 152 height 33
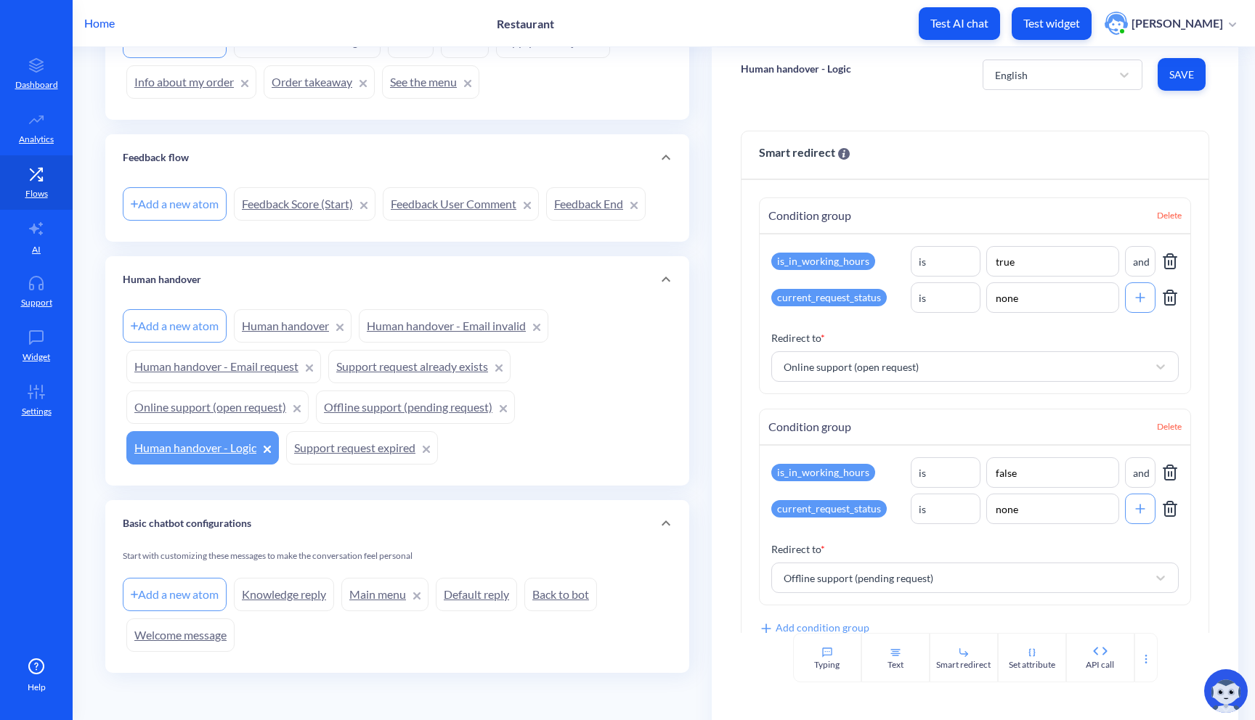
click at [346, 433] on link "Support request expired" at bounding box center [362, 447] width 152 height 33
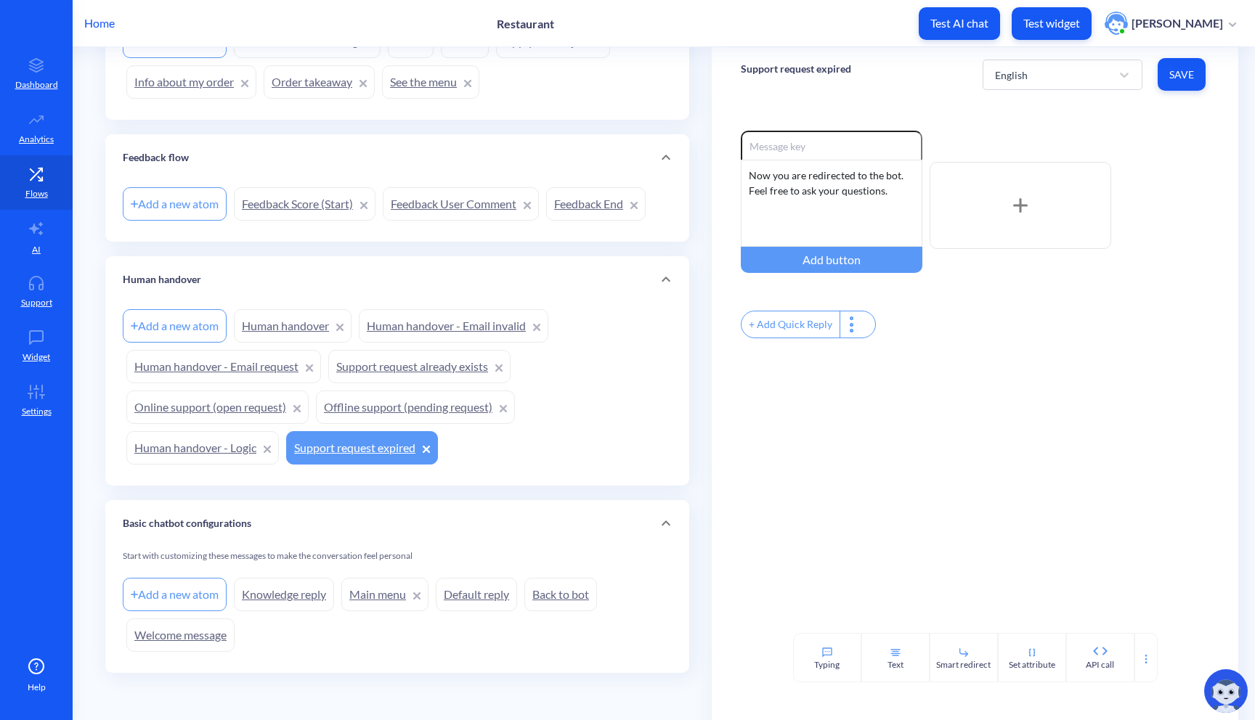
click at [263, 598] on link "Knowledge reply" at bounding box center [284, 594] width 100 height 33
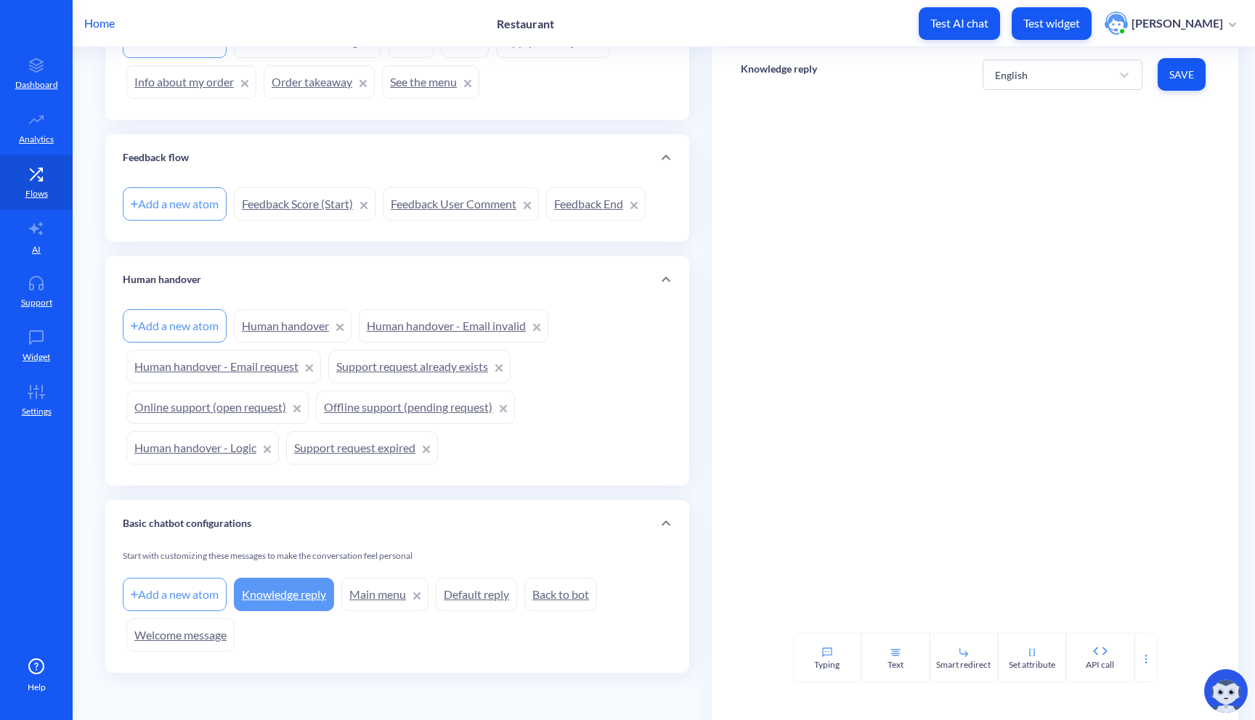
click at [402, 597] on link "Main menu" at bounding box center [384, 594] width 87 height 33
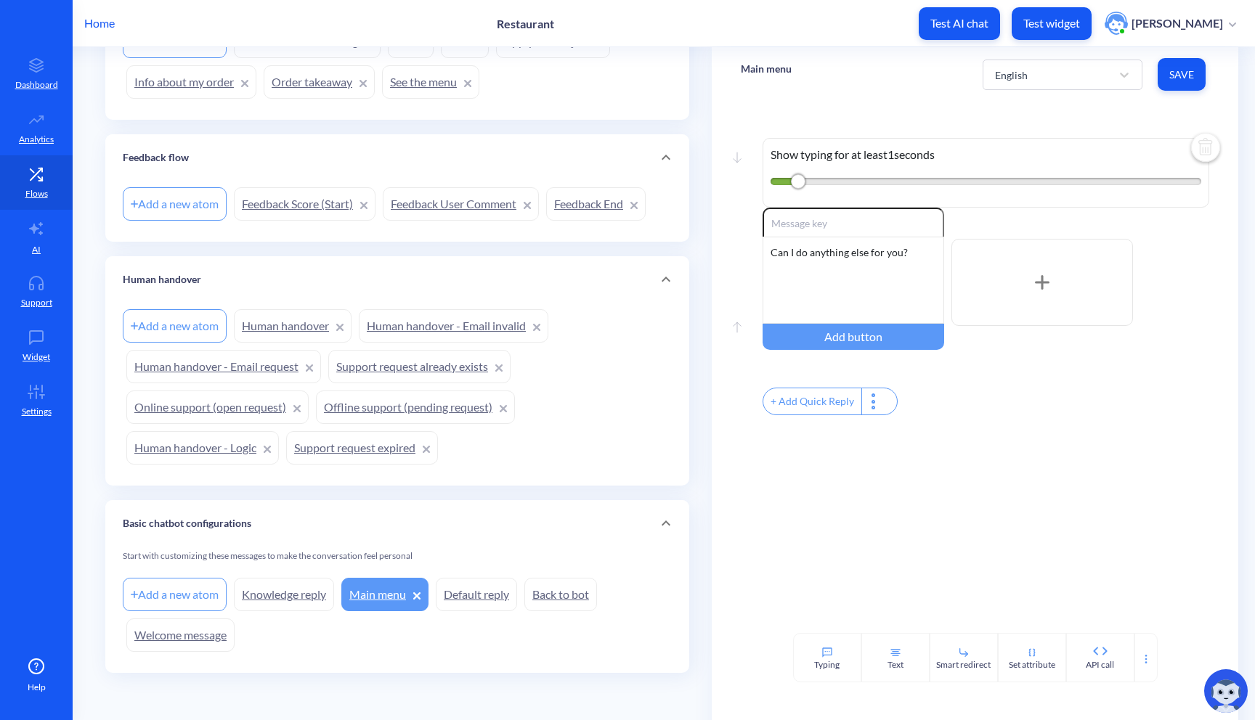
click at [474, 600] on link "Default reply" at bounding box center [476, 594] width 81 height 33
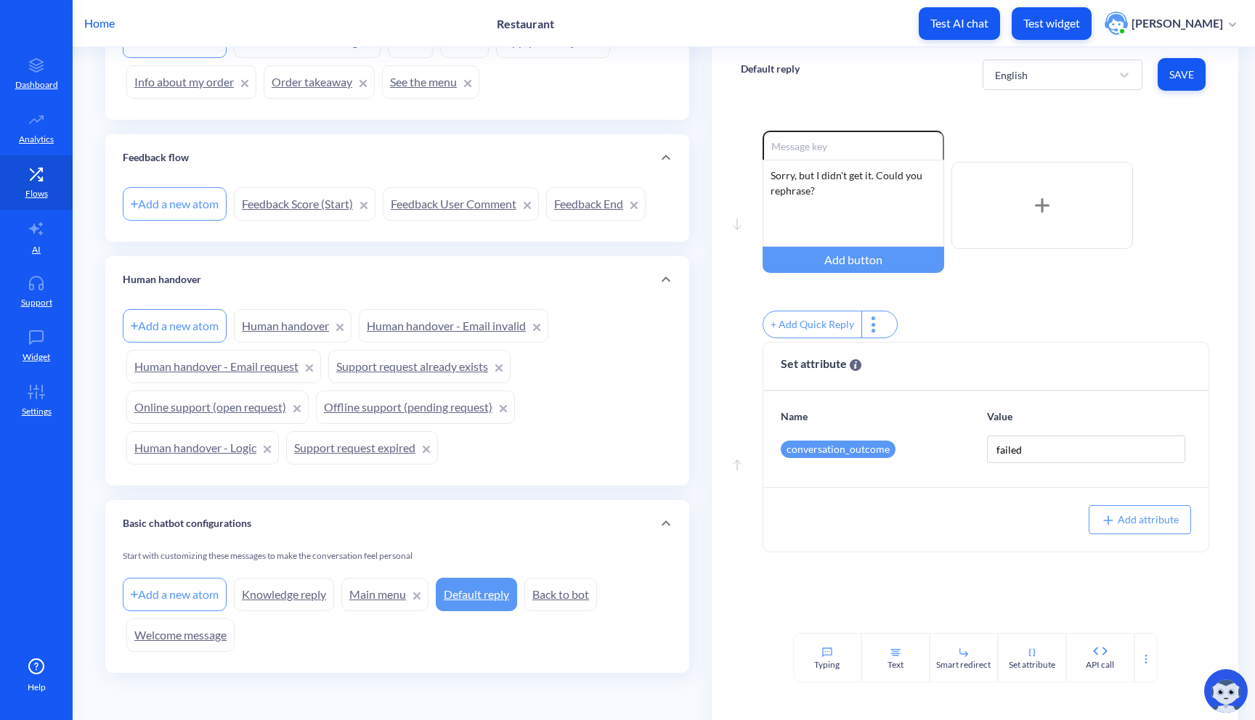
click at [546, 601] on link "Back to bot" at bounding box center [560, 594] width 73 height 33
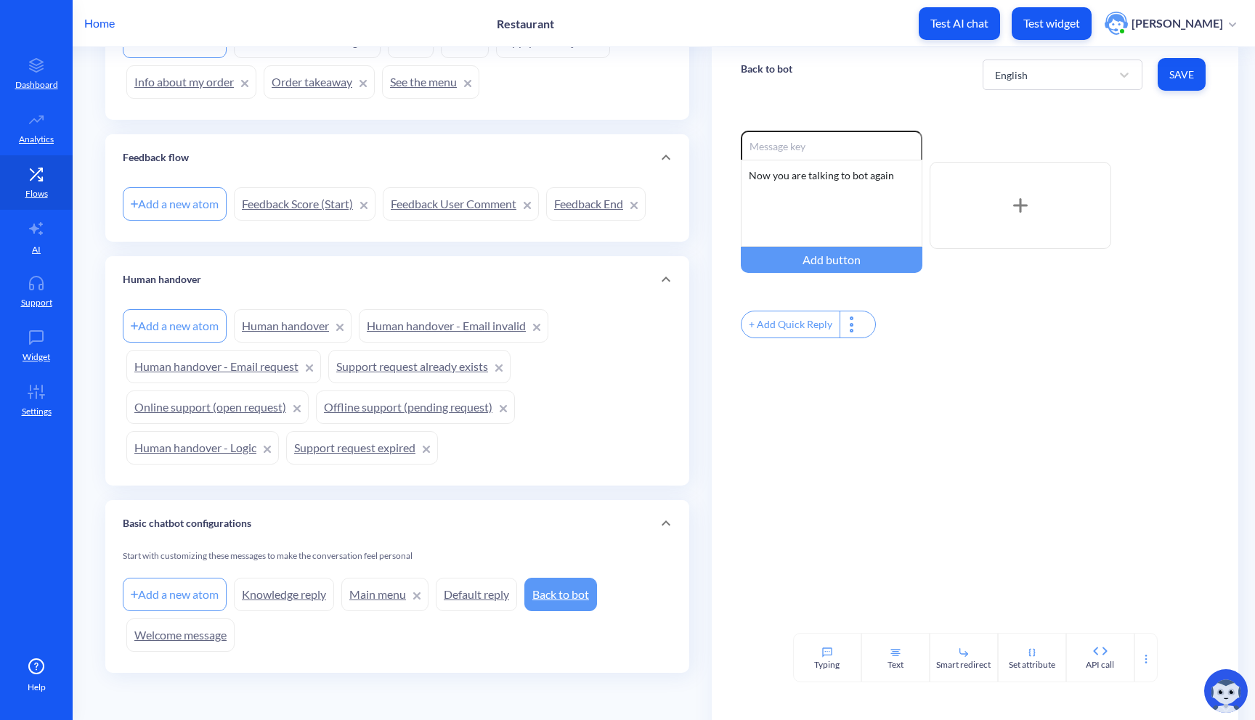
click at [200, 634] on link "Welcome message" at bounding box center [180, 635] width 108 height 33
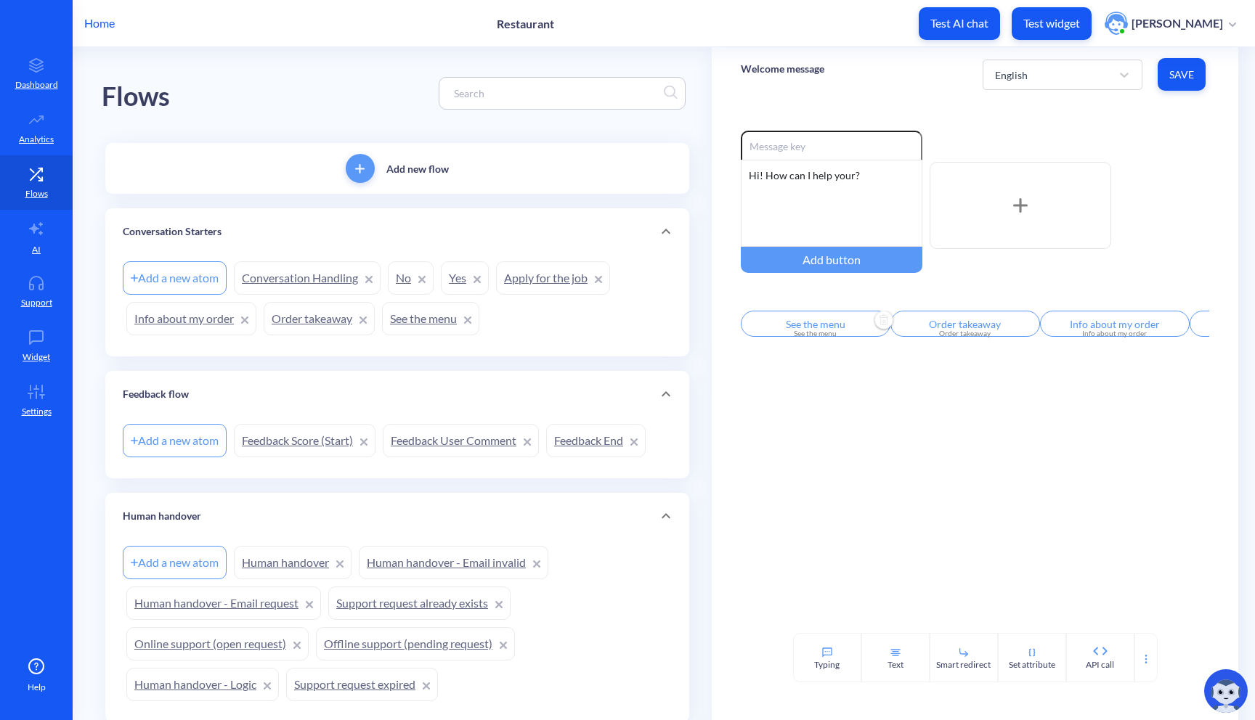
click at [834, 330] on input "See the menu" at bounding box center [816, 324] width 150 height 26
click at [799, 473] on div at bounding box center [627, 360] width 1255 height 720
click at [30, 192] on p "Flows" at bounding box center [36, 193] width 23 height 13
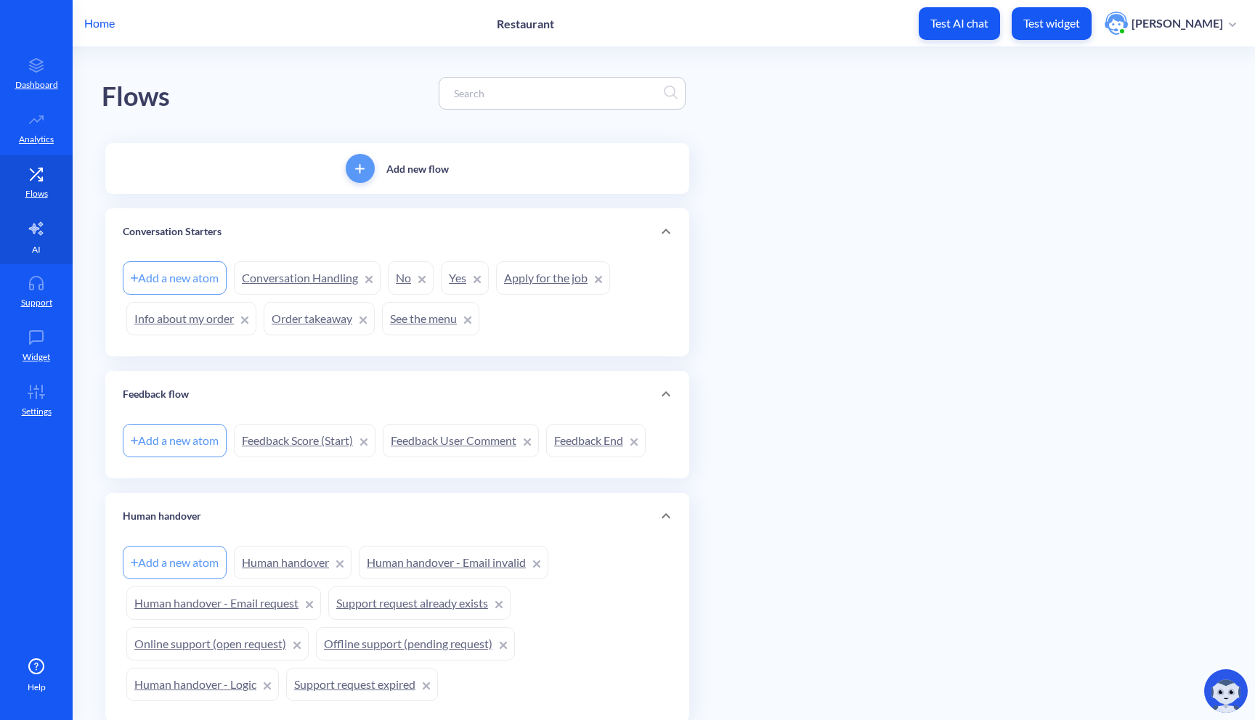
click at [33, 240] on link "AI" at bounding box center [36, 237] width 73 height 54
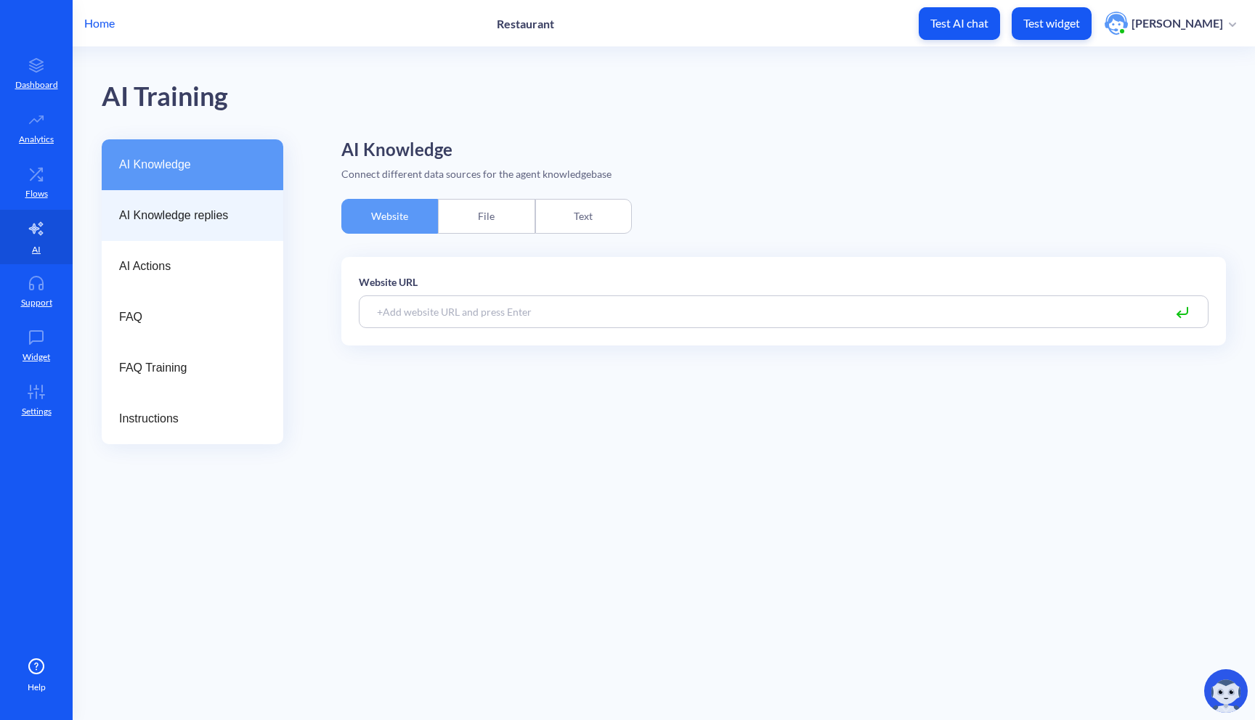
click at [184, 238] on div "AI Knowledge replies" at bounding box center [193, 215] width 182 height 51
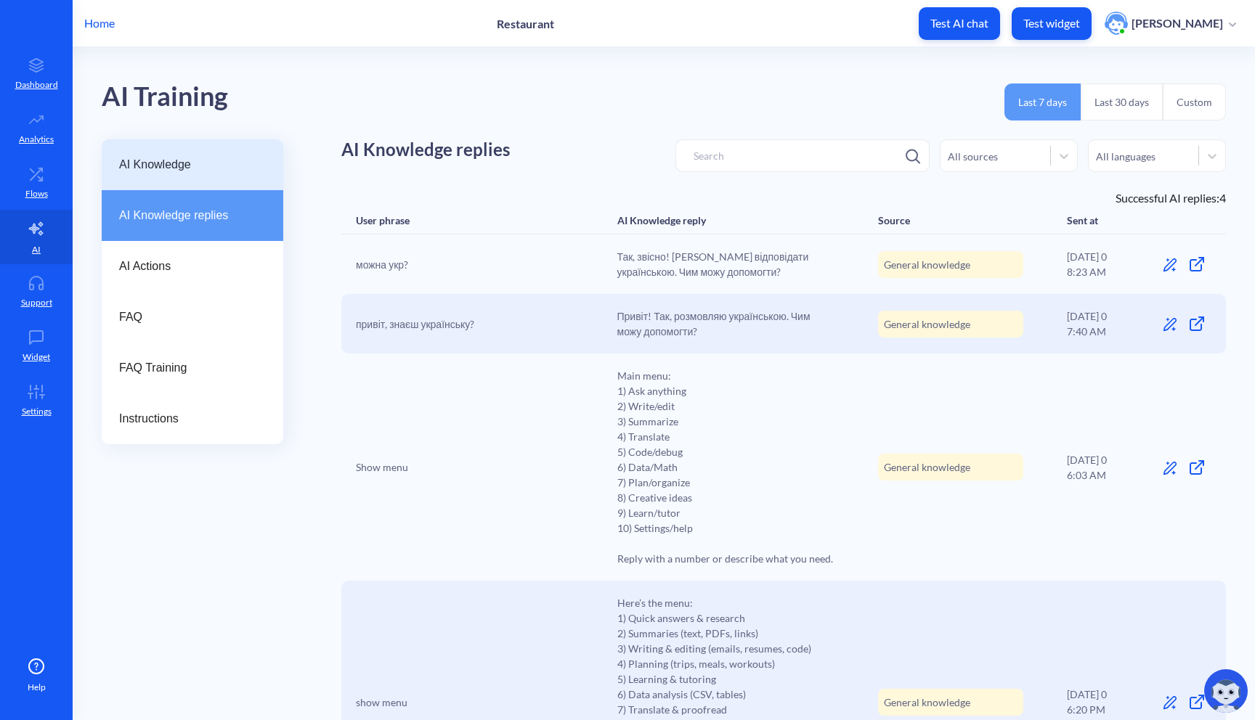
click at [208, 173] on span "AI Knowledge" at bounding box center [186, 164] width 135 height 17
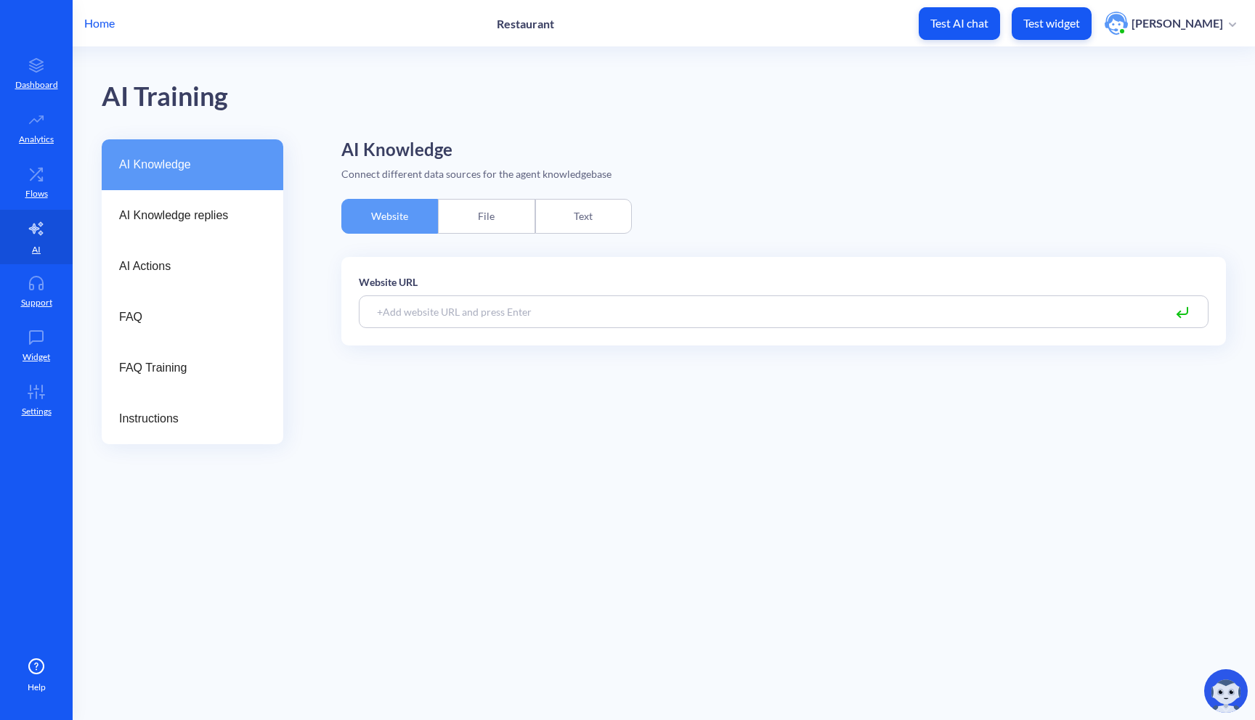
click at [489, 221] on div "File" at bounding box center [486, 216] width 97 height 35
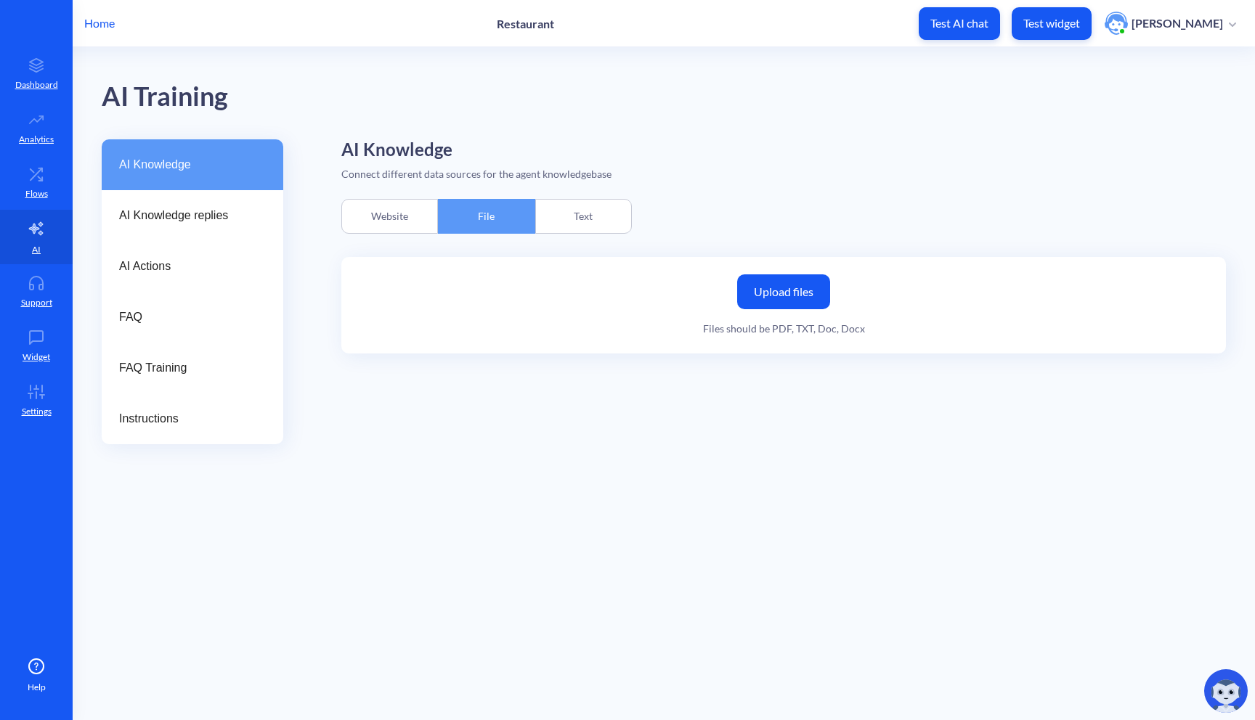
click at [415, 225] on div "Website" at bounding box center [389, 216] width 97 height 35
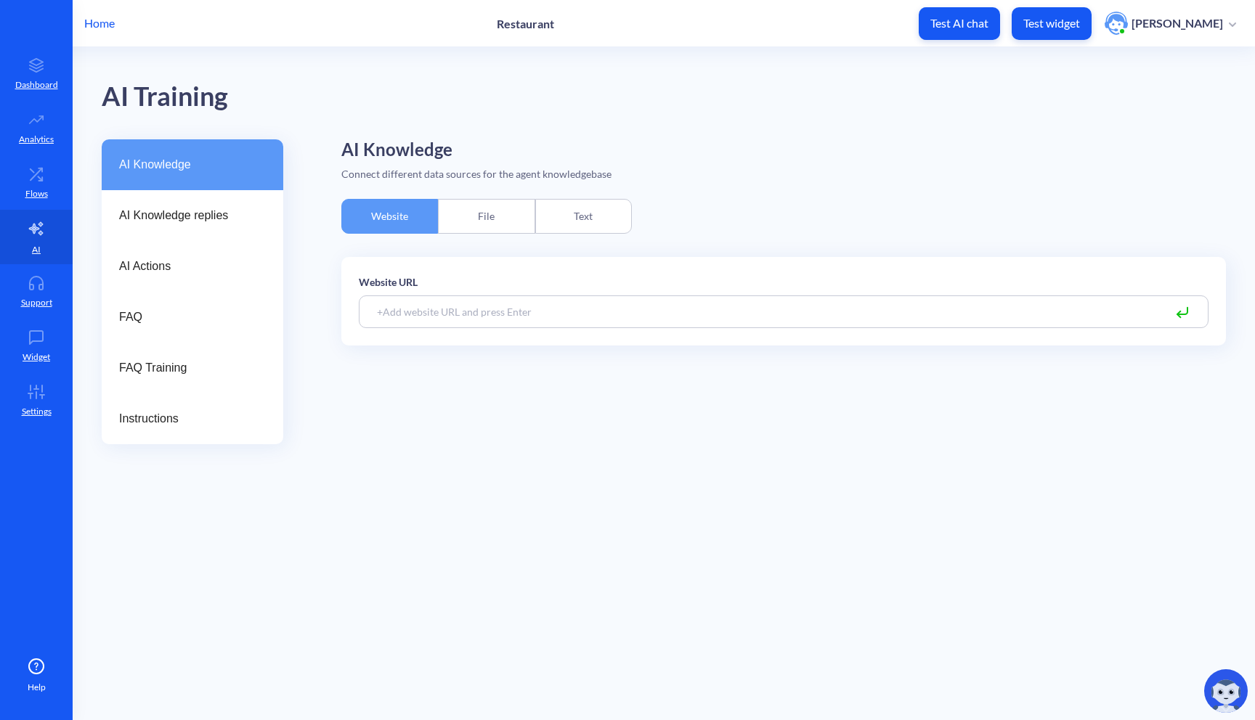
click at [421, 316] on input at bounding box center [784, 312] width 850 height 33
paste input "https://grill-food.com.ua/menu/"
type input "https://grill-food.com.ua/menu/"
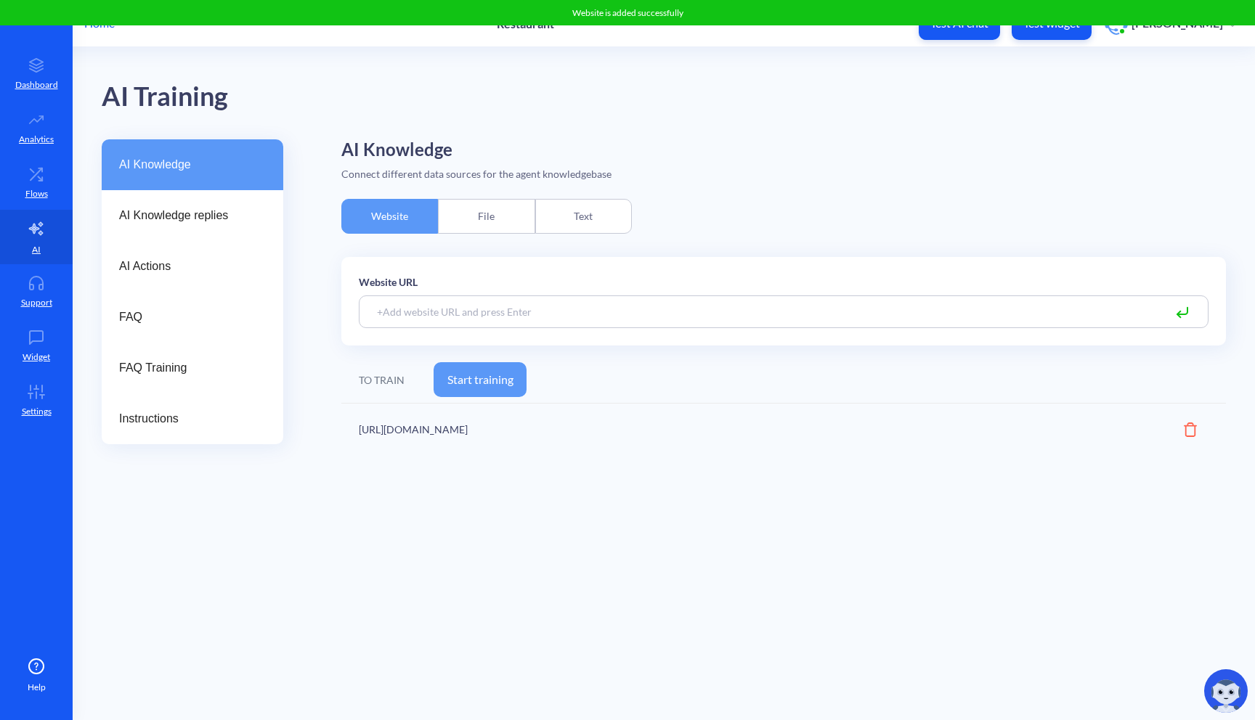
click at [492, 385] on button "Start training" at bounding box center [479, 379] width 93 height 35
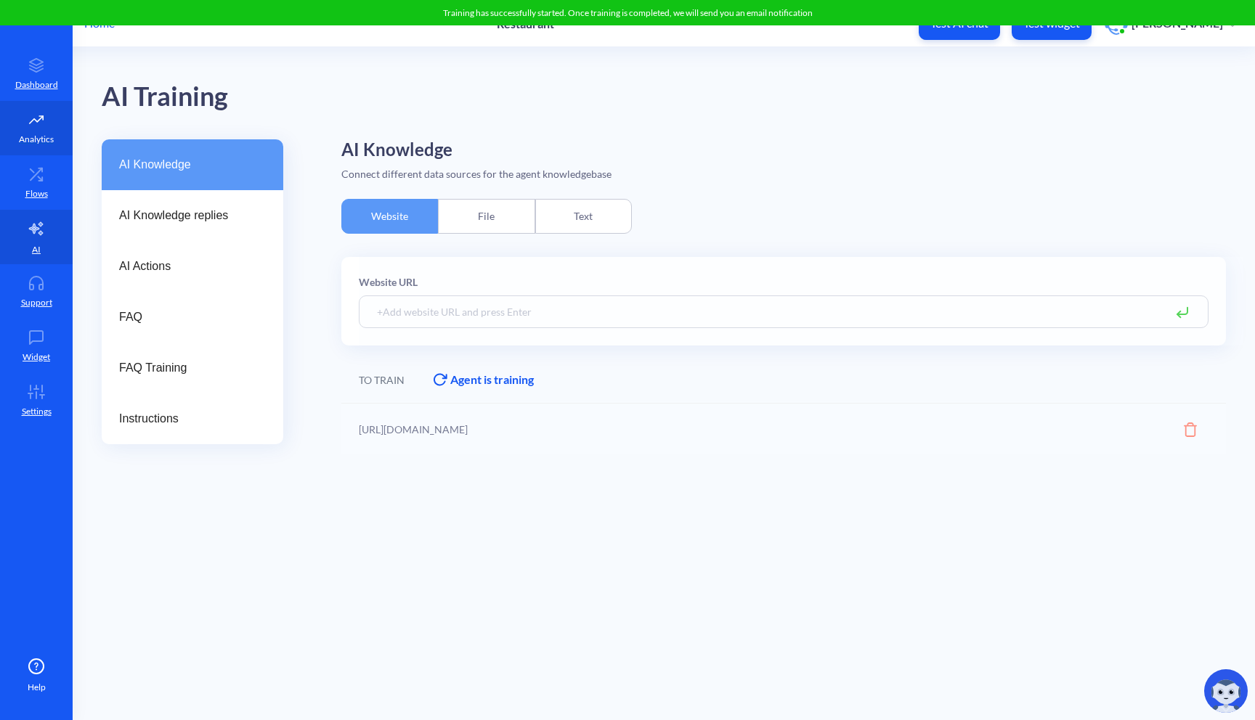
click at [46, 139] on p "Analytics" at bounding box center [36, 139] width 35 height 13
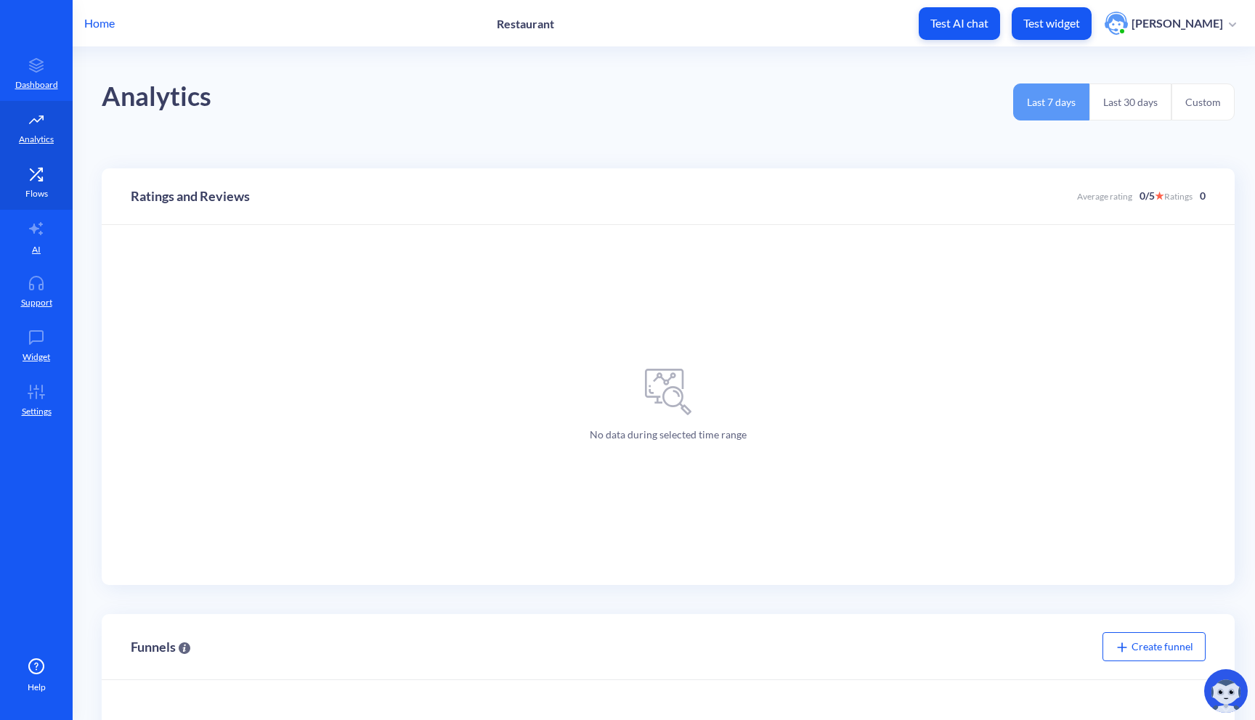
click at [48, 187] on link "Flows" at bounding box center [36, 182] width 73 height 54
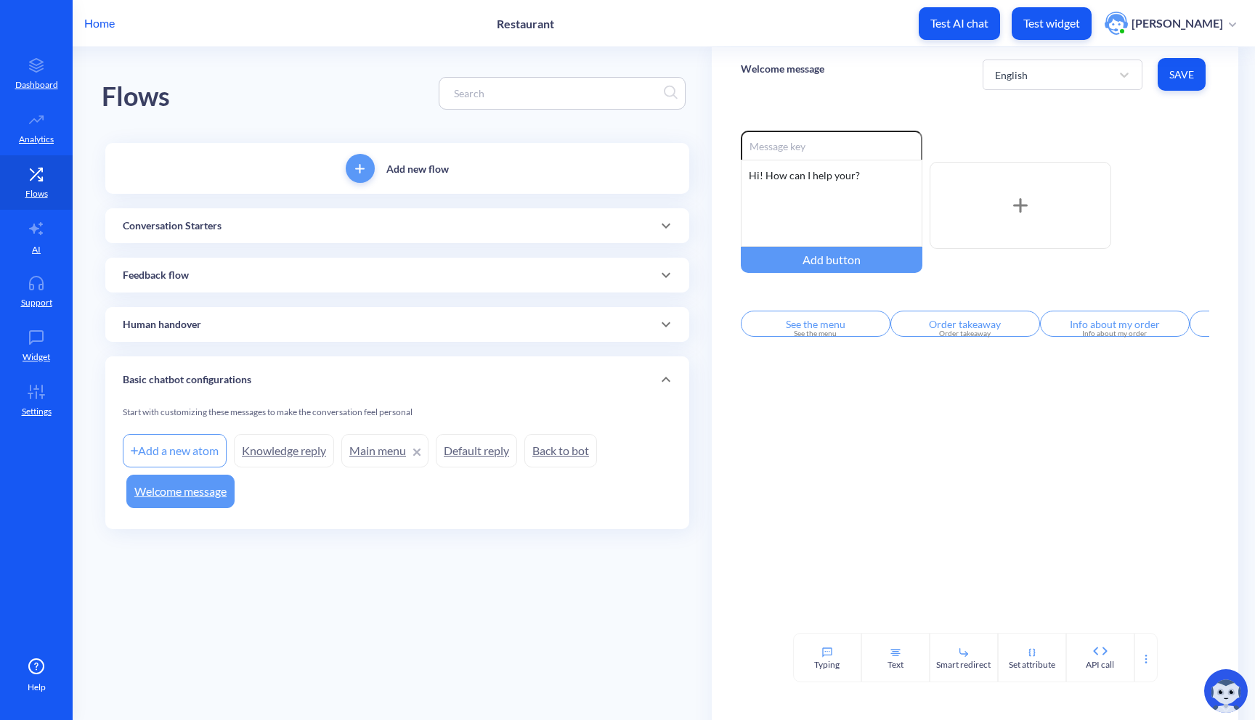
click at [277, 222] on div "Conversation Starters" at bounding box center [397, 226] width 549 height 15
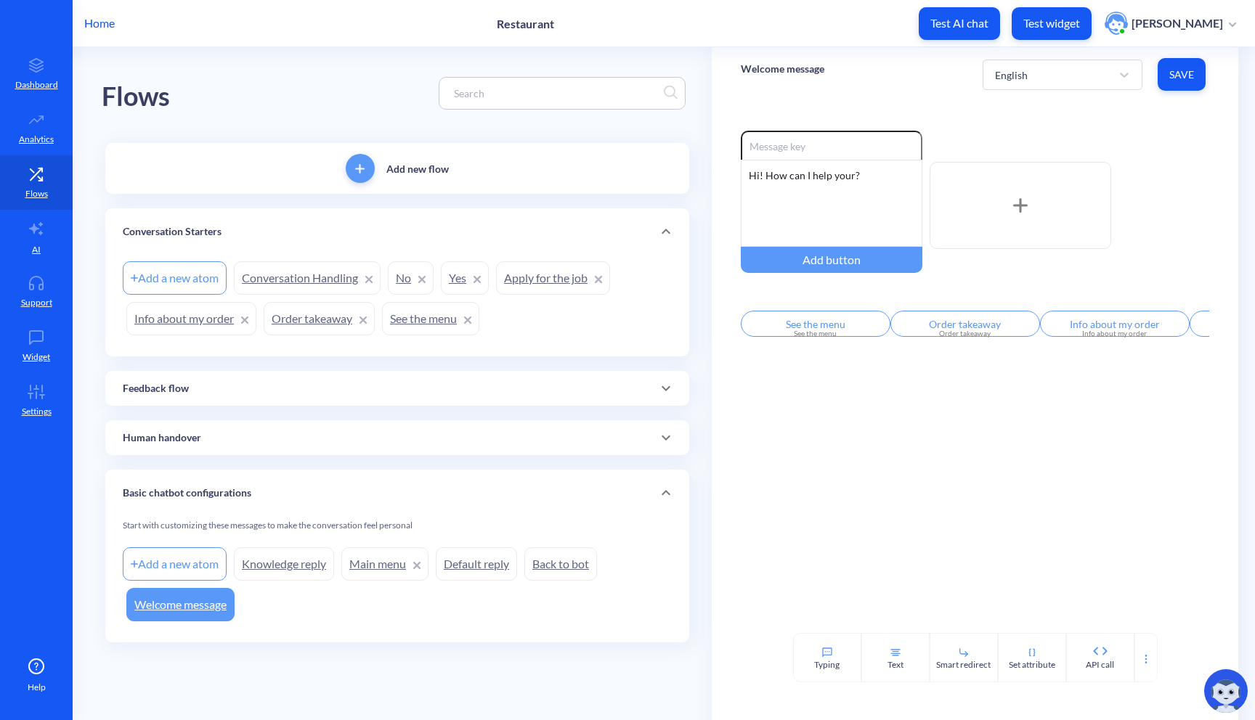
click at [1069, 22] on p "Test widget" at bounding box center [1051, 23] width 57 height 15
click at [323, 367] on div "Add new flow Conversation Starters Add a new atom Conversation Handling No Yes …" at bounding box center [397, 393] width 584 height 500
click at [311, 392] on div "Feedback flow" at bounding box center [397, 388] width 549 height 15
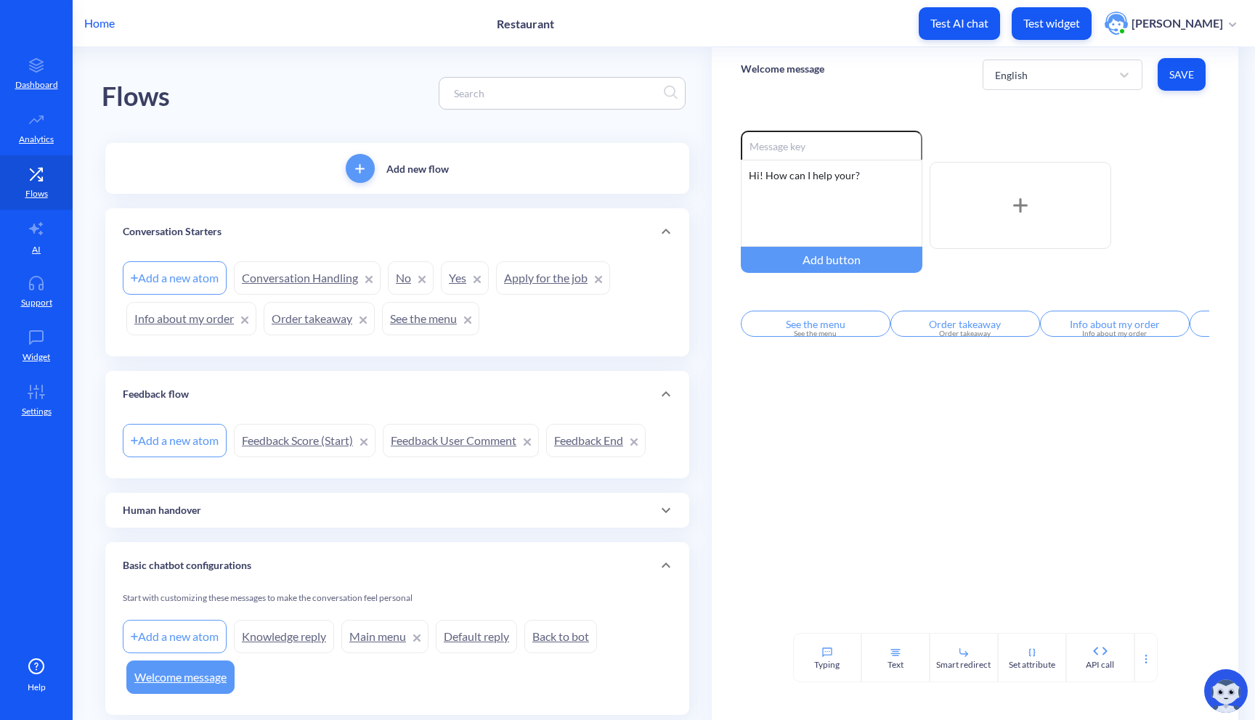
click at [311, 392] on div "Feedback flow" at bounding box center [397, 394] width 549 height 15
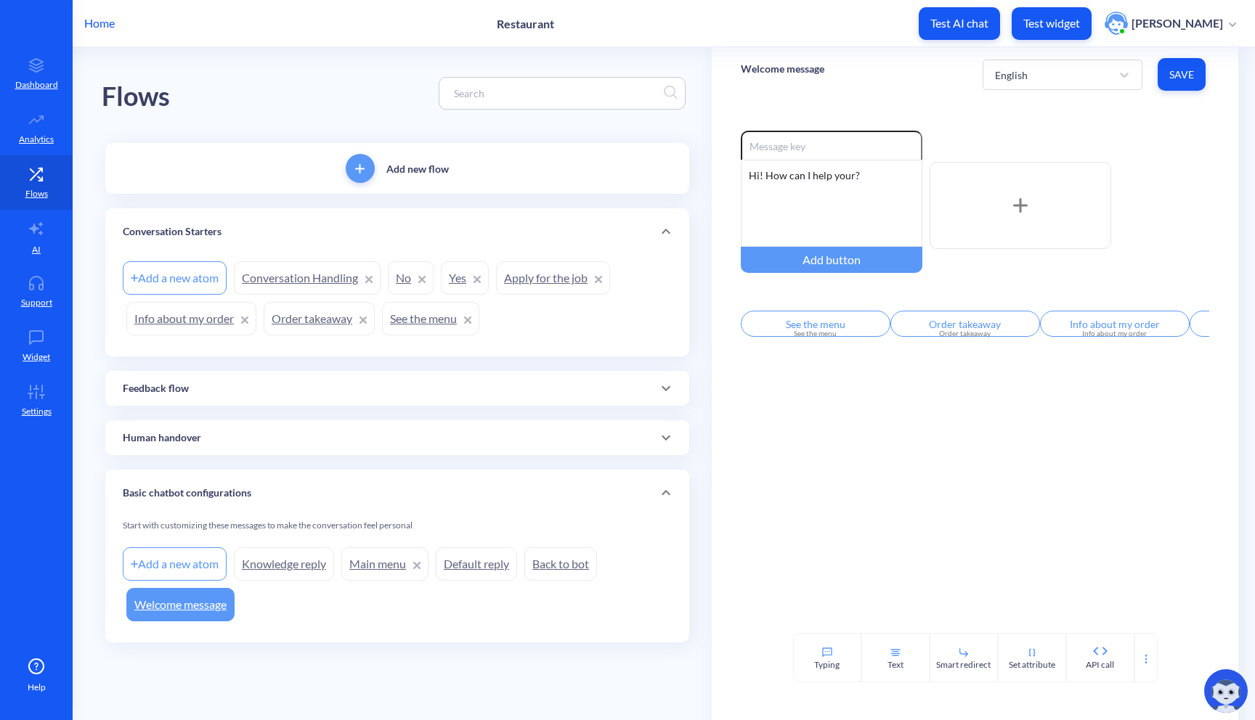
click at [232, 452] on div "Human handover" at bounding box center [397, 437] width 584 height 35
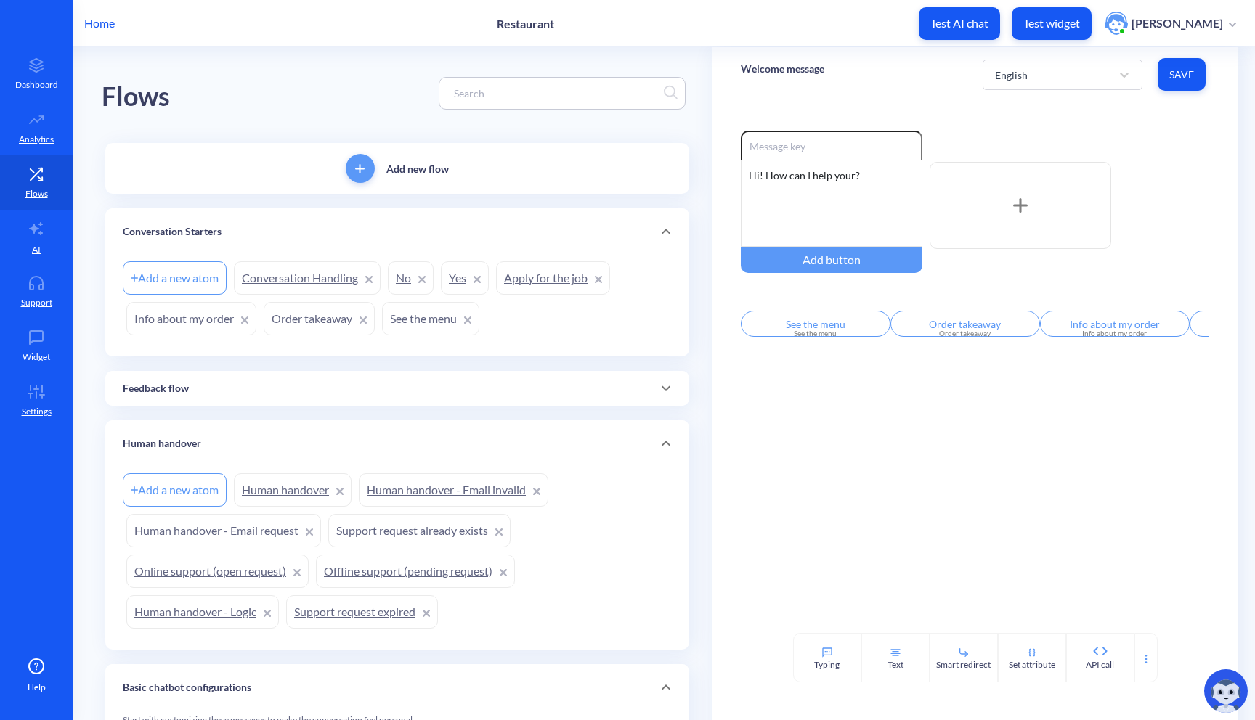
click at [252, 444] on div "Human handover" at bounding box center [397, 443] width 549 height 15
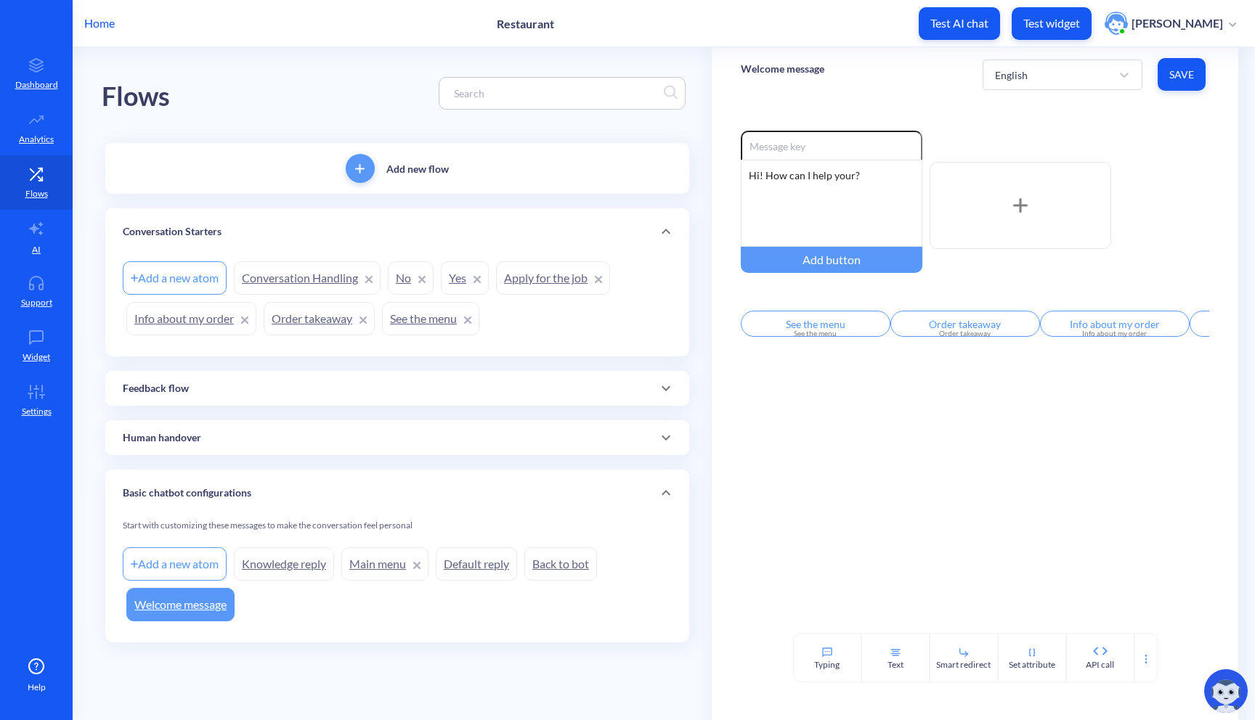
click at [295, 278] on link "Conversation Handling" at bounding box center [307, 277] width 147 height 33
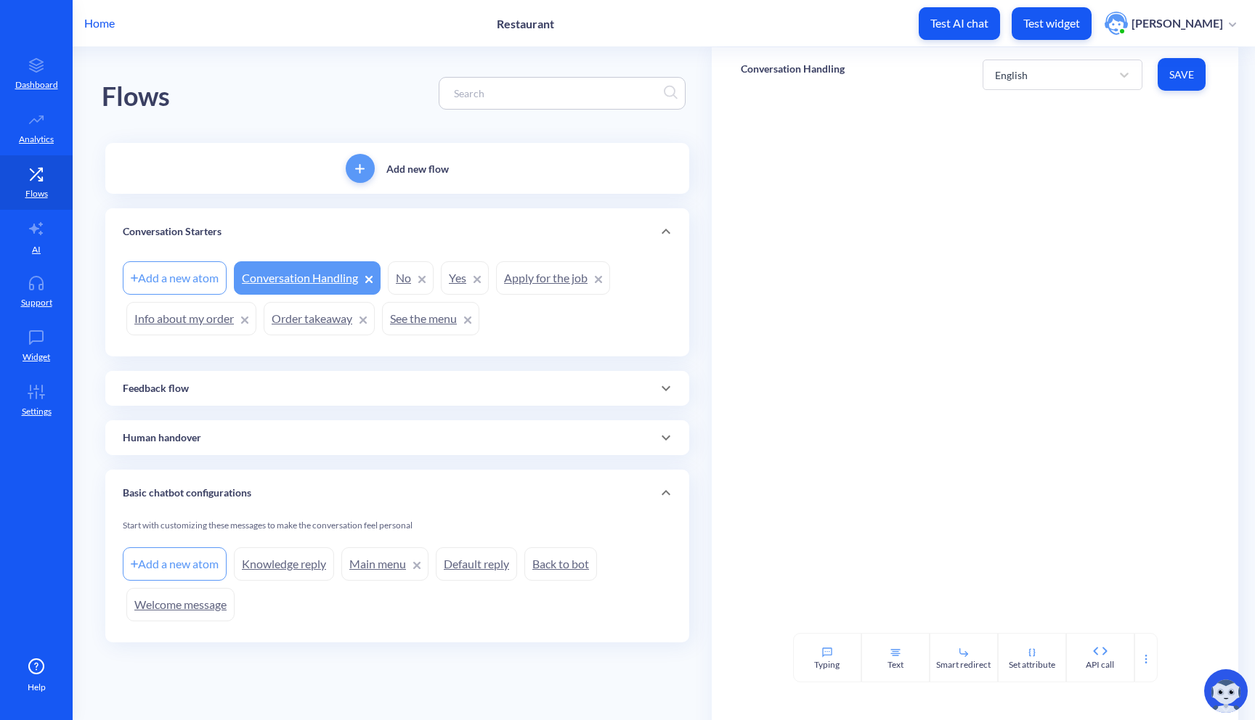
click at [296, 320] on link "Order takeaway" at bounding box center [319, 318] width 111 height 33
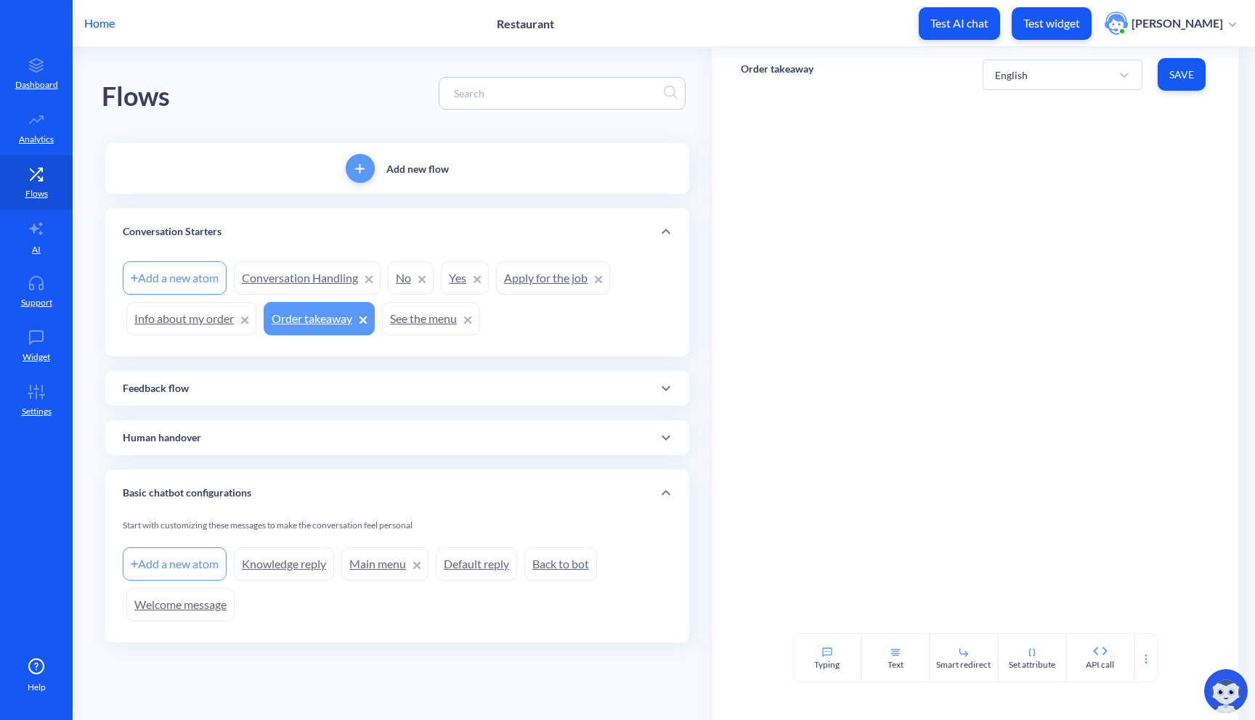
click at [175, 325] on link "Info about my order" at bounding box center [191, 318] width 130 height 33
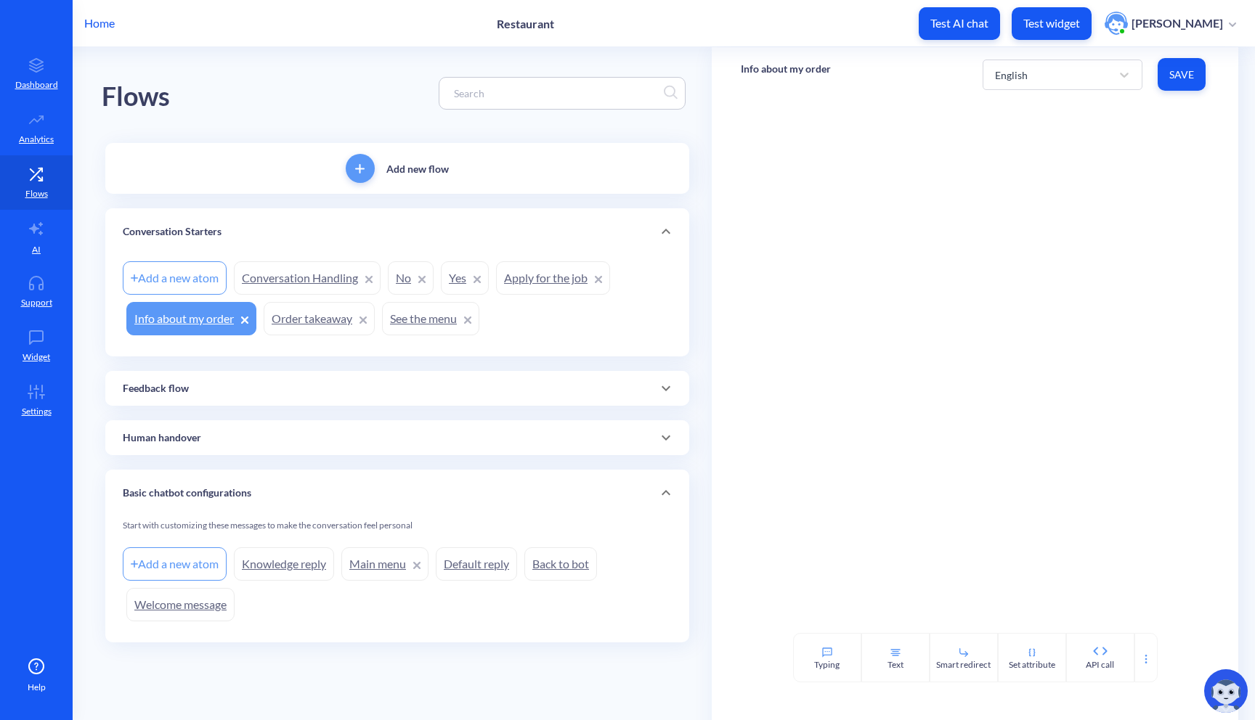
click at [530, 276] on link "Apply for the job" at bounding box center [553, 277] width 114 height 33
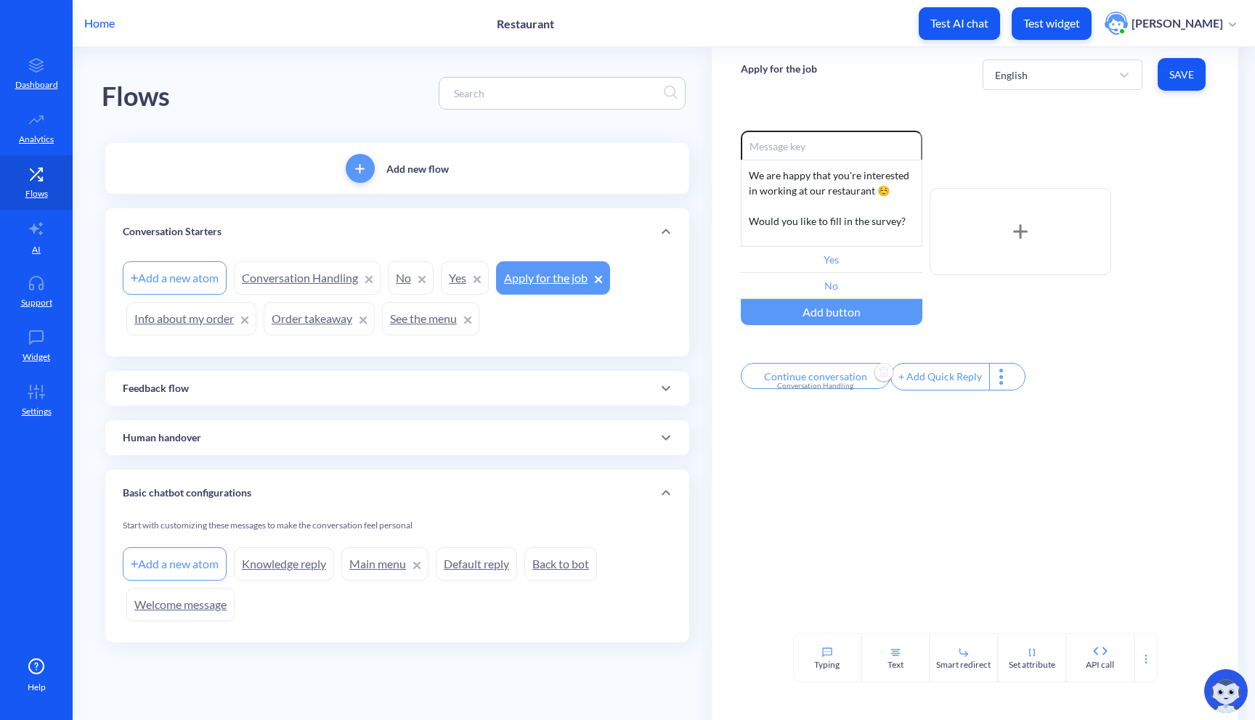
click at [850, 383] on input "Continue conversation" at bounding box center [816, 376] width 150 height 26
click at [923, 463] on div at bounding box center [627, 360] width 1255 height 720
click at [827, 380] on input "Continue conversation" at bounding box center [816, 376] width 150 height 26
click at [984, 484] on div at bounding box center [627, 360] width 1255 height 720
click at [1042, 18] on p "Test widget" at bounding box center [1051, 23] width 57 height 15
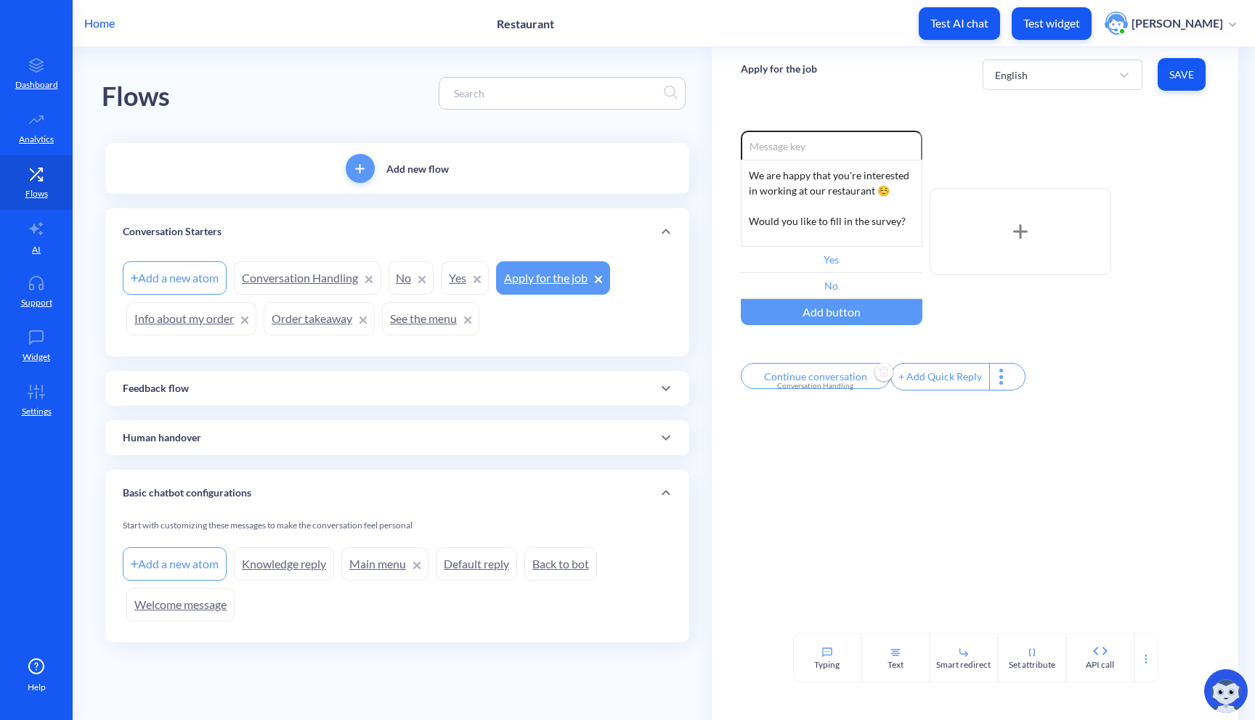
click at [847, 380] on input "Continue conversation" at bounding box center [816, 376] width 150 height 26
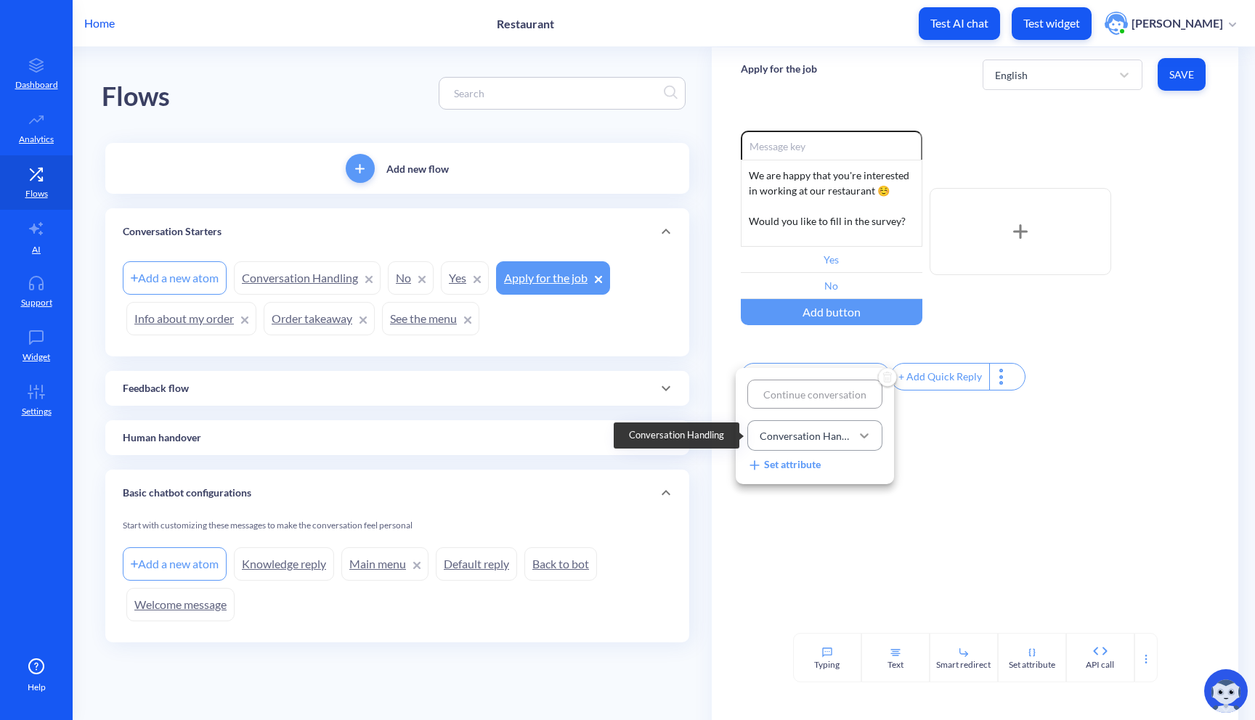
click at [864, 431] on icon at bounding box center [864, 435] width 15 height 15
click at [933, 485] on div at bounding box center [627, 360] width 1255 height 720
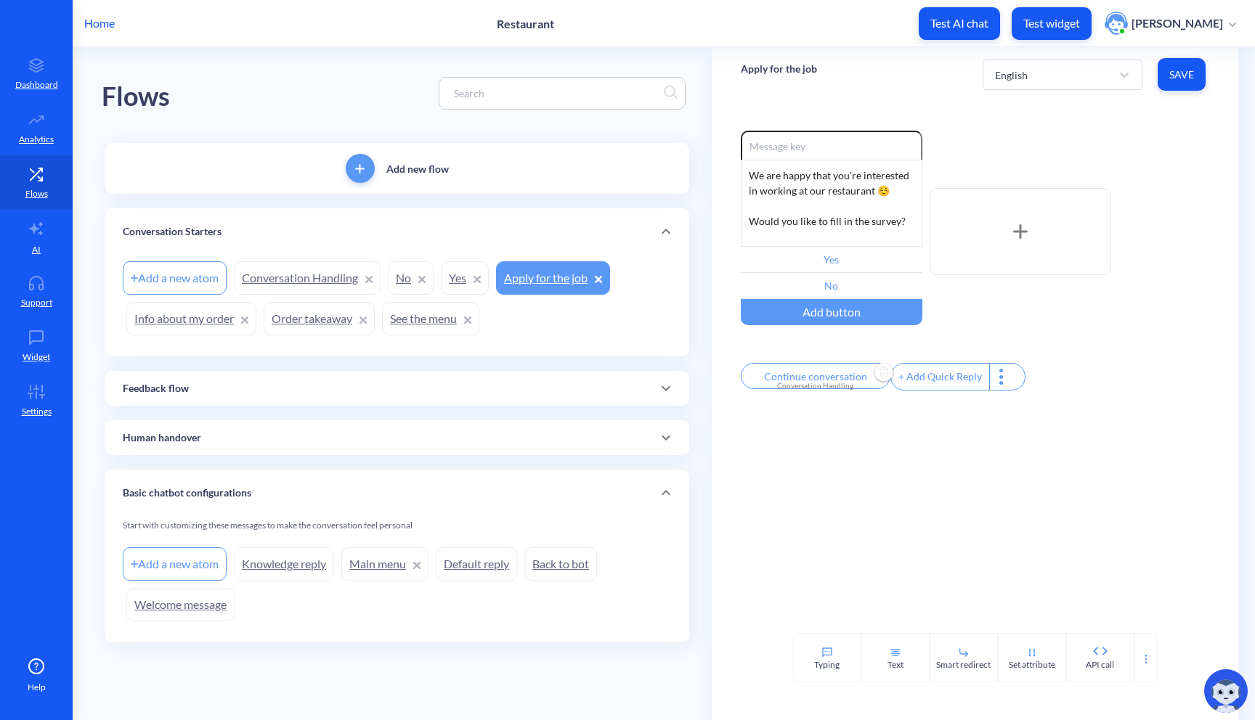
click at [328, 261] on link "Conversation Handling" at bounding box center [307, 277] width 147 height 33
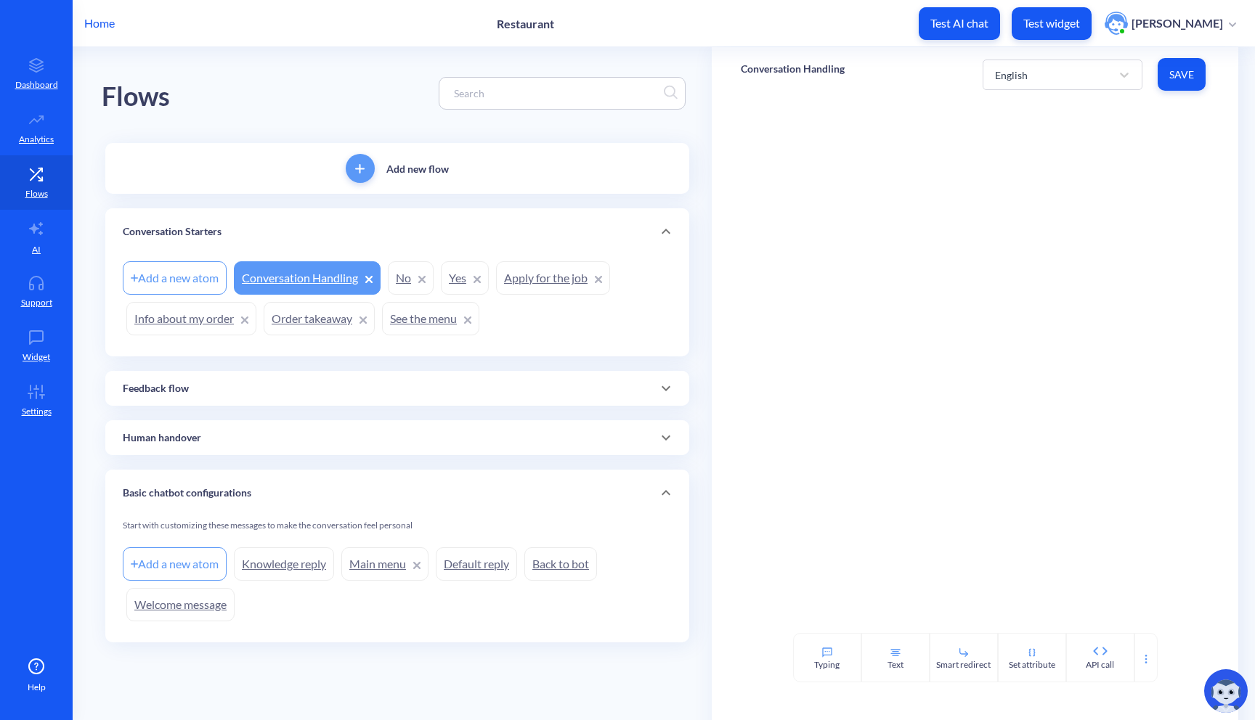
click at [324, 276] on link "Conversation Handling" at bounding box center [307, 277] width 147 height 33
click at [183, 275] on div "Add a new atom" at bounding box center [175, 277] width 104 height 33
click at [387, 265] on div "Add a new atom Conversation Handling No Yes Apply for the job Info about my ord…" at bounding box center [397, 298] width 549 height 81
click at [302, 275] on link "Conversation Handling" at bounding box center [307, 277] width 147 height 33
click at [529, 286] on link "Apply for the job" at bounding box center [553, 277] width 114 height 33
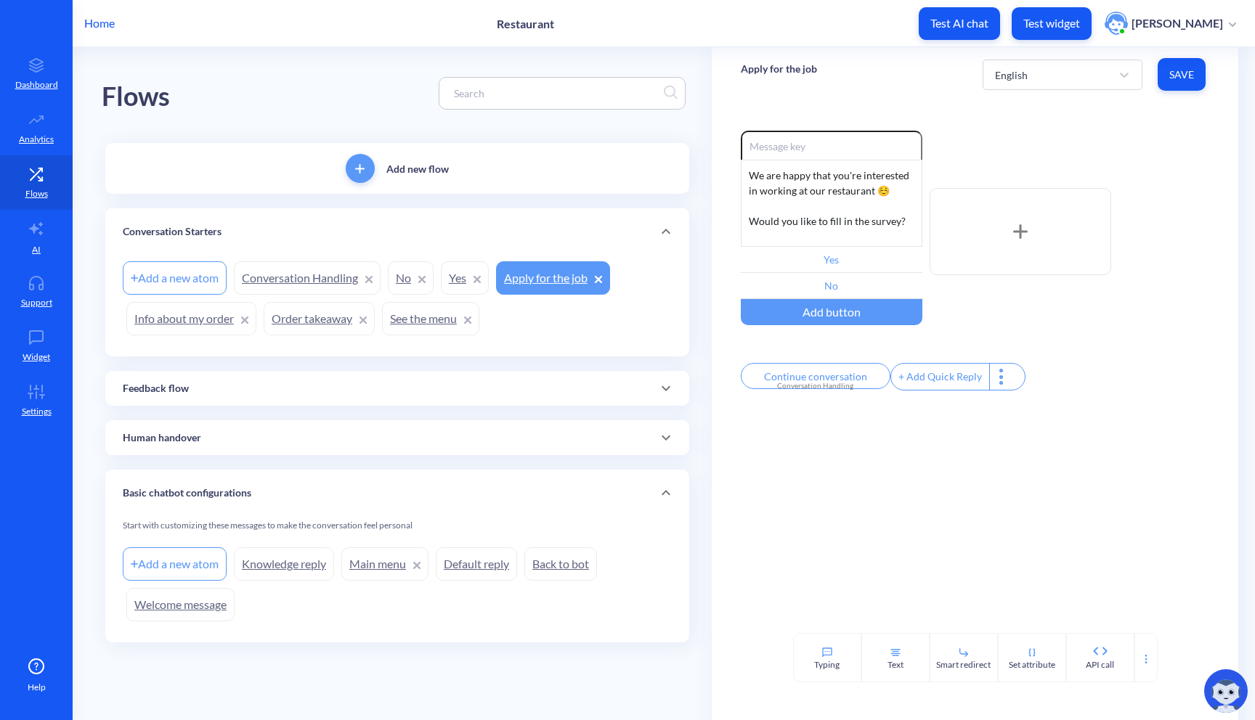
click at [326, 285] on link "Conversation Handling" at bounding box center [307, 277] width 147 height 33
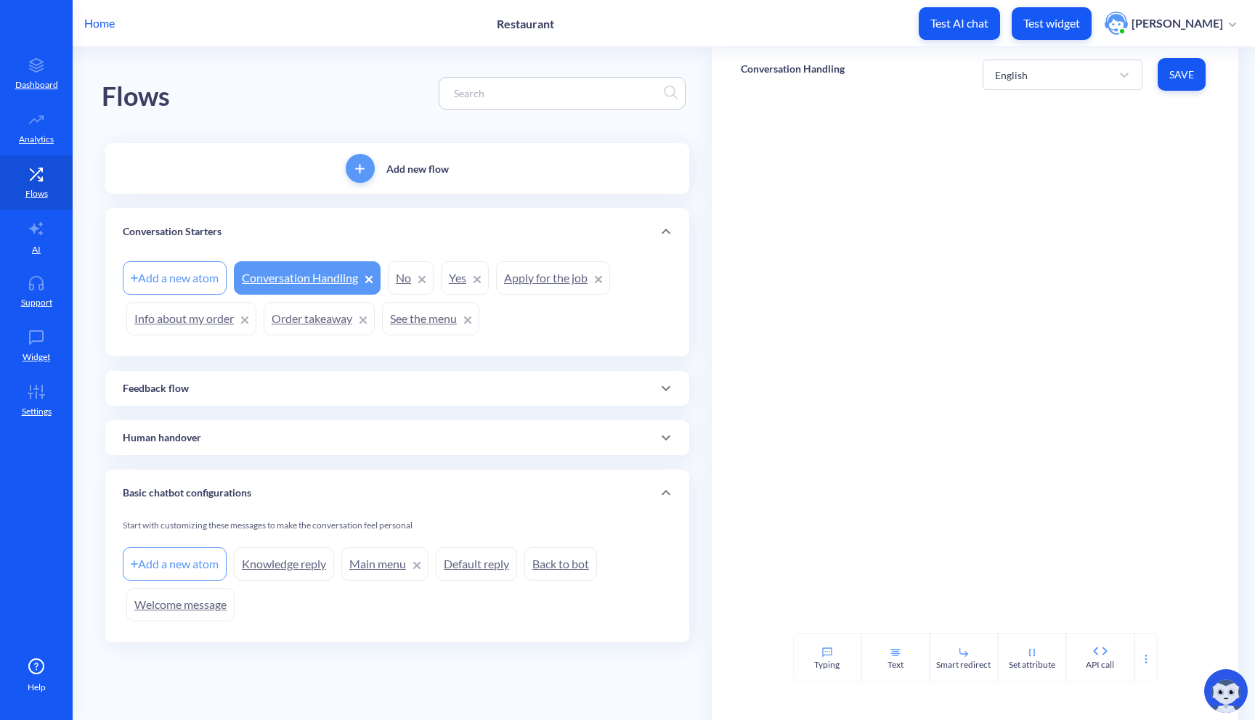
click at [1096, 89] on div "English Save" at bounding box center [1095, 74] width 227 height 40
click at [1104, 70] on div "English" at bounding box center [1048, 75] width 123 height 26
click at [1054, 146] on div "Ukrainian" at bounding box center [1062, 139] width 160 height 27
click at [1081, 87] on div "Ukrainian" at bounding box center [1048, 75] width 123 height 26
click at [1062, 112] on div "English" at bounding box center [1062, 112] width 160 height 27
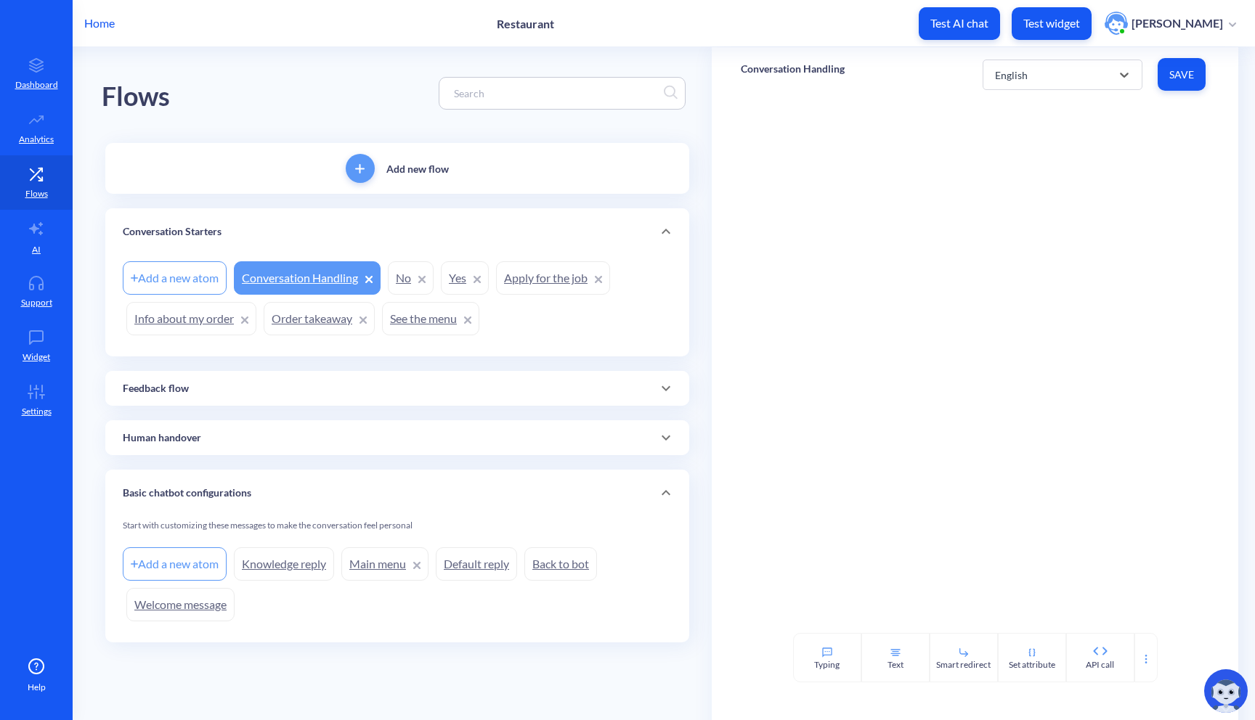
click at [529, 267] on link "Apply for the job" at bounding box center [553, 277] width 114 height 33
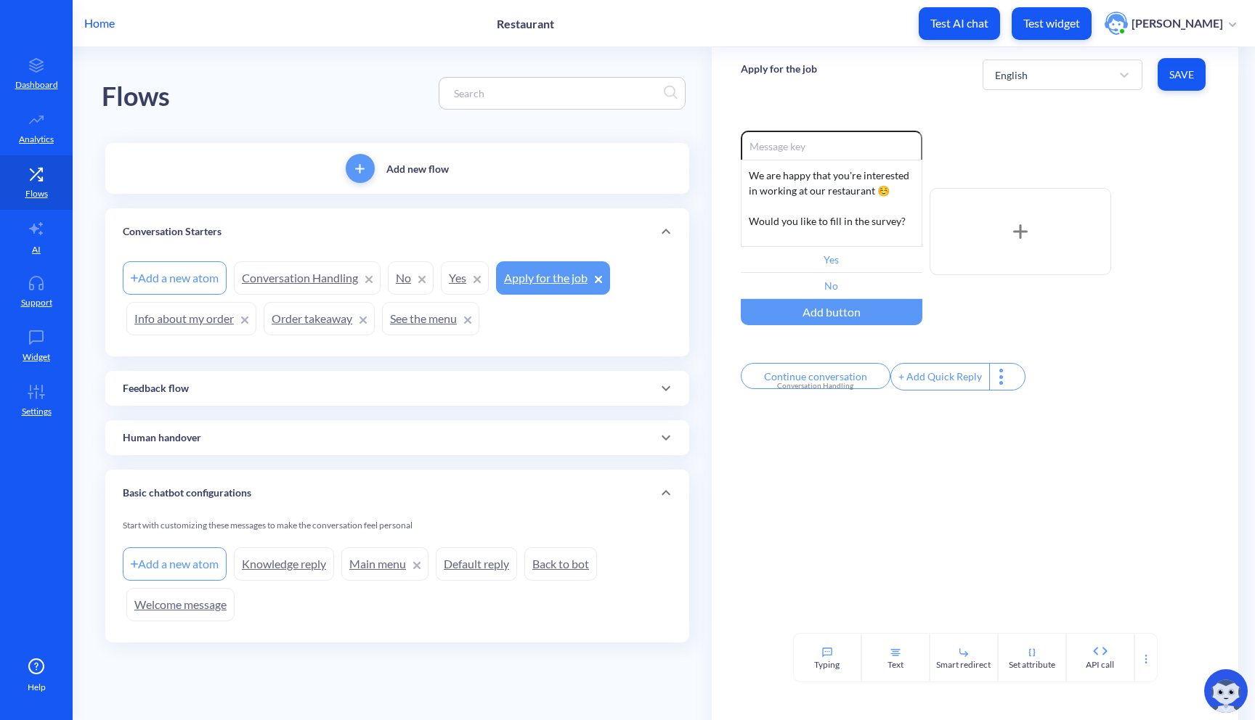
click at [428, 330] on link "See the menu" at bounding box center [430, 318] width 97 height 33
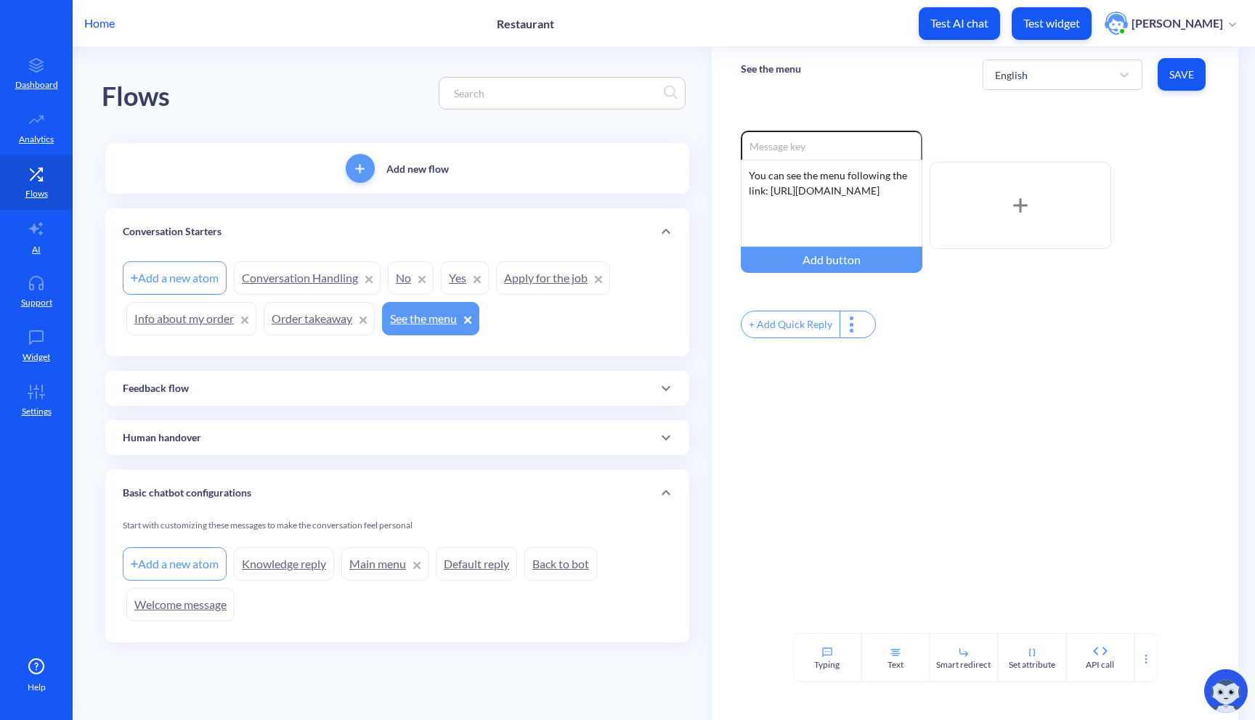
click at [544, 284] on link "Apply for the job" at bounding box center [553, 277] width 114 height 33
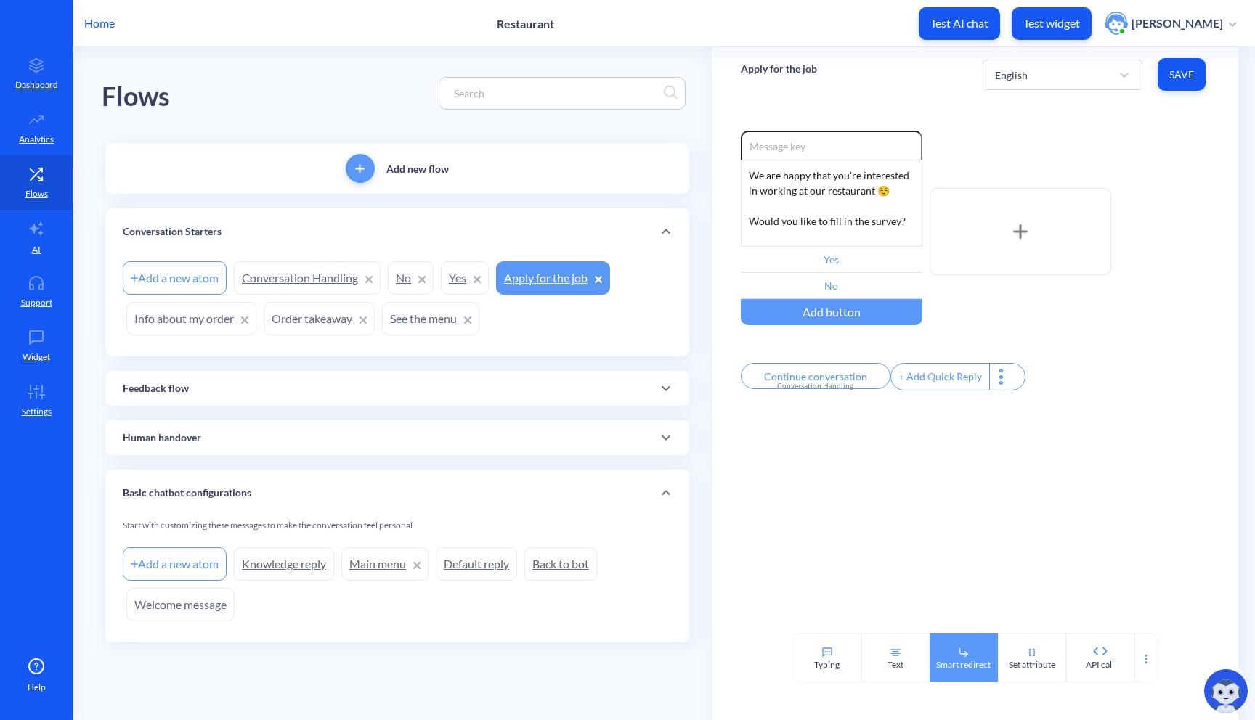
click at [958, 658] on icon at bounding box center [964, 653] width 12 height 12
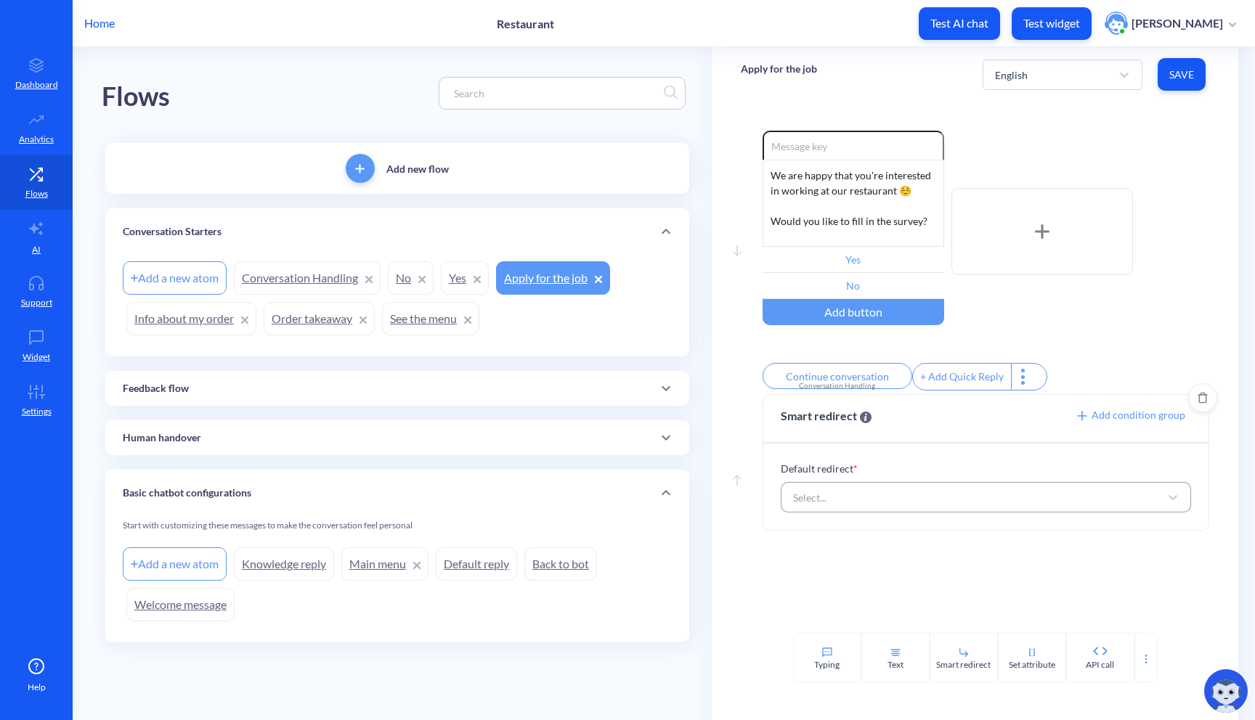
click at [905, 505] on div "Select..." at bounding box center [973, 497] width 375 height 26
click at [904, 508] on div "Select..." at bounding box center [973, 497] width 375 height 26
click at [1100, 421] on span "Add condition group" at bounding box center [1130, 415] width 110 height 12
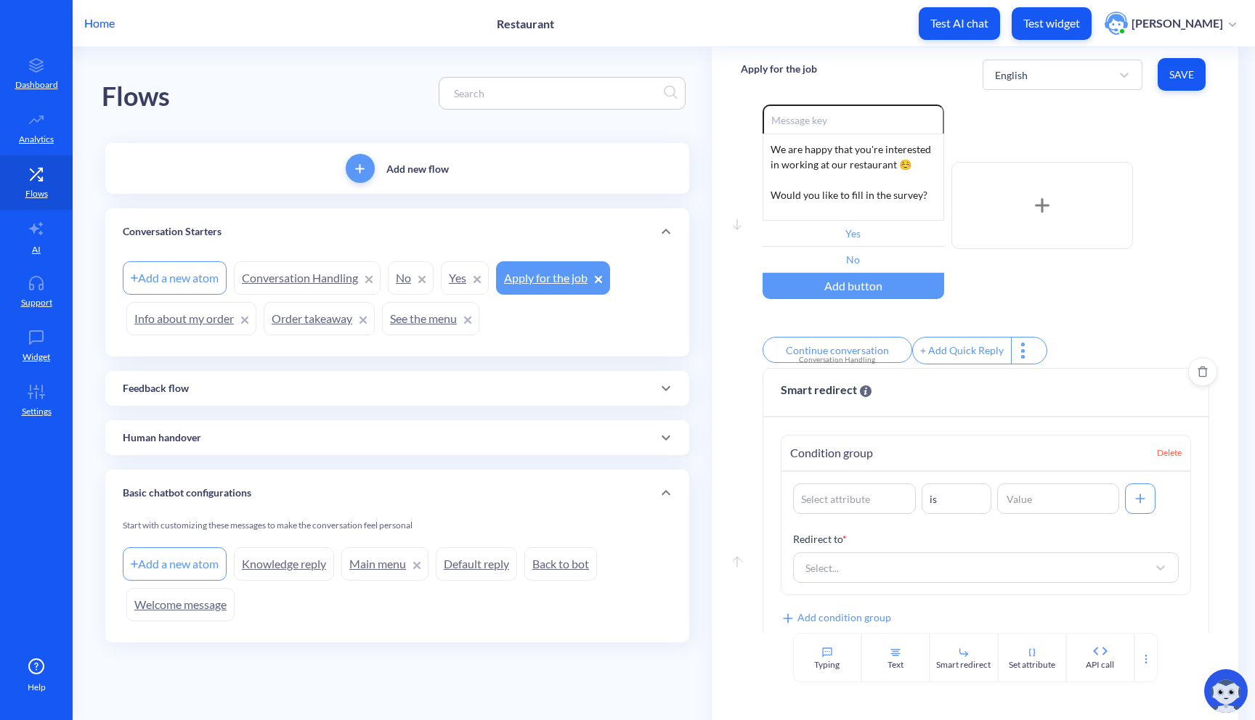
scroll to position [36, 0]
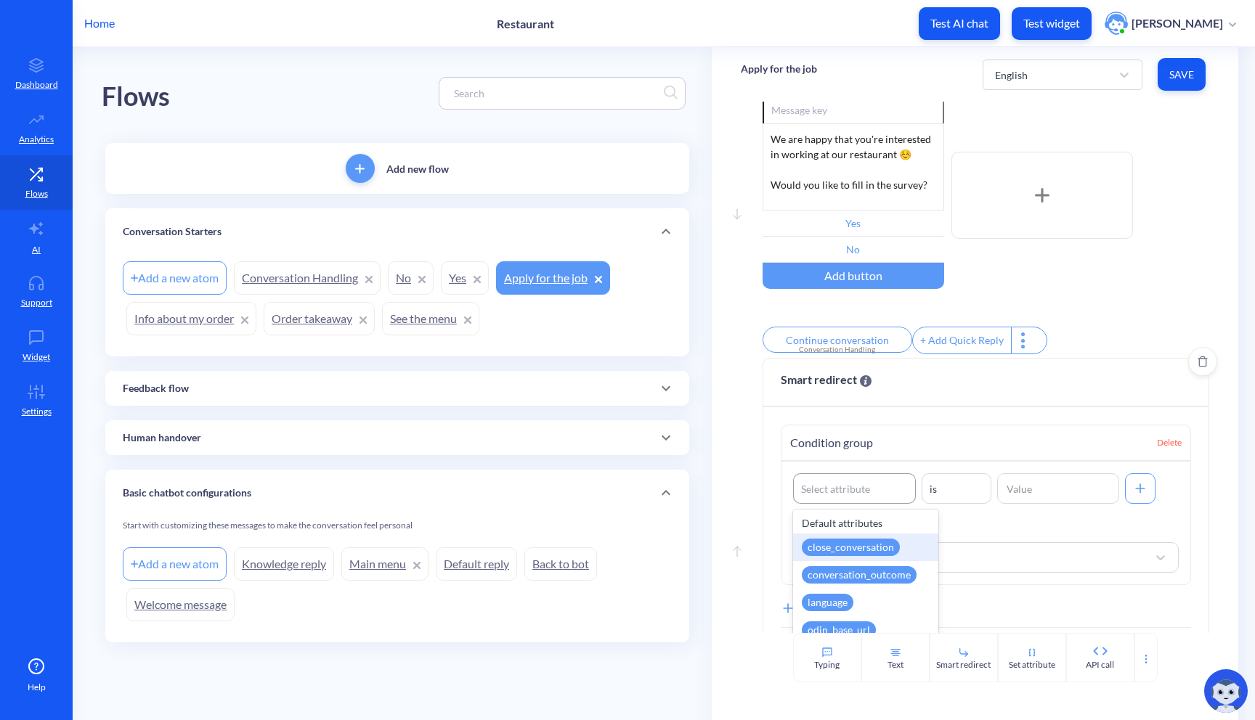
click at [872, 500] on div "Select attribute" at bounding box center [854, 489] width 121 height 26
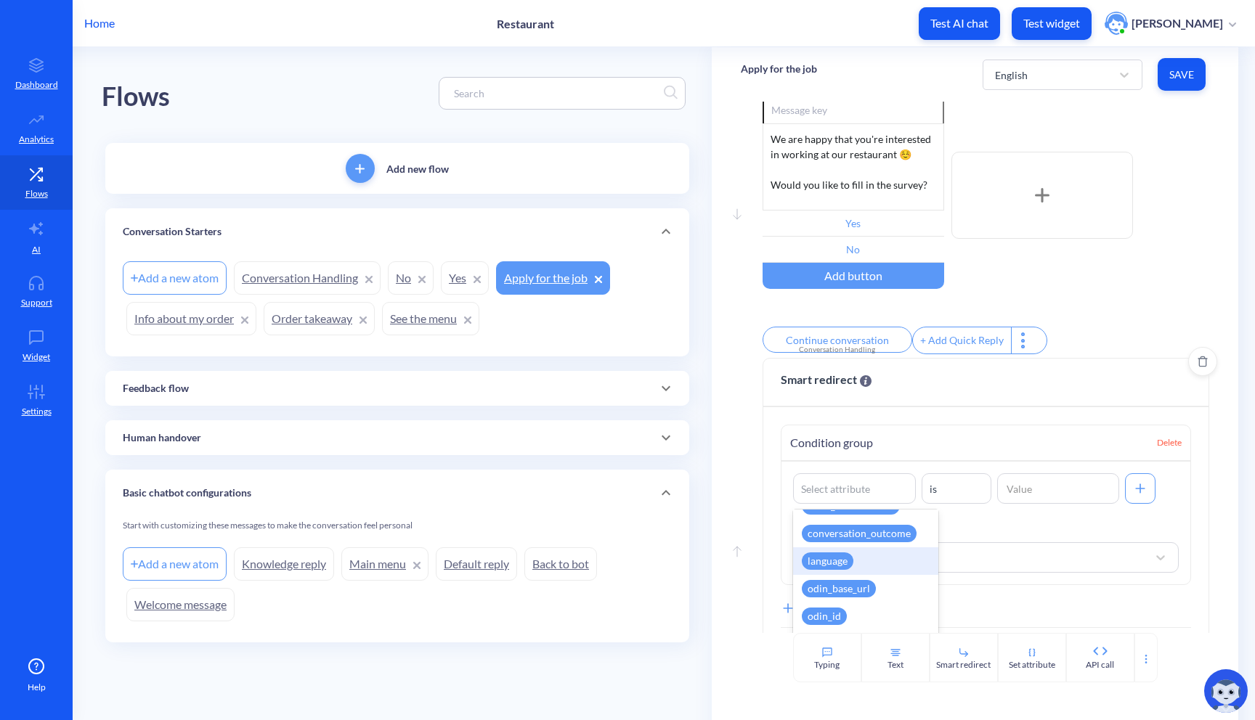
scroll to position [42, 0]
click at [887, 542] on div "conversation_outcome" at bounding box center [859, 532] width 115 height 17
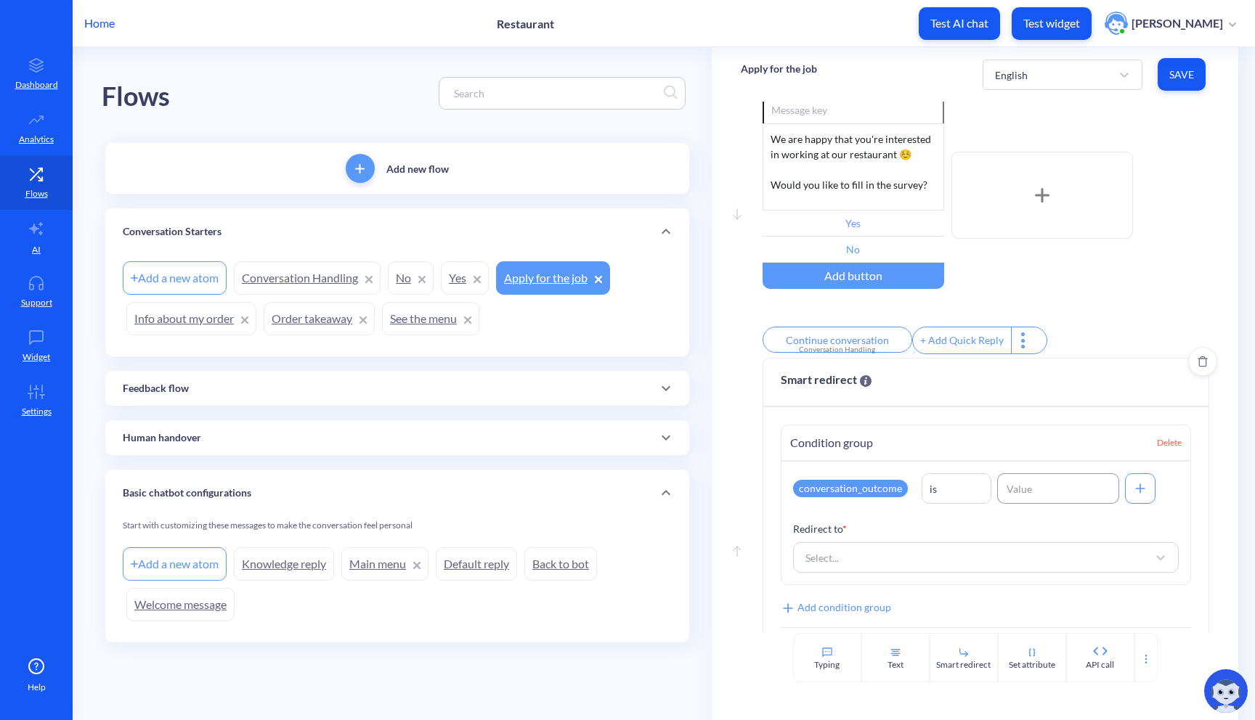
click at [1035, 502] on input at bounding box center [1058, 488] width 123 height 30
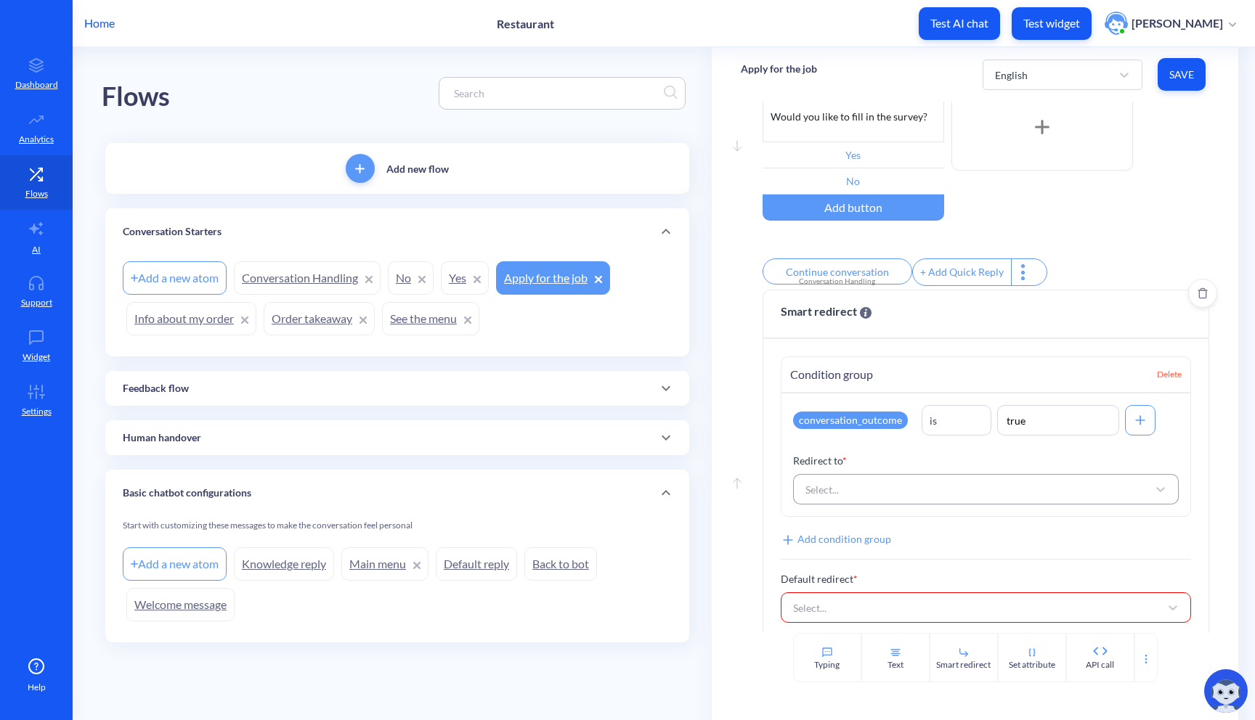
type input "true"
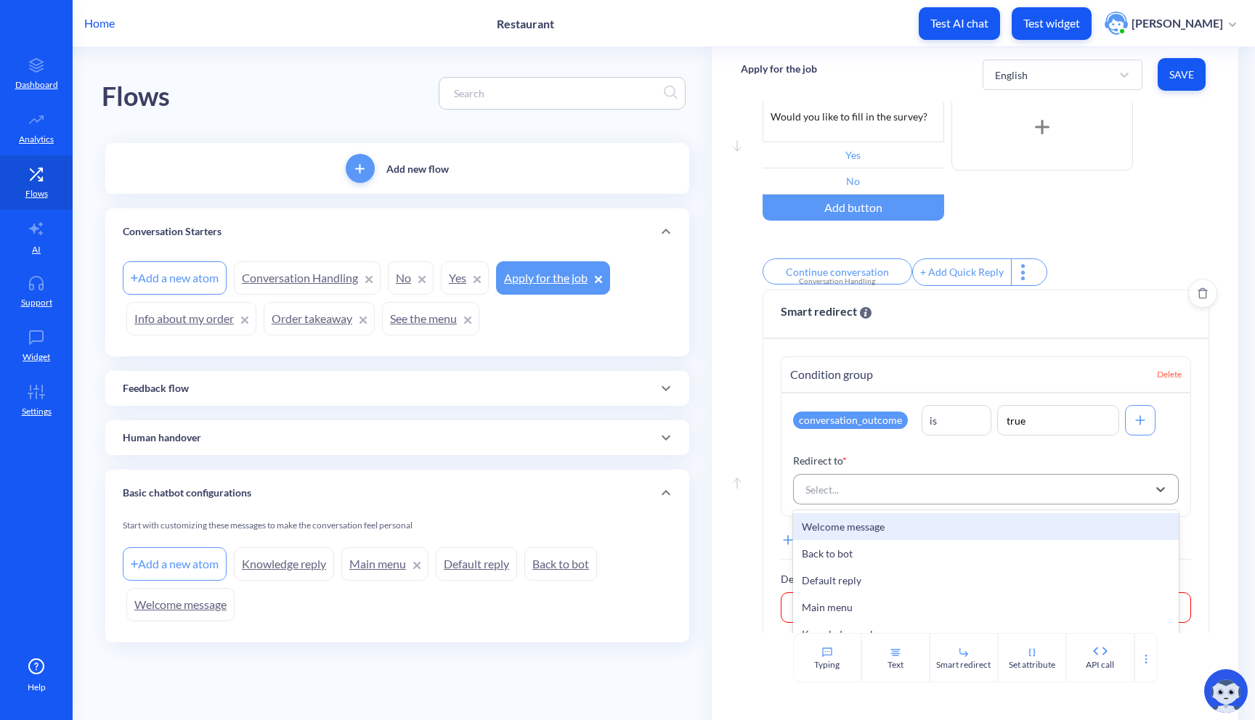
click at [871, 490] on div "Select..." at bounding box center [973, 489] width 350 height 26
click at [875, 494] on div "Select..." at bounding box center [973, 489] width 350 height 26
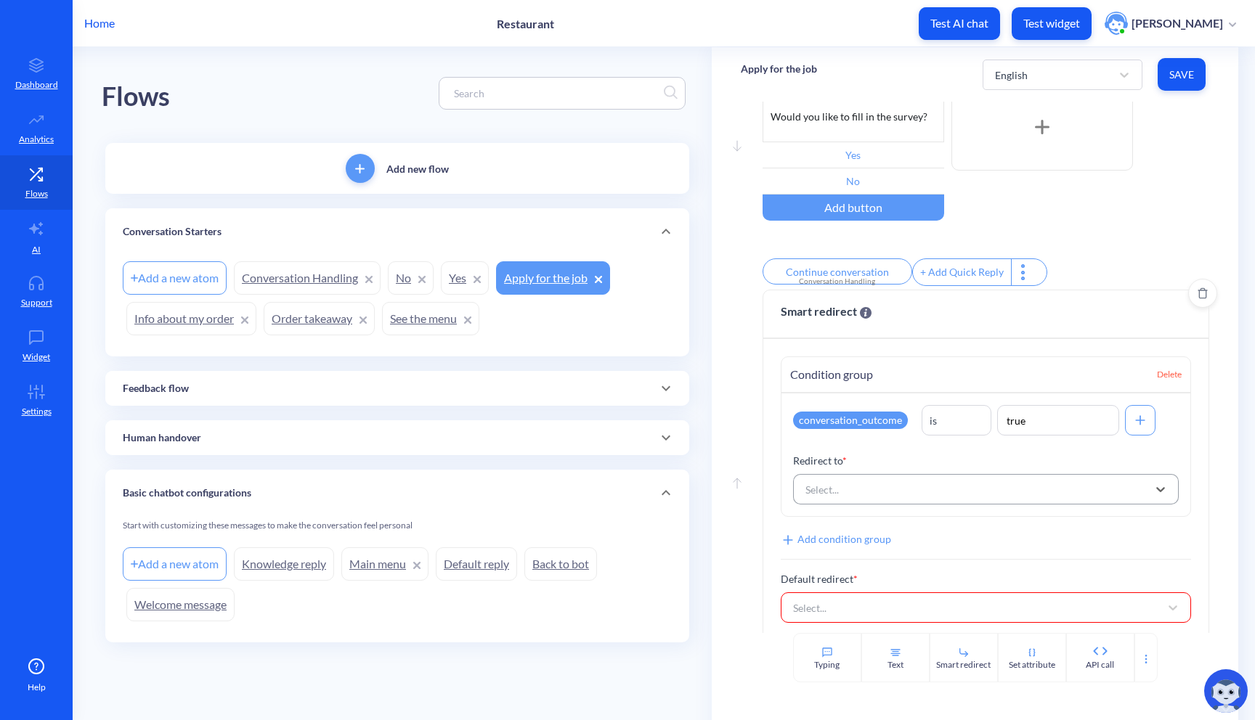
scroll to position [129, 0]
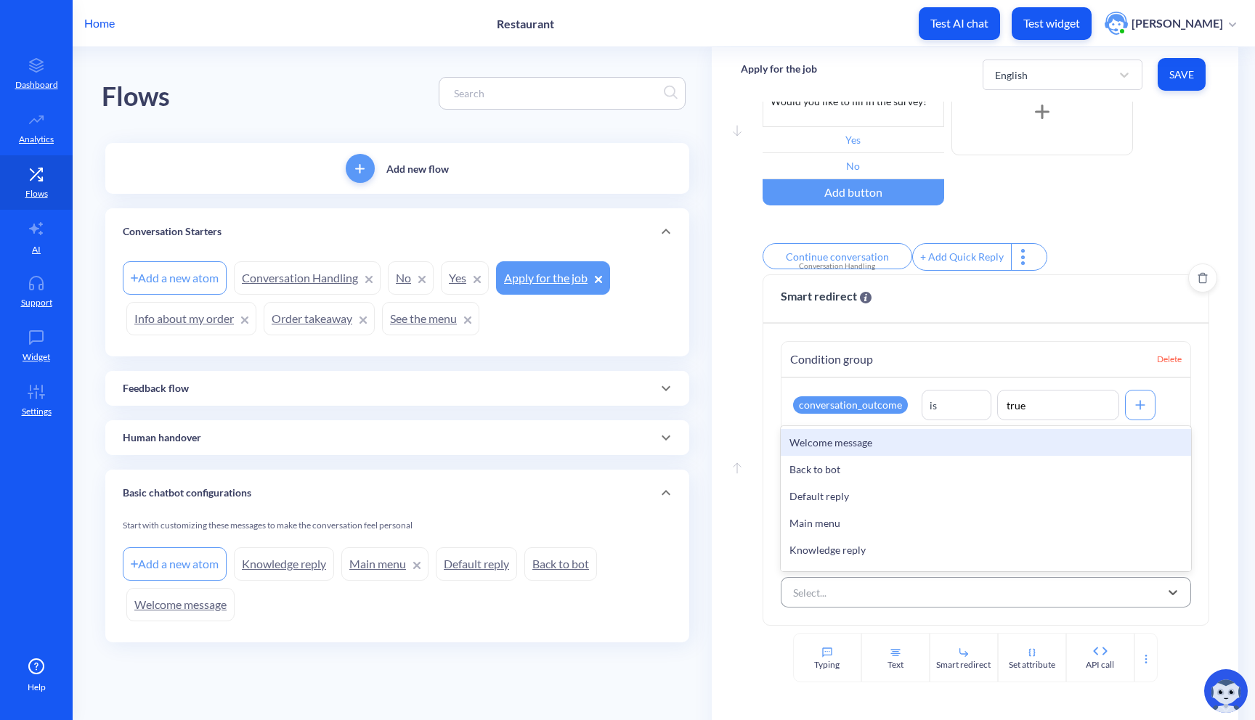
click at [850, 587] on div "Select..." at bounding box center [973, 592] width 375 height 26
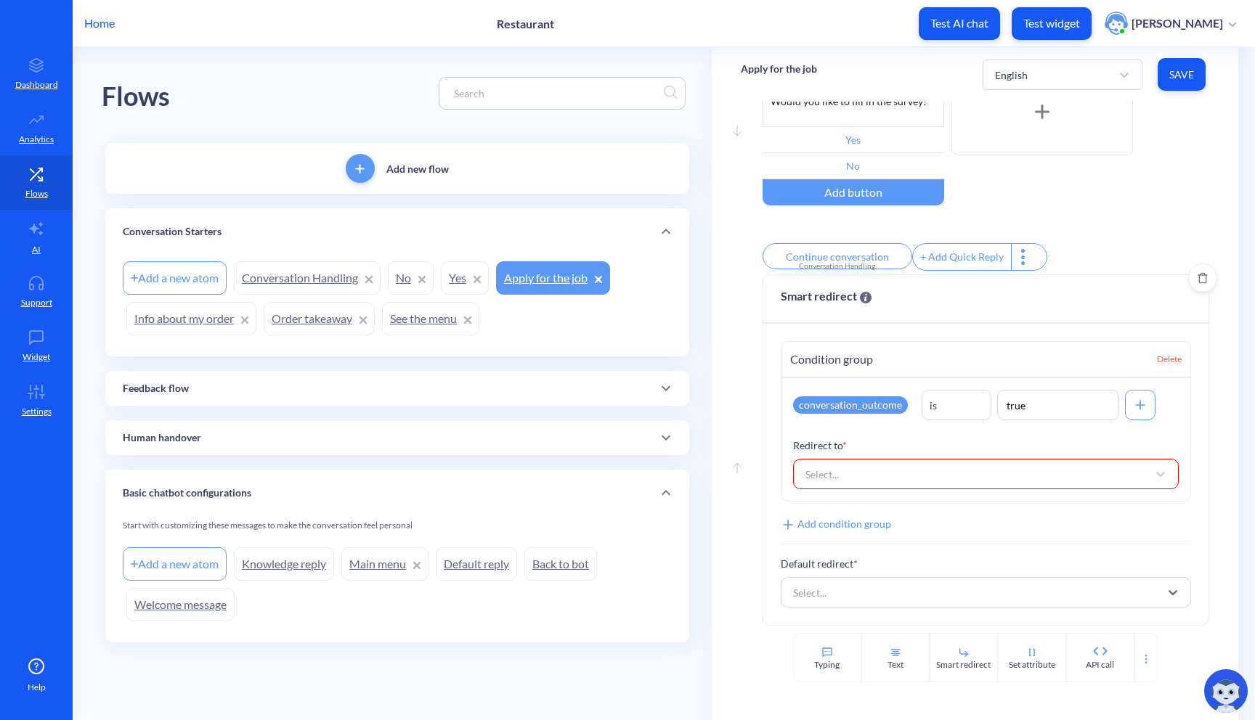
click at [1170, 359] on span "Delete" at bounding box center [1169, 359] width 25 height 13
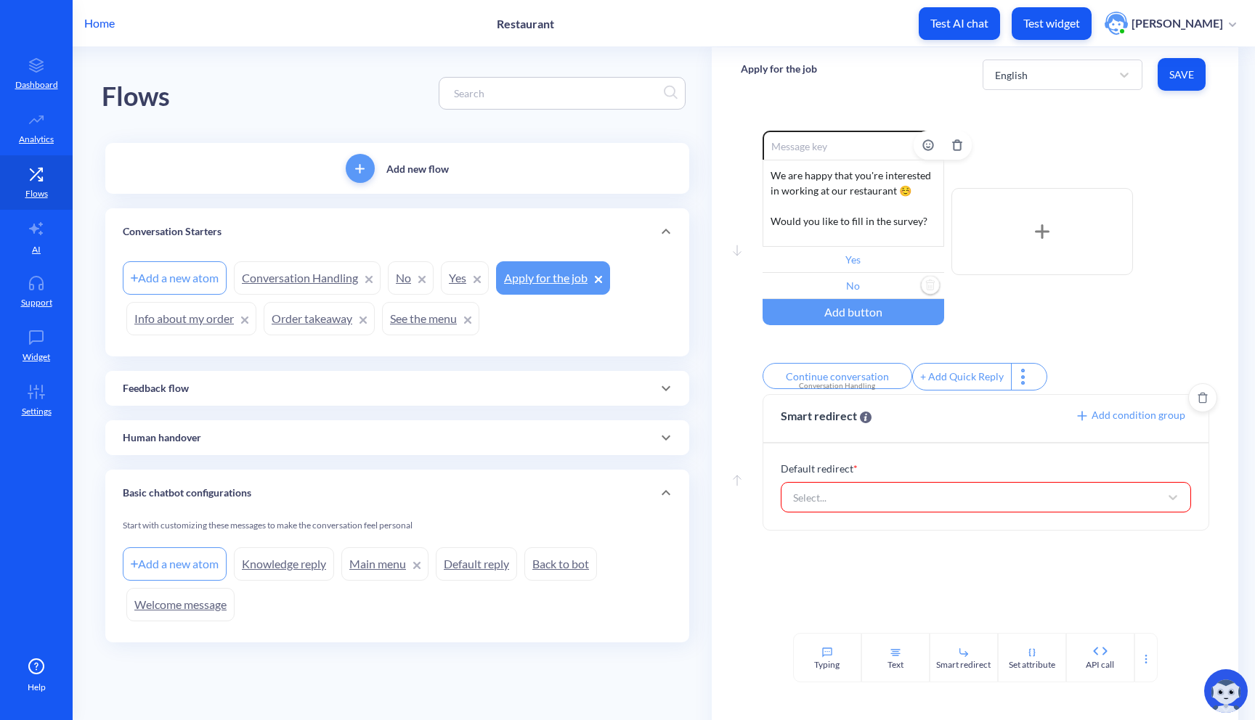
click at [863, 290] on input "No" at bounding box center [853, 286] width 182 height 26
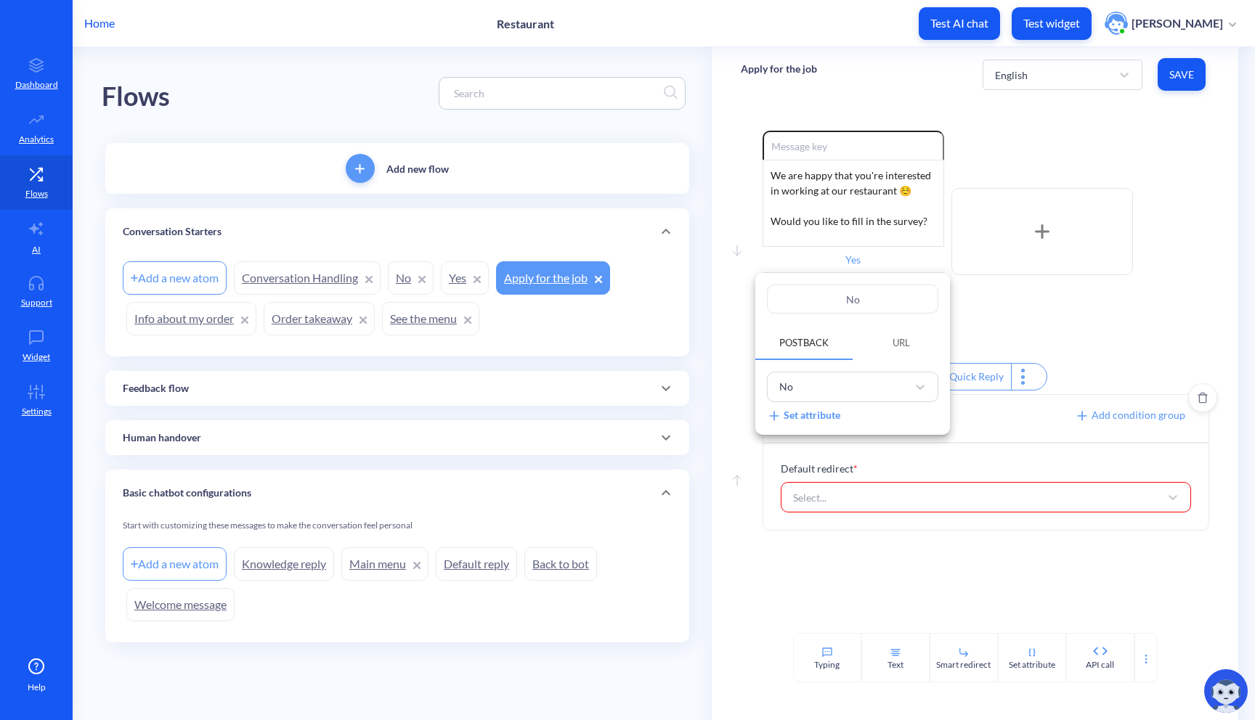
click at [900, 348] on span "URL" at bounding box center [900, 343] width 17 height 12
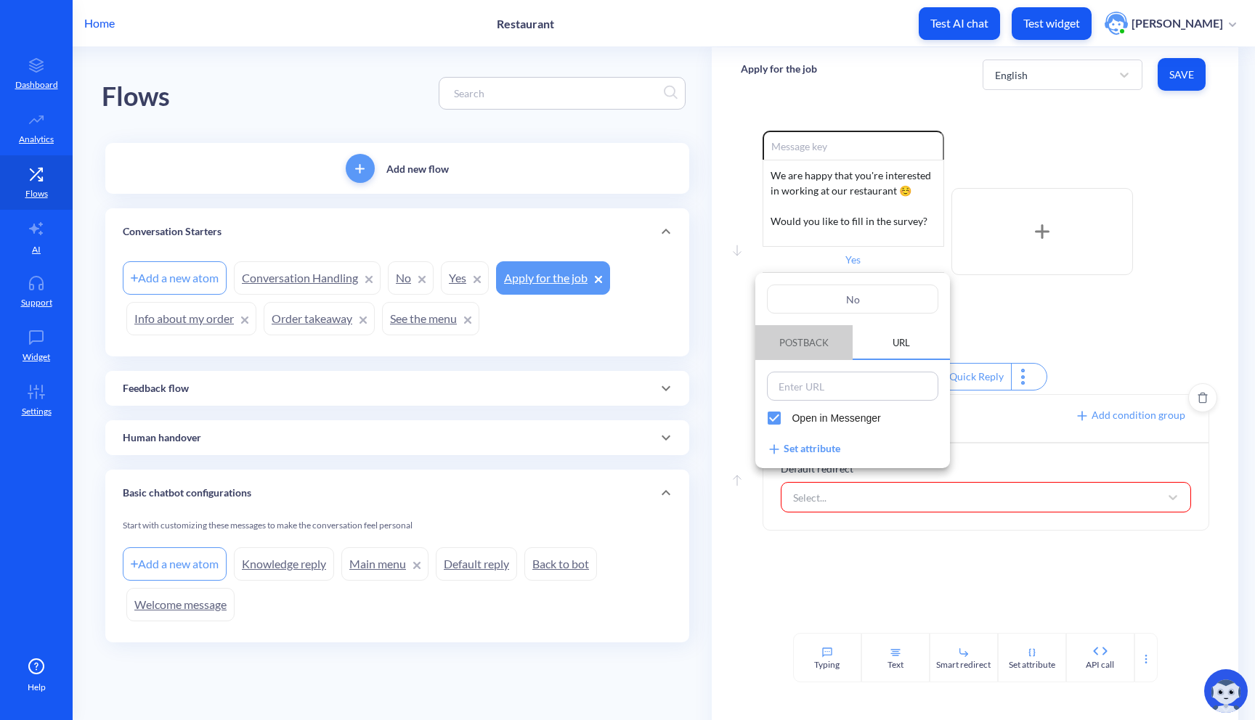
click at [815, 341] on span "Postback" at bounding box center [803, 343] width 49 height 12
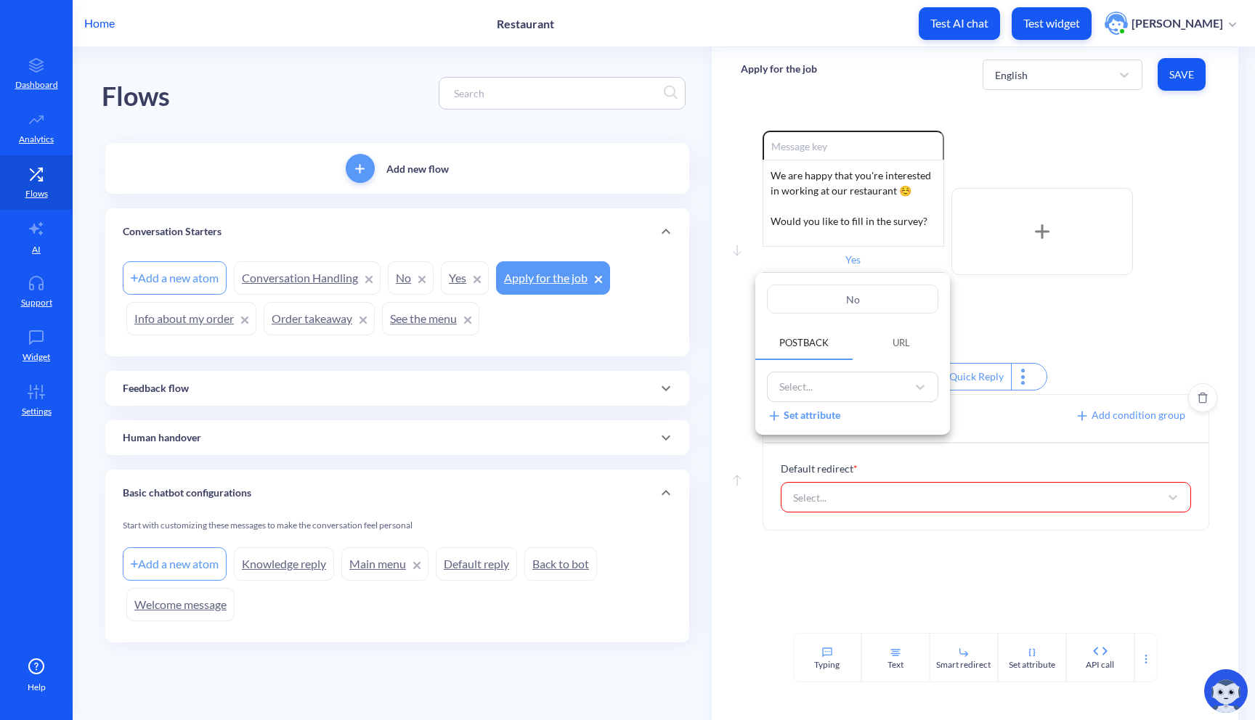
click at [1048, 352] on div at bounding box center [627, 360] width 1255 height 720
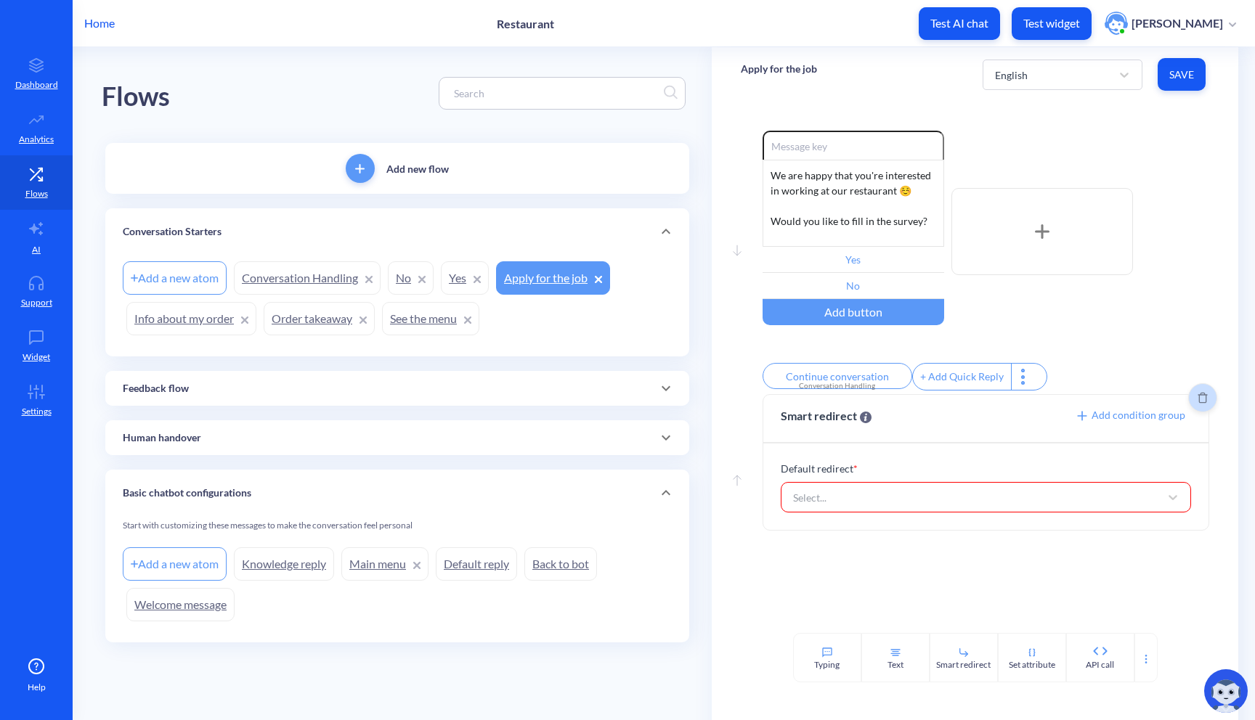
click at [1203, 412] on button "Delete" at bounding box center [1202, 397] width 29 height 29
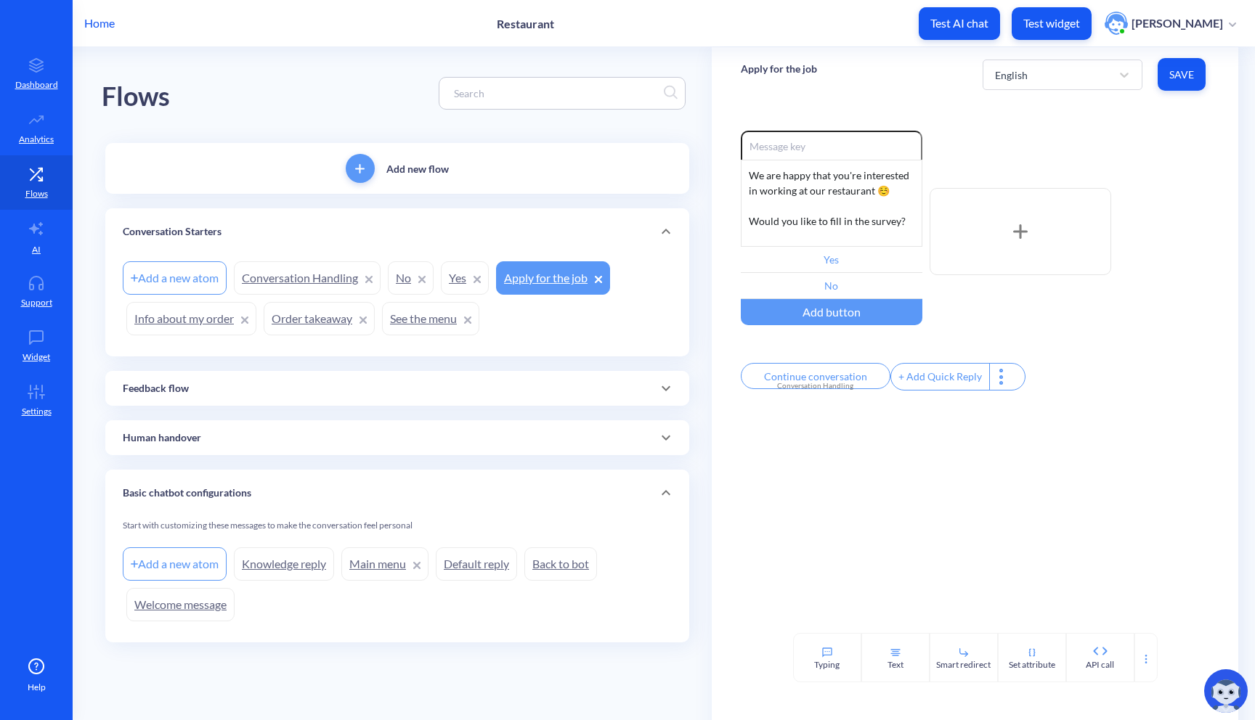
click at [314, 272] on link "Conversation Handling" at bounding box center [307, 277] width 147 height 33
click at [33, 243] on p "AI" at bounding box center [36, 249] width 9 height 13
click at [460, 285] on link "Yes" at bounding box center [465, 277] width 48 height 33
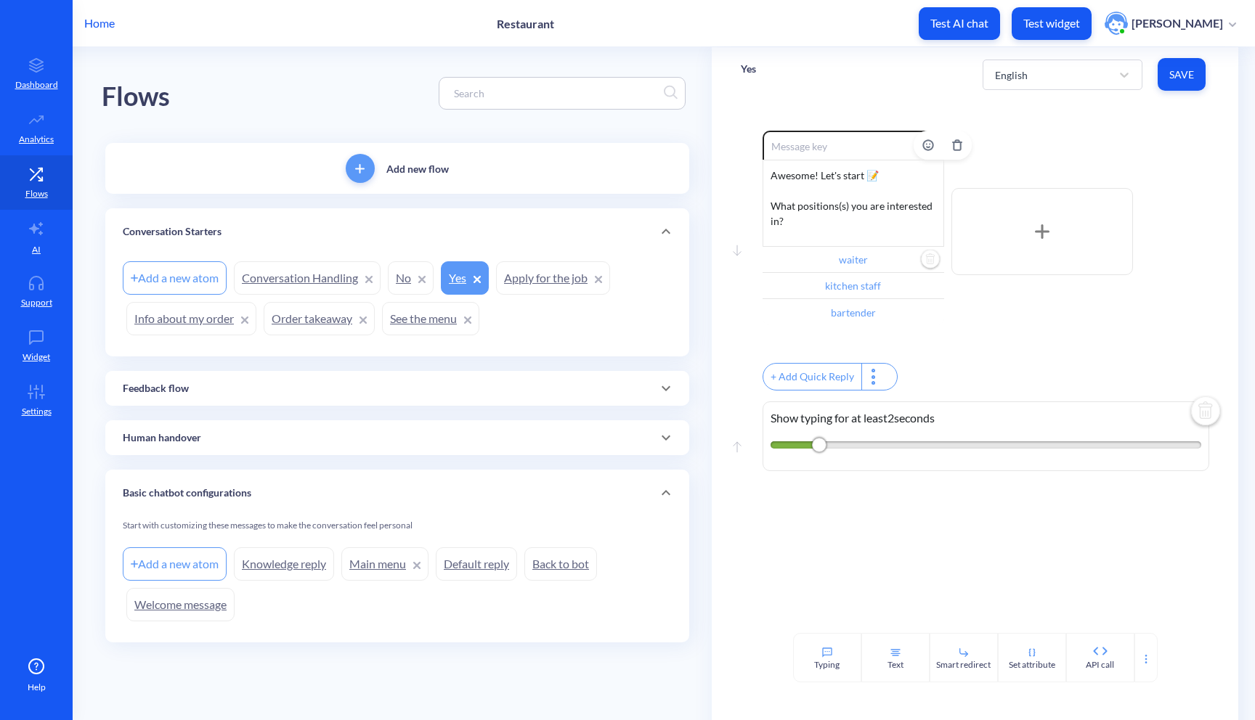
click at [868, 253] on input "waiter" at bounding box center [853, 260] width 182 height 26
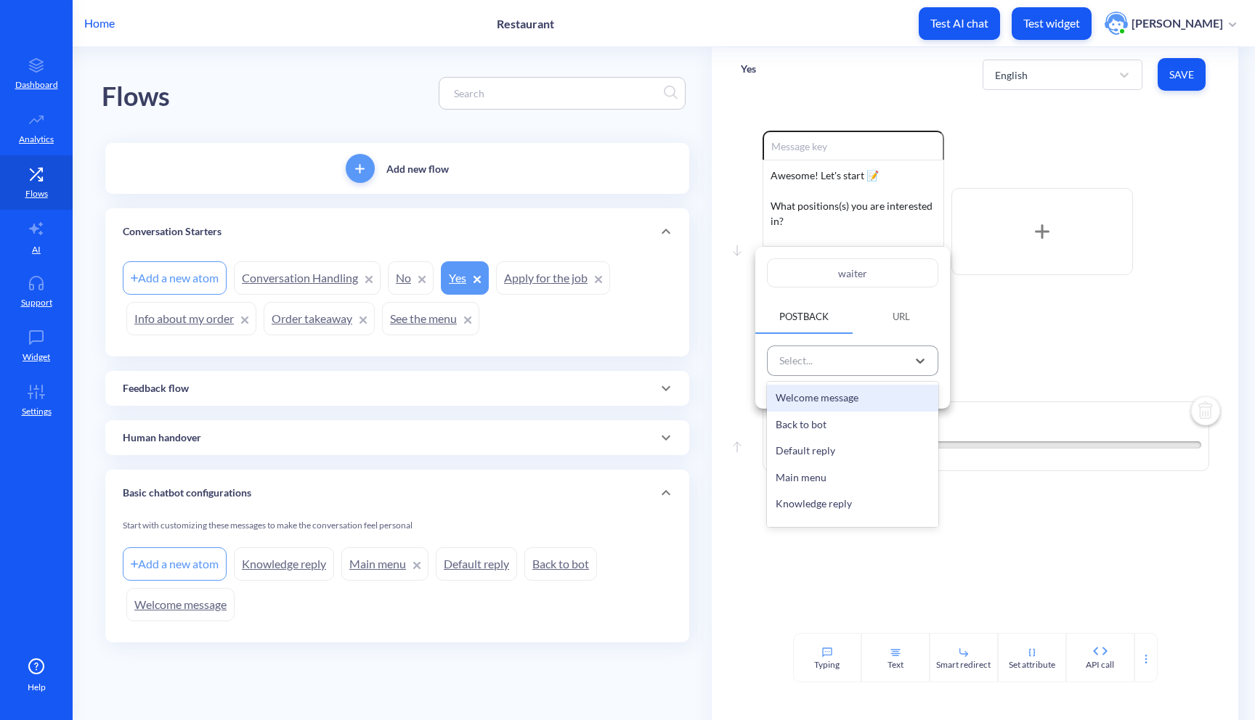
click at [836, 366] on div "Select..." at bounding box center [839, 361] width 135 height 24
click at [845, 359] on div "Select..." at bounding box center [839, 361] width 135 height 24
click at [854, 361] on div "Select..." at bounding box center [839, 361] width 135 height 24
click at [866, 361] on div "Select..." at bounding box center [839, 361] width 135 height 24
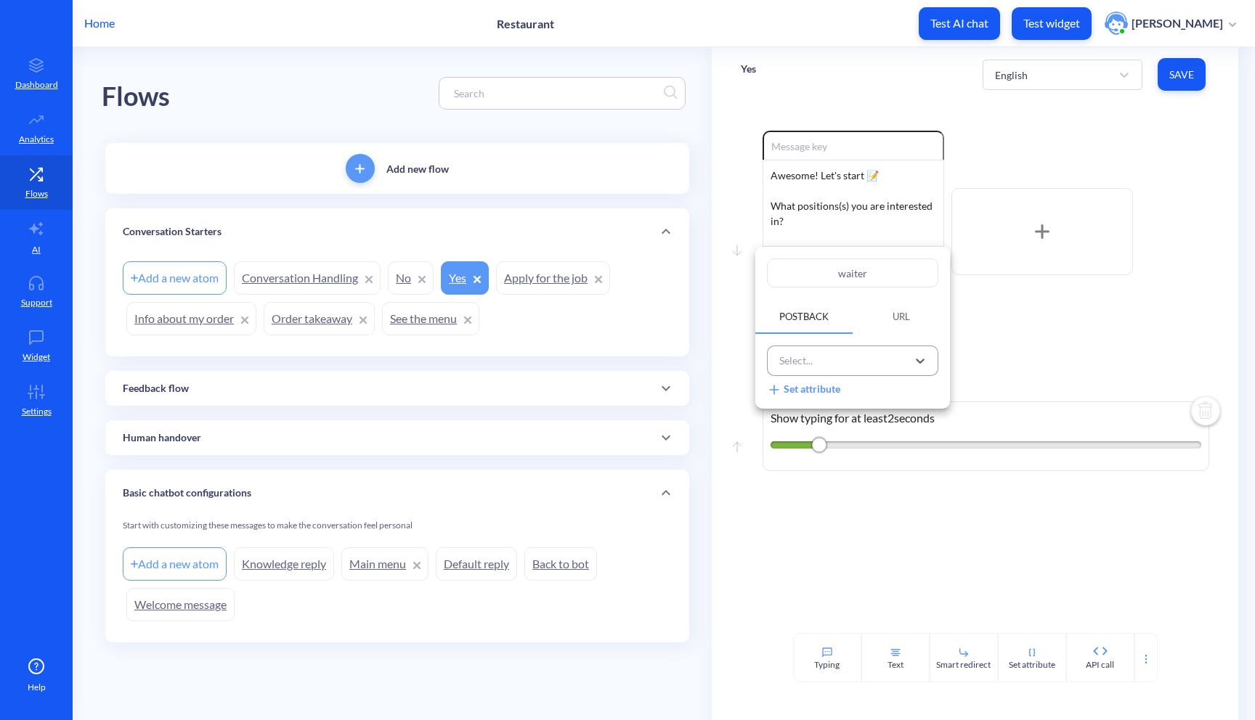
click at [865, 362] on div "Select..." at bounding box center [839, 361] width 135 height 24
click at [917, 361] on icon at bounding box center [920, 361] width 9 height 5
click at [906, 357] on div "Select..." at bounding box center [839, 361] width 135 height 24
click at [999, 335] on div at bounding box center [627, 360] width 1255 height 720
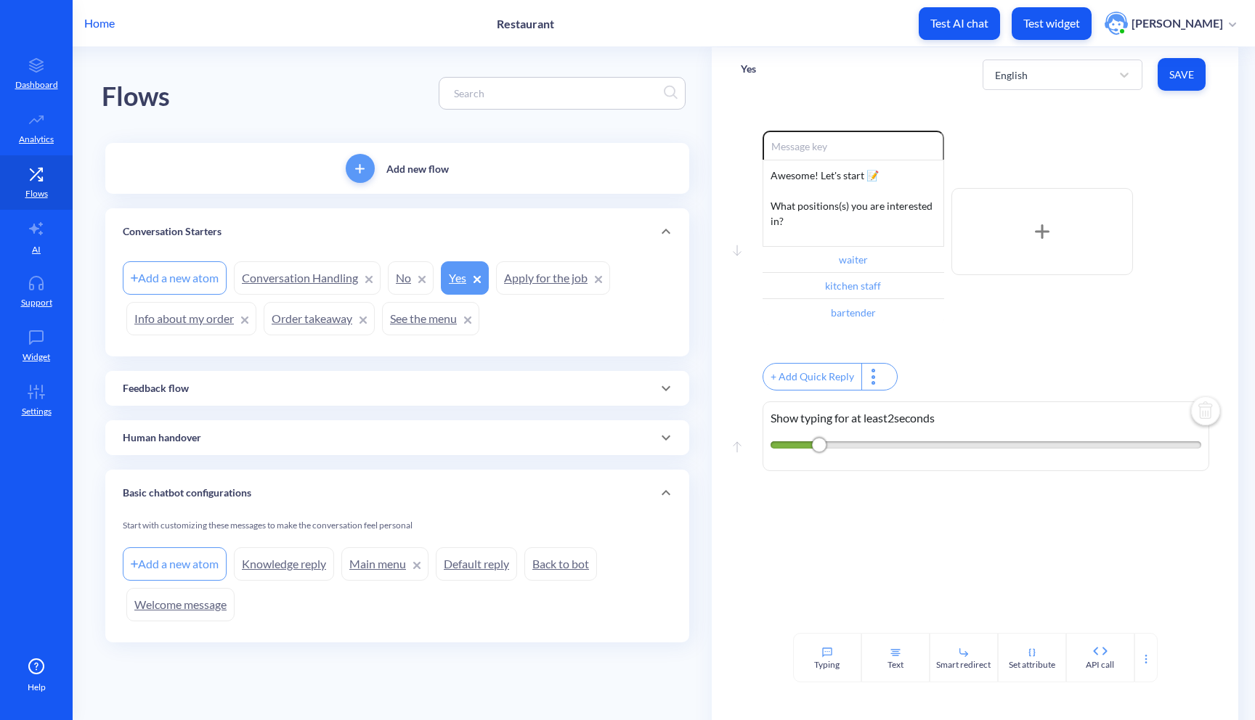
click at [838, 388] on div "+ Add Quick Reply" at bounding box center [812, 377] width 98 height 26
click at [842, 385] on input "text" at bounding box center [837, 376] width 150 height 26
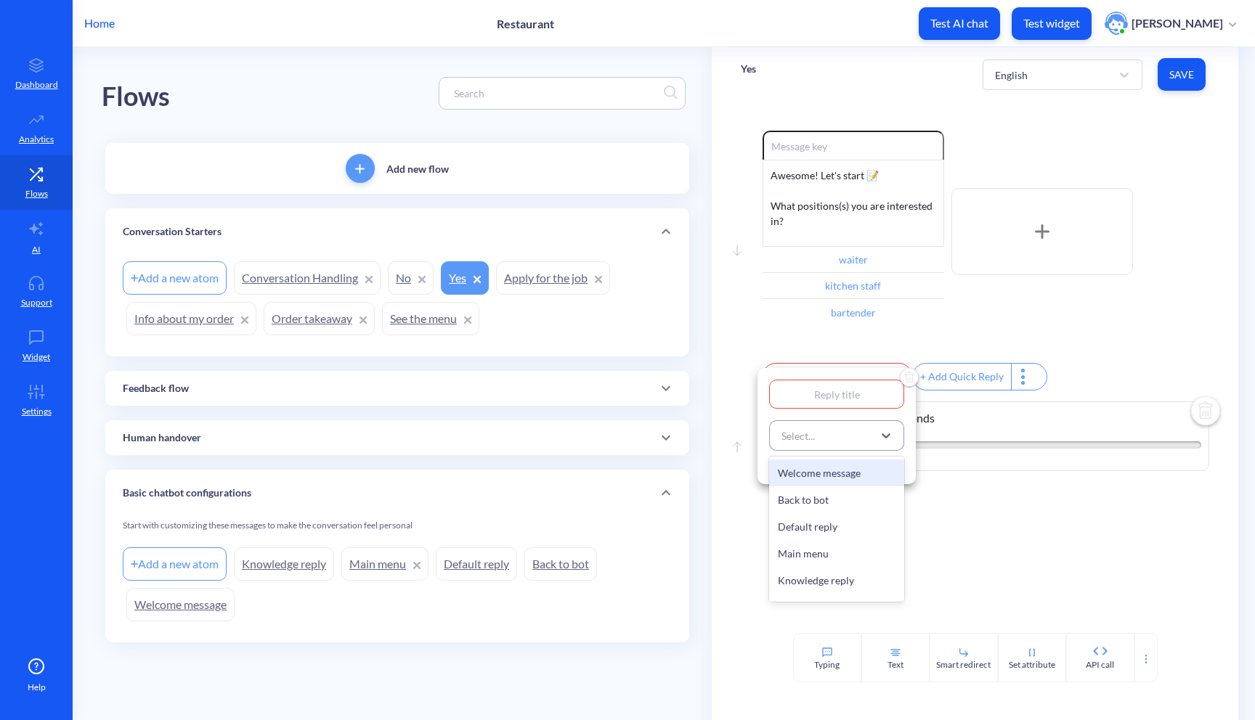
click at [843, 436] on div "Select..." at bounding box center [823, 436] width 99 height 26
click at [909, 524] on div at bounding box center [627, 360] width 1255 height 720
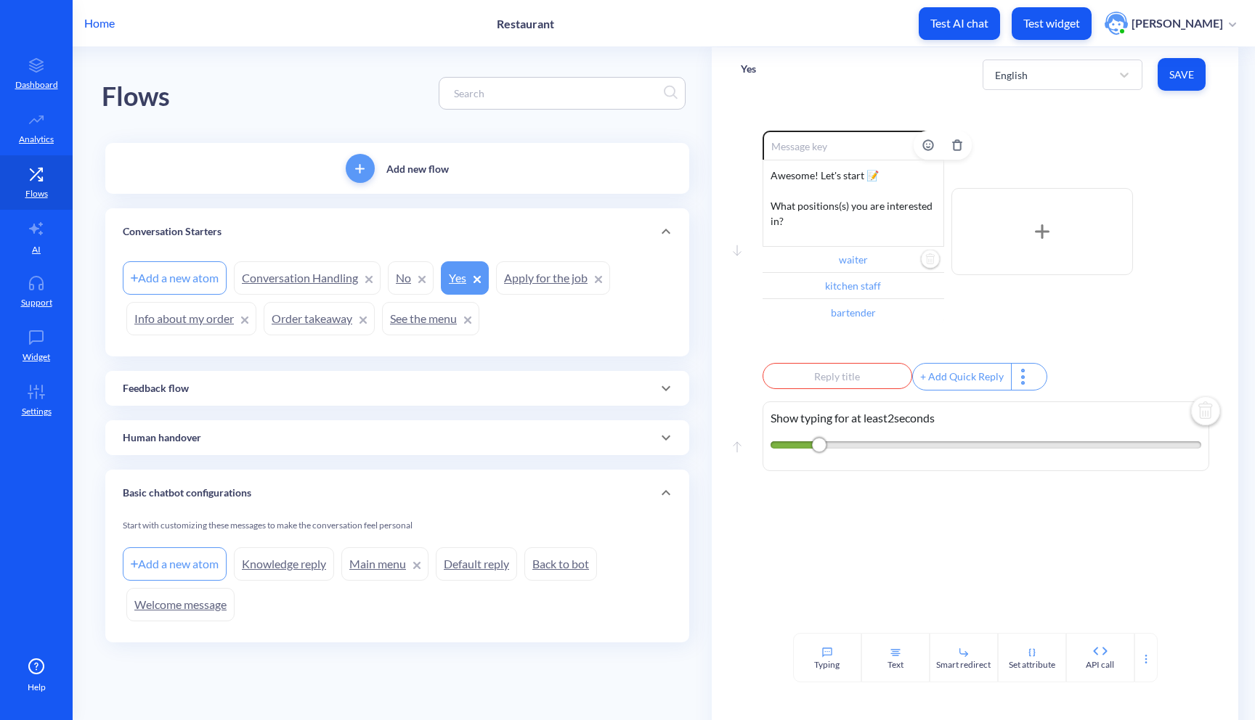
click at [886, 261] on input "waiter" at bounding box center [853, 260] width 182 height 26
click at [889, 363] on div "Select..." at bounding box center [839, 361] width 135 height 24
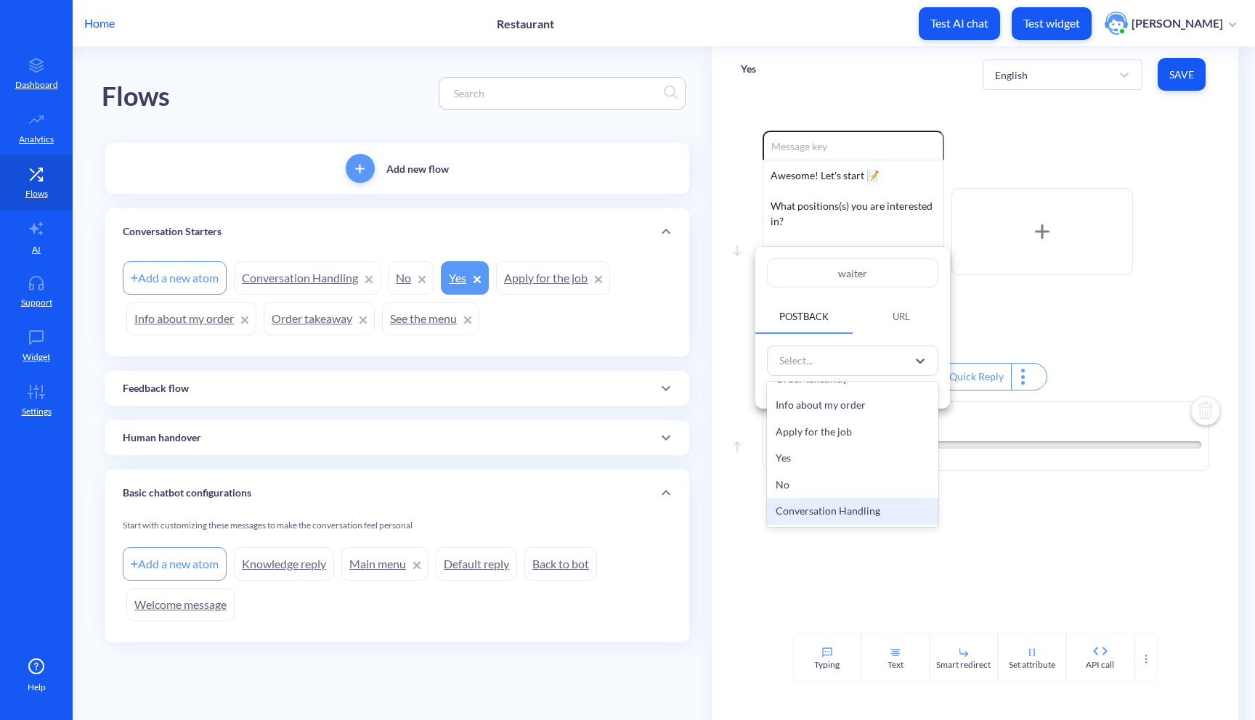
click at [826, 590] on div at bounding box center [627, 360] width 1255 height 720
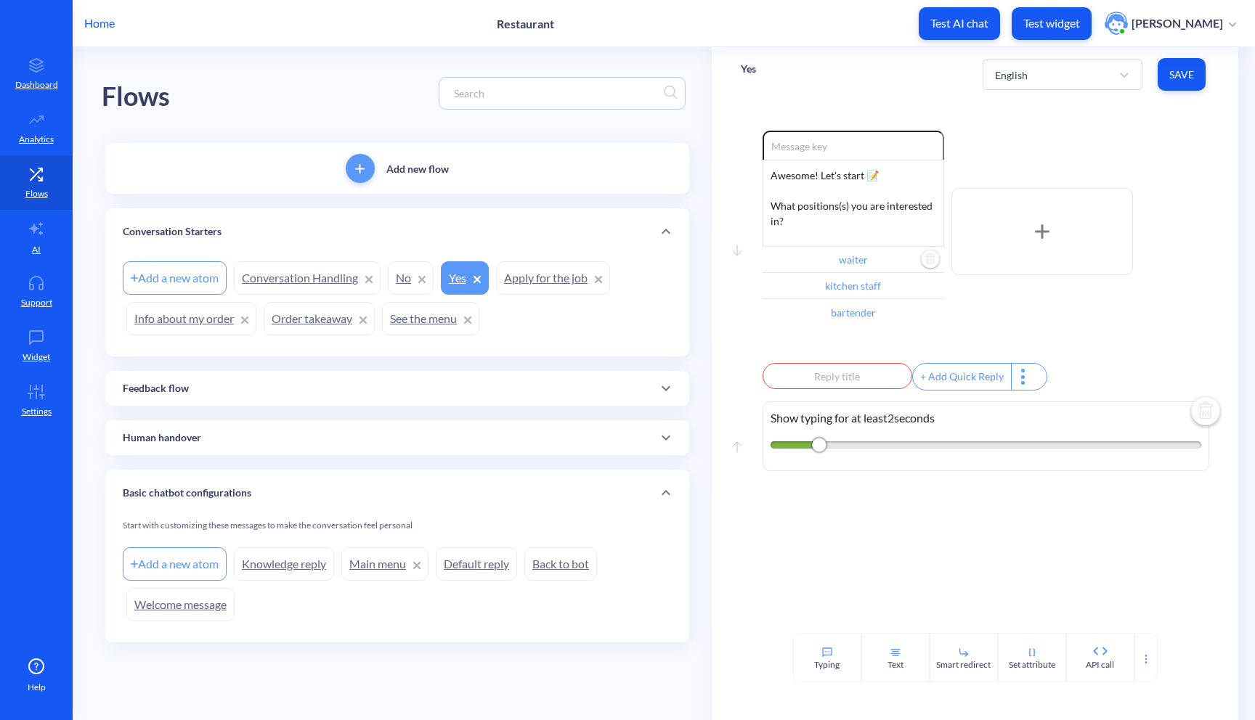
click at [298, 275] on link "Conversation Handling" at bounding box center [307, 277] width 147 height 33
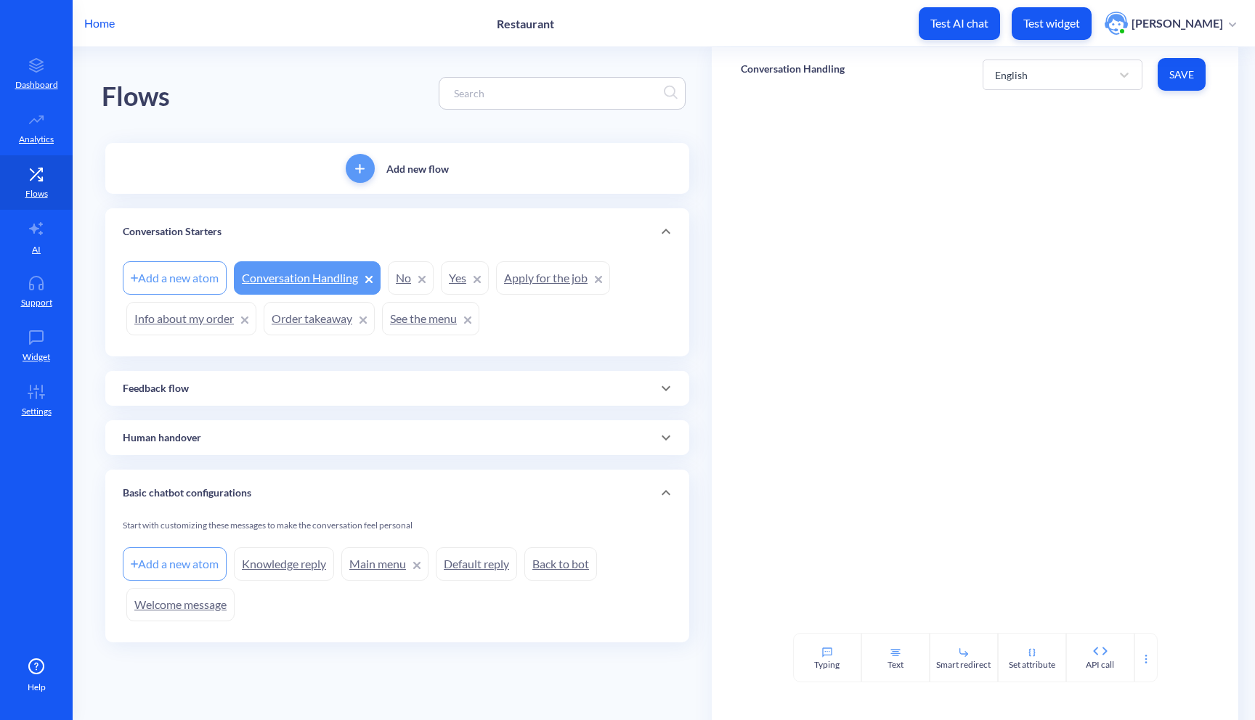
click at [782, 138] on div at bounding box center [975, 367] width 527 height 531
click at [828, 660] on div "Typing" at bounding box center [826, 665] width 25 height 13
drag, startPoint x: 820, startPoint y: 184, endPoint x: 783, endPoint y: 184, distance: 37.0
click at [792, 184] on div "2" at bounding box center [799, 181] width 15 height 15
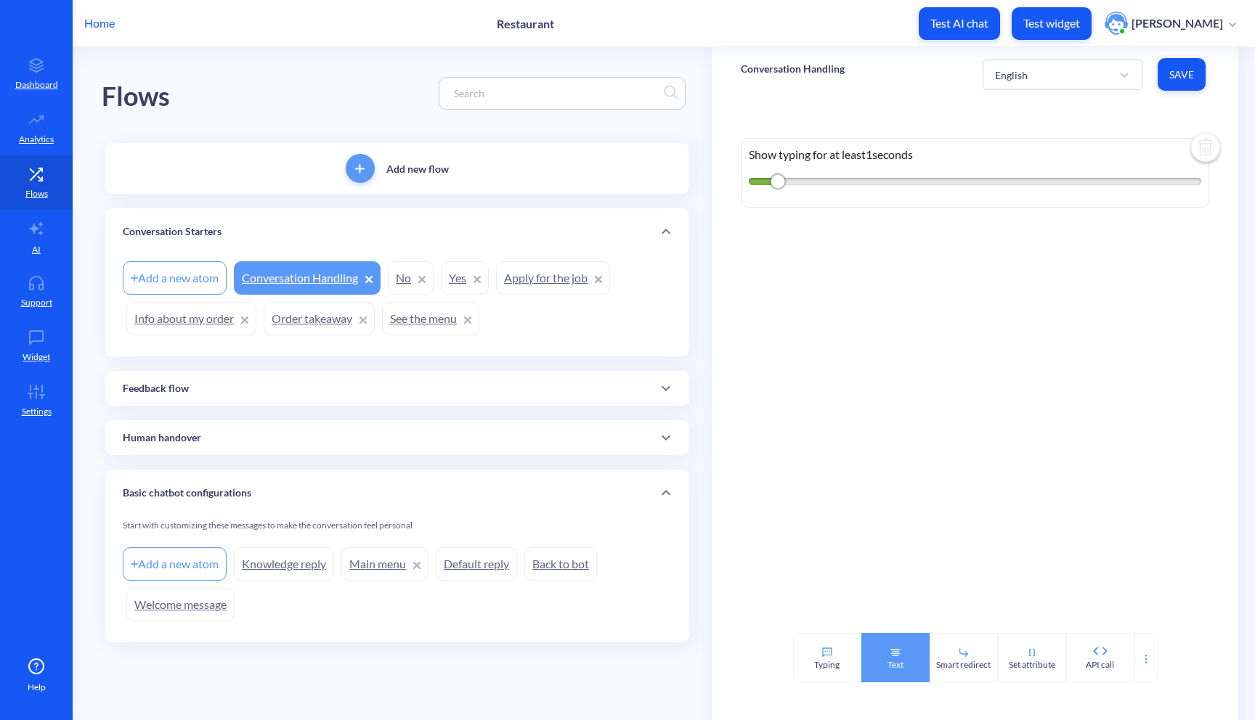
click at [906, 661] on div "Text" at bounding box center [895, 657] width 68 height 49
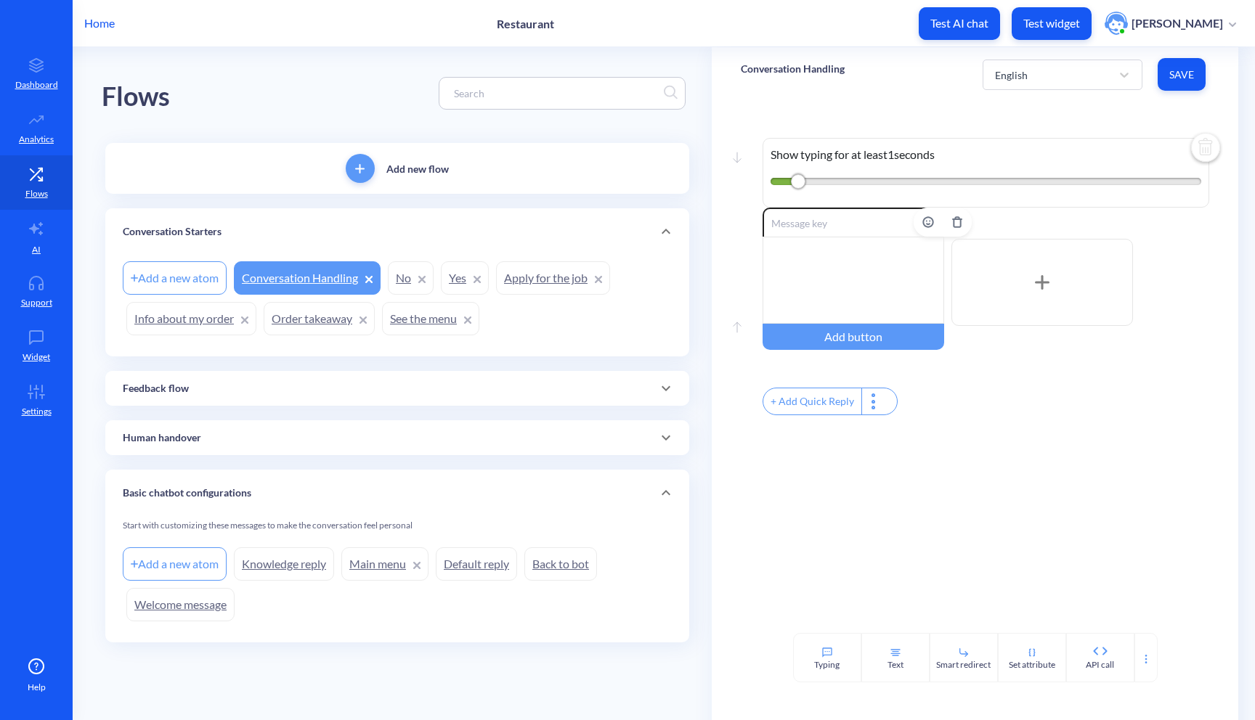
click at [847, 294] on div at bounding box center [853, 280] width 182 height 87
click at [961, 644] on div "Smart redirect" at bounding box center [963, 657] width 68 height 49
click at [853, 521] on div "Select..." at bounding box center [973, 522] width 375 height 26
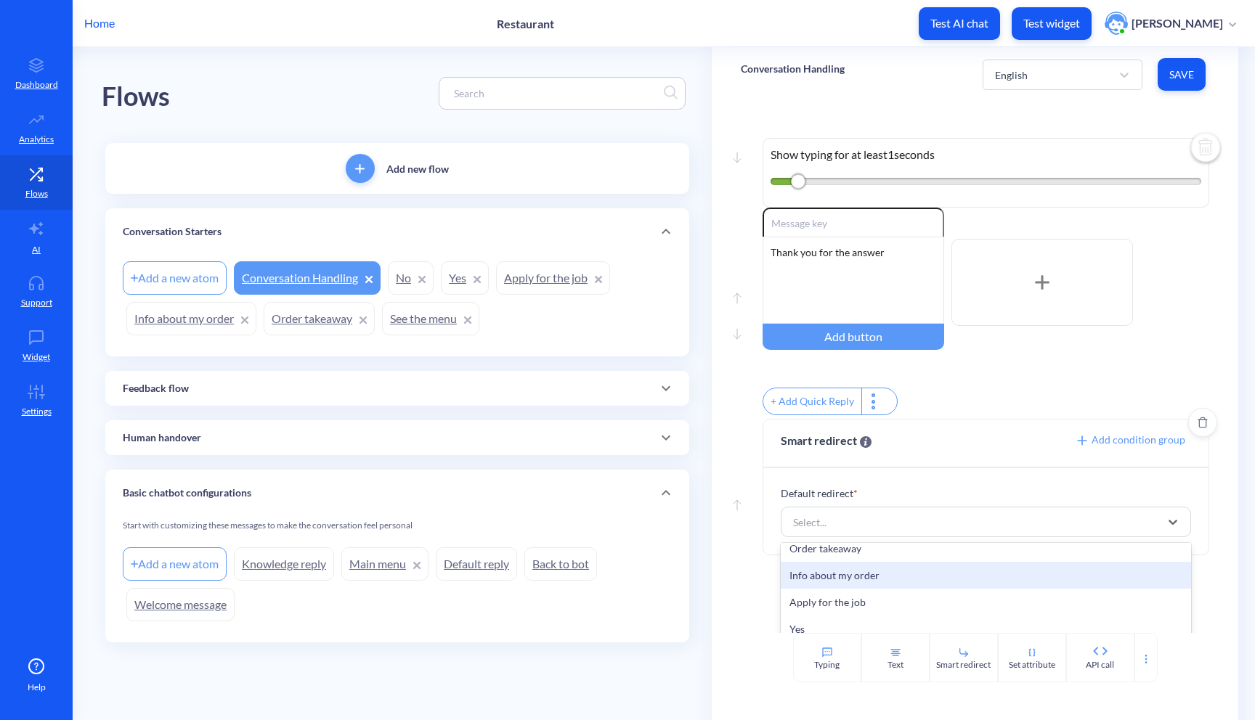
scroll to position [478, 0]
click at [898, 489] on div "Default redirect * option Info about my order focused, 19 of 23. 23 results ava…" at bounding box center [986, 511] width 446 height 86
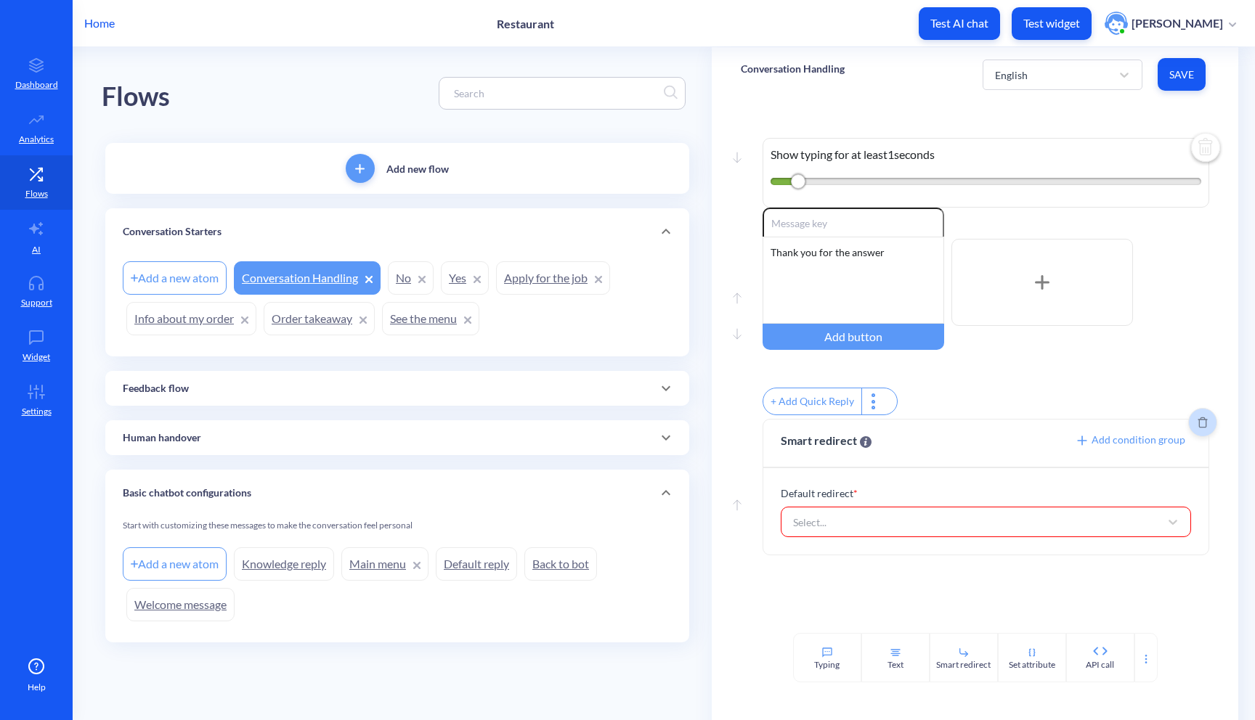
click at [1194, 437] on button "Delete" at bounding box center [1202, 422] width 29 height 29
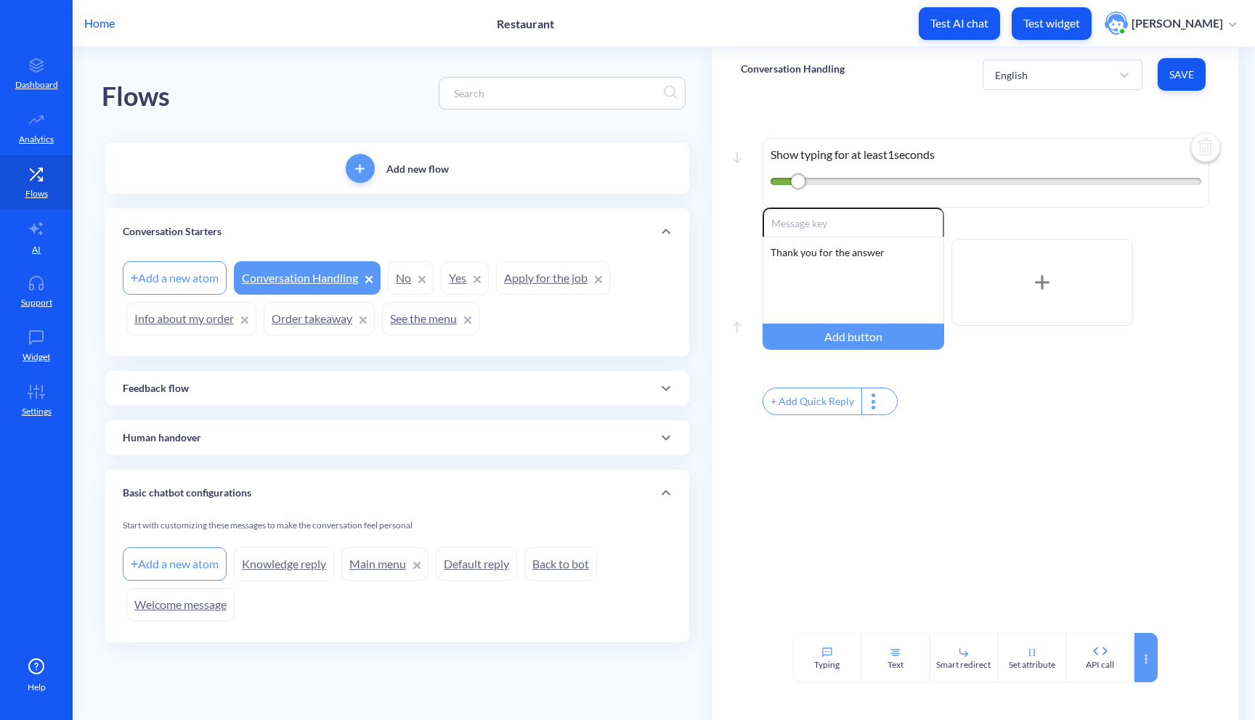
click at [1139, 648] on div at bounding box center [1145, 657] width 23 height 49
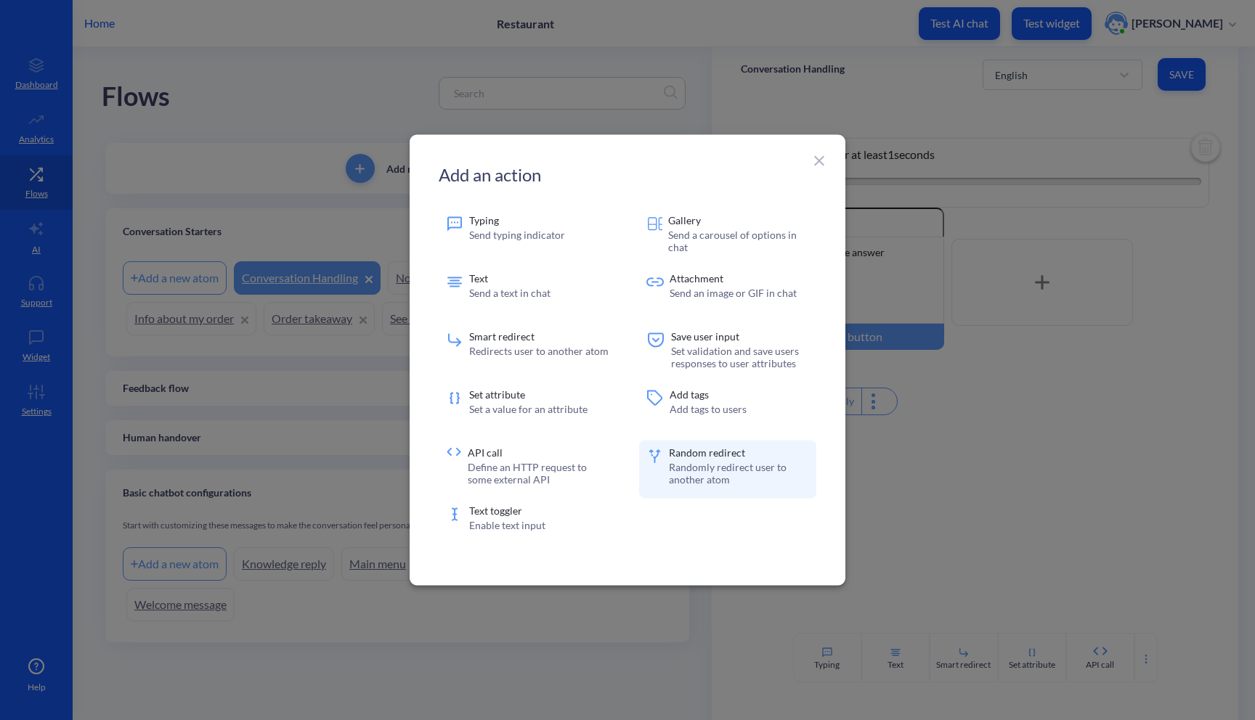
click at [694, 481] on p "Randomly redirect user to another atom" at bounding box center [739, 473] width 140 height 25
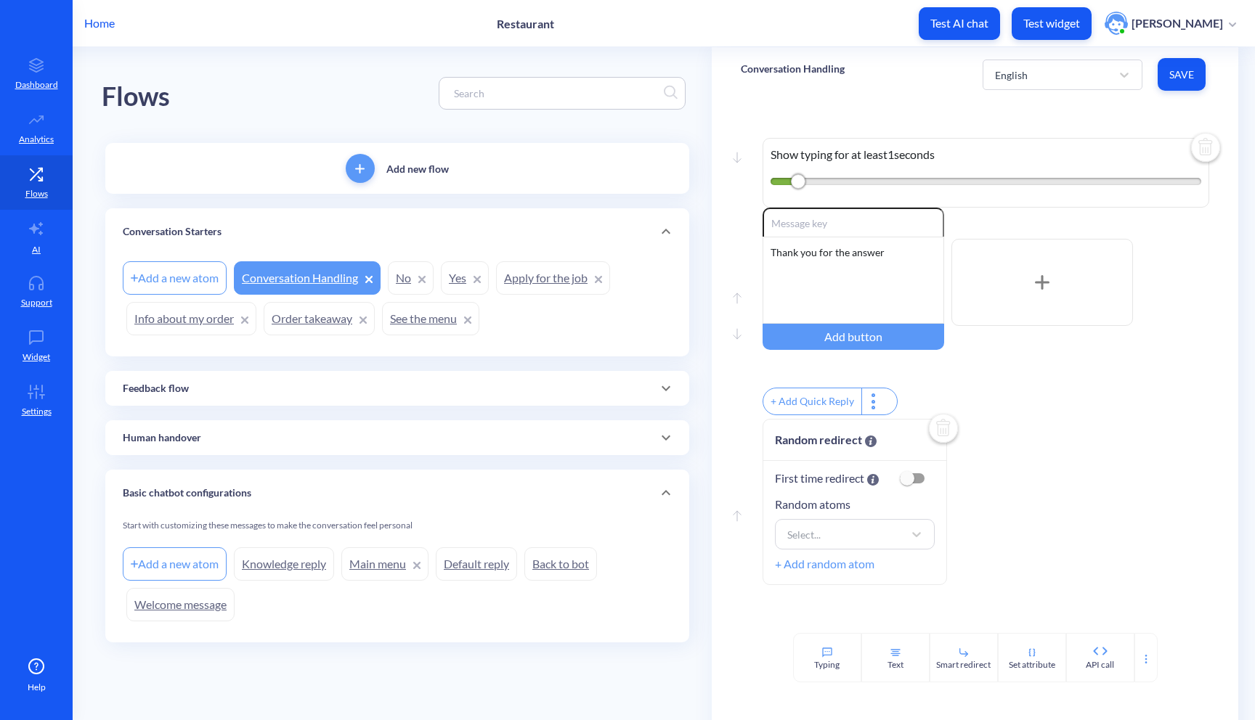
click at [921, 496] on input "checkbox" at bounding box center [906, 478] width 35 height 35
click at [921, 494] on input "checkbox" at bounding box center [918, 478] width 35 height 35
click at [884, 542] on div "Select..." at bounding box center [841, 534] width 123 height 26
click at [903, 529] on div "Select..." at bounding box center [855, 534] width 160 height 30
click at [919, 492] on input "checkbox" at bounding box center [906, 478] width 35 height 35
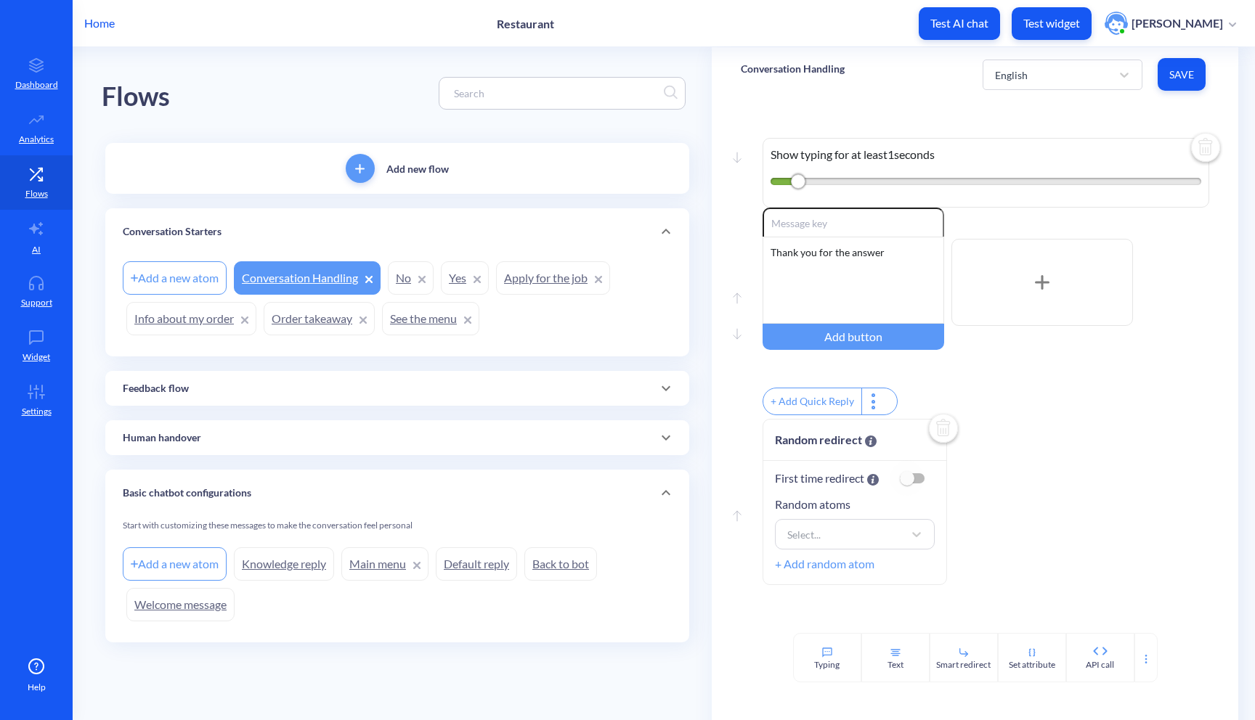
checkbox input "true"
click at [903, 524] on div at bounding box center [916, 511] width 26 height 26
click at [901, 524] on div "Select..." at bounding box center [841, 511] width 123 height 26
click at [942, 444] on img at bounding box center [943, 429] width 35 height 35
click at [1176, 81] on span "Save" at bounding box center [1181, 75] width 25 height 15
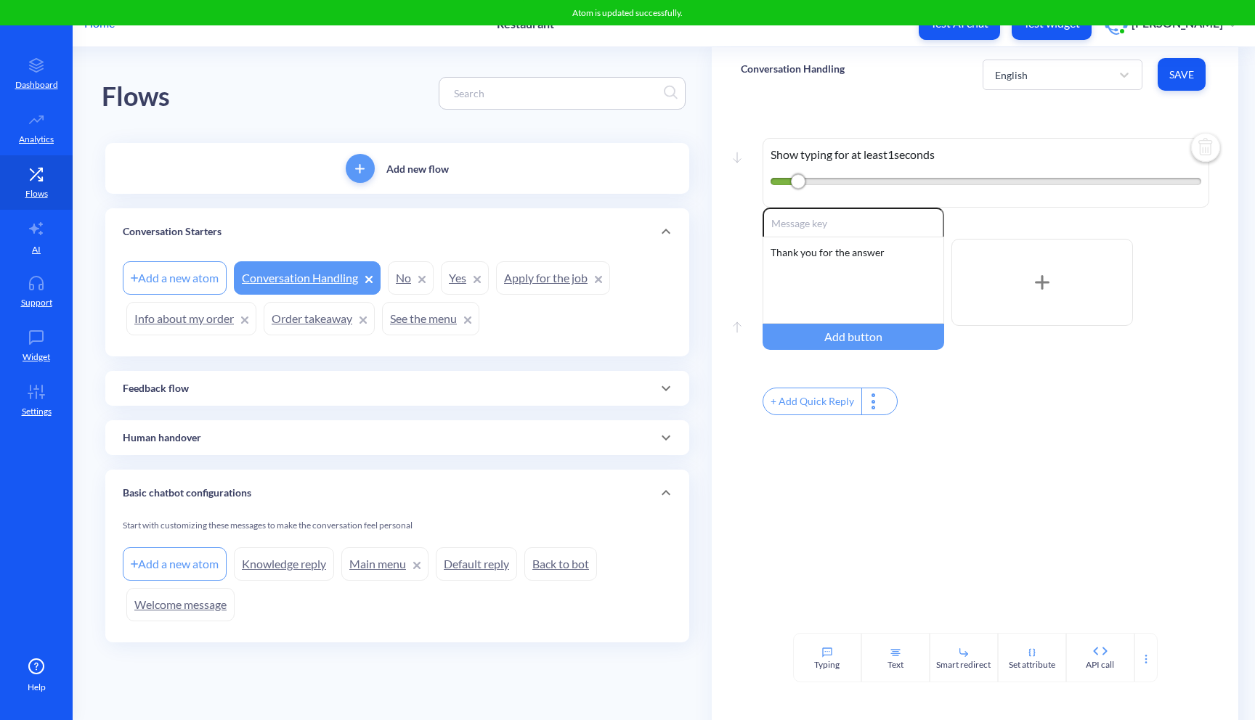
click at [1060, 33] on button "Test widget" at bounding box center [1051, 23] width 80 height 33
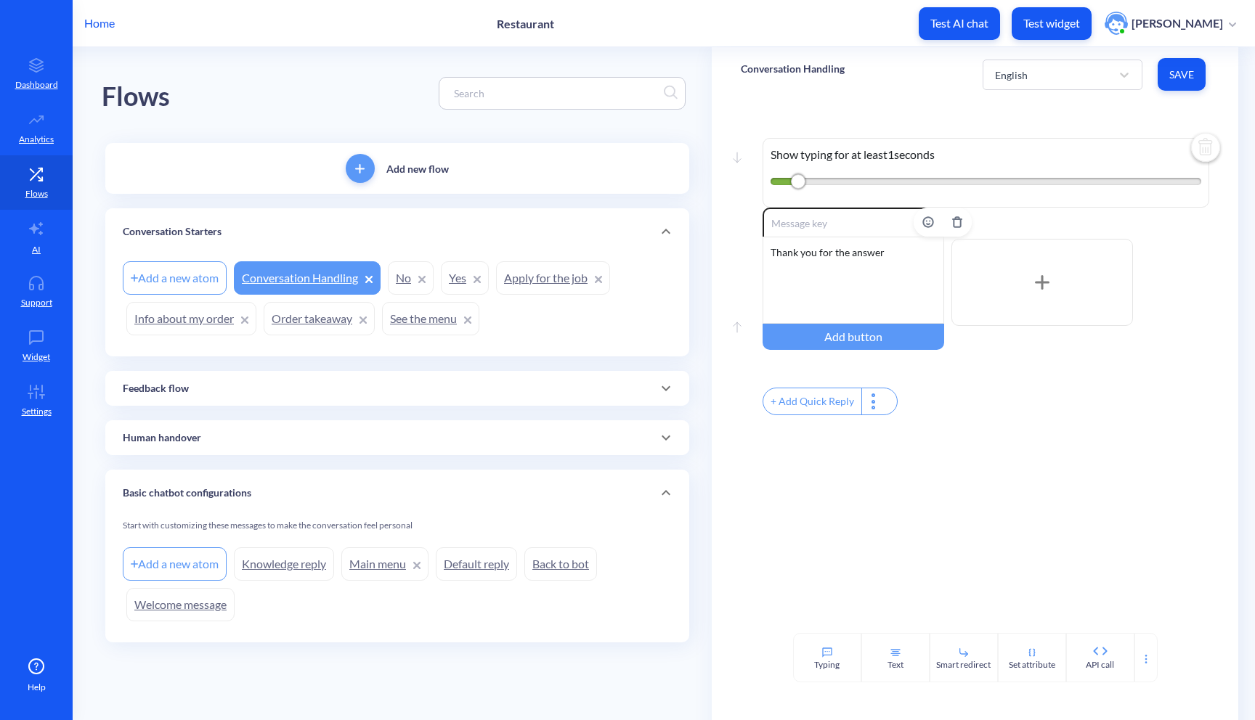
click at [817, 282] on div "Thank you for the answer" at bounding box center [853, 280] width 182 height 87
click at [858, 258] on div "Thank you for the answer" at bounding box center [853, 280] width 182 height 87
click at [880, 290] on div "Thank you for the answer" at bounding box center [853, 280] width 182 height 87
click at [405, 285] on link "No" at bounding box center [411, 277] width 46 height 33
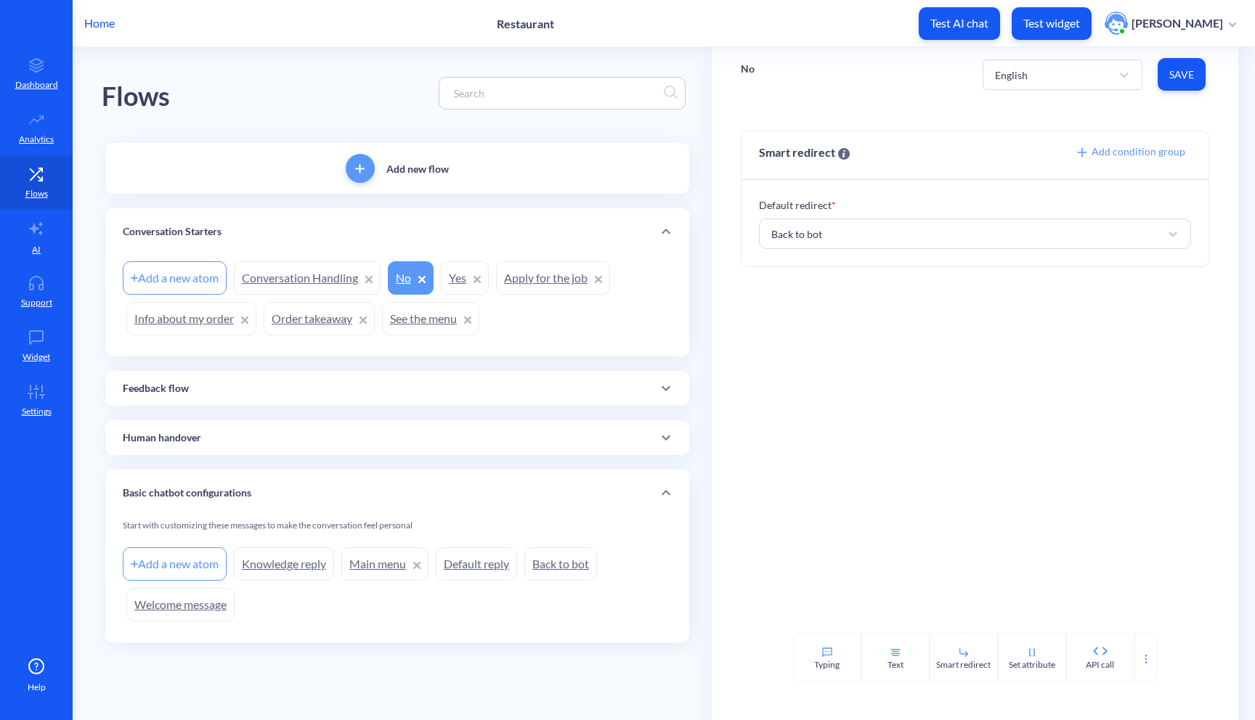
click at [457, 288] on link "Yes" at bounding box center [465, 277] width 48 height 33
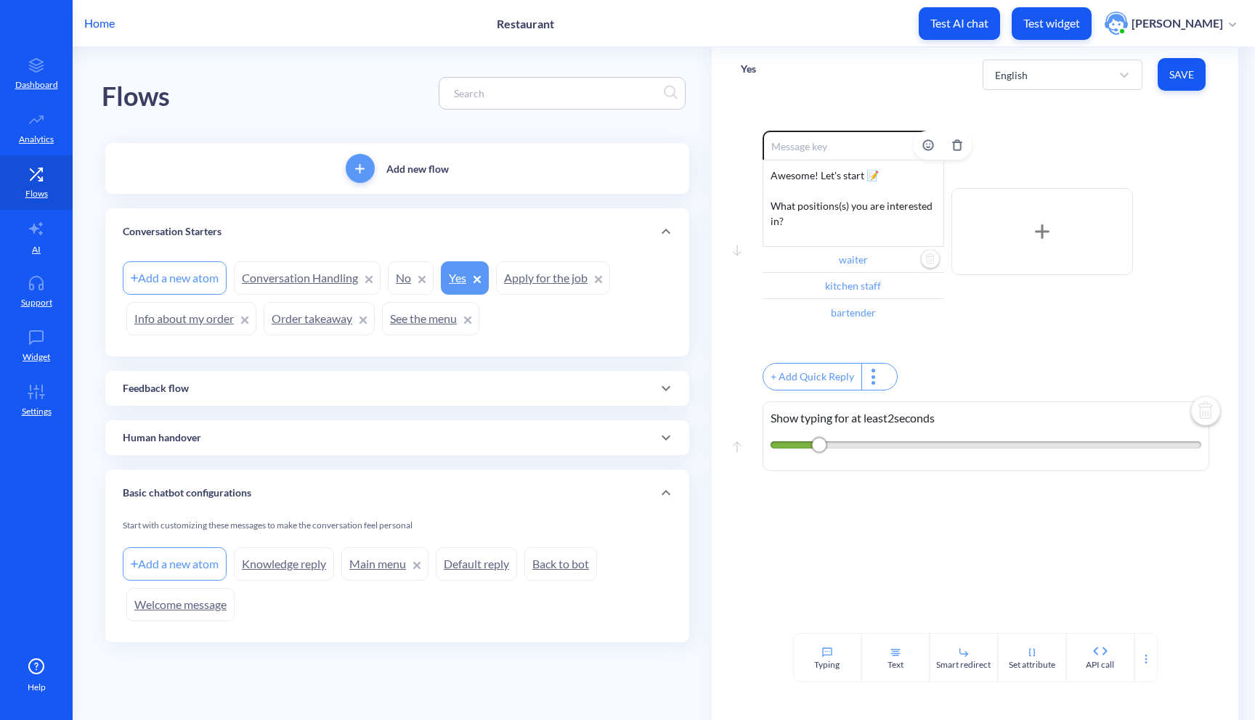
click at [862, 263] on input "waiter" at bounding box center [853, 260] width 182 height 26
click at [871, 362] on div "Main menu" at bounding box center [839, 361] width 135 height 24
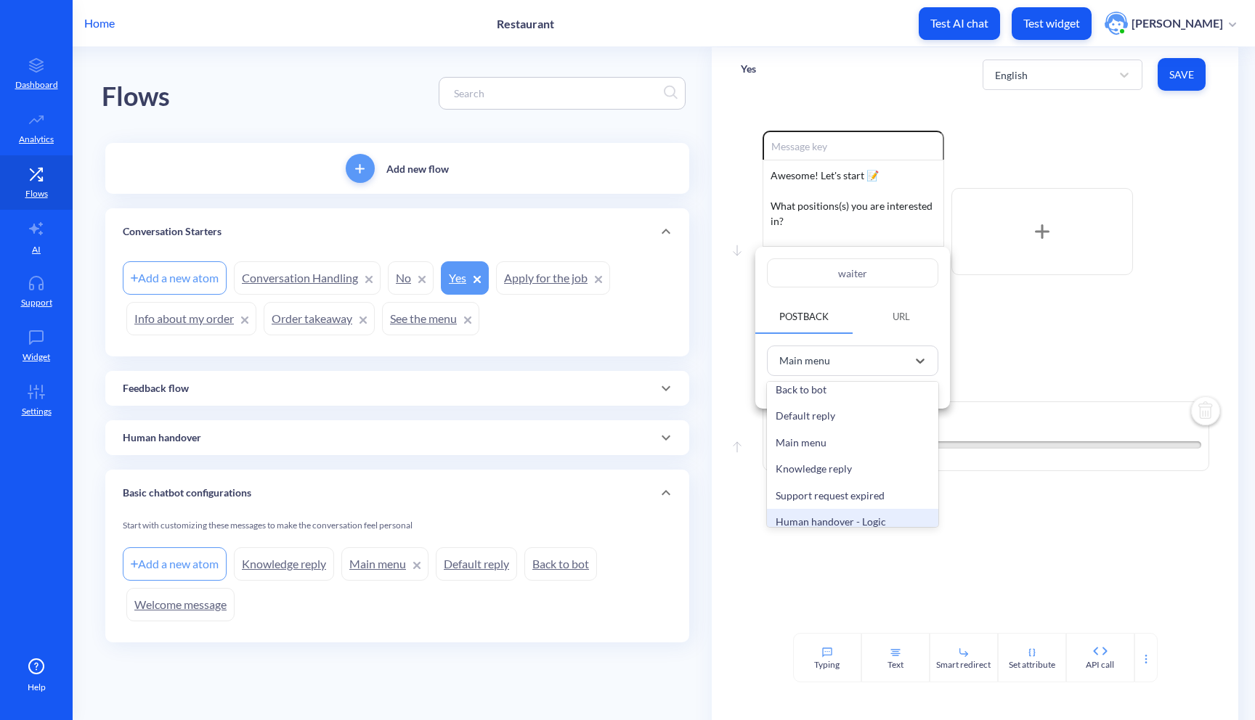
scroll to position [18, 0]
click at [818, 557] on div at bounding box center [627, 360] width 1255 height 720
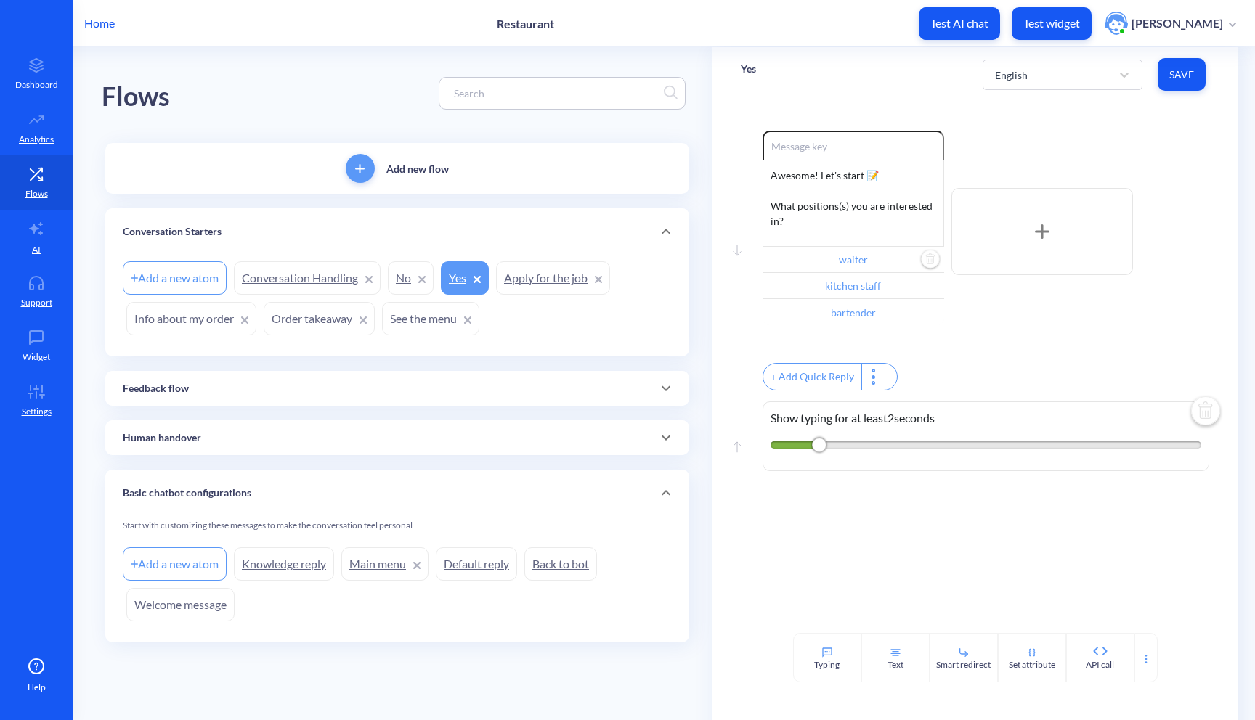
click at [295, 573] on link "Knowledge reply" at bounding box center [284, 563] width 100 height 33
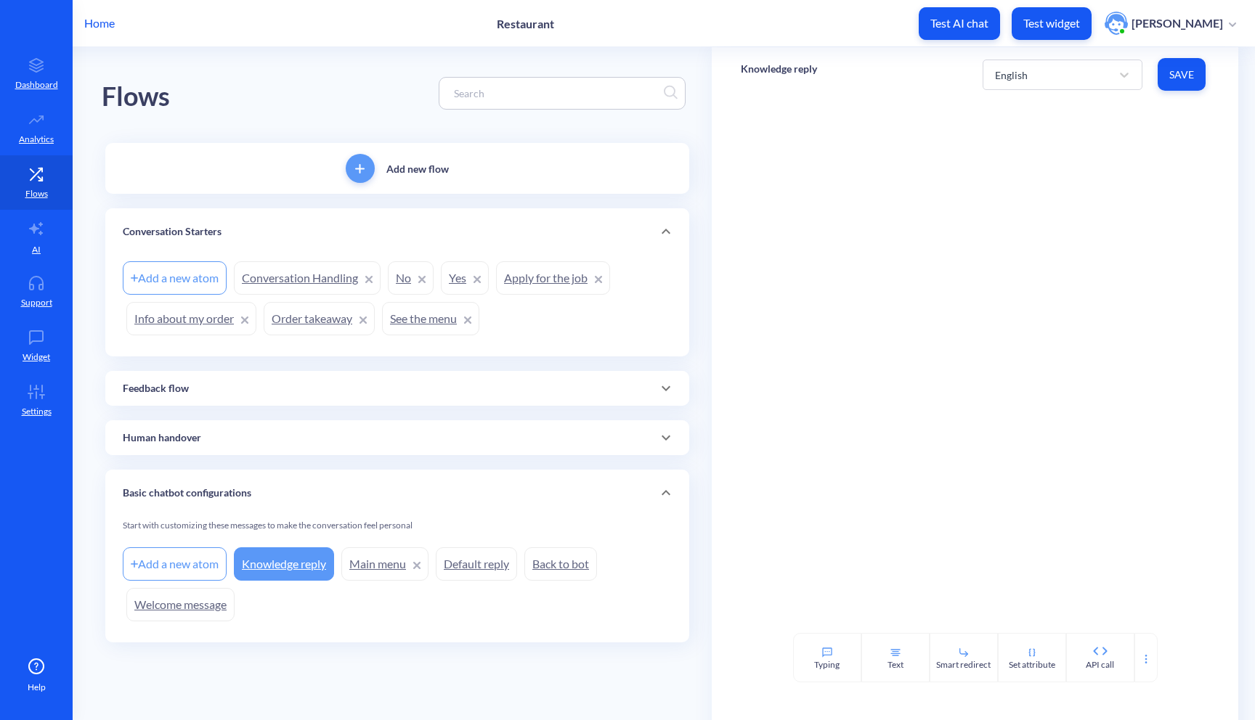
click at [804, 179] on div at bounding box center [975, 367] width 527 height 531
click at [1147, 674] on div at bounding box center [1145, 657] width 23 height 49
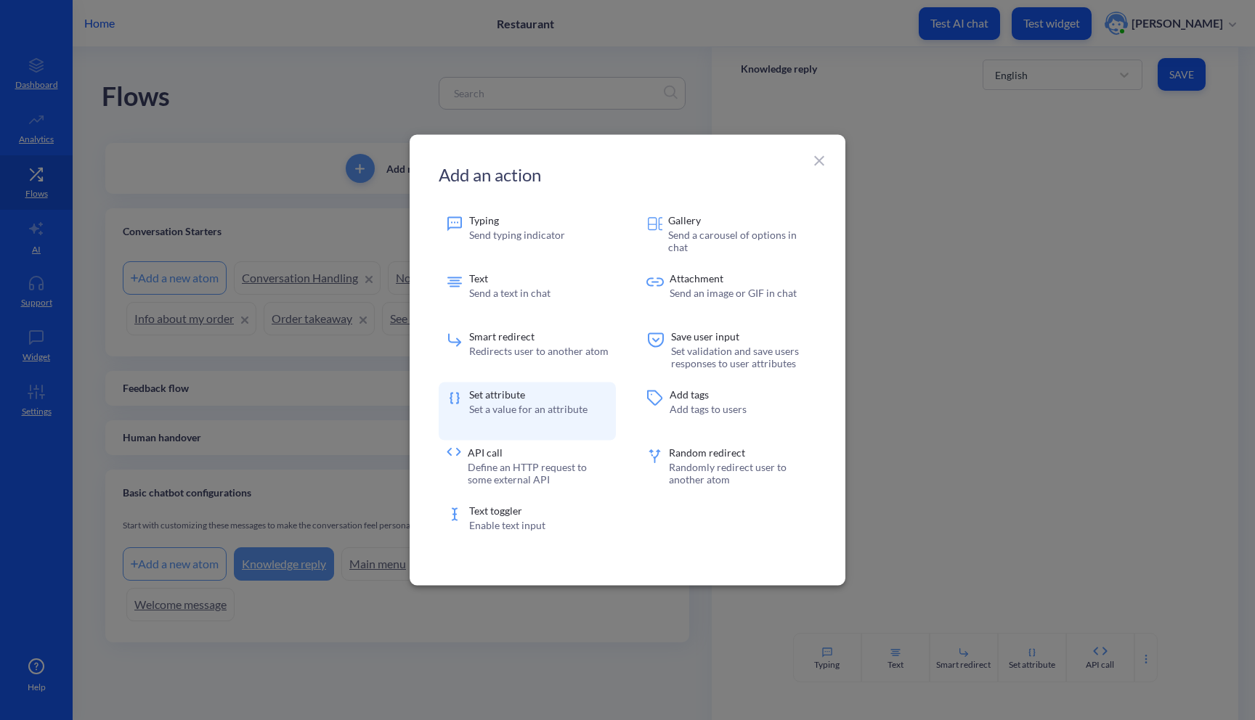
click at [579, 415] on div "Set attribute Set a value for an attribute" at bounding box center [528, 412] width 118 height 44
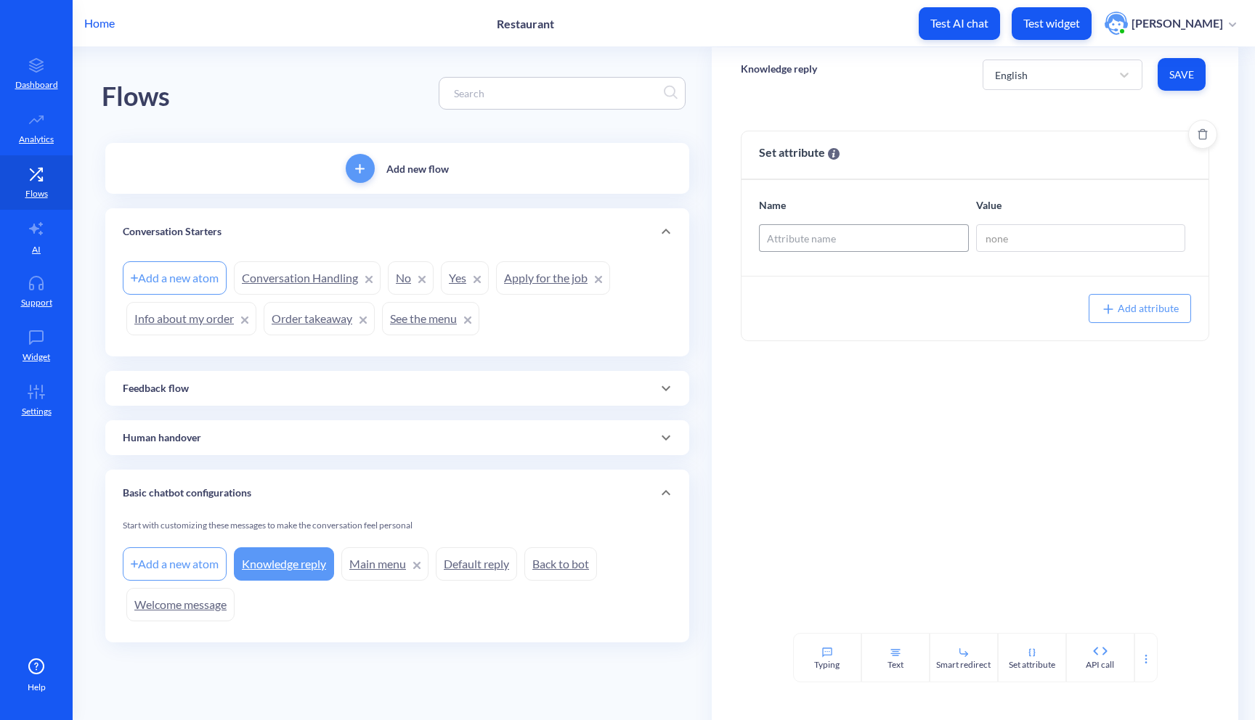
click at [801, 243] on div "Attribute name" at bounding box center [801, 238] width 69 height 15
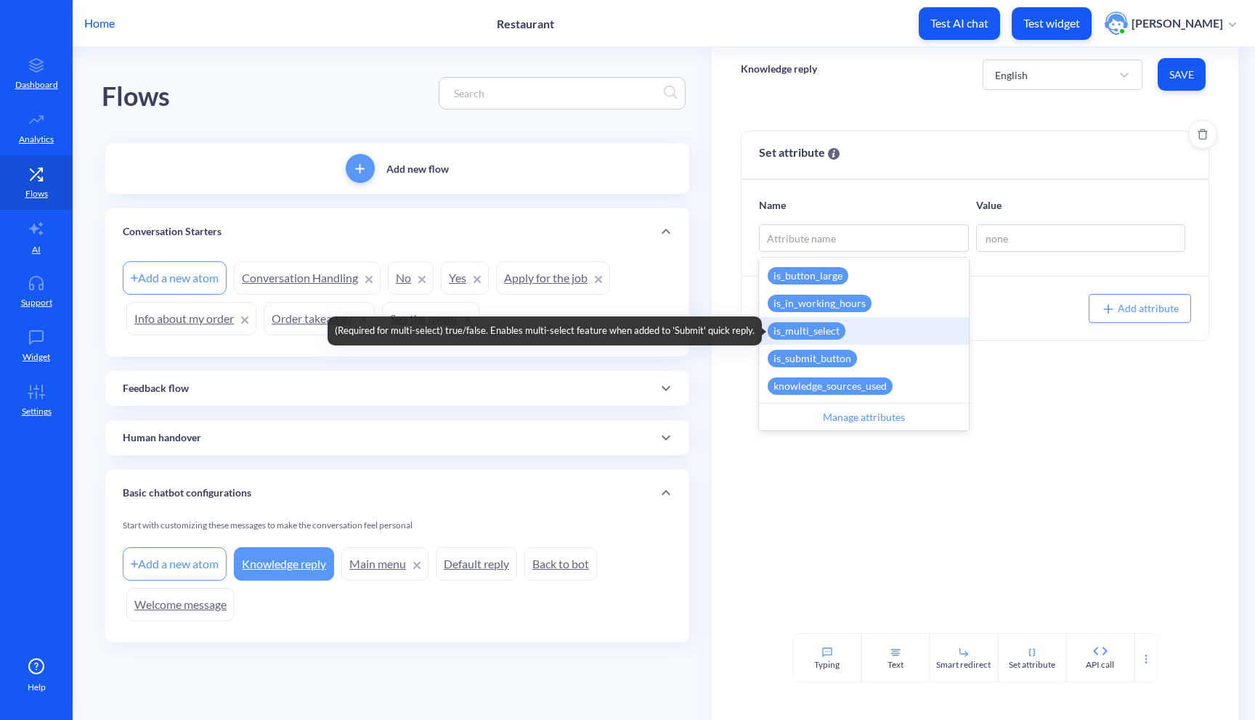
scroll to position [240, 0]
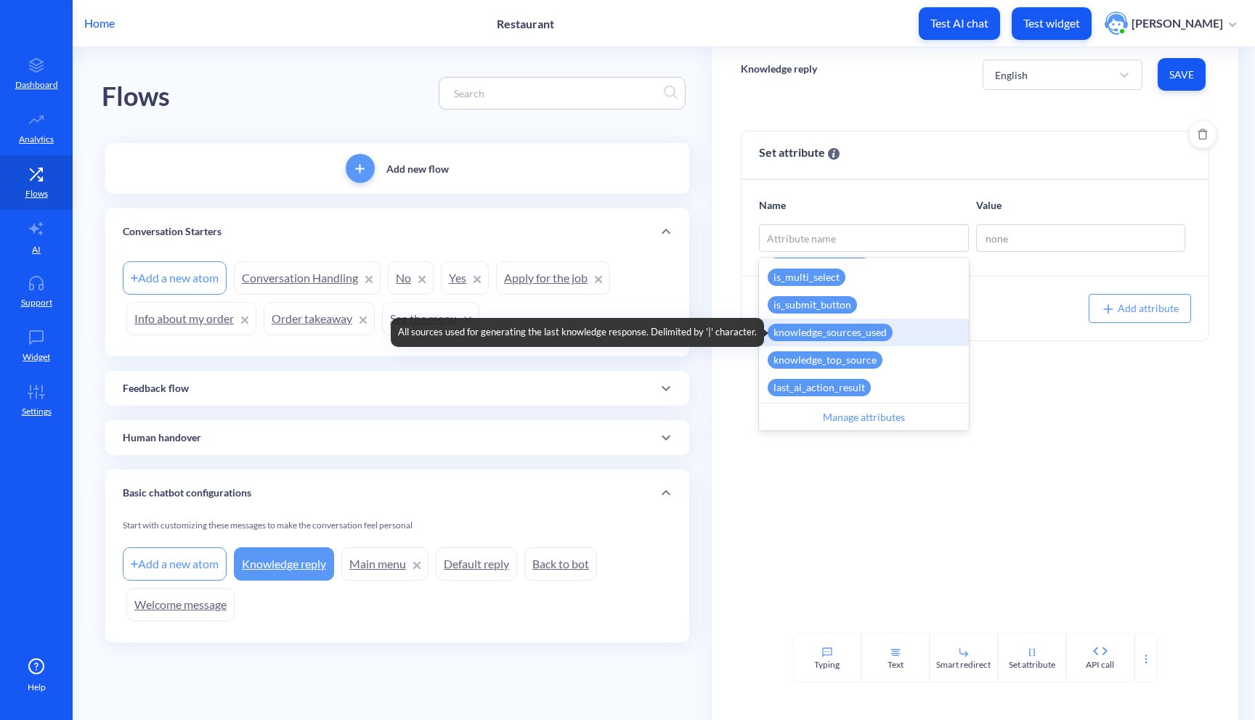
click at [889, 335] on div "knowledge_sources_used" at bounding box center [829, 332] width 125 height 17
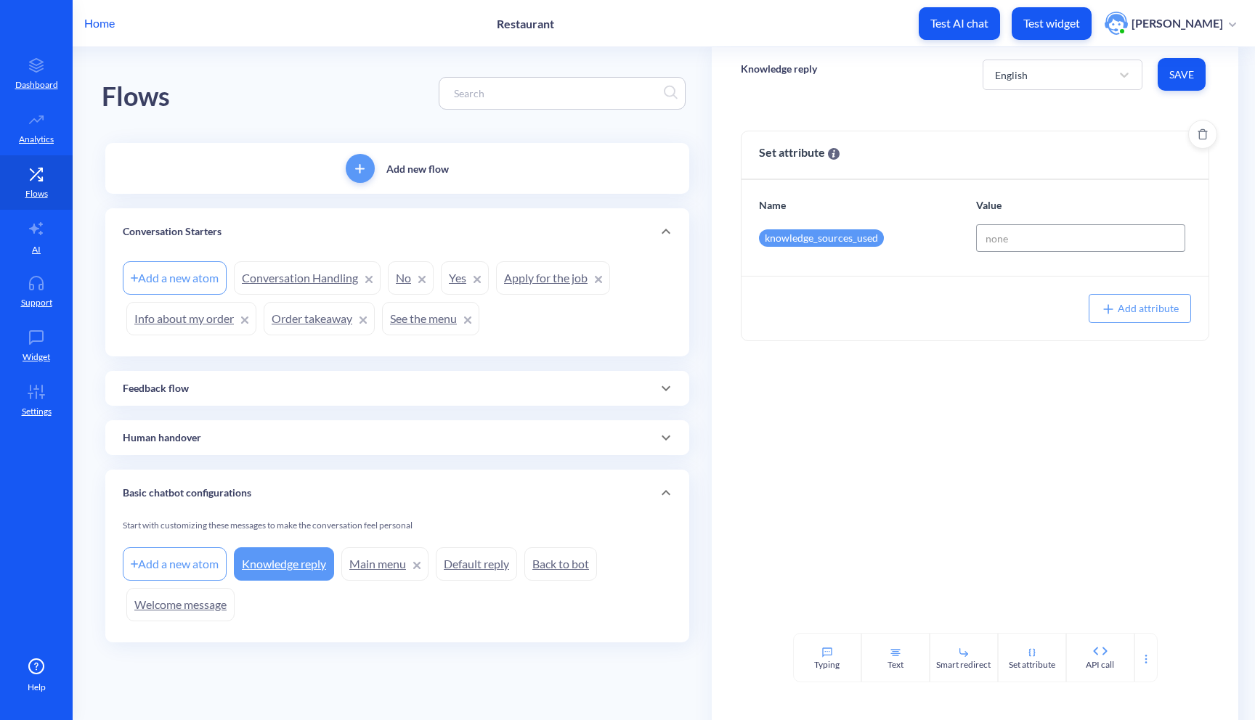
click at [1009, 239] on input at bounding box center [1081, 238] width 210 height 28
type input "е"
type input "нуі"
type input "yes"
click at [1089, 466] on div "Set attribute Name Value knowledge_sources_used yes Add attribute" at bounding box center [975, 367] width 527 height 531
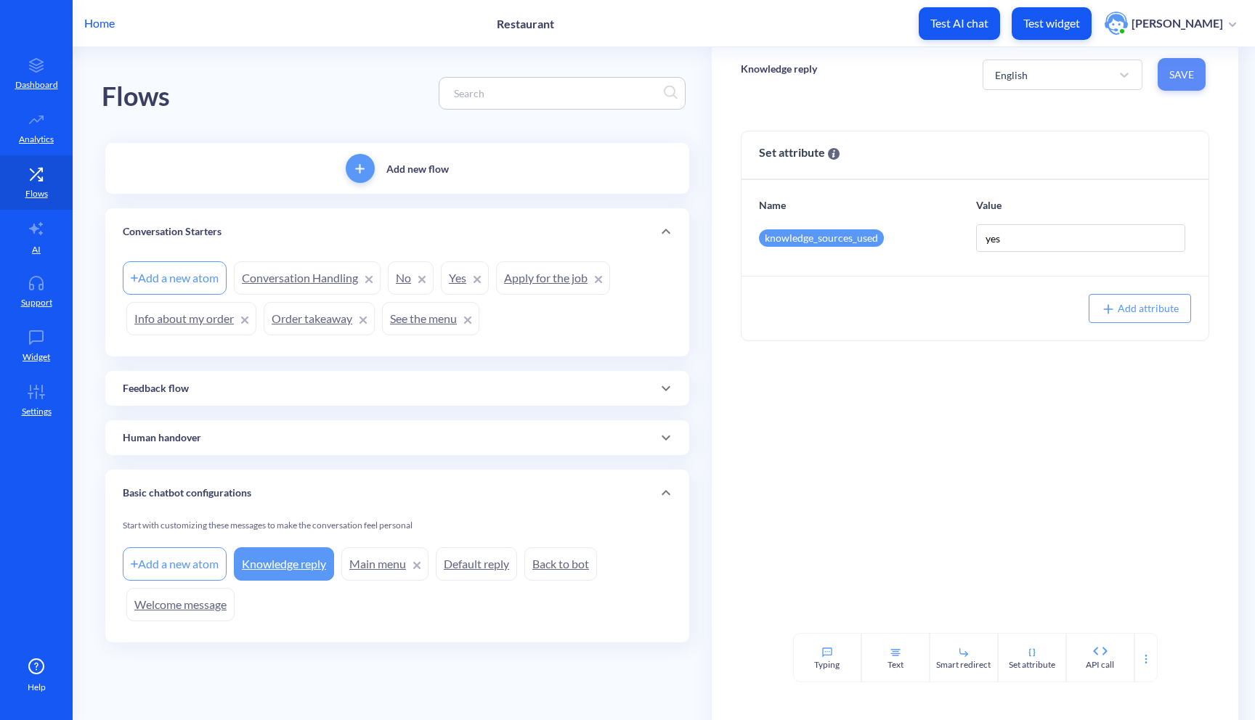
click at [1174, 70] on span "Save" at bounding box center [1181, 75] width 25 height 15
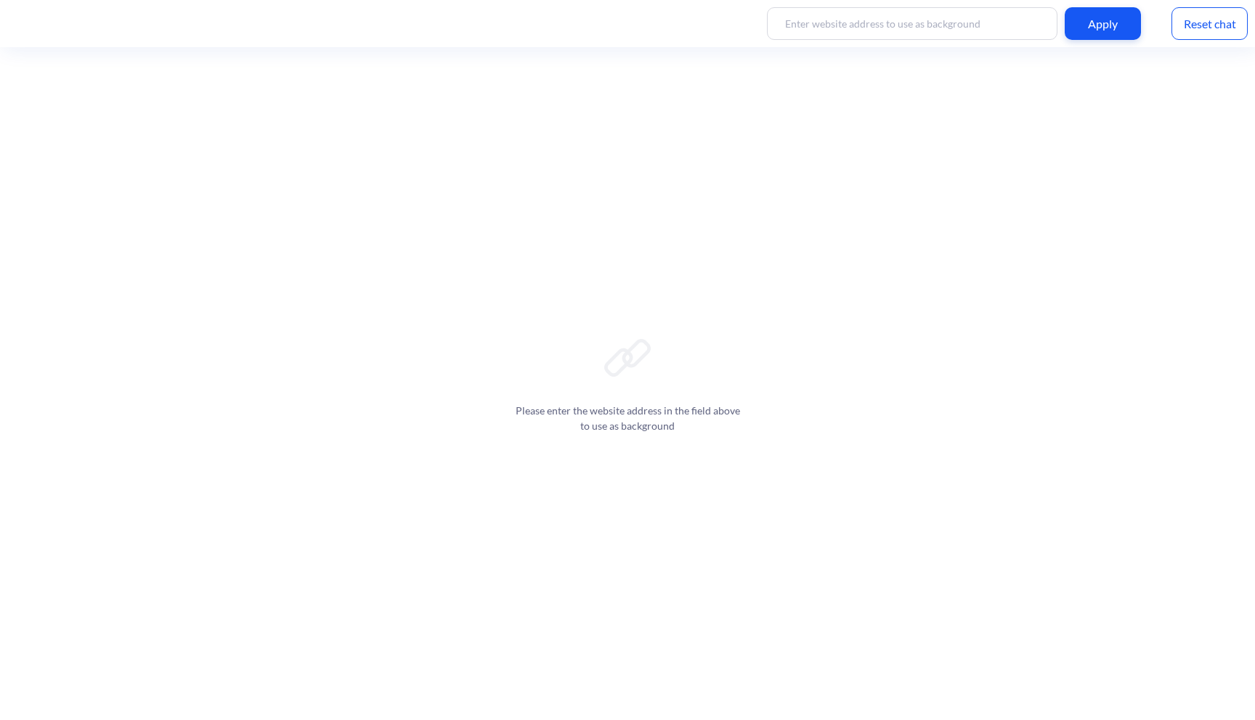
scroll to position [2, 0]
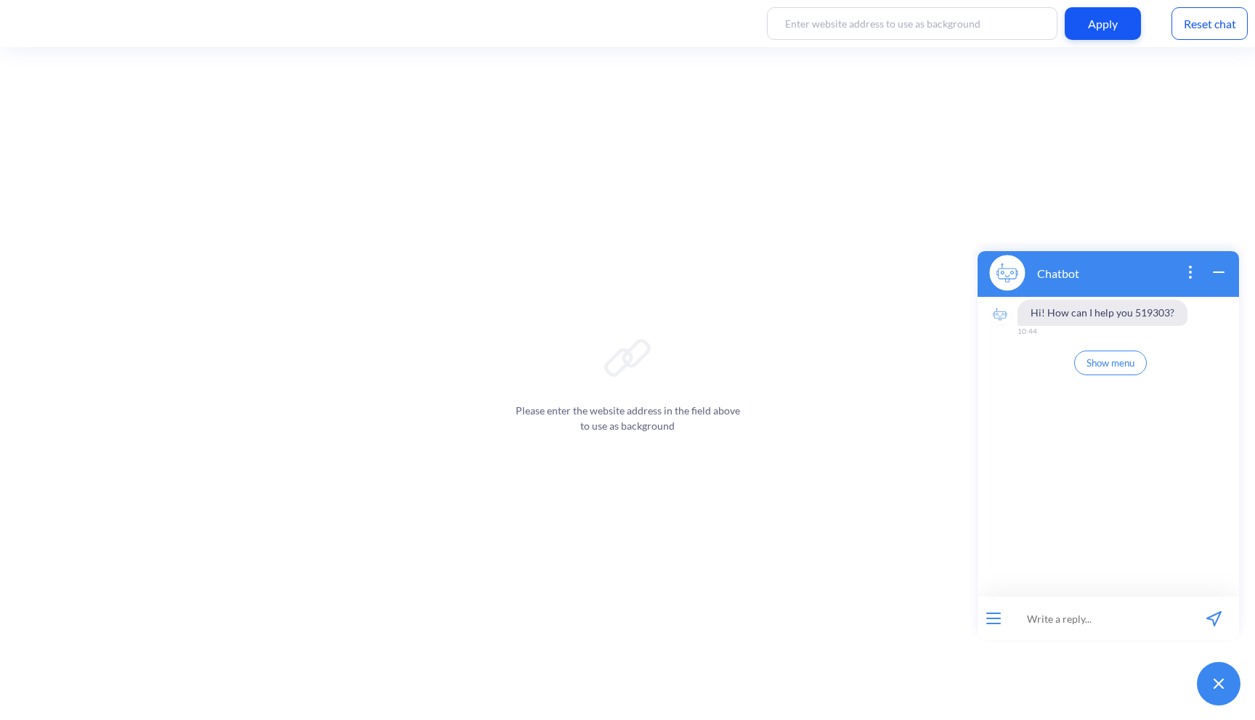
click at [995, 624] on icon "open menu" at bounding box center [993, 624] width 13 height 0
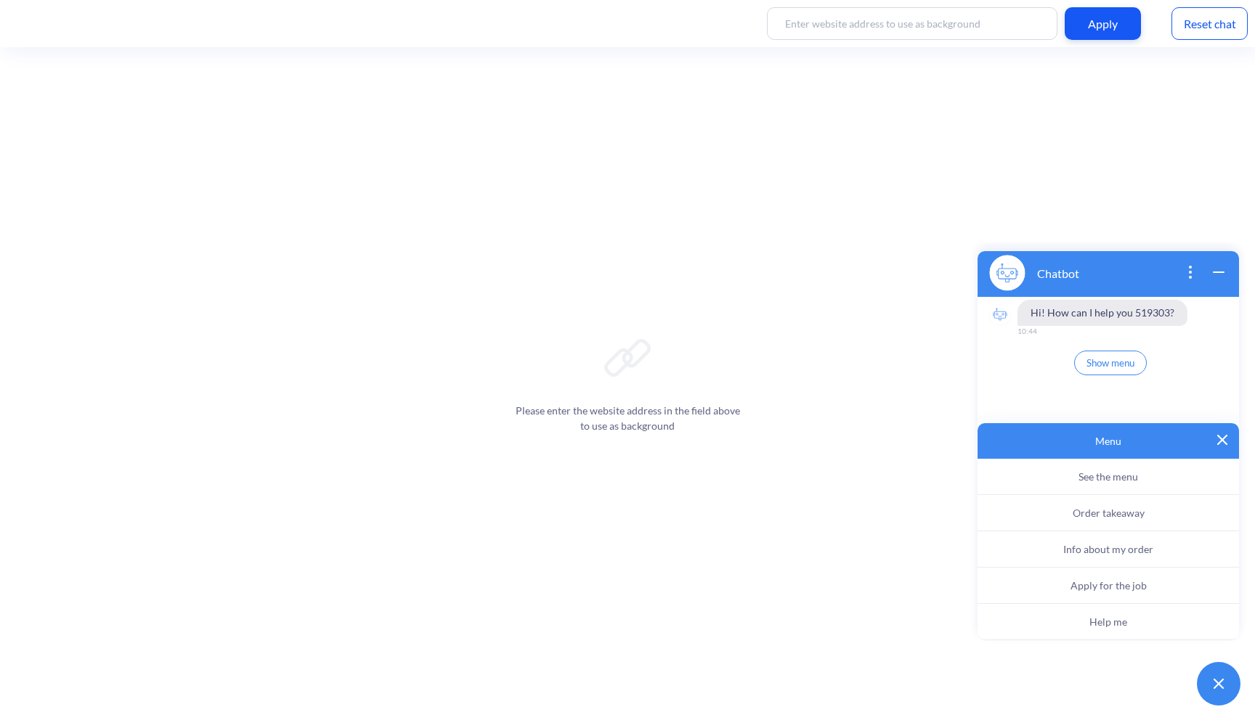
click at [1225, 441] on img at bounding box center [1222, 440] width 10 height 10
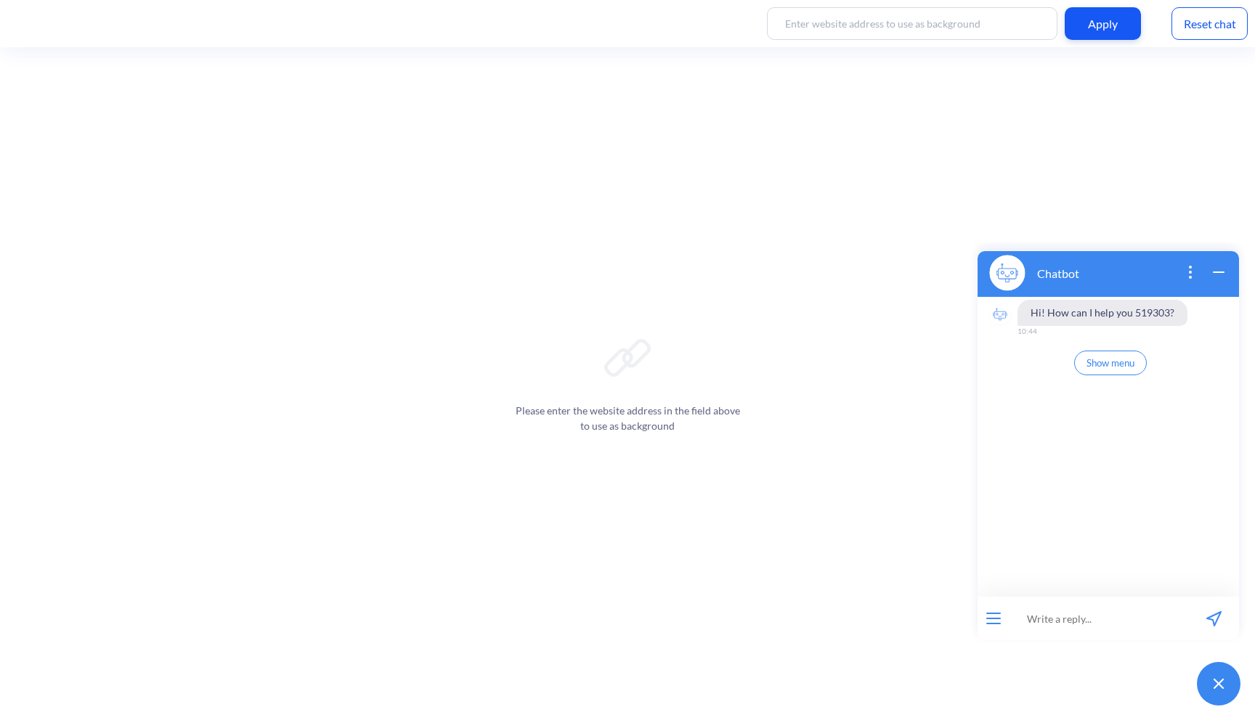
click at [1104, 374] on button "Show menu" at bounding box center [1110, 363] width 73 height 25
click at [989, 619] on button "open menu" at bounding box center [993, 619] width 15 height 12
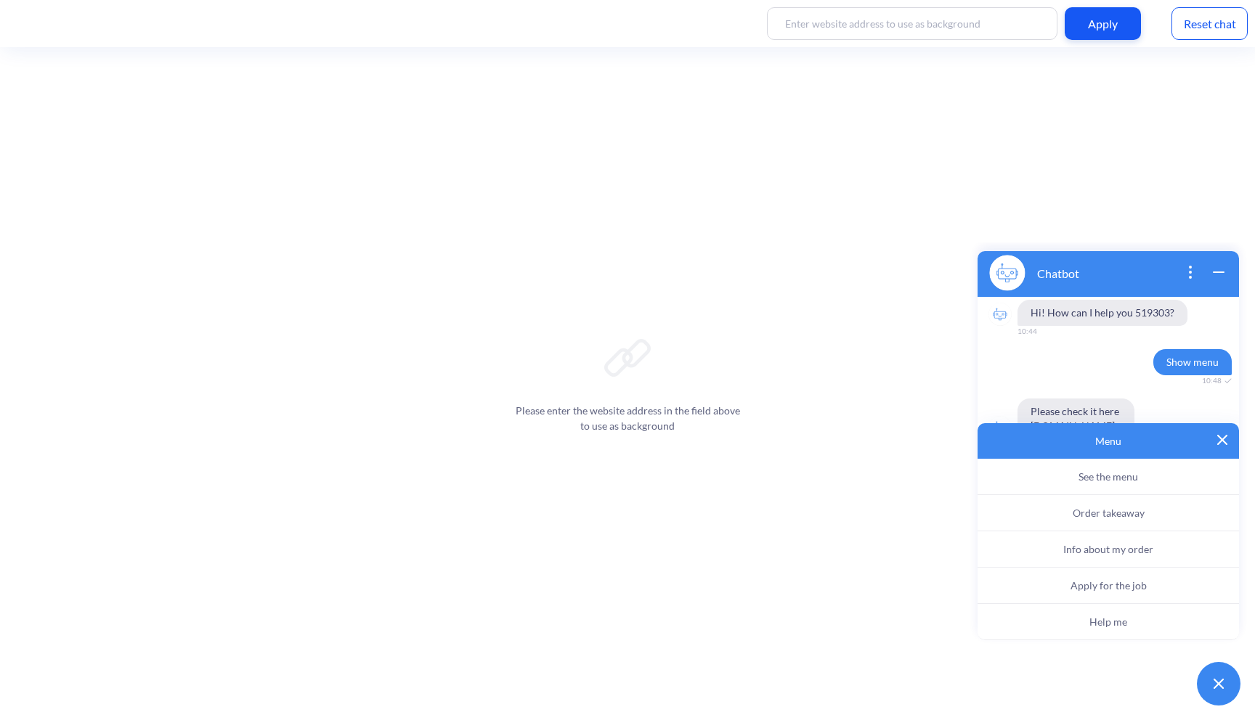
click at [1223, 438] on img at bounding box center [1222, 440] width 10 height 10
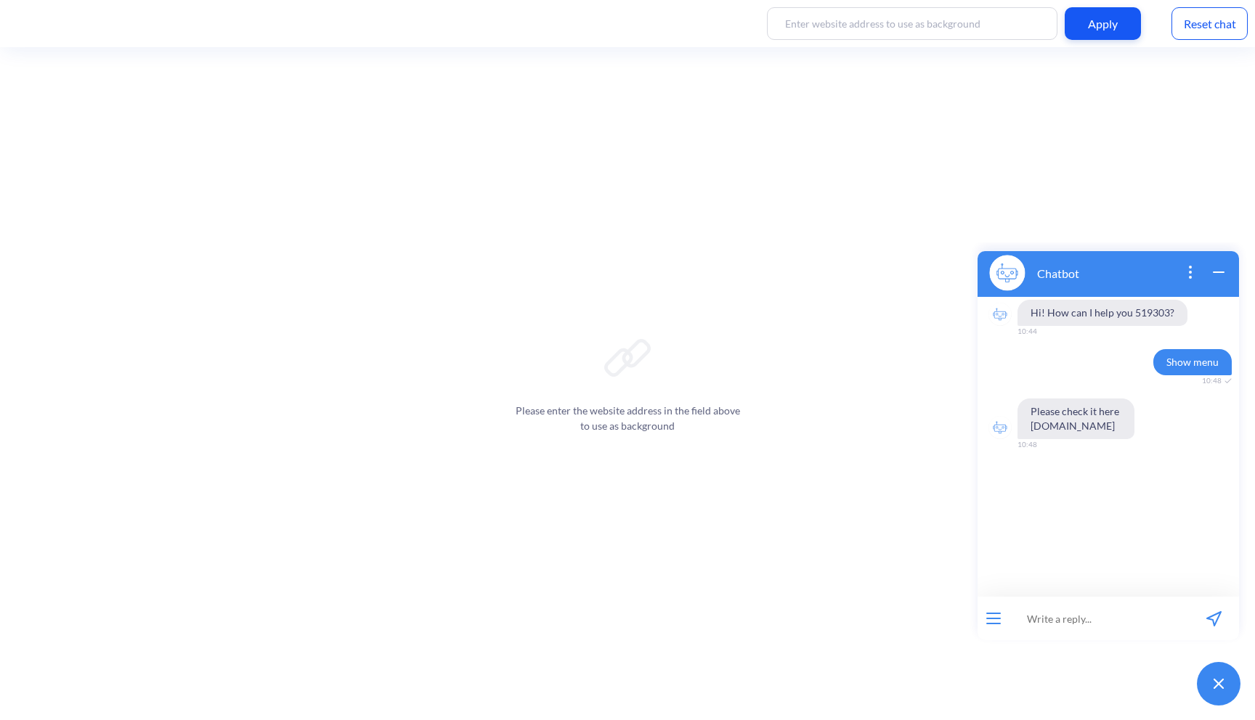
click at [992, 622] on button "open menu" at bounding box center [993, 619] width 15 height 12
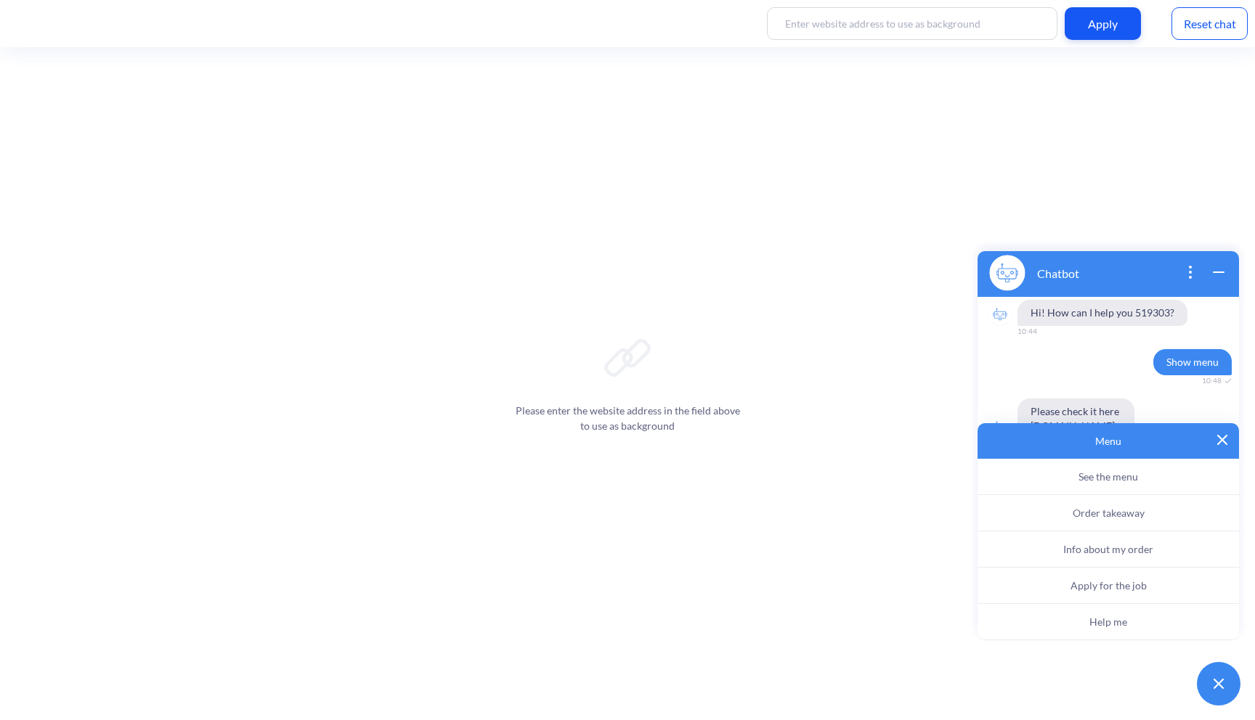
click at [1222, 439] on img at bounding box center [1222, 440] width 10 height 10
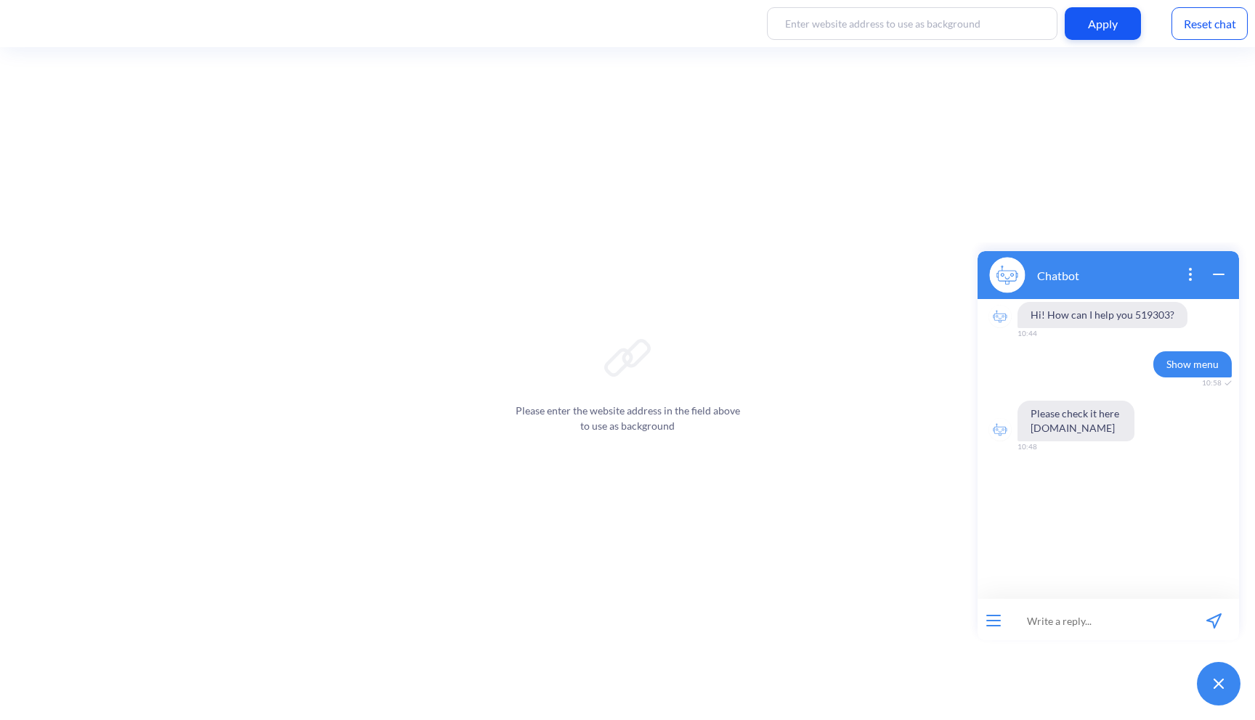
scroll to position [2, 0]
click at [1221, 30] on div "Reset chat" at bounding box center [1209, 23] width 76 height 33
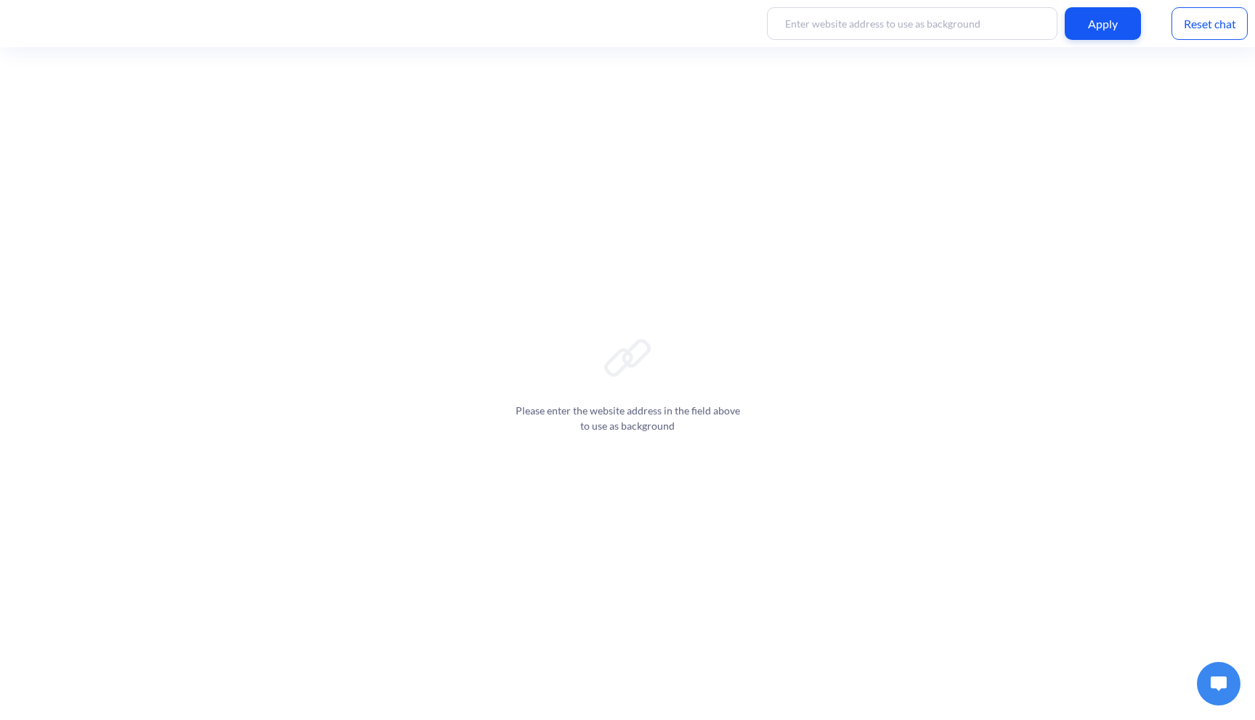
click at [1215, 673] on button at bounding box center [1219, 684] width 44 height 44
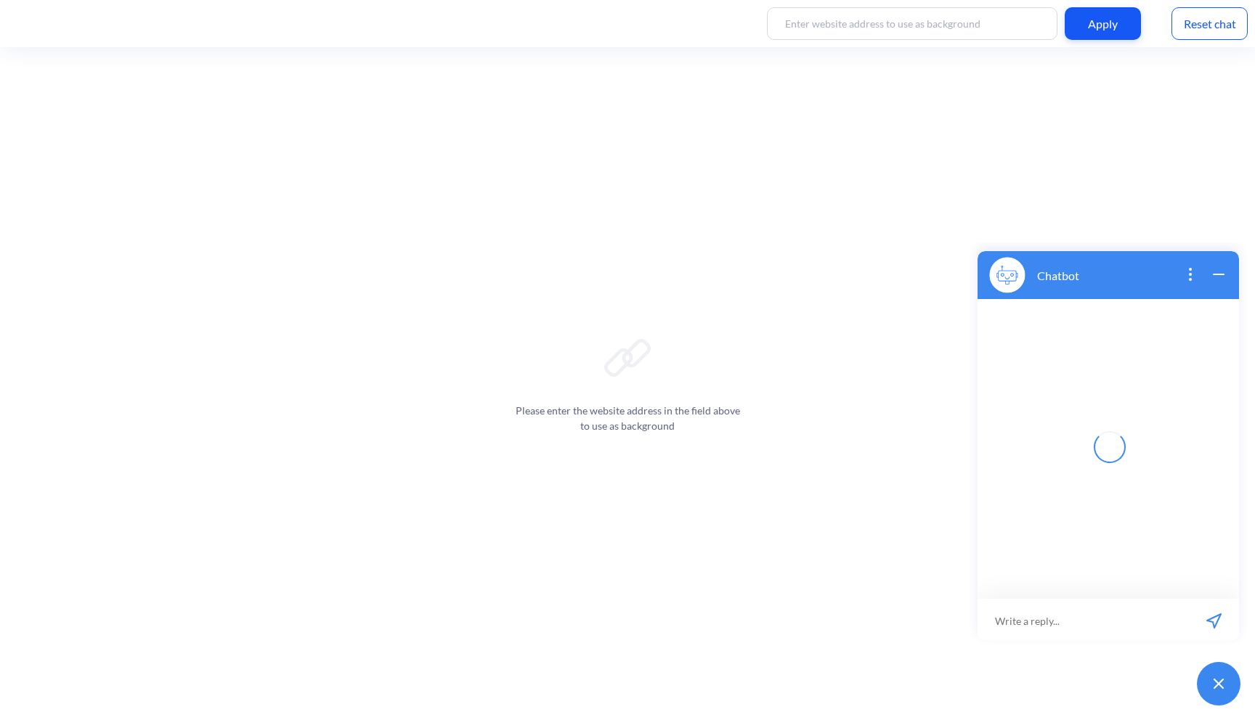
scroll to position [2, 0]
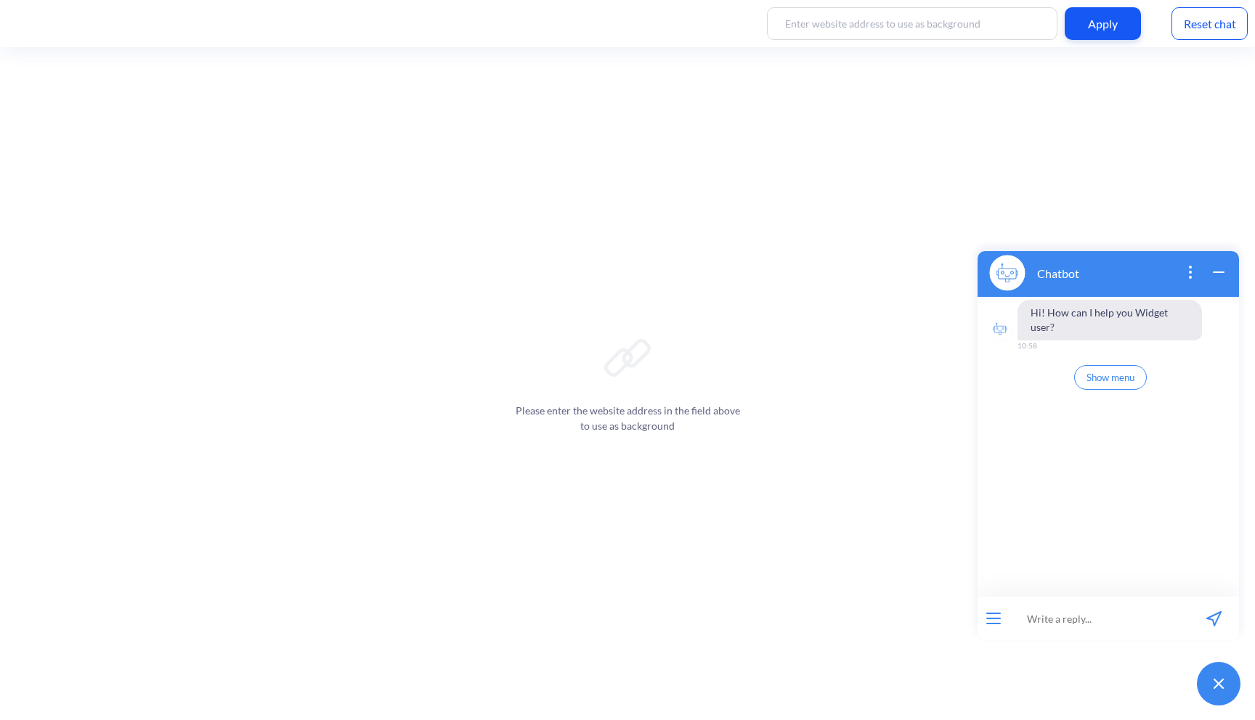
click at [1218, 271] on icon "wrap widget" at bounding box center [1218, 272] width 17 height 17
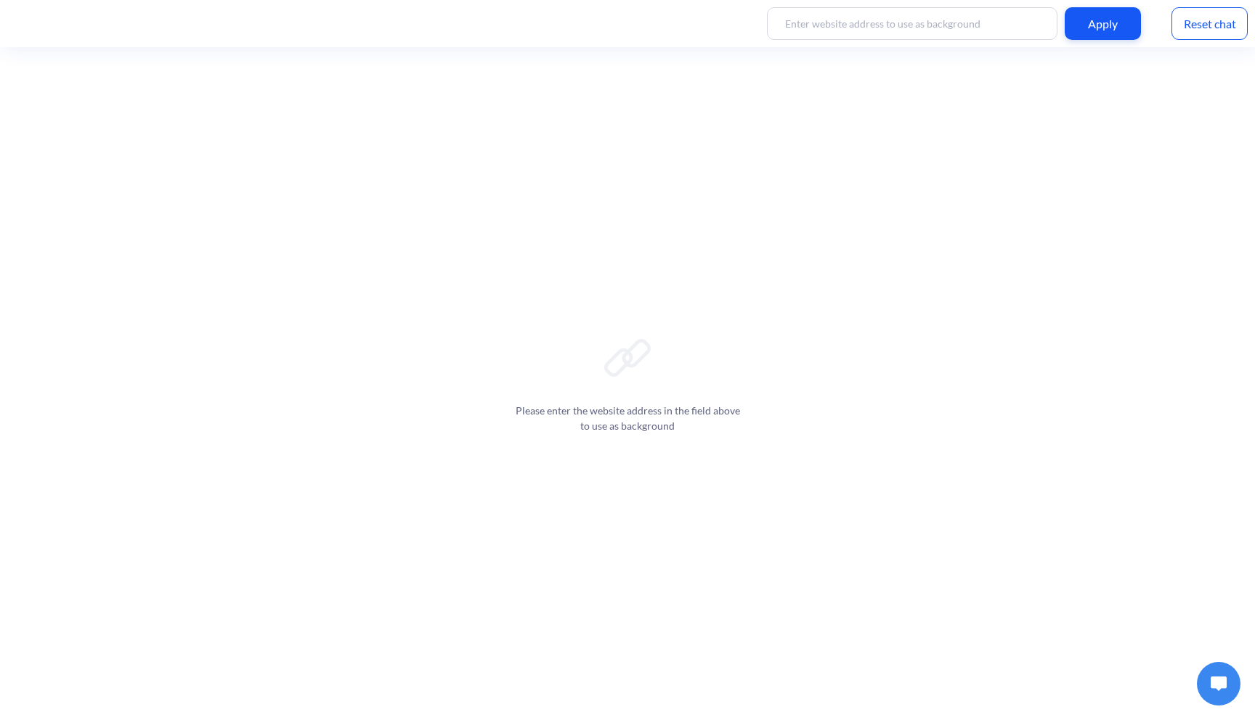
click at [1202, 677] on button at bounding box center [1219, 684] width 44 height 44
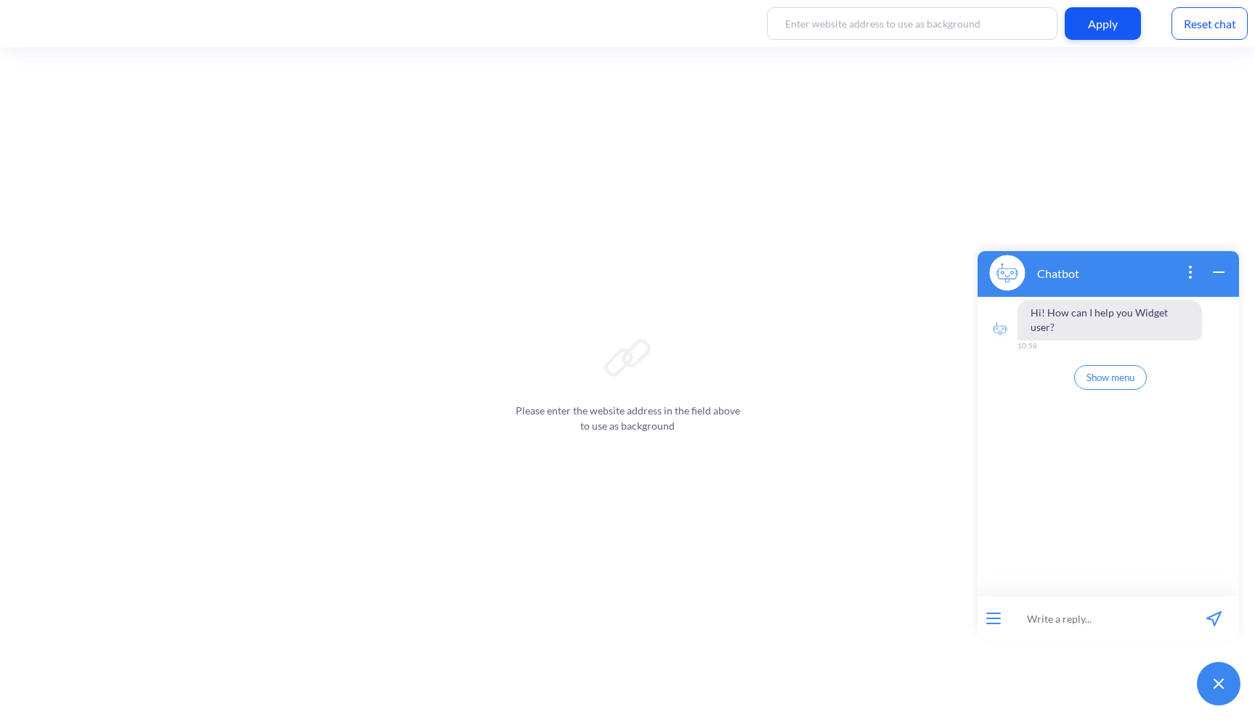
click at [1223, 23] on div "Reset chat" at bounding box center [1209, 23] width 76 height 33
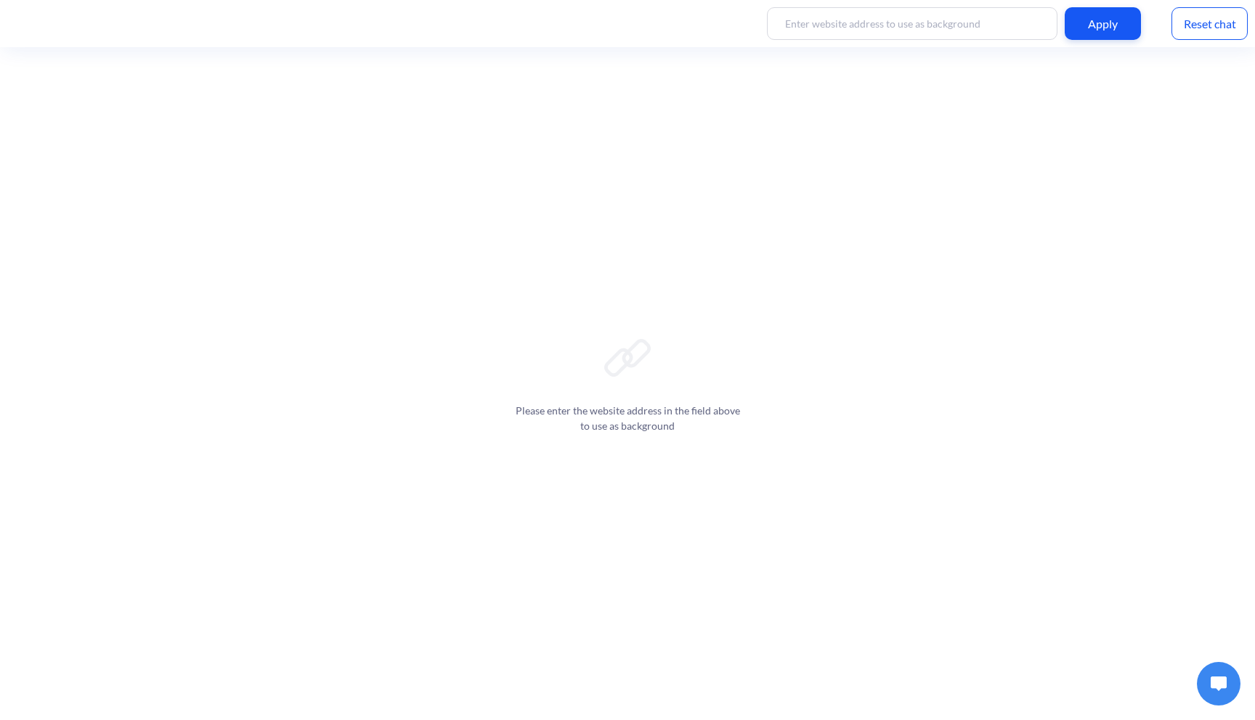
click at [1222, 693] on button at bounding box center [1219, 684] width 44 height 44
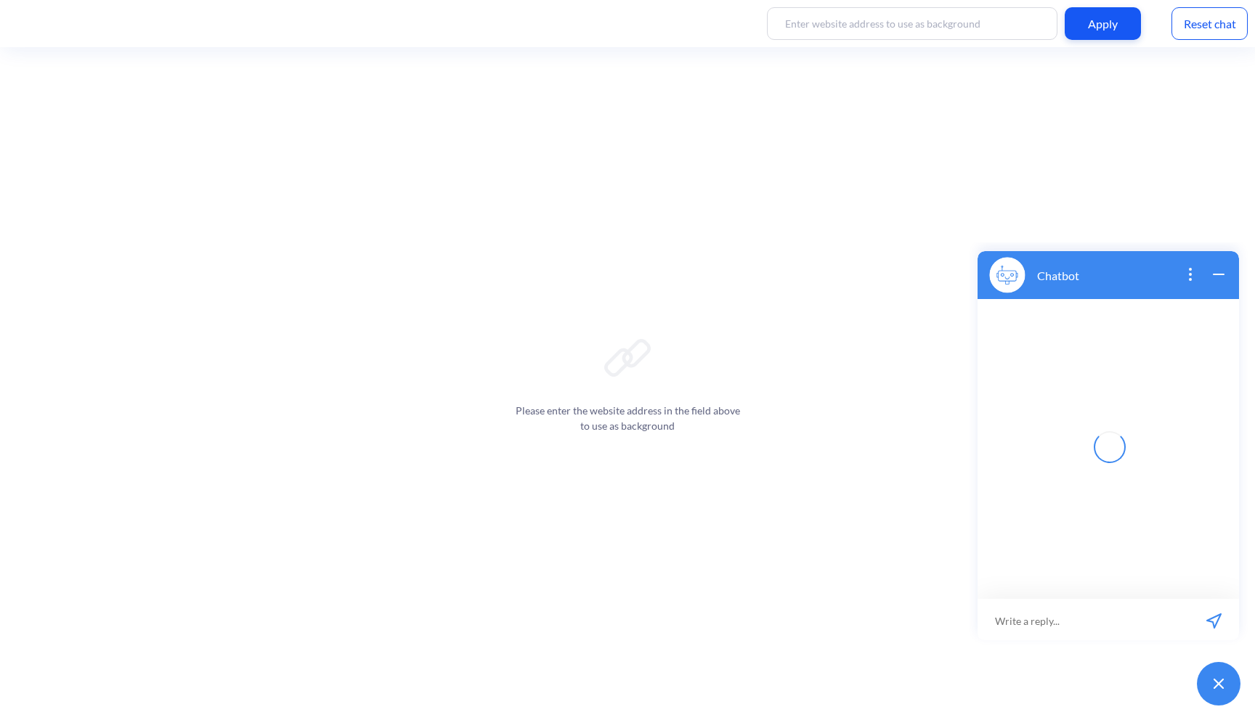
scroll to position [2, 0]
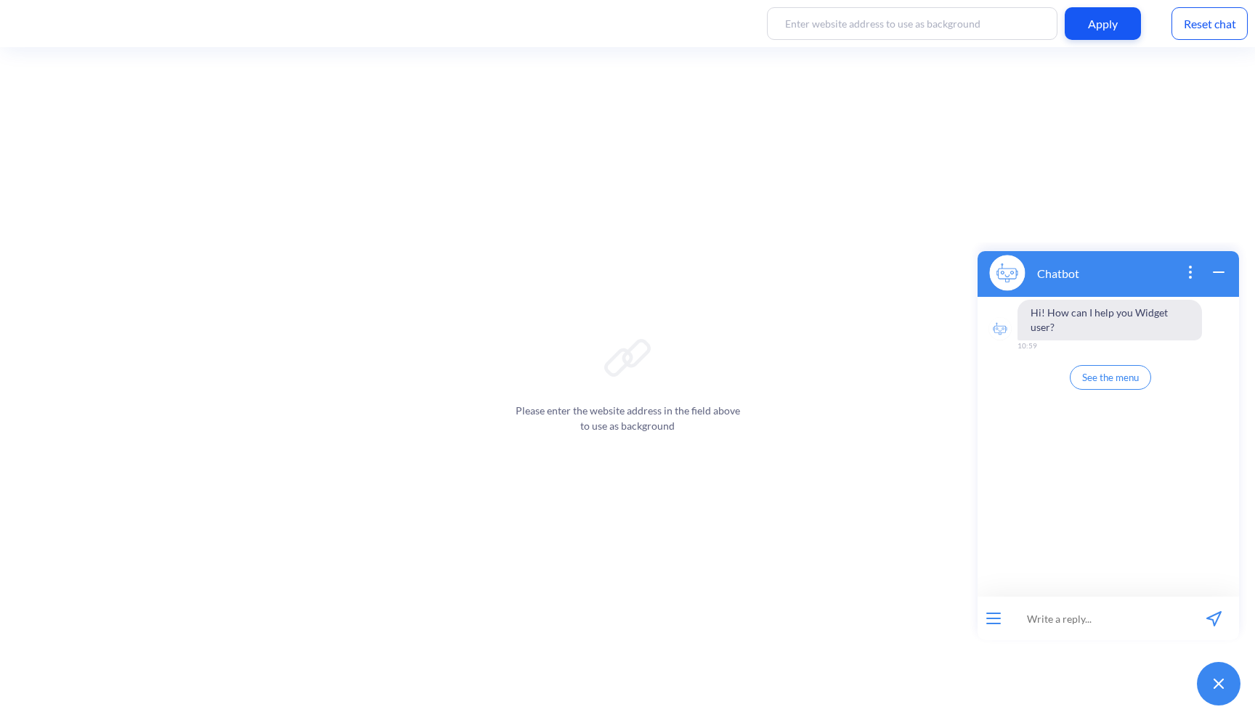
click at [1116, 383] on button "See the menu" at bounding box center [1110, 377] width 81 height 25
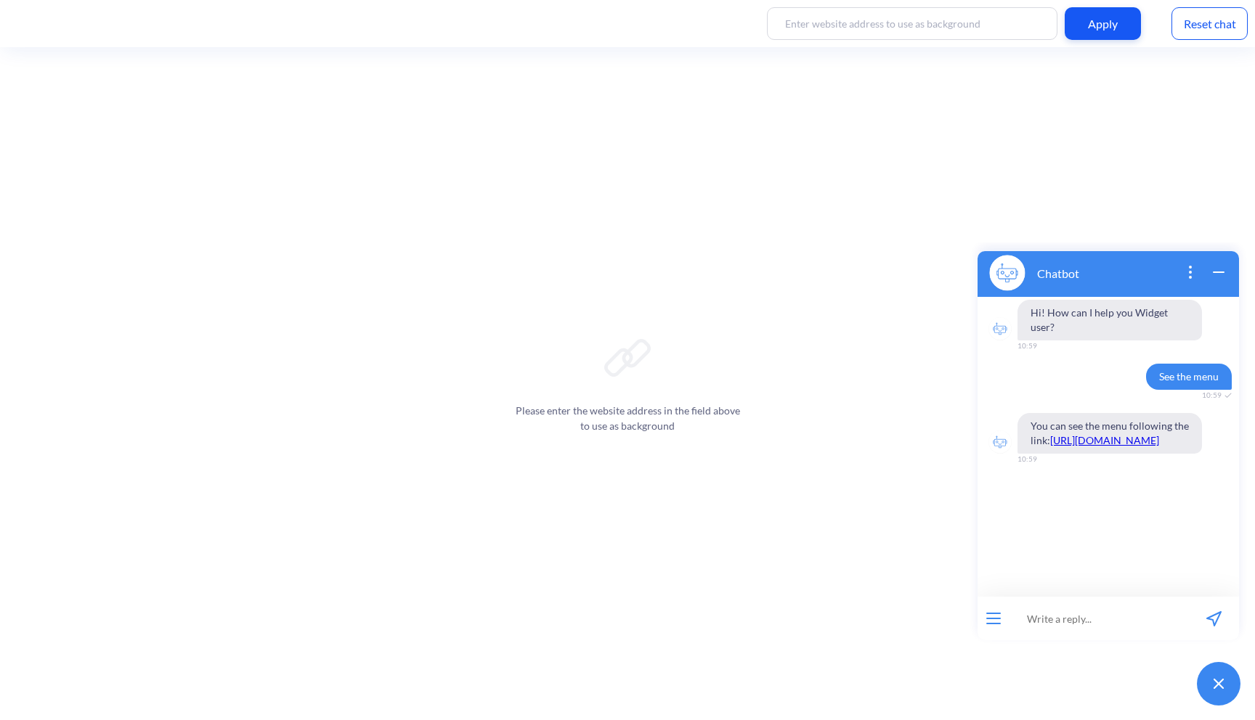
click at [1221, 273] on icon "wrap widget" at bounding box center [1218, 272] width 17 height 17
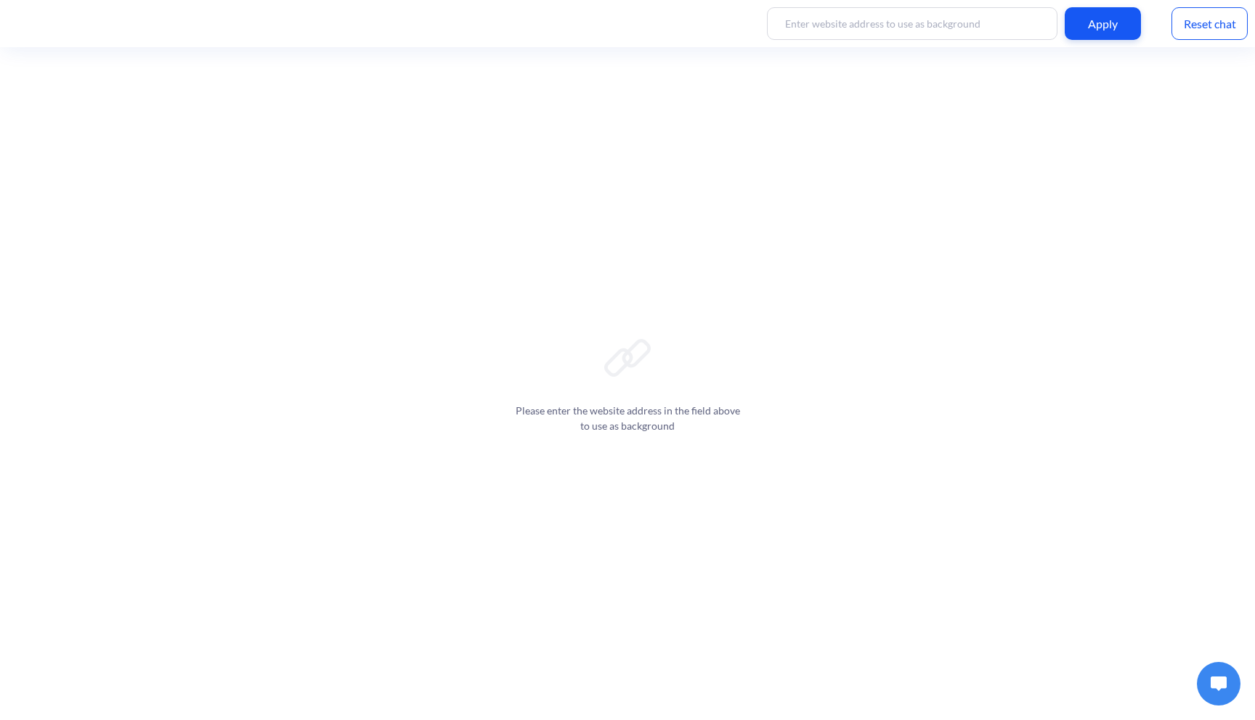
click at [1225, 699] on button at bounding box center [1219, 684] width 44 height 44
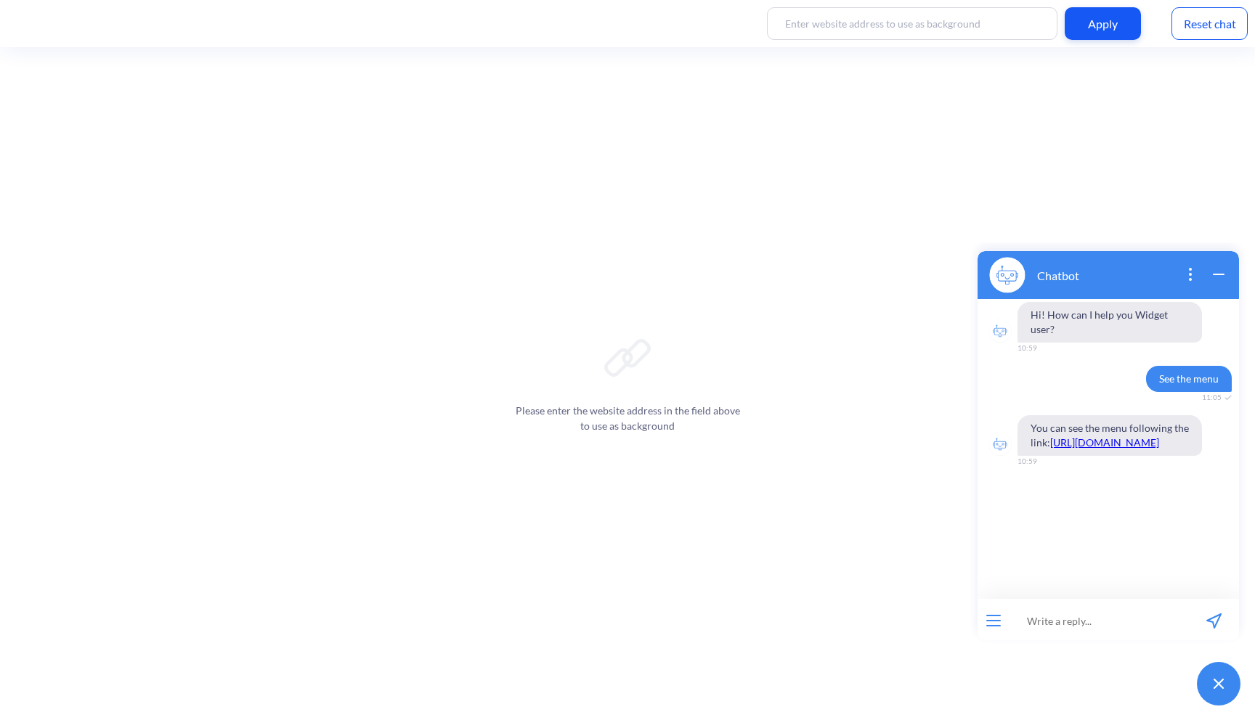
scroll to position [2, 0]
click at [1209, 27] on div "Reset chat" at bounding box center [1209, 23] width 76 height 33
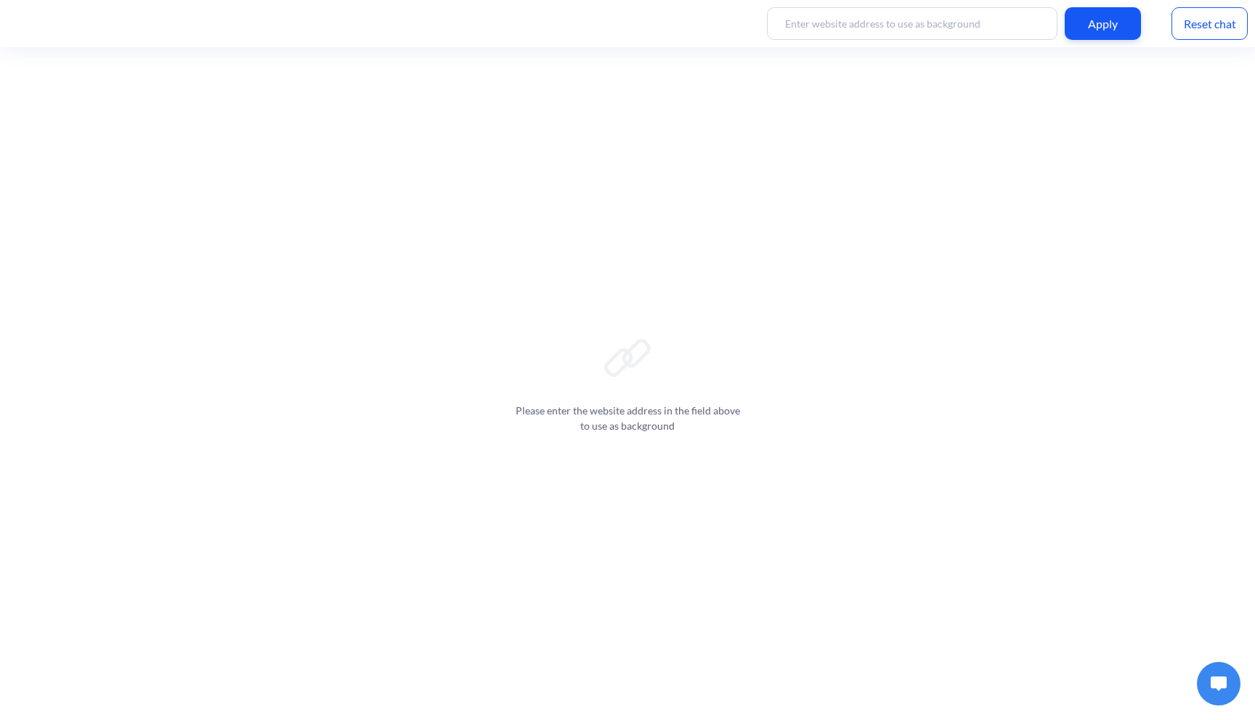
click at [1209, 27] on div "Reset chat" at bounding box center [1209, 23] width 76 height 33
click at [1211, 685] on img at bounding box center [1218, 684] width 16 height 15
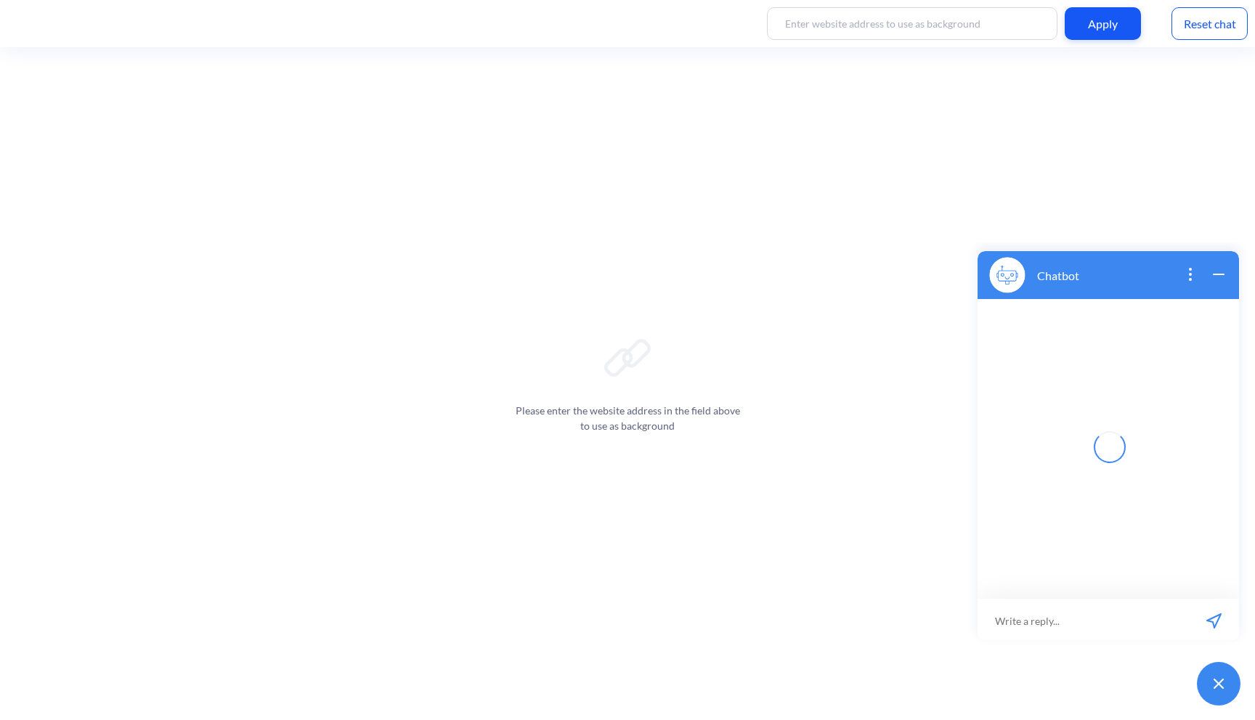
scroll to position [2, 0]
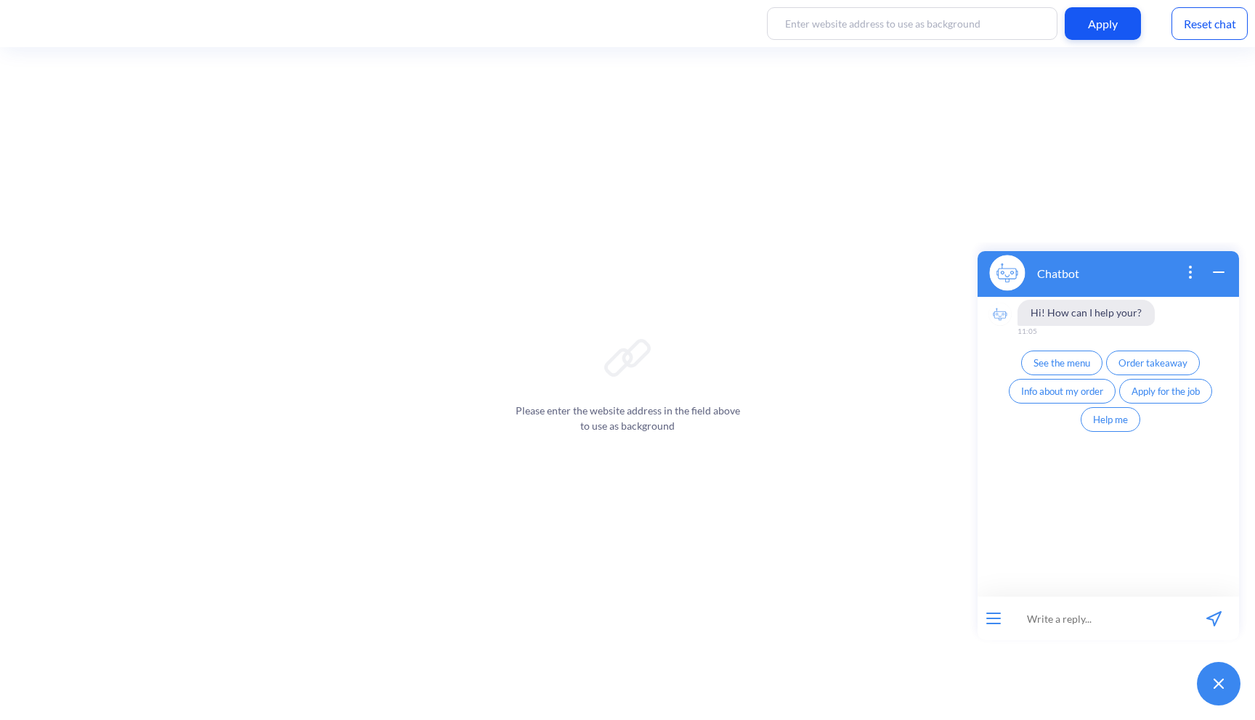
click at [995, 620] on button "open menu" at bounding box center [993, 619] width 15 height 12
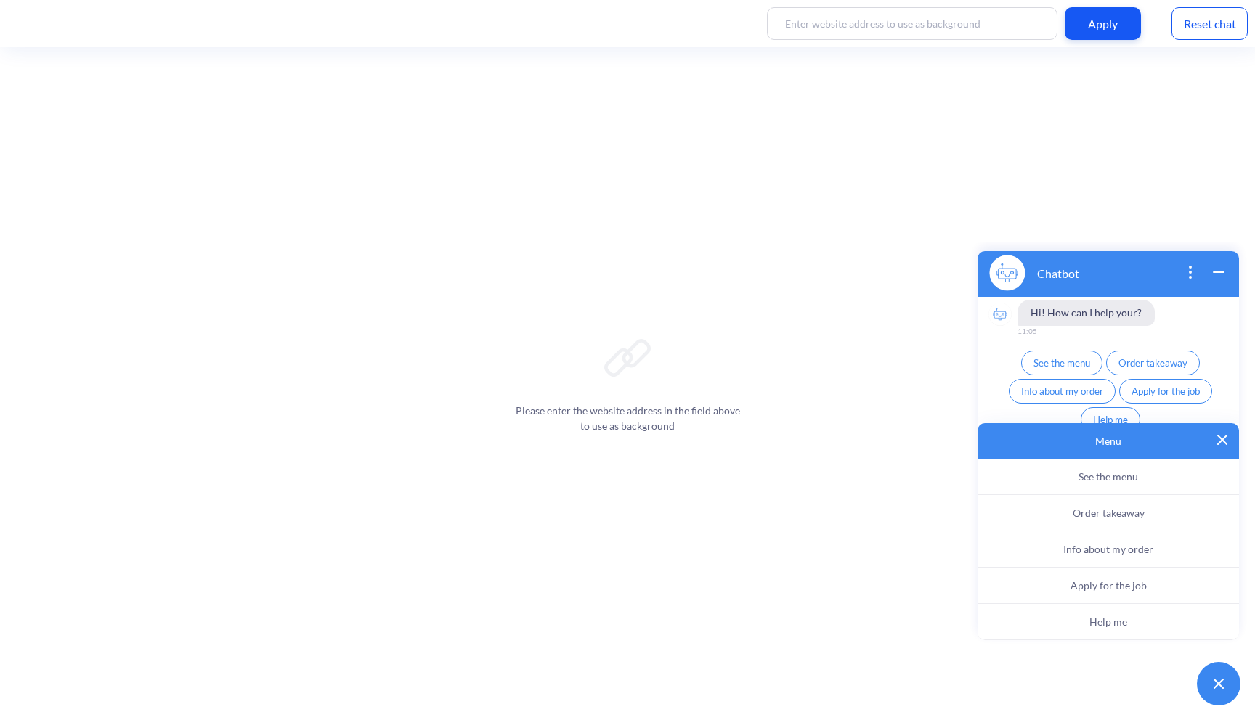
click at [1221, 439] on img at bounding box center [1222, 440] width 10 height 10
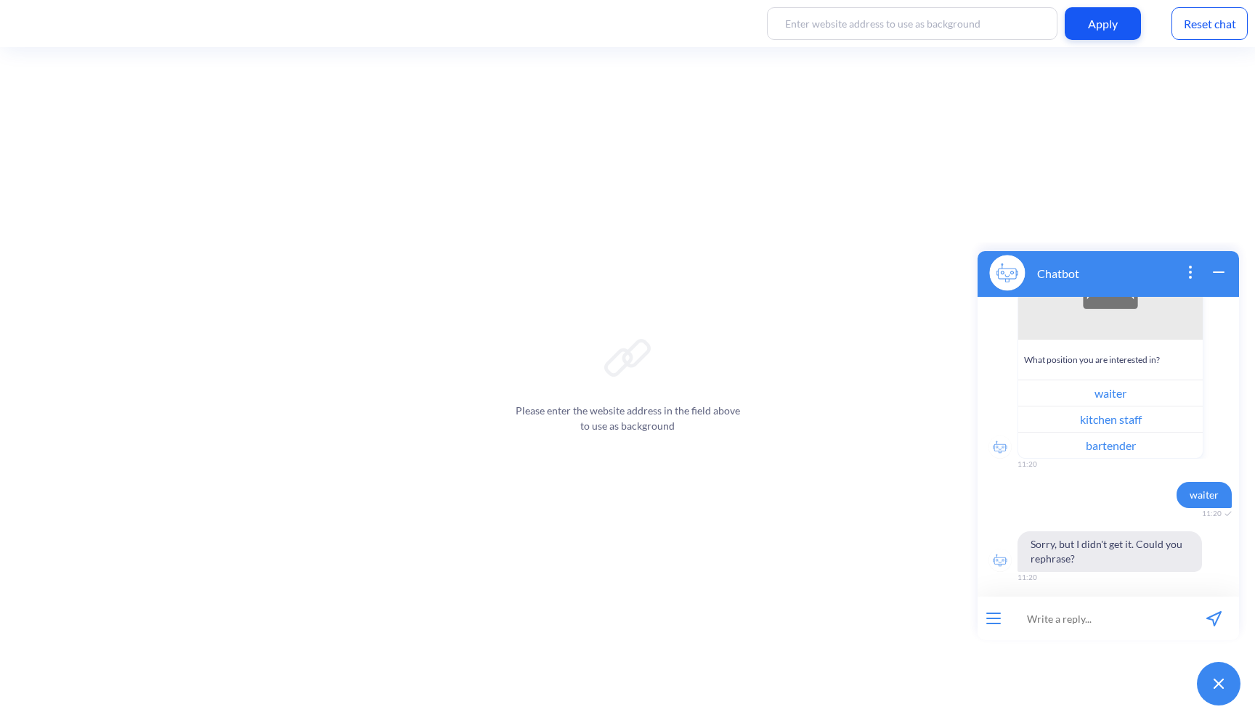
scroll to position [488, 0]
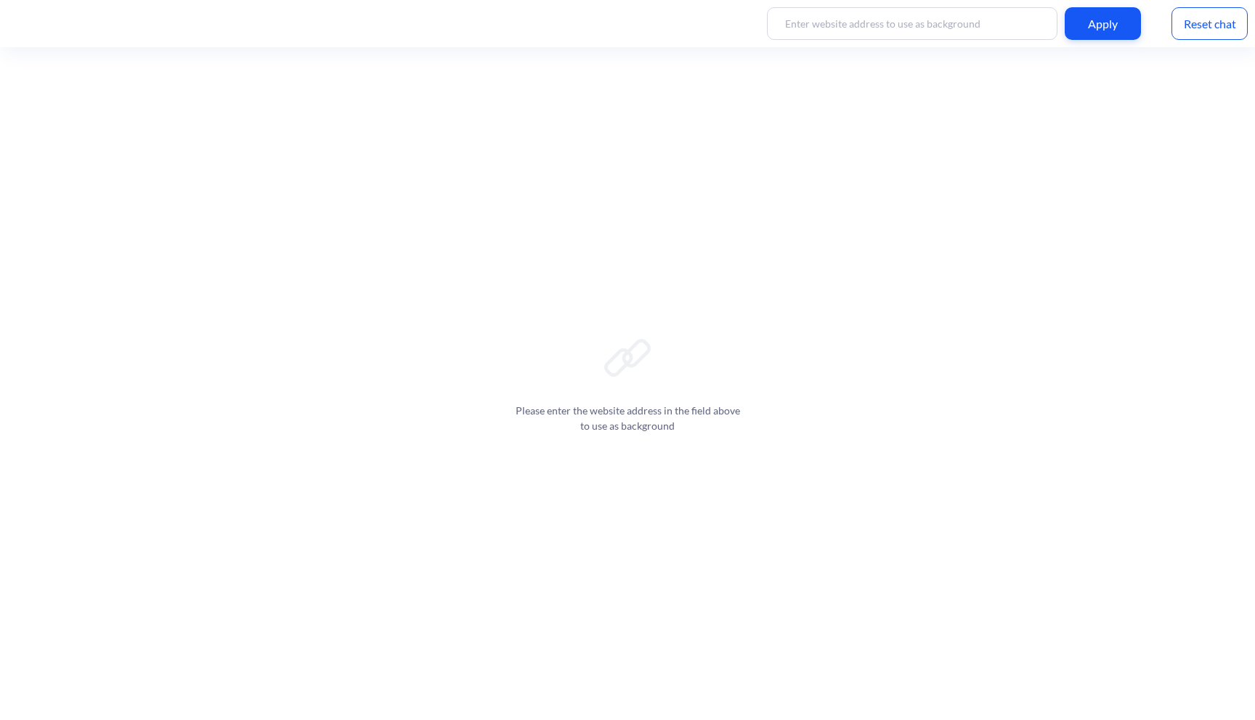
scroll to position [2, 0]
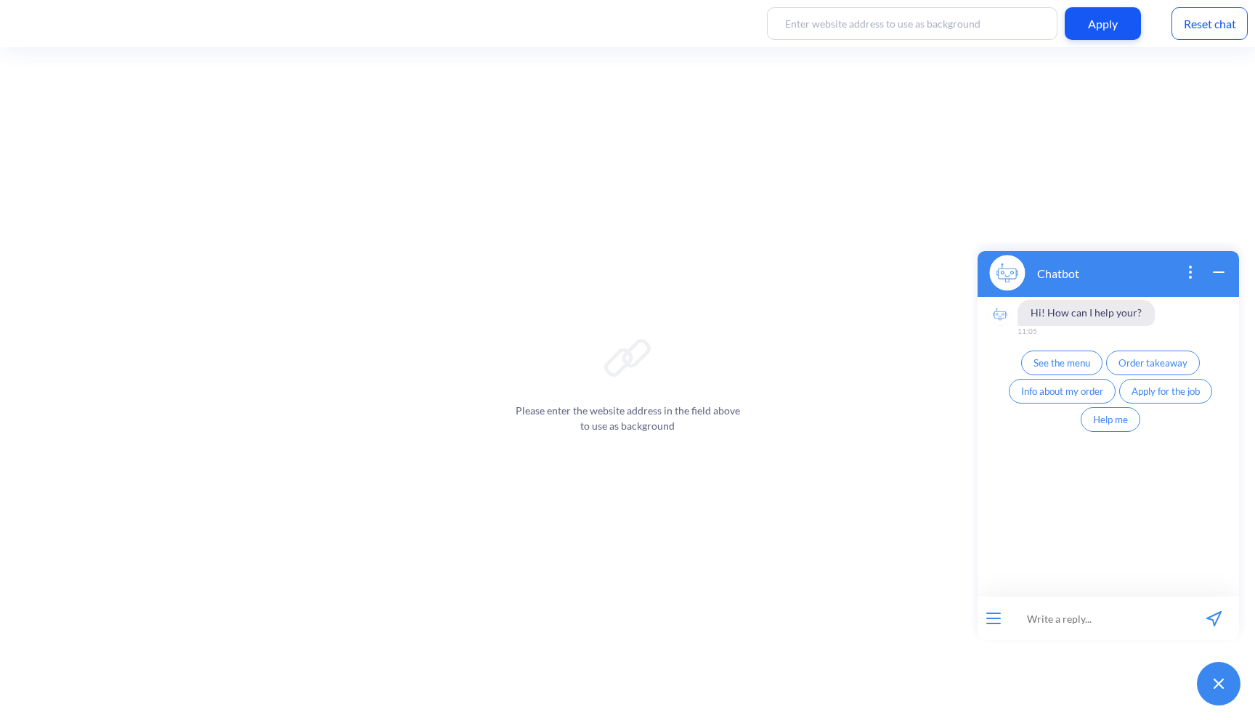
click at [1152, 391] on span "Apply for the job" at bounding box center [1165, 392] width 68 height 12
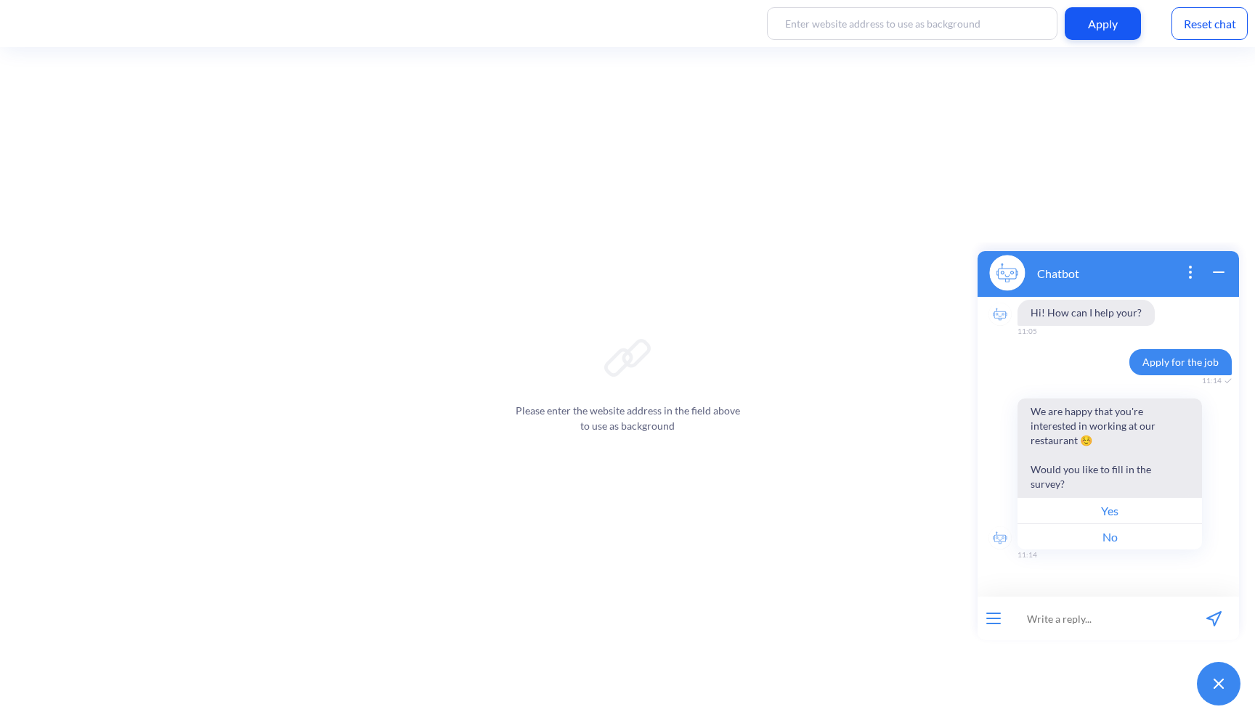
click at [1114, 513] on button "Yes" at bounding box center [1109, 510] width 184 height 26
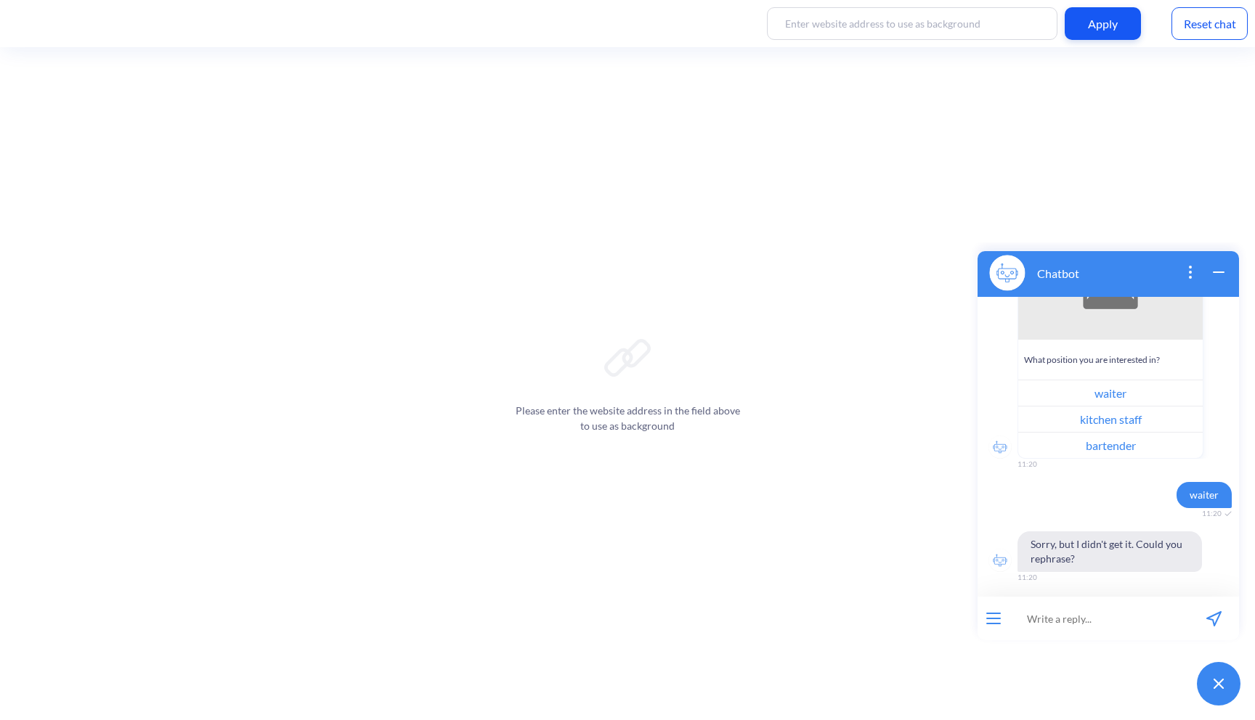
scroll to position [488, 0]
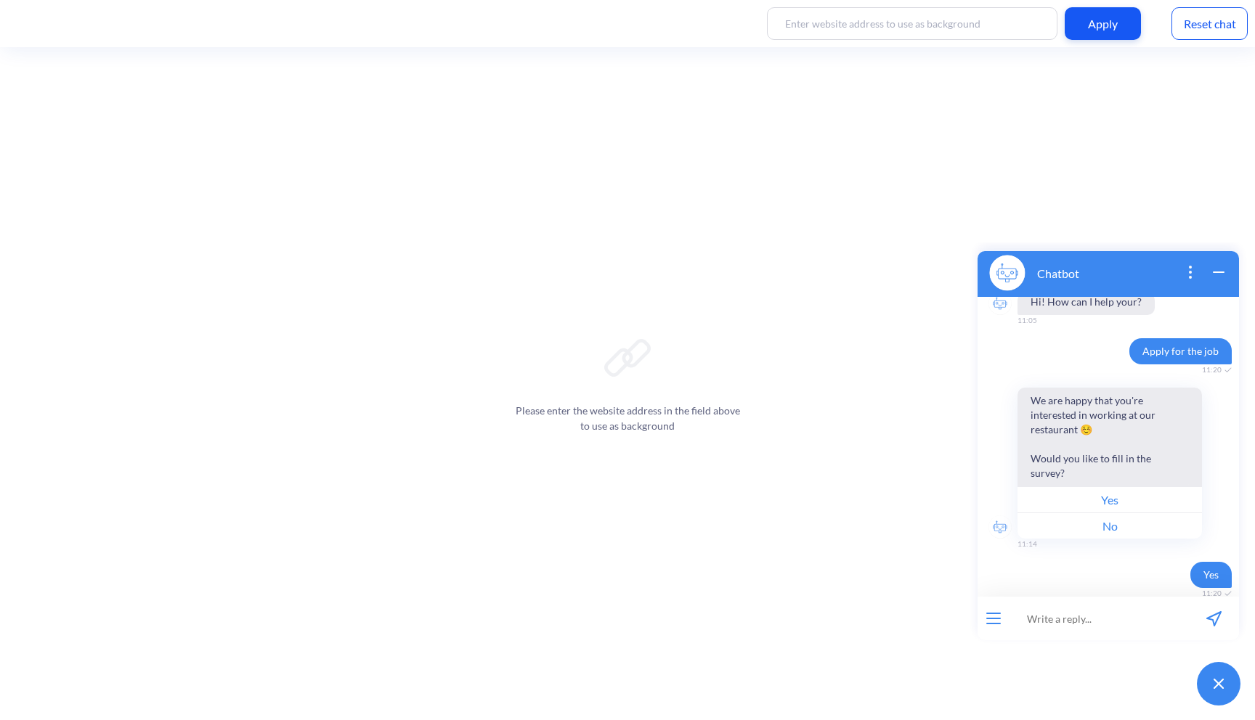
scroll to position [30, 0]
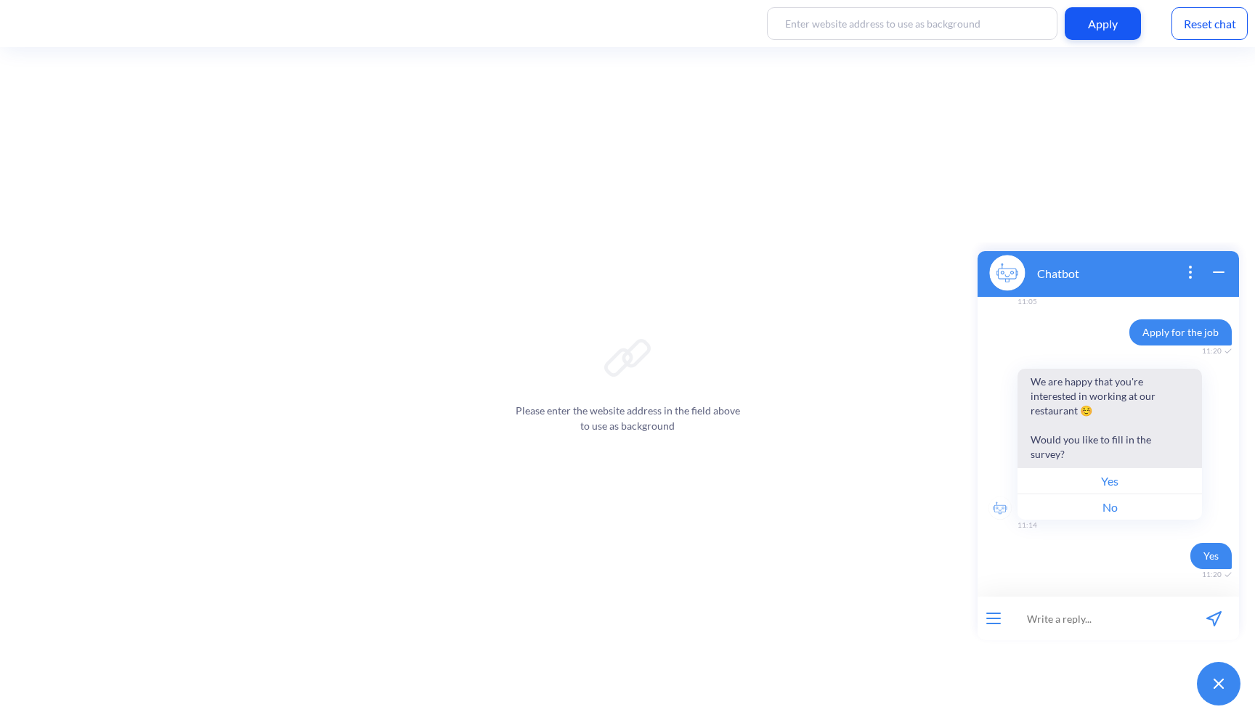
click at [1119, 481] on button "Yes" at bounding box center [1109, 481] width 184 height 26
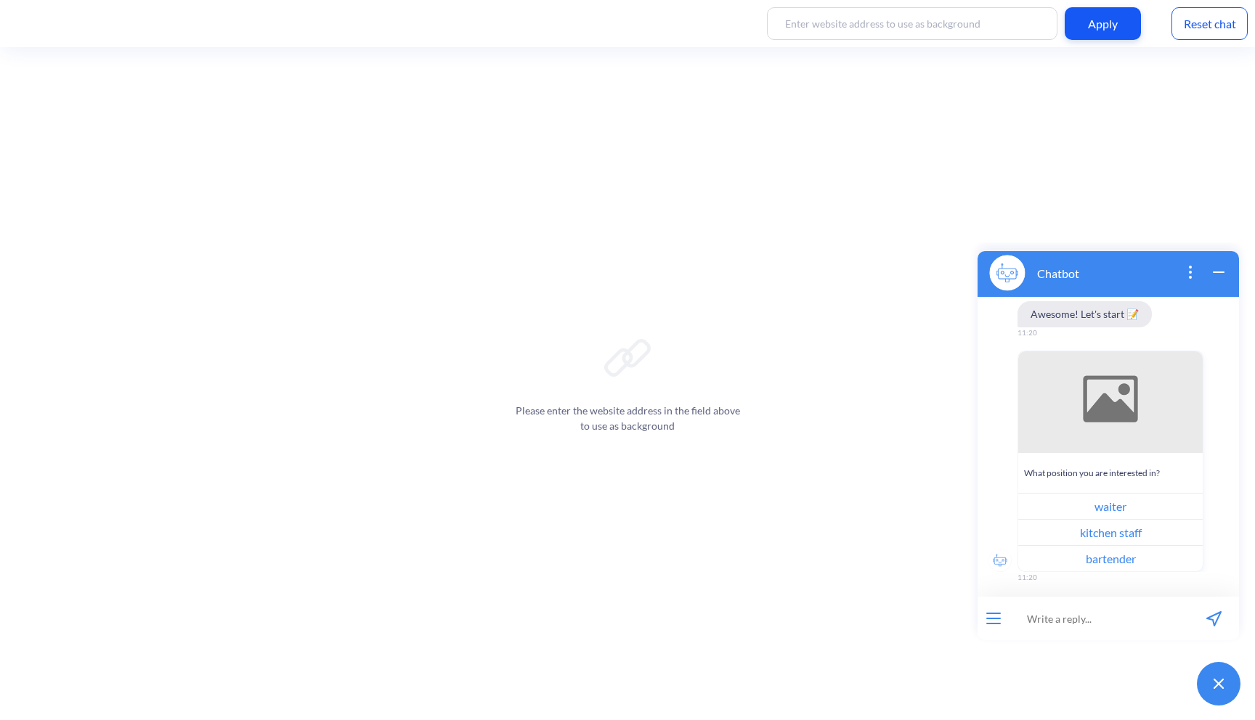
scroll to position [375, 0]
click at [1131, 506] on button "waiter" at bounding box center [1110, 503] width 184 height 26
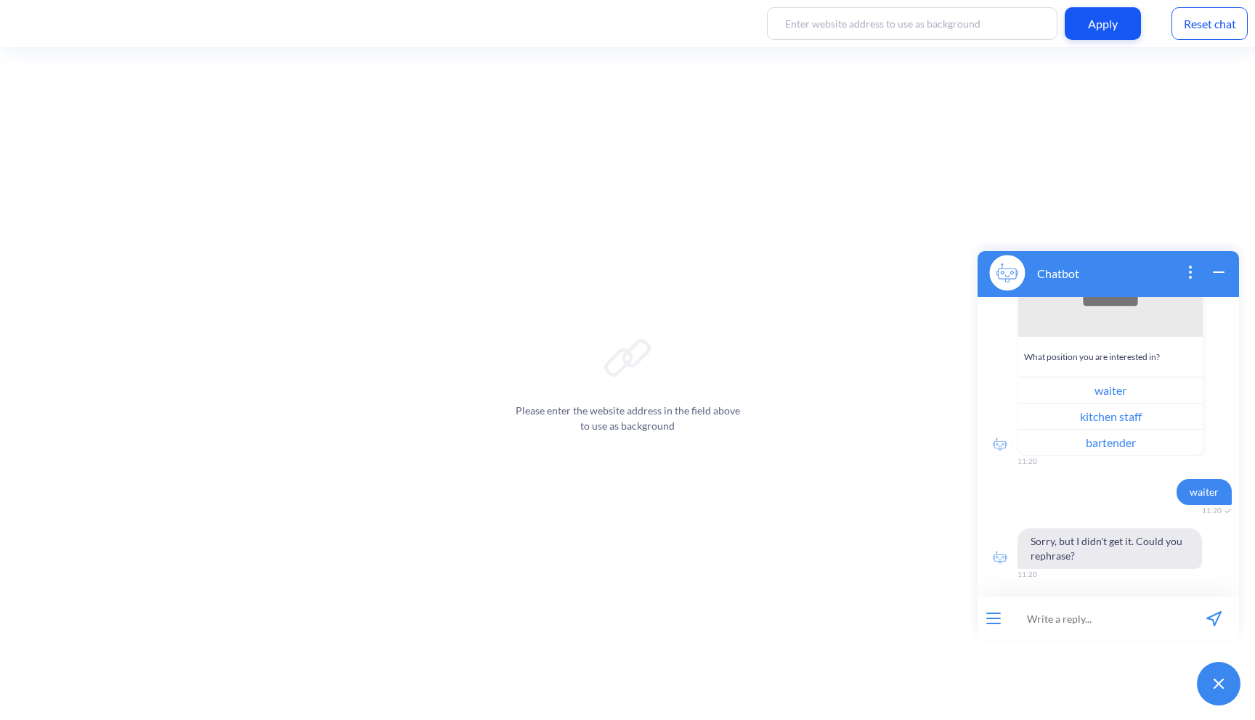
scroll to position [488, 0]
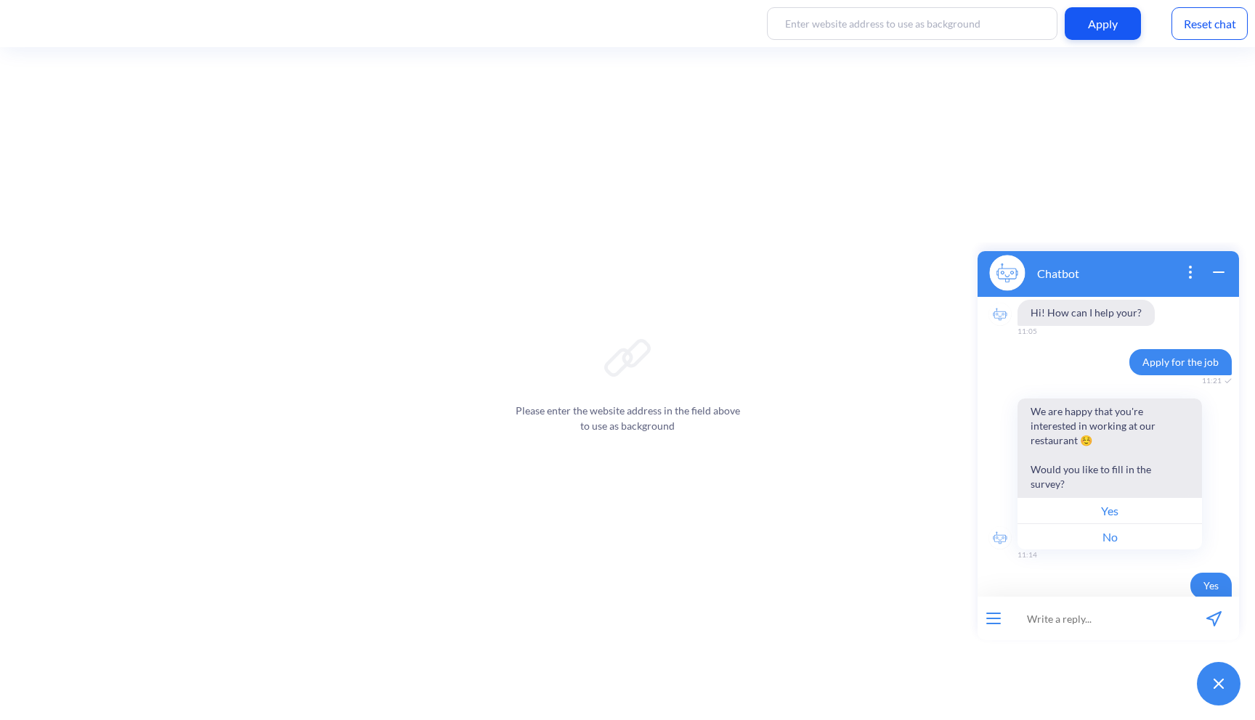
click at [1222, 44] on div "Apply Reset chat" at bounding box center [627, 23] width 1255 height 47
click at [1222, 22] on div "Reset chat" at bounding box center [1209, 23] width 76 height 33
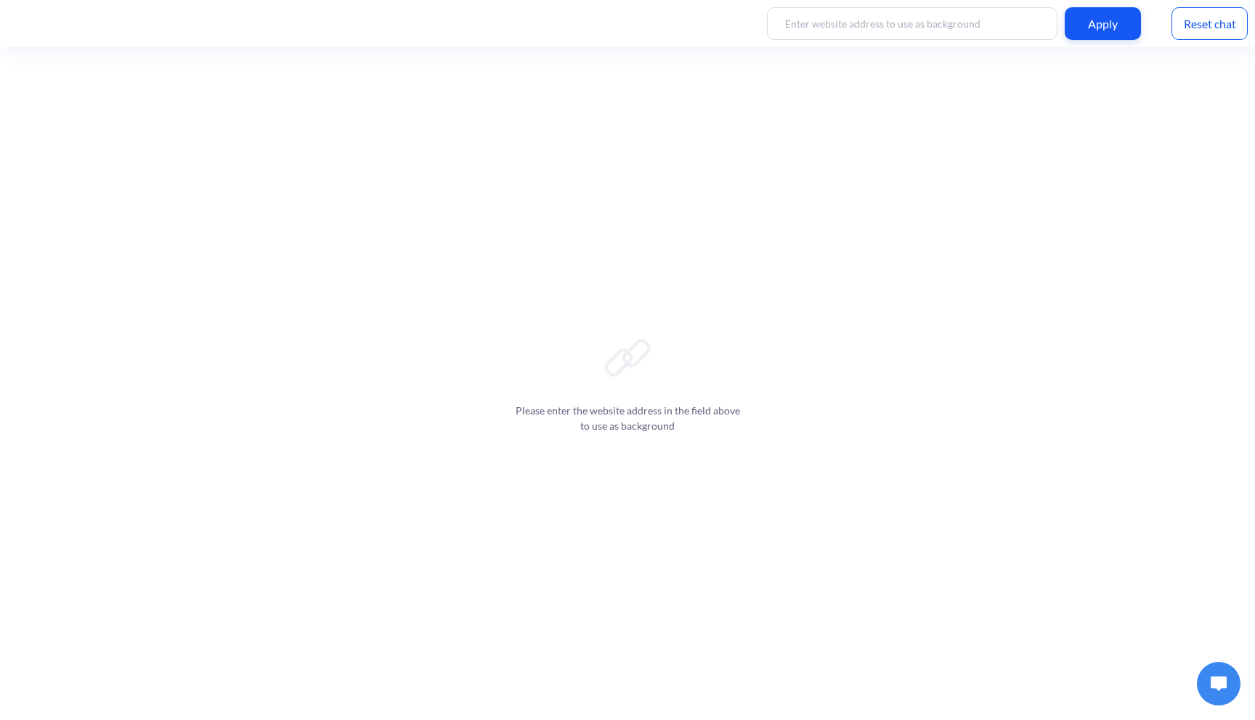
click at [1210, 17] on div "Reset chat" at bounding box center [1209, 23] width 76 height 33
click at [1213, 692] on button at bounding box center [1219, 684] width 44 height 44
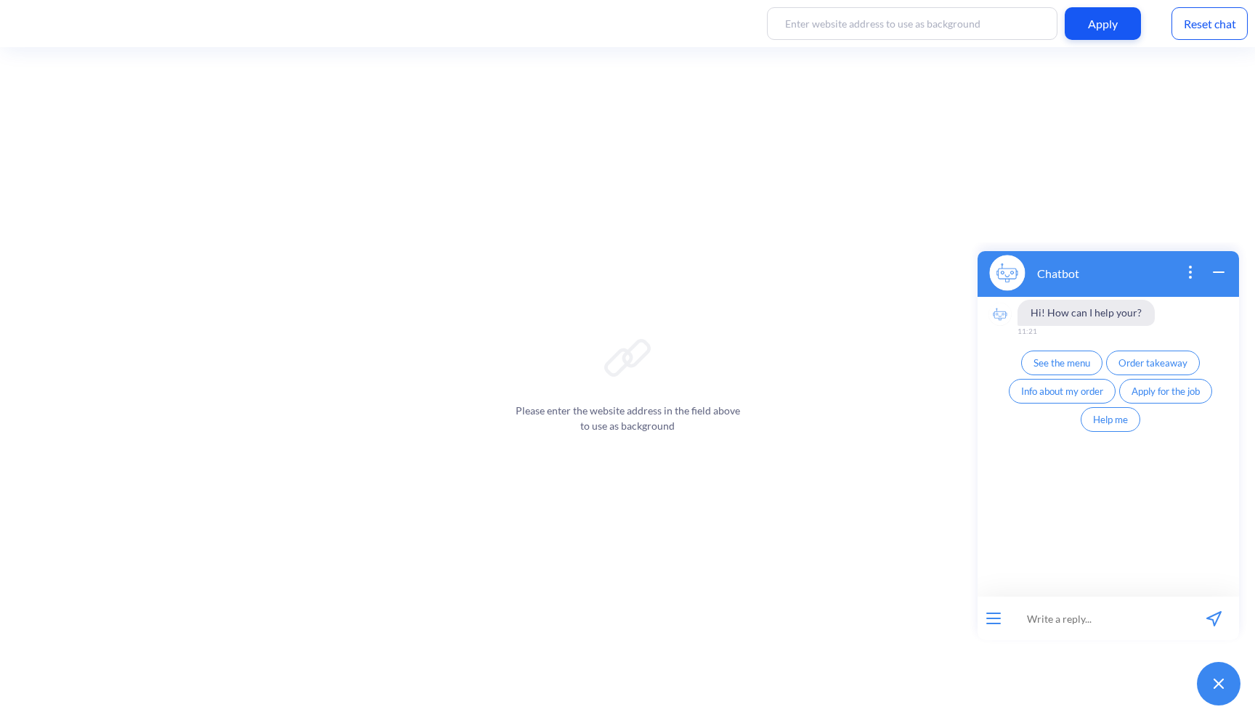
click at [1173, 394] on span "Apply for the job" at bounding box center [1165, 392] width 68 height 12
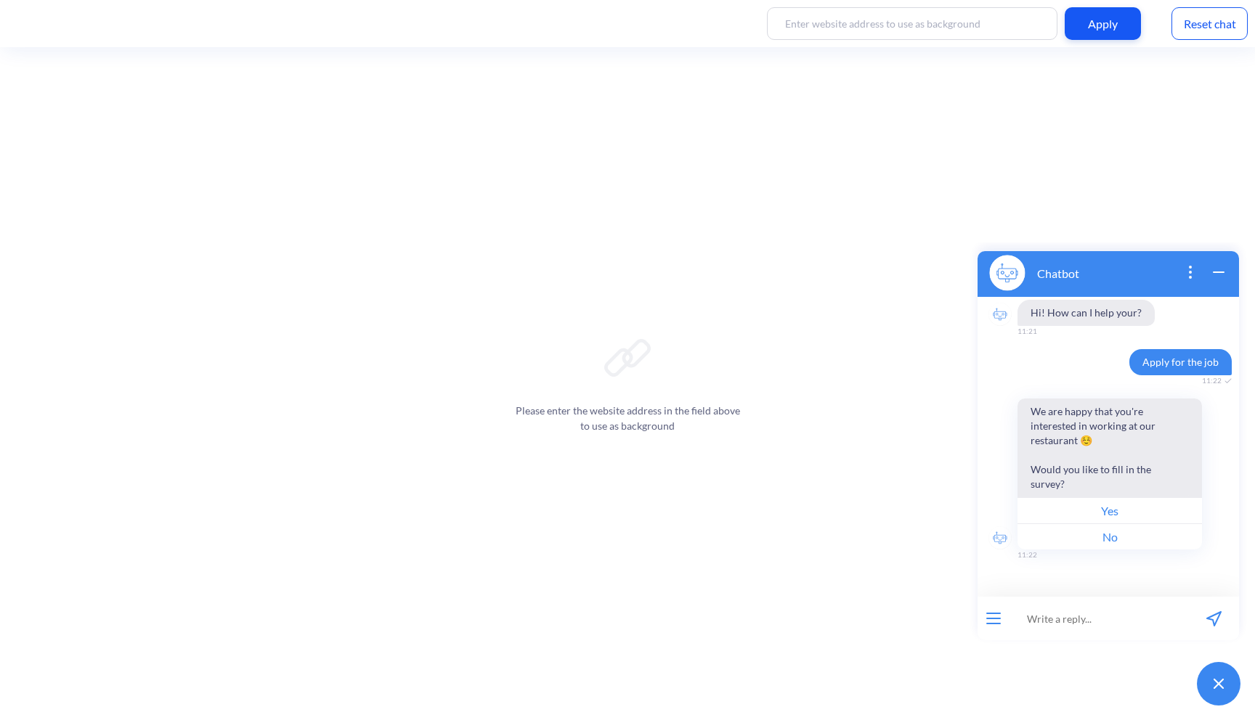
click at [1112, 511] on button "Yes" at bounding box center [1109, 510] width 184 height 26
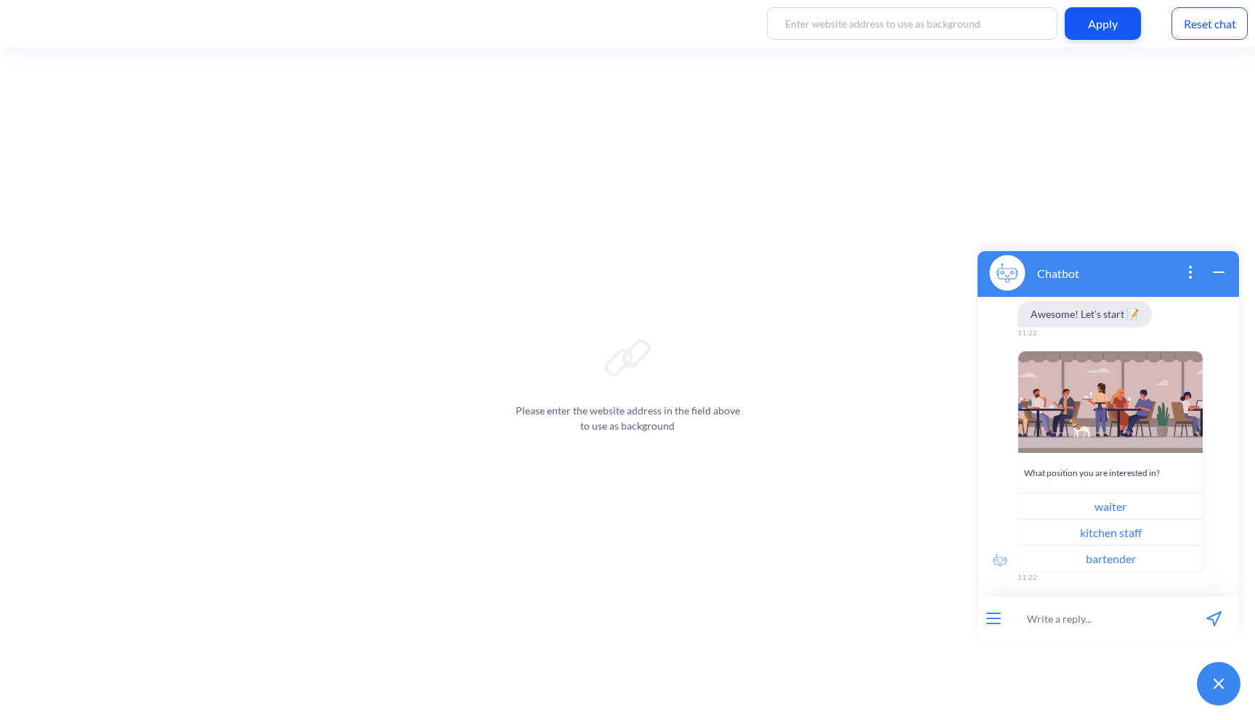
scroll to position [325, 0]
click at [1126, 507] on button "waiter" at bounding box center [1110, 503] width 184 height 26
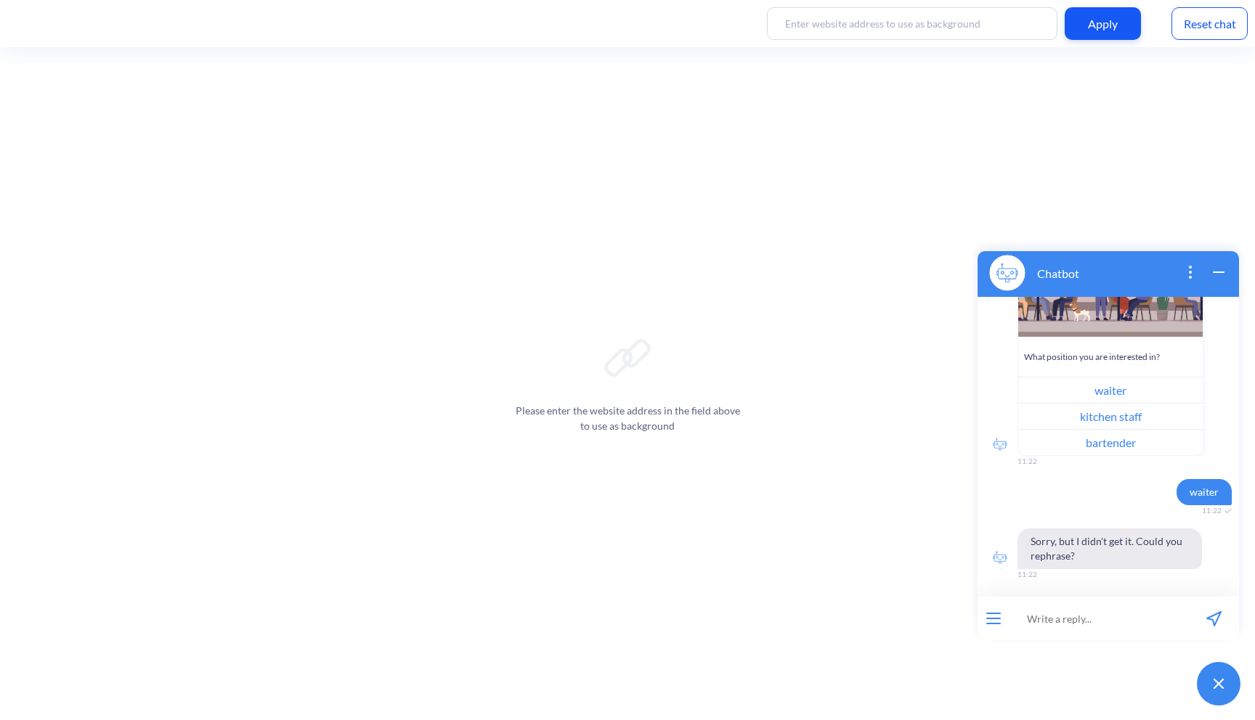
scroll to position [439, 0]
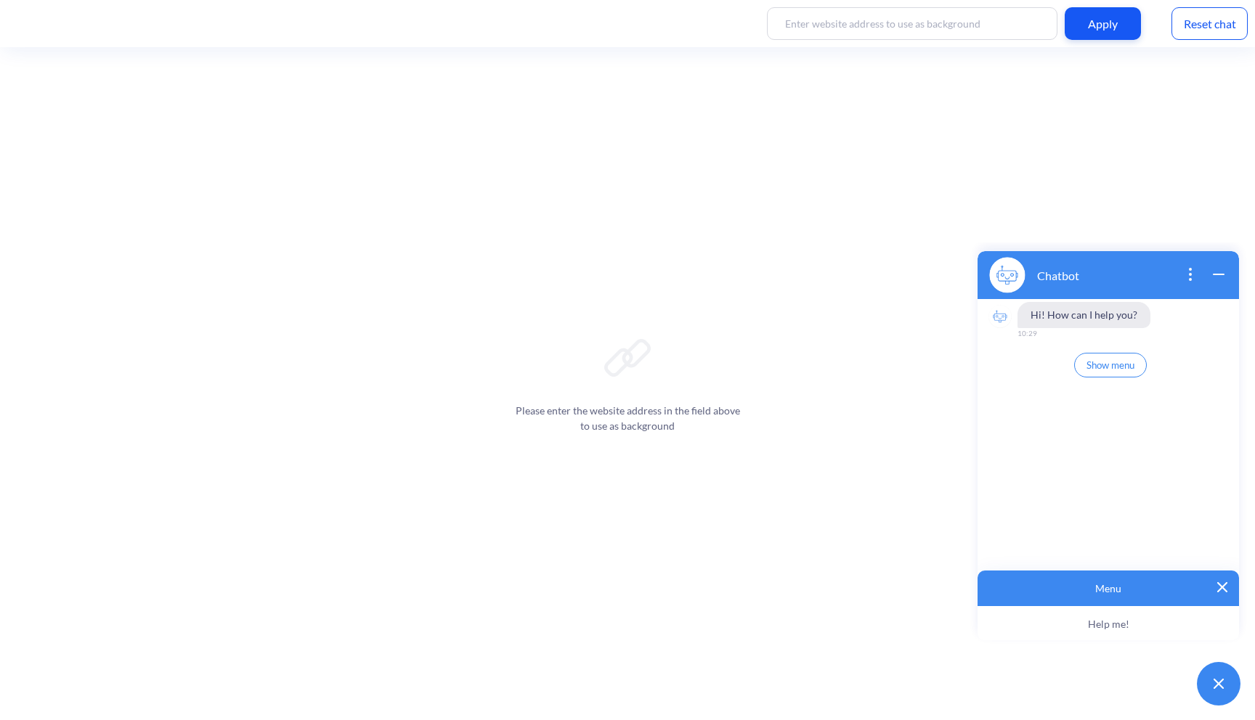
scroll to position [2, 0]
click at [1211, 25] on div "Reset chat" at bounding box center [1209, 23] width 76 height 33
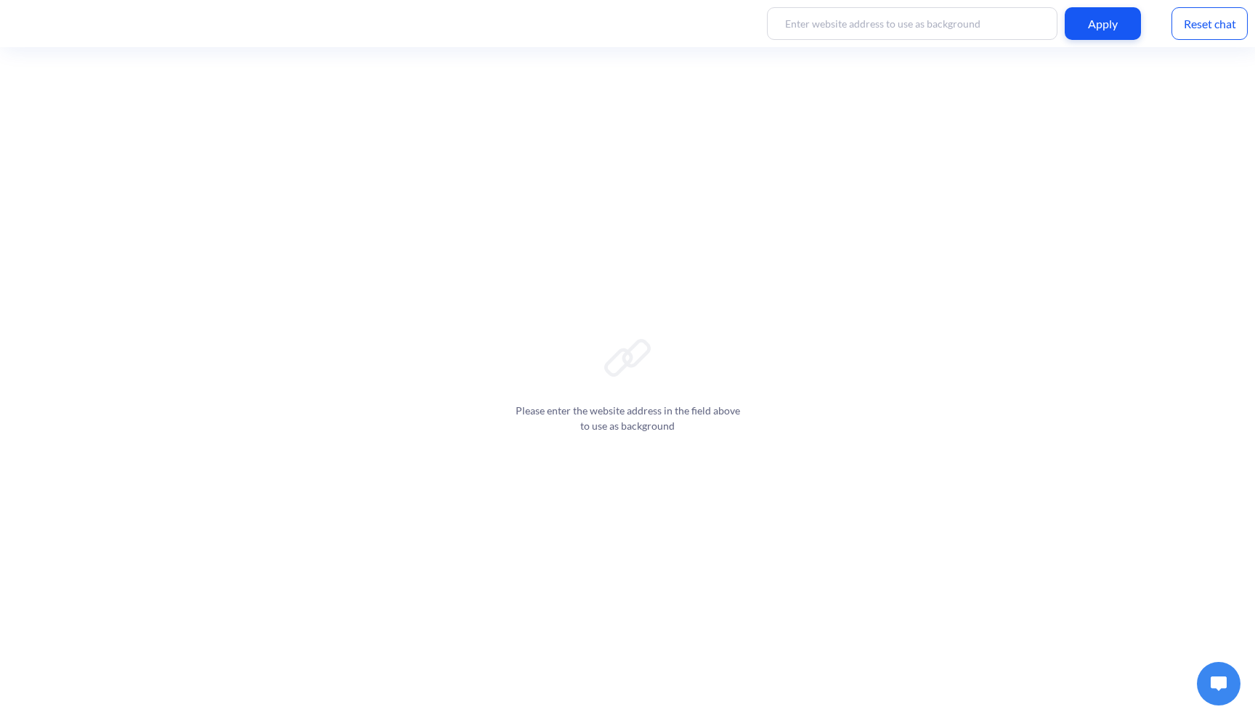
click at [1218, 24] on div "Reset chat" at bounding box center [1209, 23] width 76 height 33
click at [1228, 682] on button at bounding box center [1219, 684] width 44 height 44
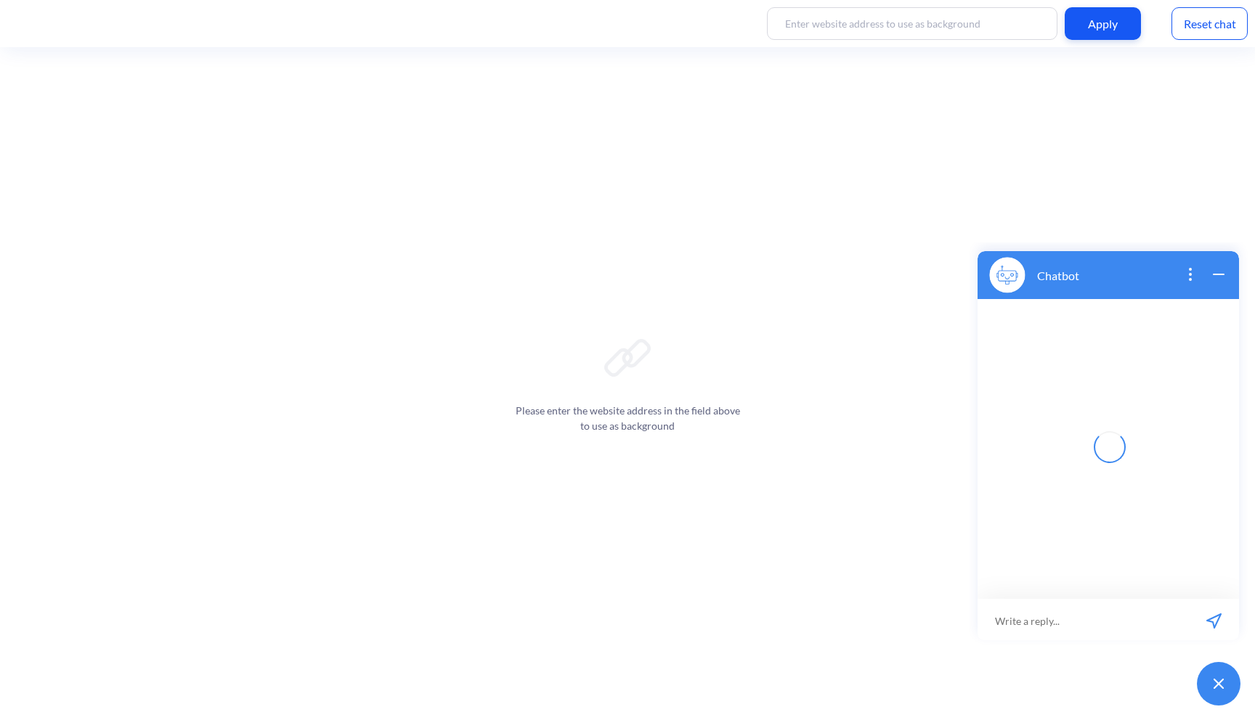
scroll to position [2, 0]
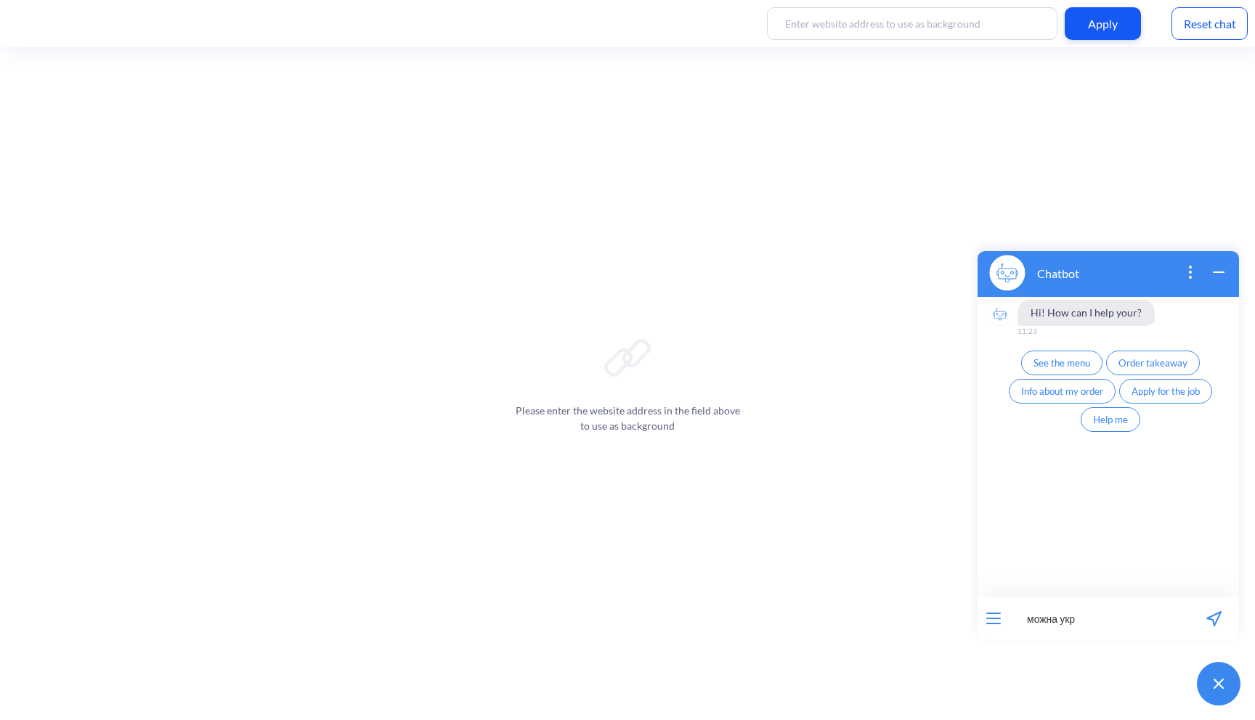
type input "можна укр?"
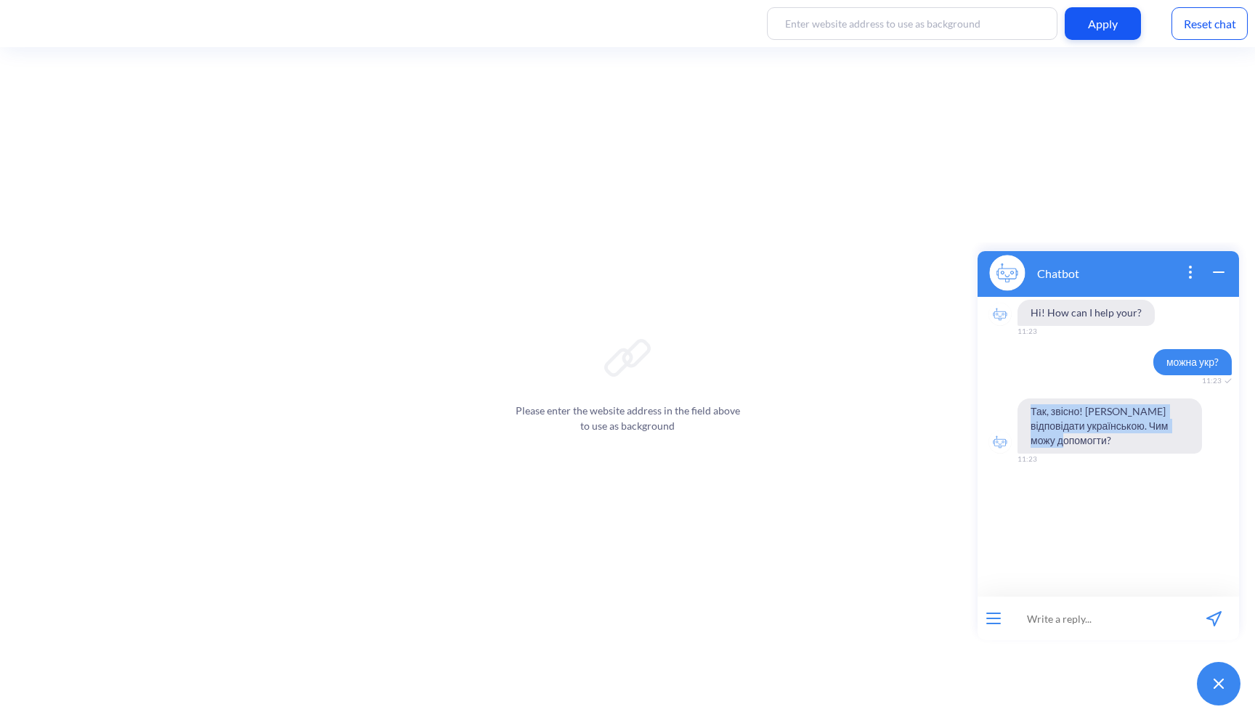
drag, startPoint x: 1092, startPoint y: 437, endPoint x: 1028, endPoint y: 414, distance: 68.0
click at [1028, 414] on span "Так, звісно! [PERSON_NAME] відповідати українською. Чим можу допомогти?" at bounding box center [1109, 426] width 184 height 55
click at [1053, 418] on span "Так, звісно! [PERSON_NAME] відповідати українською. Чим можу допомогти?" at bounding box center [1109, 426] width 184 height 55
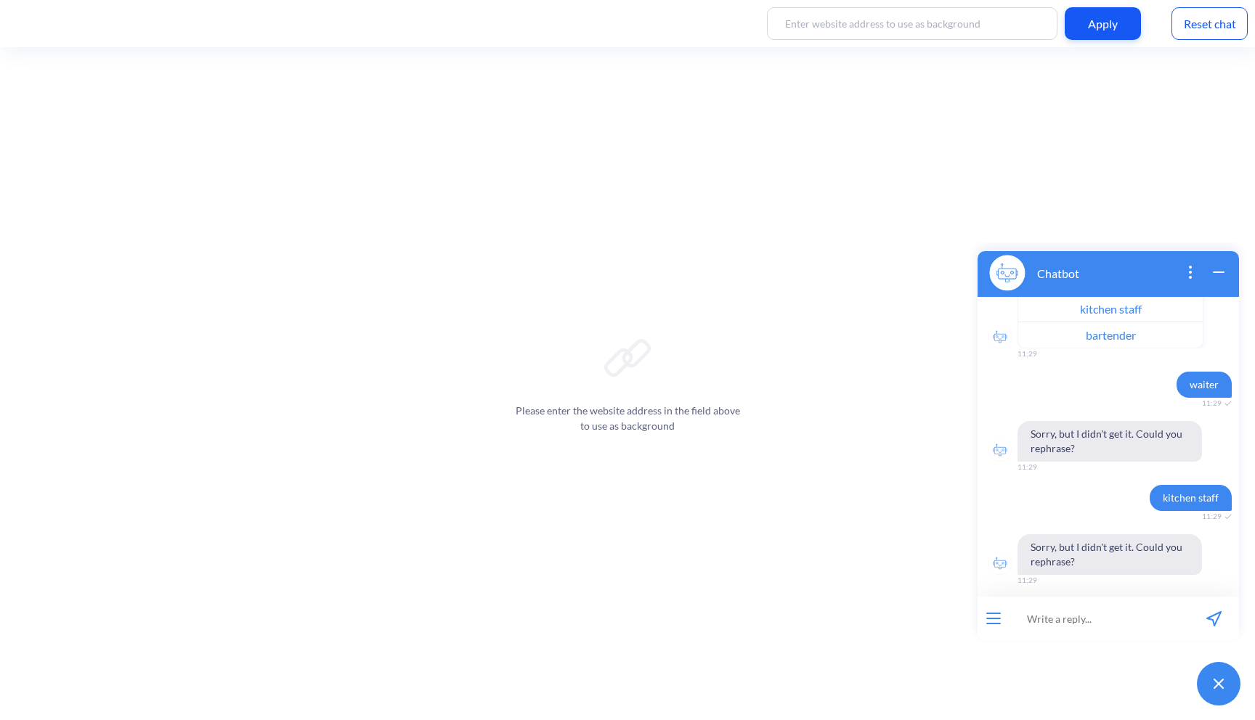
scroll to position [778, 0]
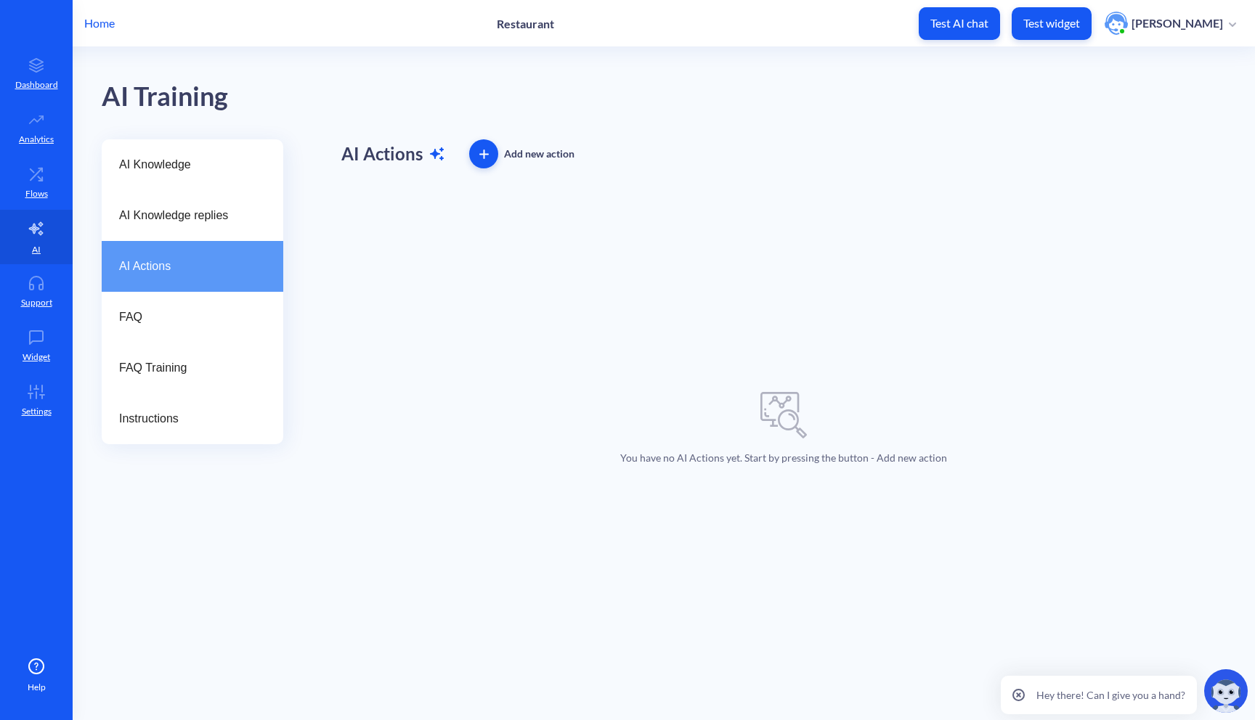
click at [475, 158] on span "button" at bounding box center [483, 154] width 29 height 9
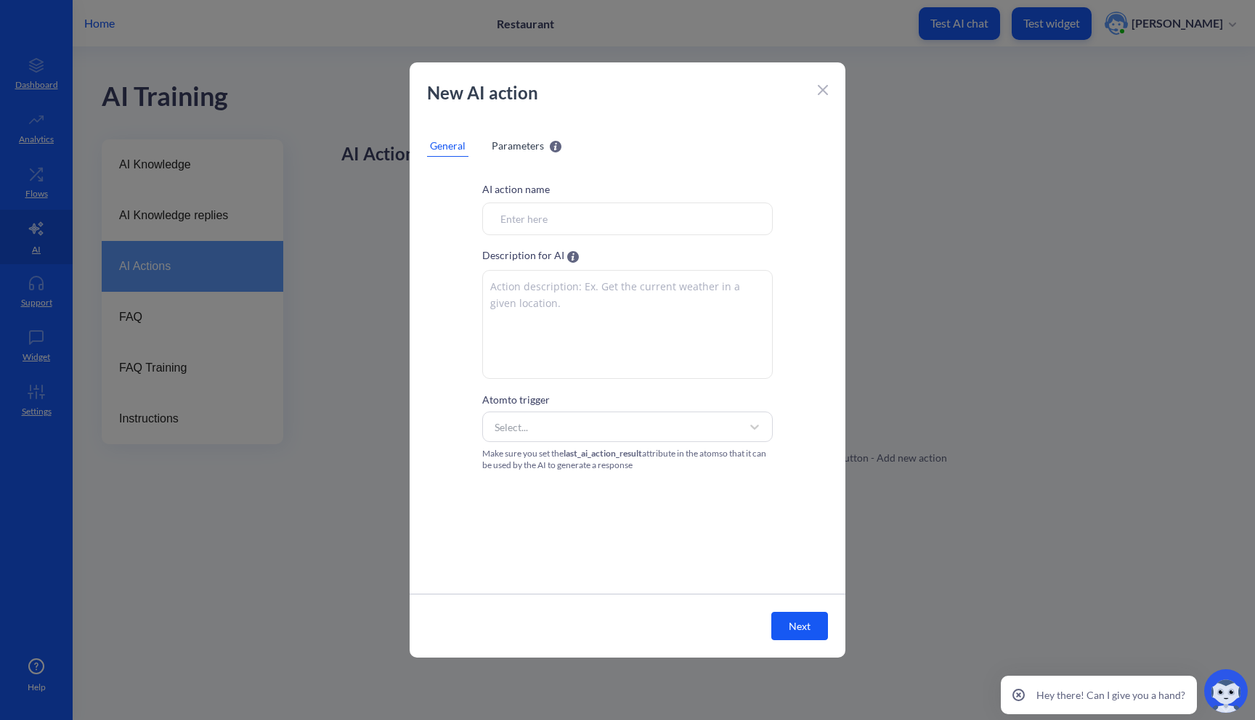
click at [529, 407] on div "Atom to trigger Select... Make sure you set the last_ai_action_result attribute…" at bounding box center [627, 431] width 290 height 81
click at [529, 423] on div "Select..." at bounding box center [614, 427] width 254 height 26
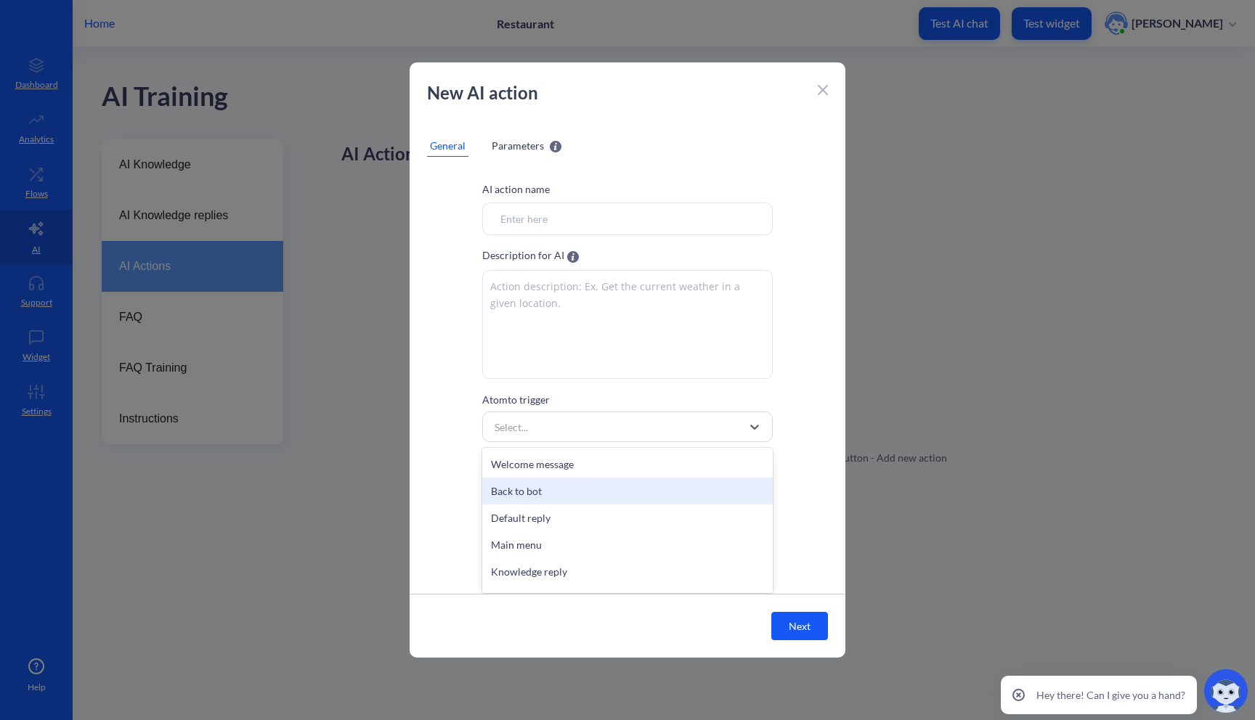
scroll to position [478, 0]
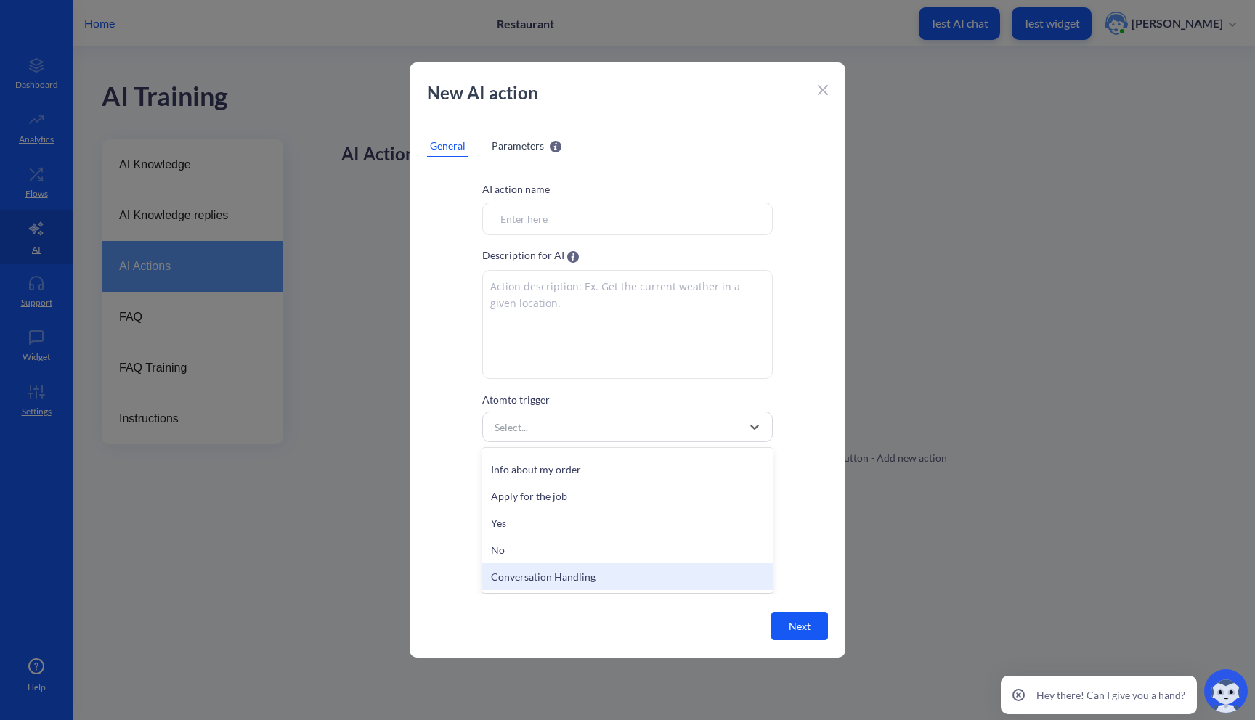
click at [542, 579] on div "Conversation Handling" at bounding box center [627, 576] width 290 height 27
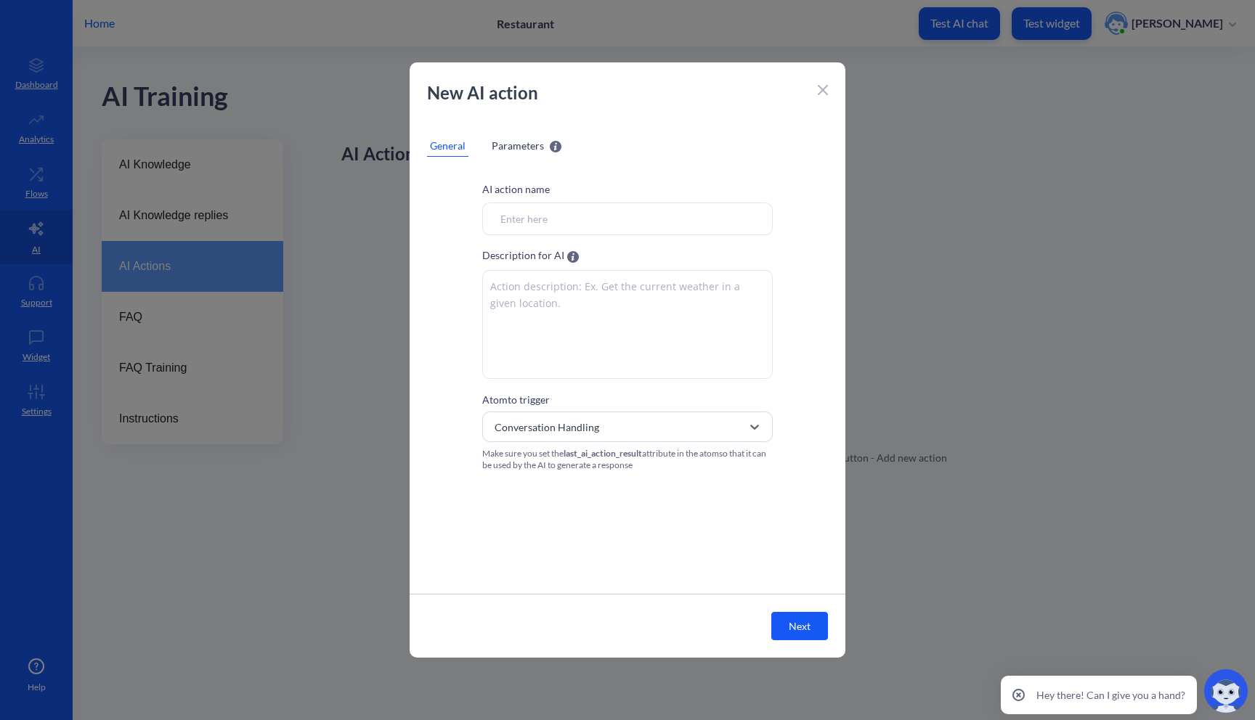
click at [561, 331] on textarea at bounding box center [627, 324] width 290 height 109
paste textarea "Move on we the conversation, using phrases such as: okay, good, thank you, etc."
type textarea "Move on we the conversation, using phrases such as: okay, good, thank you, etc."
click at [556, 230] on input "Atom to trigger" at bounding box center [627, 219] width 290 height 33
type input "Conversation Handling"
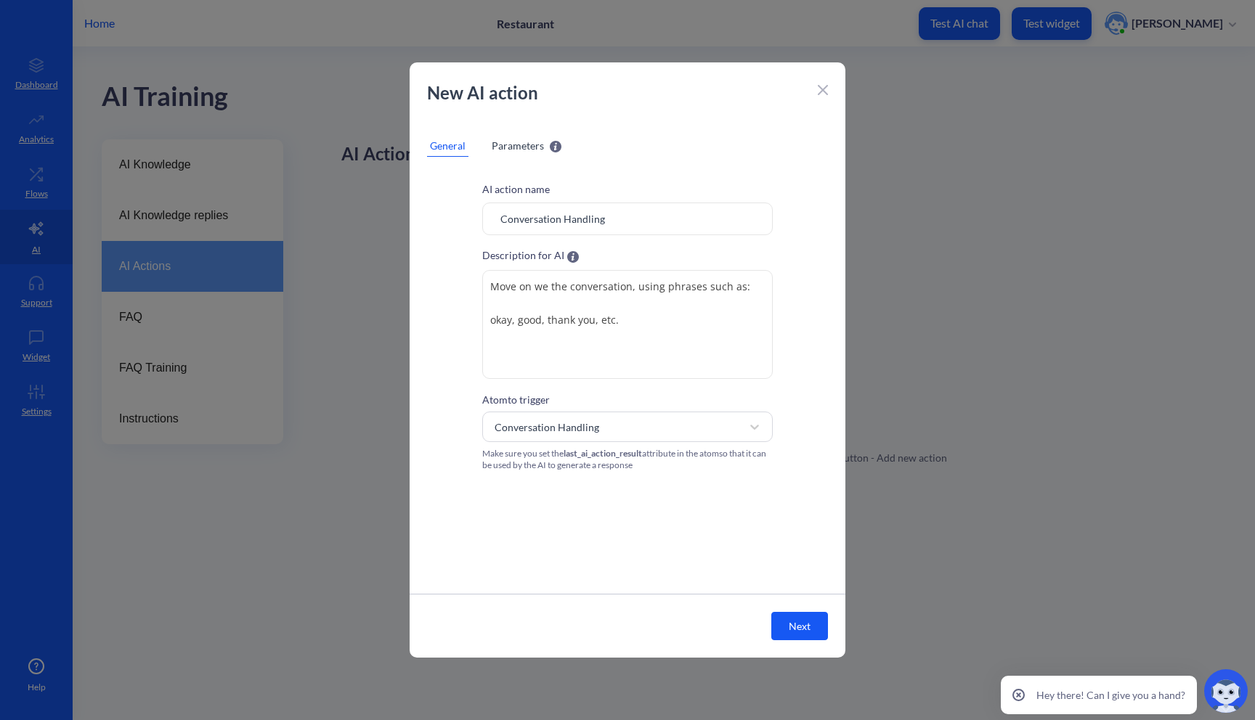
click at [811, 619] on button "Next" at bounding box center [799, 626] width 57 height 28
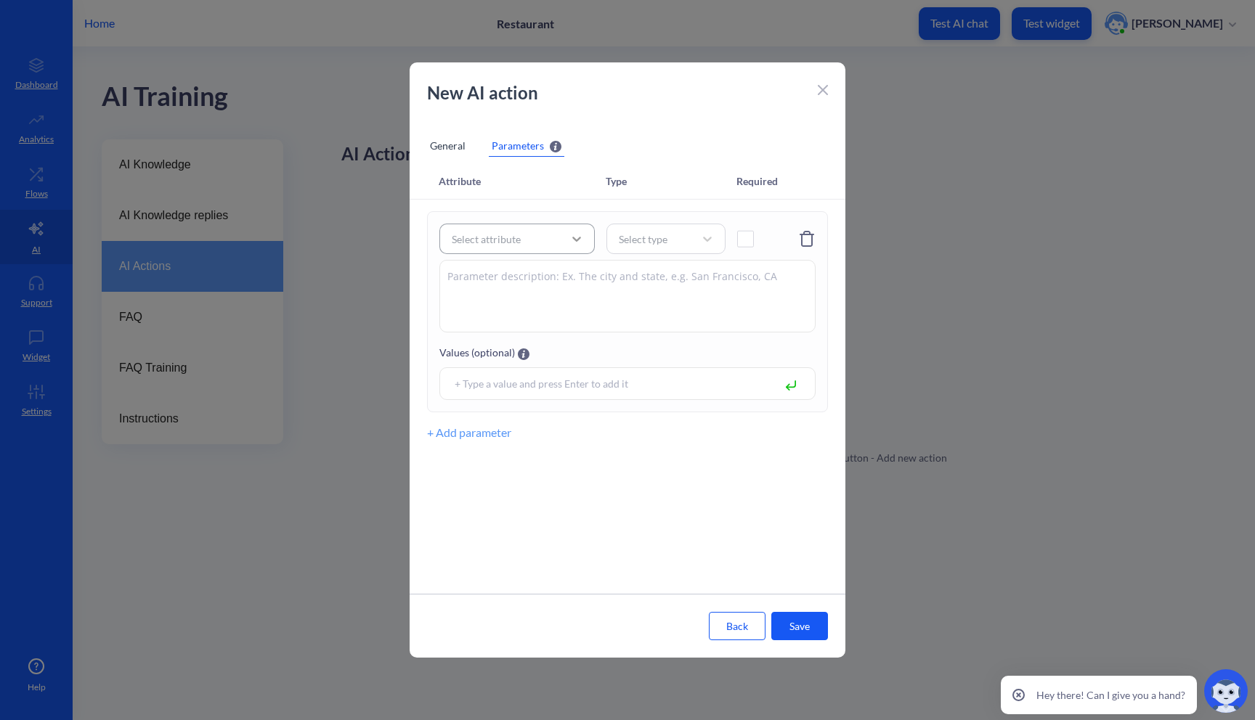
click at [582, 248] on div at bounding box center [576, 239] width 26 height 26
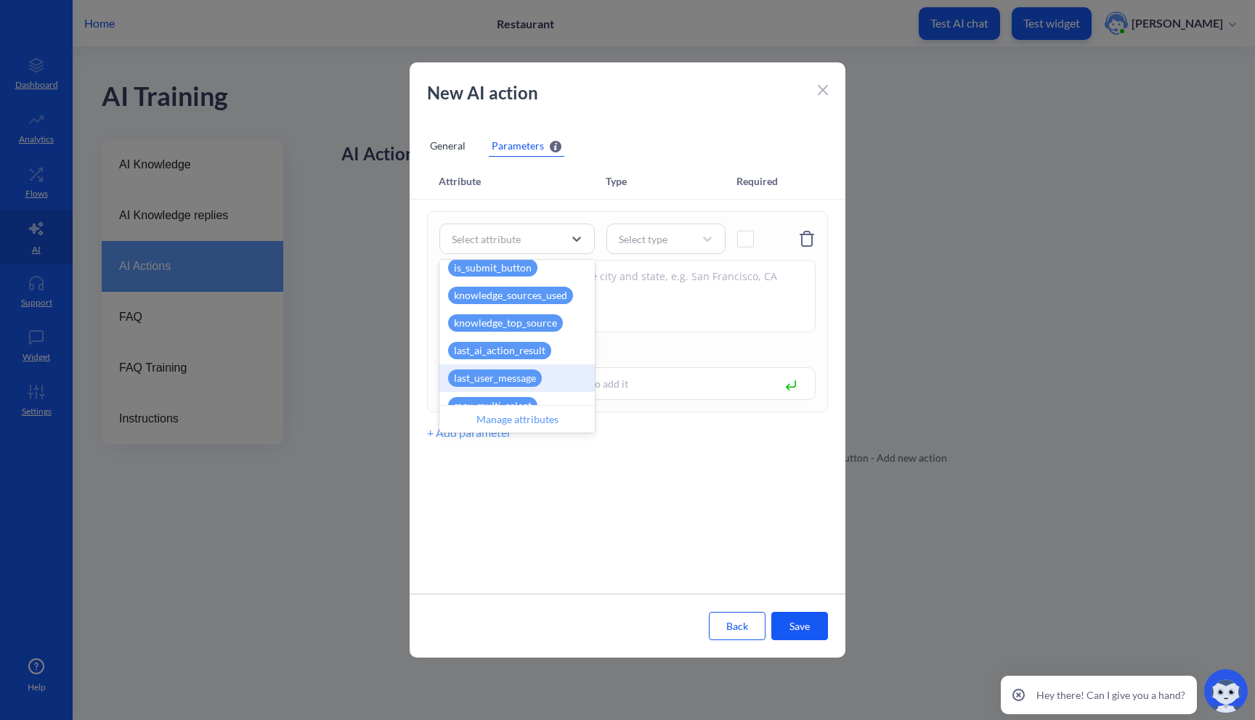
scroll to position [304, 0]
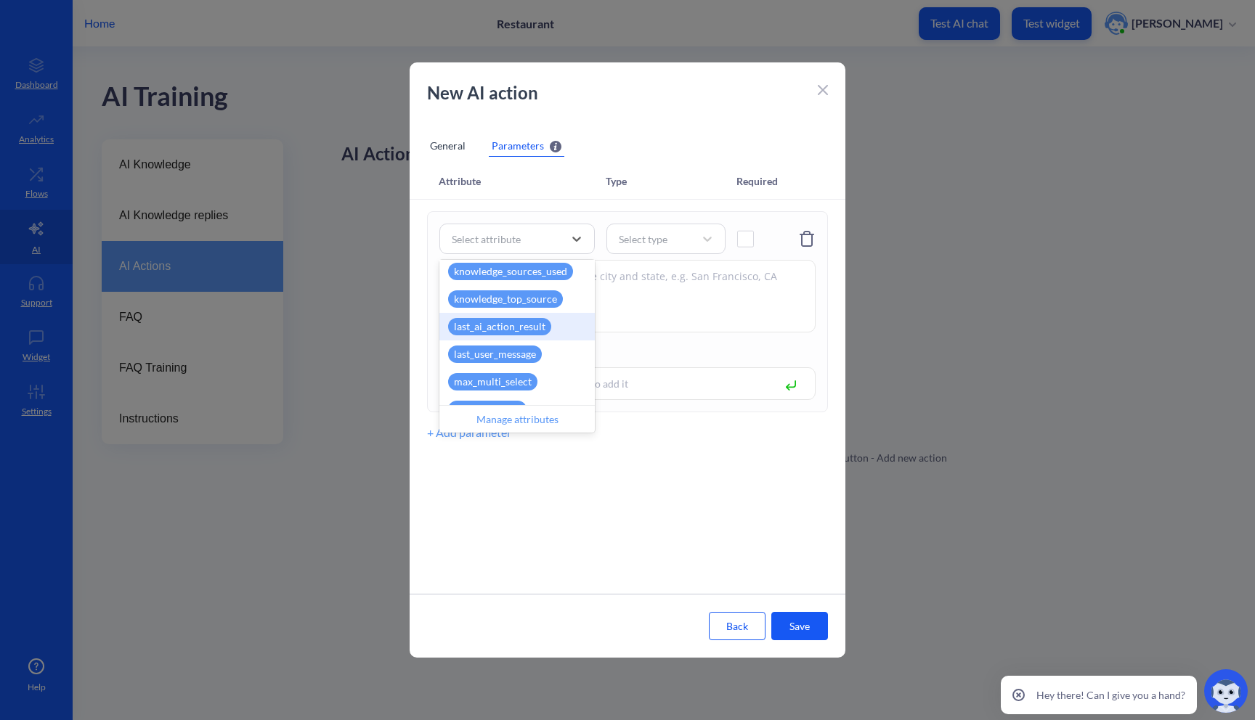
click at [569, 336] on div "last_ai_action_result" at bounding box center [516, 327] width 155 height 28
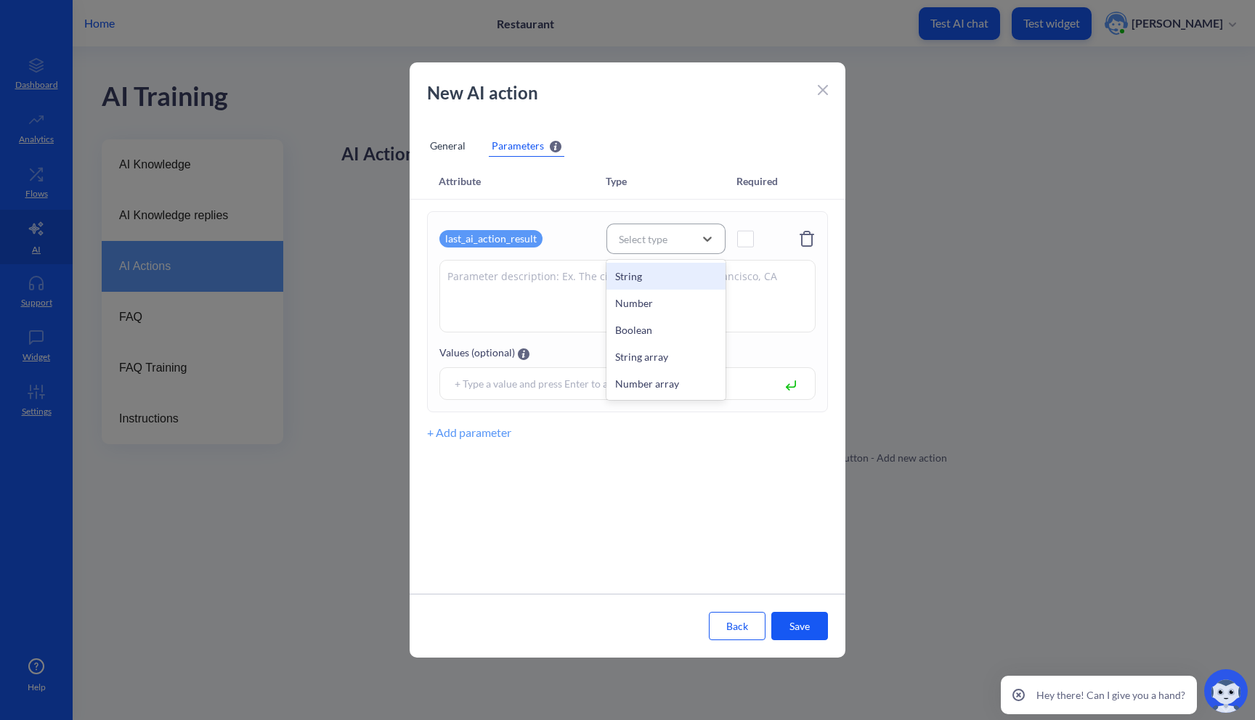
click at [656, 241] on div "Select type" at bounding box center [643, 239] width 49 height 15
click at [648, 277] on div "String" at bounding box center [665, 276] width 119 height 27
click at [621, 285] on textarea at bounding box center [627, 296] width 376 height 73
paste textarea "Move on we the conversation, using phrases such as: okay, good, thank you, etc."
type textarea "Move on we the conversation, using phrases such as: okay, good, thank you, etc."
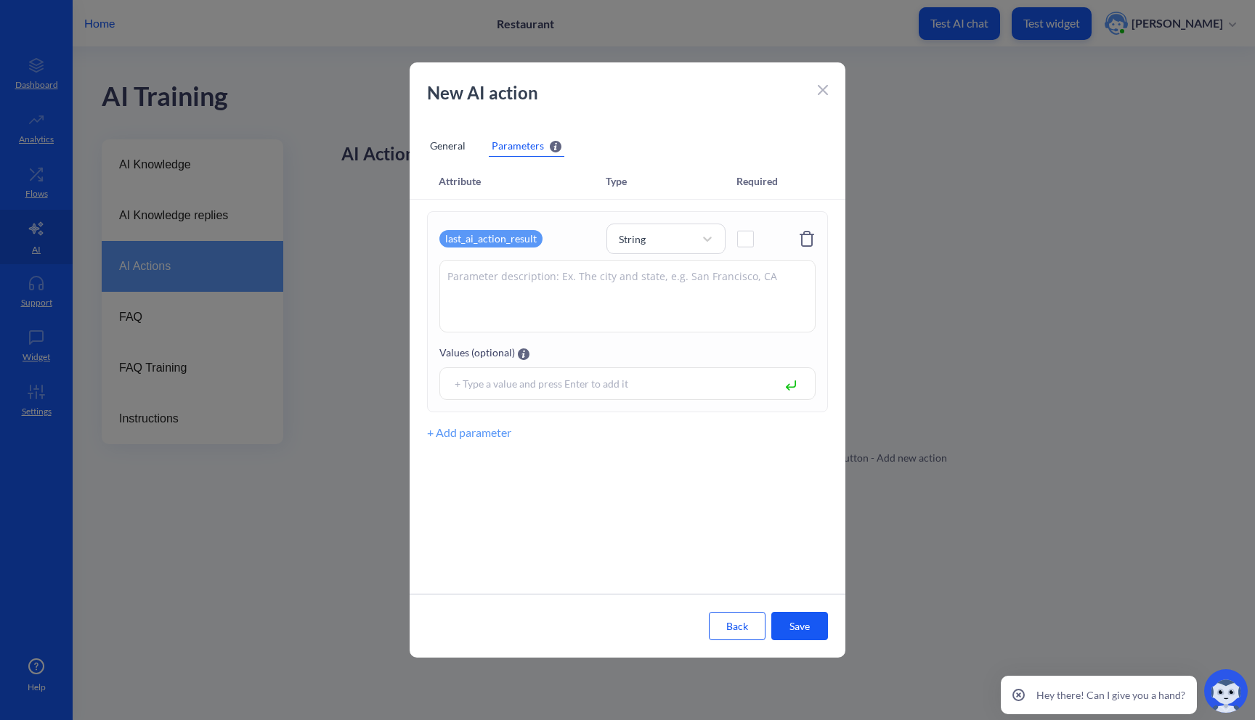
click at [641, 389] on input at bounding box center [609, 383] width 324 height 17
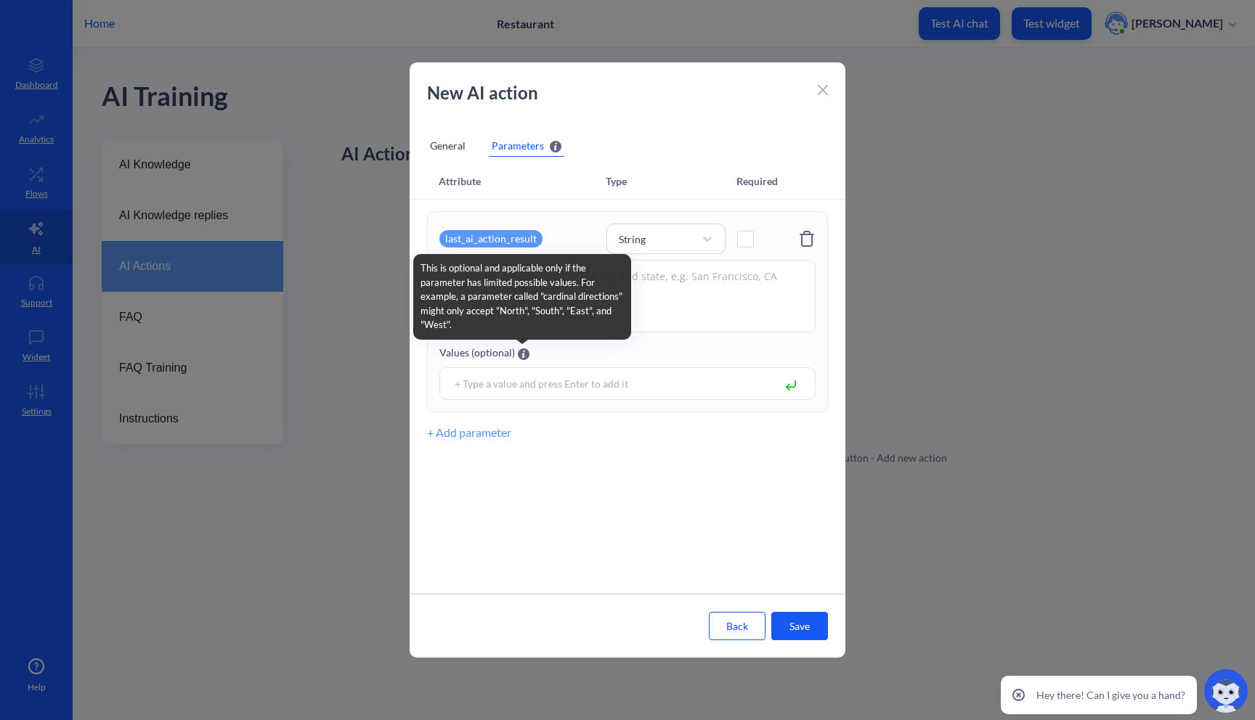
click at [521, 355] on icon at bounding box center [524, 355] width 12 height 12
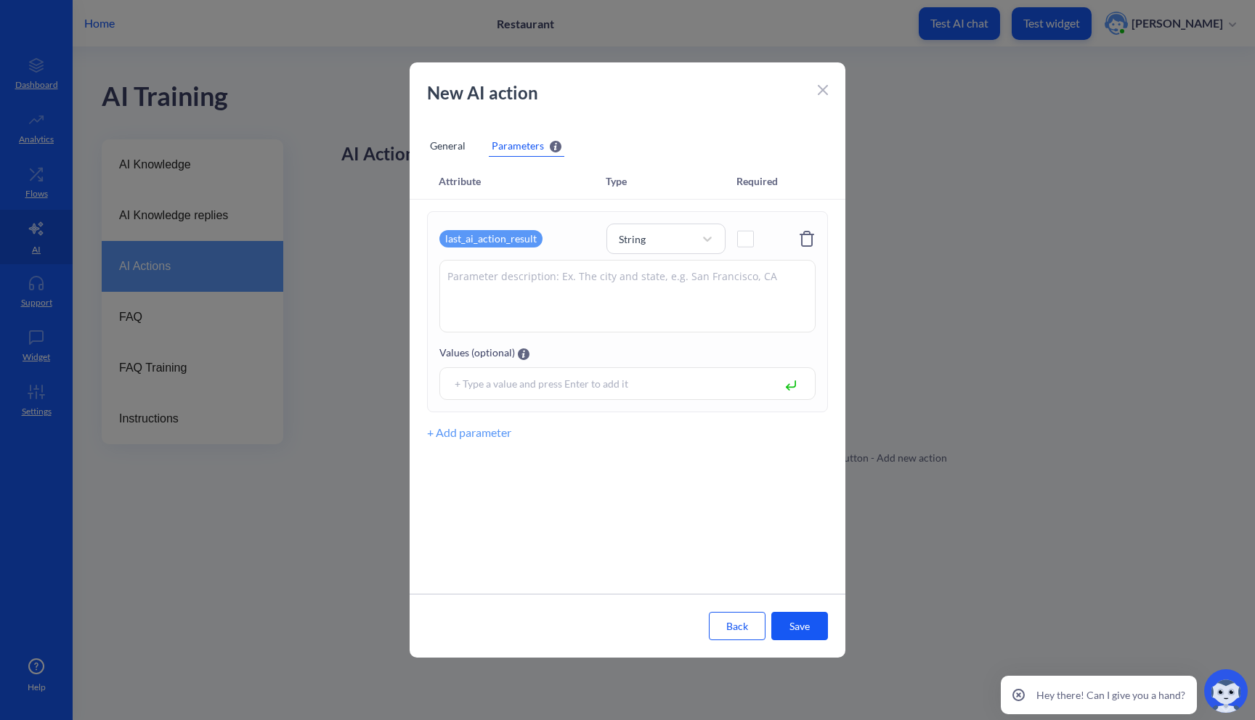
click at [732, 288] on textarea at bounding box center [627, 296] width 376 height 73
paste textarea "Move on we the conversation, using phrases such as: okay, good, thank you, etc."
type textarea "Move on we the conversation, using phrases such as: okay, good, thank you, etc."
click at [600, 389] on input at bounding box center [609, 383] width 324 height 17
type input "okay"
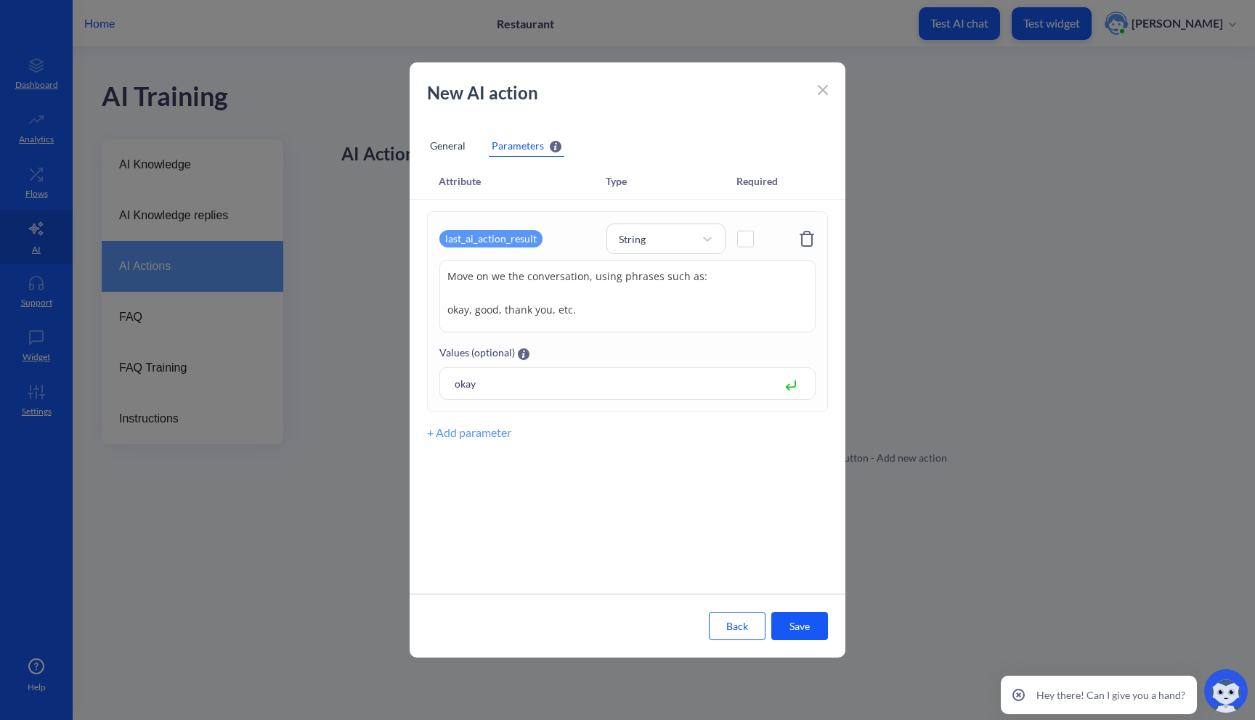
click at [477, 430] on button "+ Add parameter" at bounding box center [469, 432] width 84 height 17
click at [802, 448] on icon at bounding box center [806, 451] width 17 height 17
click at [796, 383] on div at bounding box center [797, 383] width 22 height 17
click at [653, 387] on input at bounding box center [609, 383] width 324 height 17
type input "good"
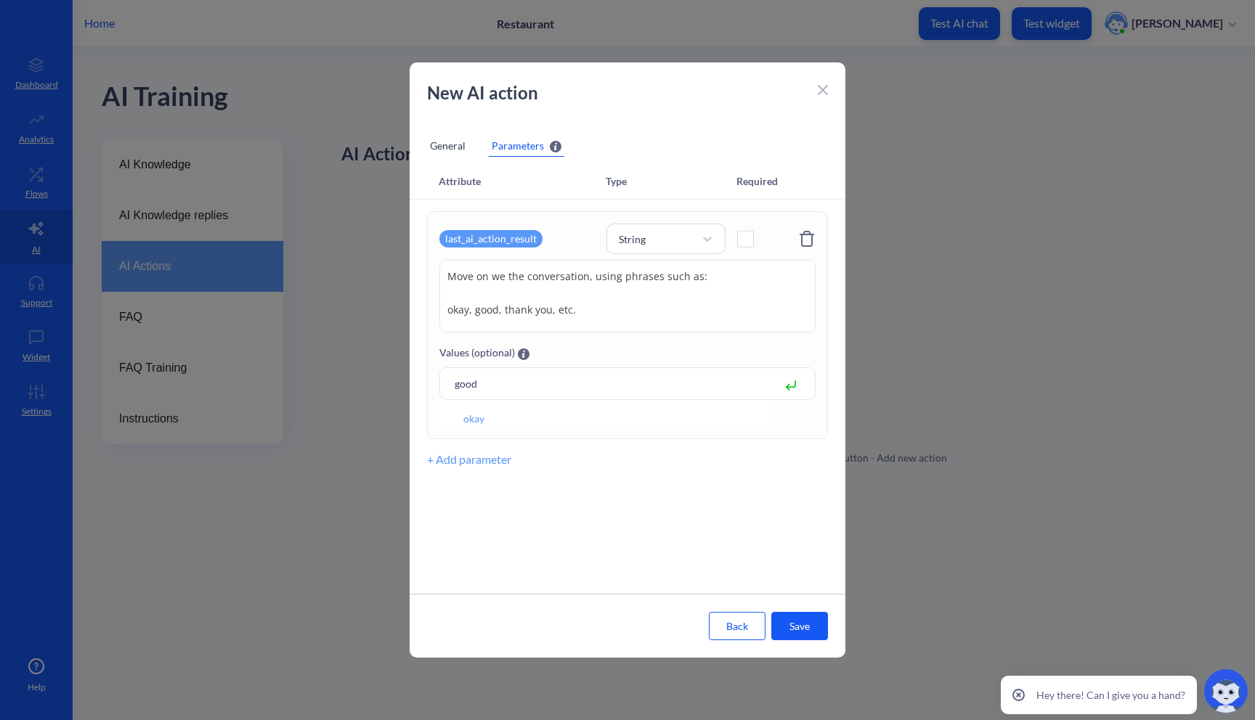
click at [789, 390] on icon at bounding box center [791, 385] width 10 height 10
click at [792, 390] on icon at bounding box center [791, 385] width 10 height 10
click at [712, 388] on input at bounding box center [609, 383] width 324 height 17
type input "thanks"
click at [786, 619] on button "Save" at bounding box center [799, 626] width 57 height 28
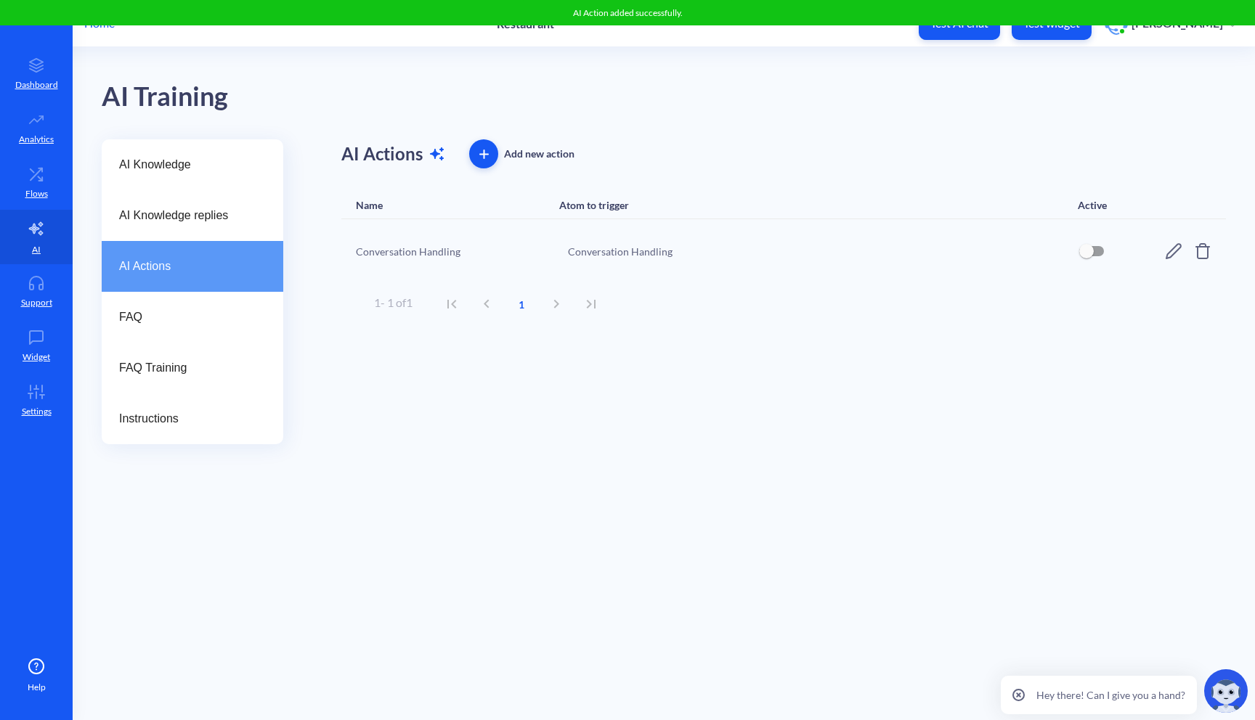
click at [1093, 253] on input "checkbox" at bounding box center [1086, 251] width 35 height 35
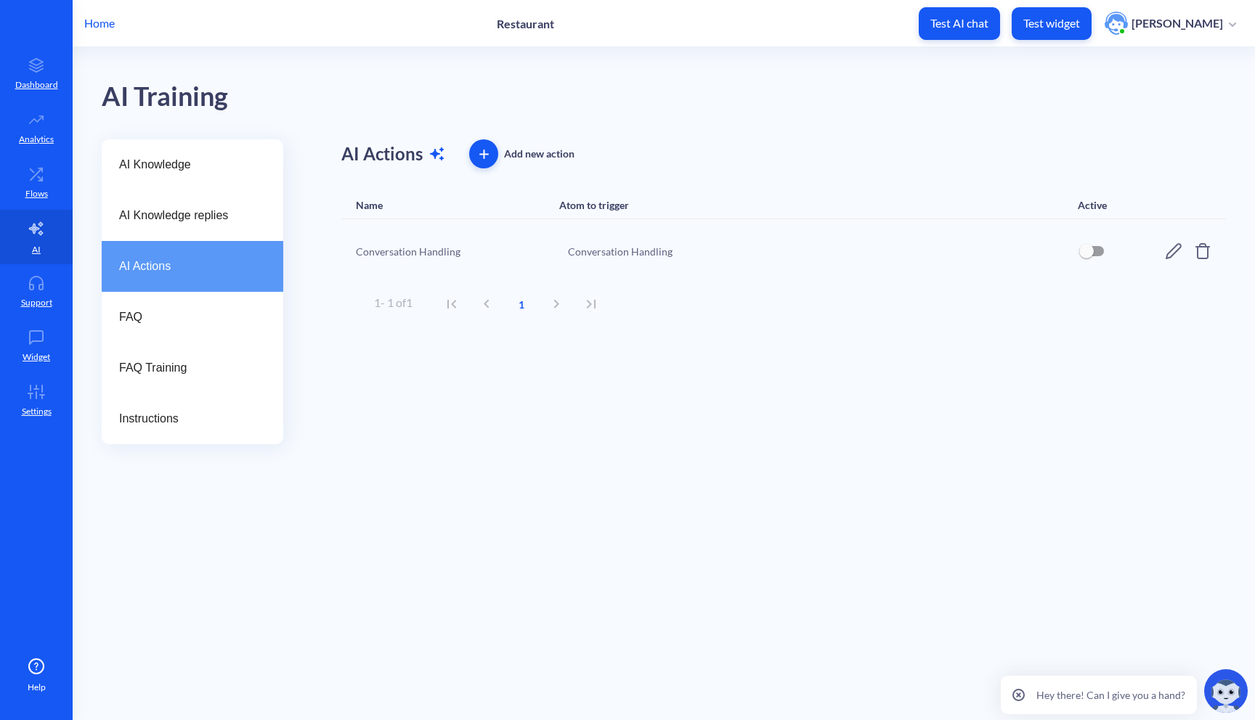
checkbox input "true"
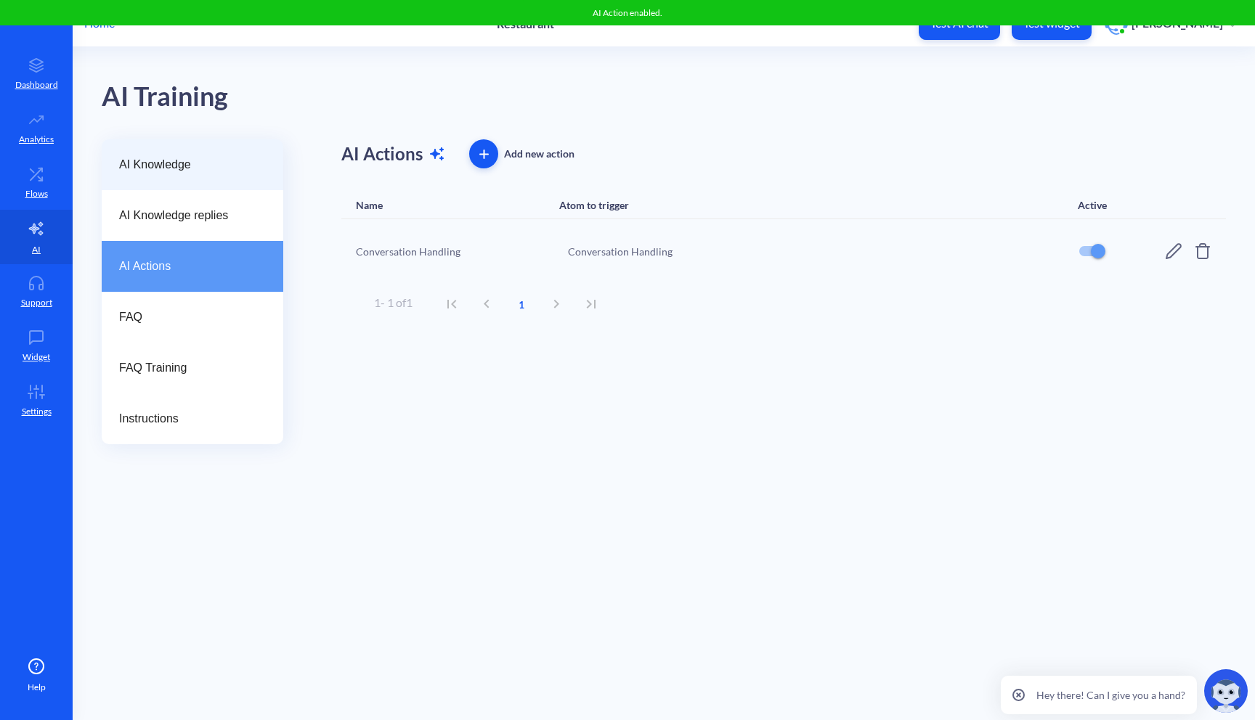
click at [208, 182] on div "AI Knowledge" at bounding box center [193, 164] width 182 height 51
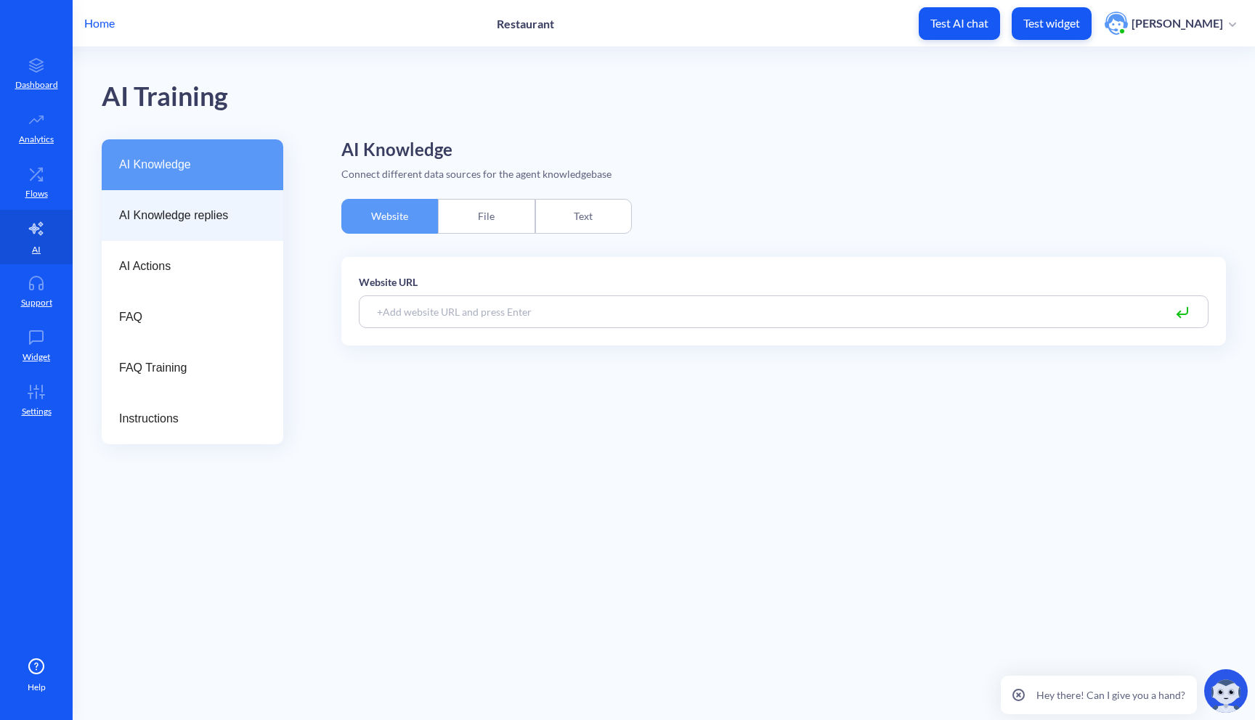
click at [192, 222] on span "AI Knowledge replies" at bounding box center [186, 215] width 135 height 17
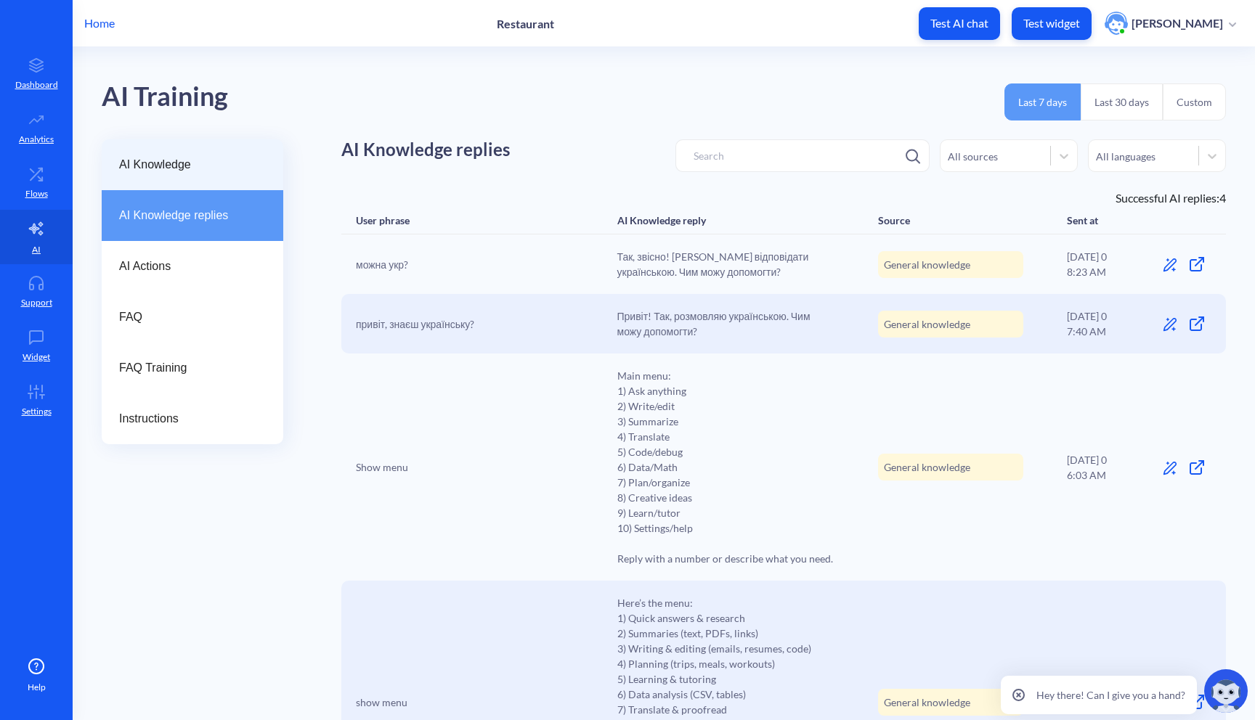
click at [200, 187] on div "AI Knowledge" at bounding box center [193, 164] width 182 height 51
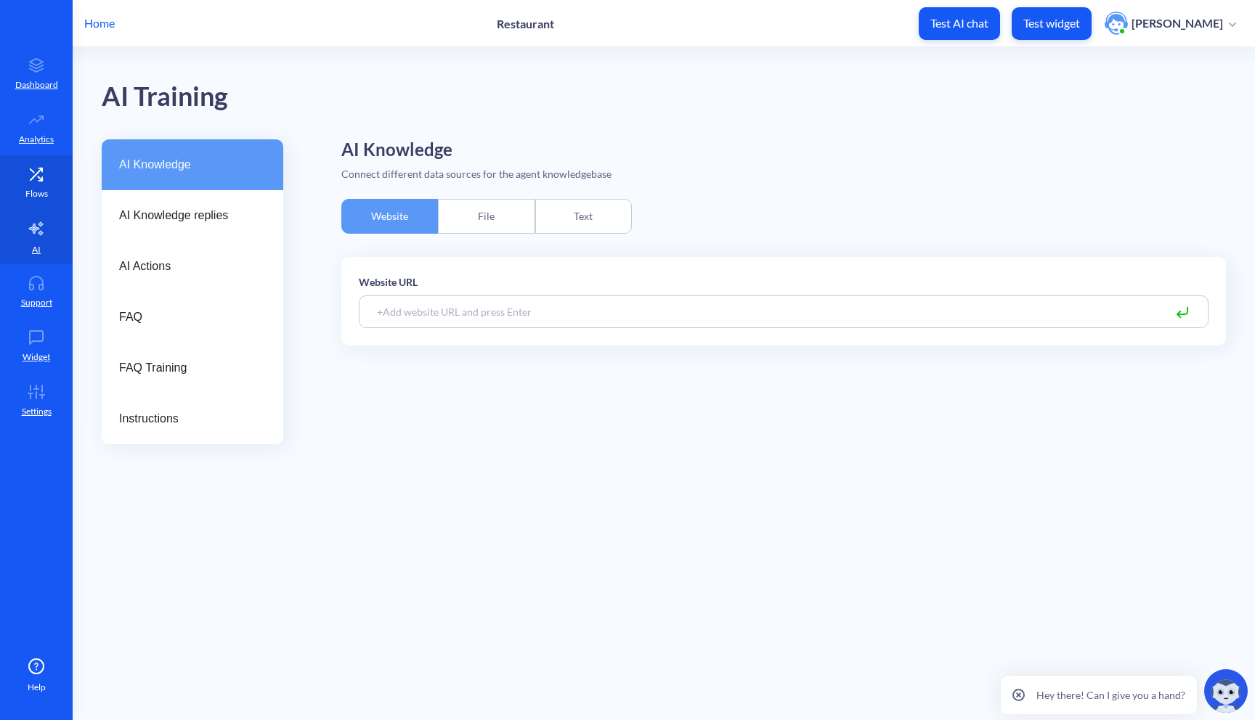
click at [46, 200] on link "Flows" at bounding box center [36, 182] width 73 height 54
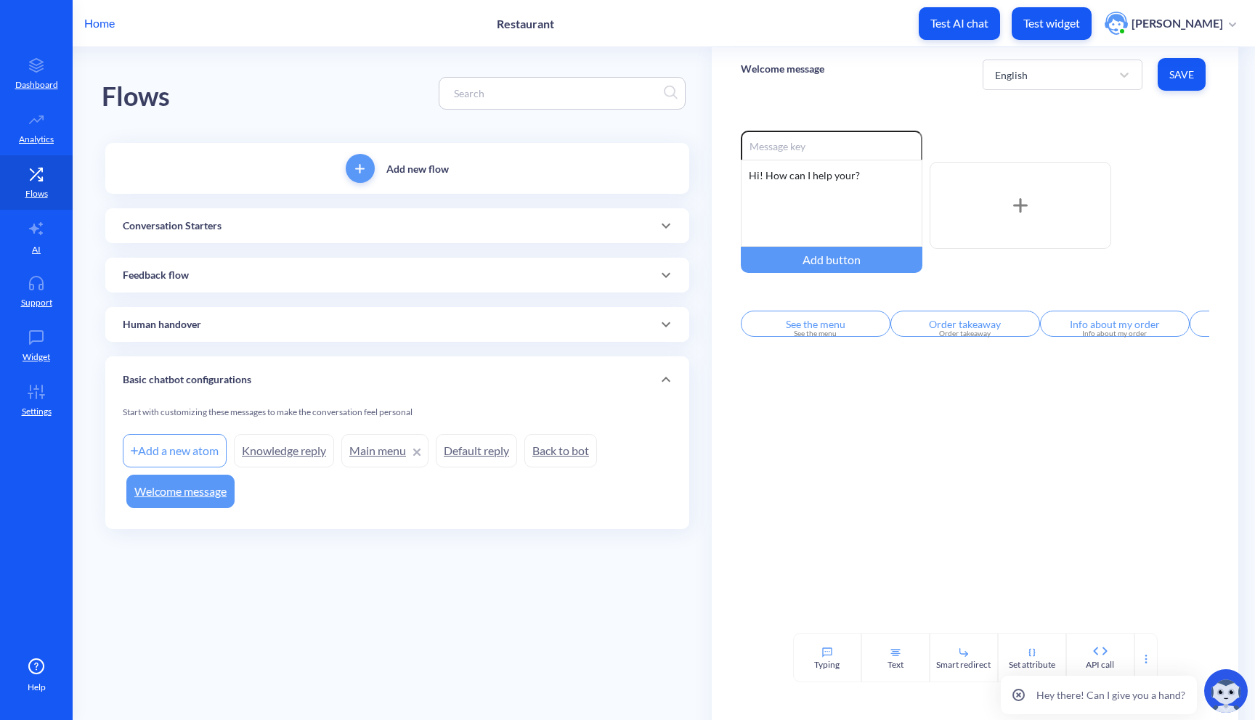
click at [344, 224] on div "Conversation Starters" at bounding box center [397, 226] width 549 height 15
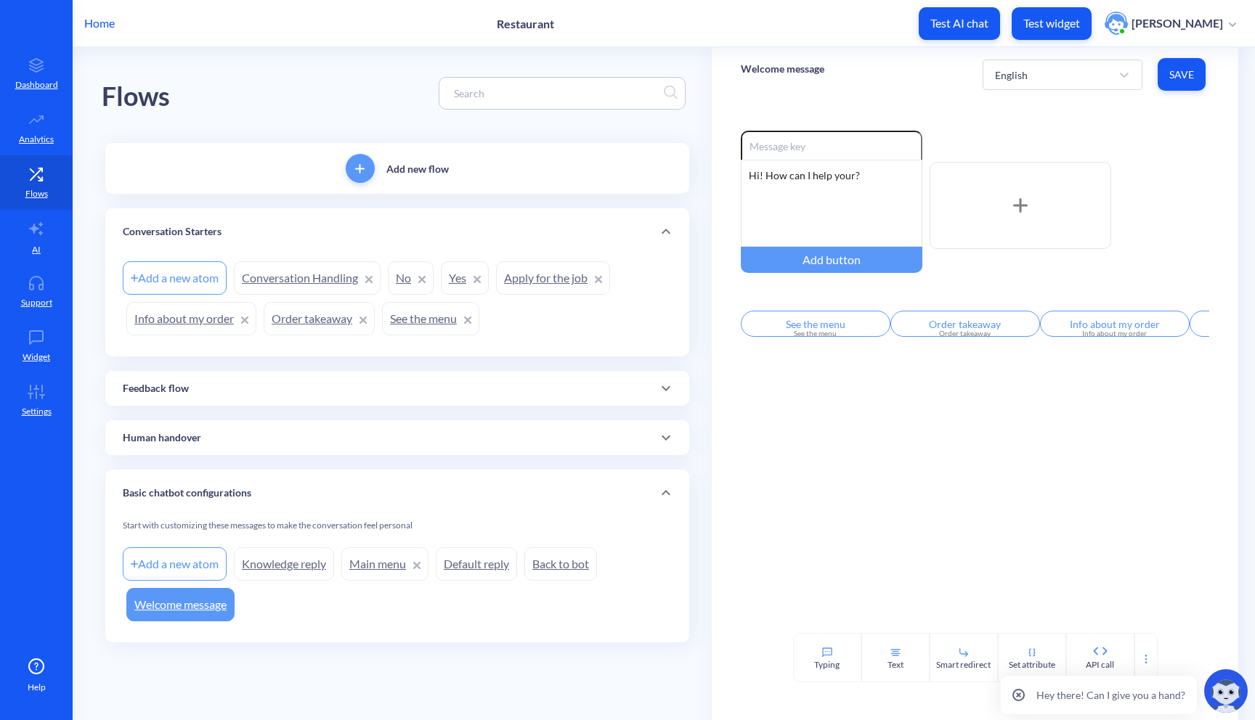
click at [545, 285] on link "Apply for the job" at bounding box center [553, 277] width 114 height 33
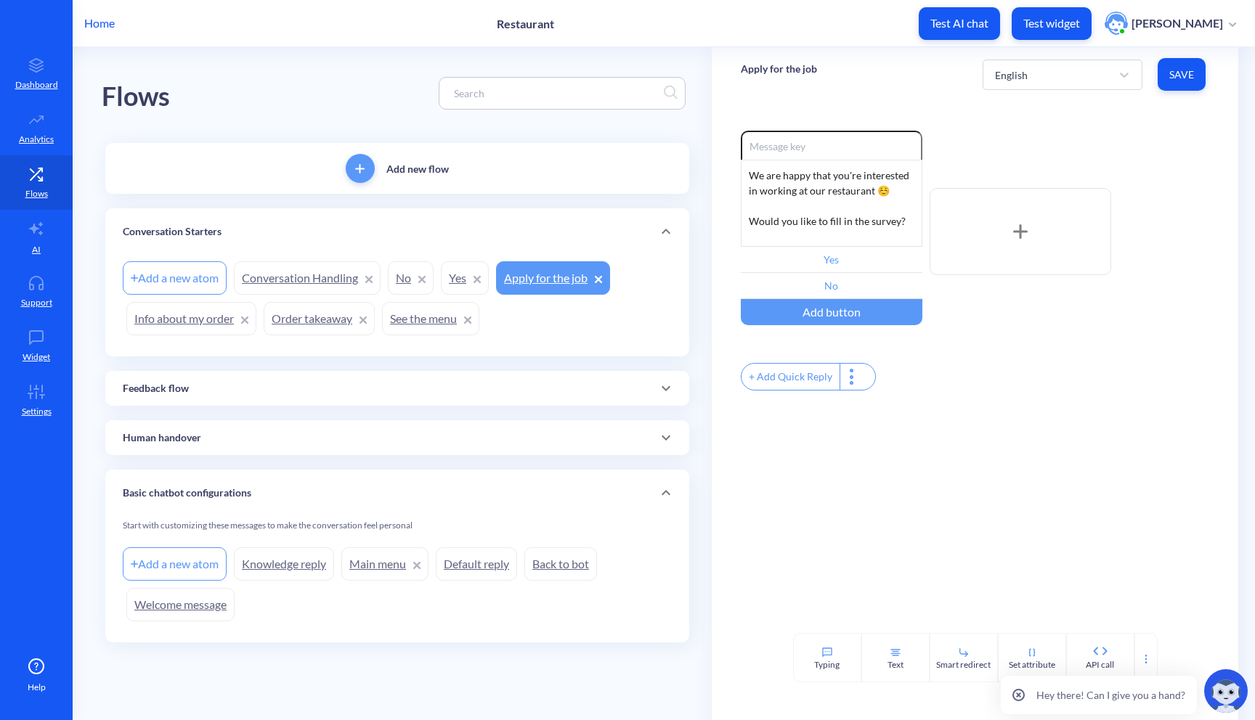
click at [804, 384] on div "+ Add Quick Reply" at bounding box center [790, 377] width 98 height 26
click at [819, 386] on input "text" at bounding box center [816, 376] width 150 height 26
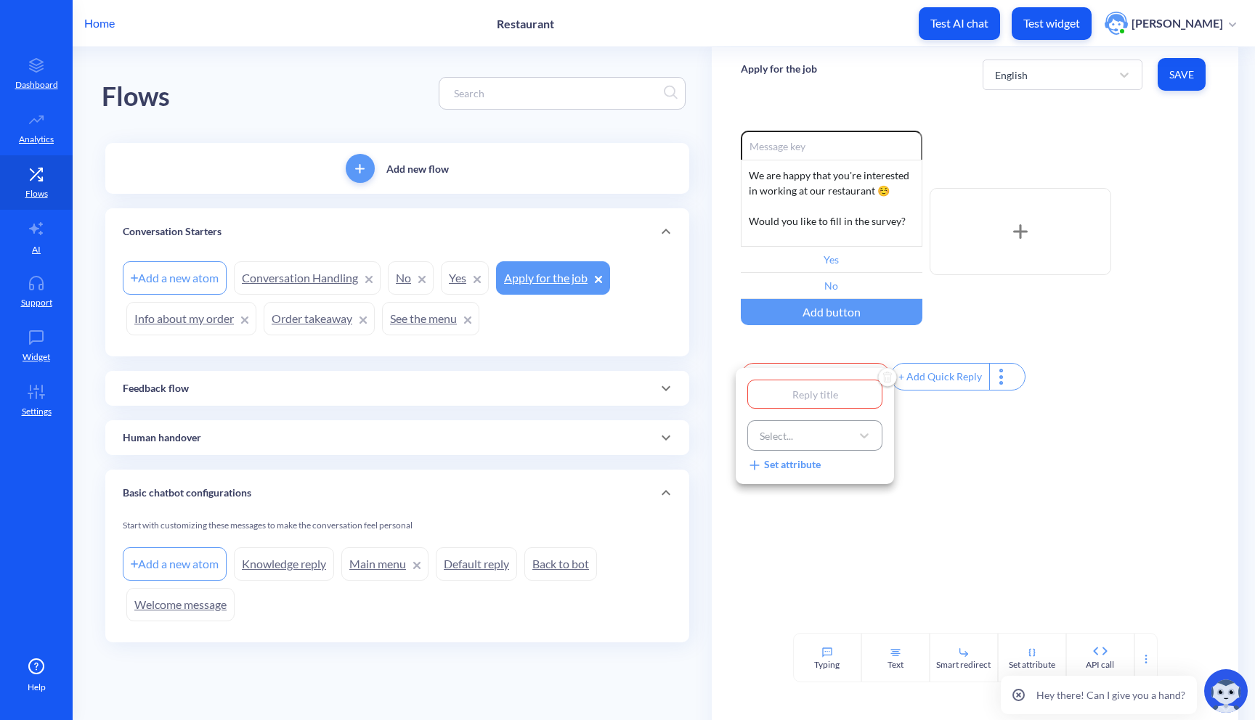
click at [824, 449] on div "Select..." at bounding box center [814, 435] width 135 height 30
click at [811, 584] on div "Conversation Handling" at bounding box center [814, 585] width 135 height 27
click at [796, 393] on input "text" at bounding box center [814, 394] width 135 height 29
type input "C"
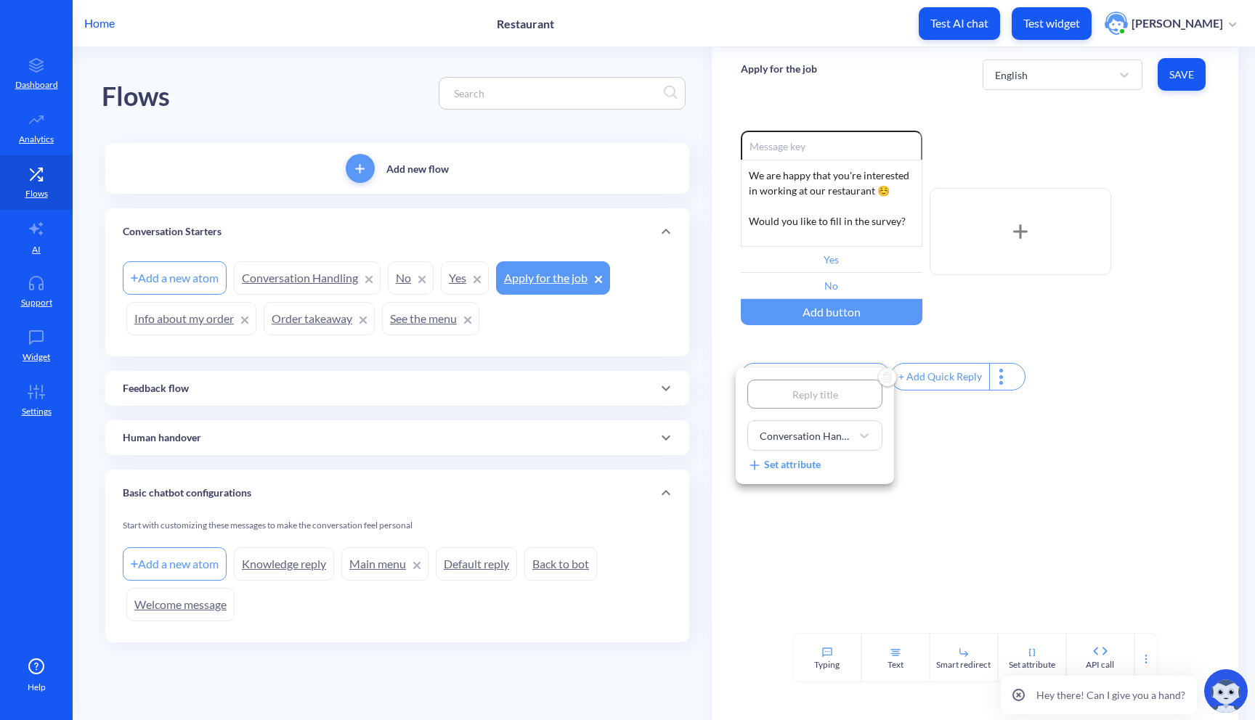
type input "C"
type input "CO"
type input "C"
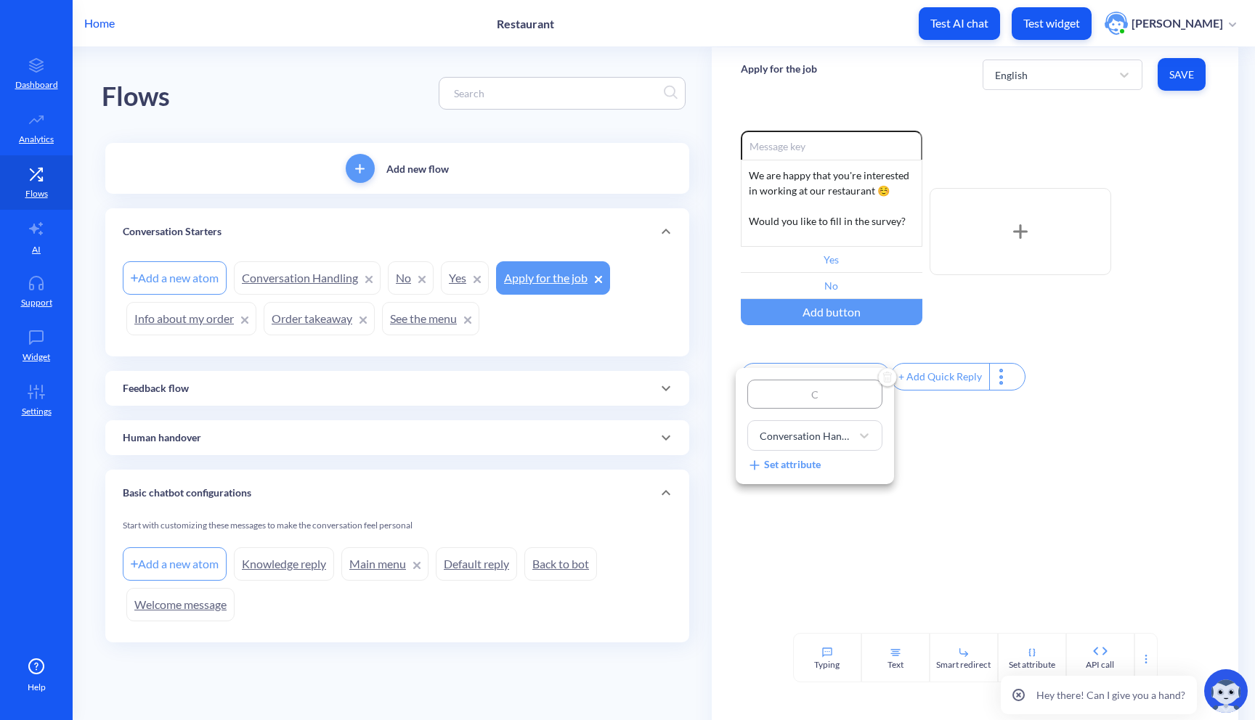
type input "Co"
type input "Co n"
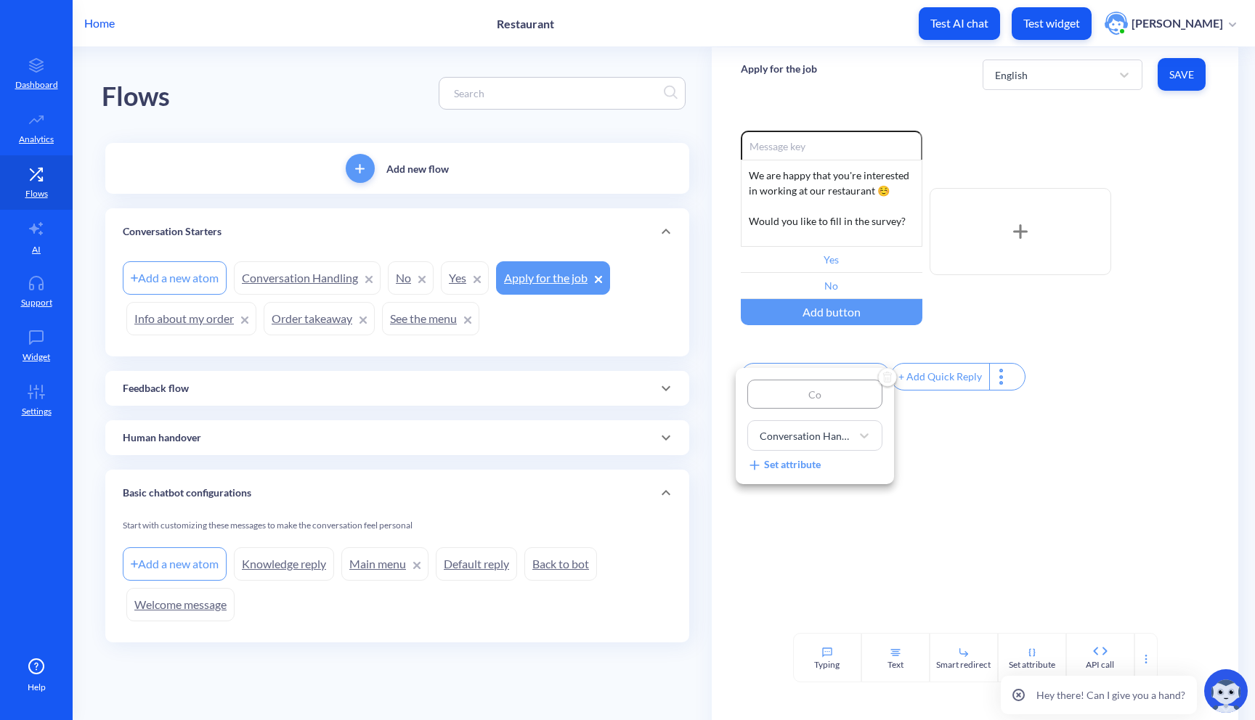
type input "Co n"
type input "Co"
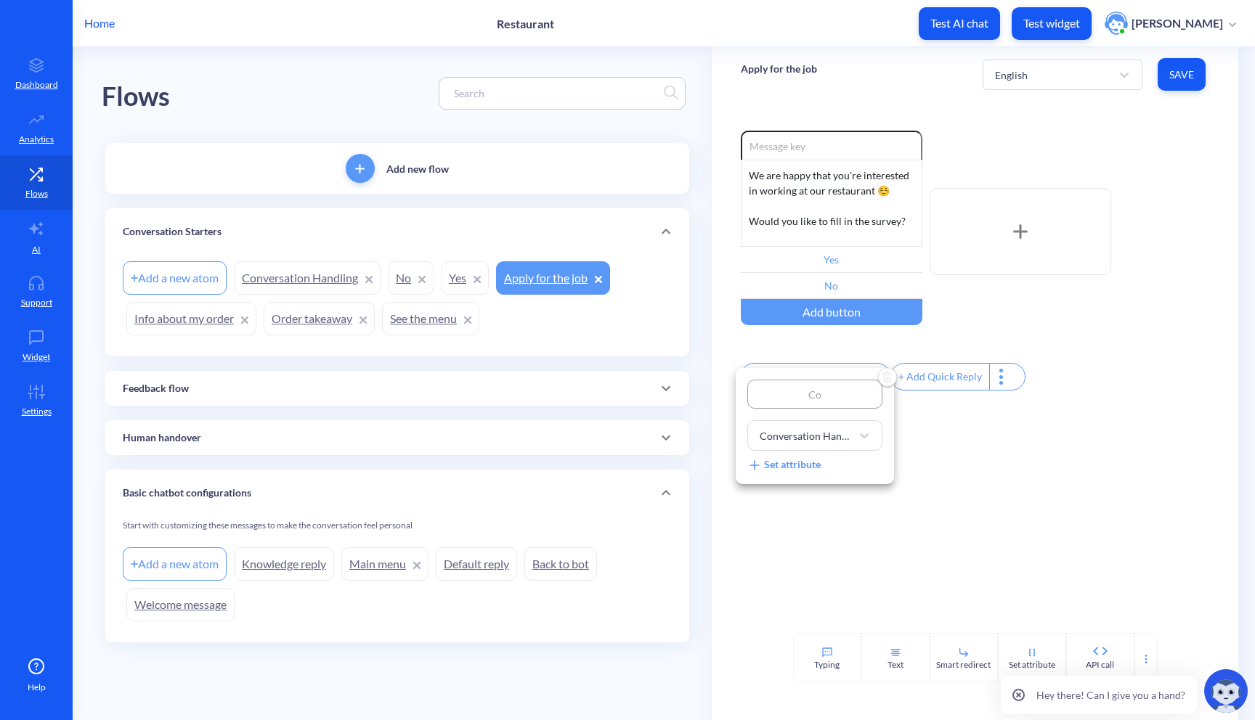
type input "Con"
type input "Cont"
type input "Conti"
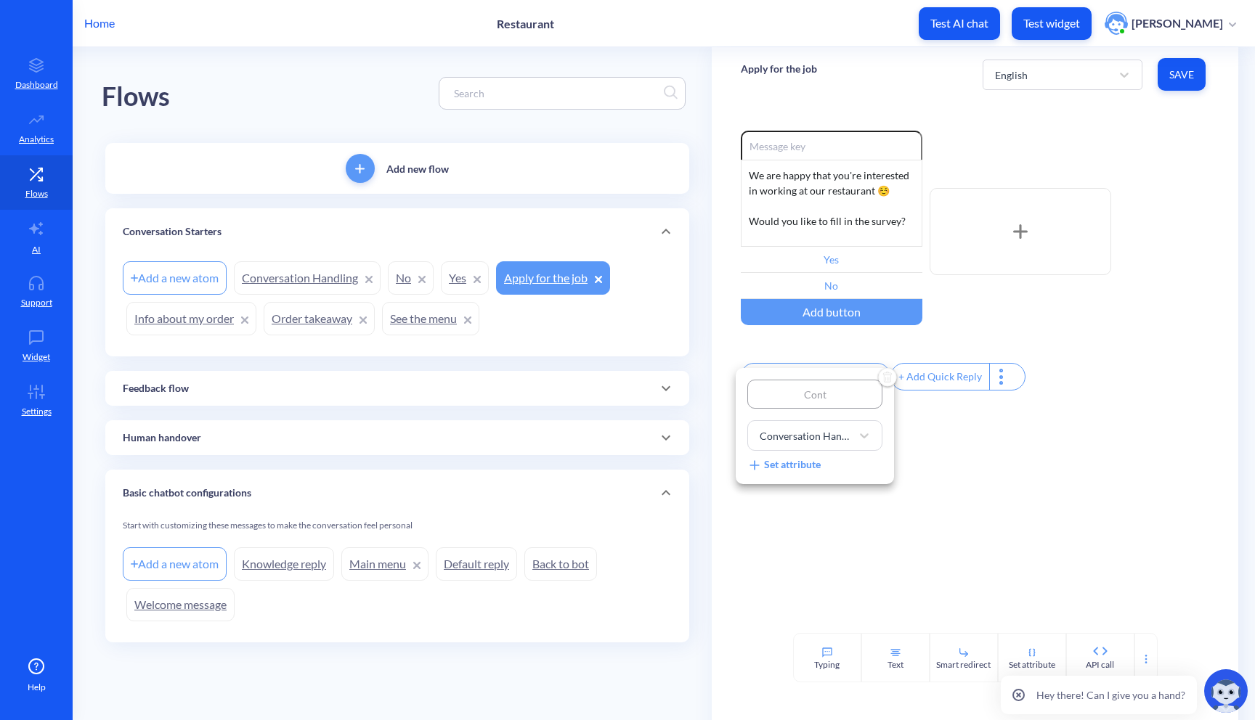
type input "Conti"
type input "Contin"
type input "Continu"
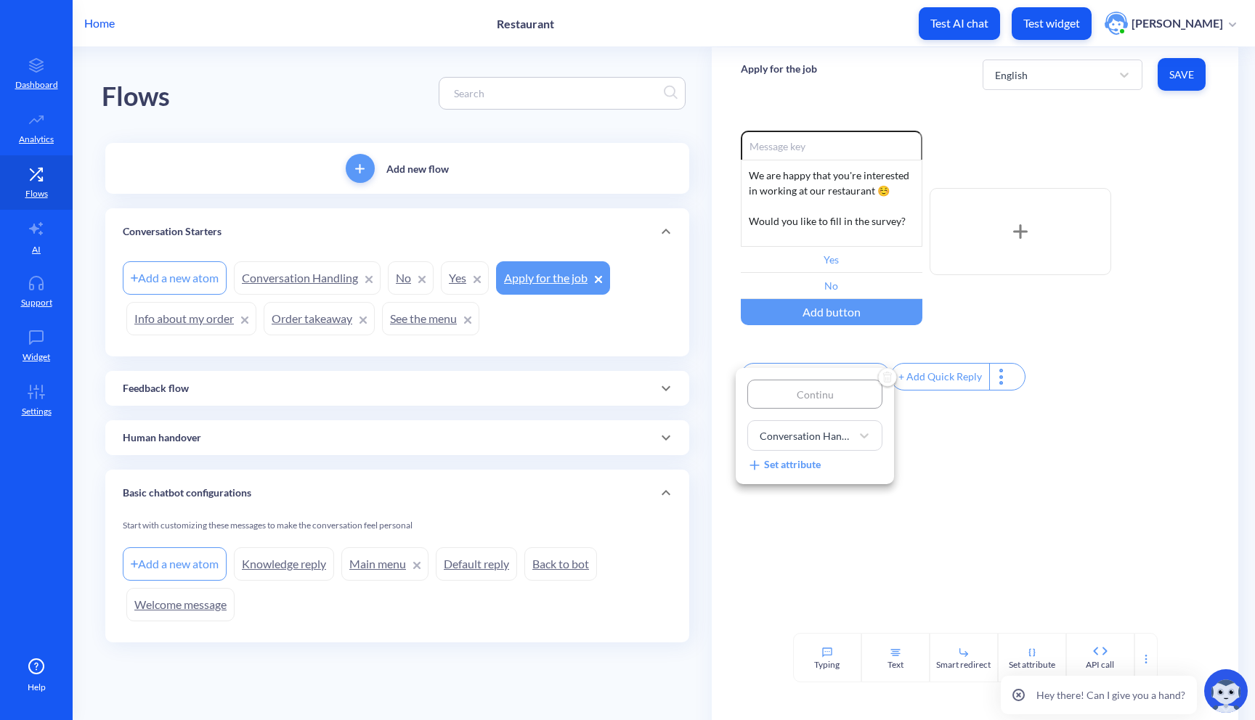
type input "Continue"
type input "Continue c"
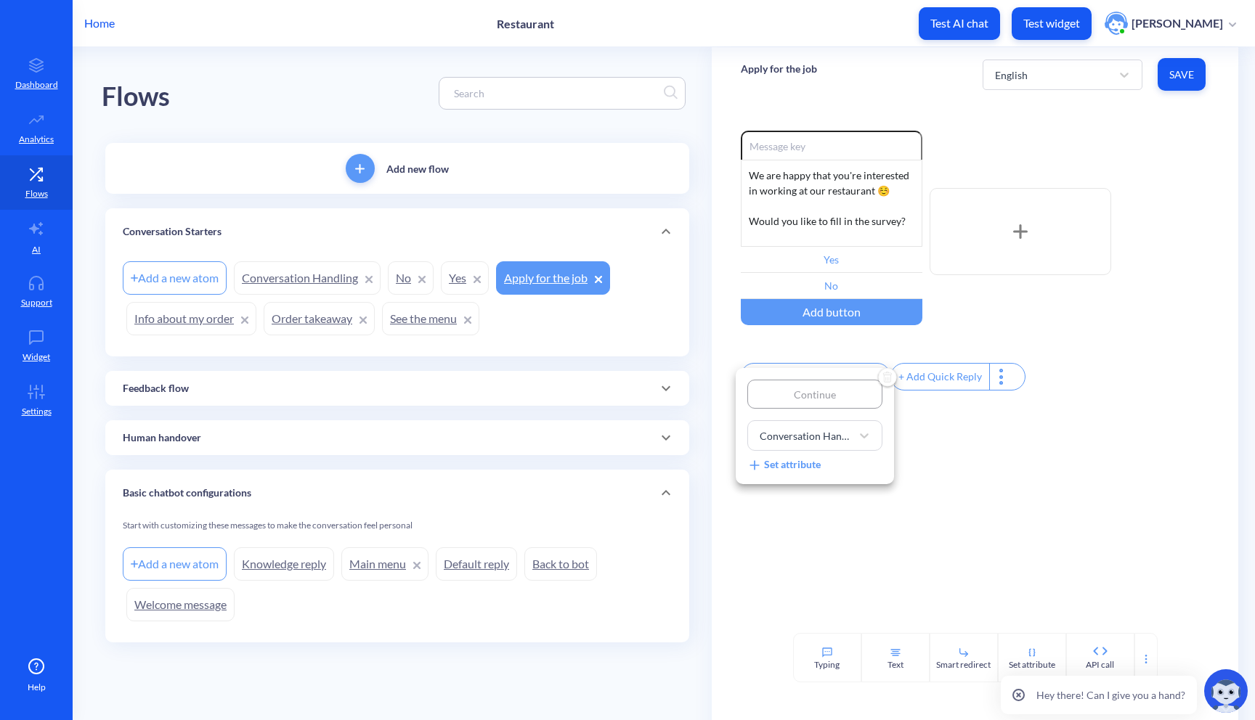
type input "Continue c"
type input "Continue co"
type input "Continue cov"
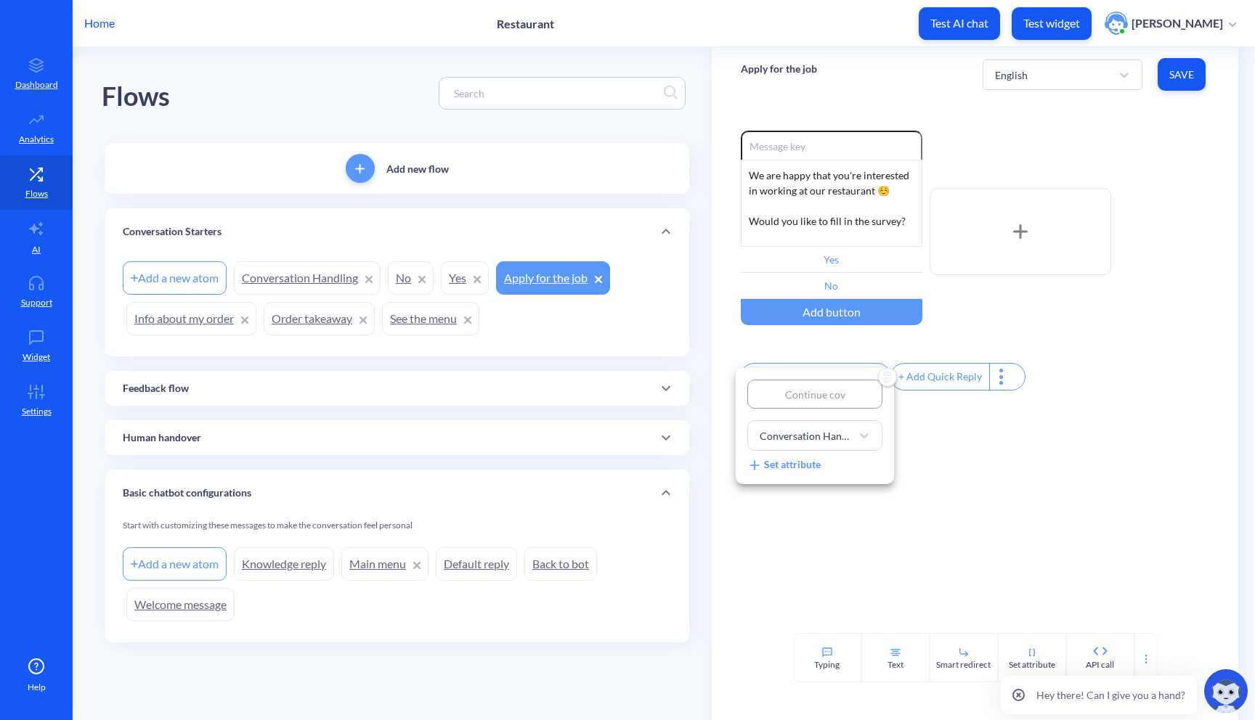
type input "Continue co"
type input "Continue con"
type input "Continue conv"
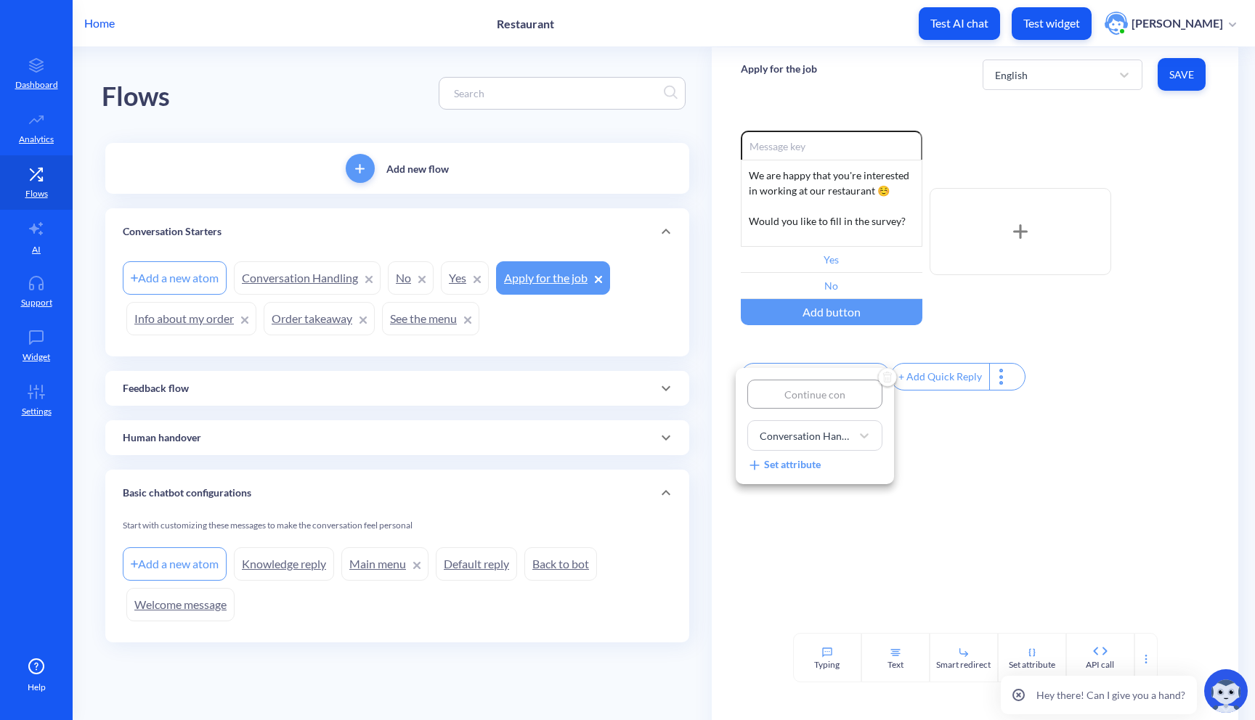
type input "Continue conv"
type input "Continue conve"
type input "Continue conver"
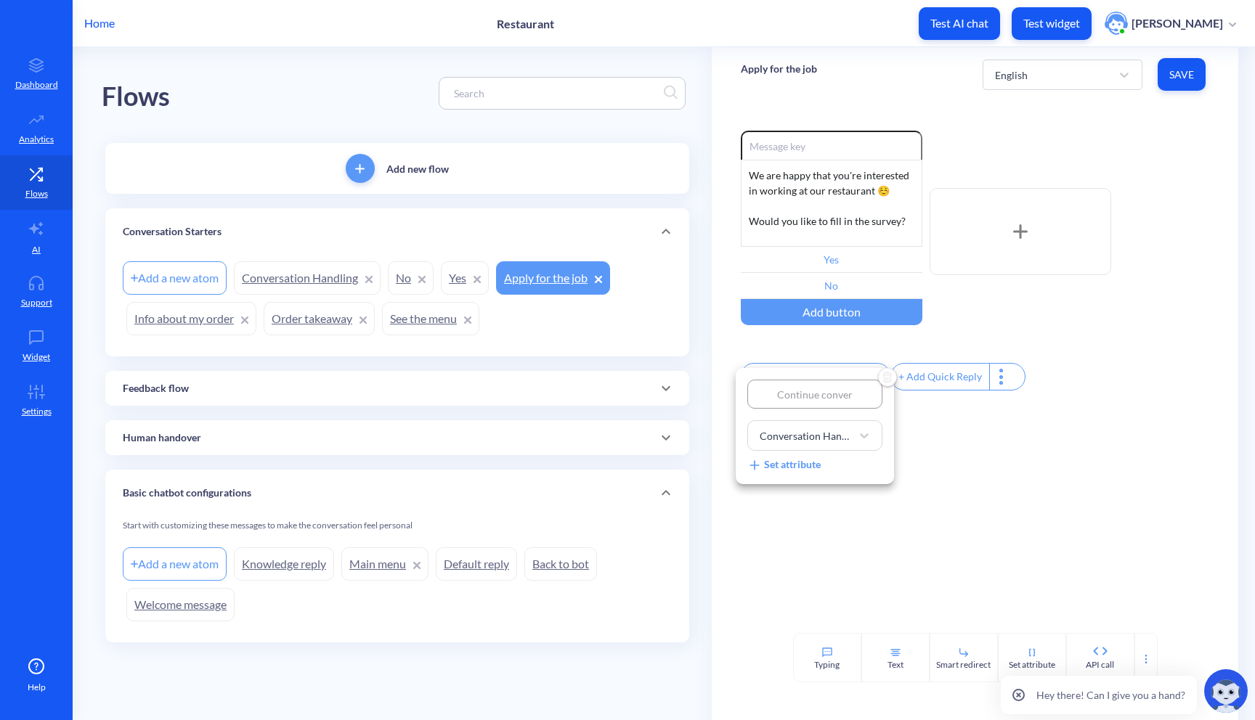
type input "Continue convers"
type input "Continue conversa"
type input "Continue conversat"
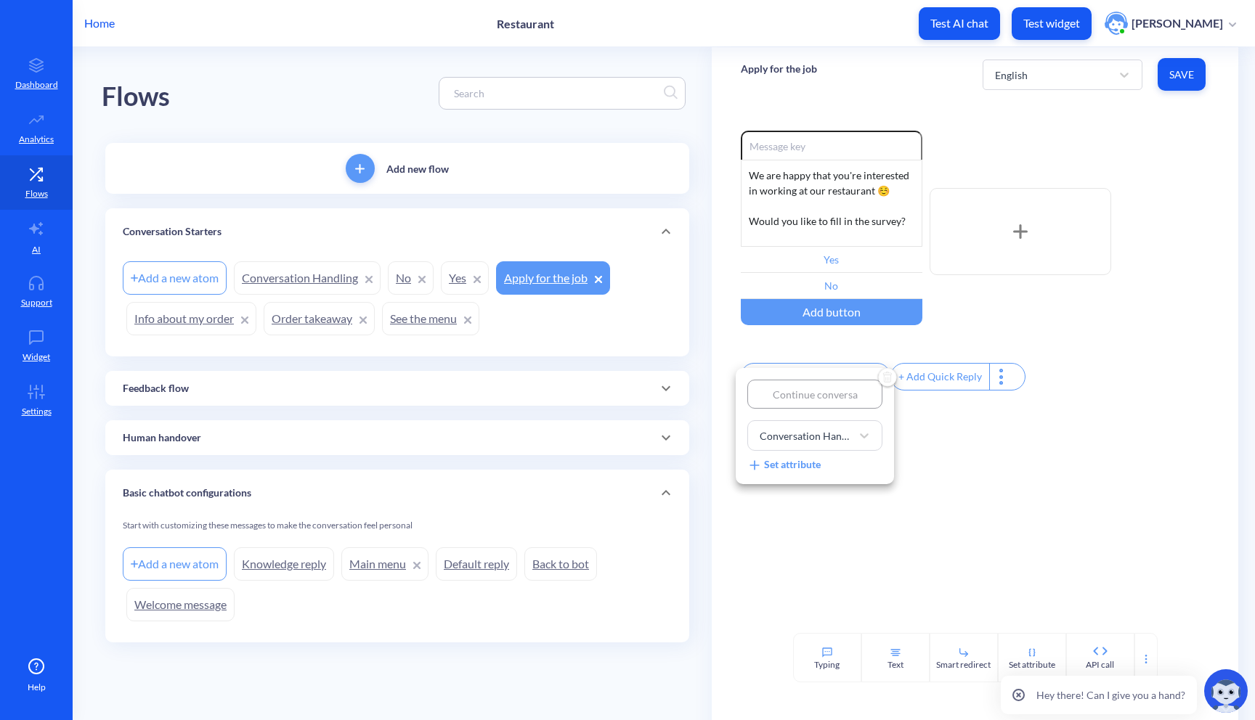
type input "Continue conversat"
type input "Continue conversati"
type input "Continue conversatio"
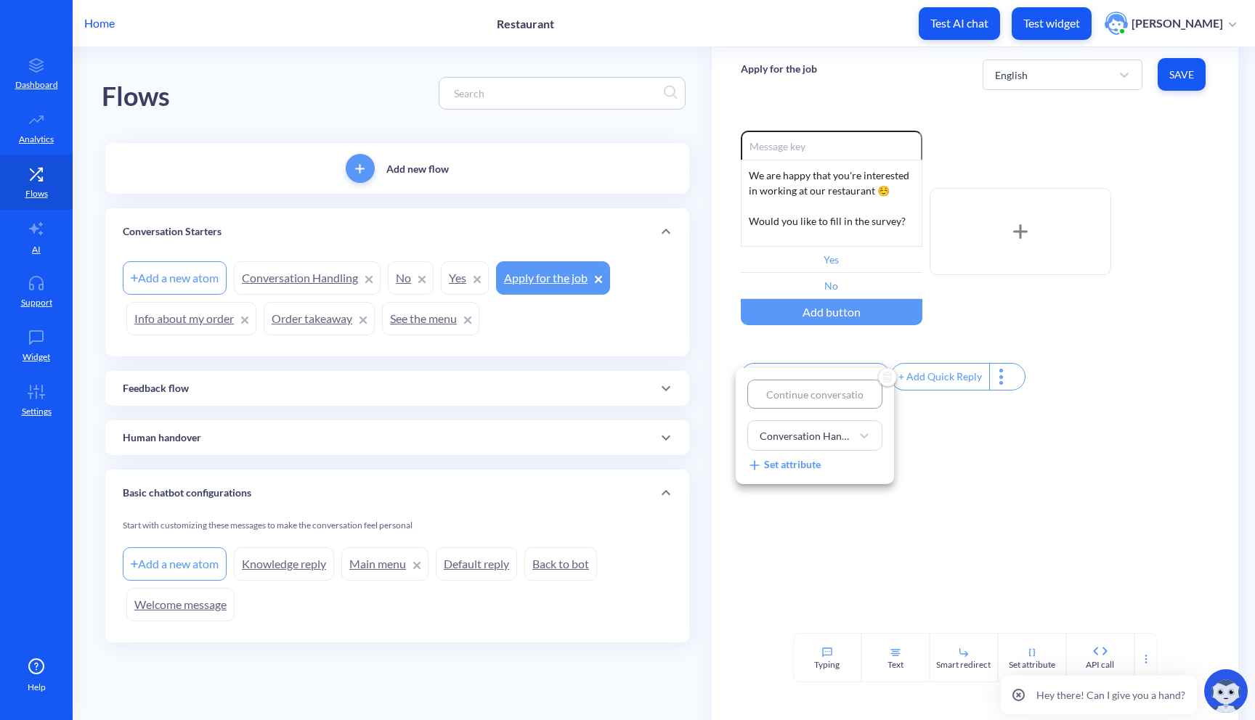
type input "Continue conversation"
click at [980, 507] on div at bounding box center [627, 360] width 1255 height 720
click at [1188, 70] on span "Save" at bounding box center [1181, 75] width 25 height 15
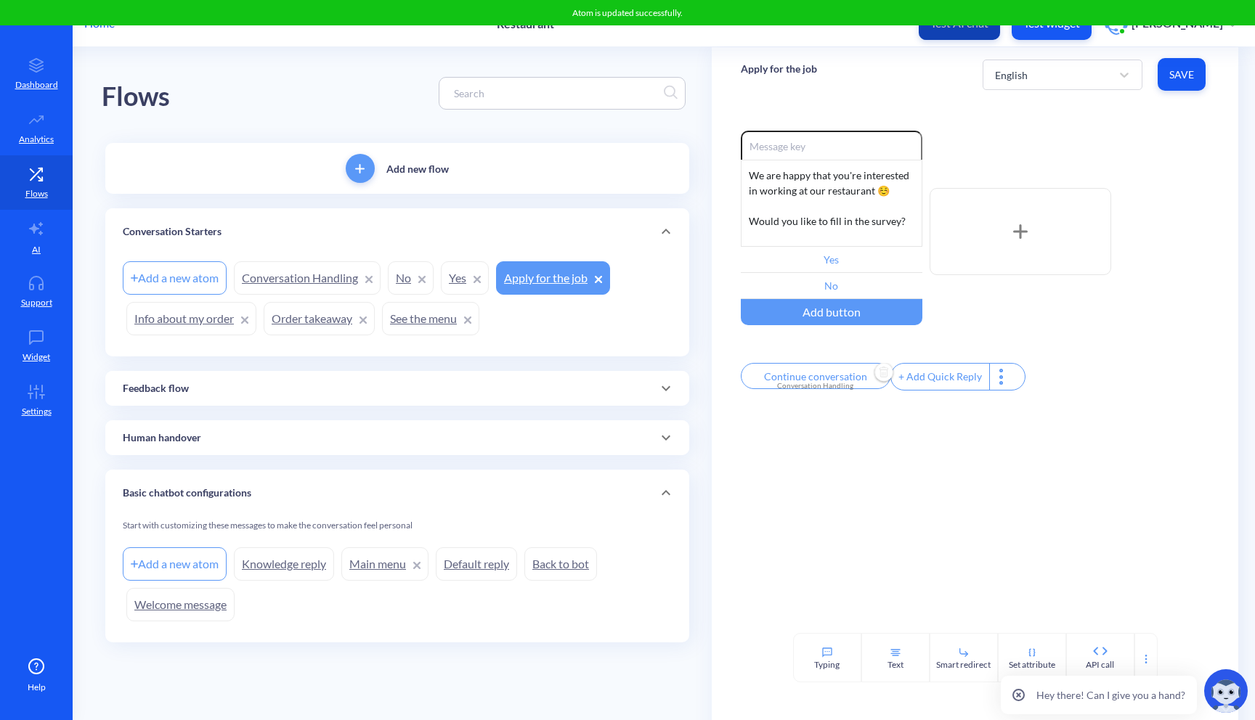
click at [986, 32] on button "Test AI chat" at bounding box center [959, 23] width 81 height 33
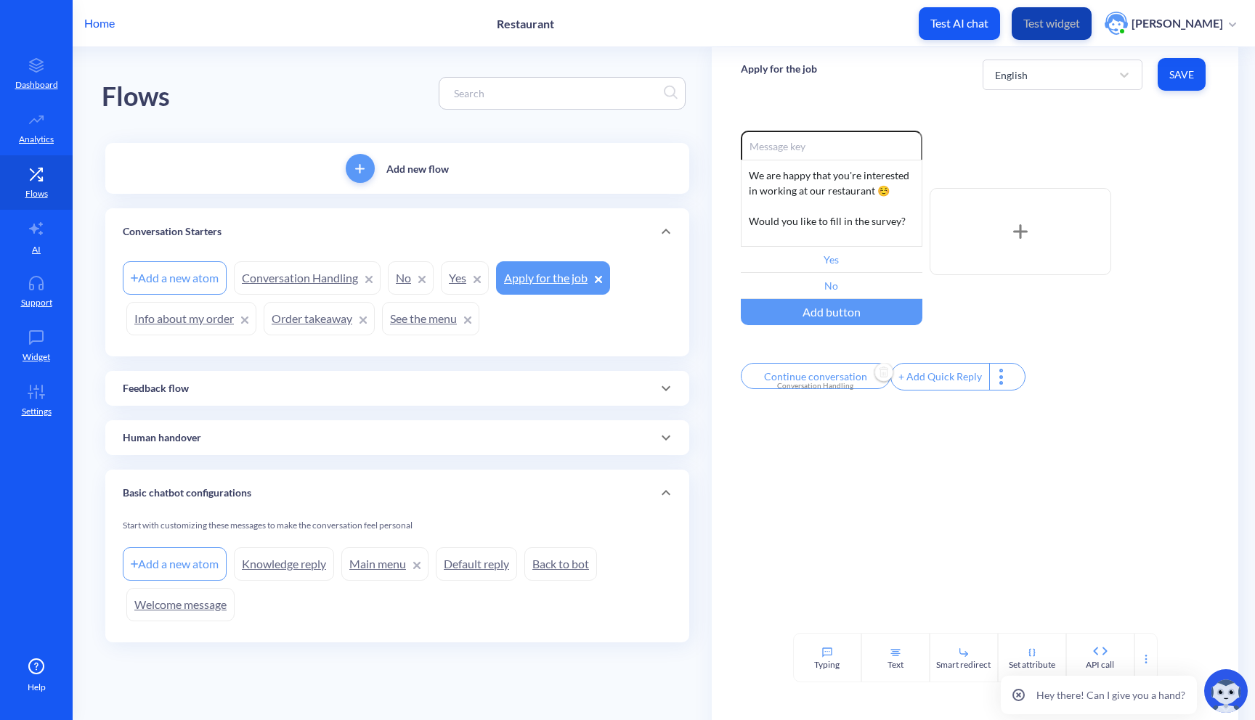
click at [1062, 27] on p "Test widget" at bounding box center [1051, 23] width 57 height 15
click at [31, 248] on link "AI" at bounding box center [36, 237] width 73 height 54
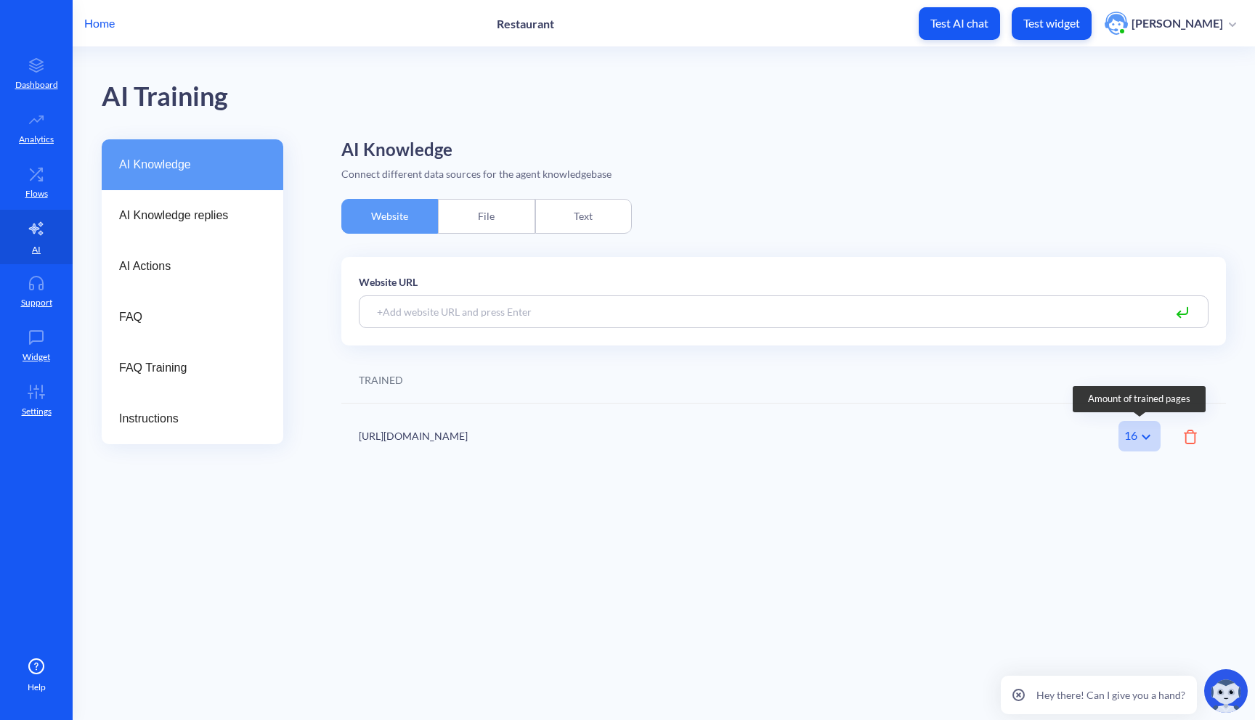
click at [1145, 431] on icon at bounding box center [1145, 436] width 17 height 17
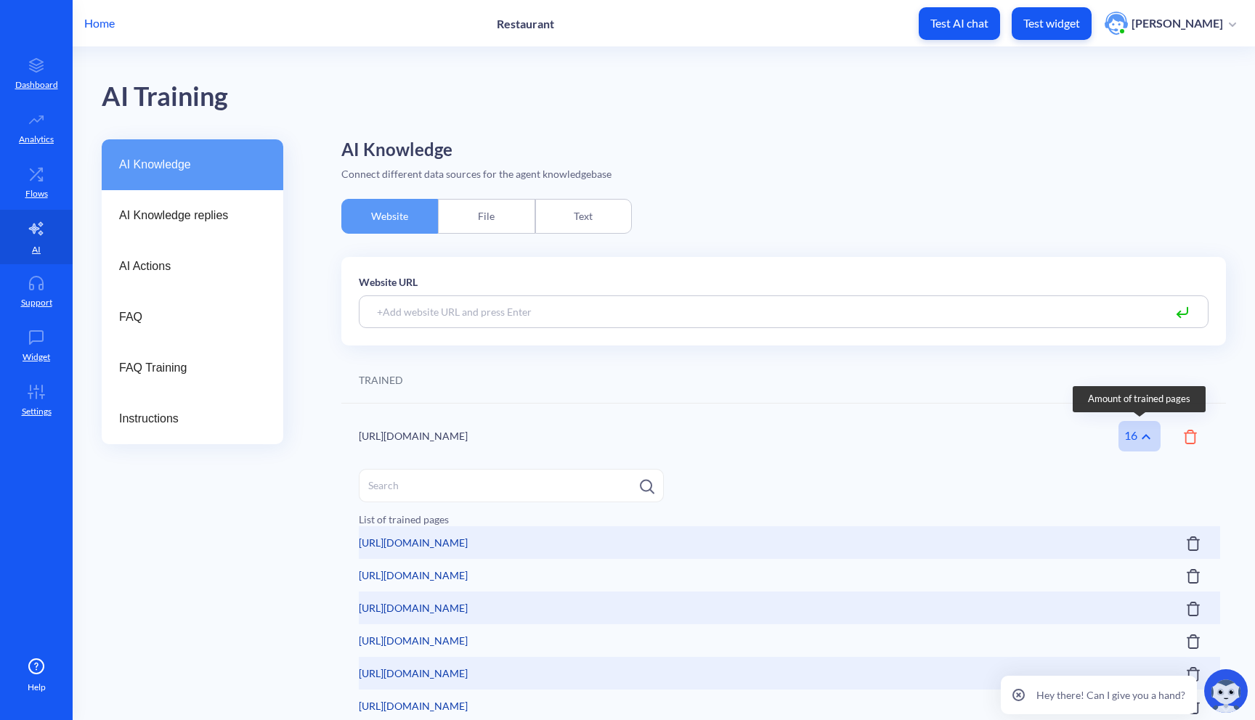
click at [1146, 435] on icon at bounding box center [1145, 436] width 17 height 17
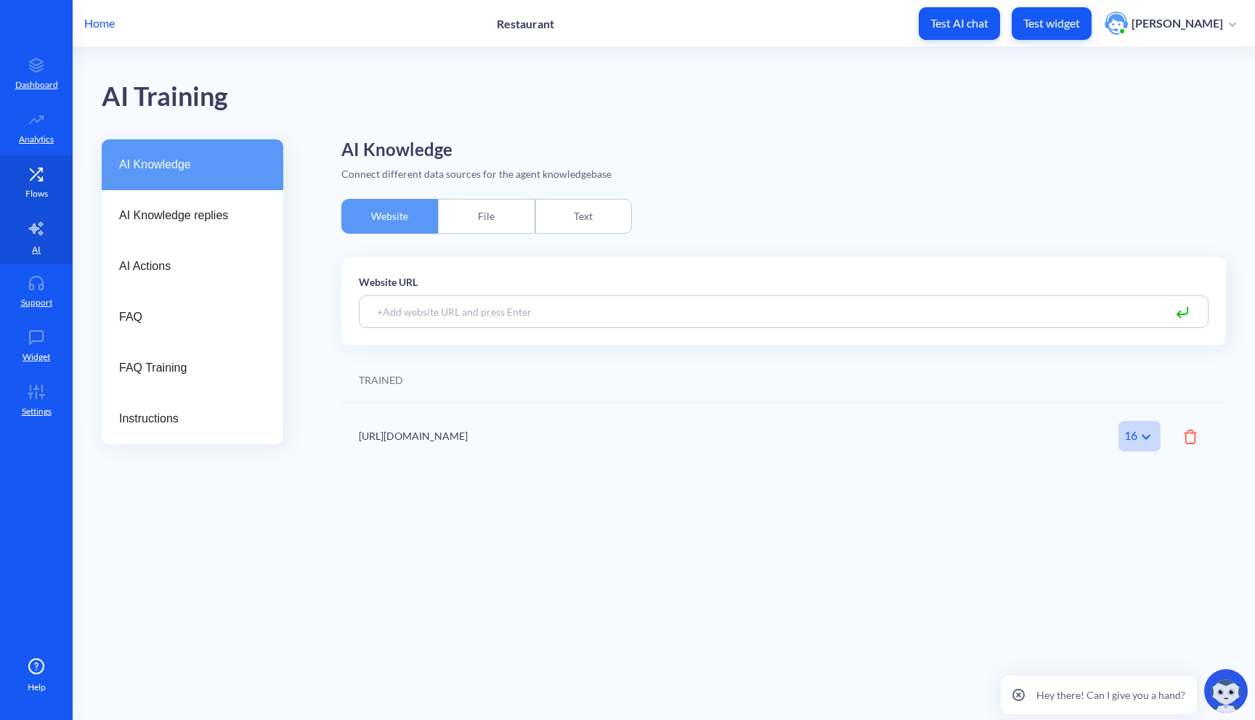
click at [28, 183] on link "Flows" at bounding box center [36, 182] width 73 height 54
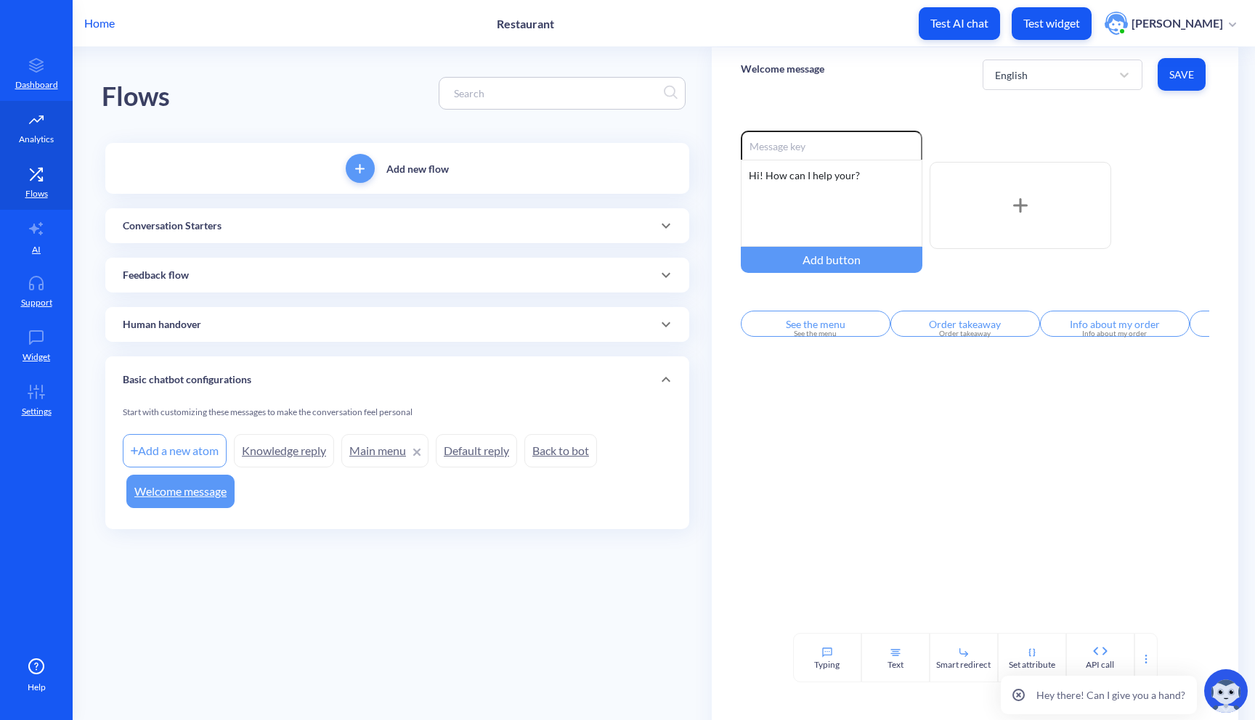
click at [44, 124] on icon at bounding box center [36, 120] width 29 height 15
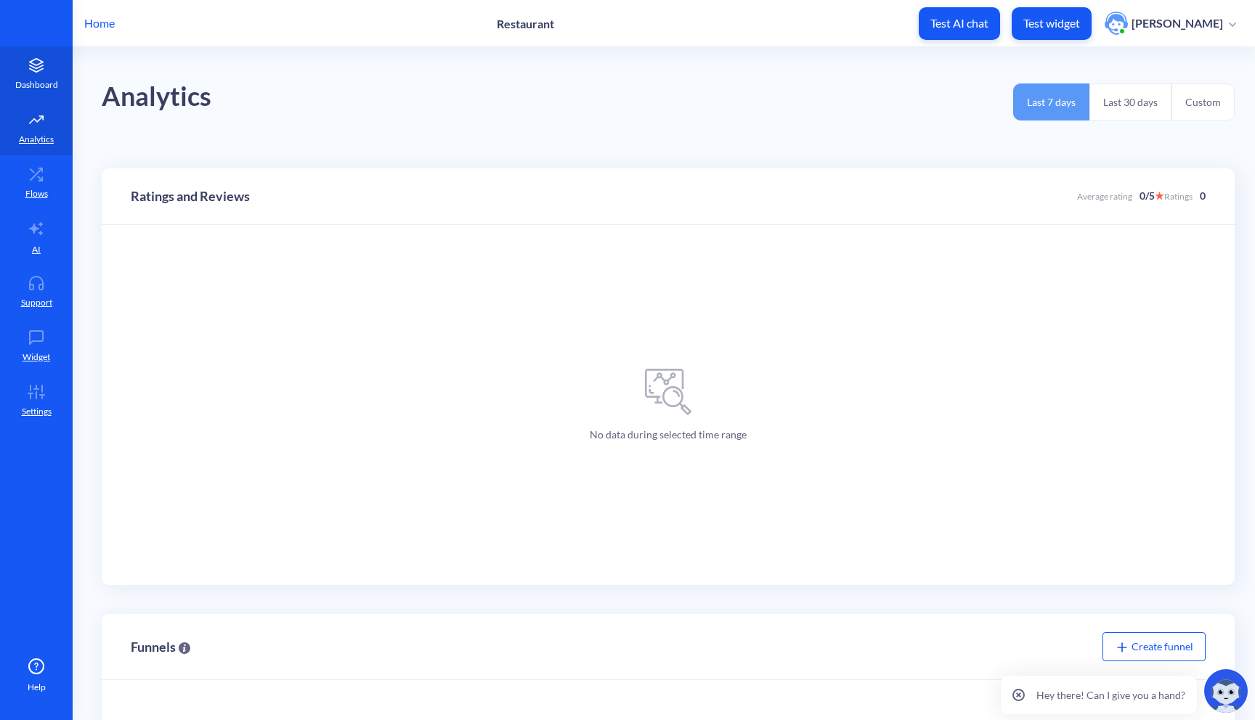
click at [38, 84] on p "Dashboard" at bounding box center [36, 84] width 43 height 13
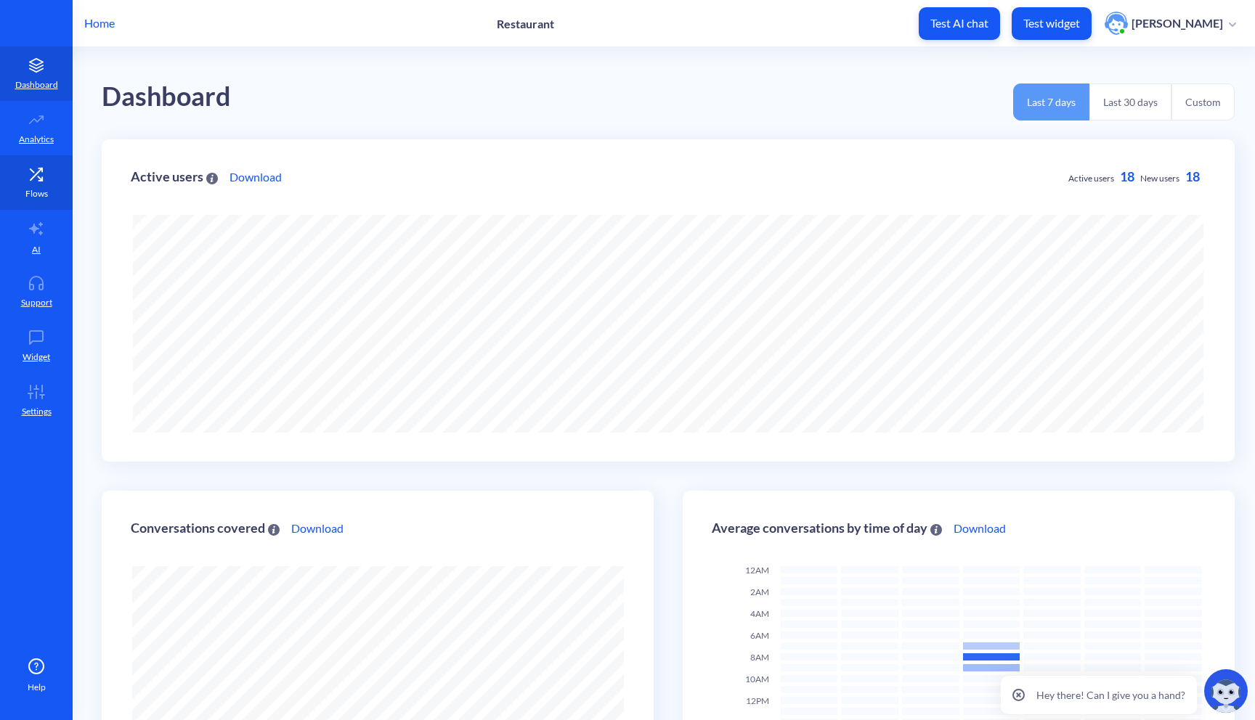
scroll to position [720, 1255]
click at [49, 199] on link "Flows" at bounding box center [36, 182] width 73 height 54
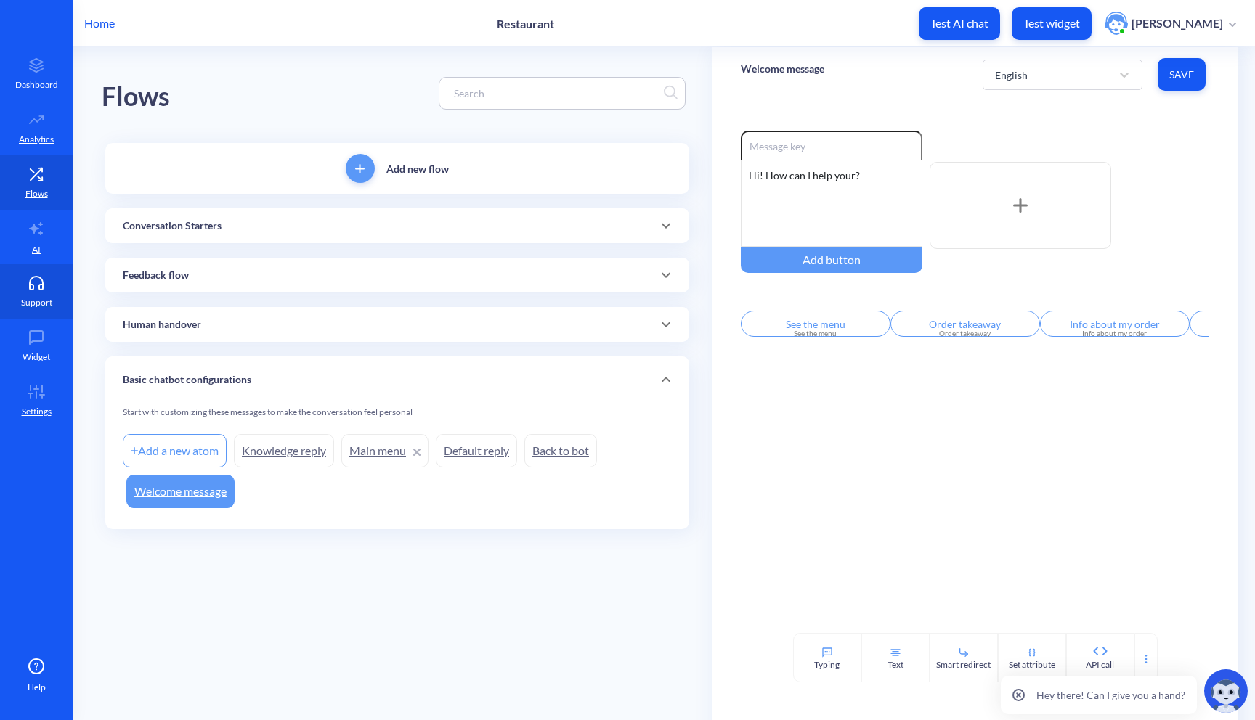
click at [45, 280] on icon at bounding box center [36, 283] width 29 height 15
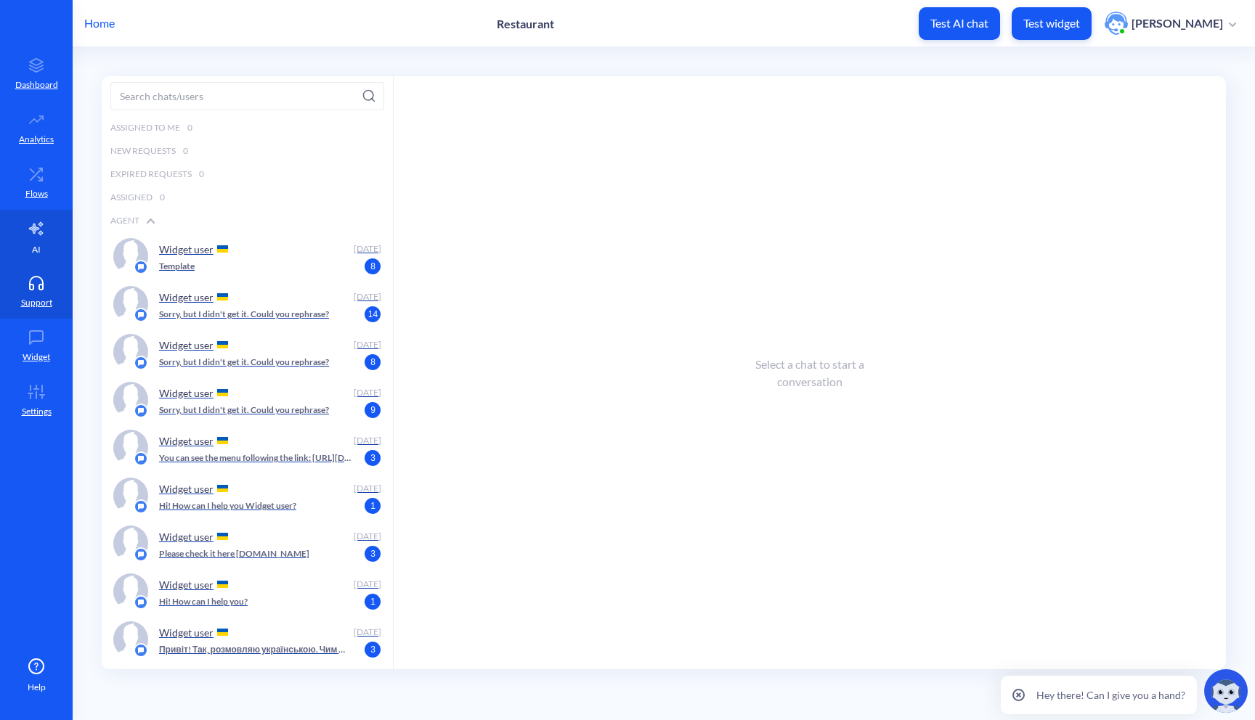
click at [44, 242] on link "AI" at bounding box center [36, 237] width 73 height 54
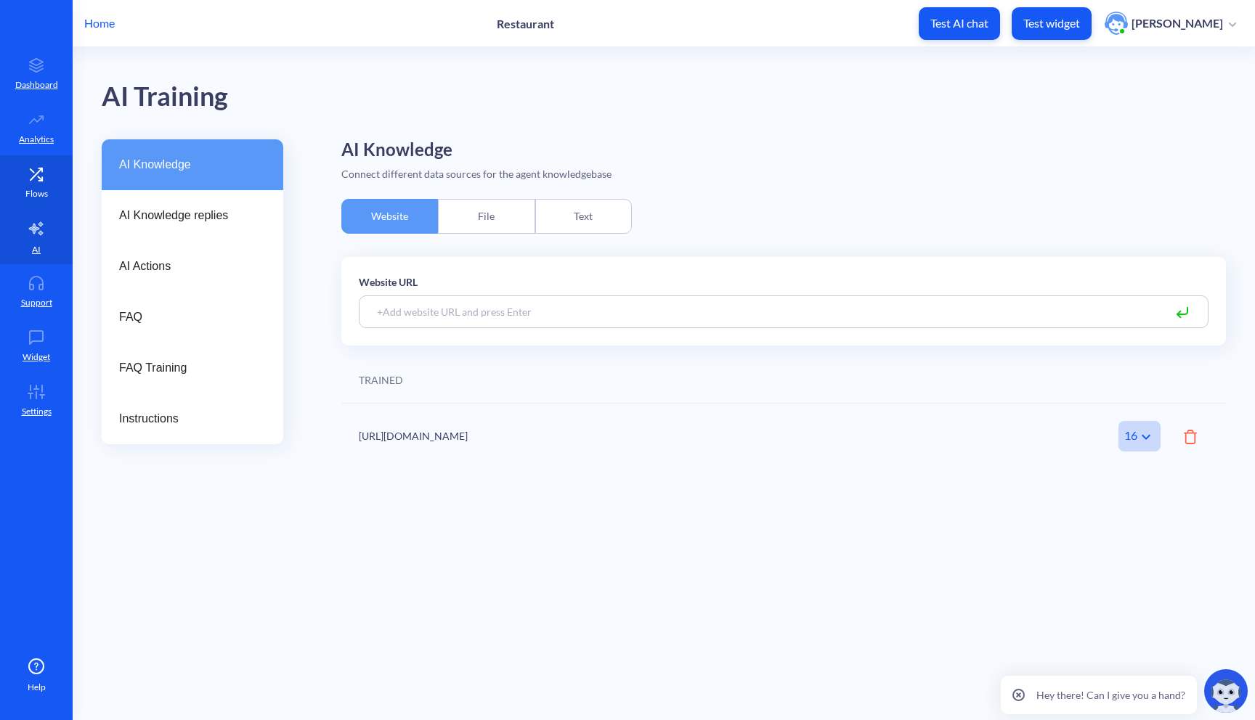
click at [38, 187] on p "Flows" at bounding box center [36, 193] width 23 height 13
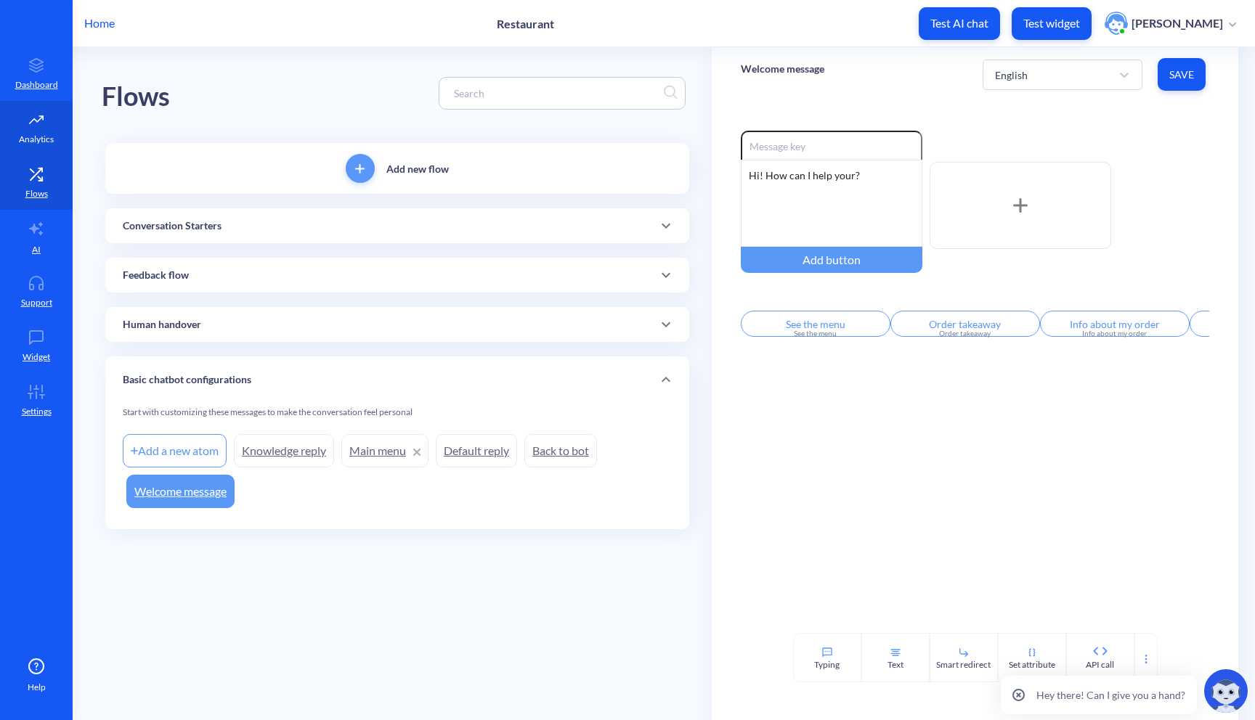
click at [43, 137] on p "Analytics" at bounding box center [36, 139] width 35 height 13
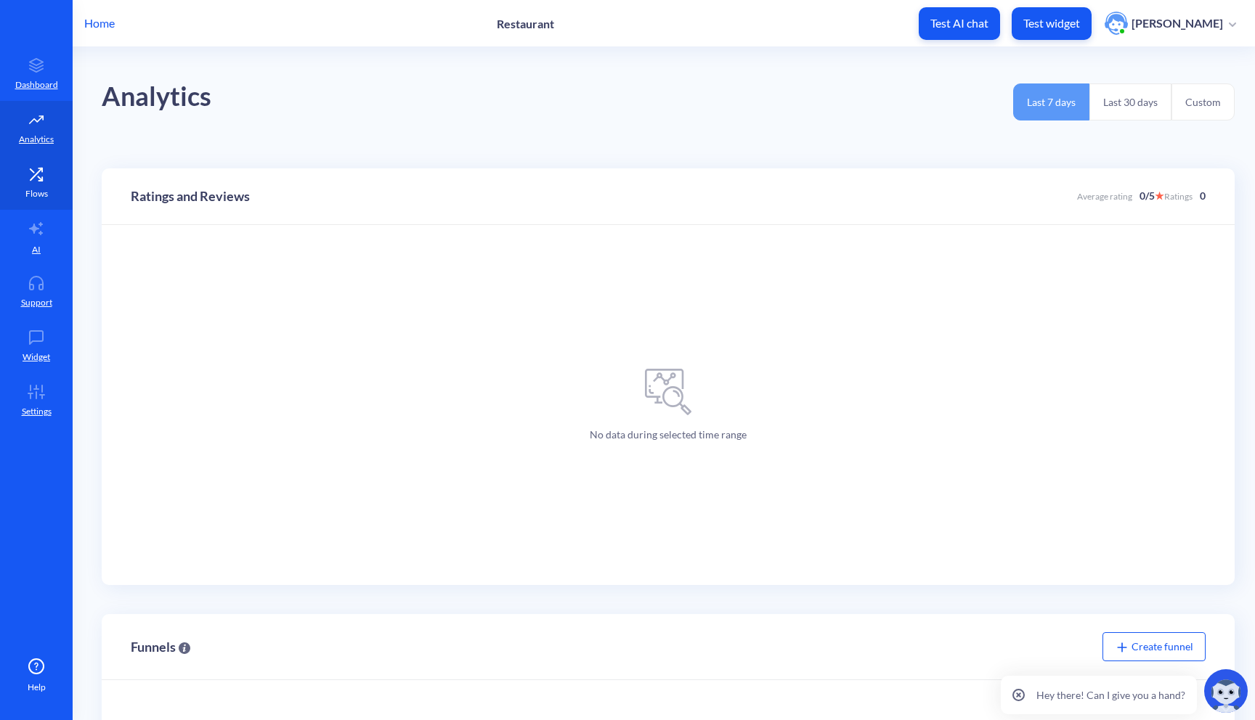
click at [41, 166] on link "Flows" at bounding box center [36, 182] width 73 height 54
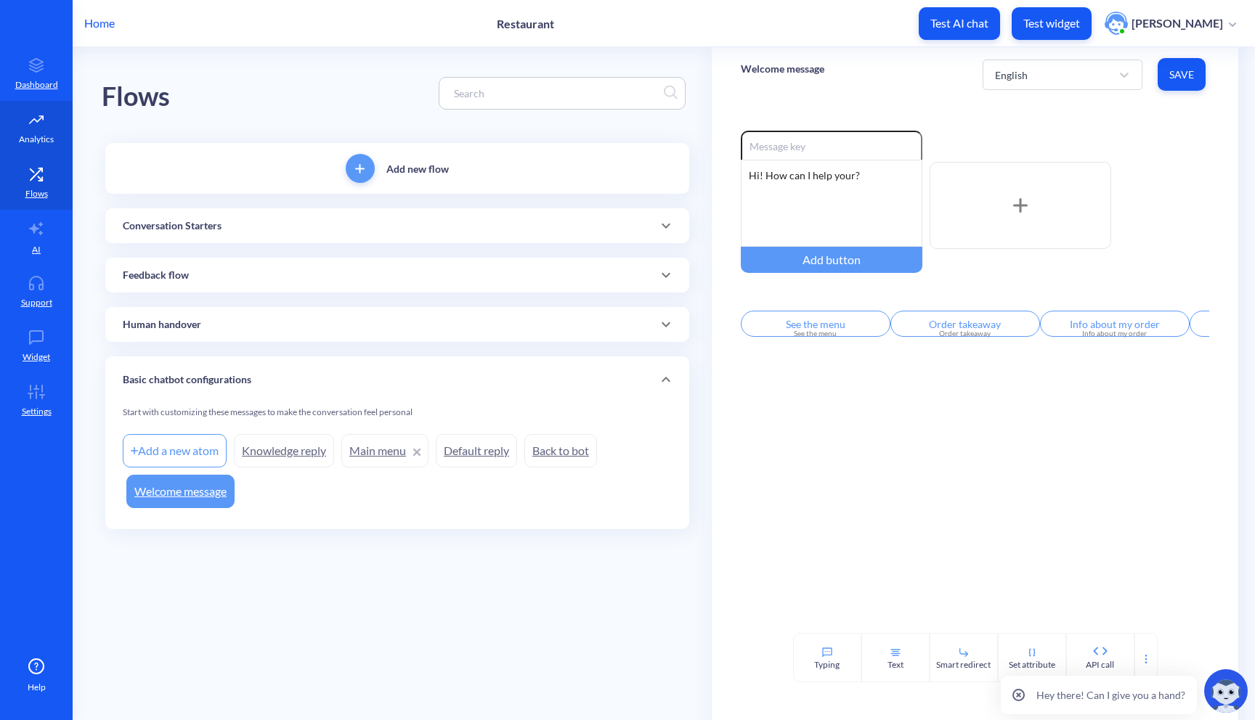
click at [46, 118] on icon at bounding box center [36, 120] width 29 height 15
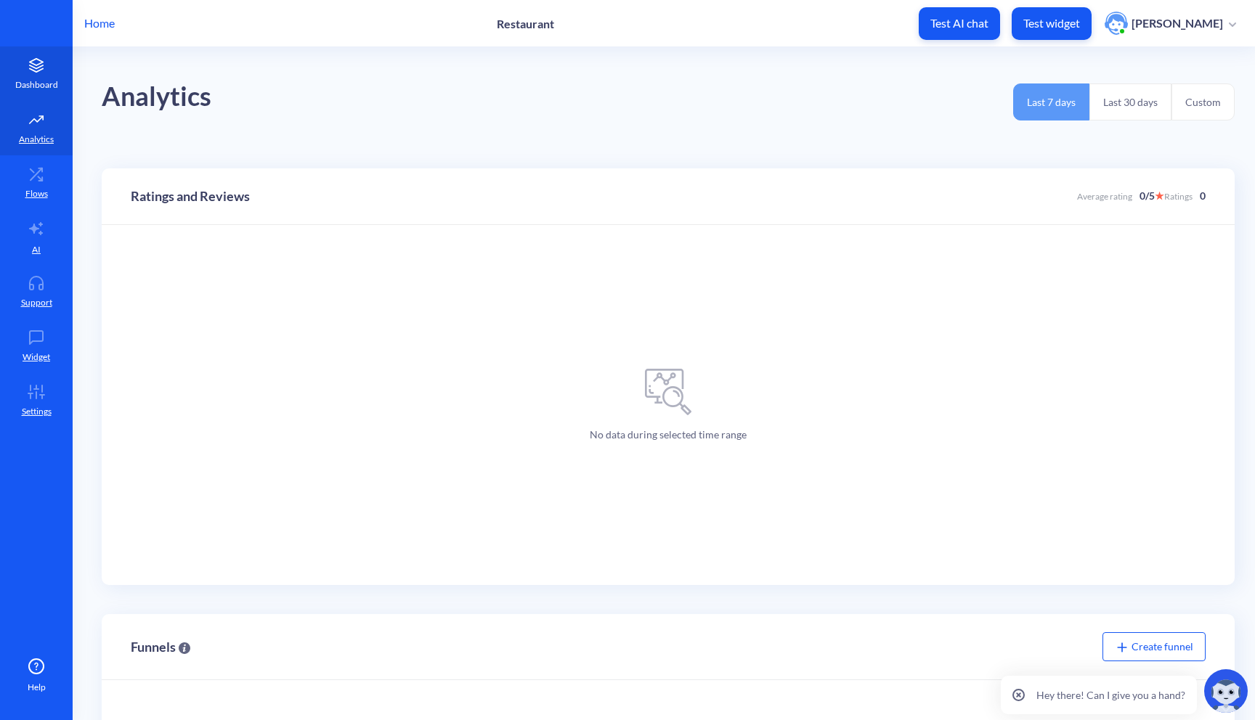
click at [35, 75] on link "Dashboard" at bounding box center [36, 73] width 73 height 54
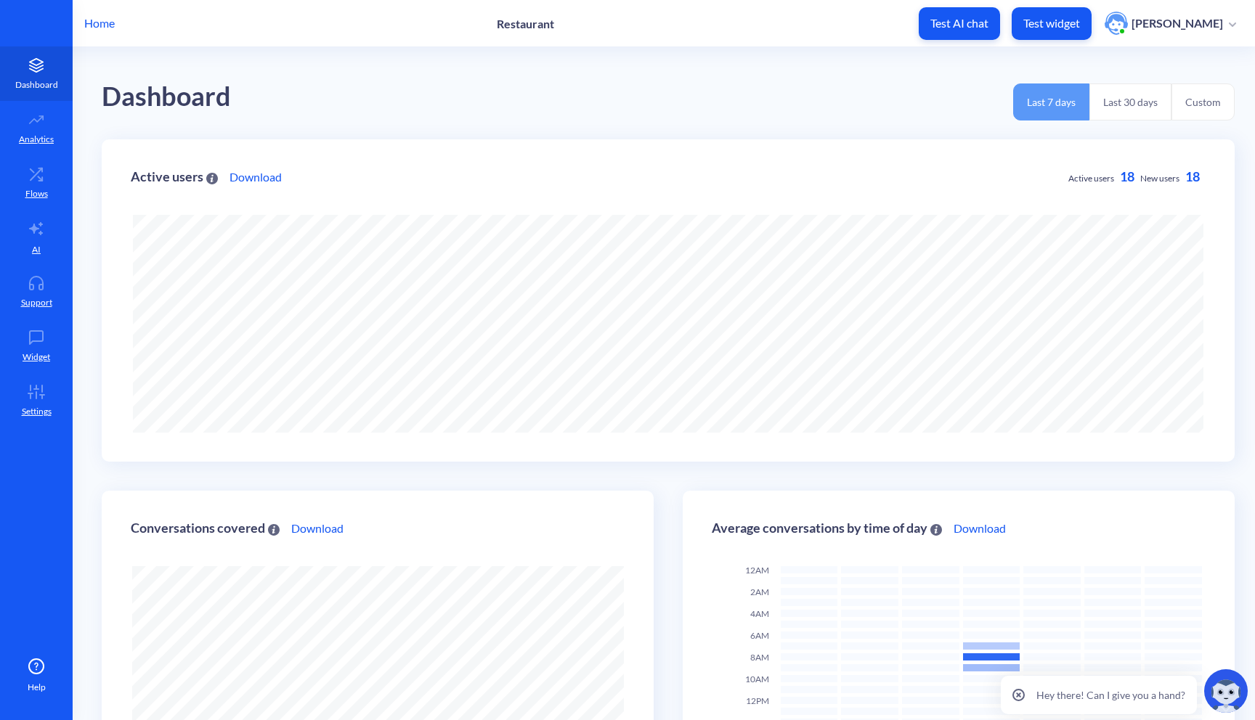
scroll to position [720, 1255]
click at [41, 192] on p "Flows" at bounding box center [36, 193] width 23 height 13
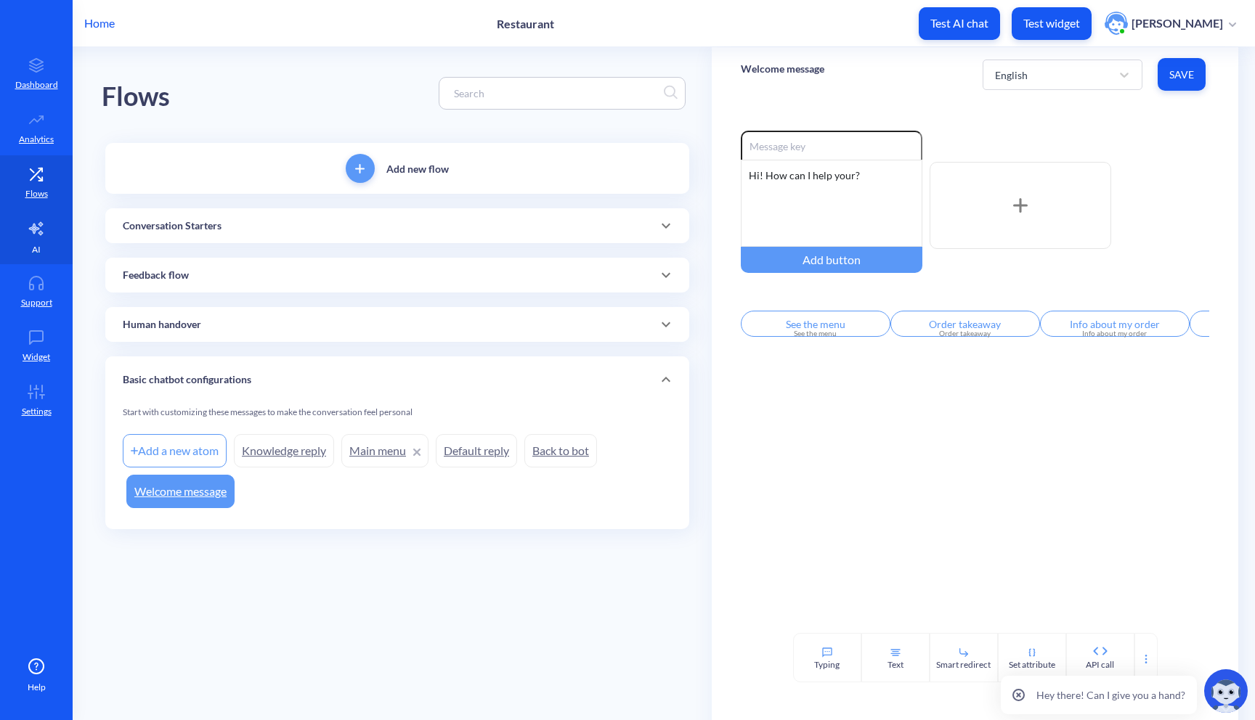
click at [20, 260] on link "AI" at bounding box center [36, 237] width 73 height 54
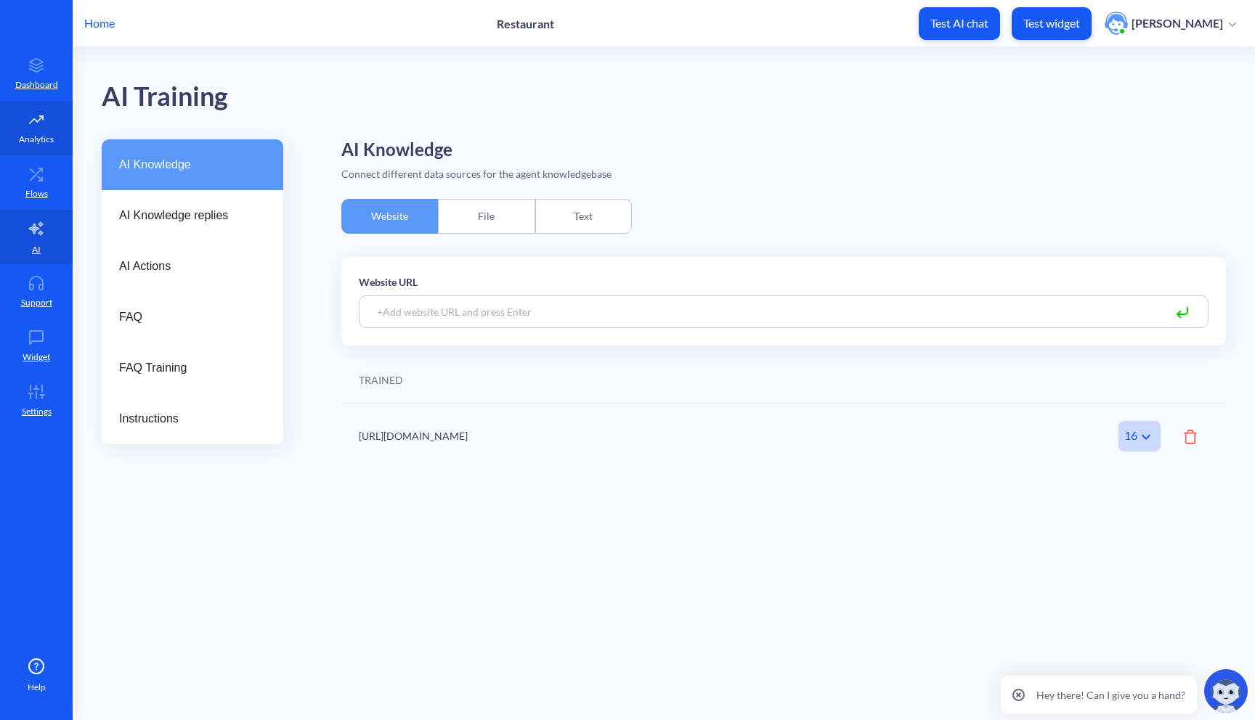
click at [33, 150] on link "Analytics" at bounding box center [36, 128] width 73 height 54
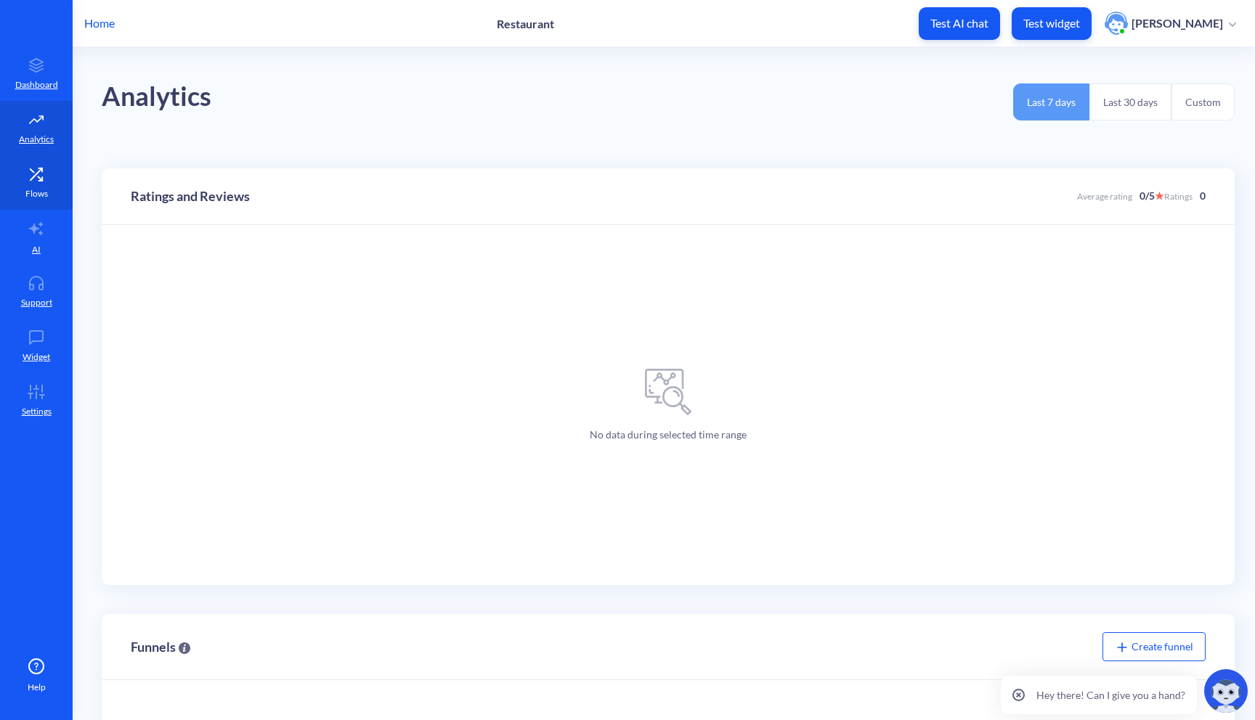
click at [35, 195] on p "Flows" at bounding box center [36, 193] width 23 height 13
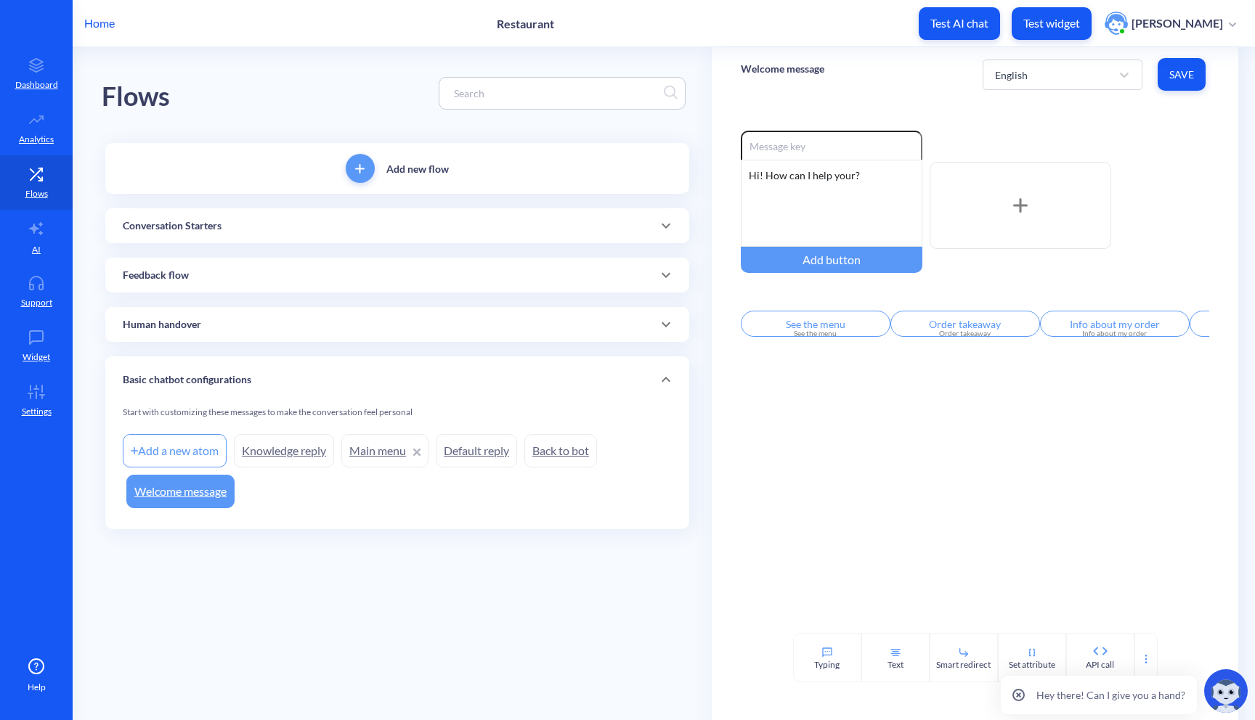
click at [251, 235] on div "Conversation Starters" at bounding box center [397, 225] width 584 height 35
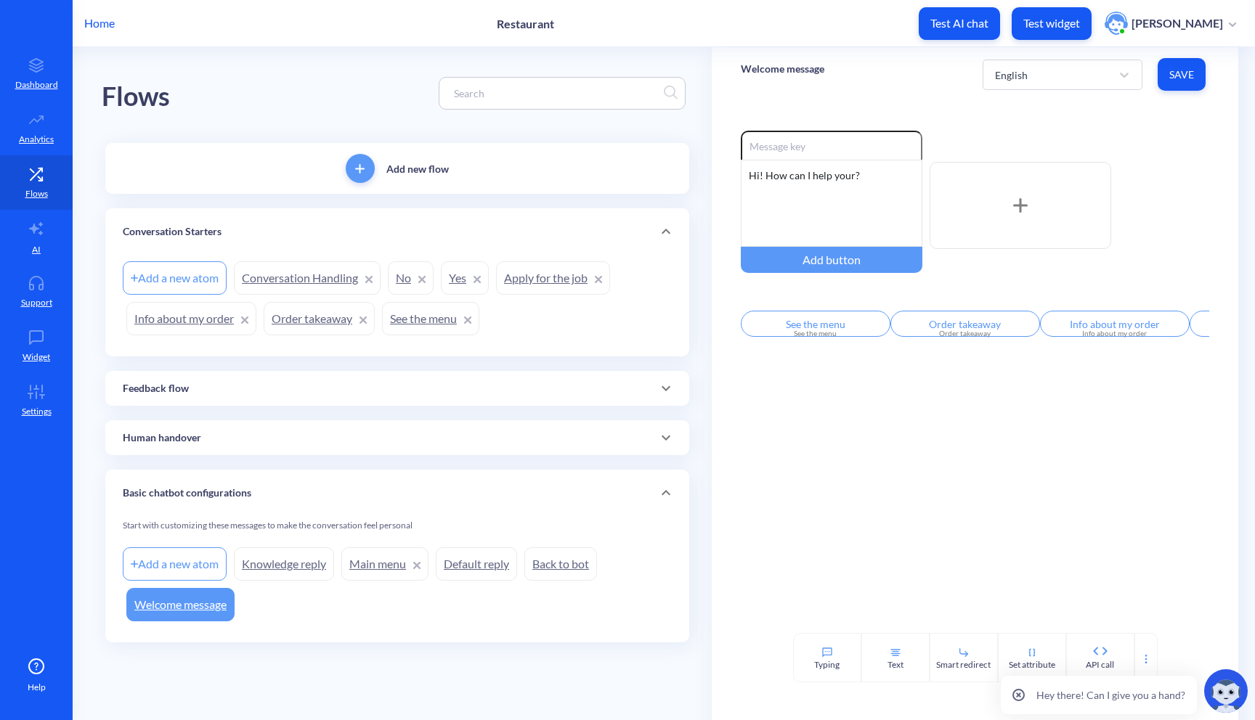
click at [196, 606] on link "Welcome message" at bounding box center [180, 604] width 108 height 33
click at [1015, 330] on input "Apply for the job" at bounding box center [1054, 324] width 150 height 26
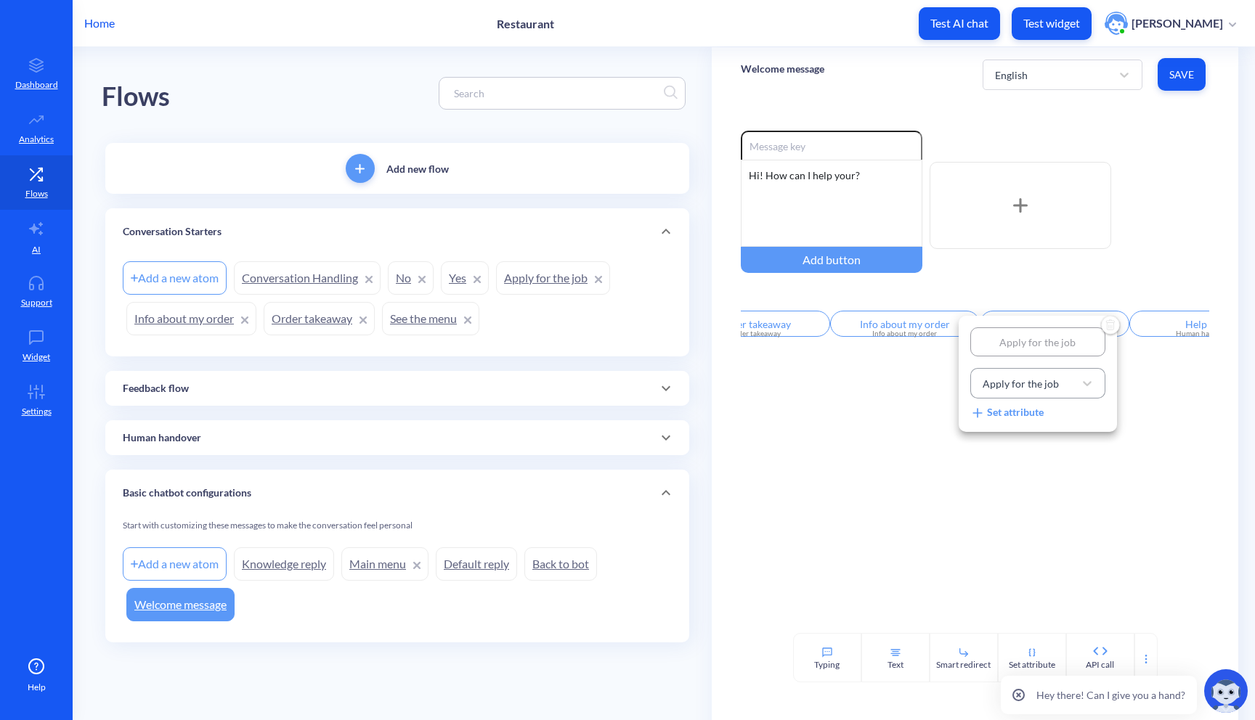
click at [1052, 386] on div "Apply for the job" at bounding box center [1020, 383] width 76 height 15
click at [953, 518] on div at bounding box center [627, 360] width 1255 height 720
click at [515, 282] on link "Apply for the job" at bounding box center [553, 277] width 114 height 33
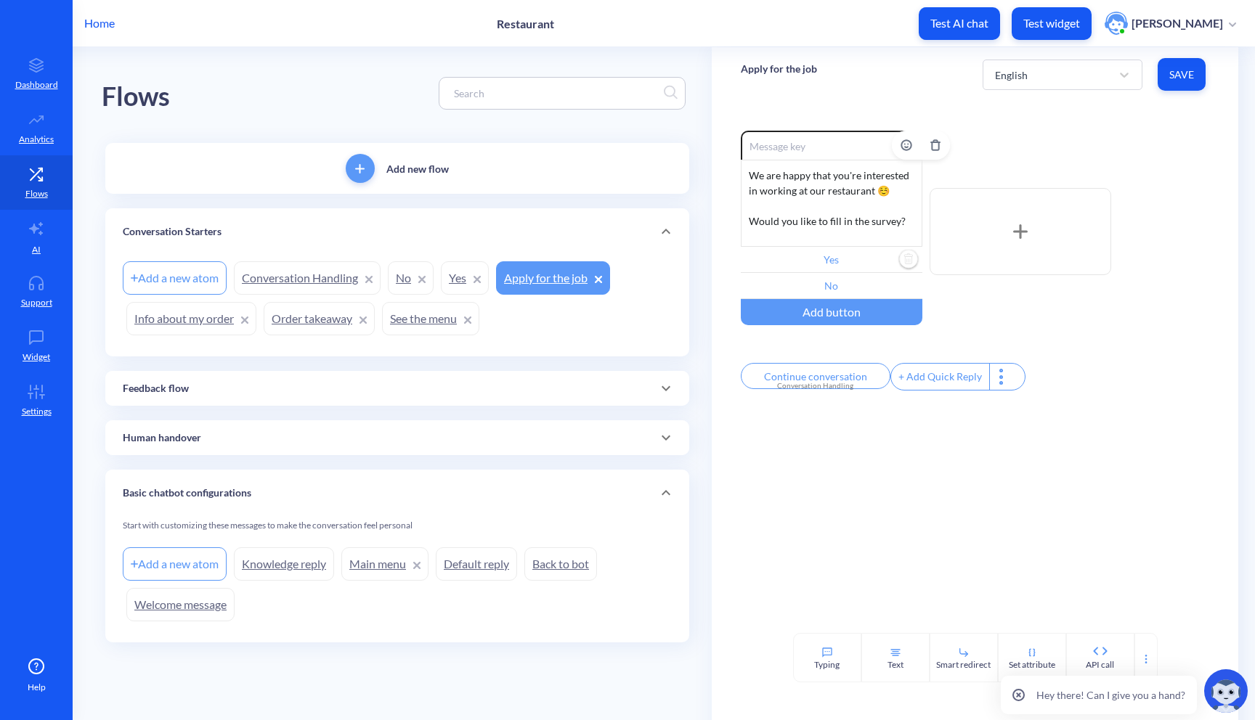
click at [839, 261] on input "Yes" at bounding box center [832, 260] width 182 height 26
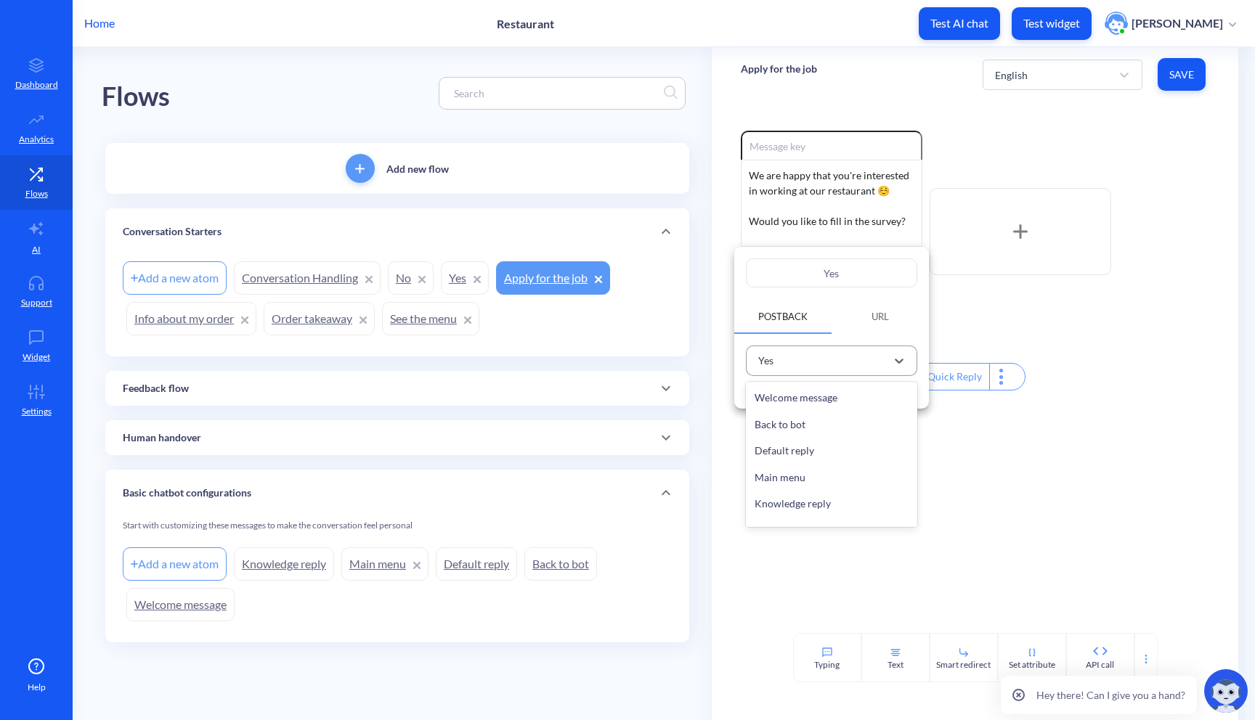
click at [812, 358] on div "Yes" at bounding box center [818, 361] width 135 height 24
click at [796, 443] on div at bounding box center [627, 360] width 1255 height 720
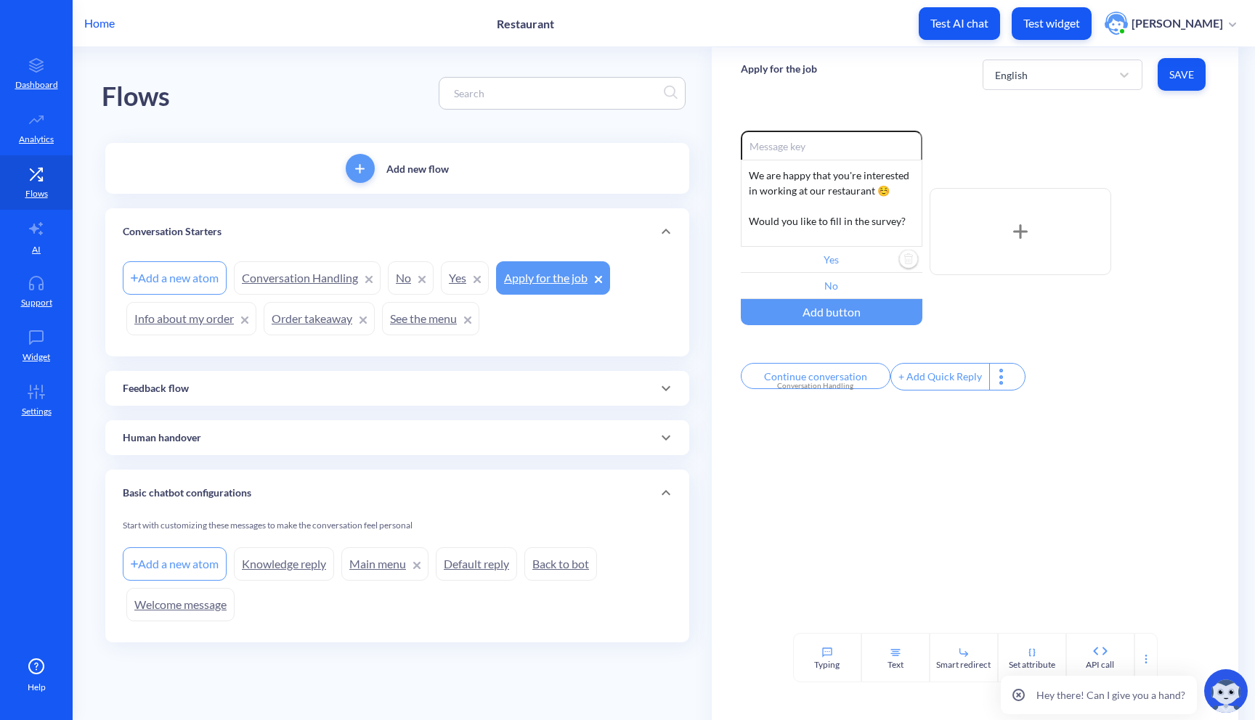
click at [465, 285] on link "Yes" at bounding box center [465, 277] width 48 height 33
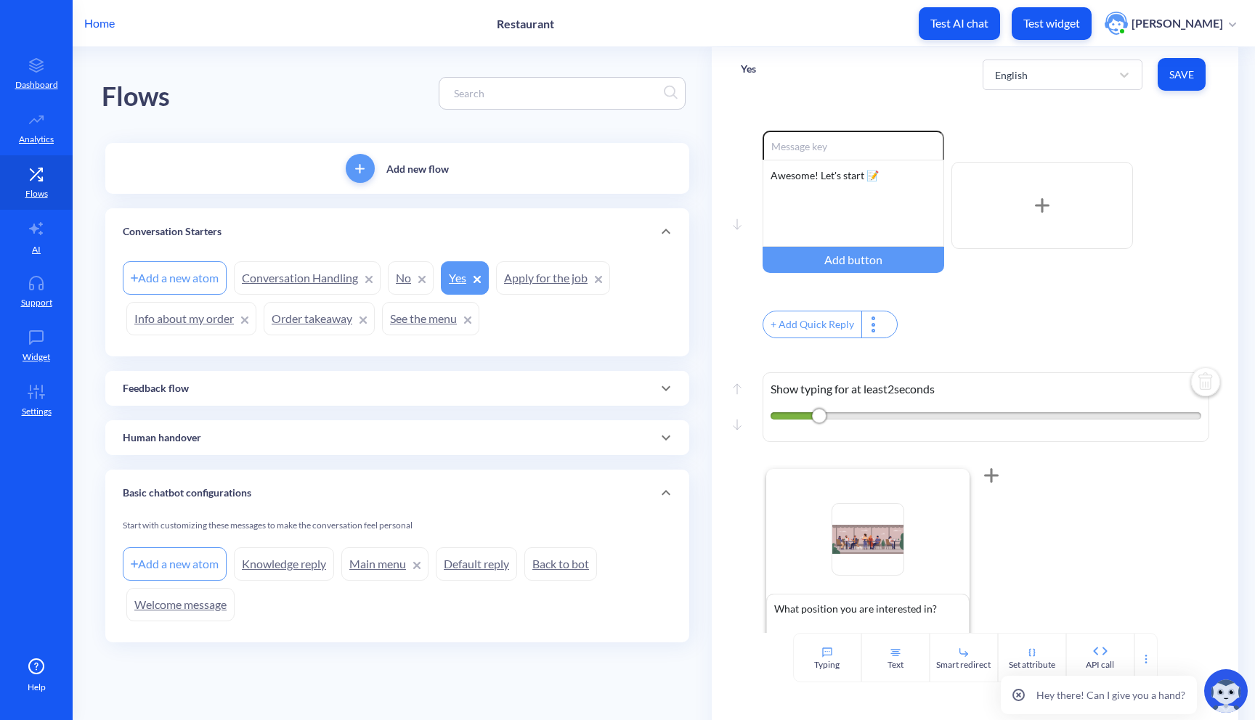
click at [535, 286] on link "Apply for the job" at bounding box center [553, 277] width 114 height 33
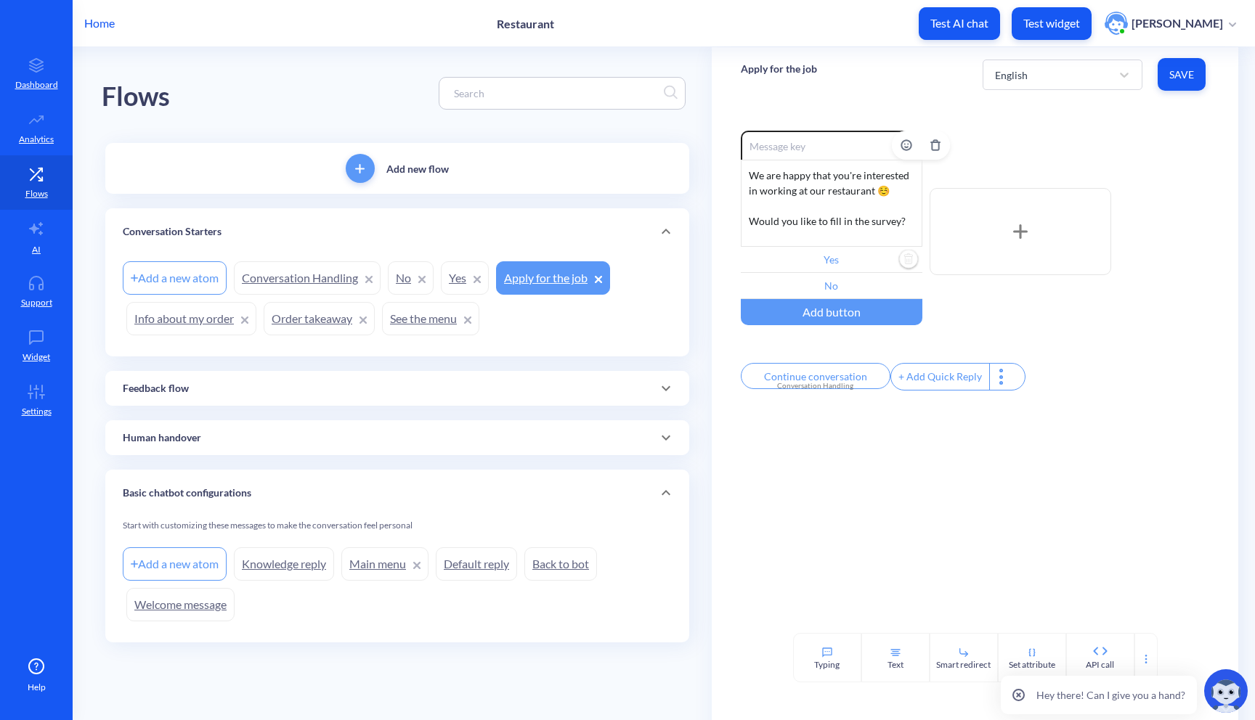
click at [840, 261] on input "Yes" at bounding box center [832, 260] width 182 height 26
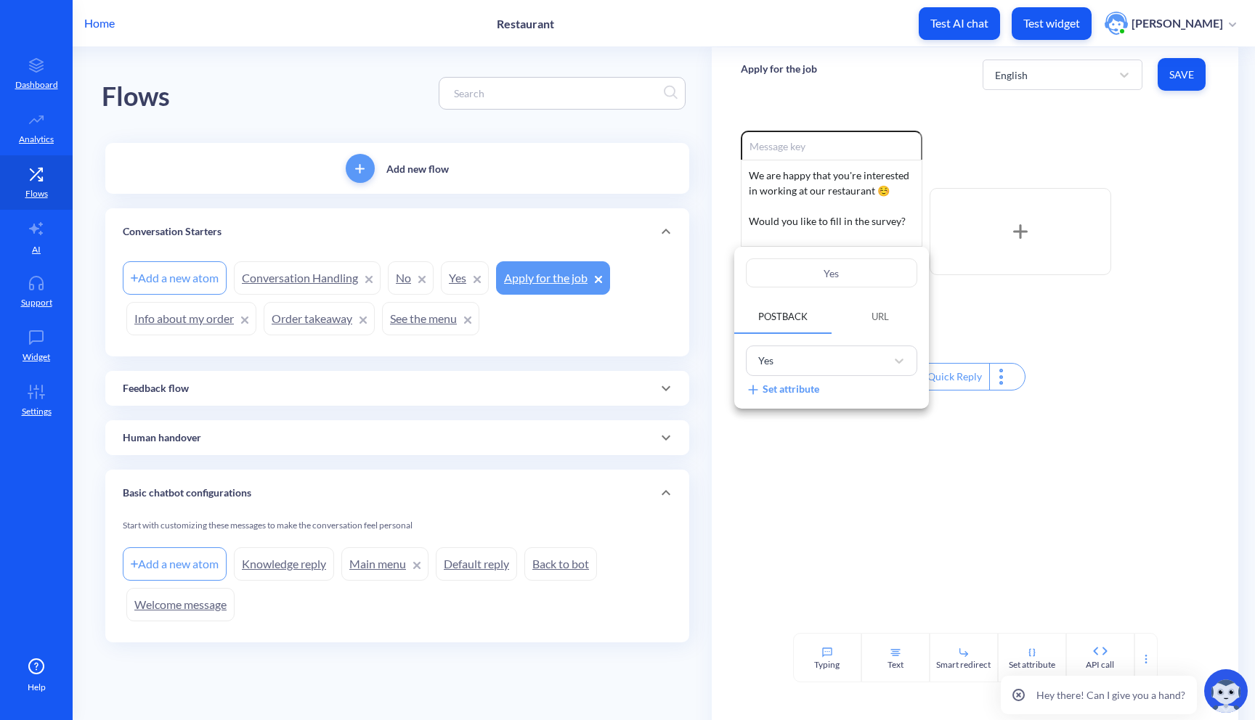
click at [859, 306] on span "URL" at bounding box center [880, 316] width 52 height 25
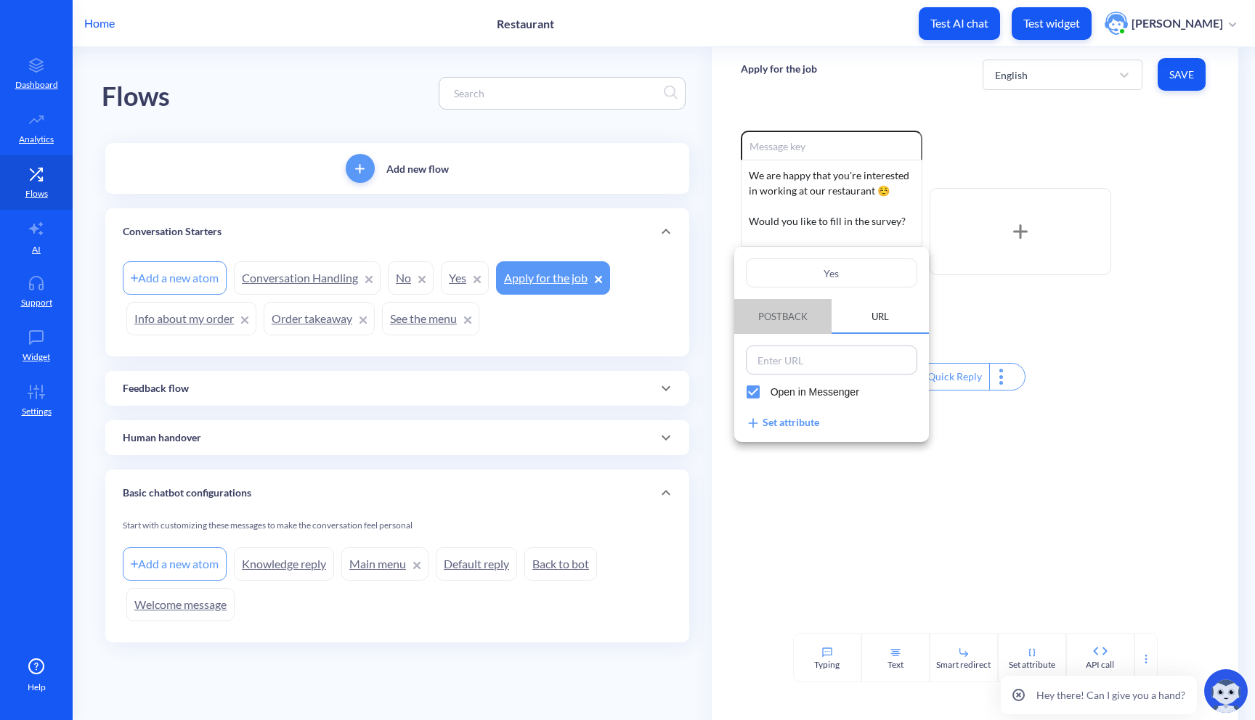
click at [781, 319] on span "Postback" at bounding box center [782, 317] width 49 height 12
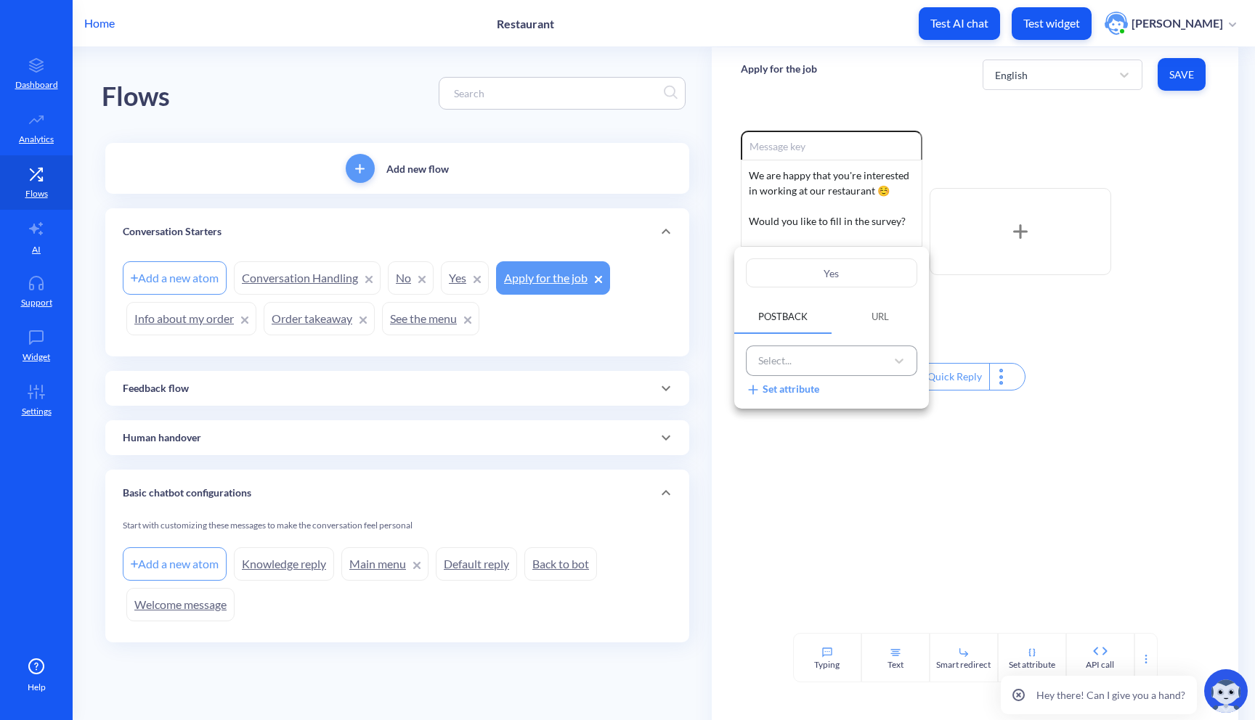
click at [798, 365] on div "Select..." at bounding box center [818, 361] width 135 height 24
click at [806, 364] on div "Select..." at bounding box center [818, 361] width 135 height 24
click at [799, 393] on div "Set attribute" at bounding box center [782, 389] width 73 height 15
click at [788, 362] on div "Select..." at bounding box center [818, 361] width 151 height 24
click at [813, 359] on div "Select..." at bounding box center [818, 361] width 151 height 24
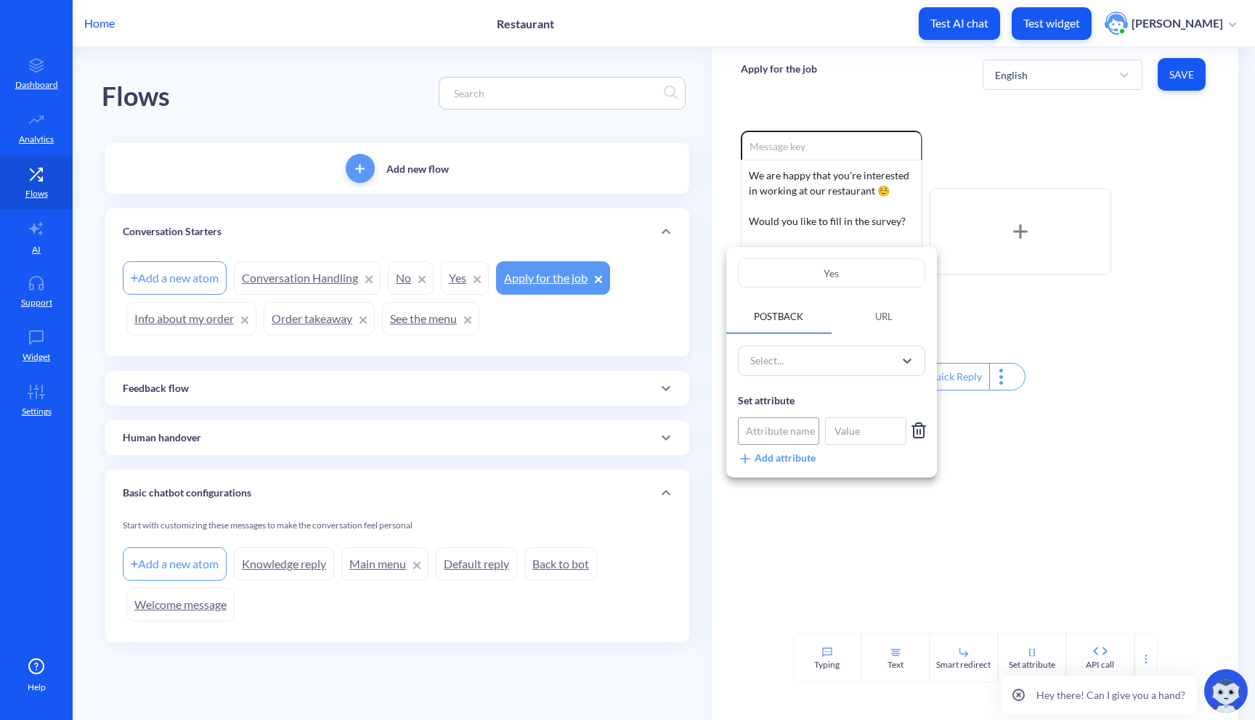
click at [779, 427] on div "Attribute name" at bounding box center [780, 430] width 69 height 15
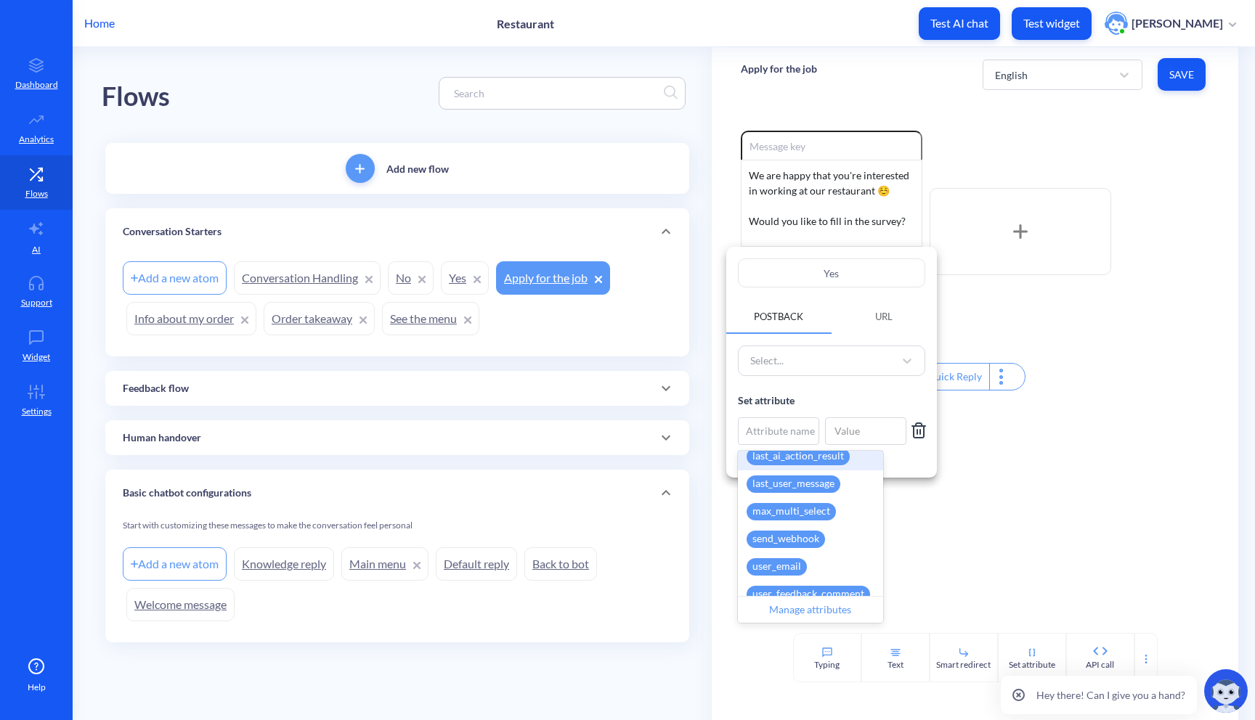
scroll to position [410, 0]
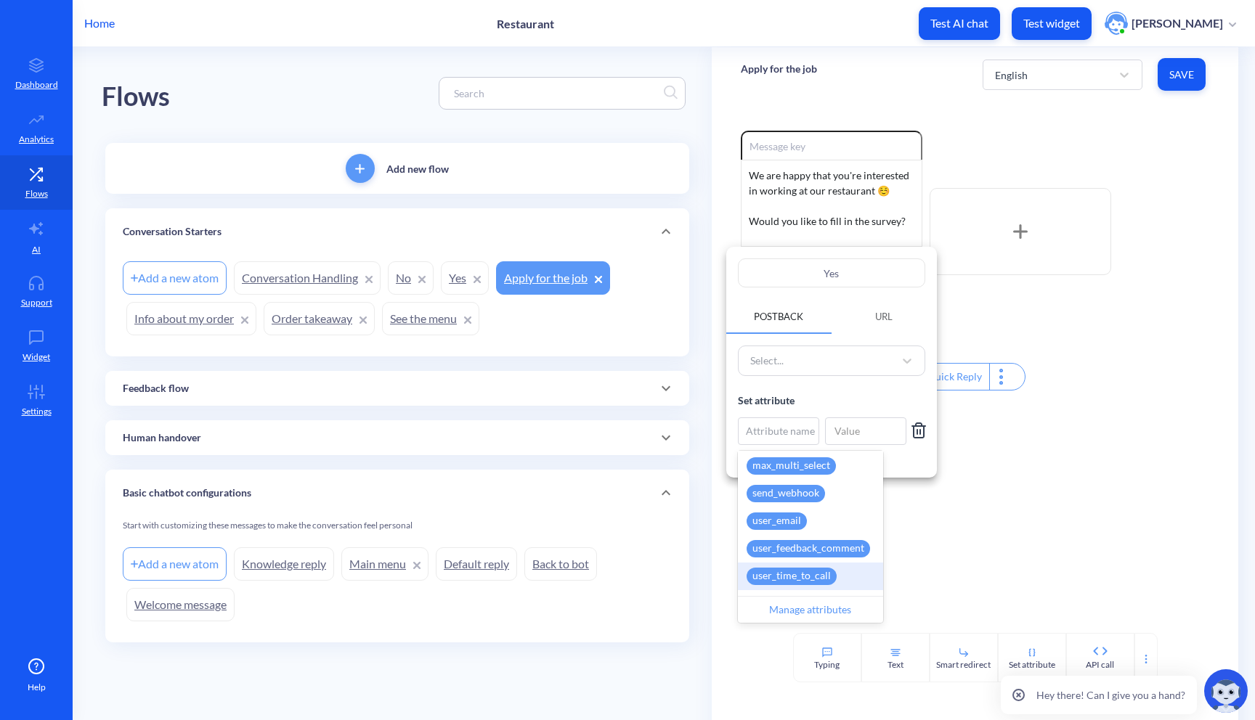
click at [790, 608] on div "Manage attributes" at bounding box center [810, 610] width 145 height 28
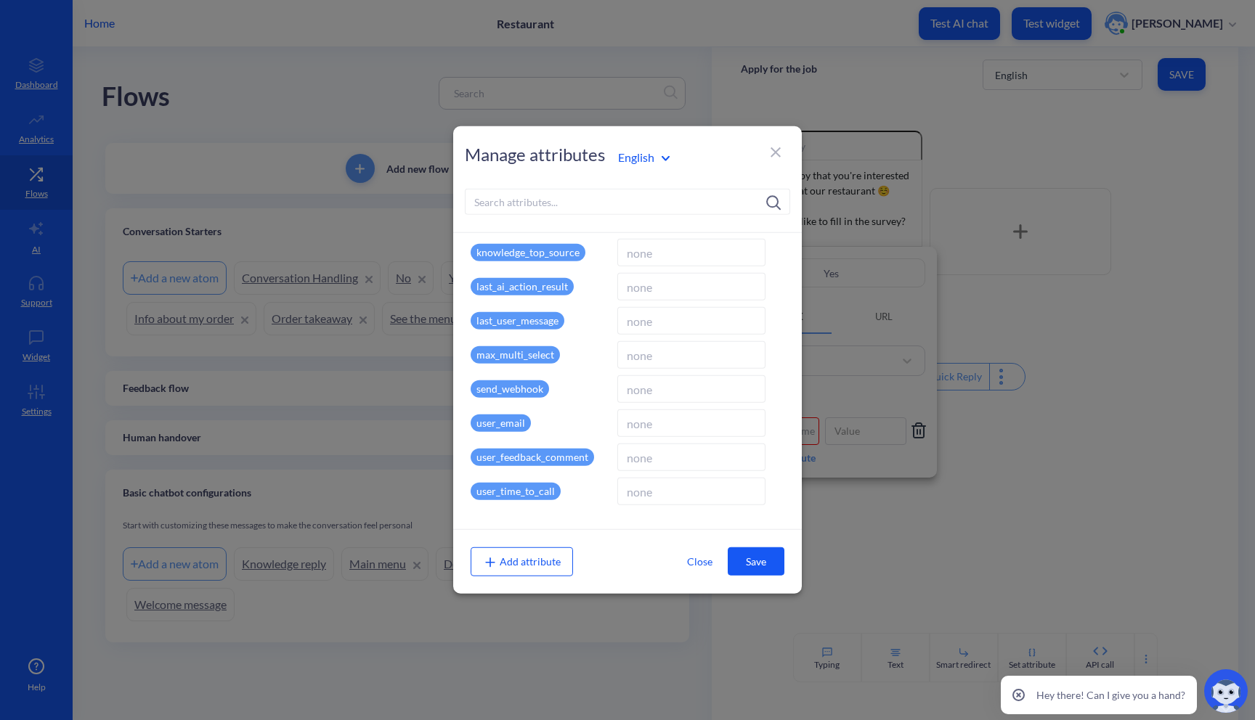
scroll to position [0, 0]
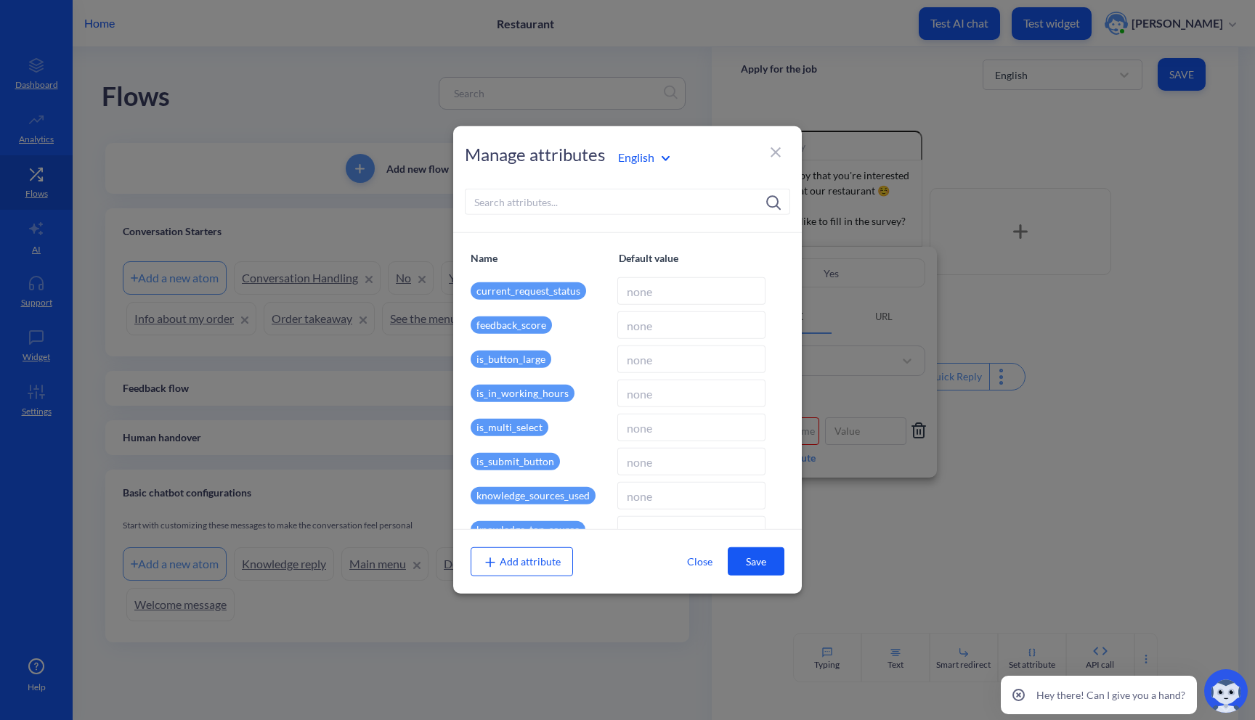
click at [559, 198] on input at bounding box center [627, 202] width 325 height 26
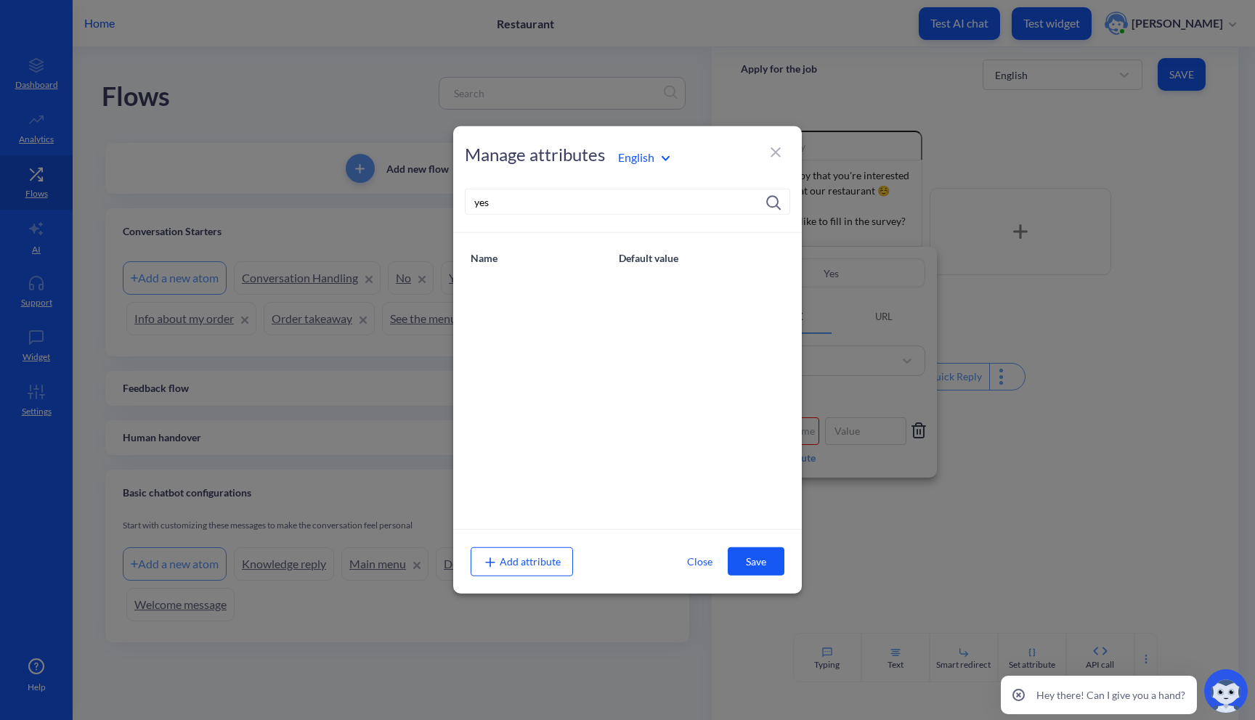
type input "yes"
click at [777, 151] on icon at bounding box center [775, 152] width 10 height 10
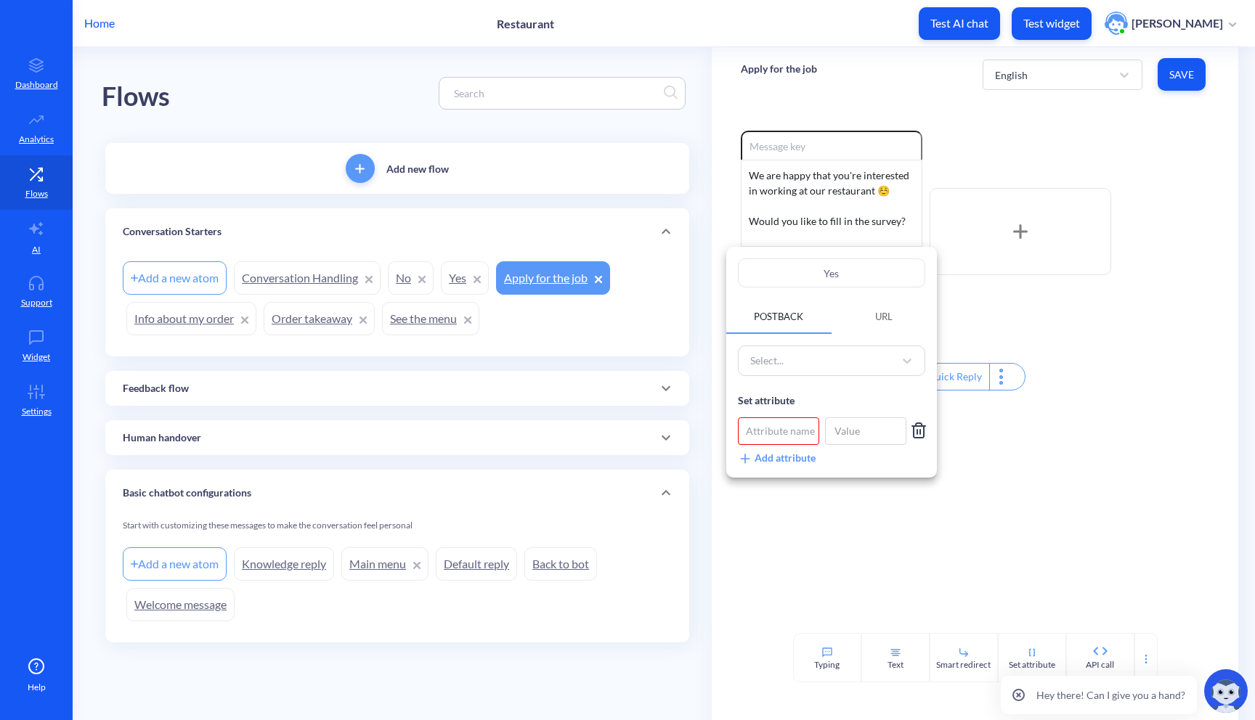
click at [979, 473] on div at bounding box center [627, 360] width 1255 height 720
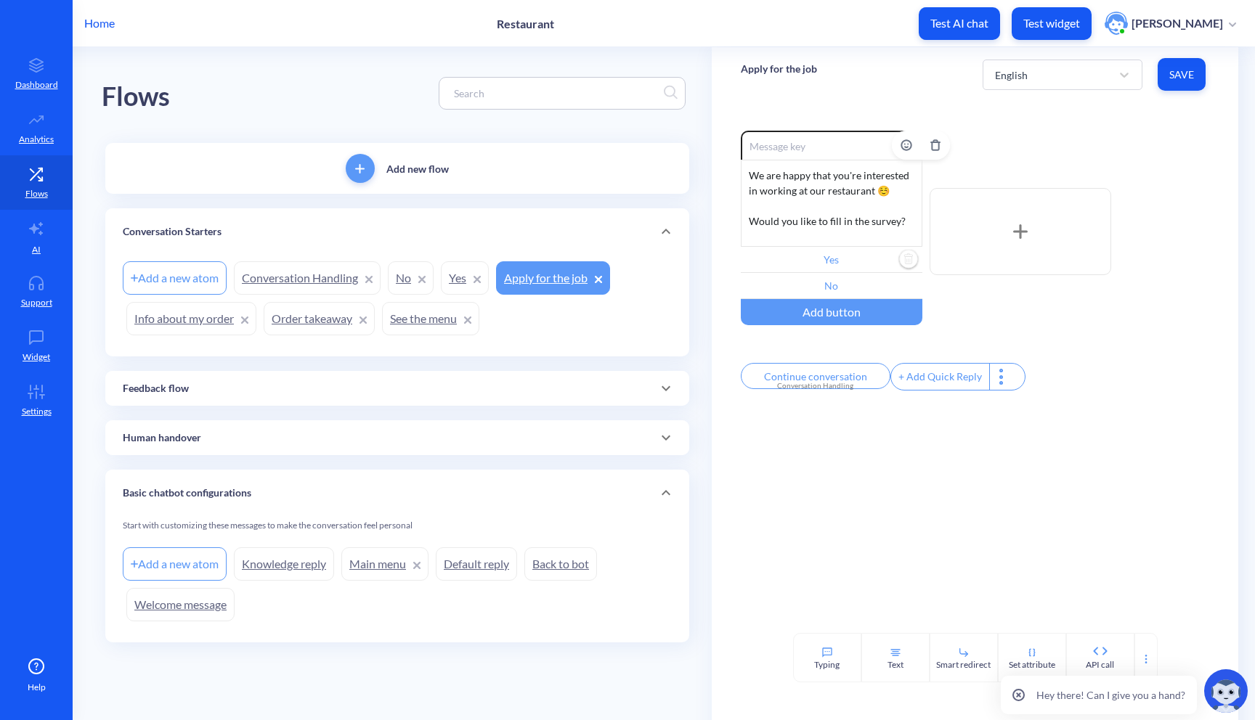
click at [869, 266] on input "Yes" at bounding box center [832, 260] width 182 height 26
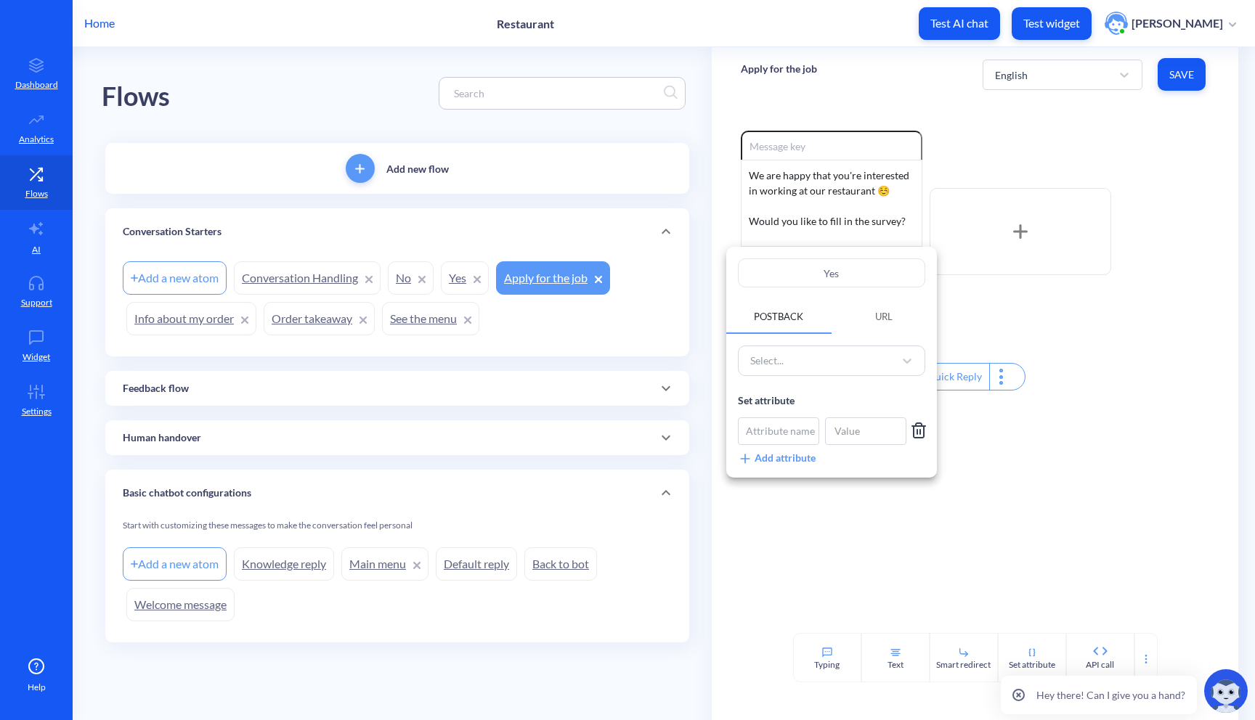
click at [859, 632] on div at bounding box center [627, 360] width 1255 height 720
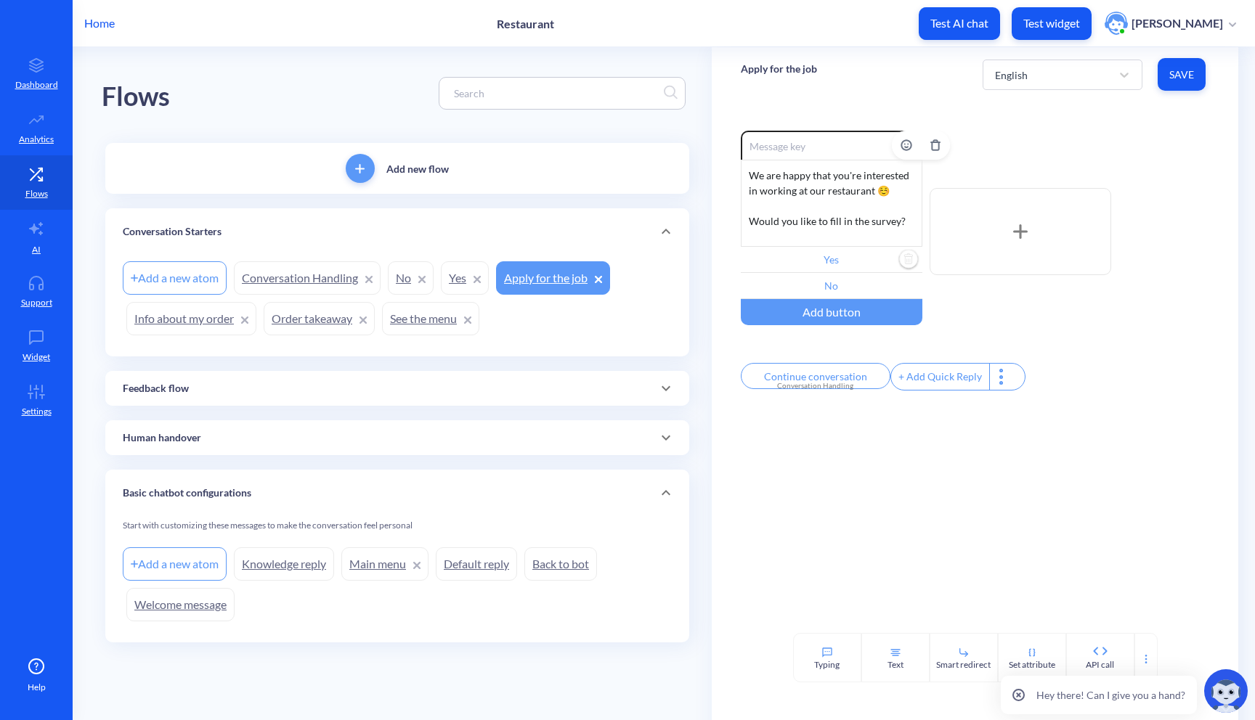
click at [815, 261] on input "Yes" at bounding box center [832, 260] width 182 height 26
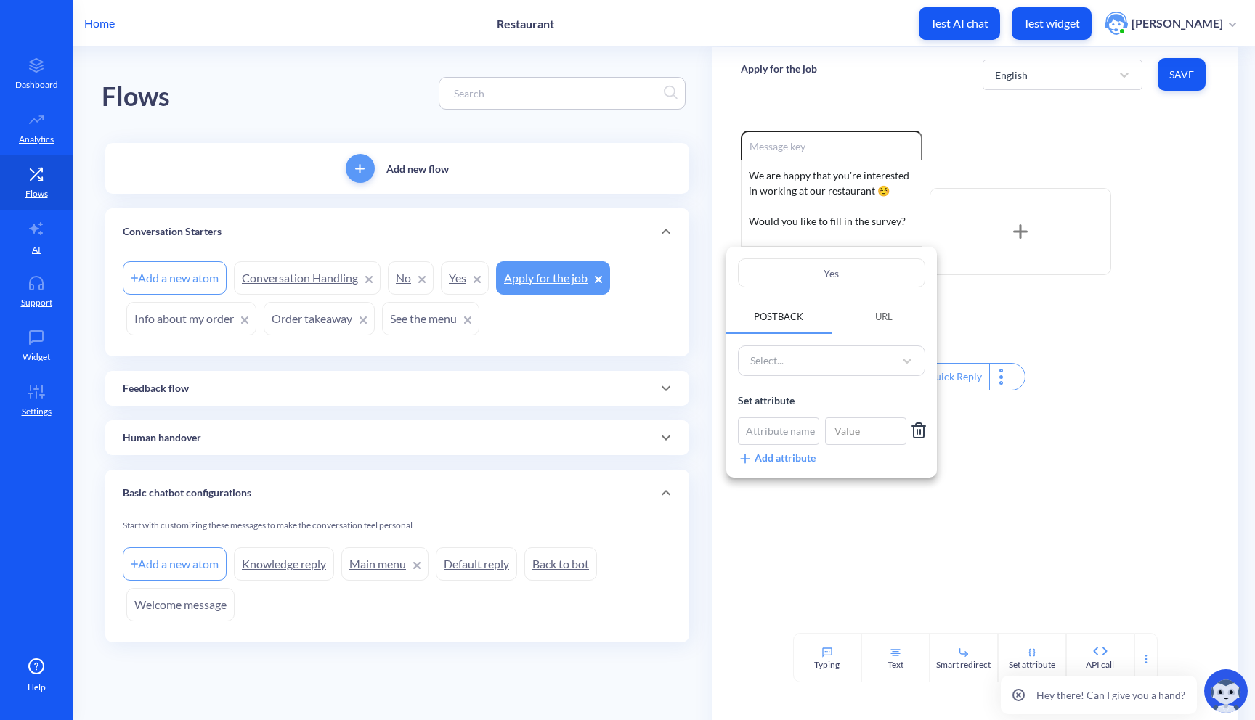
click at [883, 314] on span "URL" at bounding box center [883, 317] width 17 height 12
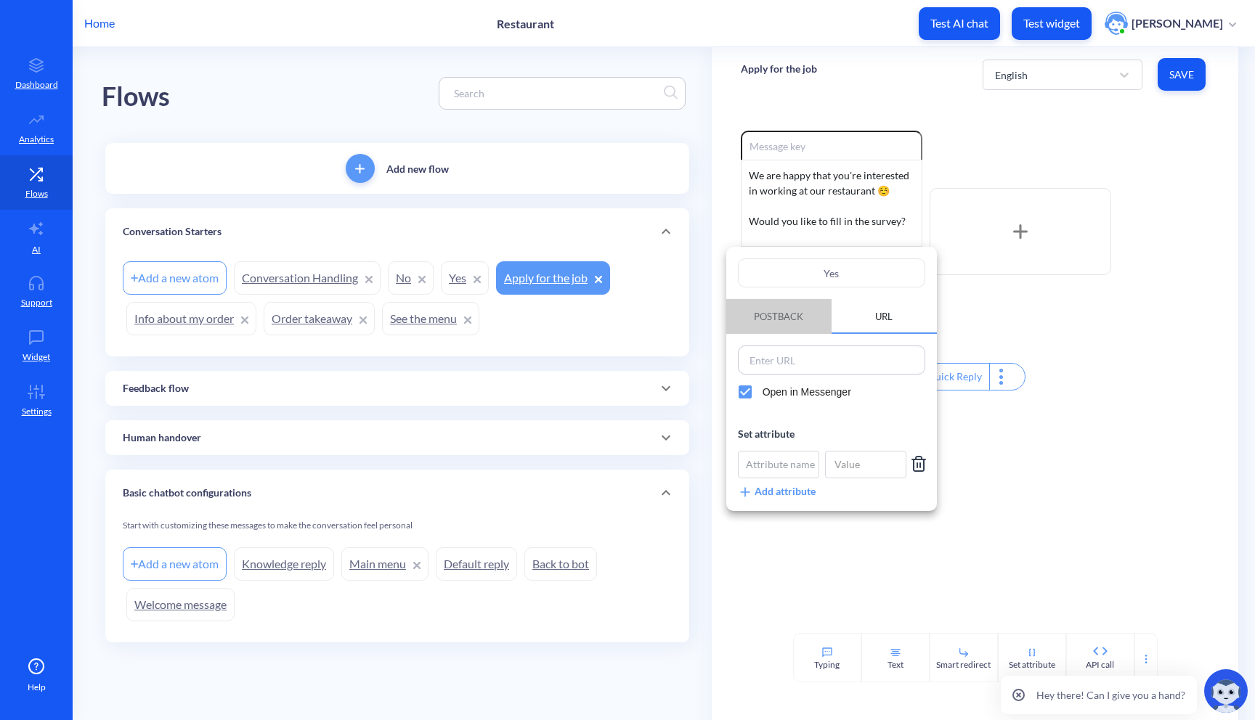
click at [780, 319] on span "Postback" at bounding box center [778, 317] width 49 height 12
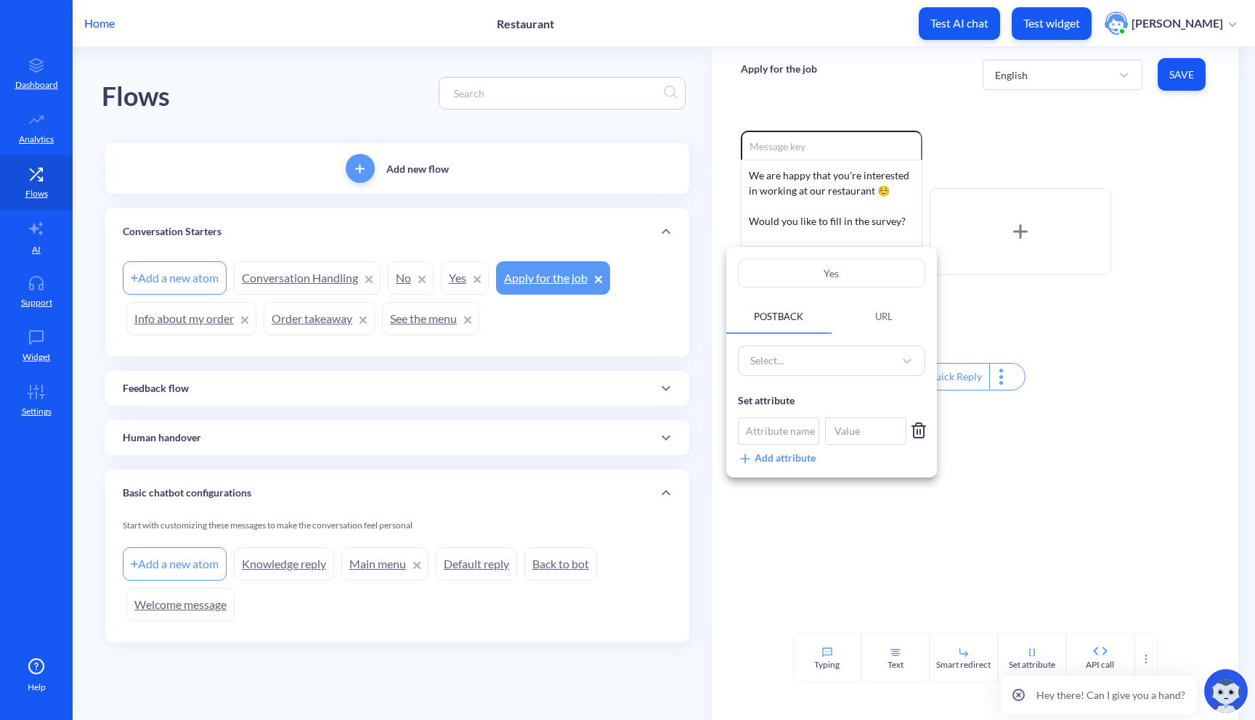
click at [786, 545] on div at bounding box center [627, 360] width 1255 height 720
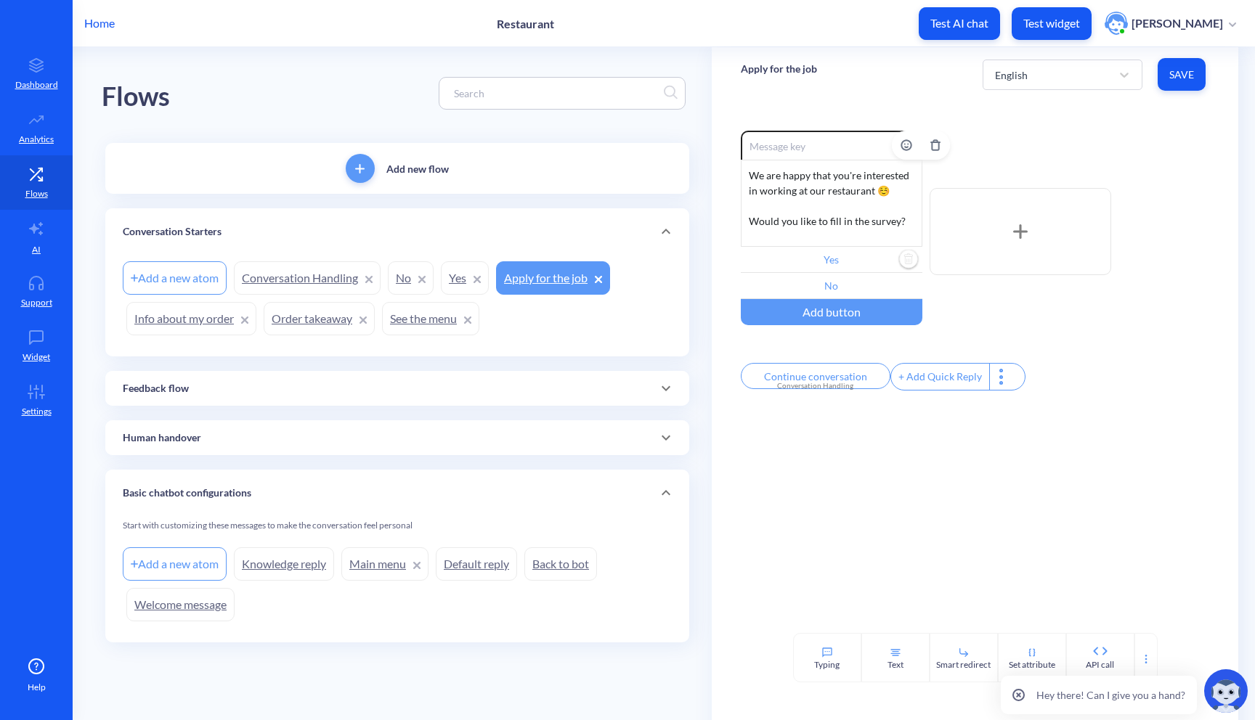
click at [846, 256] on input "Yes" at bounding box center [832, 260] width 182 height 26
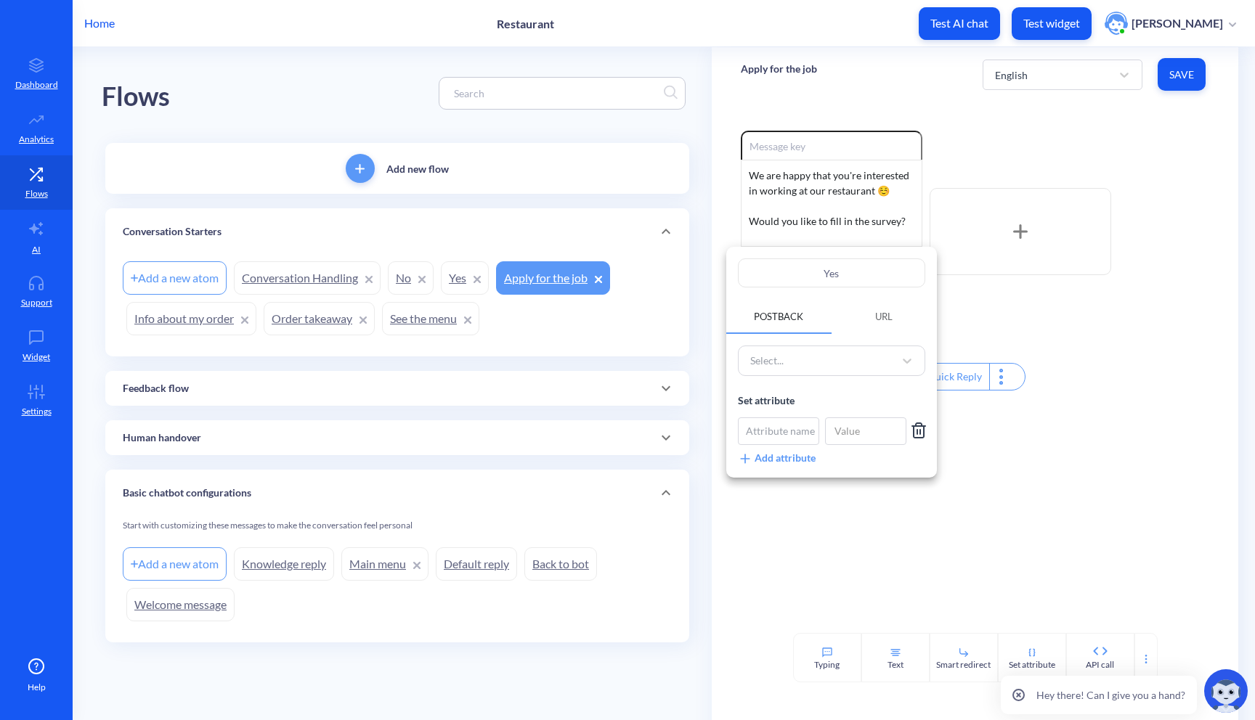
click at [778, 539] on div at bounding box center [627, 360] width 1255 height 720
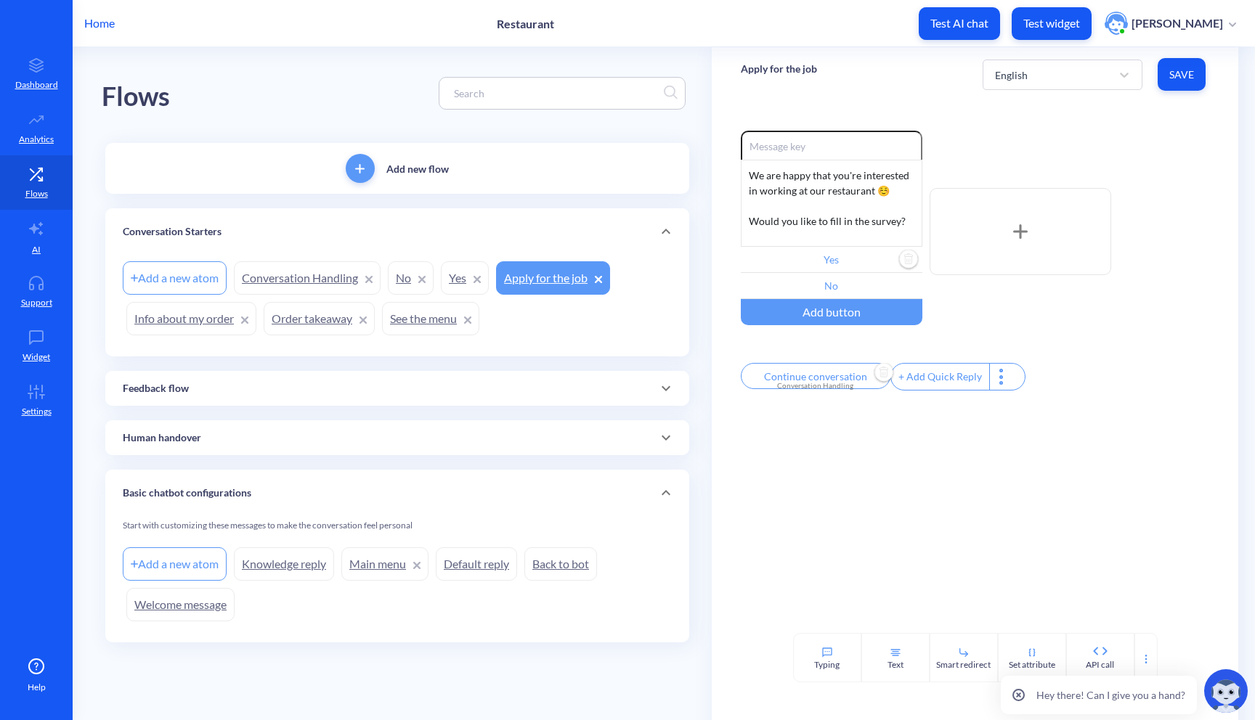
click at [876, 377] on img "Delete" at bounding box center [884, 373] width 22 height 22
click at [458, 287] on link "Yes" at bounding box center [465, 277] width 48 height 33
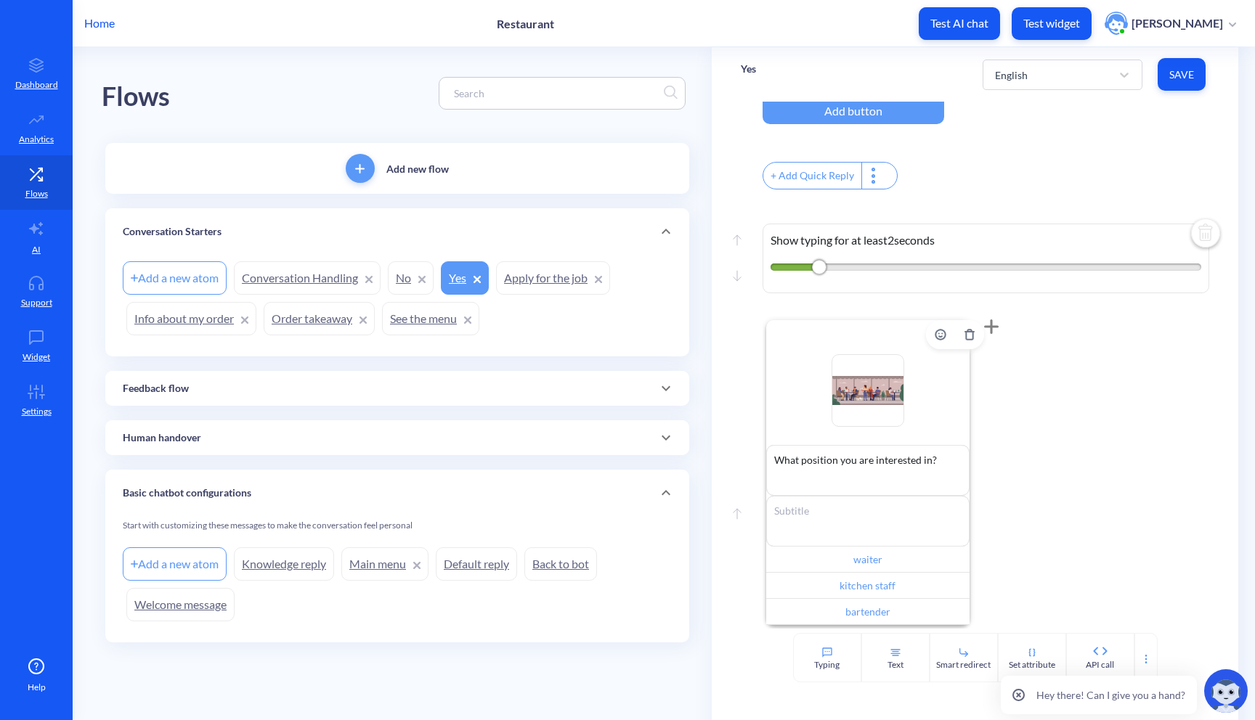
scroll to position [218, 0]
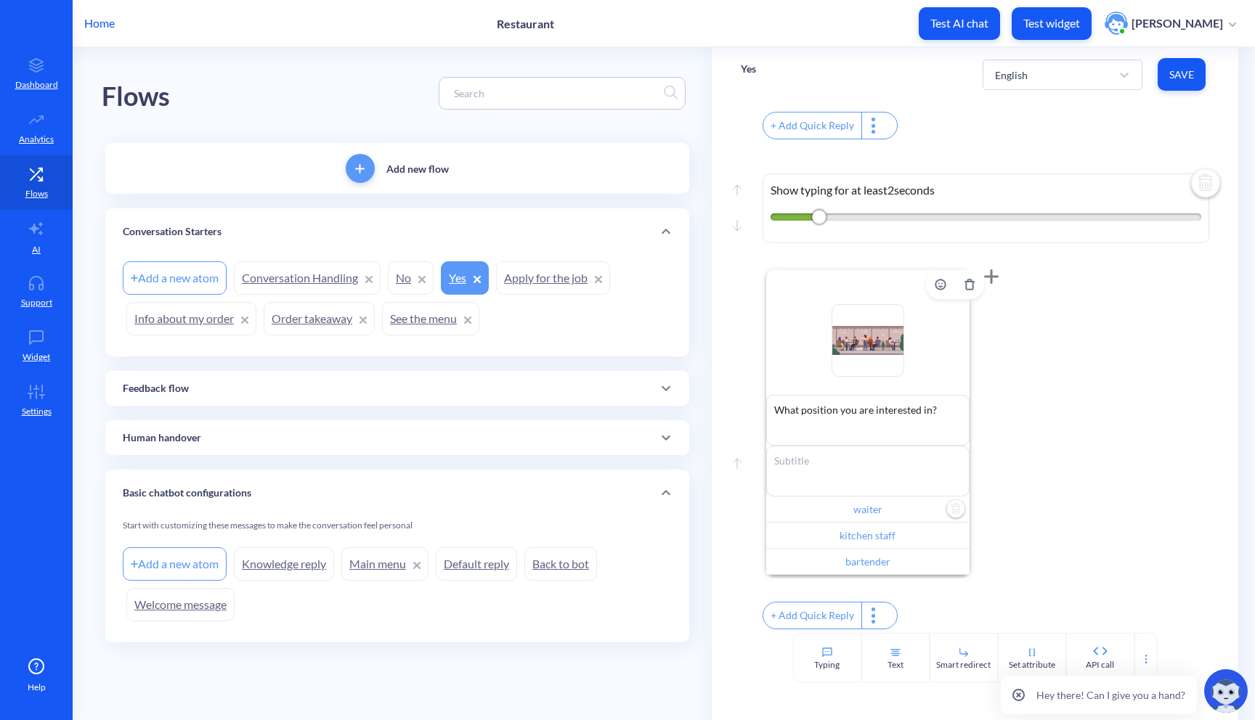
click at [895, 506] on input "waiter" at bounding box center [867, 510] width 203 height 26
click at [894, 608] on div "Default reply" at bounding box center [853, 602] width 135 height 24
click at [895, 606] on div "Default reply" at bounding box center [853, 602] width 135 height 24
click at [1003, 537] on div at bounding box center [627, 360] width 1255 height 720
click at [1136, 659] on div at bounding box center [1145, 657] width 23 height 49
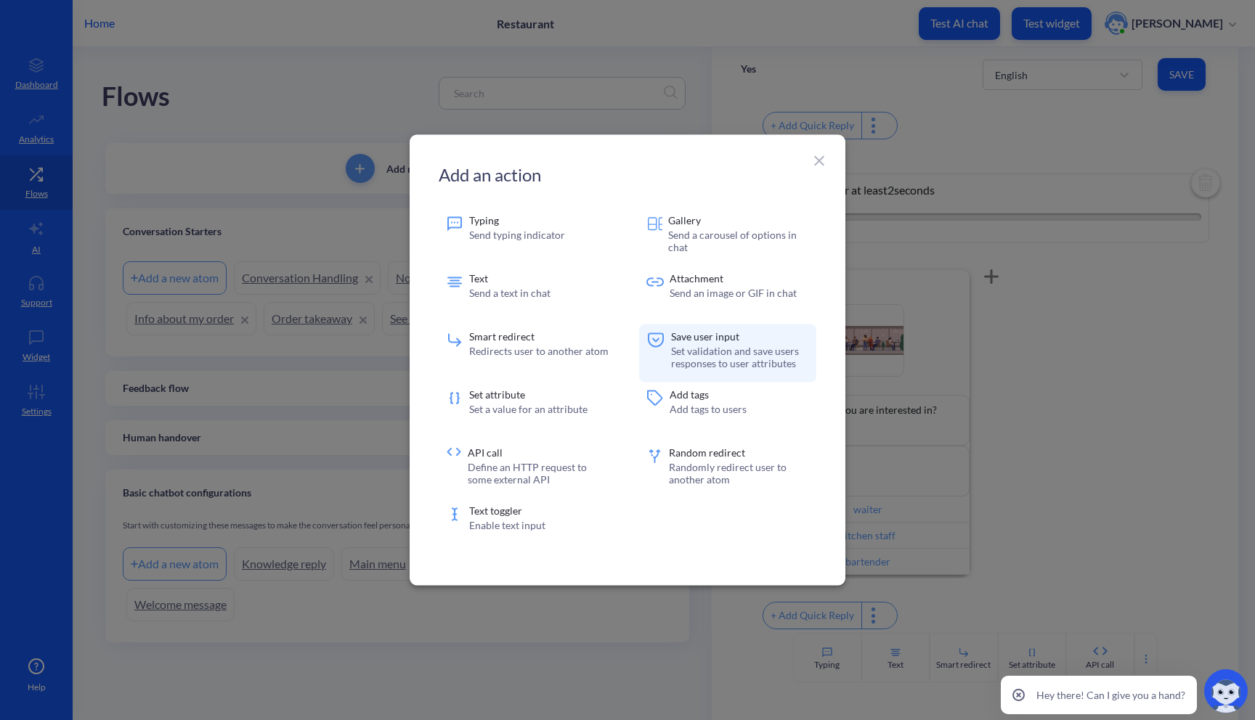
click at [770, 339] on p "Save user input" at bounding box center [740, 337] width 138 height 10
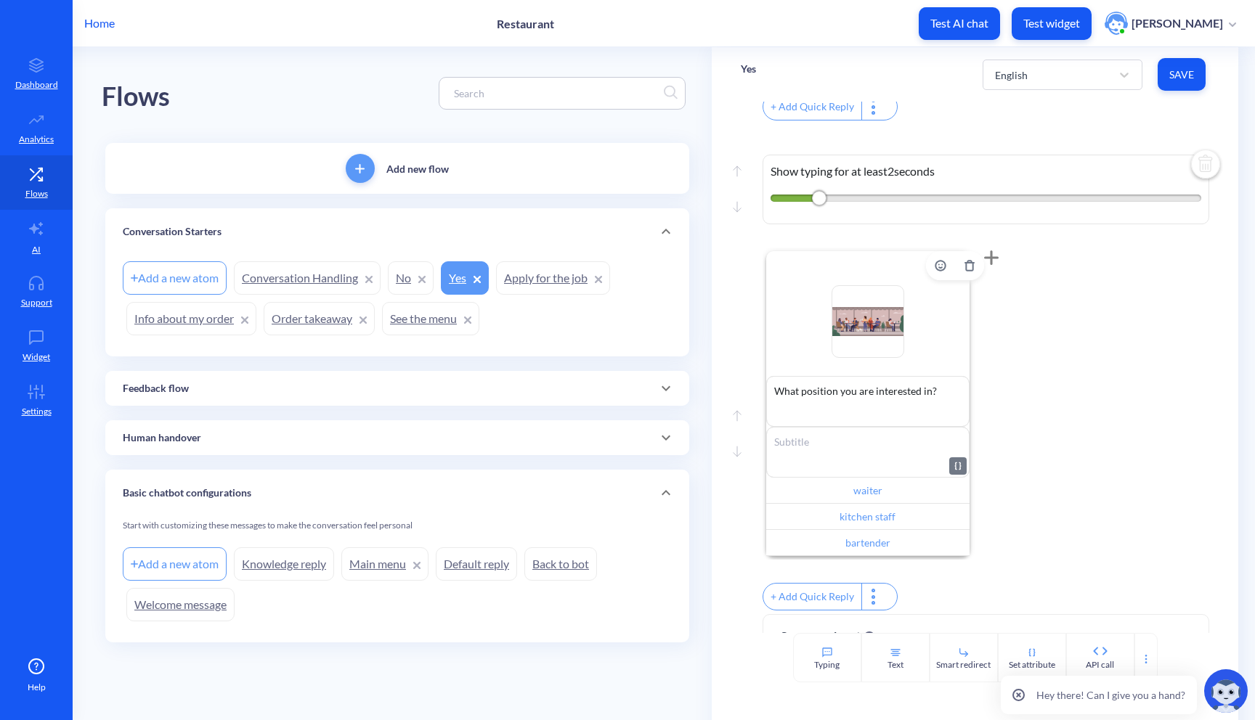
scroll to position [434, 0]
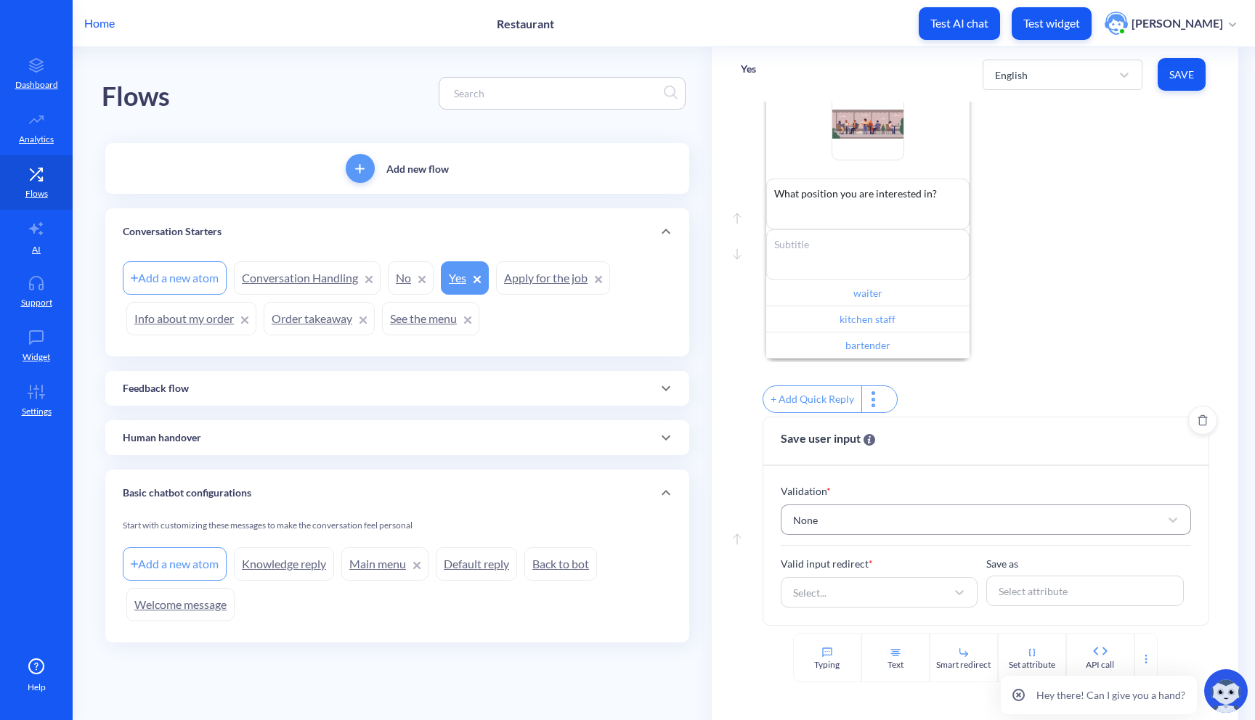
click at [857, 516] on div "None" at bounding box center [973, 520] width 375 height 26
click at [875, 521] on div "None" at bounding box center [973, 520] width 375 height 26
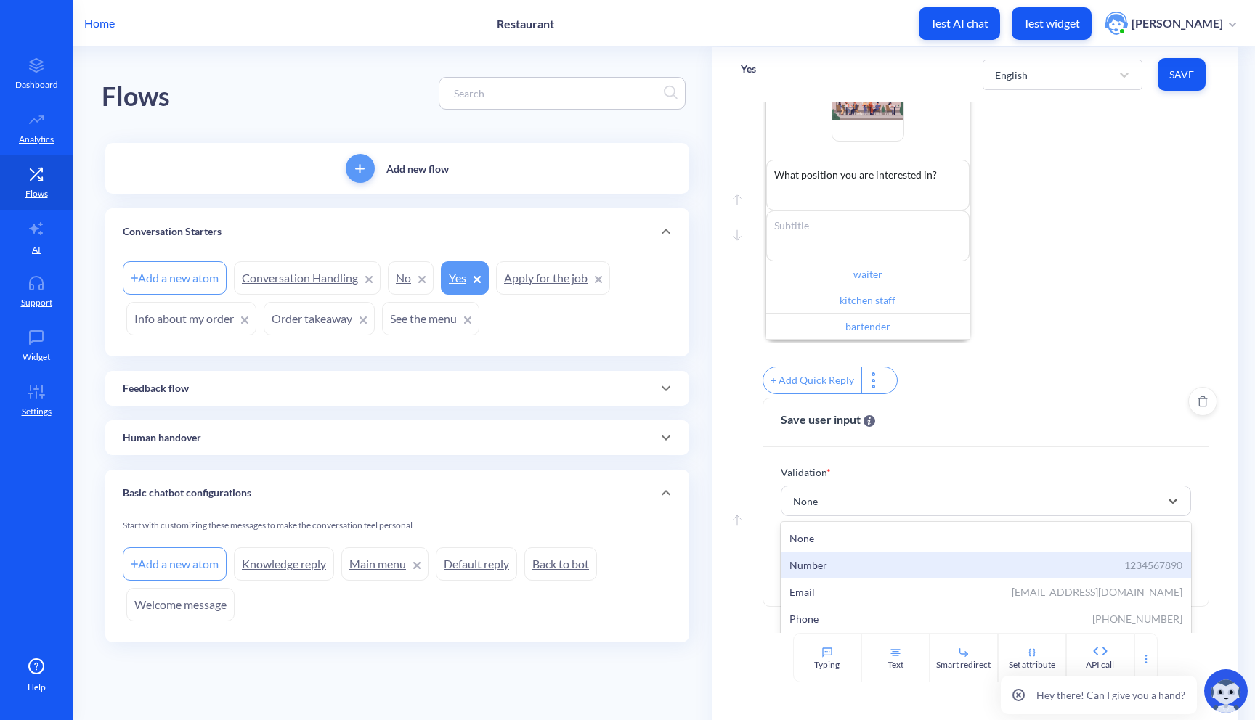
scroll to position [49, 0]
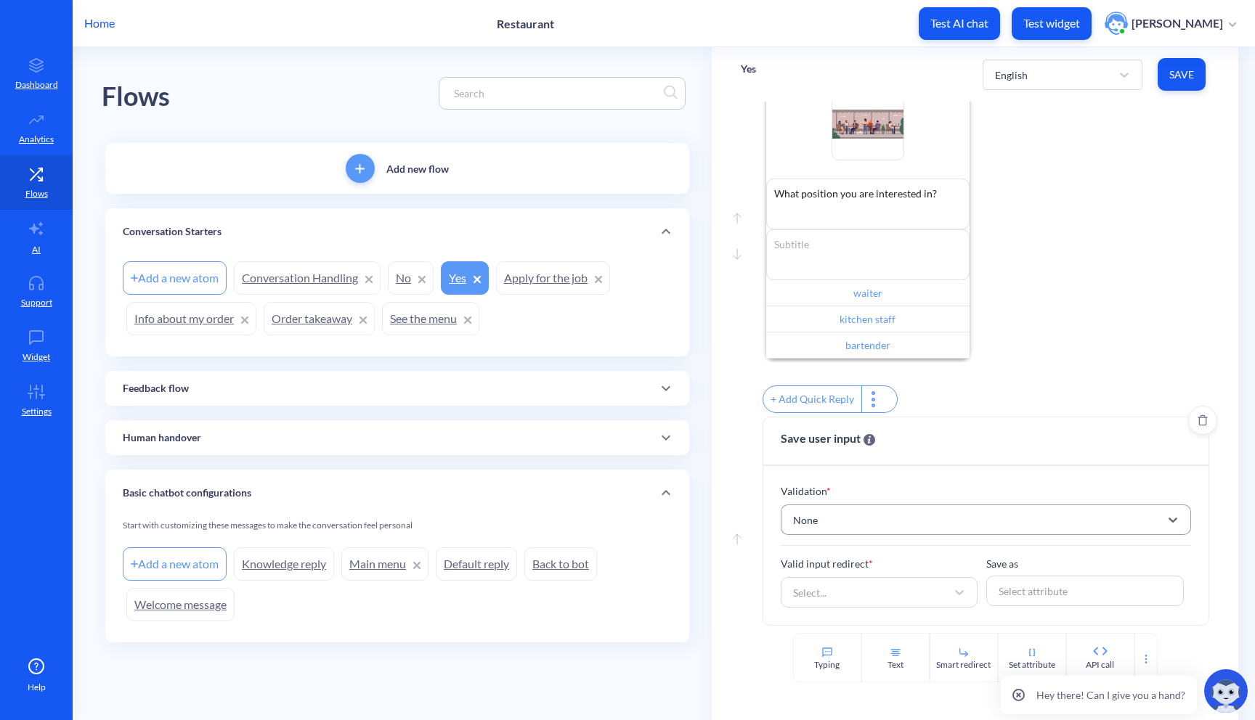
click at [886, 518] on div "None" at bounding box center [973, 520] width 375 height 26
click at [884, 603] on div "Select..." at bounding box center [866, 592] width 161 height 26
click at [892, 596] on div "Select..." at bounding box center [866, 592] width 161 height 26
click at [1203, 431] on button "Delete" at bounding box center [1202, 420] width 29 height 29
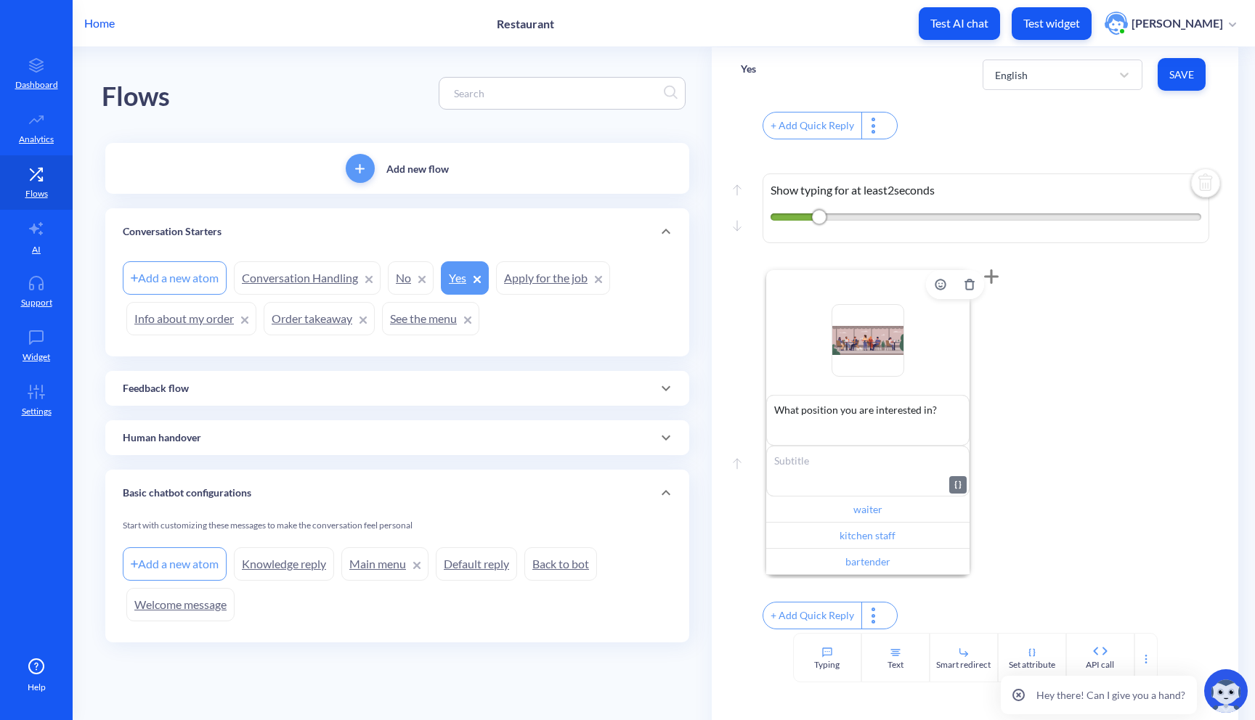
scroll to position [218, 0]
click at [899, 502] on input "waiter" at bounding box center [867, 510] width 203 height 26
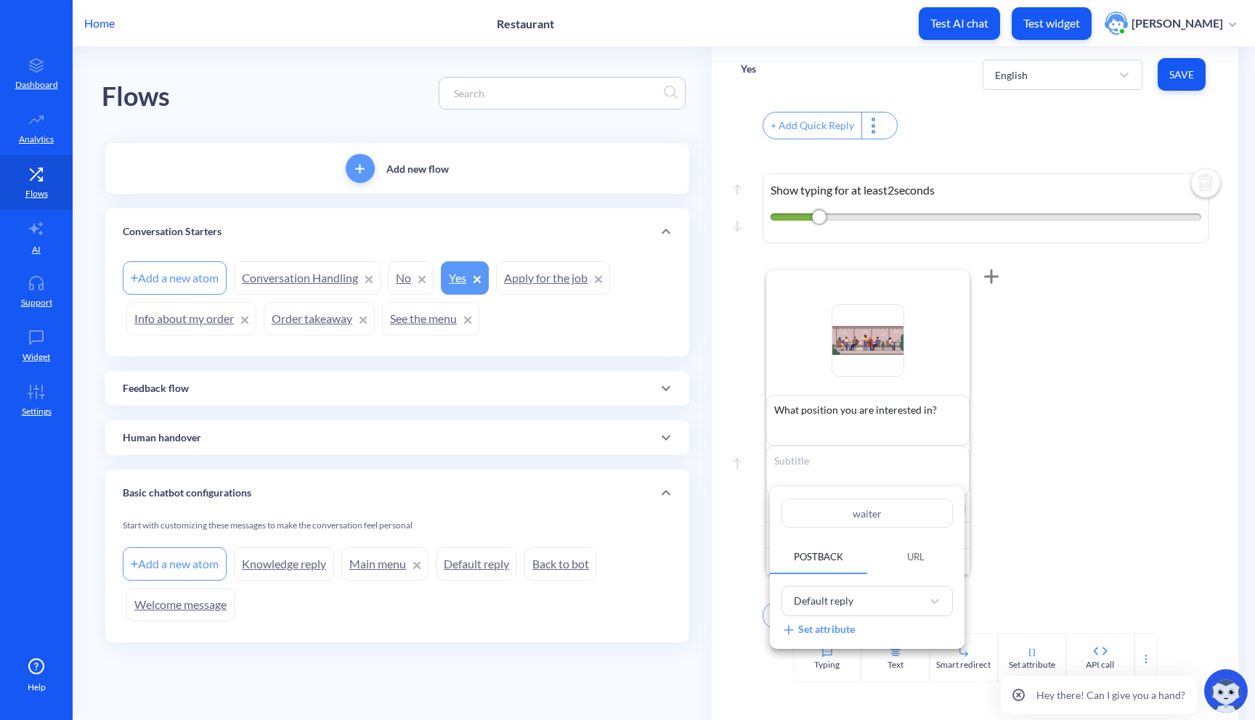
click at [1020, 497] on div at bounding box center [627, 360] width 1255 height 720
click at [897, 505] on input "waiter" at bounding box center [867, 510] width 203 height 26
click at [876, 598] on div "Default reply" at bounding box center [853, 602] width 135 height 24
click at [974, 459] on div at bounding box center [627, 360] width 1255 height 720
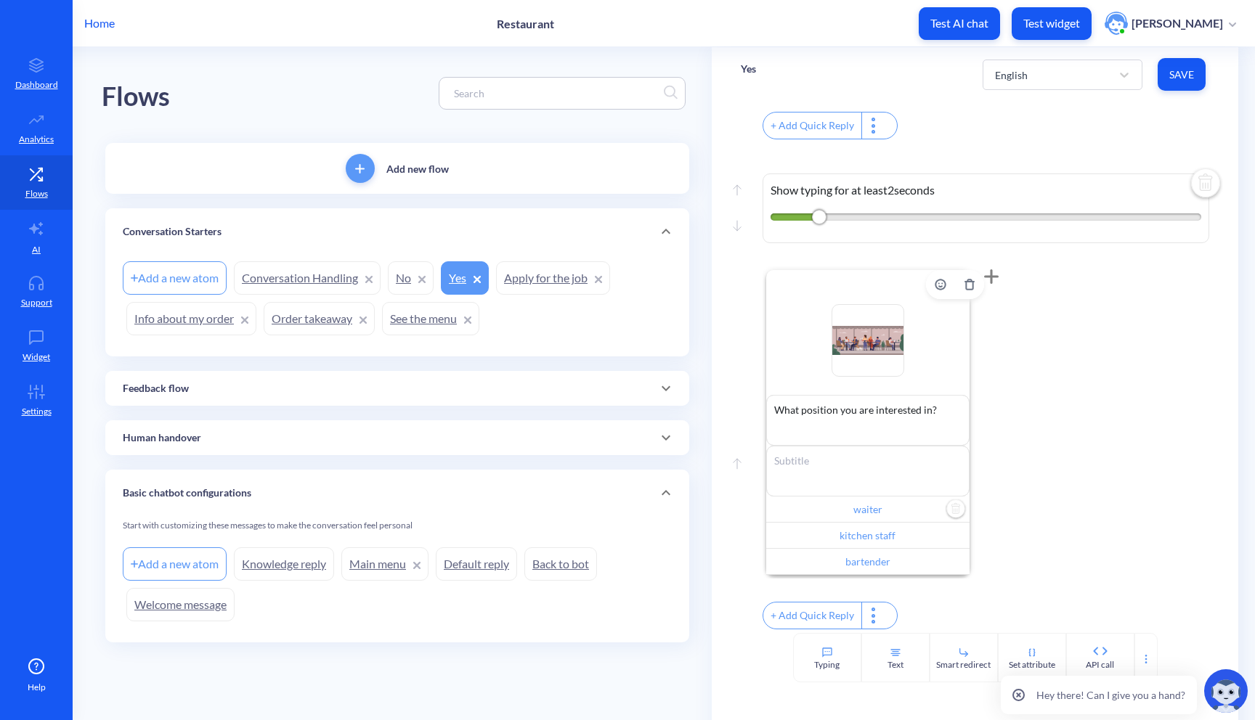
click at [934, 505] on input "waiter" at bounding box center [867, 510] width 203 height 26
click at [919, 545] on span "URL" at bounding box center [915, 557] width 52 height 25
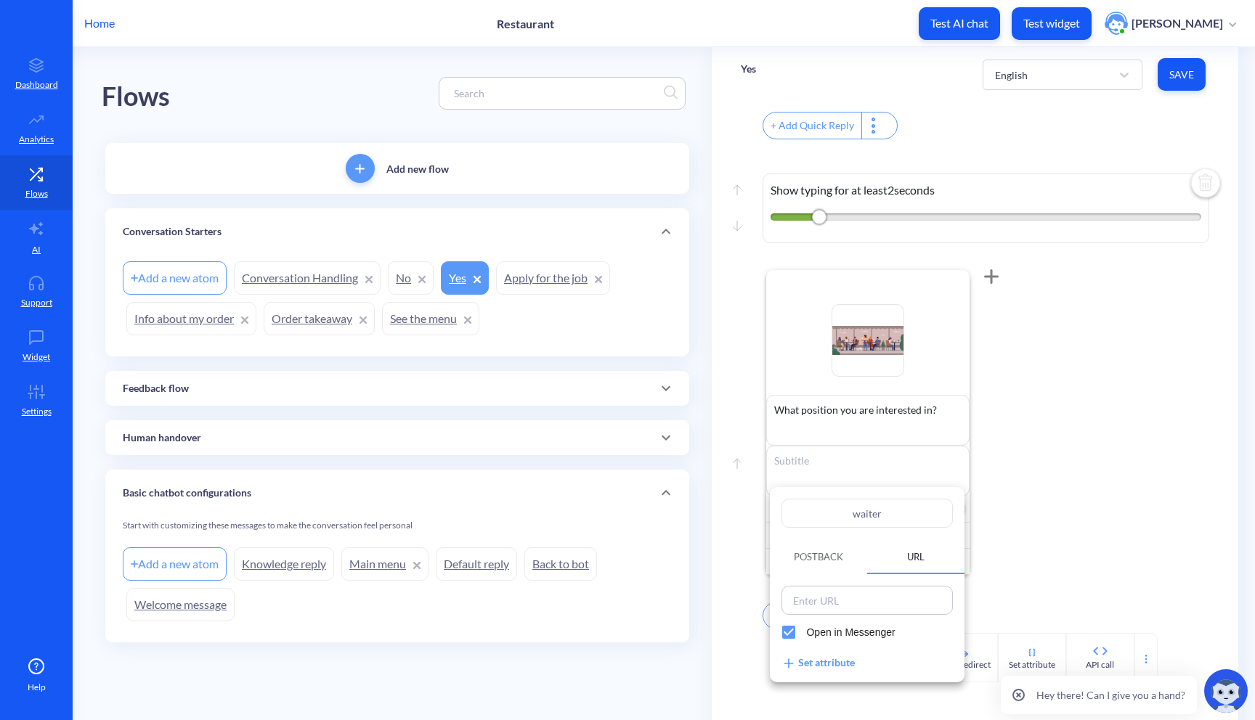
click at [845, 550] on span "Postback" at bounding box center [818, 557] width 84 height 25
click at [845, 598] on div "Select..." at bounding box center [853, 602] width 135 height 24
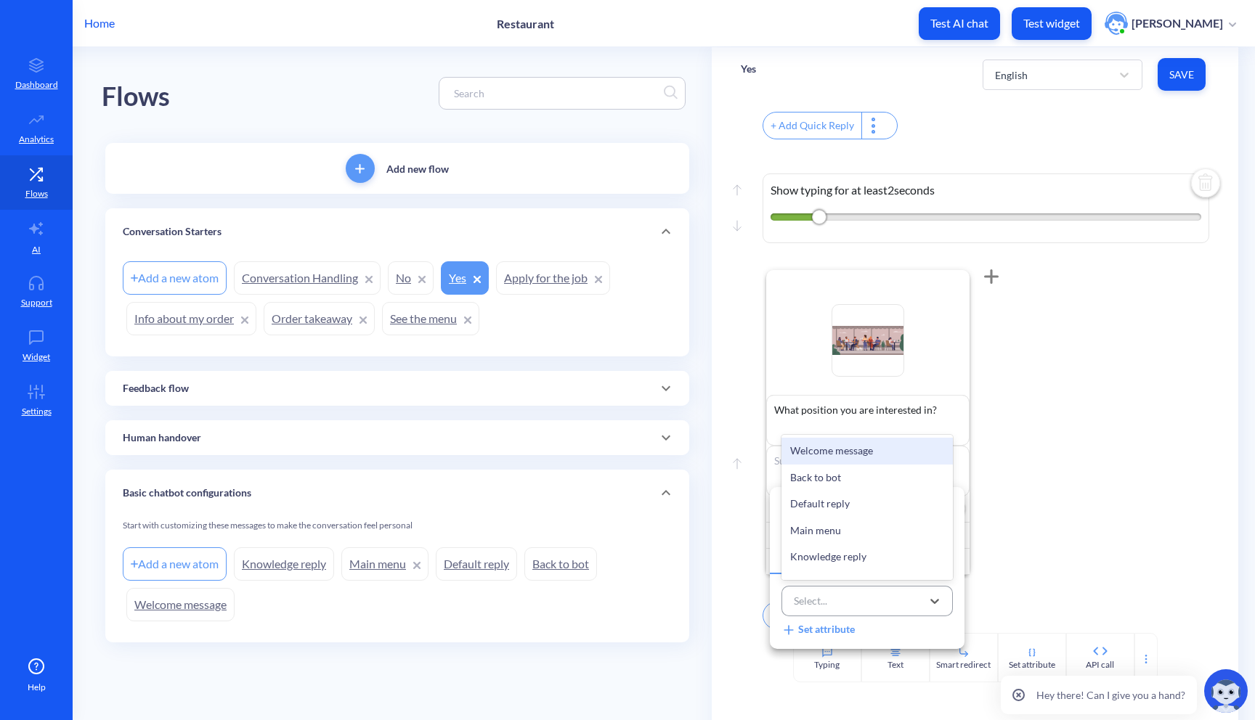
click at [845, 598] on div "Select..." at bounding box center [853, 602] width 135 height 24
click at [998, 565] on div at bounding box center [627, 360] width 1255 height 720
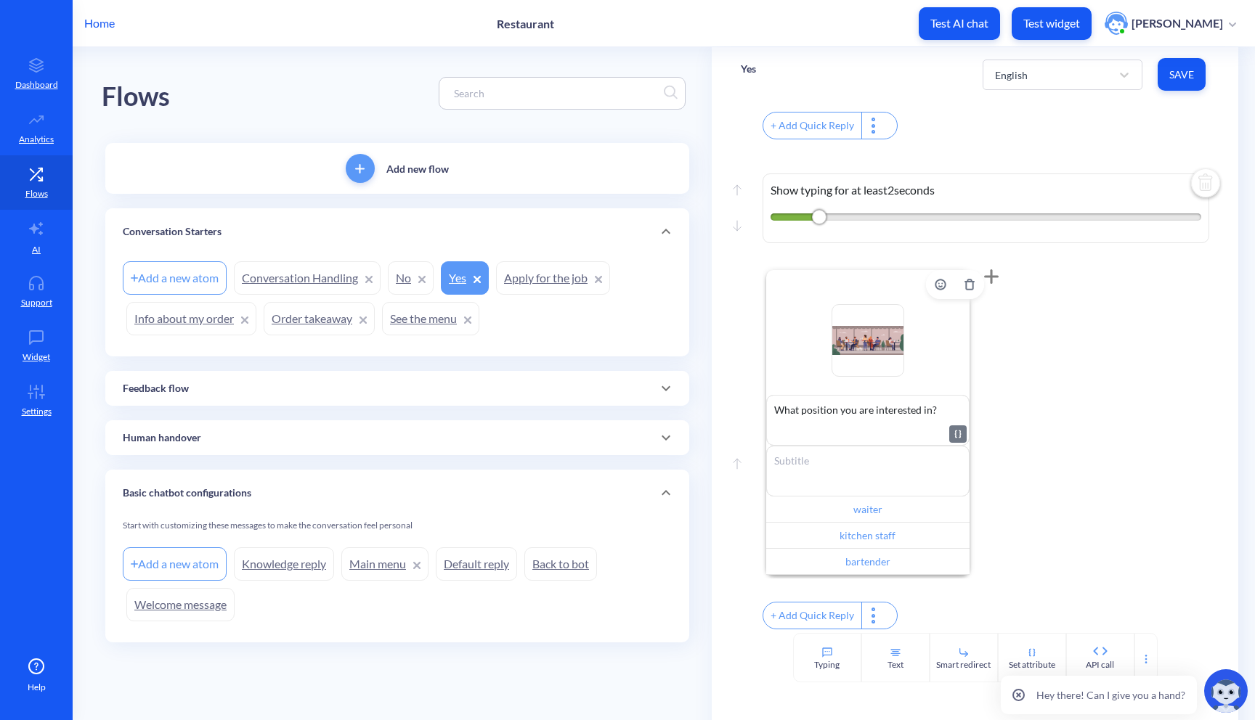
click at [800, 399] on textarea "What position you are interested in?" at bounding box center [867, 420] width 203 height 51
click at [966, 279] on icon "Delete" at bounding box center [970, 285] width 12 height 12
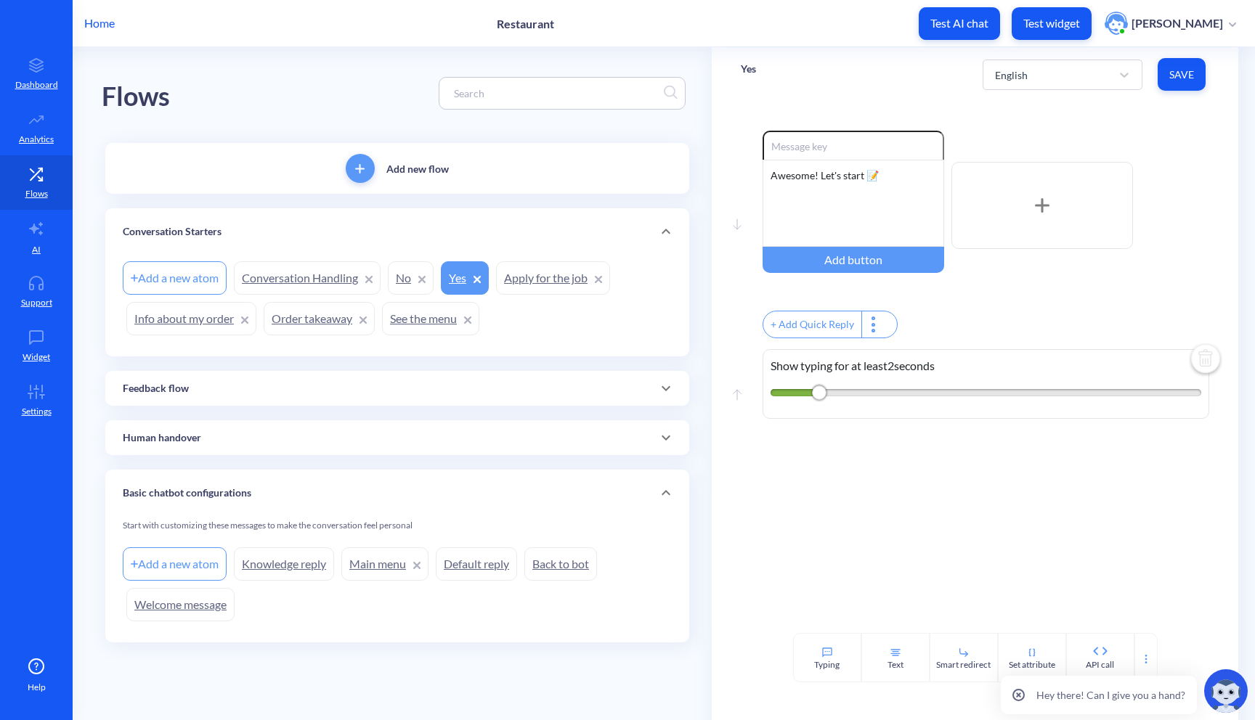
scroll to position [0, 0]
click at [881, 175] on div "Awesome! Let's start 📝" at bounding box center [853, 203] width 182 height 87
click at [812, 207] on div "Awesome! Let's start 📝 What postions(s) you are" at bounding box center [853, 203] width 182 height 87
click at [893, 208] on div "Awesome! Let's start 📝 What positions(s) you are" at bounding box center [853, 203] width 182 height 87
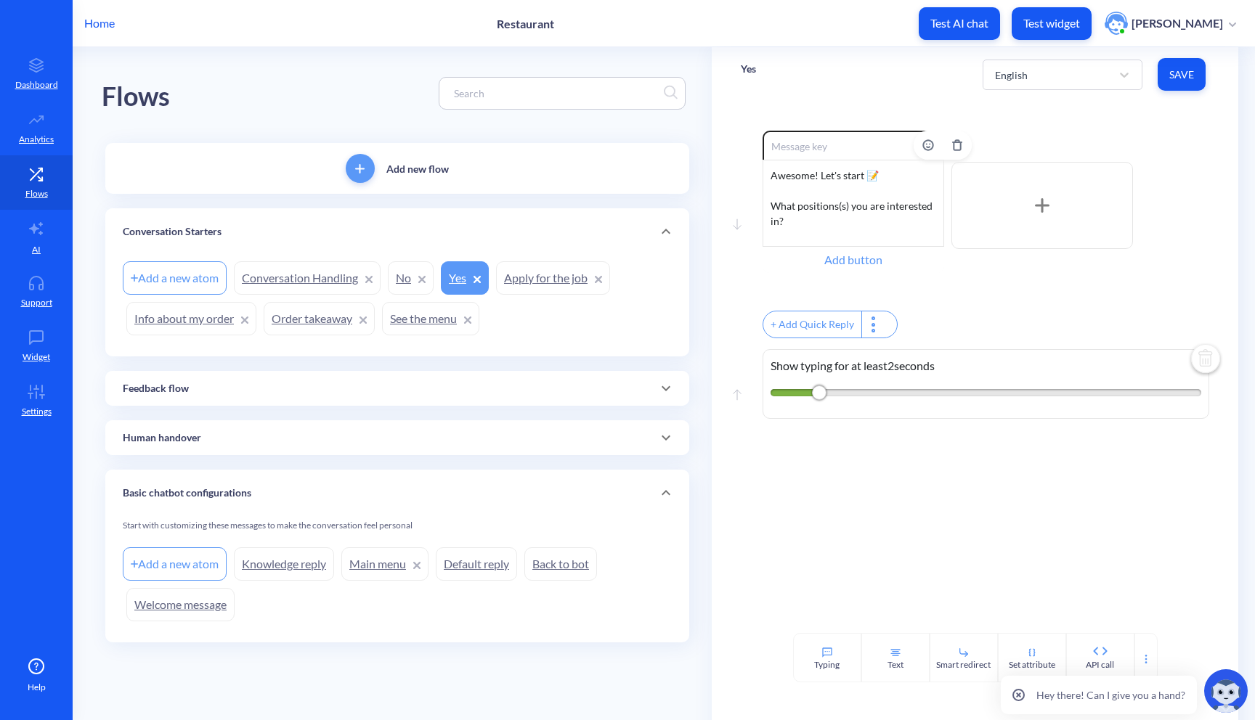
click at [895, 265] on div "Add button" at bounding box center [853, 260] width 182 height 26
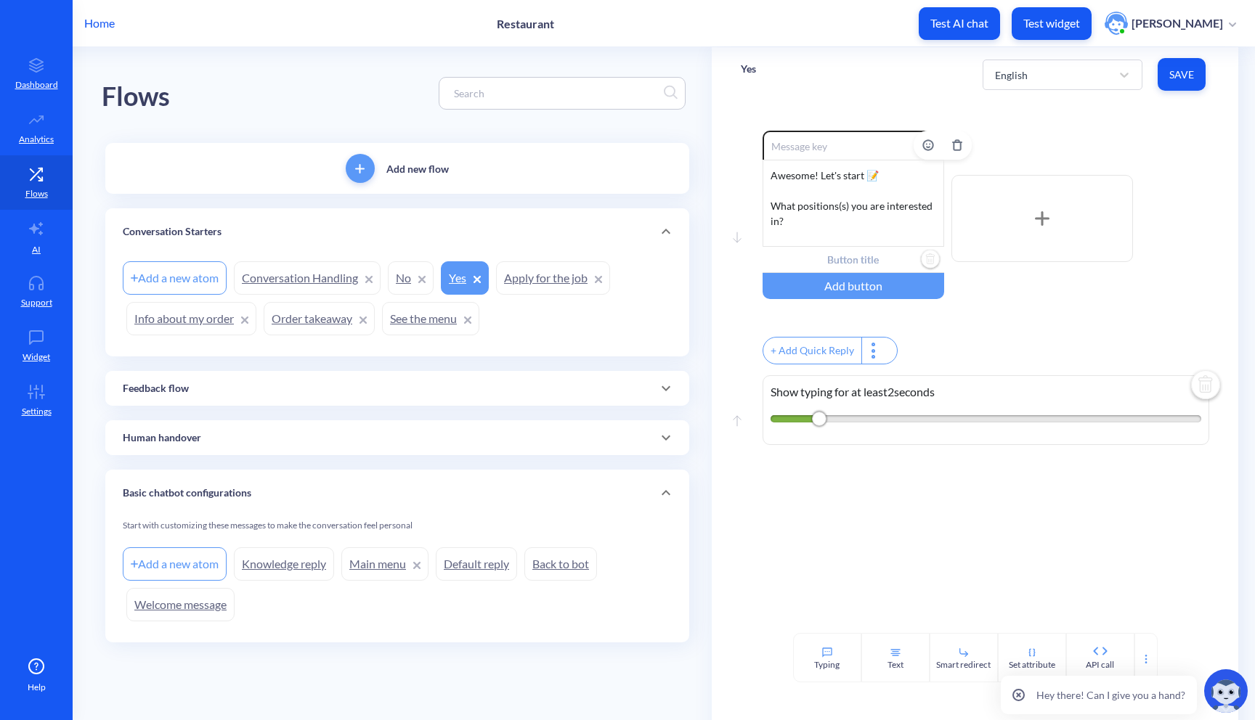
click at [879, 263] on input "text" at bounding box center [853, 260] width 182 height 26
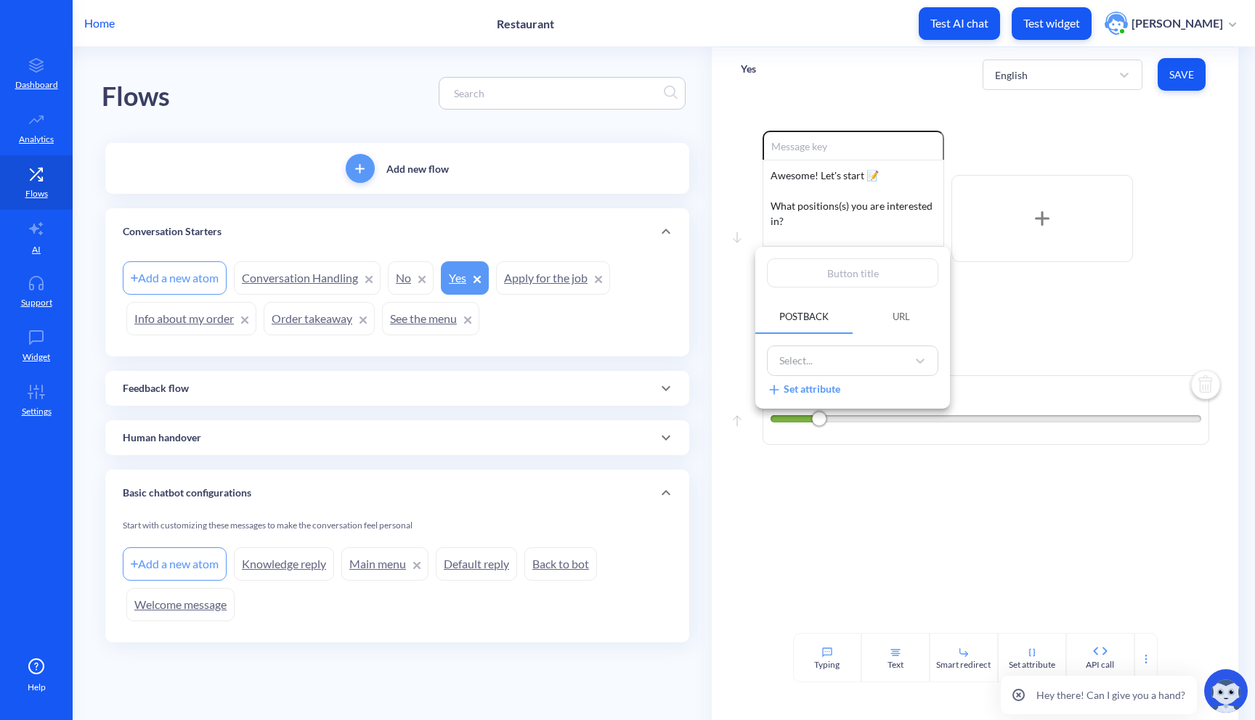
click at [868, 271] on input "text" at bounding box center [852, 272] width 171 height 29
type input "w"
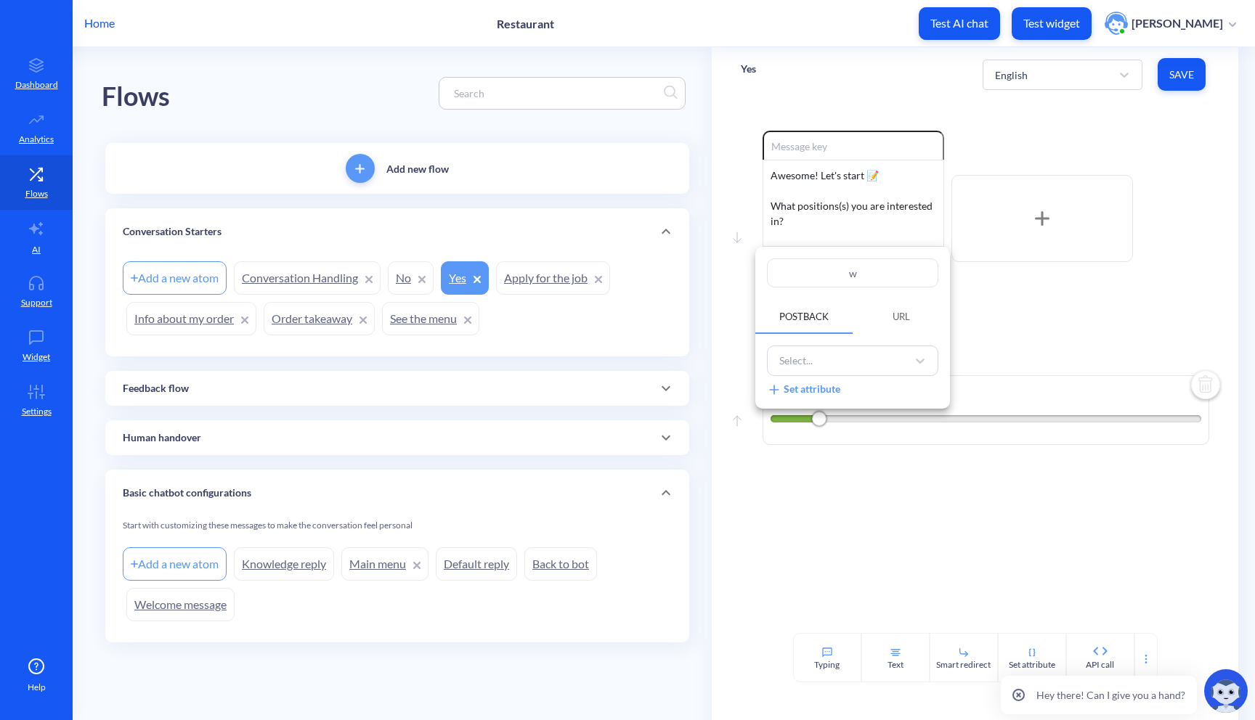
type input "wa"
type input "wai"
type input "wait"
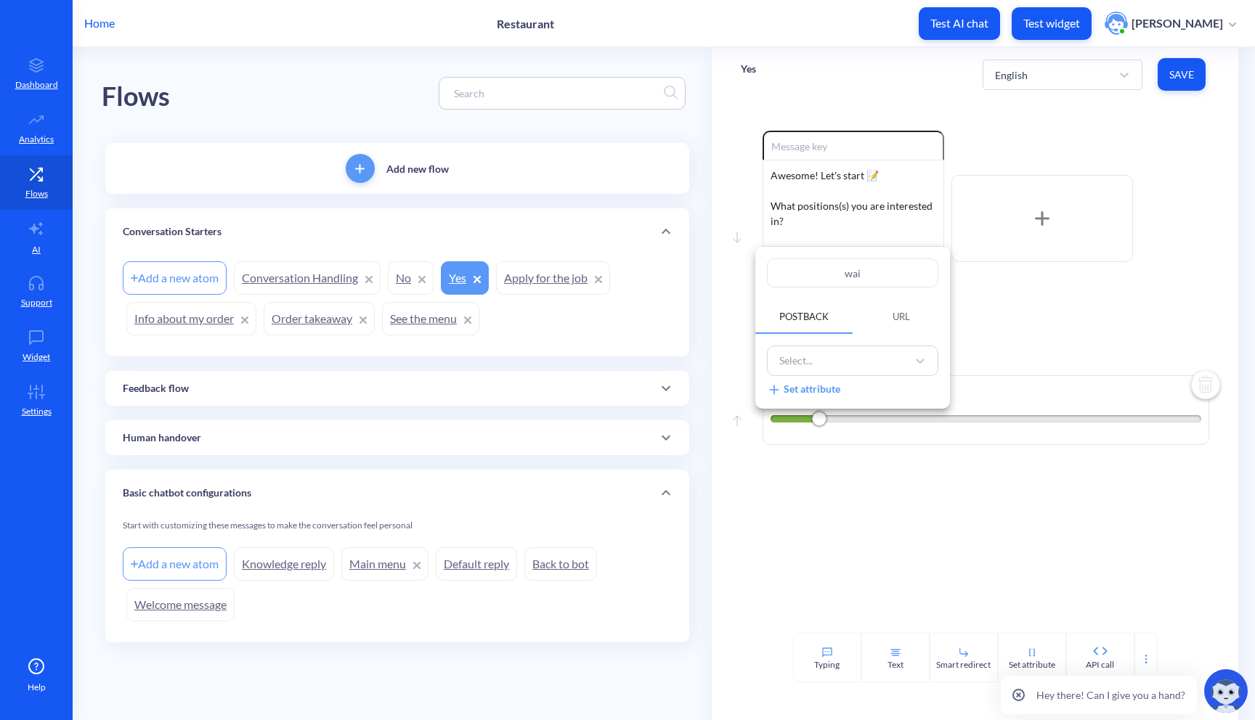
type input "wait"
type input "waite"
type input "waiter"
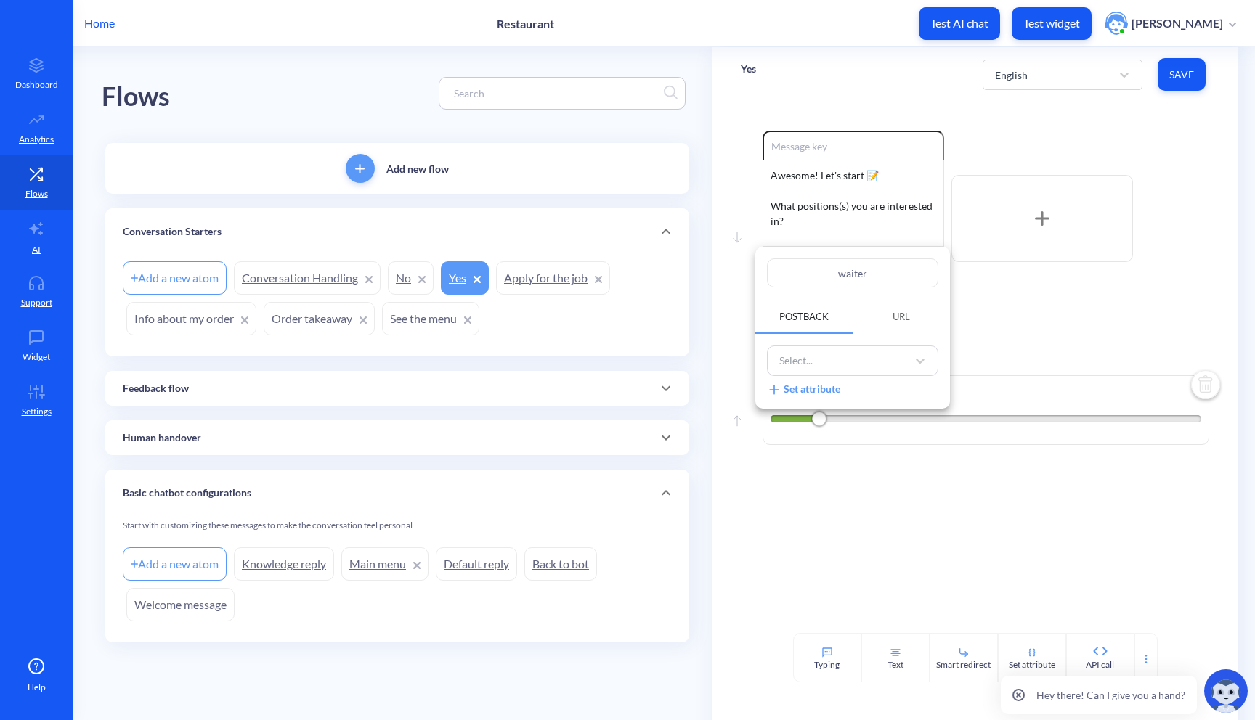
click at [1006, 344] on div at bounding box center [627, 360] width 1255 height 720
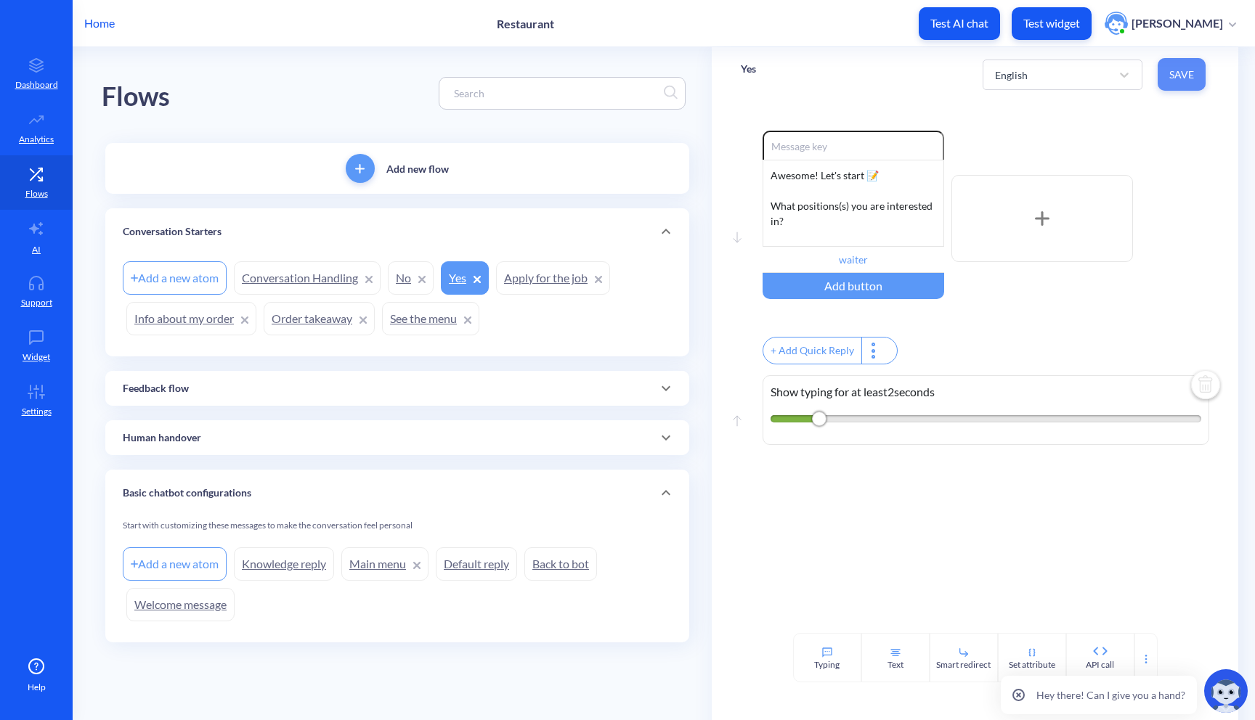
click at [1192, 74] on span "Save" at bounding box center [1181, 75] width 25 height 15
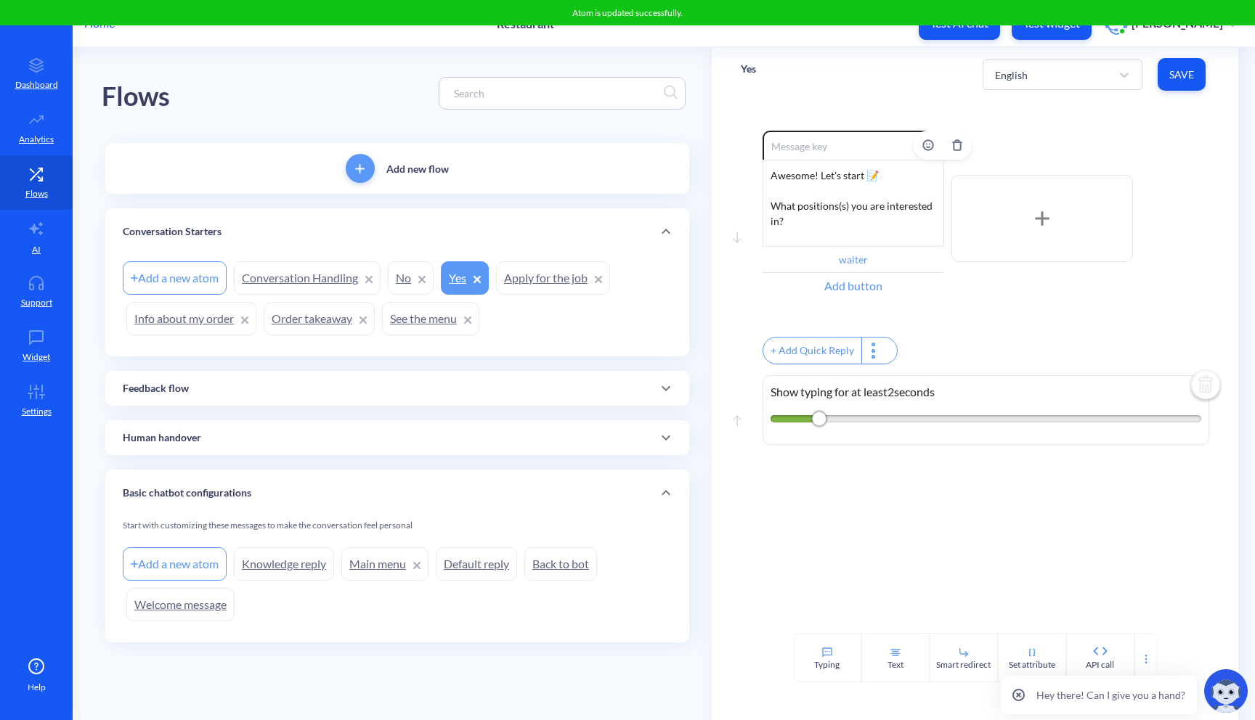
click at [863, 287] on div "Add button" at bounding box center [853, 286] width 182 height 26
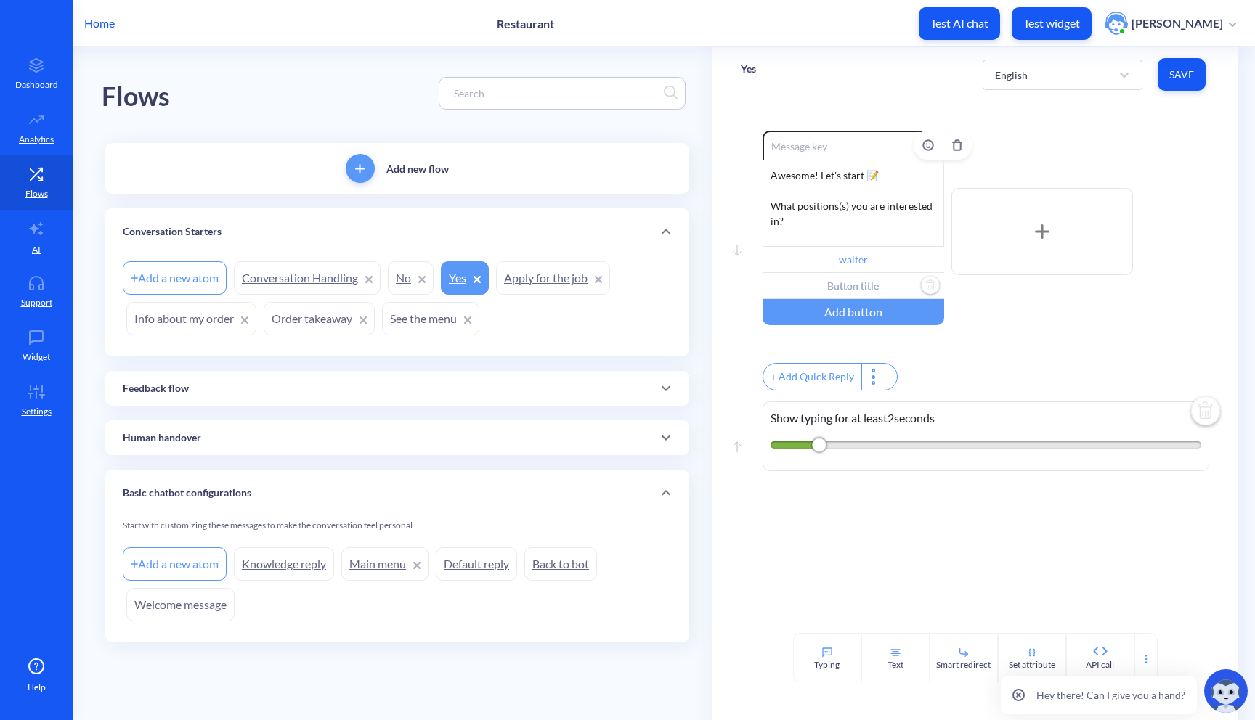
click at [855, 287] on input "text" at bounding box center [853, 286] width 182 height 26
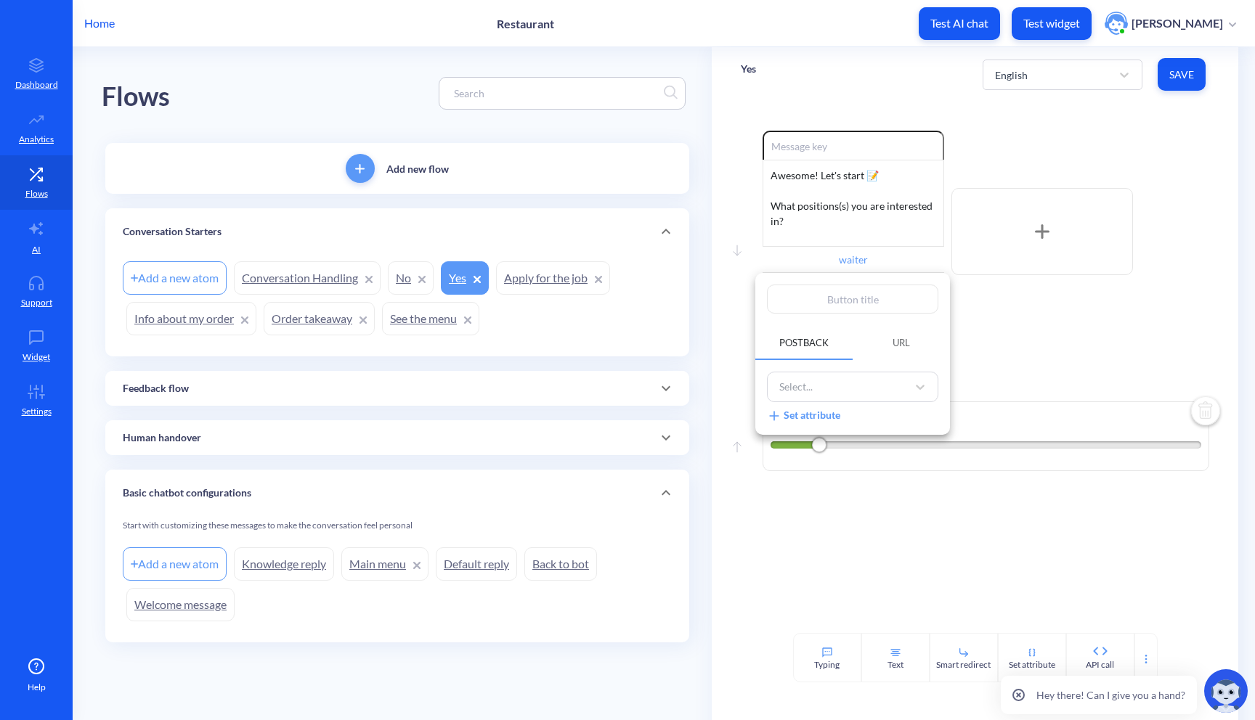
click at [847, 301] on input "text" at bounding box center [852, 299] width 171 height 29
type input "k"
type input "ki"
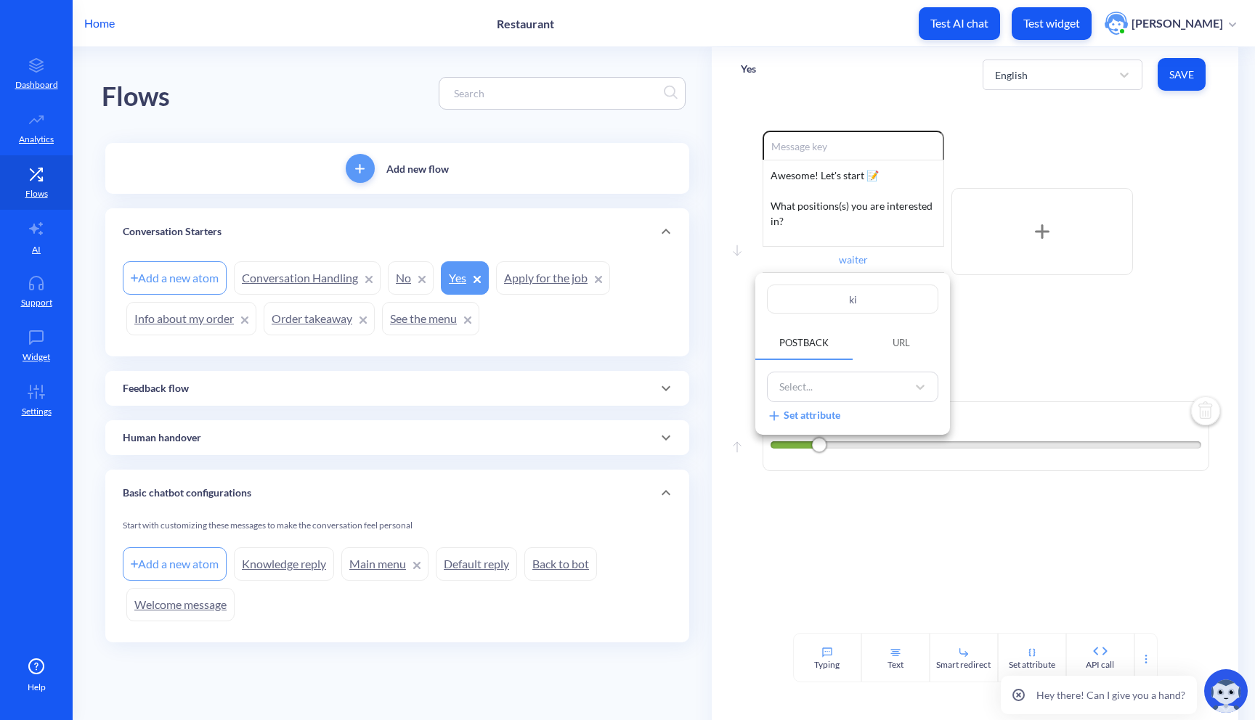
type input "kit"
type input "kitr"
type input "kit"
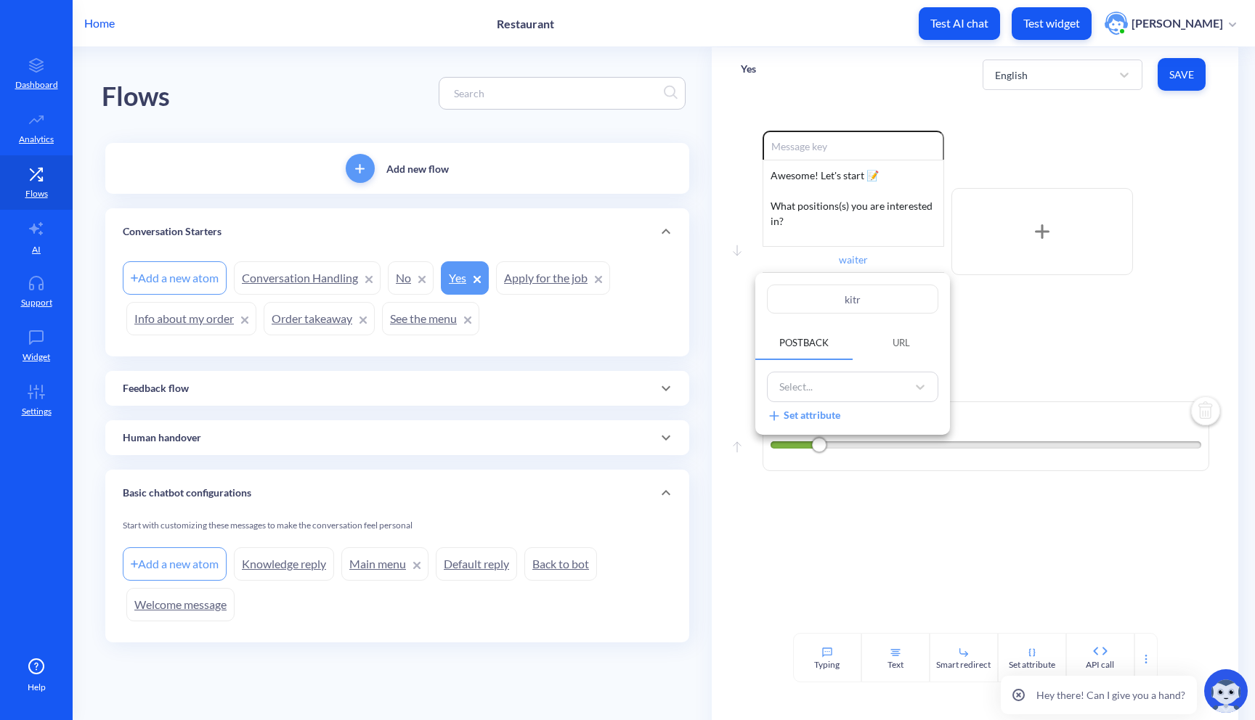
type input "kit"
type input "kitc"
type input "kitce"
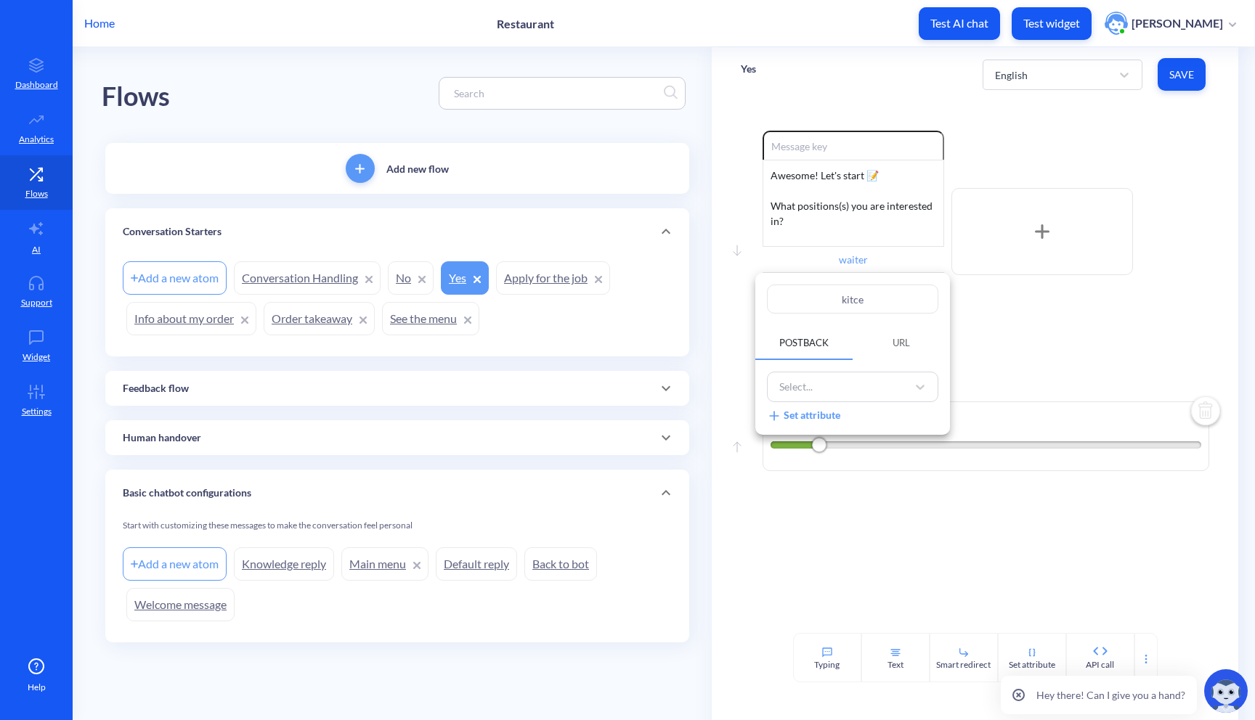
type input "kitceh"
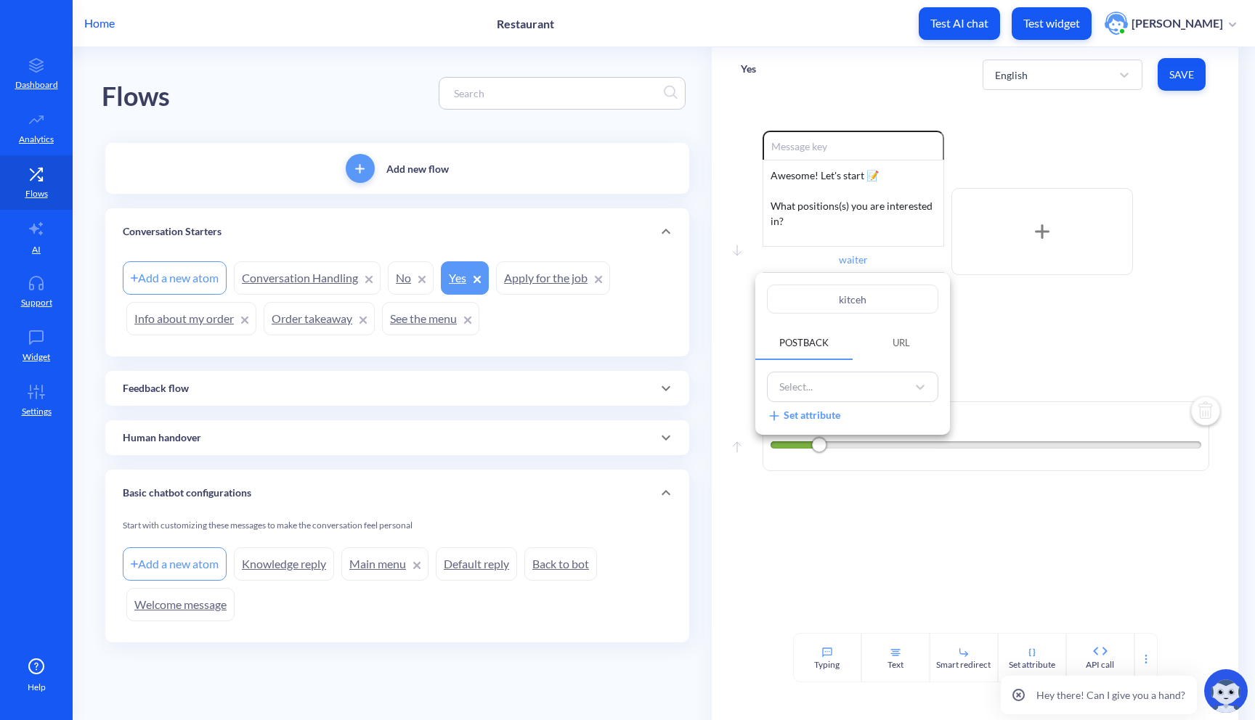
type input "kitceh"
type input "kitce"
type input "kitc"
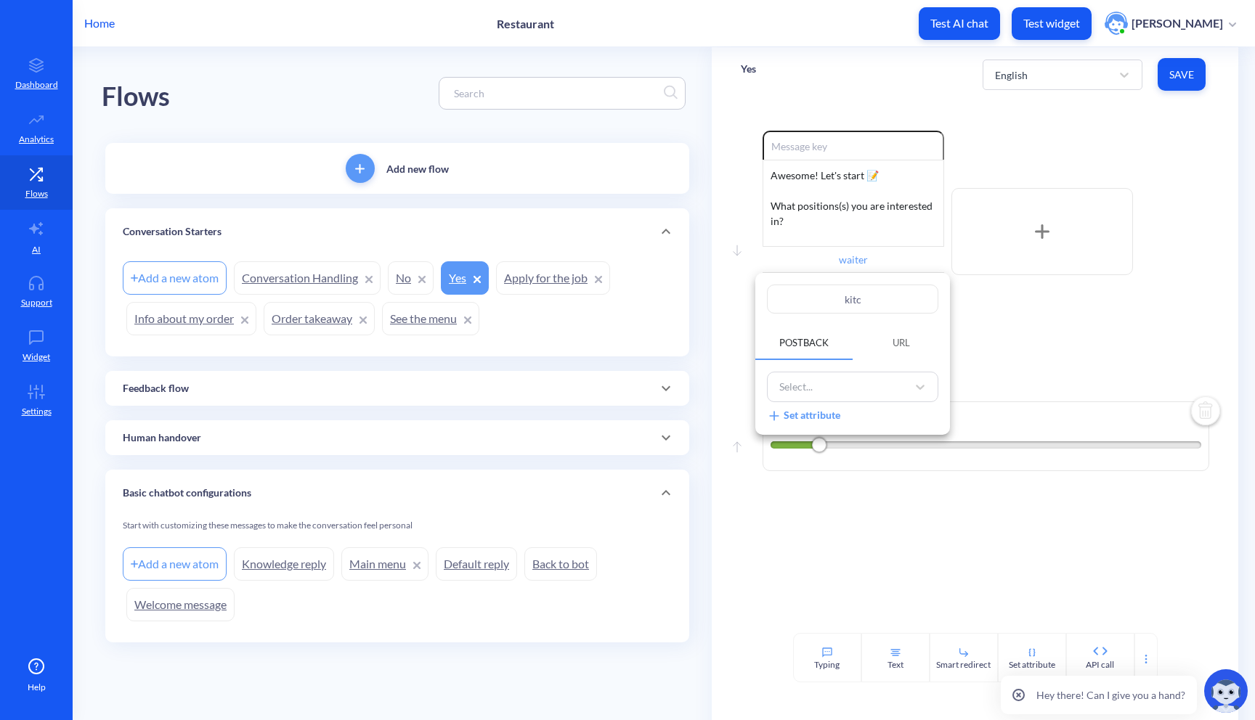
type input "kit"
type input "kitc"
type input "kitch"
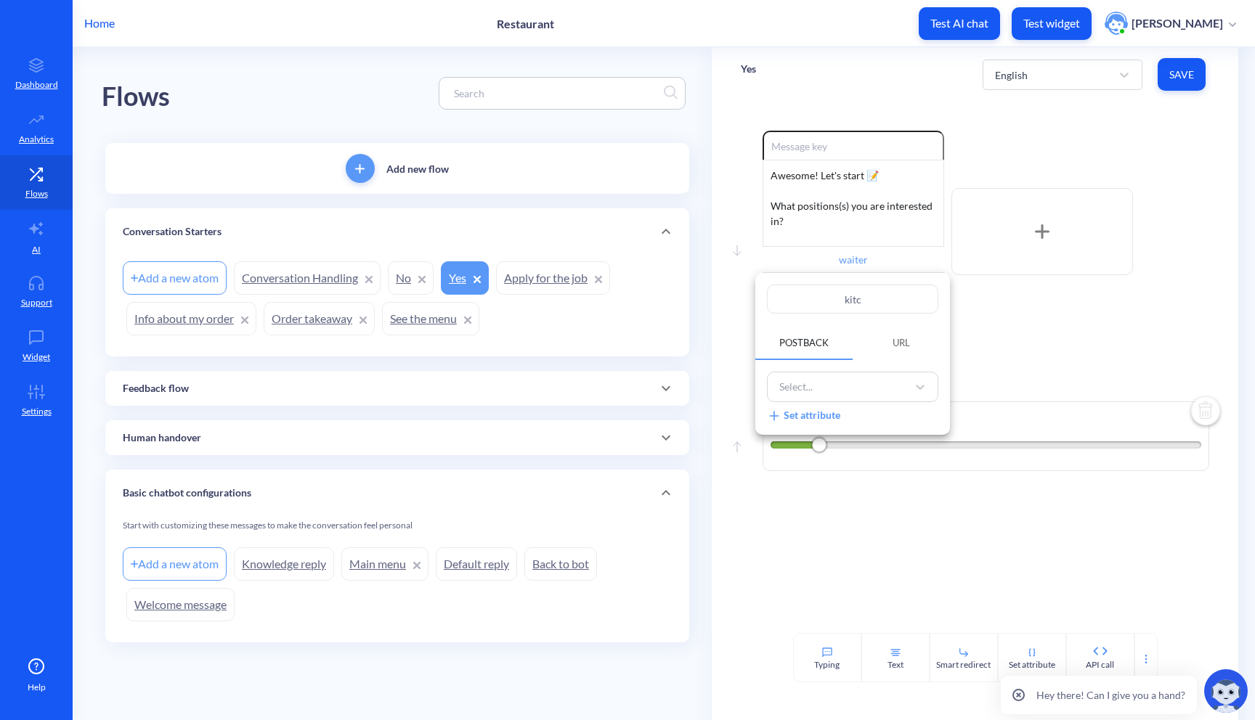
type input "kitch"
type input "kitche"
type input "kitchen"
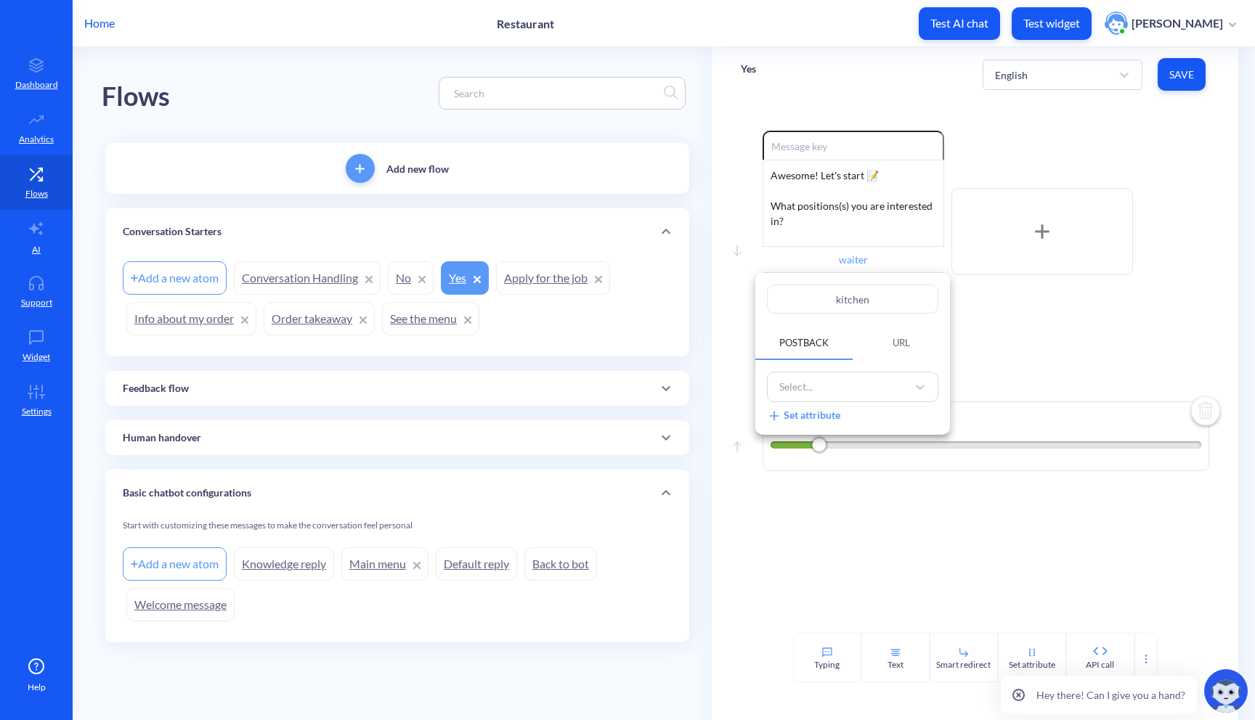
type input "kitchen"
type input "kitchen s"
type input "kitchen st"
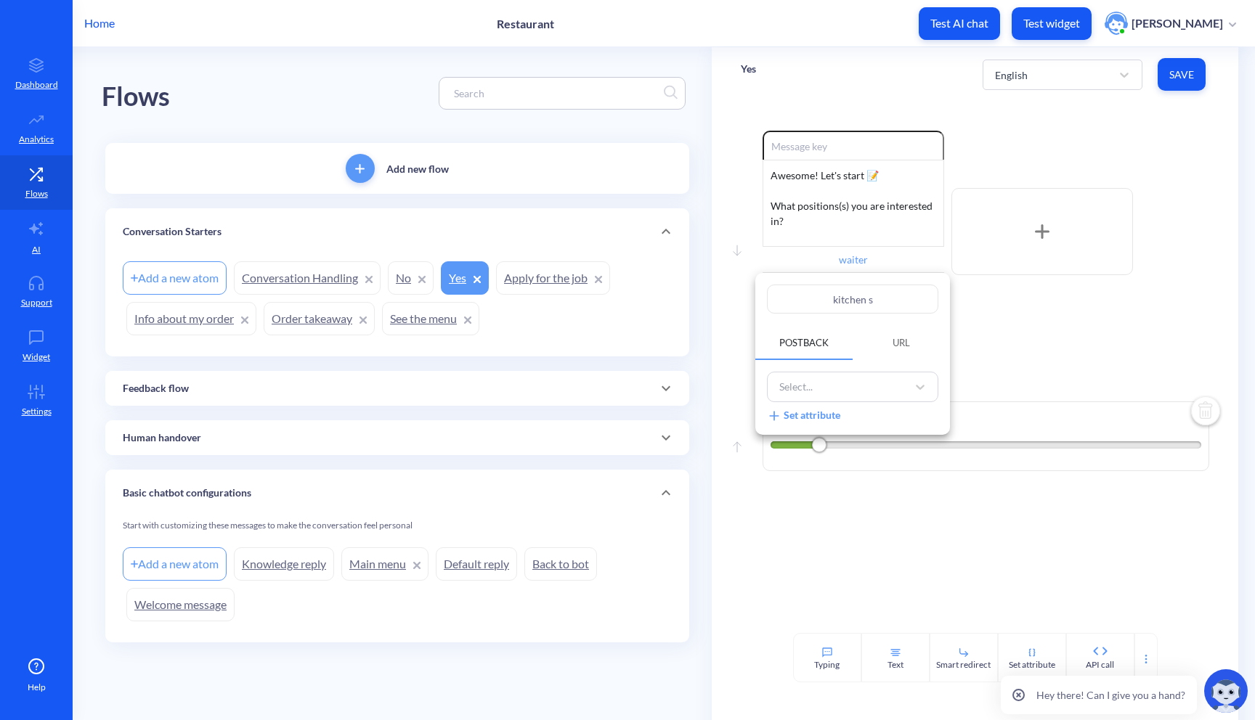
type input "kitchen st"
type input "kitchen sta"
type input "kitchen staf"
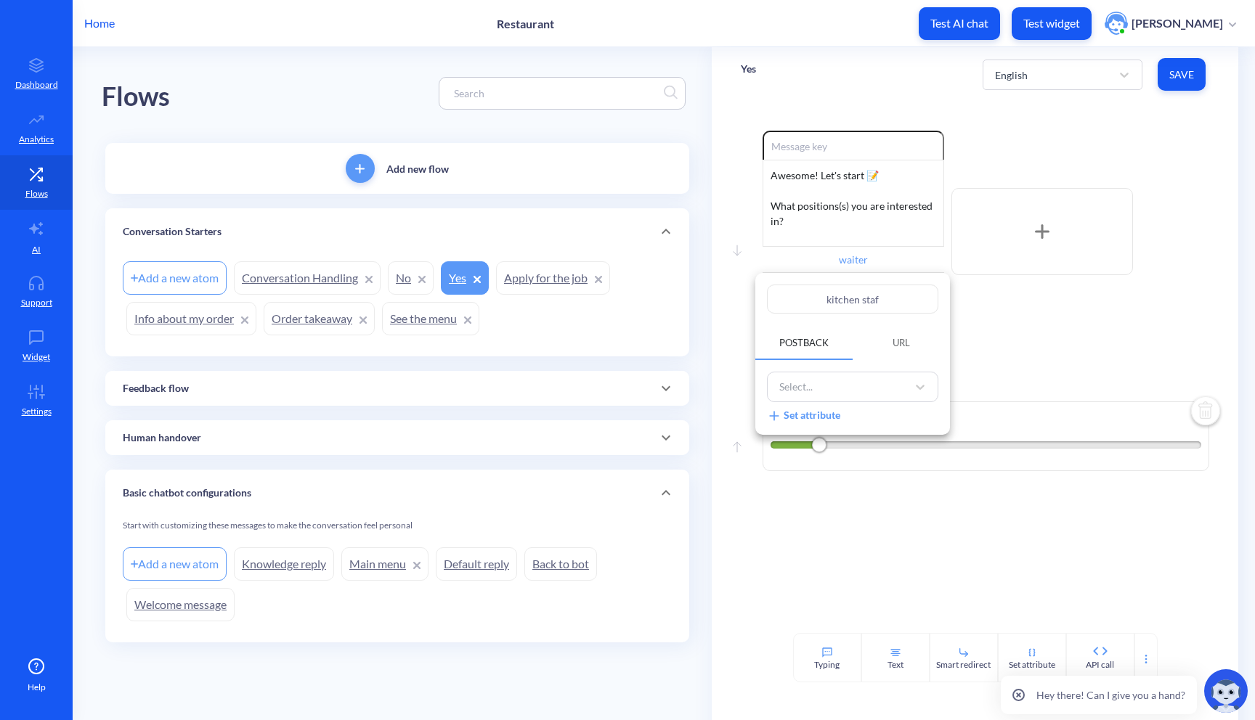
type input "kitchen staff"
click at [1017, 347] on div at bounding box center [627, 360] width 1255 height 720
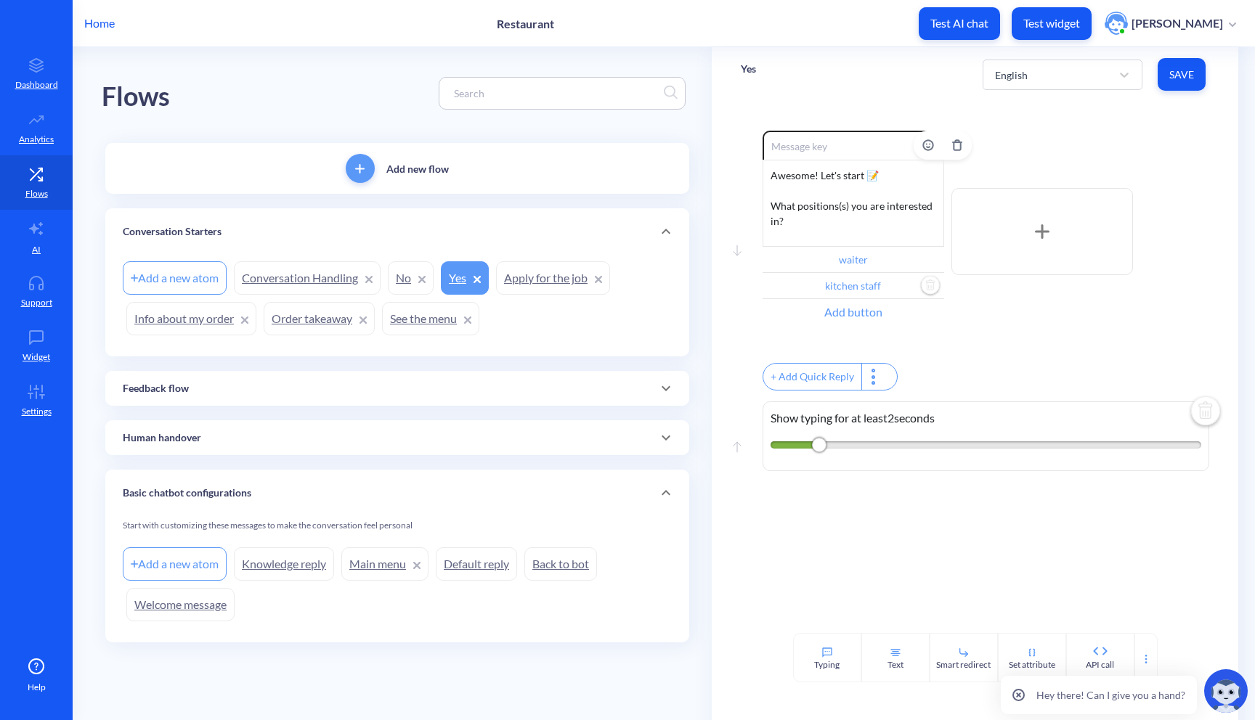
click at [870, 316] on div "Add button" at bounding box center [853, 312] width 182 height 26
click at [852, 317] on input "text" at bounding box center [853, 312] width 182 height 26
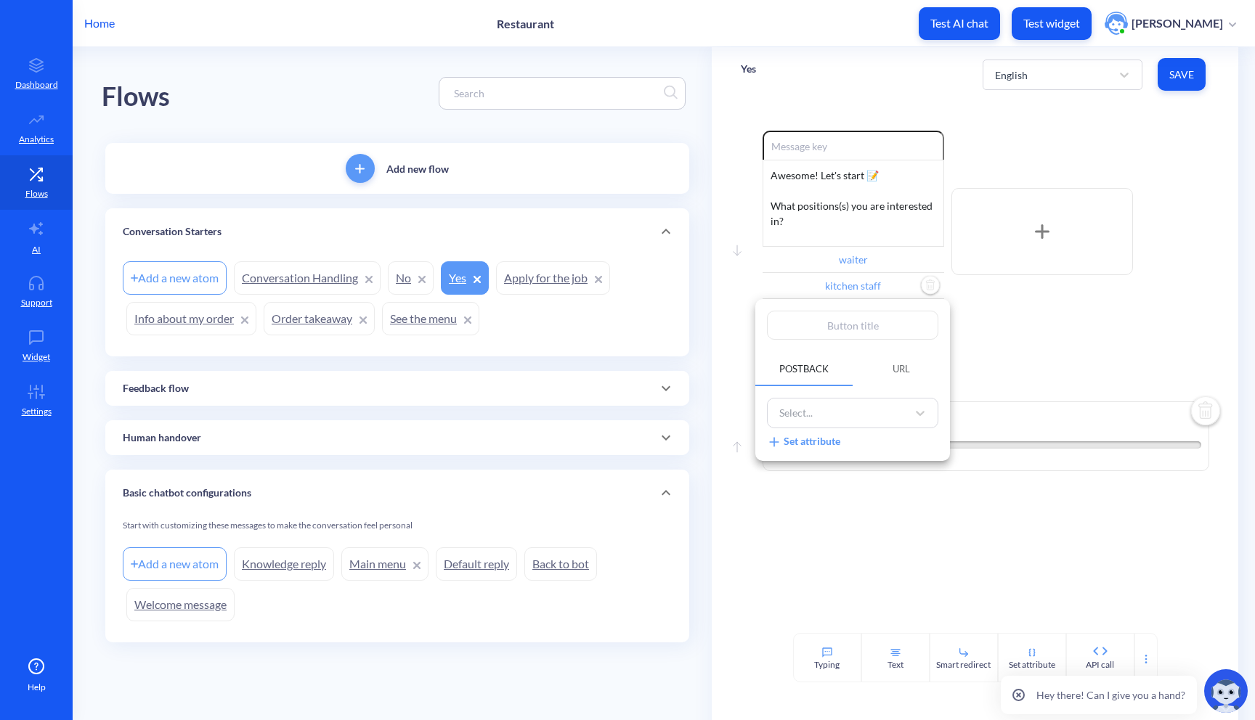
click at [848, 324] on input "text" at bounding box center [852, 325] width 171 height 29
click at [839, 330] on input "text" at bounding box center [852, 325] width 171 height 29
type input "b"
type input "ba"
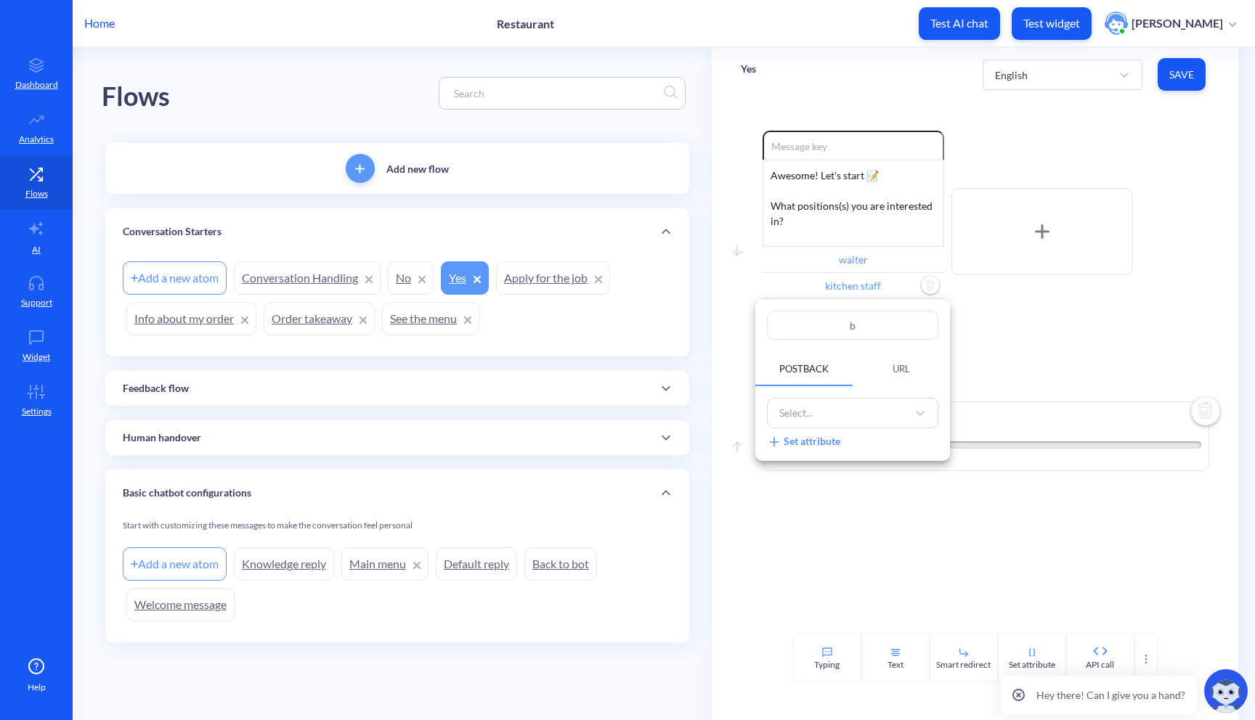
type input "ba"
type input "bar"
type input "bart"
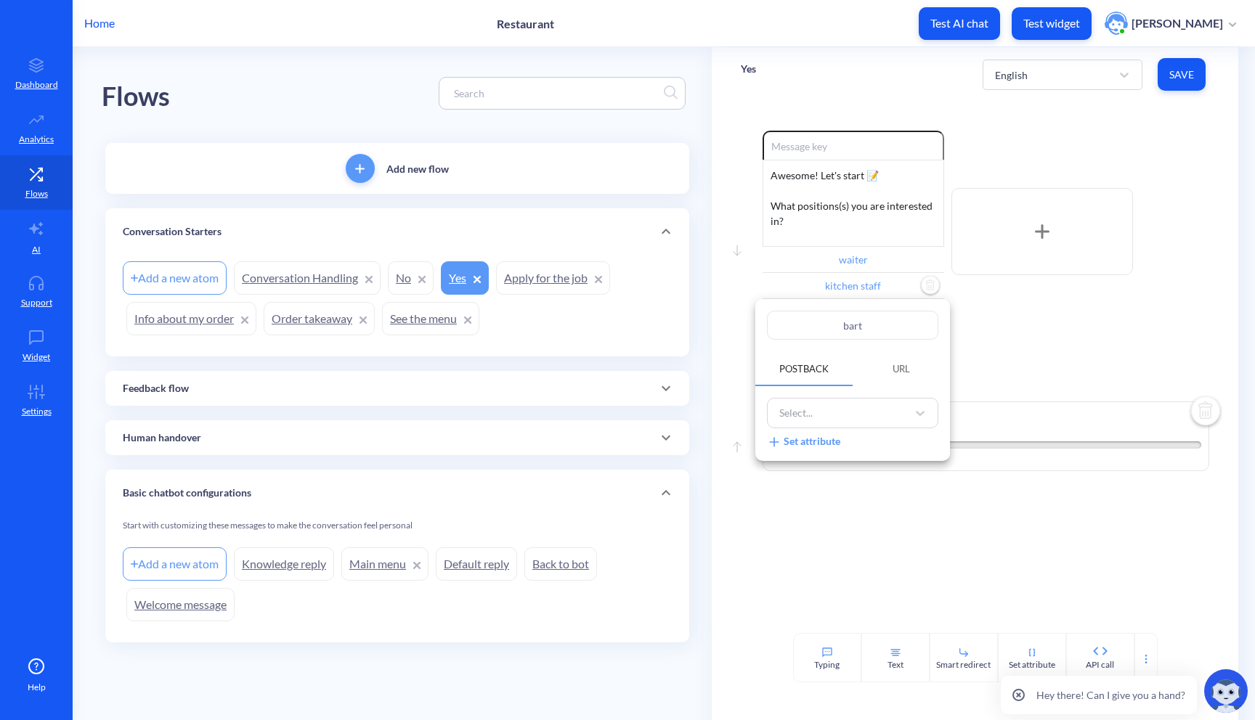
type input "barte"
type input "barten"
type input "bartend"
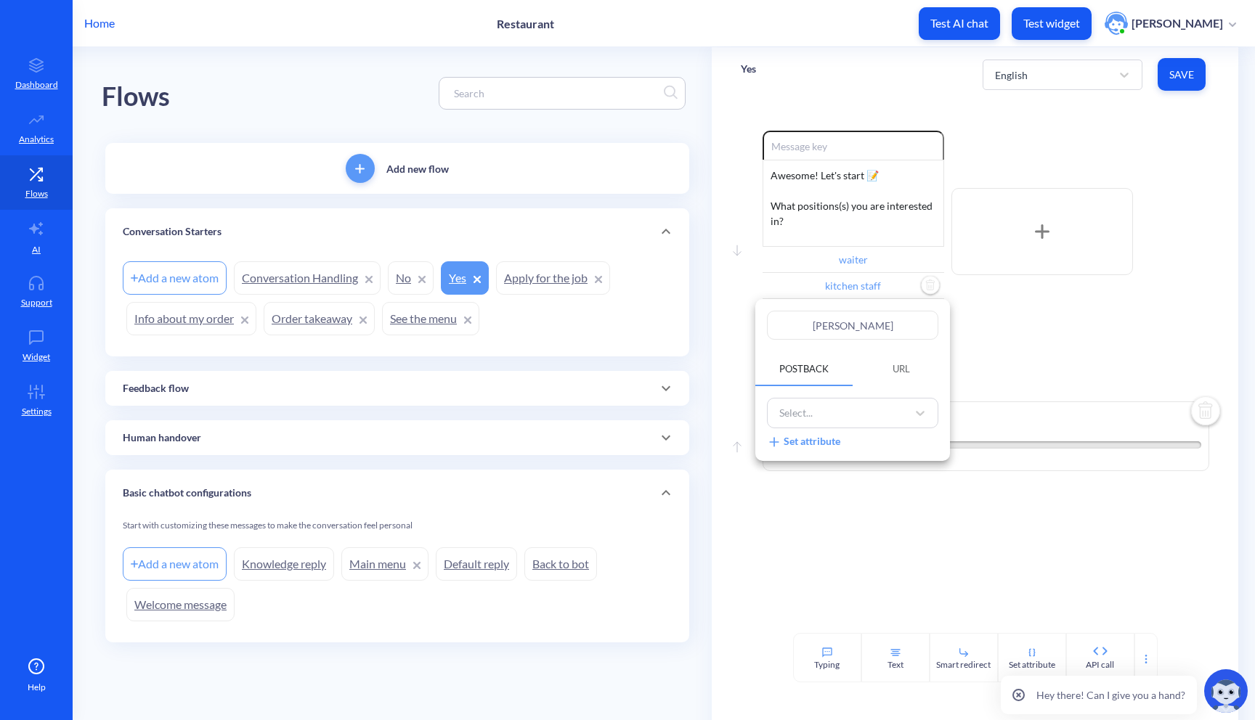
type input "bartend"
type input "bartende"
type input "bartender"
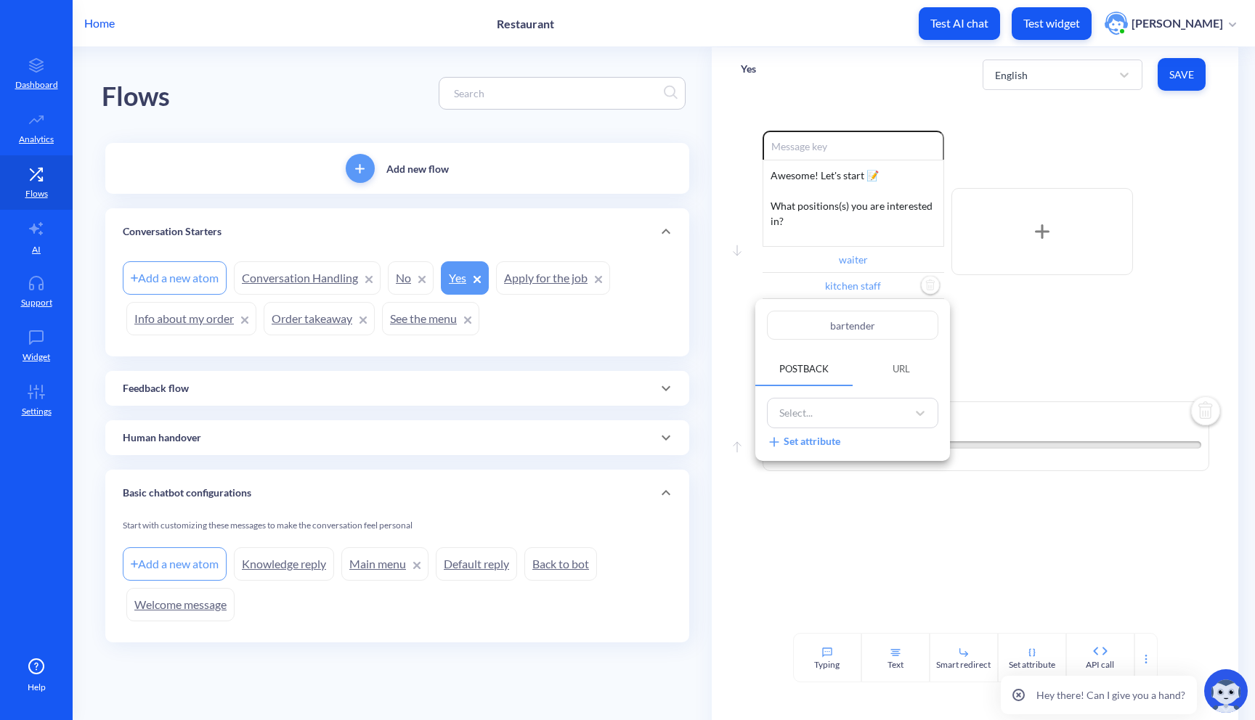
type input "bartender"
click at [955, 335] on div at bounding box center [627, 360] width 1255 height 720
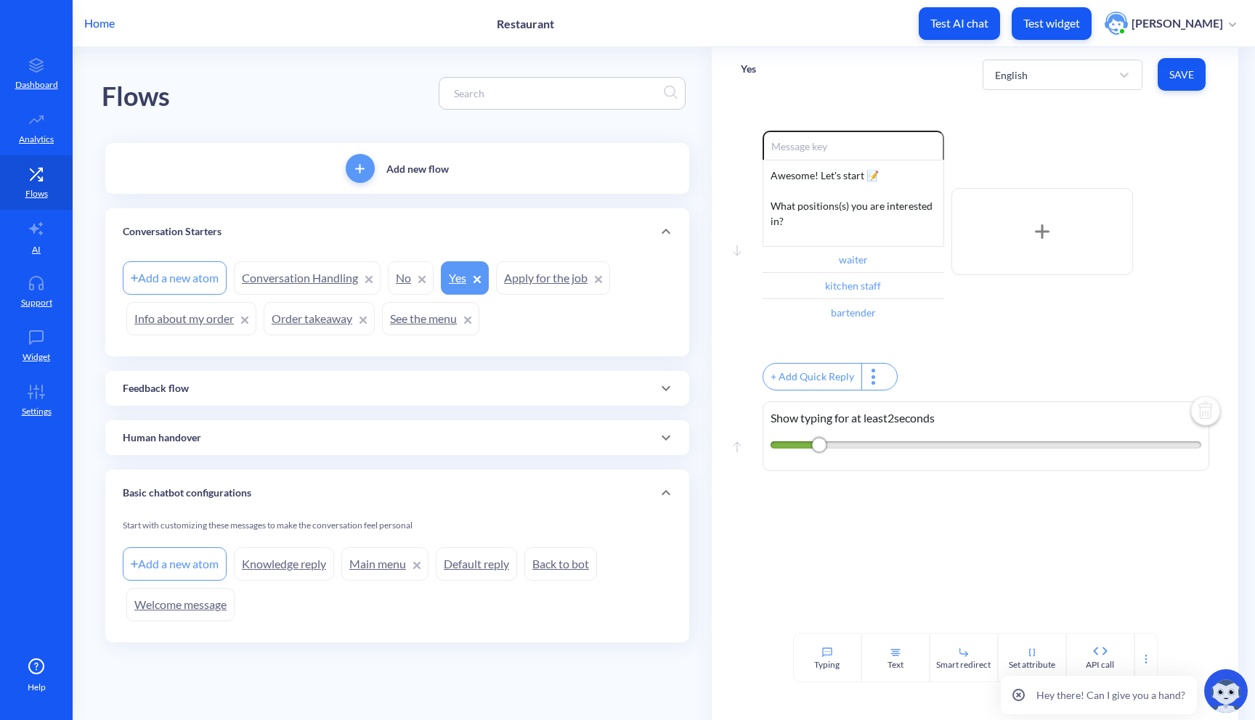
click at [1192, 73] on span "Save" at bounding box center [1181, 75] width 25 height 15
type input "bartender"
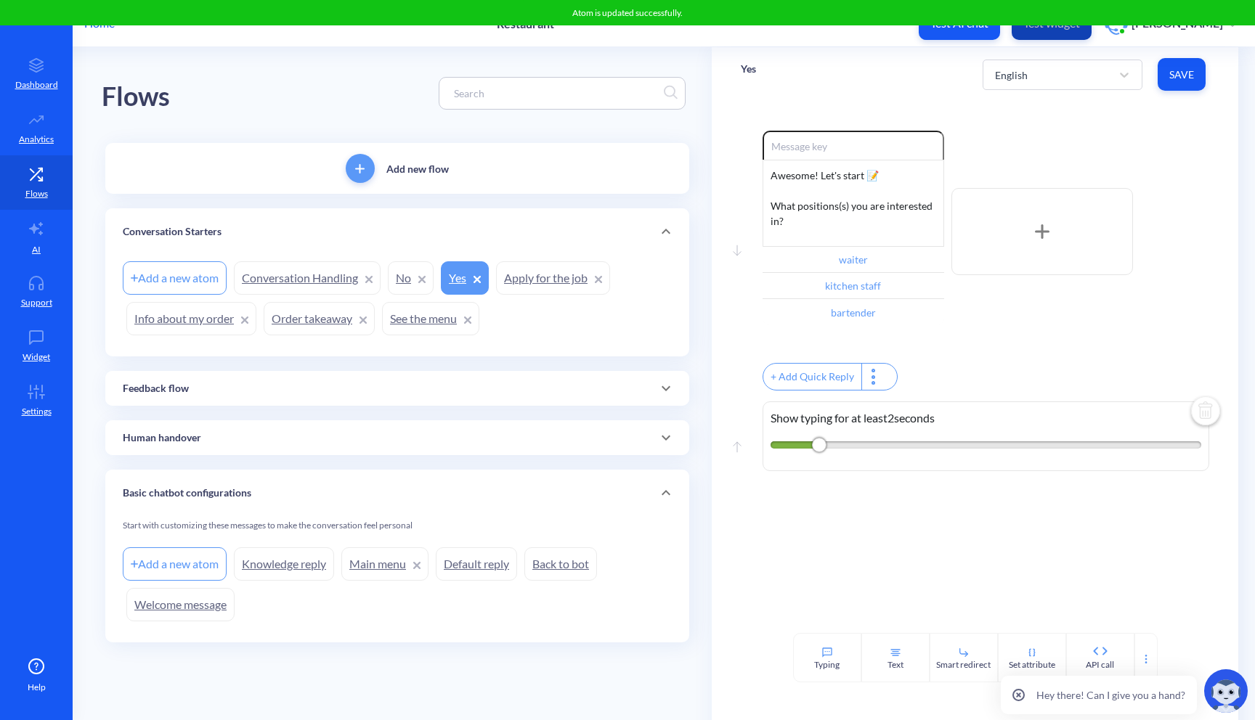
click at [1029, 31] on button "Test widget" at bounding box center [1051, 23] width 80 height 33
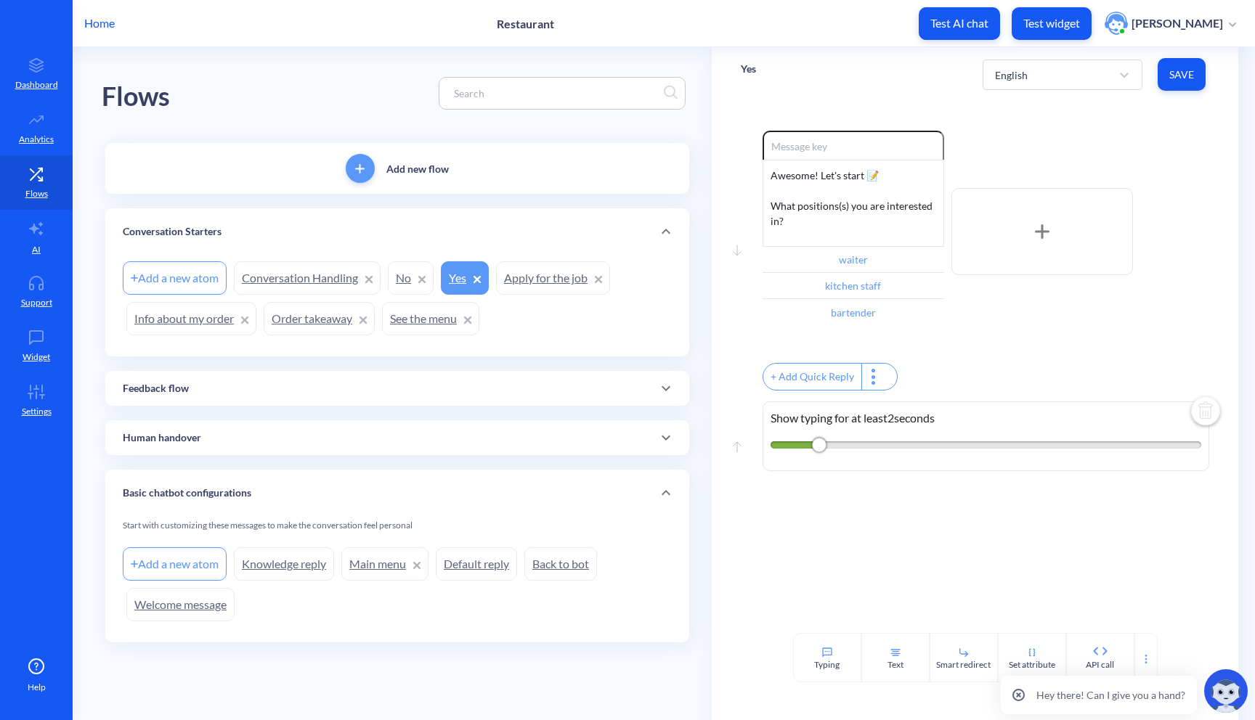
click at [532, 280] on link "Apply for the job" at bounding box center [553, 277] width 114 height 33
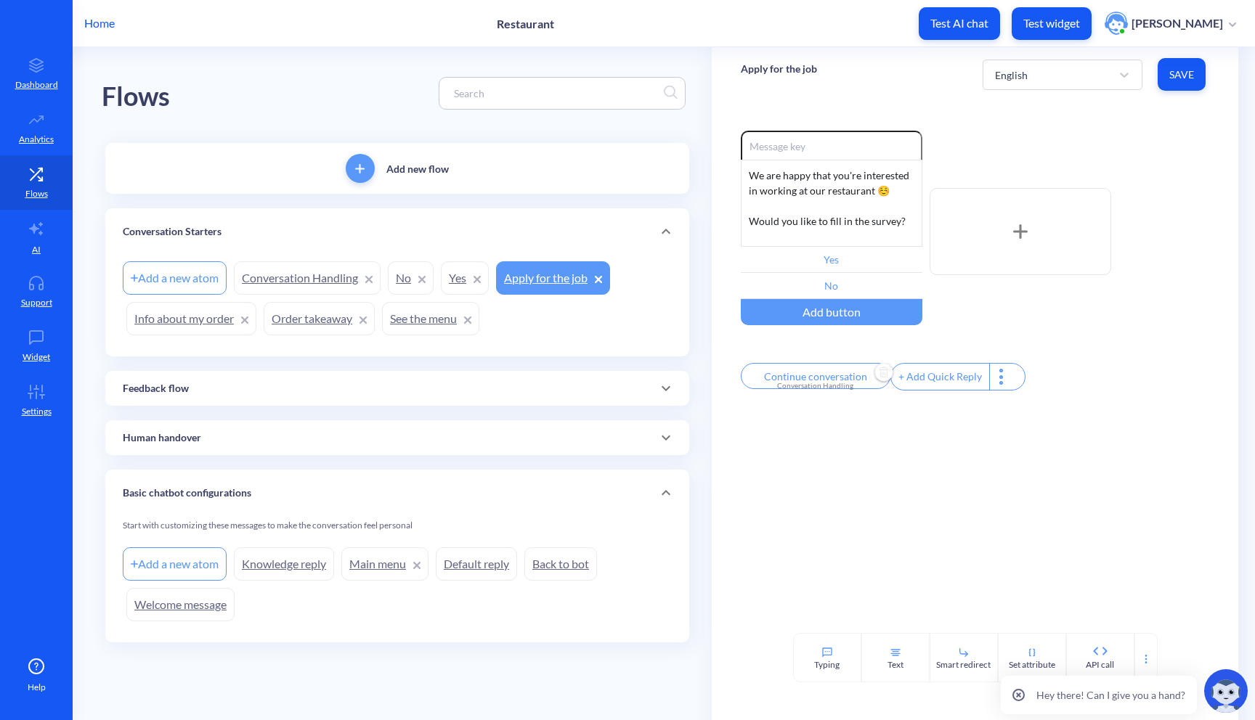
click at [878, 376] on img "Delete" at bounding box center [884, 373] width 22 height 22
click at [1180, 76] on span "Save" at bounding box center [1181, 75] width 25 height 15
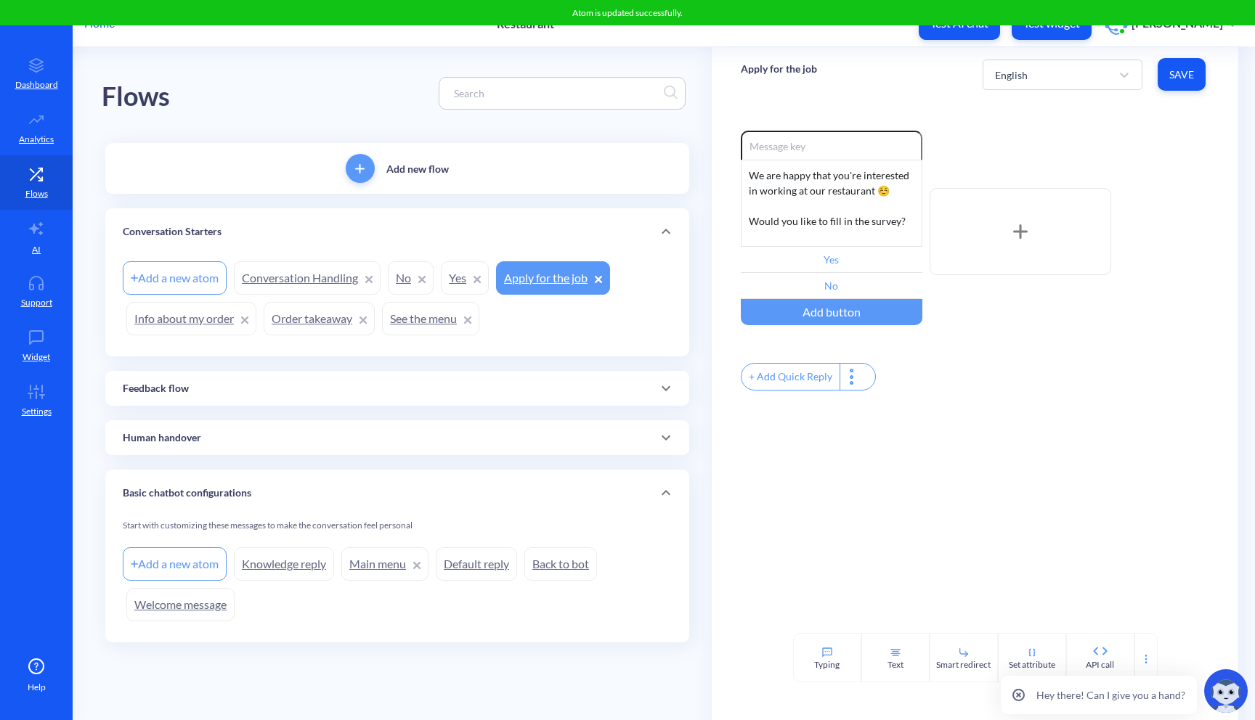
click at [1034, 31] on button "Test widget" at bounding box center [1051, 23] width 80 height 33
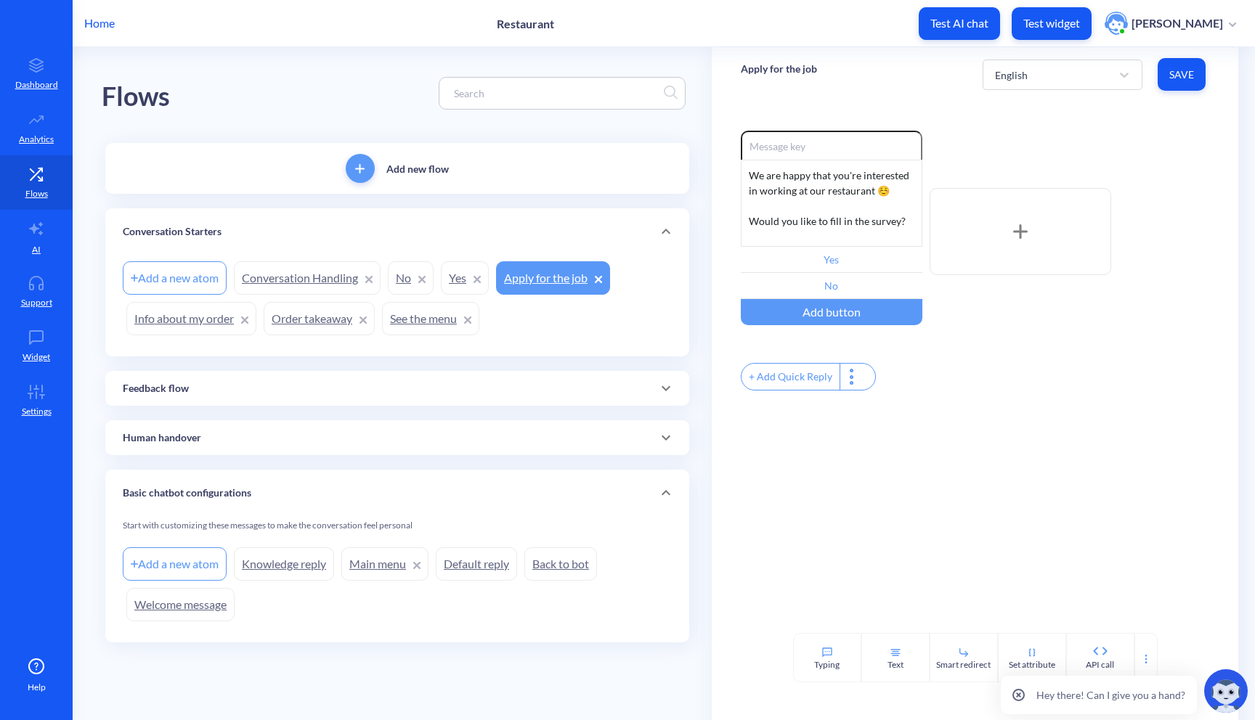
click at [308, 272] on link "Conversation Handling" at bounding box center [307, 277] width 147 height 33
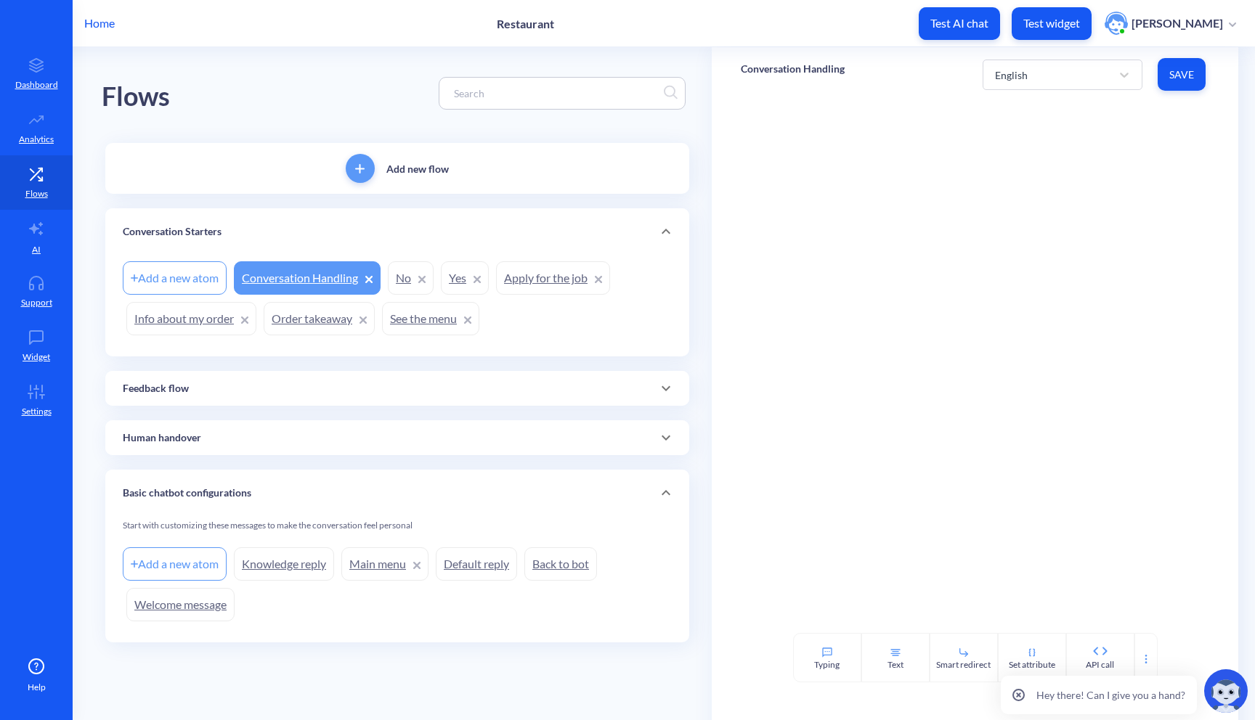
click at [521, 279] on link "Apply for the job" at bounding box center [553, 277] width 114 height 33
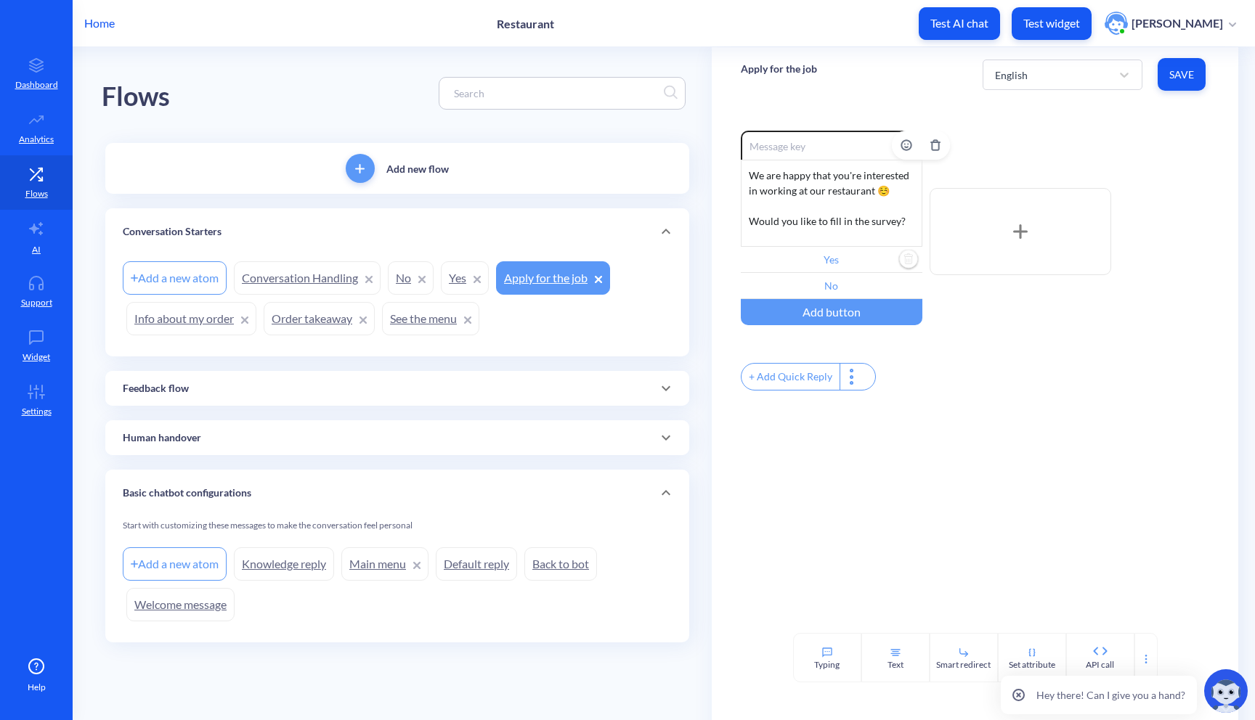
click at [832, 259] on input "Yes" at bounding box center [832, 260] width 182 height 26
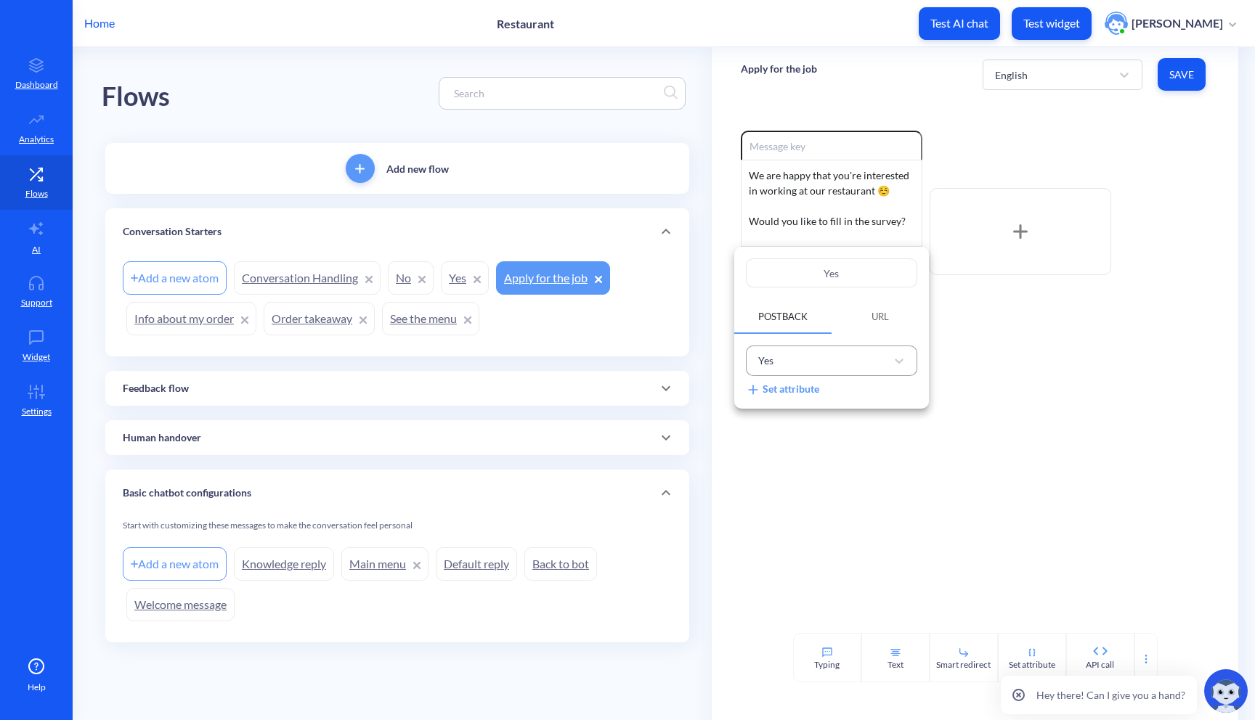
click at [812, 372] on div "Yes" at bounding box center [818, 361] width 135 height 24
click at [819, 370] on div "Yes" at bounding box center [818, 361] width 135 height 24
click at [869, 319] on span "URL" at bounding box center [880, 316] width 52 height 25
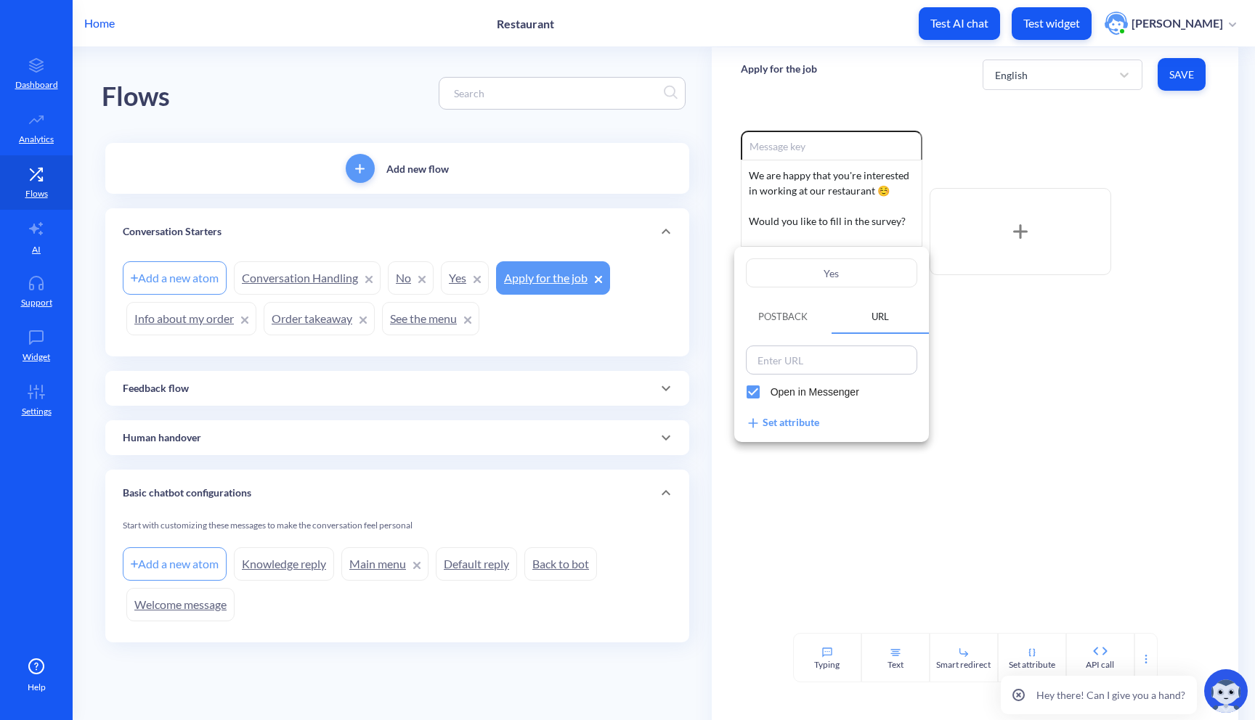
click at [773, 314] on span "Postback" at bounding box center [782, 317] width 49 height 12
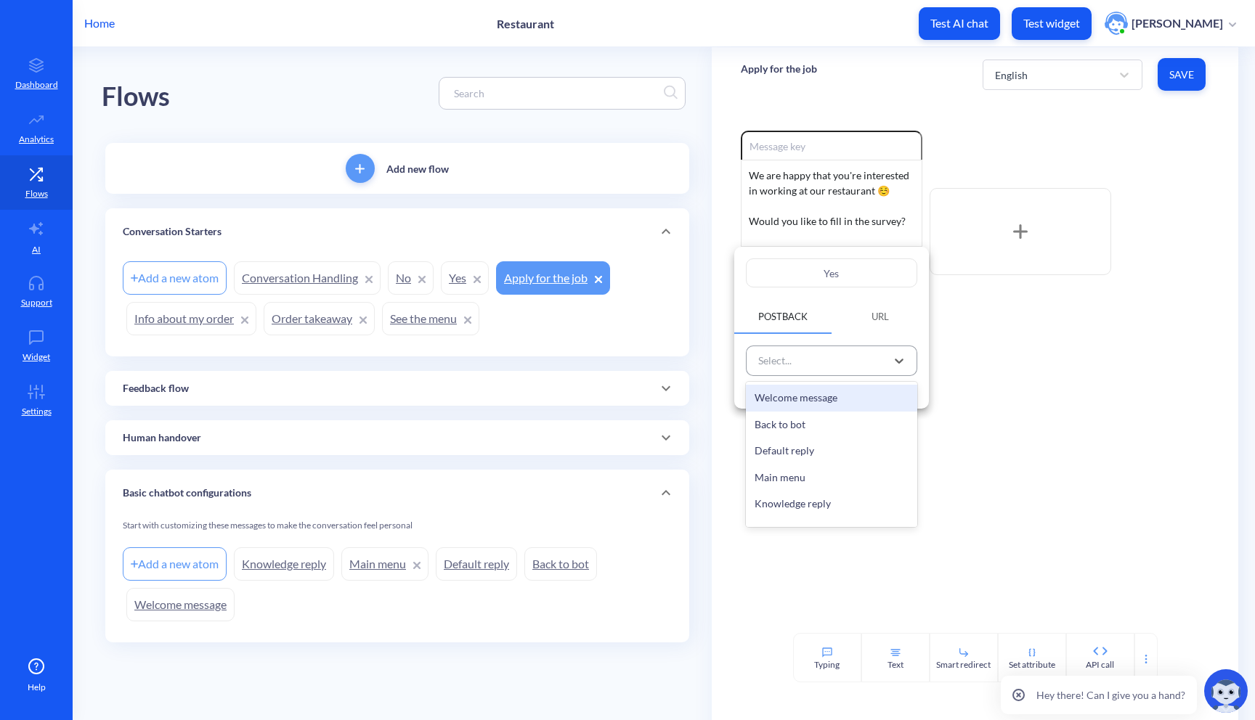
click at [818, 356] on div "Select..." at bounding box center [818, 361] width 135 height 24
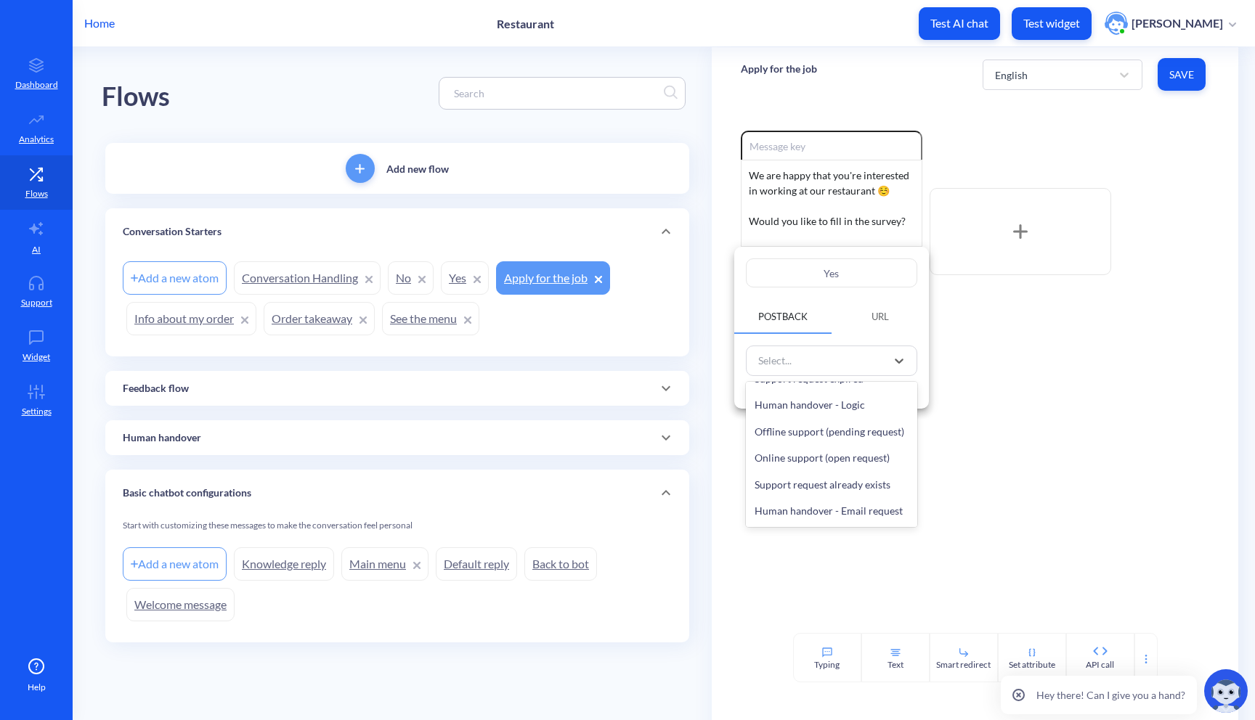
scroll to position [470, 0]
click at [808, 463] on div "Yes" at bounding box center [831, 458] width 171 height 27
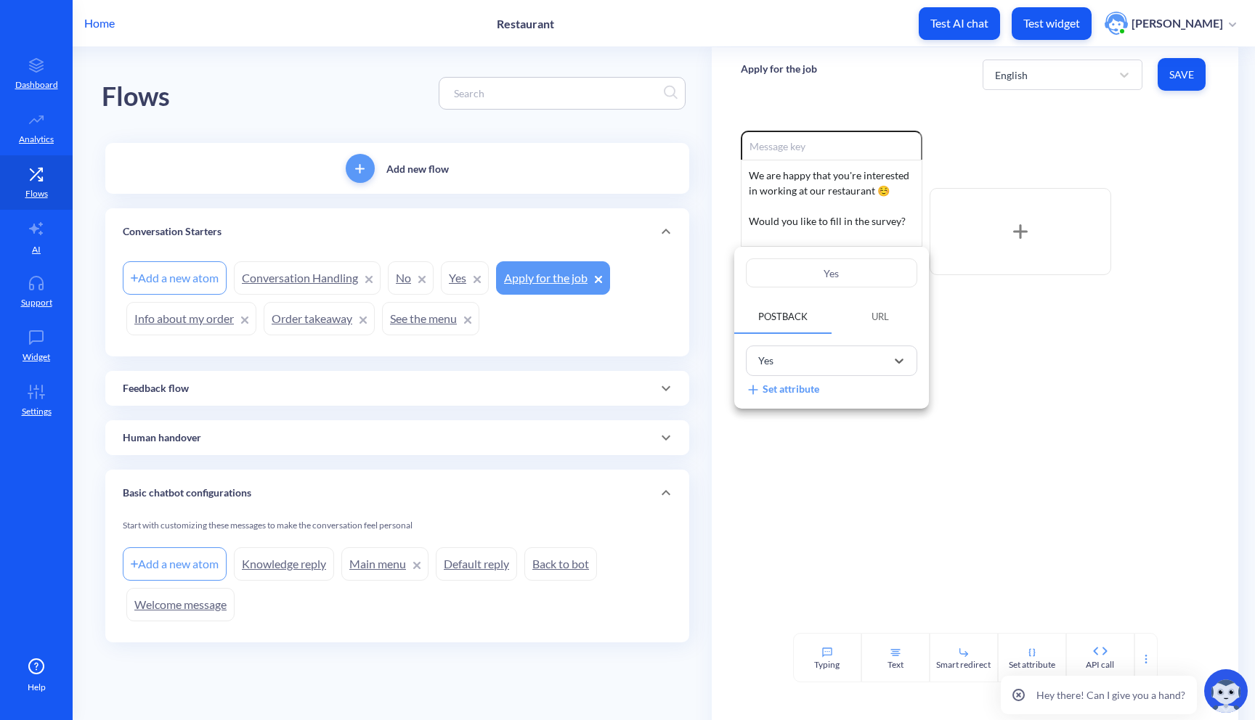
click at [816, 465] on div at bounding box center [627, 360] width 1255 height 720
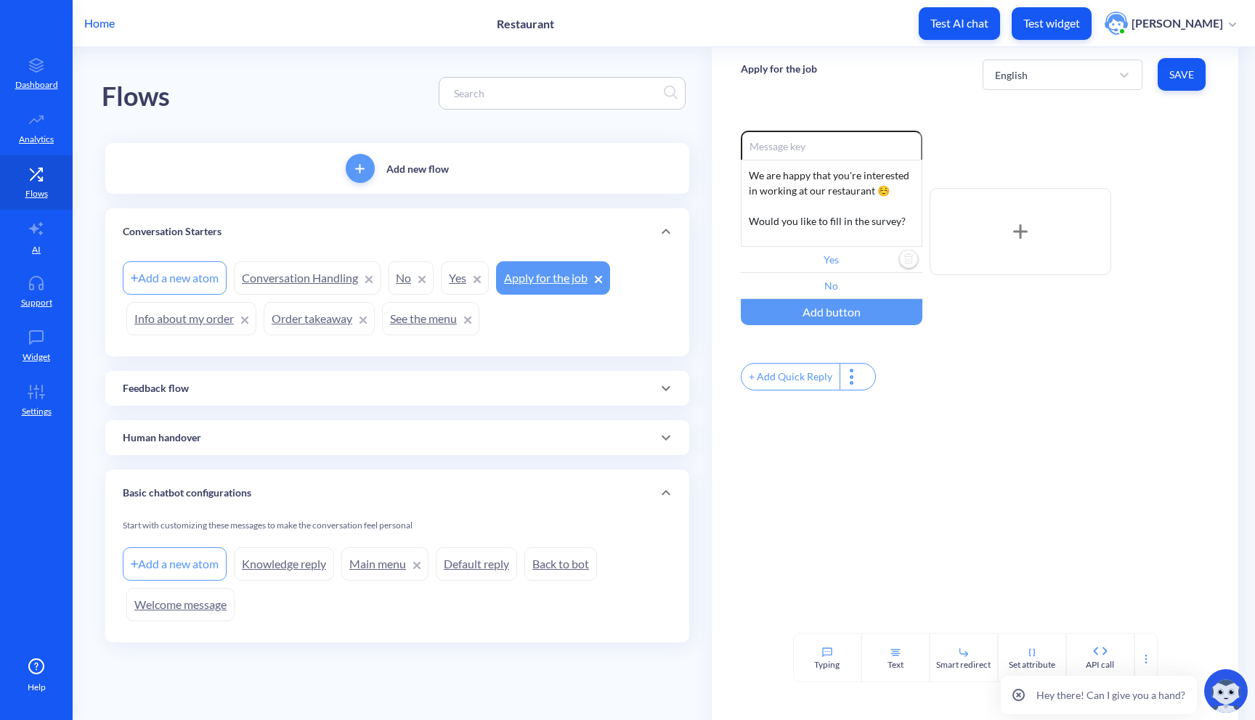
click at [450, 277] on link "Yes" at bounding box center [465, 277] width 48 height 33
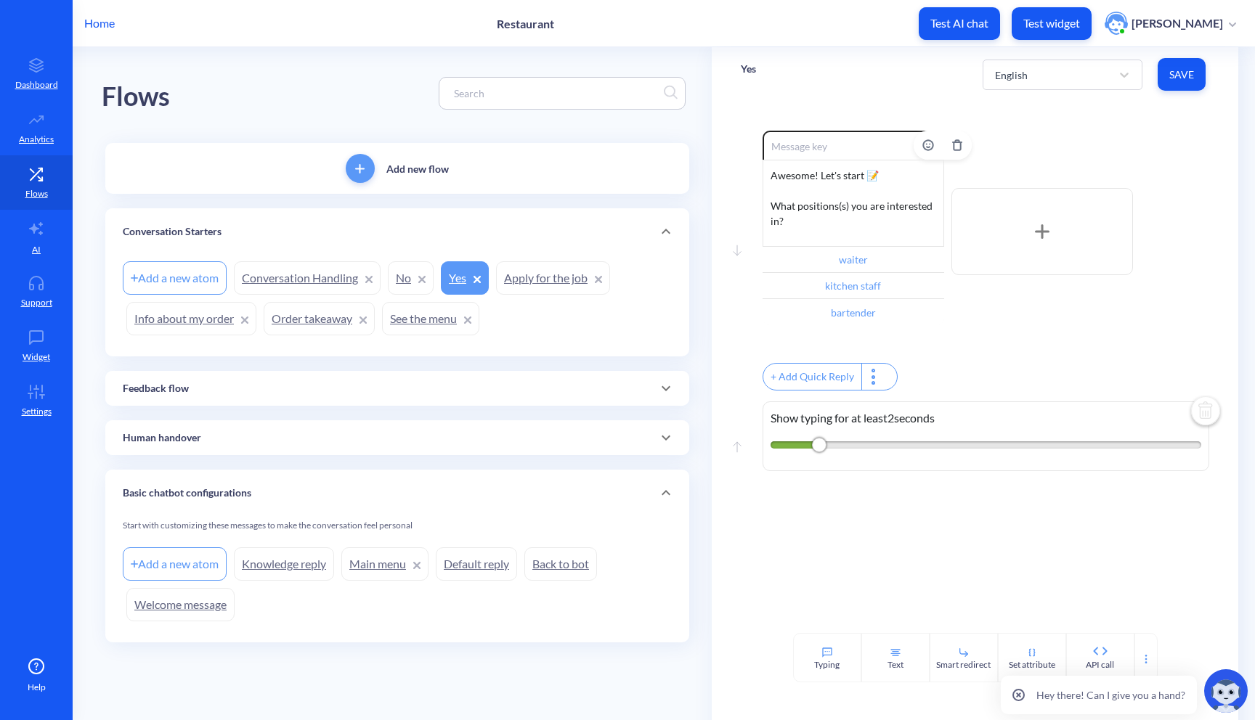
click at [866, 195] on div "Awesome! Let's start 📝 What positions(s) you are interested in?" at bounding box center [853, 203] width 182 height 87
click at [1180, 83] on button "Save" at bounding box center [1181, 74] width 48 height 33
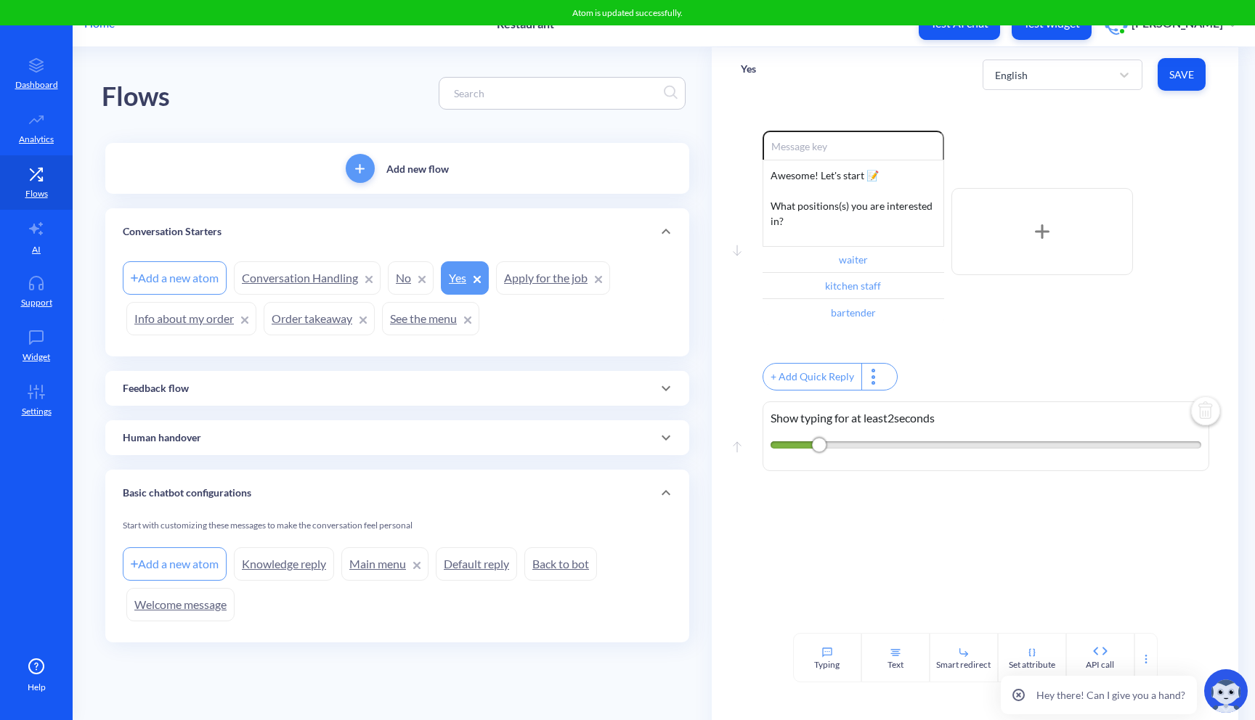
click at [1176, 81] on button "Save" at bounding box center [1181, 74] width 48 height 33
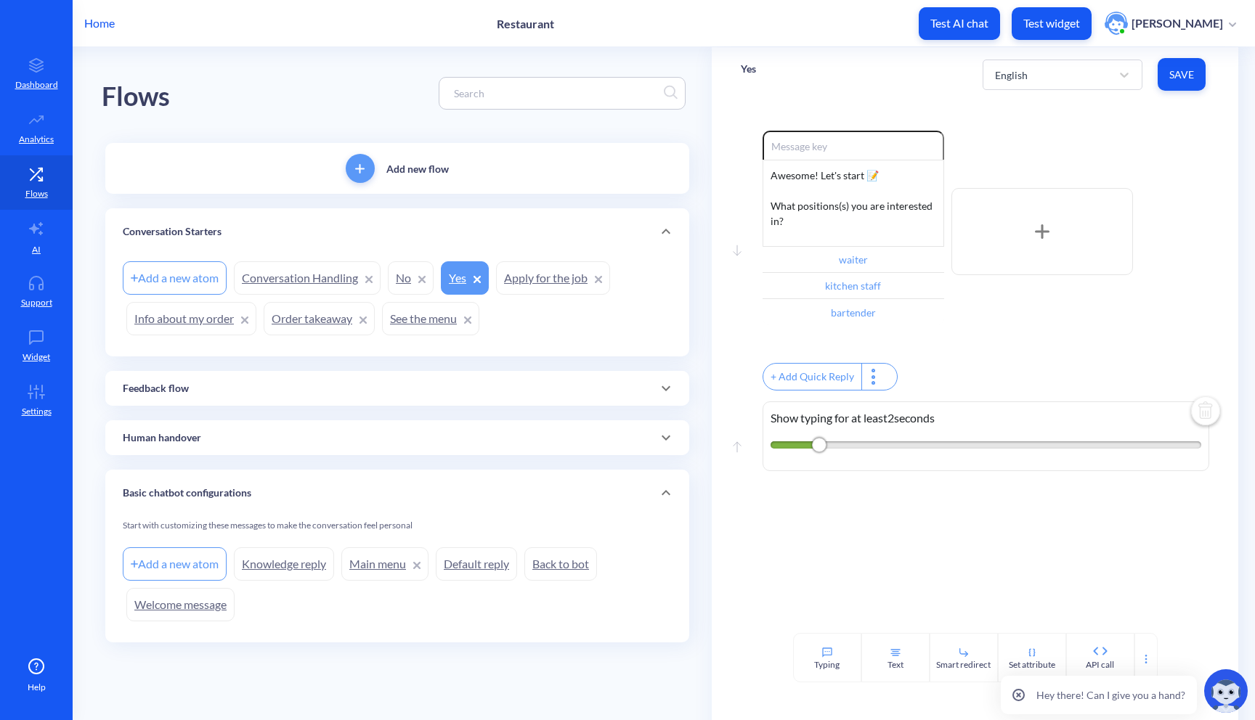
click at [1067, 26] on p "Test widget" at bounding box center [1051, 23] width 57 height 15
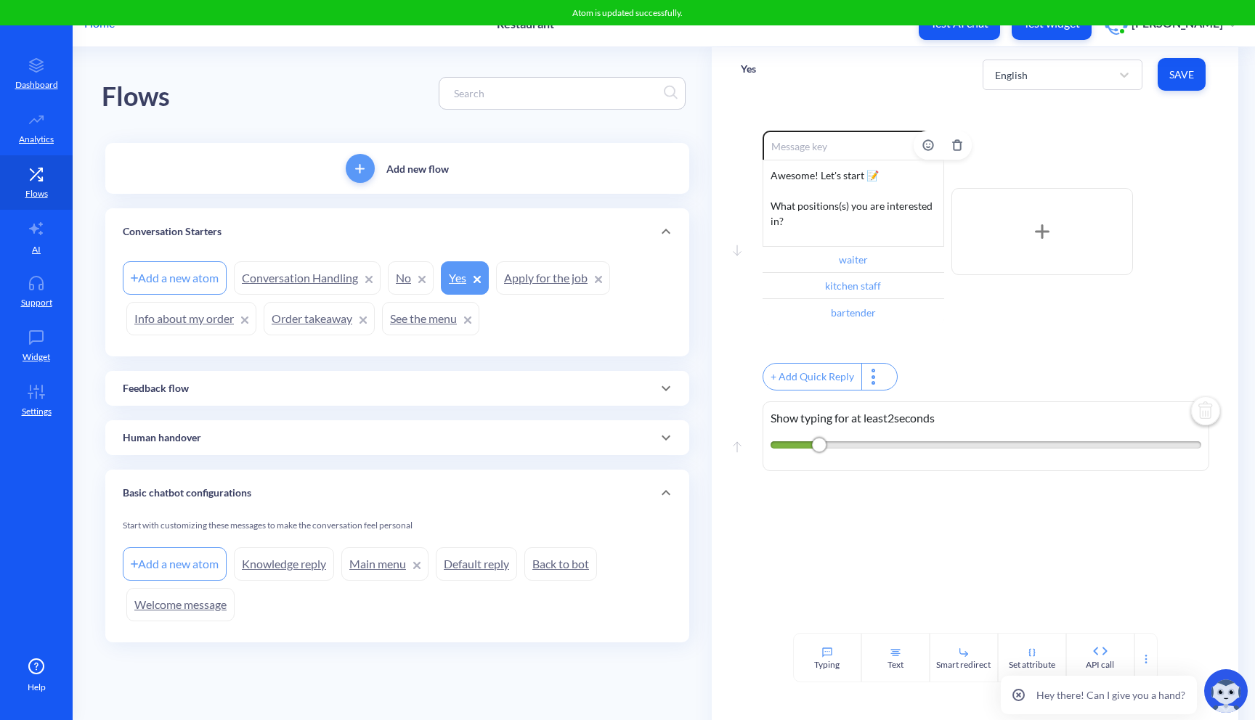
click at [878, 221] on div "Awesome! Let's start 📝 What positions(s) you are interested in?" at bounding box center [853, 203] width 182 height 87
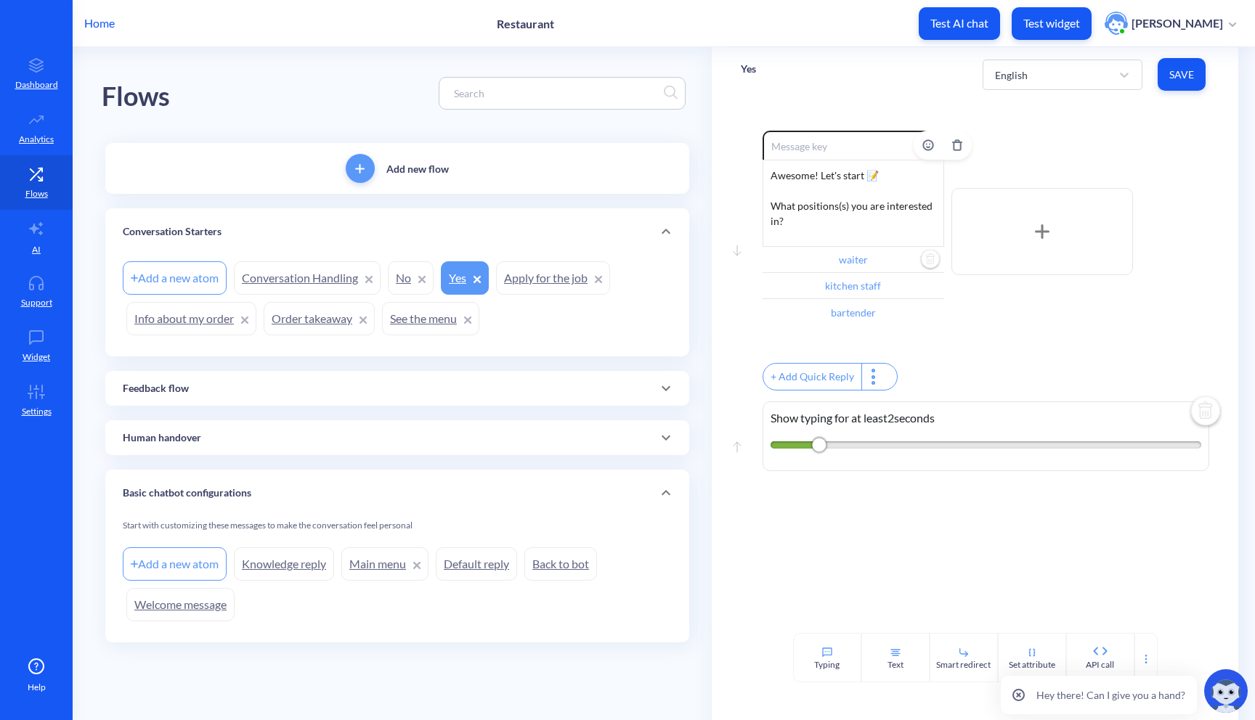
click at [863, 262] on input "waiter" at bounding box center [853, 260] width 182 height 26
click at [1060, 381] on div at bounding box center [627, 360] width 1255 height 720
click at [887, 260] on input "waiter" at bounding box center [853, 260] width 182 height 26
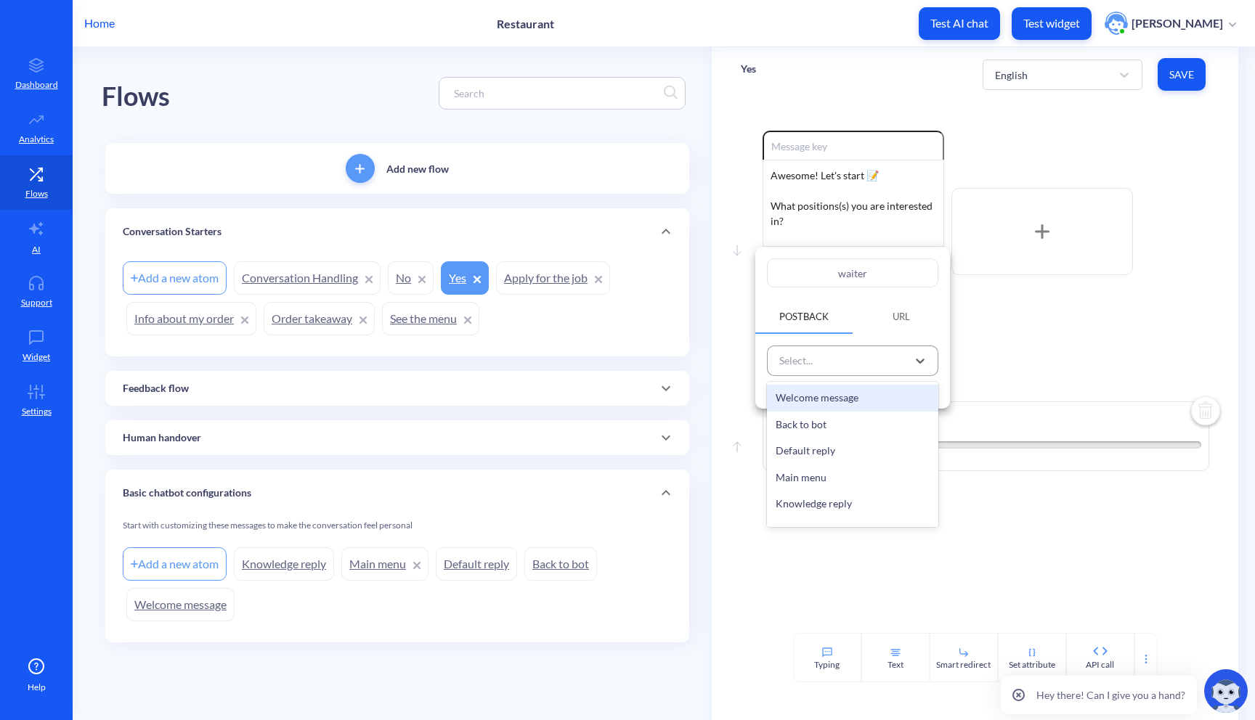
click at [900, 354] on div "Select..." at bounding box center [839, 361] width 135 height 24
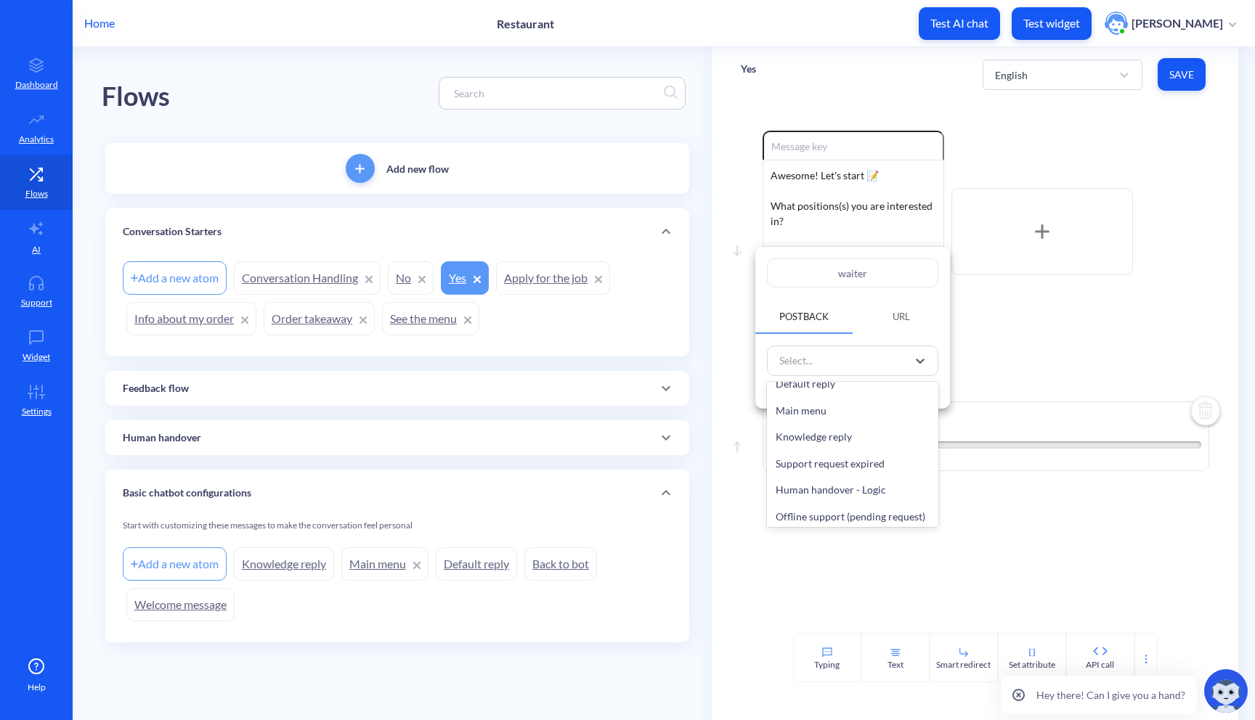
scroll to position [46, 0]
click at [864, 435] on div "Main menu" at bounding box center [852, 431] width 171 height 27
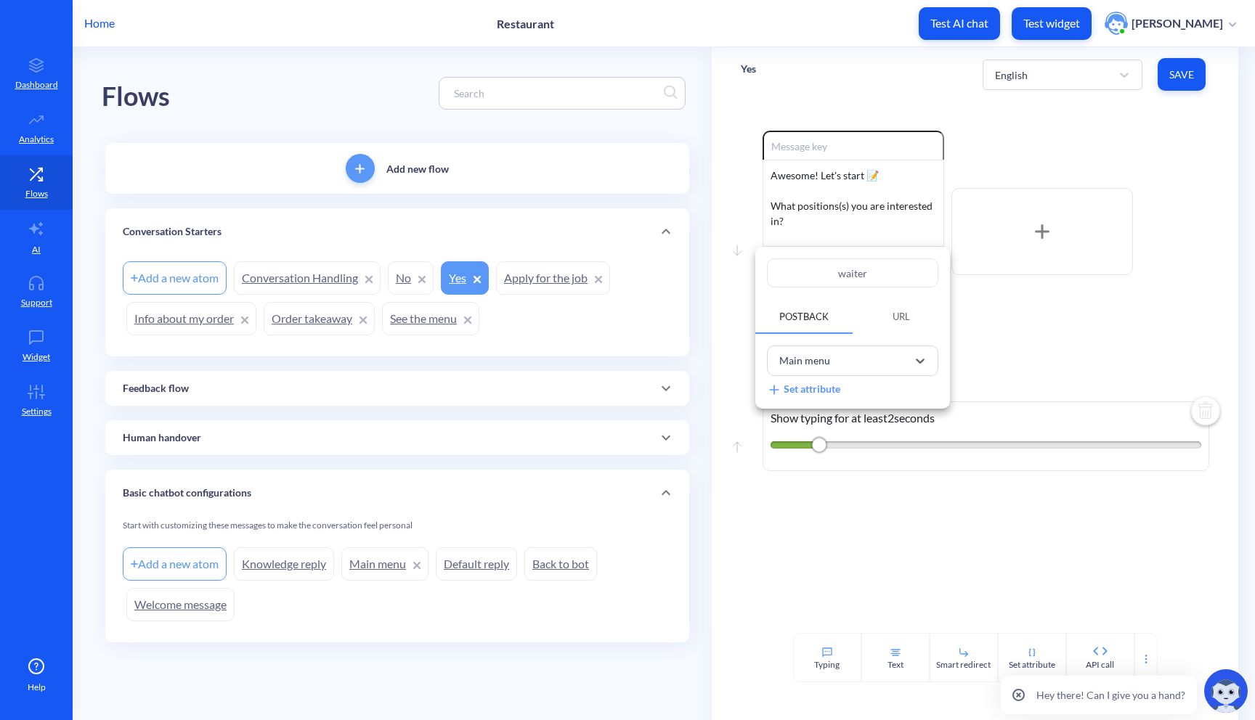
click at [970, 324] on div at bounding box center [627, 360] width 1255 height 720
click at [901, 286] on input "kitchen staff" at bounding box center [853, 286] width 182 height 26
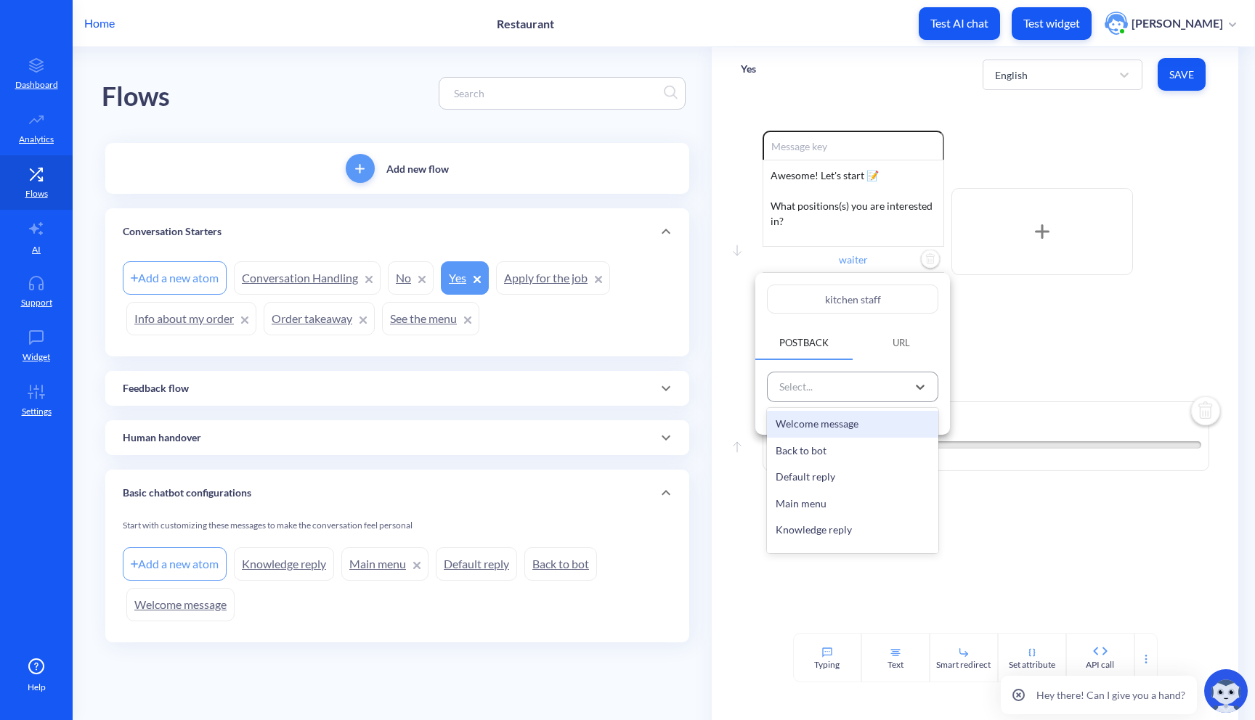
click at [870, 392] on div "Select..." at bounding box center [839, 387] width 135 height 24
click at [1026, 316] on div at bounding box center [627, 360] width 1255 height 720
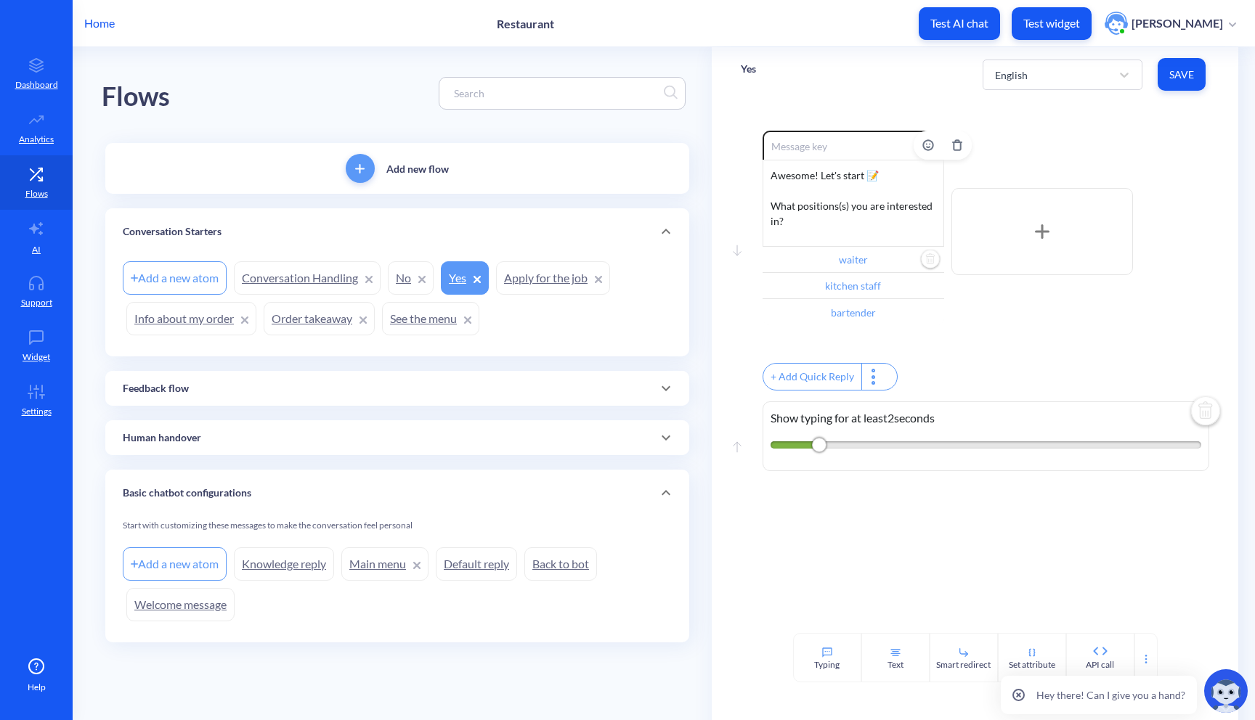
click at [868, 266] on input "waiter" at bounding box center [853, 260] width 182 height 26
click at [1004, 343] on div at bounding box center [627, 360] width 1255 height 720
click at [881, 290] on input "kitchen staff" at bounding box center [853, 286] width 182 height 26
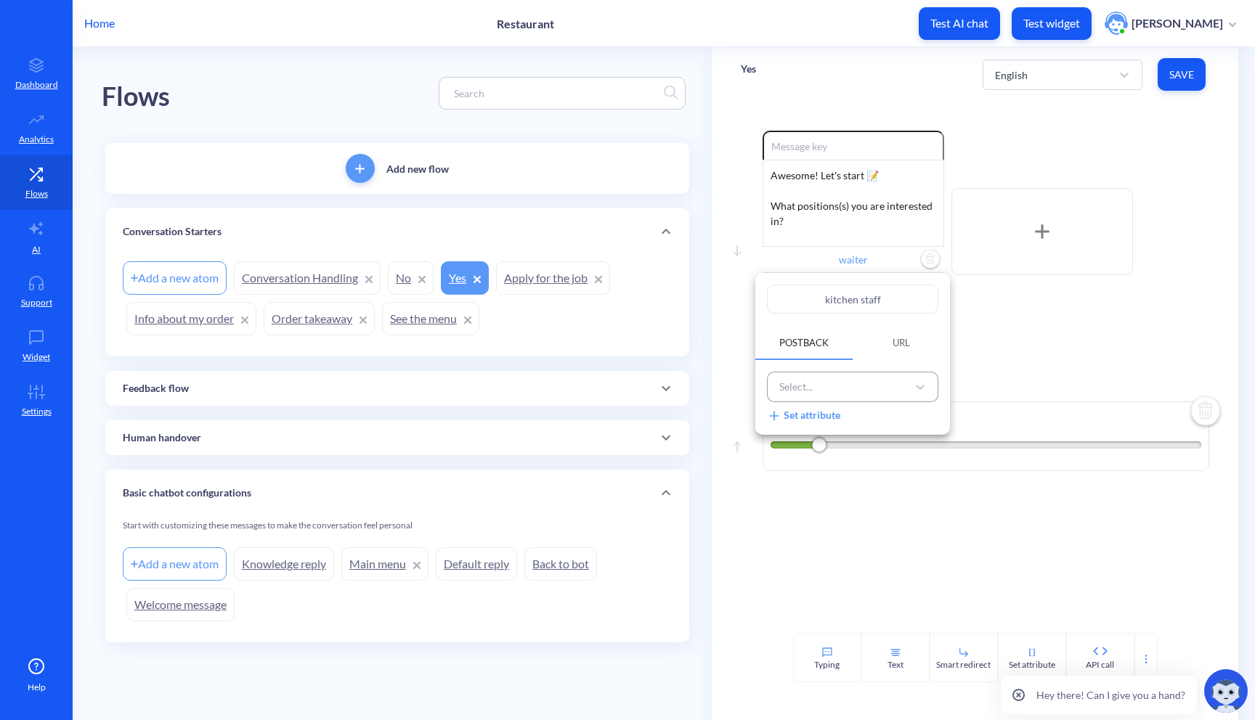
click at [860, 393] on div "Select..." at bounding box center [839, 387] width 135 height 24
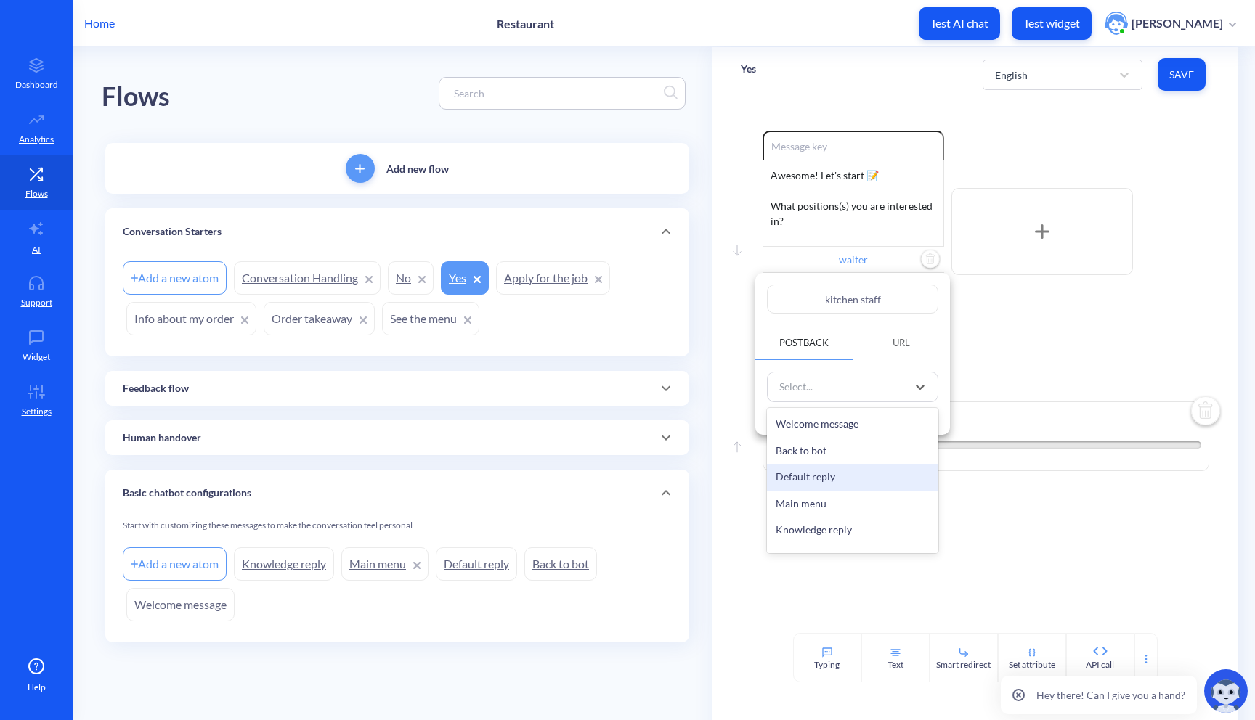
scroll to position [29, 0]
click at [848, 473] on div "Main menu" at bounding box center [852, 475] width 171 height 27
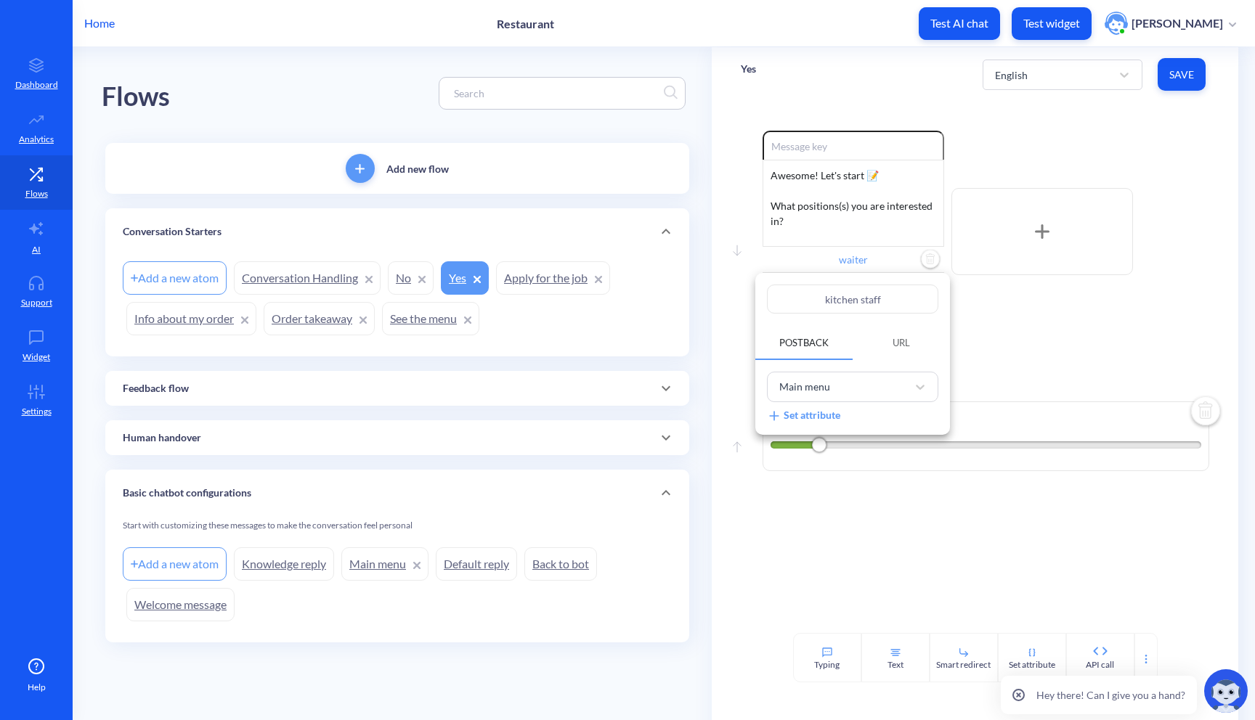
click at [1188, 72] on div at bounding box center [627, 360] width 1255 height 720
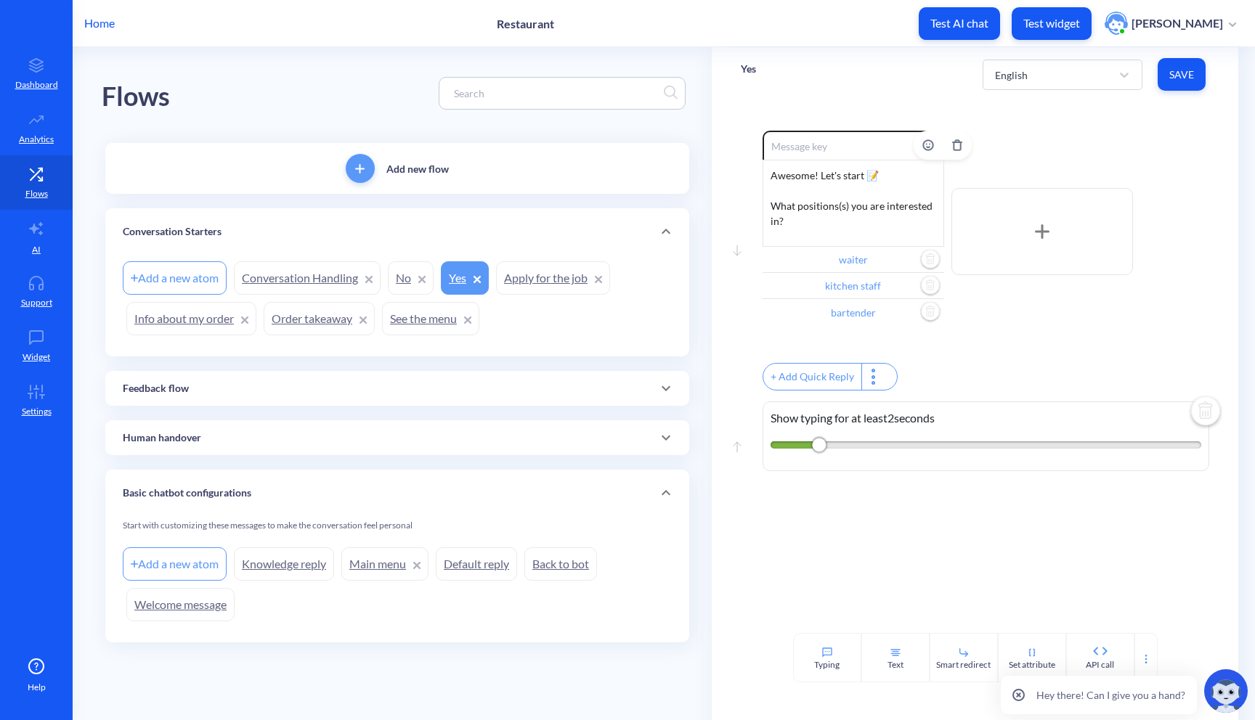
click at [890, 314] on input "bartender" at bounding box center [853, 312] width 182 height 26
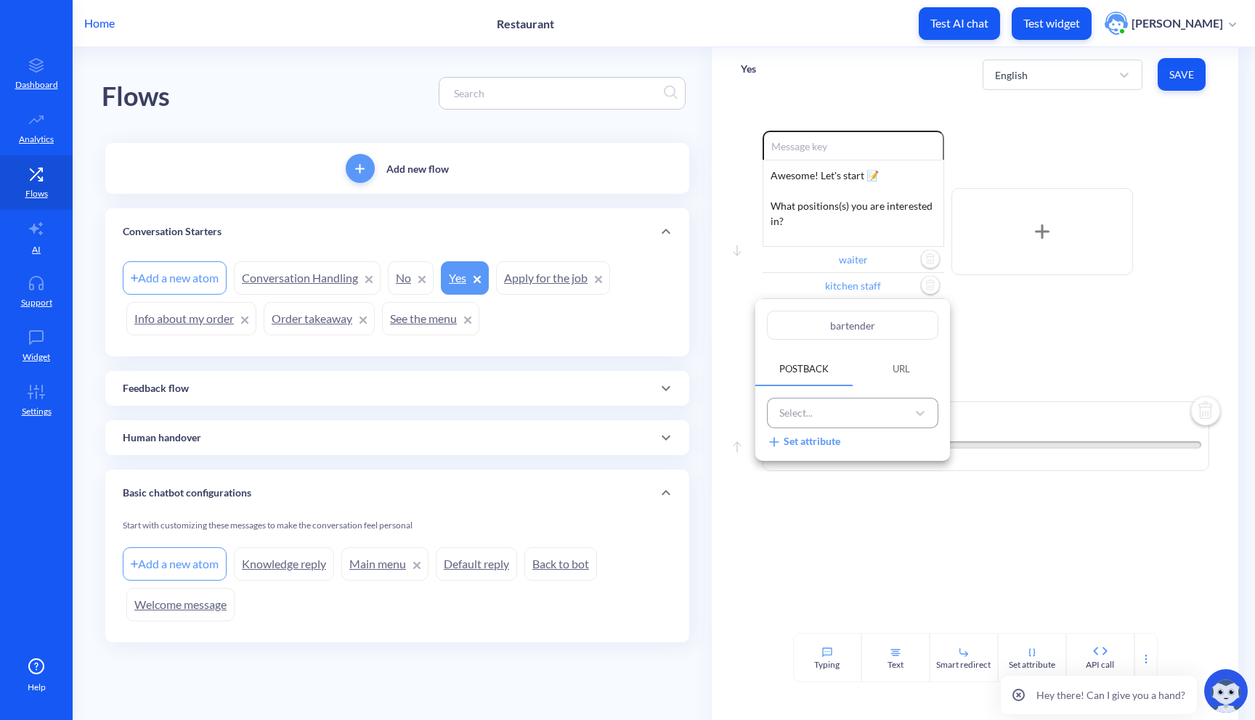
click at [858, 415] on div "Select..." at bounding box center [839, 414] width 135 height 24
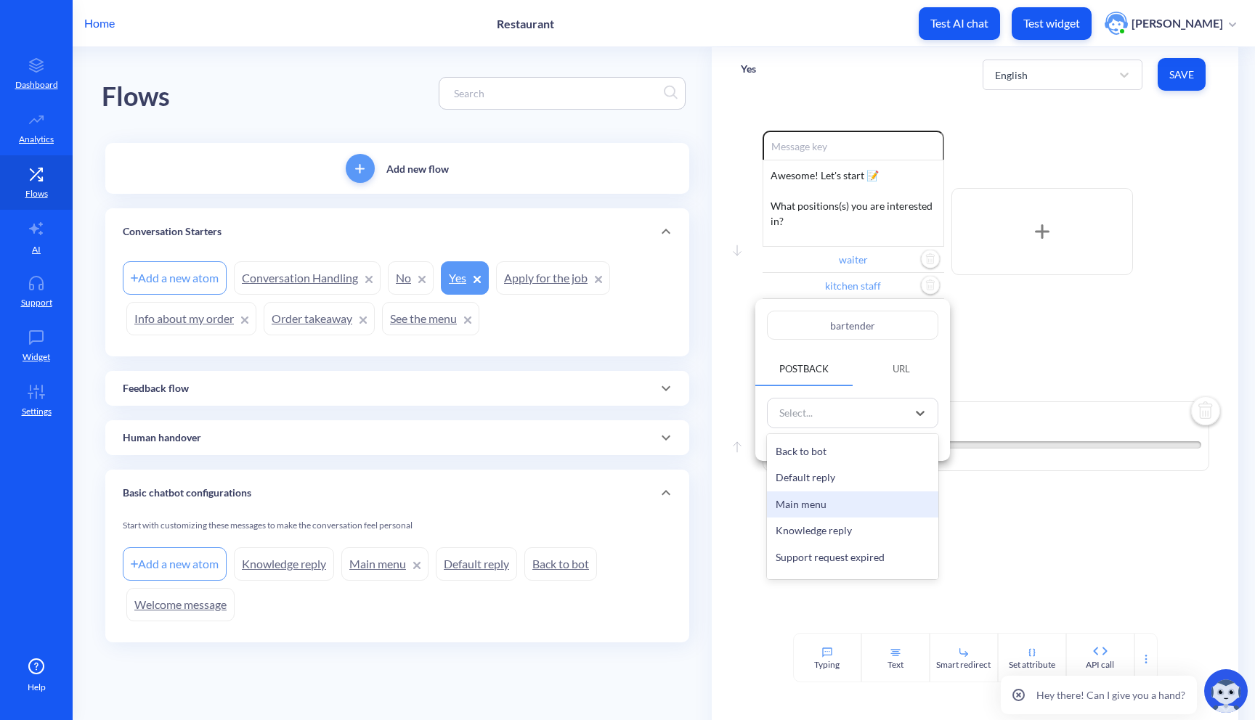
click at [847, 500] on div "Main menu" at bounding box center [852, 505] width 171 height 27
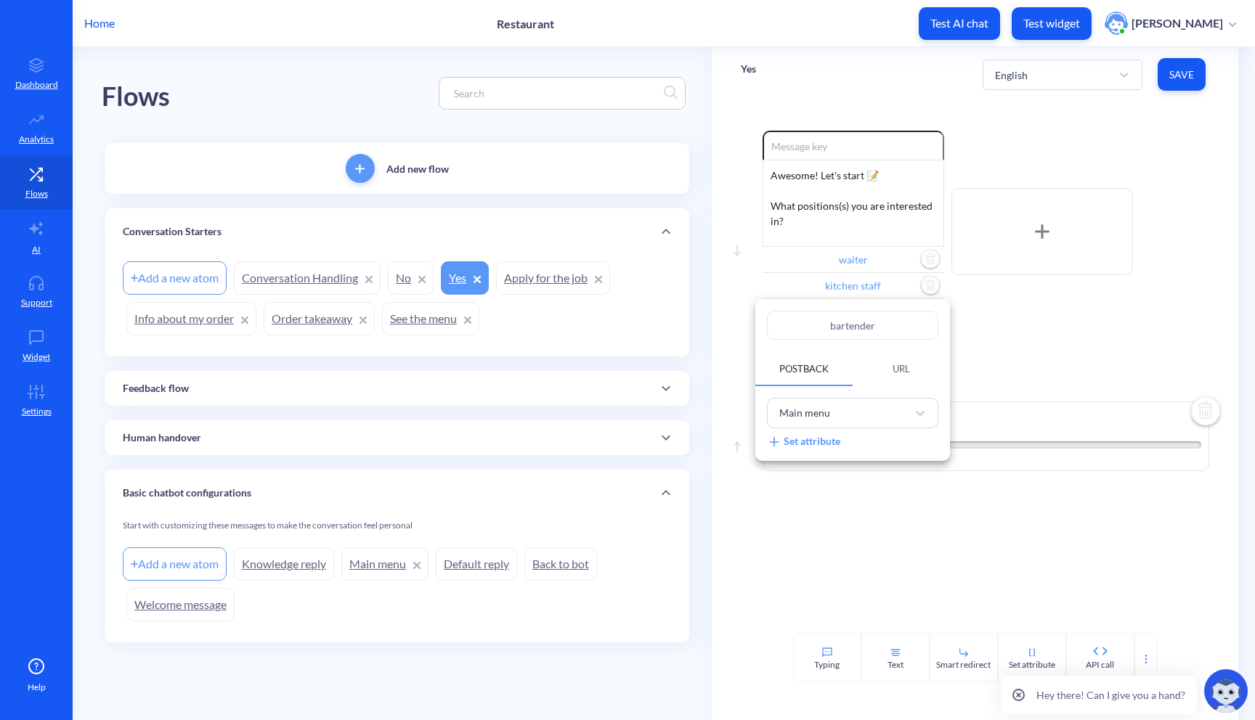
click at [1183, 65] on div at bounding box center [627, 360] width 1255 height 720
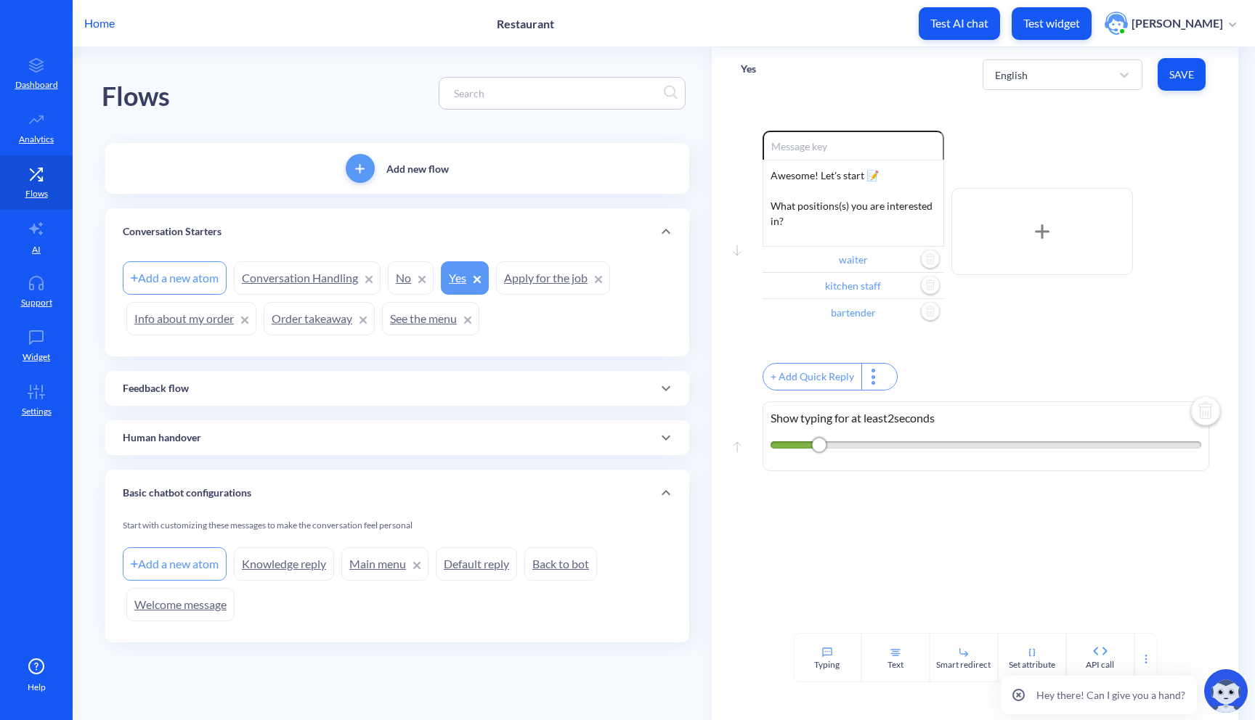
click at [1178, 73] on span "Save" at bounding box center [1181, 75] width 25 height 15
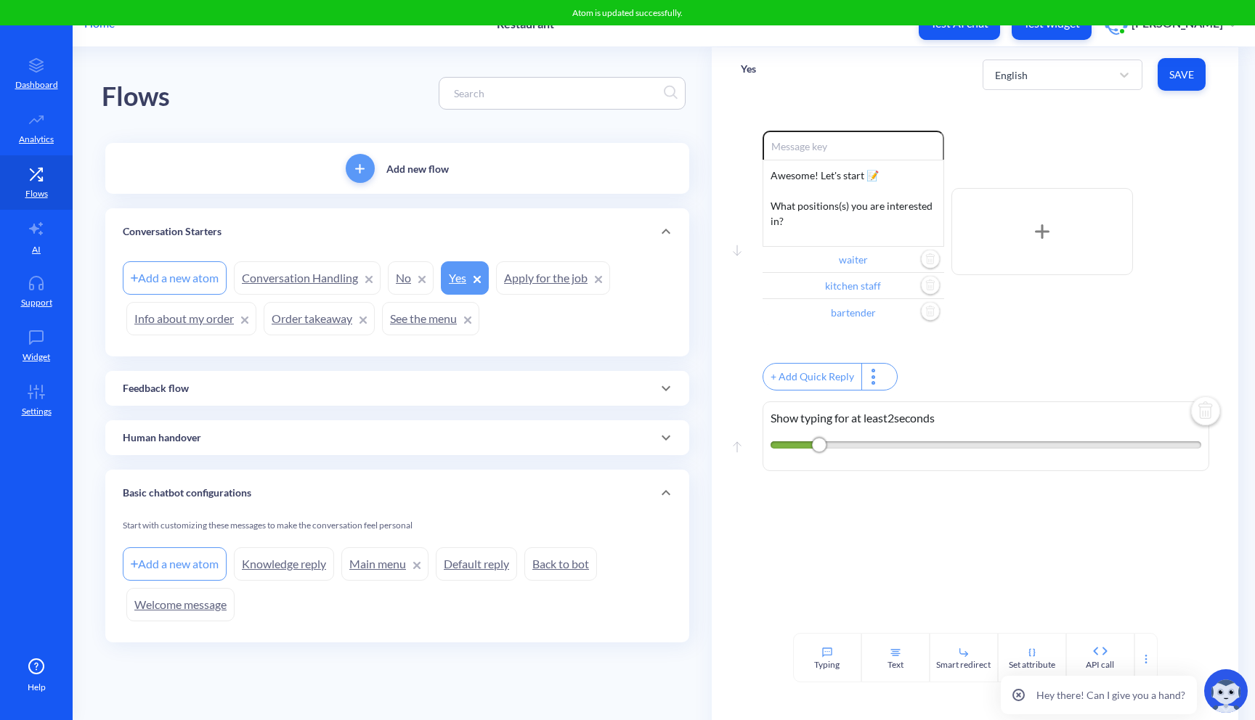
click at [1059, 28] on p "Test widget" at bounding box center [1051, 23] width 57 height 15
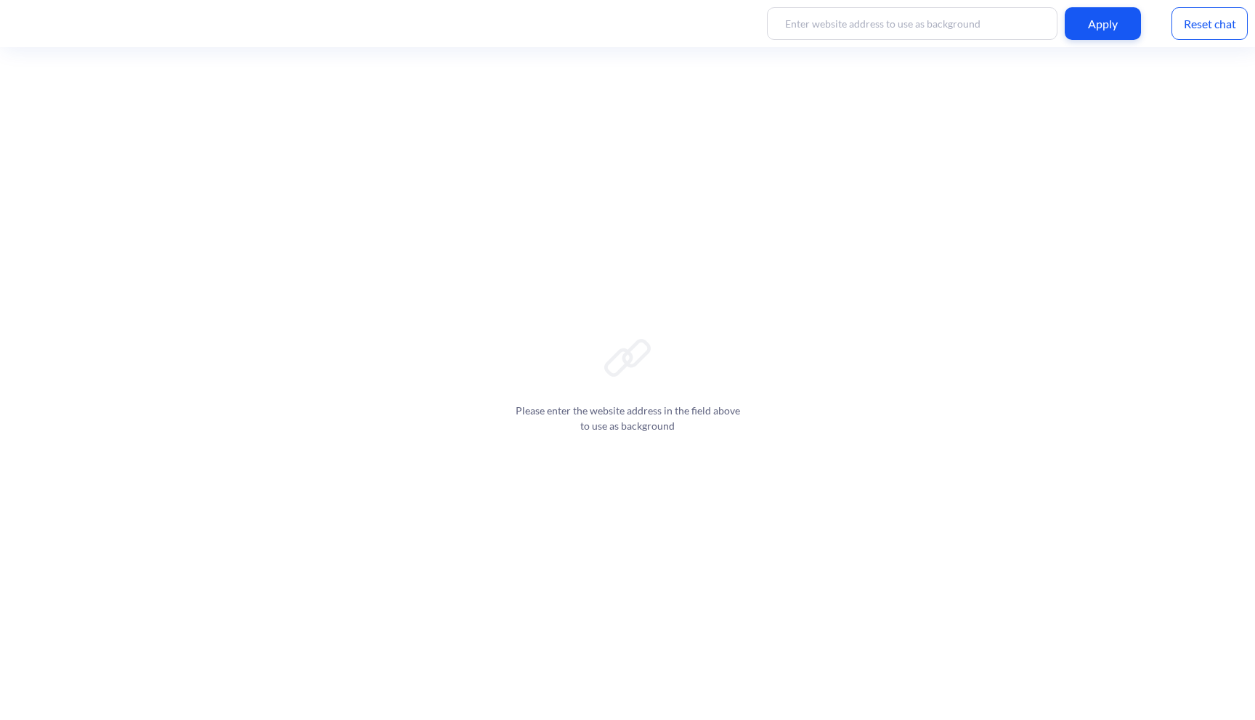
scroll to position [2, 0]
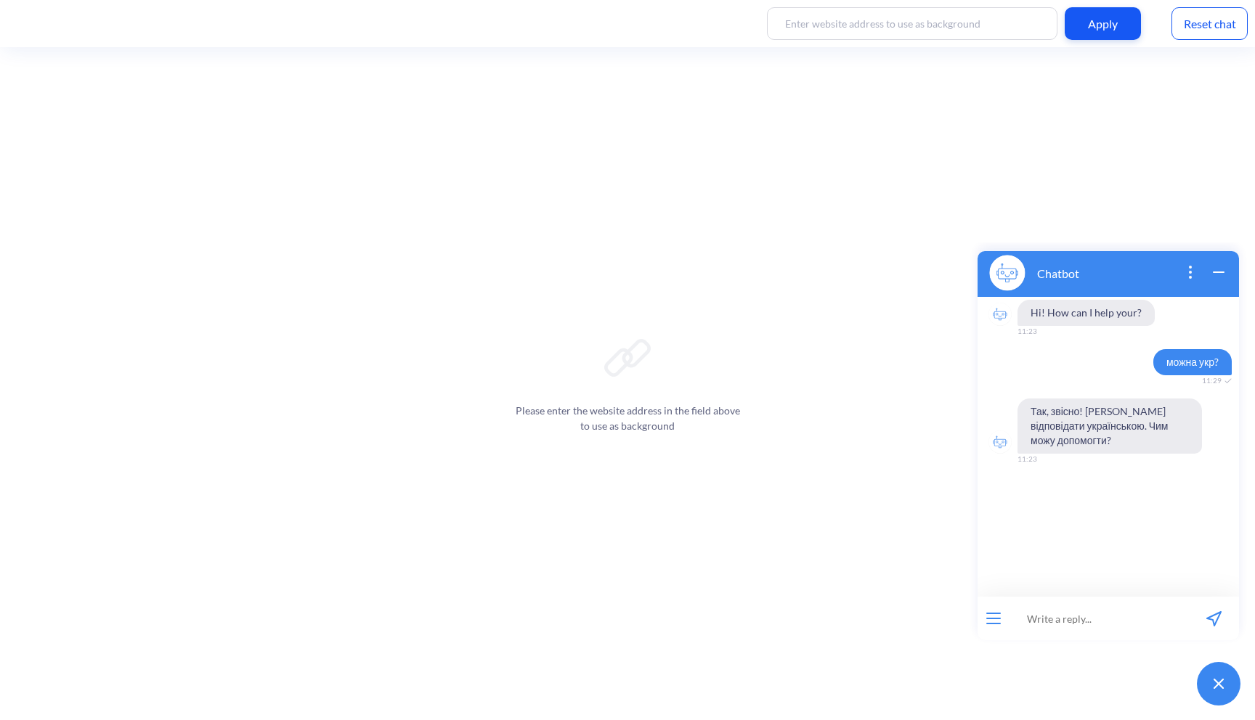
click at [1066, 613] on input at bounding box center [1098, 619] width 179 height 44
click at [995, 614] on icon "open menu" at bounding box center [993, 614] width 13 height 0
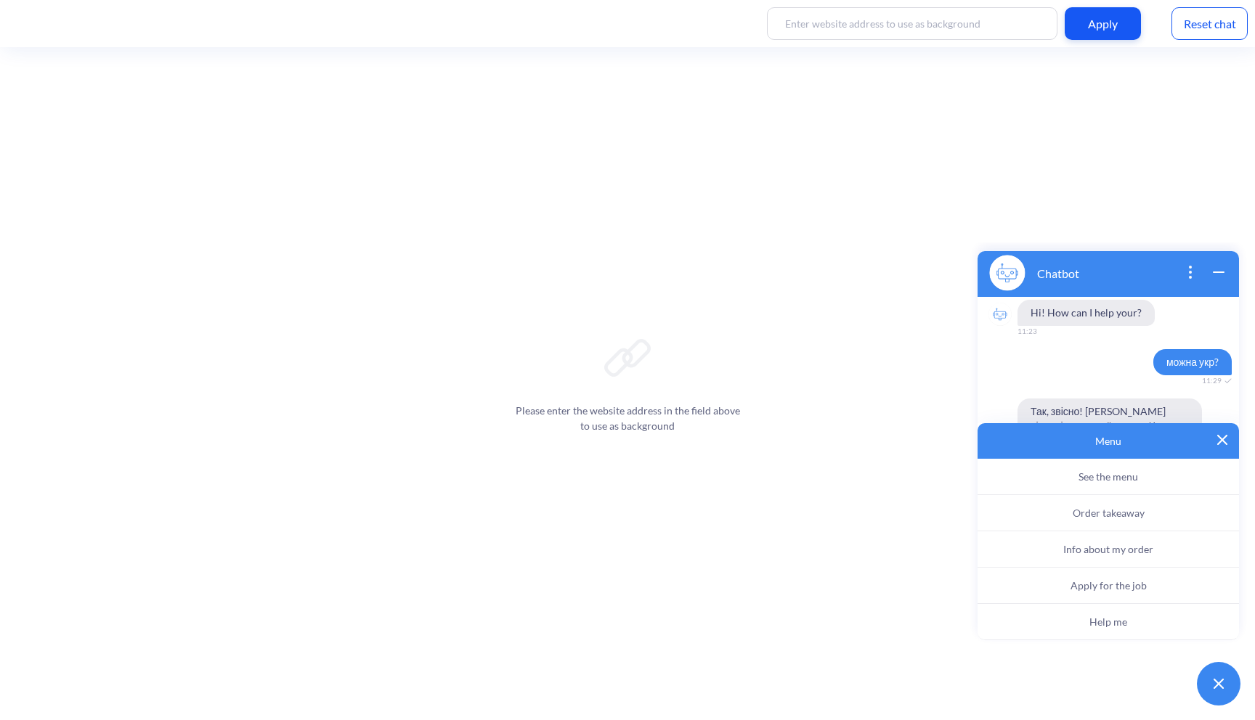
click at [1109, 481] on span "See the menu" at bounding box center [1108, 477] width 60 height 12
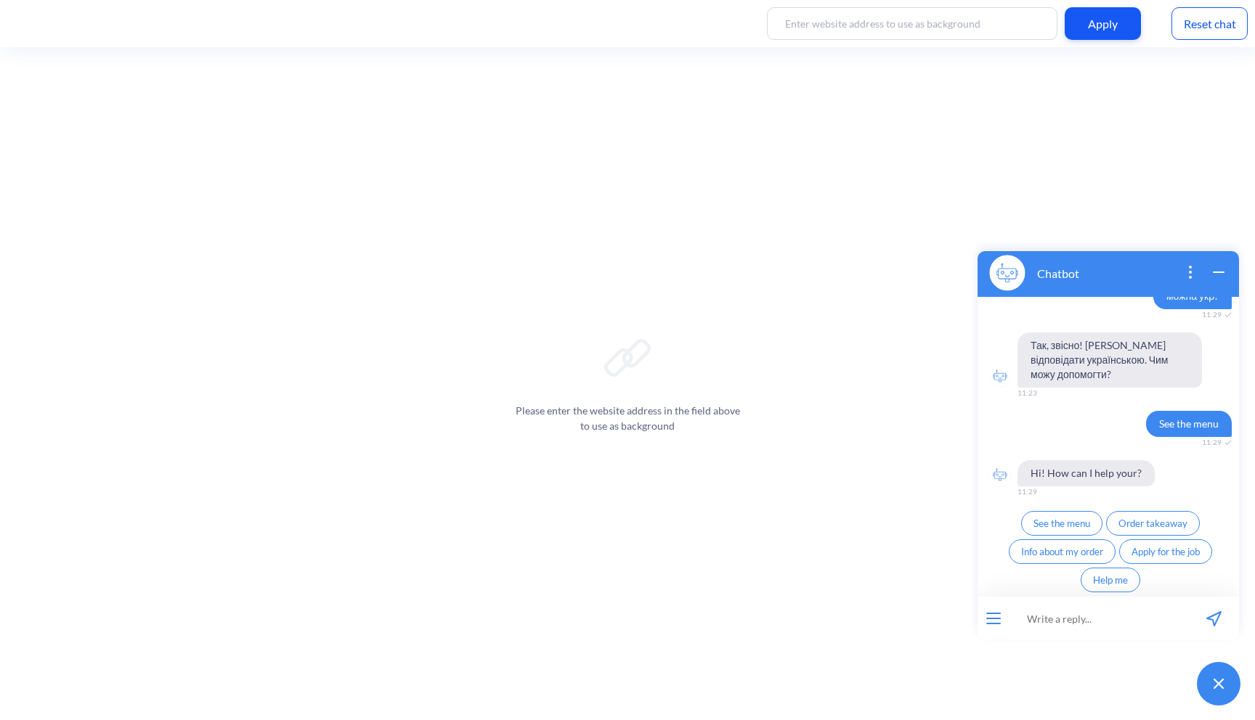
scroll to position [68, 0]
click at [1131, 553] on span "Apply for the job" at bounding box center [1165, 550] width 68 height 12
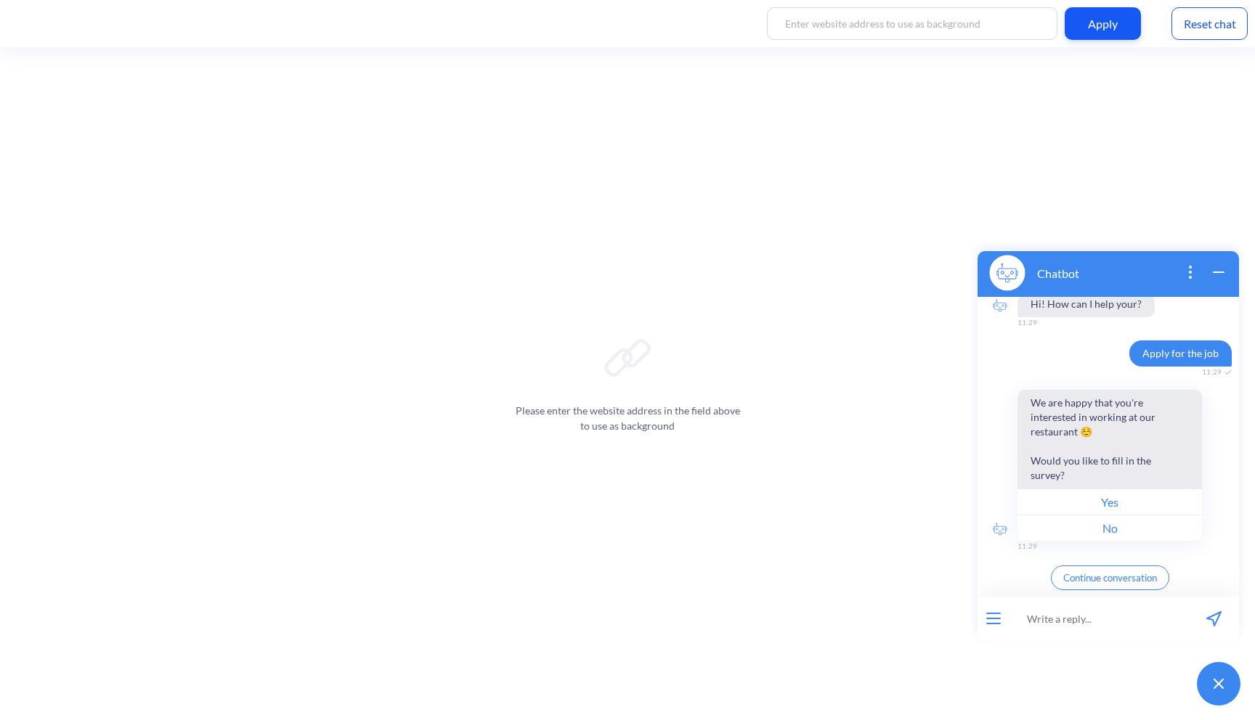
click at [1130, 501] on button "Yes" at bounding box center [1109, 502] width 184 height 26
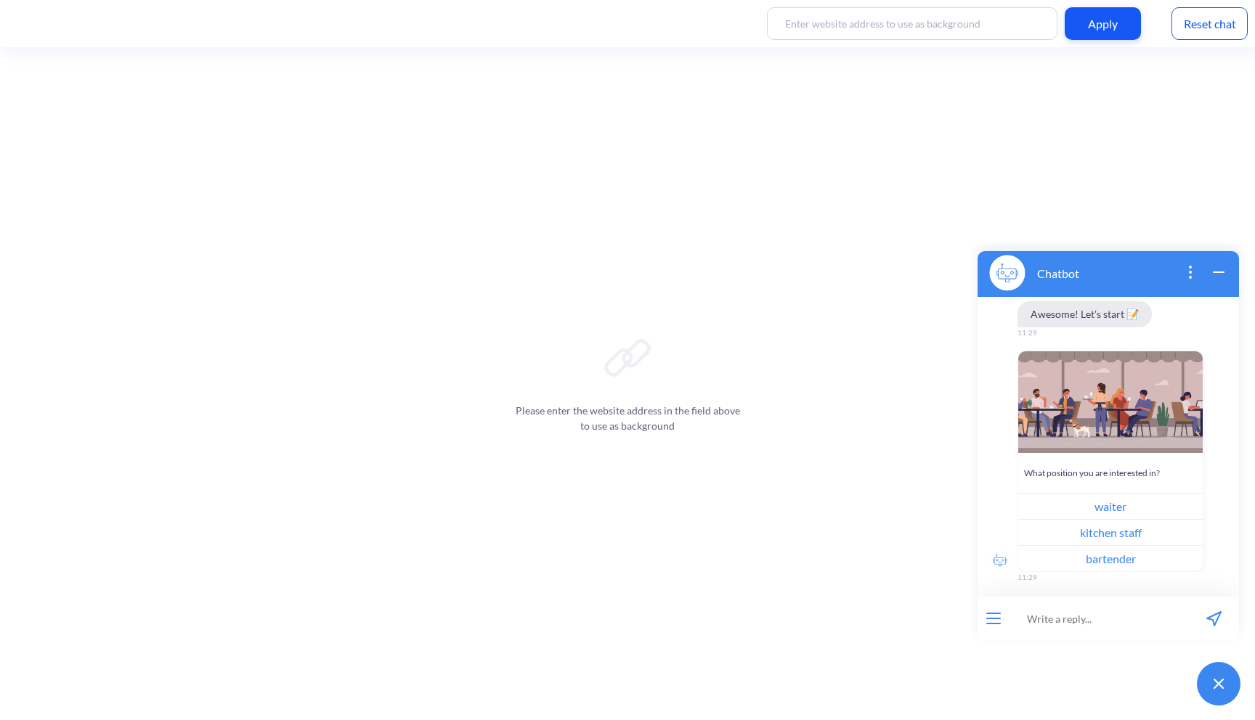
scroll to position [552, 0]
click at [1112, 506] on button "waiter" at bounding box center [1110, 503] width 184 height 26
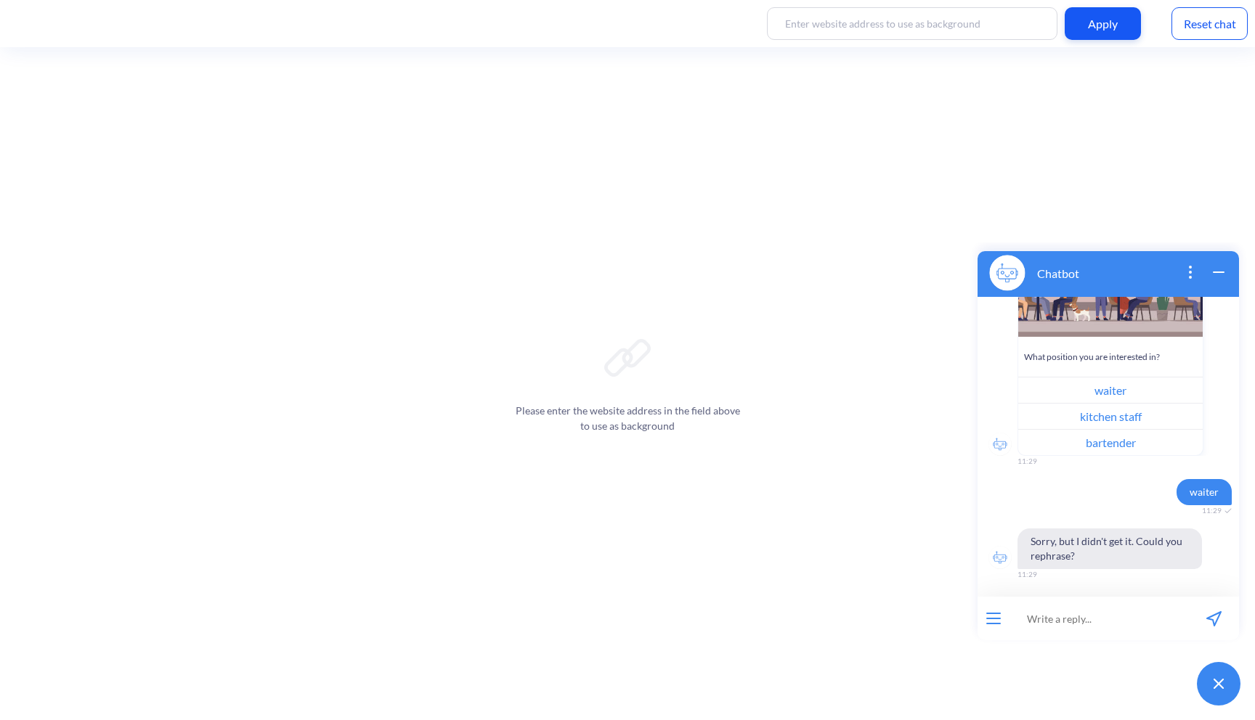
scroll to position [665, 0]
click at [1133, 415] on button "kitchen staff" at bounding box center [1110, 416] width 184 height 26
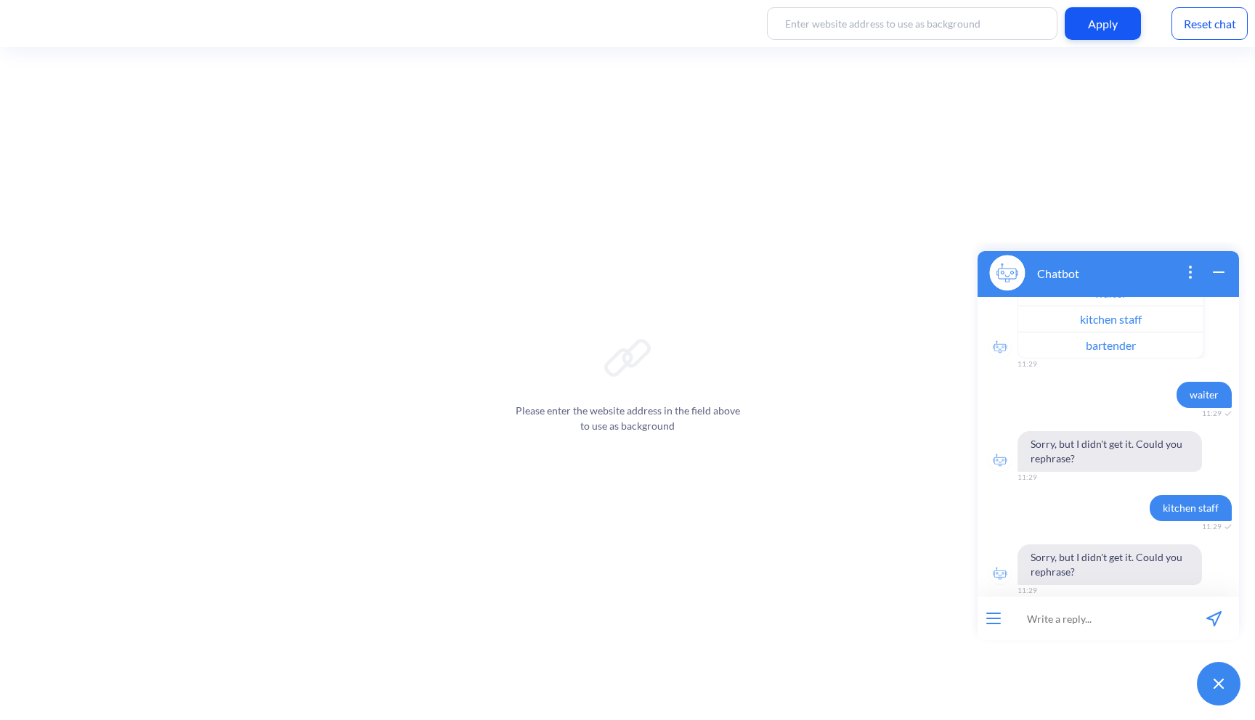
scroll to position [778, 0]
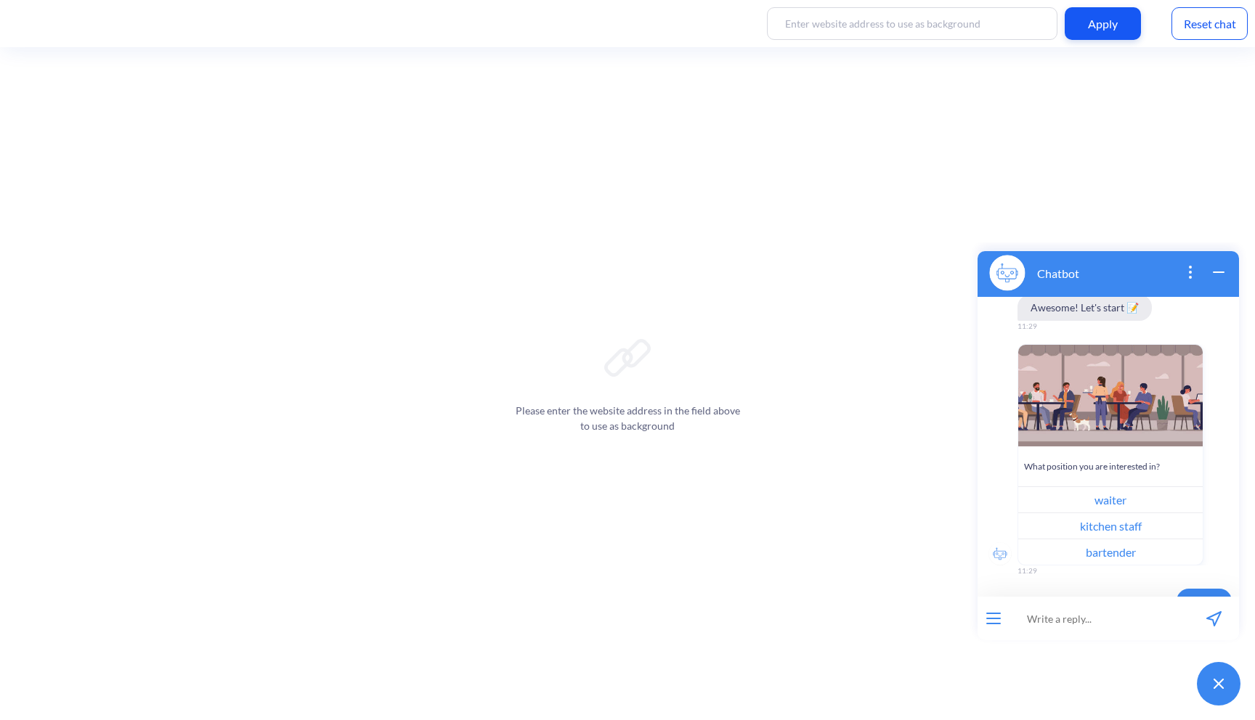
scroll to position [778, 0]
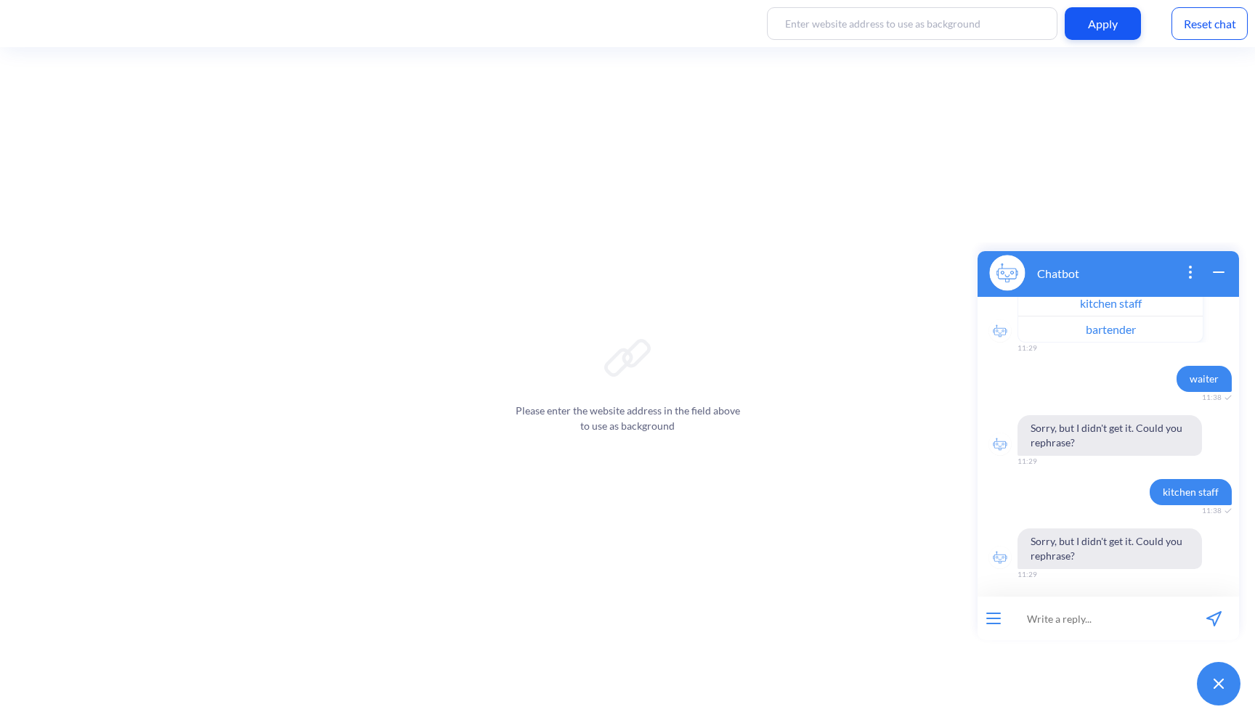
click at [1218, 274] on icon "wrap widget" at bounding box center [1218, 272] width 17 height 17
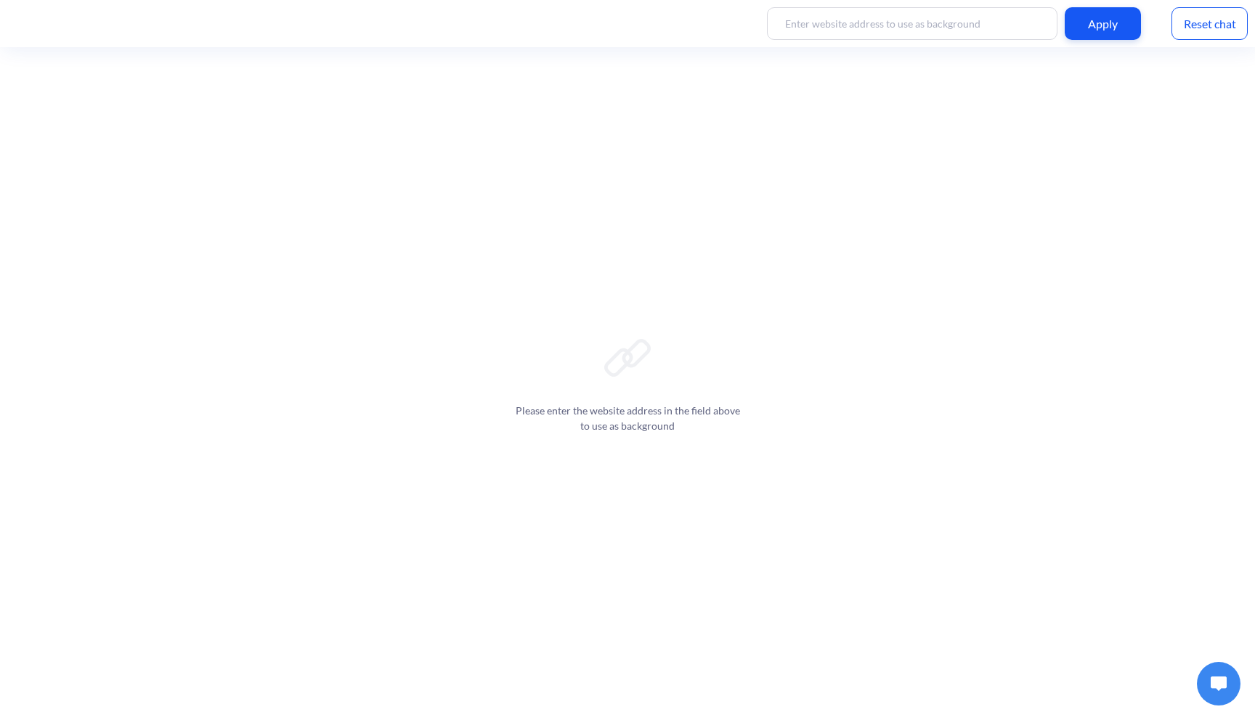
click at [1215, 20] on div "Reset chat" at bounding box center [1209, 23] width 76 height 33
click at [1211, 25] on div "Reset chat" at bounding box center [1209, 23] width 76 height 33
click at [1207, 669] on button at bounding box center [1219, 684] width 44 height 44
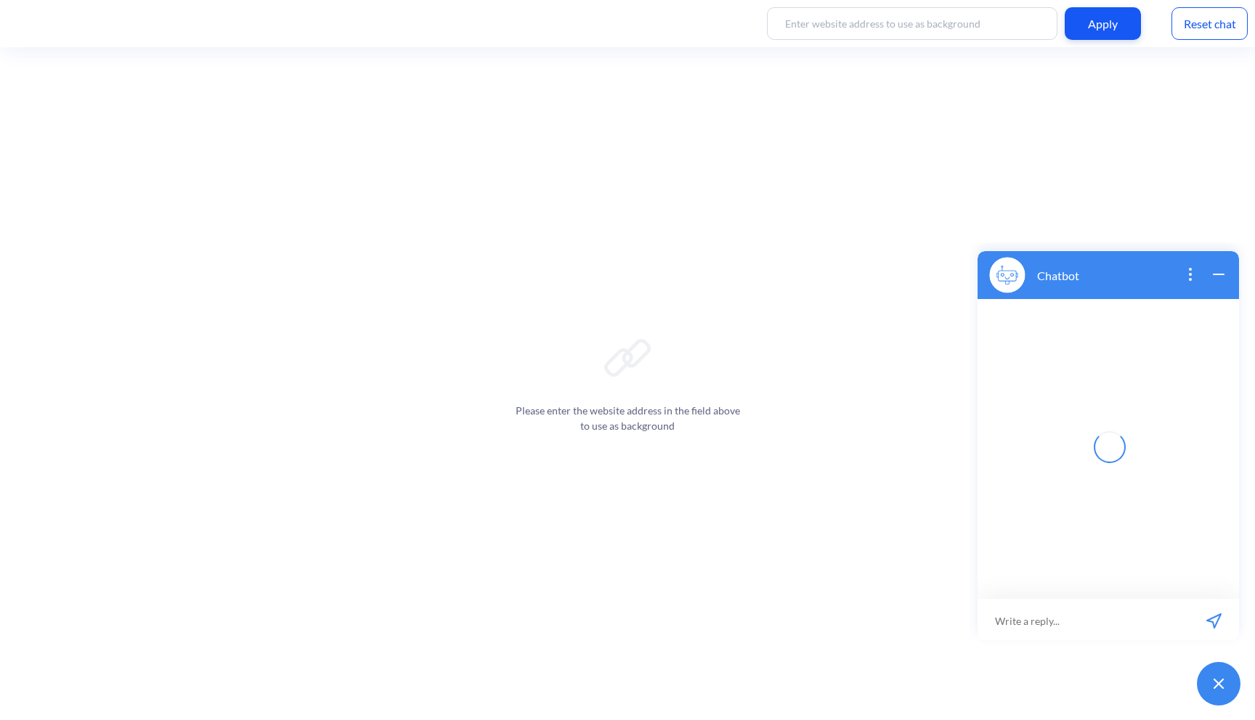
scroll to position [2, 0]
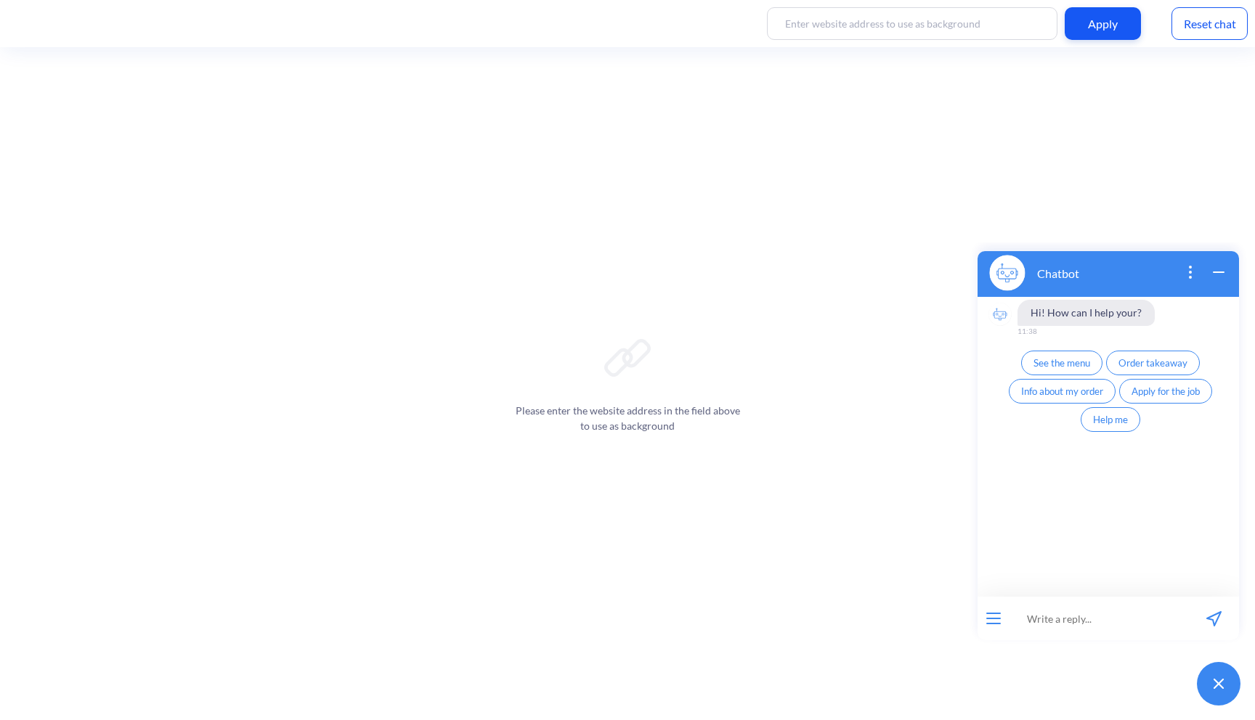
click at [1145, 397] on button "Apply for the job" at bounding box center [1165, 391] width 93 height 25
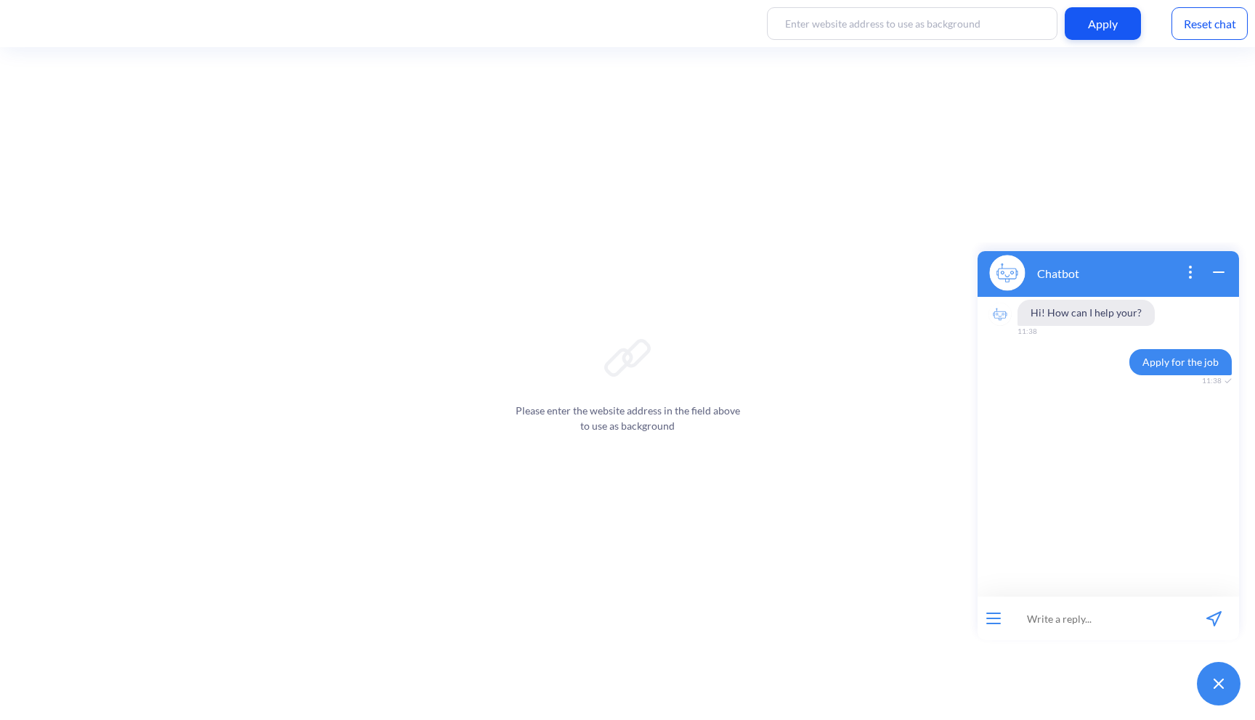
scroll to position [9, 0]
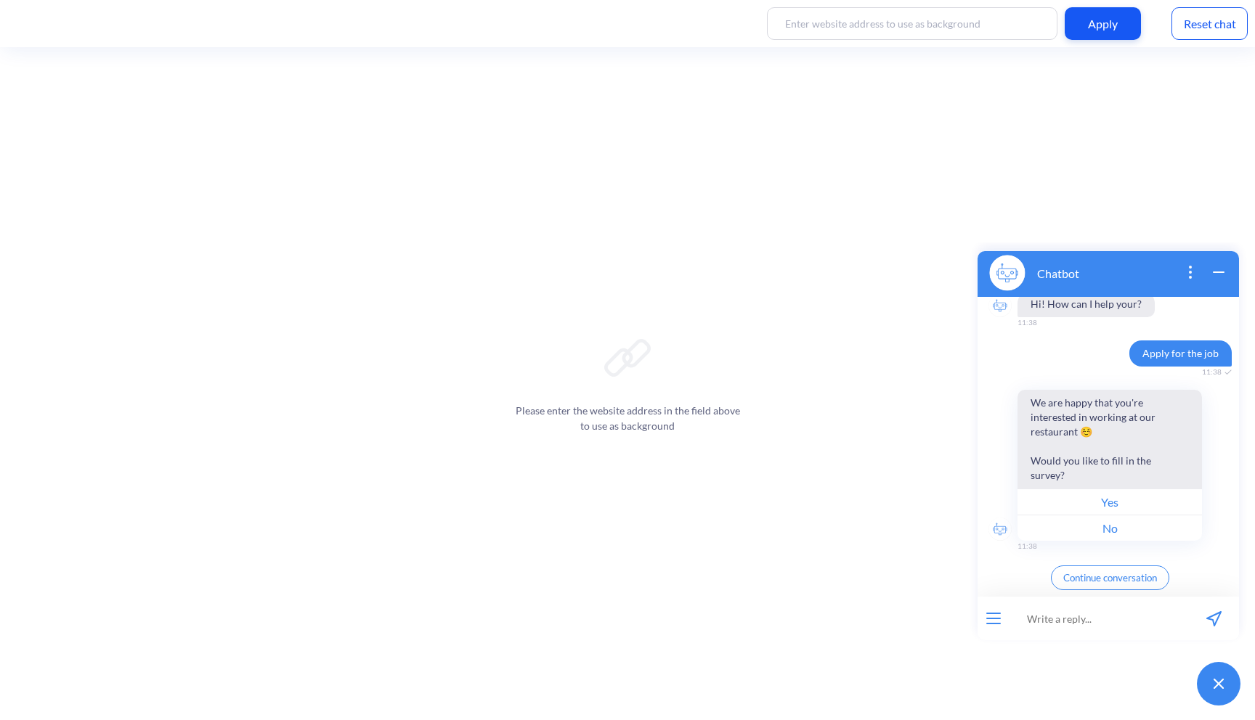
click at [1109, 529] on button "No" at bounding box center [1109, 528] width 184 height 26
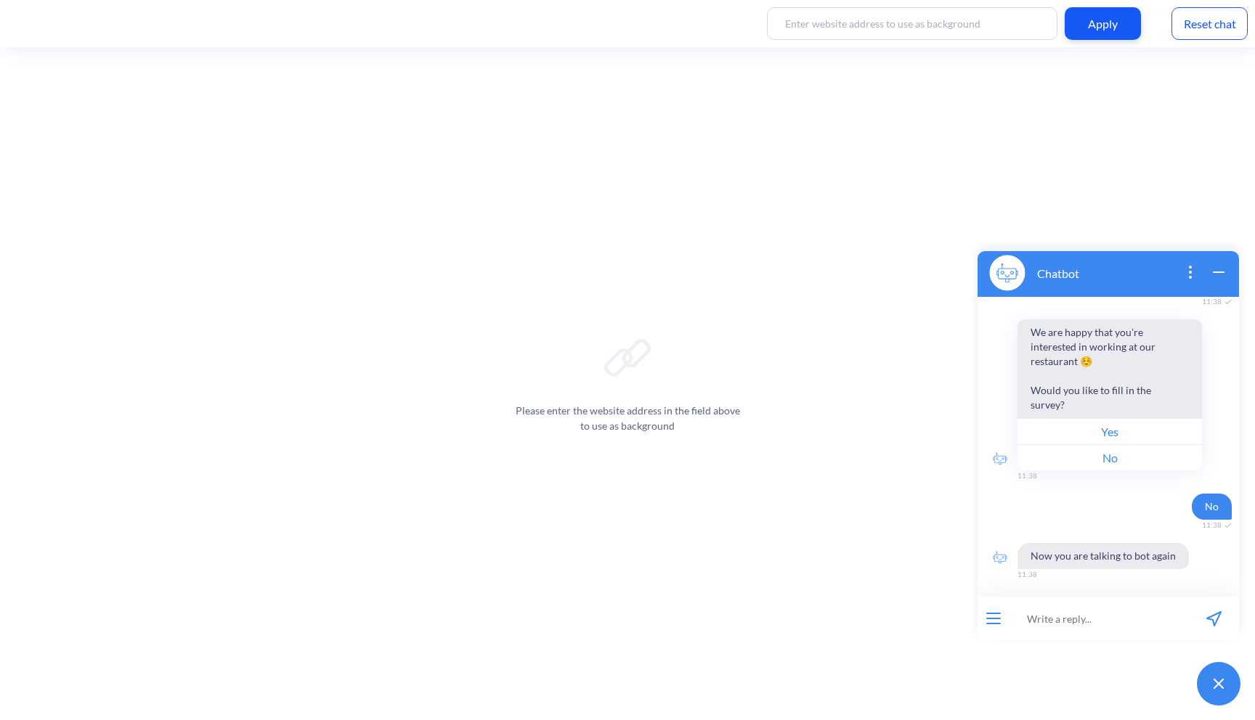
scroll to position [80, 0]
click at [1156, 429] on button "Yes" at bounding box center [1109, 431] width 184 height 26
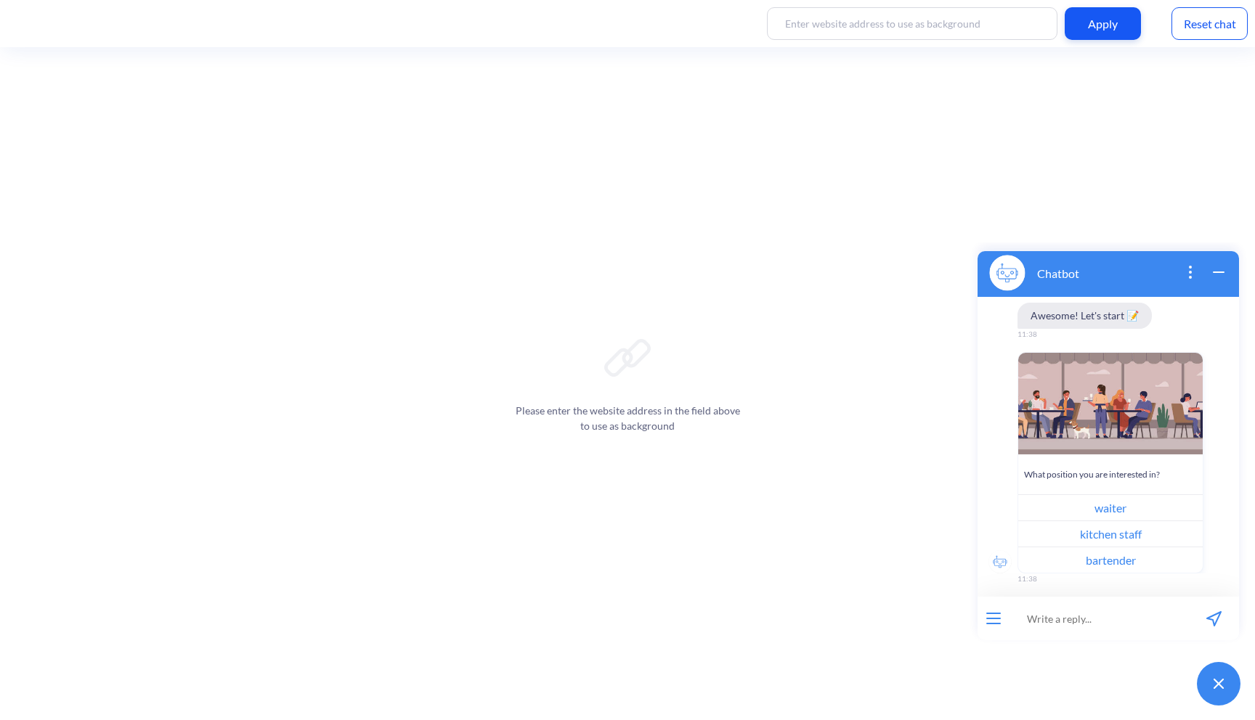
scroll to position [424, 0]
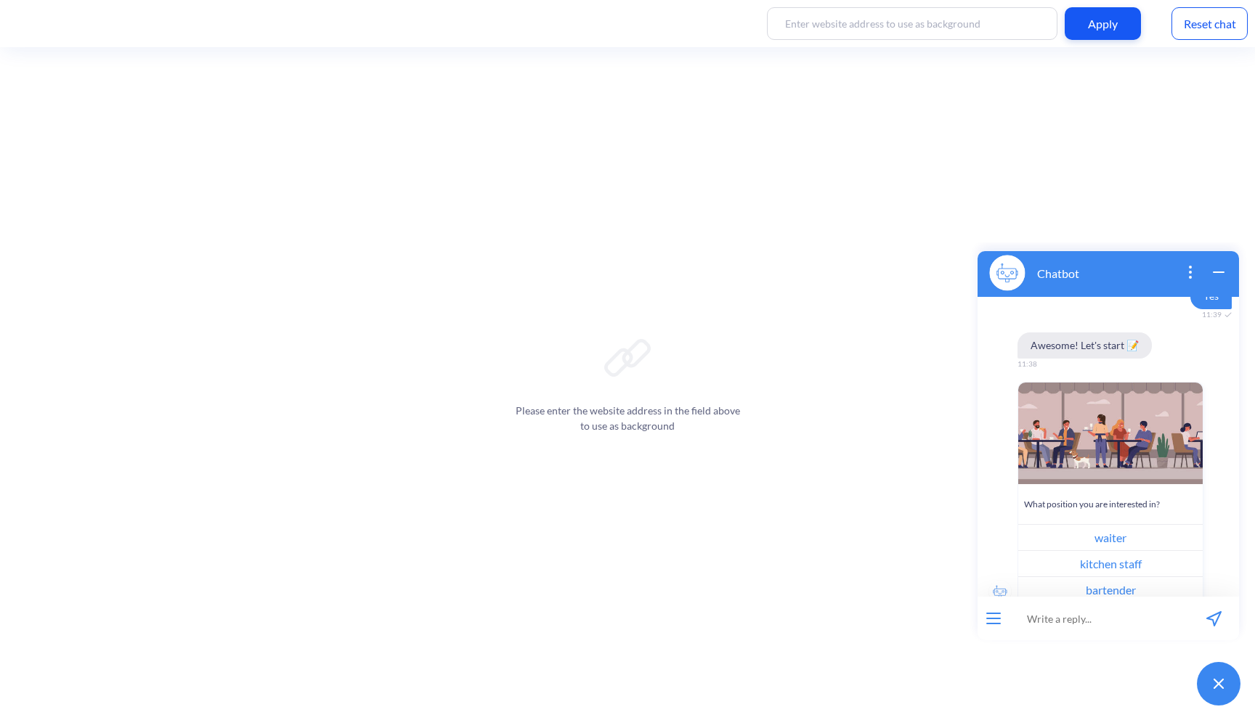
scroll to position [424, 0]
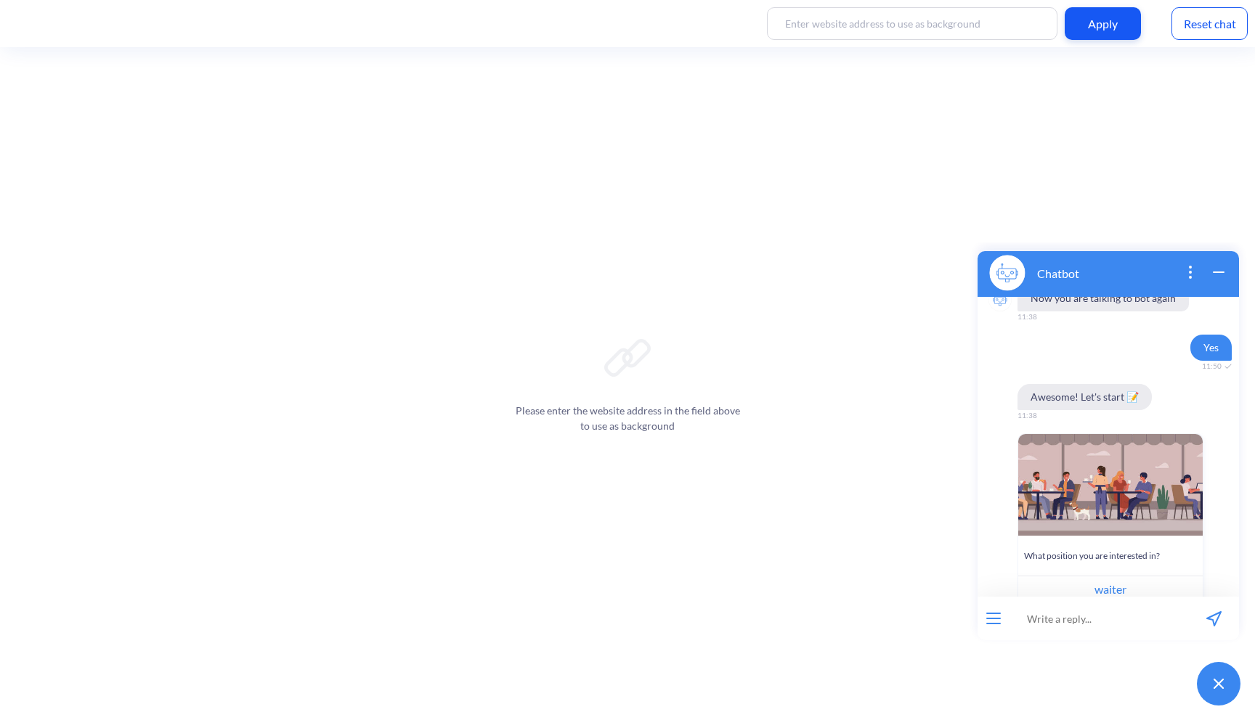
scroll to position [343, 0]
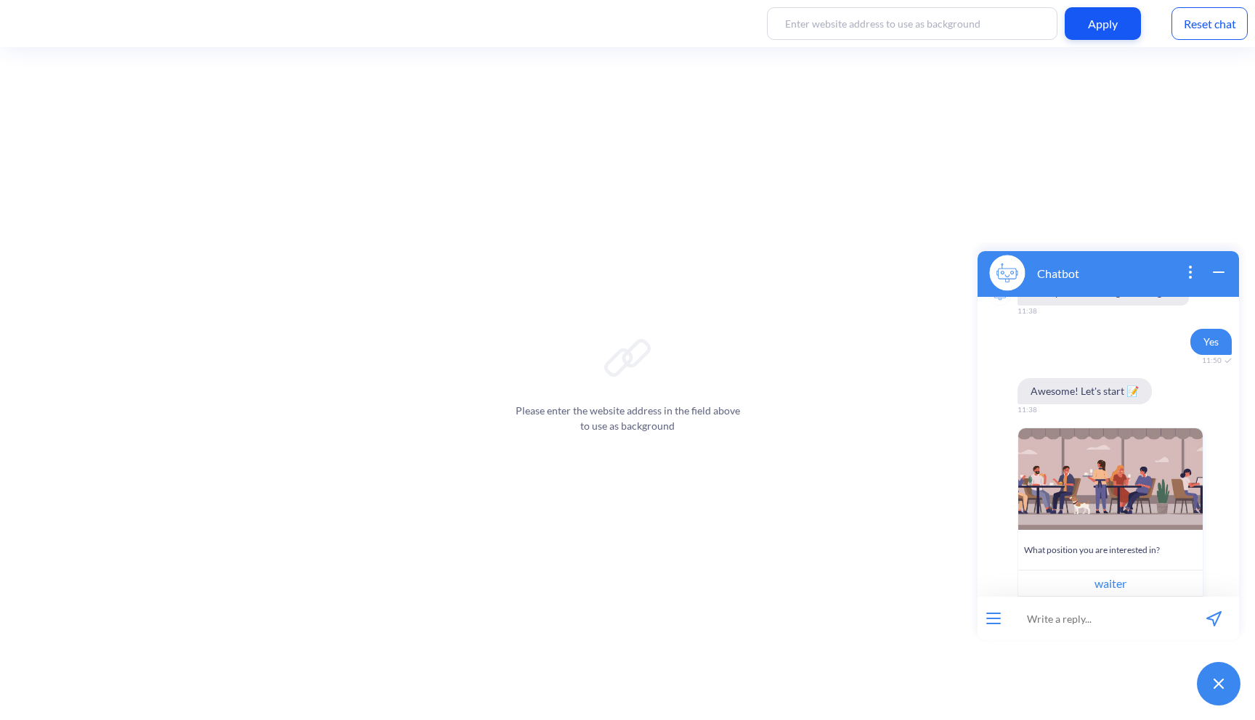
click at [1218, 17] on div "Reset chat" at bounding box center [1209, 23] width 76 height 33
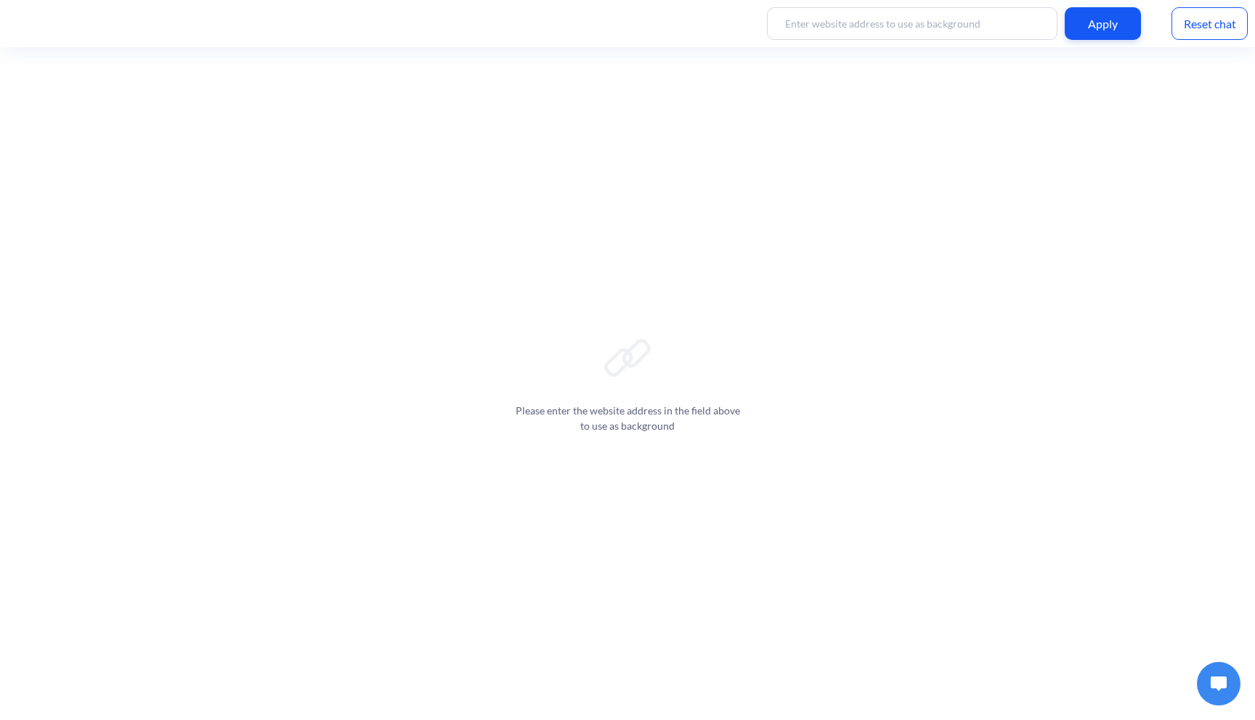
click at [1215, 673] on button at bounding box center [1219, 684] width 44 height 44
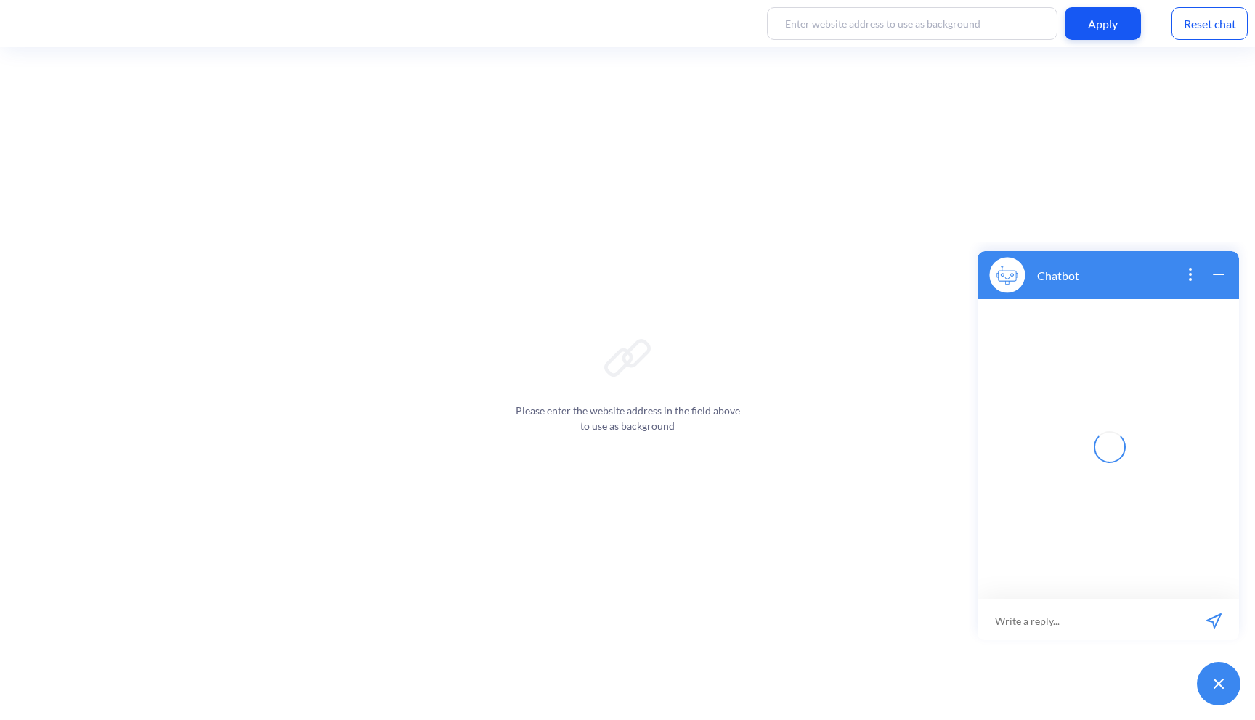
scroll to position [2, 0]
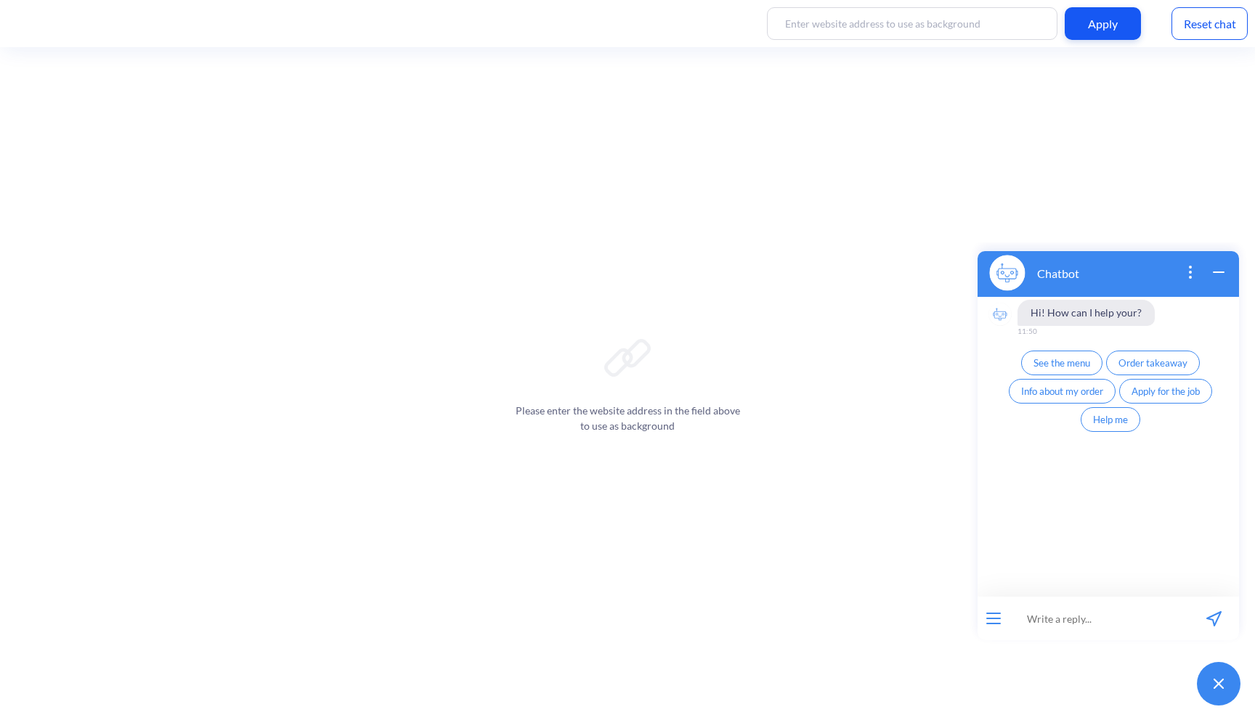
click at [1176, 398] on button "Apply for the job" at bounding box center [1165, 391] width 93 height 25
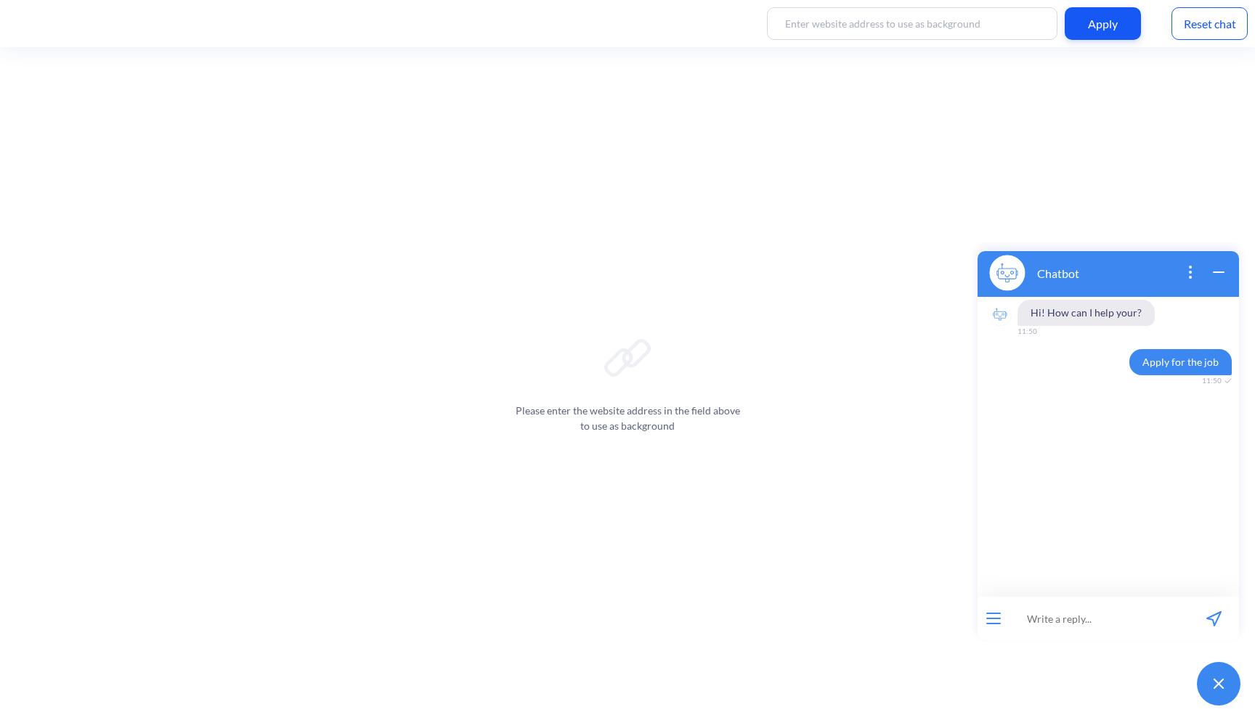
scroll to position [9, 0]
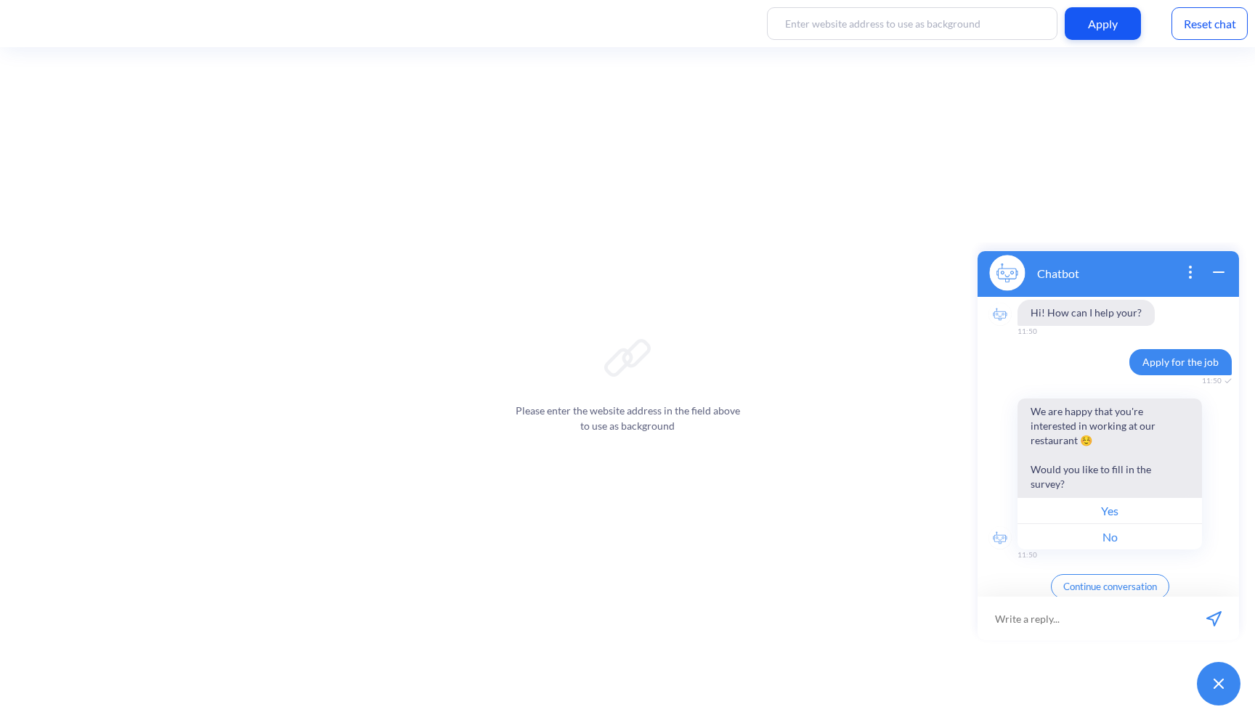
scroll to position [9, 0]
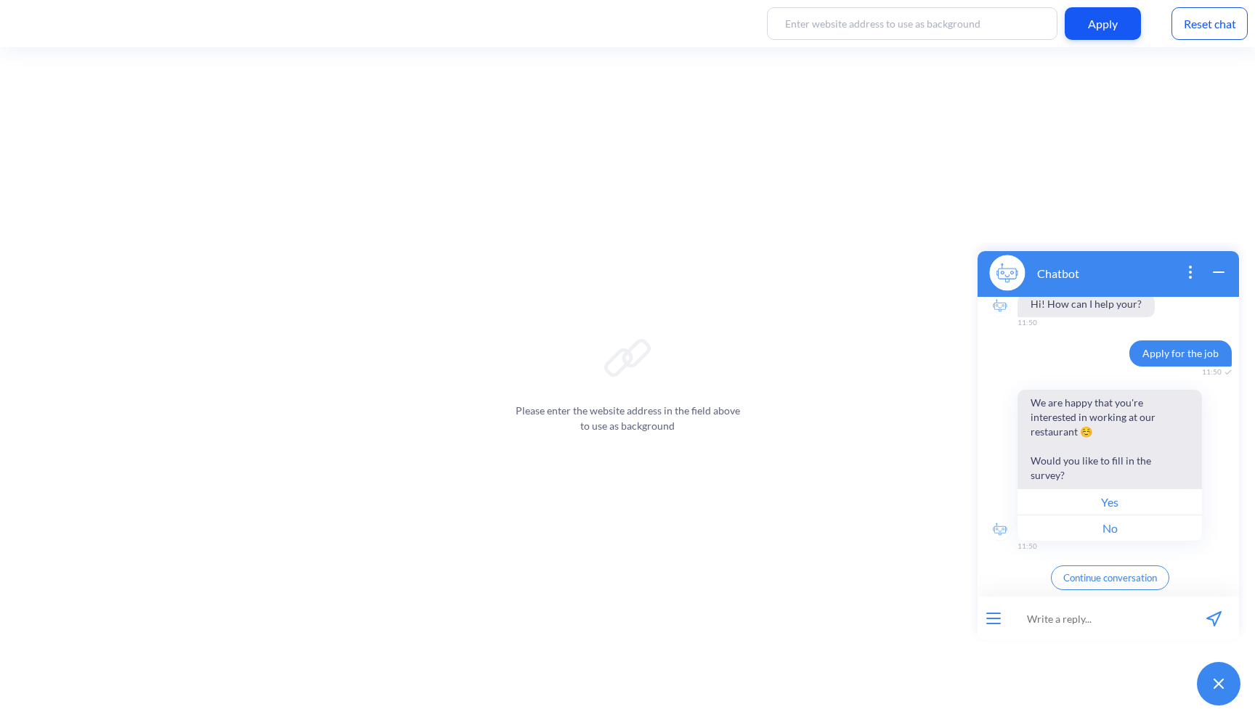
click at [1229, 17] on div "Reset chat" at bounding box center [1209, 23] width 76 height 33
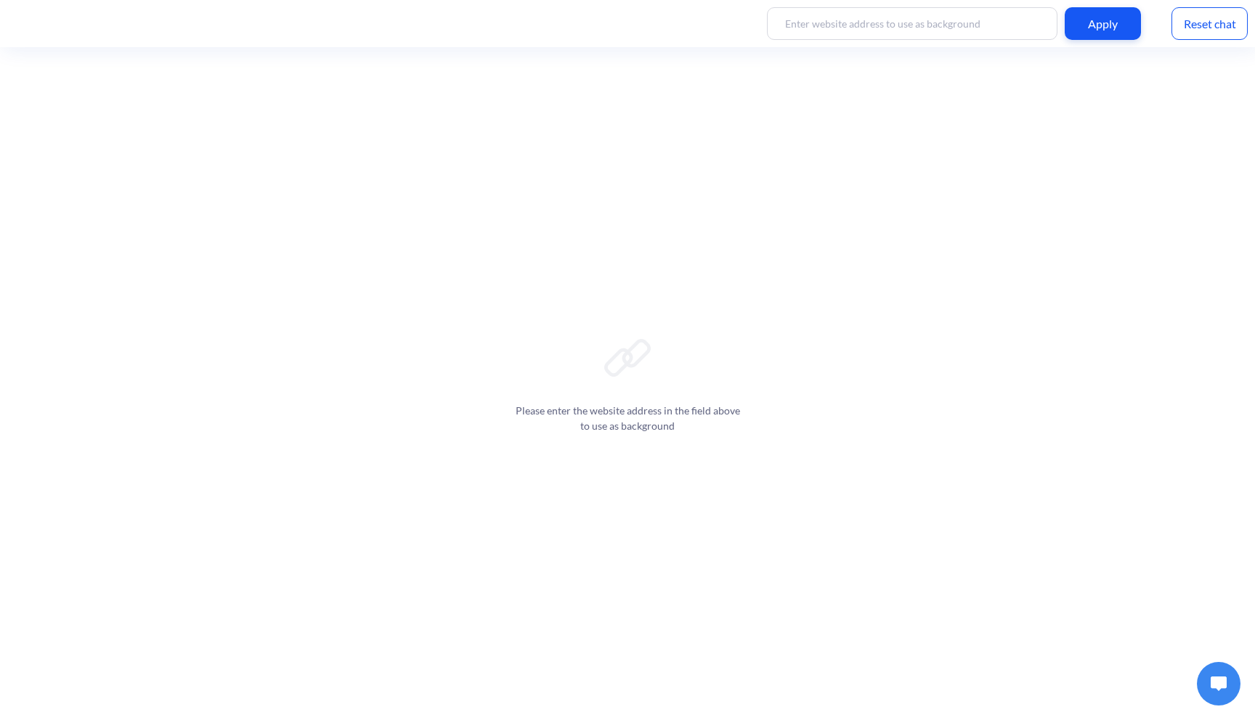
click at [1221, 672] on button at bounding box center [1219, 684] width 44 height 44
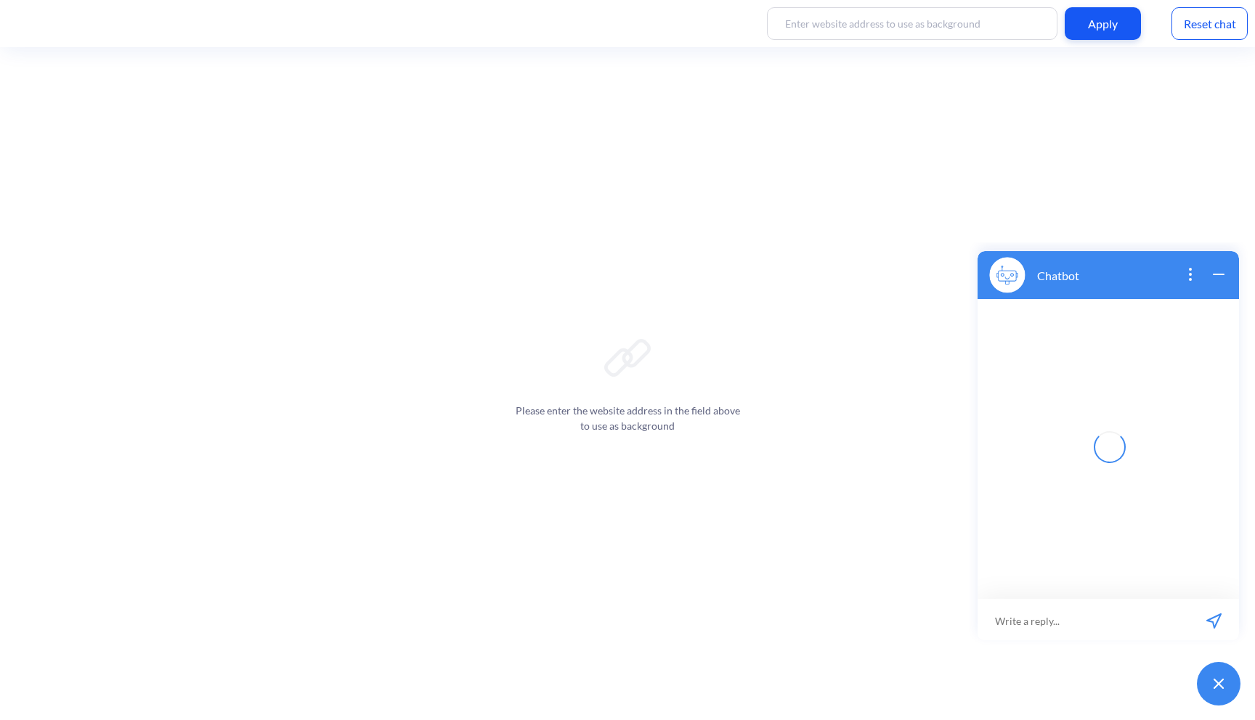
scroll to position [2, 0]
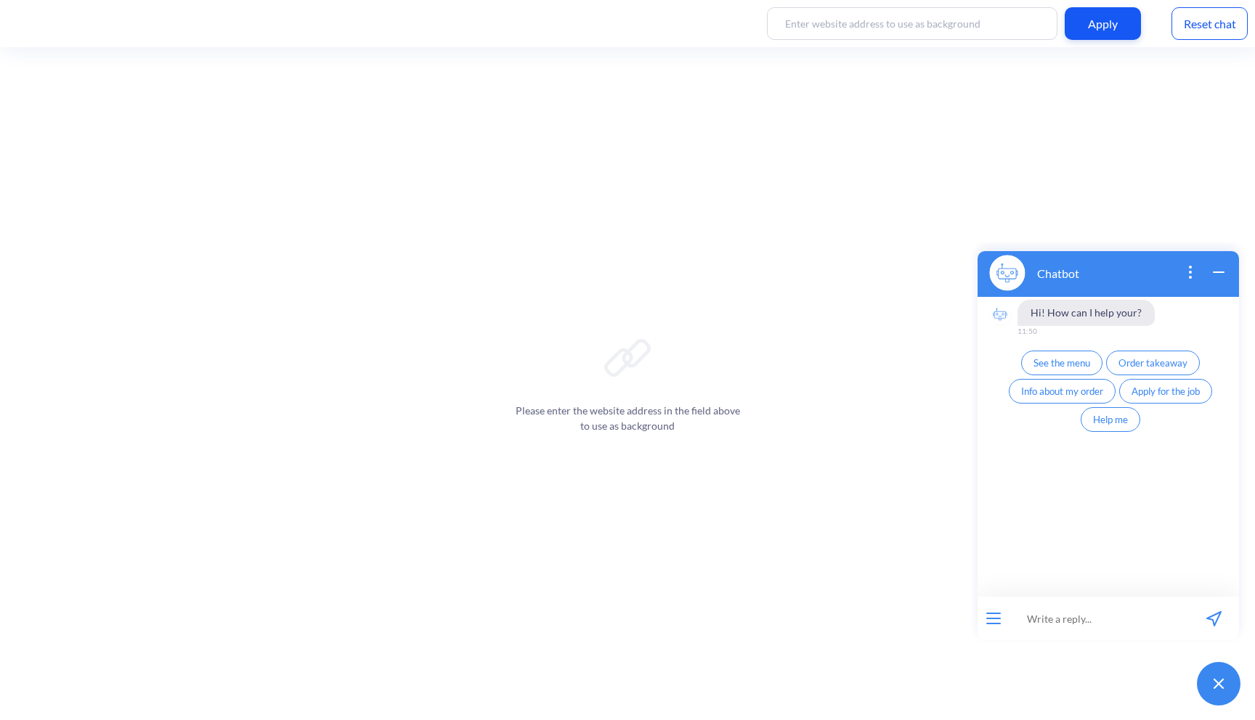
click at [1165, 394] on span "Apply for the job" at bounding box center [1165, 392] width 68 height 12
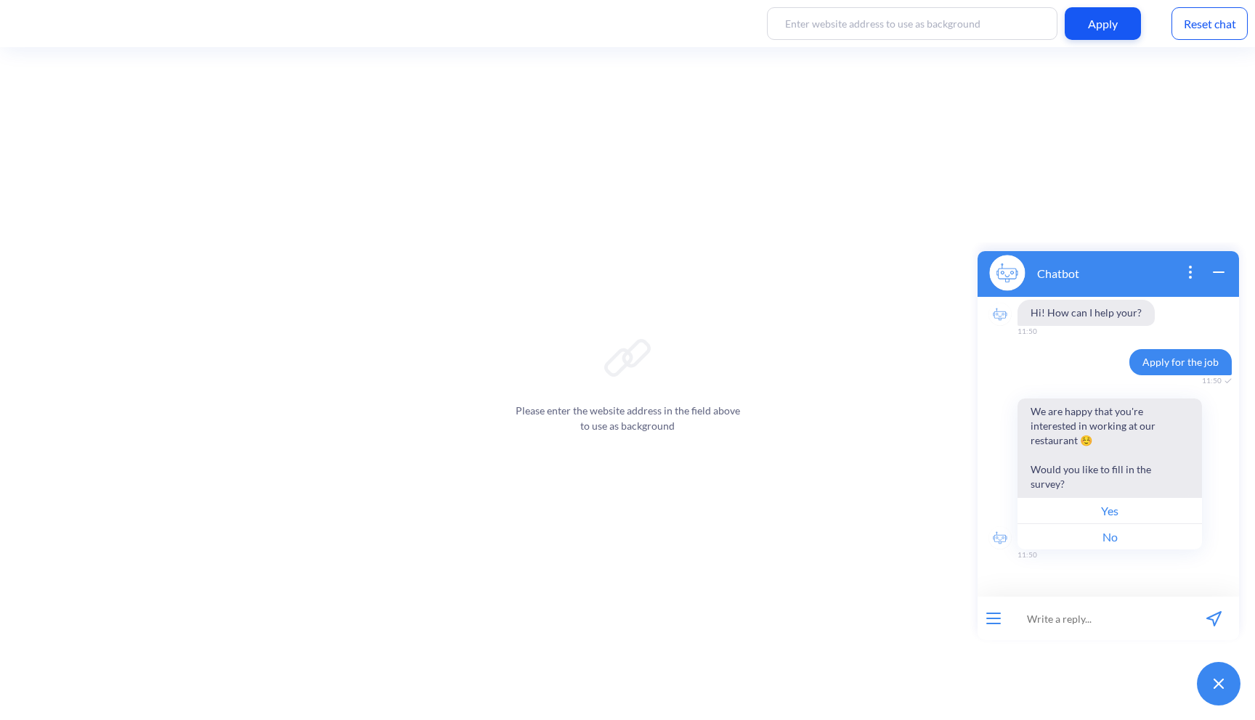
click at [1101, 515] on button "Yes" at bounding box center [1109, 510] width 184 height 26
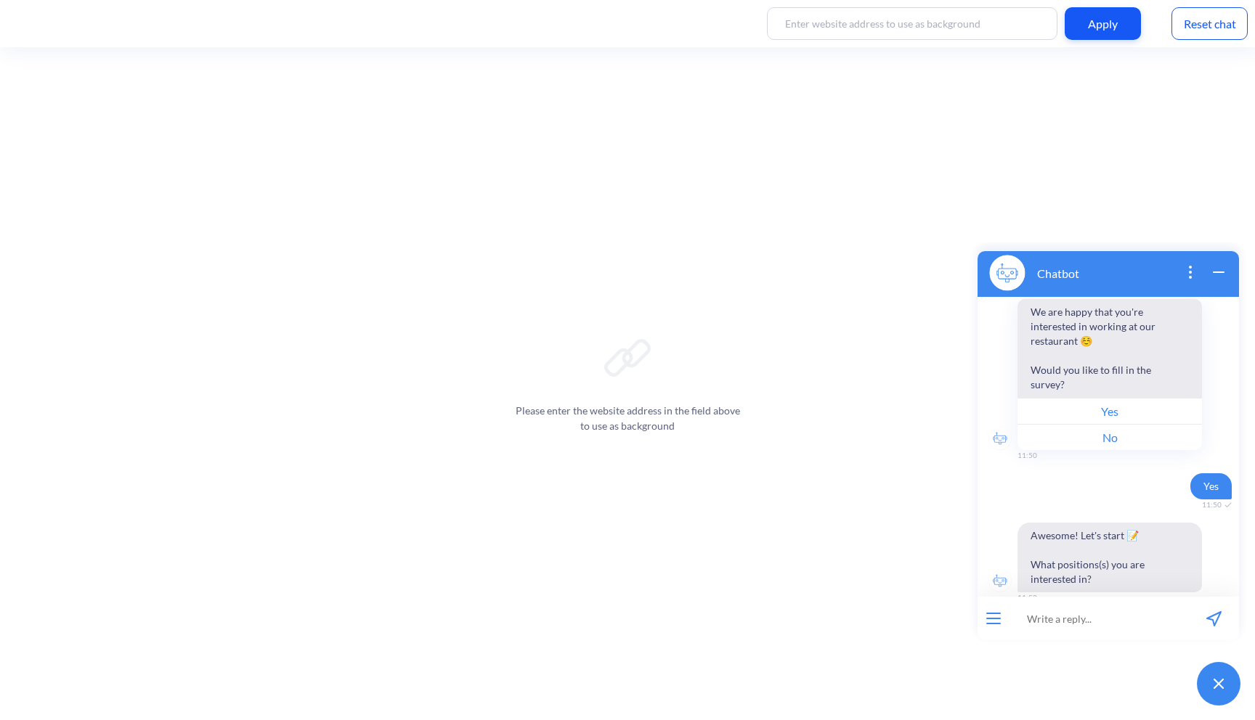
scroll to position [123, 0]
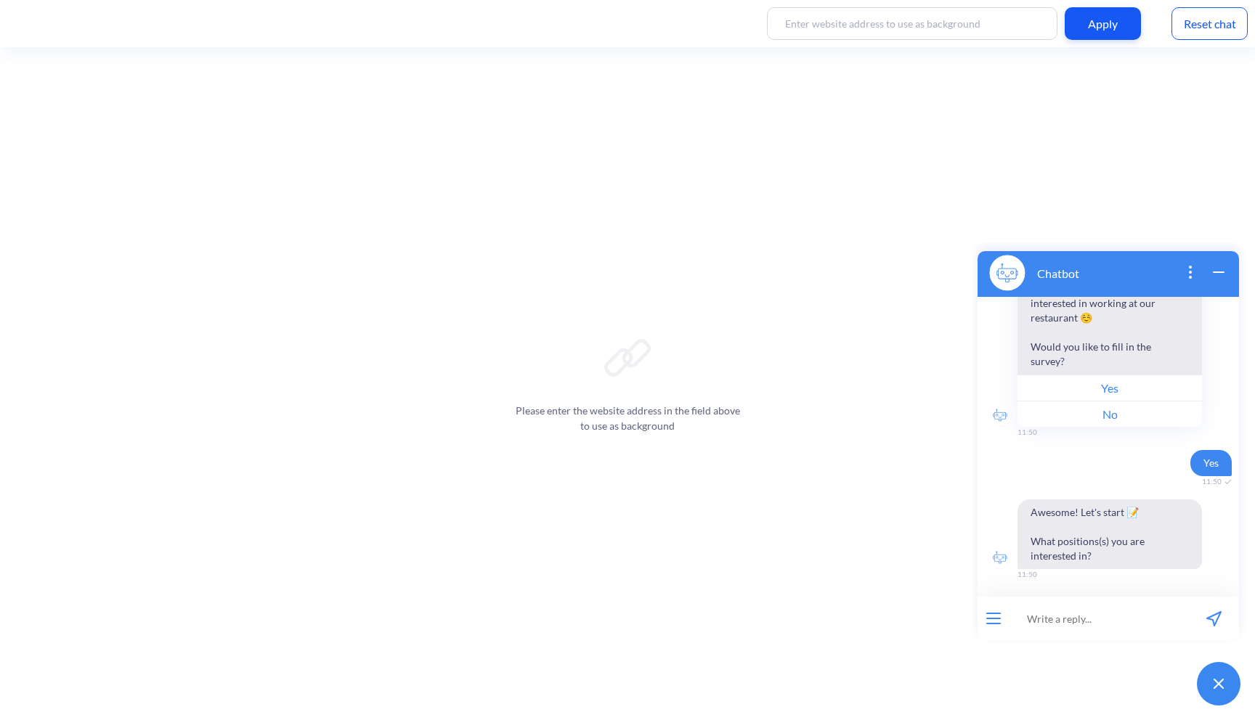
click at [1054, 627] on input at bounding box center [1098, 619] width 179 height 44
type input "bartnder"
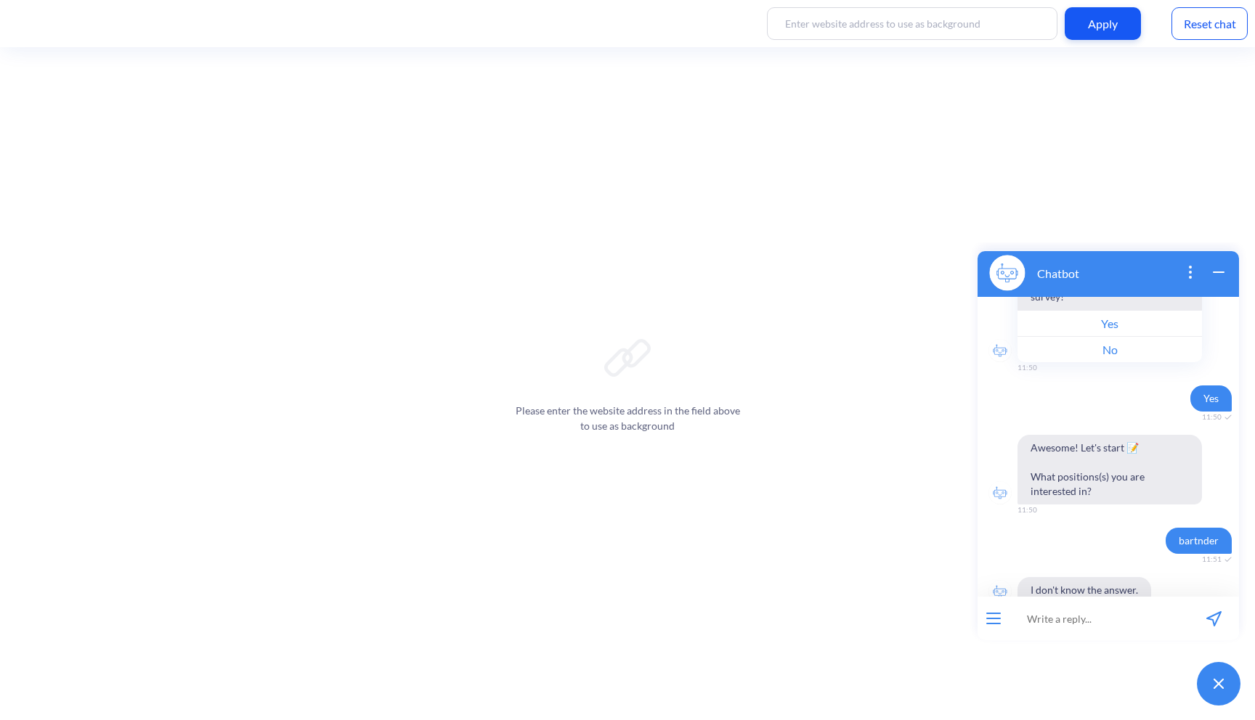
scroll to position [222, 0]
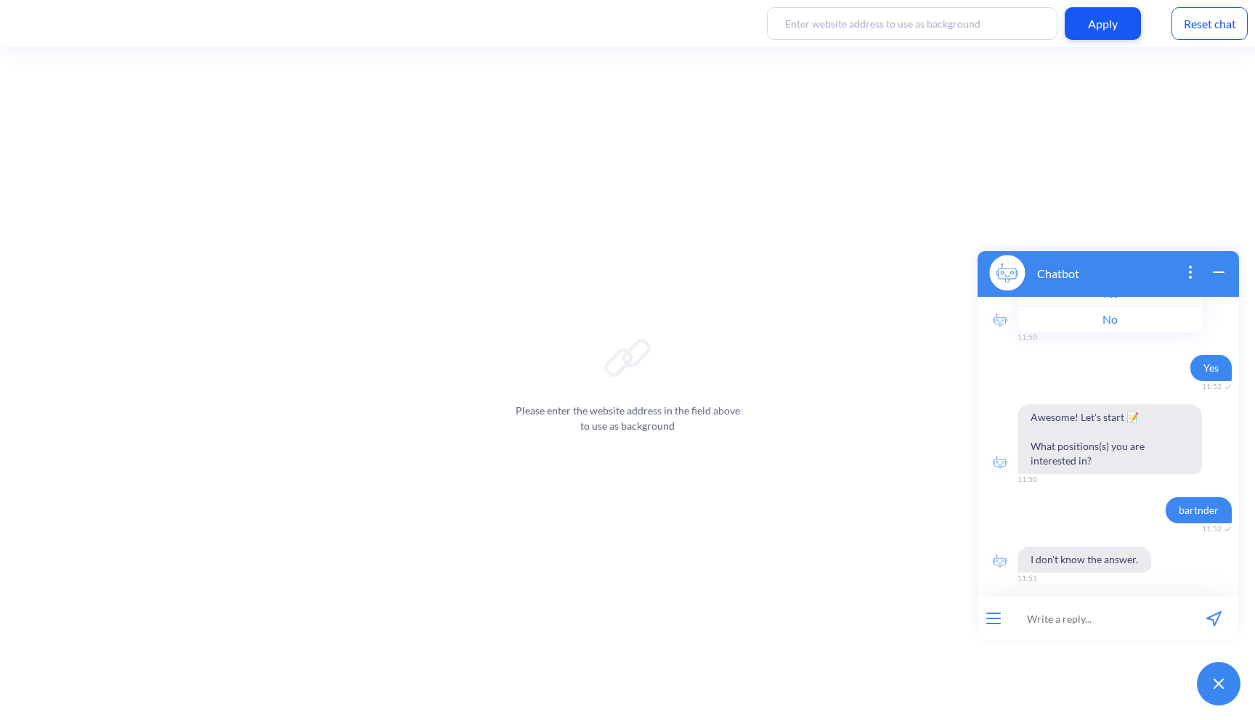
scroll to position [222, 0]
click at [1218, 272] on icon "wrap widget" at bounding box center [1218, 272] width 10 height 0
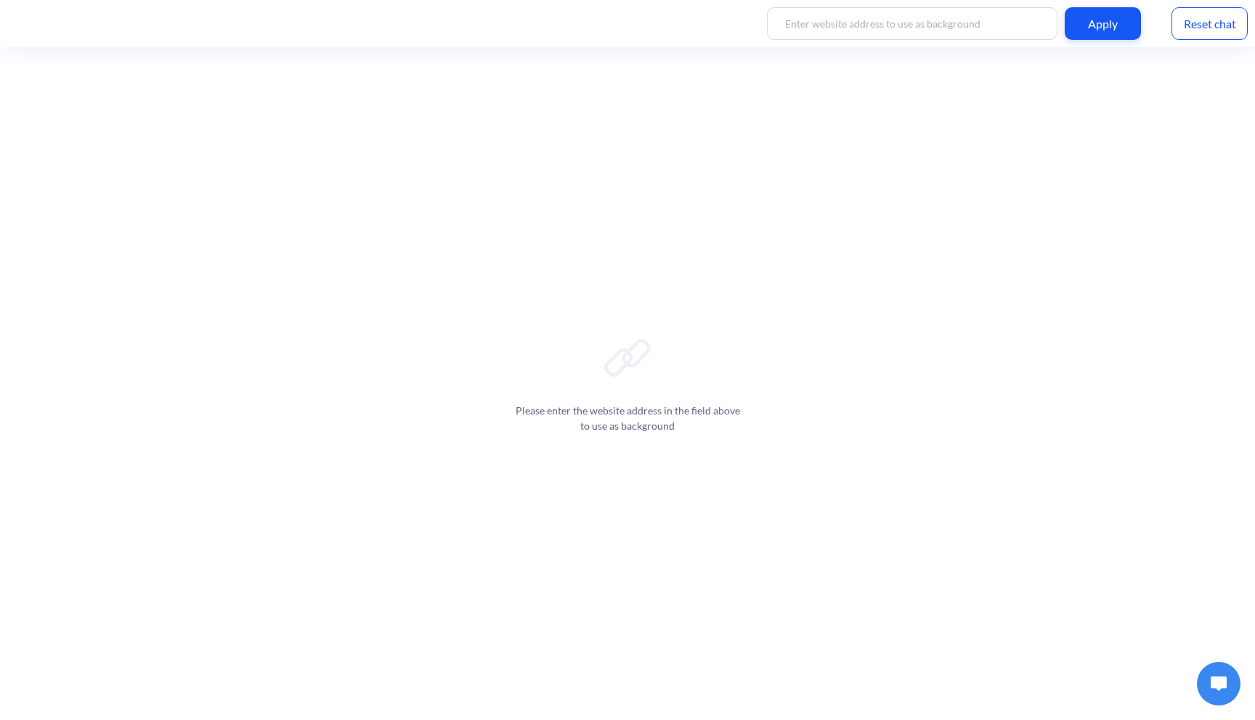
click at [1205, 28] on div "Reset chat" at bounding box center [1209, 23] width 76 height 33
click at [1215, 680] on img at bounding box center [1218, 684] width 16 height 15
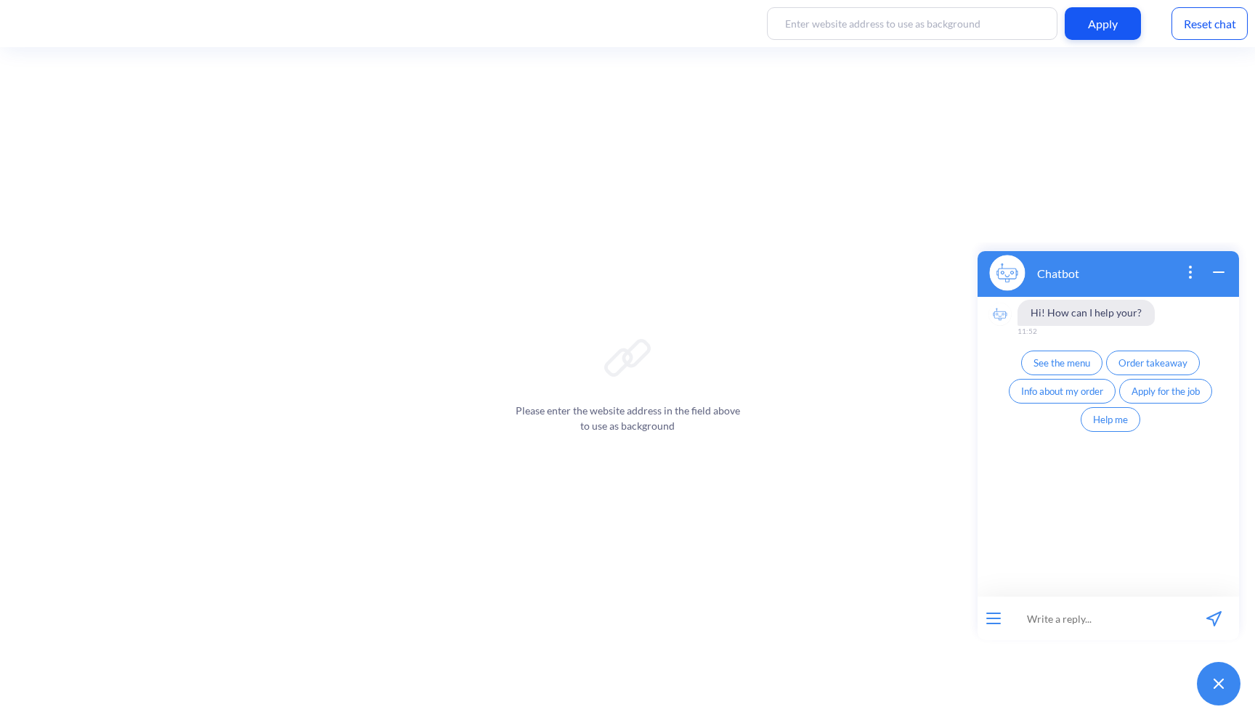
click at [1152, 398] on button "Apply for the job" at bounding box center [1165, 391] width 93 height 25
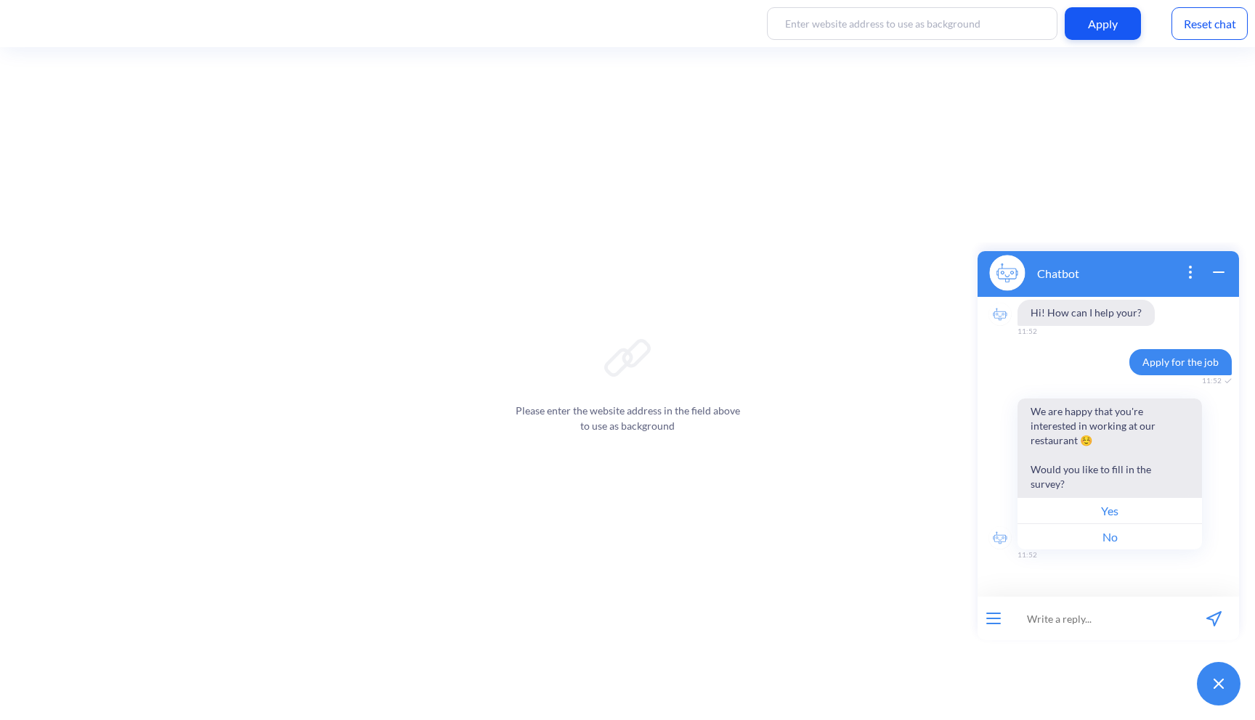
click at [1099, 505] on button "Yes" at bounding box center [1109, 510] width 184 height 26
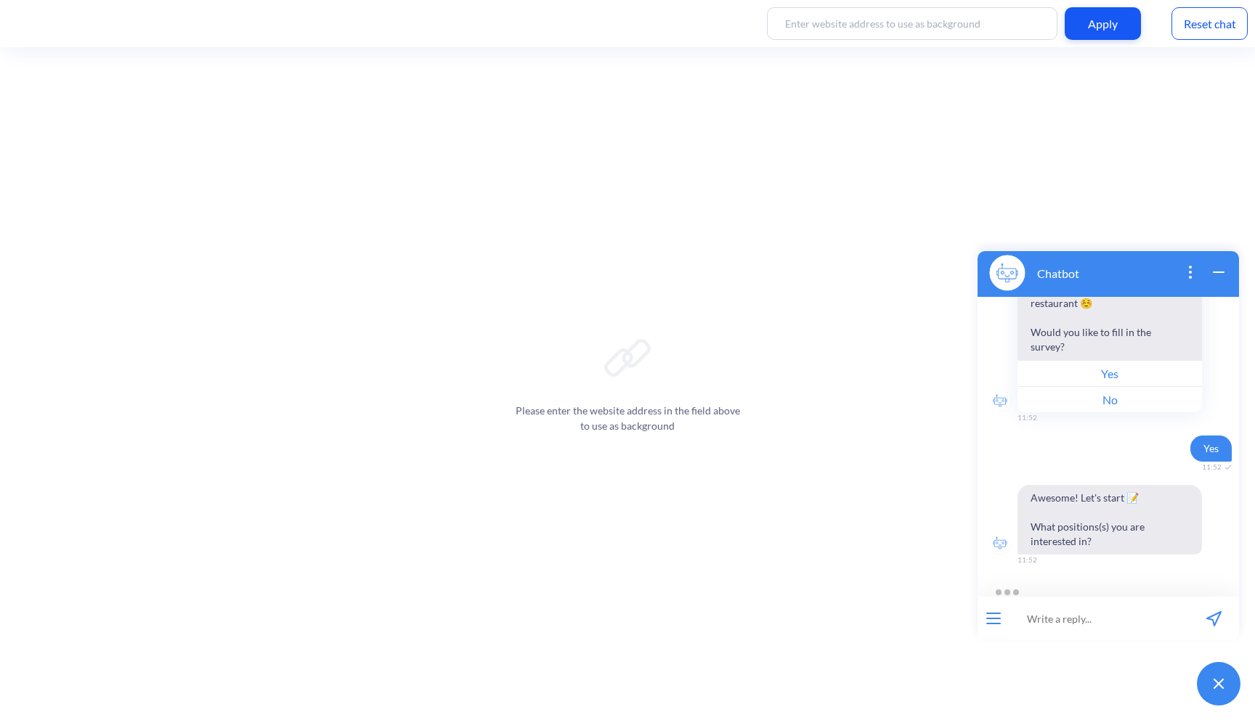
scroll to position [123, 0]
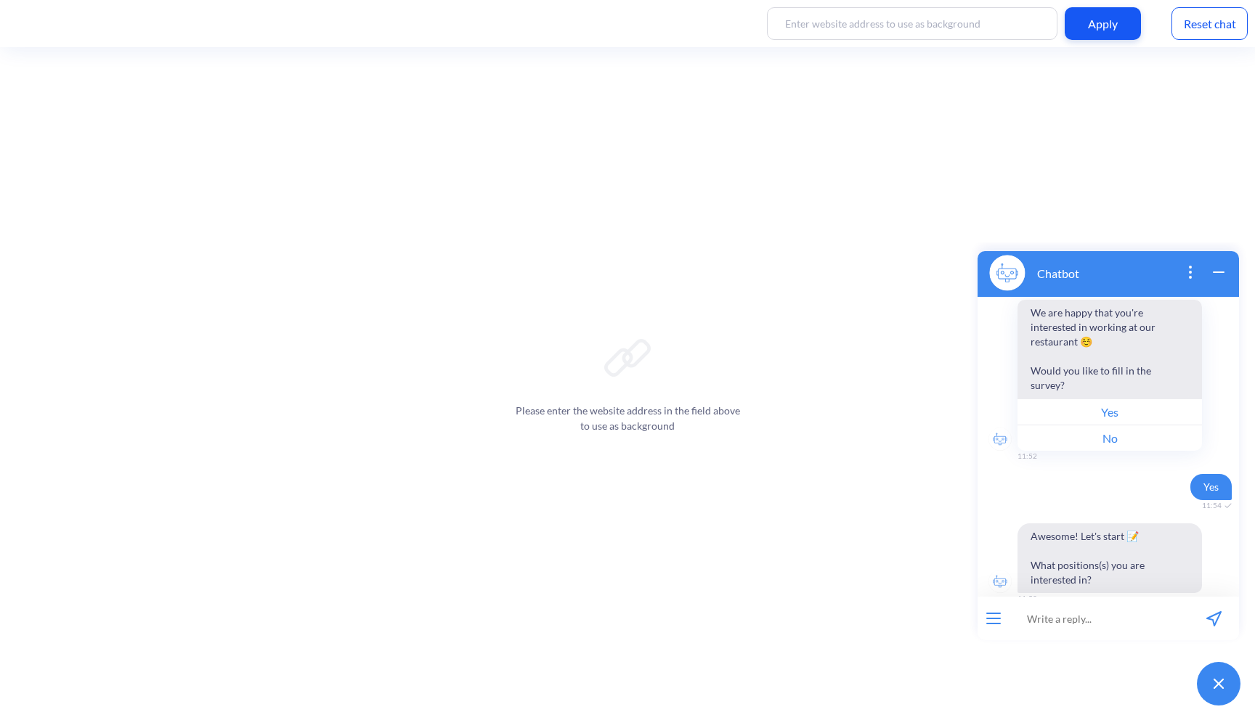
scroll to position [103, 0]
click at [1229, 13] on div "Reset chat" at bounding box center [1209, 23] width 76 height 33
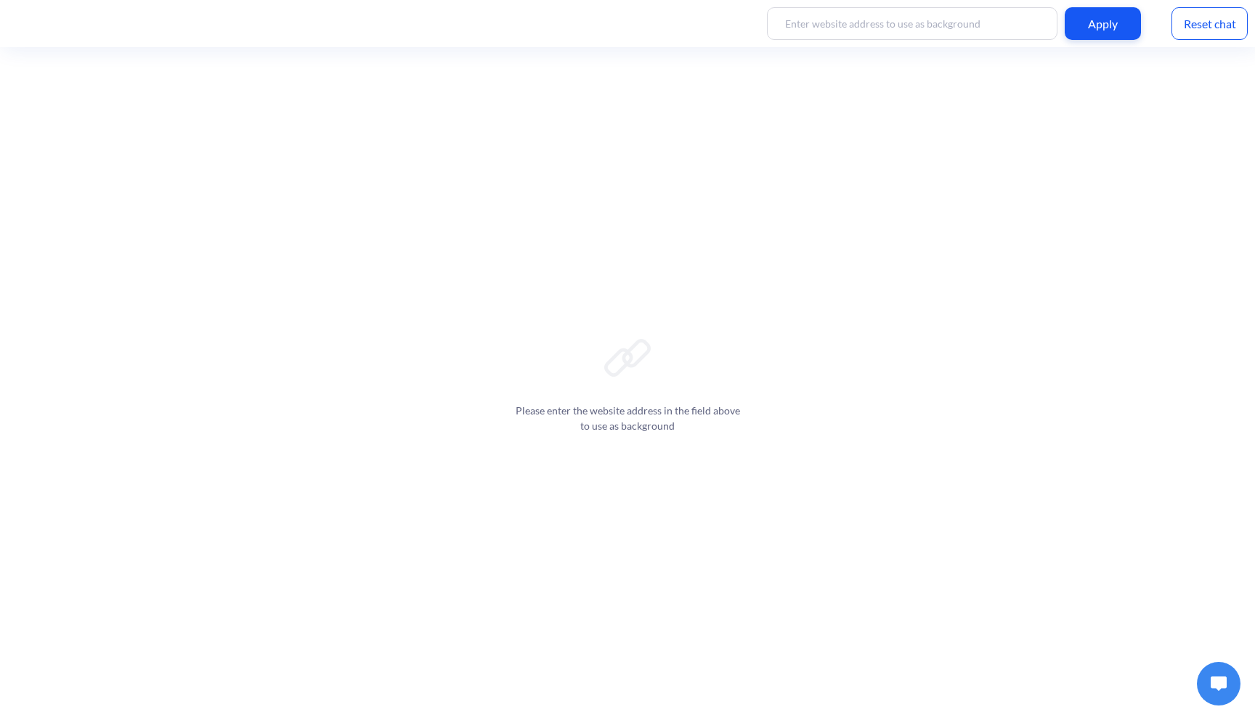
click at [1211, 685] on img at bounding box center [1218, 684] width 16 height 15
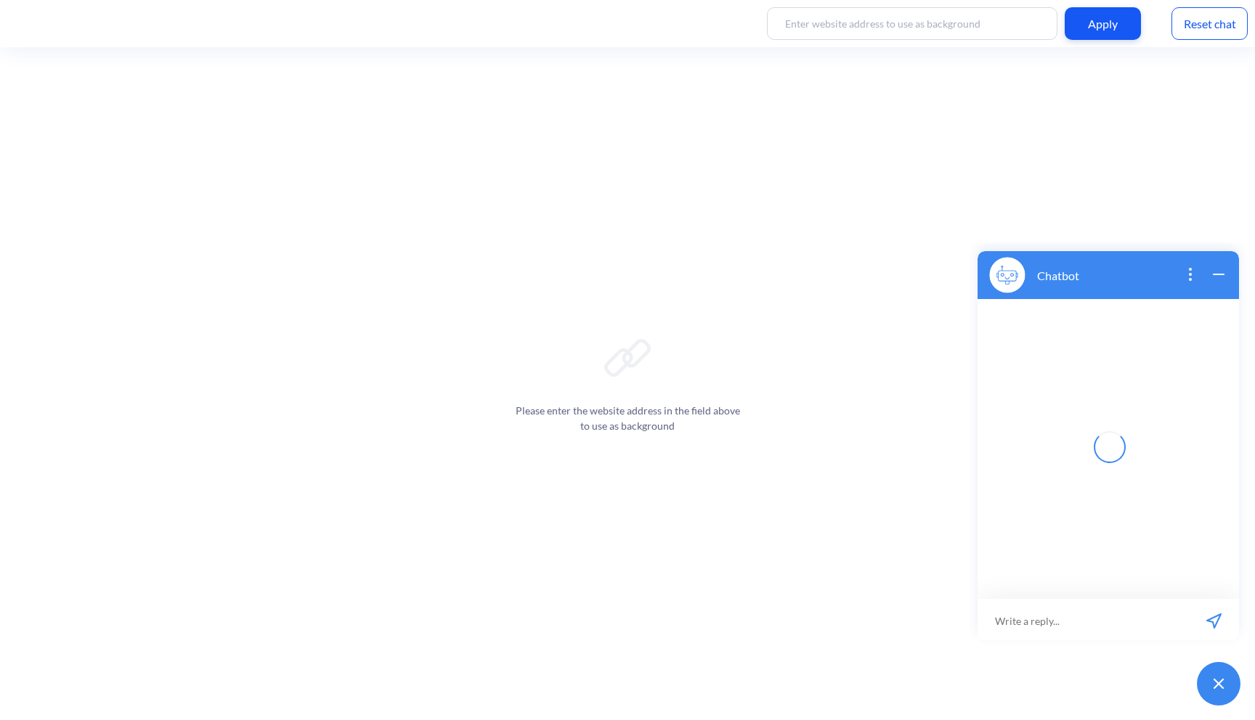
scroll to position [2, 0]
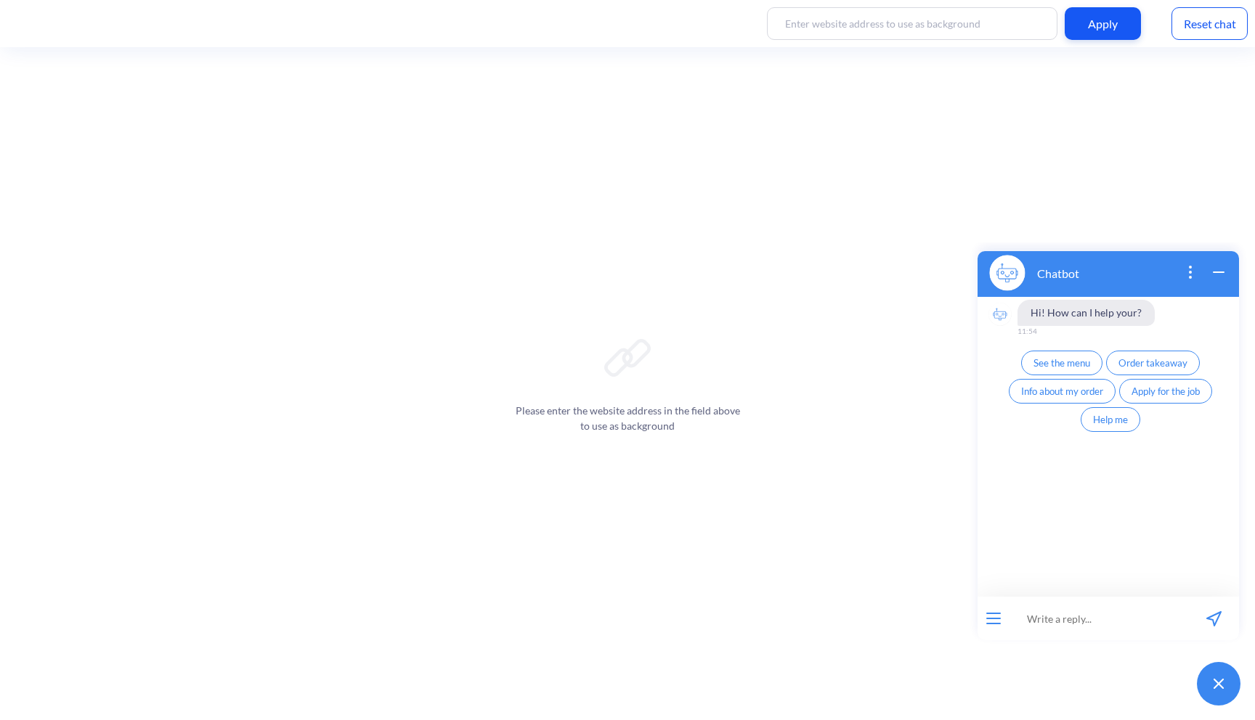
click at [1176, 394] on span "Apply for the job" at bounding box center [1165, 392] width 68 height 12
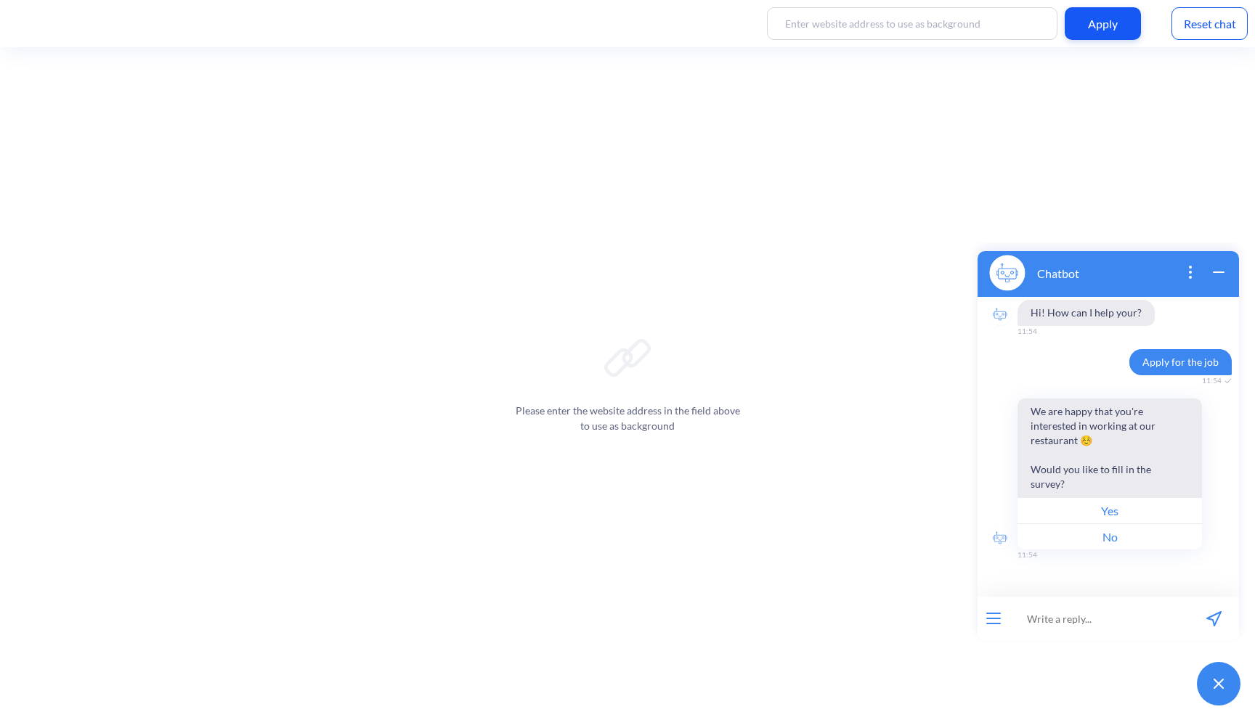
click at [1128, 512] on button "Yes" at bounding box center [1109, 510] width 184 height 26
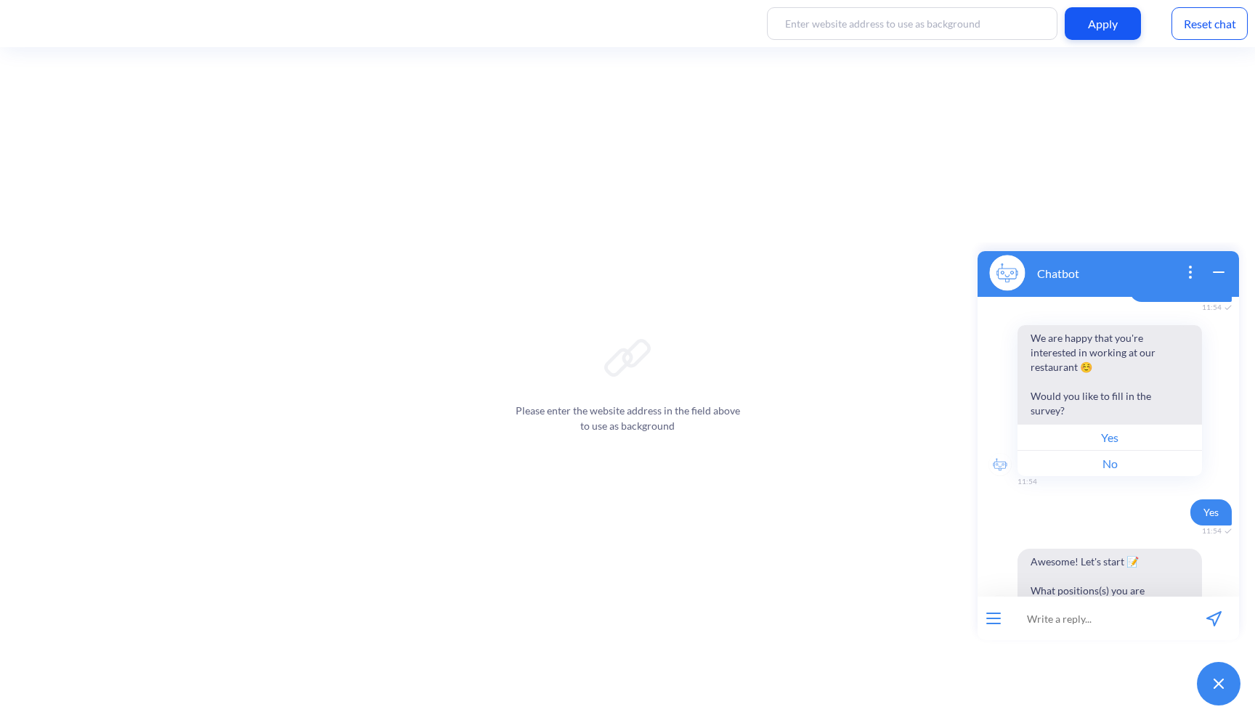
scroll to position [123, 0]
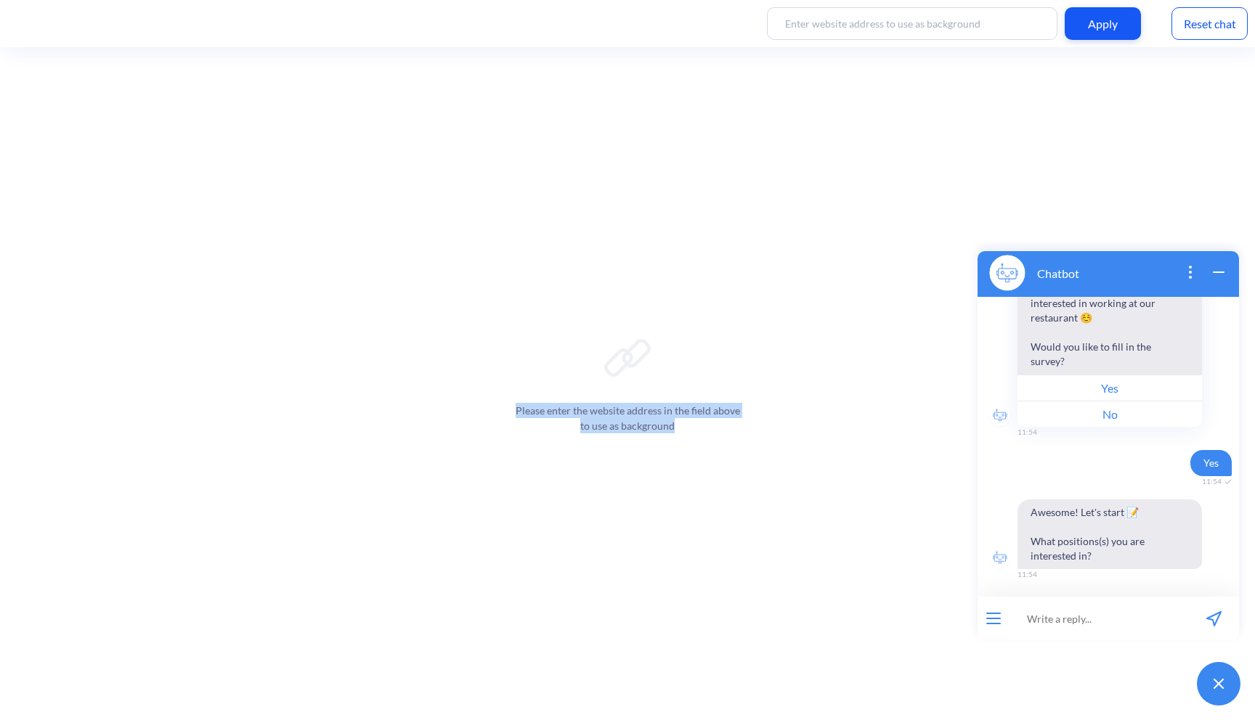
drag, startPoint x: 833, startPoint y: 420, endPoint x: 579, endPoint y: 243, distance: 309.8
click at [579, 249] on div "Please enter the website address in the field above to use as background" at bounding box center [627, 383] width 1255 height 673
click at [1218, 20] on div "Reset chat" at bounding box center [1209, 23] width 76 height 33
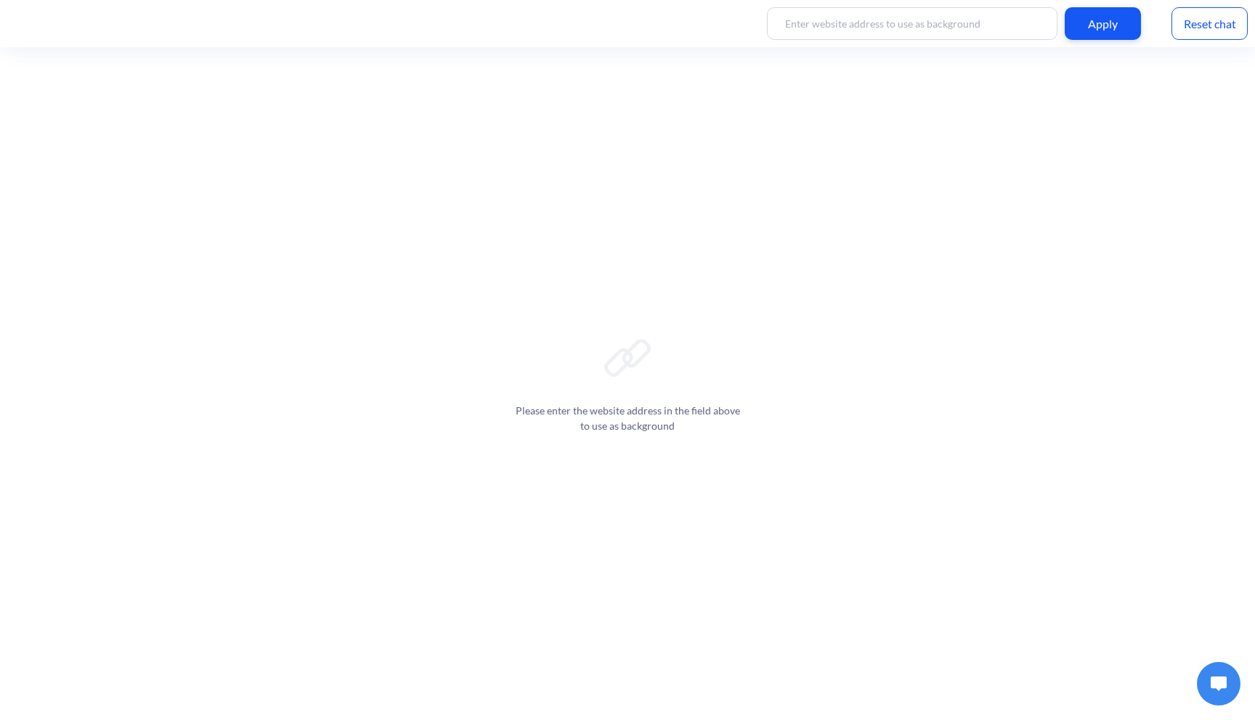
click at [1212, 26] on div "Reset chat" at bounding box center [1209, 23] width 76 height 33
click at [1222, 680] on img at bounding box center [1218, 684] width 16 height 15
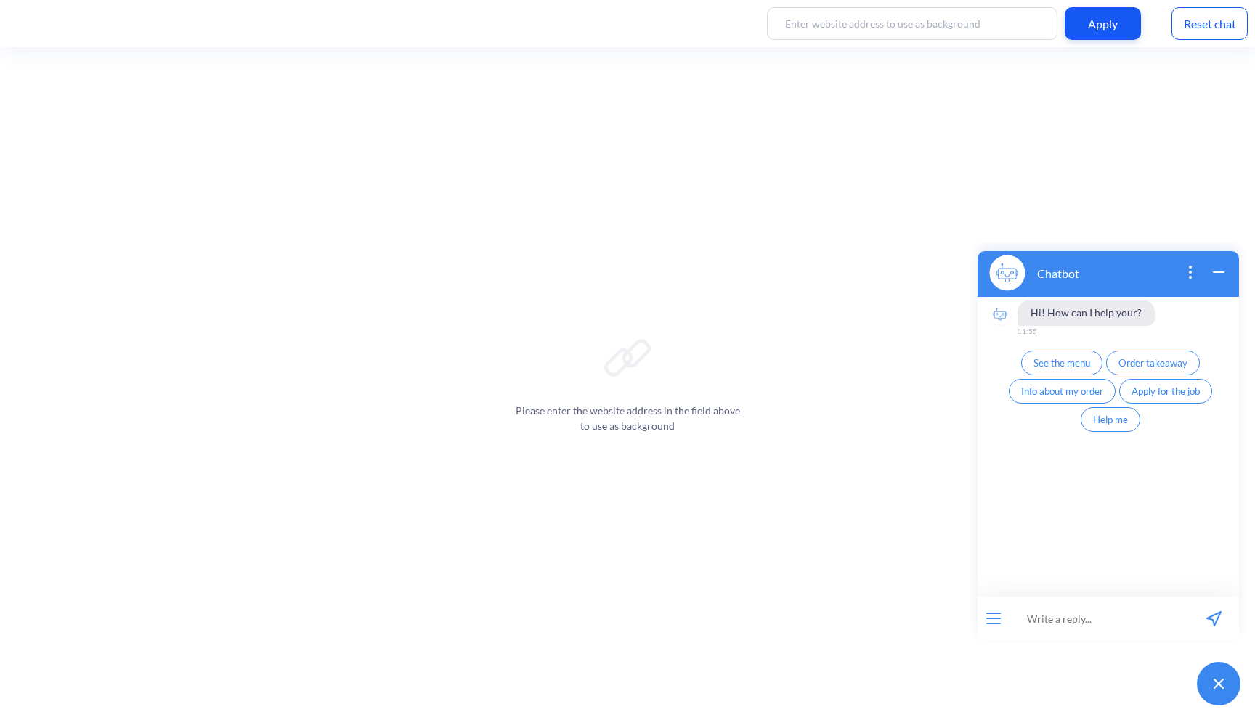
click at [1159, 391] on span "Apply for the job" at bounding box center [1165, 392] width 68 height 12
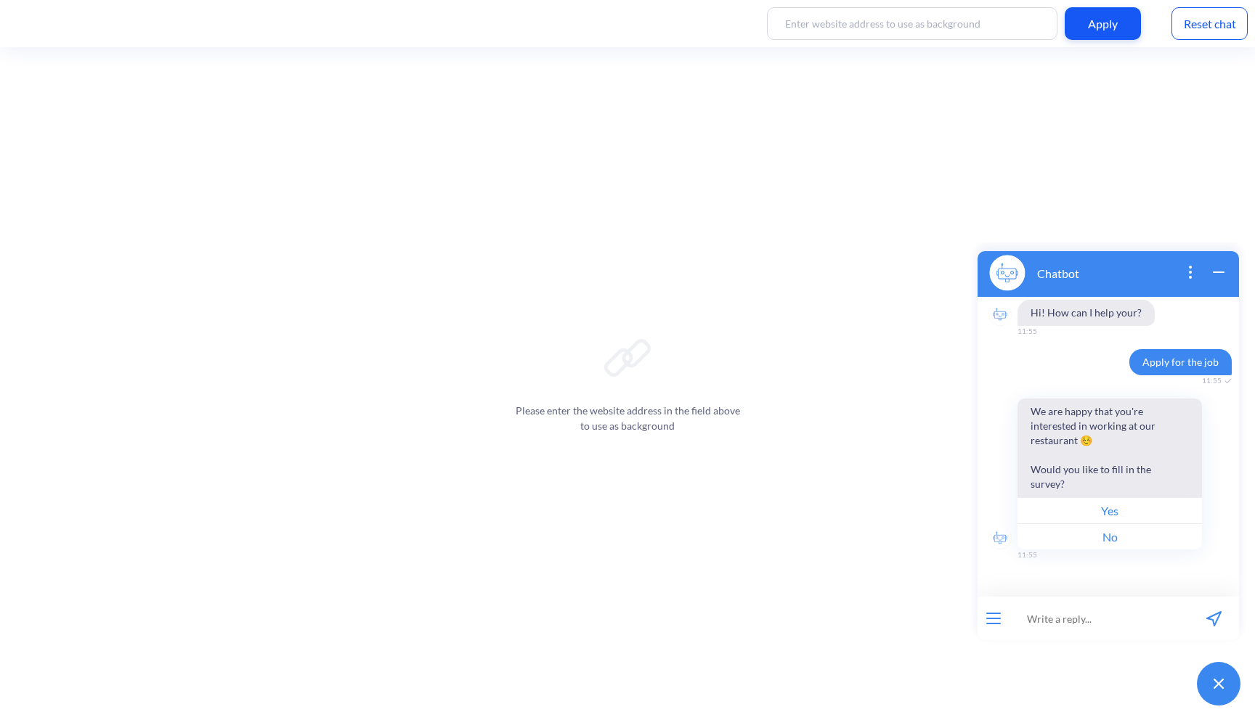
click at [1133, 505] on button "Yes" at bounding box center [1109, 510] width 184 height 26
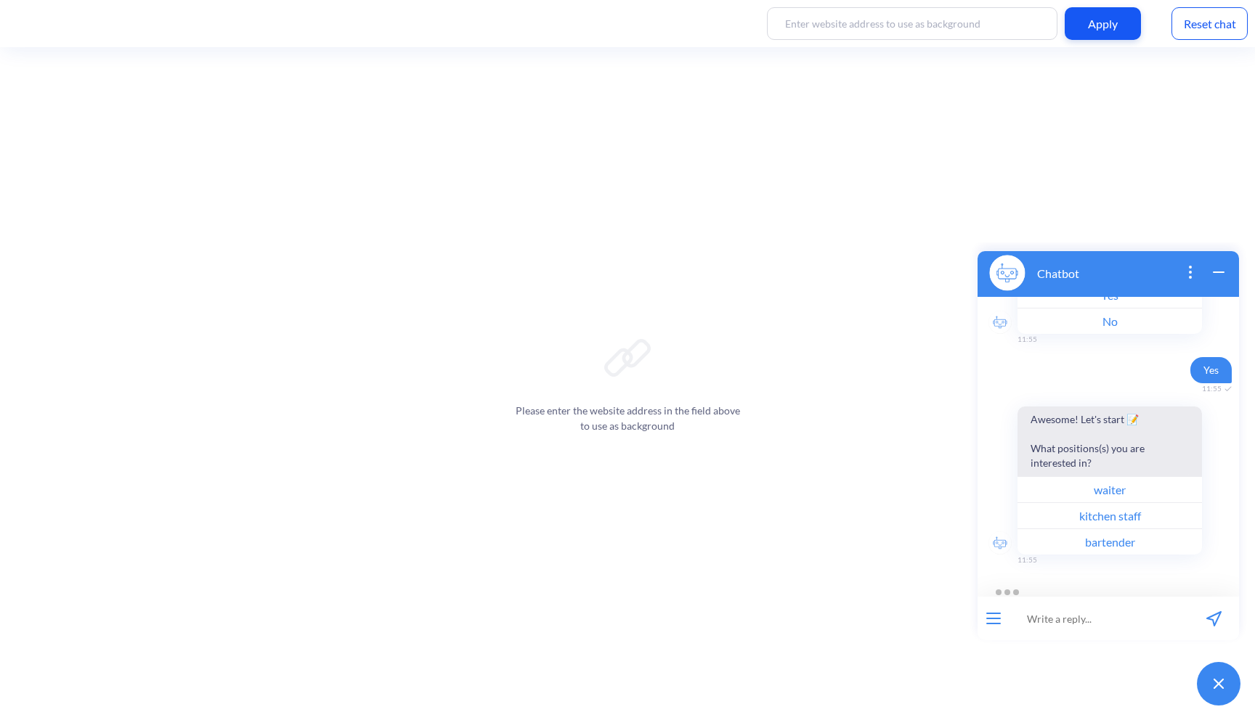
scroll to position [217, 0]
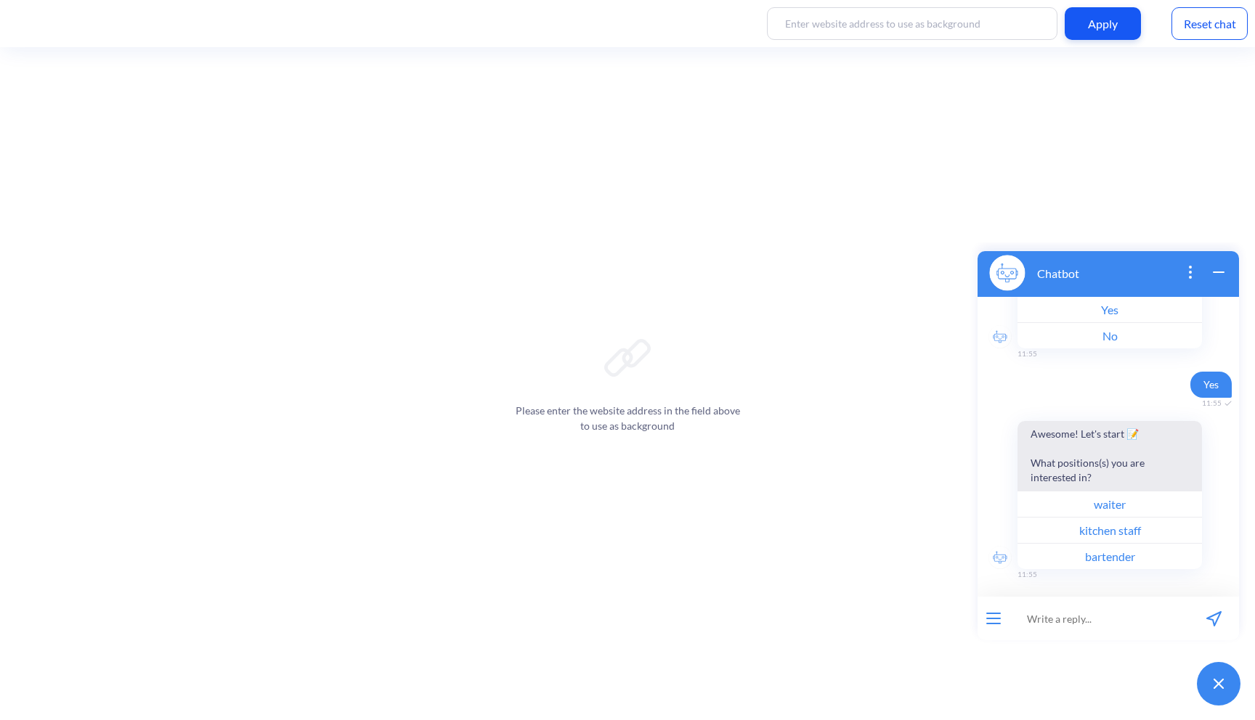
click at [1144, 491] on button "waiter" at bounding box center [1109, 504] width 184 height 26
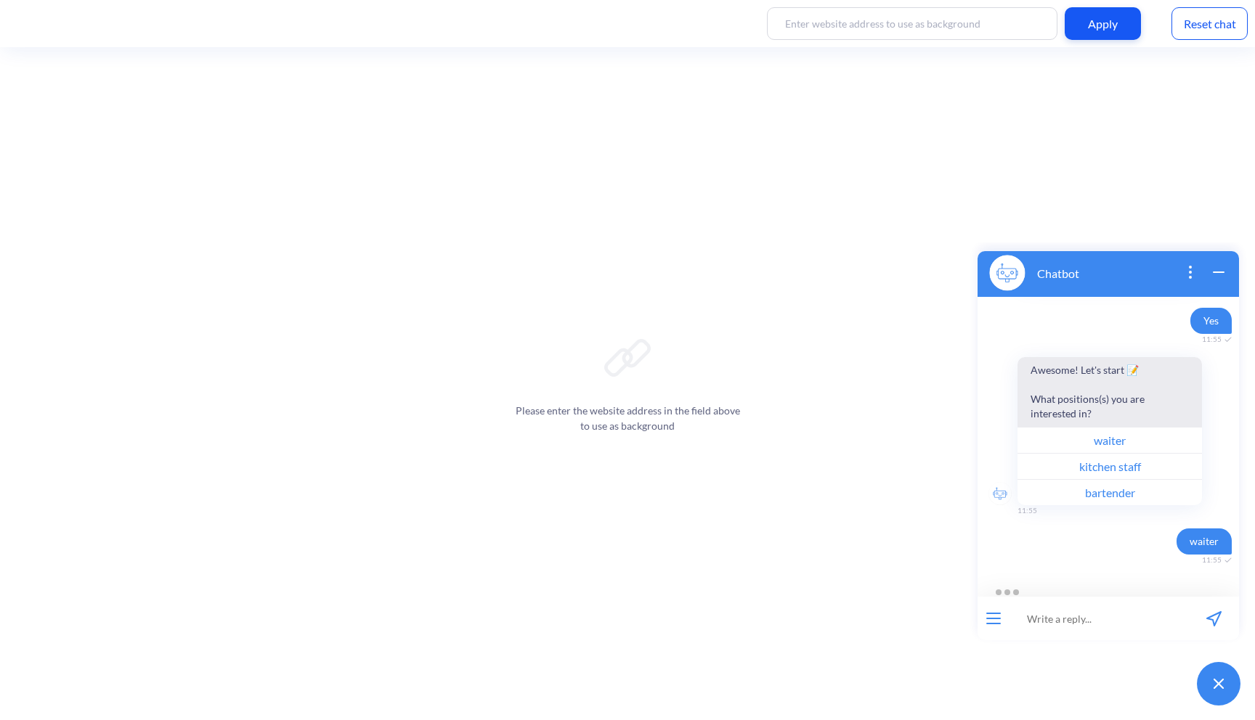
scroll to position [301, 0]
